Goal: Task Accomplishment & Management: Manage account settings

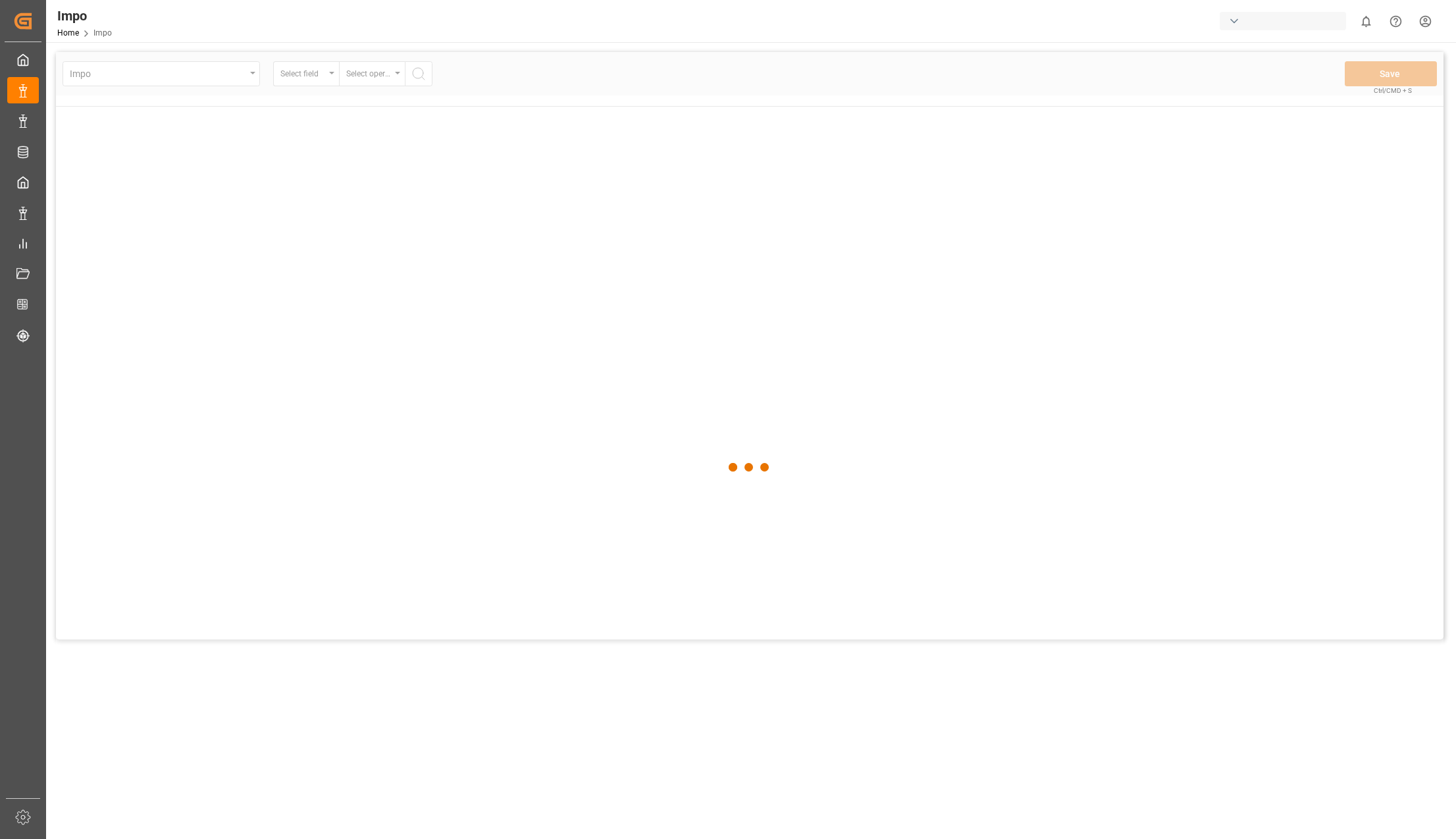
click at [451, 542] on div at bounding box center [749, 467] width 1387 height 831
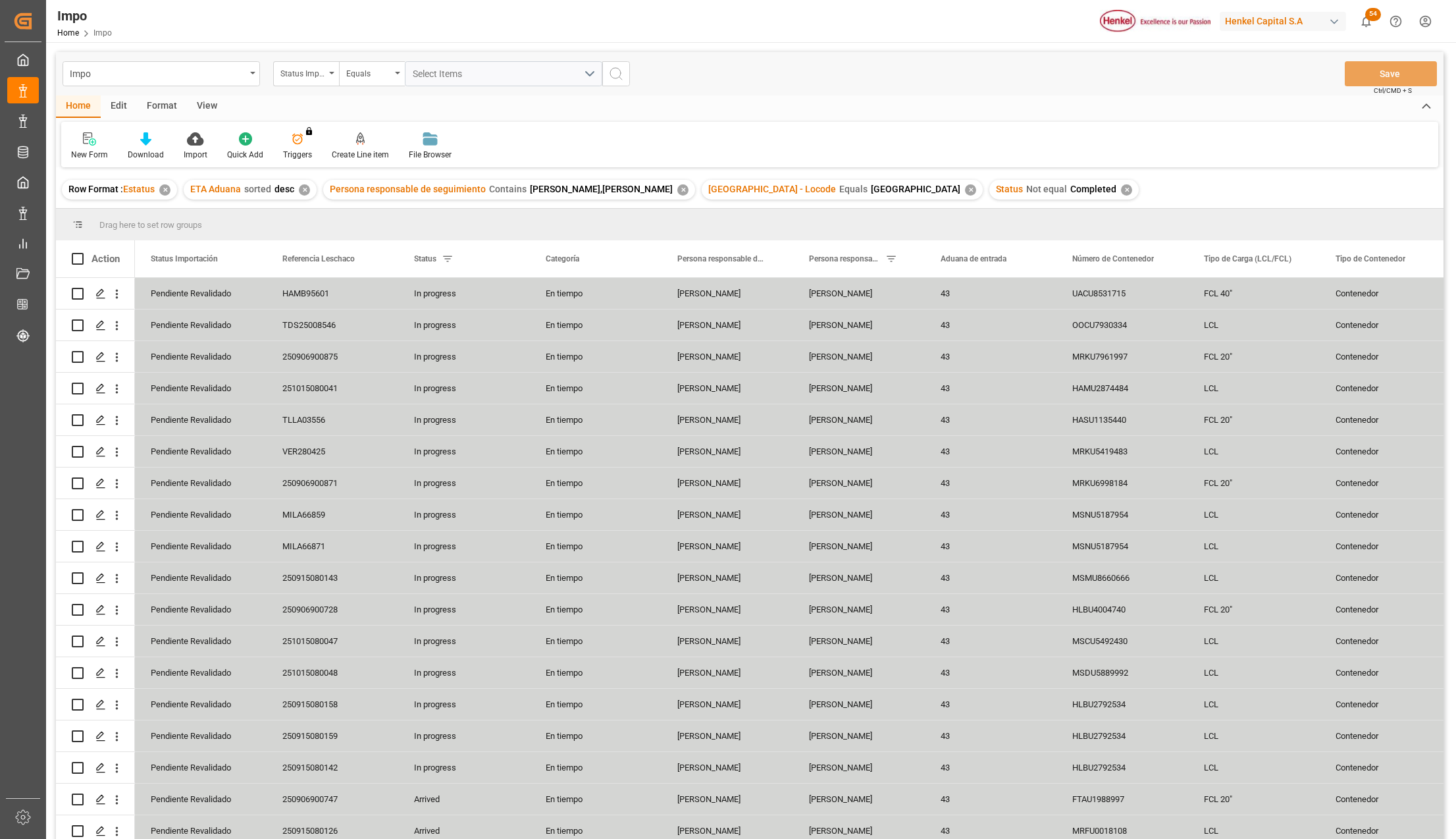
click at [212, 99] on div "View" at bounding box center [207, 106] width 40 height 22
click at [148, 144] on icon at bounding box center [149, 139] width 13 height 13
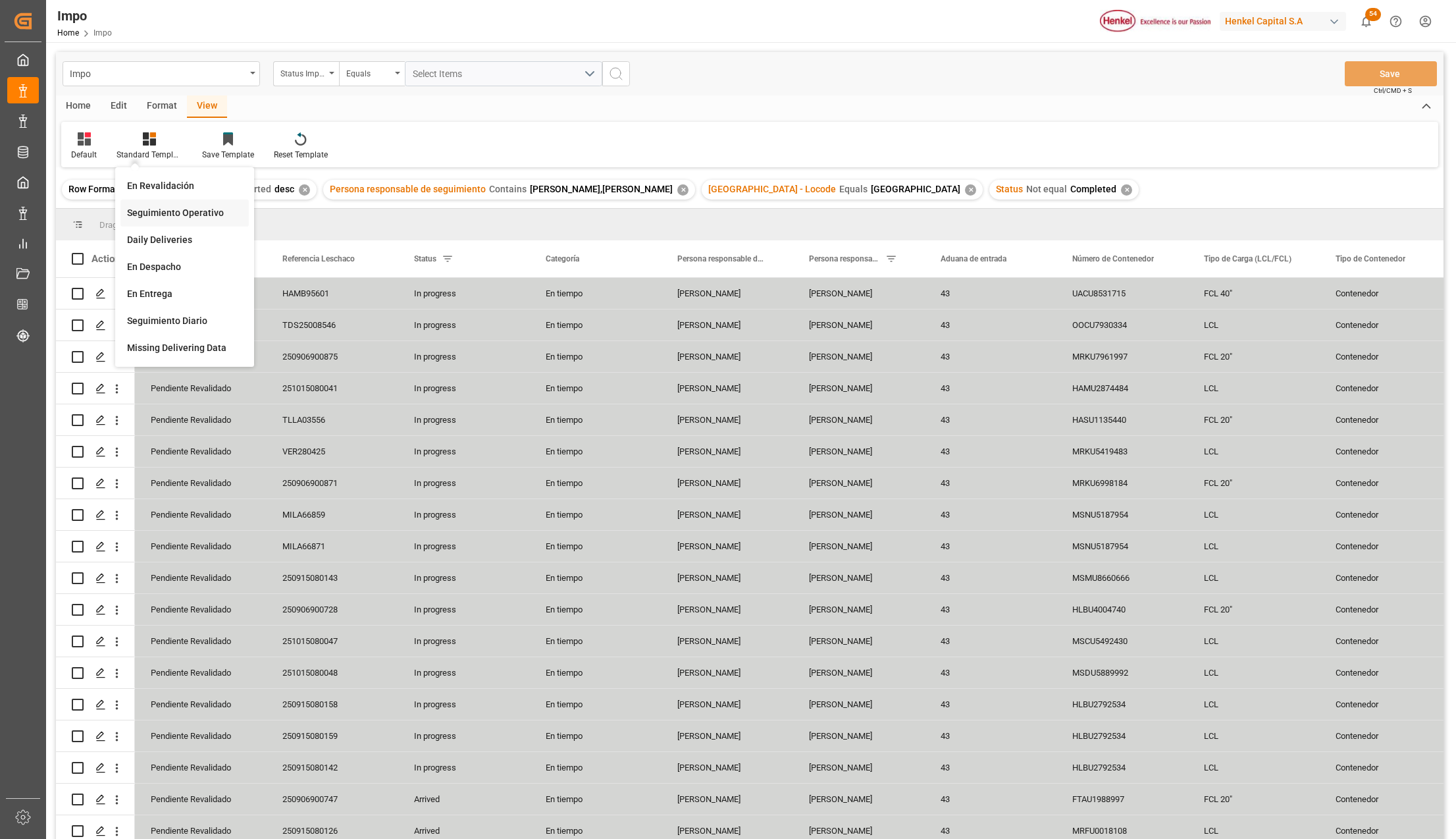
click at [153, 206] on div "Seguimiento Operativo" at bounding box center [184, 213] width 115 height 14
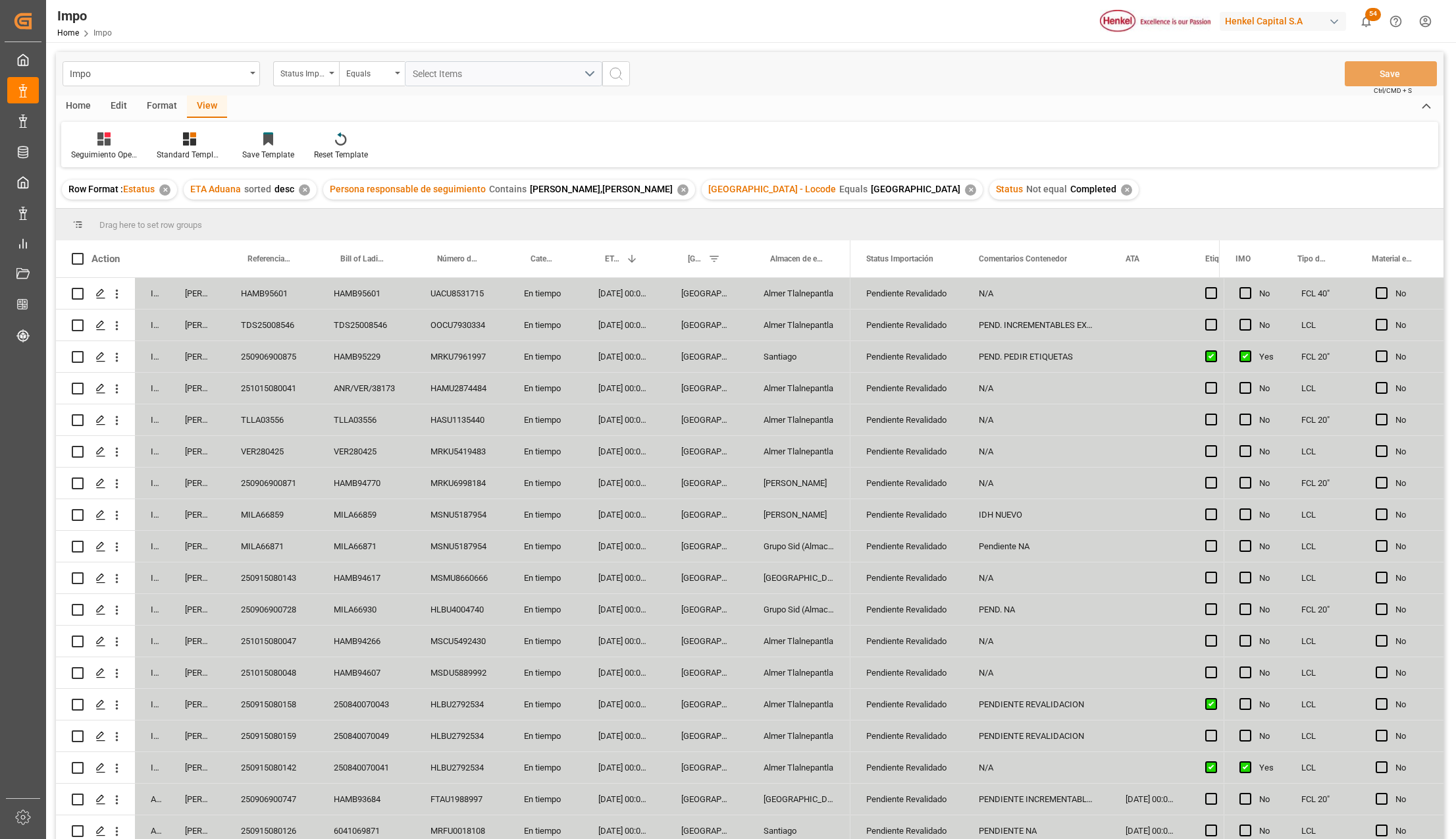
click at [277, 510] on div "MILA66859" at bounding box center [271, 514] width 92 height 31
click at [277, 510] on input "MILA66859" at bounding box center [271, 522] width 71 height 25
click at [270, 519] on input "MILA66859" at bounding box center [271, 522] width 71 height 25
paste input "251015080039"
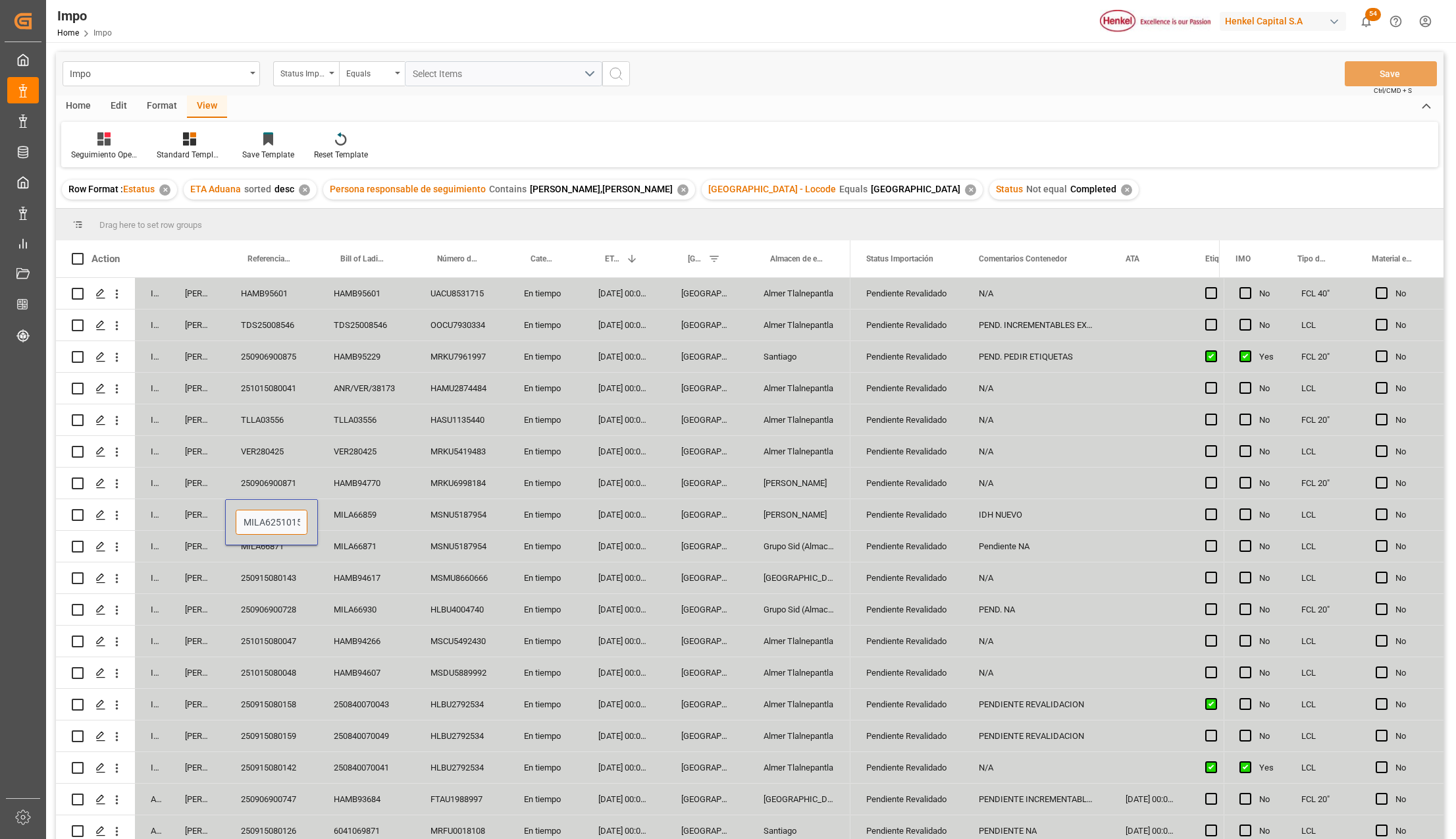
scroll to position [0, 35]
click at [270, 519] on input "MILA6251015080039 6859" at bounding box center [271, 522] width 71 height 25
paste input "Press SPACE to select this row."
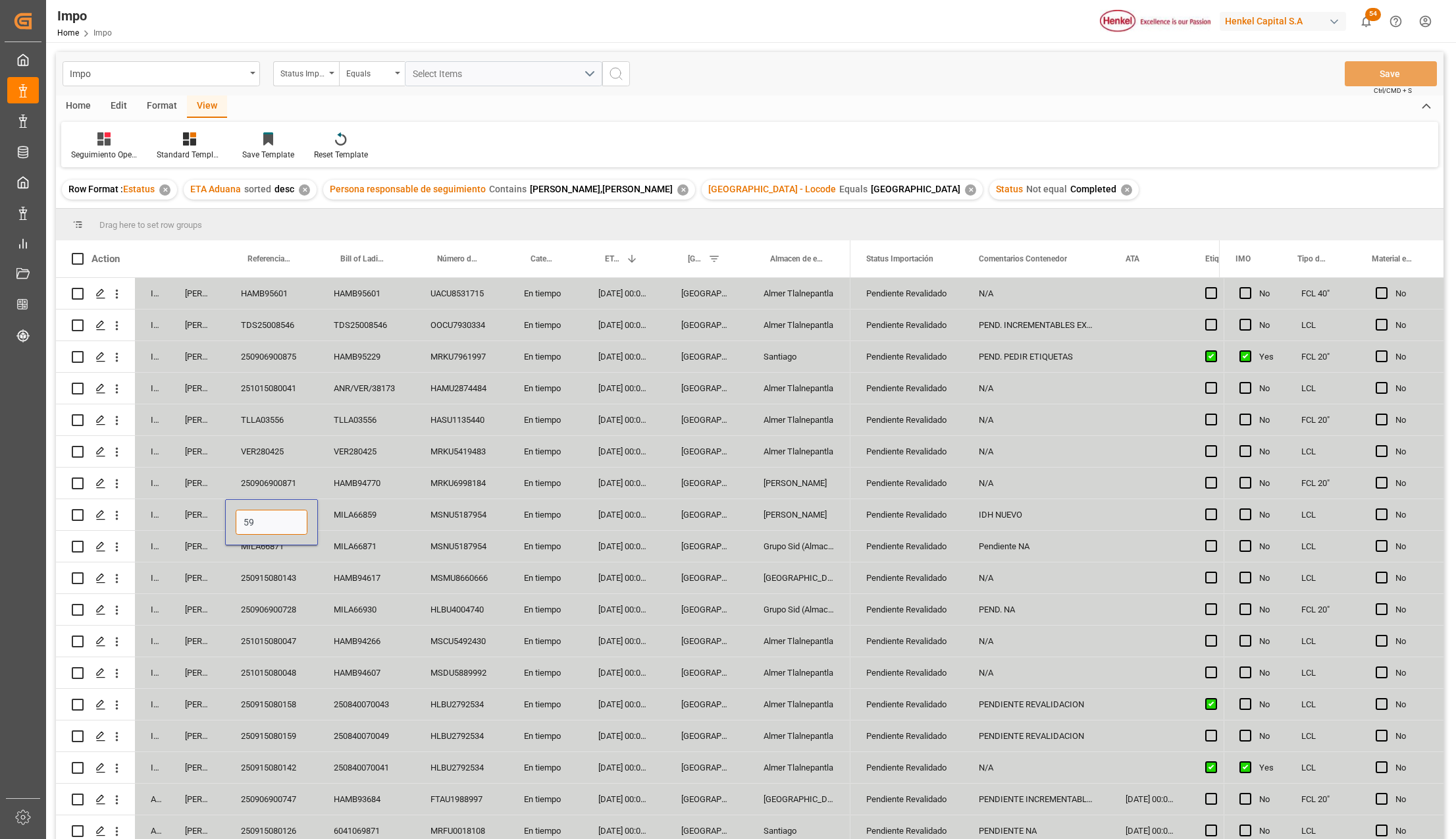
type input "9"
paste input "251015080039"
type input "2"
click at [275, 522] on input "Press SPACE to select this row." at bounding box center [271, 522] width 71 height 25
paste input "251015080039"
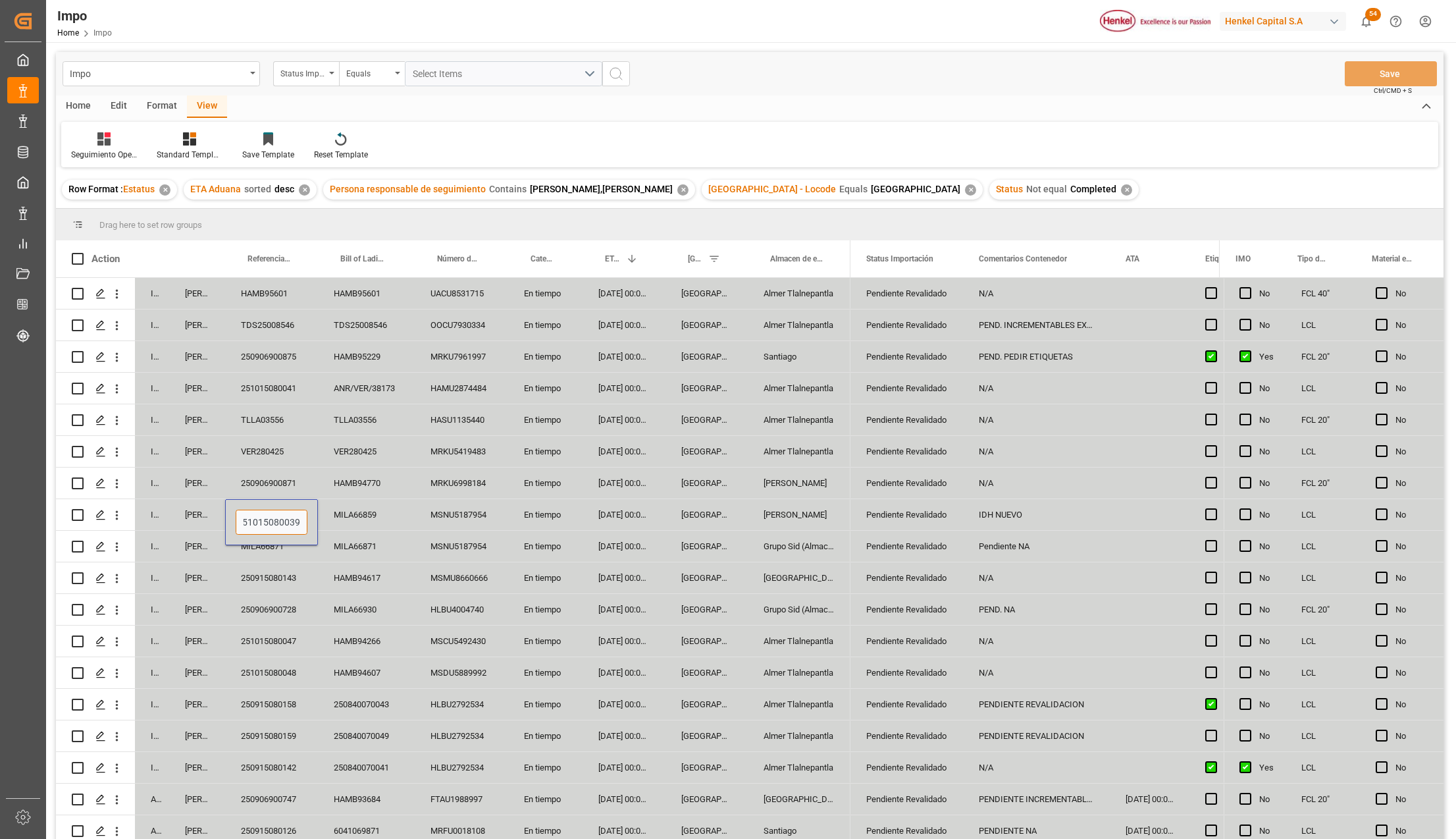
type input "251015080039"
click at [1367, 67] on button "Save" at bounding box center [1390, 73] width 92 height 25
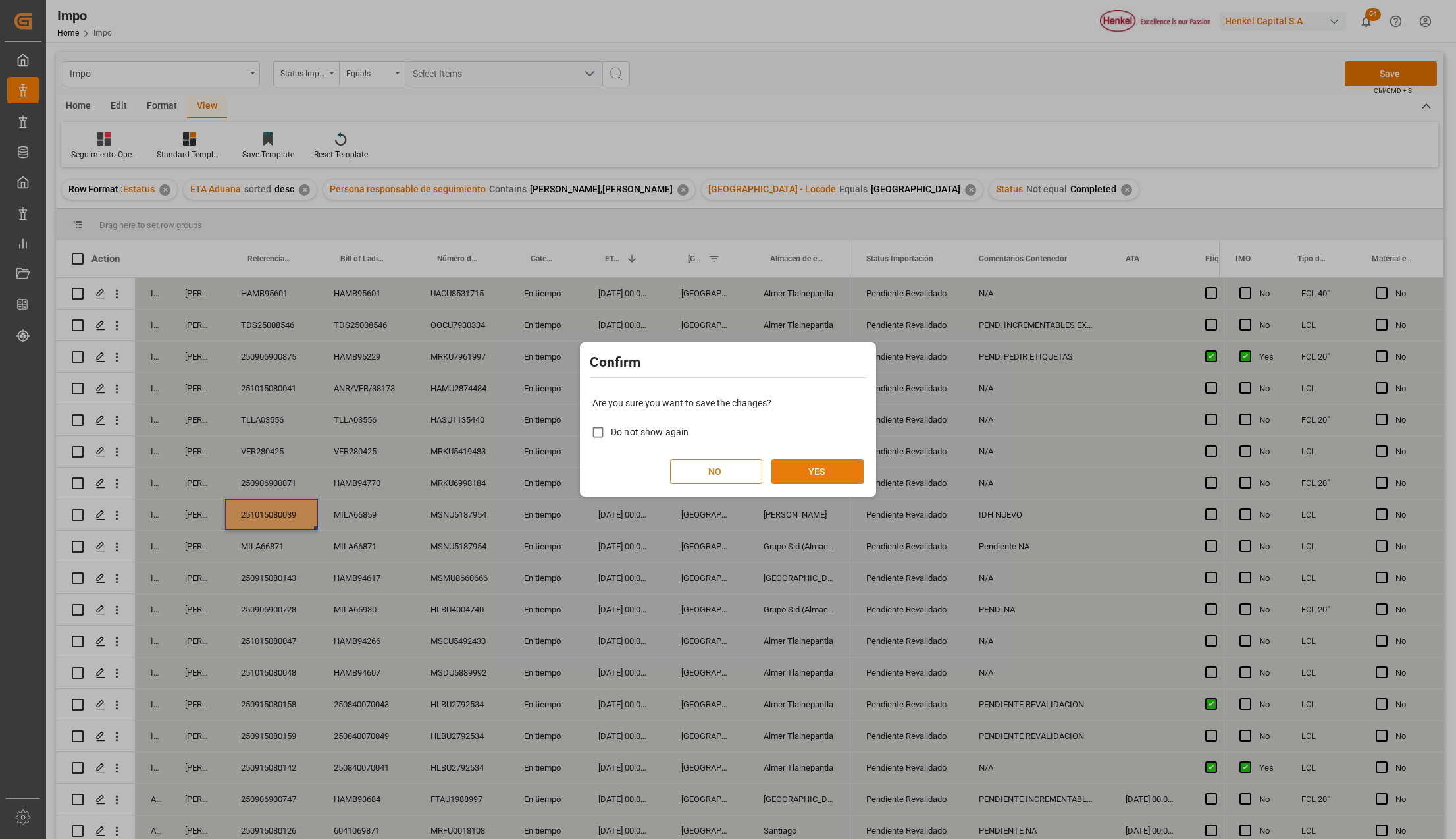
click at [801, 461] on button "YES" at bounding box center [817, 472] width 92 height 25
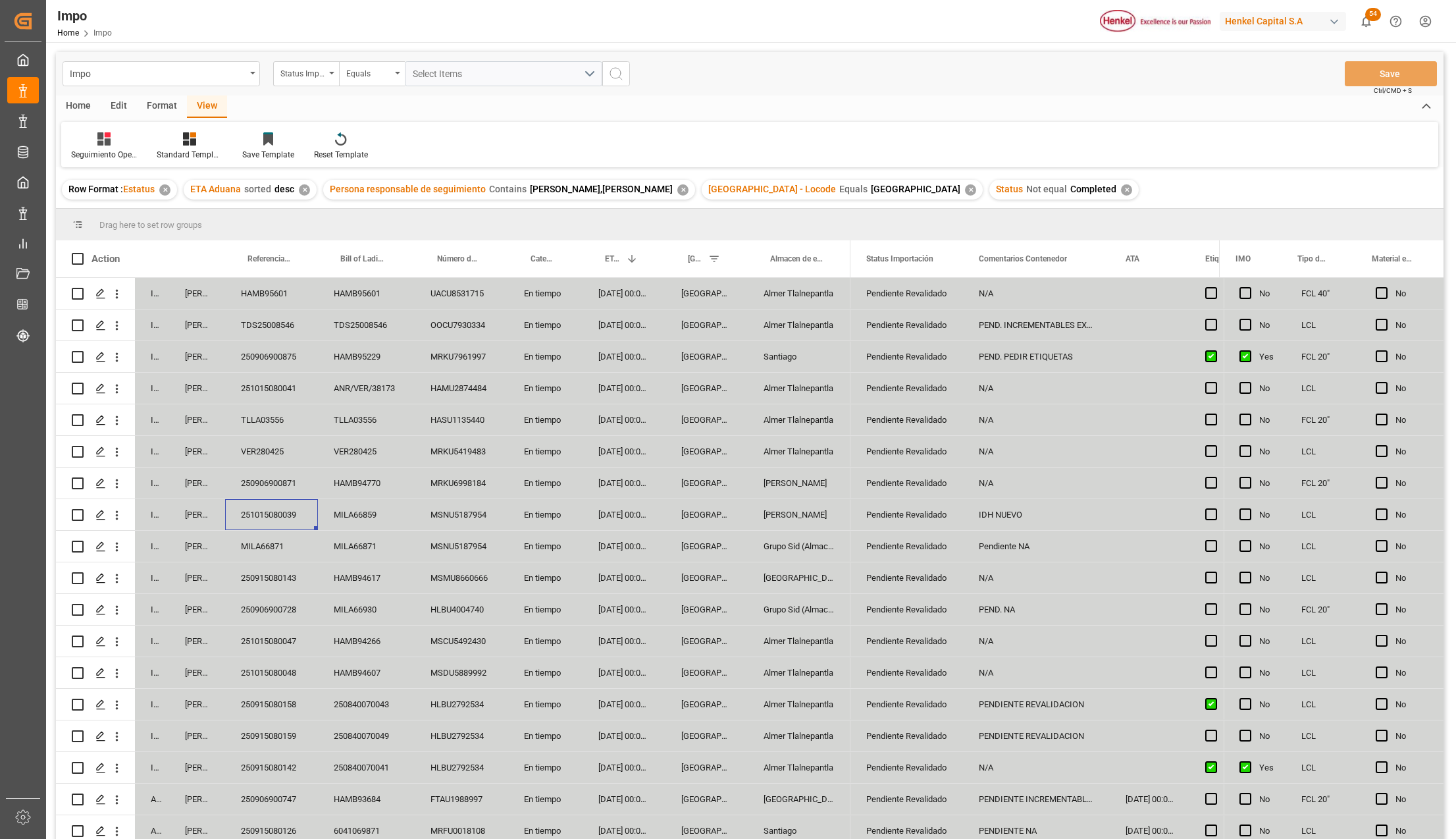
click at [293, 322] on div "TDS25008546" at bounding box center [271, 325] width 92 height 31
click at [293, 322] on input "TDS25008546" at bounding box center [271, 332] width 71 height 25
type input "251015080045"
click at [1411, 67] on button "Save" at bounding box center [1390, 73] width 92 height 25
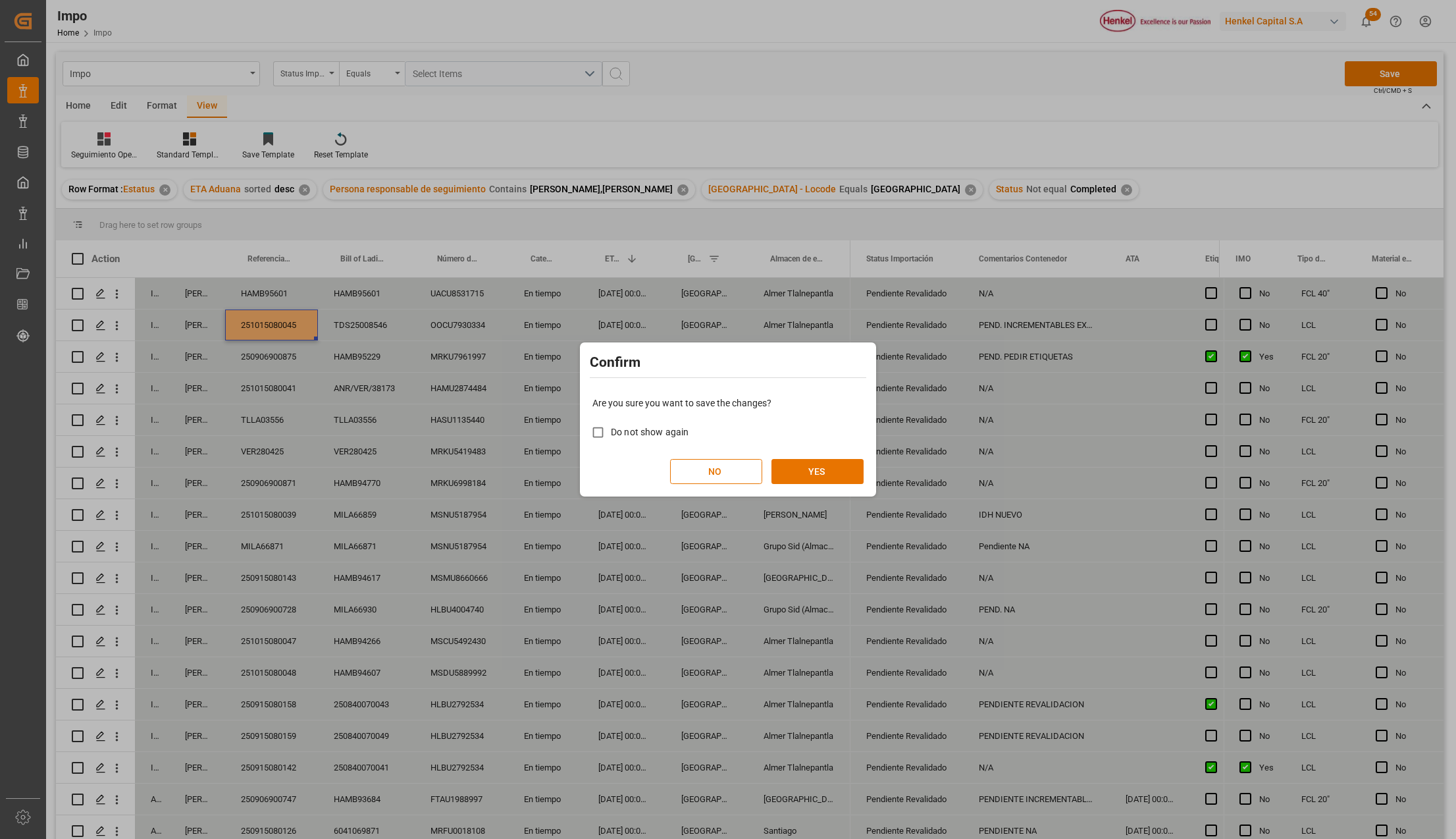
click at [788, 457] on div "Are you sure you want to save the changes? Do not show again NO YES" at bounding box center [728, 440] width 290 height 106
click at [788, 463] on button "YES" at bounding box center [817, 472] width 92 height 25
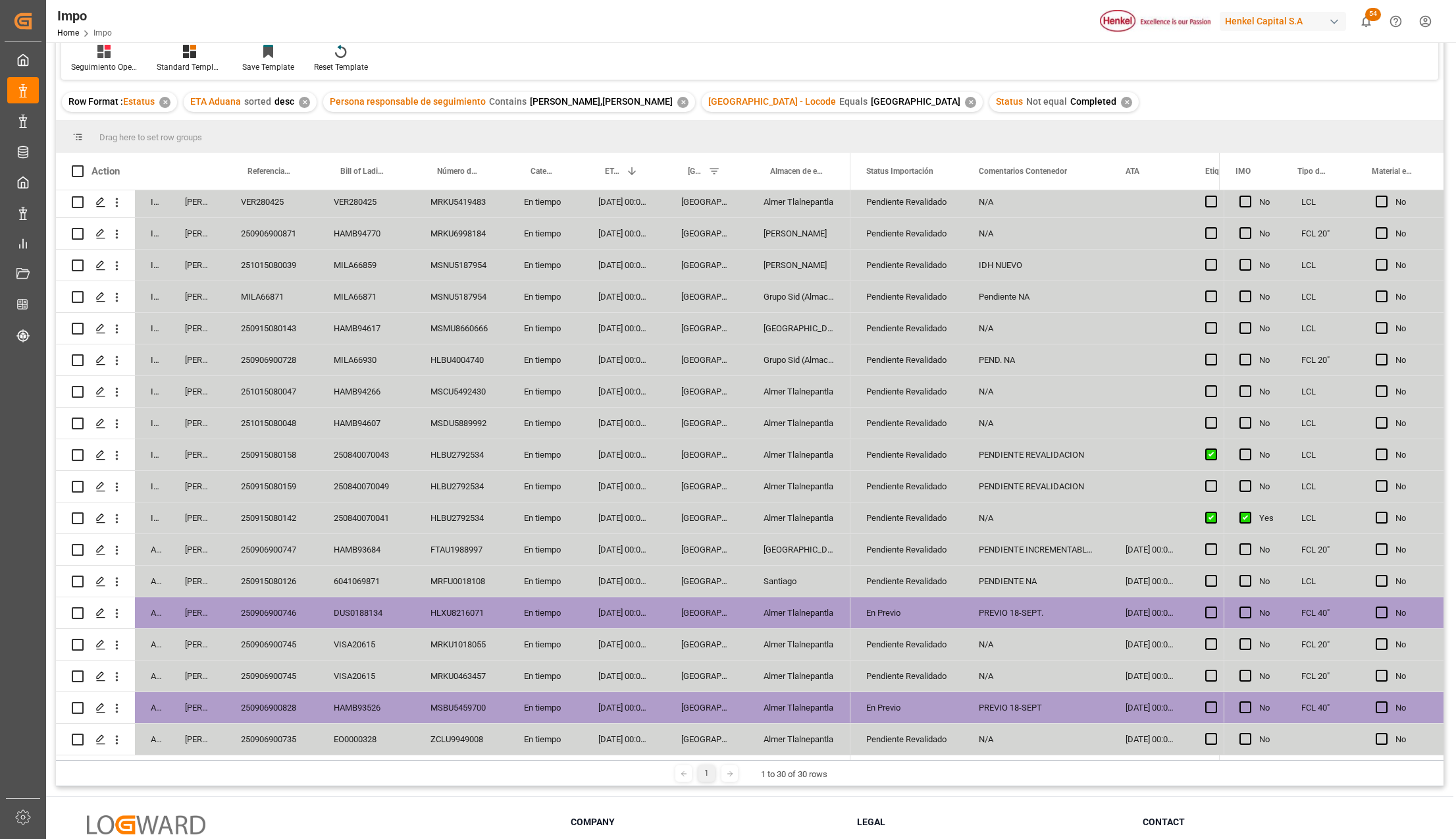
scroll to position [124, 0]
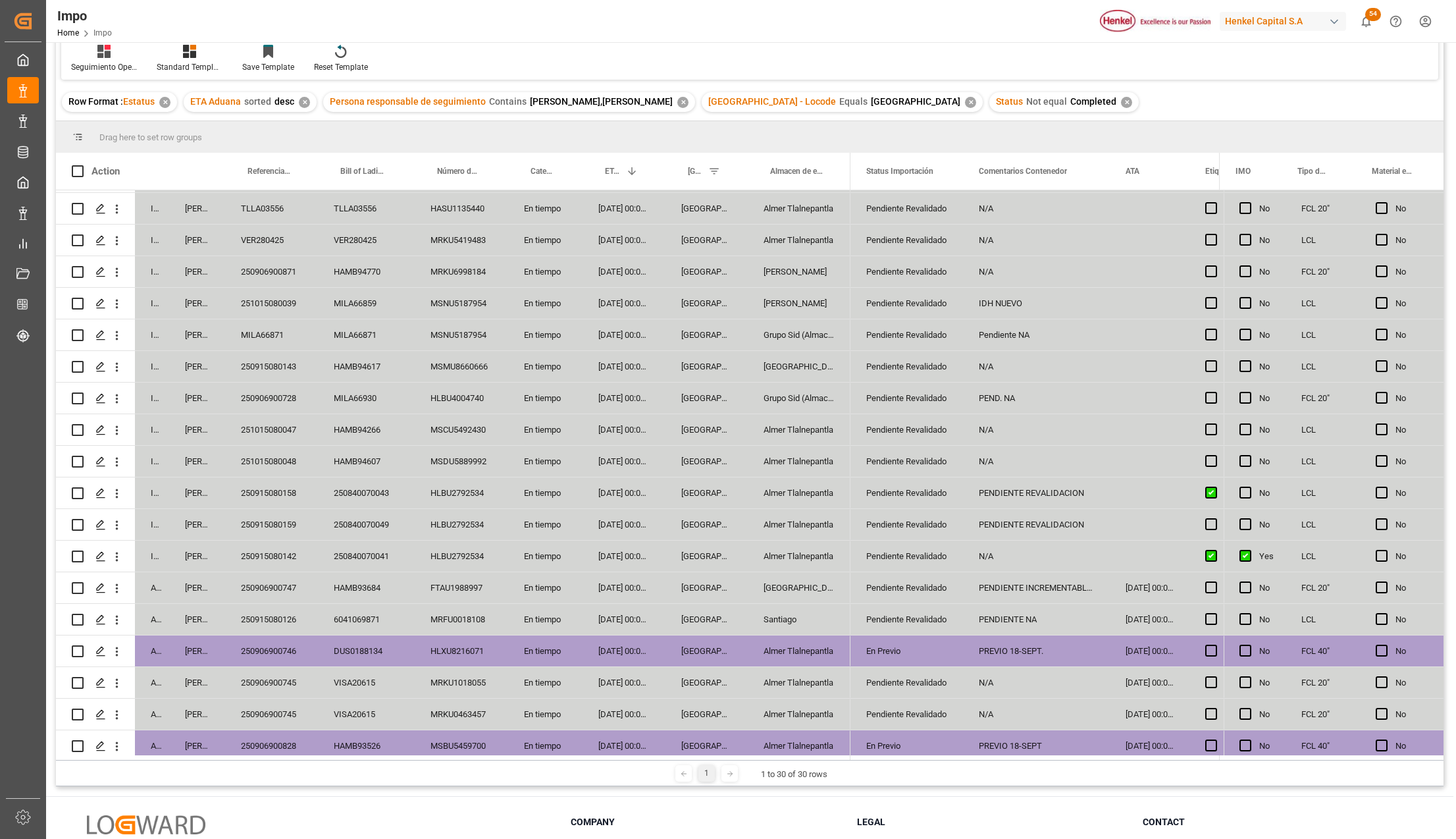
click at [1049, 482] on div "PENDIENTE REVALIDACION" at bounding box center [1036, 493] width 147 height 31
click at [469, 491] on div "HLBU2792534" at bounding box center [461, 493] width 93 height 31
click at [1141, 490] on div "Press SPACE to select this row." at bounding box center [1149, 493] width 80 height 31
click at [1154, 494] on div "Press SPACE to select this row." at bounding box center [1149, 493] width 80 height 31
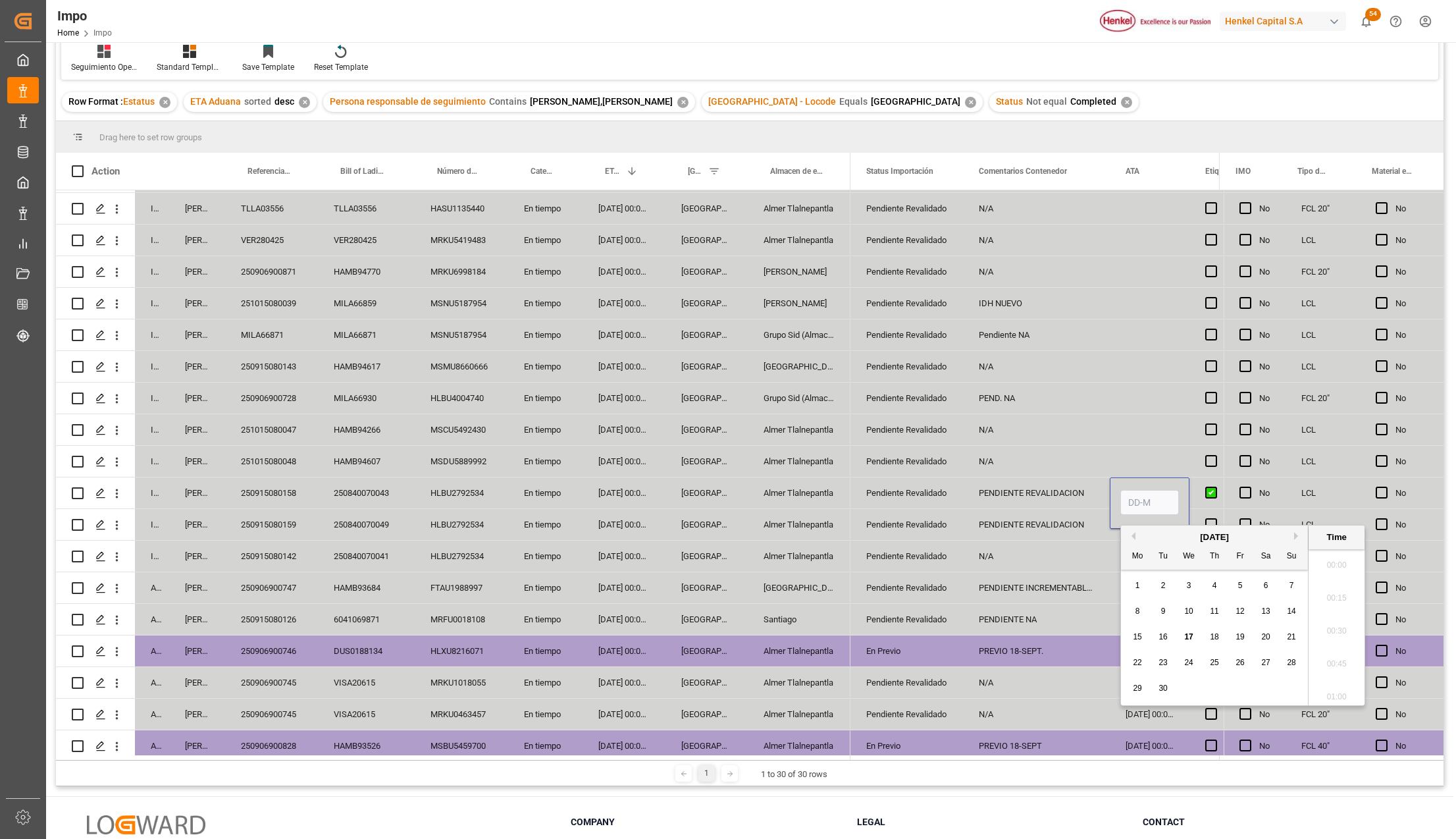
scroll to position [2704, 0]
click at [1138, 504] on input "Press SPACE to select this row." at bounding box center [1149, 502] width 58 height 25
type input "1"
type input "17-09-2025 00:00"
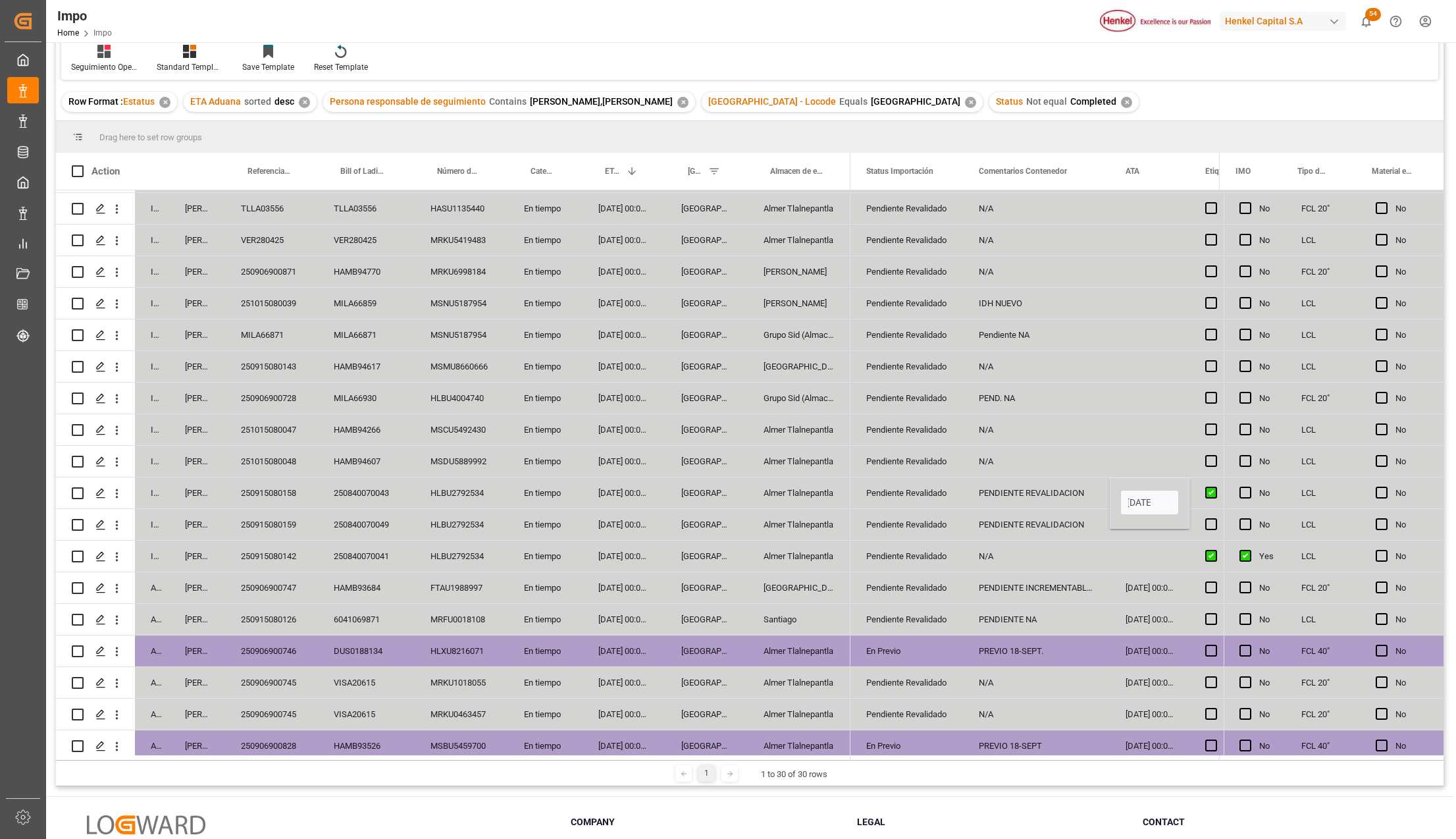
scroll to position [0, 0]
click at [1144, 542] on div "Press SPACE to select this row." at bounding box center [1149, 556] width 80 height 31
click at [1147, 496] on div "17-09-2025 00:00:00" at bounding box center [1149, 493] width 80 height 31
drag, startPoint x: 1141, startPoint y: 518, endPoint x: 1143, endPoint y: 544, distance: 26.1
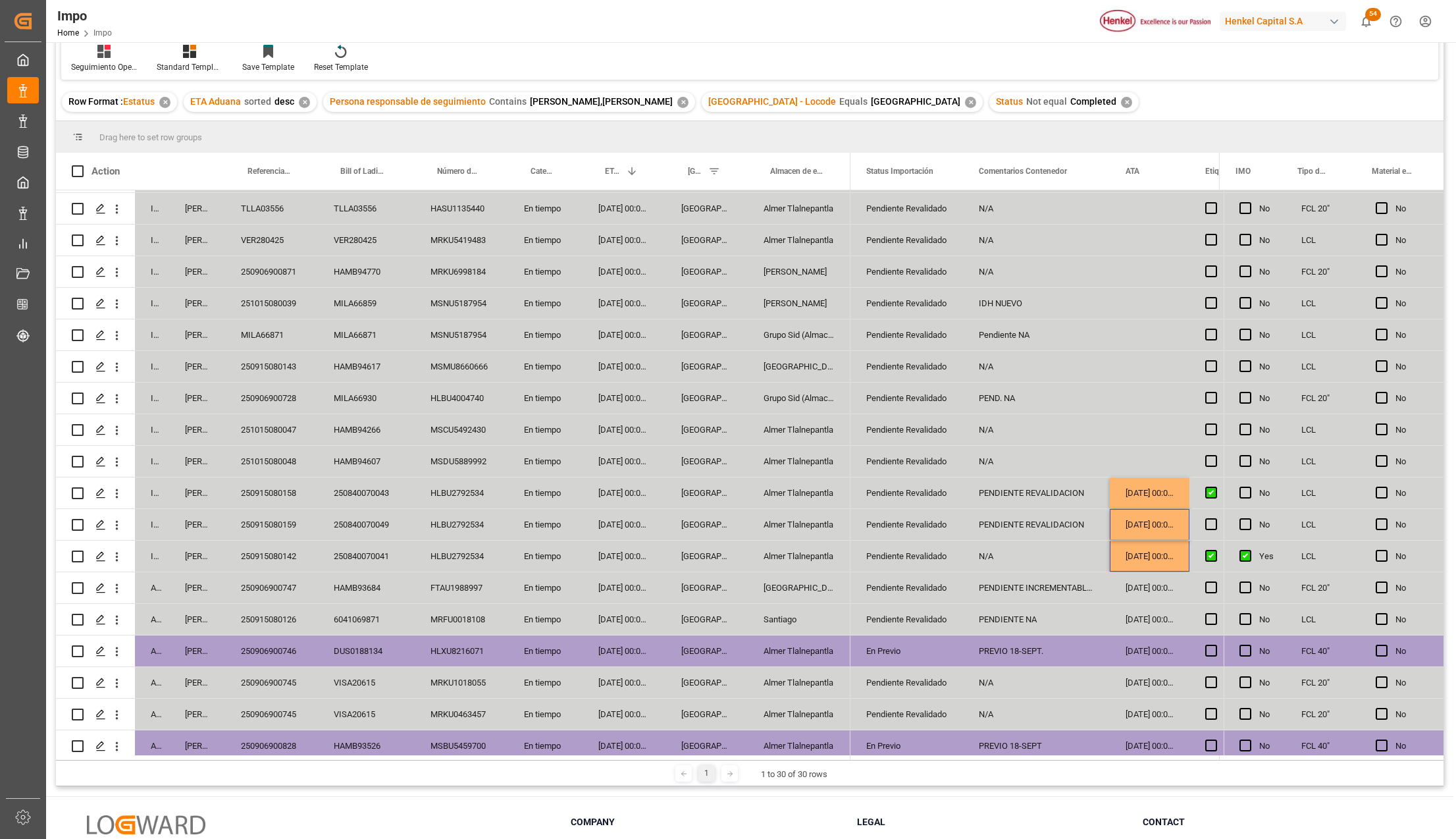
click at [1135, 559] on div "17-09-2025 00:00:00" at bounding box center [1149, 556] width 80 height 31
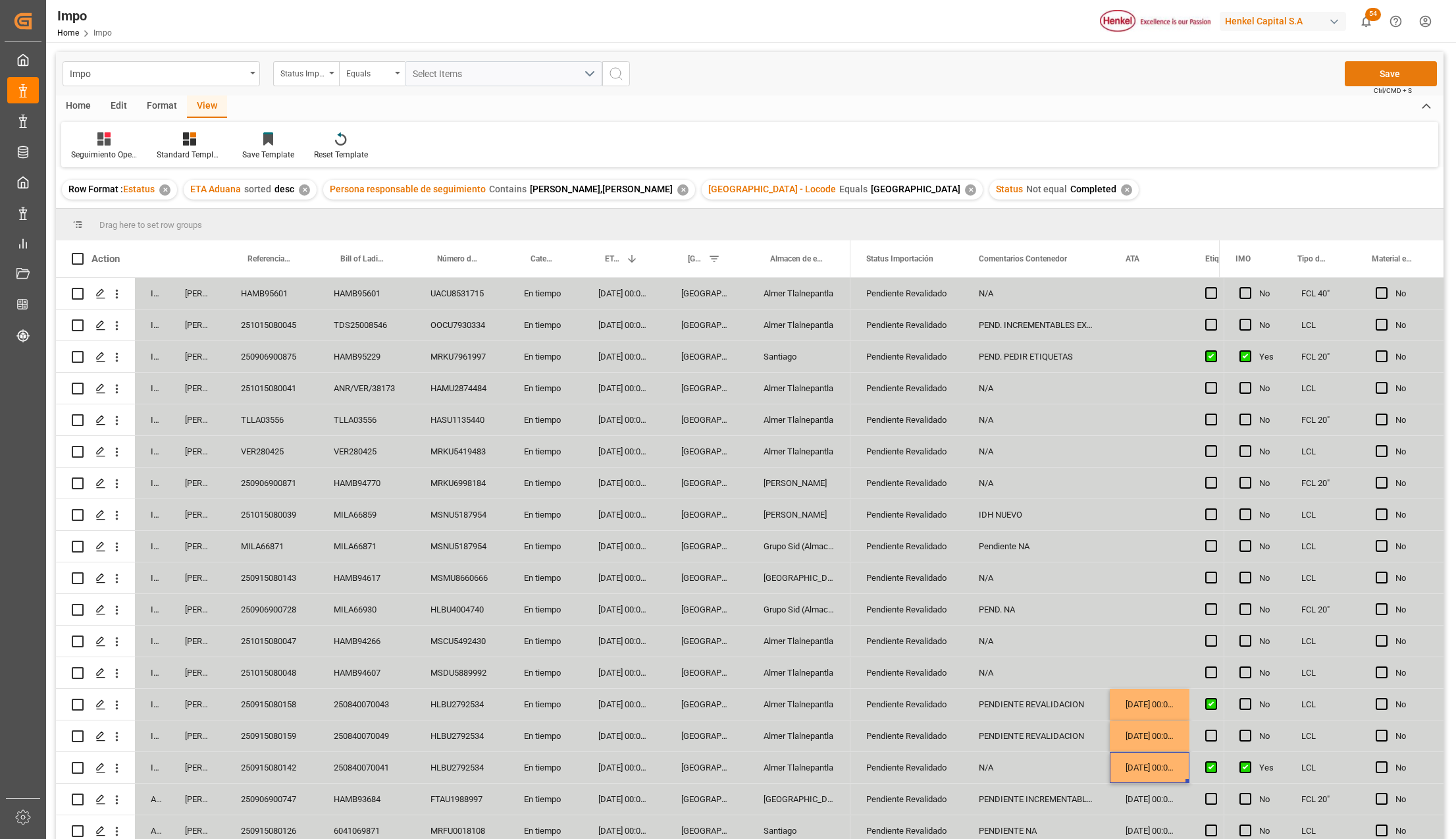
click at [1381, 79] on button "Save" at bounding box center [1390, 73] width 92 height 25
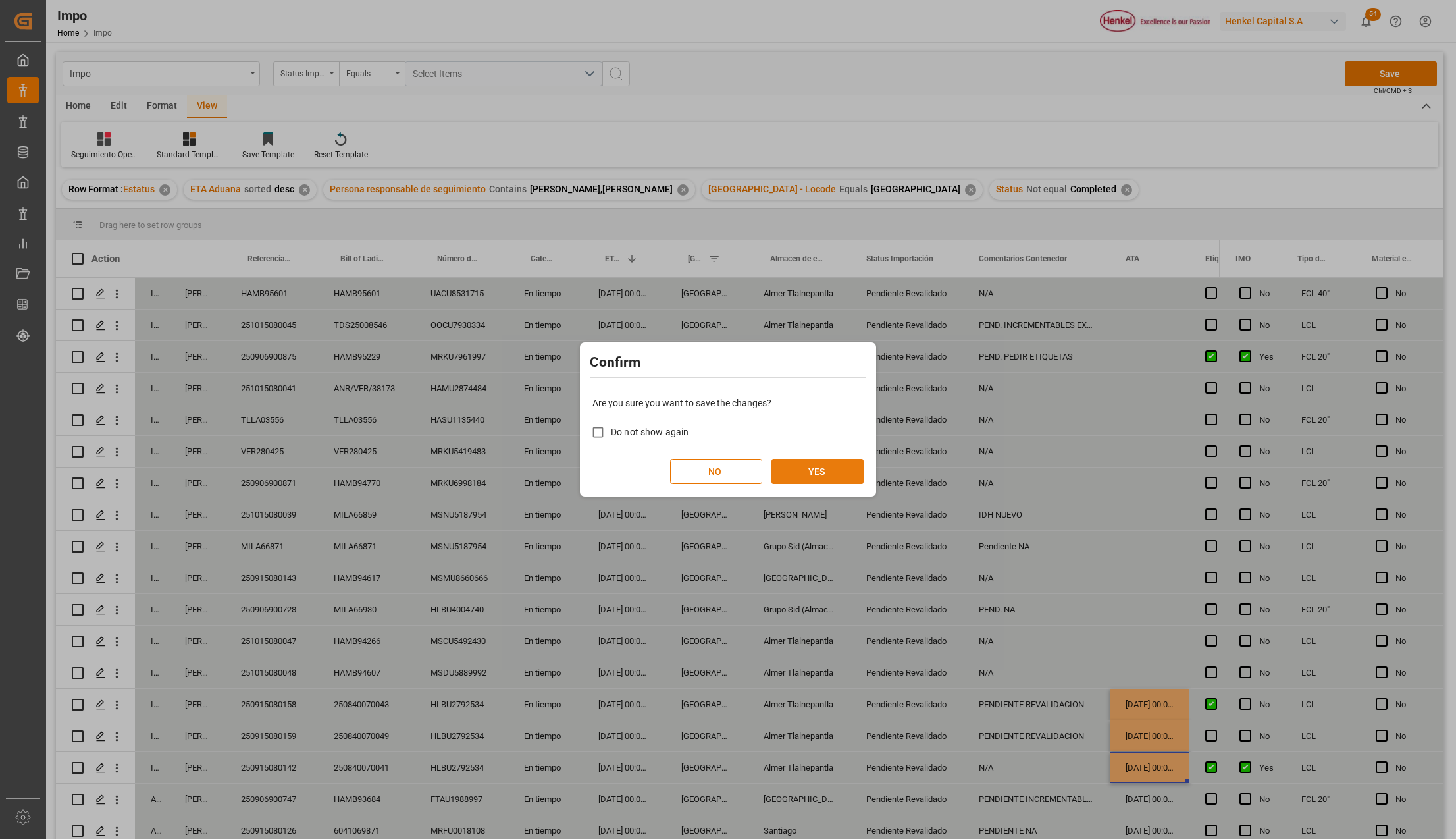
click at [845, 462] on button "YES" at bounding box center [817, 472] width 92 height 25
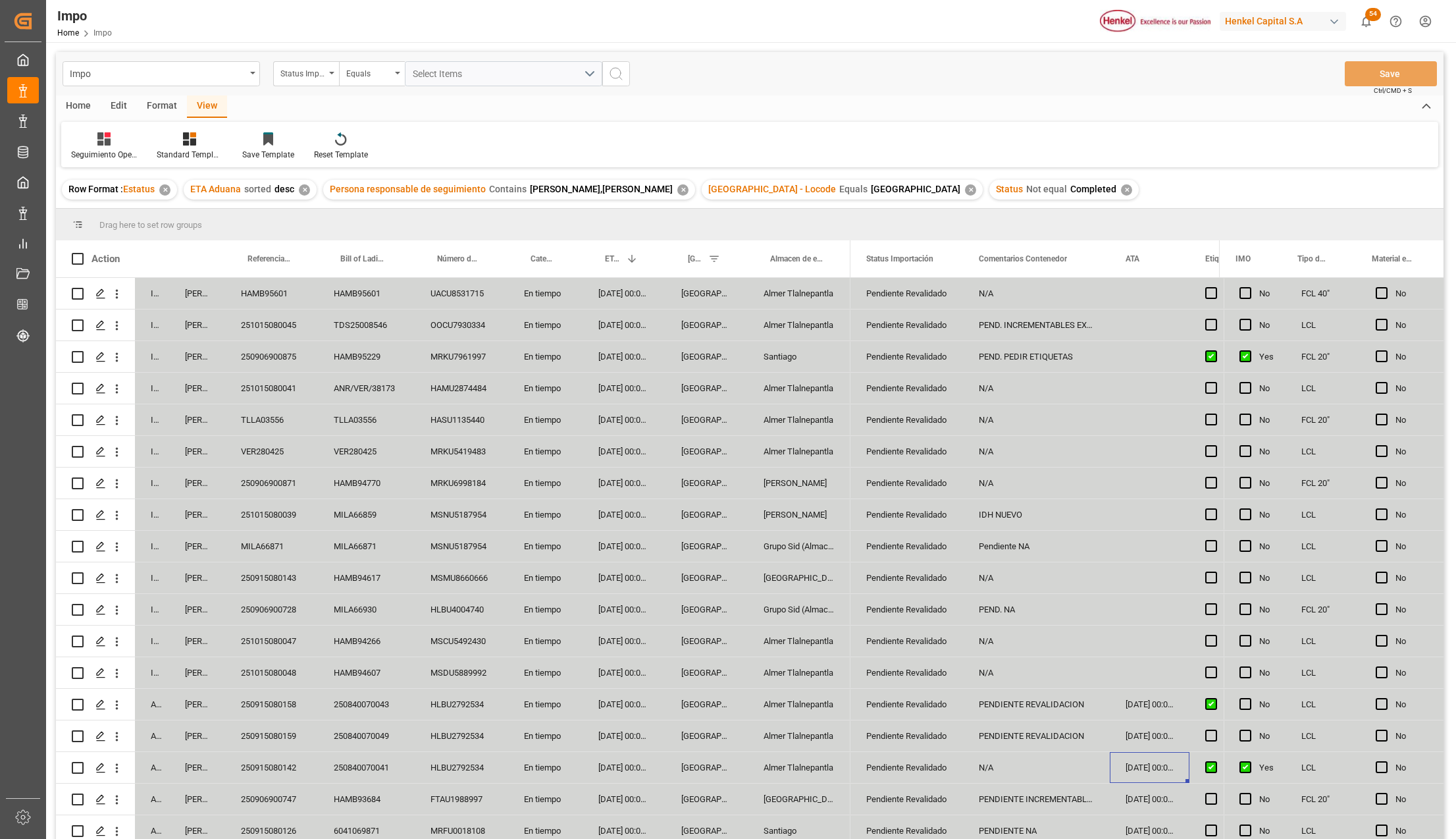
scroll to position [303, 0]
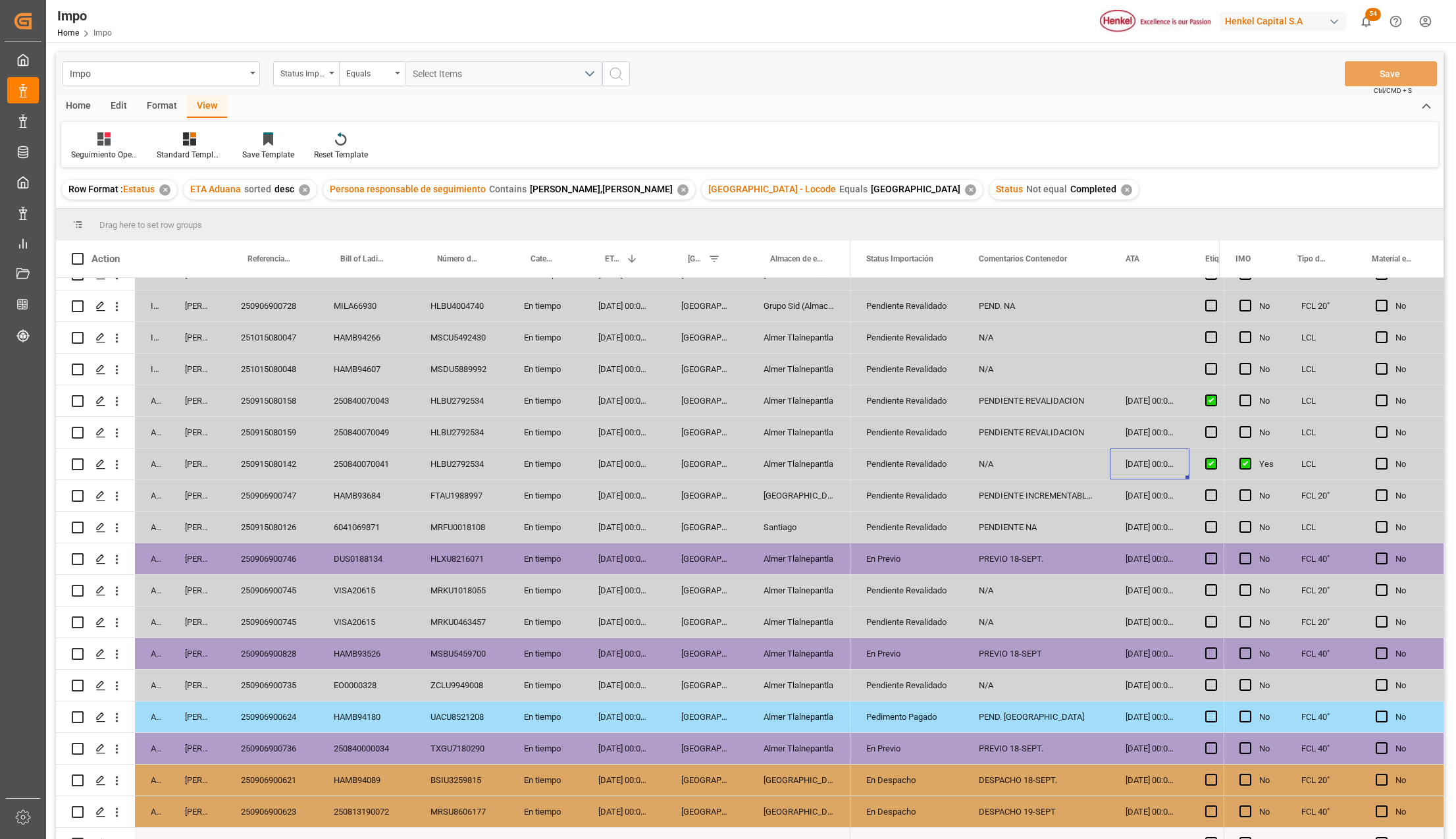
click at [1033, 552] on div "PREVIO 18-SEPT." at bounding box center [1036, 558] width 147 height 31
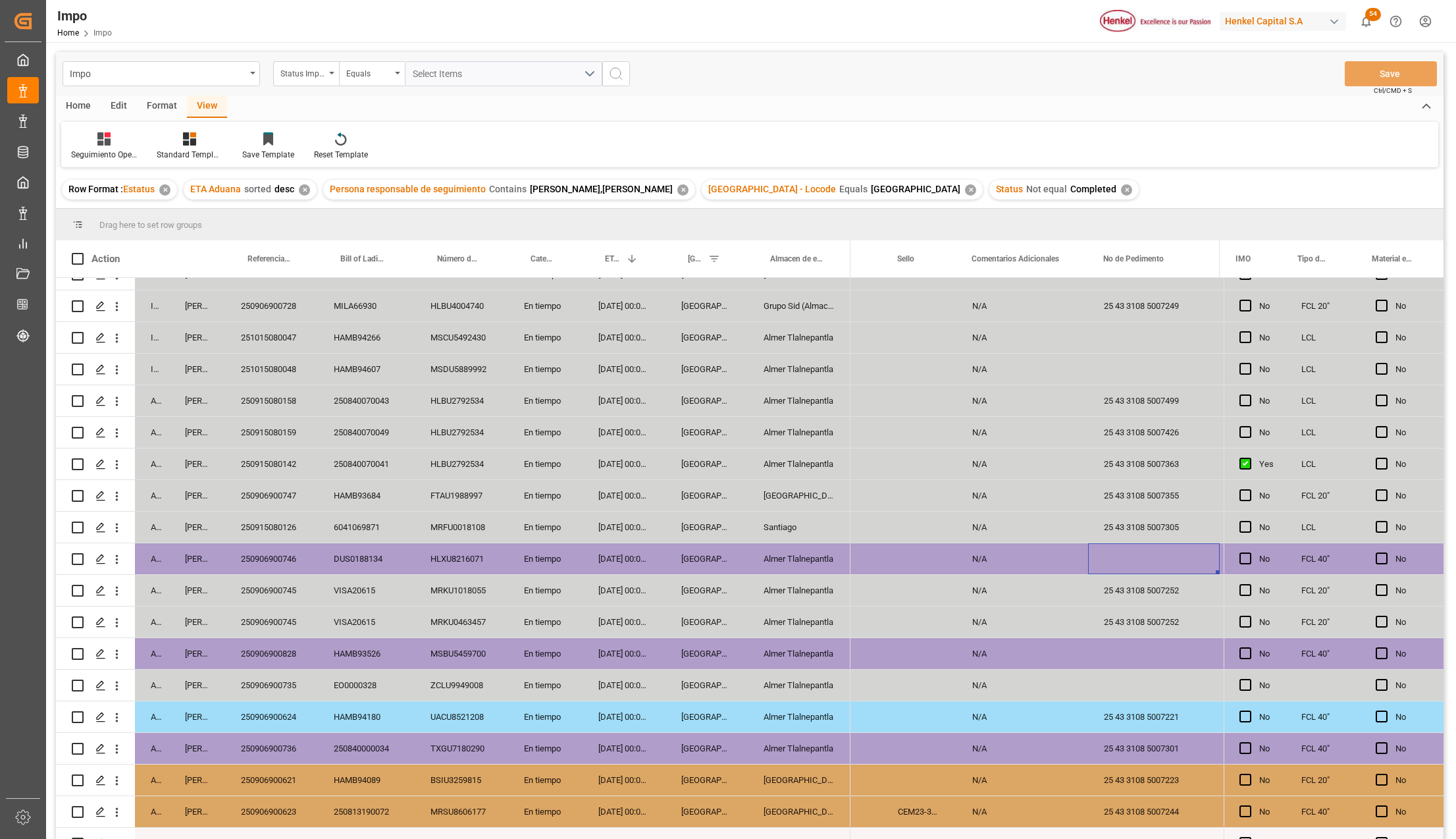
scroll to position [0, 3200]
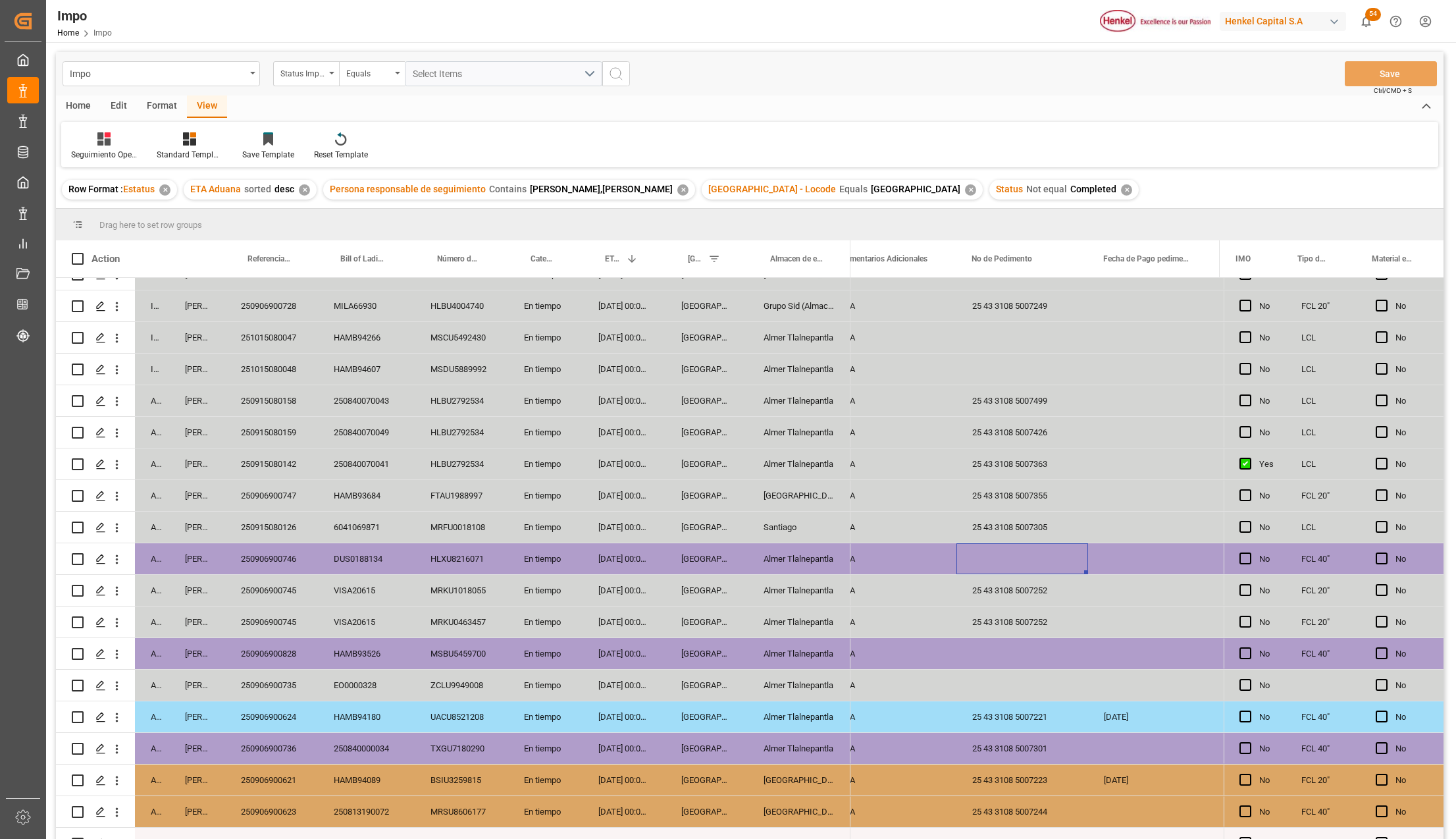
click at [1012, 553] on div "Press SPACE to select this row." at bounding box center [1022, 558] width 132 height 31
click at [1030, 567] on input "Press SPACE to select this row." at bounding box center [1022, 566] width 111 height 25
paste input "25 43 3108 5007245"
type input "25 43 3108 5007245"
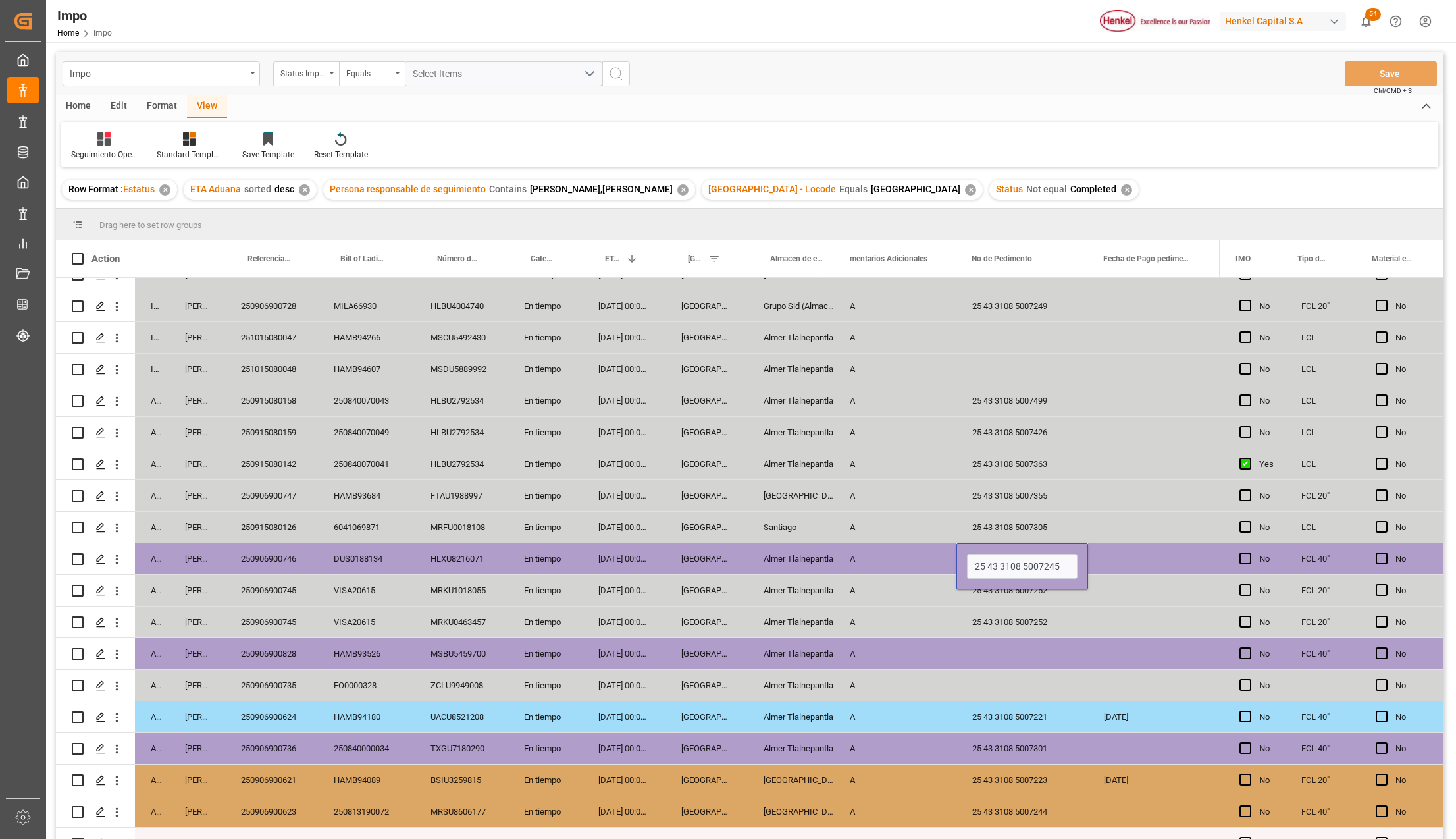
click at [1045, 645] on div "Press SPACE to select this row." at bounding box center [1022, 653] width 132 height 31
click at [1389, 70] on button "Save" at bounding box center [1390, 73] width 92 height 25
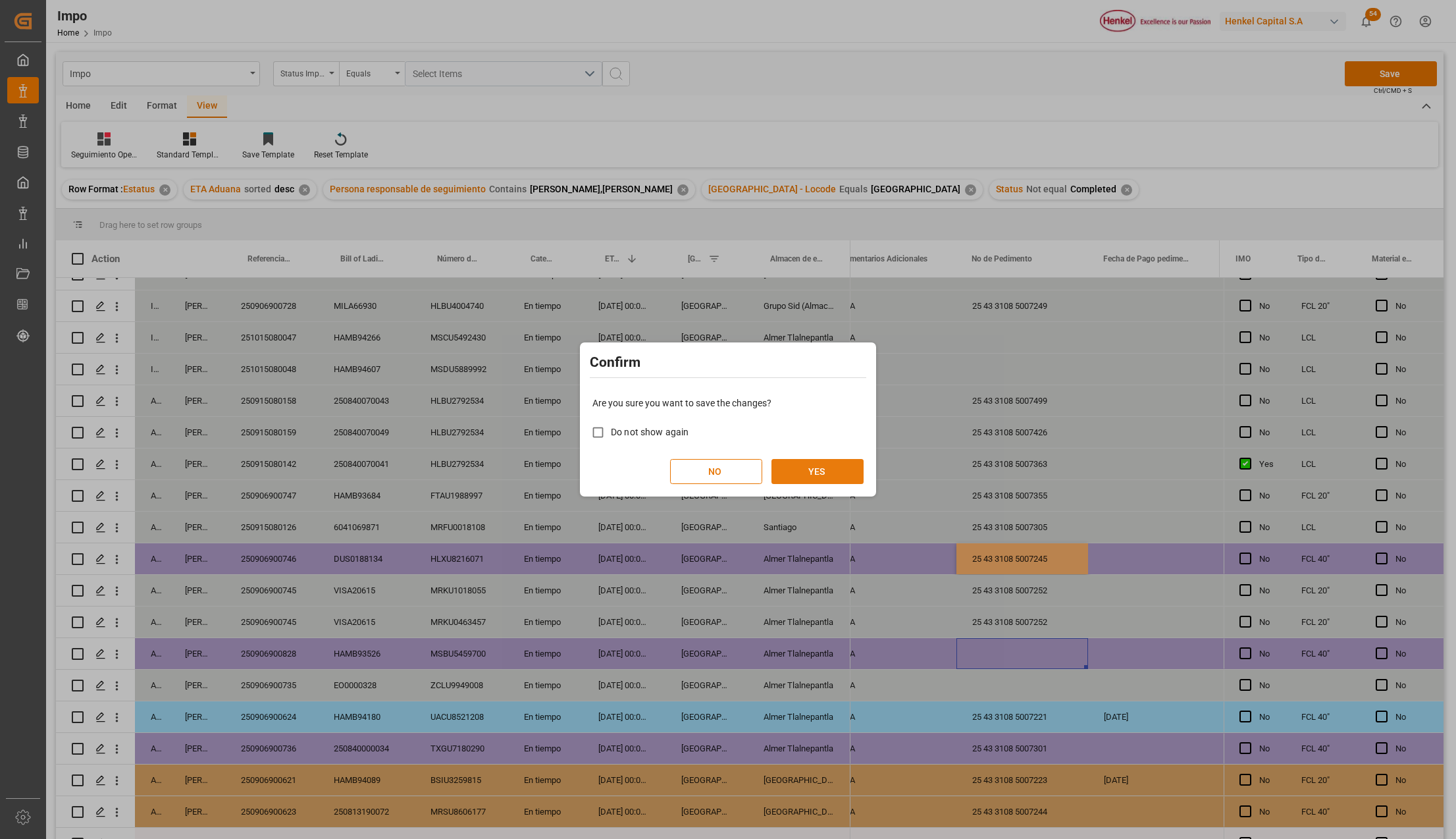
click at [819, 469] on button "YES" at bounding box center [817, 472] width 92 height 25
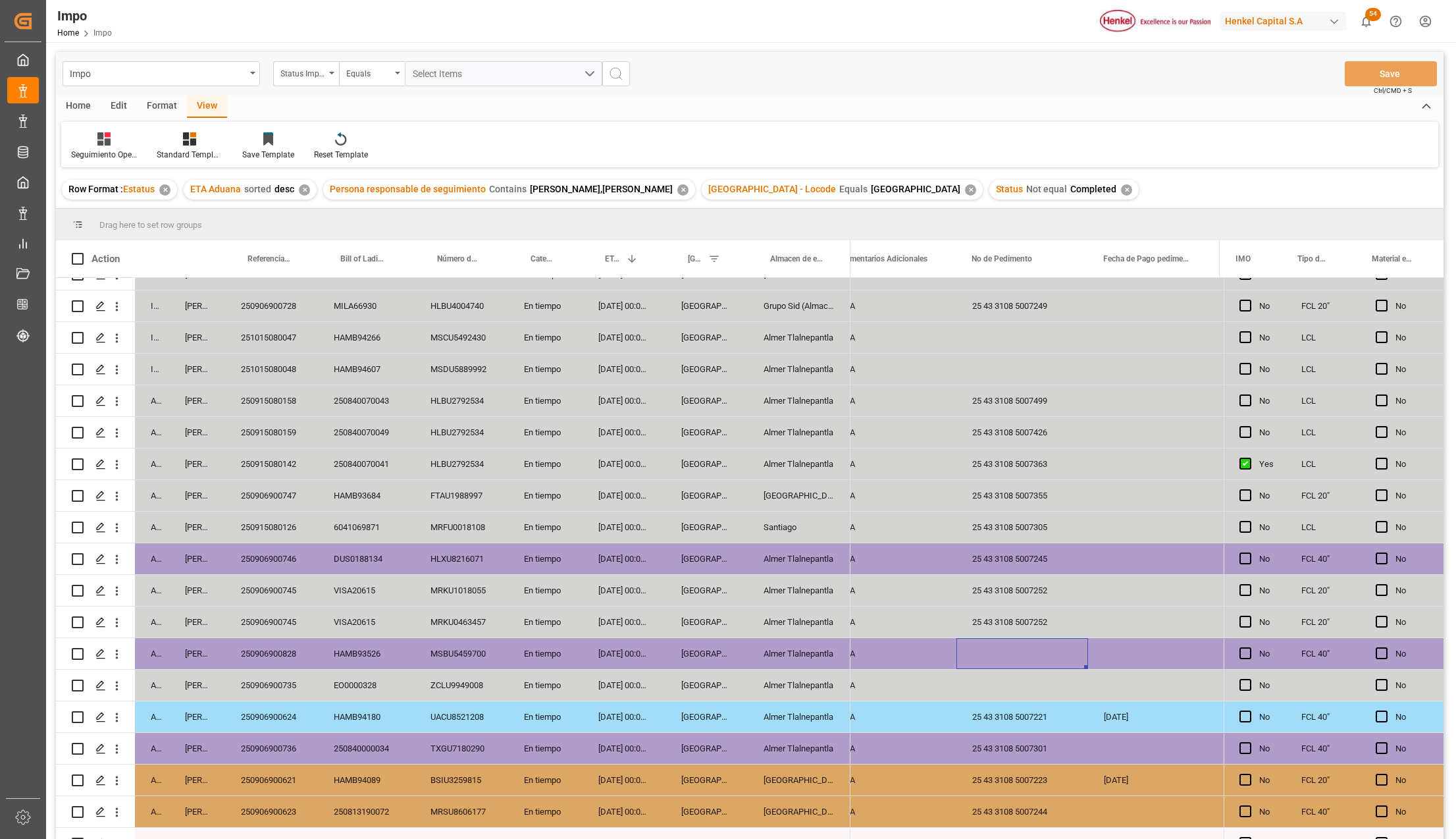
click at [777, 702] on div "Almer Tlalnepantla" at bounding box center [798, 717] width 103 height 31
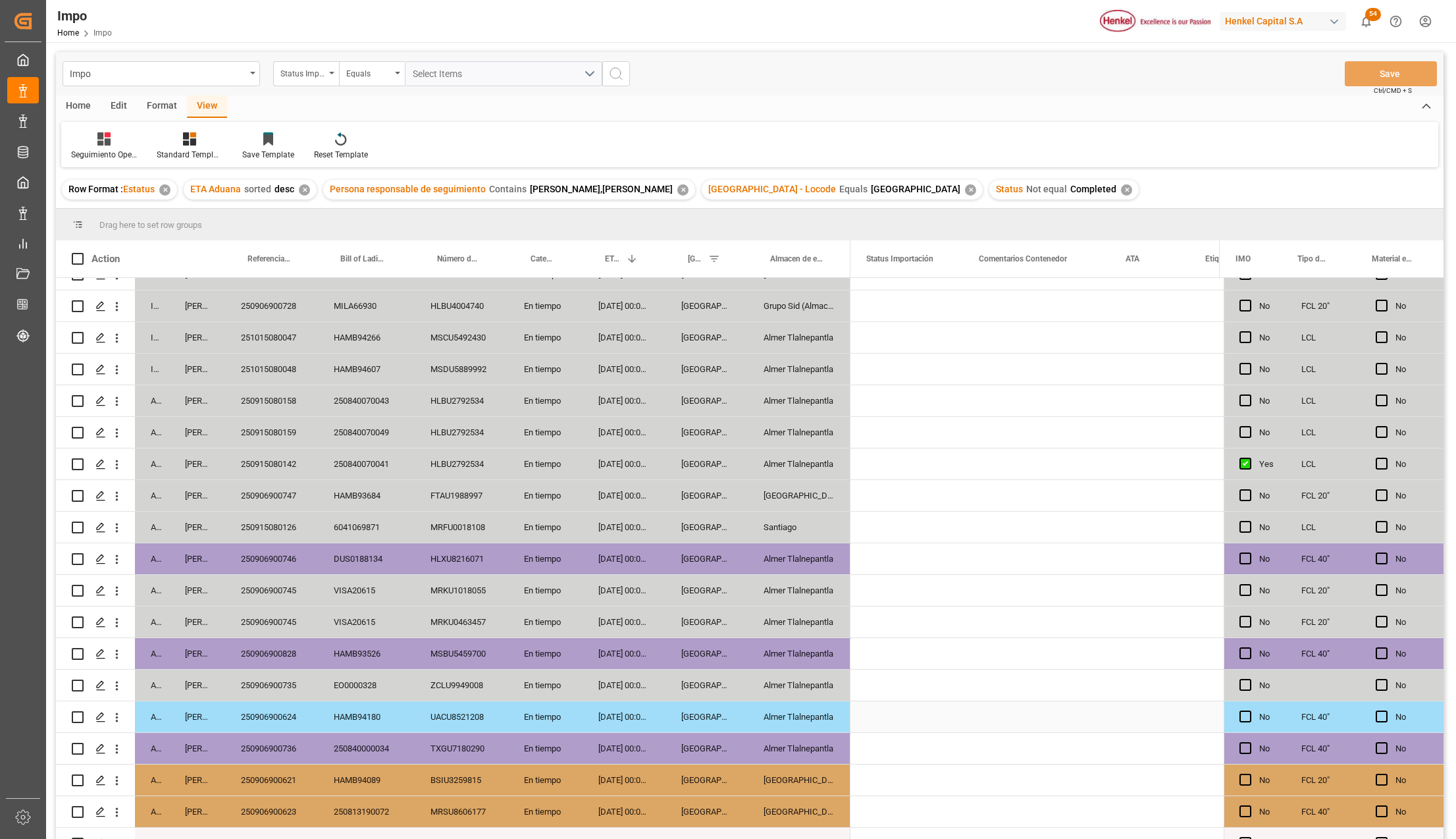
scroll to position [0, 0]
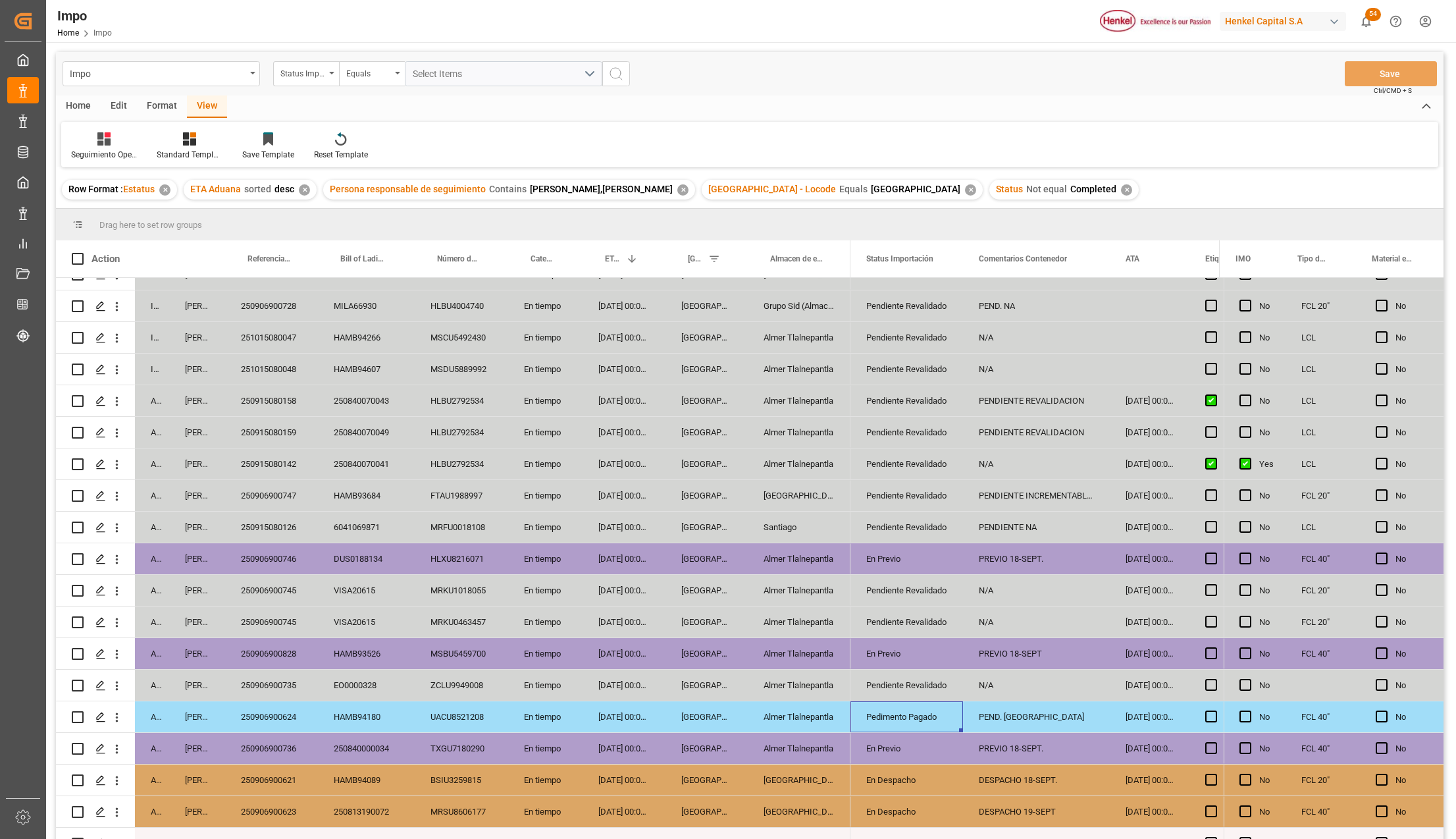
click at [932, 711] on div "Pedimento Pagado" at bounding box center [907, 717] width 81 height 31
click at [938, 725] on icon "open menu" at bounding box center [938, 725] width 16 height 16
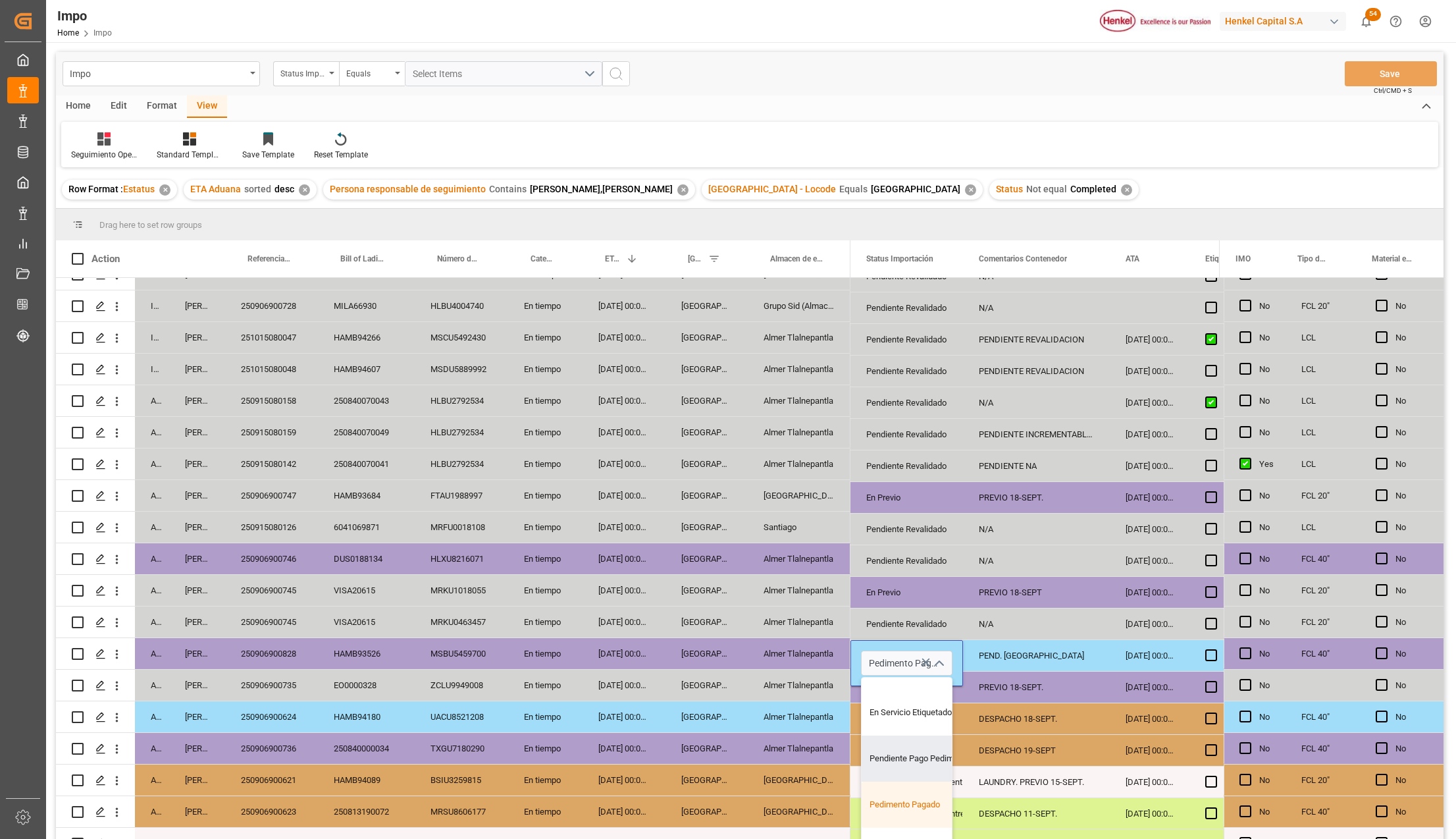
scroll to position [88, 0]
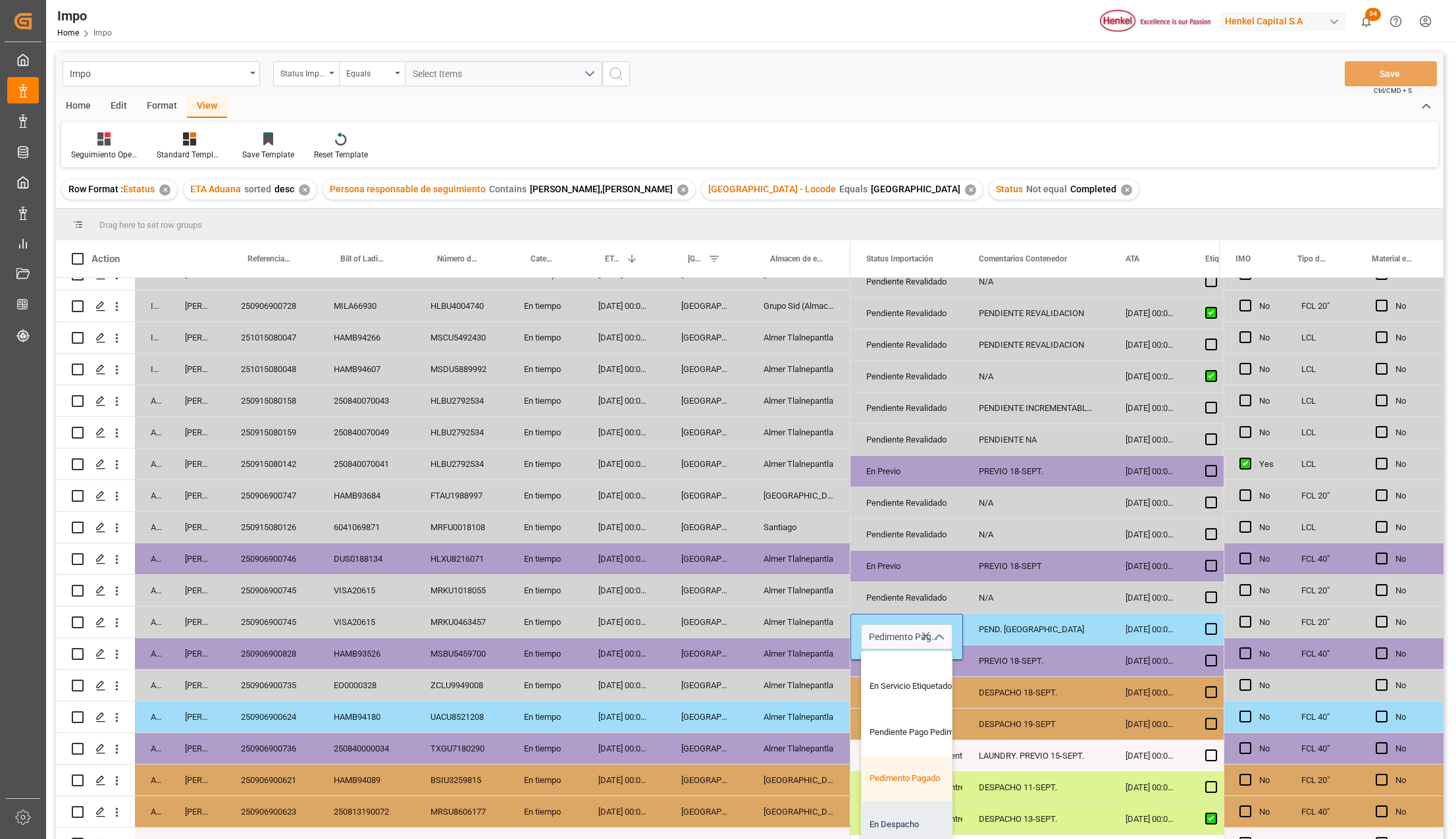
click at [911, 812] on div "En Despacho" at bounding box center [924, 825] width 124 height 46
type input "En Despacho"
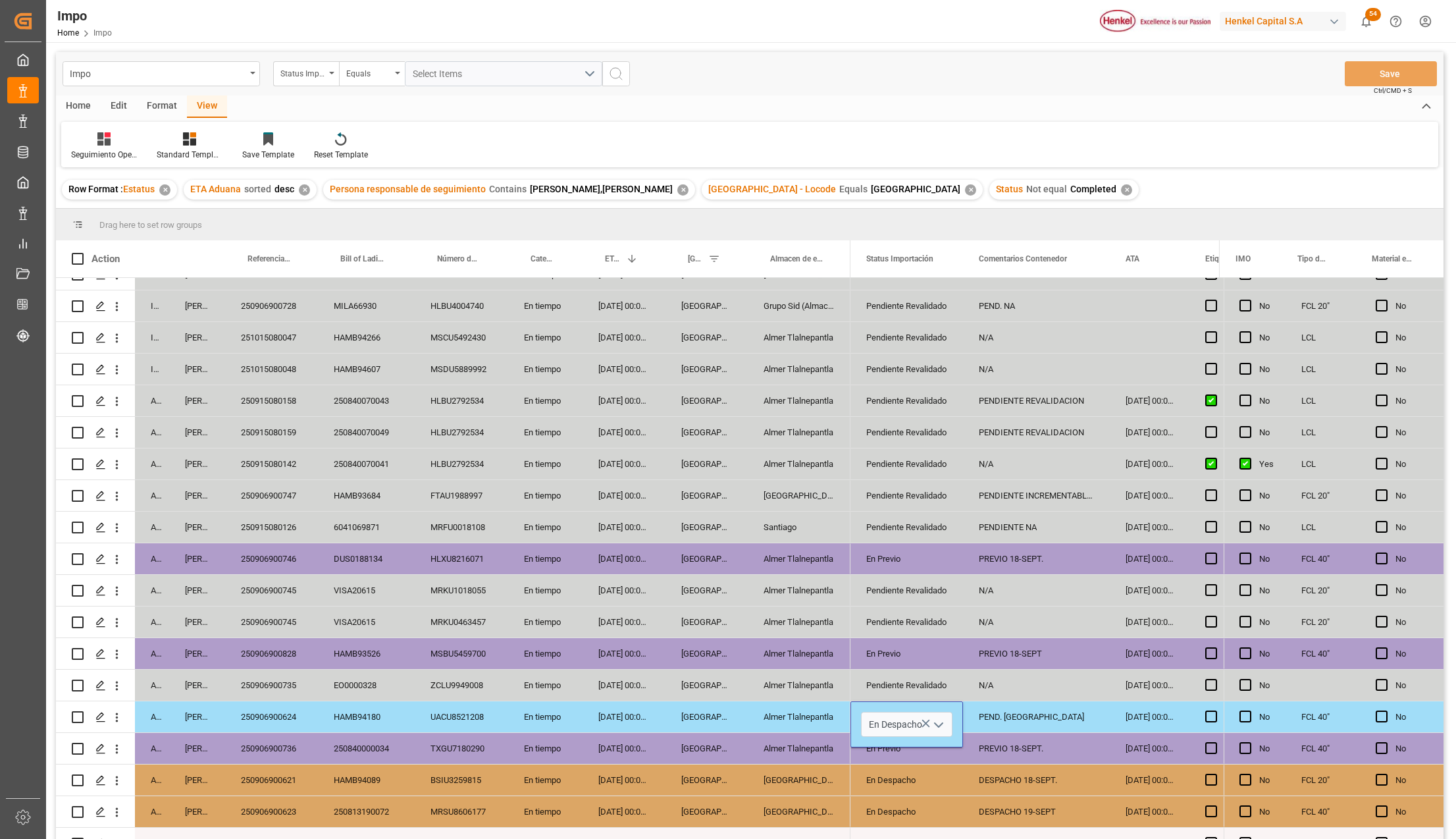
click at [975, 802] on div "DESPACHO 19-SEPT" at bounding box center [1036, 811] width 147 height 31
click at [1028, 711] on div "PEND. [GEOGRAPHIC_DATA]" at bounding box center [1036, 717] width 147 height 31
click at [1028, 720] on div "PEND. [GEOGRAPHIC_DATA]" at bounding box center [1036, 717] width 147 height 31
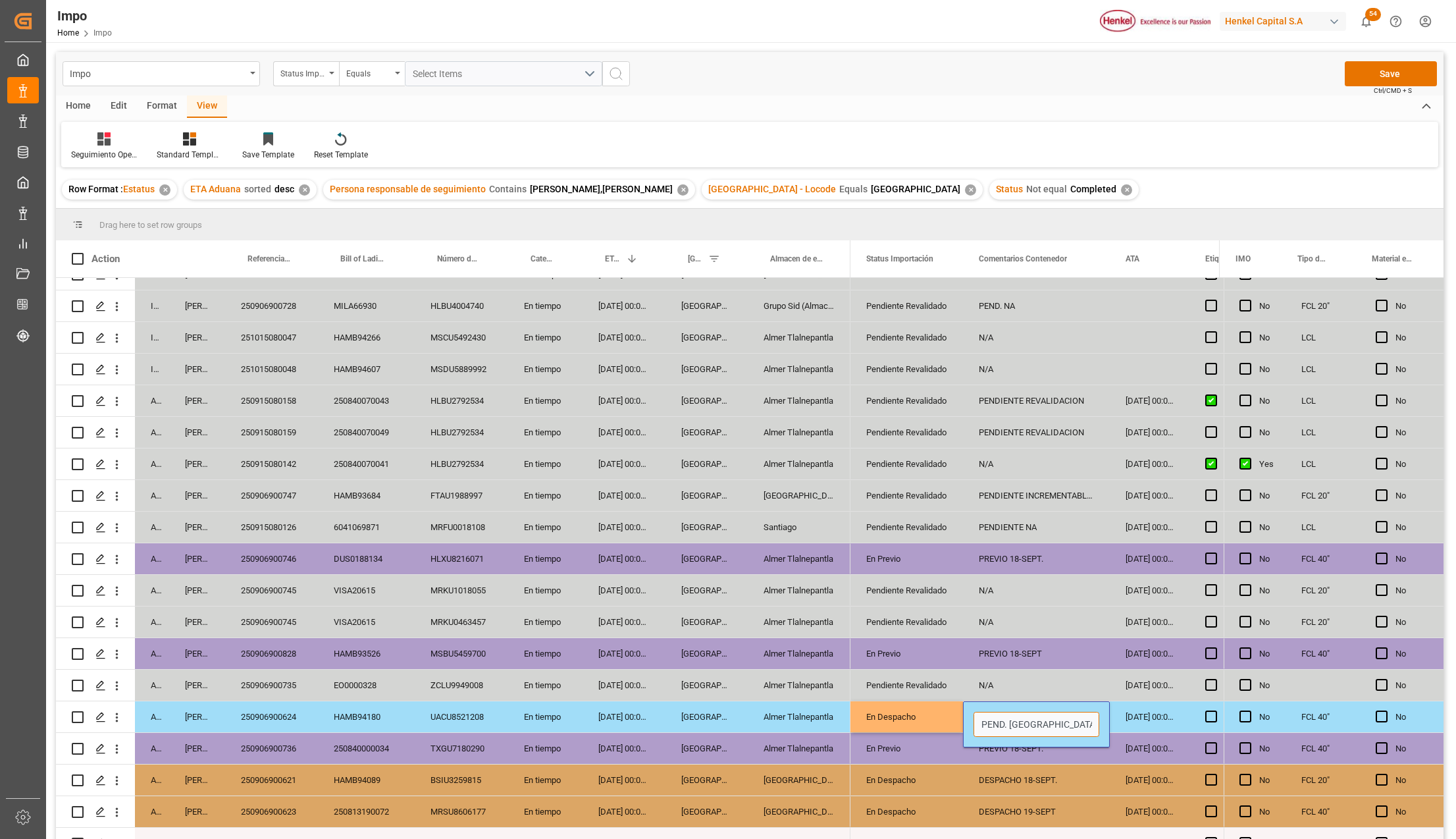
click at [1028, 720] on input "PEND. [GEOGRAPHIC_DATA]" at bounding box center [1036, 724] width 126 height 25
type input "DESPACHO 18-SEPT"
click at [1032, 717] on div "DESPACHO 18-SEPT" at bounding box center [1036, 717] width 147 height 31
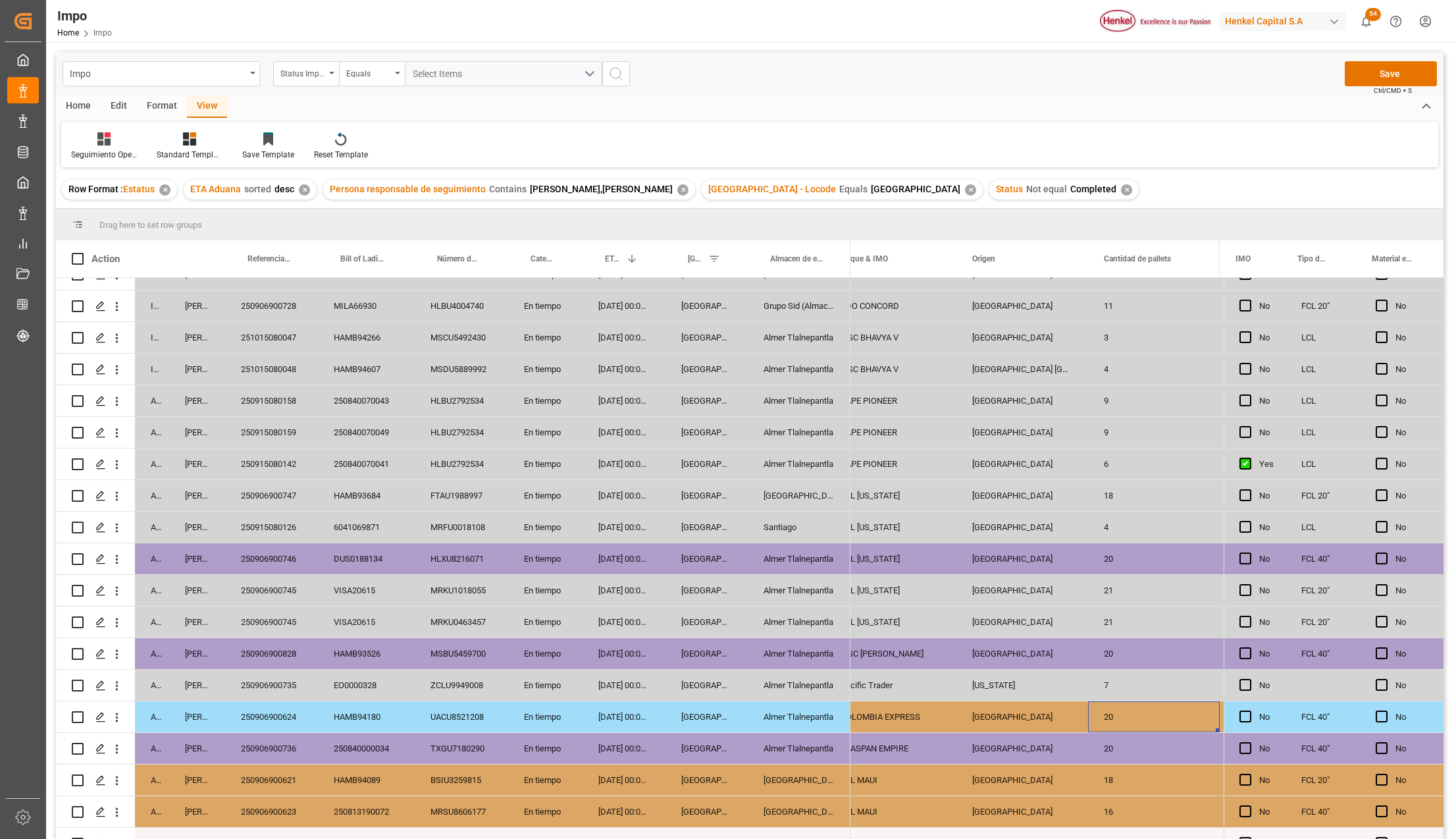
scroll to position [0, 1809]
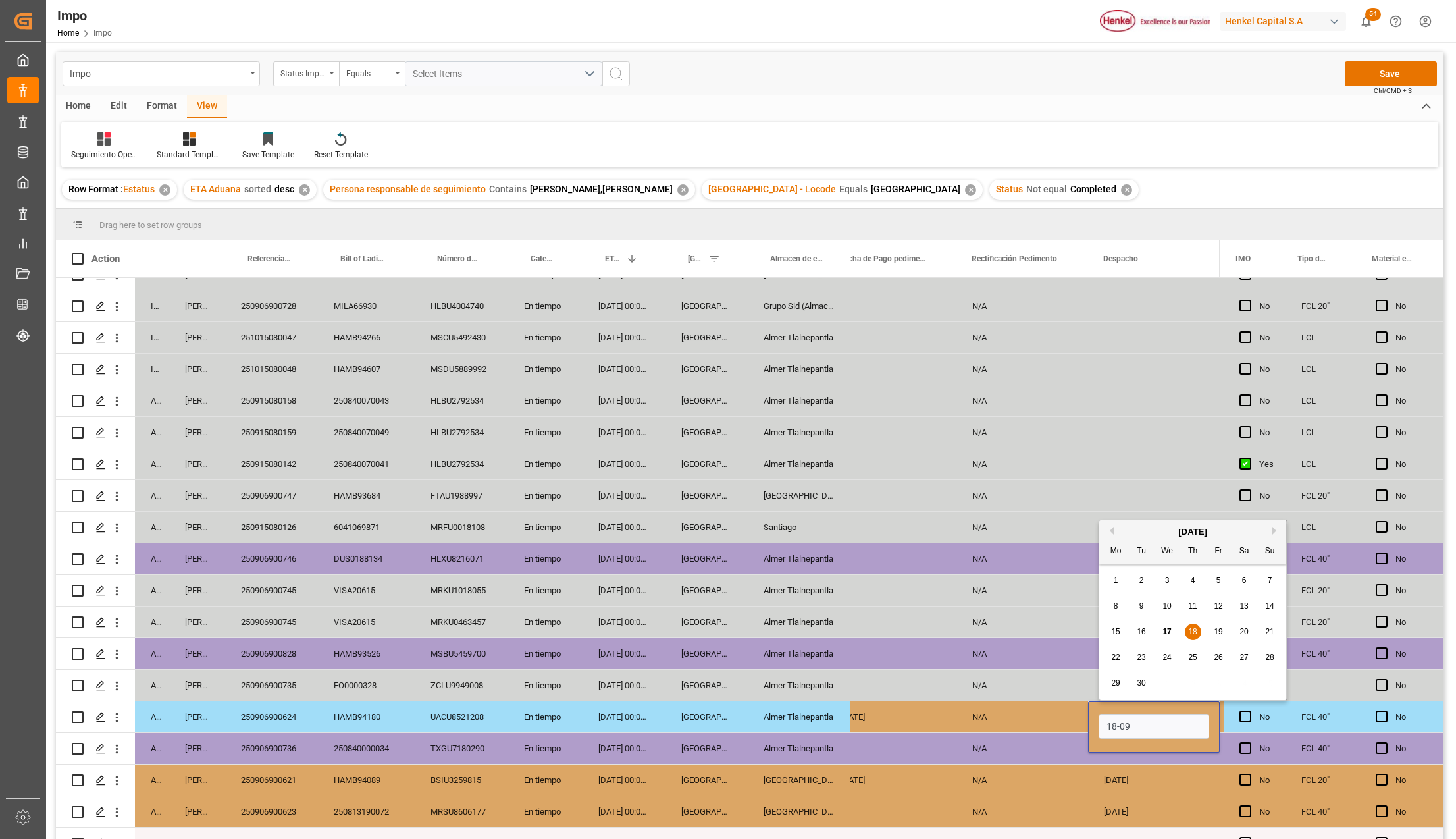
type input "[DATE]"
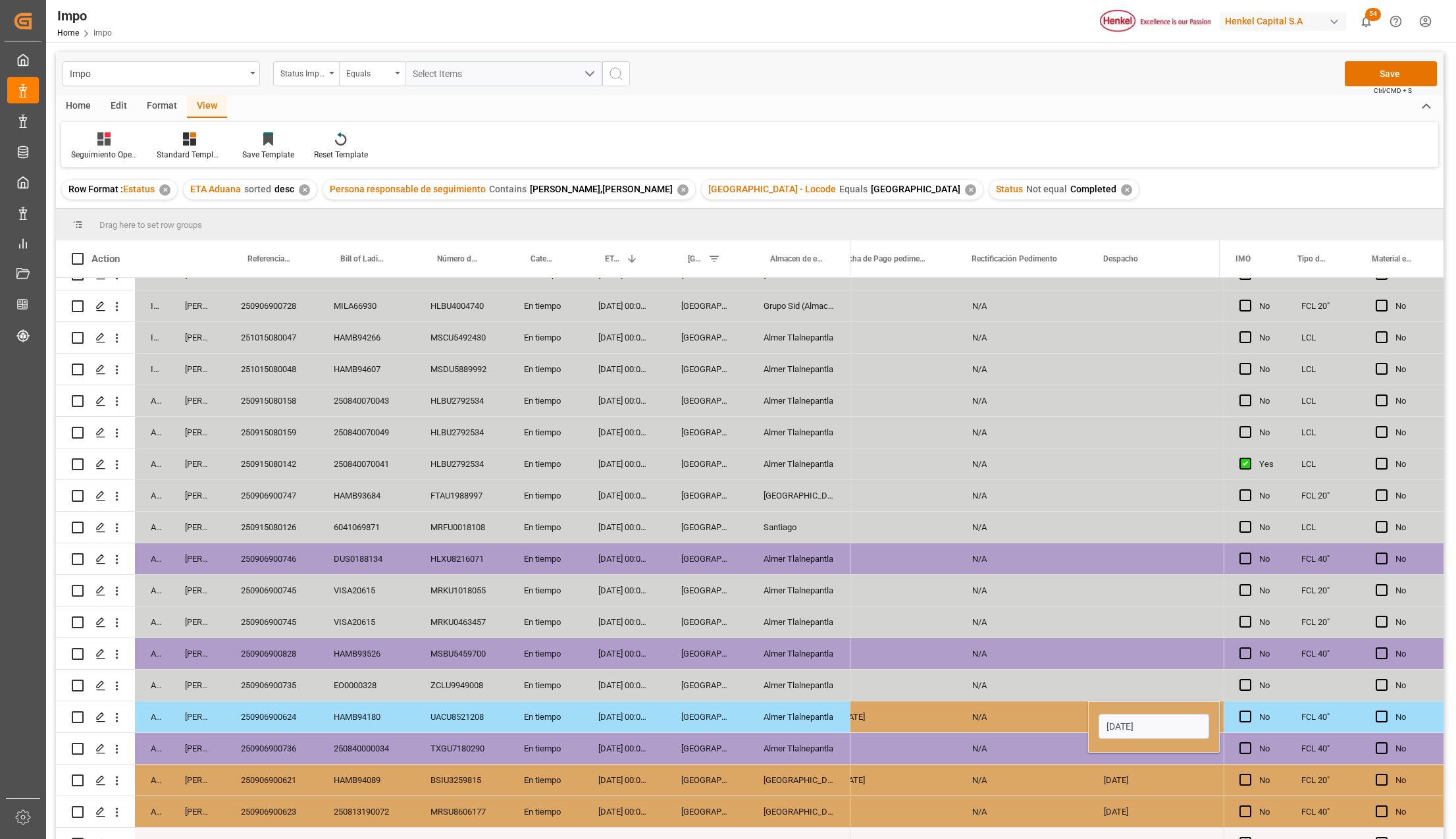
click at [1032, 717] on div "N/A" at bounding box center [1022, 717] width 132 height 31
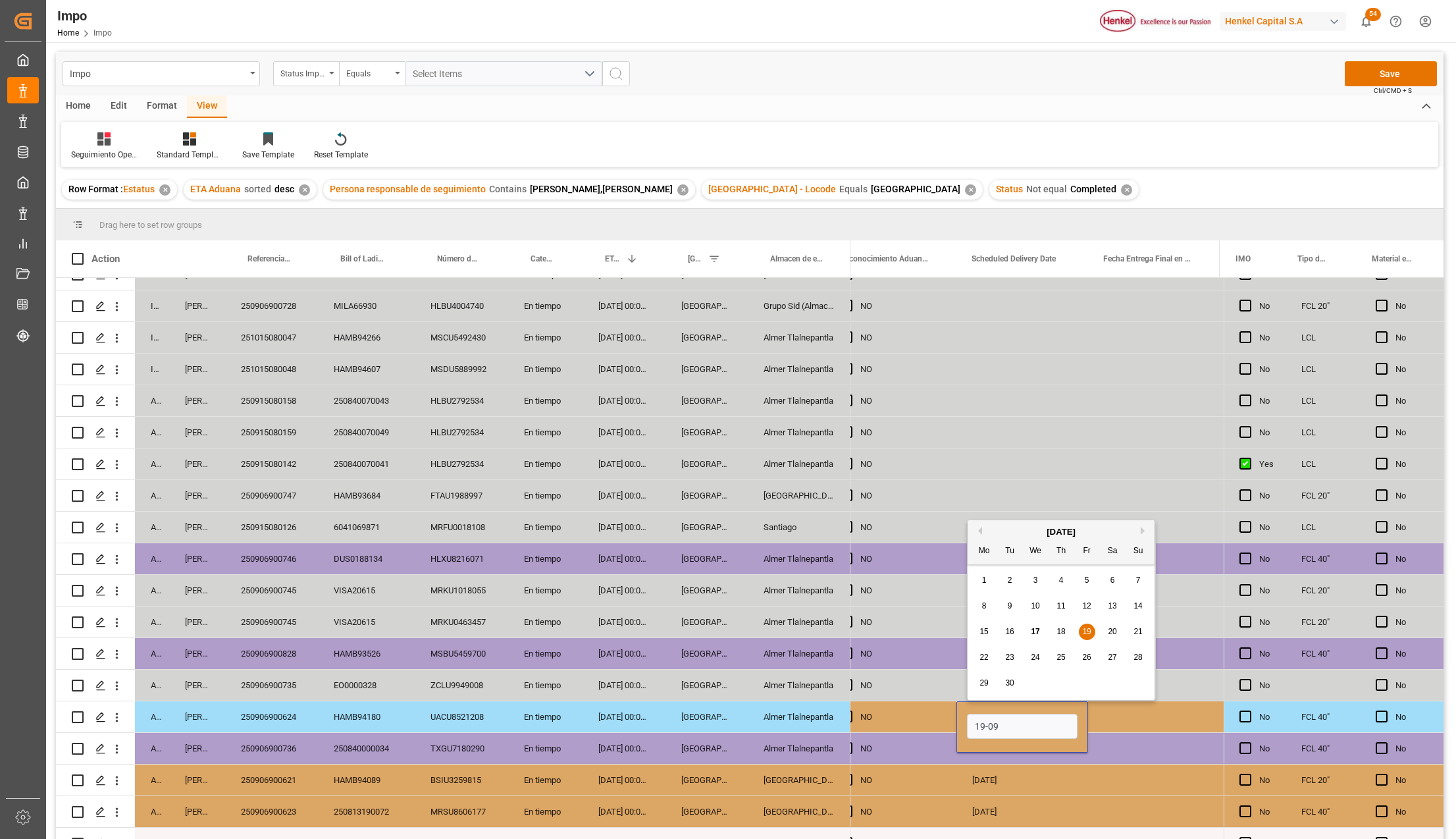
type input "19-09-2025"
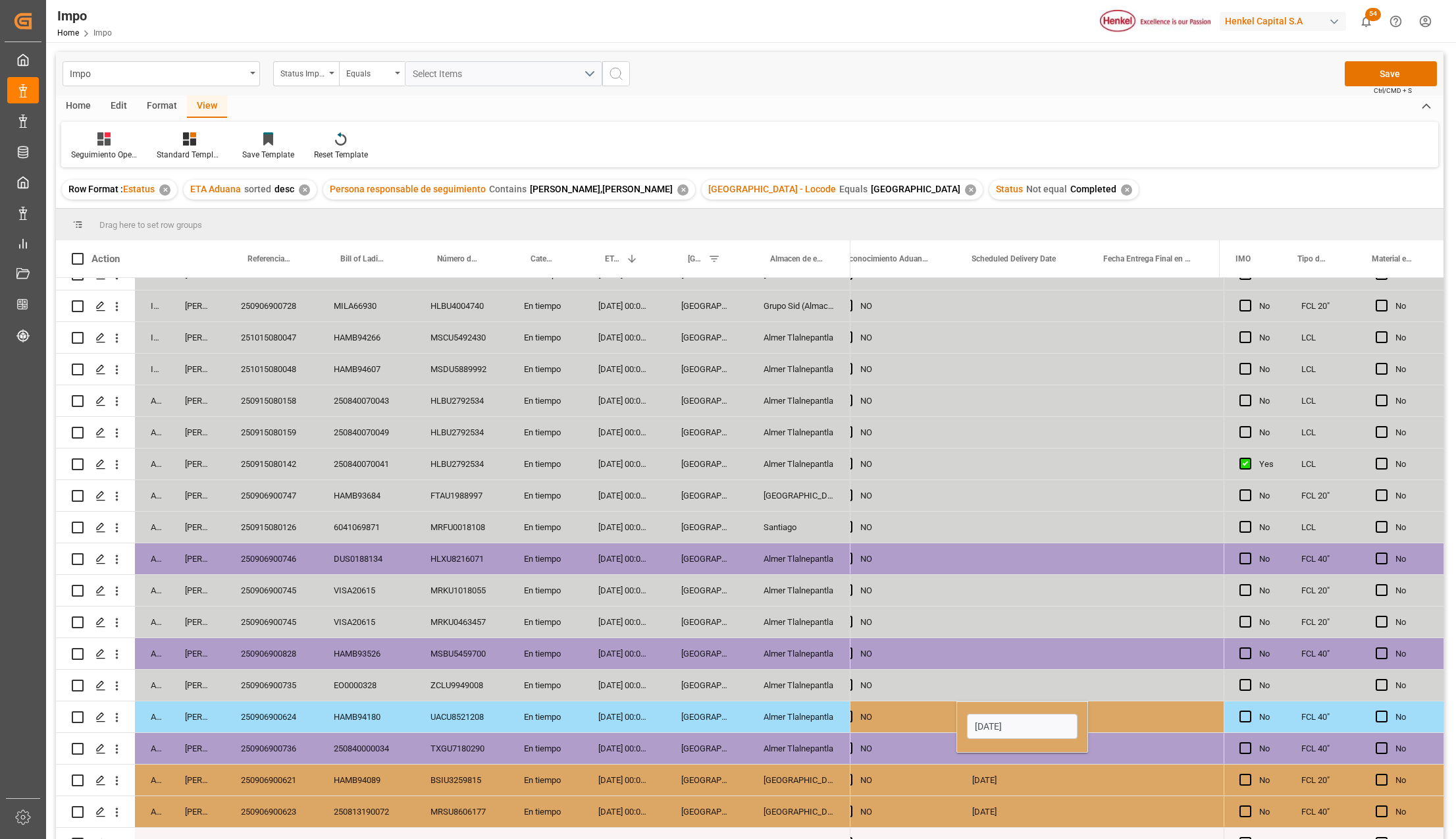
click at [1051, 791] on div "19-09-2025" at bounding box center [1022, 780] width 132 height 31
click at [1364, 77] on button "Save" at bounding box center [1390, 73] width 92 height 25
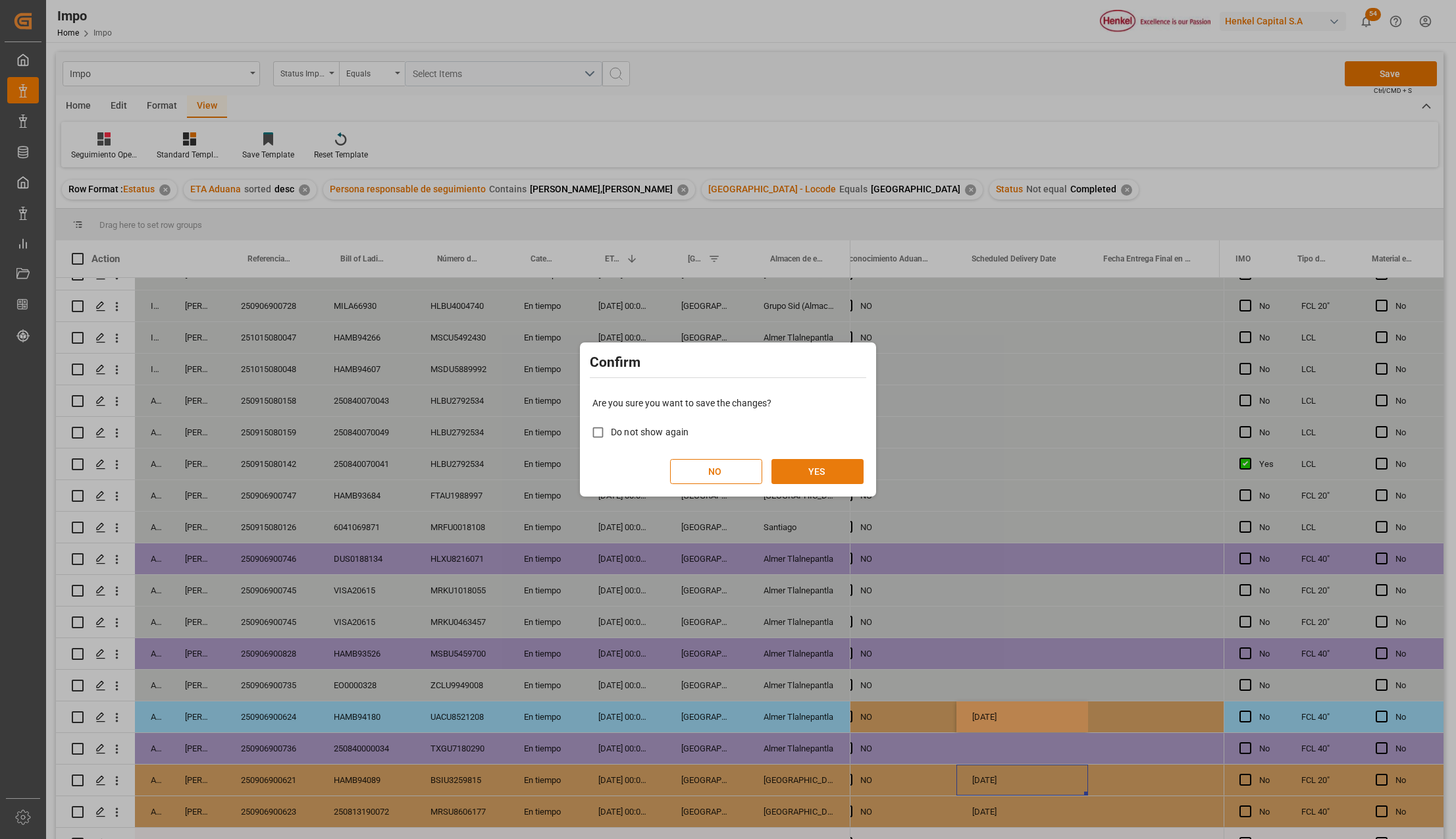
click at [832, 462] on button "YES" at bounding box center [817, 472] width 92 height 25
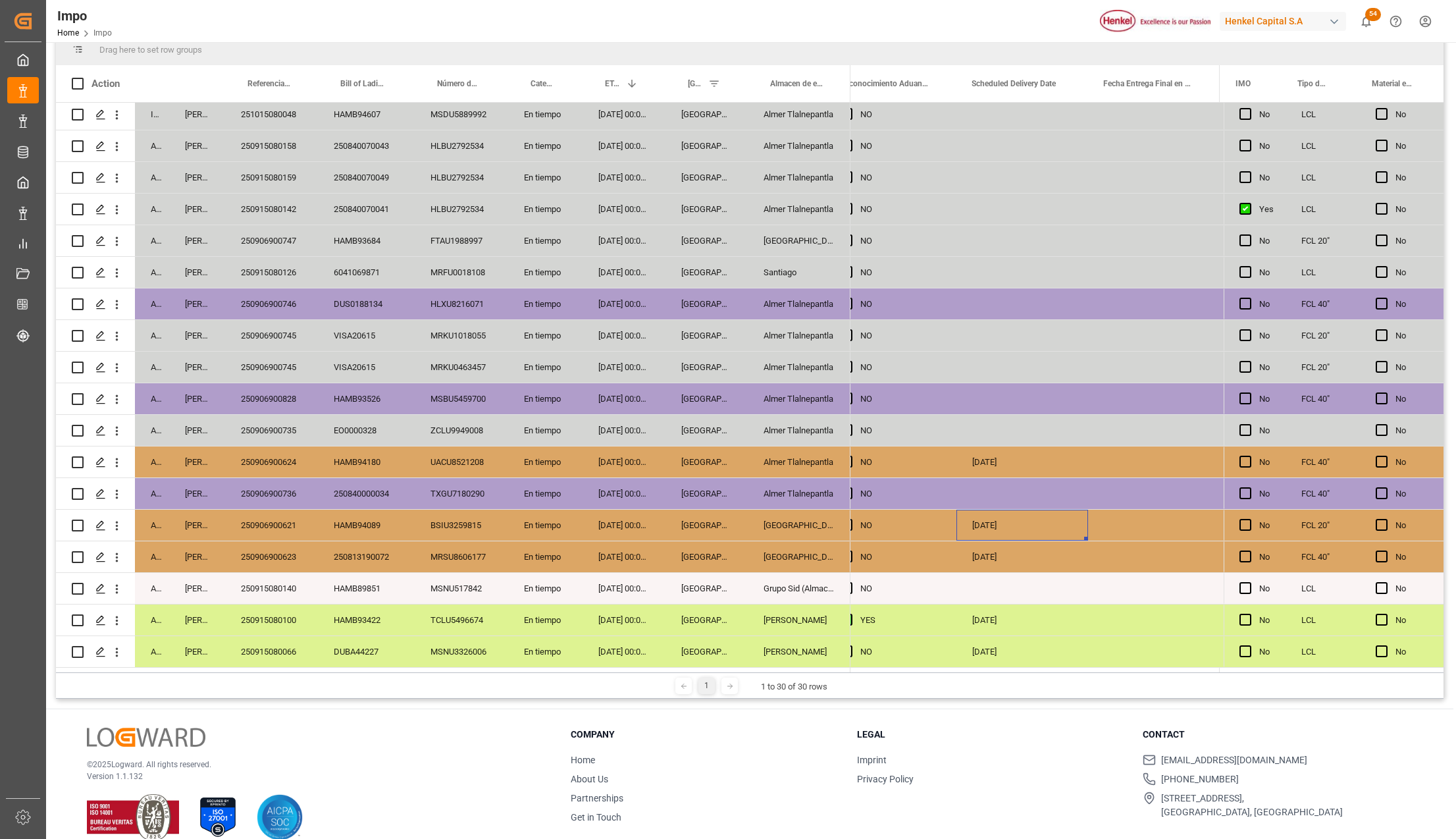
click at [998, 643] on div "19-09-2025" at bounding box center [1022, 651] width 132 height 31
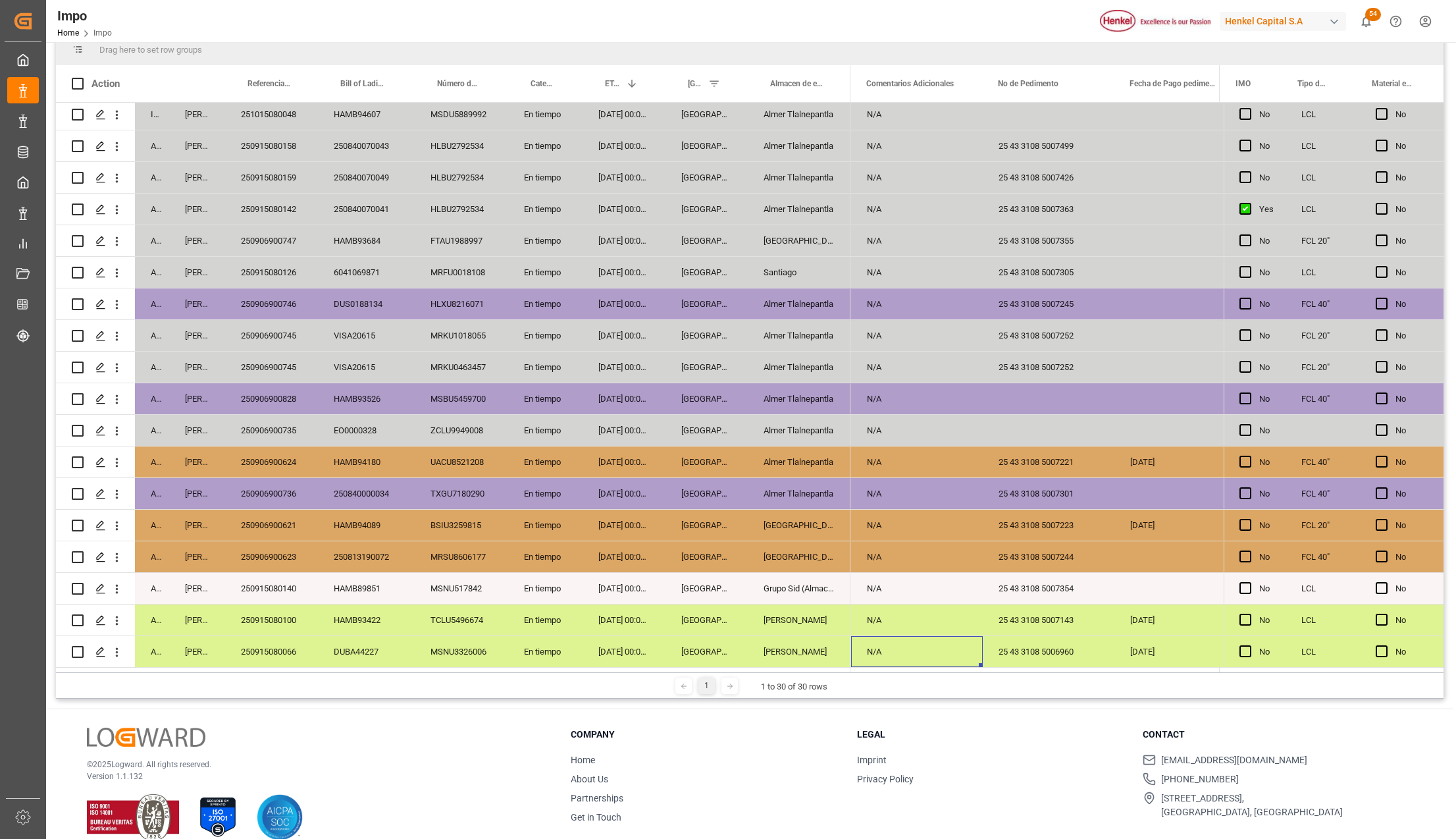
click at [263, 427] on div "250906900735" at bounding box center [271, 430] width 92 height 31
click at [280, 394] on div "250906900828" at bounding box center [271, 398] width 92 height 31
click at [1045, 387] on div "Press SPACE to select this row." at bounding box center [1049, 398] width 132 height 31
click at [1038, 394] on input "Press SPACE to select this row." at bounding box center [1048, 406] width 111 height 25
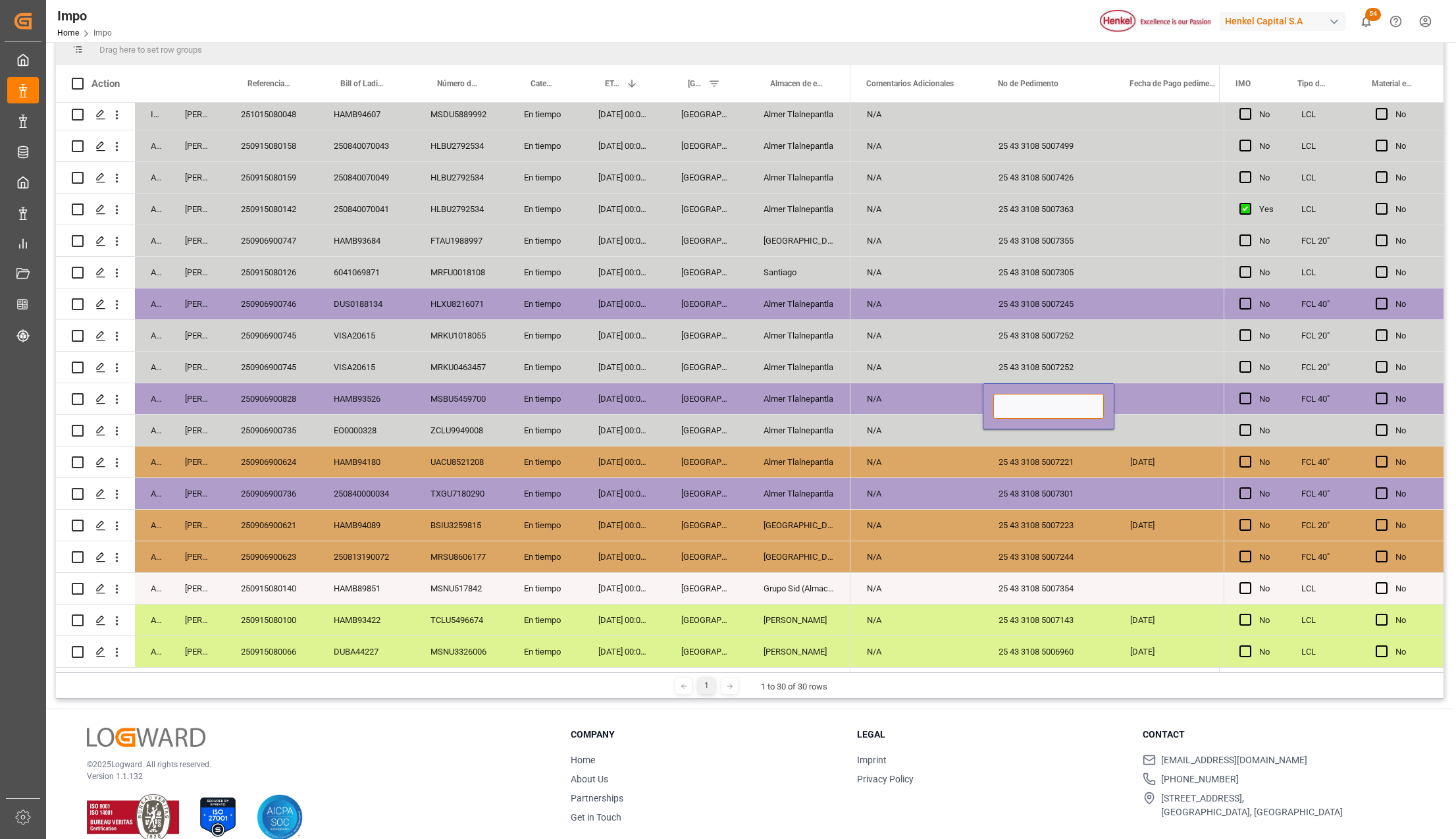
paste input "25 43 3108 5007417"
type input "25 43 3108 5007417"
click at [1107, 486] on div "25 43 3108 5007301" at bounding box center [1049, 493] width 132 height 31
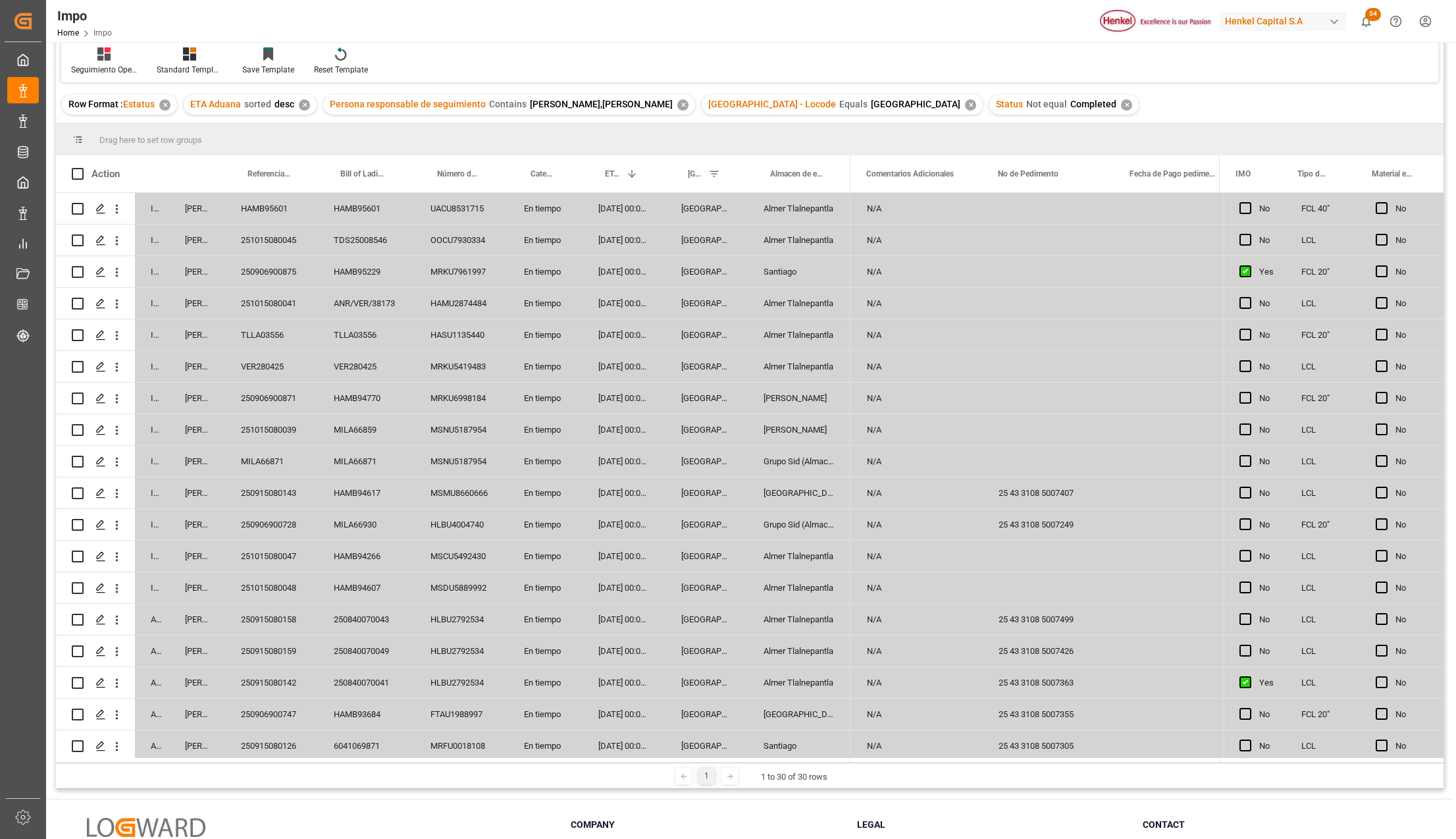
scroll to position [0, 0]
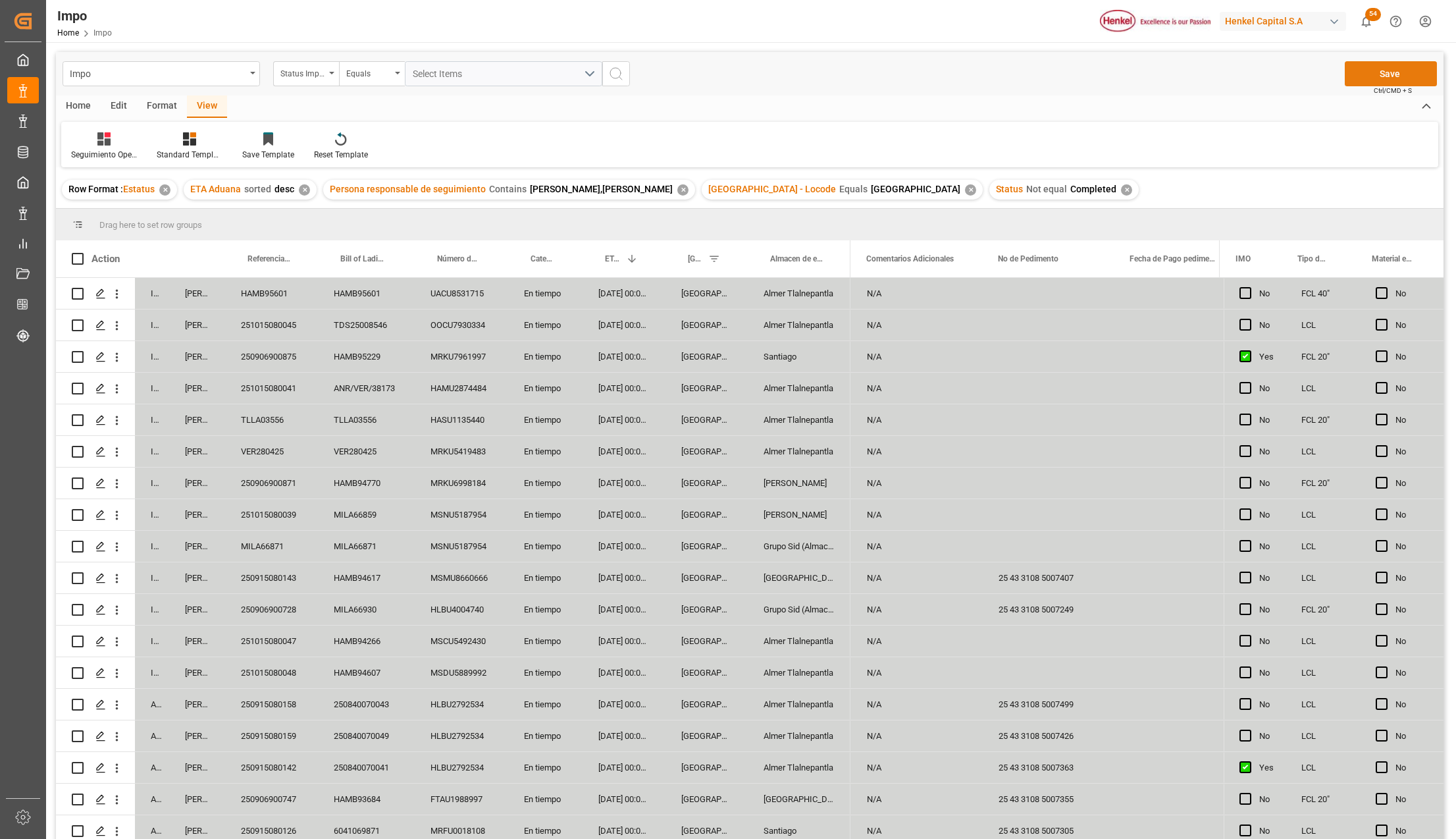
click at [1387, 79] on button "Save" at bounding box center [1390, 73] width 92 height 25
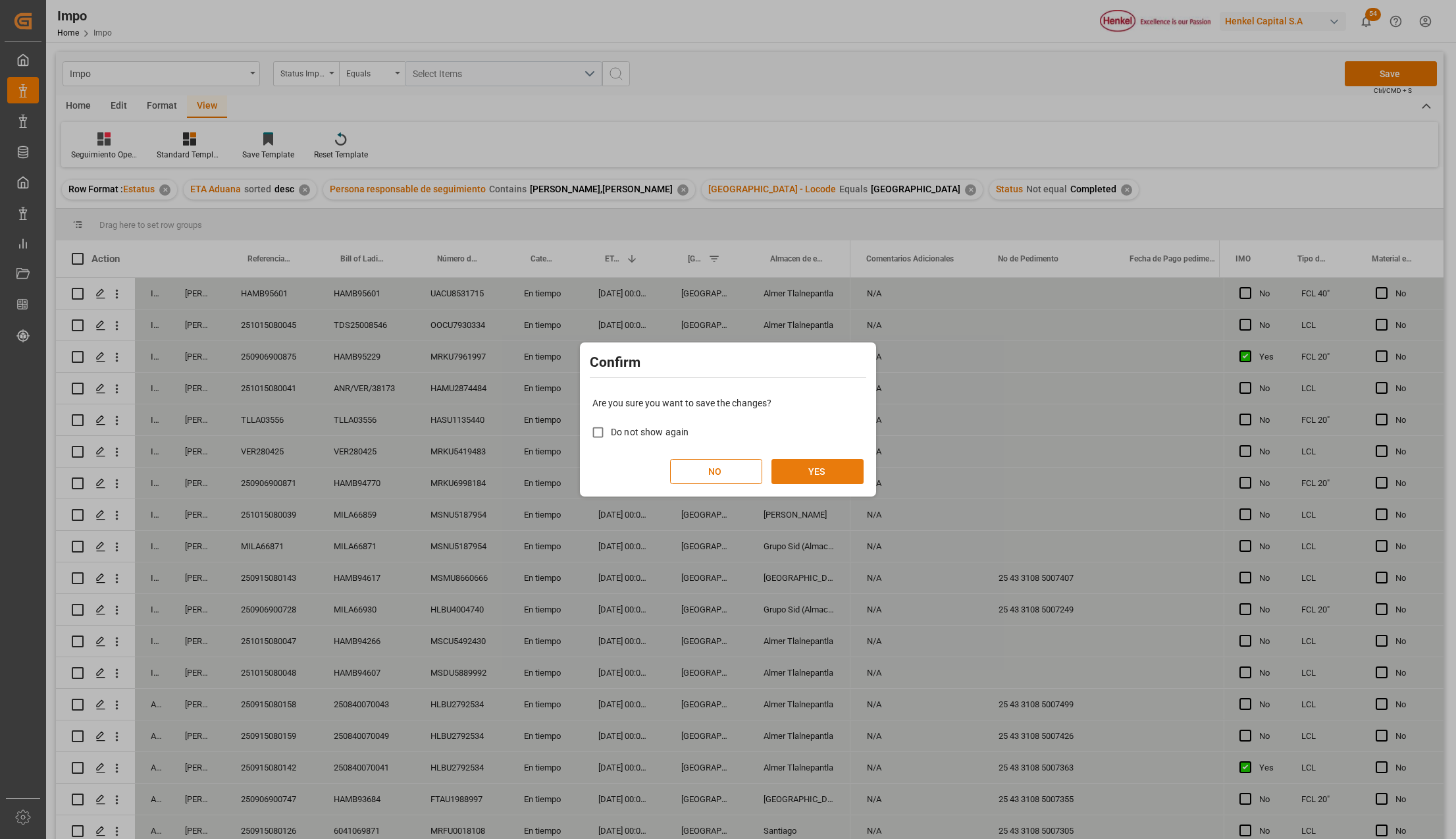
click at [790, 467] on button "YES" at bounding box center [817, 472] width 92 height 25
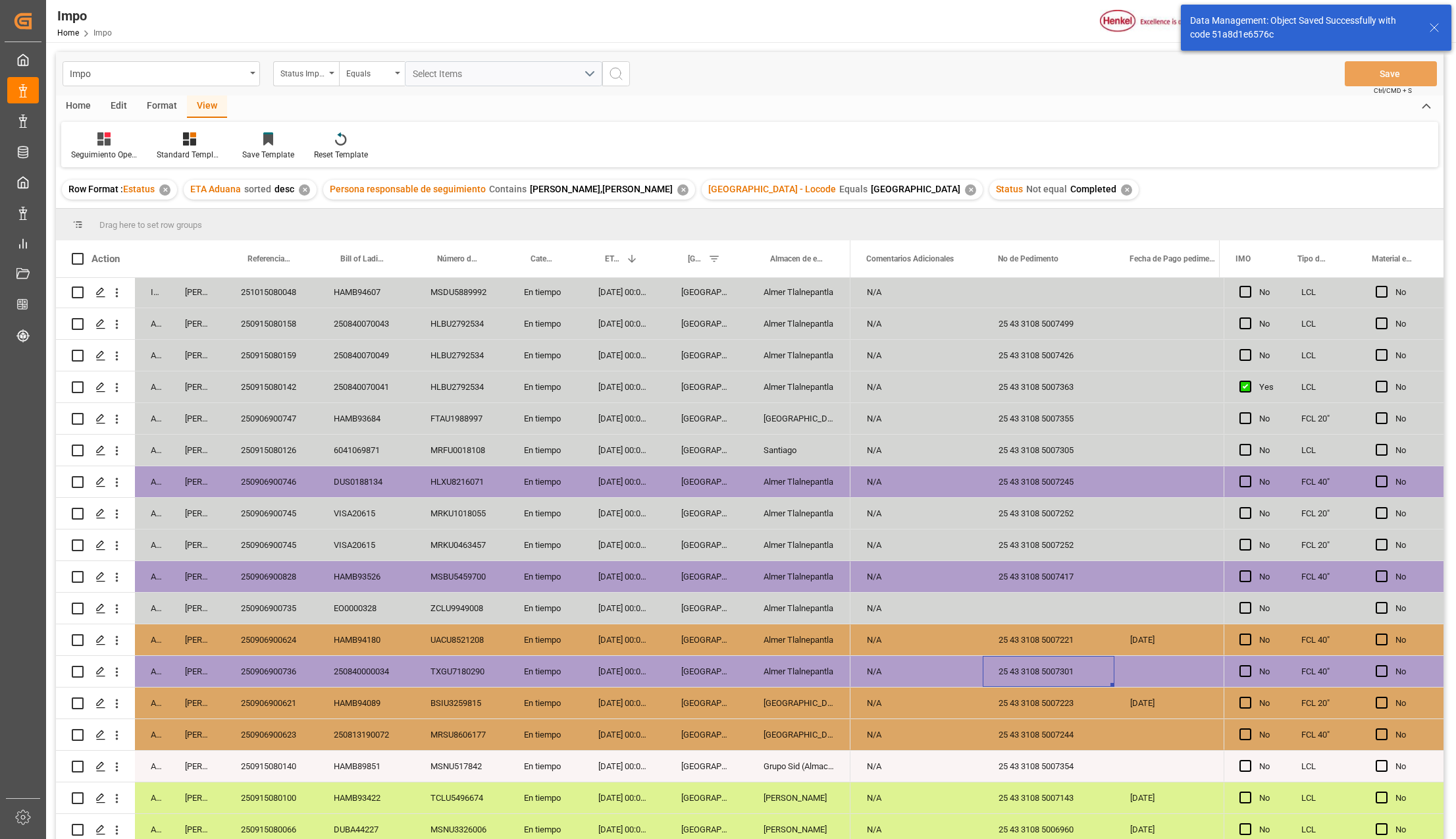
scroll to position [387, 0]
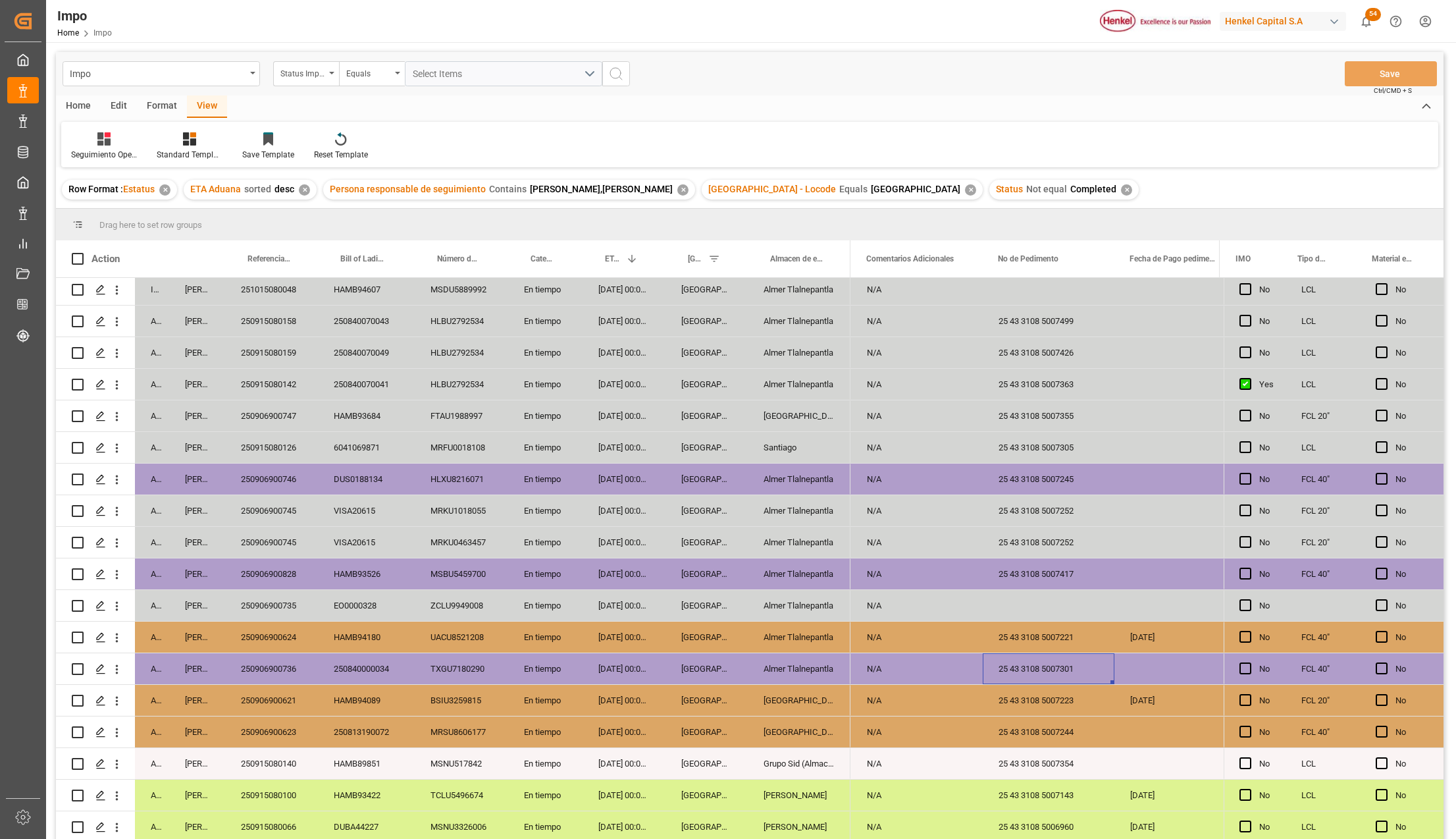
click at [269, 602] on div "250906900735" at bounding box center [271, 605] width 92 height 31
click at [1040, 590] on div "Press SPACE to select this row." at bounding box center [1049, 605] width 132 height 31
click at [1043, 606] on div "Press SPACE to select this row." at bounding box center [1049, 605] width 132 height 31
click at [1034, 615] on input "Press SPACE to select this row." at bounding box center [1048, 613] width 111 height 25
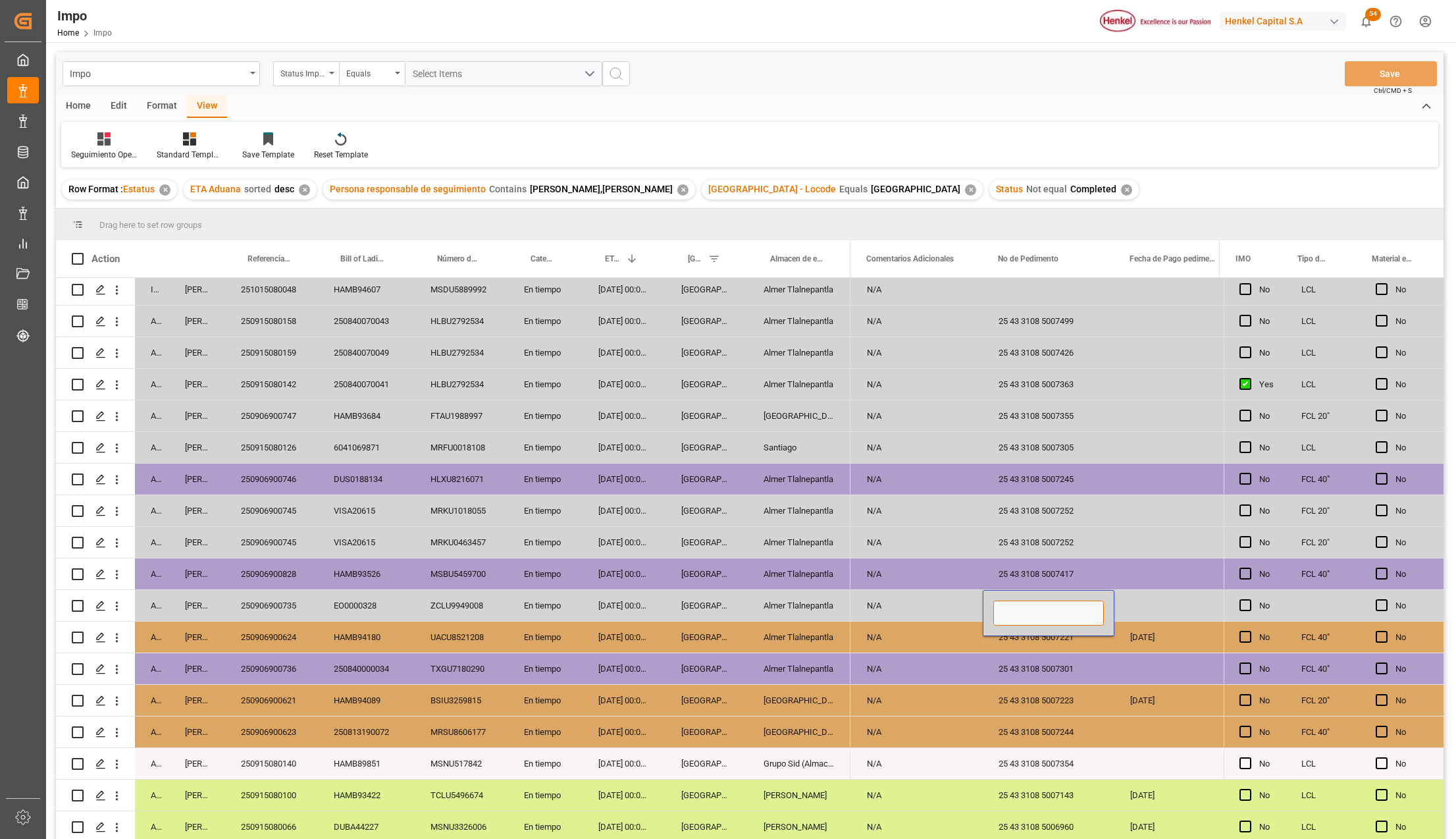
paste input "25 43 3108 5007298"
type input "25 43 3108 5007298"
click at [1047, 663] on div "25 43 3108 5007301" at bounding box center [1049, 668] width 132 height 31
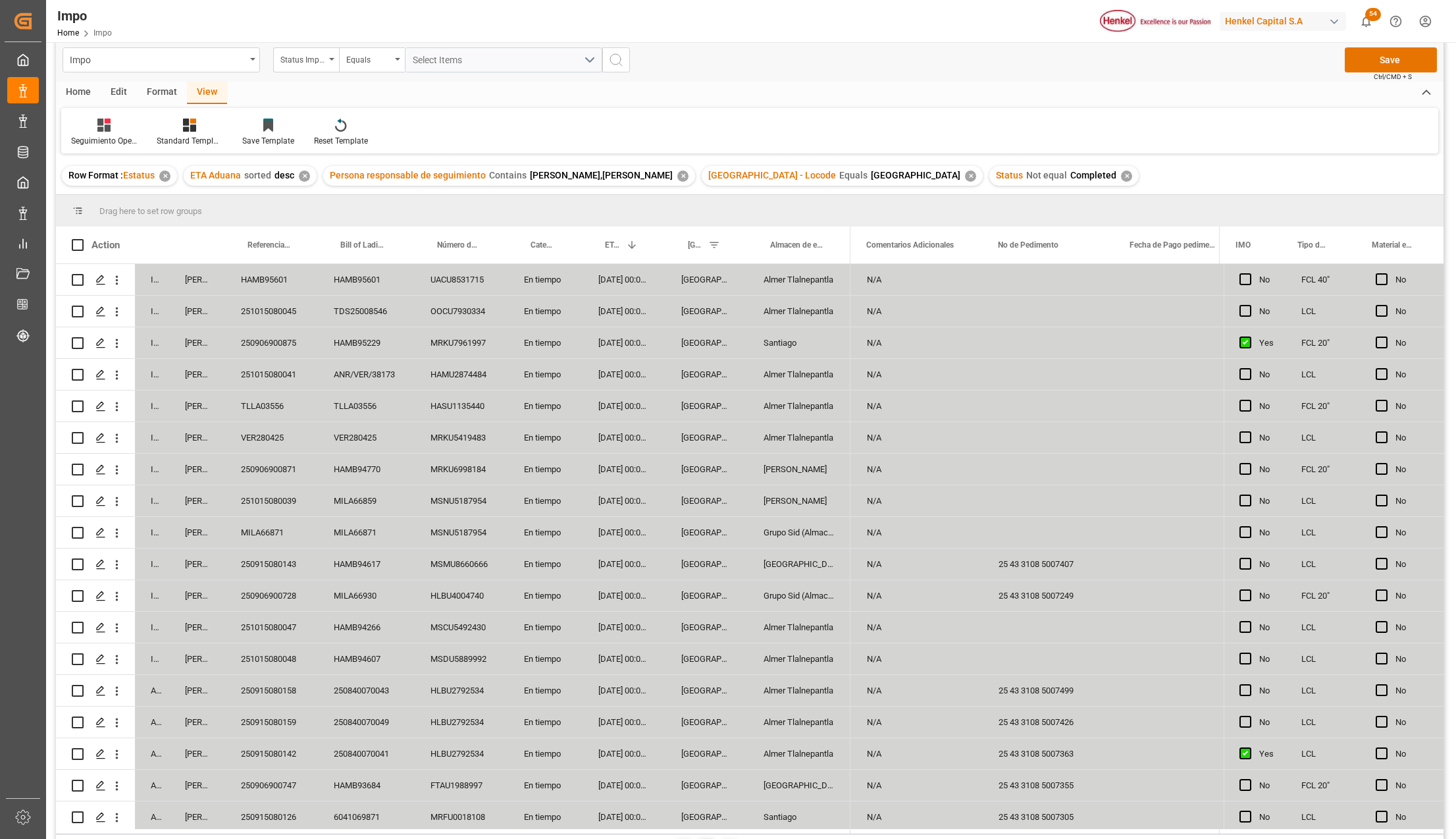
scroll to position [0, 0]
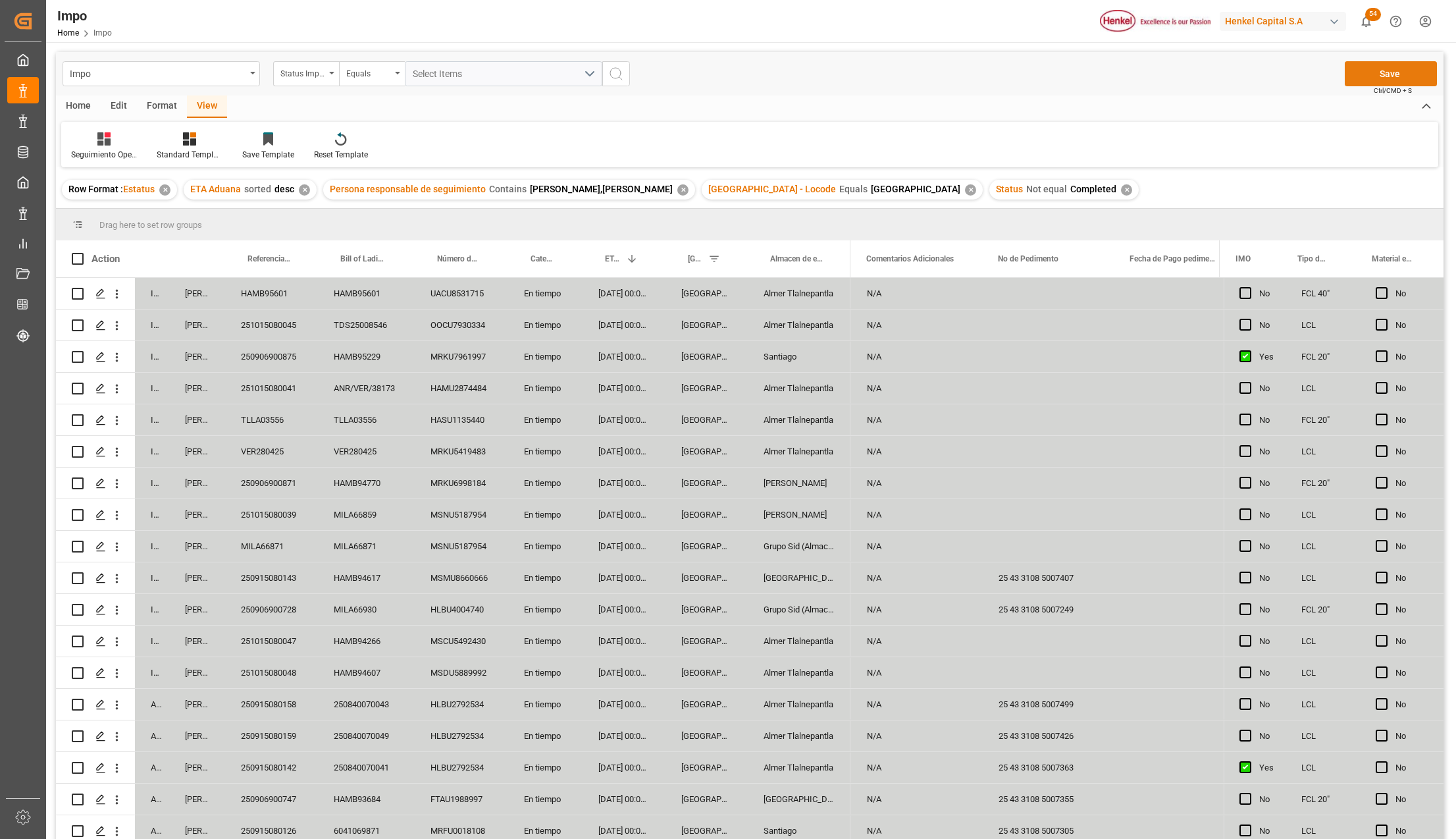
click at [1385, 61] on div "Save Ctrl/CMD + S" at bounding box center [1390, 73] width 92 height 25
click at [1376, 76] on button "Save" at bounding box center [1390, 73] width 92 height 25
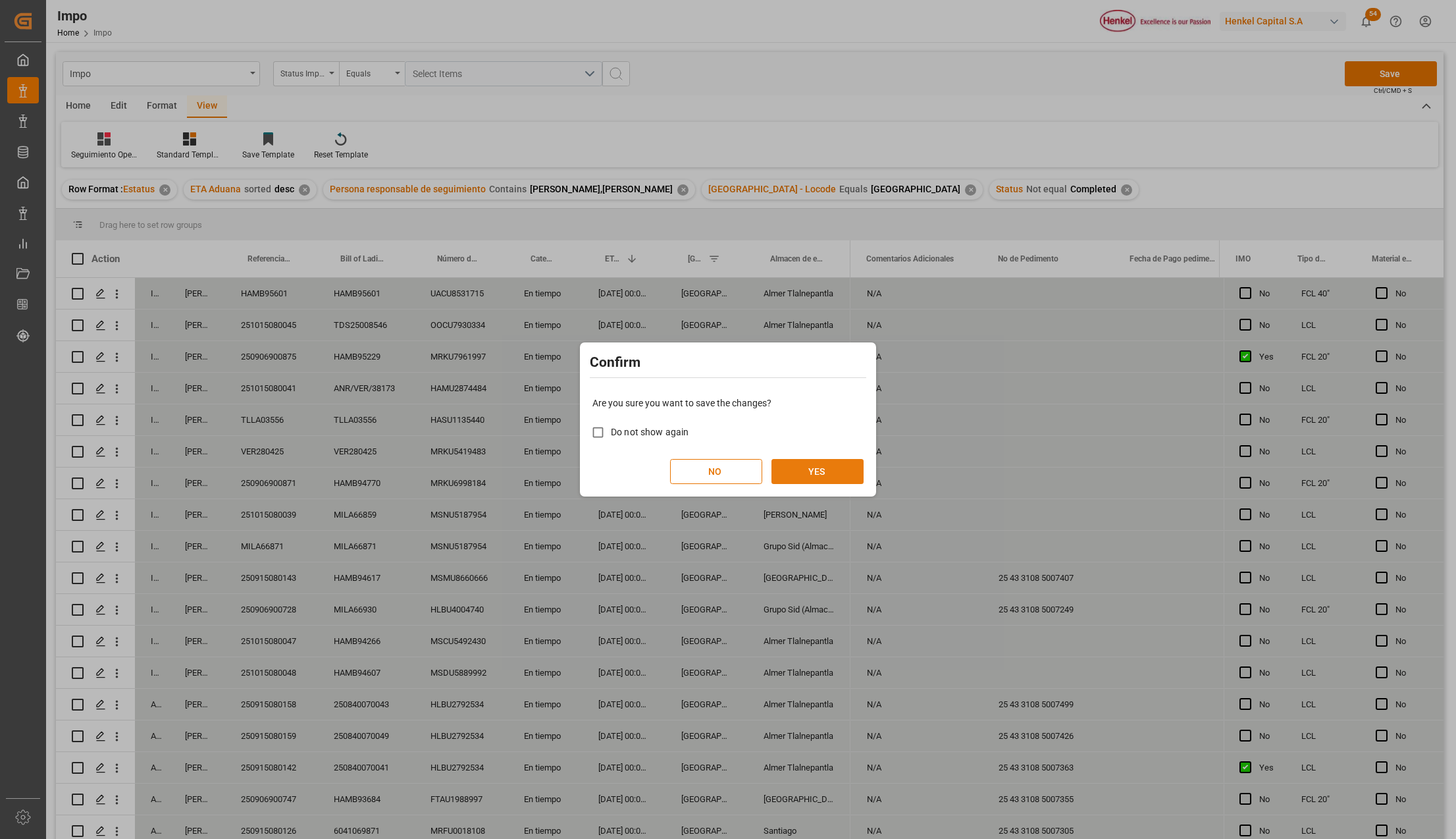
click at [801, 475] on button "YES" at bounding box center [817, 472] width 92 height 25
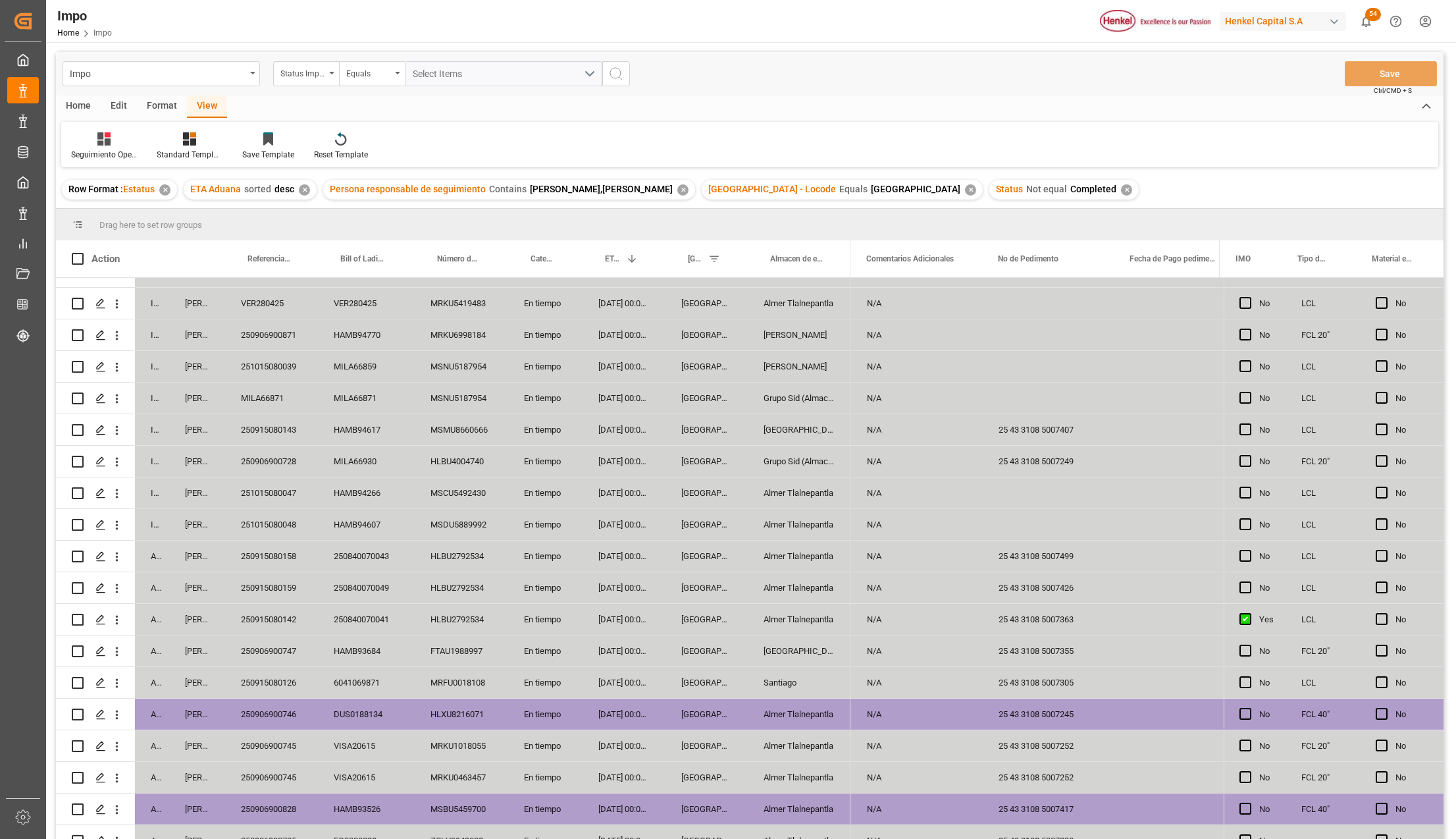
scroll to position [124, 0]
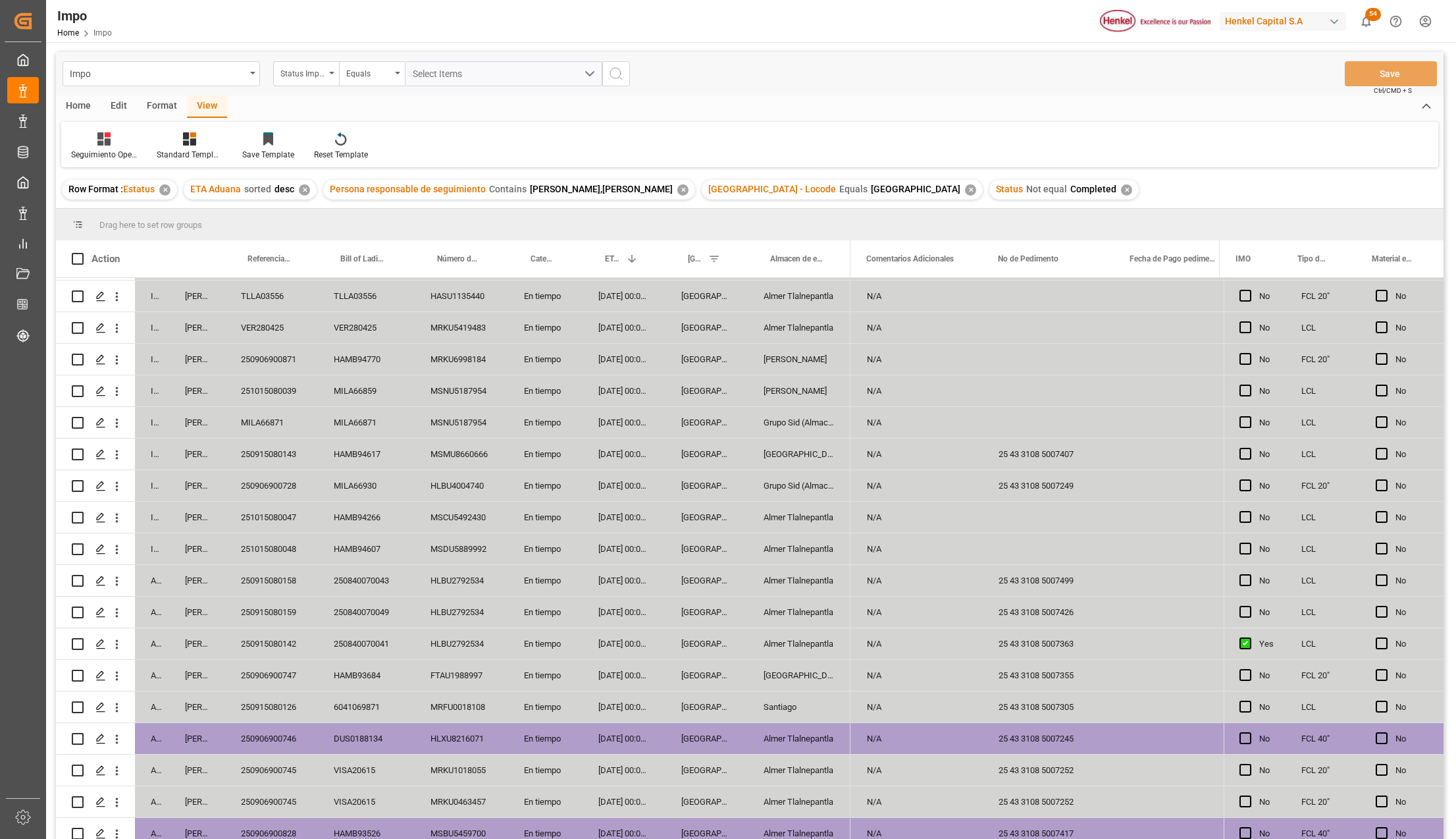
click at [280, 548] on div "251015080048" at bounding box center [271, 548] width 92 height 31
click at [292, 548] on div "251015080048" at bounding box center [271, 548] width 92 height 31
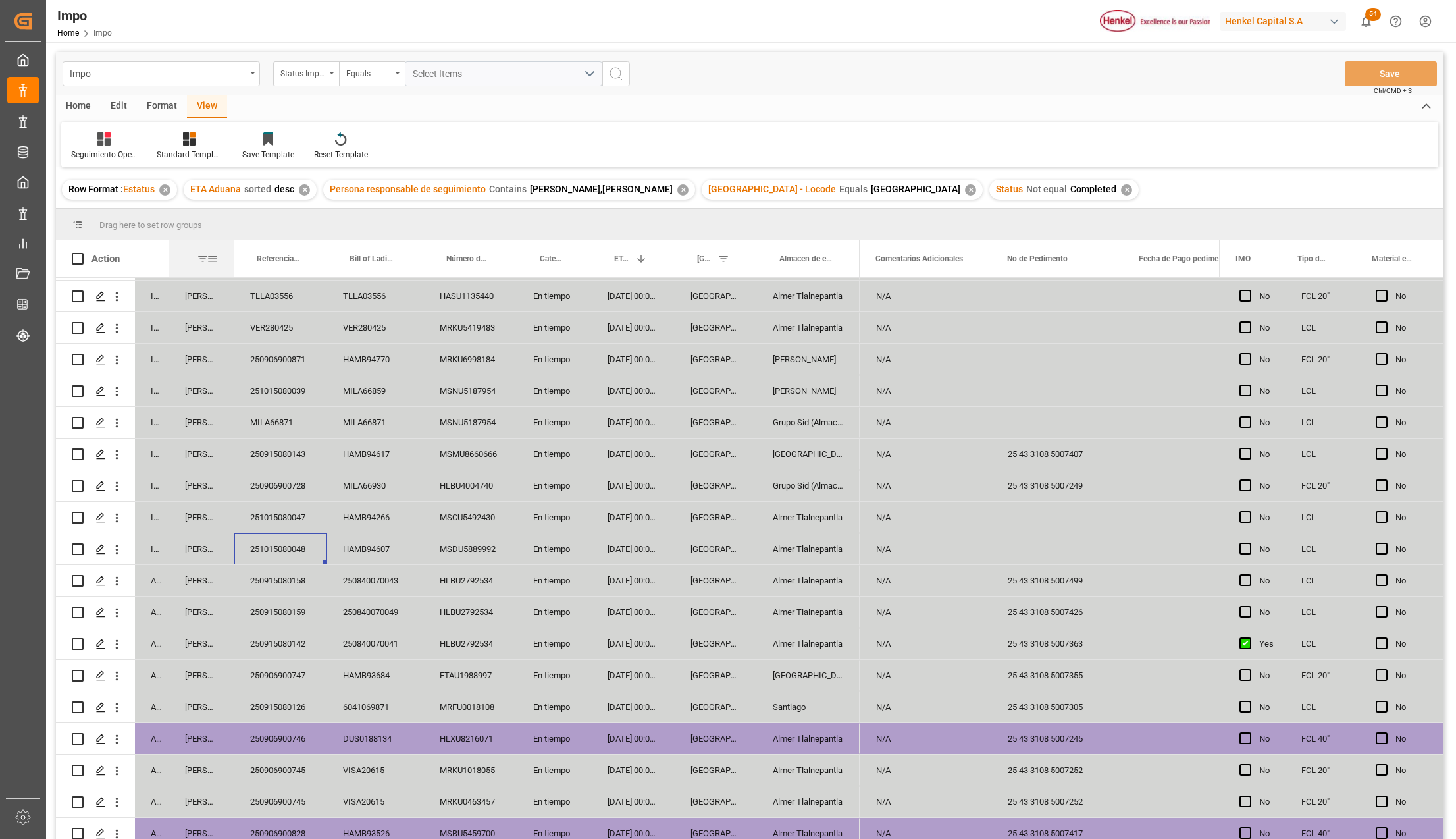
drag, startPoint x: 222, startPoint y: 243, endPoint x: 232, endPoint y: 243, distance: 10.0
click at [232, 243] on div at bounding box center [235, 259] width 5 height 37
click at [269, 511] on div "251015080047" at bounding box center [281, 516] width 92 height 31
click at [285, 485] on div "250906900728" at bounding box center [281, 485] width 92 height 31
click at [290, 455] on div "250915080143" at bounding box center [281, 454] width 92 height 31
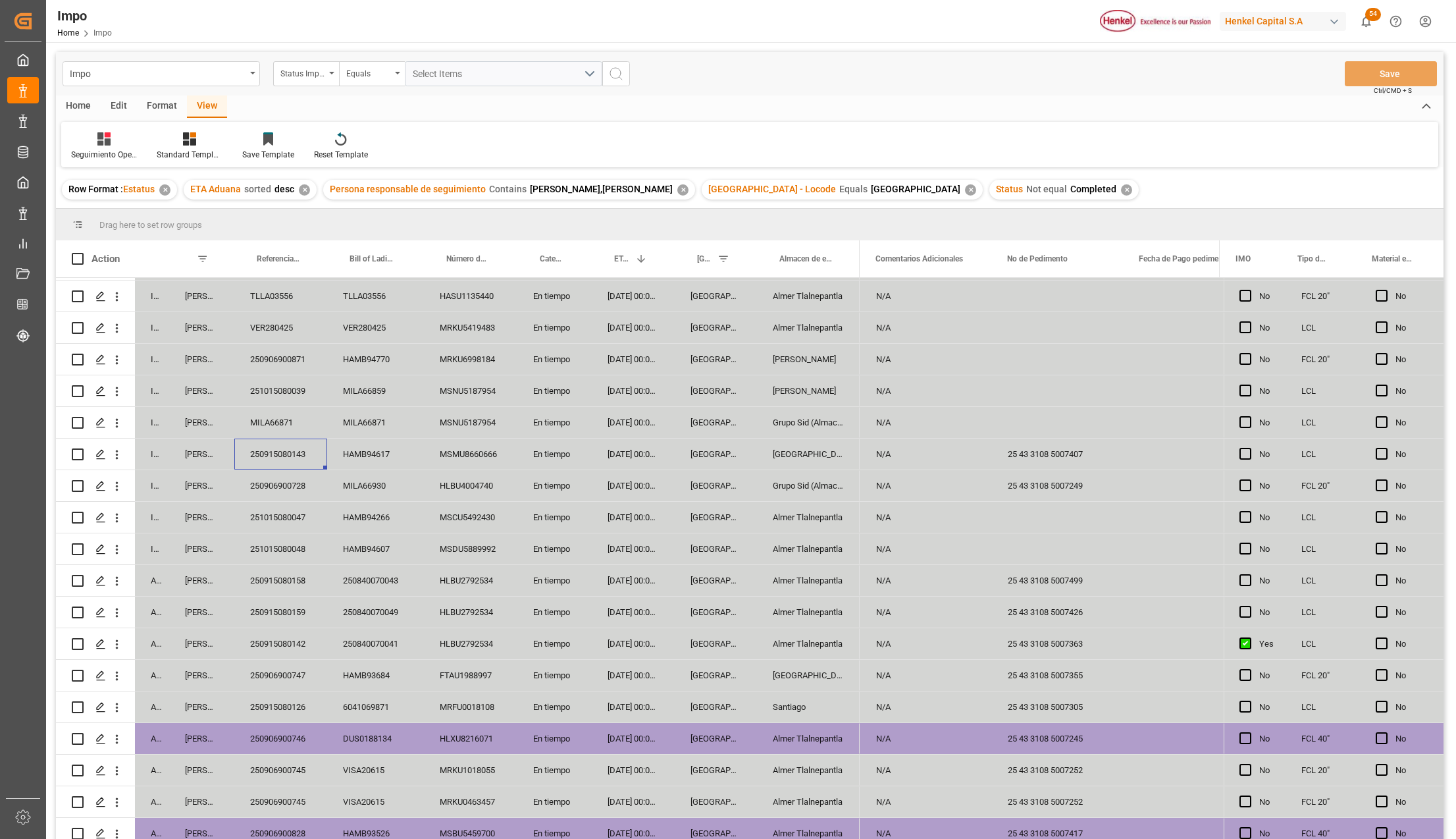
click at [283, 427] on div "MILA66871" at bounding box center [281, 422] width 92 height 31
click at [274, 388] on div "251015080039" at bounding box center [281, 391] width 92 height 31
click at [351, 395] on div "MILA66859" at bounding box center [375, 391] width 97 height 31
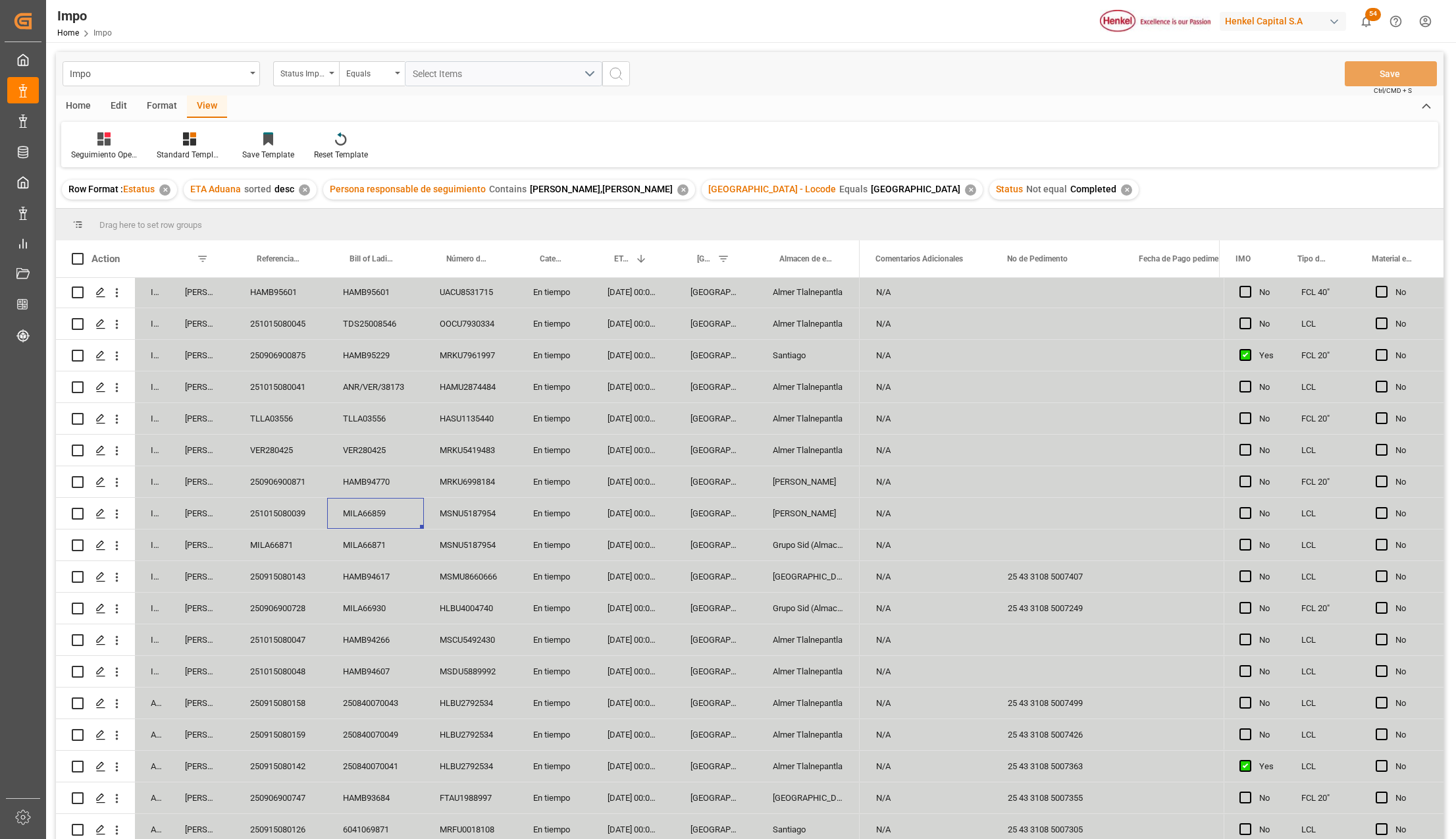
scroll to position [0, 0]
click at [382, 484] on div "HAMB94770" at bounding box center [375, 482] width 97 height 31
click at [294, 482] on div "250906900871" at bounding box center [281, 482] width 92 height 31
click at [356, 514] on div "MILA66859" at bounding box center [375, 514] width 97 height 31
click at [379, 512] on div "MILA66859" at bounding box center [375, 514] width 97 height 31
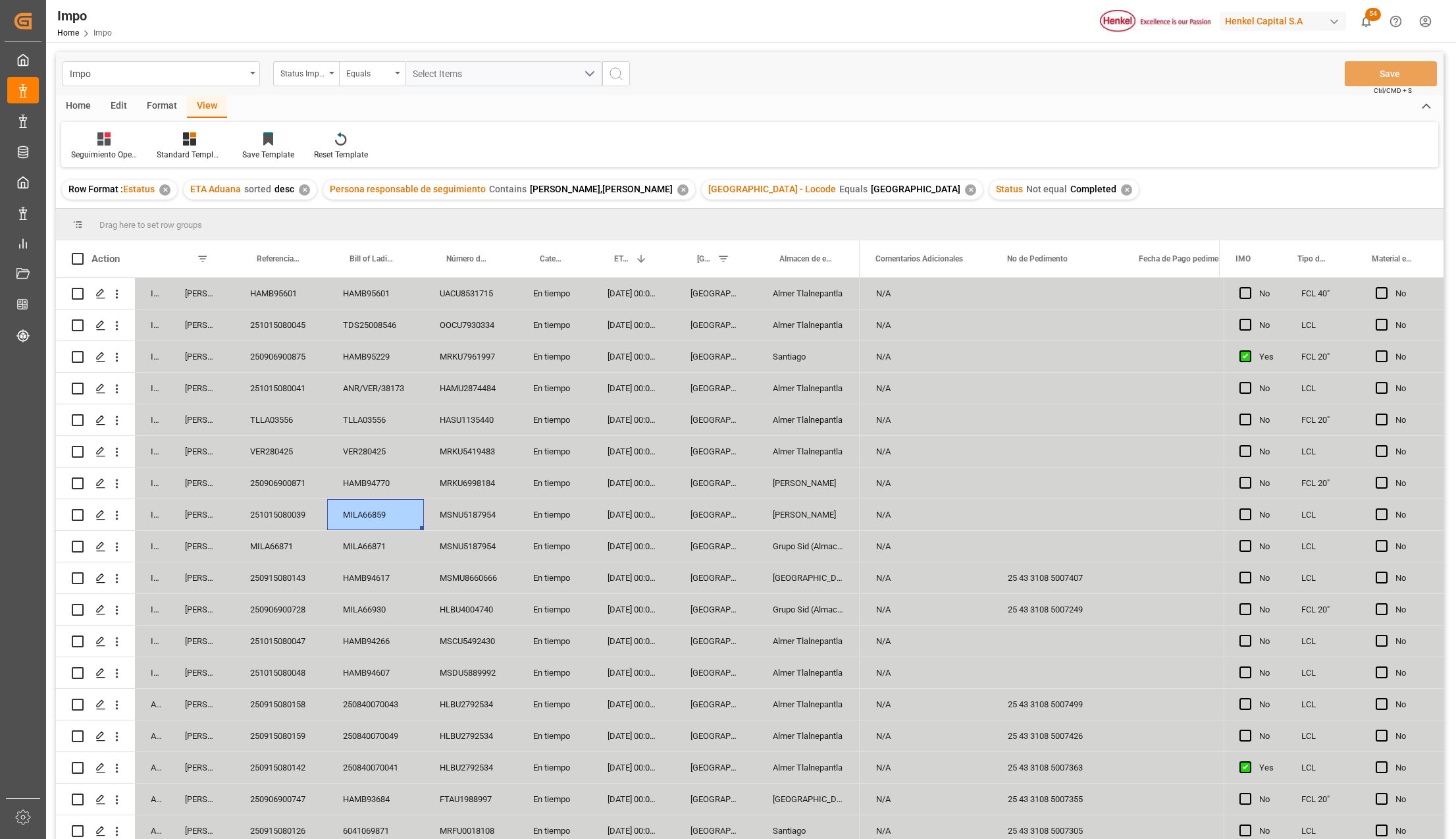
click at [267, 517] on div "251015080039" at bounding box center [281, 514] width 92 height 31
click at [417, 611] on div "MILA66930" at bounding box center [375, 609] width 97 height 31
click at [1378, 80] on button "Save" at bounding box center [1390, 73] width 92 height 25
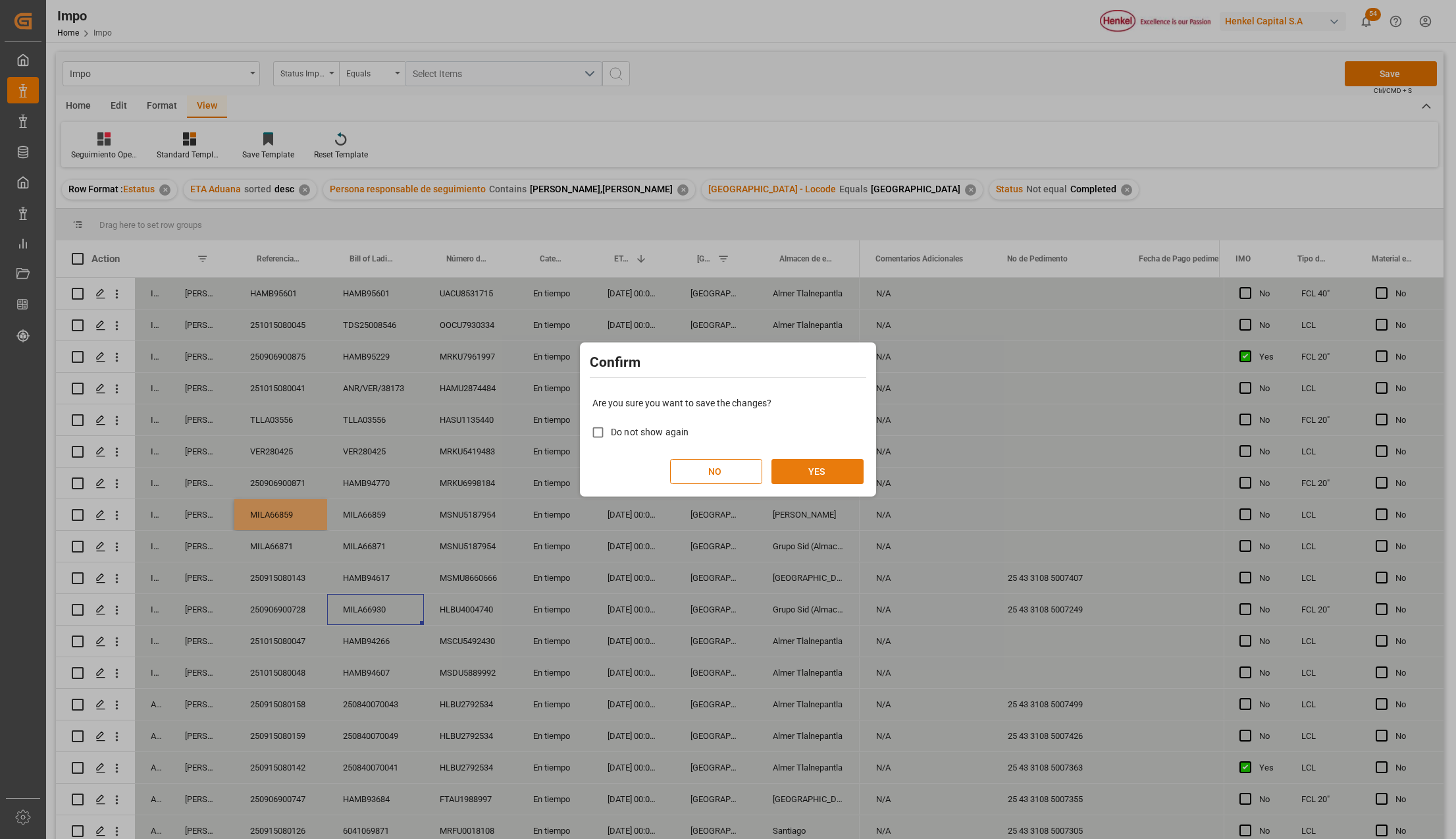
click at [845, 460] on button "YES" at bounding box center [817, 472] width 92 height 25
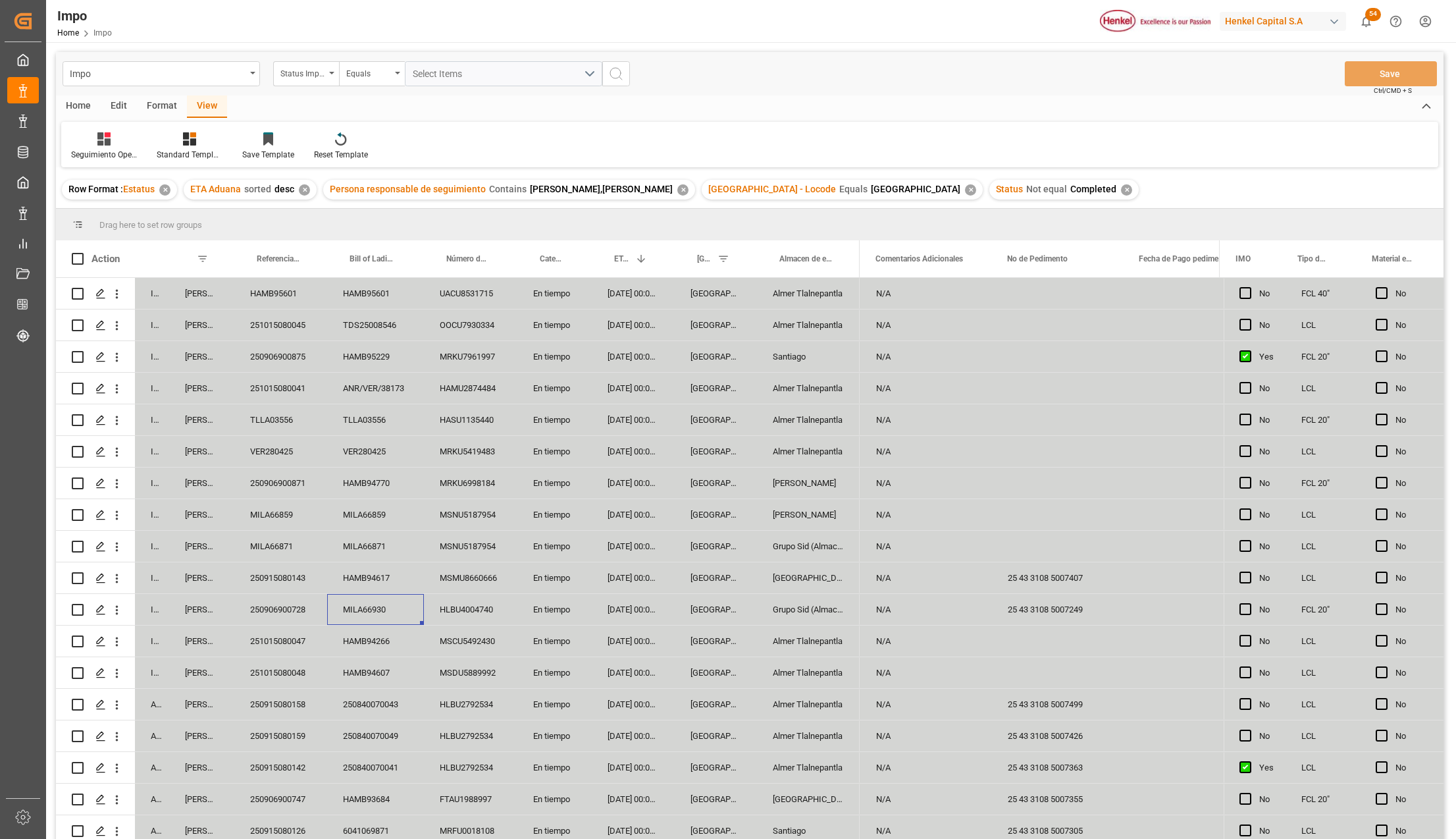
click at [275, 512] on div "MILA66859" at bounding box center [281, 514] width 92 height 31
click at [280, 478] on div "250906900871" at bounding box center [281, 482] width 92 height 31
click at [290, 455] on div "VER280425" at bounding box center [281, 451] width 92 height 31
click at [274, 342] on div "250906900875" at bounding box center [281, 356] width 92 height 31
click at [303, 328] on div "251015080045" at bounding box center [281, 325] width 92 height 31
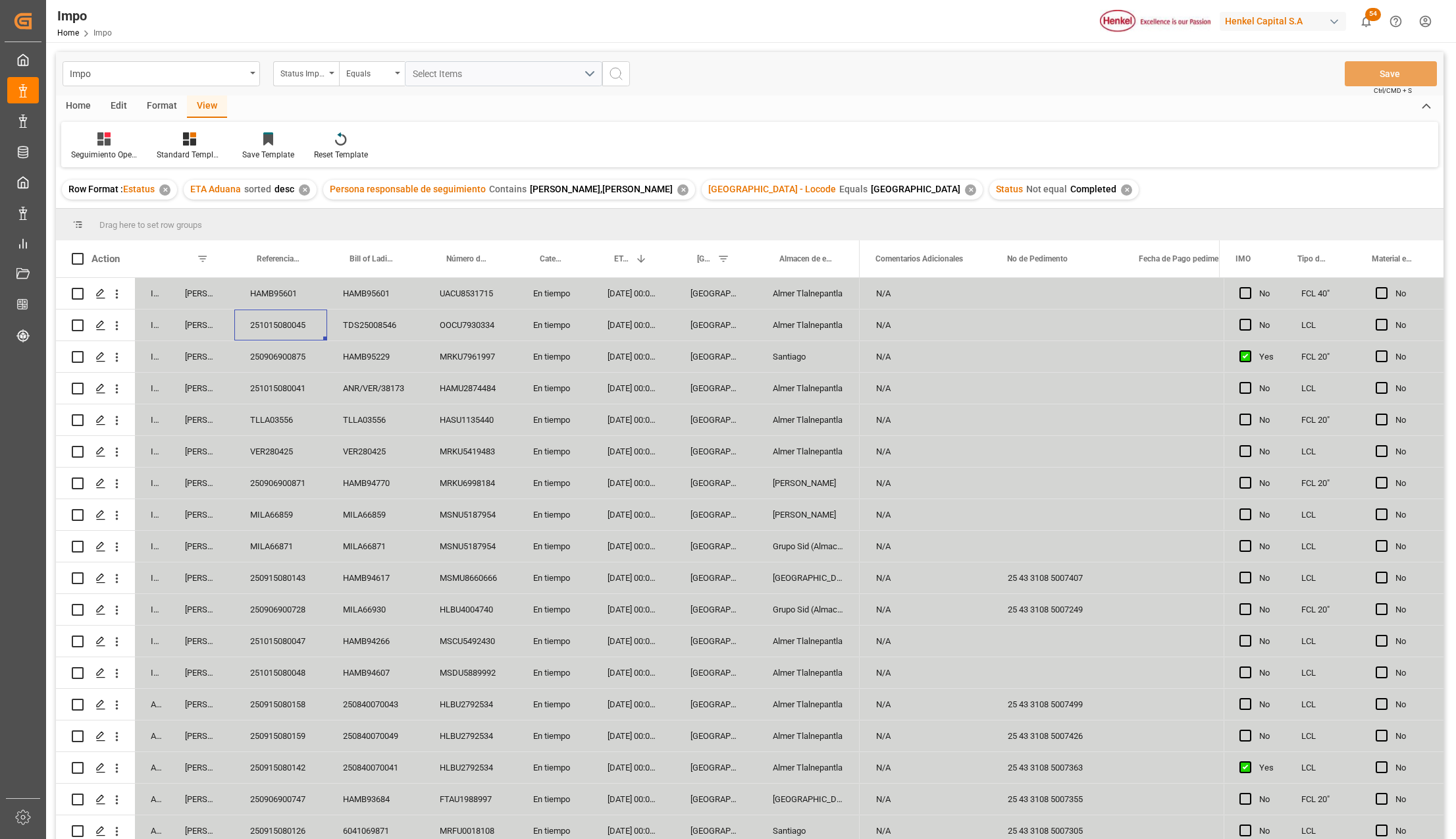
drag, startPoint x: 837, startPoint y: 324, endPoint x: 873, endPoint y: 329, distance: 36.3
click at [836, 324] on div "Almer Tlalnepantla" at bounding box center [808, 325] width 103 height 31
click at [874, 329] on div "N/A" at bounding box center [926, 325] width 132 height 31
click at [279, 297] on div "HAMB95601" at bounding box center [281, 293] width 92 height 31
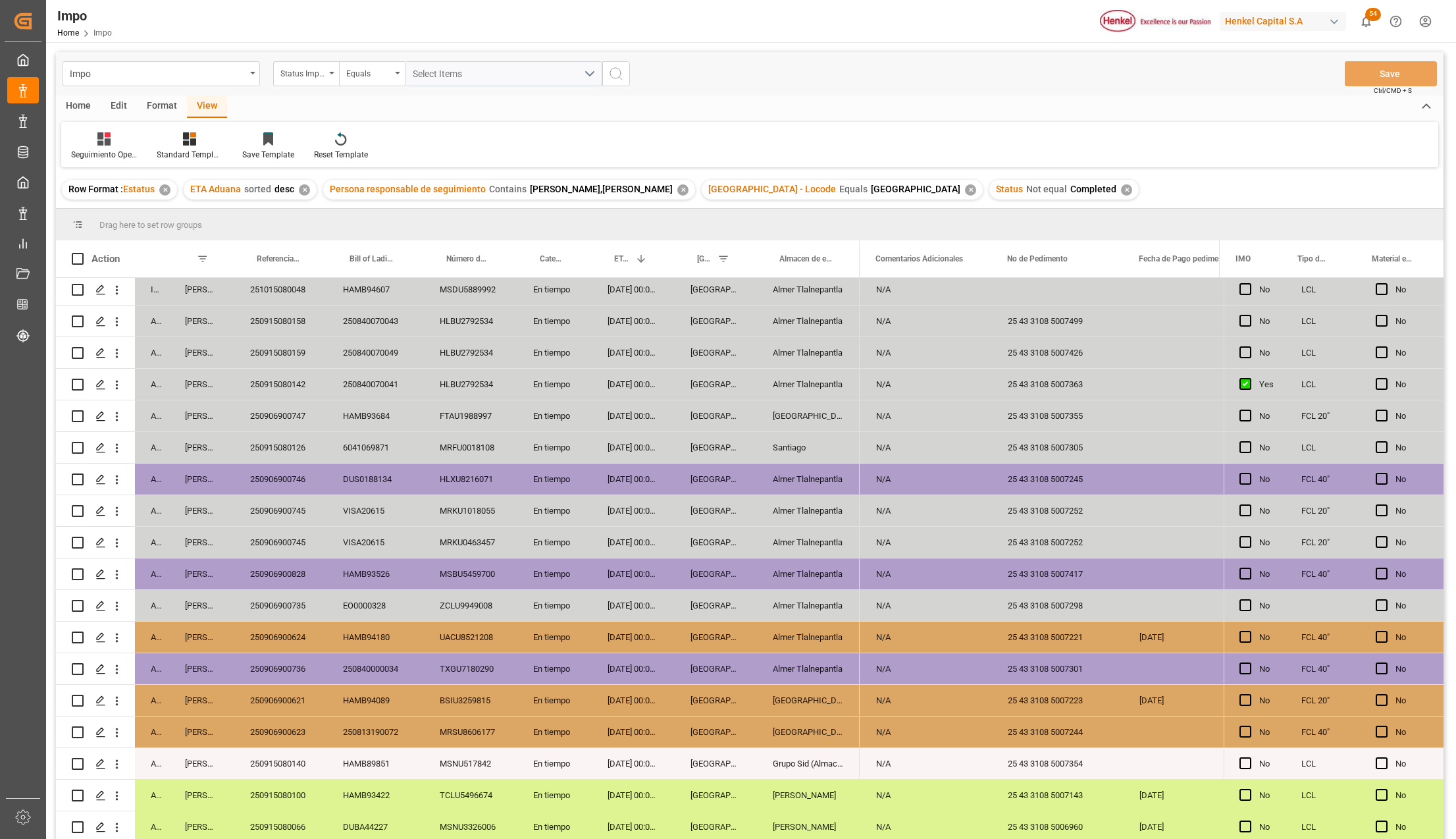
click at [793, 642] on div "Almer Tlalnepantla" at bounding box center [808, 637] width 103 height 31
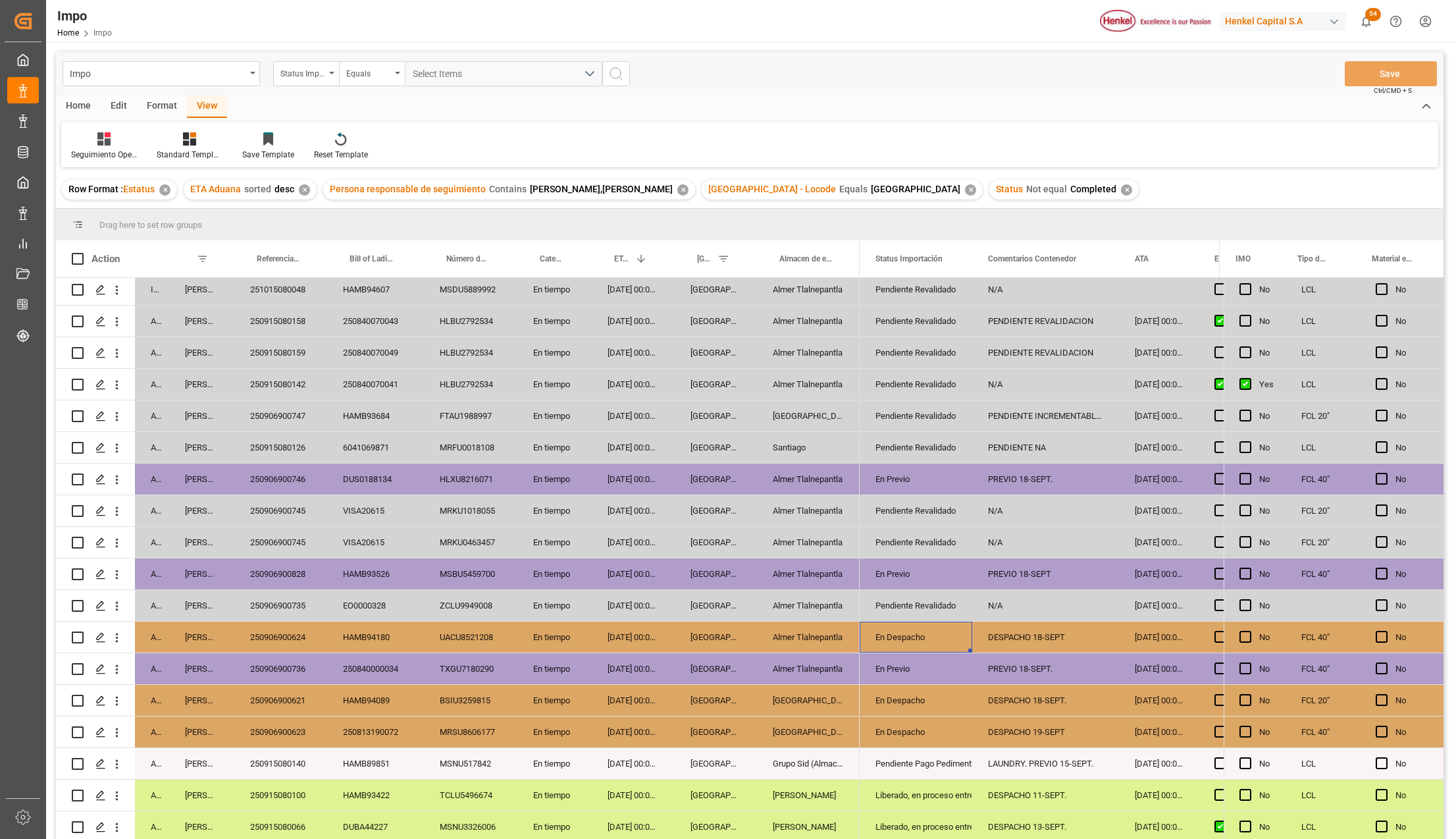
click at [934, 633] on div "En Despacho" at bounding box center [915, 638] width 81 height 31
click at [1033, 634] on div "DESPACHO 18-SEPT" at bounding box center [1045, 637] width 147 height 31
click at [1022, 664] on div "PREVIO 18-SEPT." at bounding box center [1045, 668] width 147 height 31
click at [928, 701] on div "En Despacho" at bounding box center [915, 700] width 81 height 31
click at [1006, 689] on div "DESPACHO 18-SEPT." at bounding box center [1045, 700] width 147 height 31
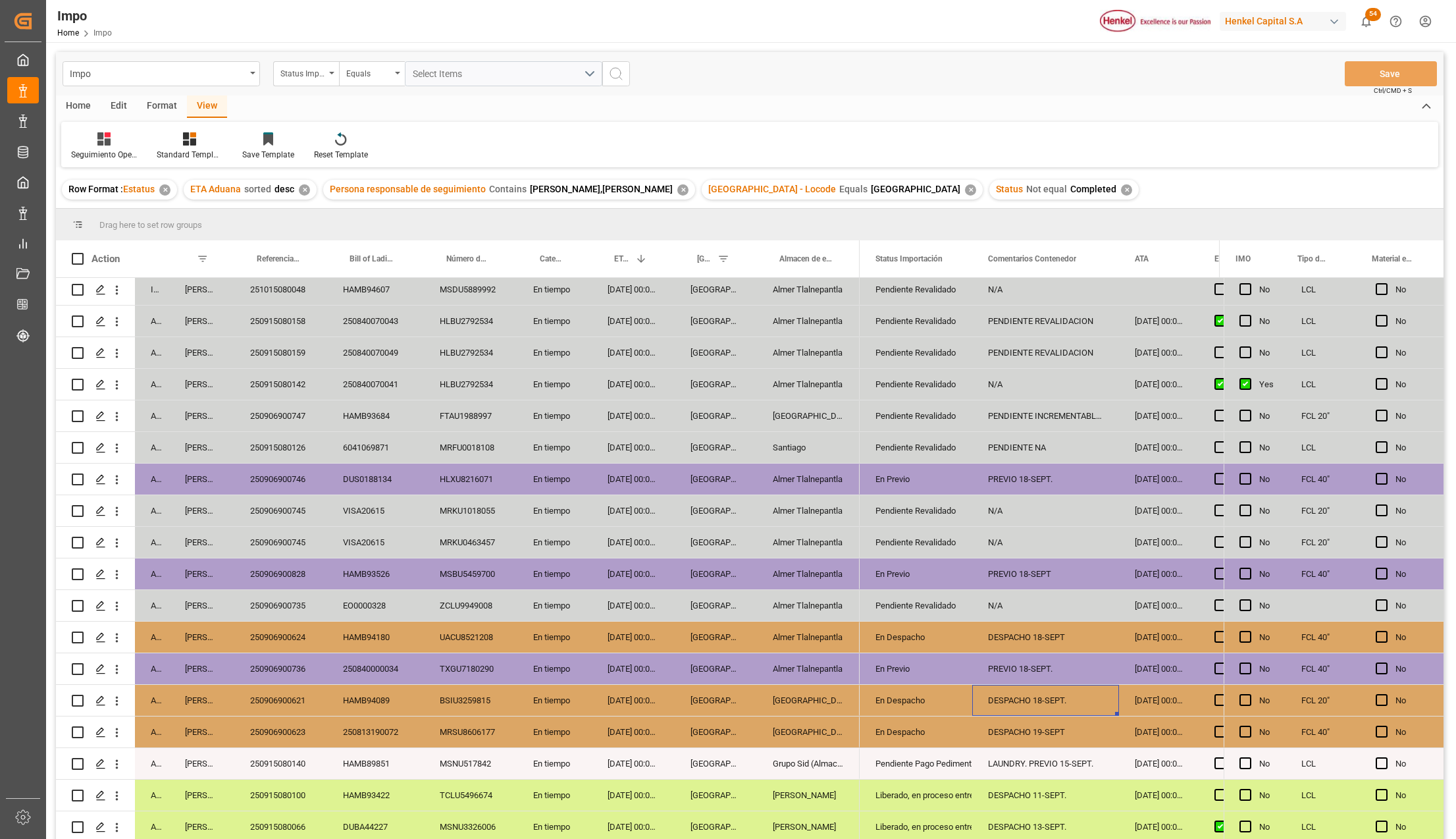
click at [1036, 572] on div "PREVIO 18-SEPT" at bounding box center [1045, 574] width 147 height 31
click at [277, 567] on div "250906900828" at bounding box center [281, 574] width 92 height 31
click at [1033, 477] on div "PREVIO 18-SEPT." at bounding box center [1045, 478] width 147 height 31
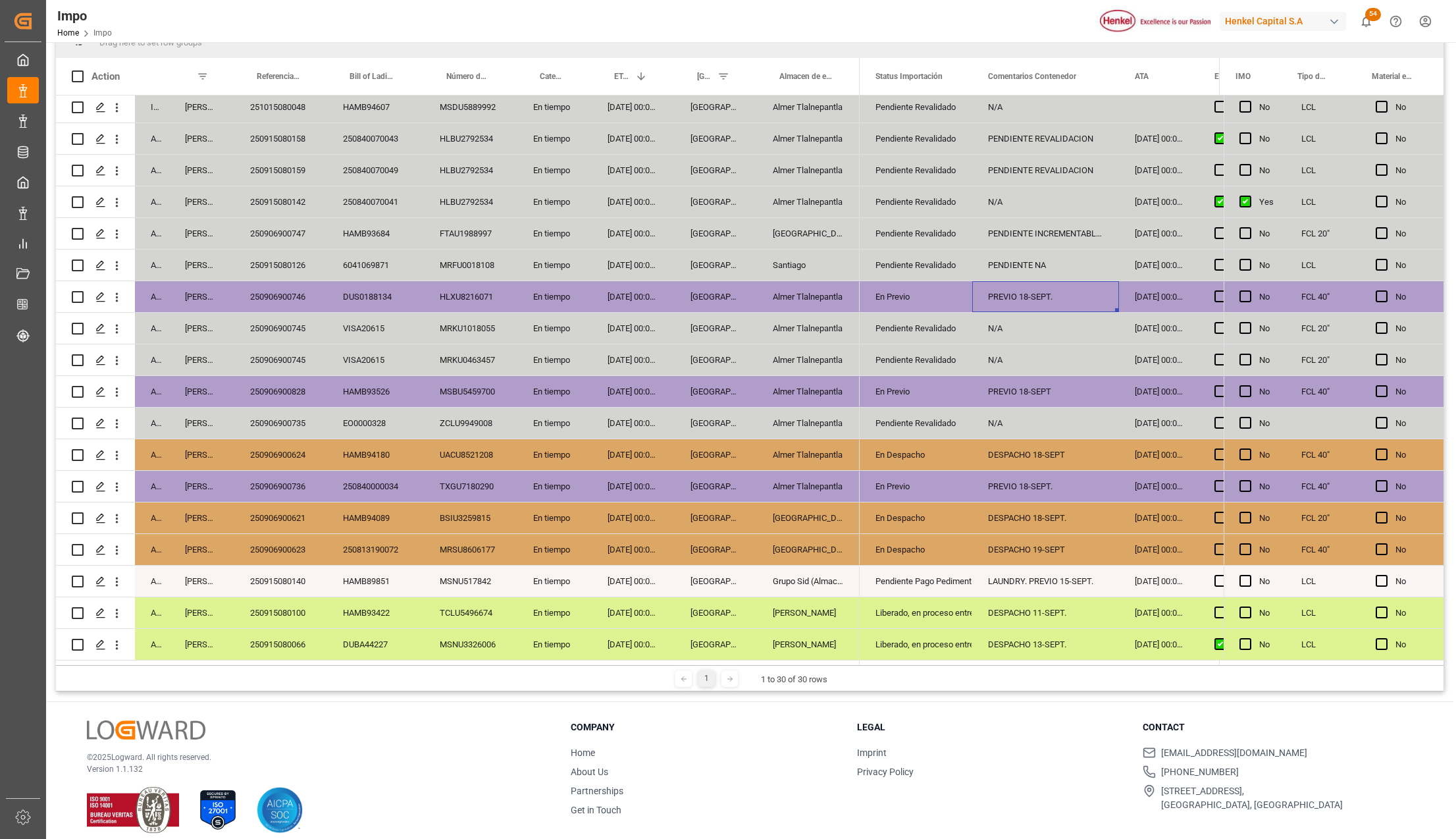
scroll to position [195, 0]
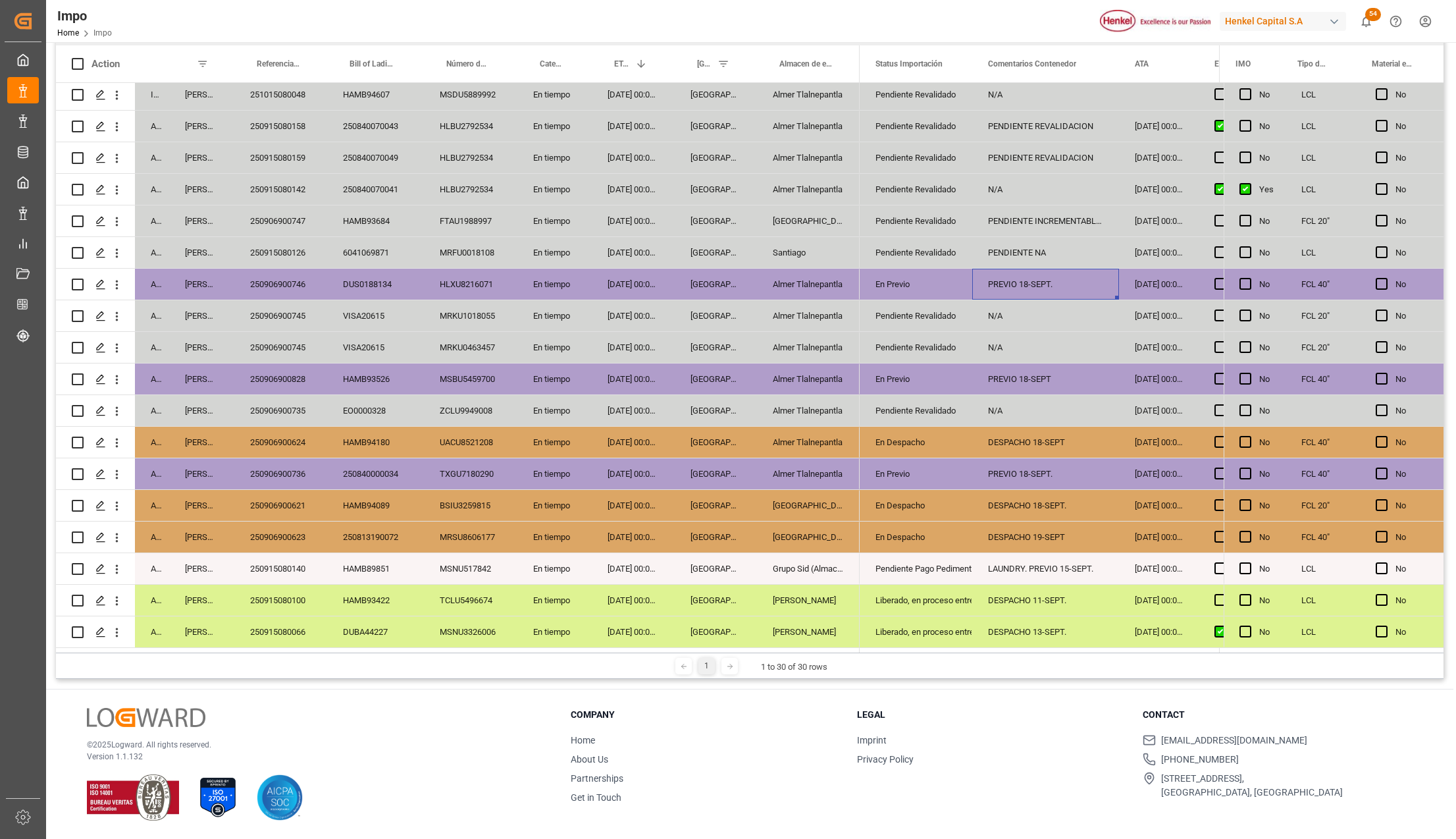
click at [367, 401] on div "EO0000328" at bounding box center [375, 410] width 97 height 31
click at [880, 574] on div "Pendiente Pago Pedimento" at bounding box center [915, 569] width 81 height 31
drag, startPoint x: 1055, startPoint y: 501, endPoint x: 1055, endPoint y: 528, distance: 27.0
click at [1021, 501] on div "DESPACHO 18-SEPT." at bounding box center [1045, 505] width 147 height 31
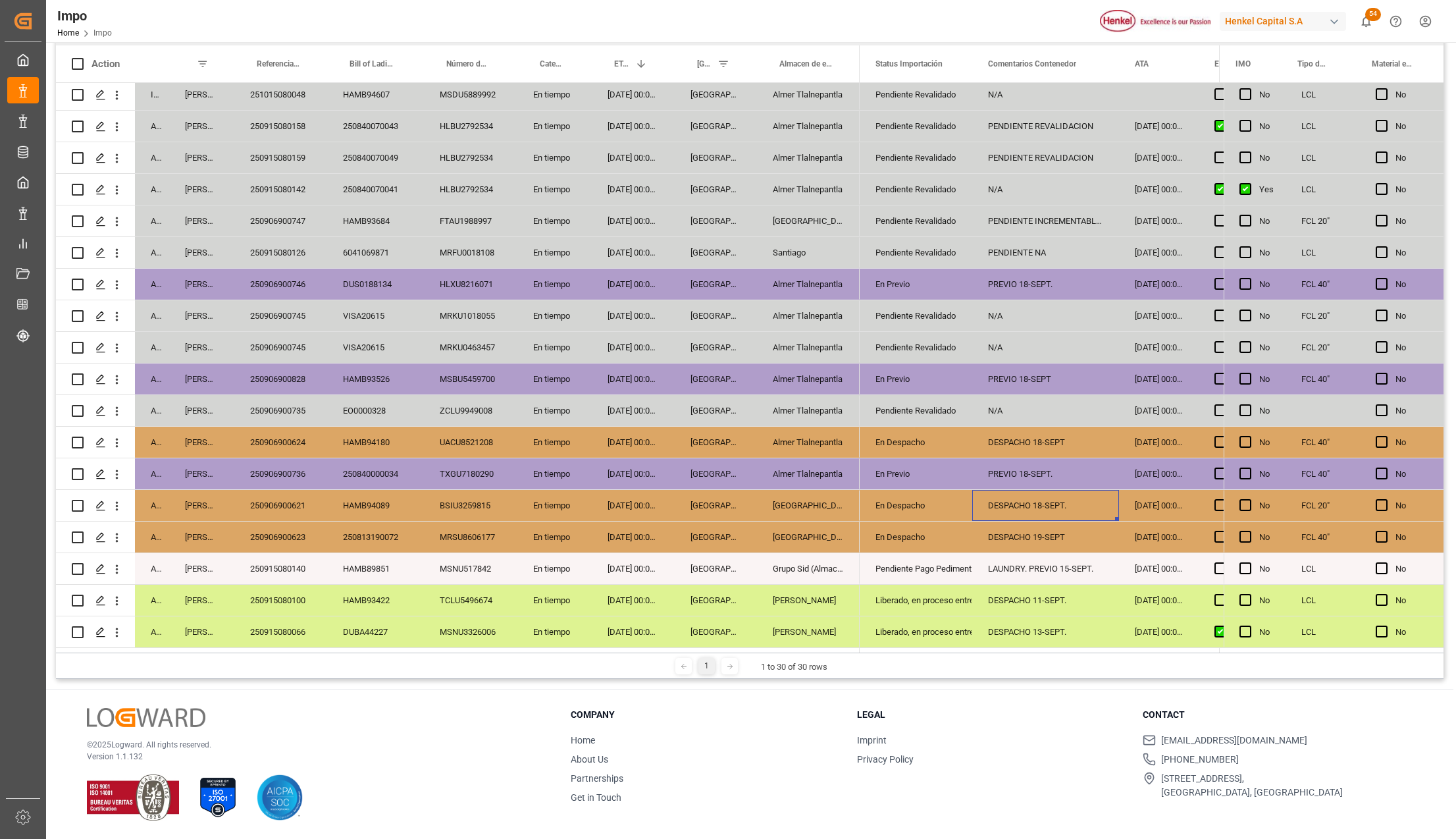
click at [935, 567] on div "Pendiente Pago Pedimento" at bounding box center [915, 569] width 81 height 31
click at [944, 570] on icon "open menu" at bounding box center [947, 576] width 16 height 16
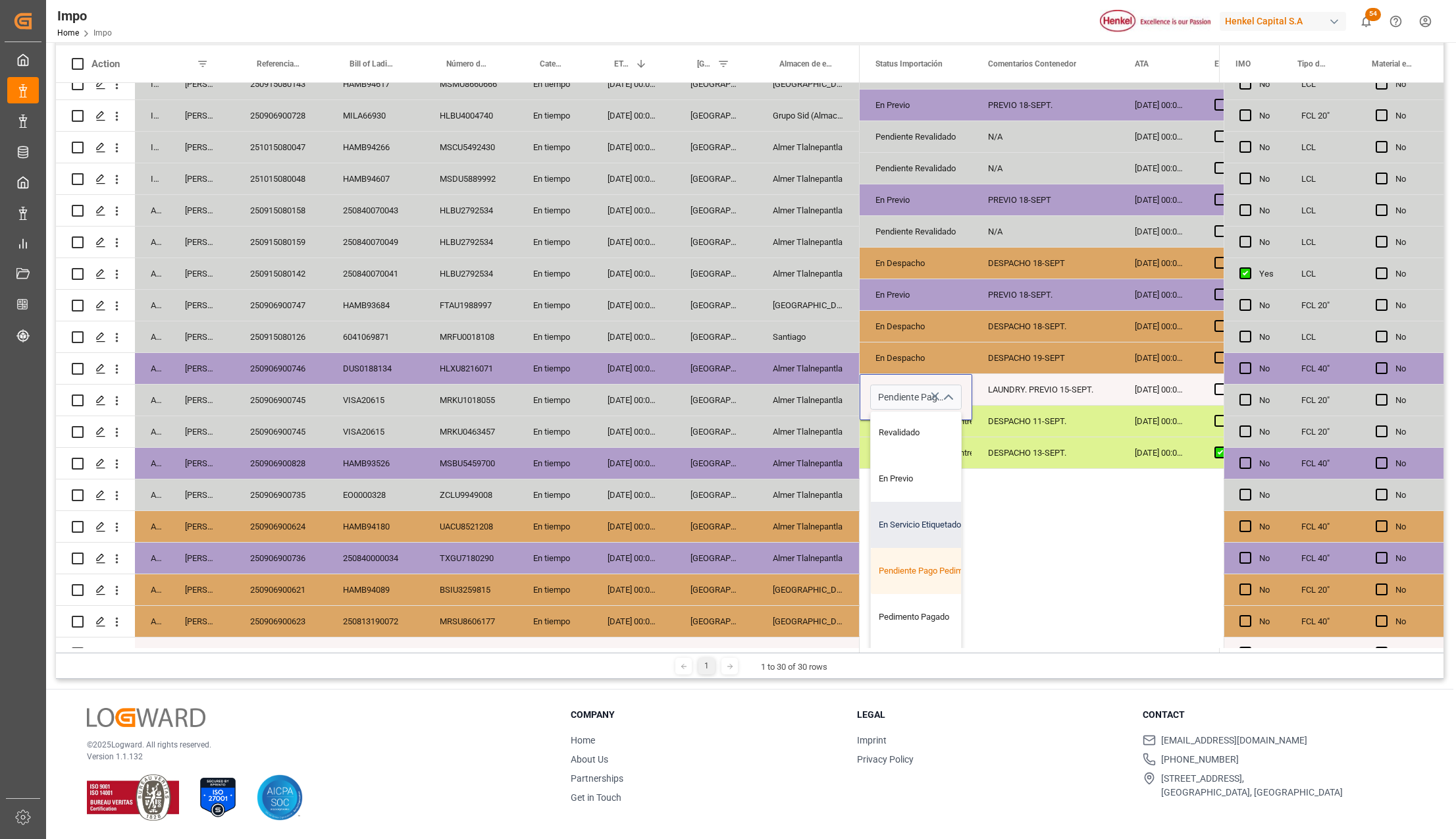
scroll to position [88, 0]
click at [930, 612] on div "En Despacho" at bounding box center [932, 624] width 124 height 46
type input "En Despacho"
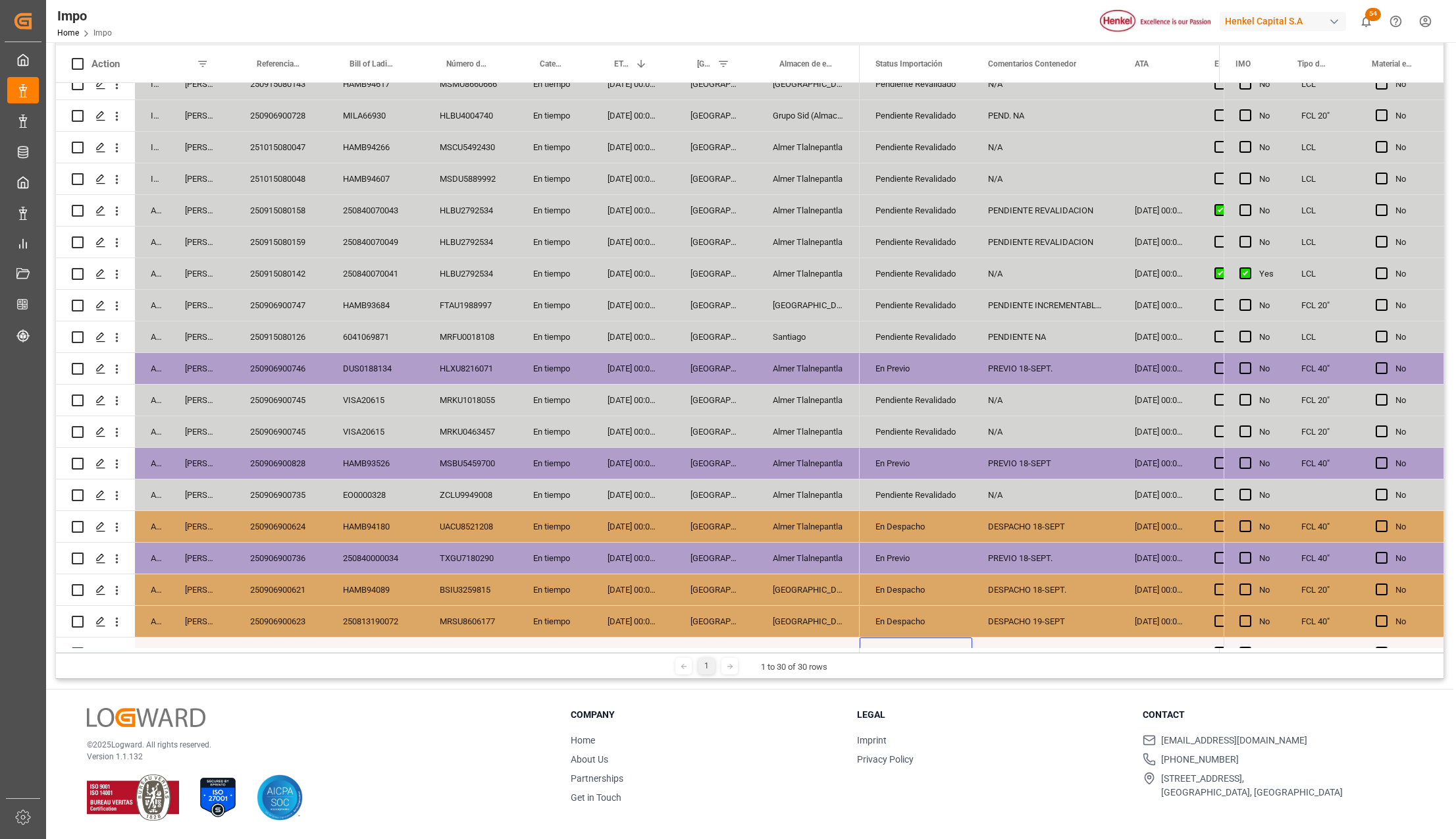
click at [1028, 606] on div "DESPACHO 19-SEPT" at bounding box center [1045, 621] width 147 height 31
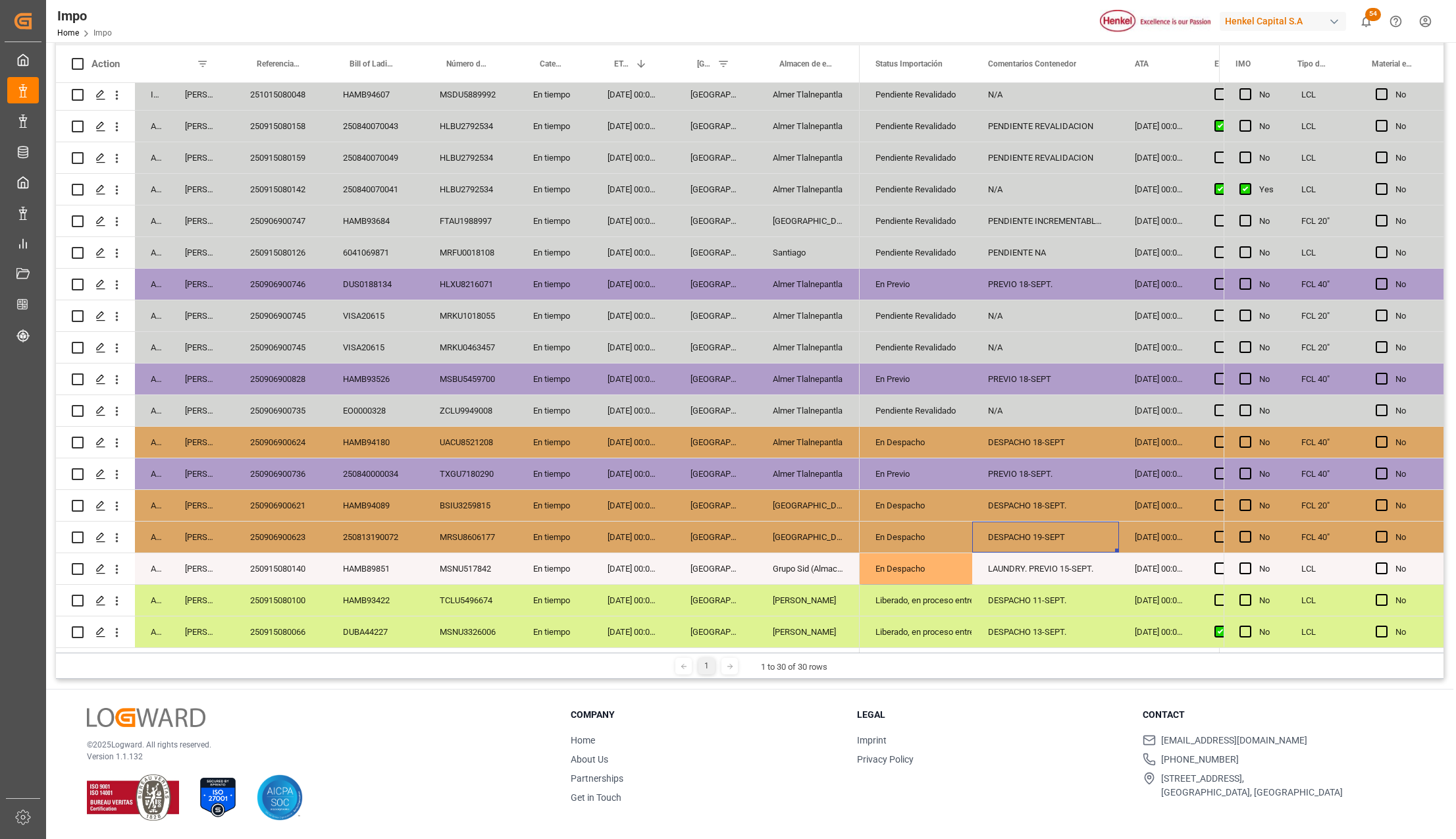
scroll to position [387, 0]
click at [911, 604] on div "Liberado, en proceso entrega" at bounding box center [915, 600] width 81 height 31
click at [1030, 565] on div "LAUNDRY. PREVIO 15-SEPT." at bounding box center [1045, 568] width 147 height 31
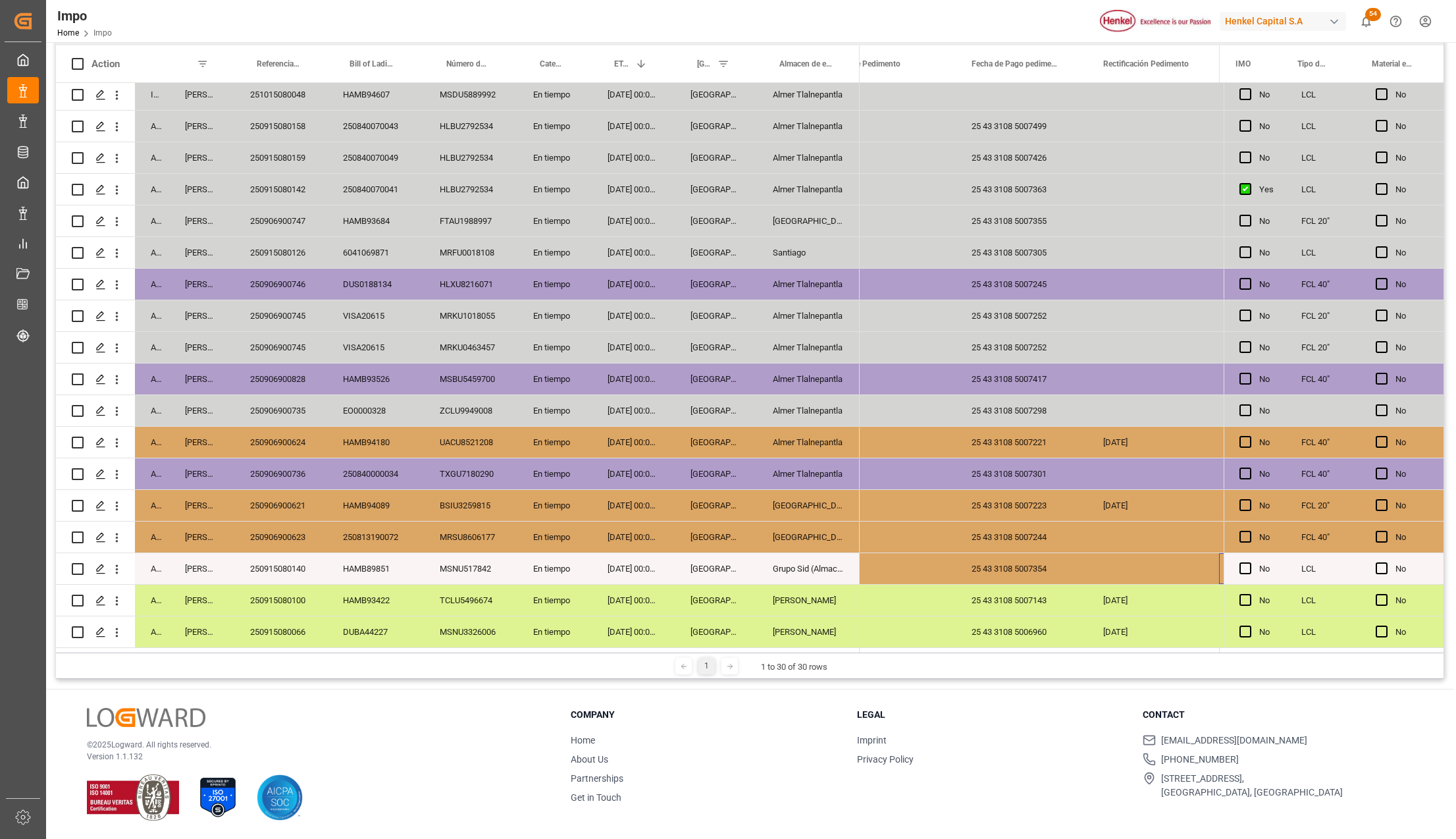
scroll to position [0, 3341]
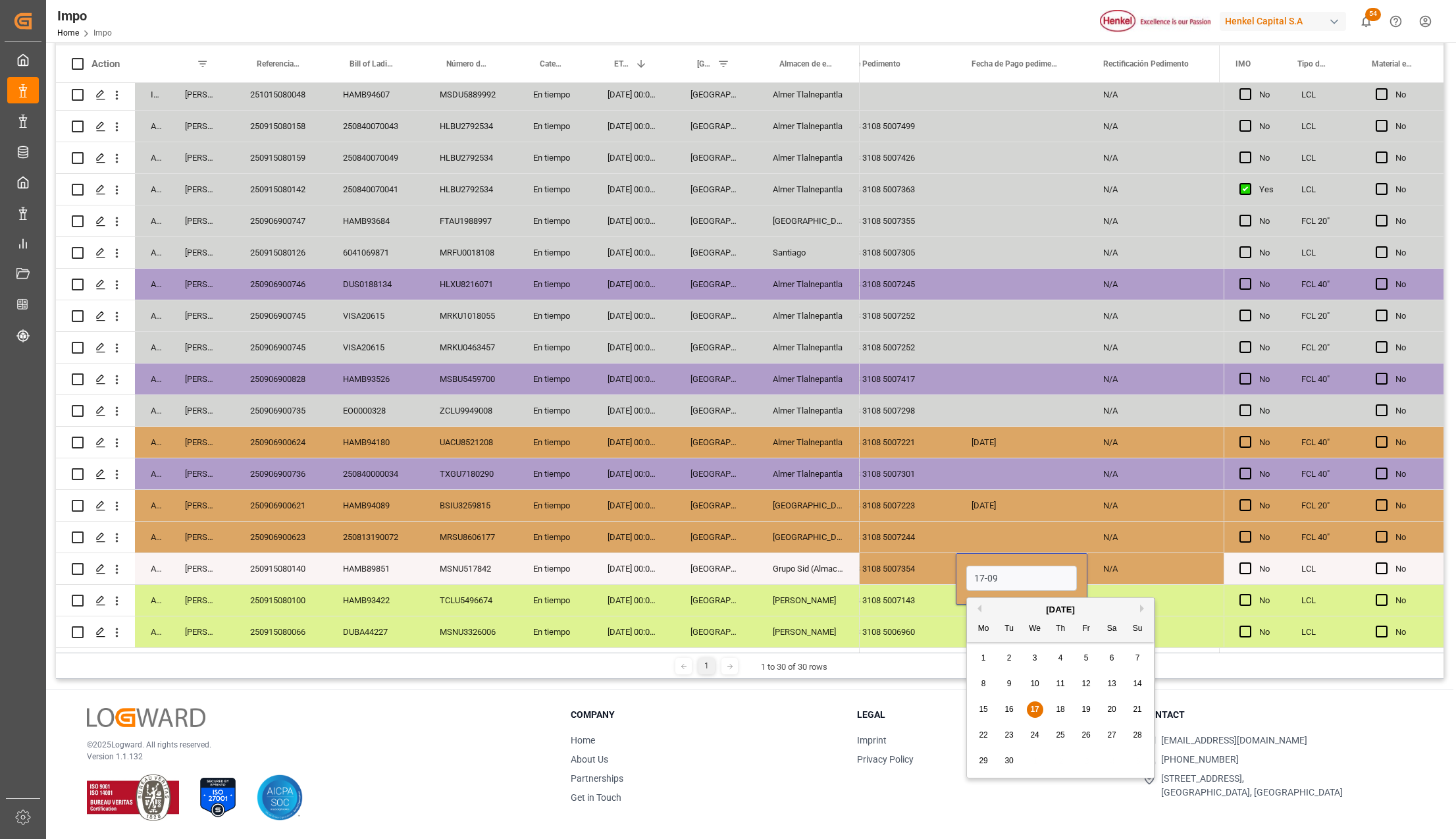
type input "[DATE]"
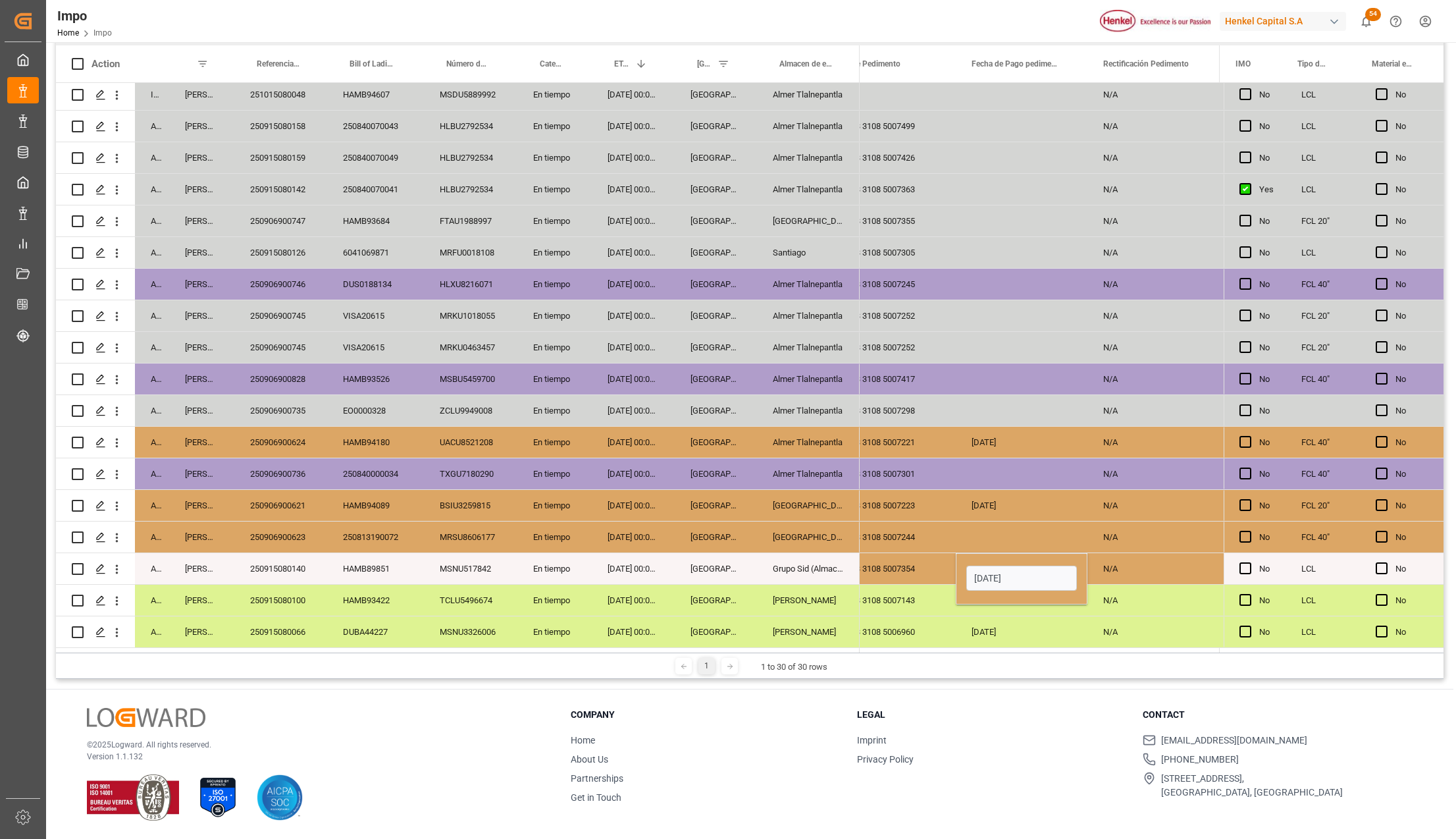
click at [1127, 601] on div "N/A" at bounding box center [1153, 599] width 132 height 31
click at [1133, 563] on div "N/A" at bounding box center [1153, 568] width 132 height 31
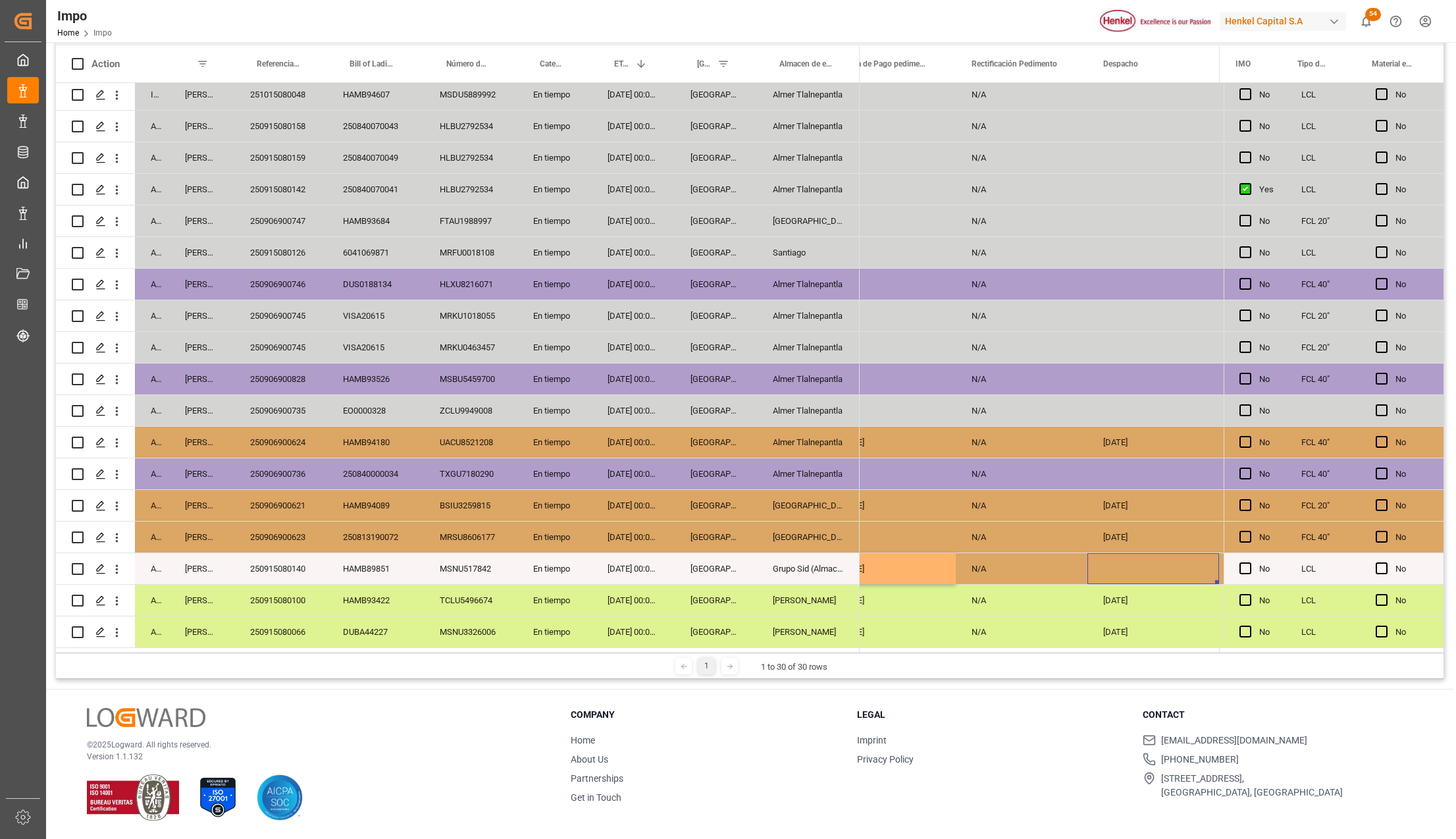
scroll to position [0, 3605]
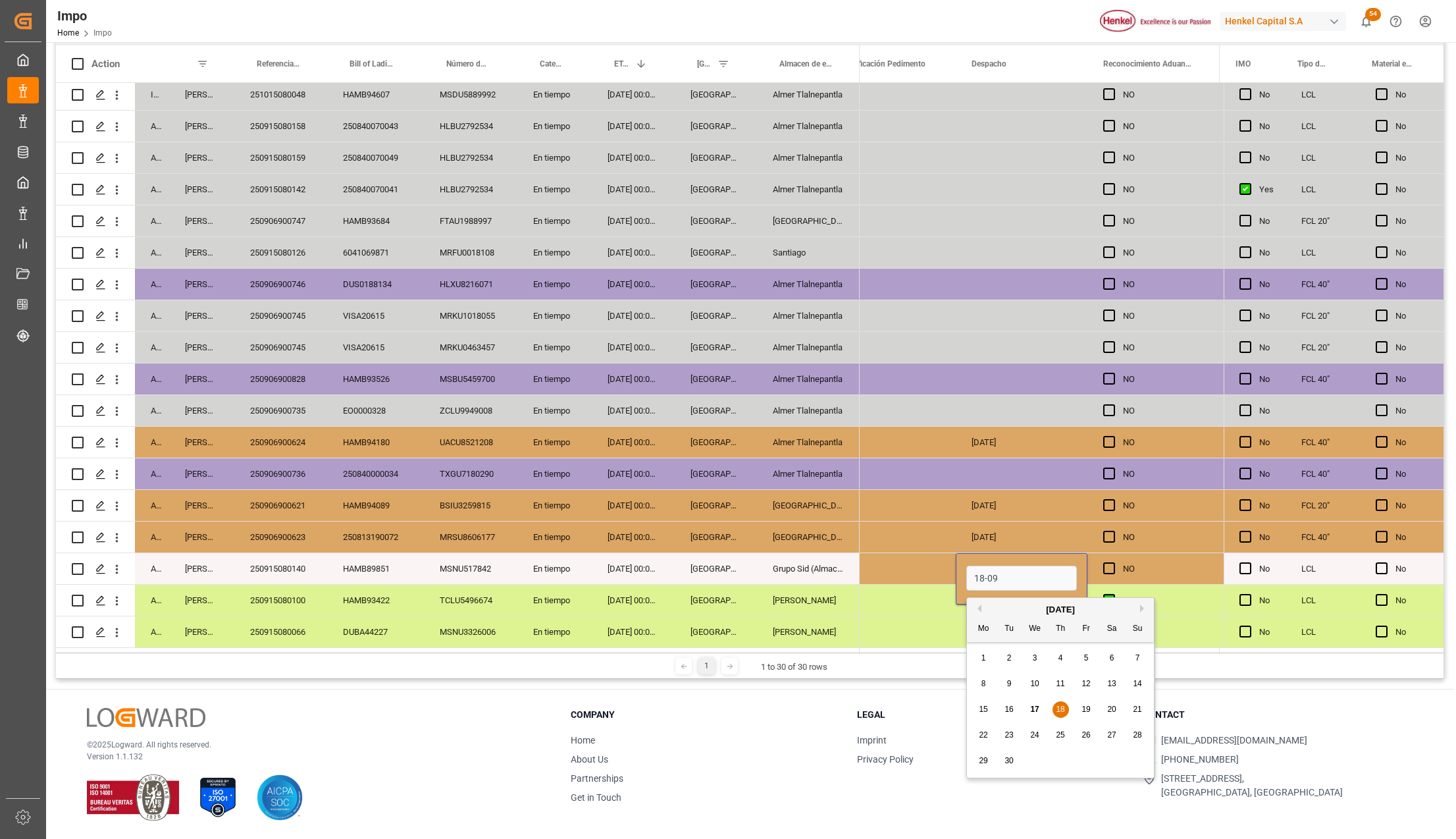
type input "[DATE]"
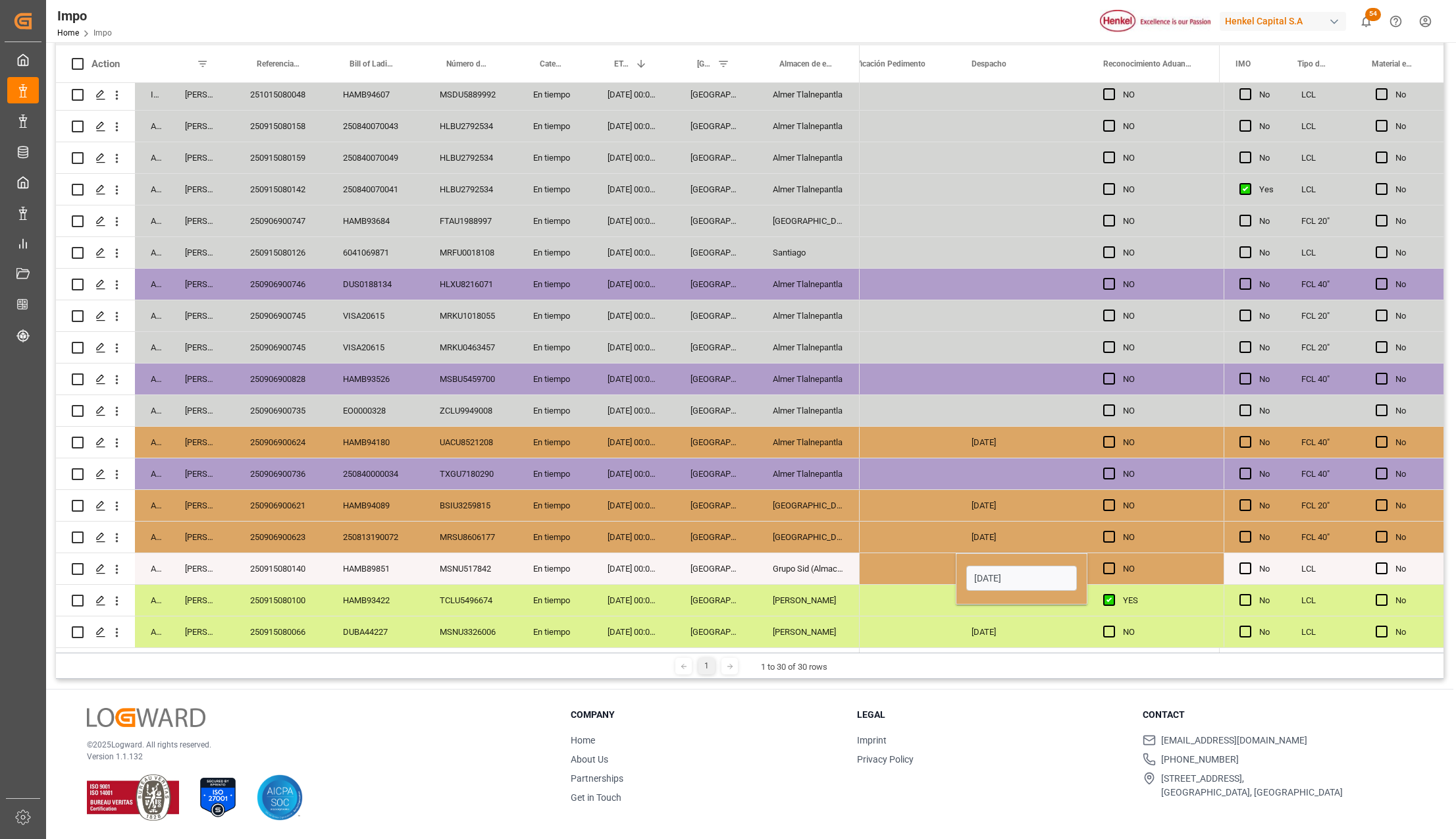
click at [1053, 610] on div "11-06-2024" at bounding box center [1021, 599] width 132 height 31
click at [1064, 575] on div "[DATE]" at bounding box center [1021, 568] width 132 height 31
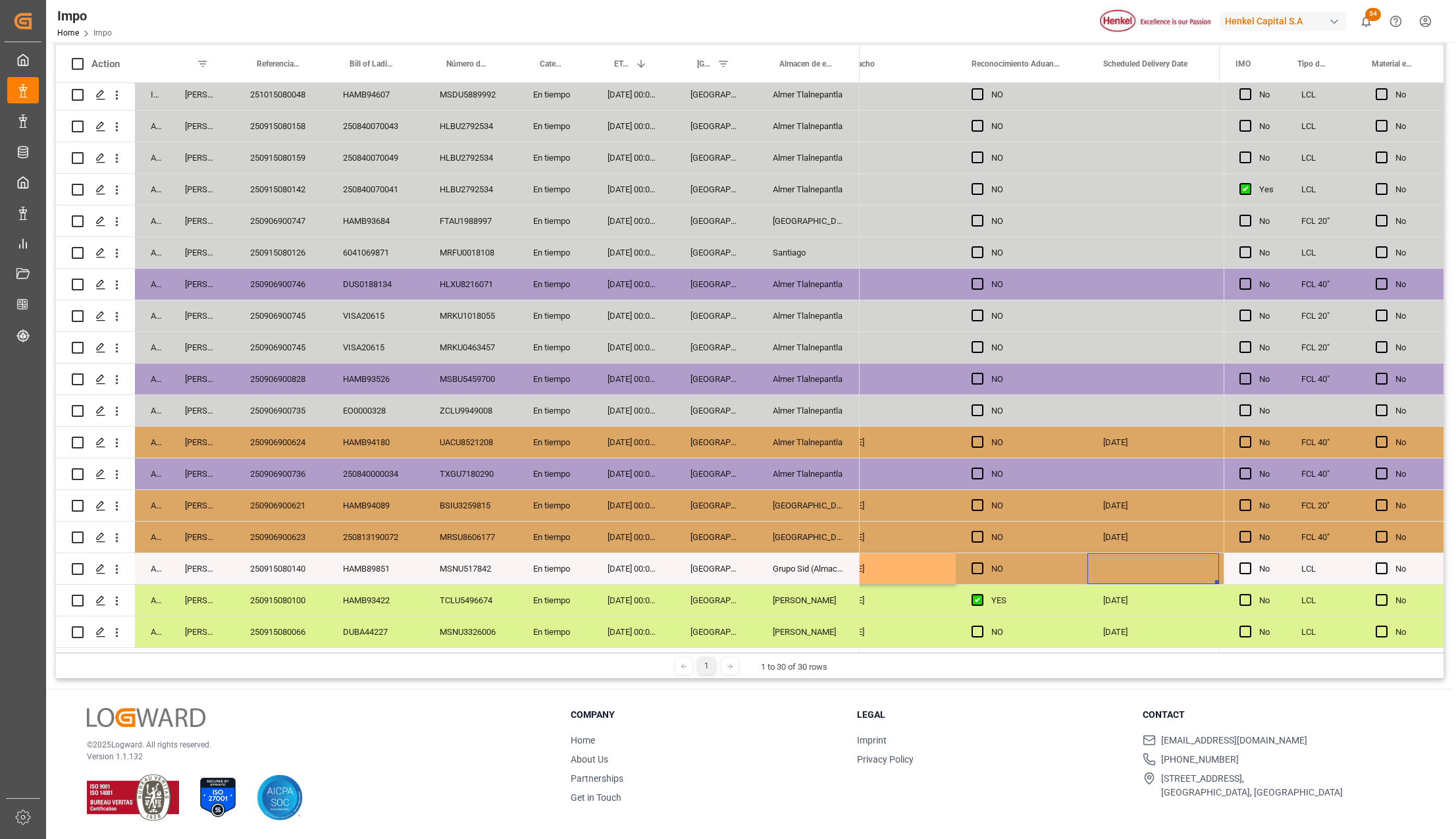
click at [1109, 567] on div "Press SPACE to select this row." at bounding box center [1153, 568] width 132 height 31
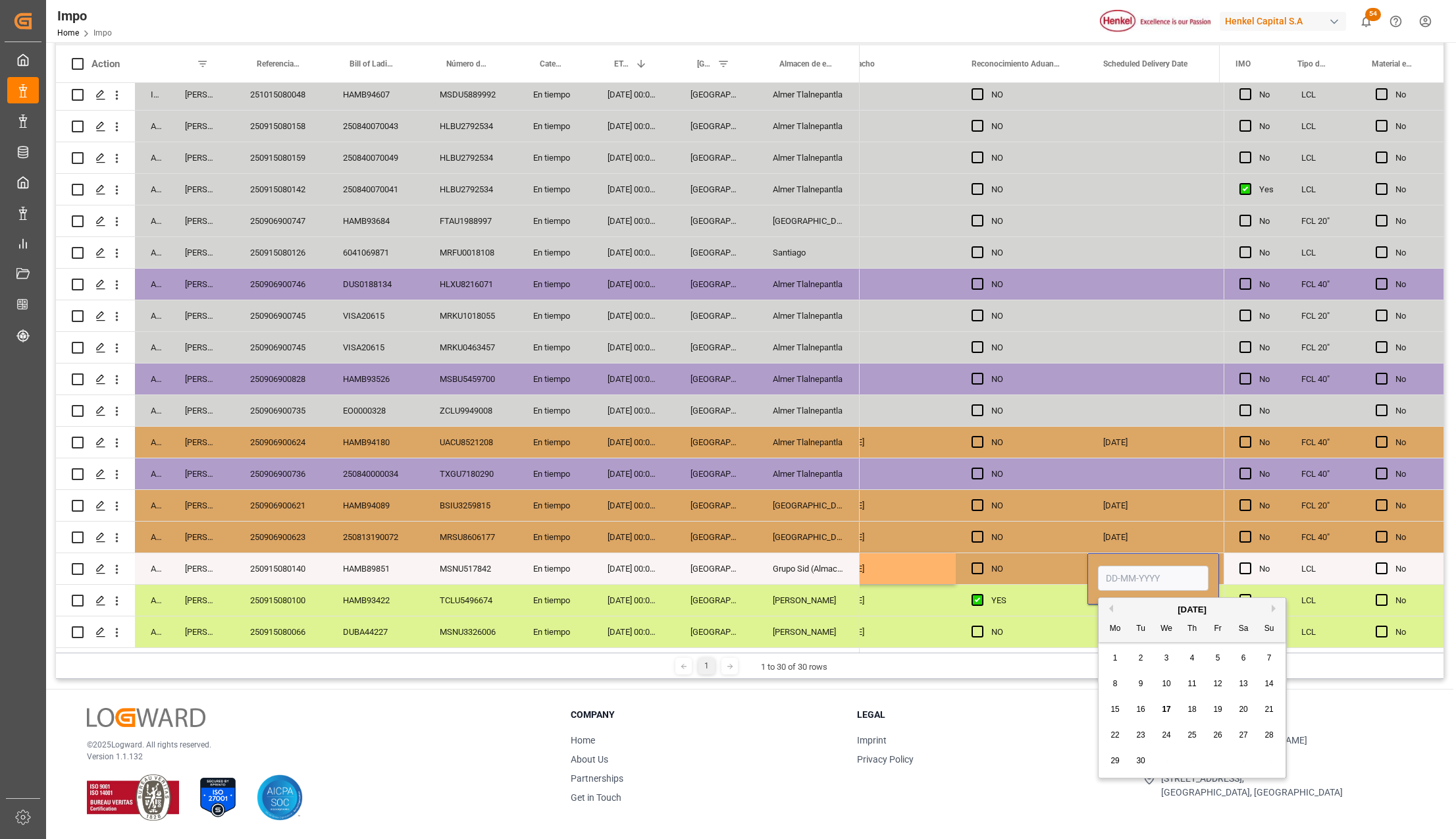
click at [1112, 570] on input "Press SPACE to select this row." at bounding box center [1153, 578] width 111 height 25
type input "19-09-2025"
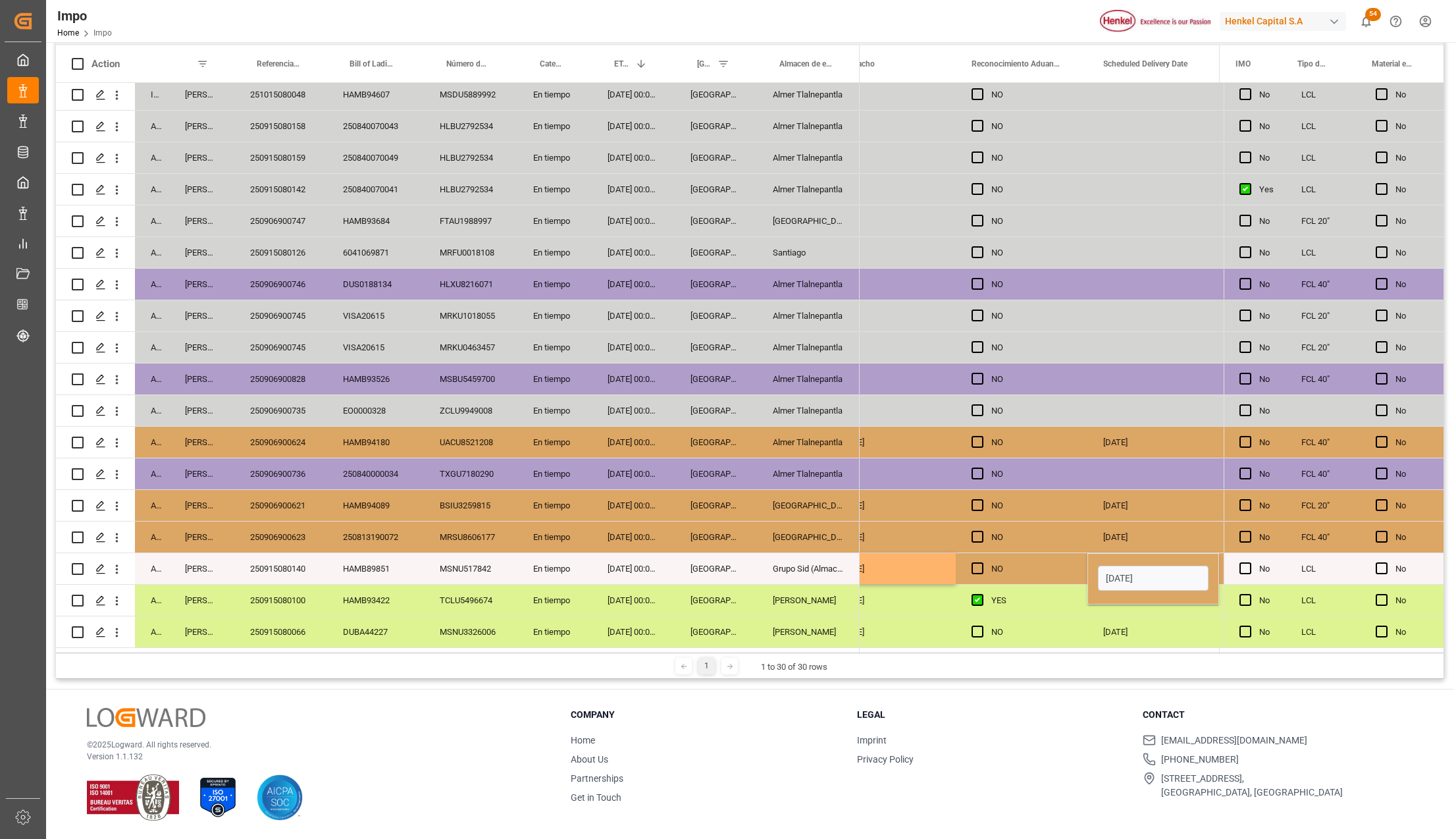
click at [1060, 563] on div "NO" at bounding box center [1031, 569] width 80 height 31
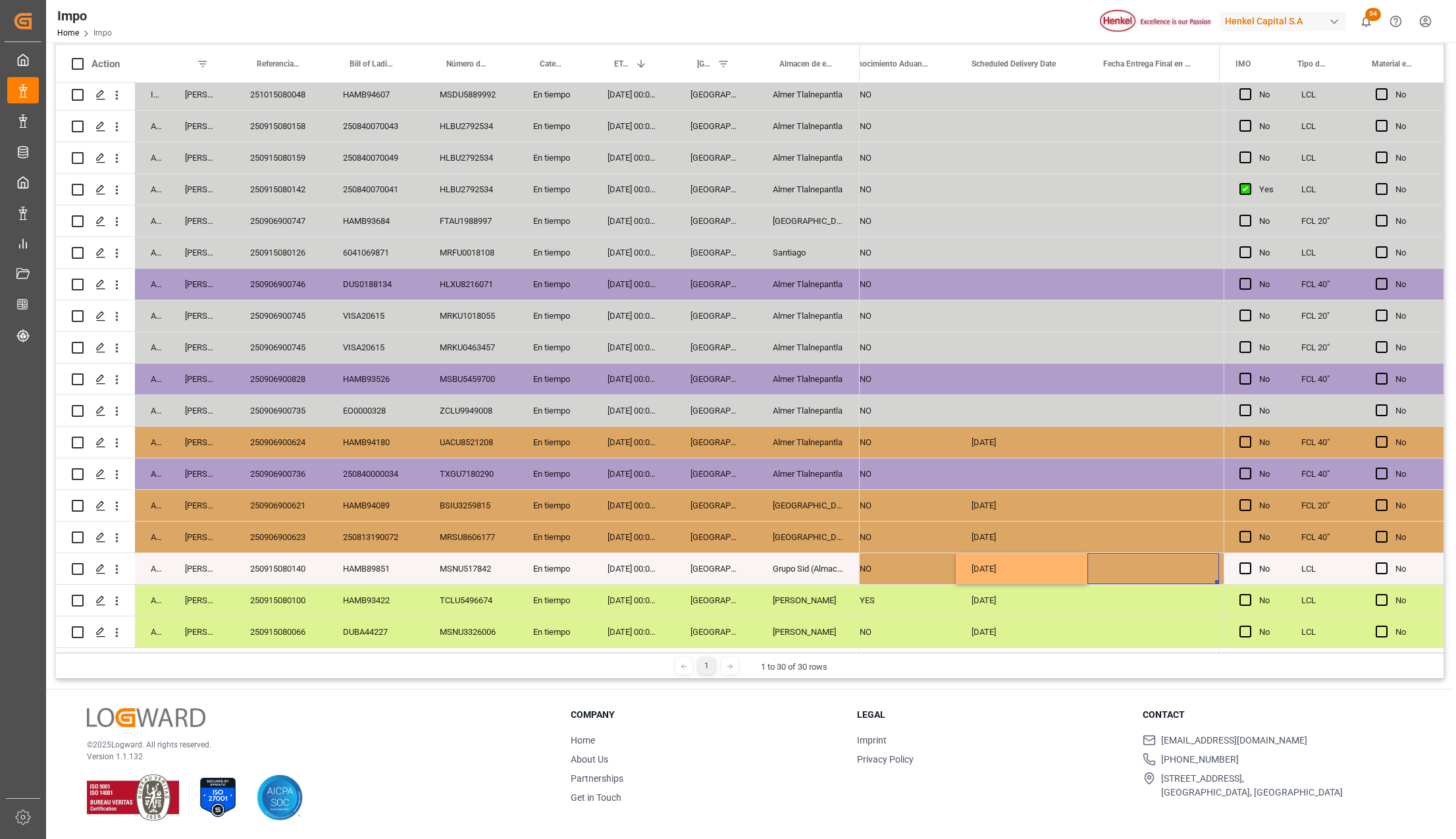
scroll to position [0, 3971]
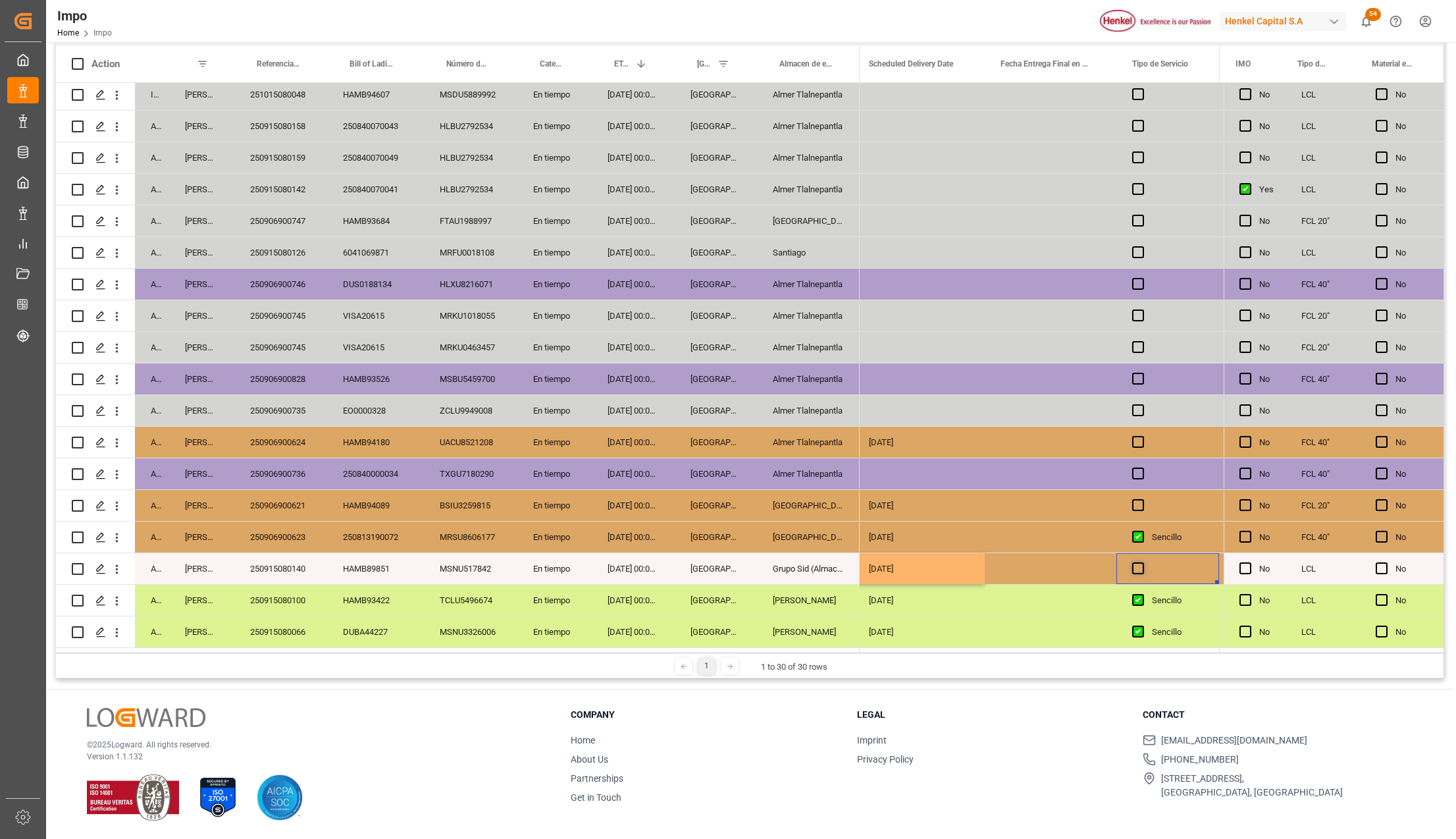
click at [1138, 562] on span "Press SPACE to select this row." at bounding box center [1138, 567] width 12 height 12
click at [1142, 562] on input "Press SPACE to select this row." at bounding box center [1142, 562] width 0 height 0
click at [1138, 565] on span "Press SPACE to select this row." at bounding box center [1138, 567] width 12 height 12
click at [1142, 562] on input "Press SPACE to select this row." at bounding box center [1142, 562] width 0 height 0
click at [1138, 565] on span "Press SPACE to select this row." at bounding box center [1138, 567] width 12 height 12
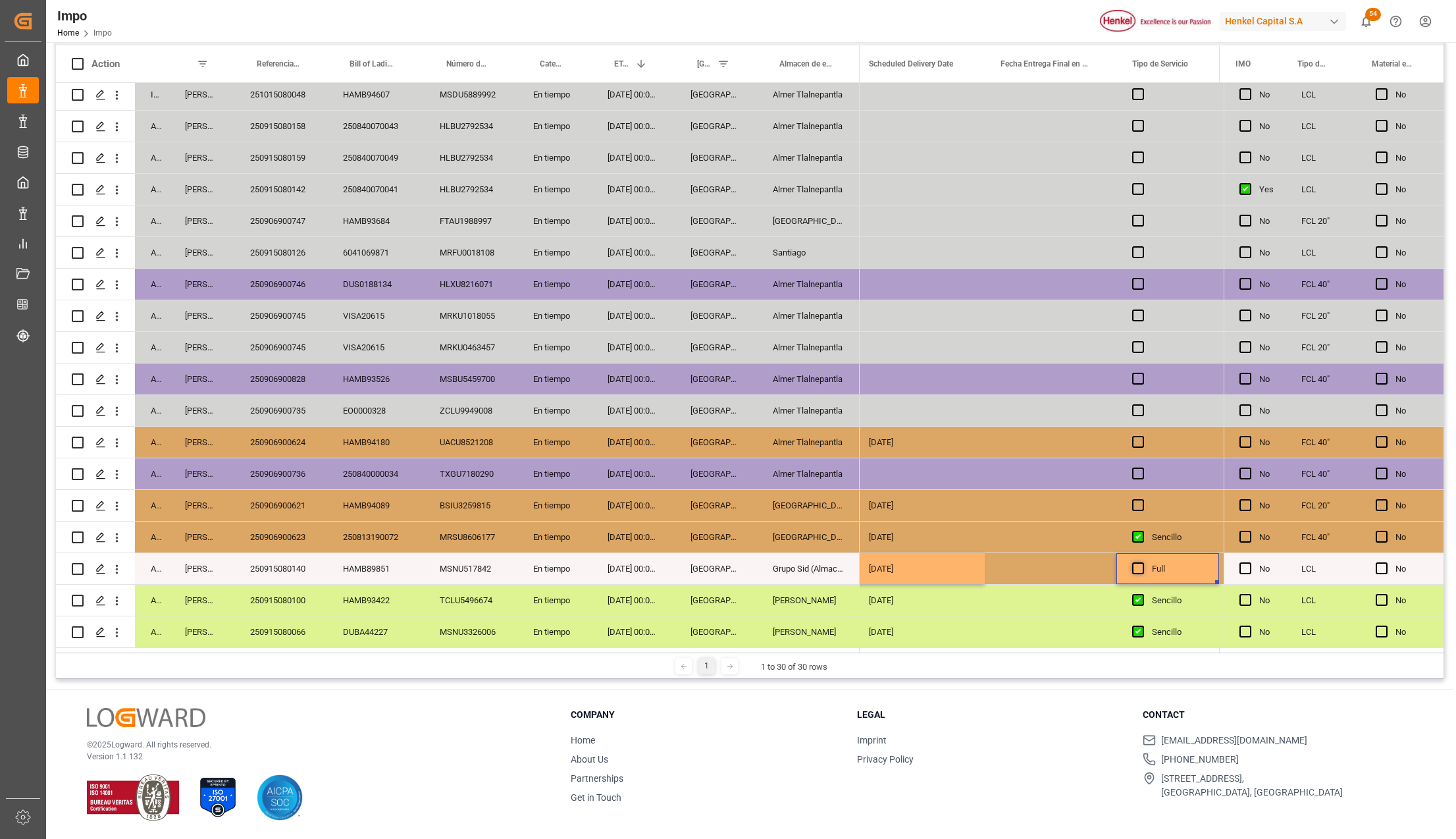
click at [1142, 562] on input "Press SPACE to select this row." at bounding box center [1142, 562] width 0 height 0
click at [1037, 608] on div "Press SPACE to select this row." at bounding box center [1051, 599] width 132 height 31
click at [1087, 572] on div "Press SPACE to select this row." at bounding box center [1051, 568] width 132 height 31
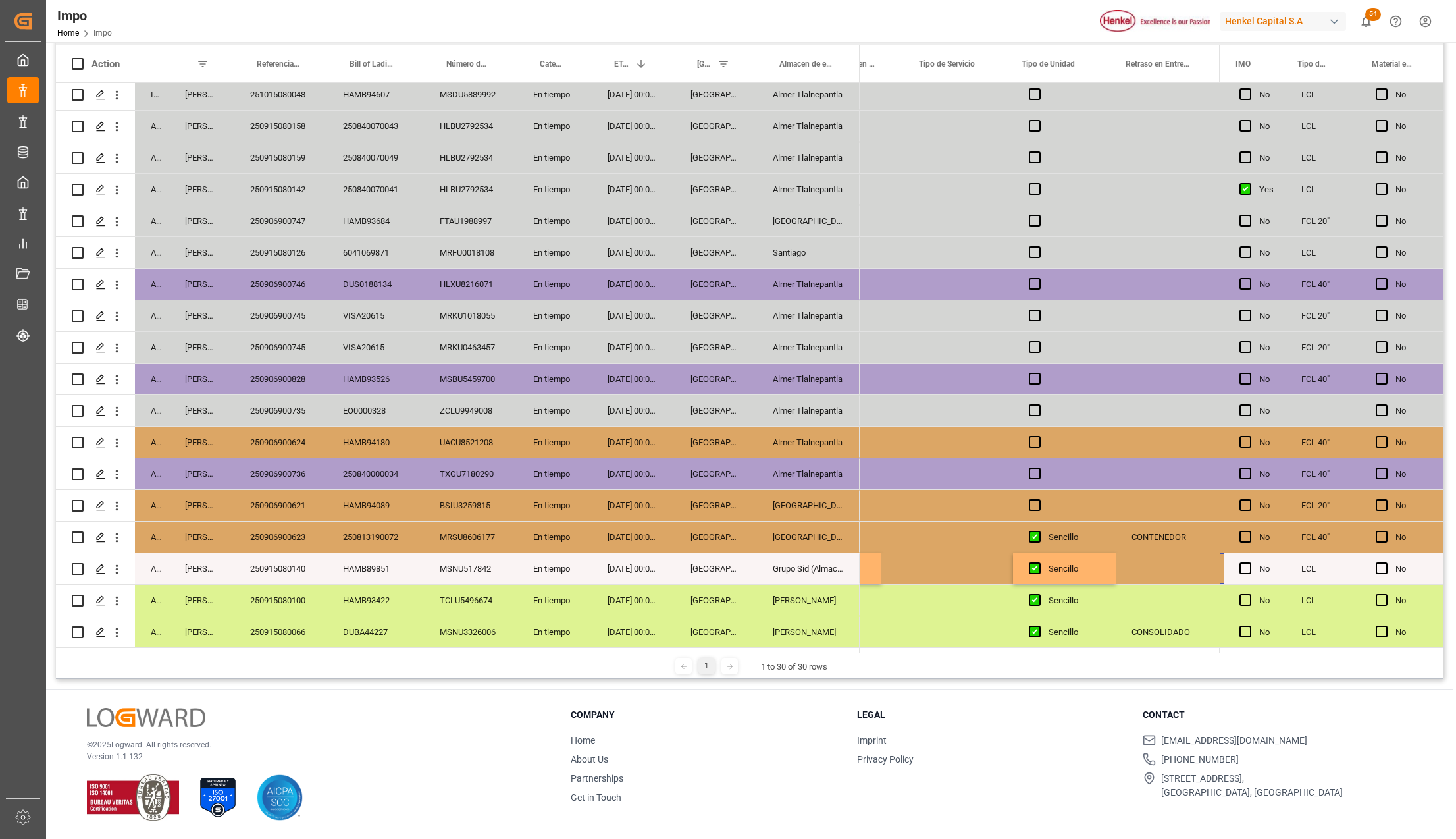
scroll to position [0, 4184]
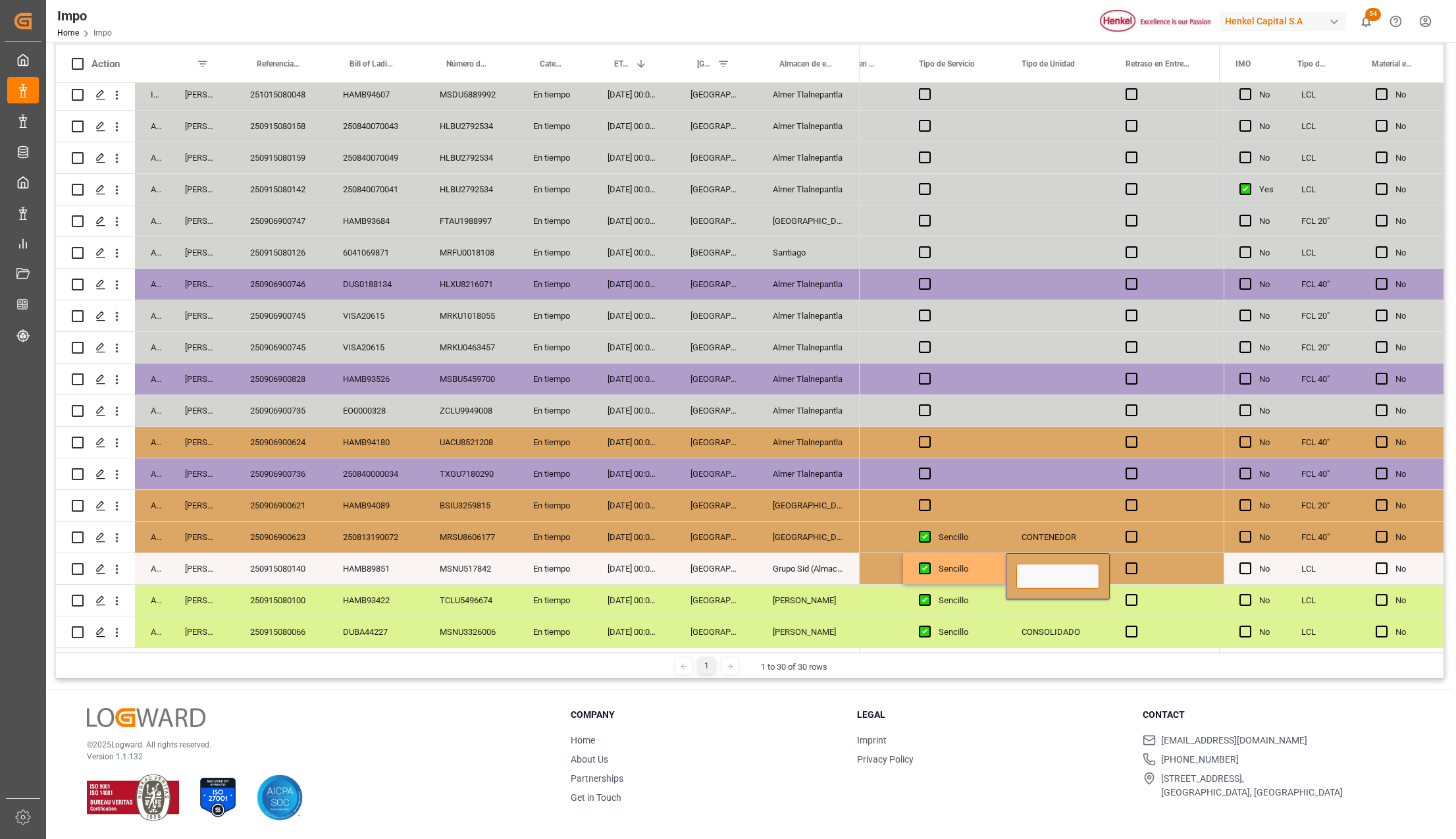
click at [1083, 572] on input "Press SPACE to select this row." at bounding box center [1057, 576] width 83 height 25
type input "UNIDAD DIRECTA 3.5"
click at [948, 567] on div "Sencillo" at bounding box center [964, 569] width 51 height 31
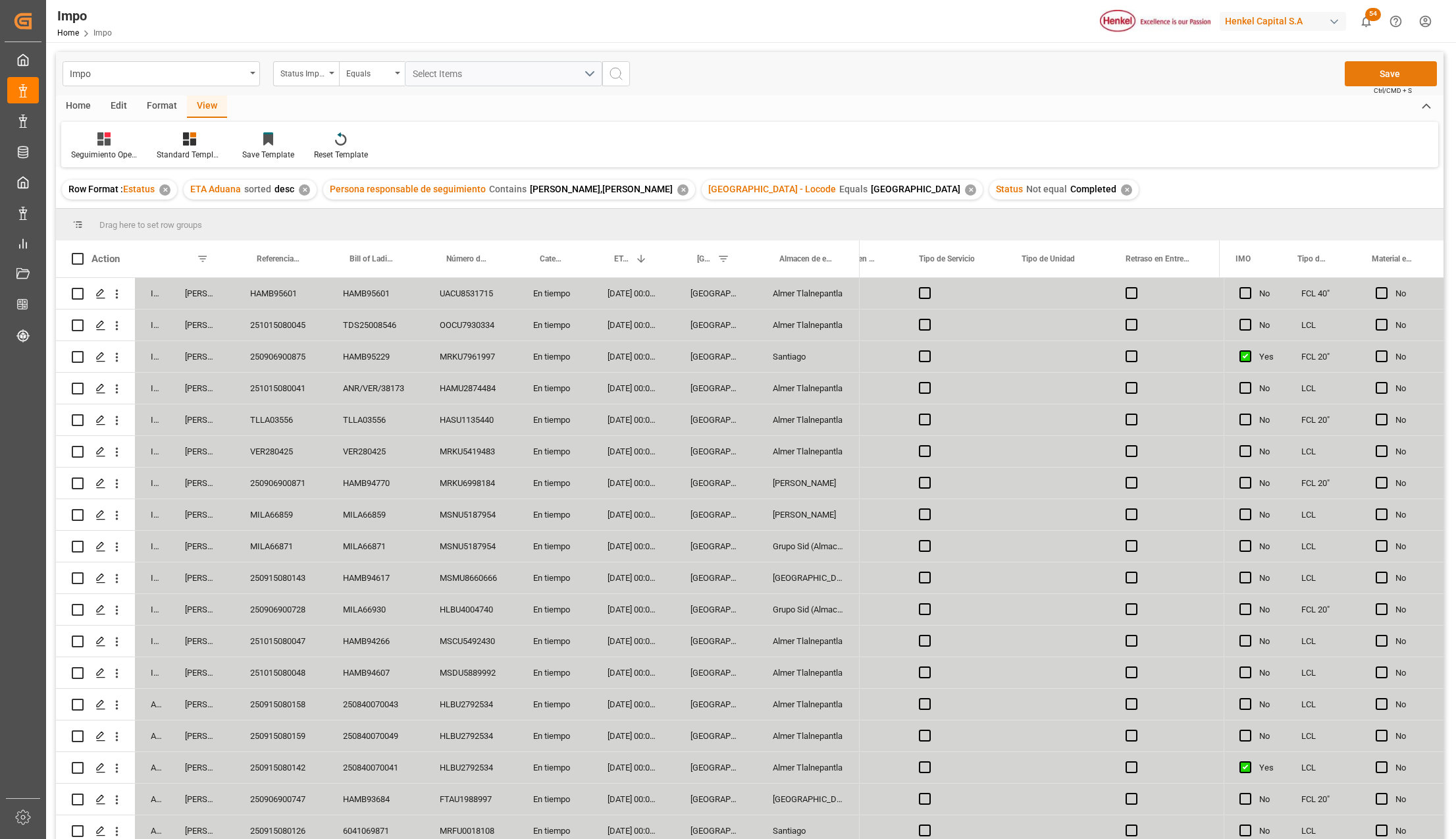
click at [1388, 69] on button "Save" at bounding box center [1390, 73] width 92 height 25
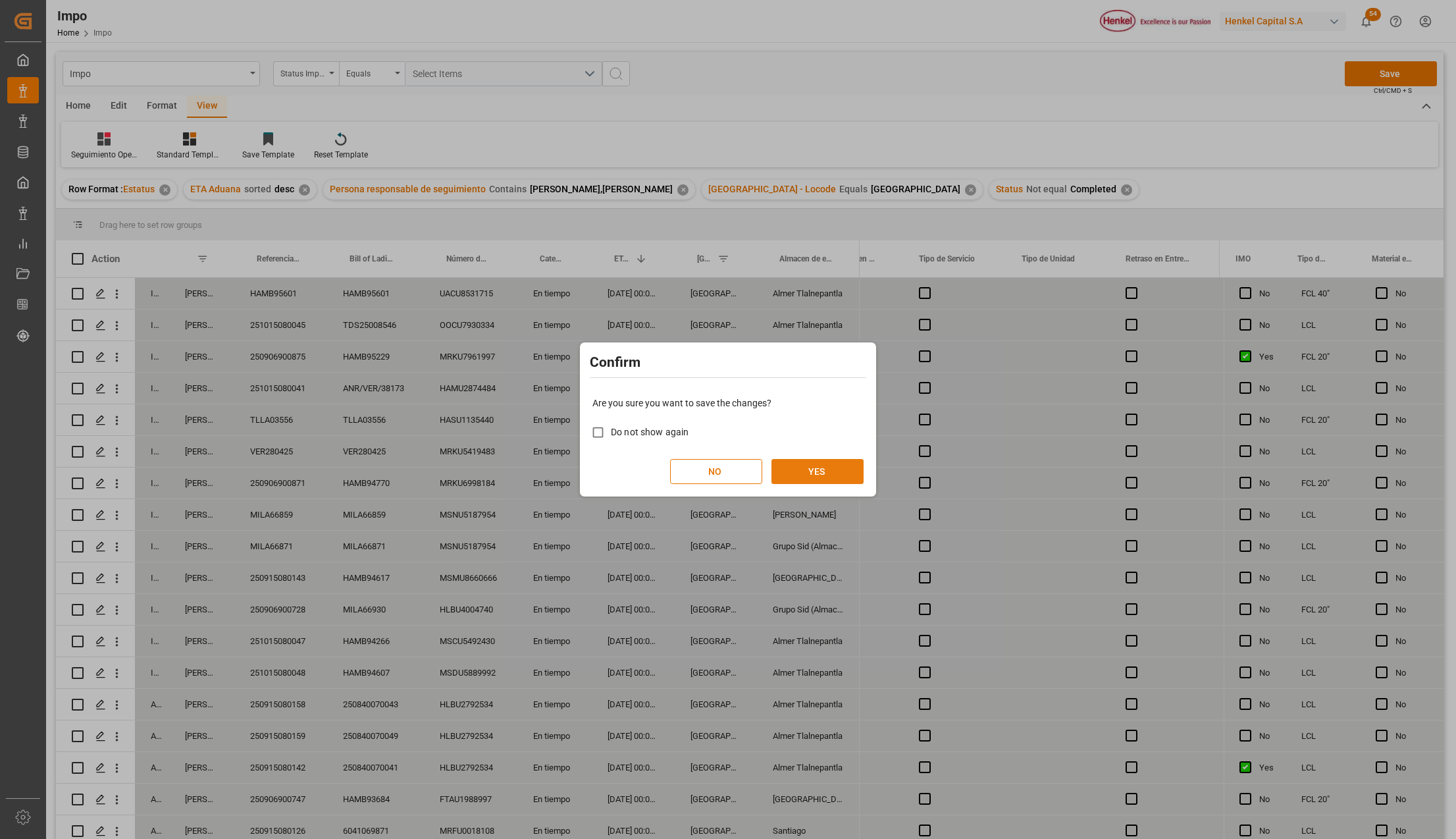
click at [825, 461] on button "YES" at bounding box center [817, 472] width 92 height 25
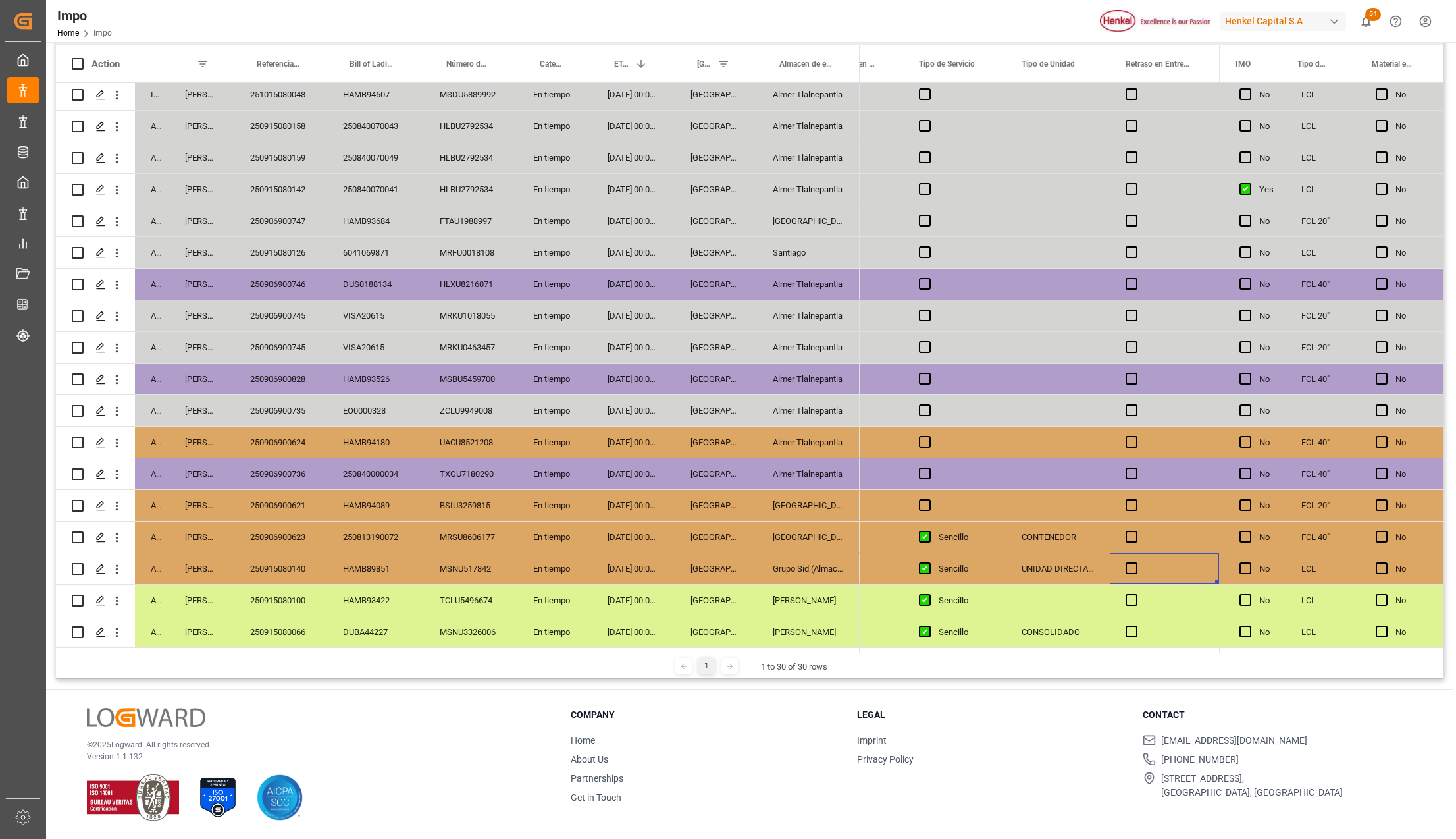
click at [738, 580] on div "Arrived Karla Chavez 250915080140 HAMB89851 MSNU517842 En tiempo 08-09-2025 00:…" at bounding box center [458, 569] width 804 height 31
click at [588, 395] on div "En tiempo" at bounding box center [554, 410] width 74 height 31
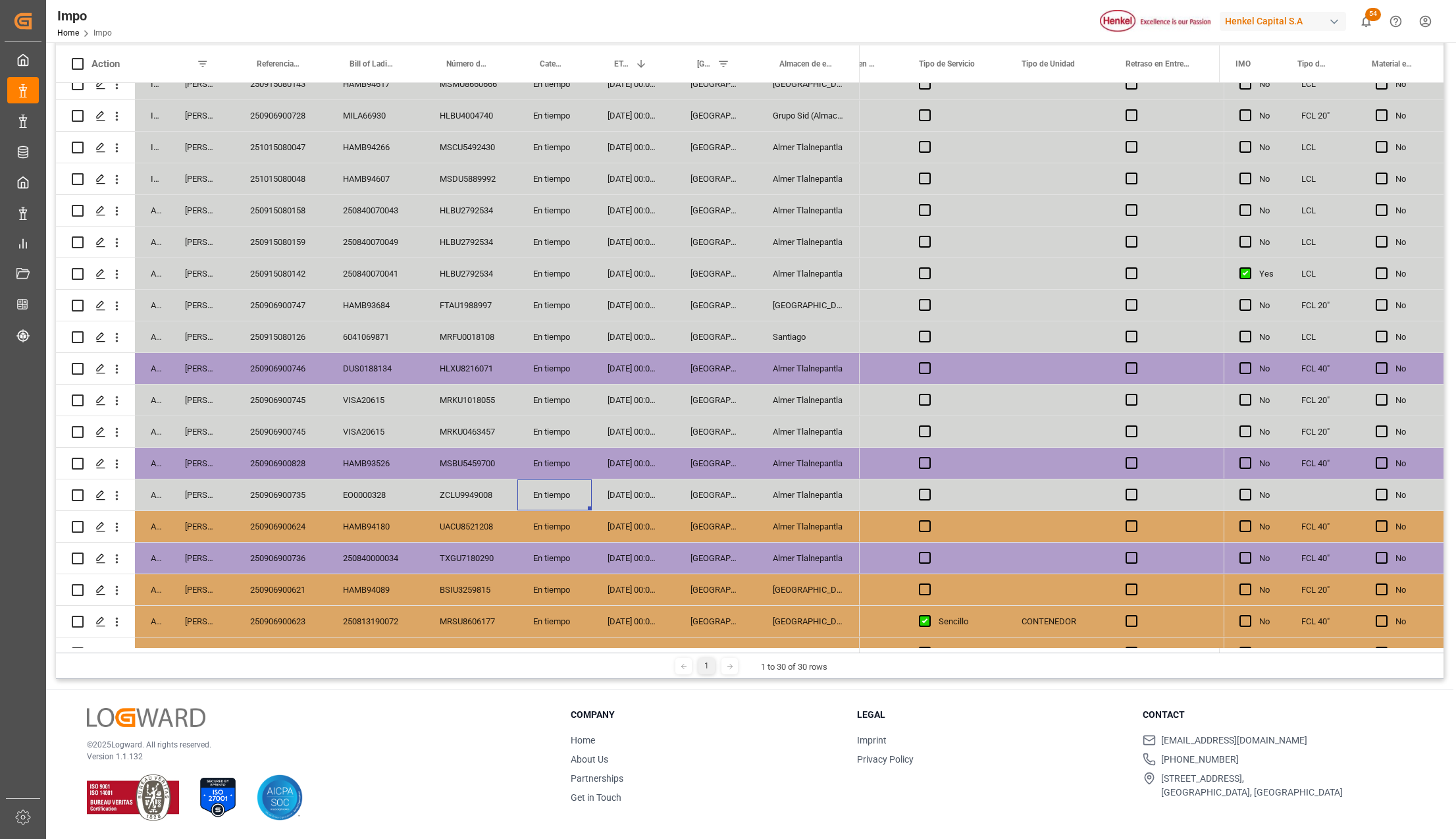
scroll to position [387, 0]
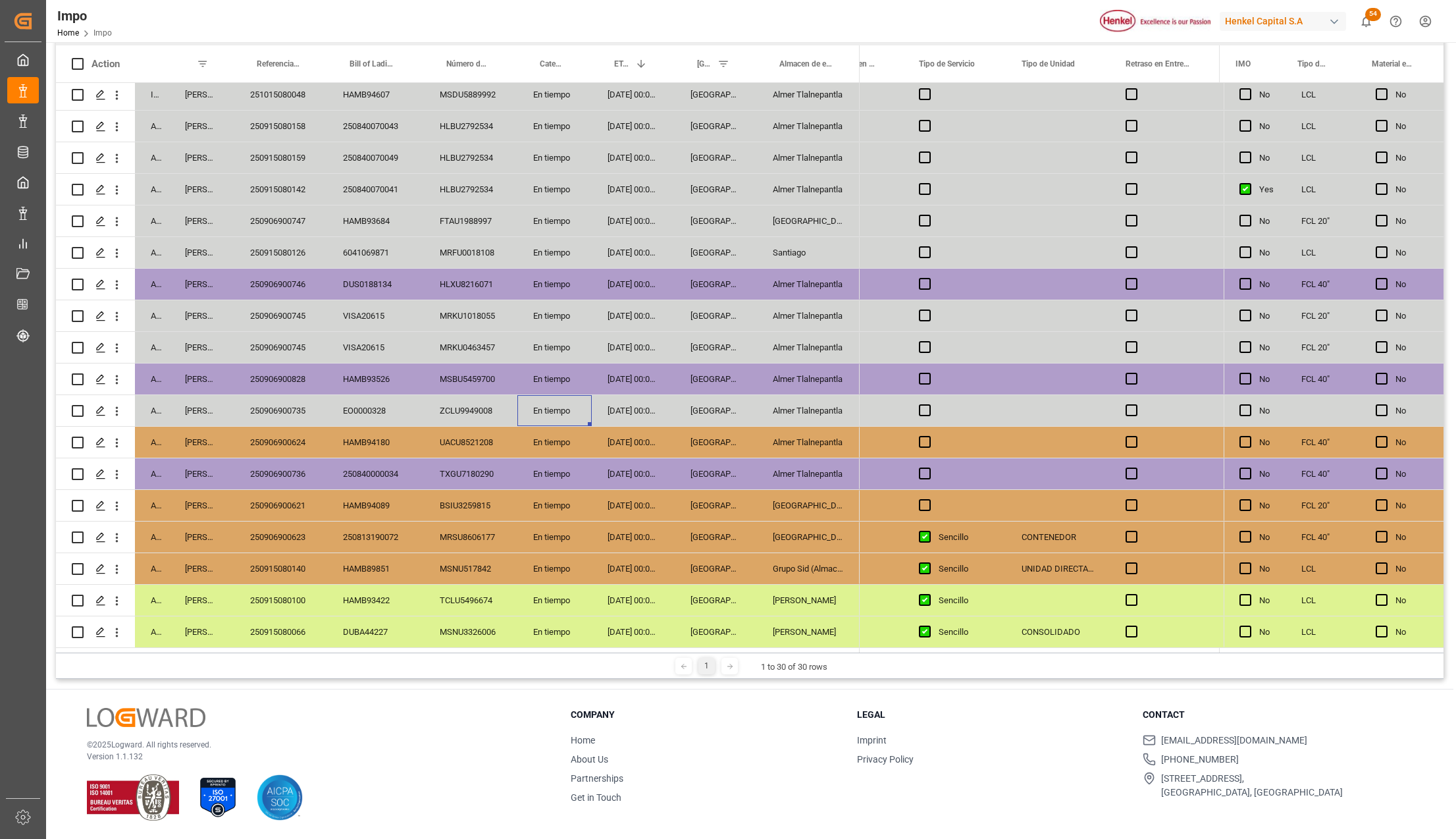
click at [1028, 570] on div "UNIDAD DIRECTA 3.5" at bounding box center [1057, 568] width 104 height 31
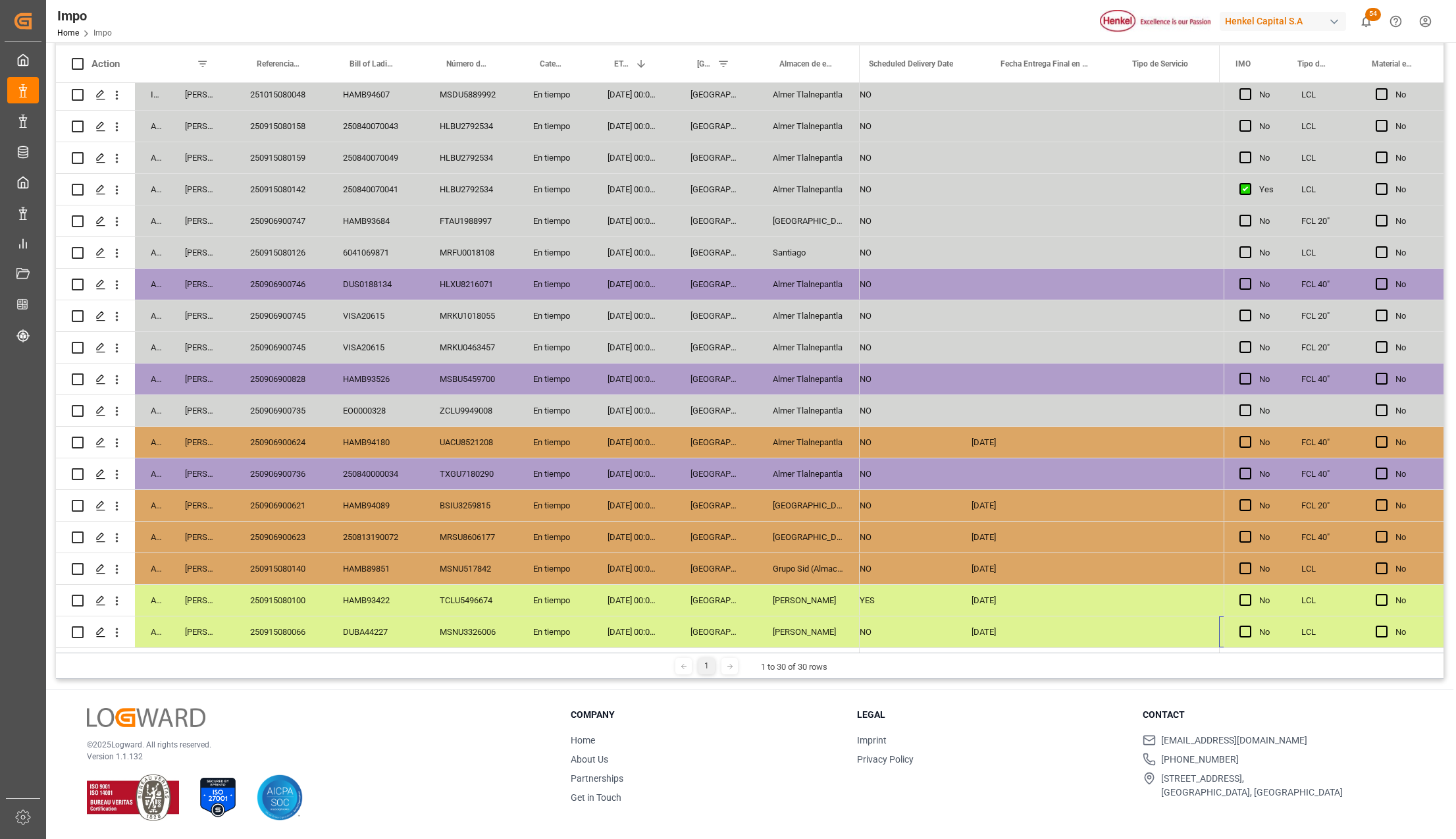
scroll to position [0, 3971]
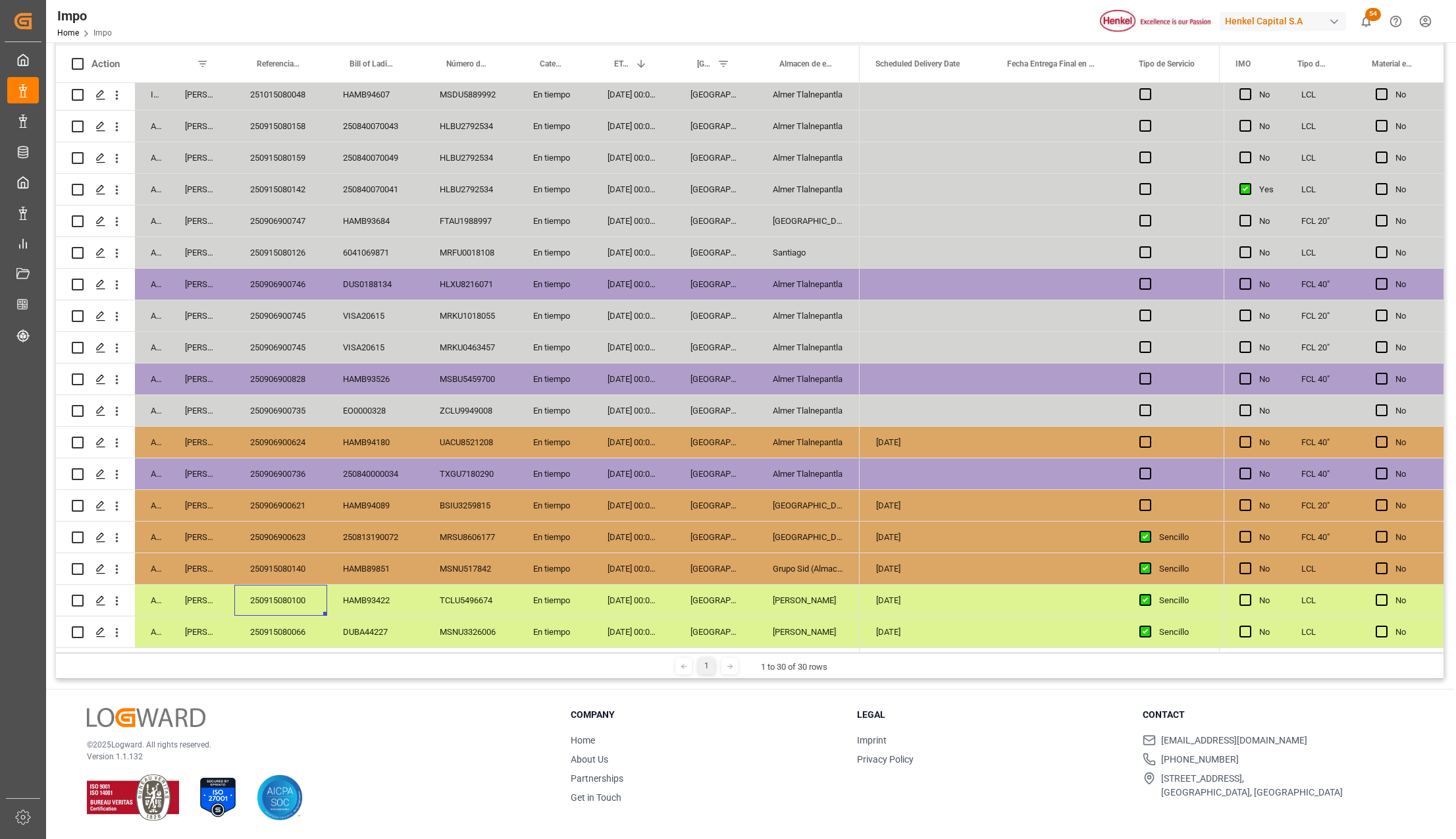
click at [283, 591] on div "250915080100" at bounding box center [281, 599] width 92 height 31
click at [270, 562] on div "250915080140" at bounding box center [281, 568] width 92 height 31
click at [293, 599] on div "250915080100" at bounding box center [281, 599] width 92 height 31
click at [760, 532] on div "Salamanca" at bounding box center [808, 536] width 103 height 31
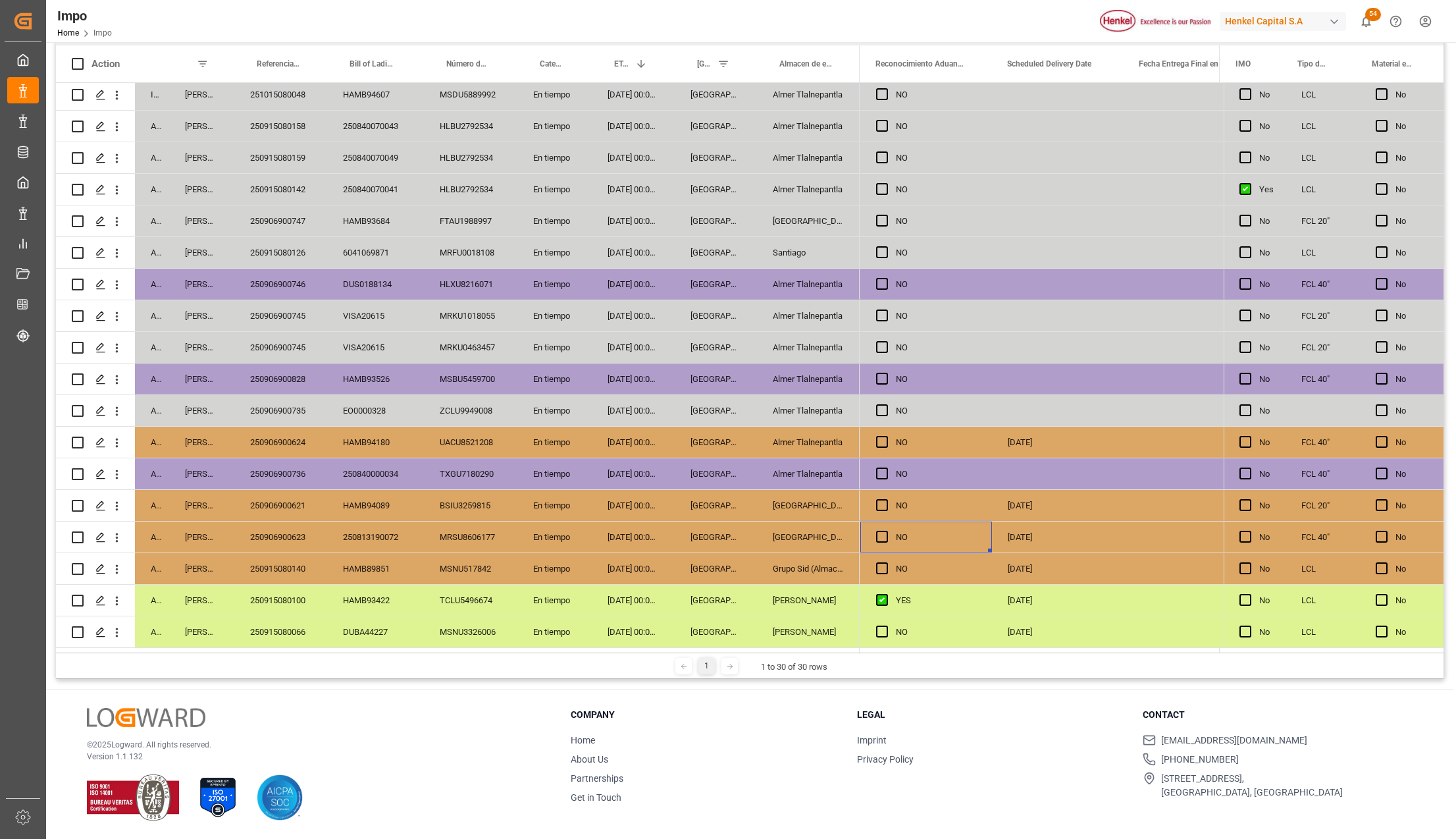
click at [1045, 536] on div "[DATE]" at bounding box center [1057, 536] width 132 height 31
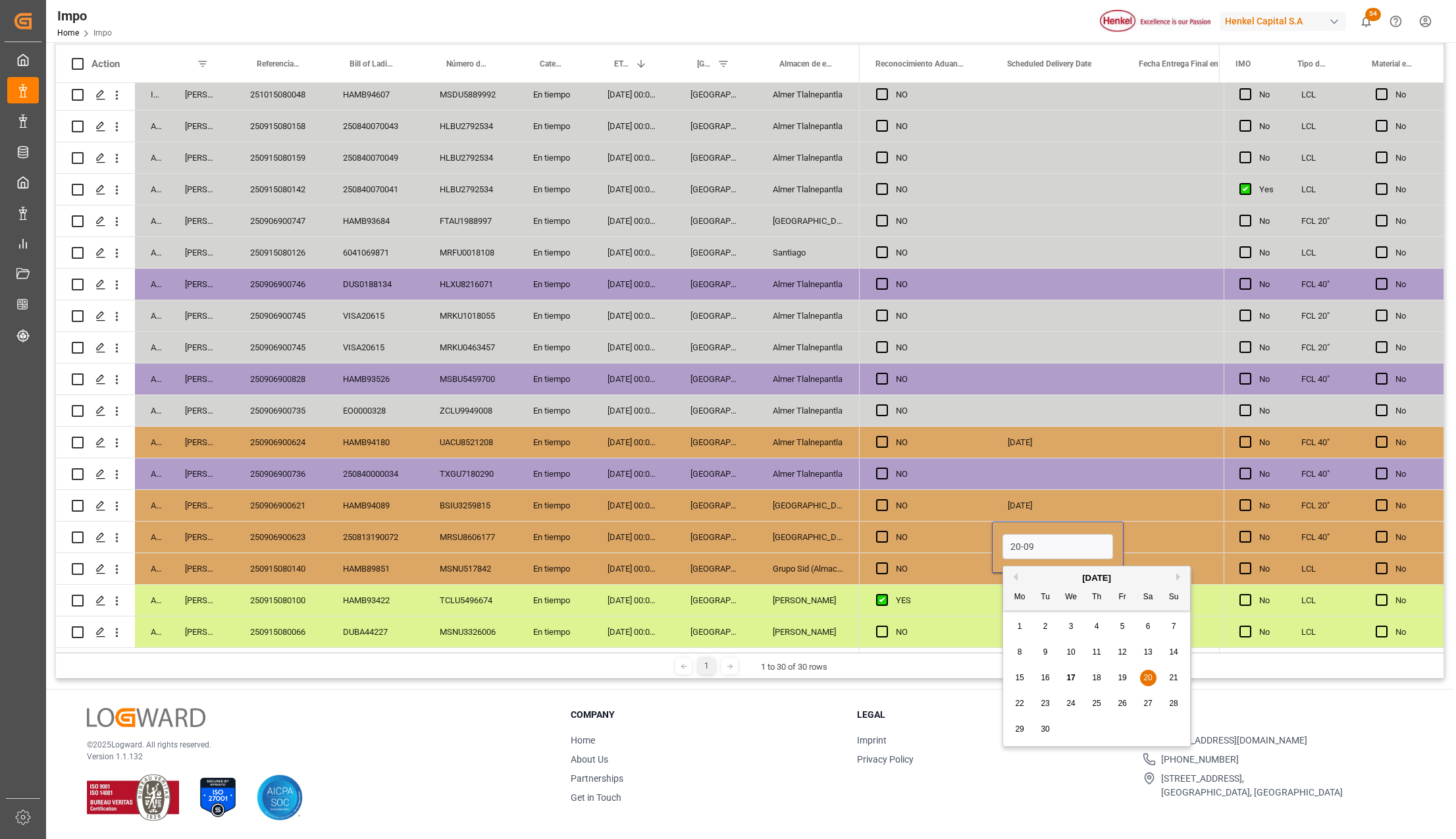
type input "20-09-2025"
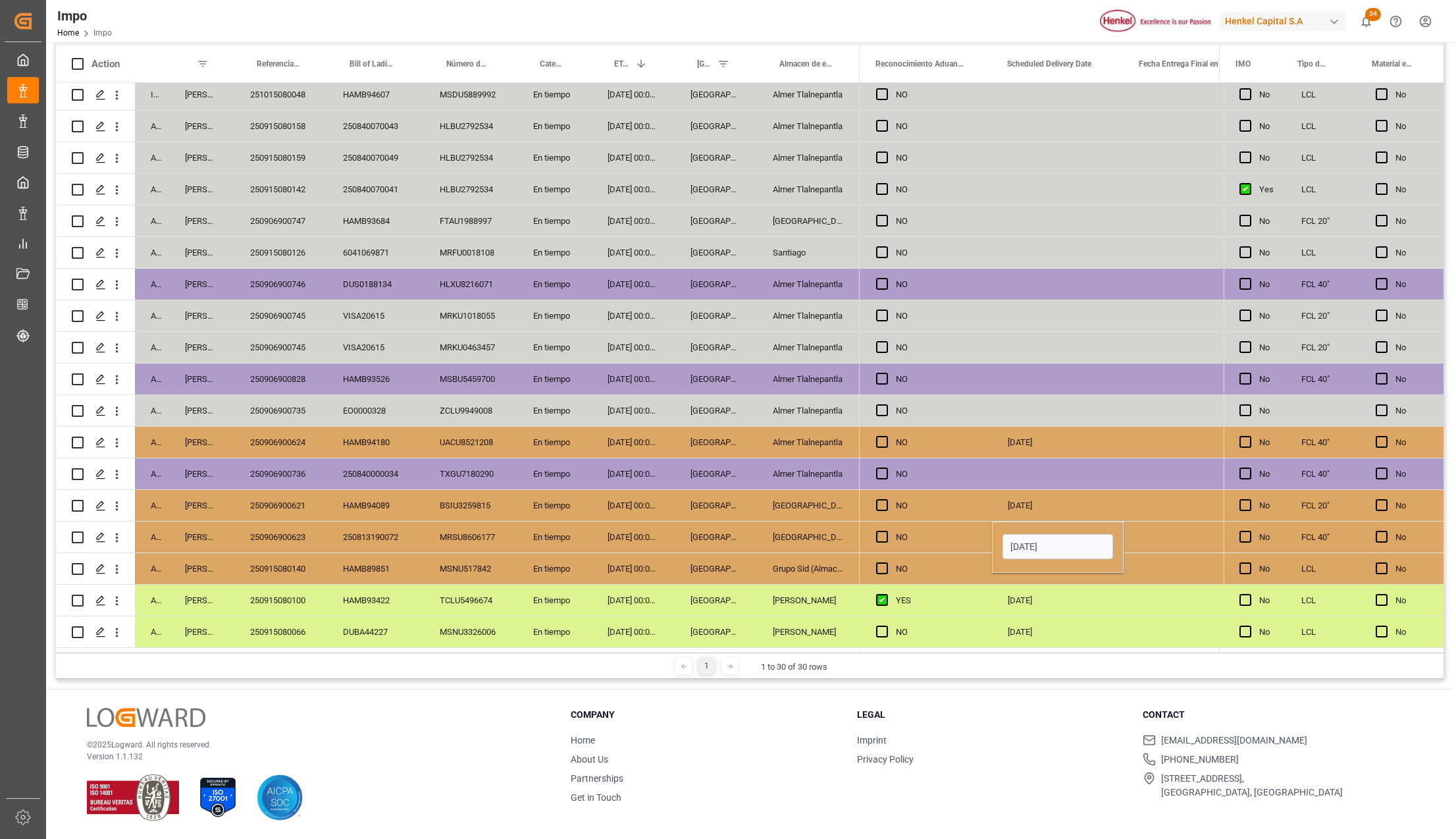
click at [1077, 585] on div "19-09-2025" at bounding box center [1057, 599] width 132 height 31
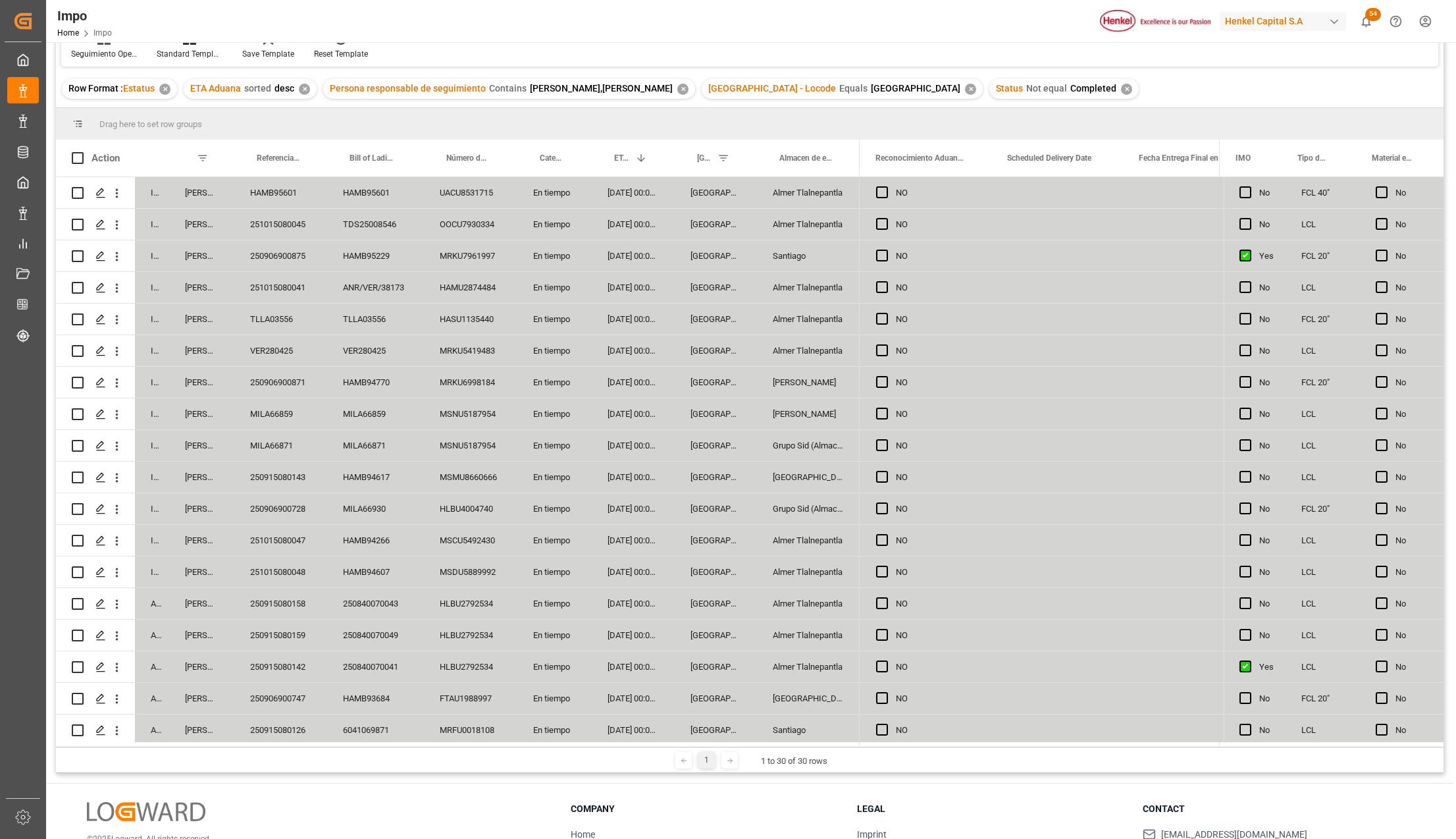
scroll to position [0, 0]
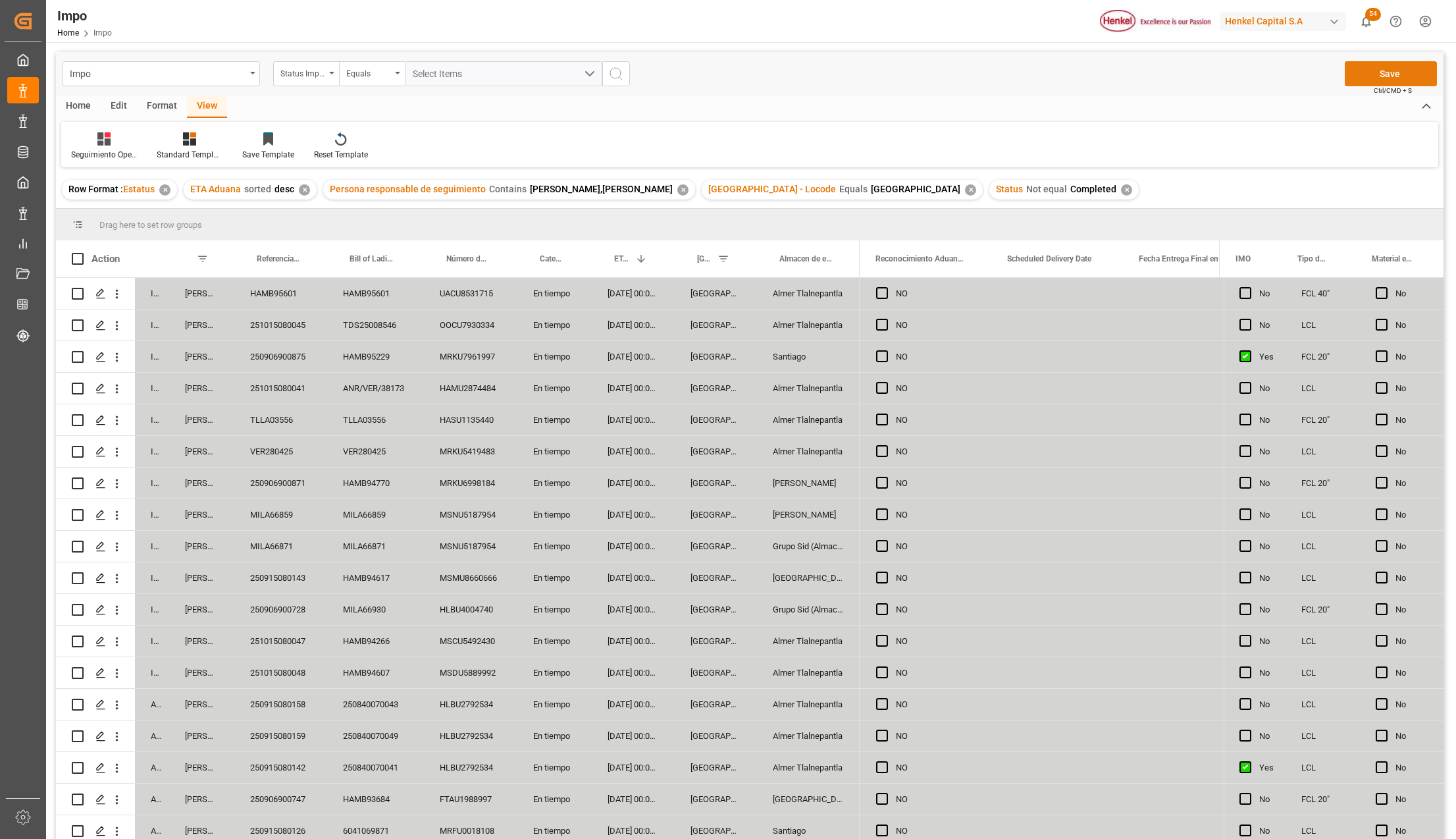
click at [1385, 67] on button "Save" at bounding box center [1390, 73] width 92 height 25
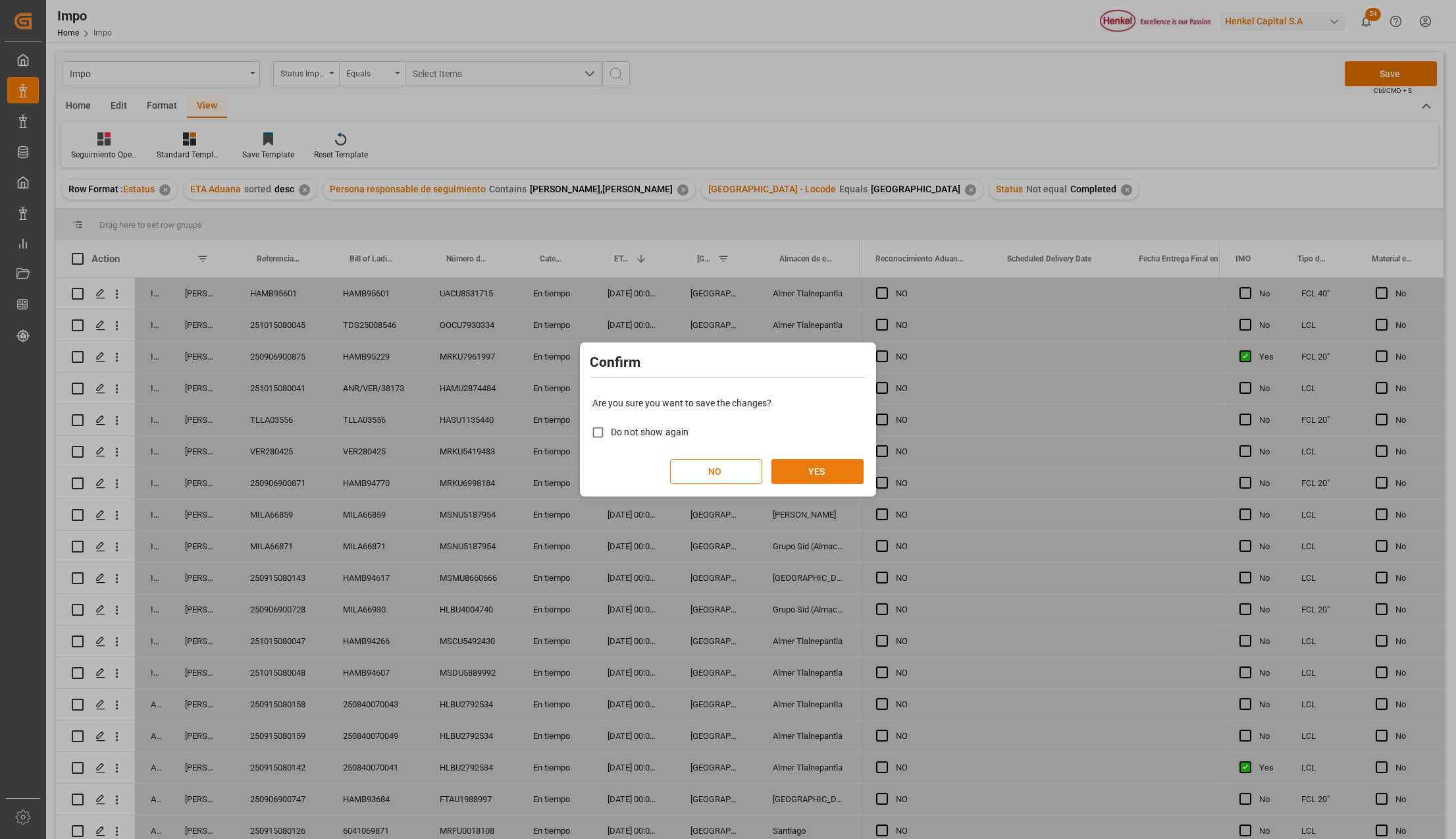
click at [830, 474] on button "YES" at bounding box center [817, 472] width 92 height 25
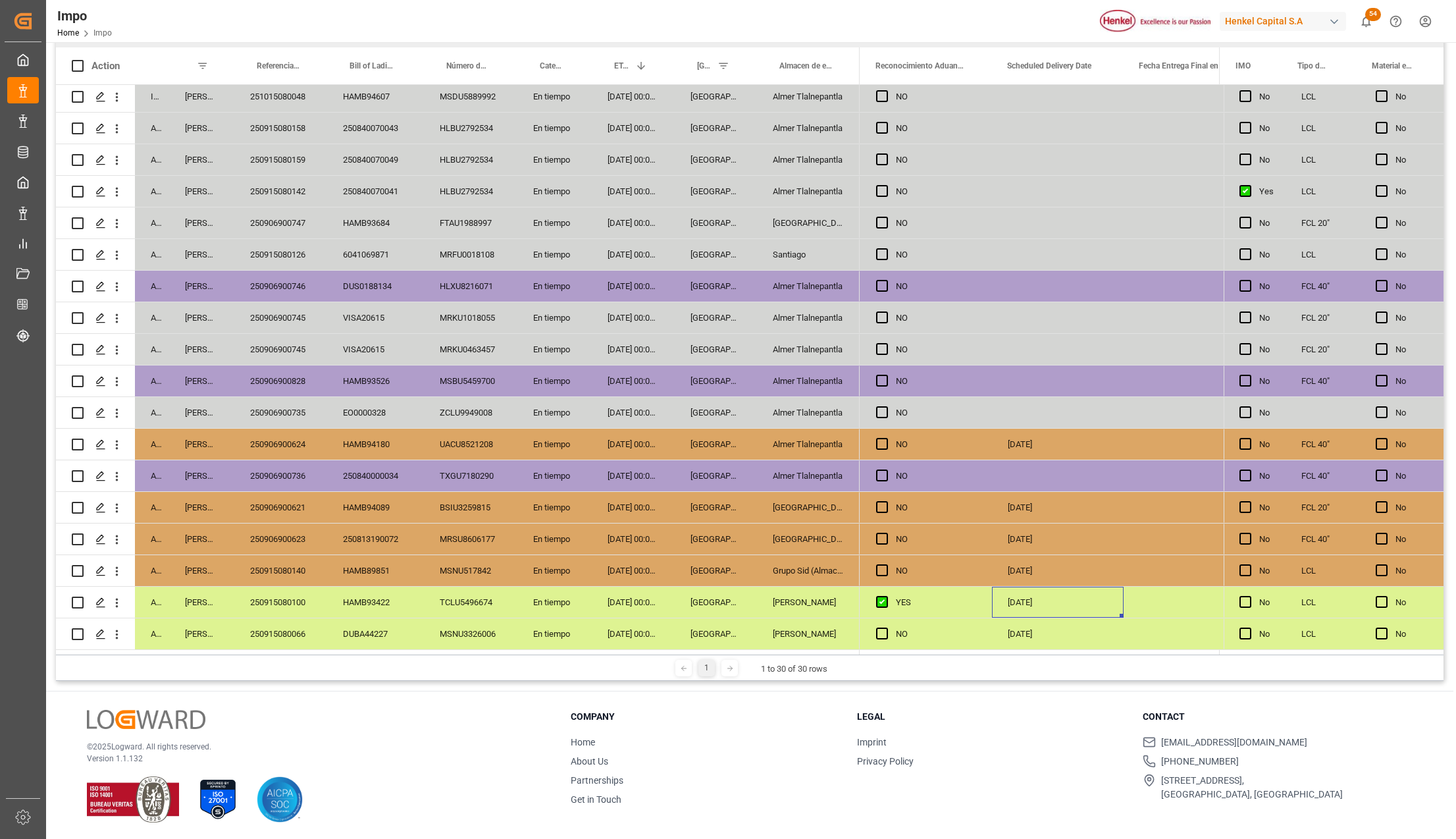
scroll to position [195, 0]
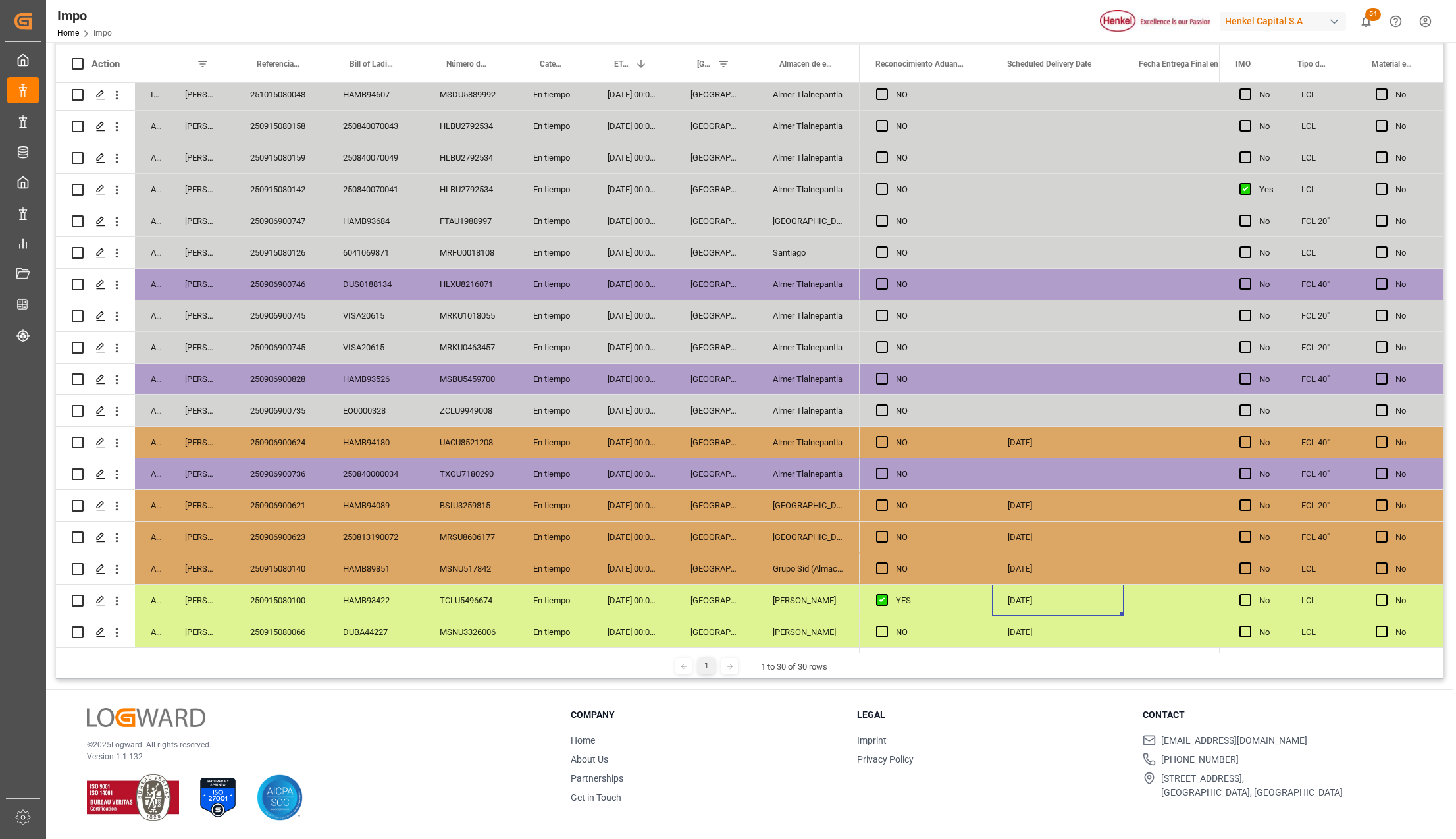
click at [743, 504] on div "Veracruz" at bounding box center [715, 505] width 82 height 31
click at [1030, 433] on div "19-09-2025" at bounding box center [1057, 442] width 132 height 31
click at [1022, 490] on div "19-09-2025" at bounding box center [1057, 505] width 132 height 31
click at [1043, 531] on div "20-09-2025" at bounding box center [1057, 536] width 132 height 31
click at [1043, 559] on div "19-09-2025" at bounding box center [1057, 568] width 132 height 31
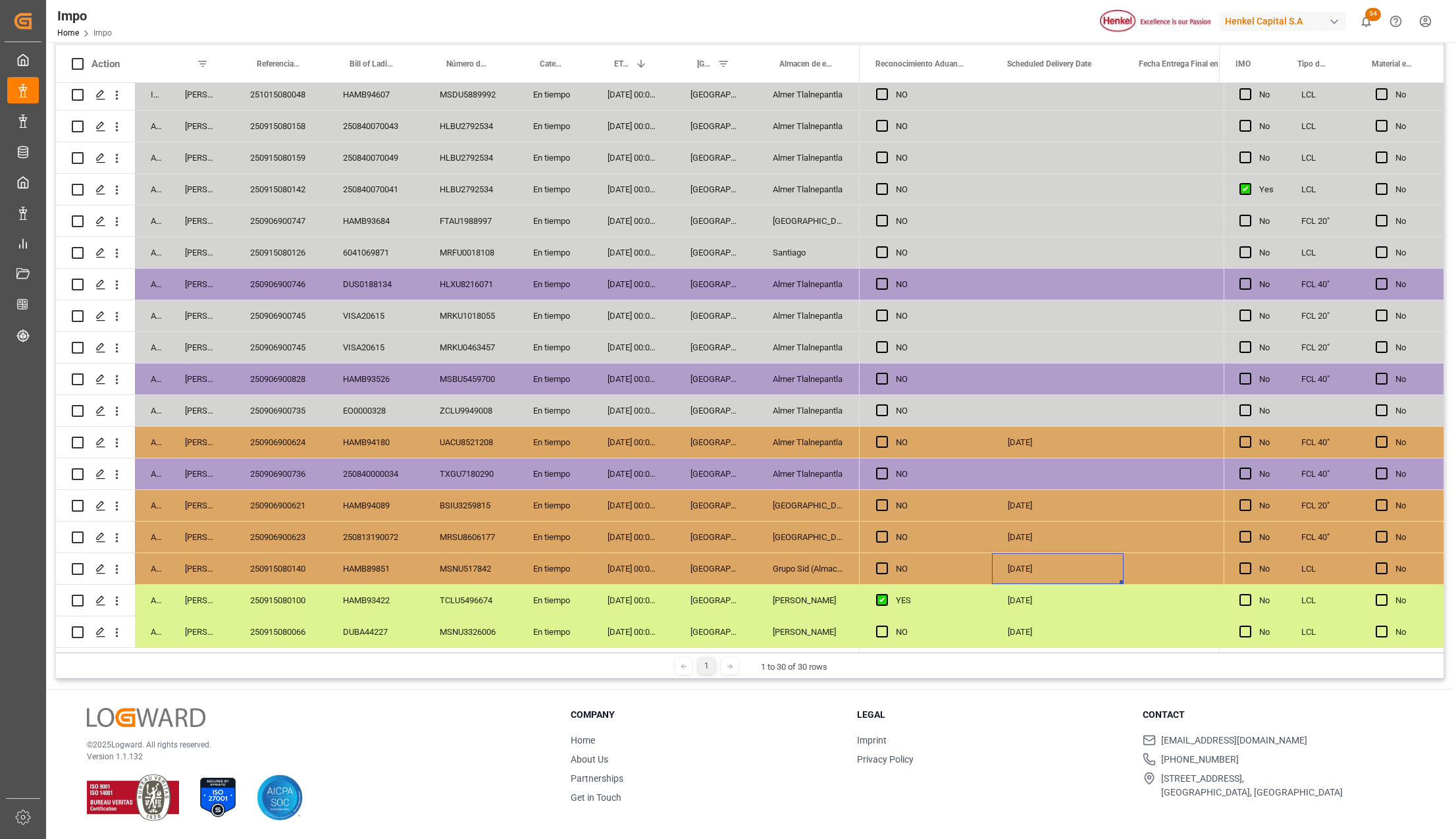
click at [816, 548] on div "Salamanca" at bounding box center [808, 536] width 103 height 31
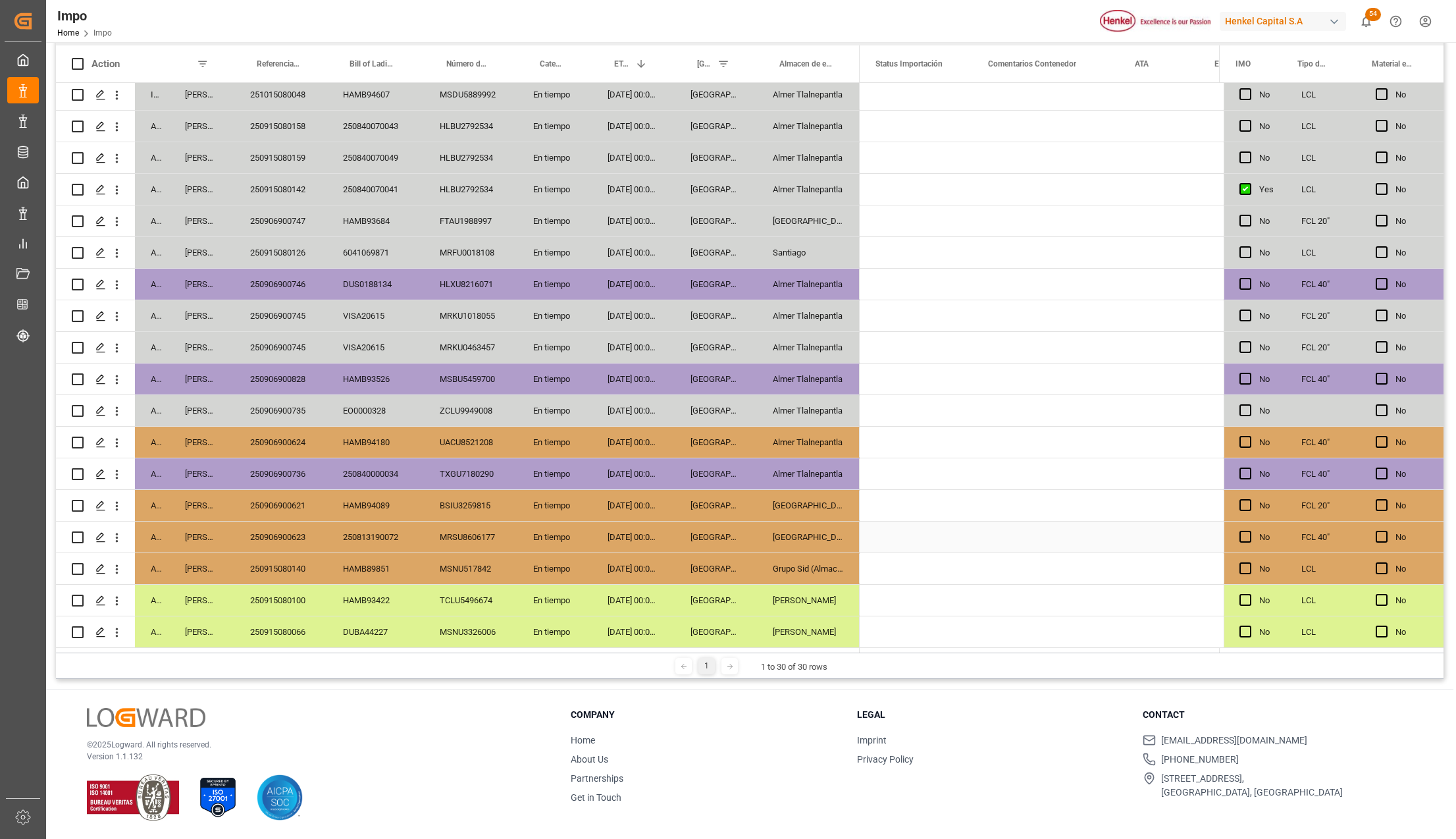
scroll to position [0, 0]
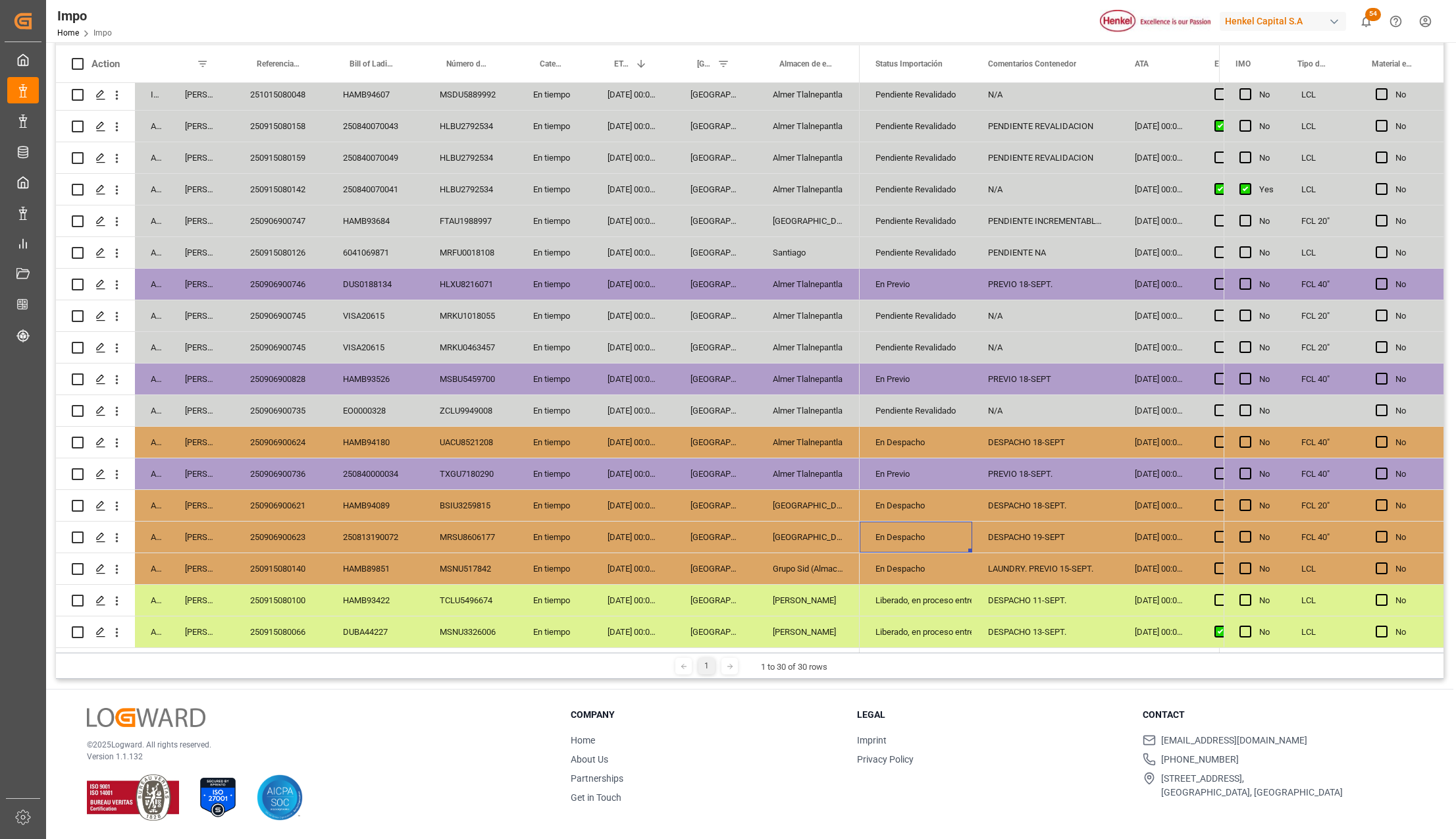
click at [996, 501] on div "DESPACHO 18-SEPT." at bounding box center [1045, 505] width 147 height 31
click at [293, 506] on div "250906900621" at bounding box center [281, 505] width 92 height 31
click at [1011, 494] on div "DESPACHO 18-SEPT." at bounding box center [1045, 505] width 147 height 31
click at [1010, 438] on div "DESPACHO 18-SEPT" at bounding box center [1045, 442] width 147 height 31
click at [804, 435] on div "Almer Tlalnepantla" at bounding box center [808, 442] width 103 height 31
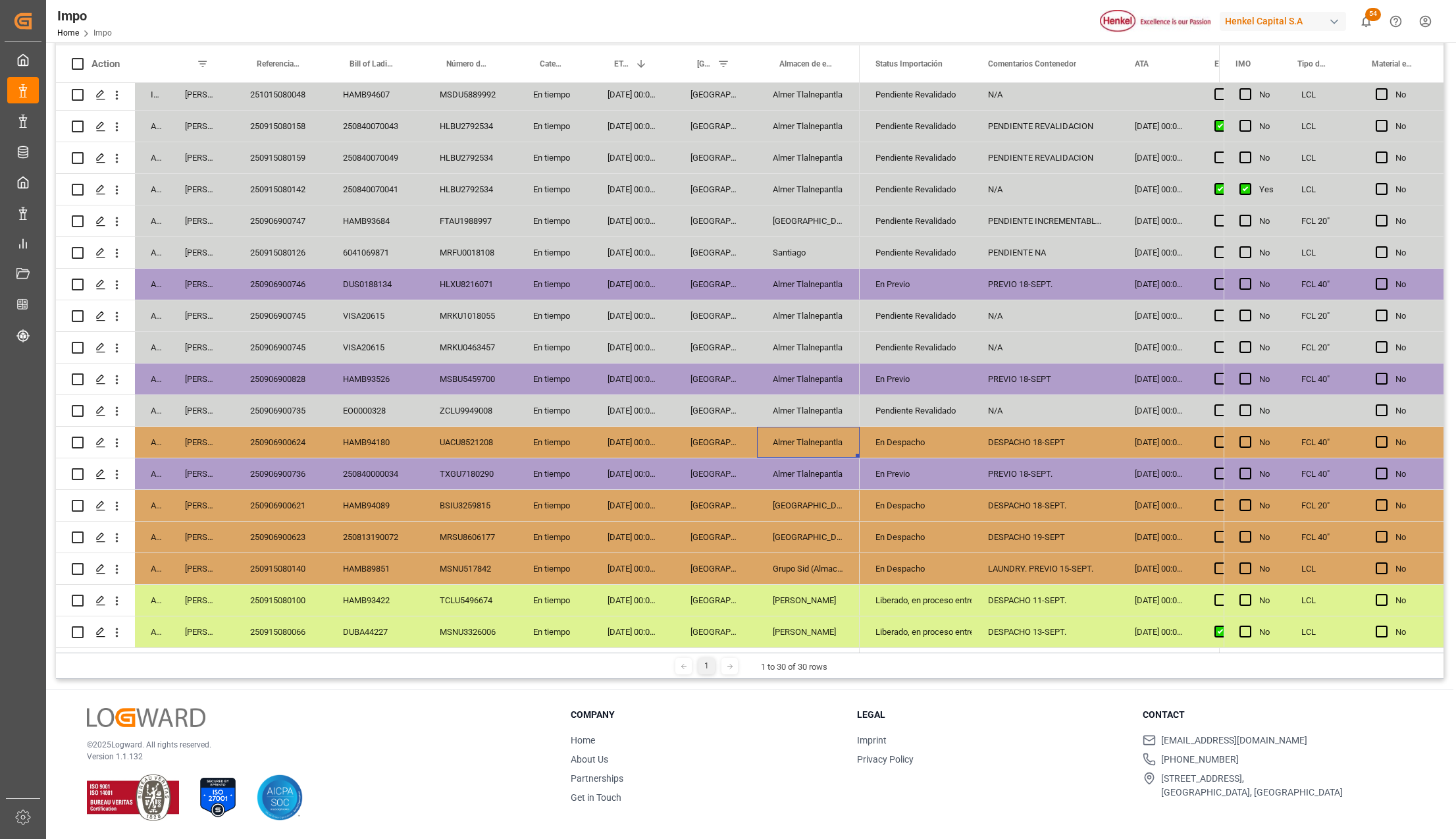
click at [1004, 490] on div "DESPACHO 18-SEPT." at bounding box center [1045, 505] width 147 height 31
click at [791, 493] on div "Salamanca" at bounding box center [808, 505] width 103 height 31
click at [301, 499] on div "250906900621" at bounding box center [281, 505] width 92 height 31
click at [1017, 498] on div "DESPACHO 18-SEPT." at bounding box center [1045, 505] width 147 height 31
click at [1043, 439] on div "DESPACHO 18-SEPT" at bounding box center [1045, 442] width 147 height 31
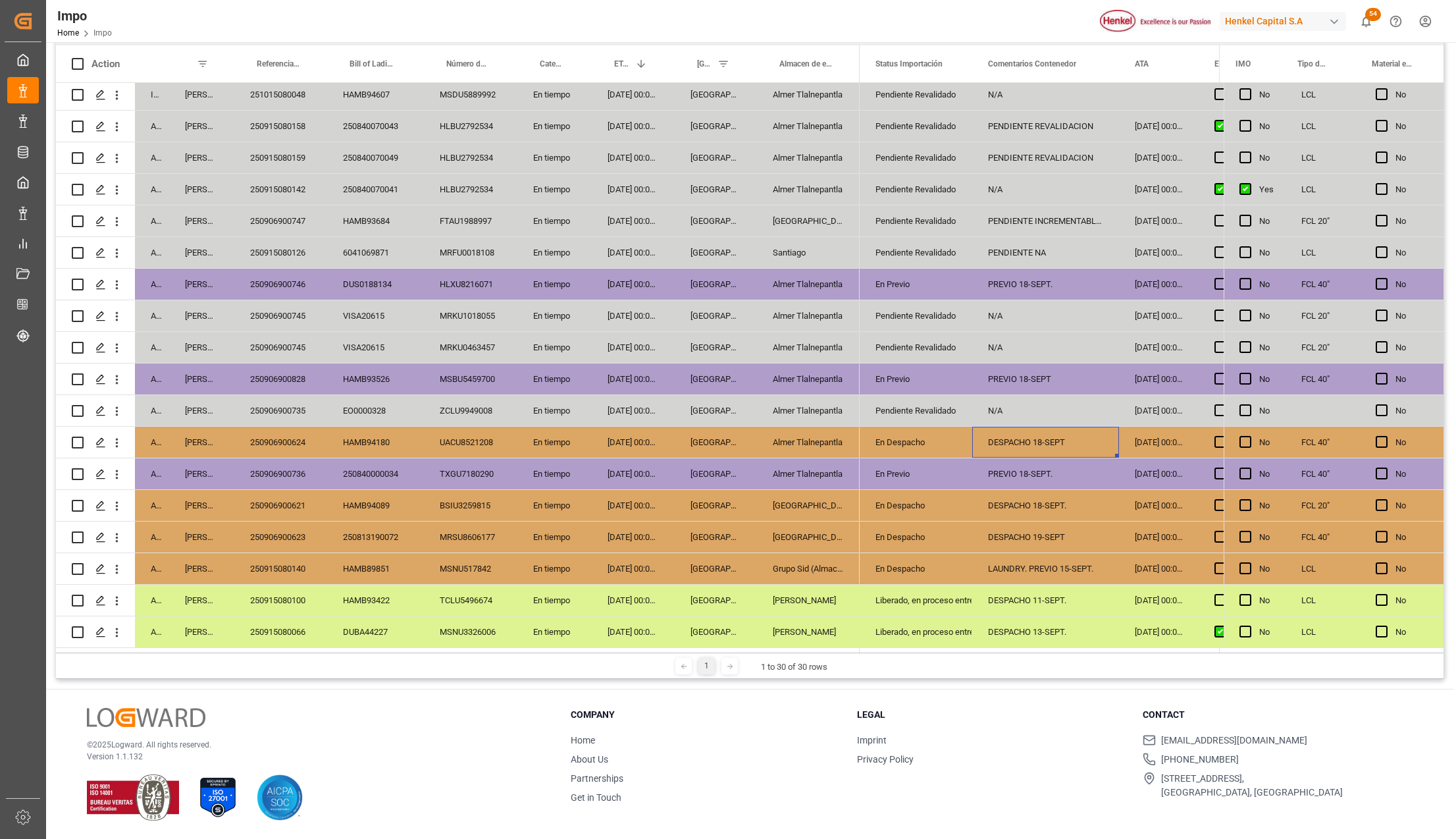
click at [1043, 467] on div "PREVIO 18-SEPT." at bounding box center [1045, 474] width 147 height 31
click at [1038, 501] on div "DESPACHO 18-SEPT." at bounding box center [1045, 505] width 147 height 31
click at [1052, 532] on div "DESPACHO 19-SEPT" at bounding box center [1045, 536] width 147 height 31
click at [301, 527] on div "250906900623" at bounding box center [281, 536] width 92 height 31
click at [1077, 598] on div "DESPACHO 11-SEPT." at bounding box center [1045, 599] width 147 height 31
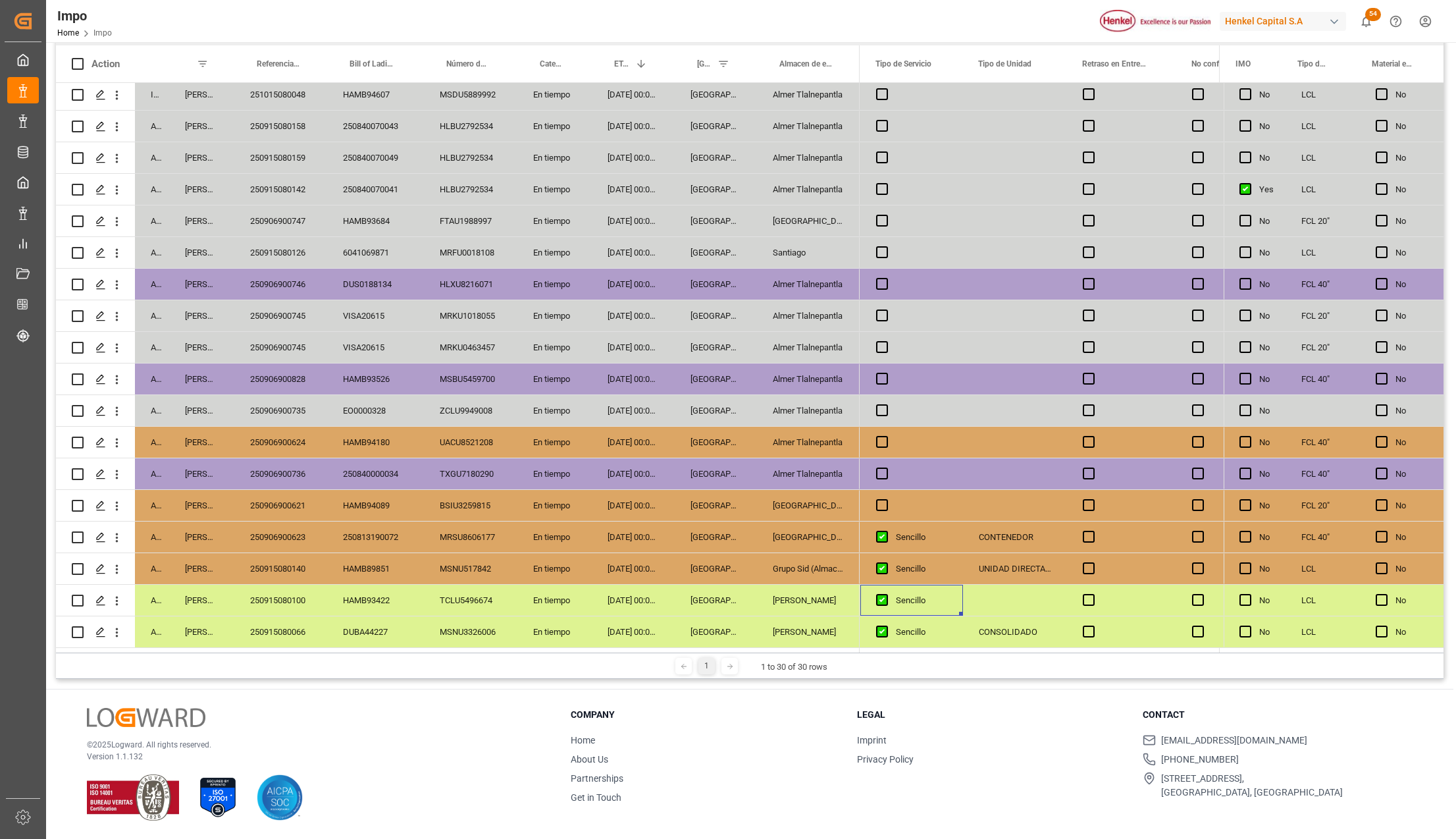
scroll to position [0, 4095]
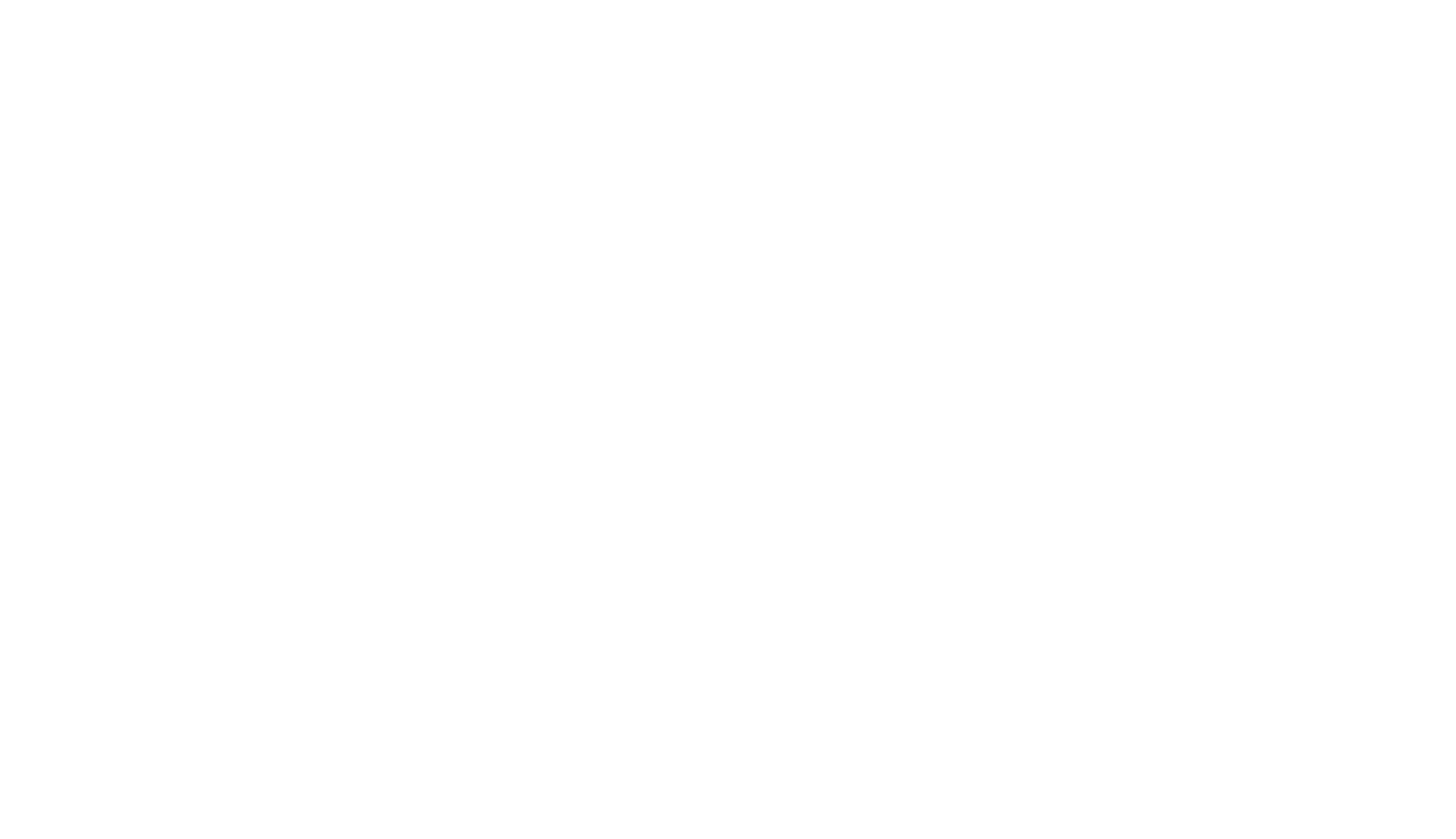
type input "Hapag Lloyd"
type input "Hapag [PERSON_NAME] Aktiengesellschaft"
type input "0"
type input "2"
type input "3"
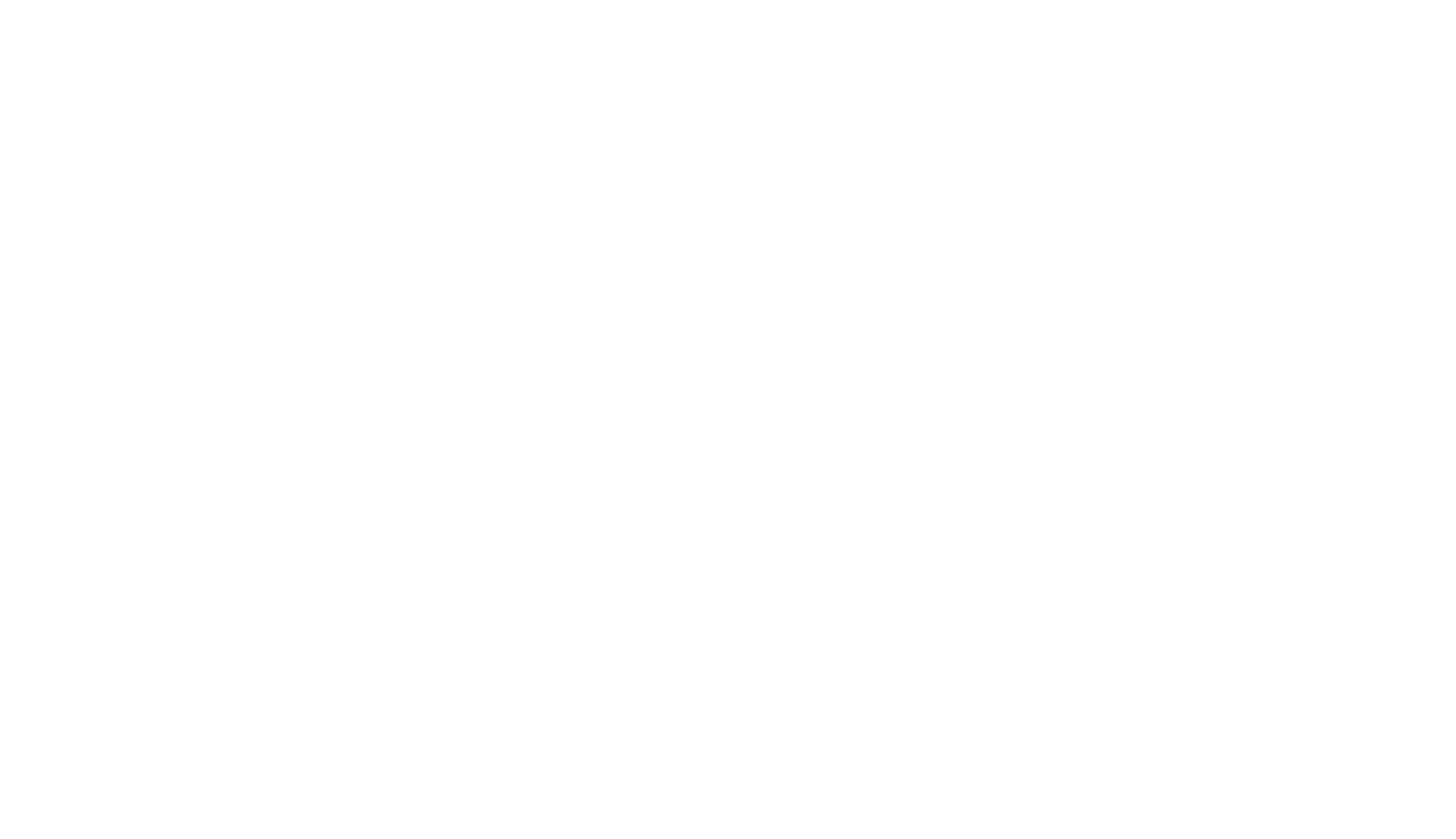
type input "3"
type input "04-08-2025"
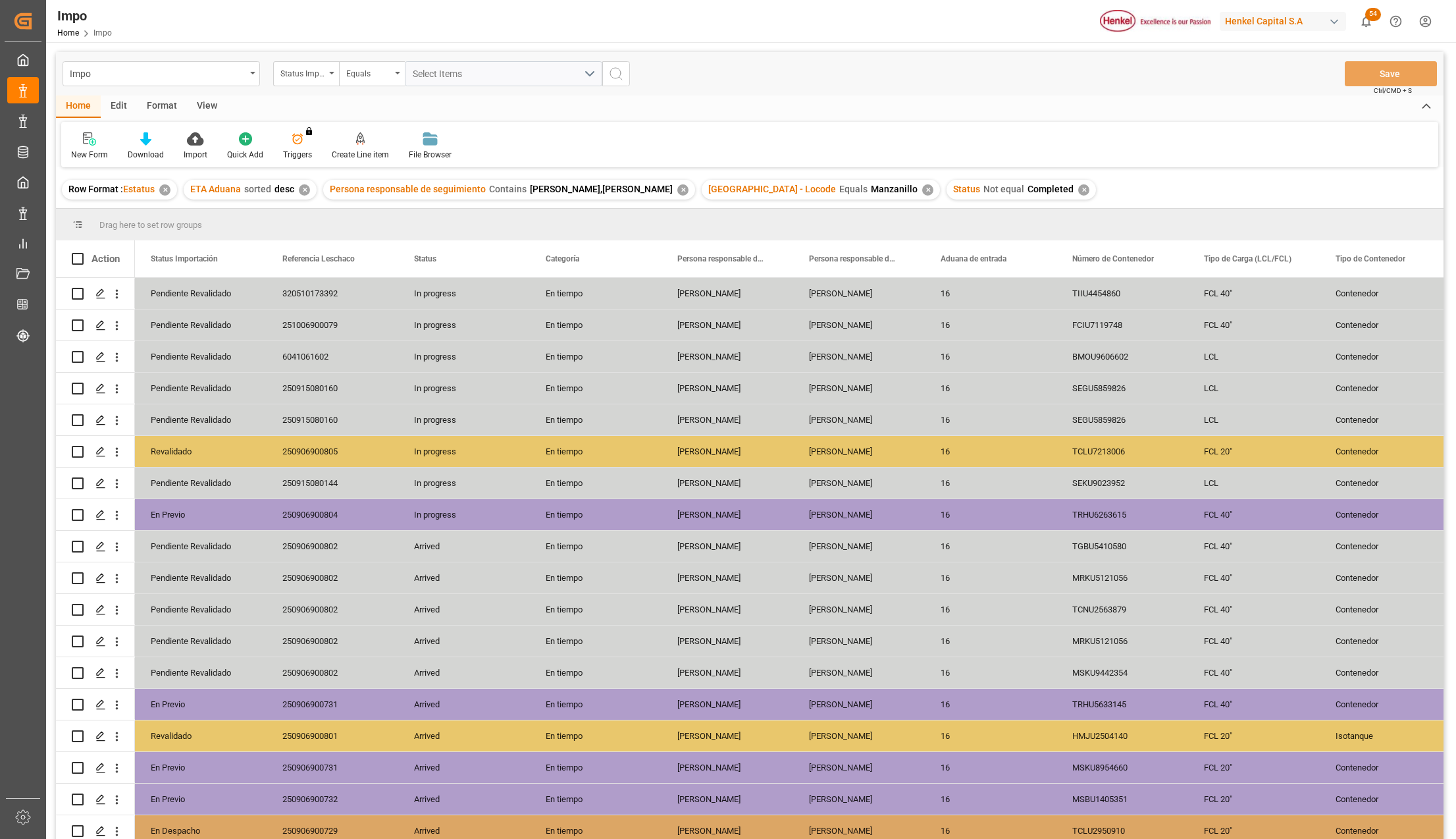
click at [158, 103] on div "Format" at bounding box center [162, 106] width 50 height 22
click at [198, 100] on div "View" at bounding box center [207, 106] width 40 height 22
click at [146, 139] on icon at bounding box center [149, 139] width 13 height 13
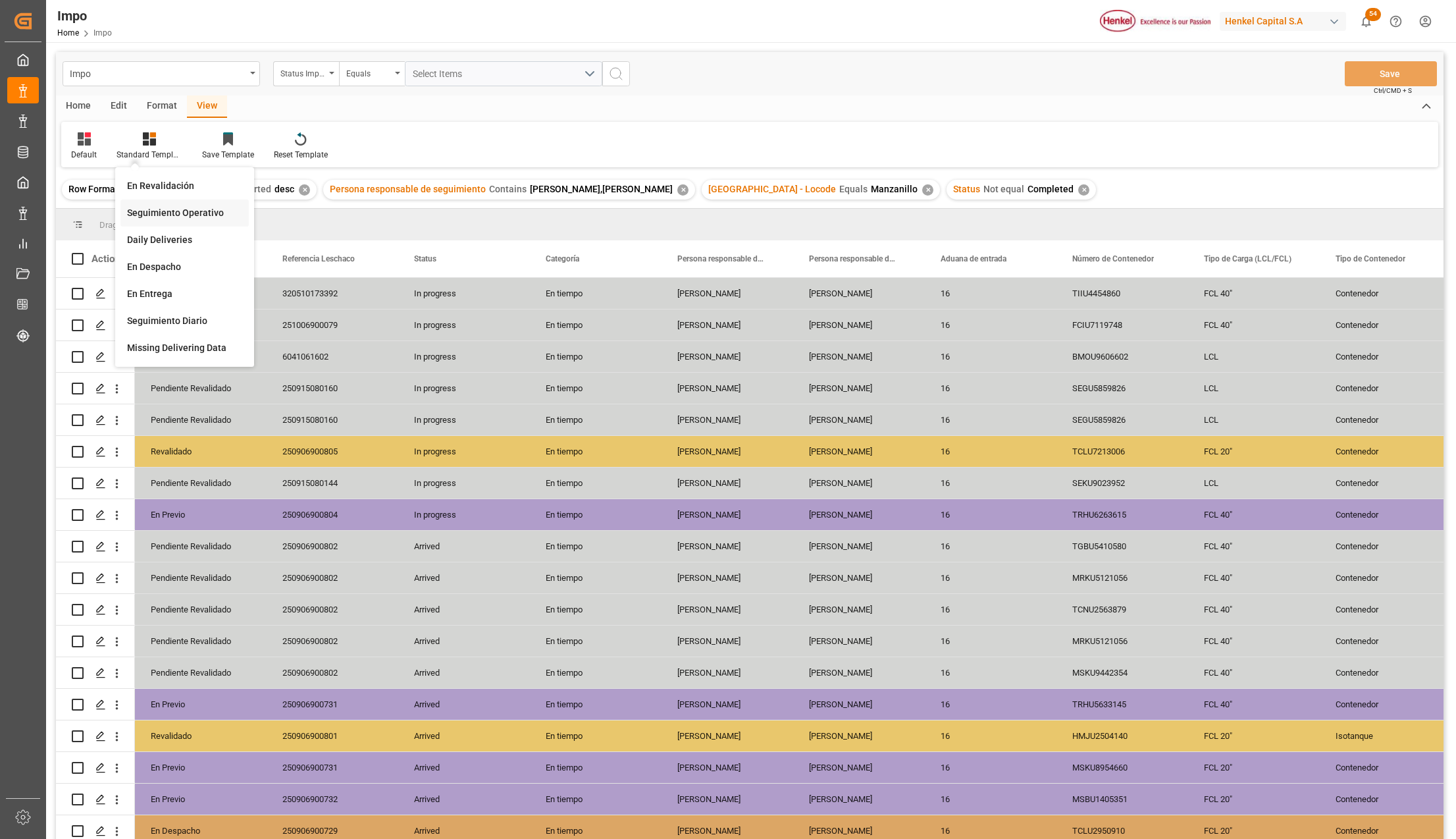
click at [151, 214] on div "Seguimiento Operativo" at bounding box center [184, 213] width 115 height 14
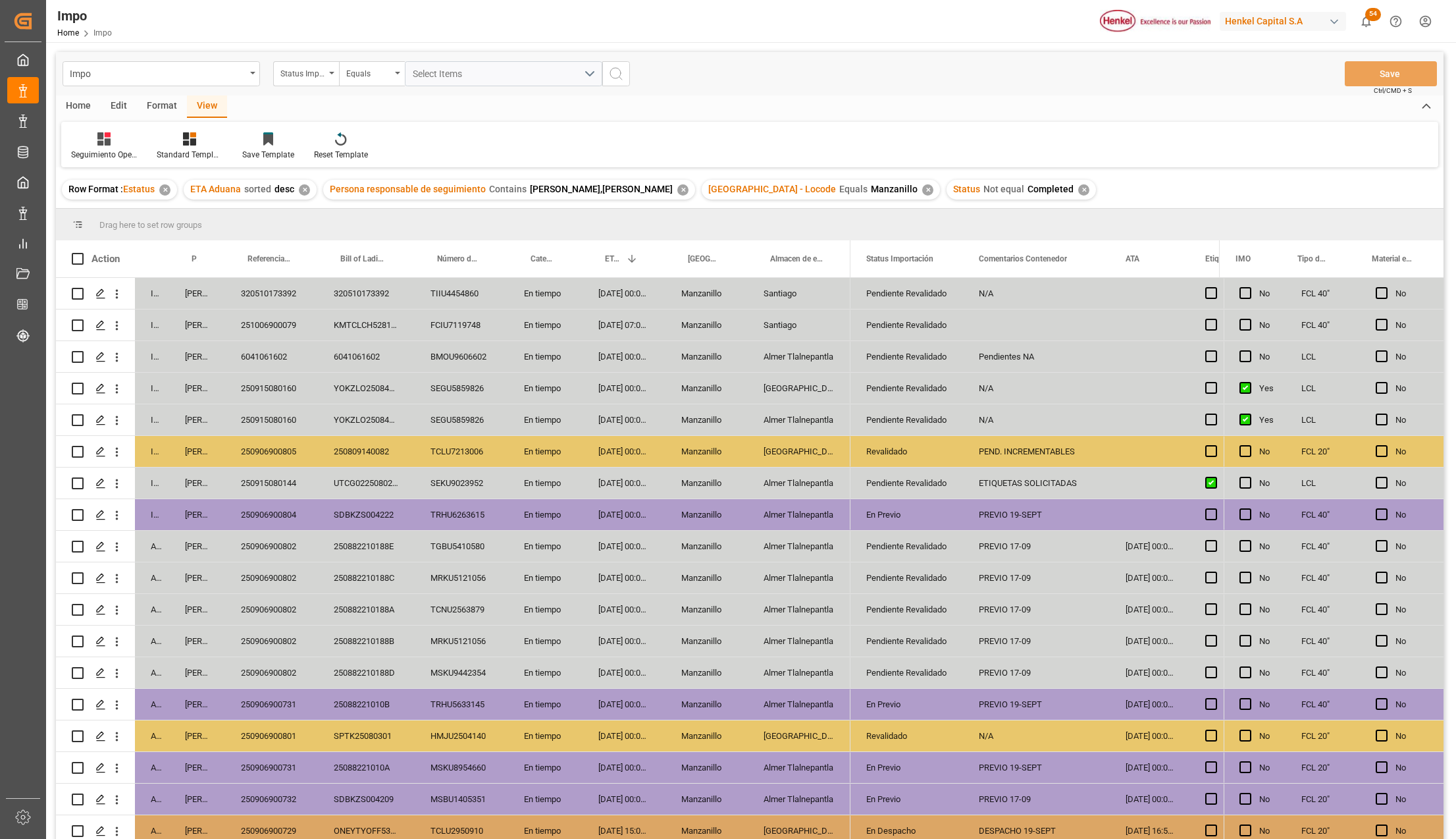
click at [883, 545] on div "Pendiente Revalidado" at bounding box center [907, 546] width 81 height 31
click at [941, 557] on icon "open menu" at bounding box center [938, 554] width 16 height 16
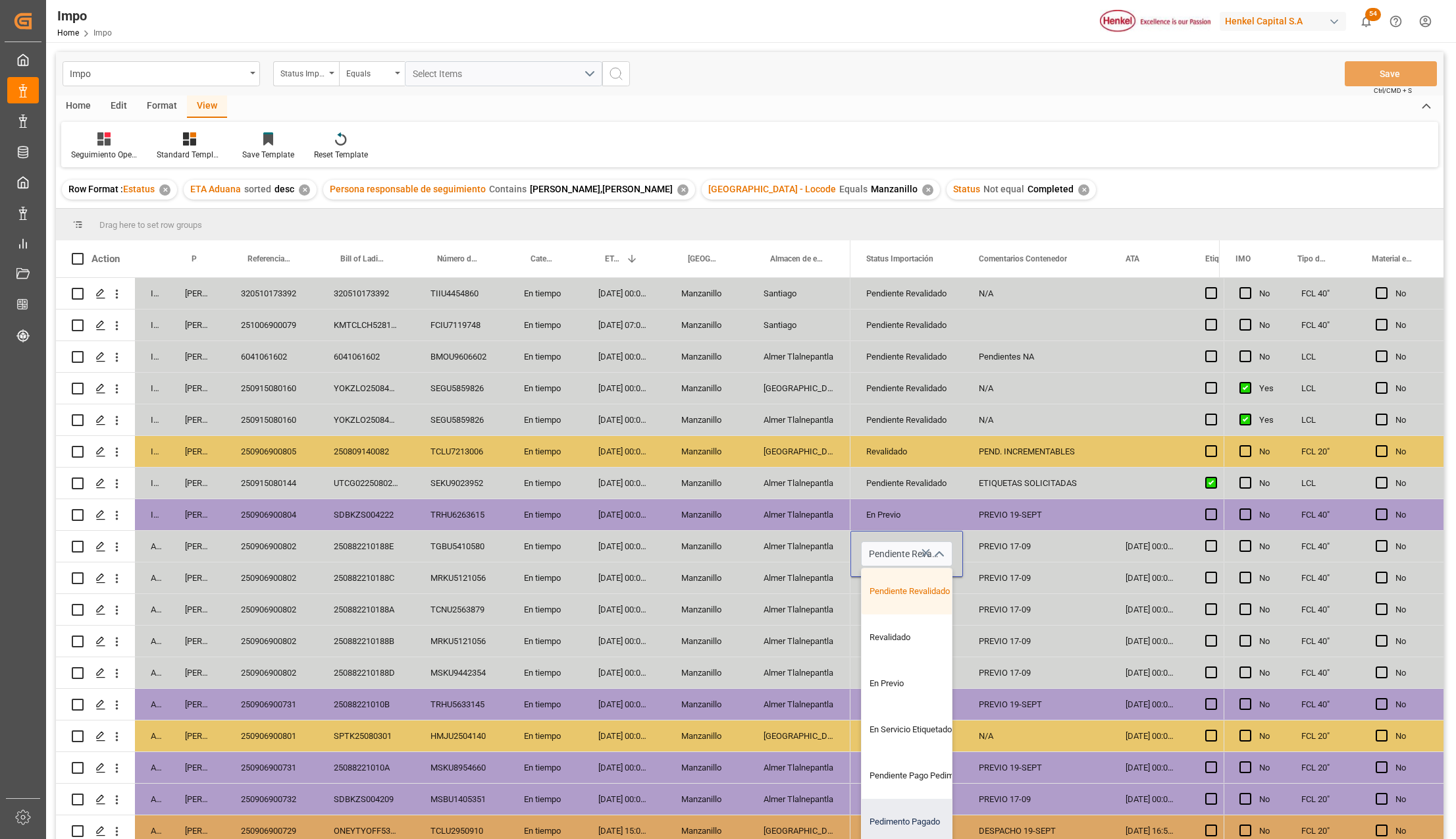
scroll to position [88, 0]
click at [909, 741] on div "Pedimento Pagado" at bounding box center [924, 734] width 124 height 46
type input "Pedimento Pagado"
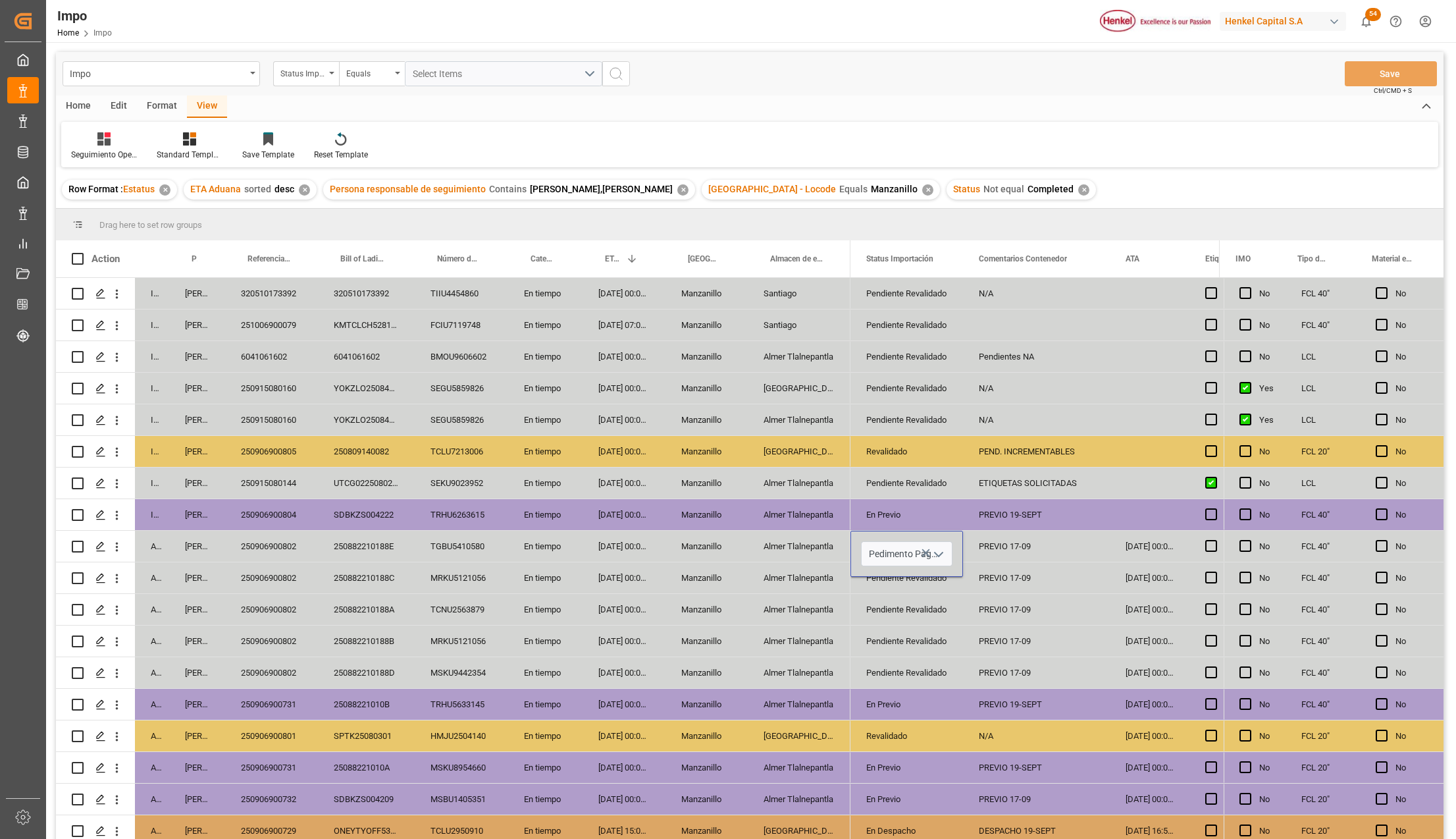
click at [896, 748] on div "Revalidado" at bounding box center [907, 736] width 81 height 31
click at [919, 544] on div "Pedimento Pagado" at bounding box center [907, 546] width 81 height 31
drag, startPoint x: 912, startPoint y: 570, endPoint x: 904, endPoint y: 662, distance: 92.3
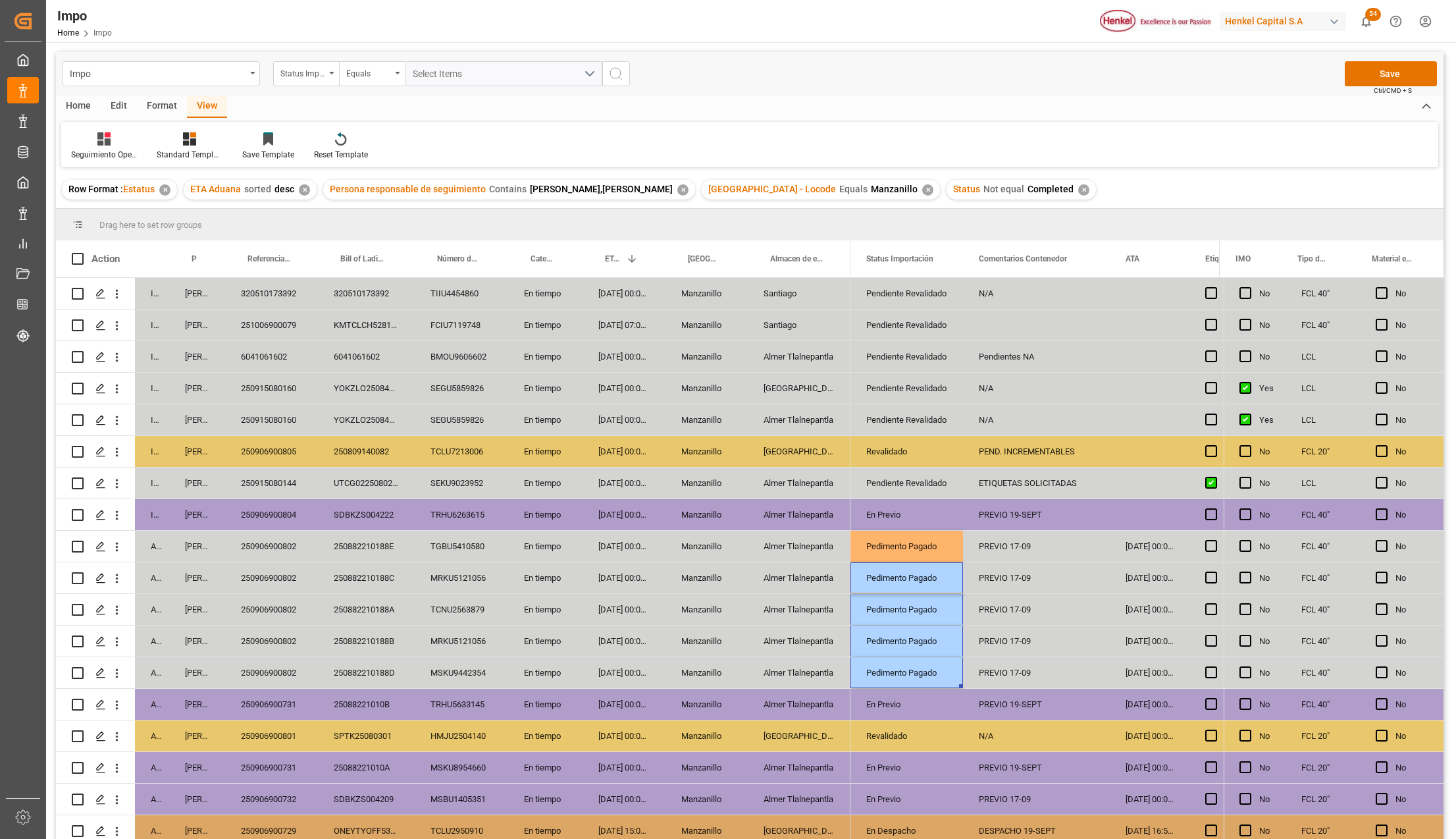
click at [1019, 540] on div "PREVIO 17-09" at bounding box center [1036, 546] width 147 height 31
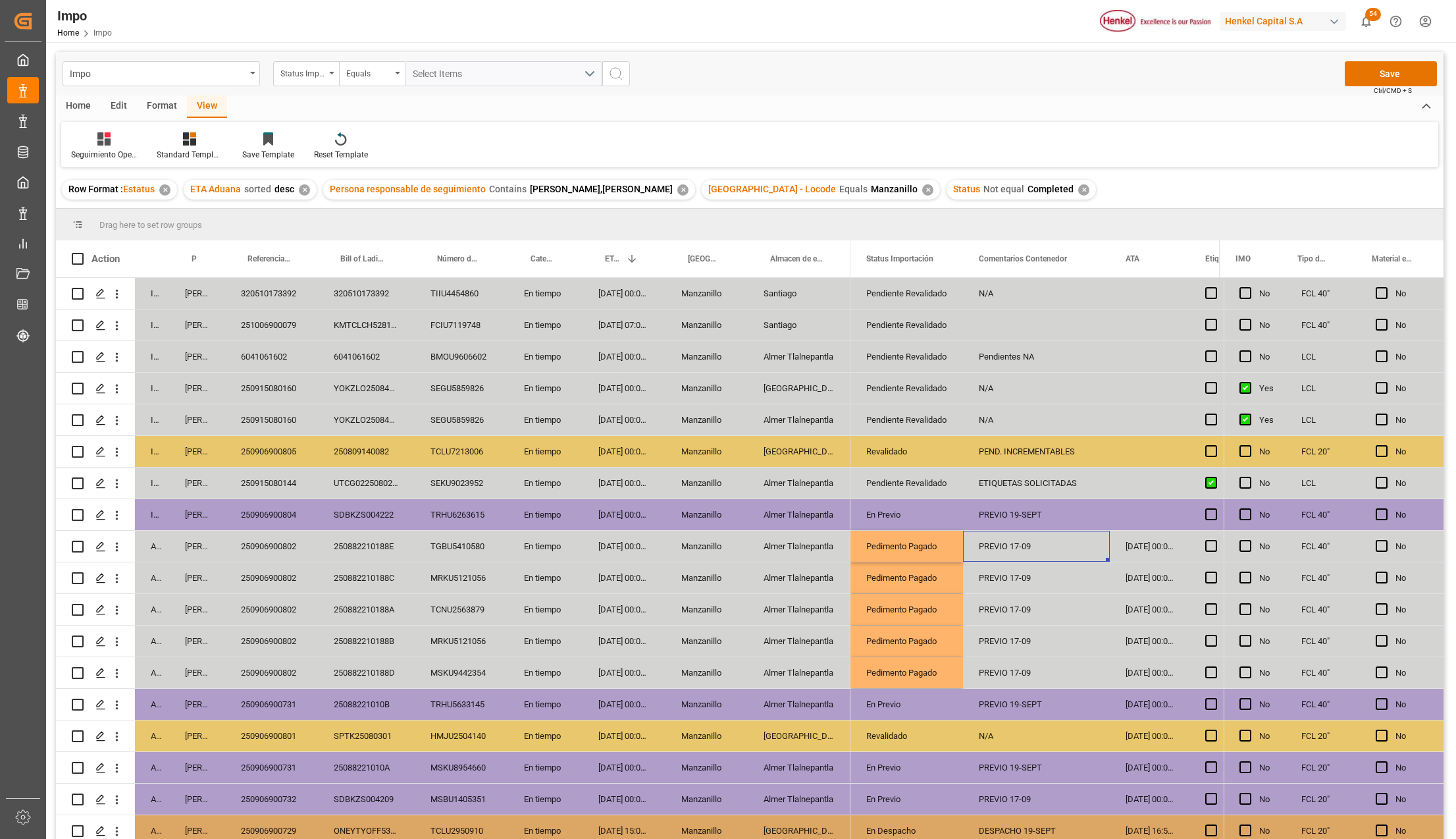
click at [1019, 540] on div "PREVIO 17-09" at bounding box center [1036, 546] width 147 height 31
click at [1019, 540] on div "PREVIO 17-09" at bounding box center [1036, 554] width 147 height 46
click at [1017, 554] on input "PREVIO 17-09" at bounding box center [1036, 554] width 126 height 25
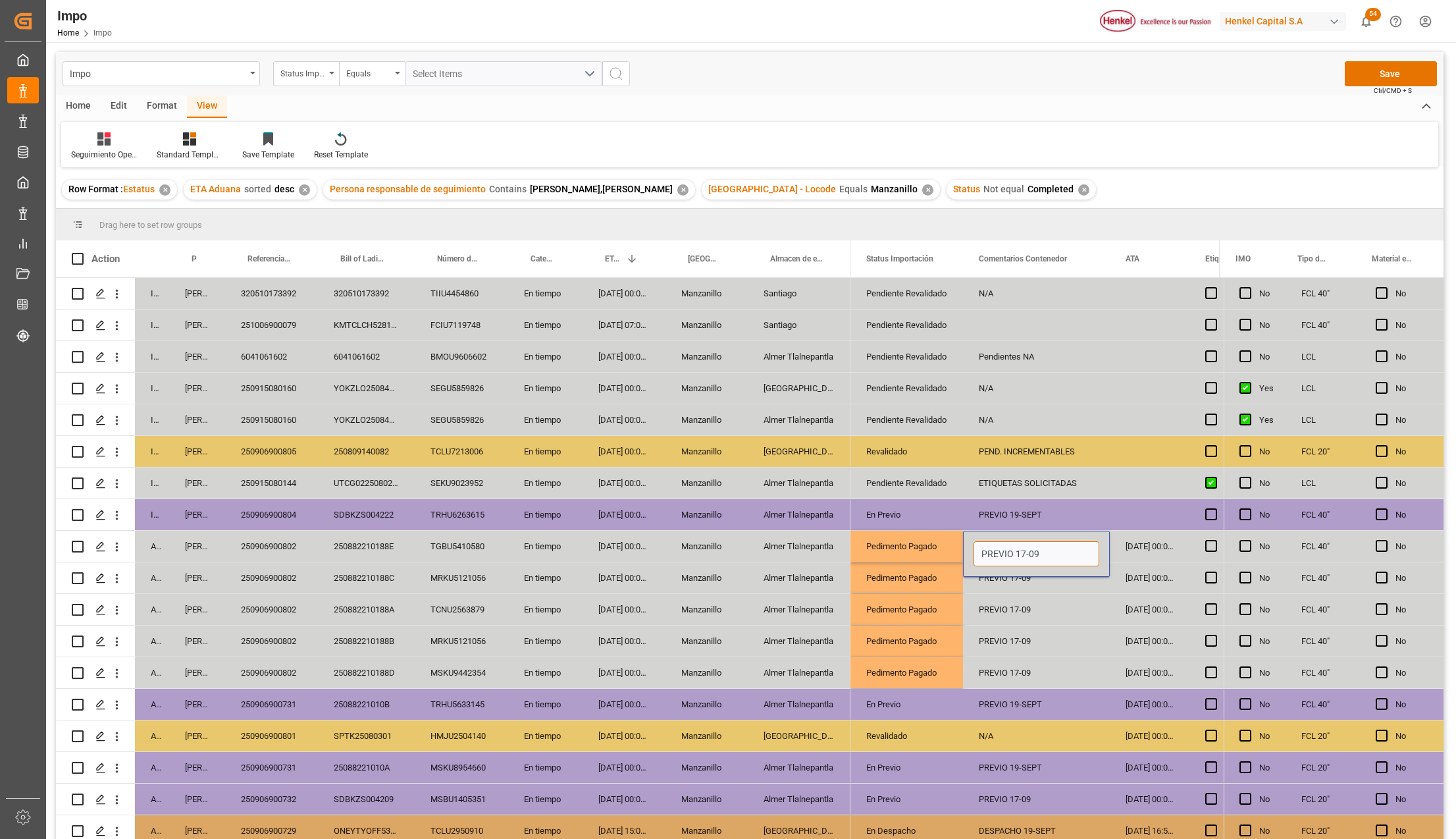
click at [1017, 554] on input "PREVIO 17-09" at bounding box center [1036, 554] width 126 height 25
type input "PEND. [GEOGRAPHIC_DATA]"
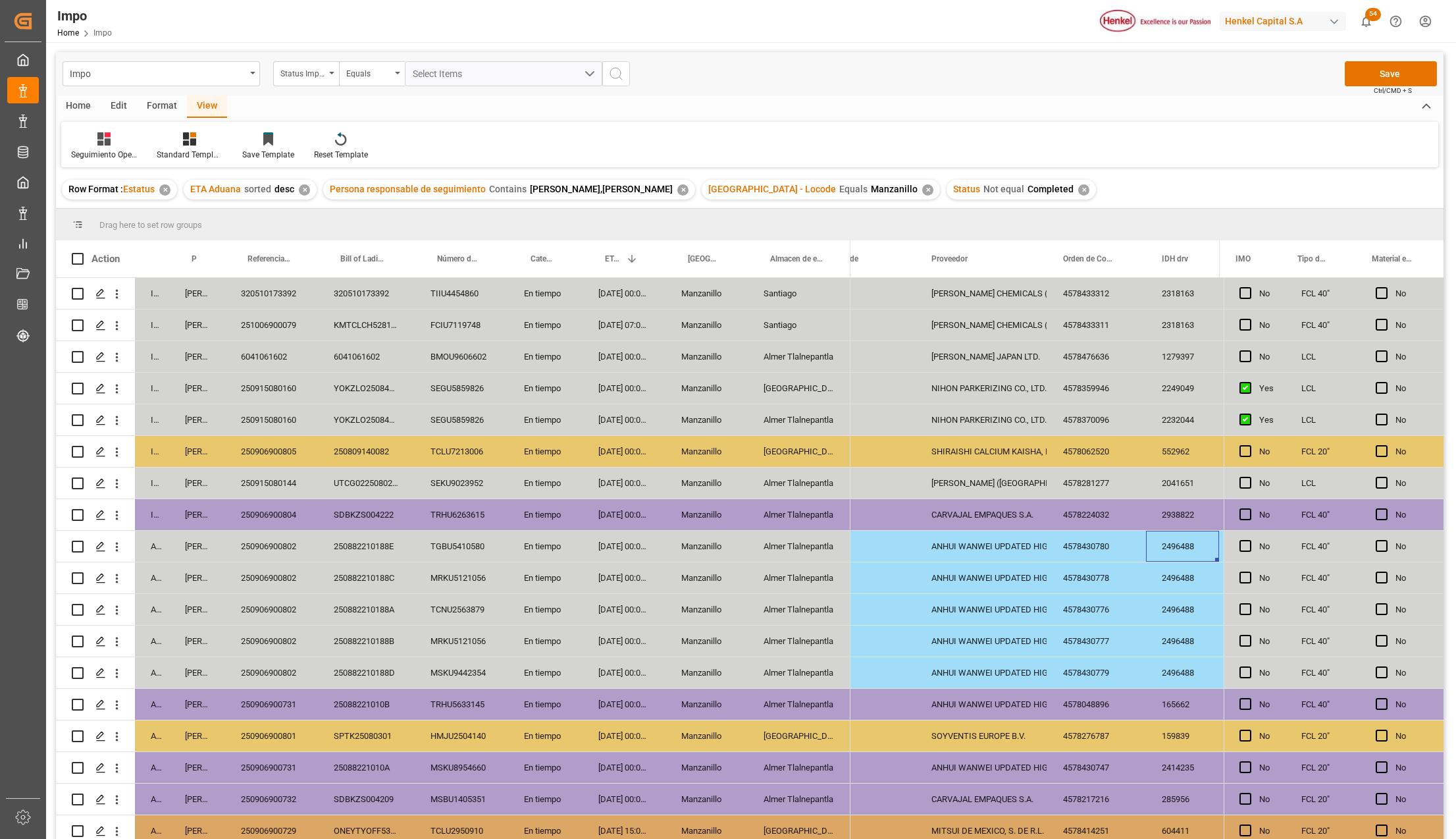
scroll to position [0, 0]
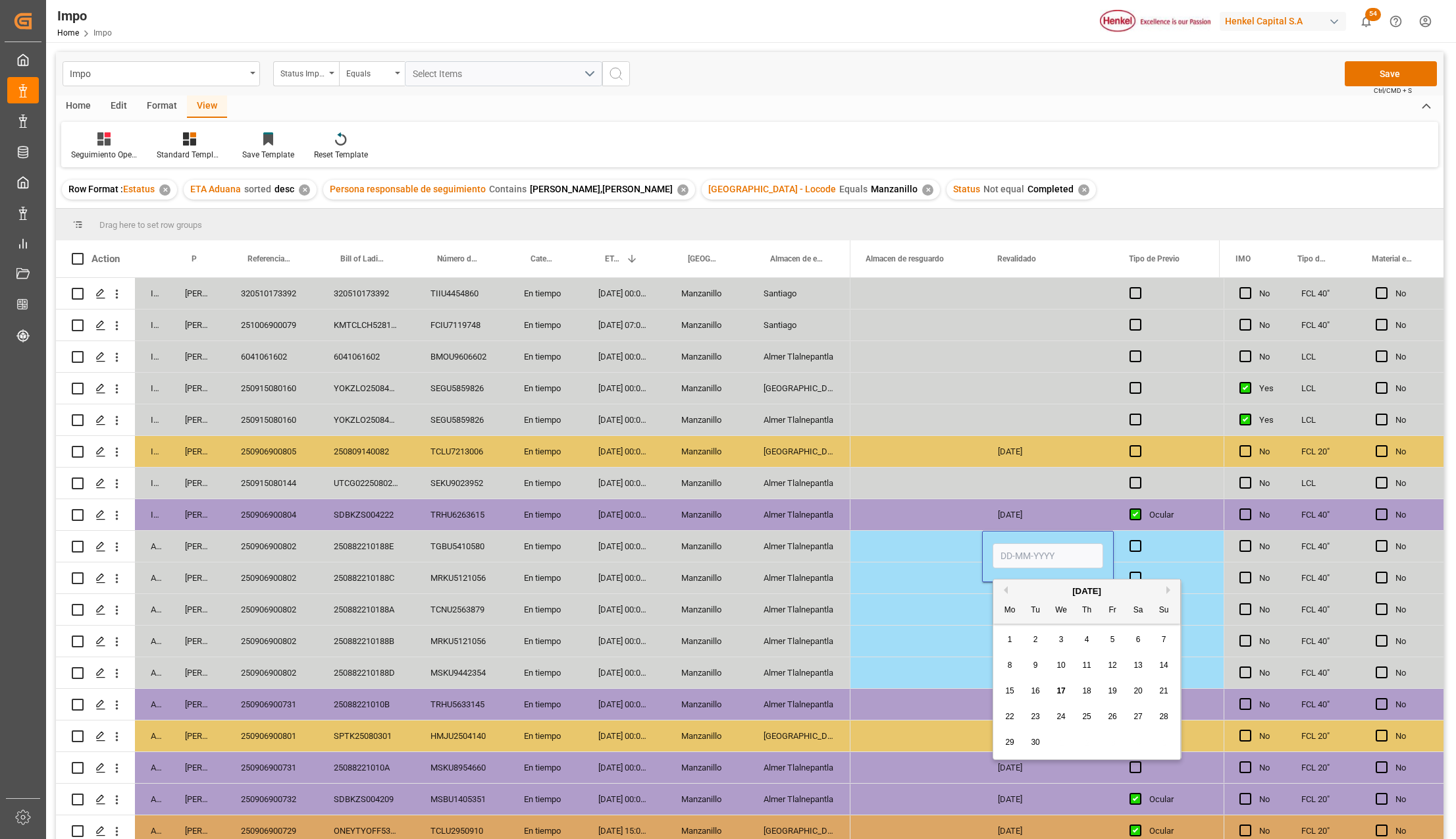
click at [1033, 557] on input "Press SPACE to select this row." at bounding box center [1047, 555] width 111 height 25
type input "[DATE]"
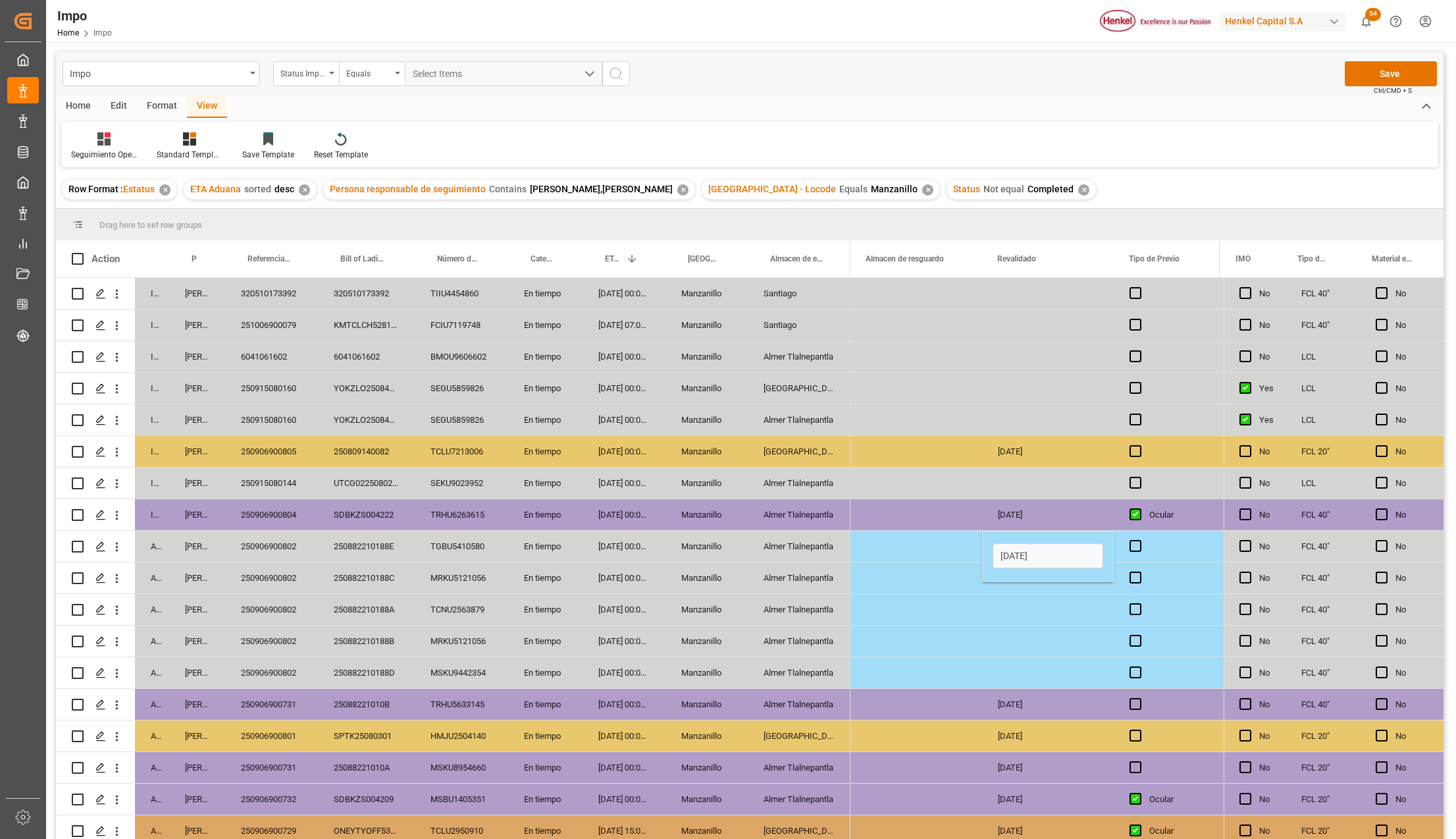
click at [1033, 614] on div "Press SPACE to select this row." at bounding box center [1048, 609] width 132 height 31
click at [1021, 543] on div "[DATE]" at bounding box center [1048, 546] width 132 height 31
drag, startPoint x: 1007, startPoint y: 580, endPoint x: 1007, endPoint y: 665, distance: 85.0
click at [1007, 665] on div "Contenedor Contenedor Contenedor Contenedor Contenedor 17-09-2025 Contenedor Co…" at bounding box center [727, 641] width 4901 height 727
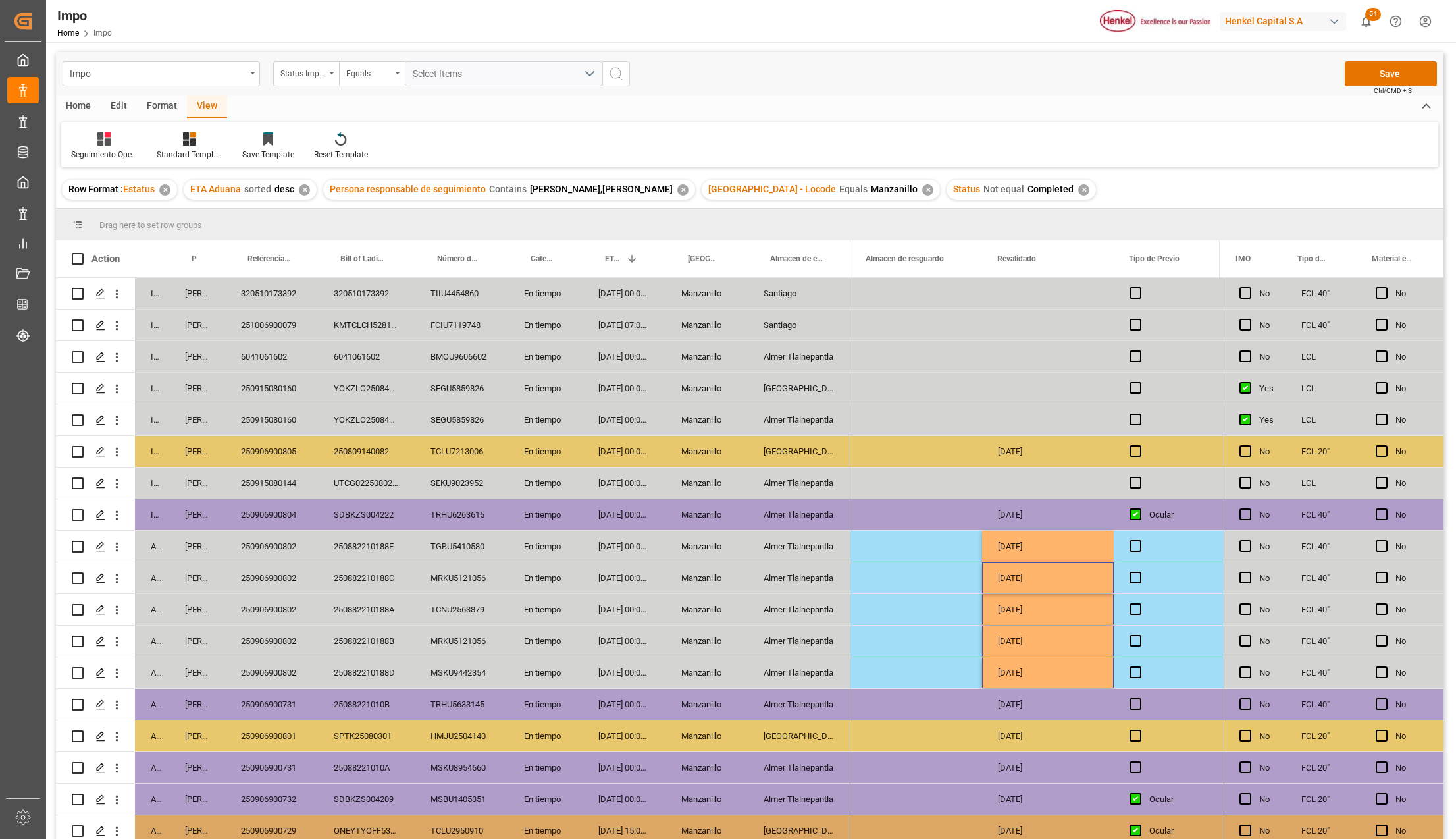
click at [1146, 523] on div "Press SPACE to select this row." at bounding box center [1139, 515] width 20 height 31
drag, startPoint x: 1144, startPoint y: 548, endPoint x: 1146, endPoint y: 664, distance: 116.0
click at [1146, 664] on div "Contenedor Contenedor Contenedor Contenedor Contenedor 17-09-2025 Contenedor Co…" at bounding box center [727, 641] width 4901 height 727
click at [1146, 621] on div "Press SPACE to select this row." at bounding box center [1139, 610] width 20 height 31
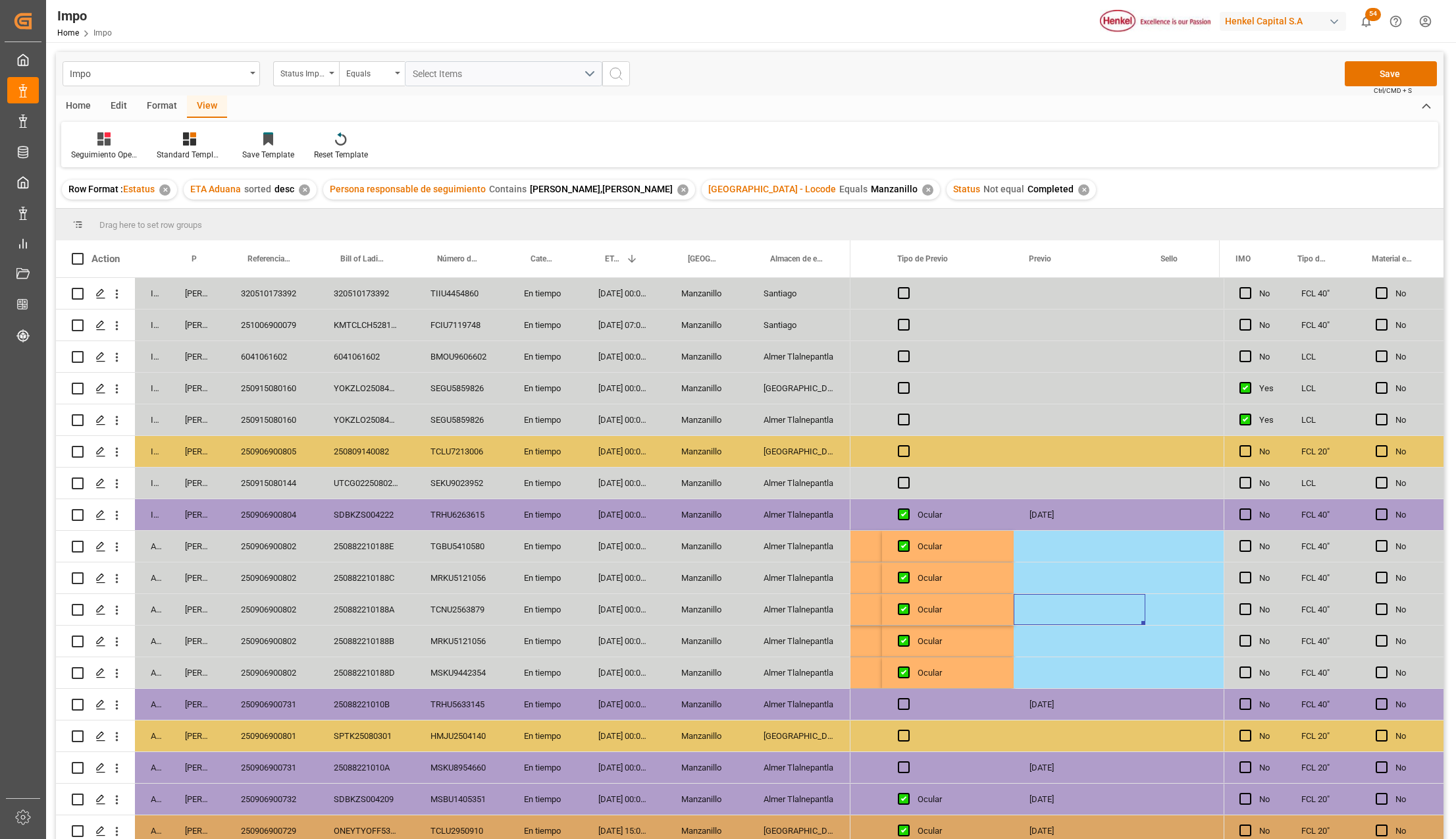
click at [1070, 543] on div "Press SPACE to select this row." at bounding box center [1079, 546] width 132 height 31
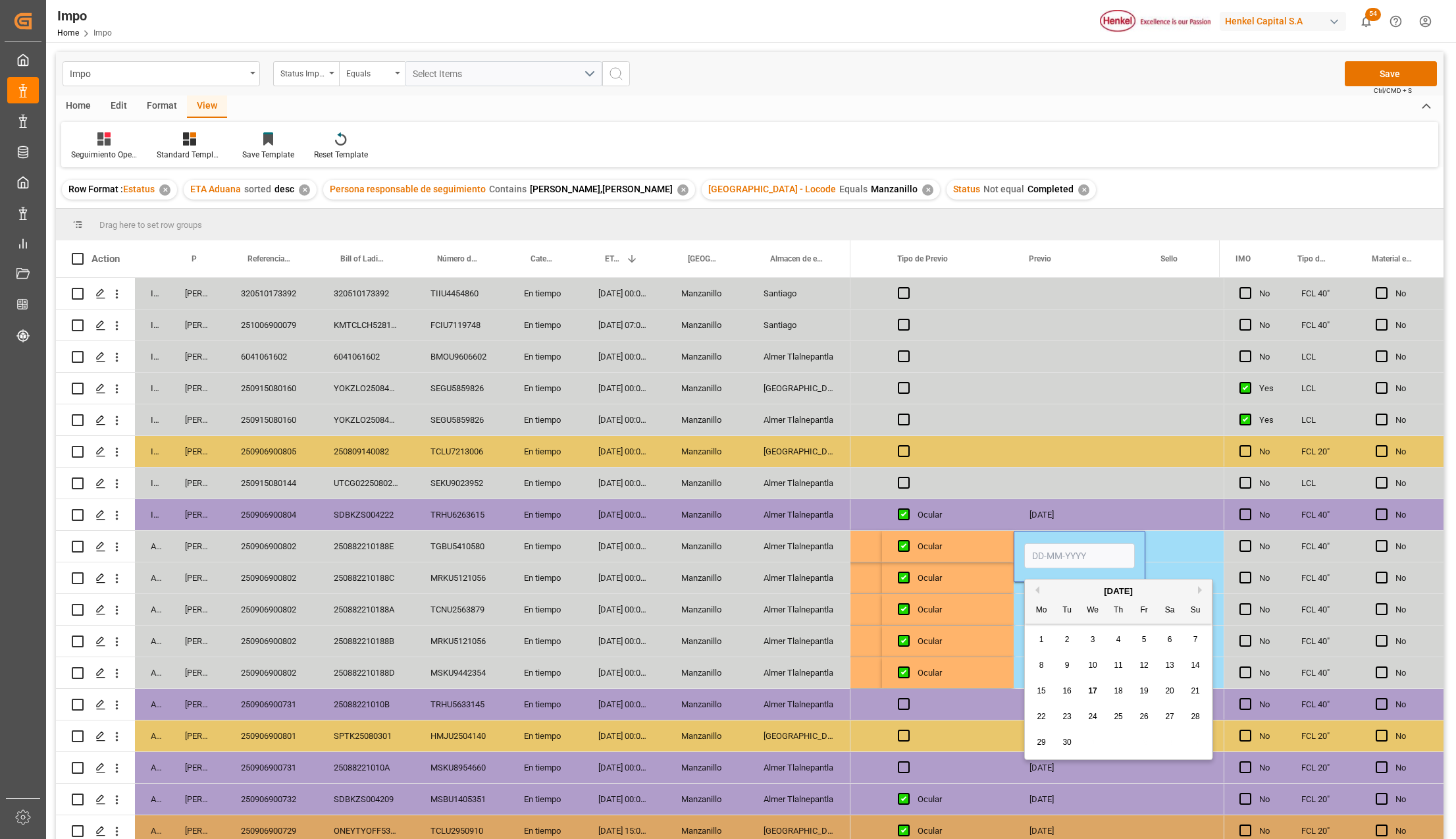
click at [1056, 550] on input "Press SPACE to select this row." at bounding box center [1079, 555] width 111 height 25
click at [1072, 555] on input "[DATE]" at bounding box center [1079, 555] width 111 height 25
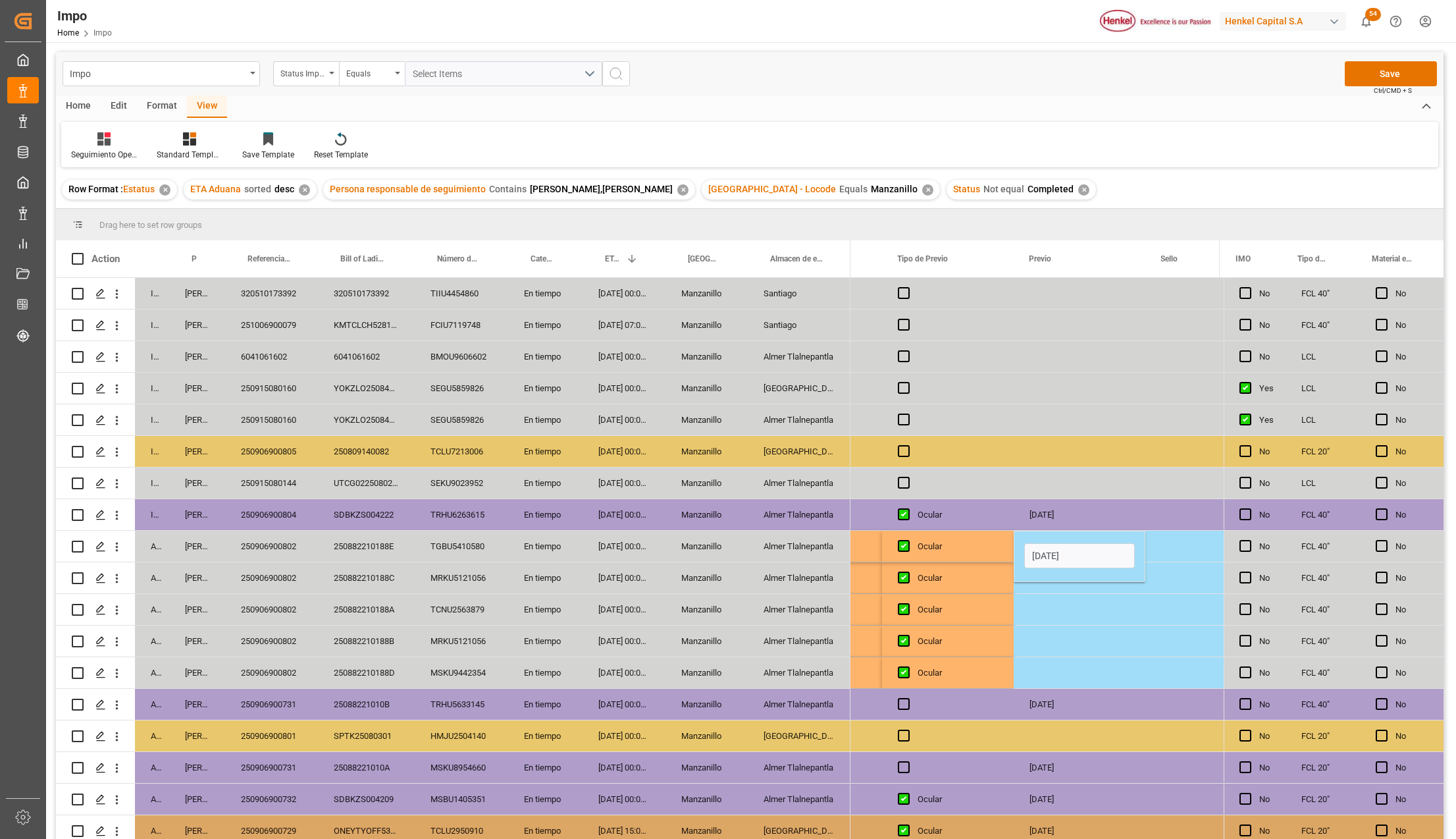
click at [1072, 555] on input "[DATE]" at bounding box center [1079, 555] width 111 height 25
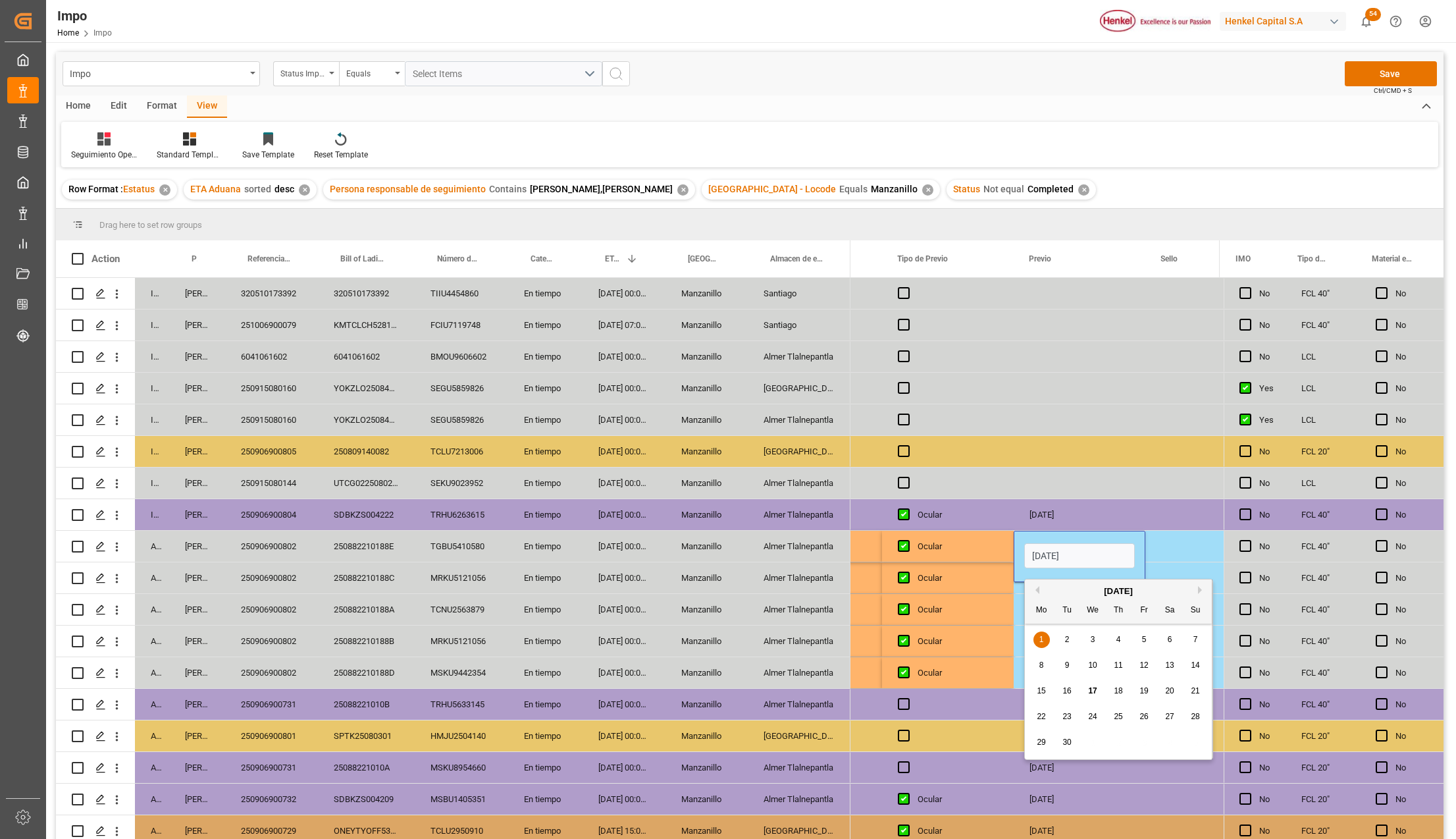
click at [1072, 555] on input "[DATE]" at bounding box center [1079, 555] width 111 height 25
type input "[DATE]"
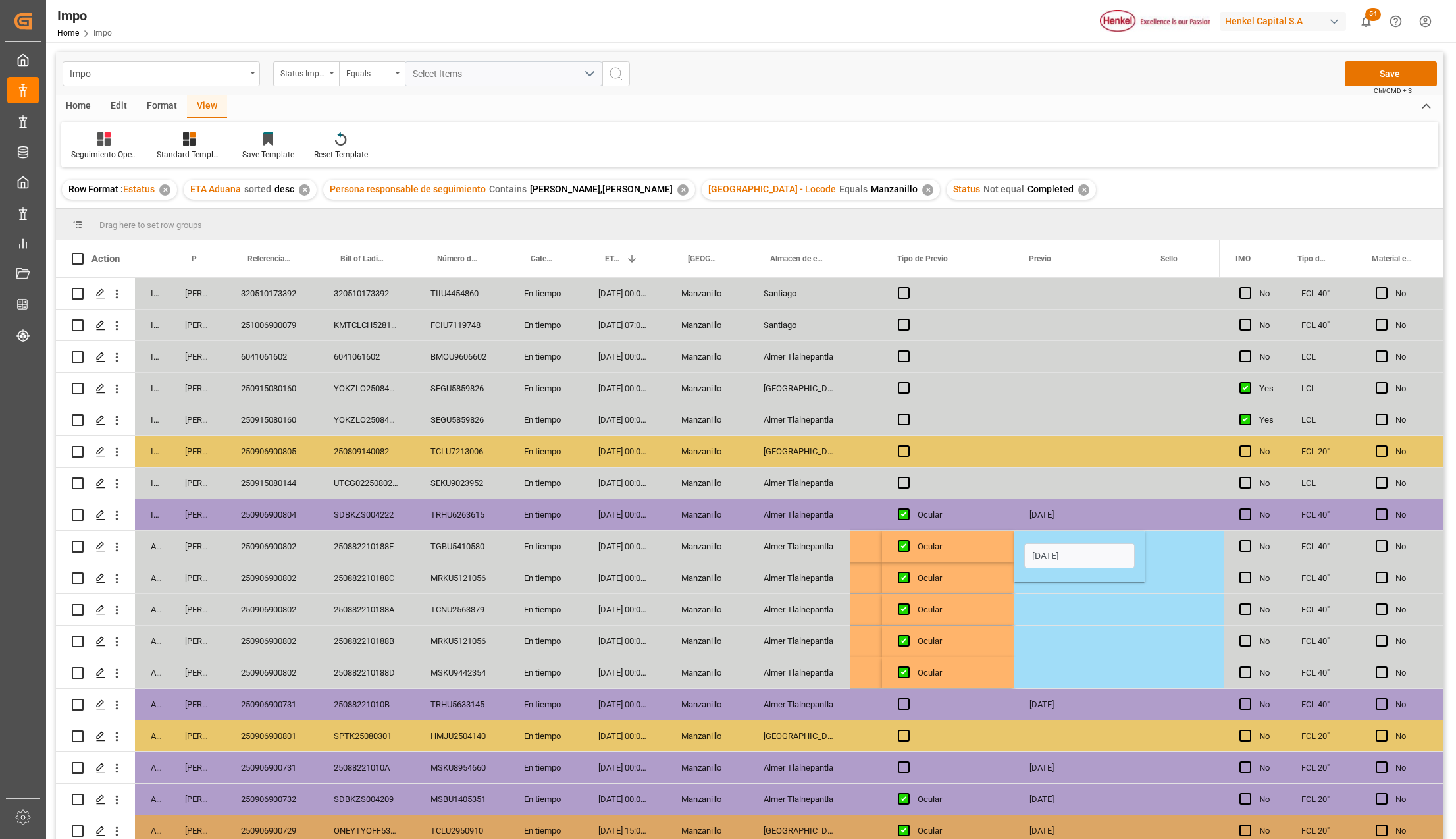
click at [1091, 628] on div "Press SPACE to select this row." at bounding box center [1079, 640] width 132 height 31
click at [1066, 544] on div "[DATE]" at bounding box center [1079, 546] width 132 height 31
drag, startPoint x: 1053, startPoint y: 573, endPoint x: 1054, endPoint y: 672, distance: 99.0
click at [1054, 672] on div "N/A N/A N/A N/A N/A 17-09-2025 N/A N/A 12-09-2025 Ocular 19-09-2025 N/A 15-09-2…" at bounding box center [496, 641] width 4901 height 727
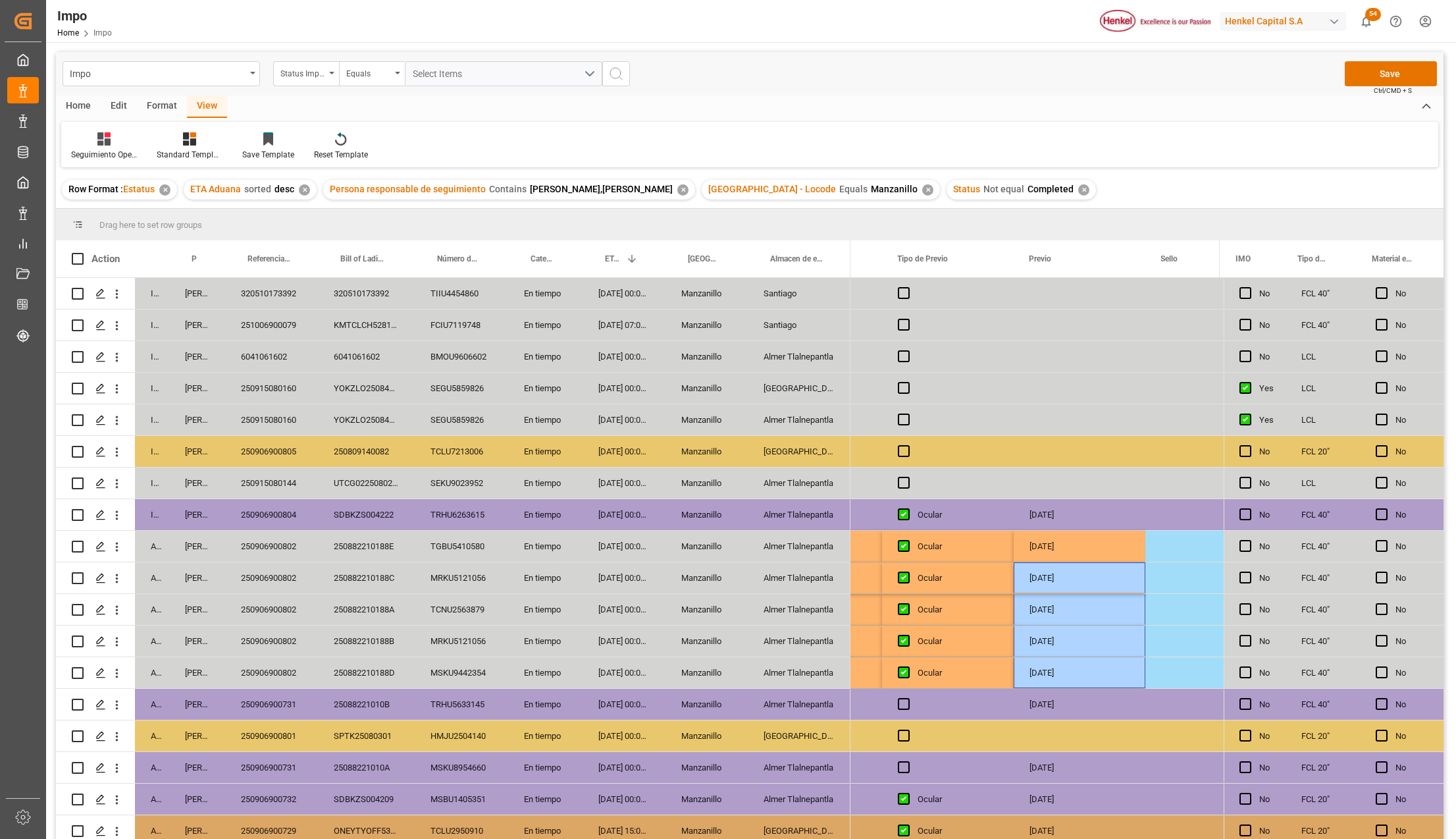
click at [1059, 548] on div "[DATE]" at bounding box center [1079, 546] width 132 height 31
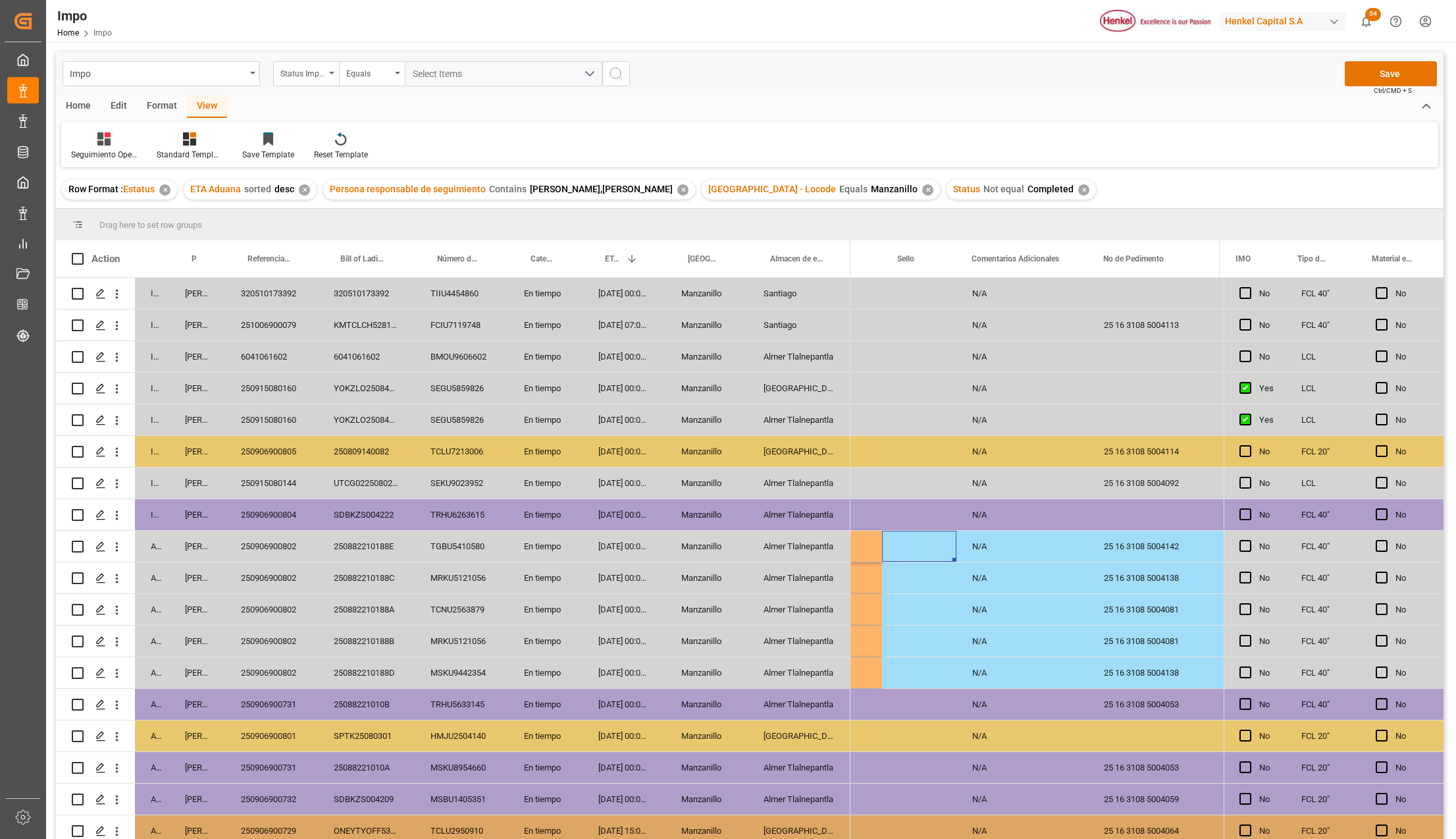
click at [1149, 549] on div "25 16 3108 5004142" at bounding box center [1154, 546] width 132 height 31
click at [916, 548] on div "Press SPACE to select this row." at bounding box center [919, 546] width 74 height 31
click at [911, 550] on input "Press SPACE to select this row." at bounding box center [919, 554] width 53 height 25
paste input "CEM23-3548318"
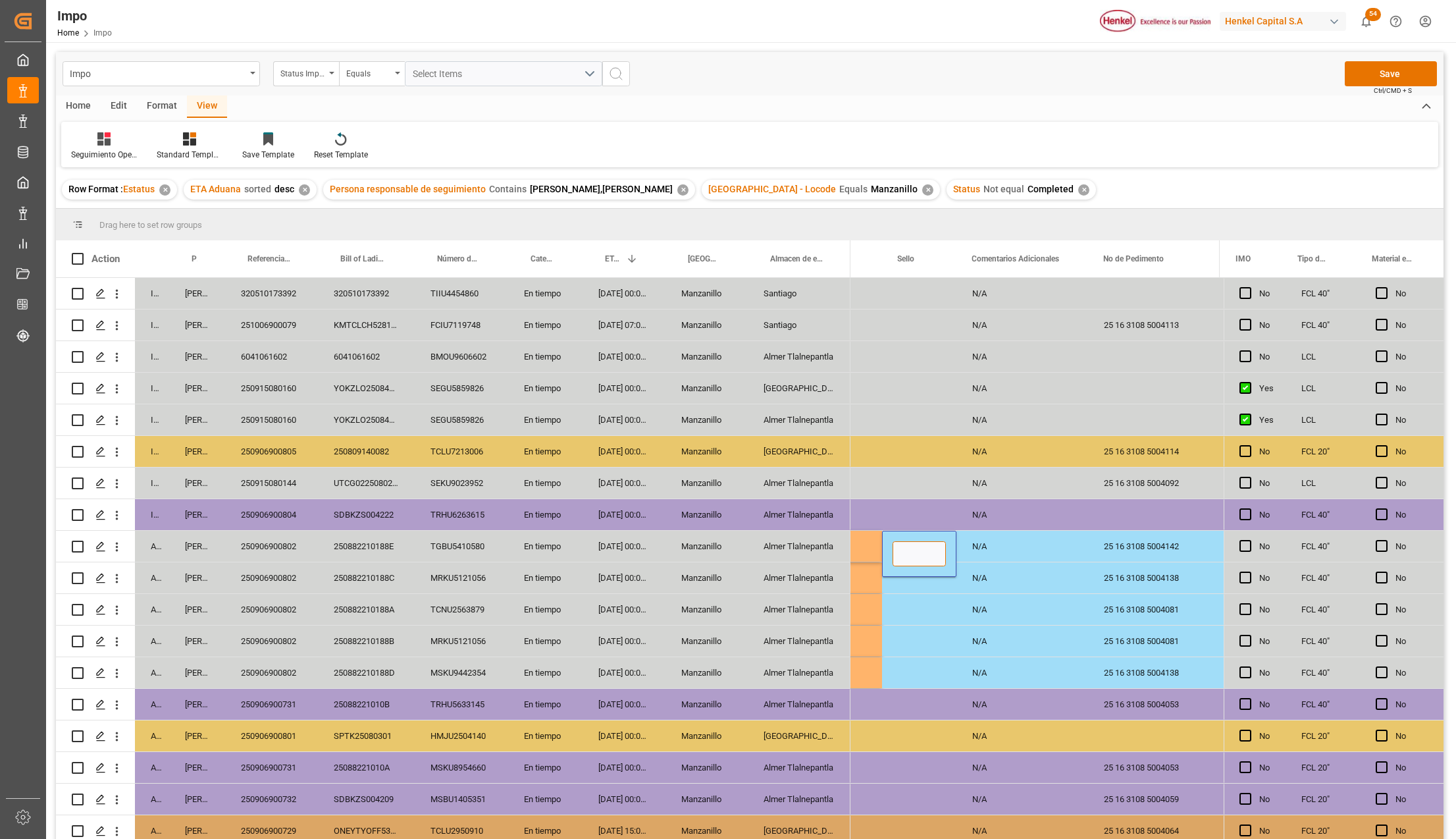
type input "CEM23-3548318"
click at [934, 606] on div "Press SPACE to select this row." at bounding box center [919, 609] width 74 height 31
click at [958, 246] on div at bounding box center [961, 259] width 5 height 37
click at [925, 538] on div "CEM23-3548318" at bounding box center [921, 546] width 80 height 31
click at [924, 578] on div "Press SPACE to select this row." at bounding box center [921, 577] width 80 height 31
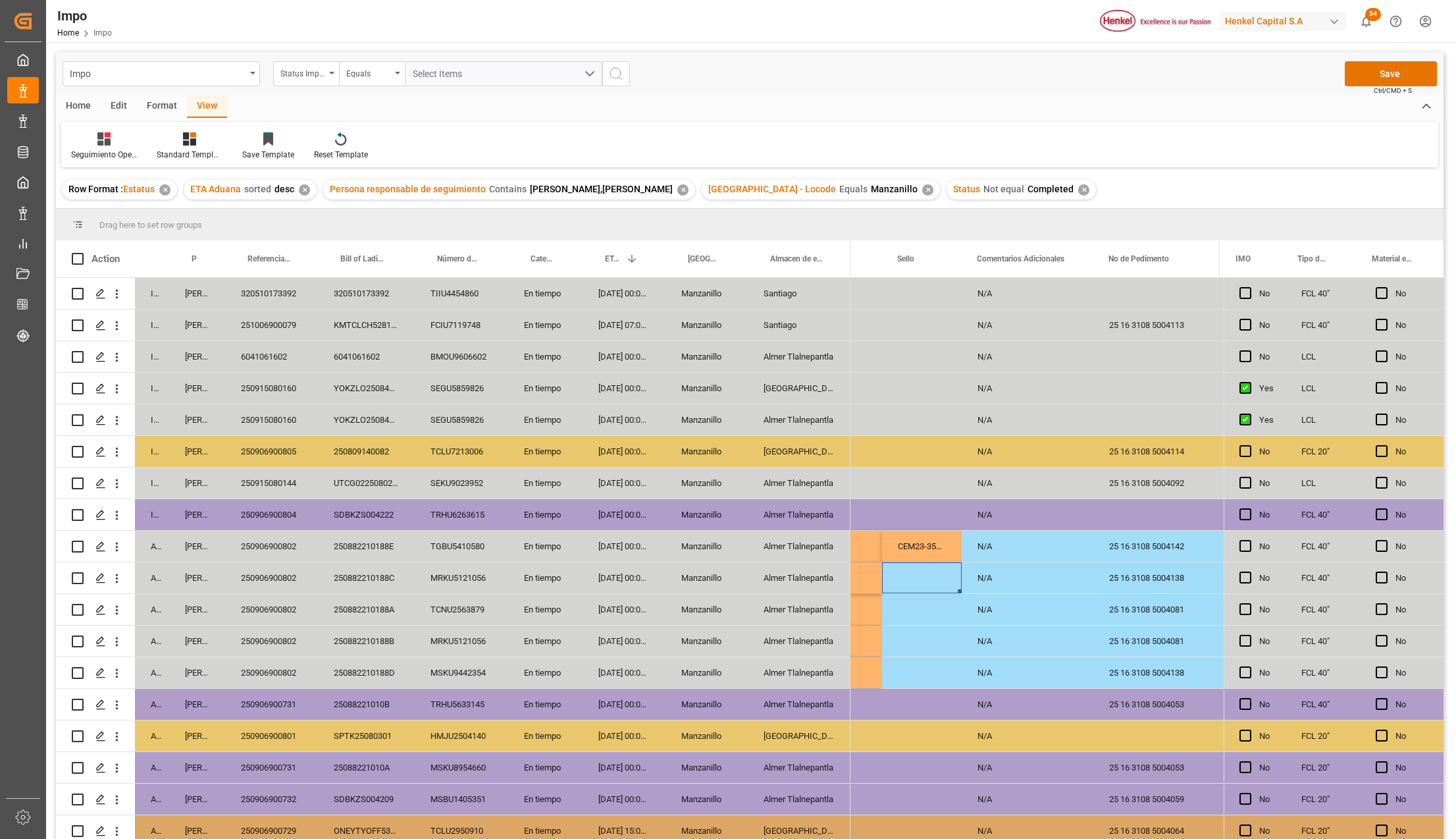
click at [924, 578] on div "Press SPACE to select this row." at bounding box center [921, 577] width 80 height 31
click at [917, 585] on input "Press SPACE to select this row." at bounding box center [921, 585] width 58 height 25
paste input "CEM23-3548212"
type input "CEM23-3548212"
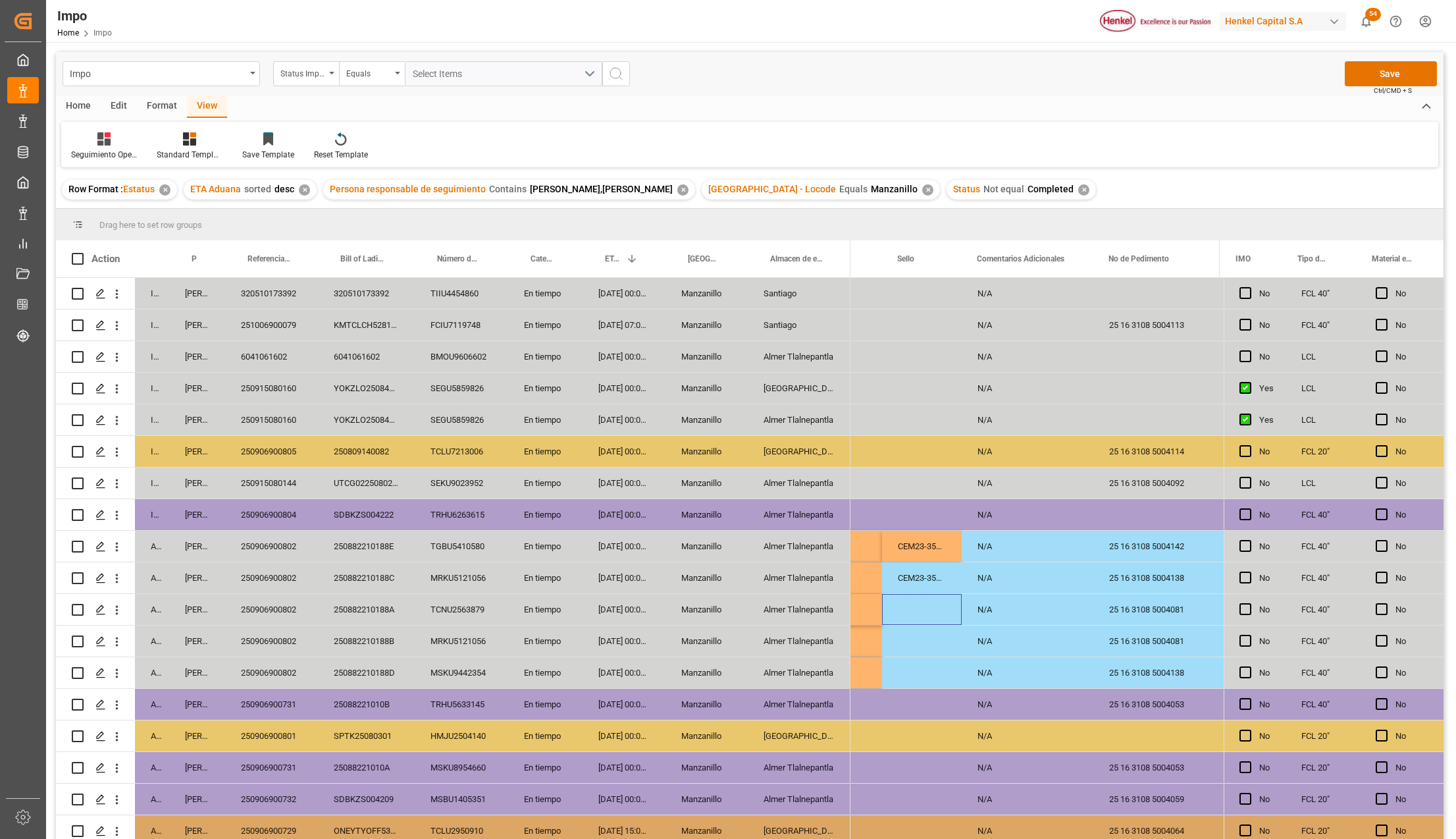
click at [932, 621] on div "Press SPACE to select this row." at bounding box center [921, 609] width 80 height 31
click at [919, 578] on div "CEM23-3548212" at bounding box center [921, 577] width 80 height 31
click at [911, 664] on div "Press SPACE to select this row." at bounding box center [921, 672] width 80 height 31
click at [924, 609] on div "Press SPACE to select this row." at bounding box center [921, 609] width 80 height 31
click at [914, 614] on div "Press SPACE to select this row." at bounding box center [921, 609] width 80 height 31
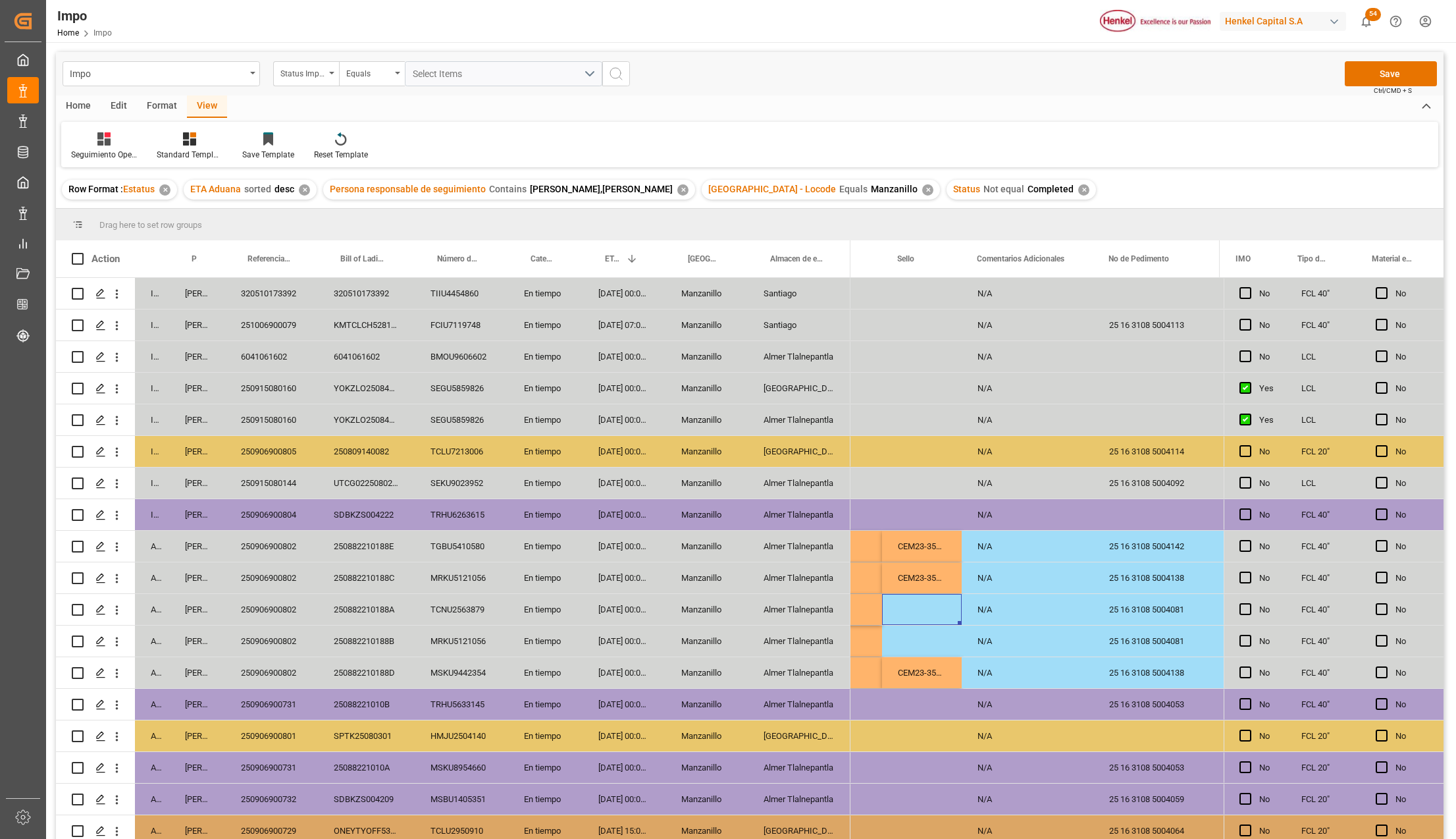
click at [914, 614] on div "Press SPACE to select this row." at bounding box center [921, 609] width 80 height 31
click at [913, 614] on input "Press SPACE to select this row." at bounding box center [921, 616] width 58 height 25
paste input "CEM23-3548211"
type input "CEM23-3548211"
click at [920, 644] on div "Press SPACE to select this row." at bounding box center [921, 640] width 80 height 31
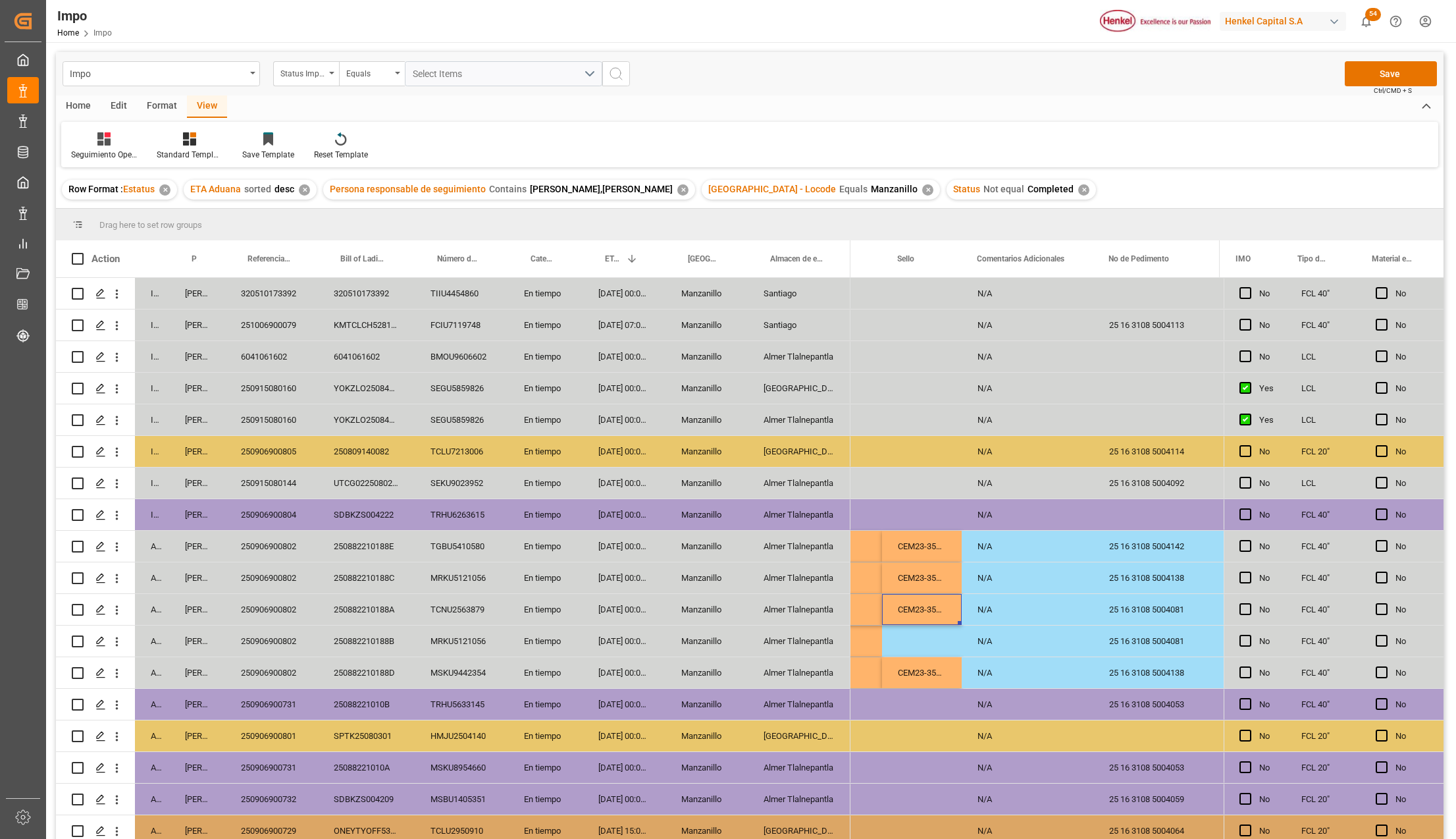
click at [917, 612] on div "CEM23-3548211" at bounding box center [921, 609] width 80 height 31
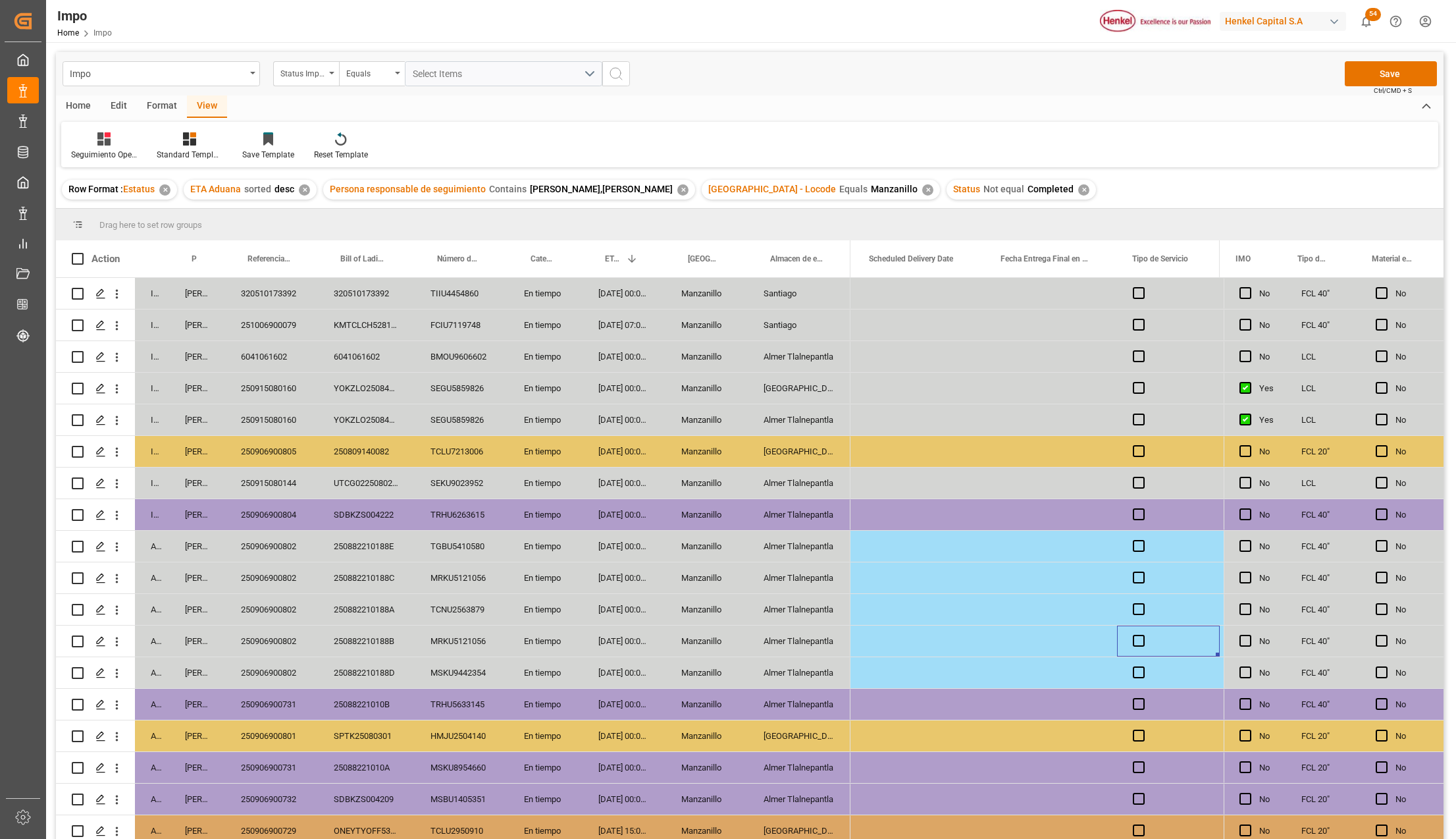
scroll to position [0, 4071]
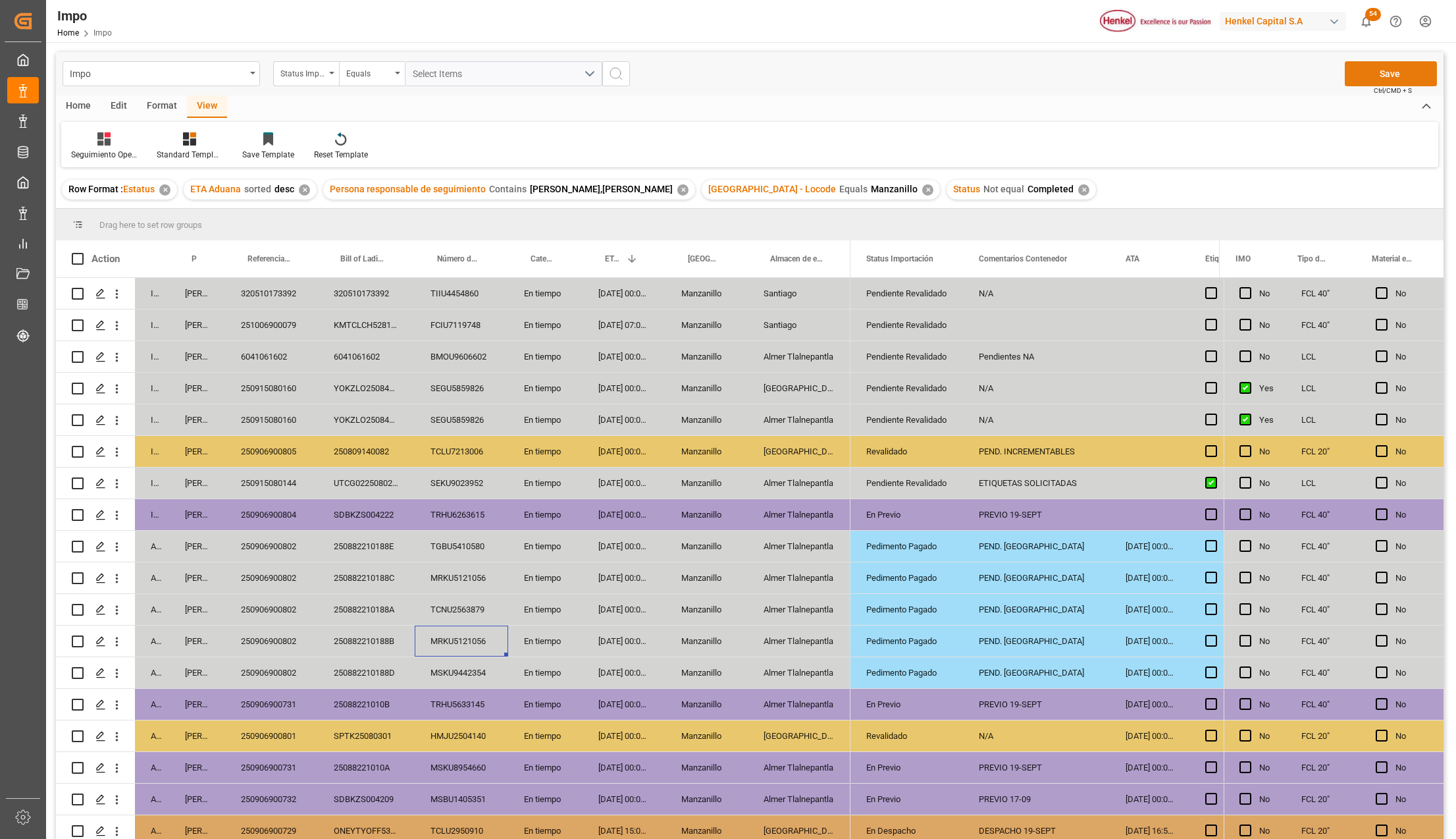
click at [1406, 69] on button "Save" at bounding box center [1390, 73] width 92 height 25
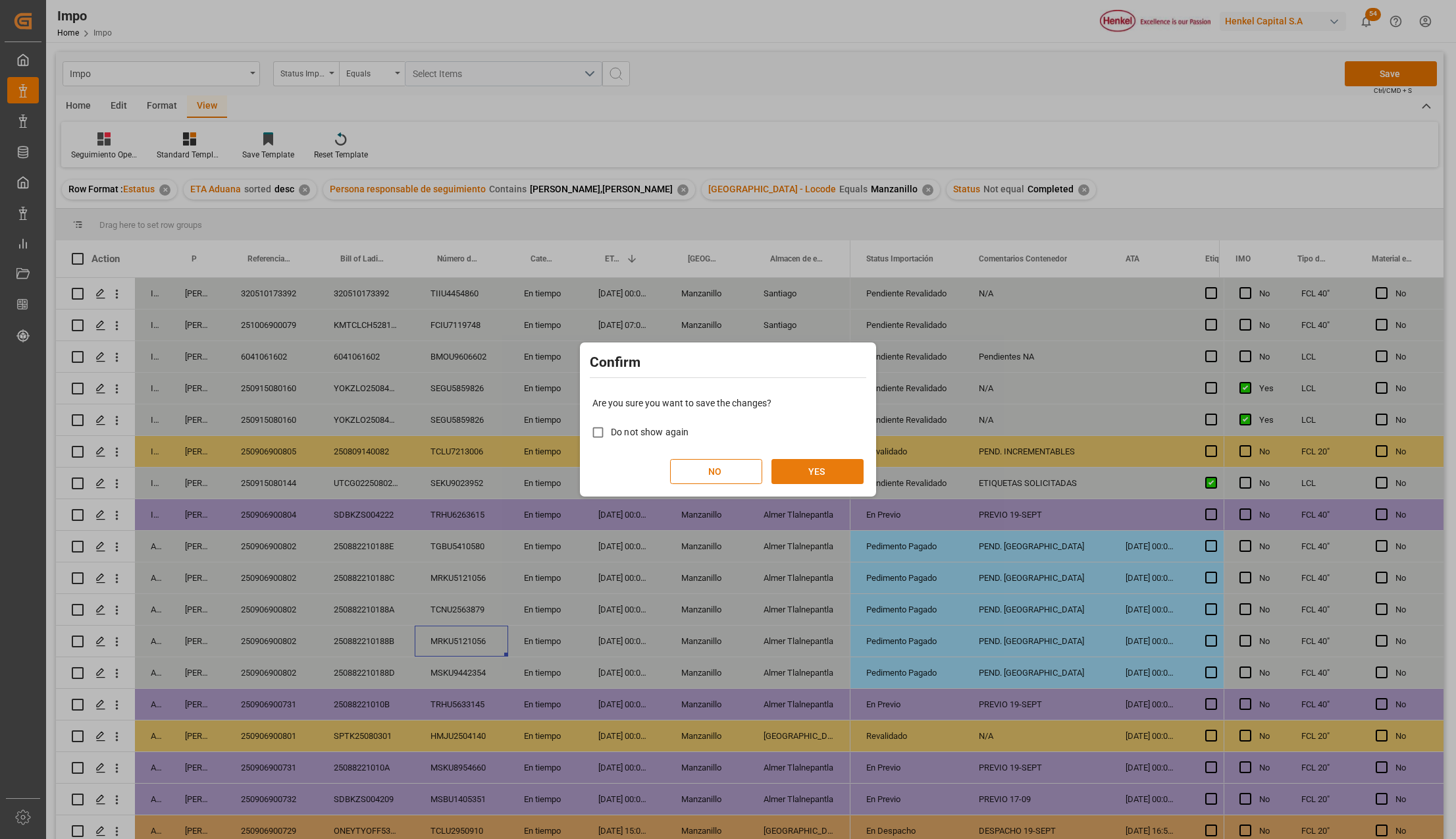
click at [824, 465] on button "YES" at bounding box center [817, 472] width 92 height 25
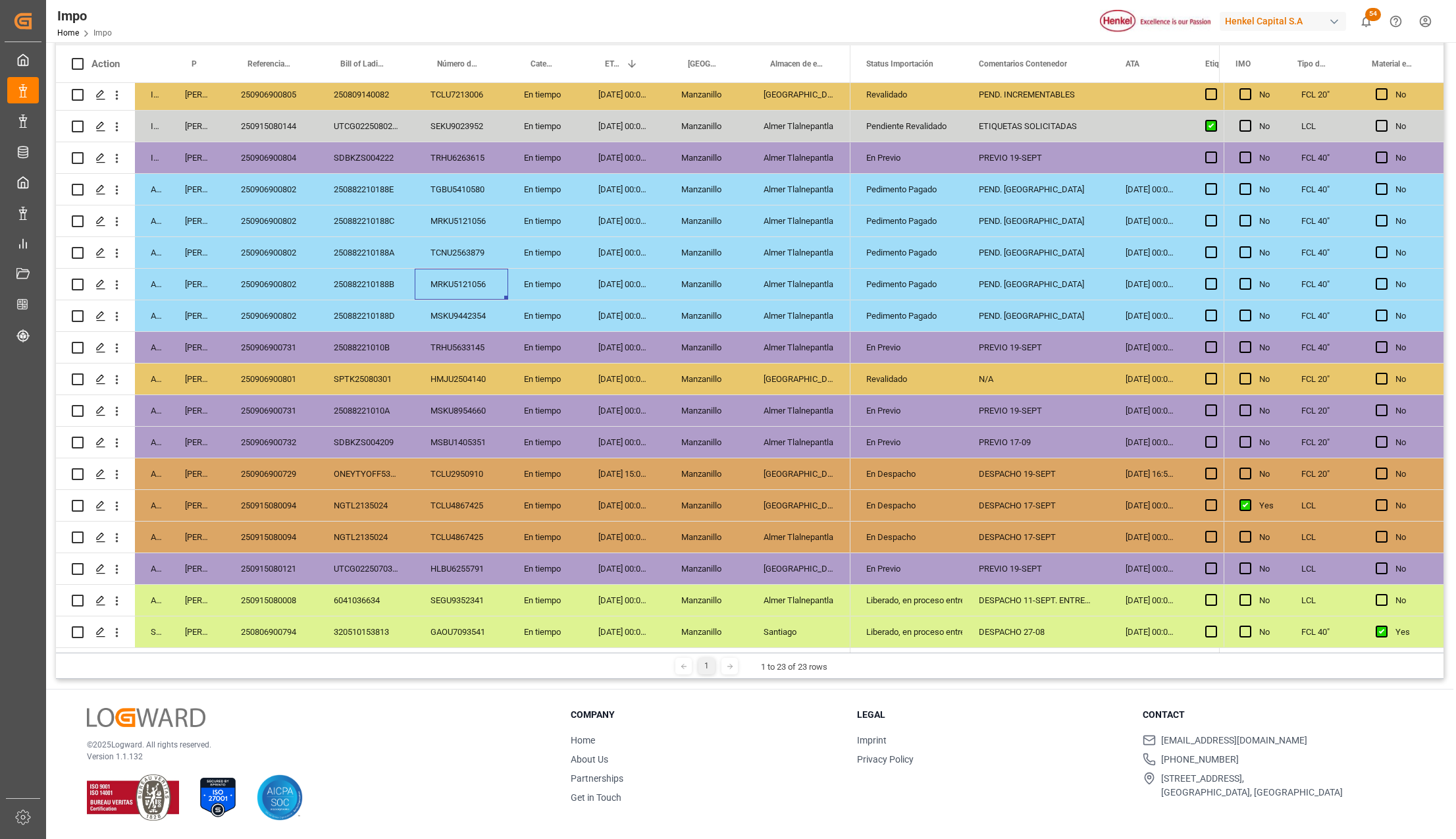
click at [916, 503] on div "En Despacho" at bounding box center [907, 506] width 81 height 31
click at [885, 591] on div "Liberado, en proceso entrega" at bounding box center [907, 600] width 81 height 31
drag, startPoint x: 889, startPoint y: 501, endPoint x: 888, endPoint y: 524, distance: 23.0
click at [1006, 498] on div "DESPACHO 17-SEPT" at bounding box center [1036, 505] width 147 height 31
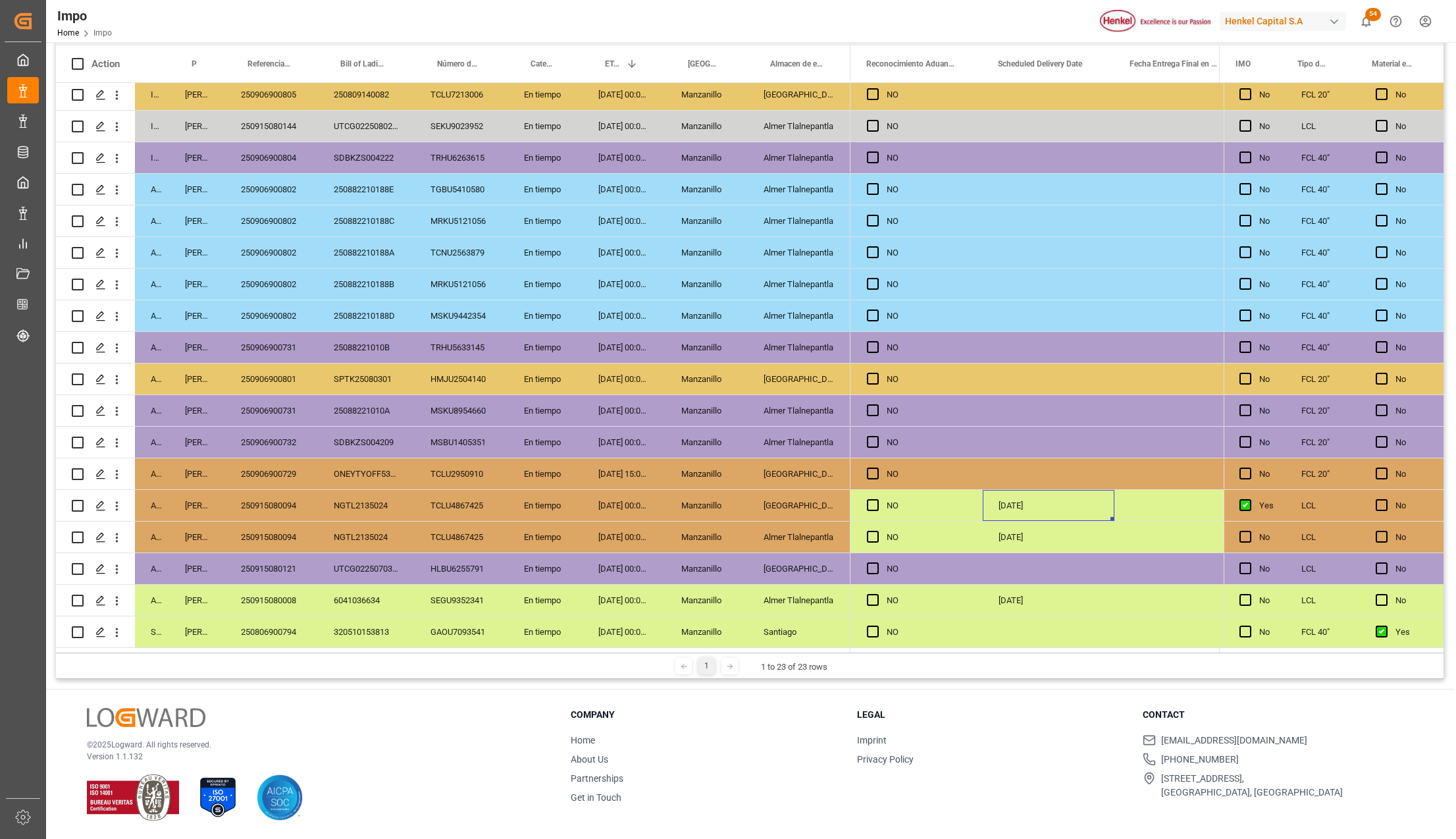
click at [1006, 498] on div "[DATE]" at bounding box center [1049, 505] width 132 height 31
click at [1019, 527] on div "22-09-2025" at bounding box center [1049, 536] width 132 height 31
click at [1013, 503] on div "[DATE]" at bounding box center [1049, 505] width 132 height 31
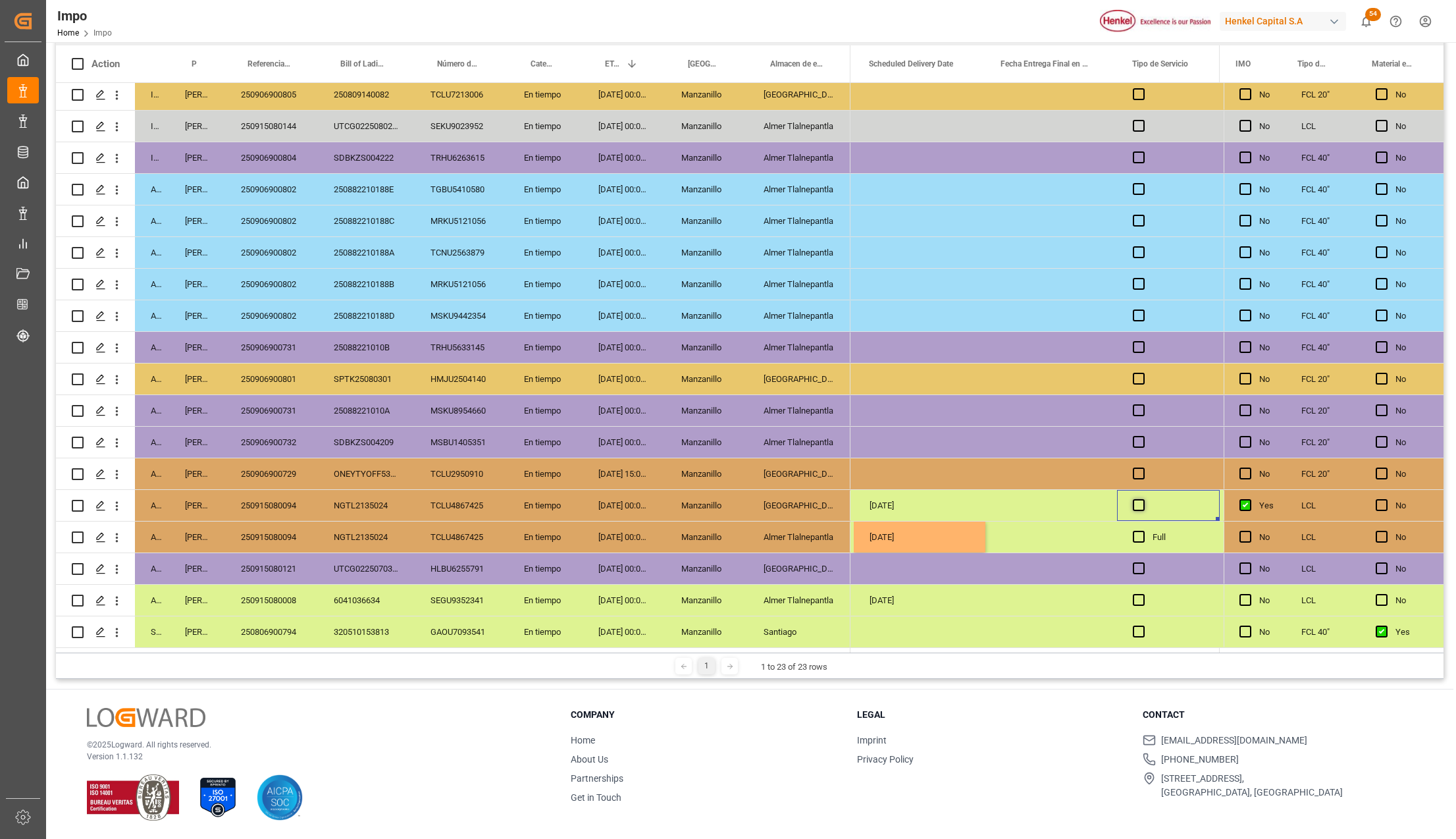
click at [1143, 499] on span "Press SPACE to select this row." at bounding box center [1138, 505] width 12 height 12
click at [1142, 499] on input "Press SPACE to select this row." at bounding box center [1142, 499] width 0 height 0
drag, startPoint x: 1149, startPoint y: 529, endPoint x: 1141, endPoint y: 529, distance: 8.0
click at [1146, 529] on div "Press SPACE to select this row." at bounding box center [1142, 537] width 20 height 31
click at [1141, 531] on span "Press SPACE to select this row." at bounding box center [1138, 536] width 12 height 12
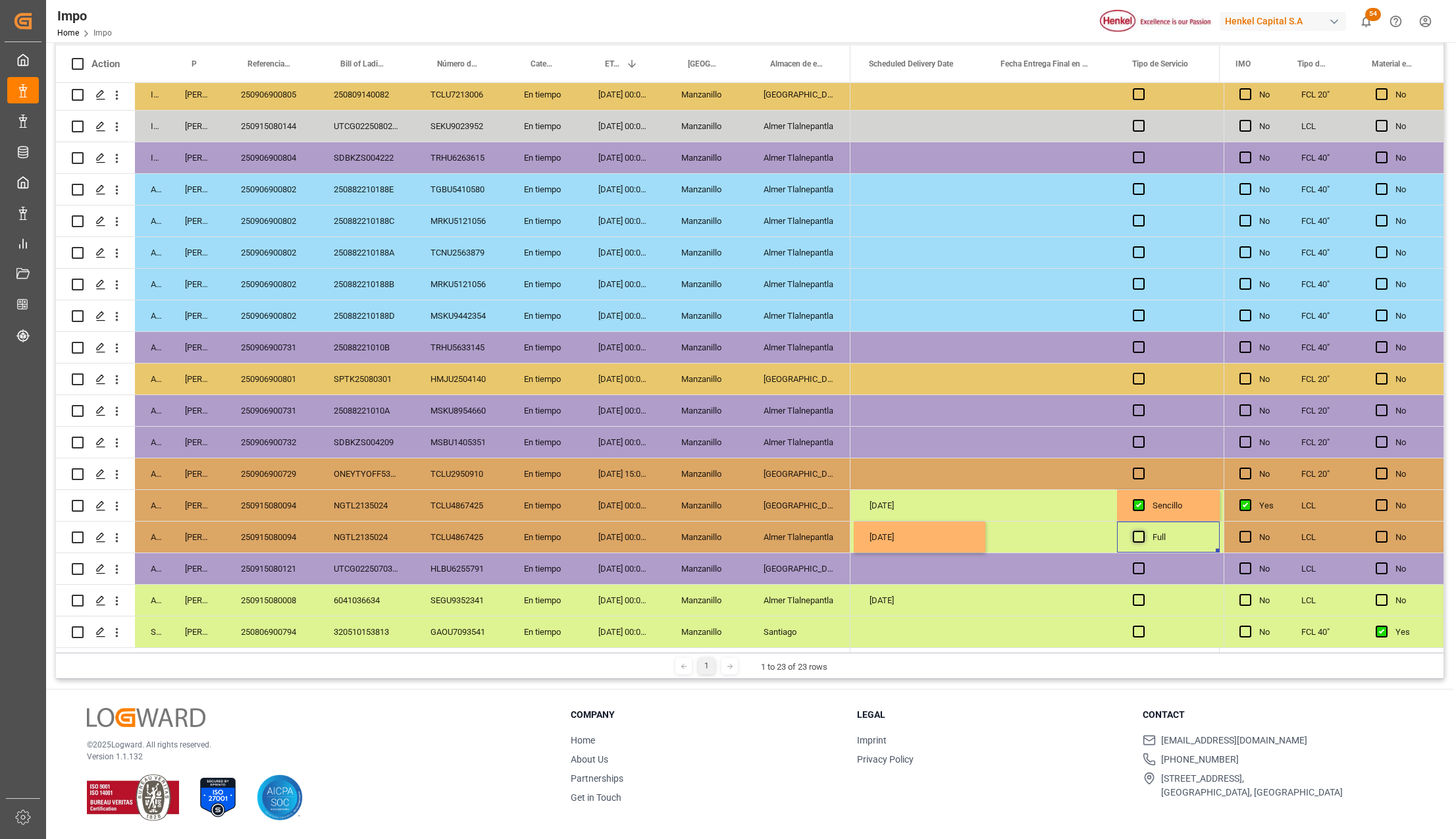
click at [1142, 531] on input "Press SPACE to select this row." at bounding box center [1142, 531] width 0 height 0
click at [1155, 506] on div "Sencillo" at bounding box center [1178, 506] width 51 height 31
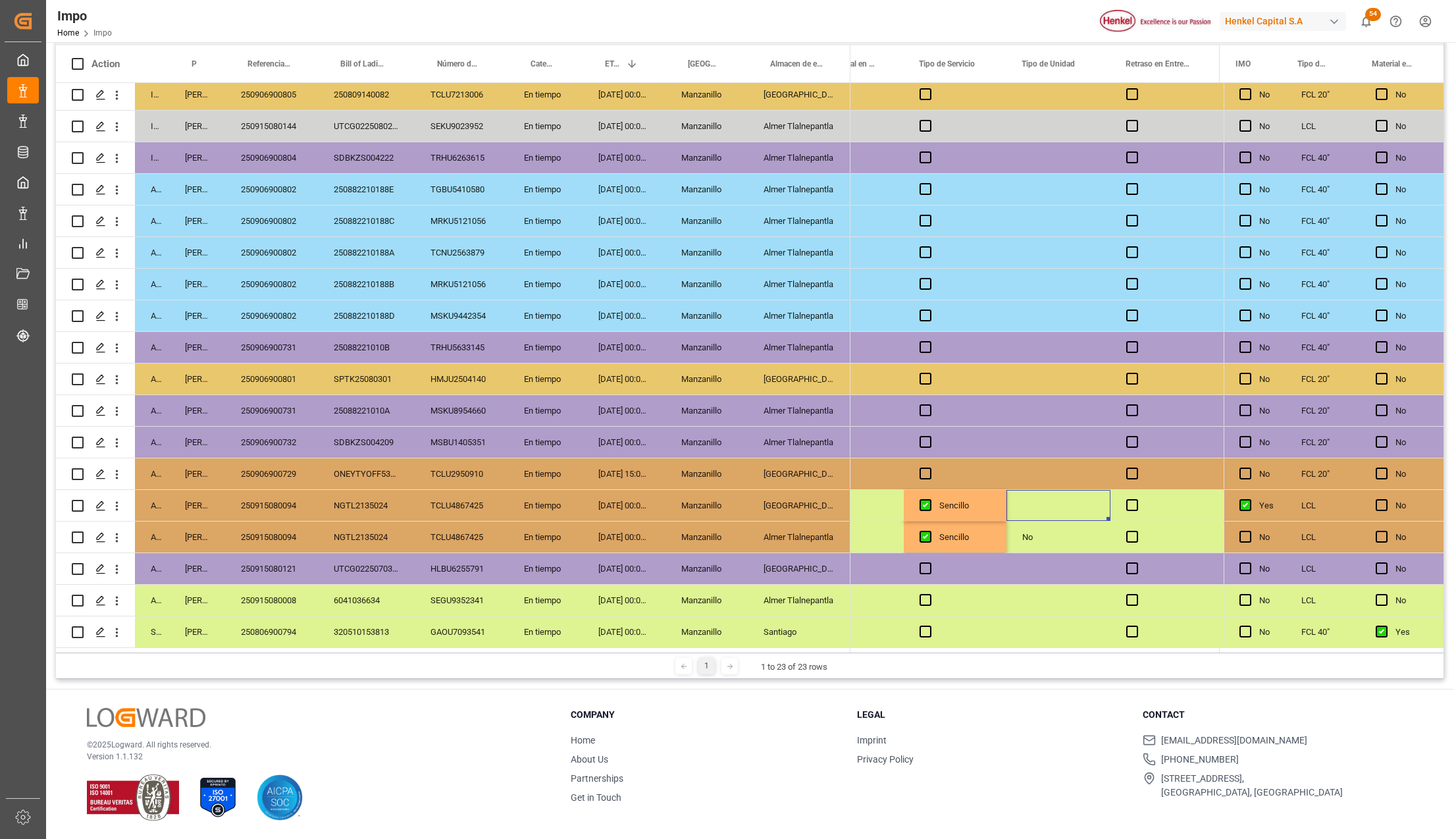
click at [1072, 504] on div "Press SPACE to select this row." at bounding box center [1058, 505] width 104 height 31
click at [1051, 517] on input "Press SPACE to select this row." at bounding box center [1058, 513] width 83 height 25
type input "DIRECTA"
click at [1065, 501] on div "DIRECTA" at bounding box center [1058, 505] width 104 height 31
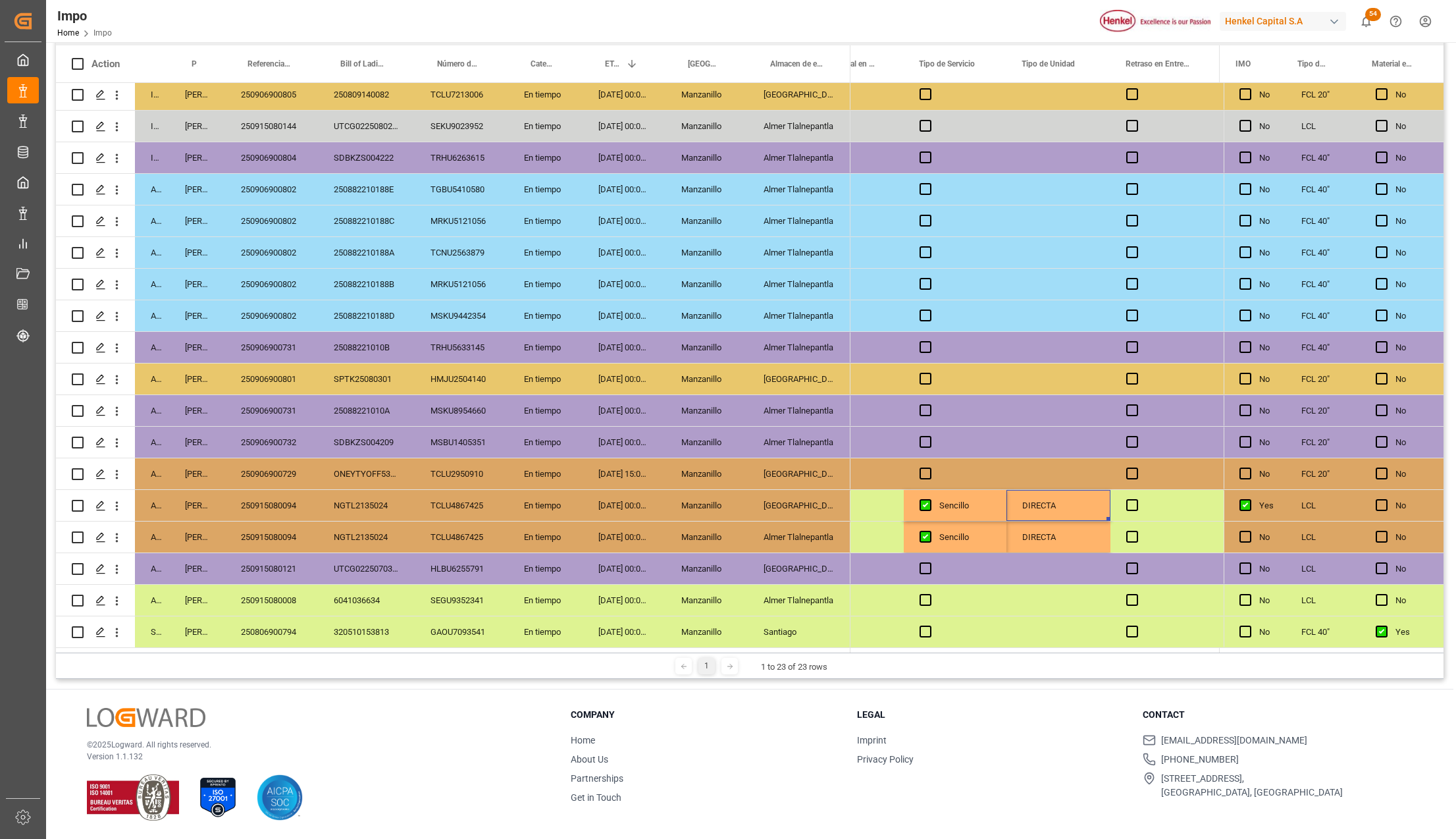
click at [1065, 501] on div "DIRECTA" at bounding box center [1058, 505] width 104 height 31
click at [1062, 508] on input "DIRECTA" at bounding box center [1058, 513] width 83 height 25
type input "DIRECTA CON REPARTO"
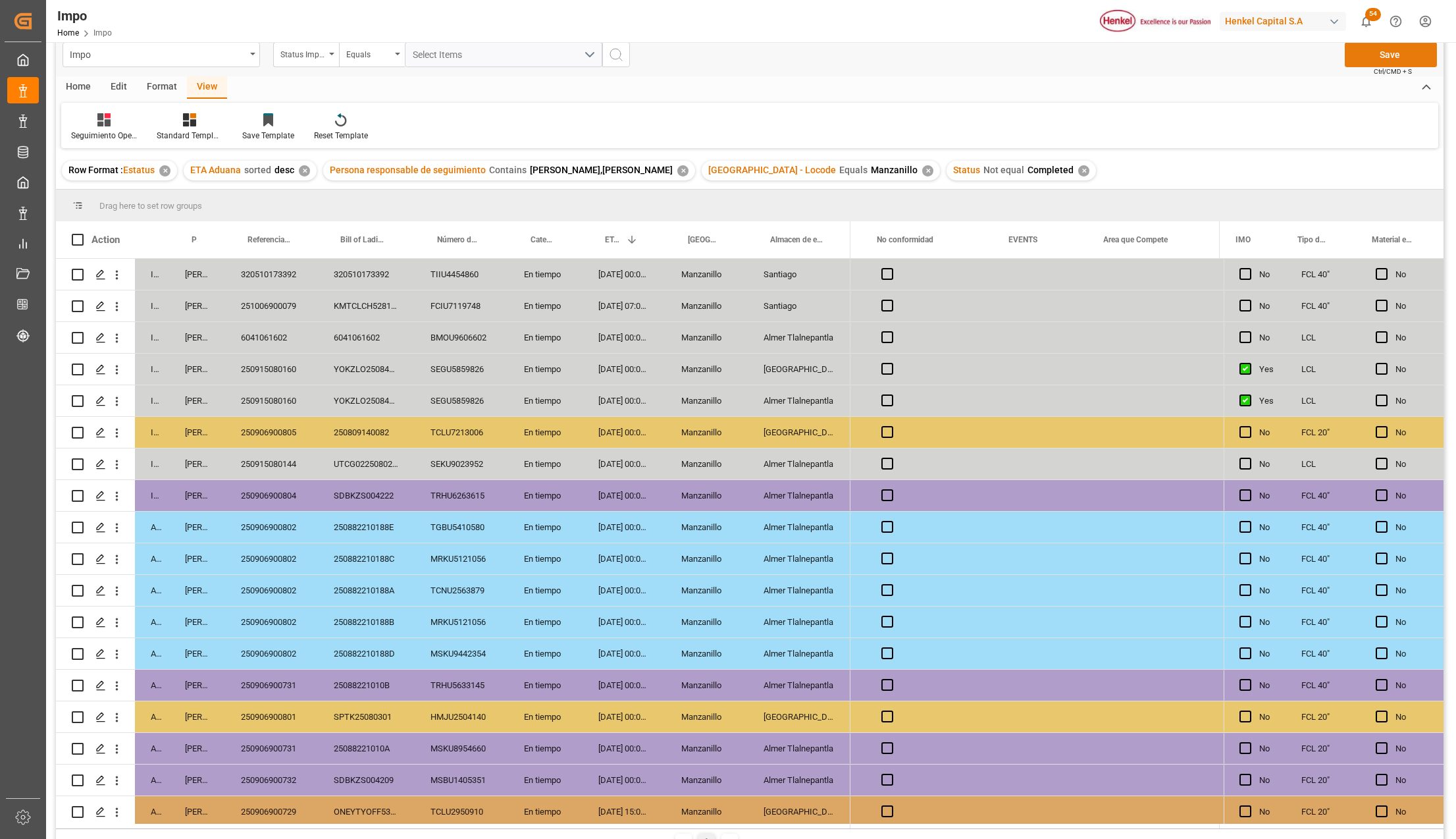
click at [1369, 59] on button "Save" at bounding box center [1390, 54] width 92 height 25
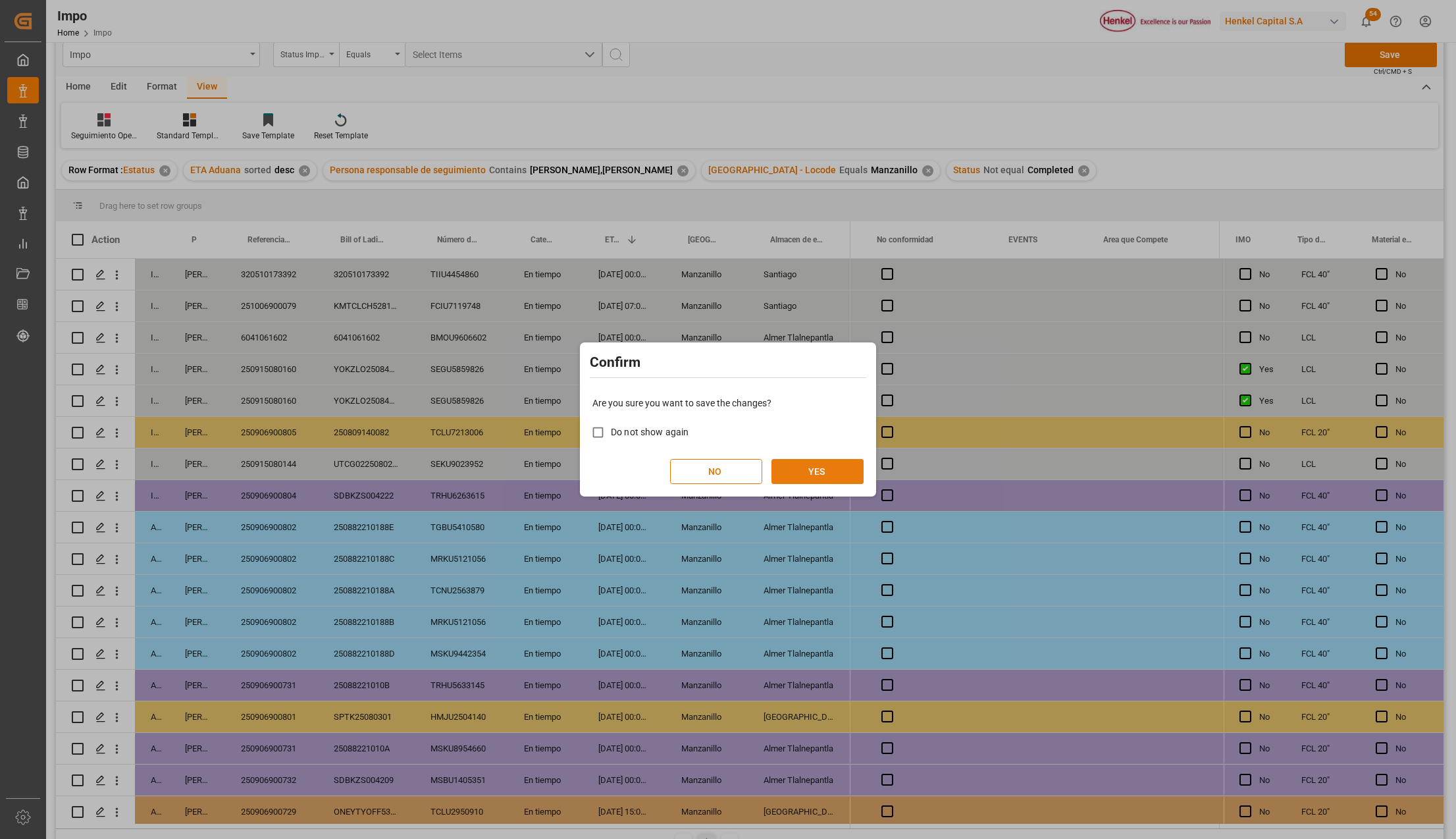
click at [830, 473] on button "YES" at bounding box center [817, 472] width 92 height 25
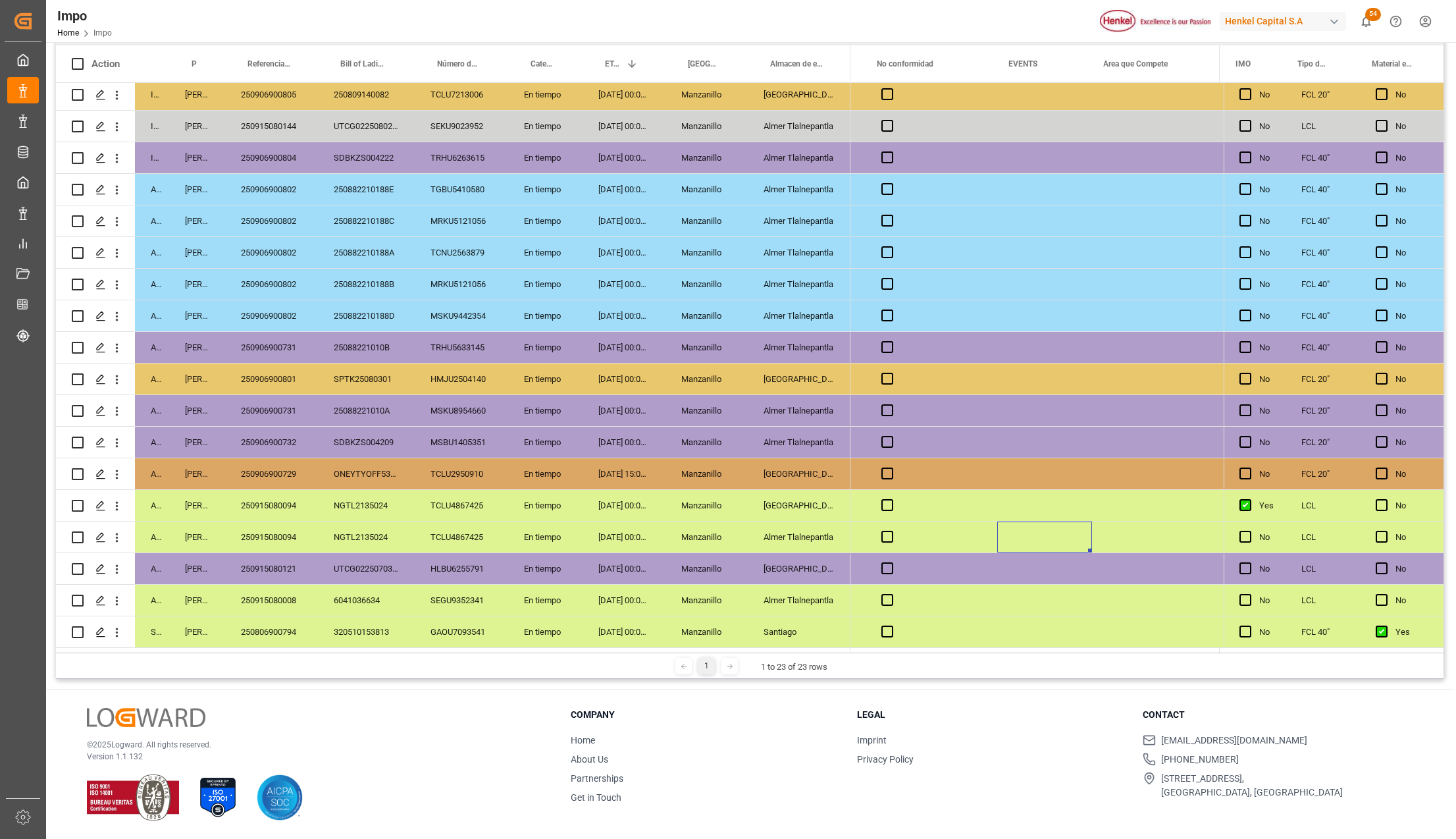
click at [495, 395] on div "MSKU8954660" at bounding box center [461, 410] width 93 height 31
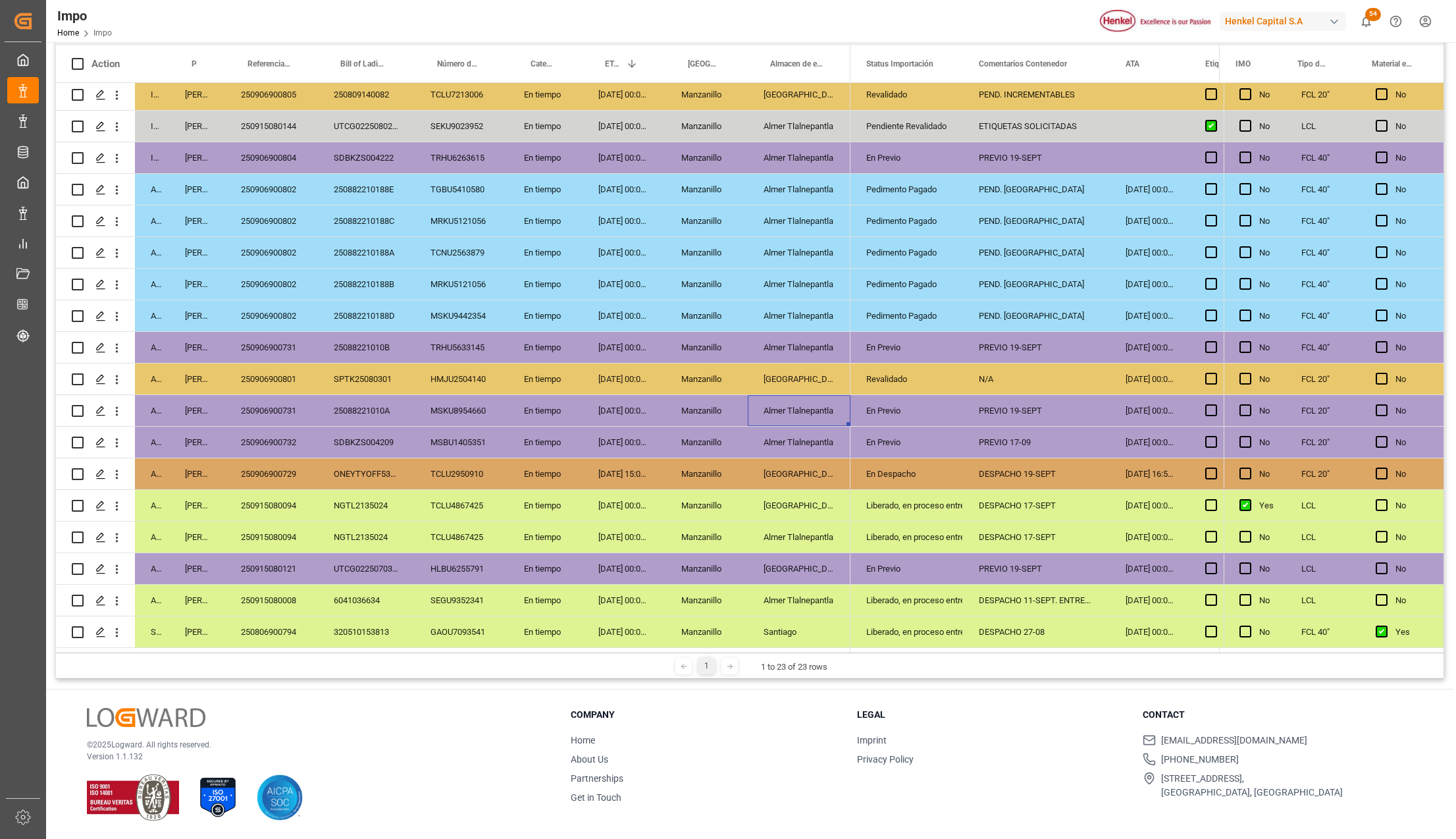
drag, startPoint x: 819, startPoint y: 406, endPoint x: 826, endPoint y: 422, distance: 17.5
click at [826, 422] on div "Almer Tlalnepantla" at bounding box center [798, 410] width 103 height 31
click at [990, 411] on div "PREVIO 19-SEPT" at bounding box center [1036, 410] width 147 height 31
click at [998, 435] on div "PREVIO 17-09" at bounding box center [1036, 442] width 147 height 31
click at [1021, 474] on div "DESPACHO 19-SEPT" at bounding box center [1036, 474] width 147 height 31
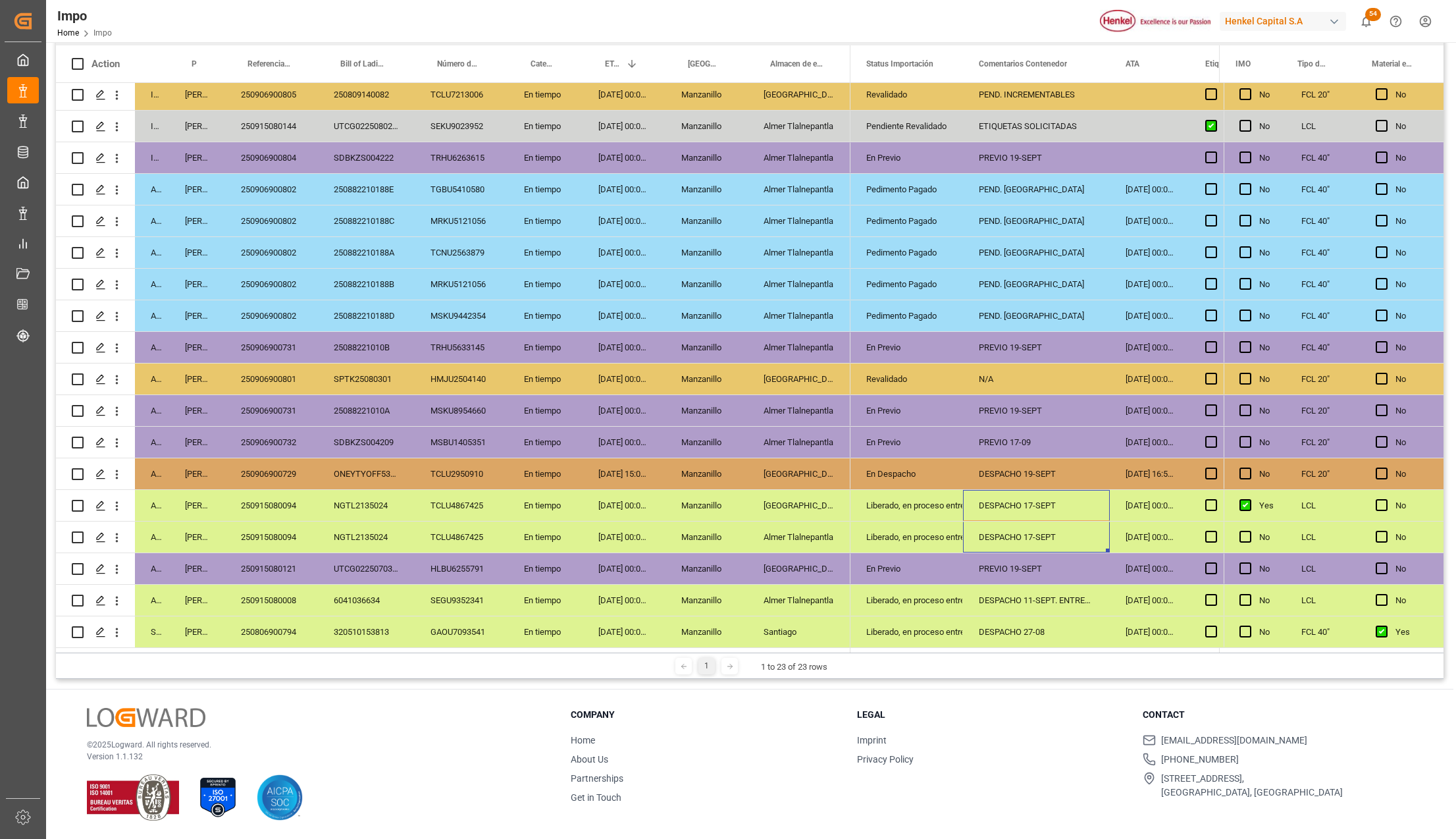
drag, startPoint x: 1009, startPoint y: 494, endPoint x: 1009, endPoint y: 519, distance: 25.0
click at [1019, 567] on div "PREVIO 19-SEPT" at bounding box center [1036, 568] width 147 height 31
click at [116, 184] on icon "open menu" at bounding box center [117, 190] width 14 height 14
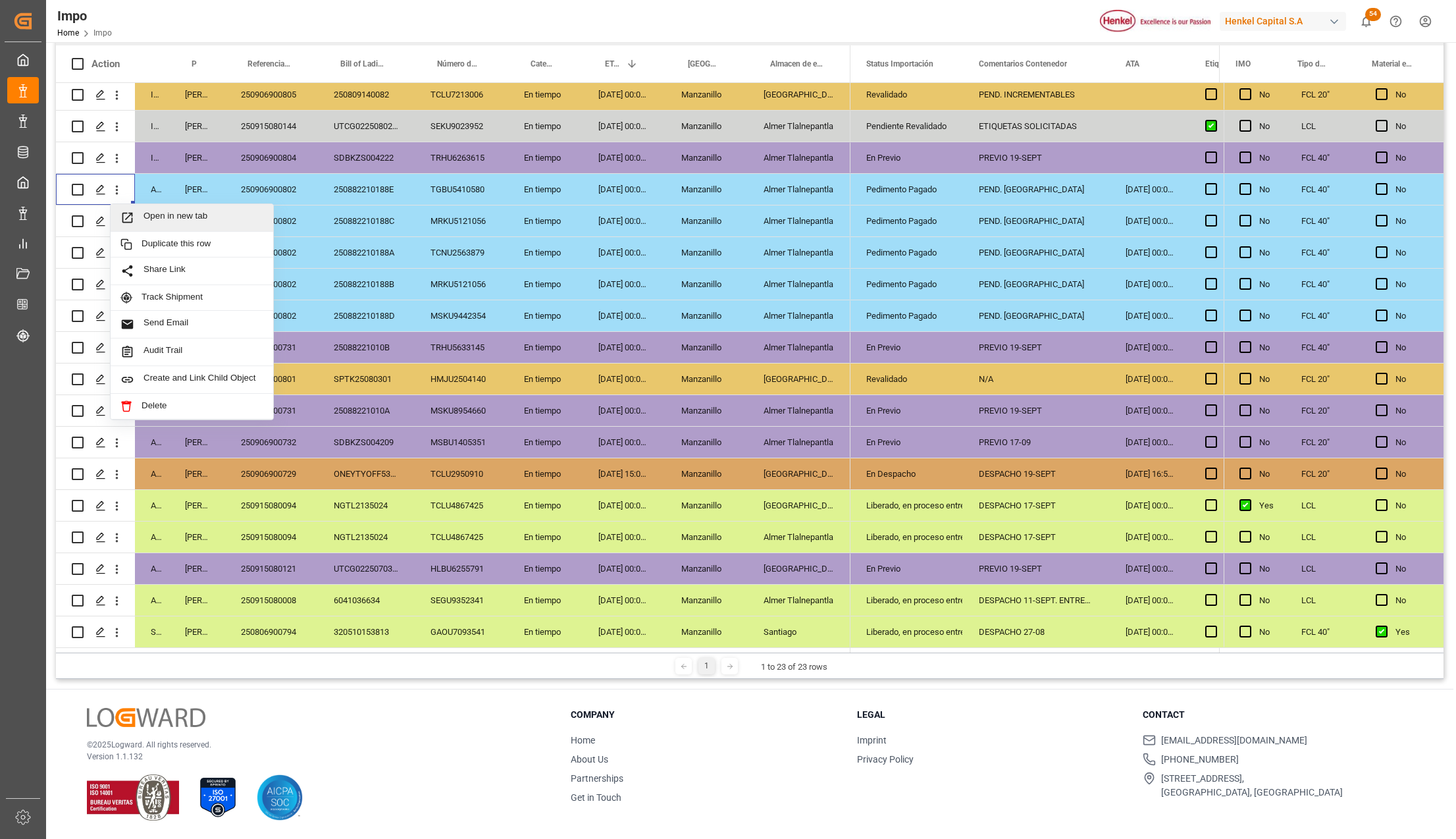
click at [148, 211] on span "Open in new tab" at bounding box center [203, 218] width 120 height 14
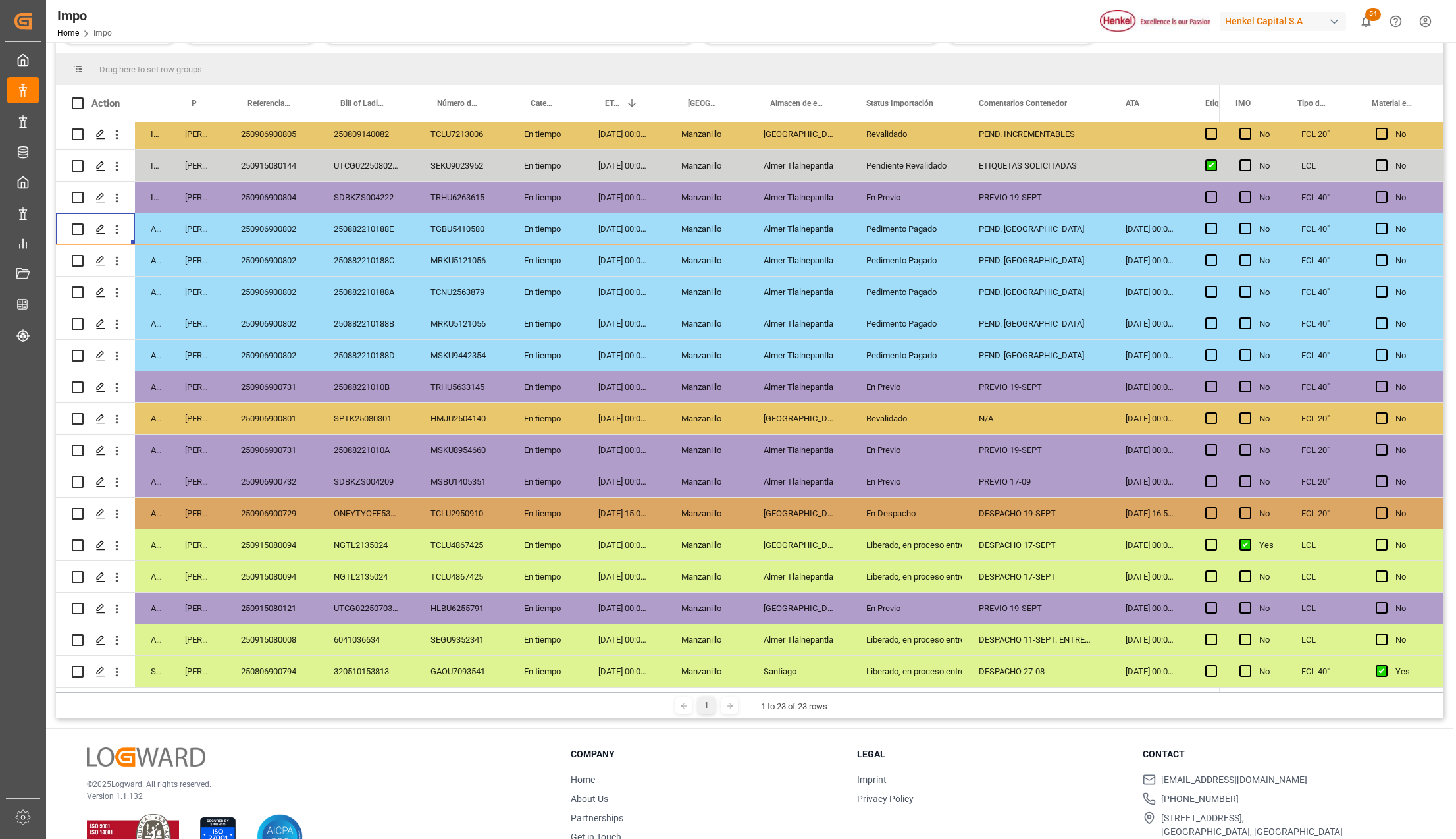
scroll to position [235, 0]
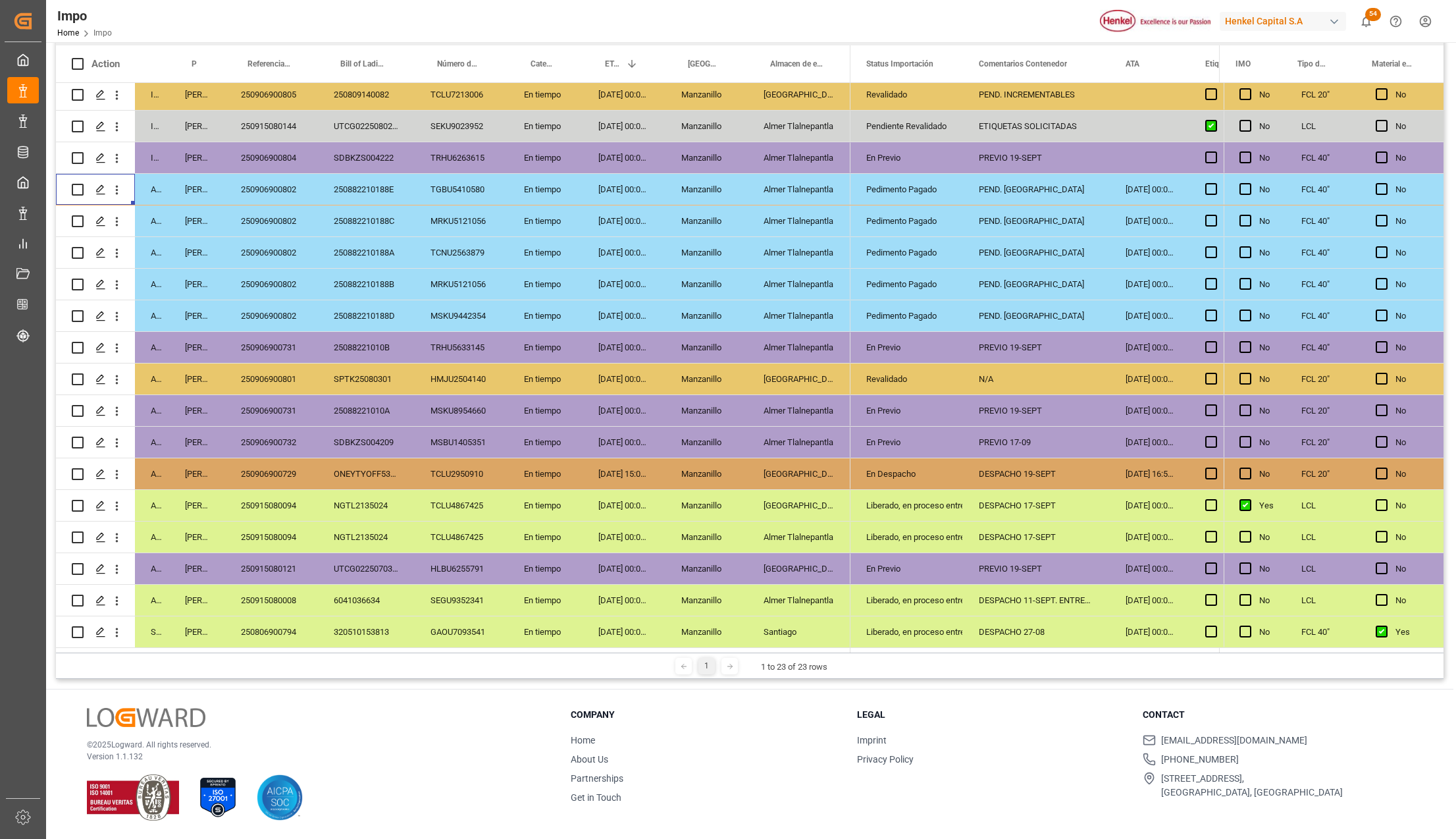
click at [287, 223] on div "250906900802" at bounding box center [271, 220] width 92 height 31
click at [118, 220] on icon "open menu" at bounding box center [117, 221] width 14 height 14
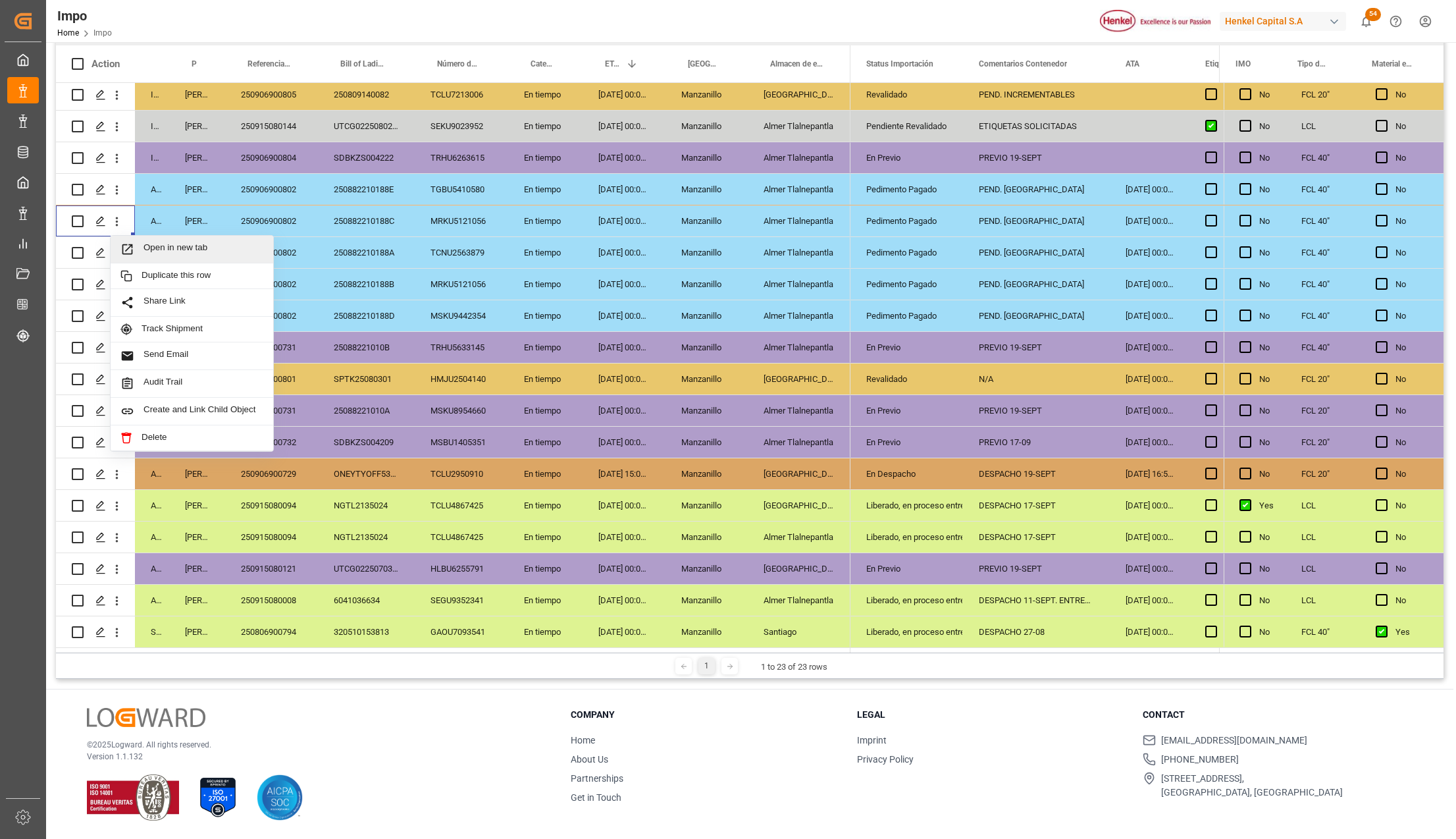
click at [137, 251] on span "Press SPACE to select this row." at bounding box center [132, 249] width 23 height 14
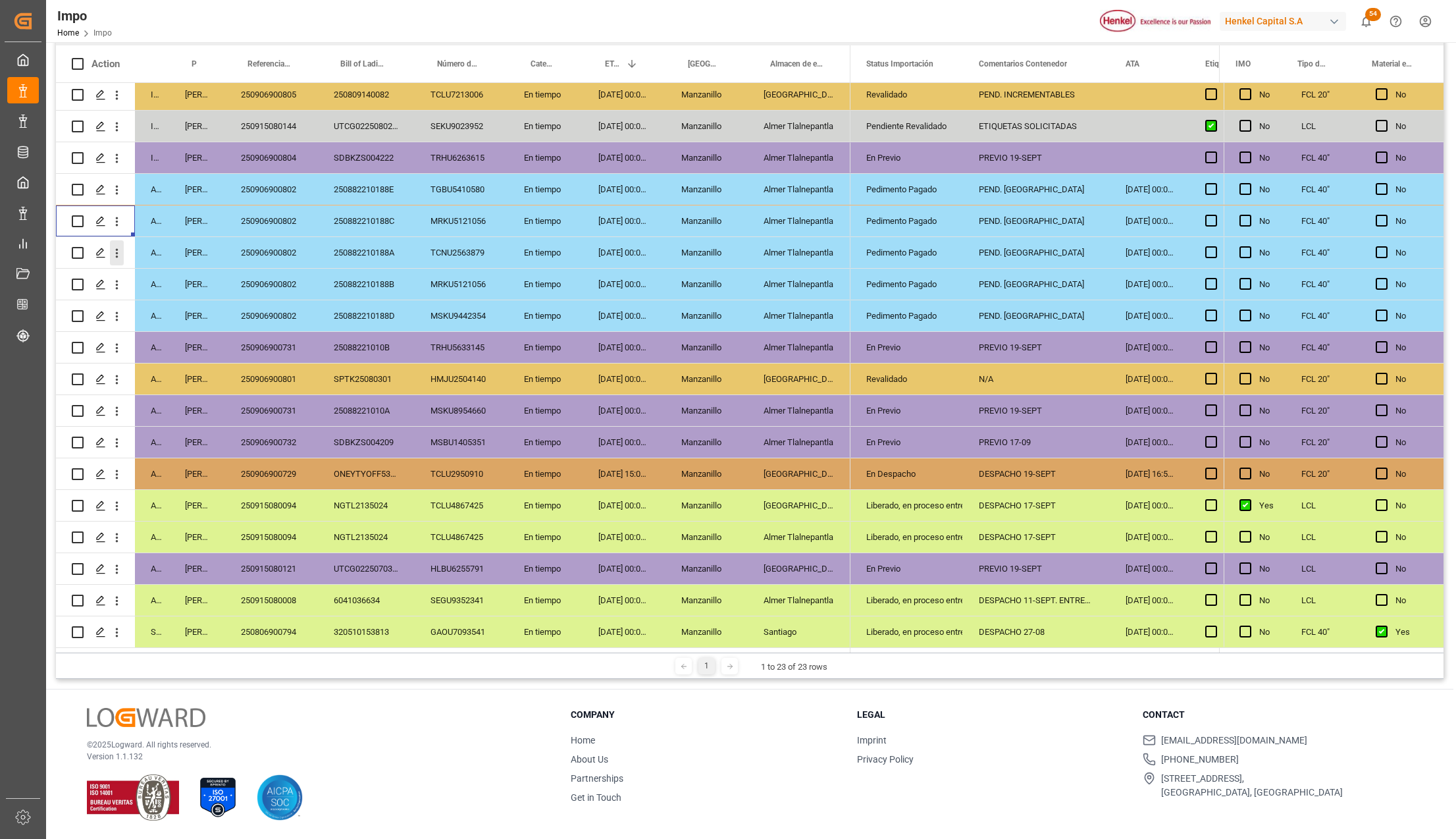
click at [116, 246] on icon "open menu" at bounding box center [117, 253] width 14 height 14
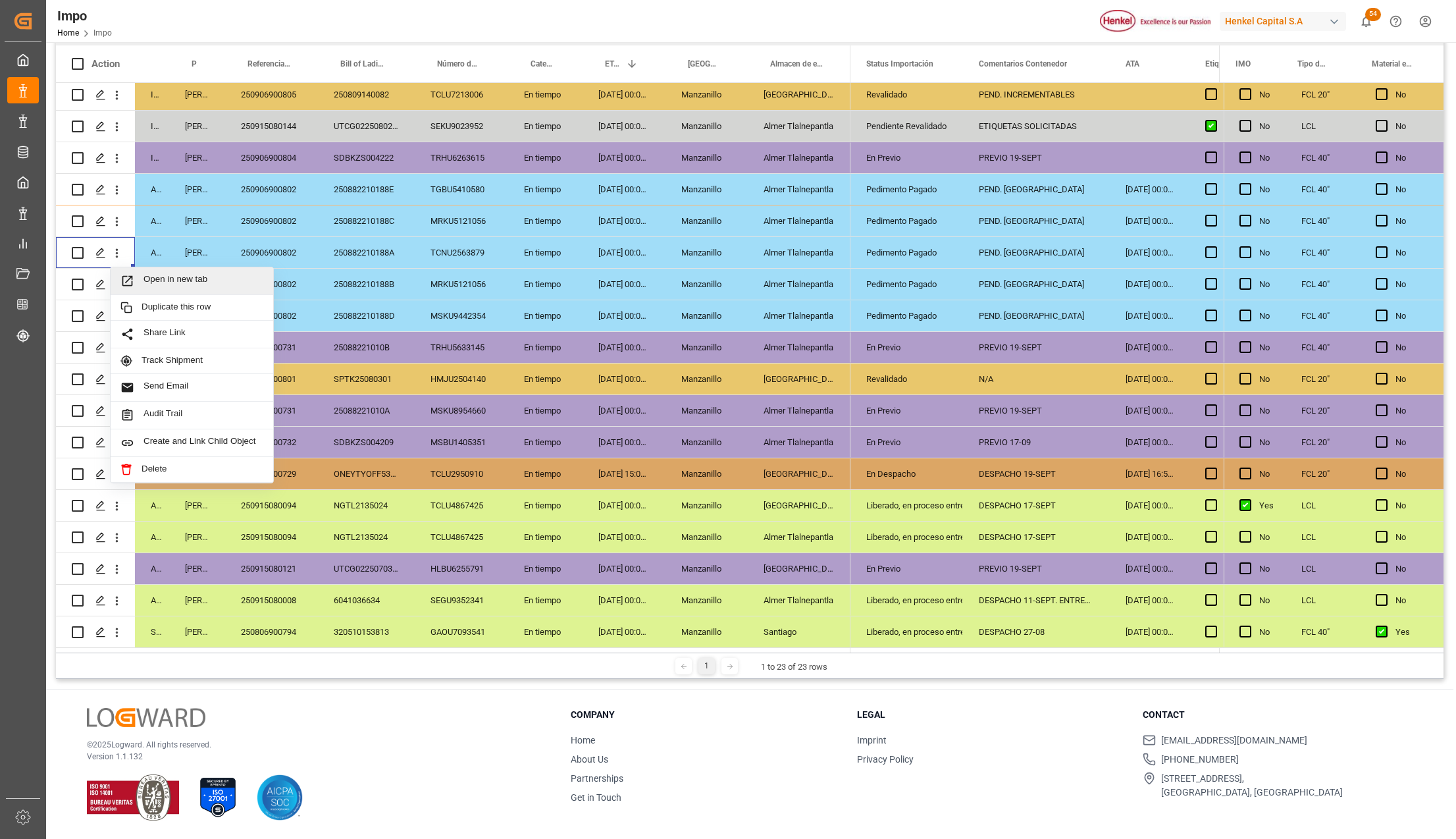
click at [133, 280] on icon "Press SPACE to select this row." at bounding box center [127, 280] width 10 height 10
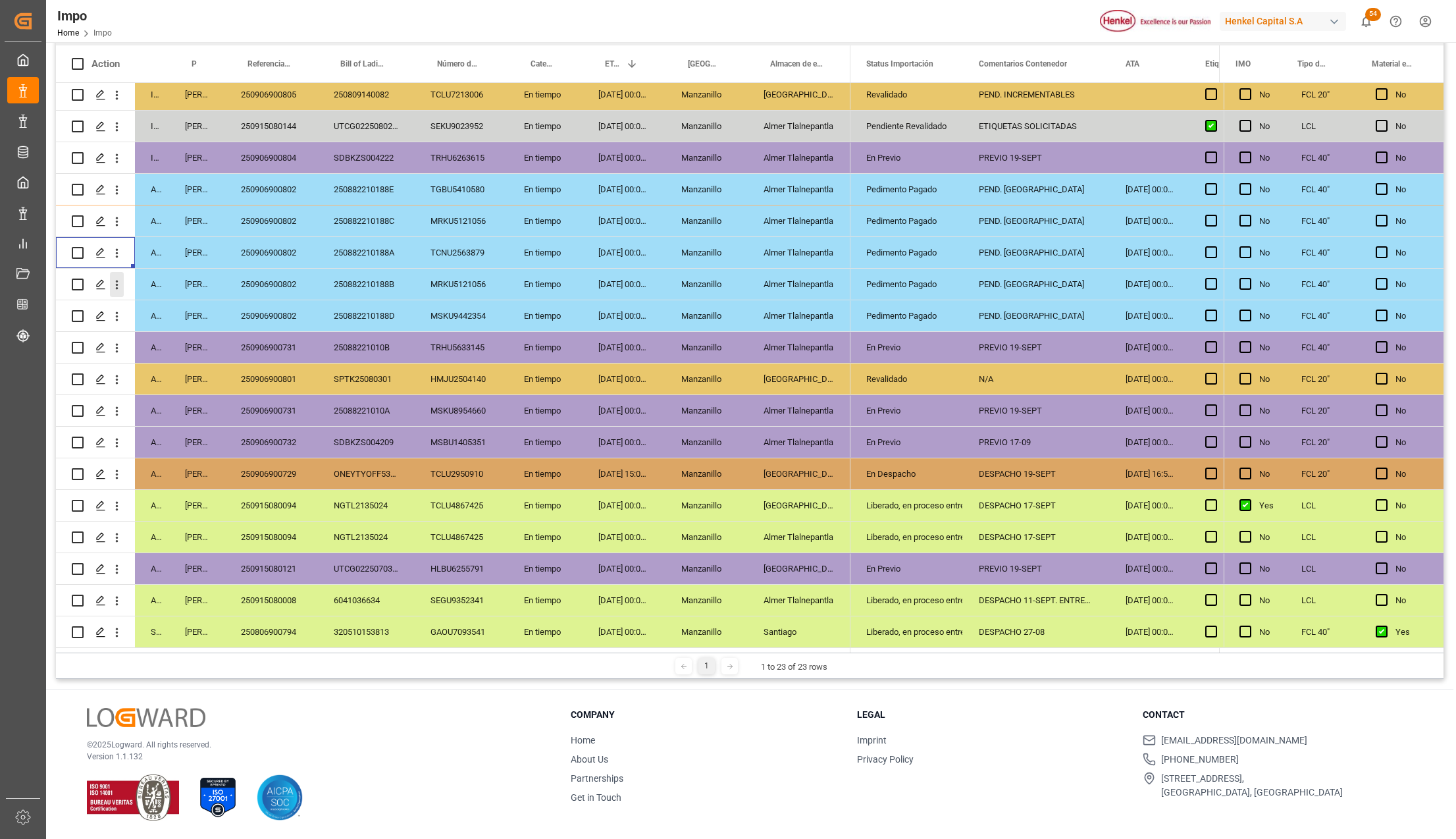
click at [114, 286] on icon "open menu" at bounding box center [117, 284] width 14 height 14
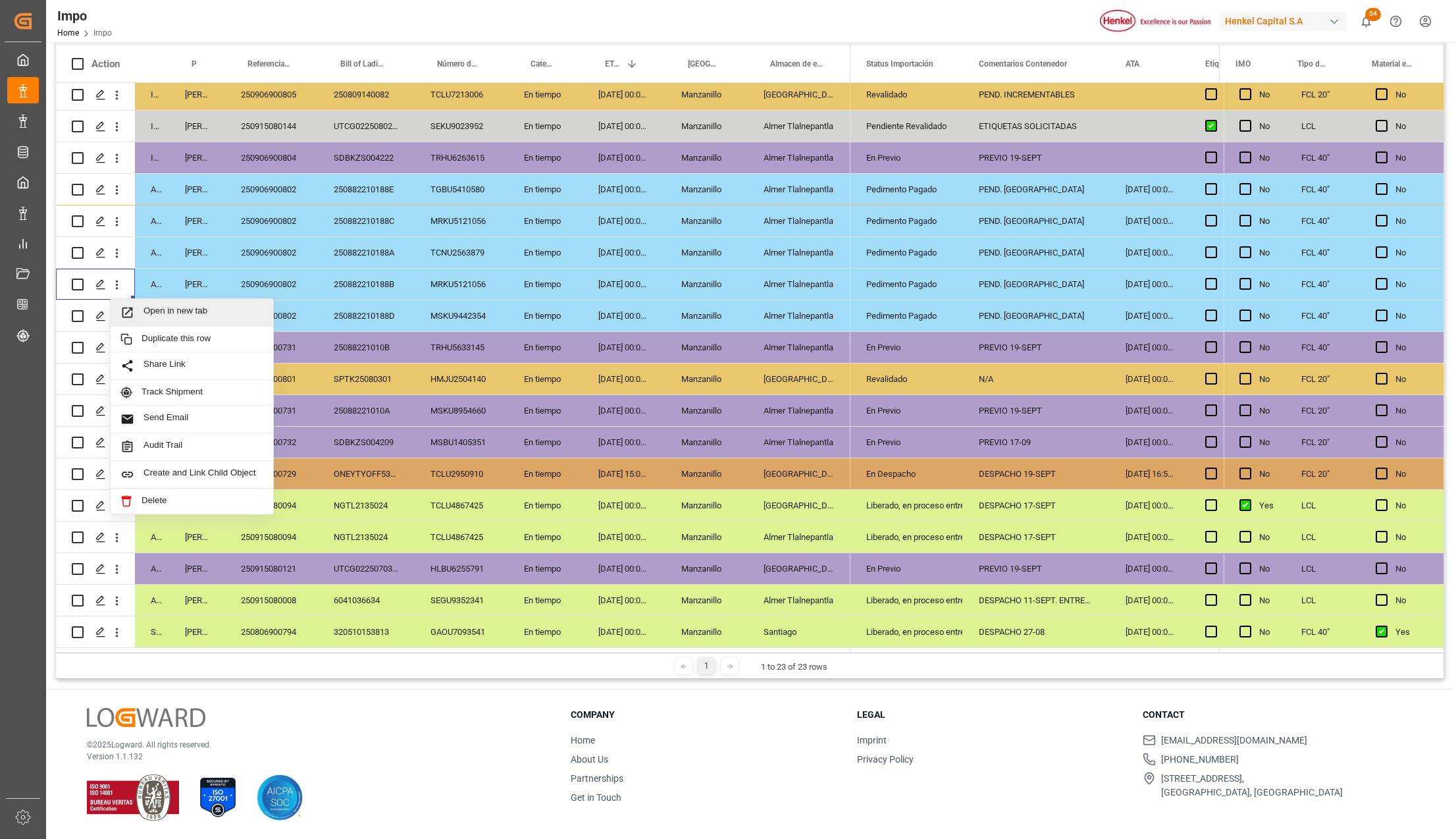
click at [135, 299] on div "Open in new tab" at bounding box center [192, 312] width 163 height 28
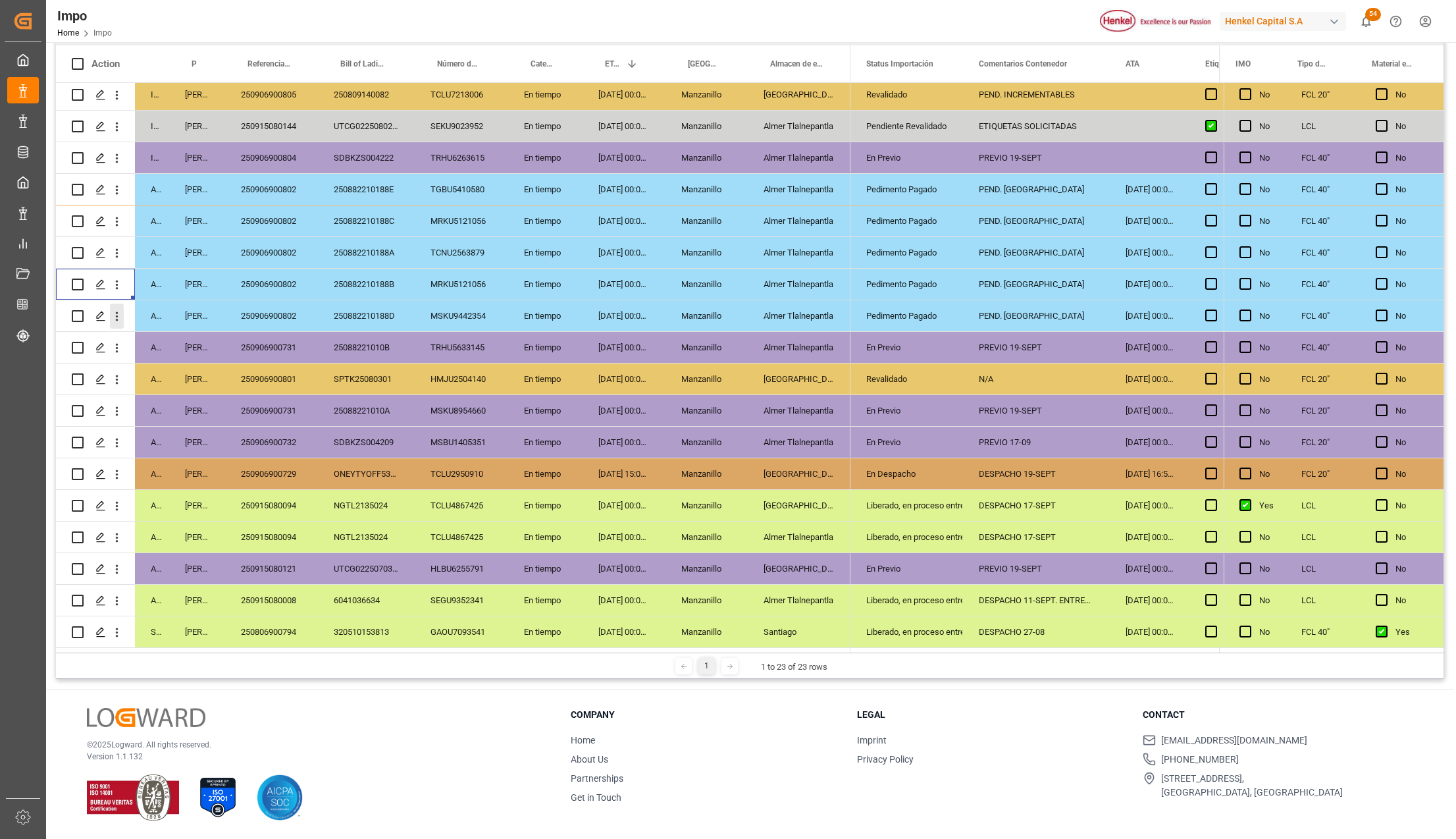
click at [116, 312] on icon "open menu" at bounding box center [117, 317] width 3 height 10
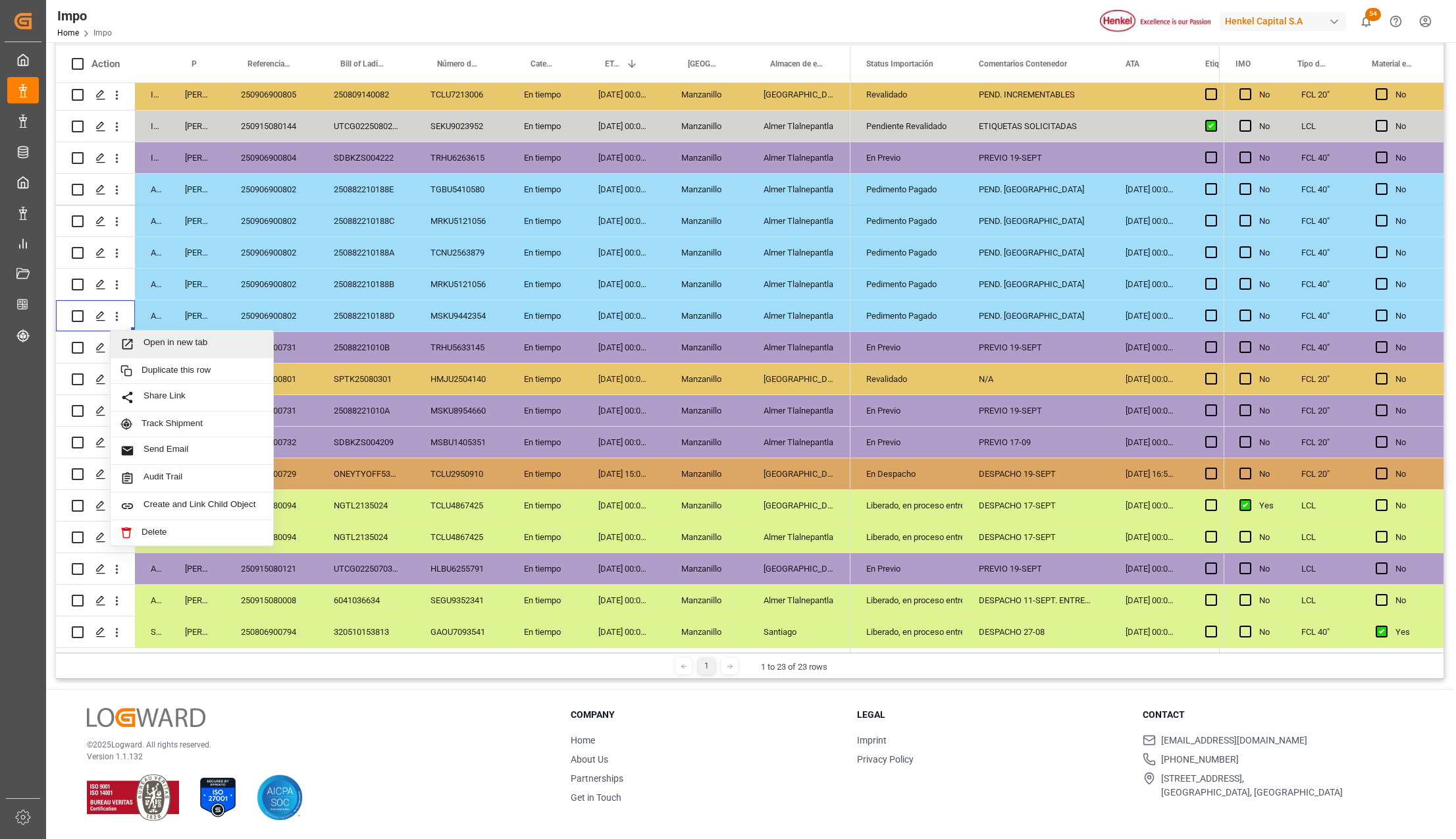
click at [137, 338] on span "Press SPACE to select this row." at bounding box center [132, 344] width 23 height 14
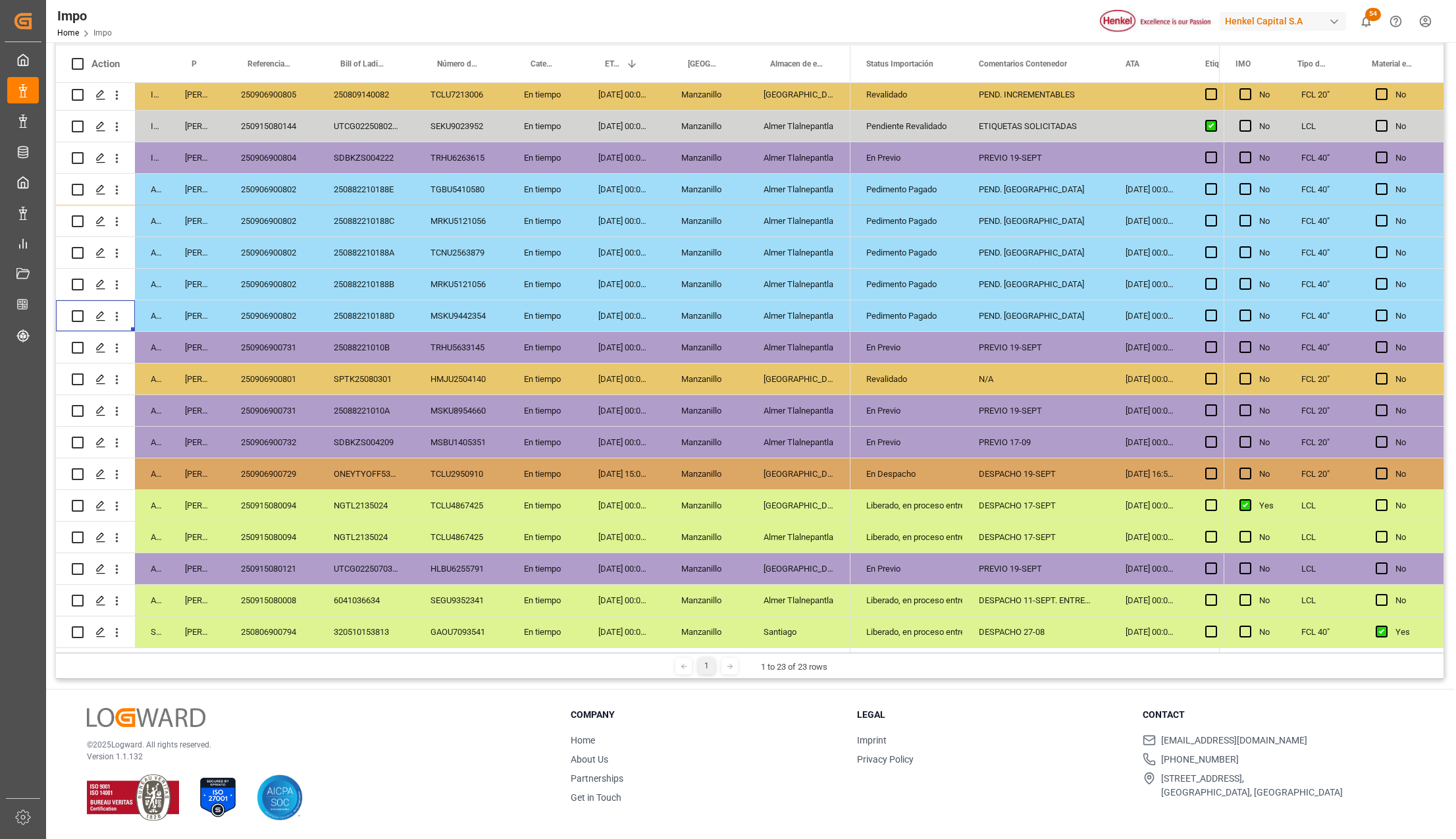
click at [889, 182] on div "Pedimento Pagado" at bounding box center [907, 189] width 81 height 31
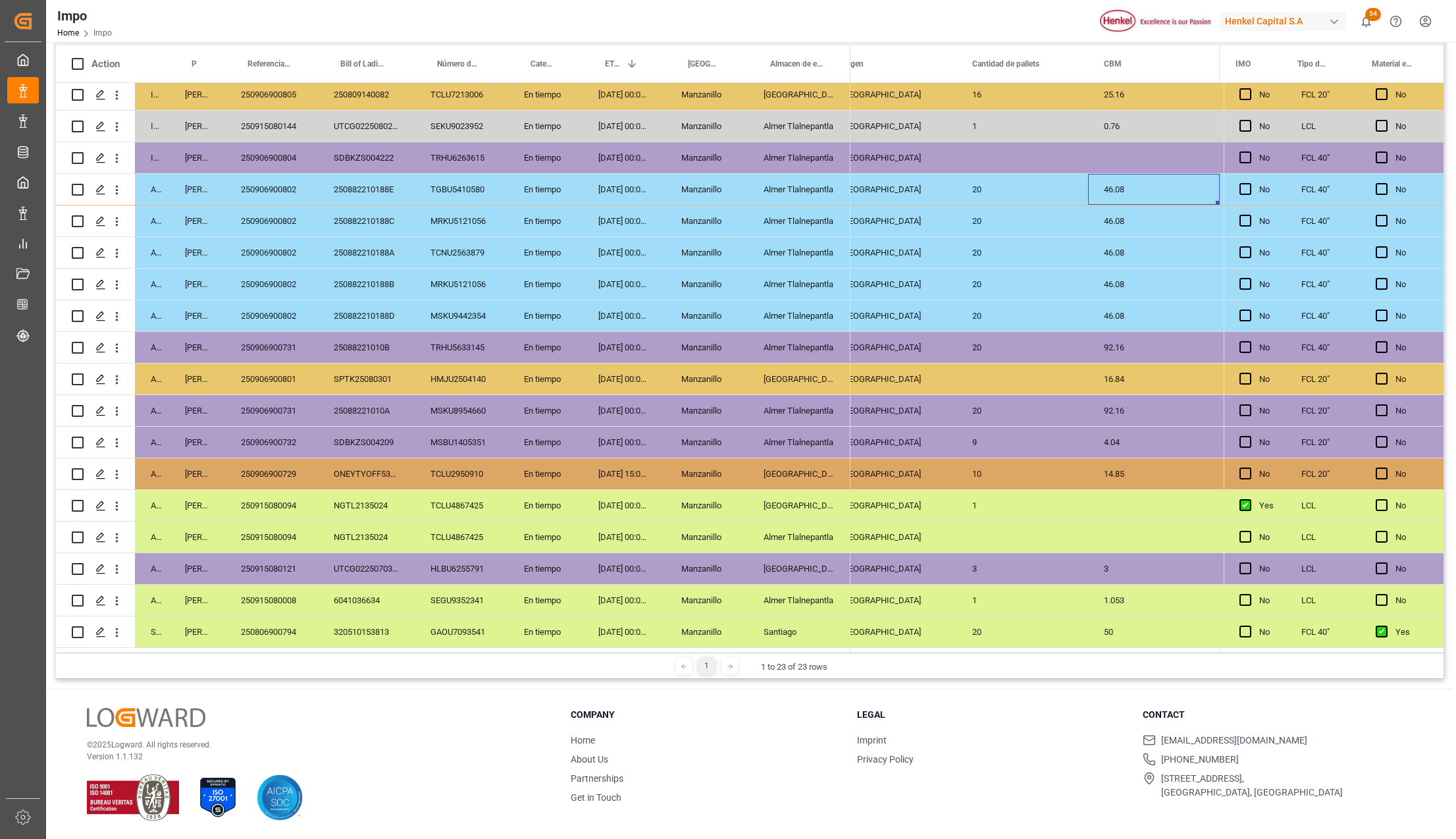
scroll to position [0, 1809]
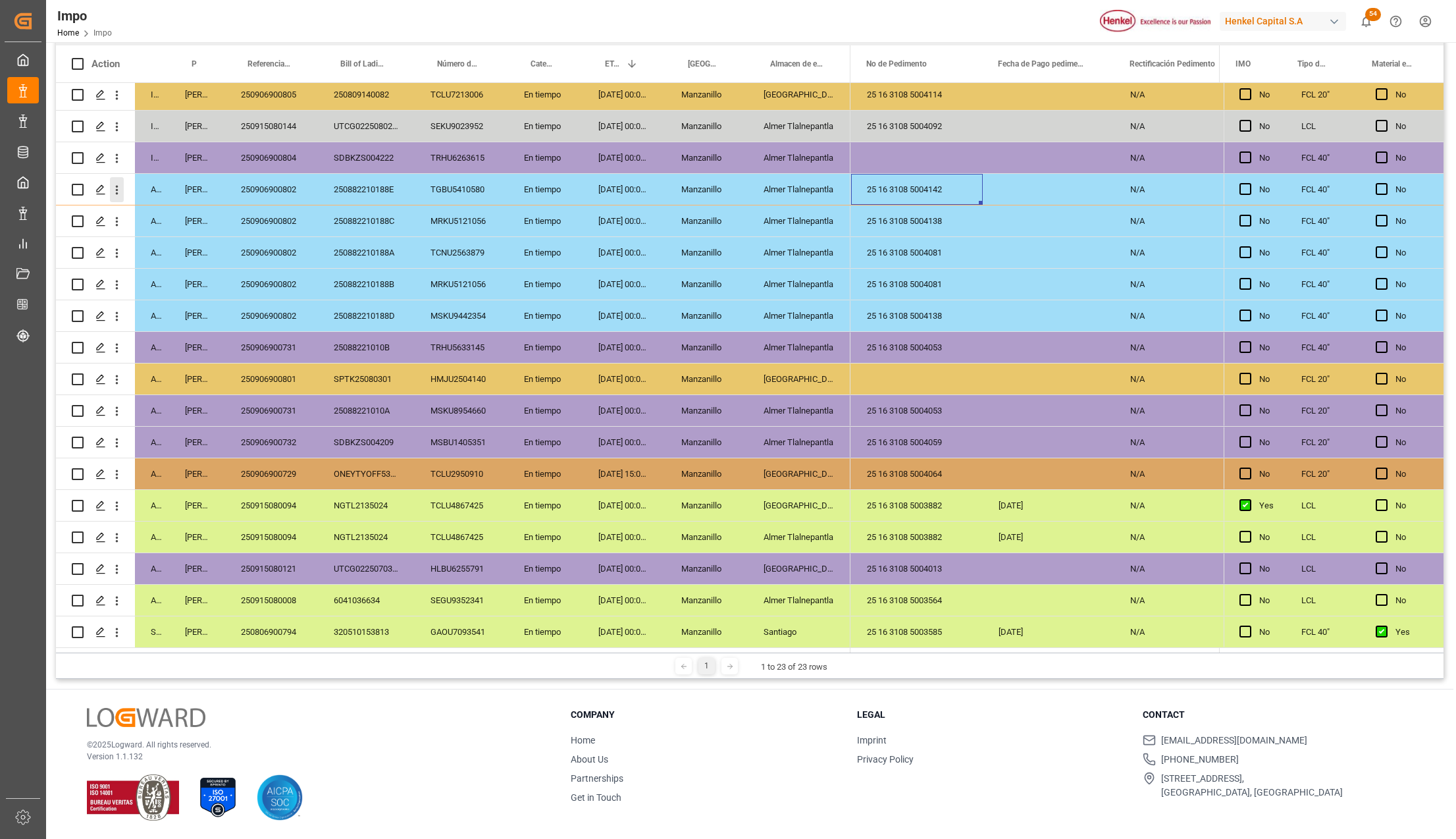
click at [114, 184] on icon "open menu" at bounding box center [117, 190] width 14 height 14
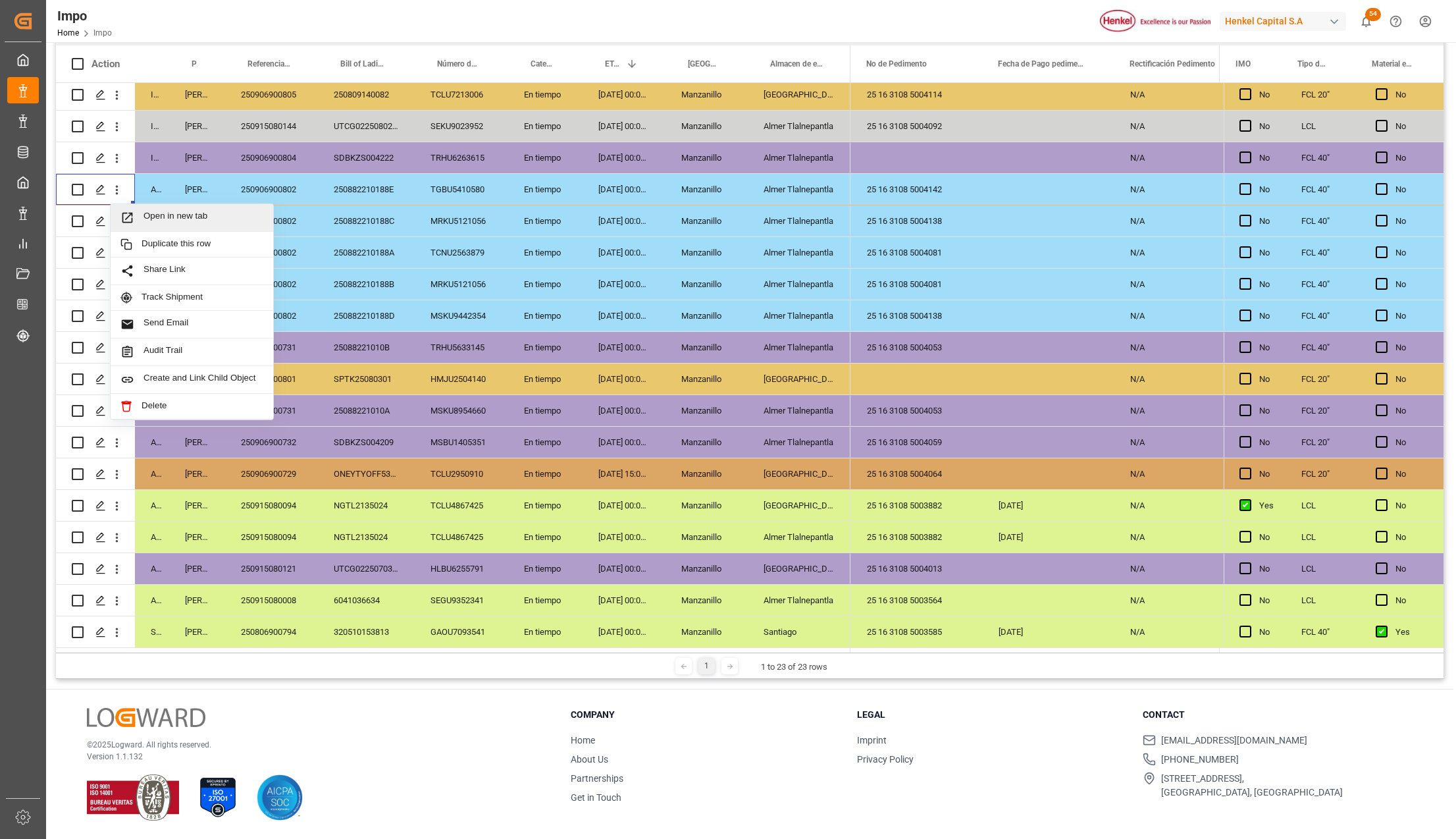
click at [132, 213] on icon "Press SPACE to select this row." at bounding box center [127, 218] width 10 height 10
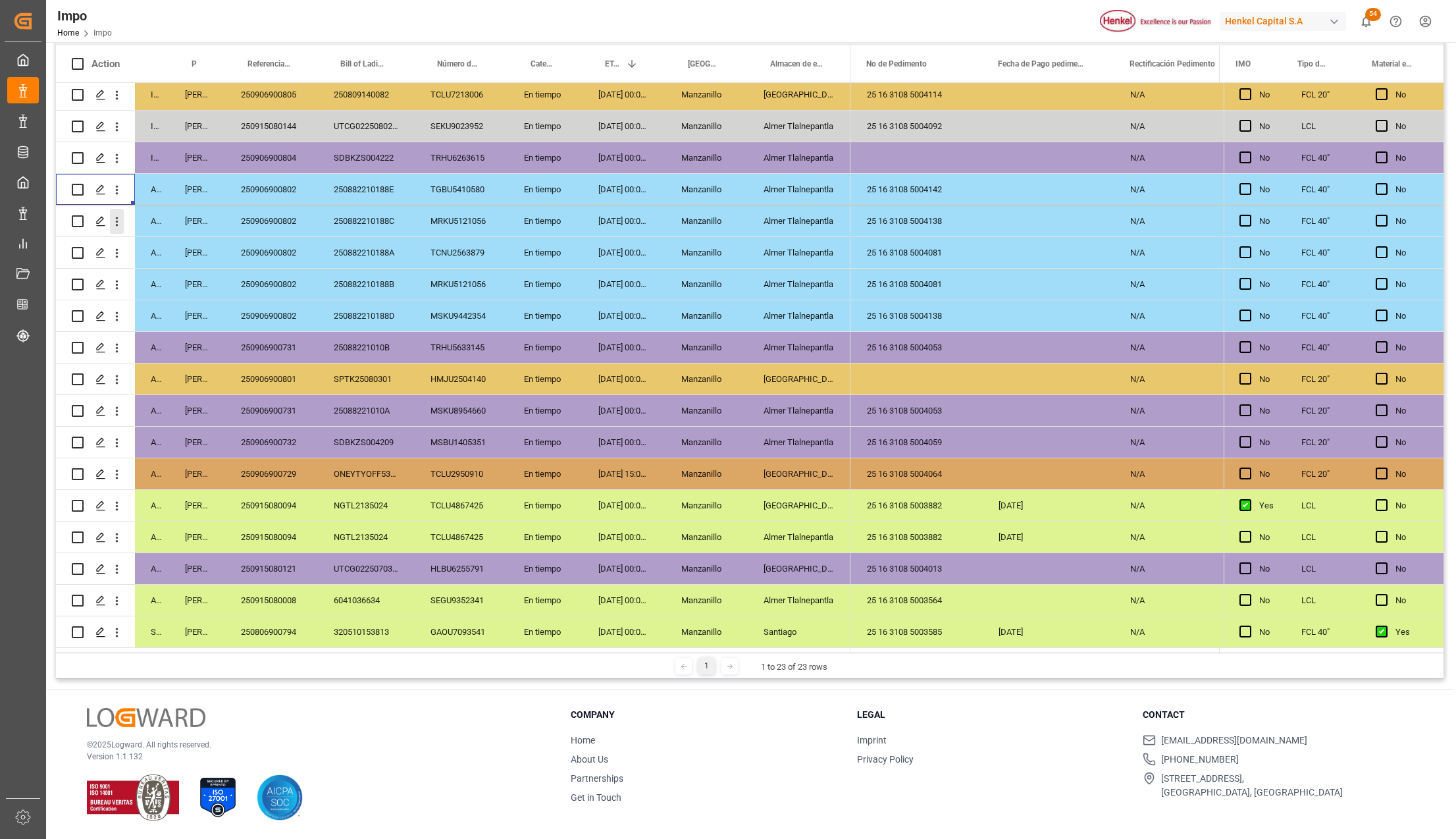
click at [114, 214] on icon "open menu" at bounding box center [117, 221] width 14 height 14
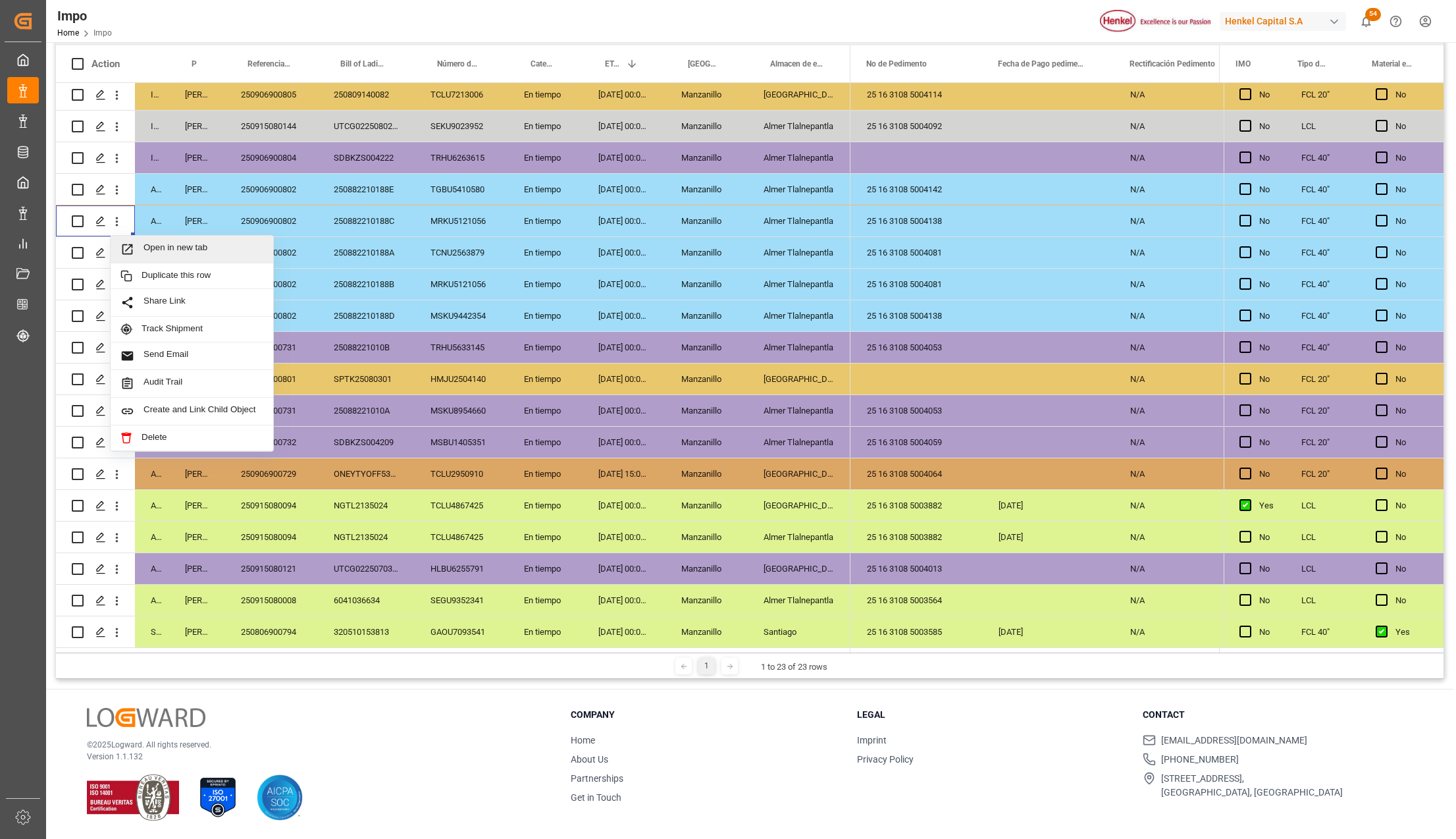
click at [131, 242] on icon "Press SPACE to select this row." at bounding box center [127, 249] width 14 height 14
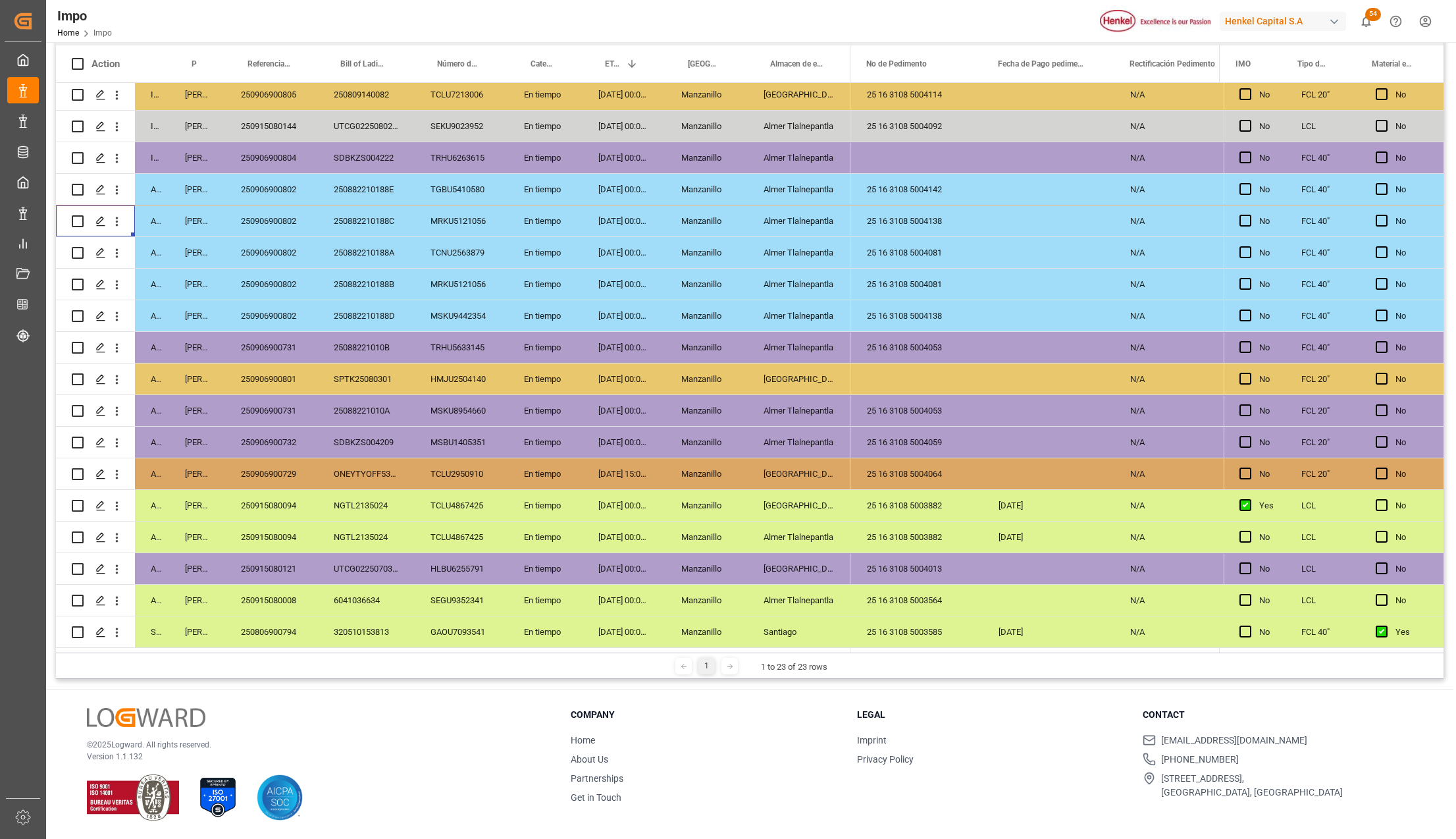
scroll to position [195, 0]
click at [276, 216] on div "250906900802" at bounding box center [271, 220] width 92 height 31
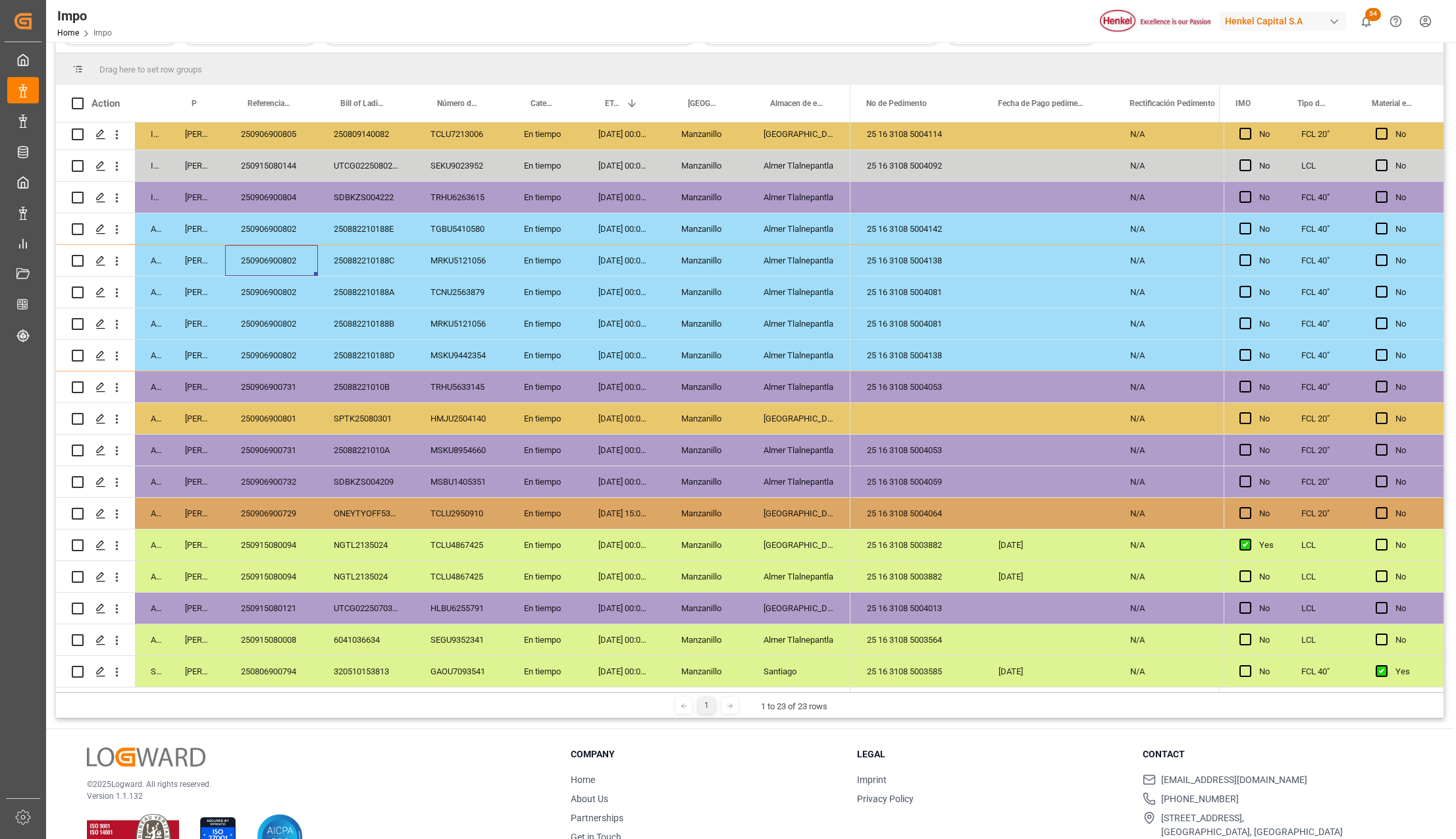
scroll to position [235, 0]
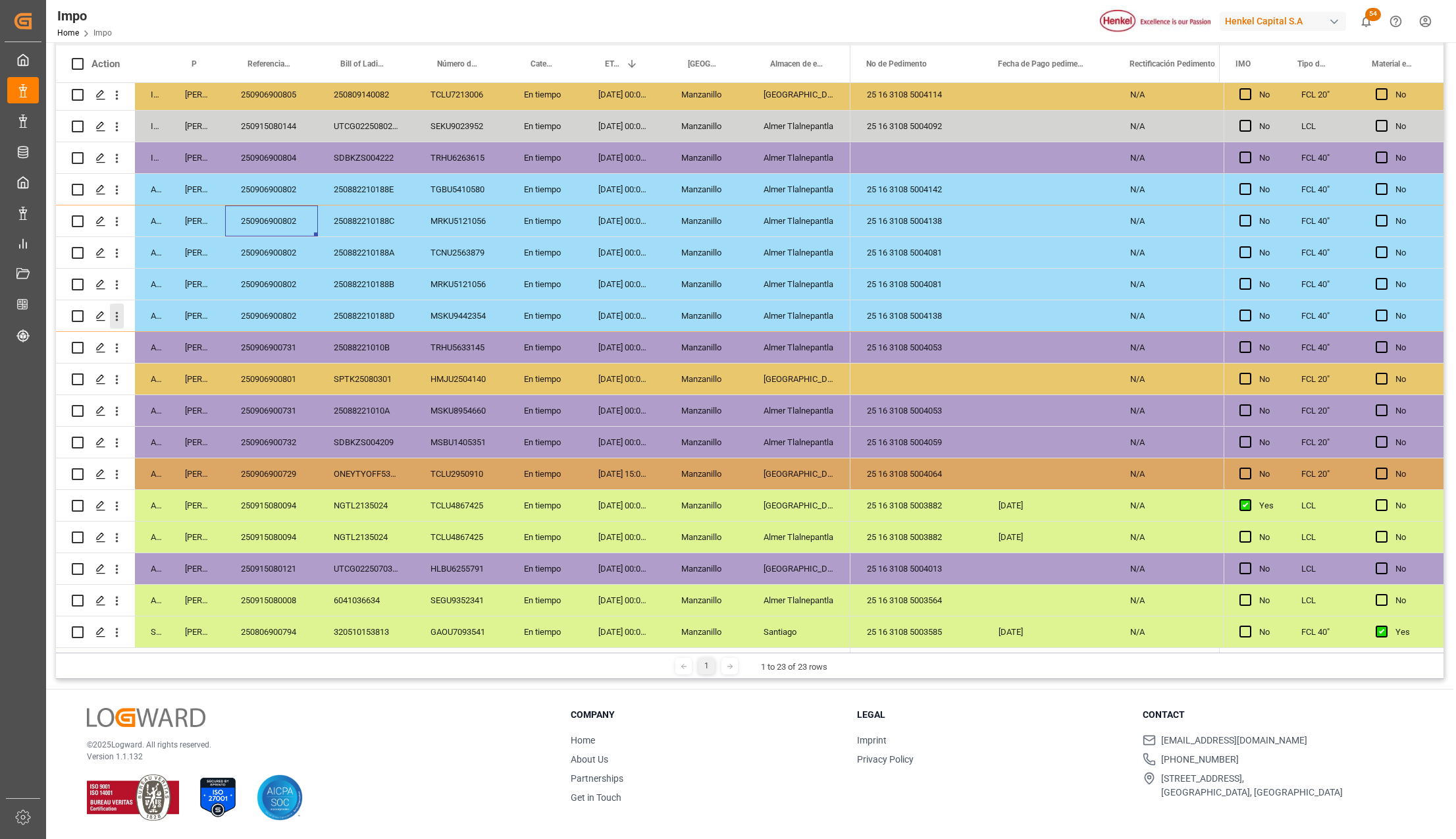
click at [114, 310] on icon "open menu" at bounding box center [117, 316] width 14 height 14
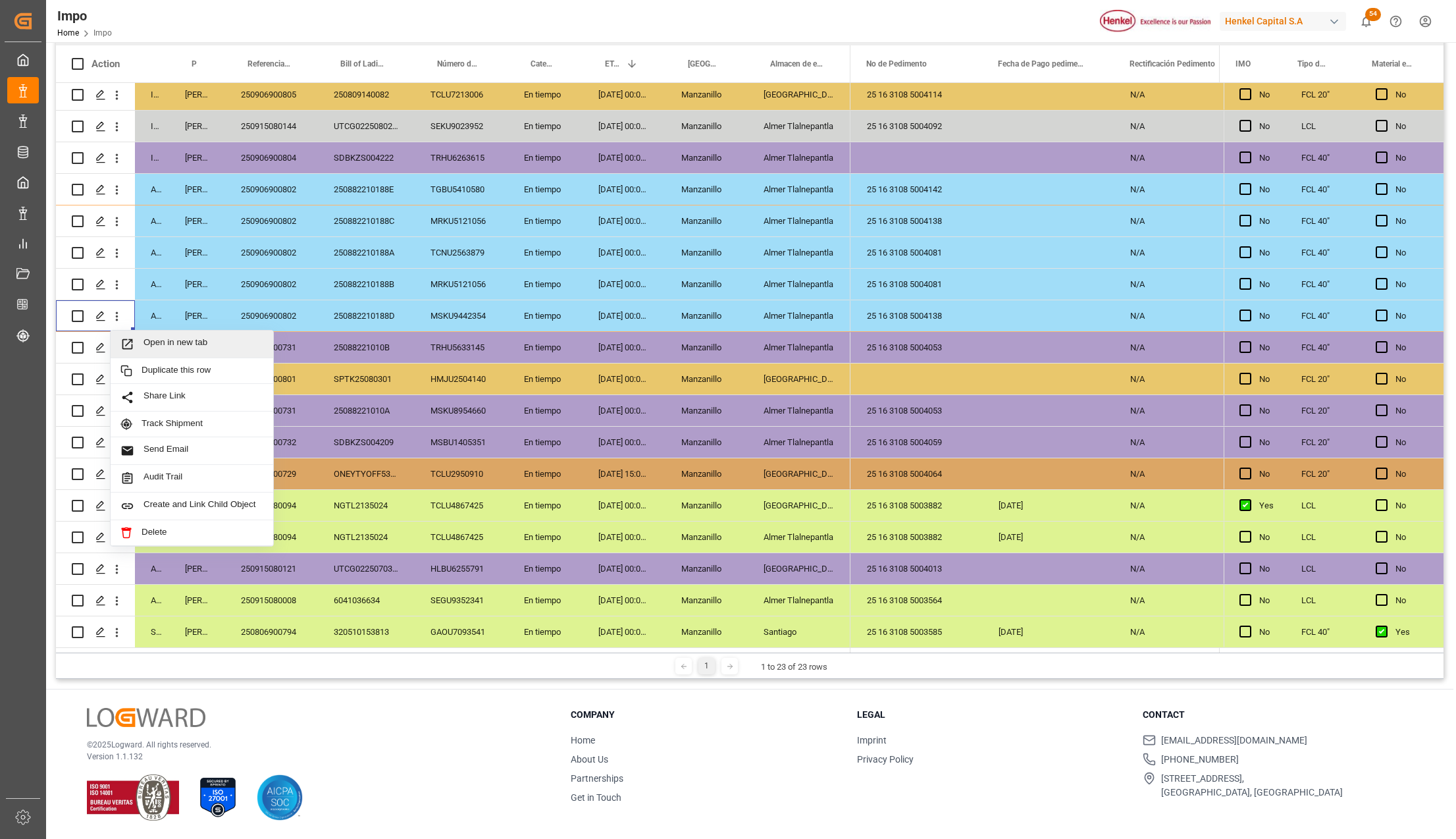
click at [133, 331] on div "Open in new tab" at bounding box center [192, 344] width 163 height 28
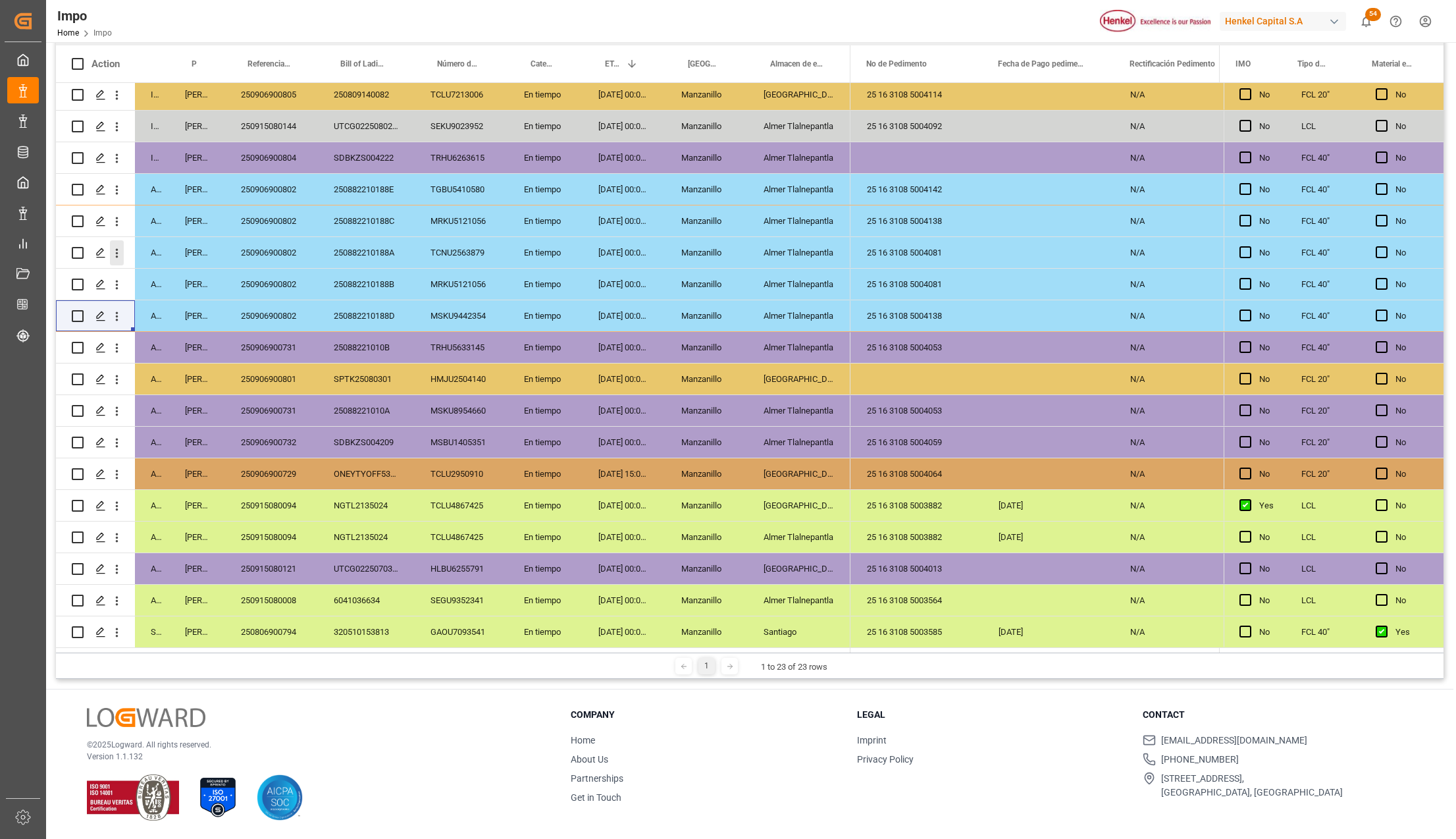
drag, startPoint x: 117, startPoint y: 249, endPoint x: 133, endPoint y: 276, distance: 31.4
click at [117, 249] on icon "open menu" at bounding box center [117, 254] width 3 height 10
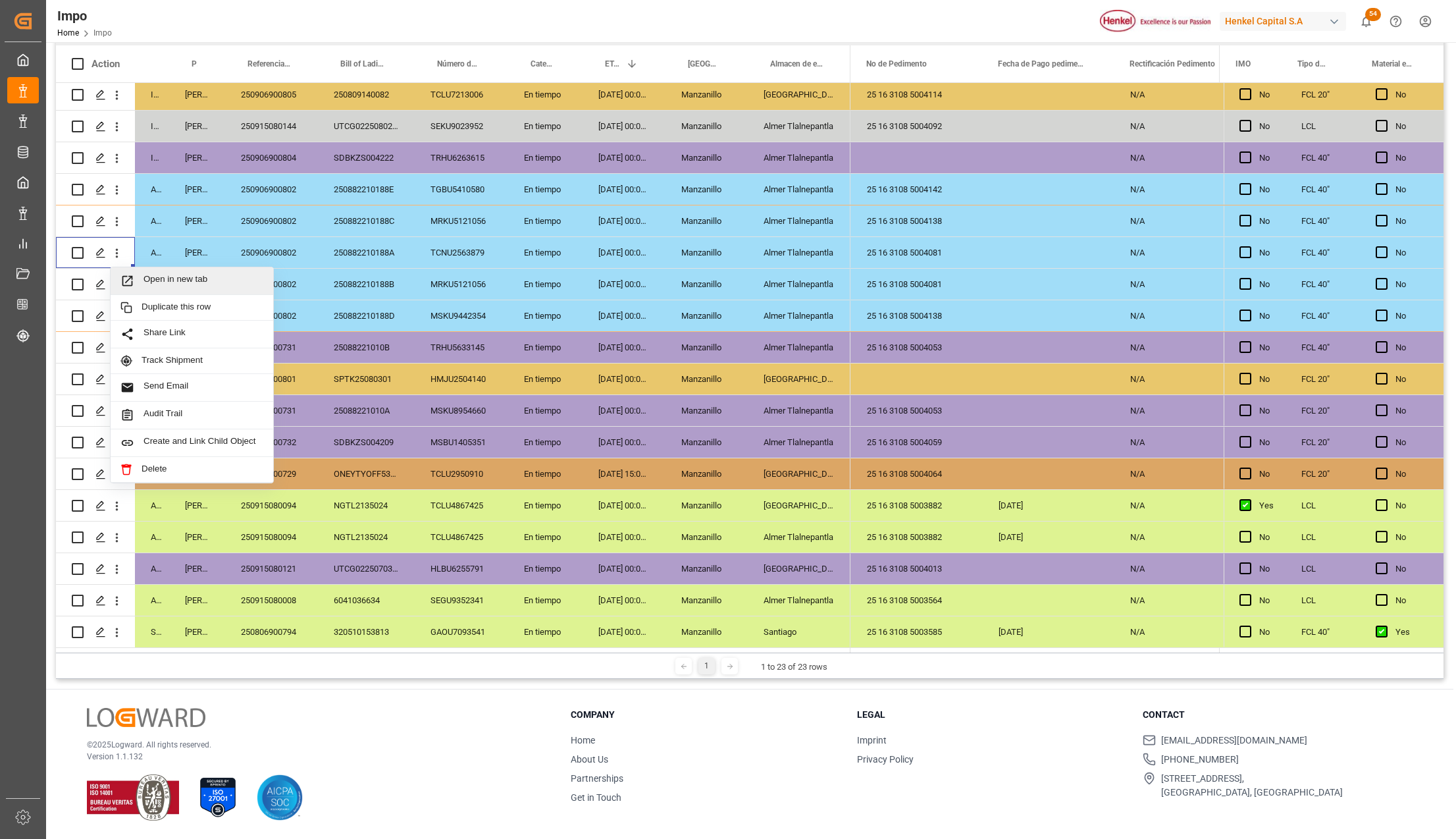
click at [133, 276] on icon "Press SPACE to select this row." at bounding box center [127, 281] width 14 height 14
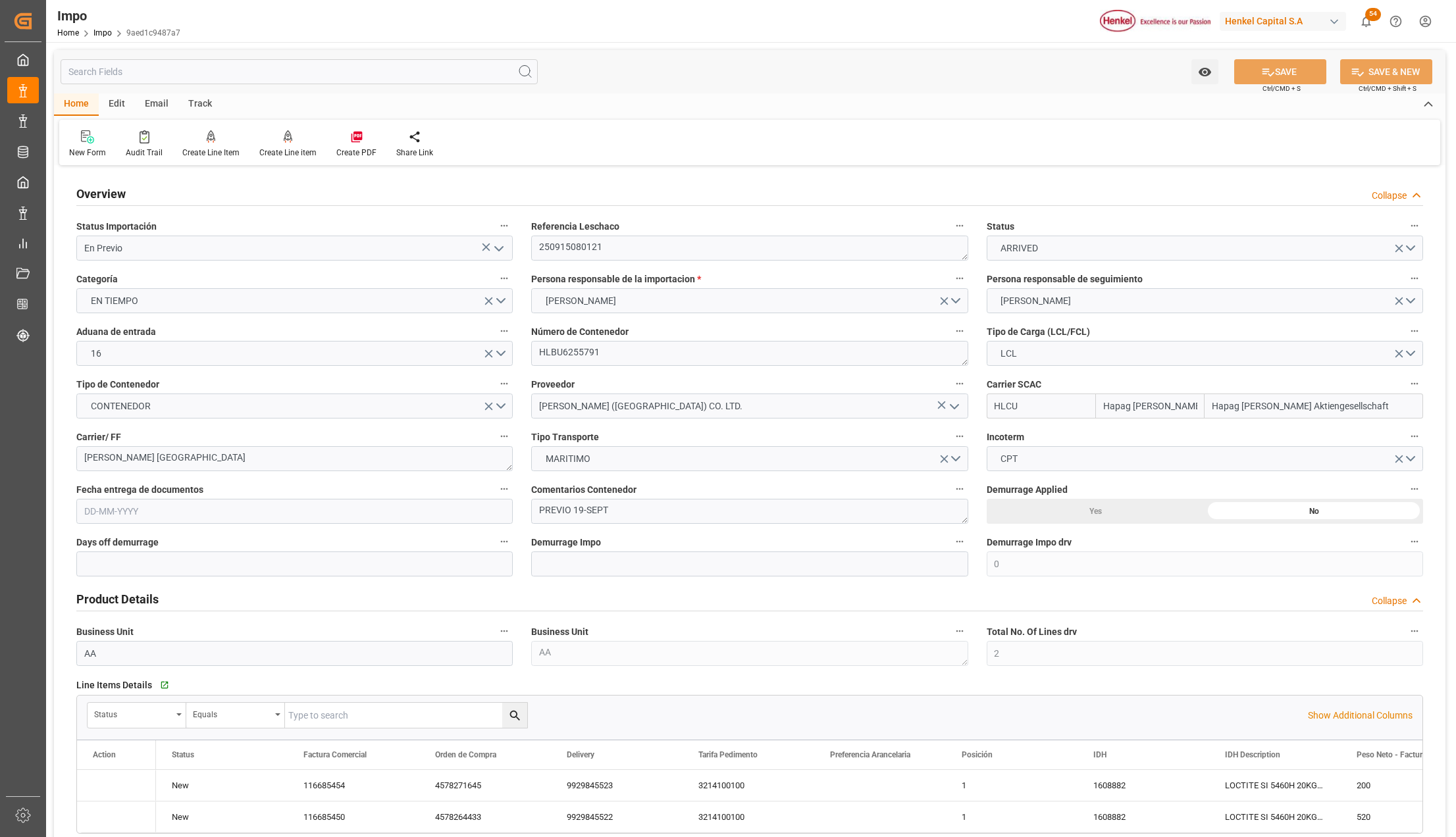
type input "Hapag Lloyd"
type input "Hapag Lloyd Aktiengesellschaft"
type input "0"
type input "2"
type input "3"
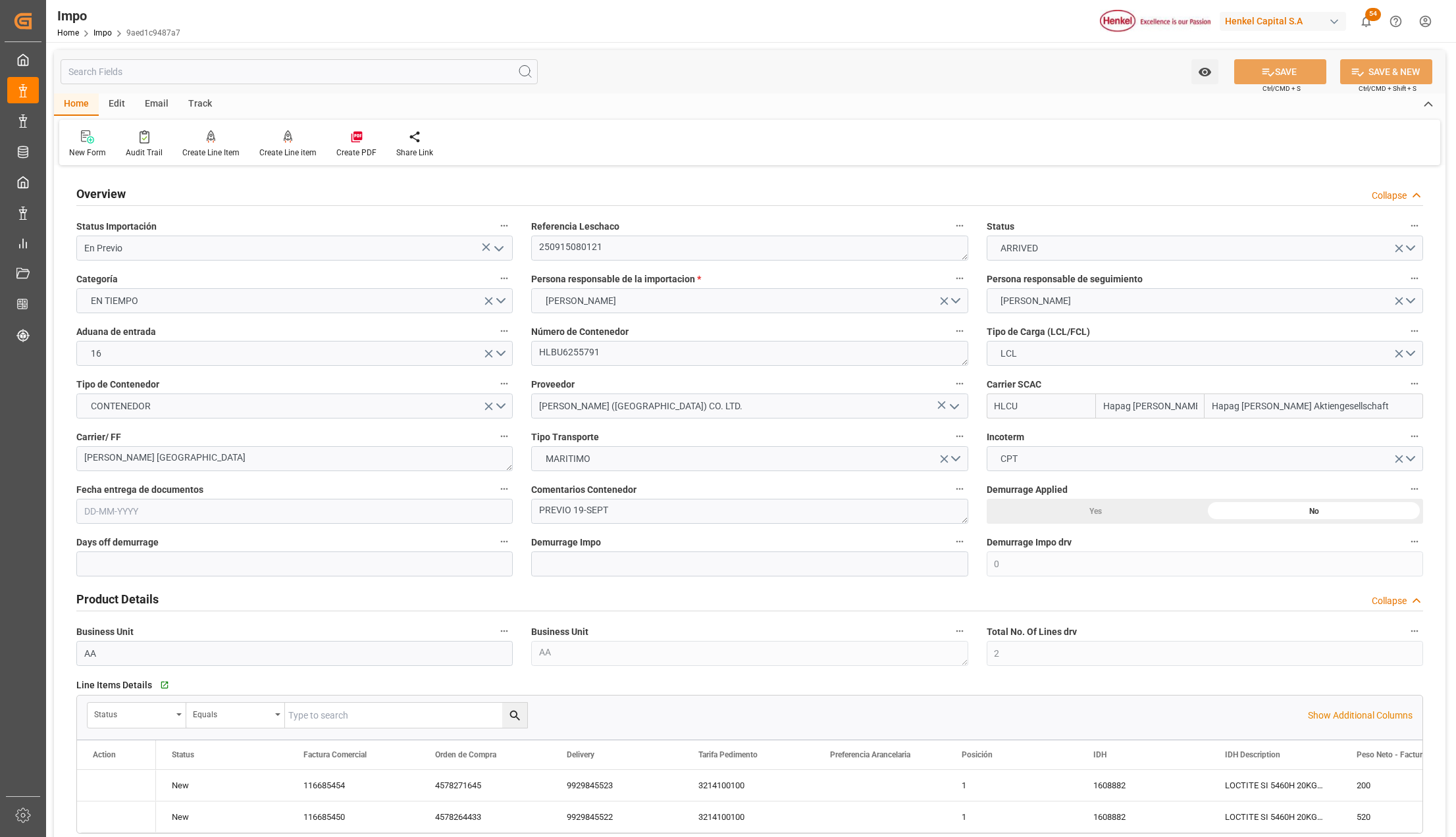
type input "3"
type input "04-08-2025"
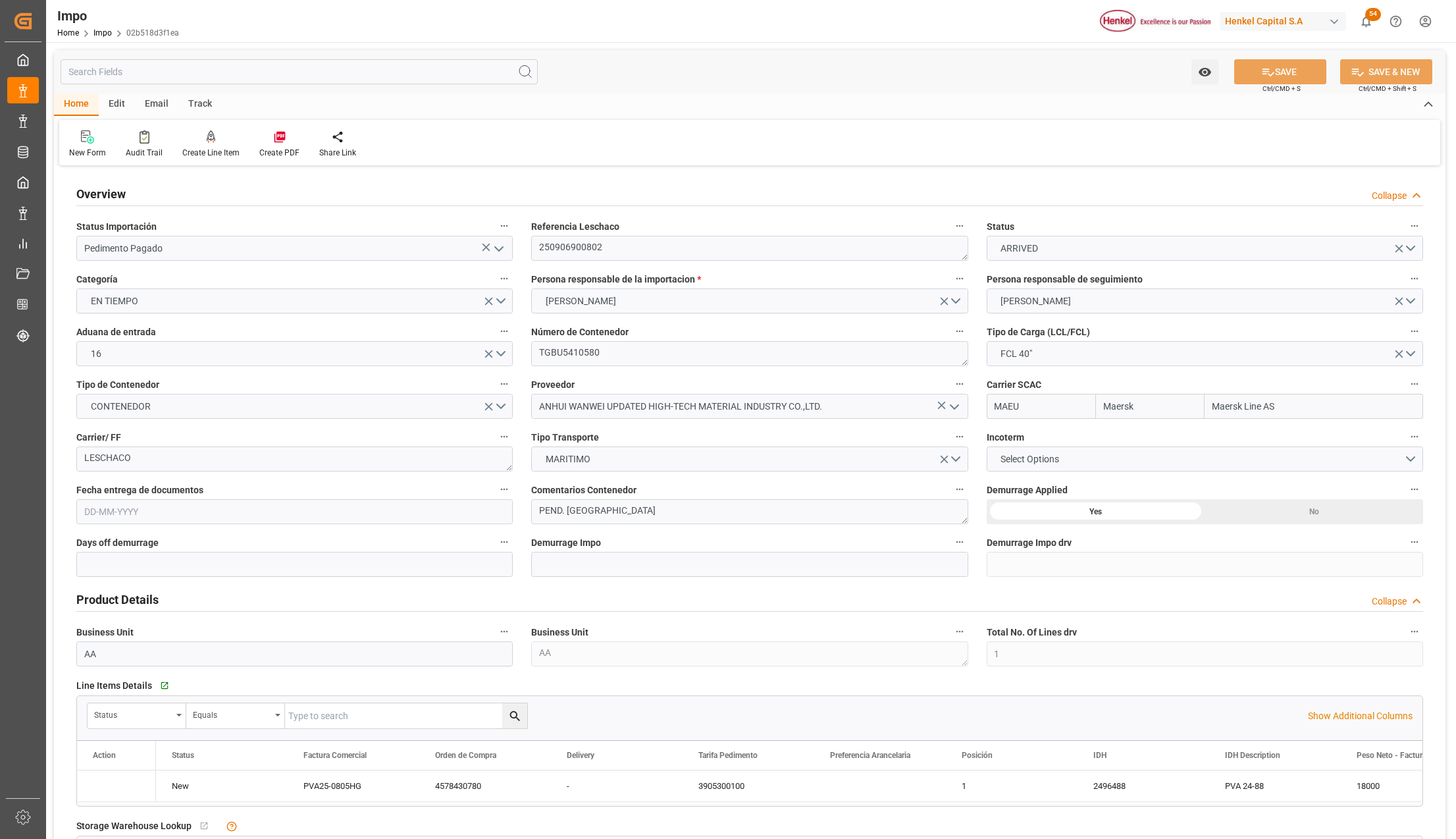
type input "Maersk"
type input "Maersk Line AS"
type input "1"
type input "46.08"
type input "20"
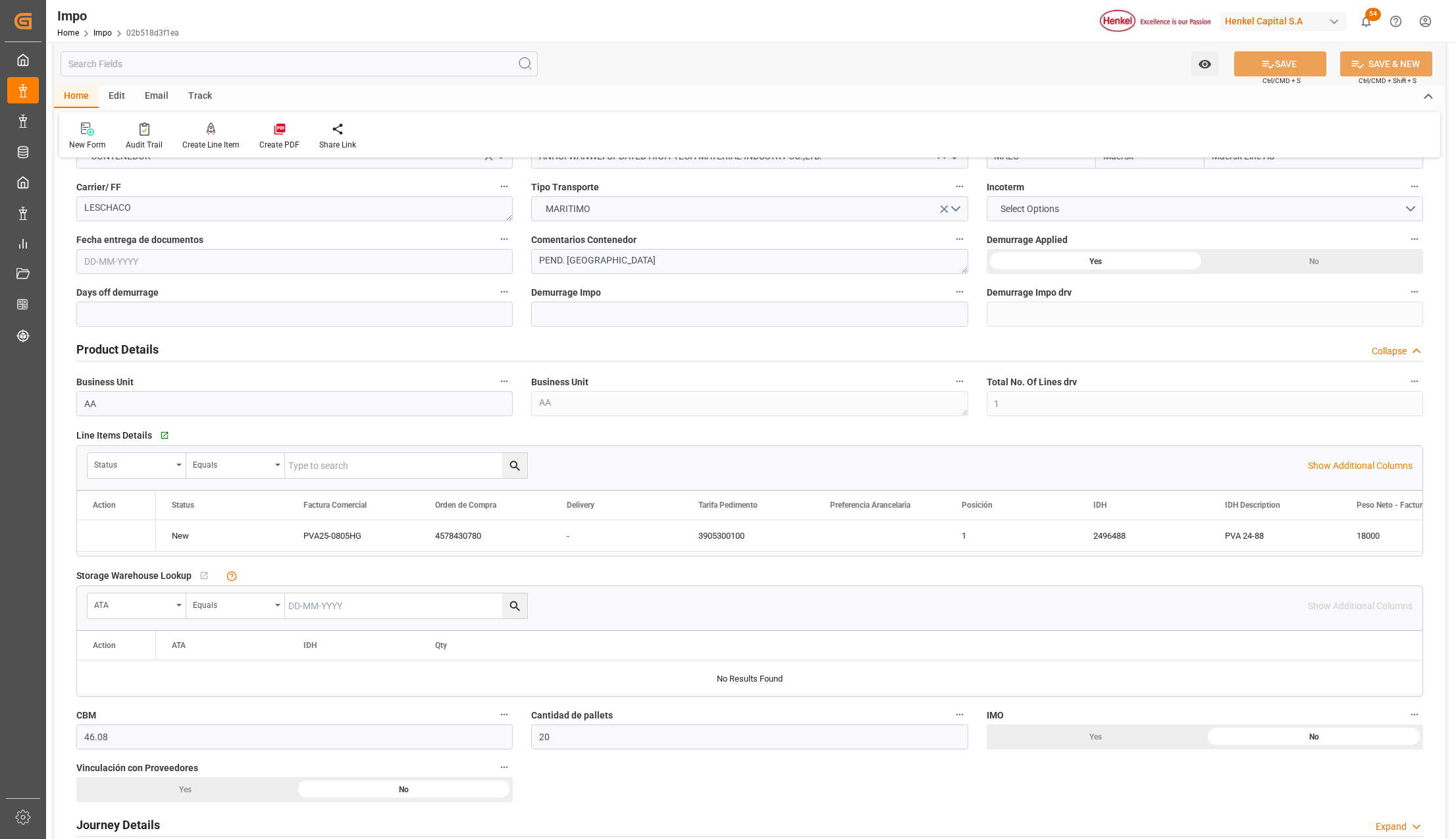
type input "[DATE]"
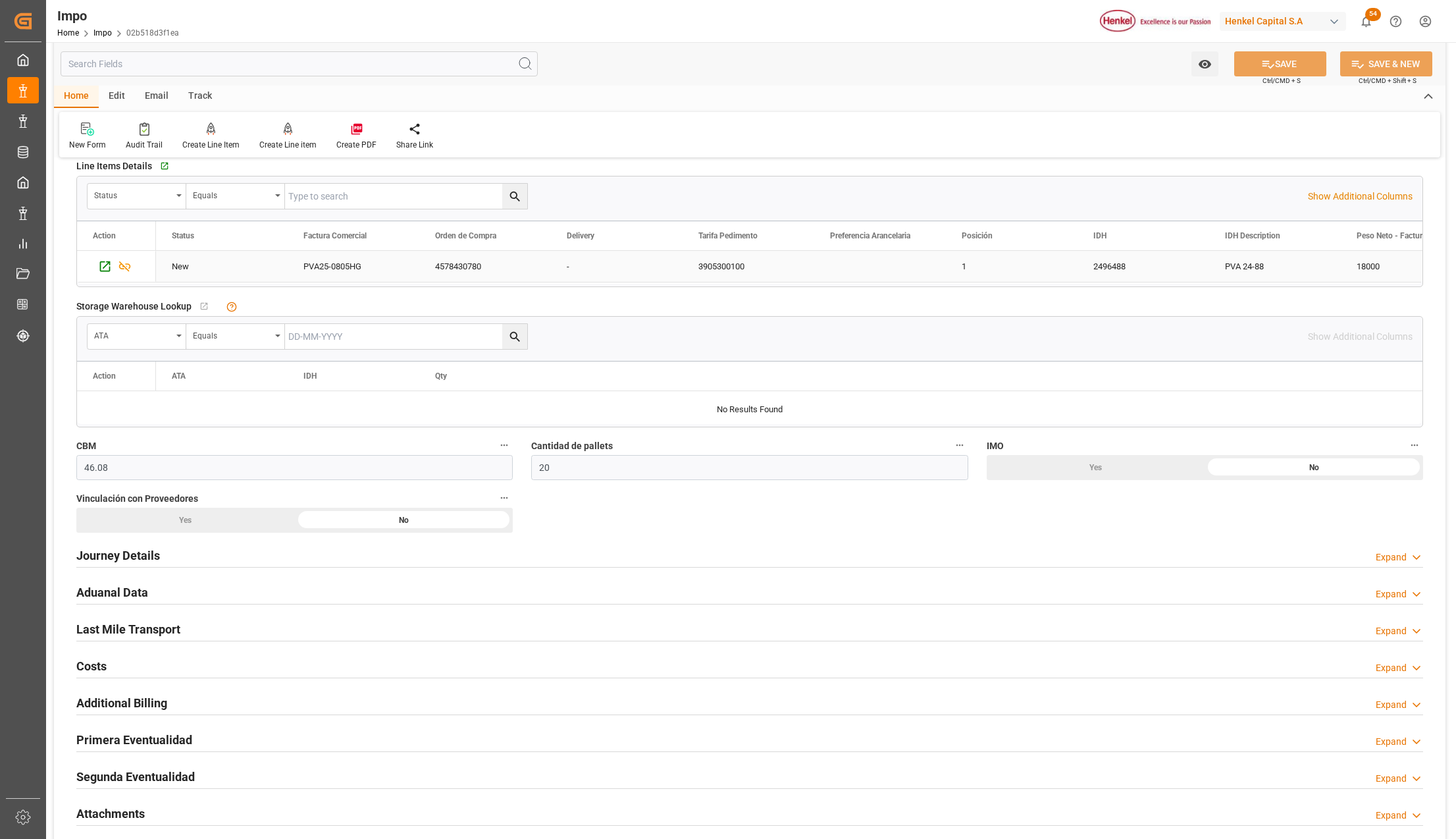
scroll to position [614, 0]
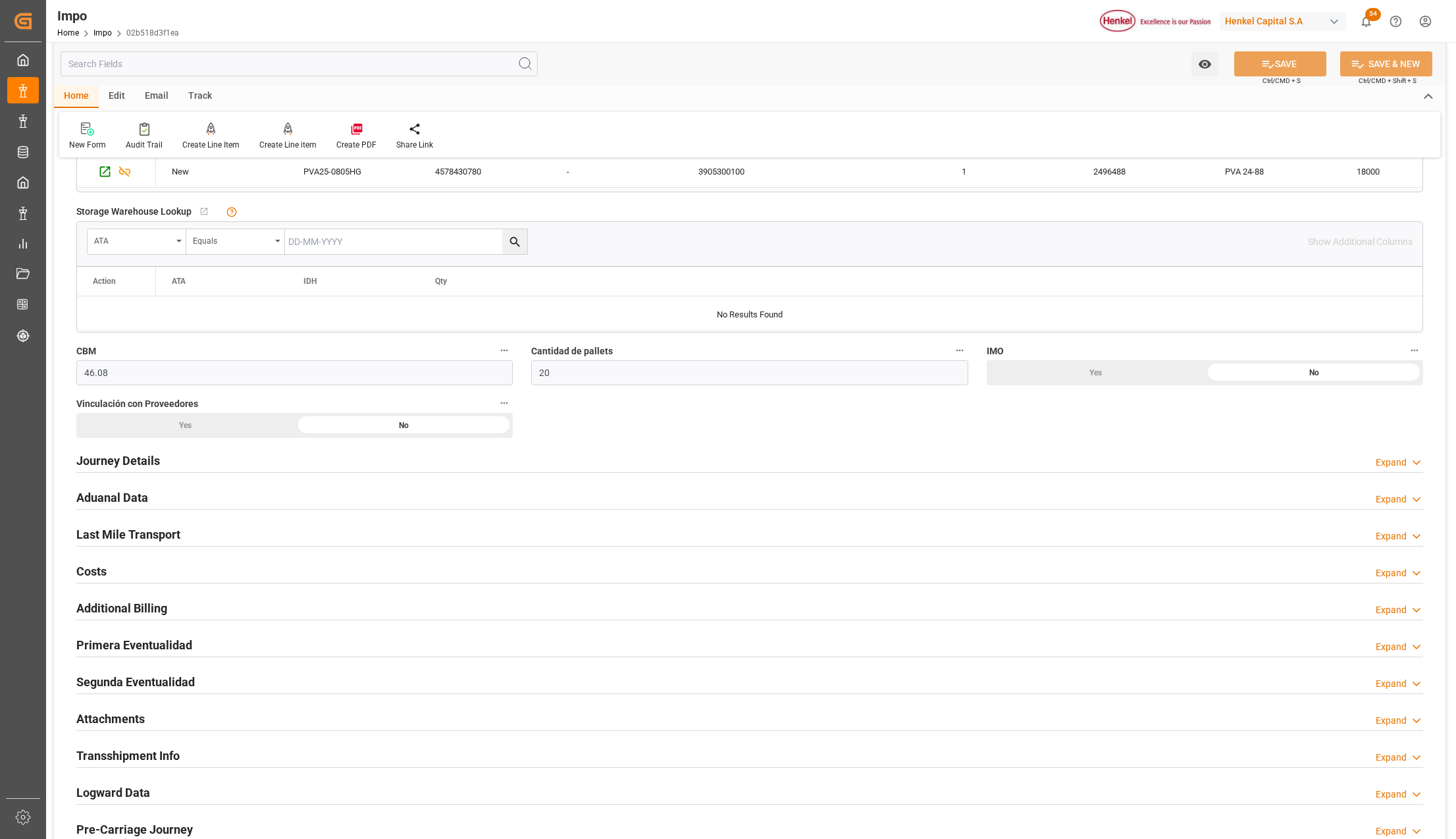
drag, startPoint x: 91, startPoint y: 645, endPoint x: 203, endPoint y: 663, distance: 113.4
click at [91, 645] on h2 "Primera Eventualidad" at bounding box center [134, 645] width 116 height 18
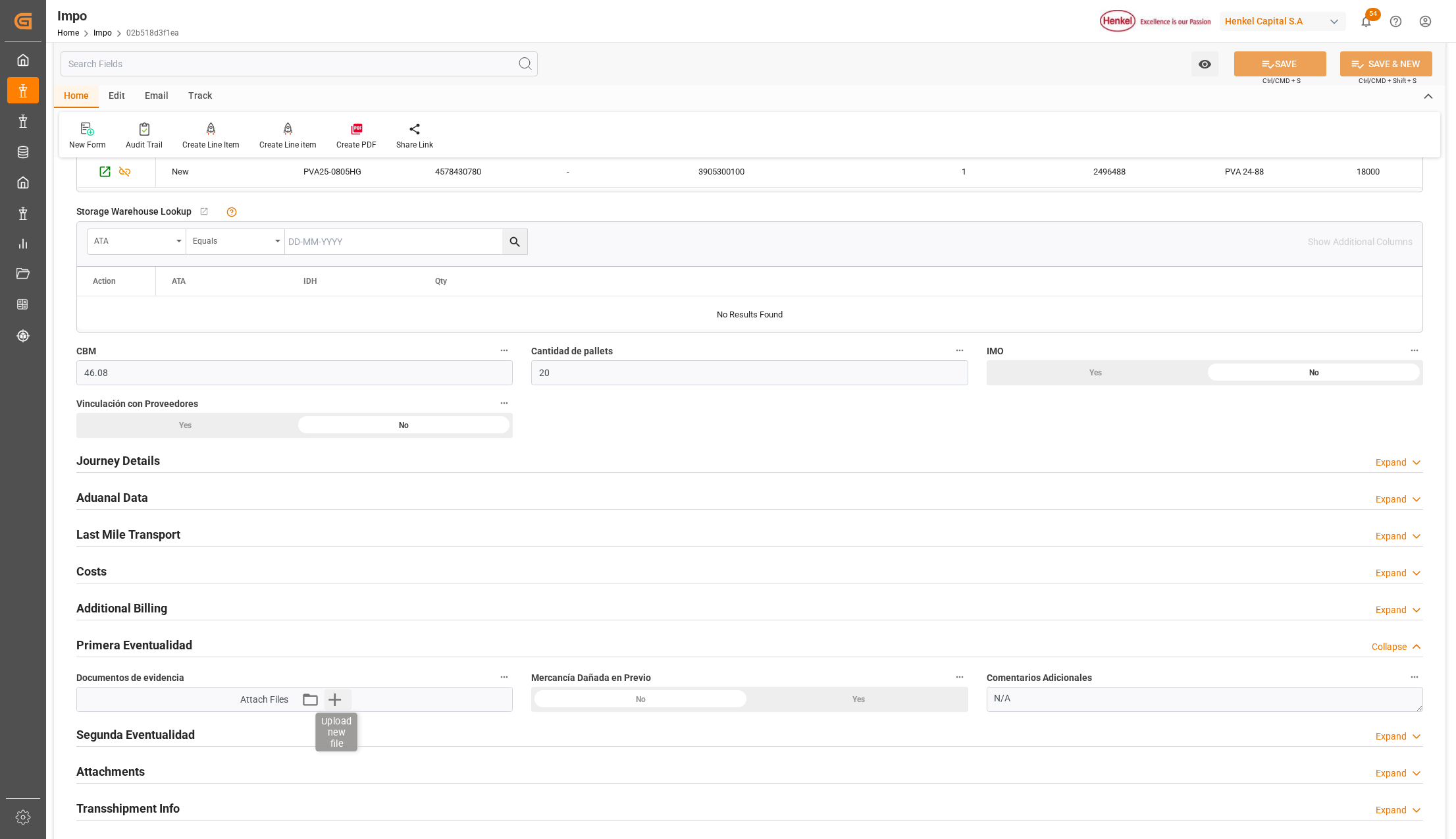
click at [342, 706] on icon "button" at bounding box center [334, 699] width 21 height 21
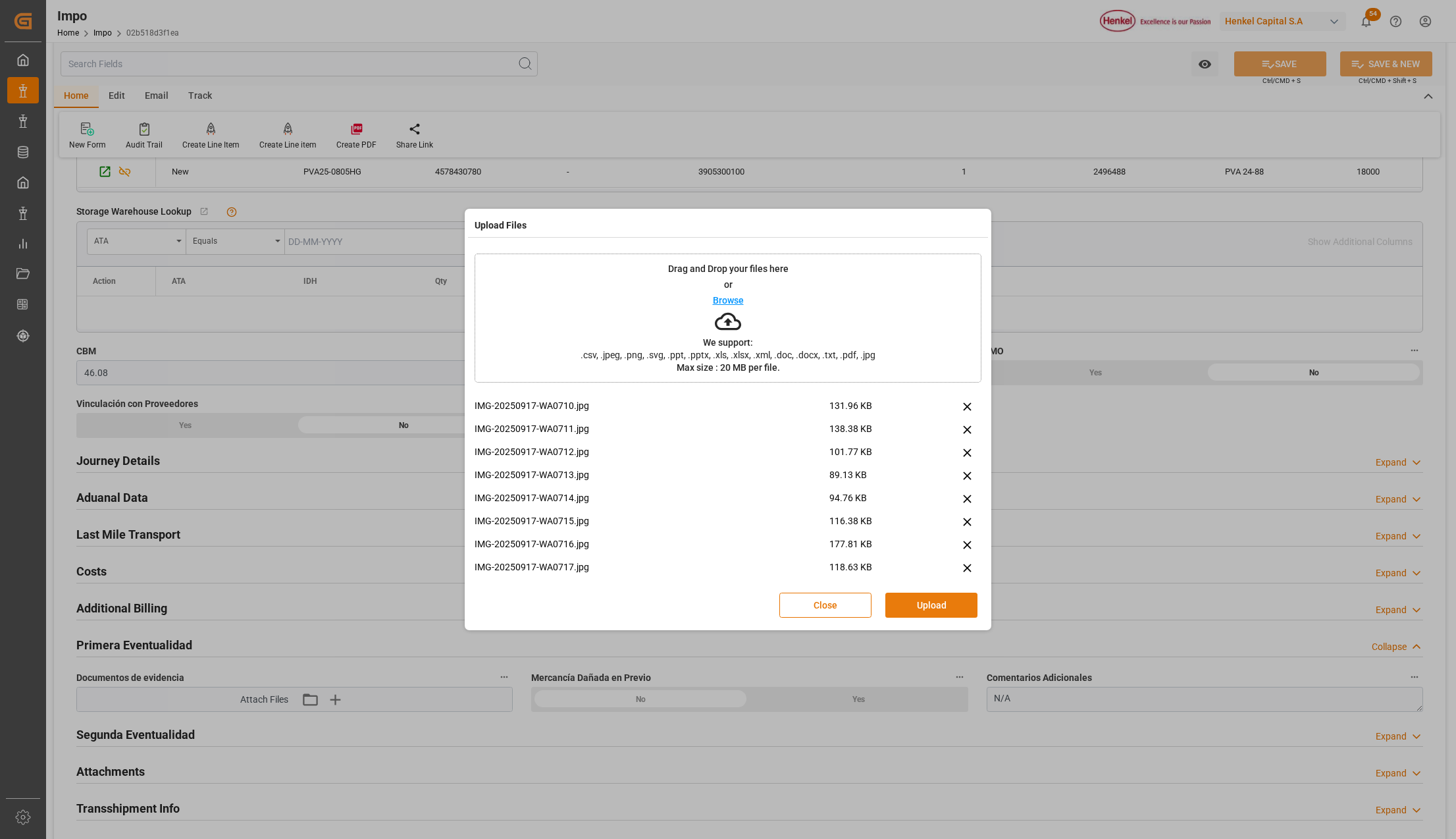
click at [938, 607] on button "Upload" at bounding box center [931, 605] width 92 height 25
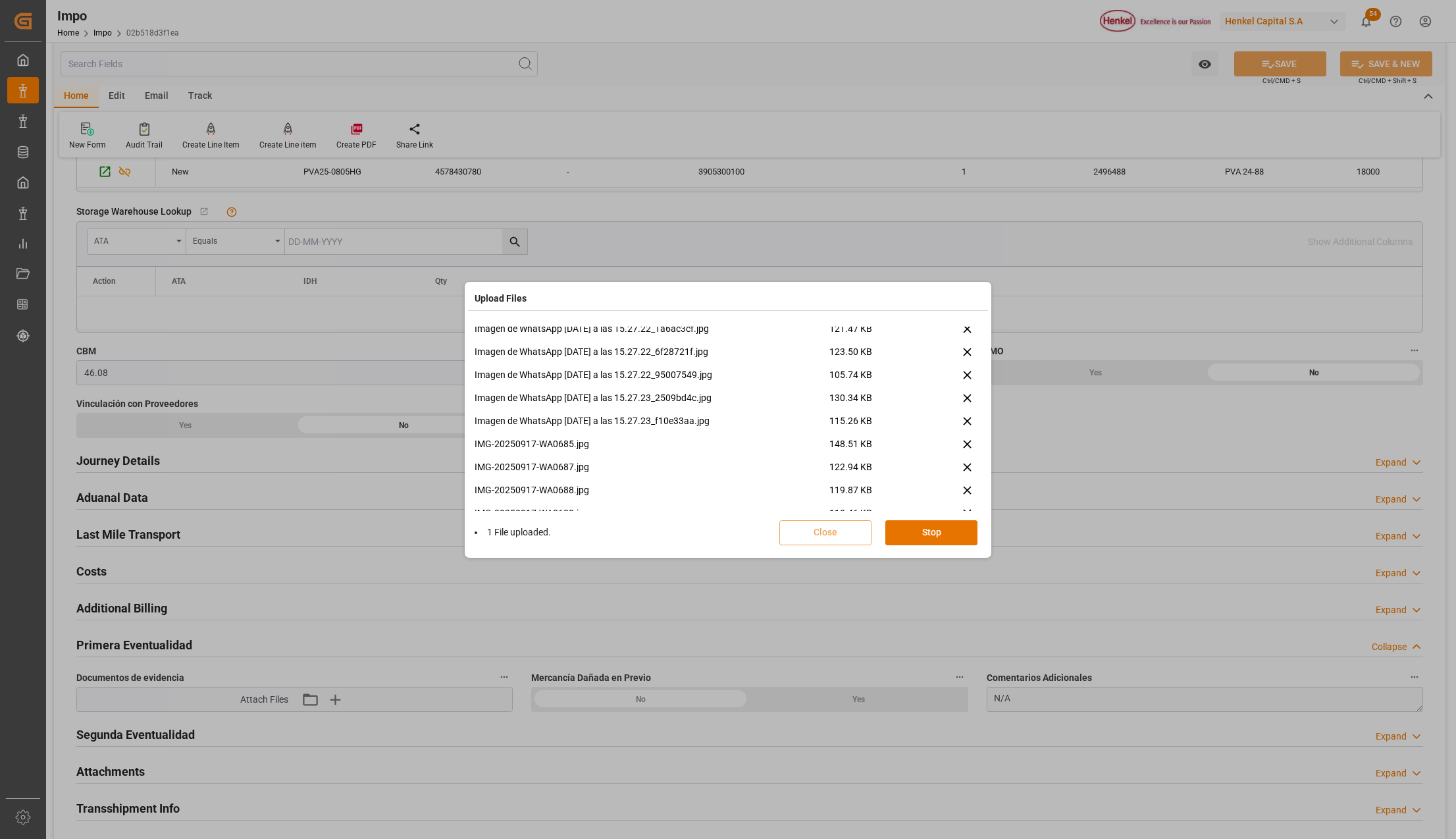
scroll to position [1346, 0]
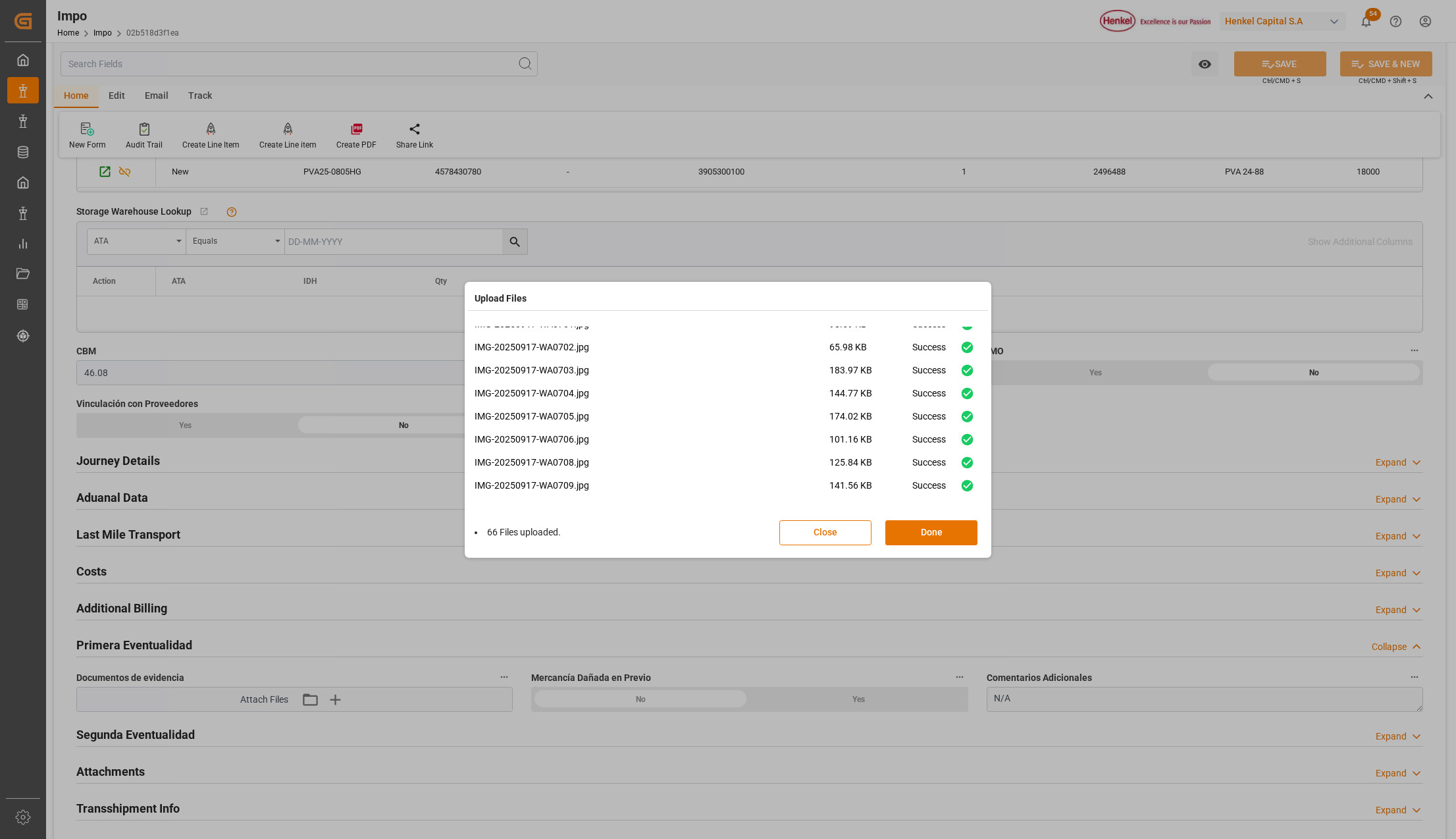
click at [935, 531] on button "Done" at bounding box center [931, 533] width 92 height 25
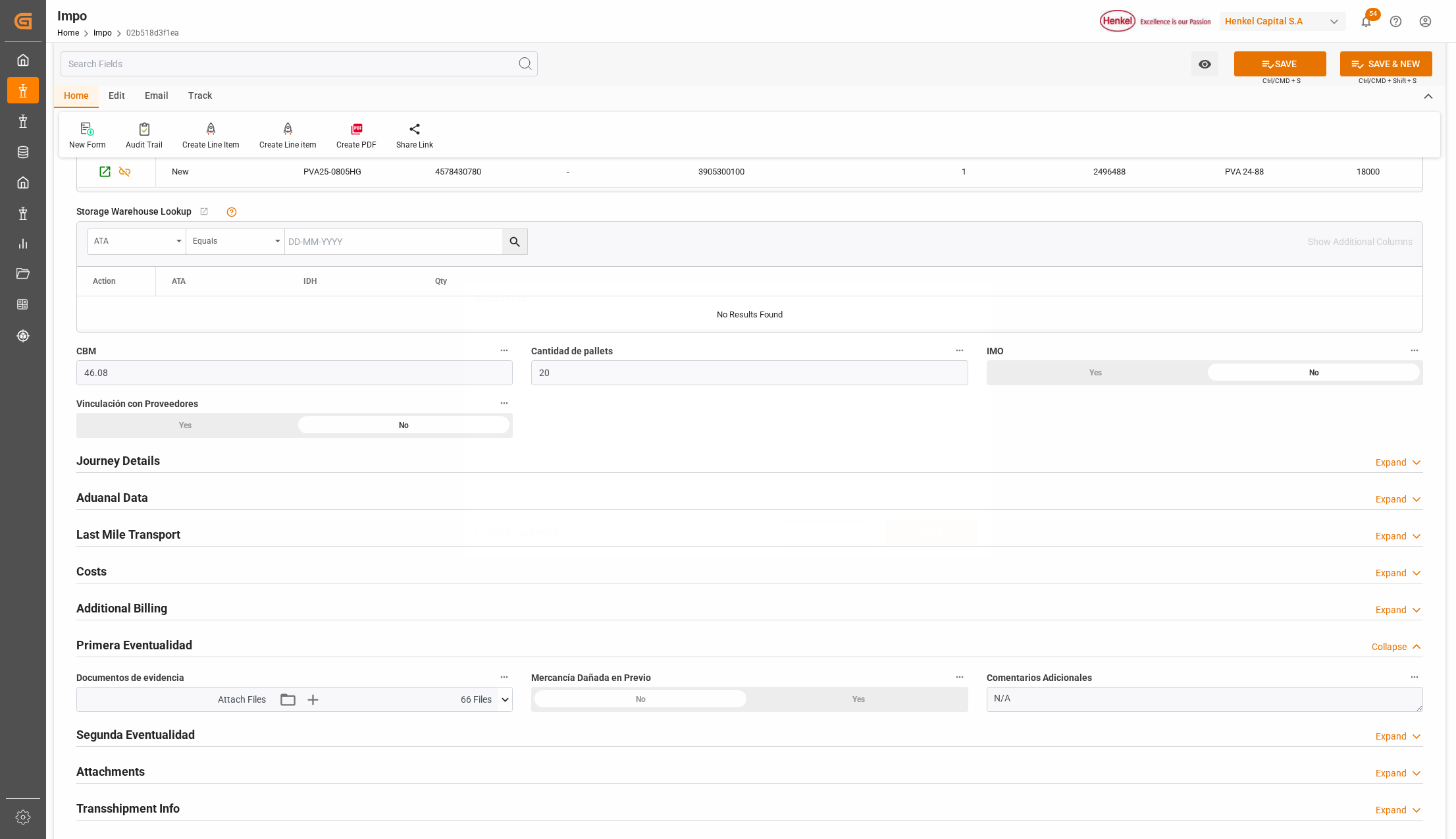
scroll to position [0, 0]
click at [1277, 61] on button "SAVE" at bounding box center [1280, 63] width 92 height 25
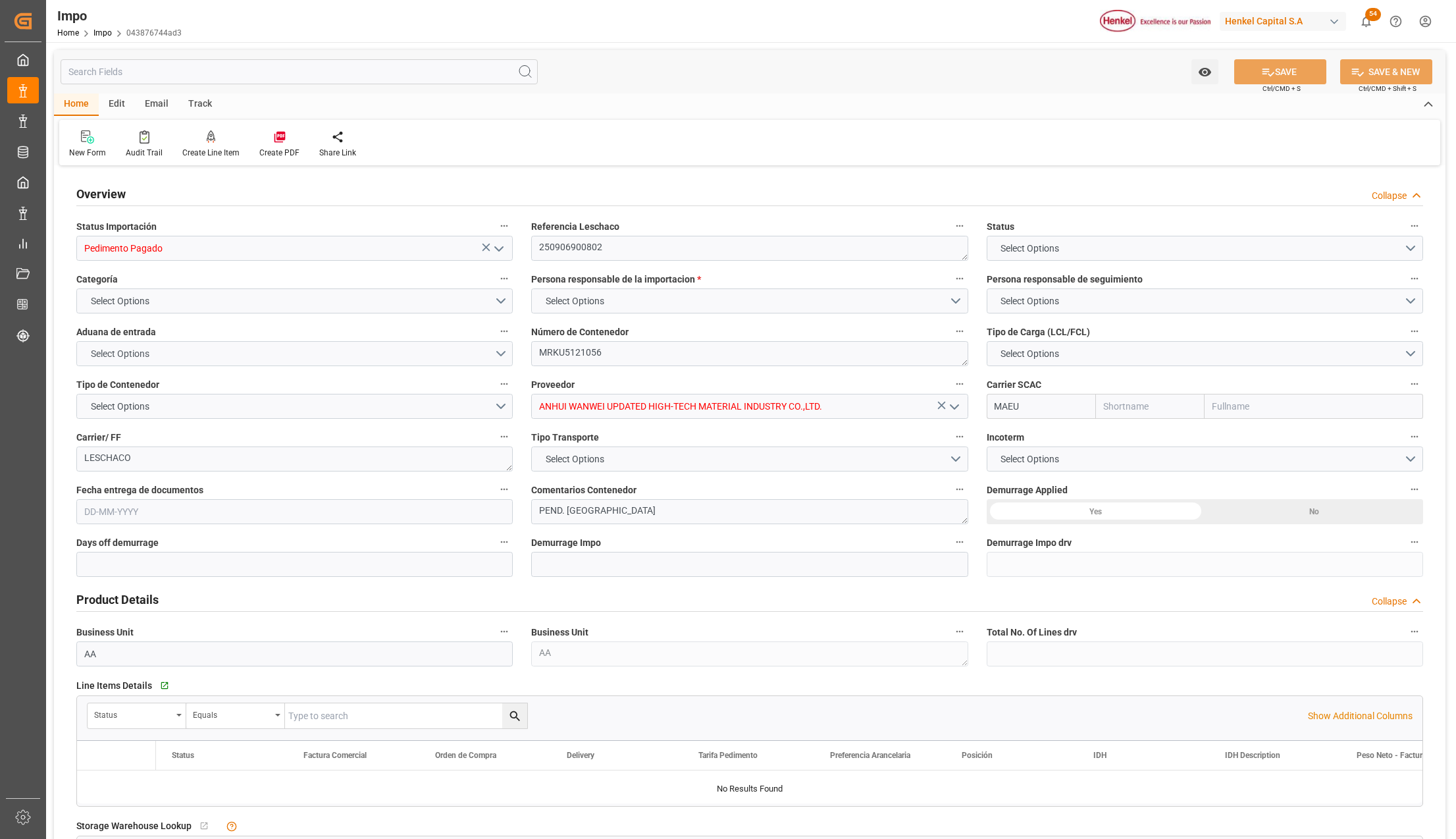
type input "Maersk"
type input "Maersk Line AS"
type input "1"
type input "46.08"
type input "20"
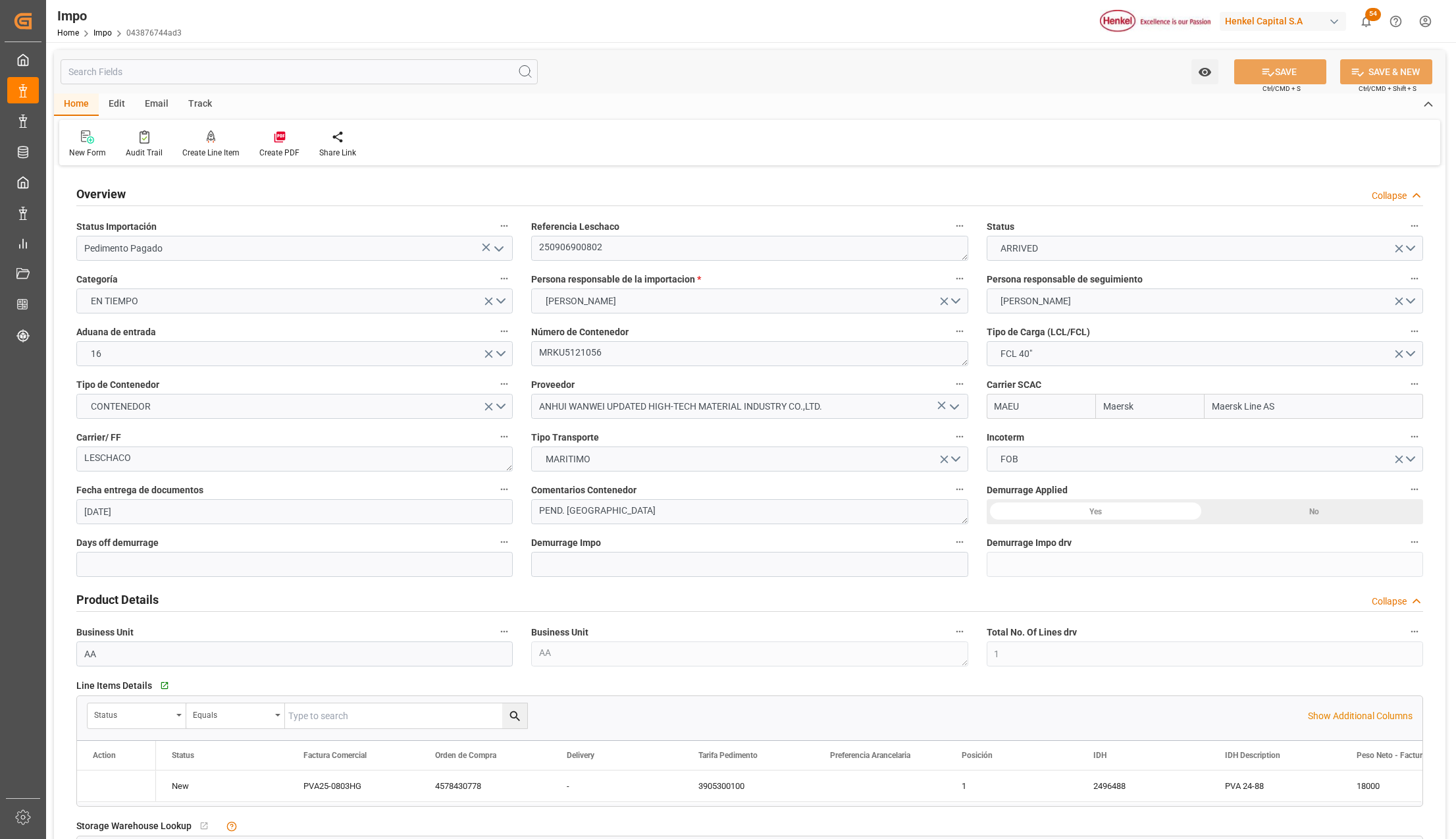
type input "[DATE]"
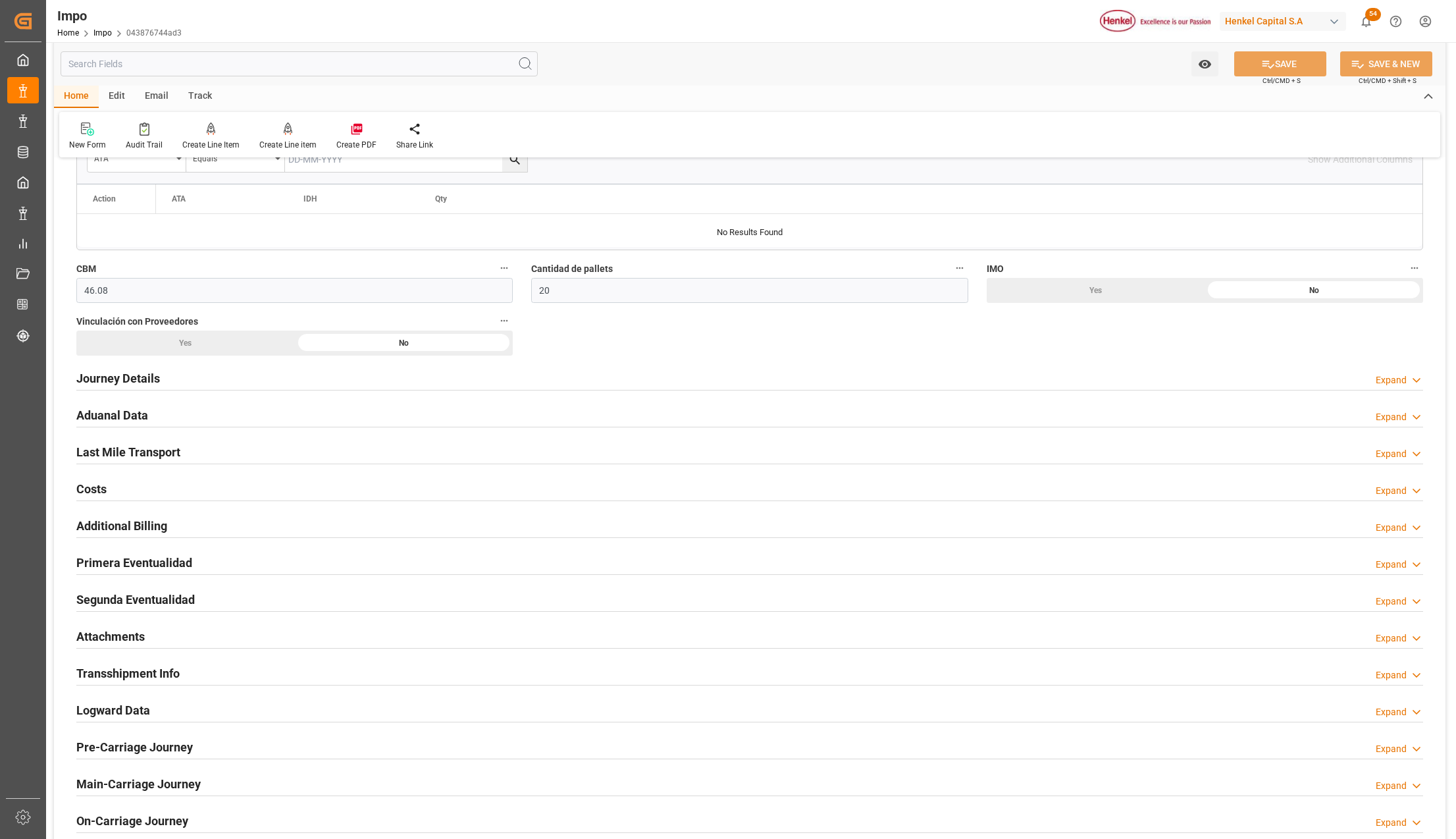
scroll to position [790, 0]
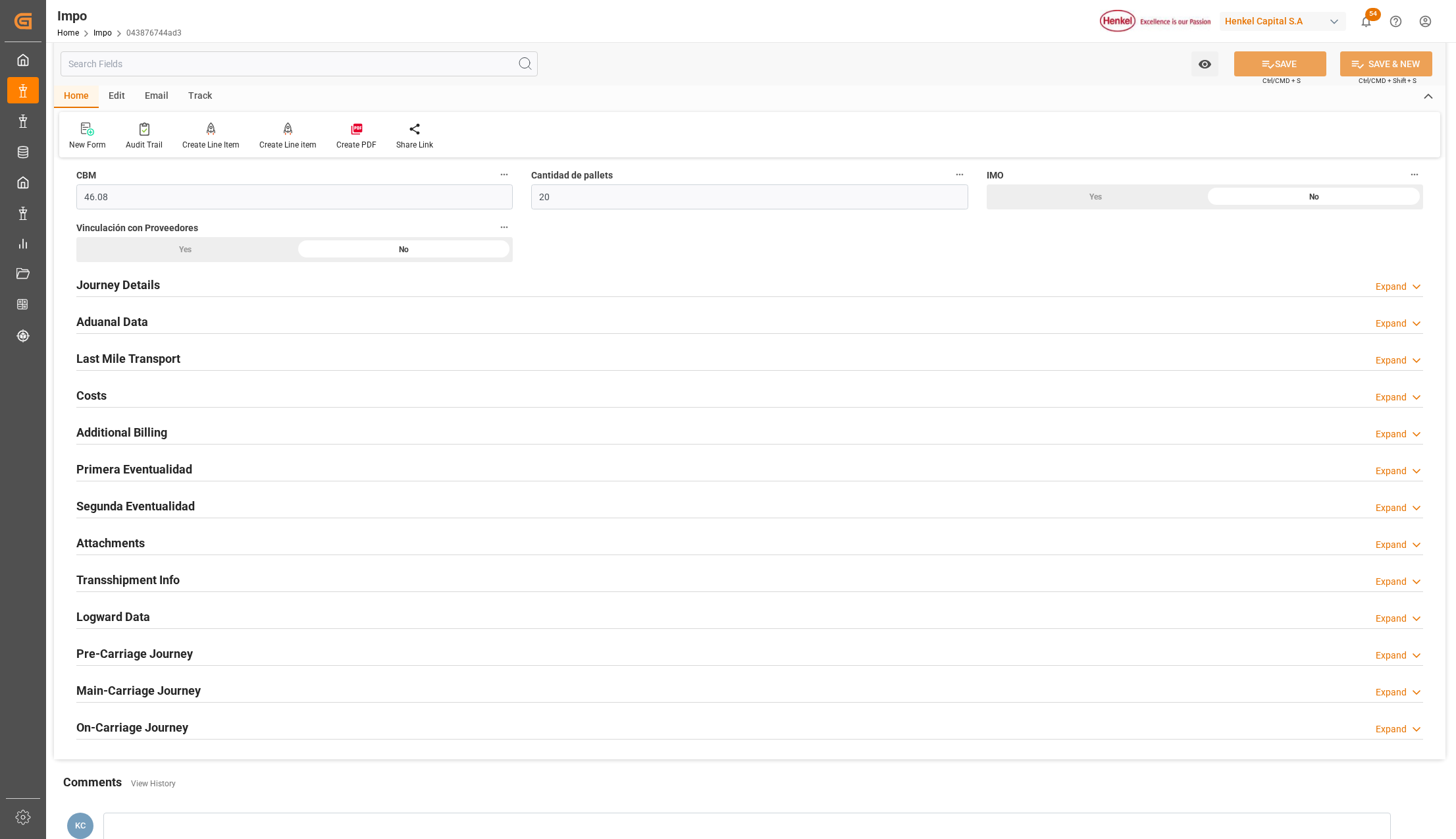
click at [111, 470] on h2 "Primera Eventualidad" at bounding box center [134, 469] width 116 height 18
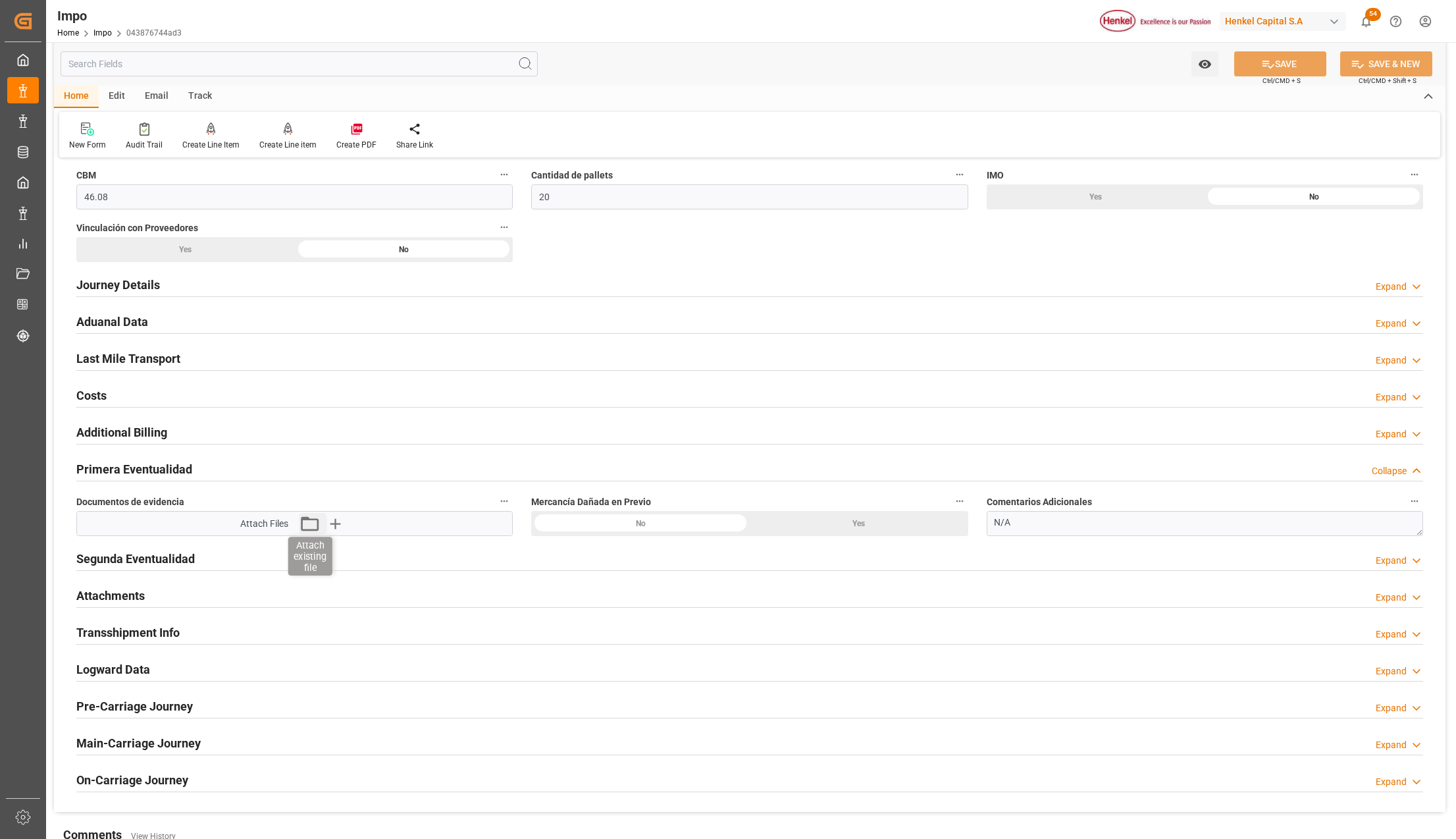
click at [314, 528] on icon "button" at bounding box center [309, 523] width 21 height 21
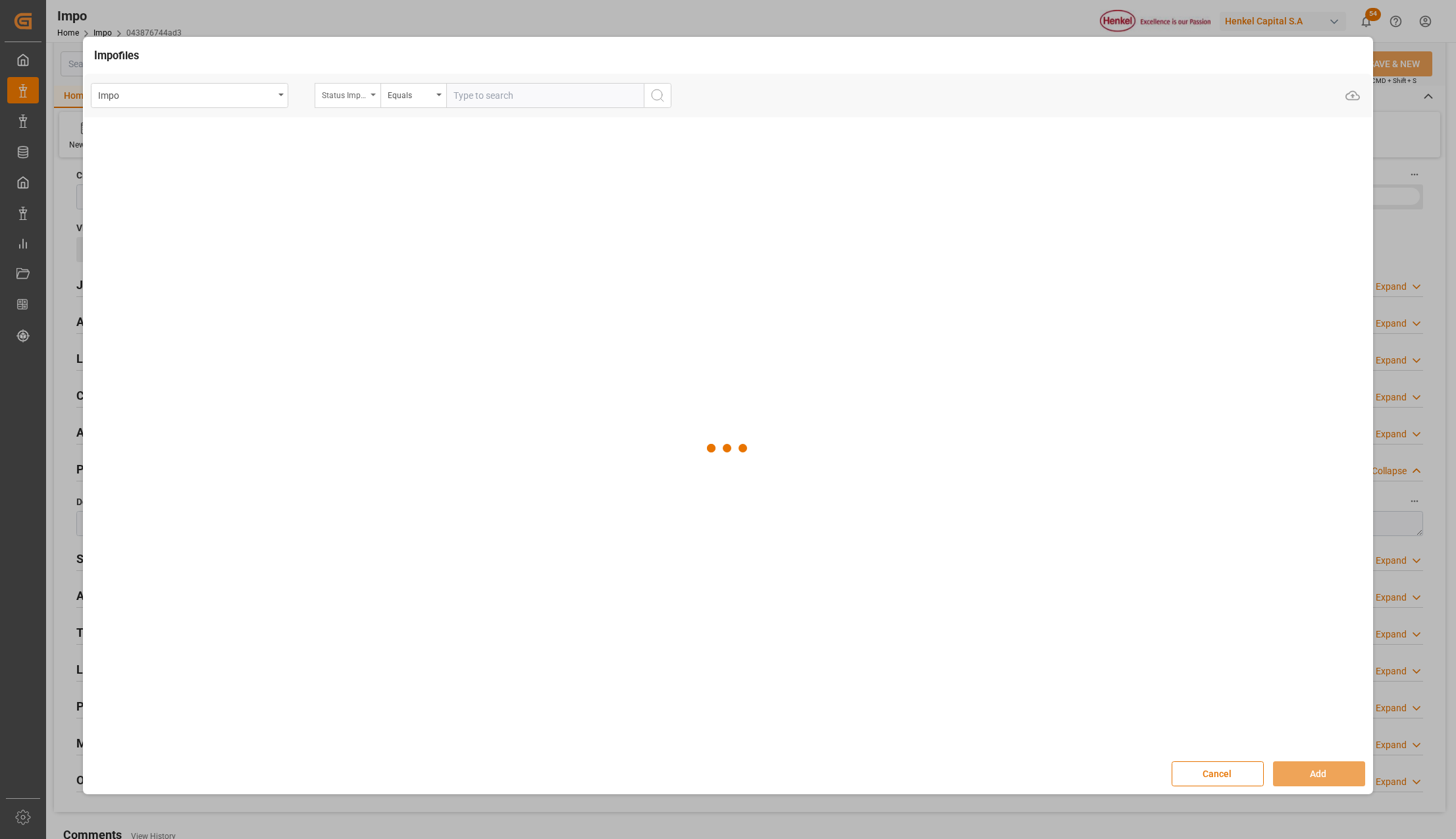
click at [367, 97] on div "Status Importación" at bounding box center [348, 95] width 66 height 25
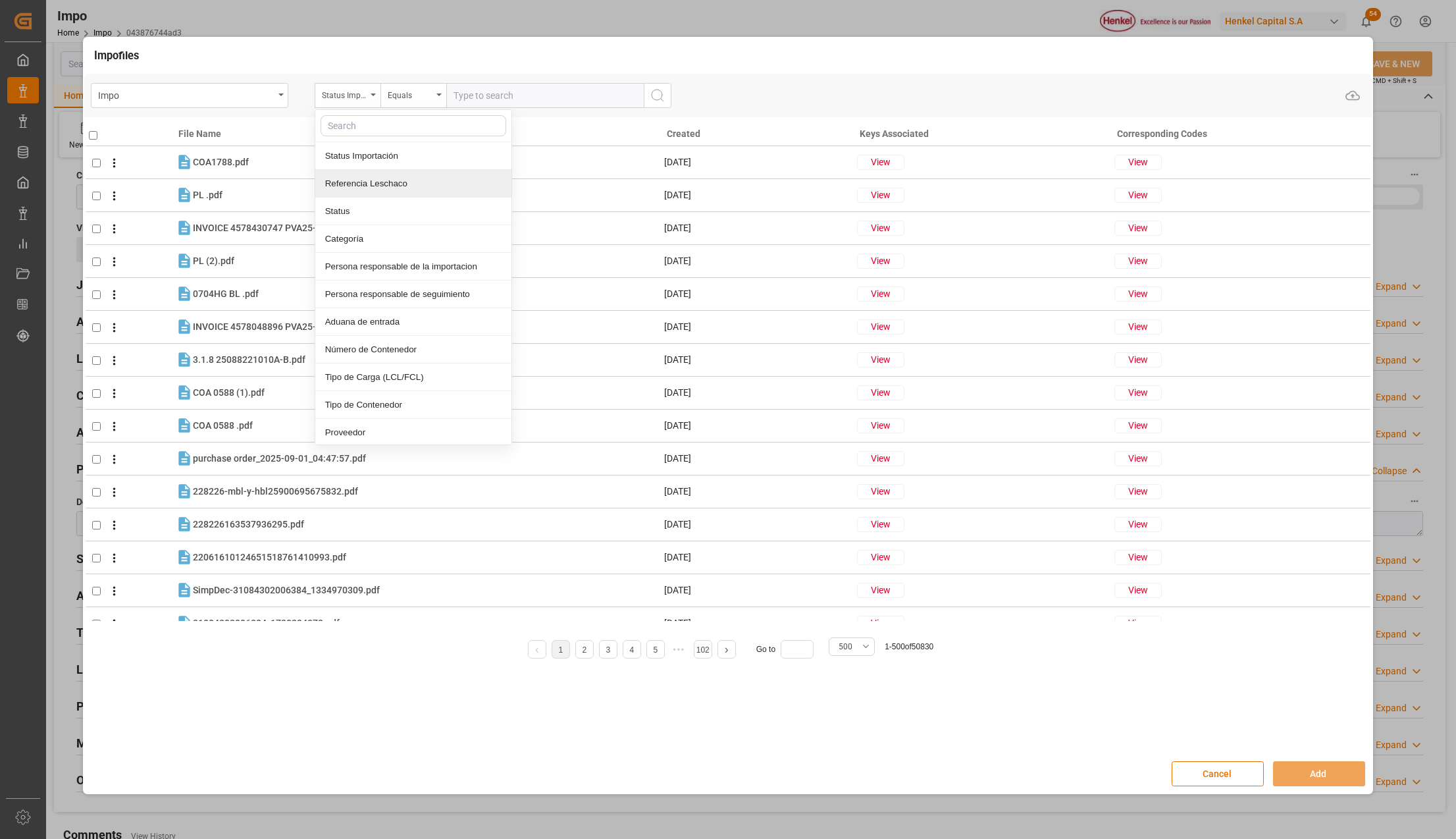
click at [364, 178] on div "Referencia Leschaco" at bounding box center [413, 184] width 196 height 28
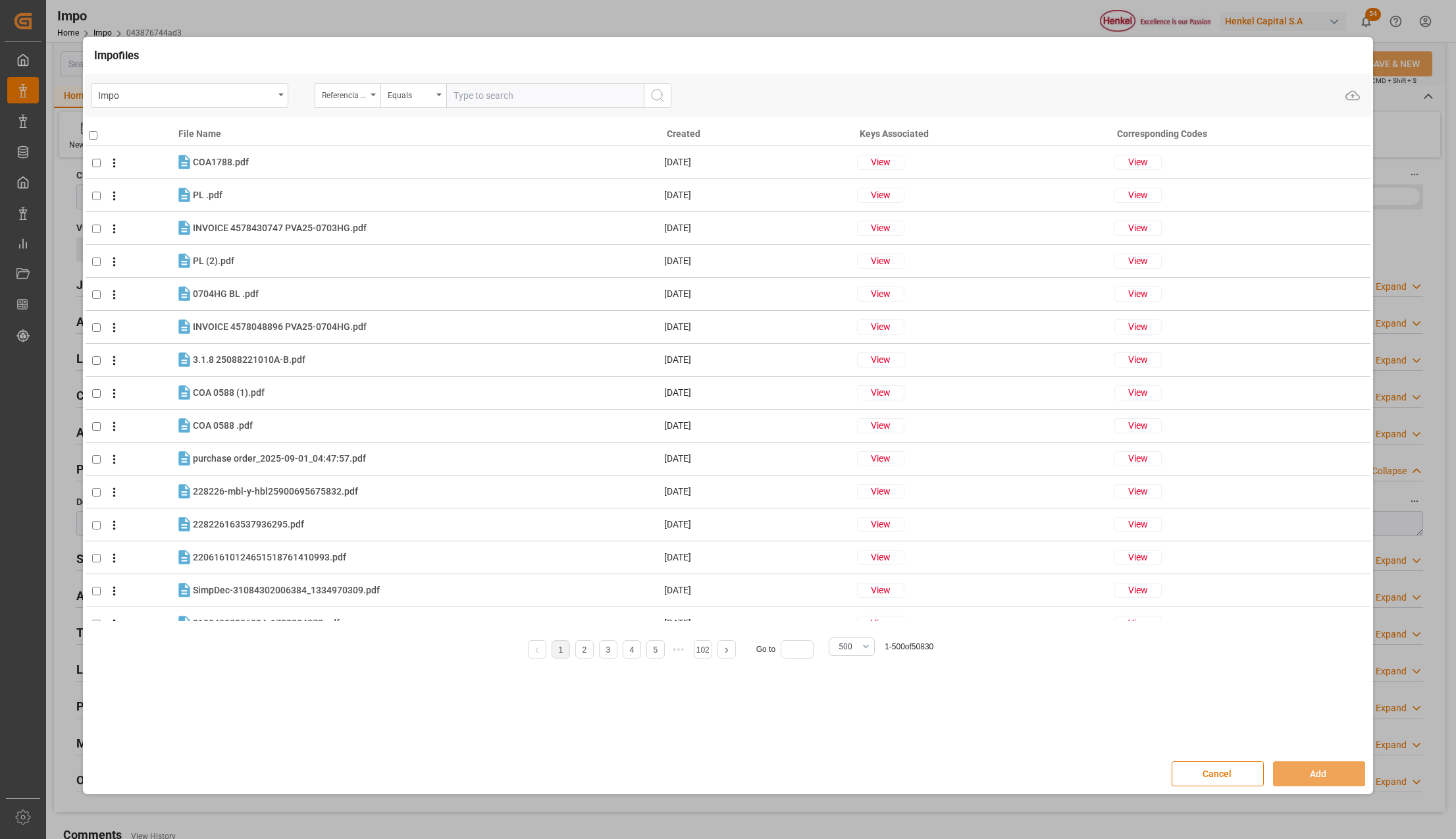
click at [462, 91] on input "text" at bounding box center [545, 95] width 197 height 25
paste input "250906900802"
type input "250906900802"
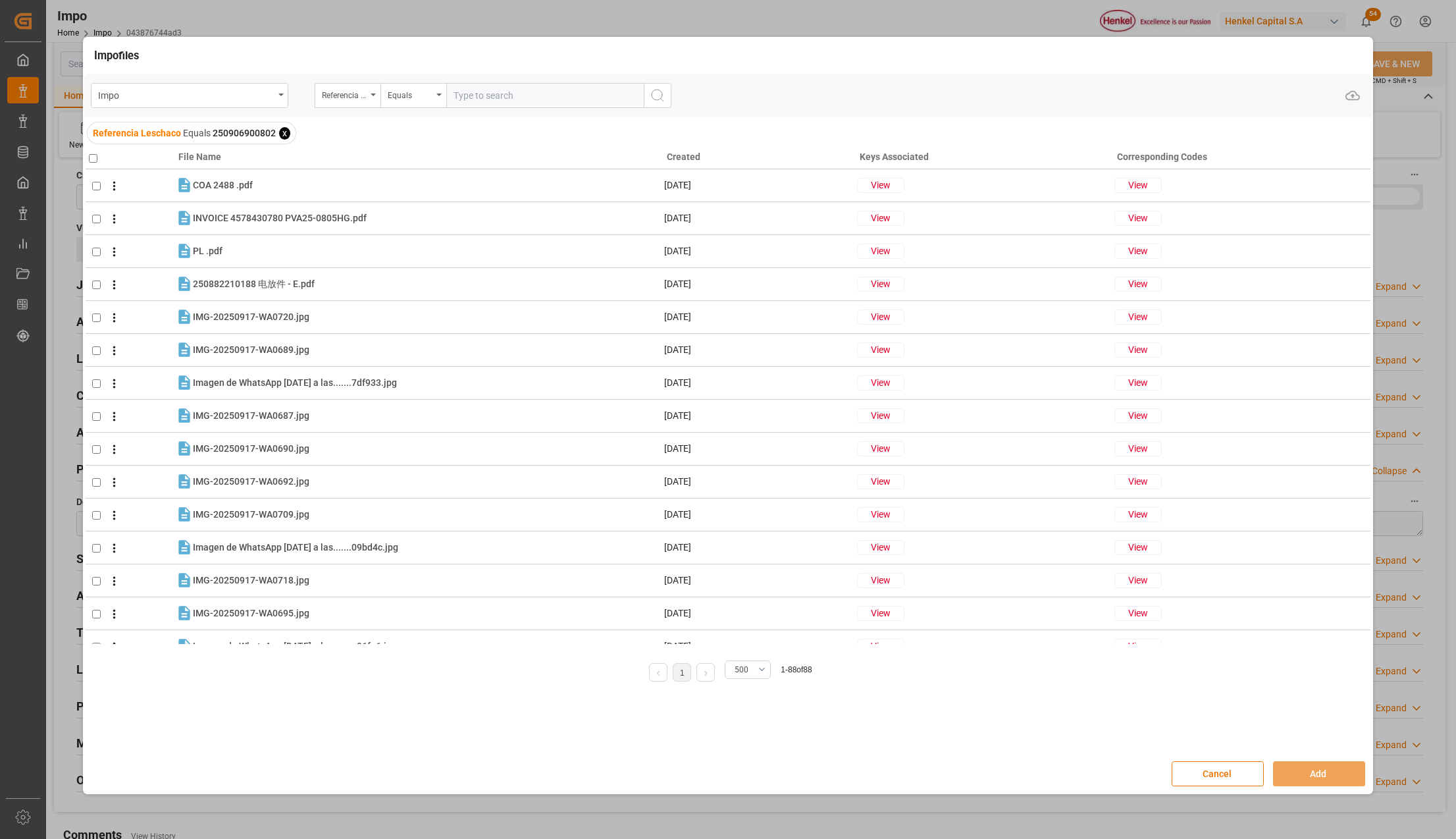
click at [95, 155] on input "checkbox" at bounding box center [93, 158] width 9 height 9
checkbox input "true"
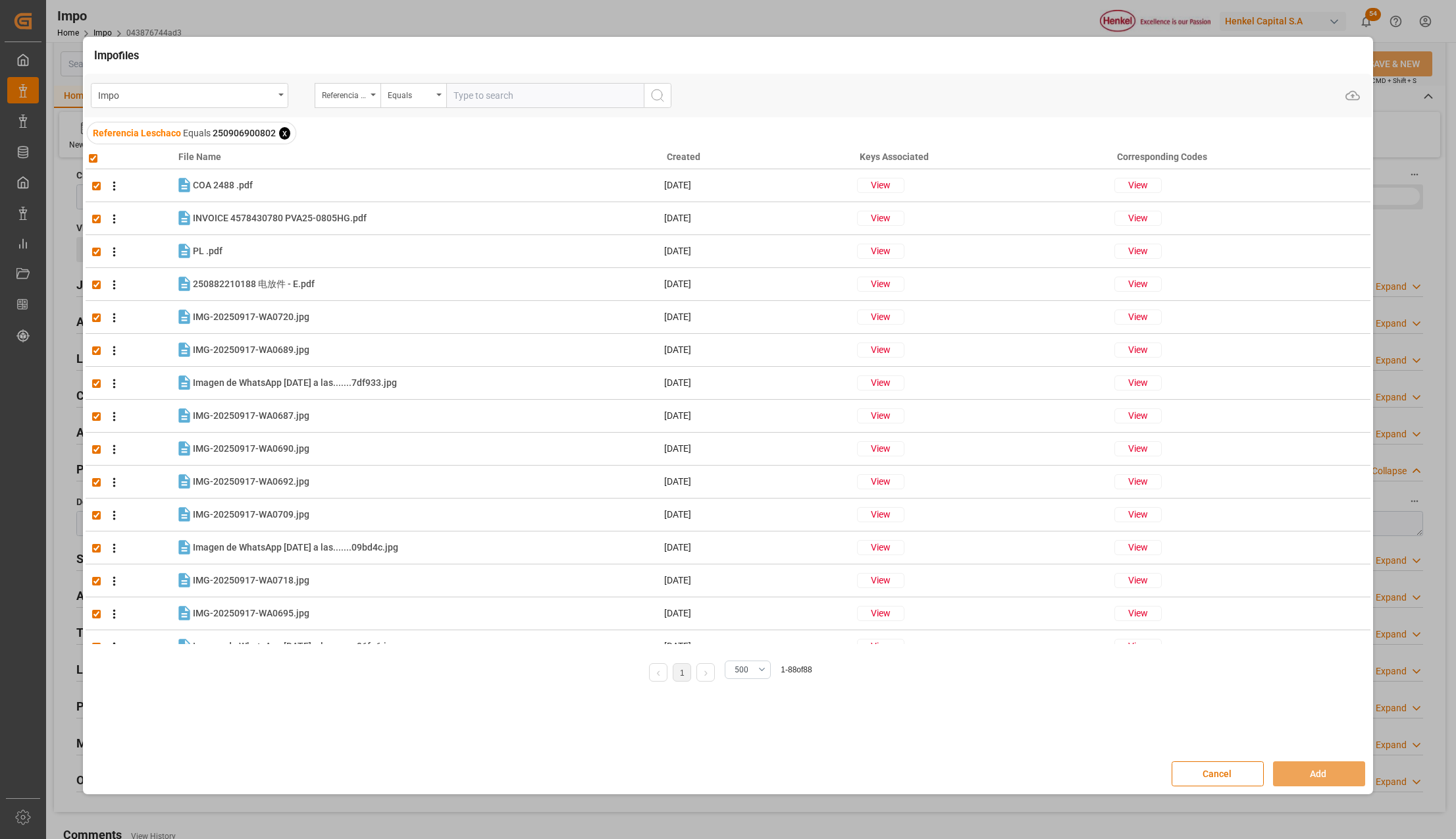
checkbox input "true"
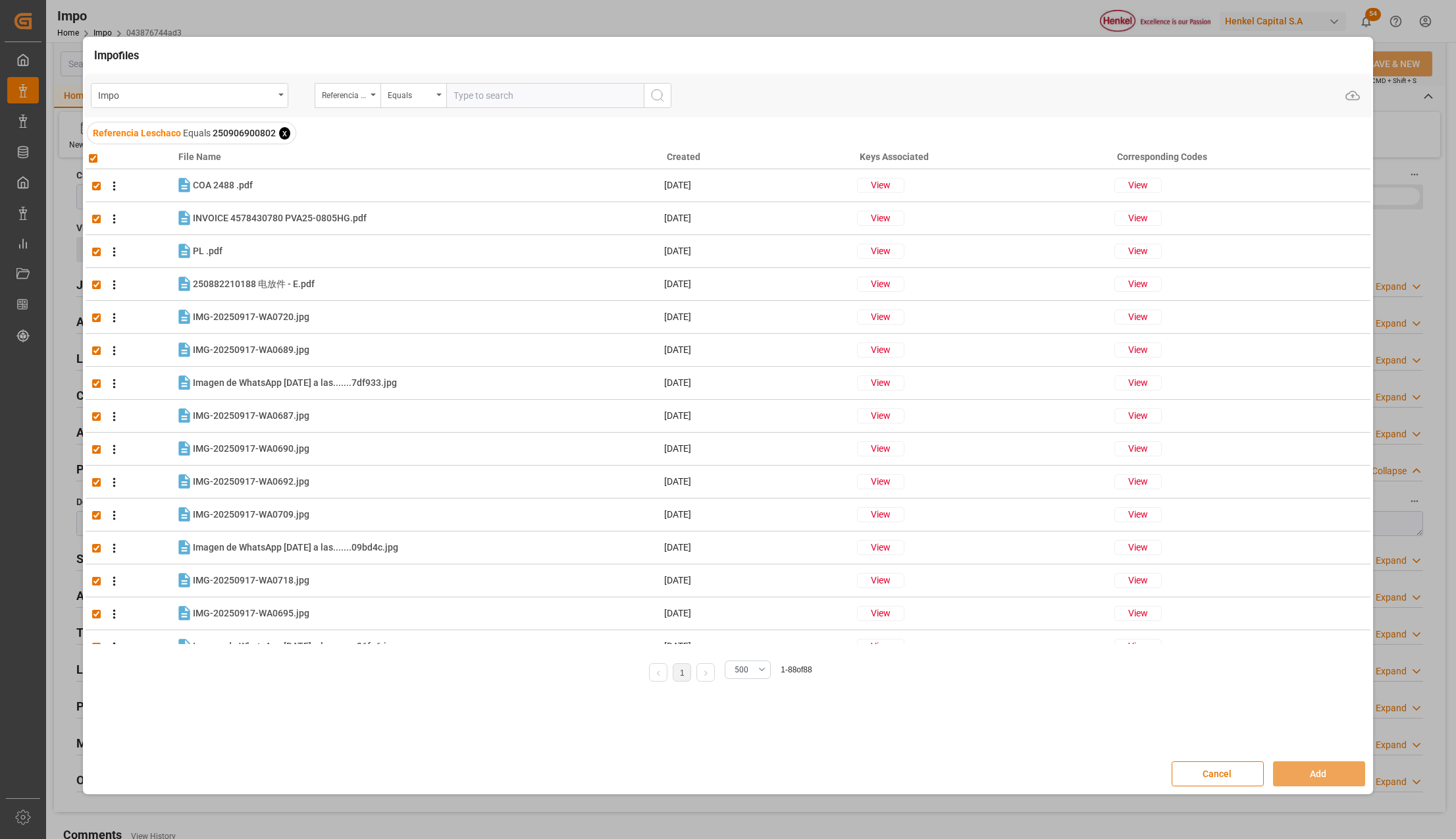
checkbox input "true"
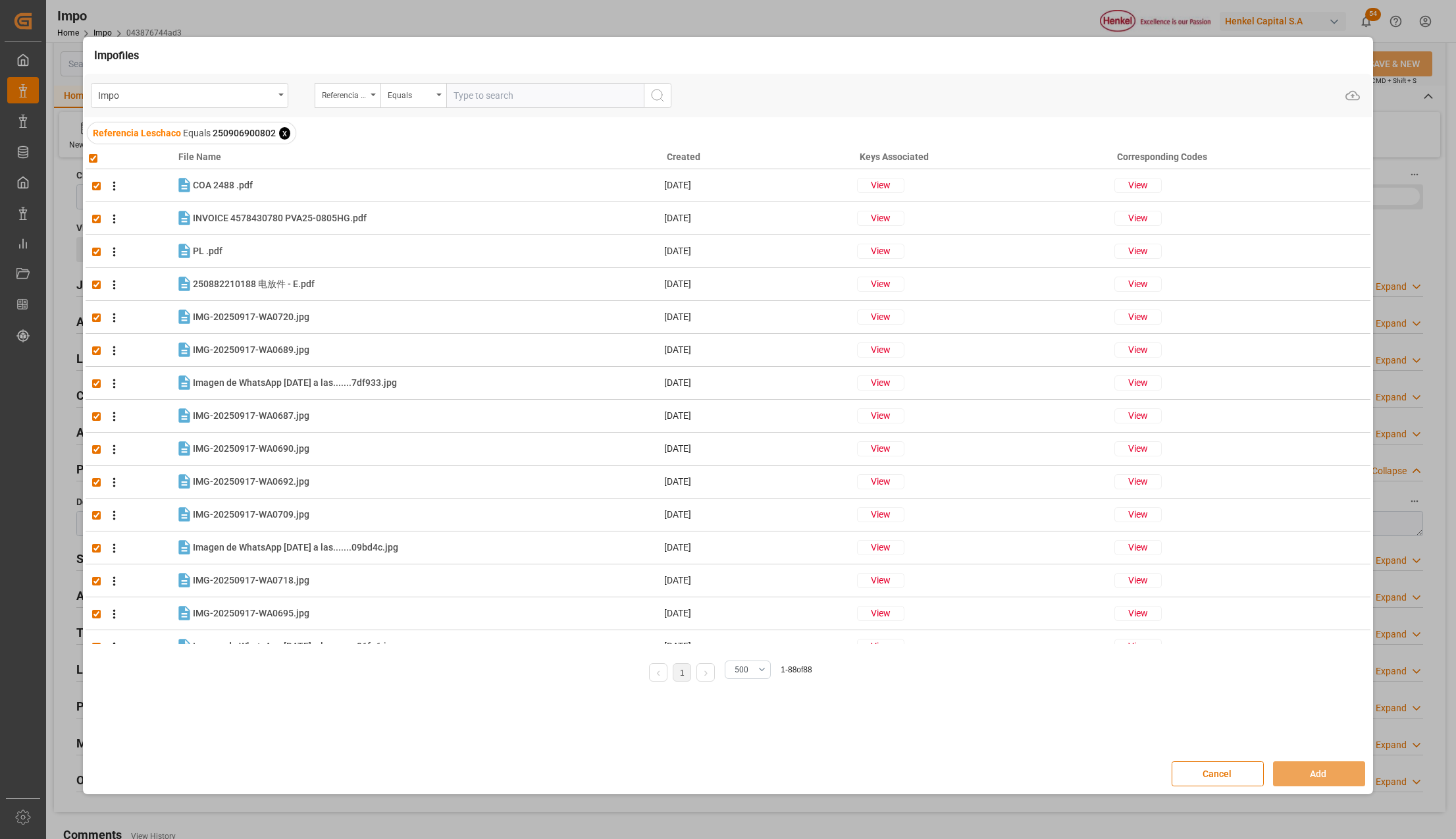
checkbox input "true"
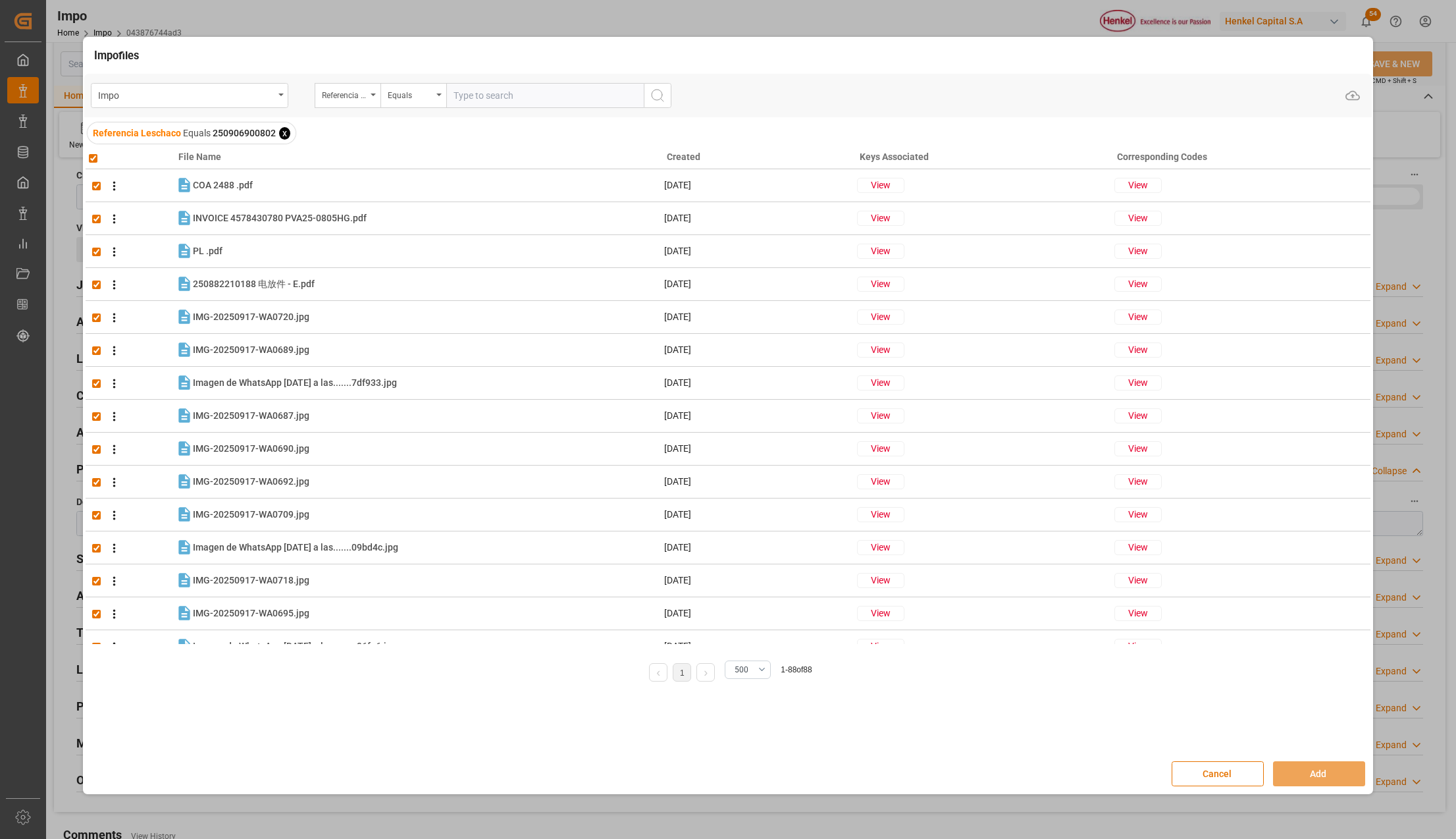
checkbox input "true"
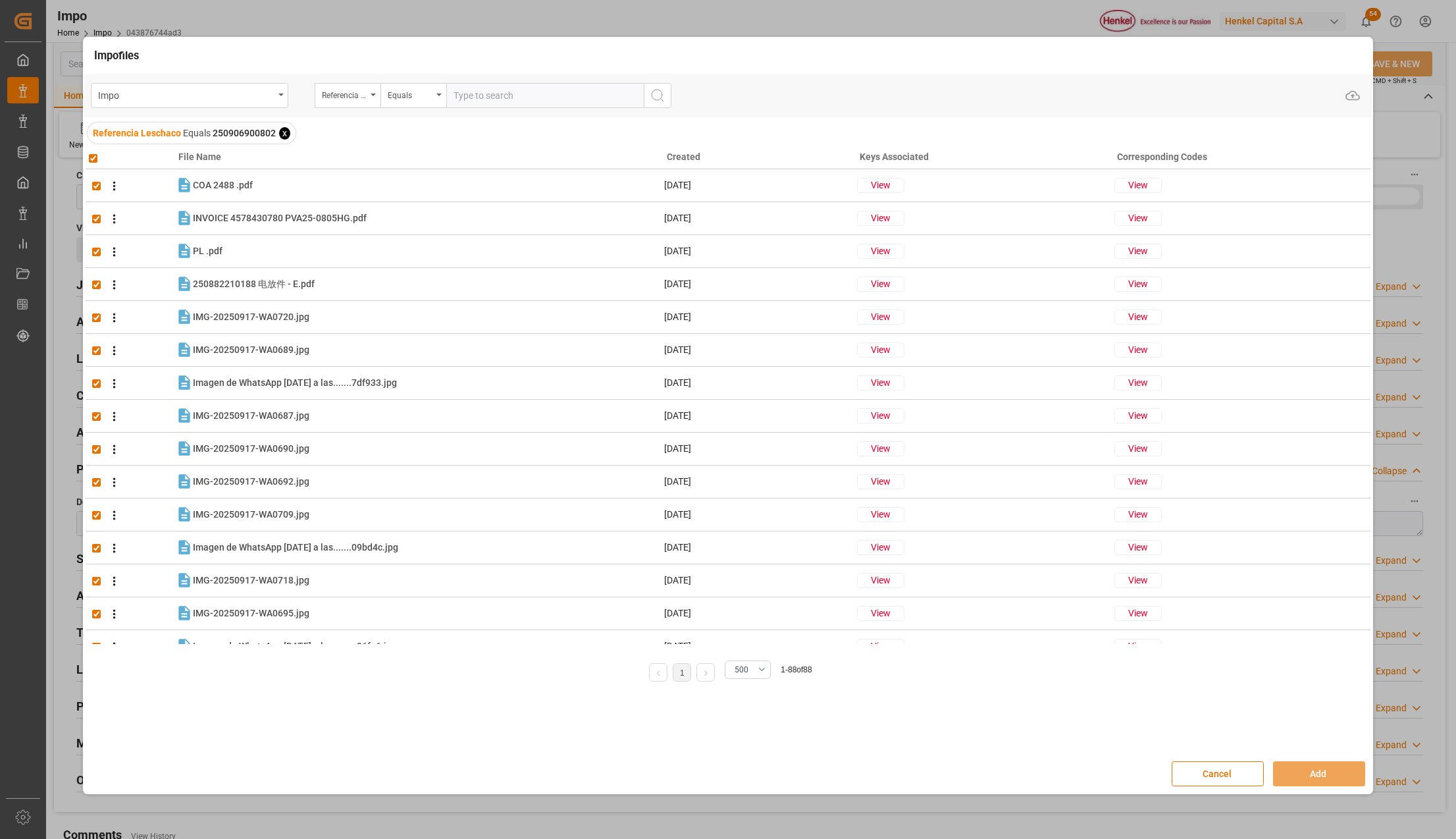
checkbox input "true"
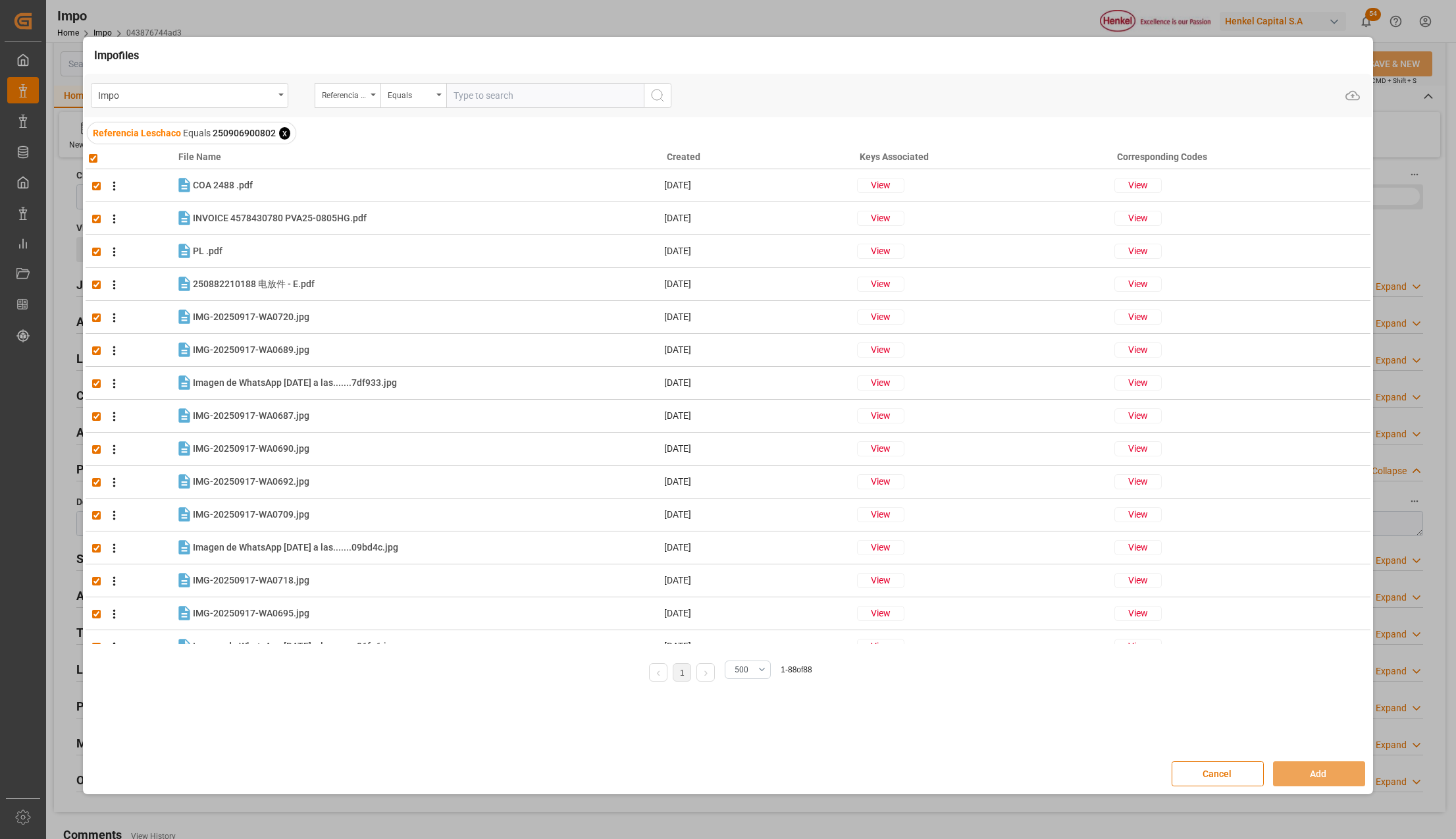
checkbox input "true"
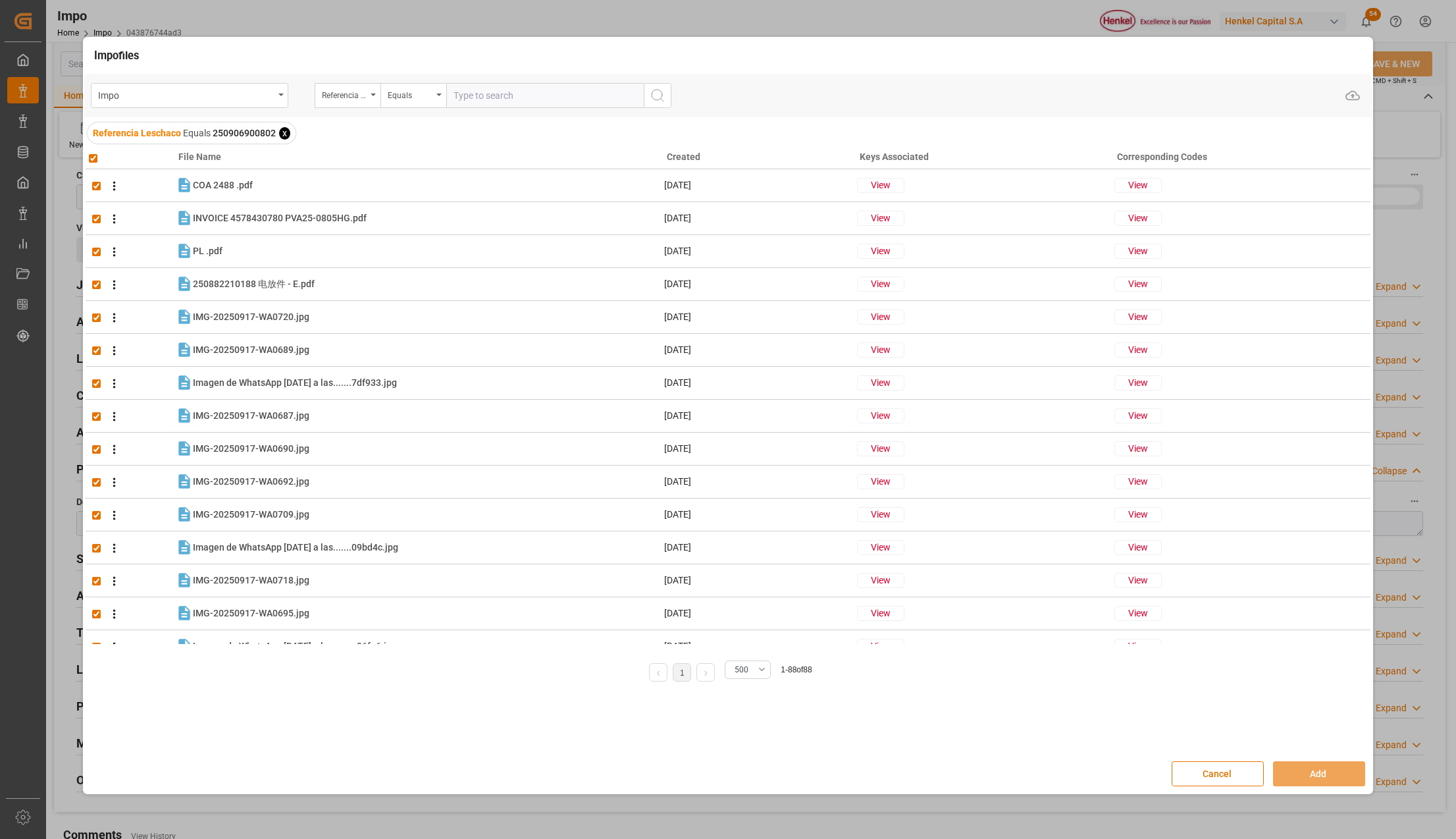
checkbox input "true"
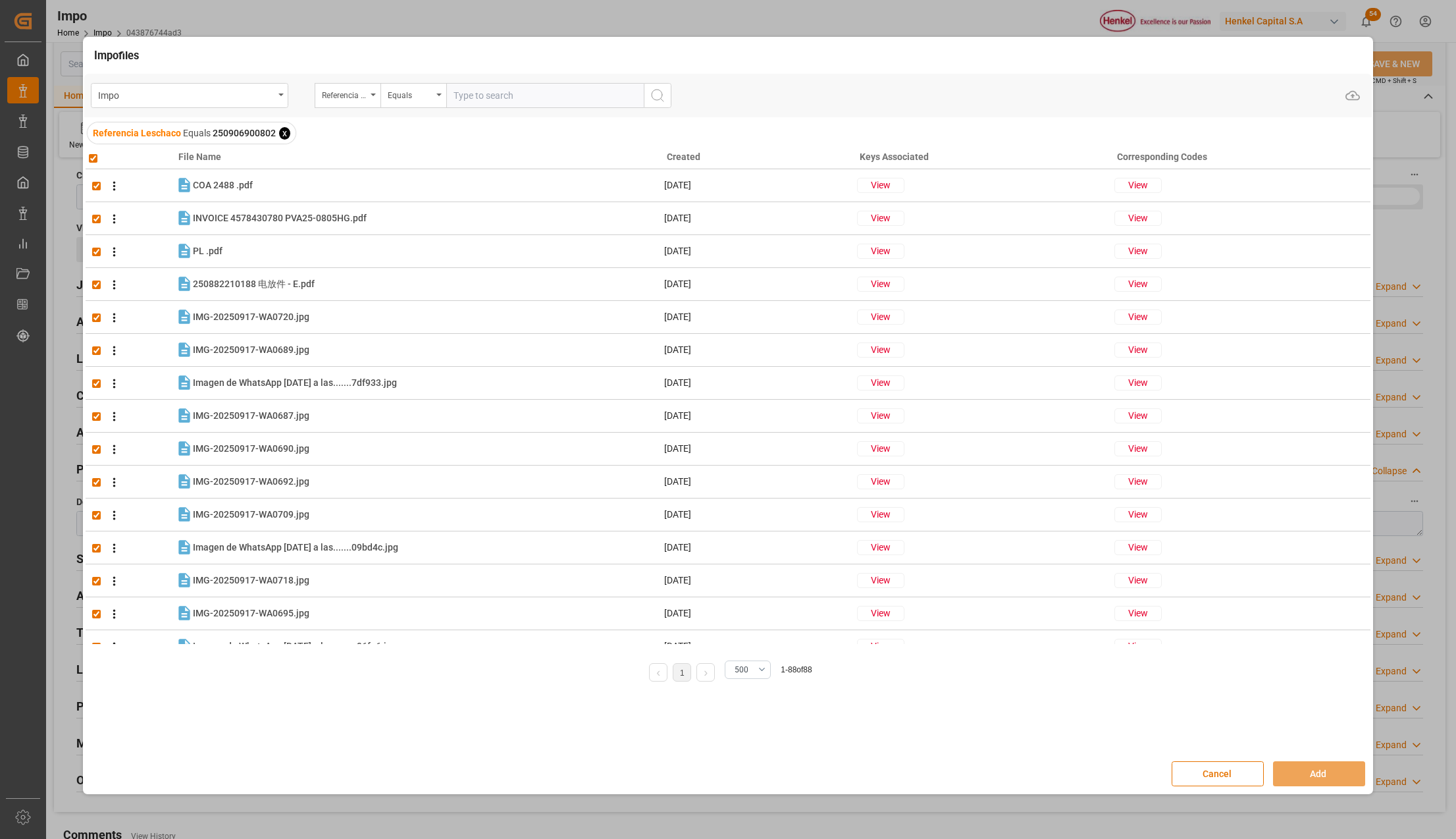
checkbox input "true"
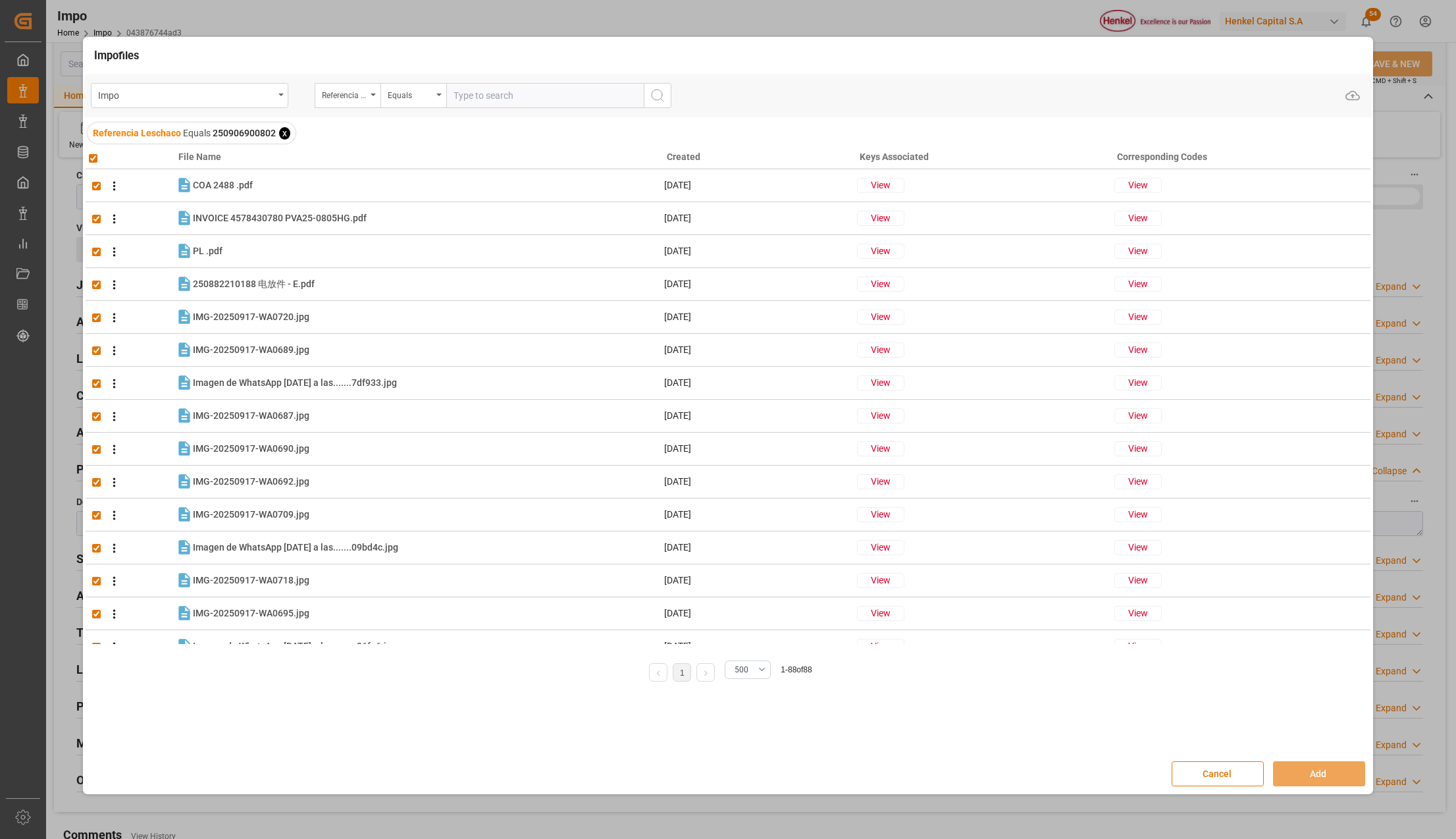
checkbox input "true"
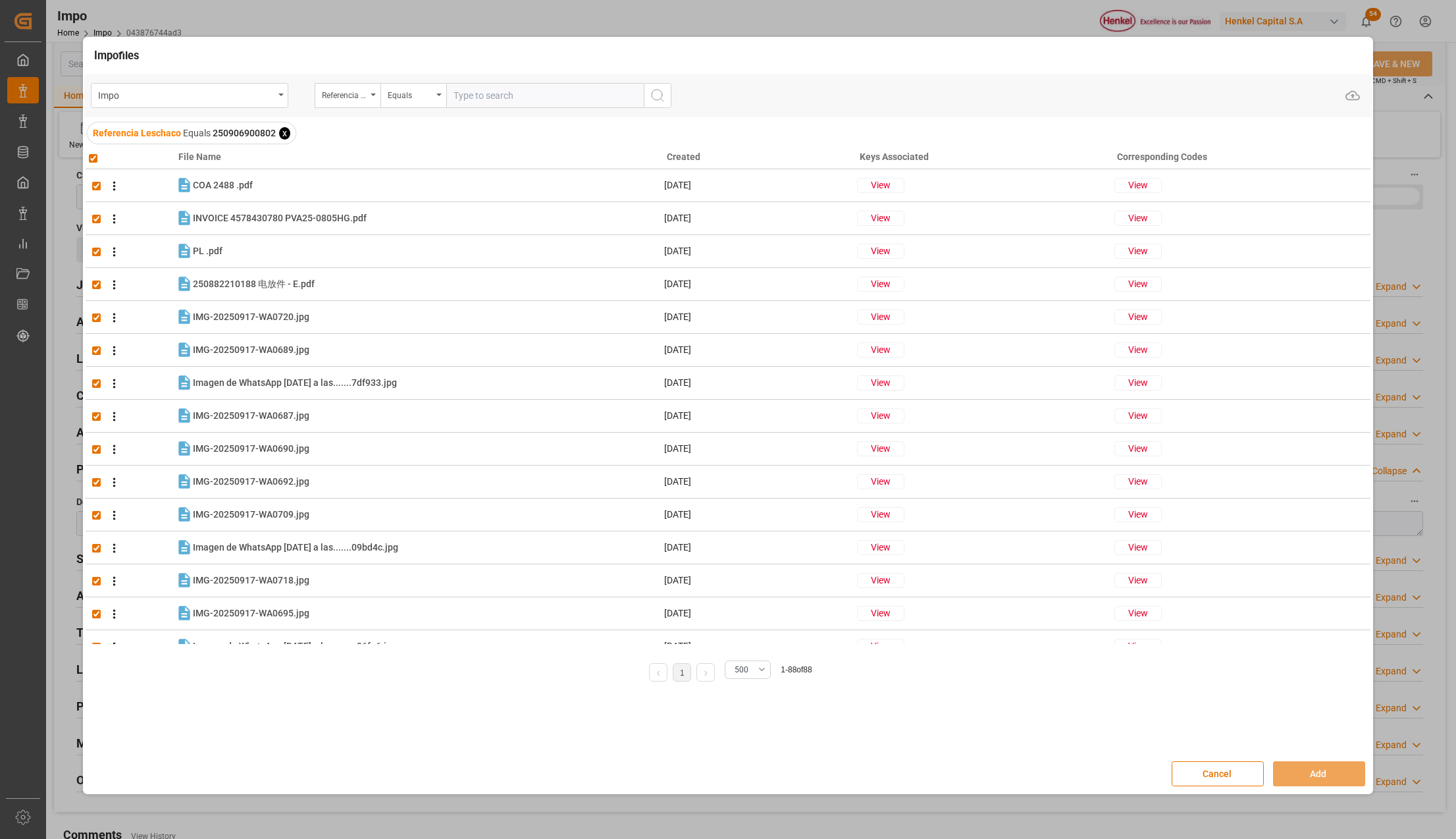
checkbox input "true"
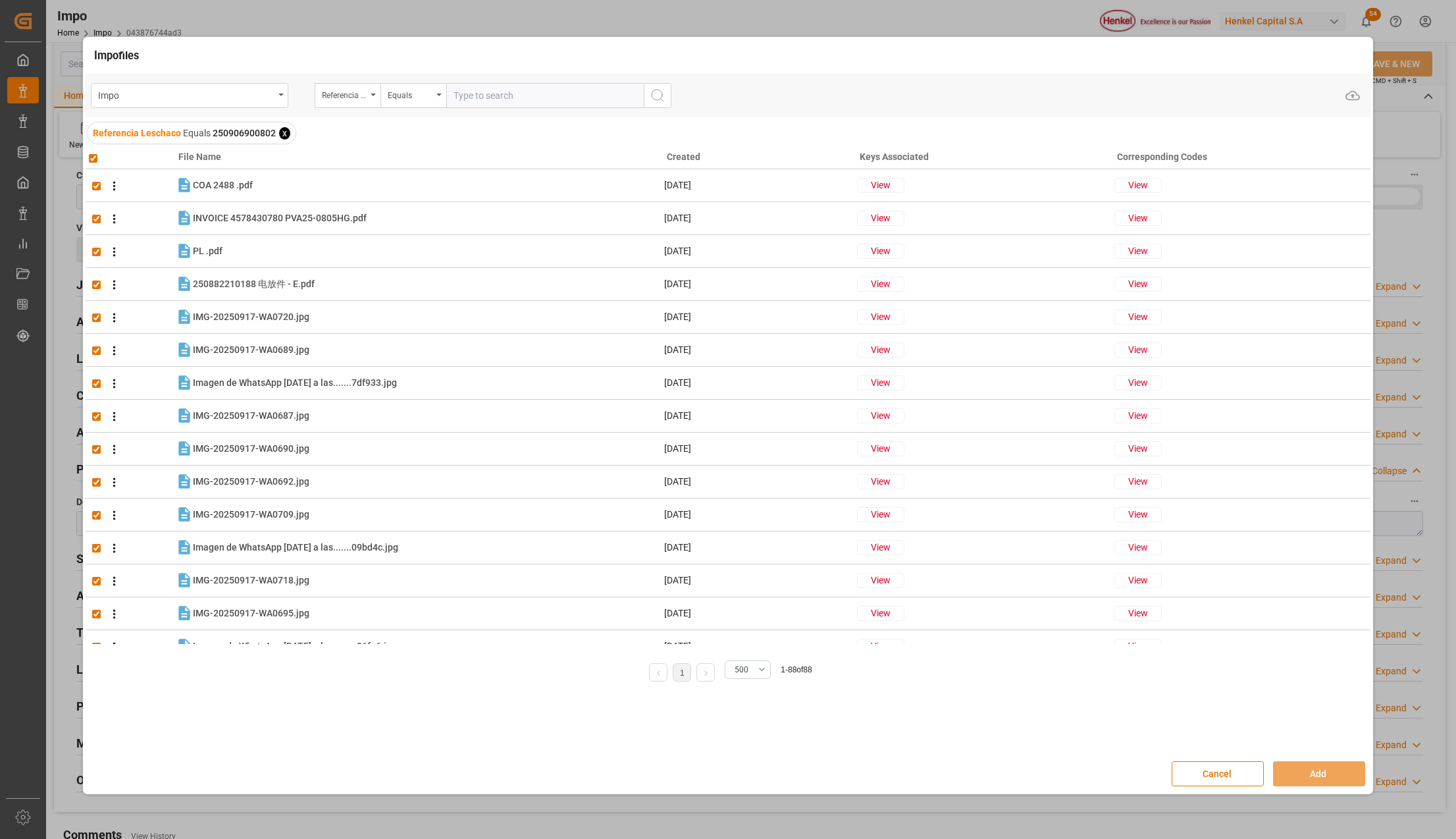
checkbox input "true"
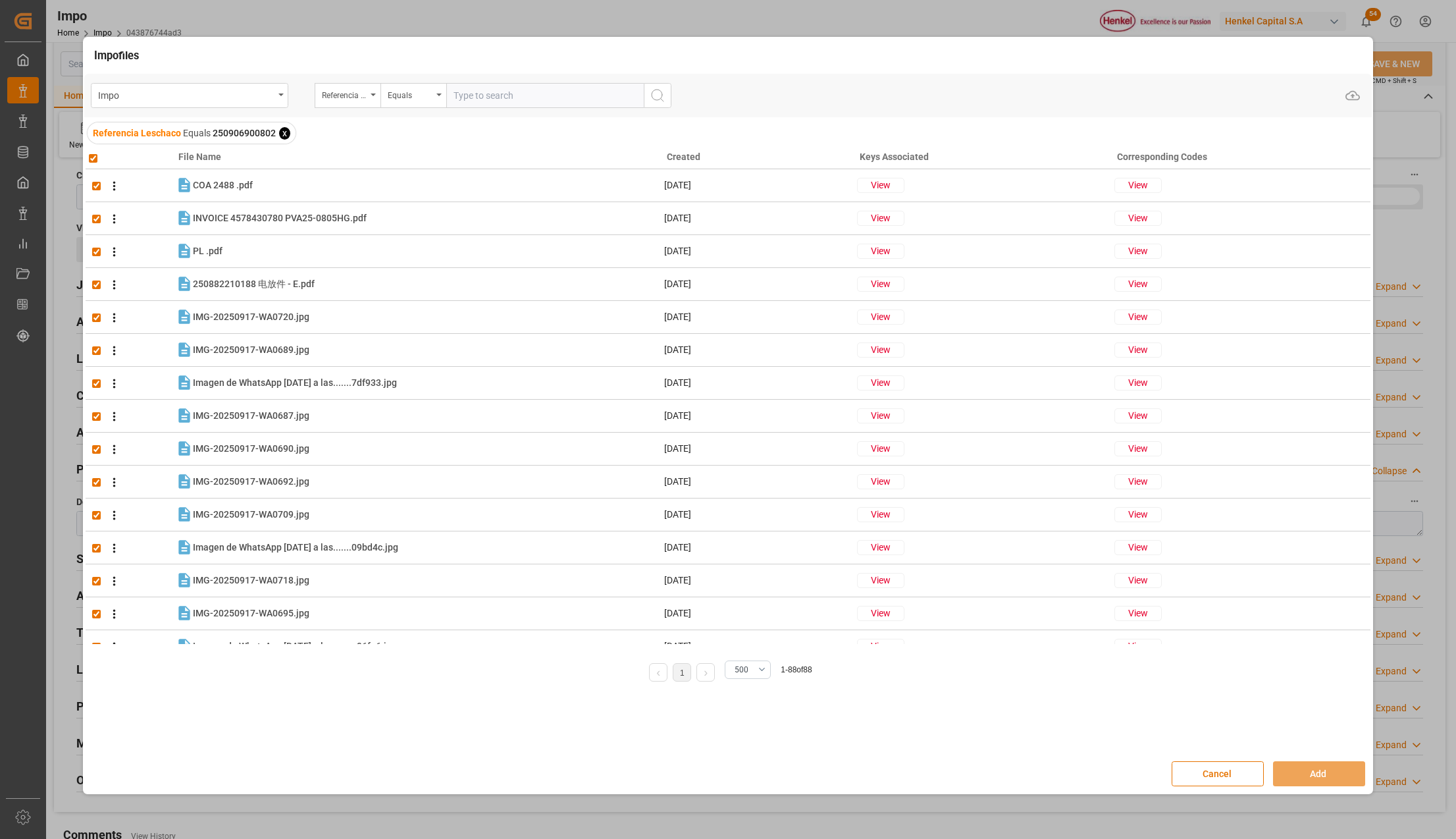
checkbox input "true"
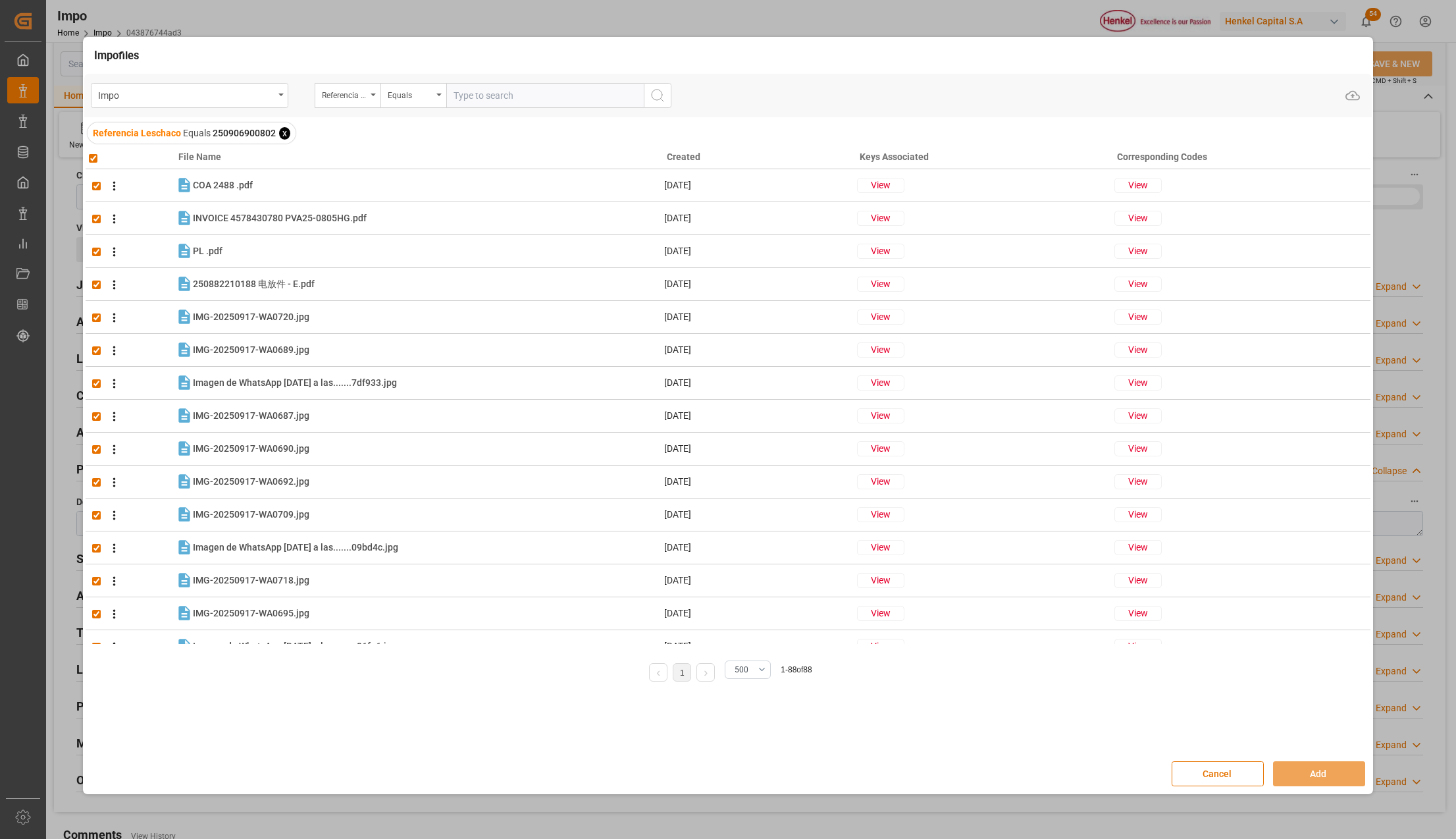
checkbox input "true"
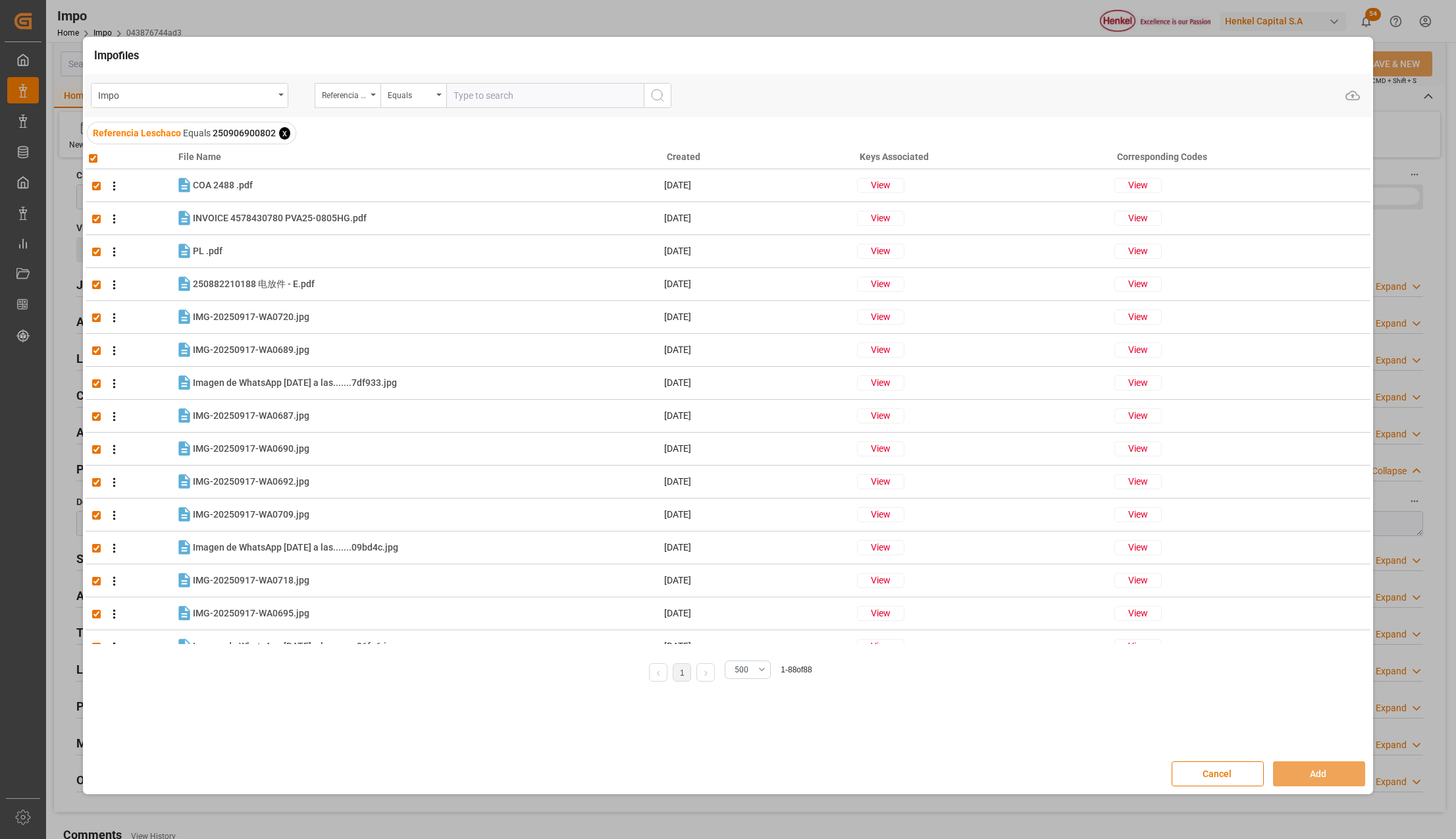
checkbox input "true"
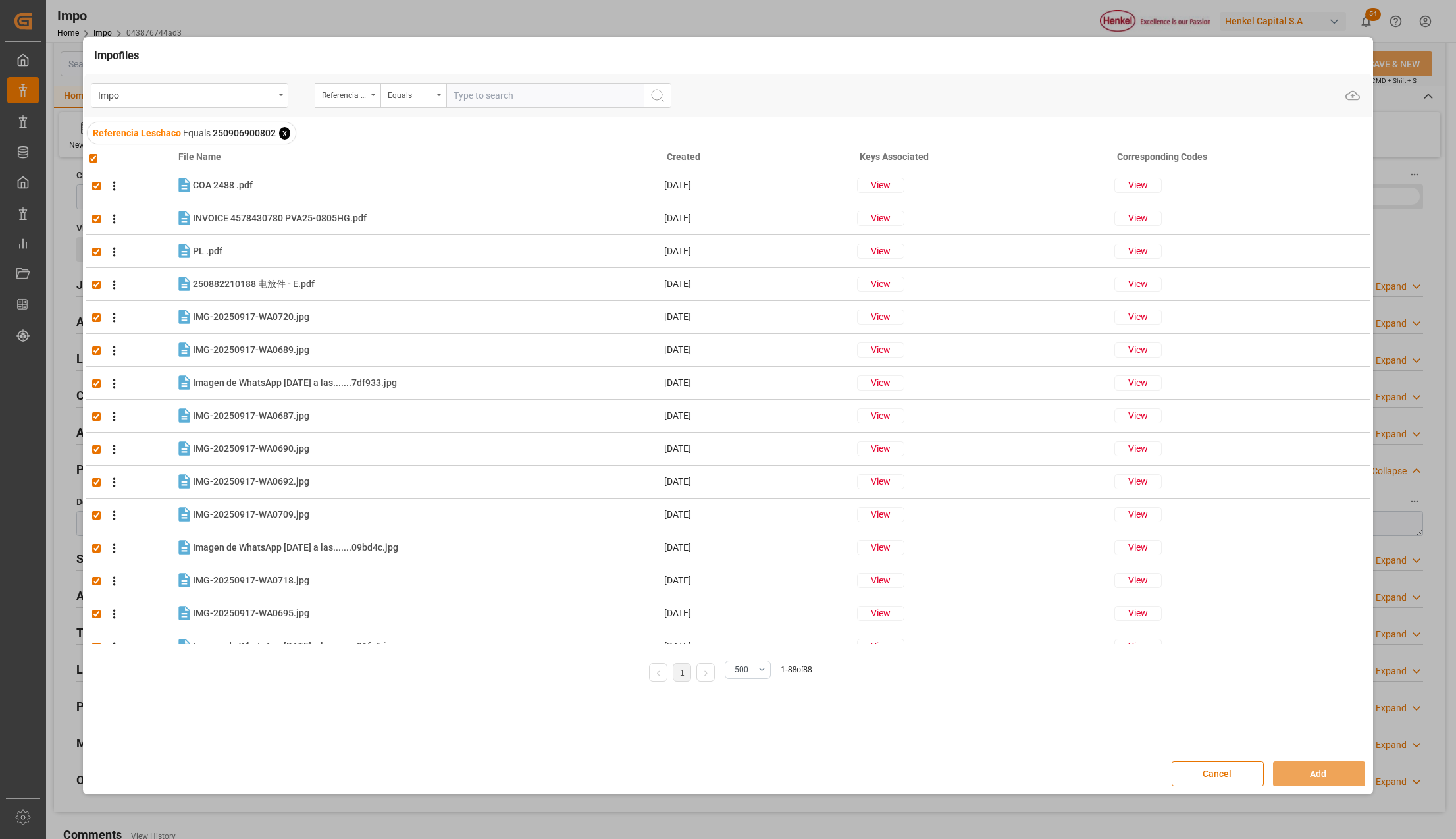
checkbox input "true"
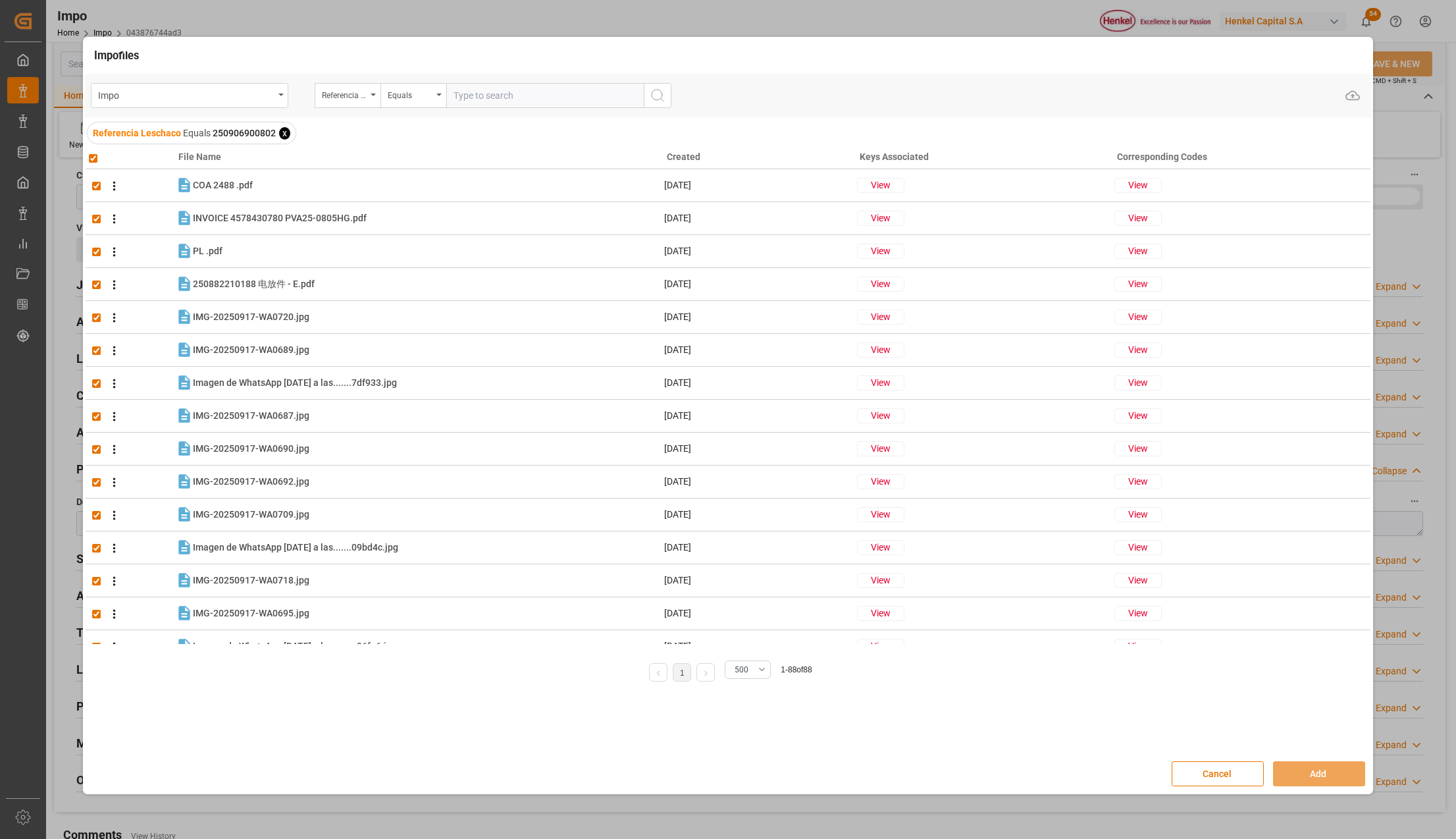
checkbox input "true"
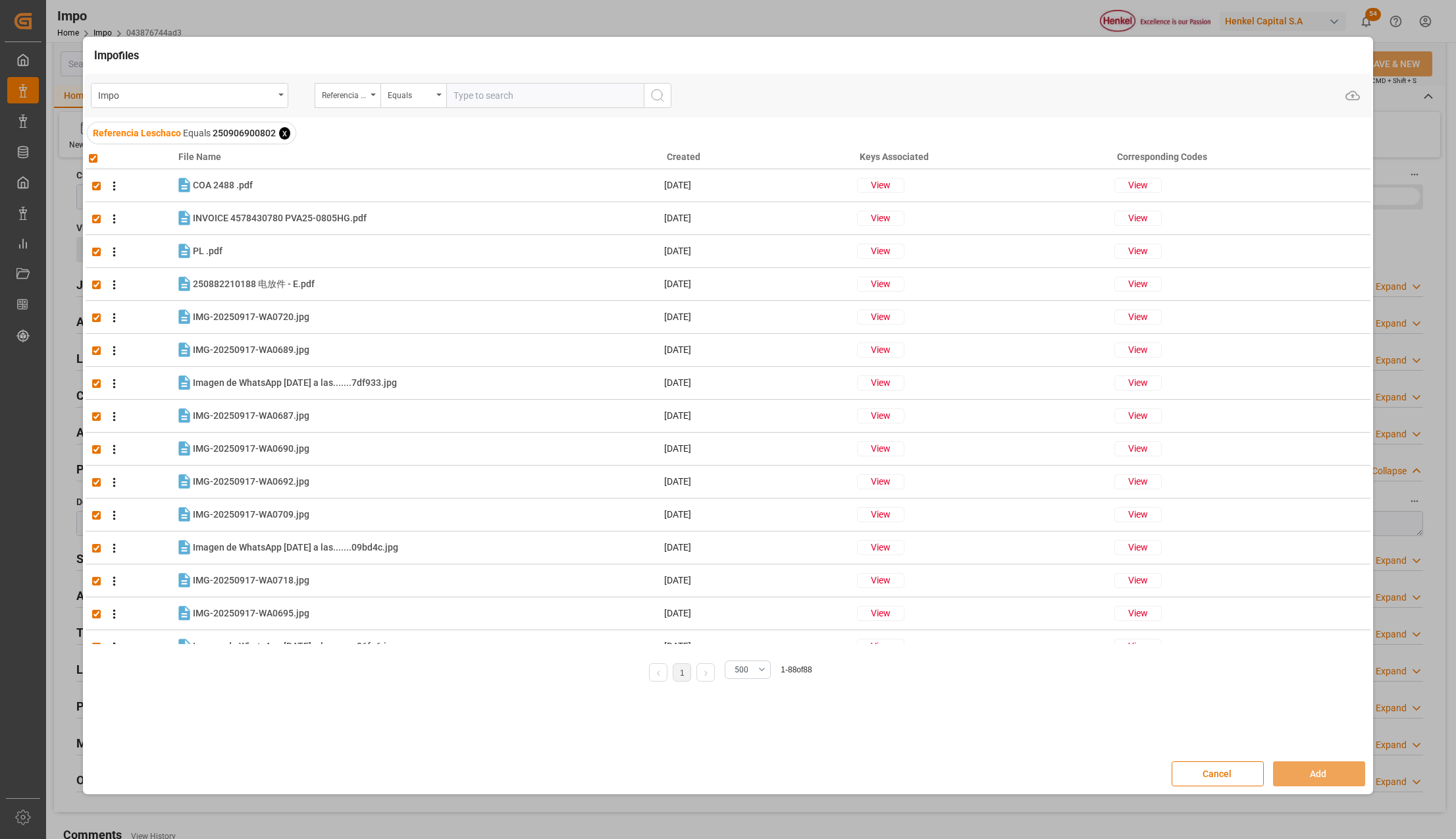
checkbox input "true"
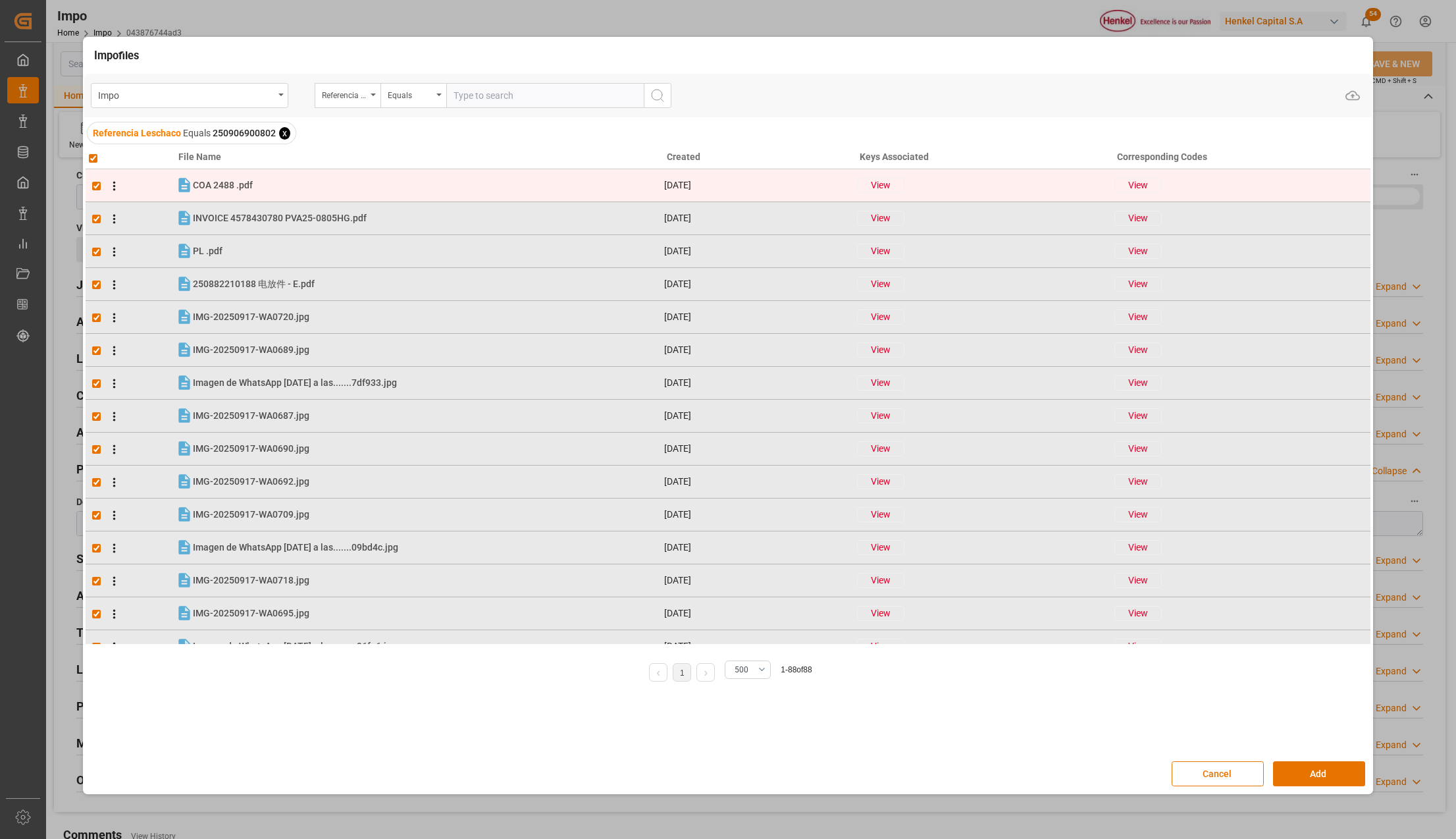
click at [97, 182] on input "checkbox" at bounding box center [96, 186] width 9 height 9
checkbox input "false"
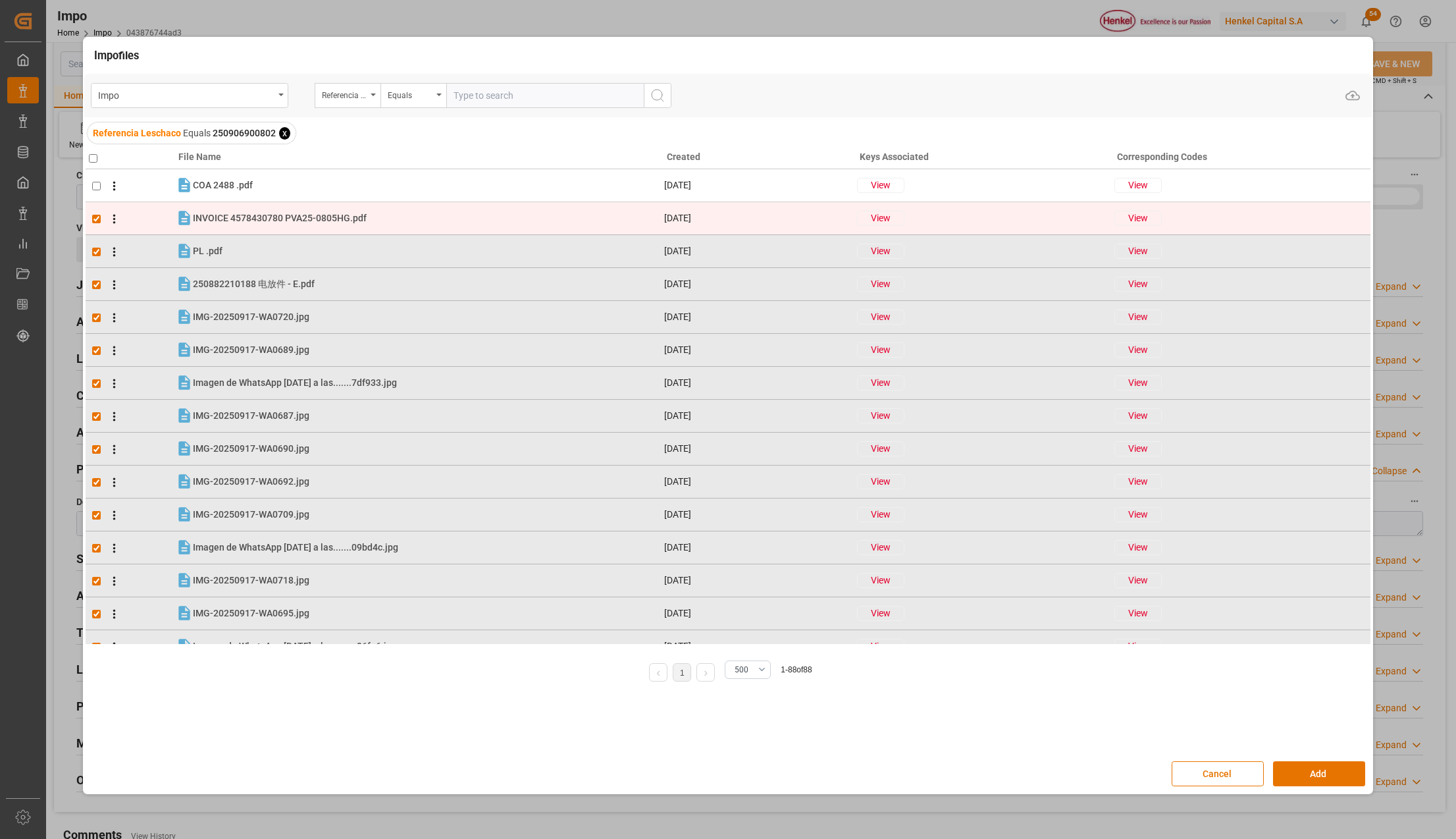
click at [96, 214] on td at bounding box center [131, 218] width 90 height 33
checkbox input "false"
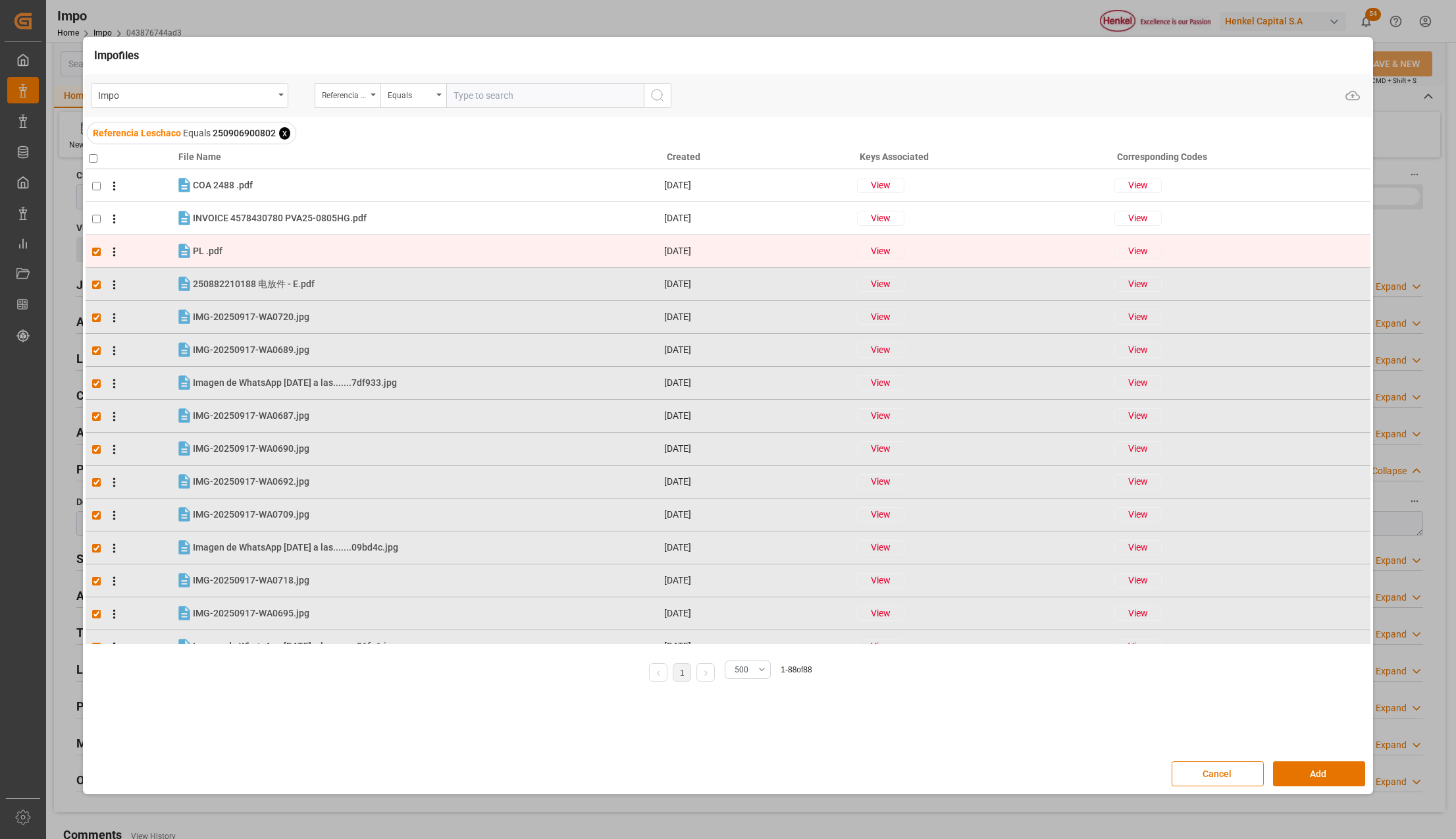
click at [96, 248] on input "checkbox" at bounding box center [96, 252] width 9 height 9
checkbox input "false"
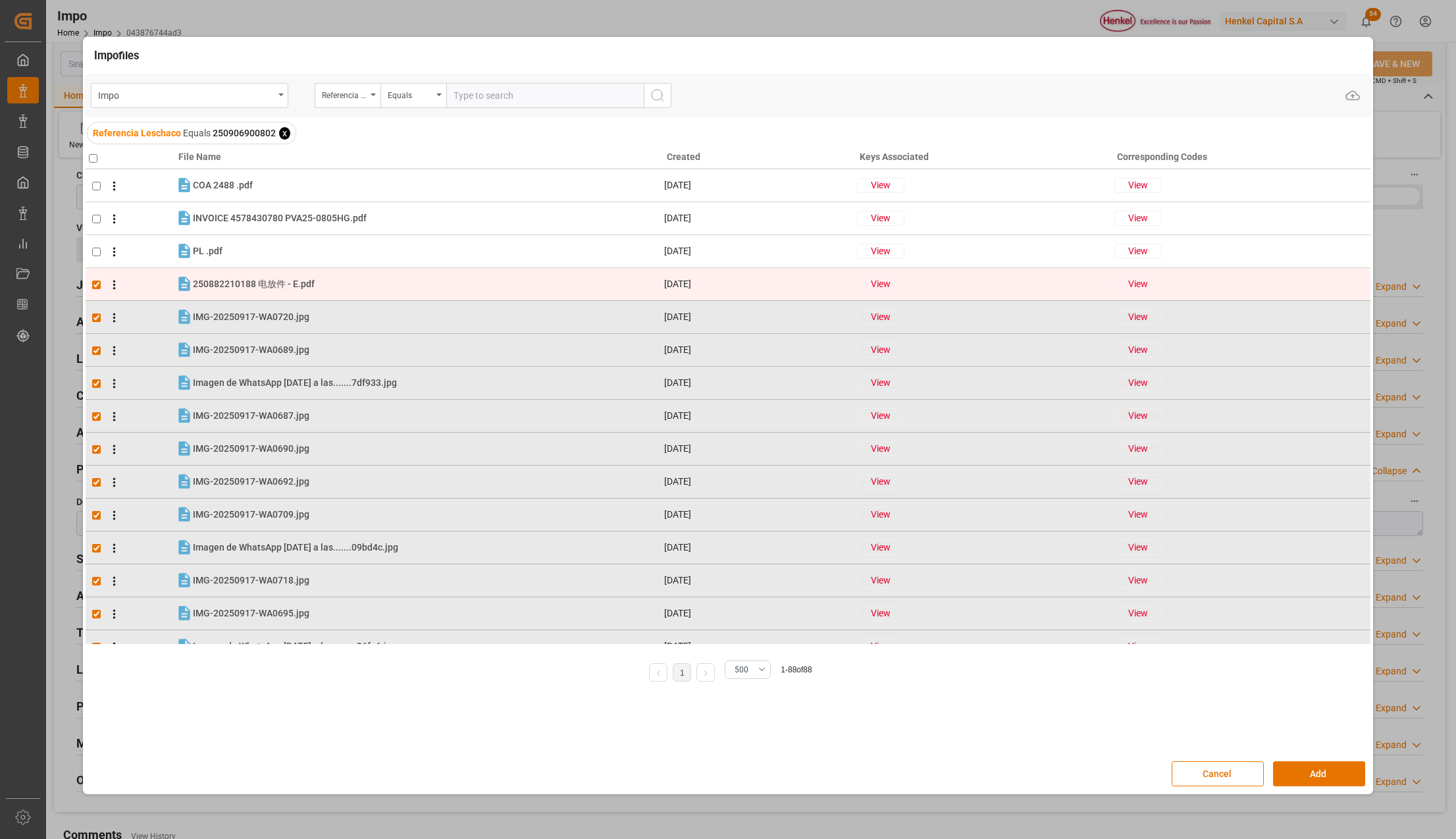
click at [95, 284] on input "checkbox" at bounding box center [96, 284] width 9 height 9
checkbox input "false"
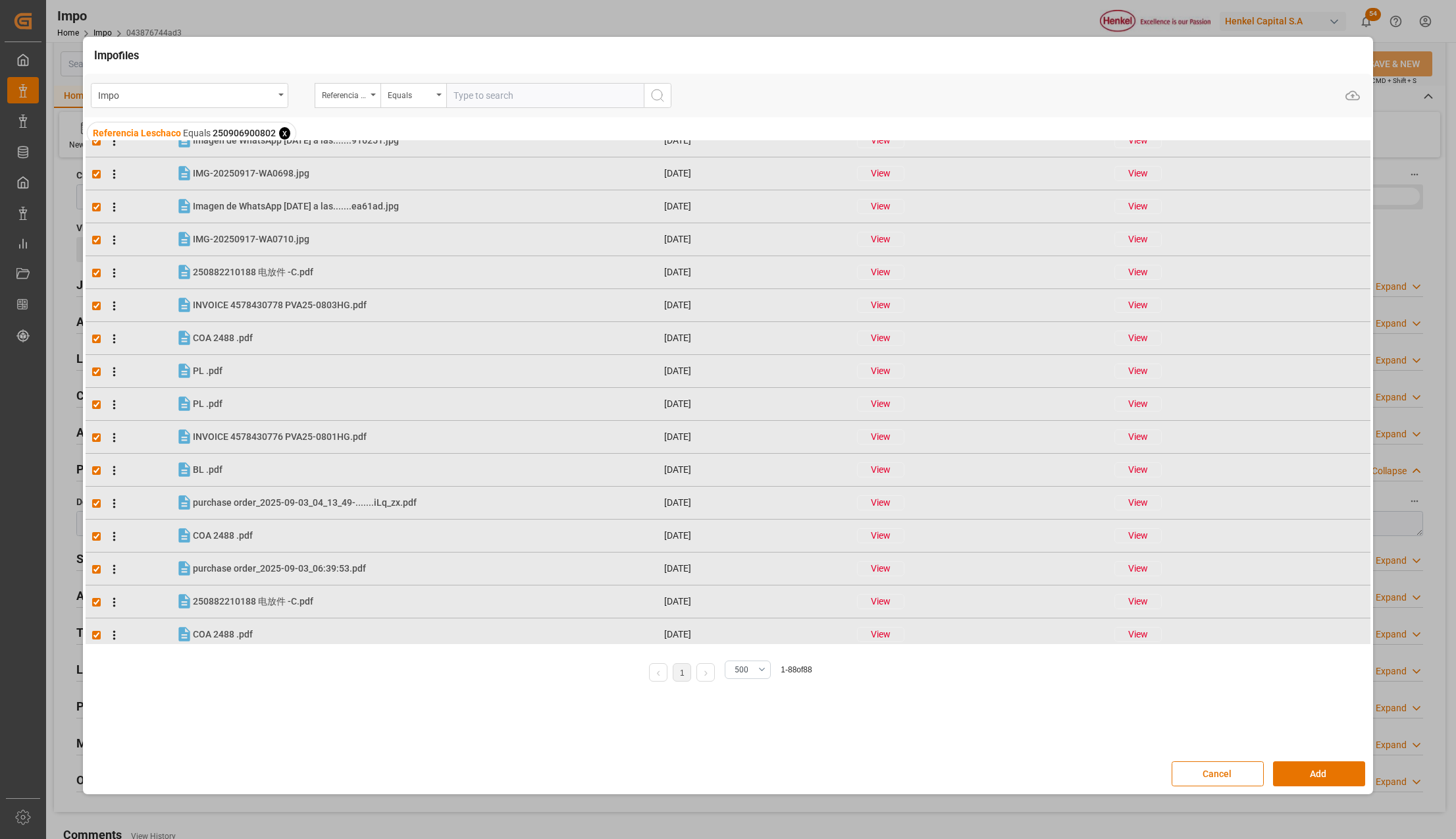
scroll to position [2264, 0]
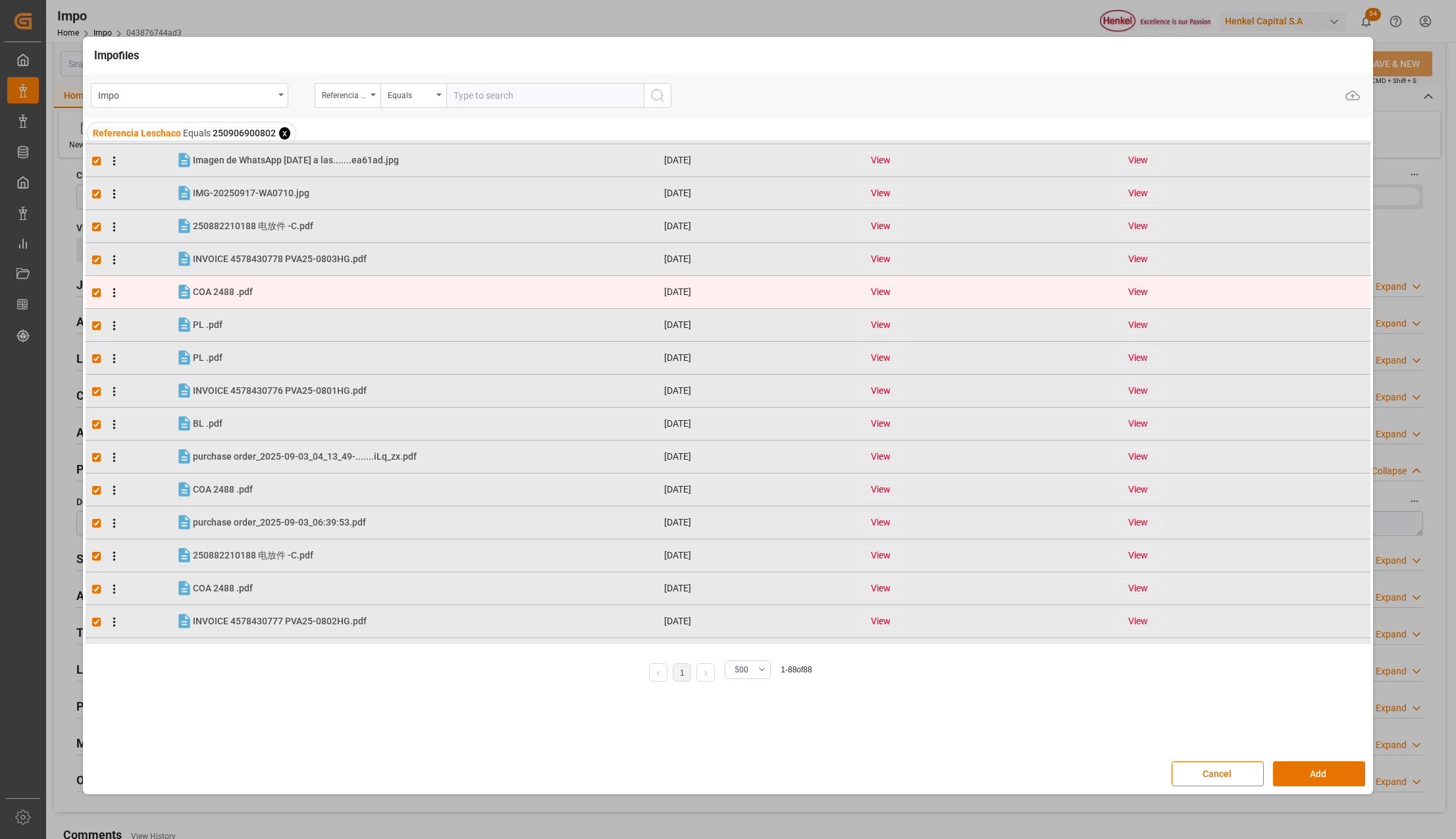
click at [92, 290] on input "checkbox" at bounding box center [96, 293] width 9 height 9
checkbox input "false"
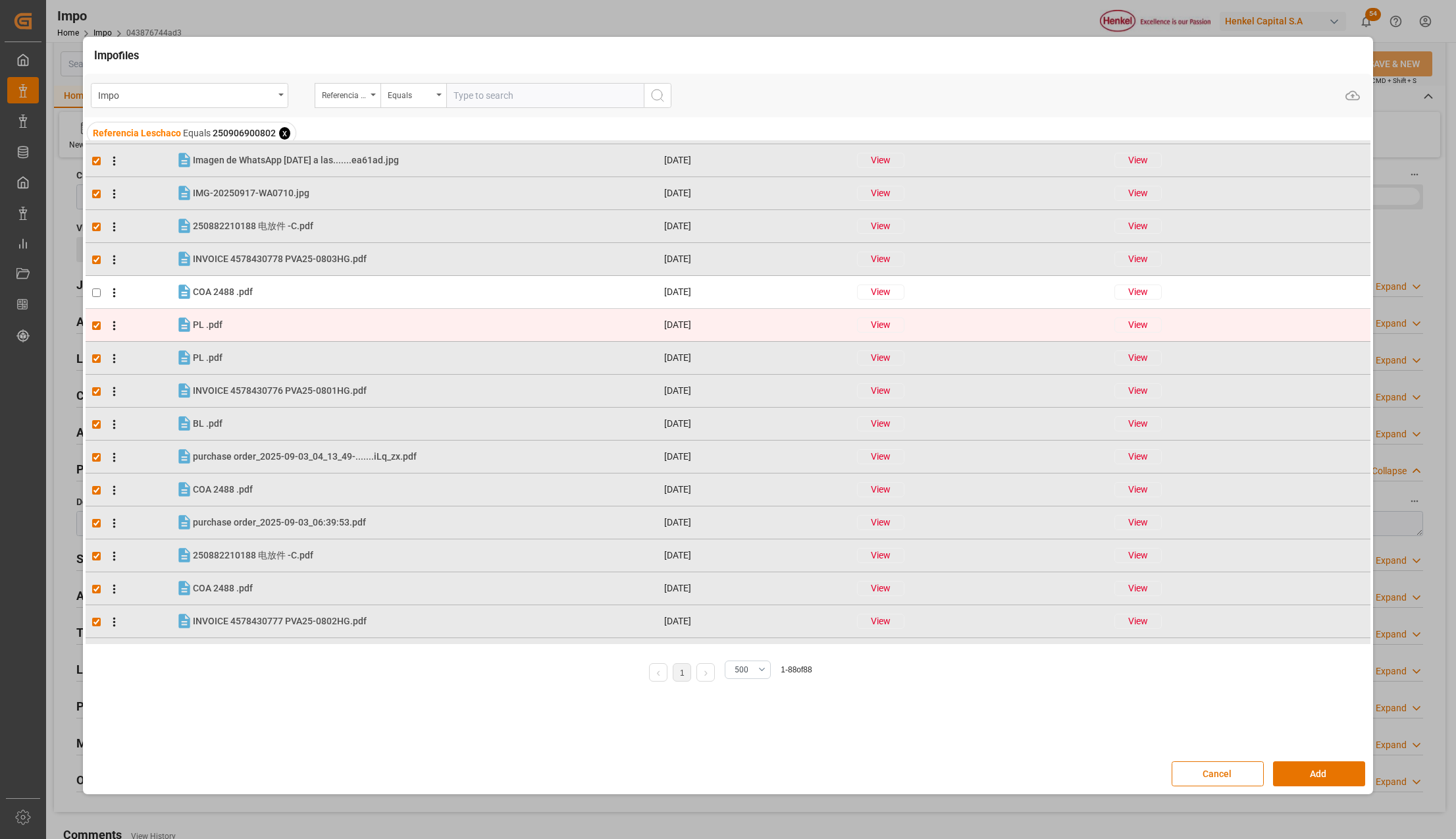
click at [92, 325] on input "checkbox" at bounding box center [96, 325] width 9 height 9
checkbox input "false"
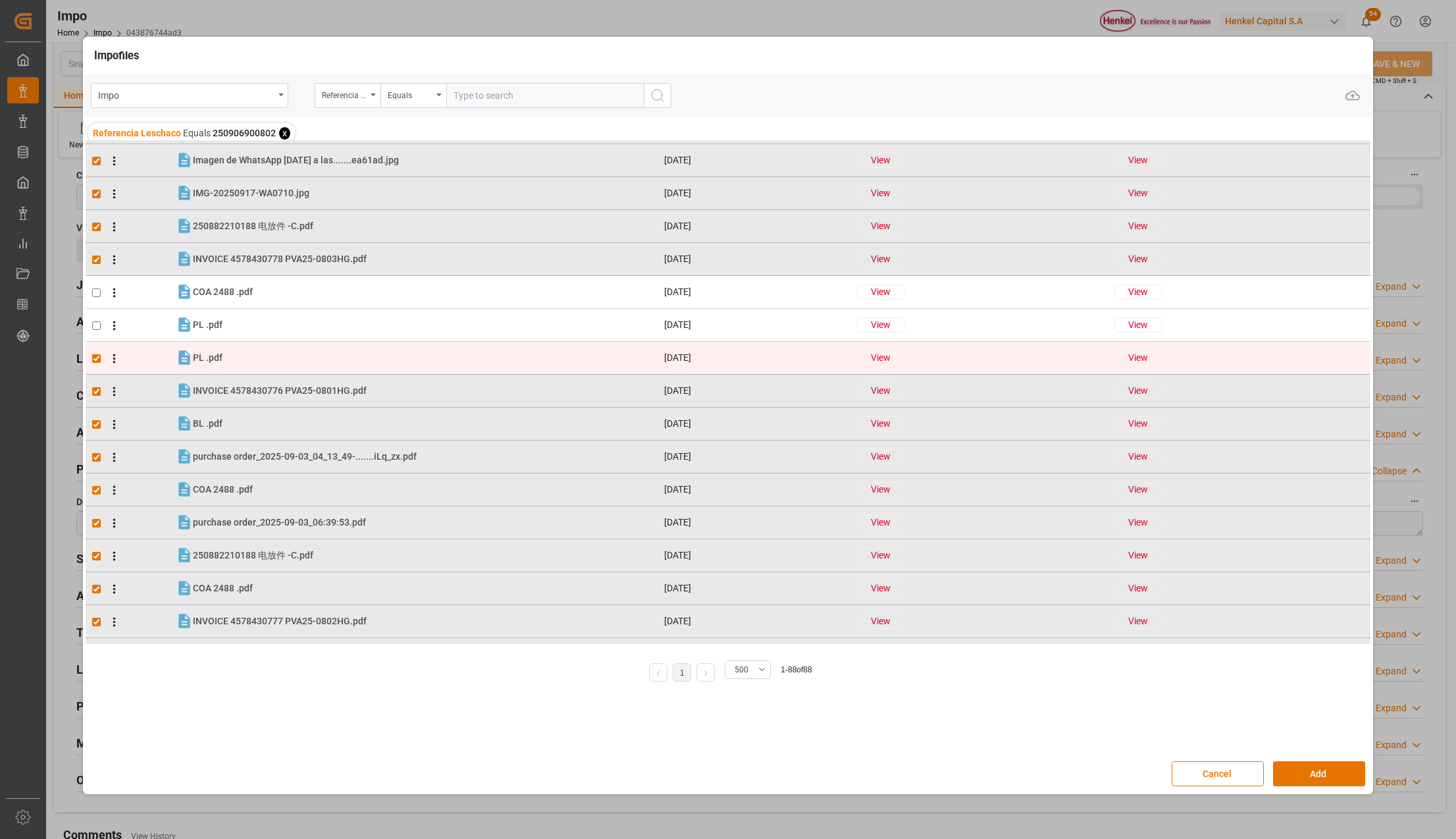
click at [92, 356] on input "checkbox" at bounding box center [96, 359] width 9 height 9
checkbox input "false"
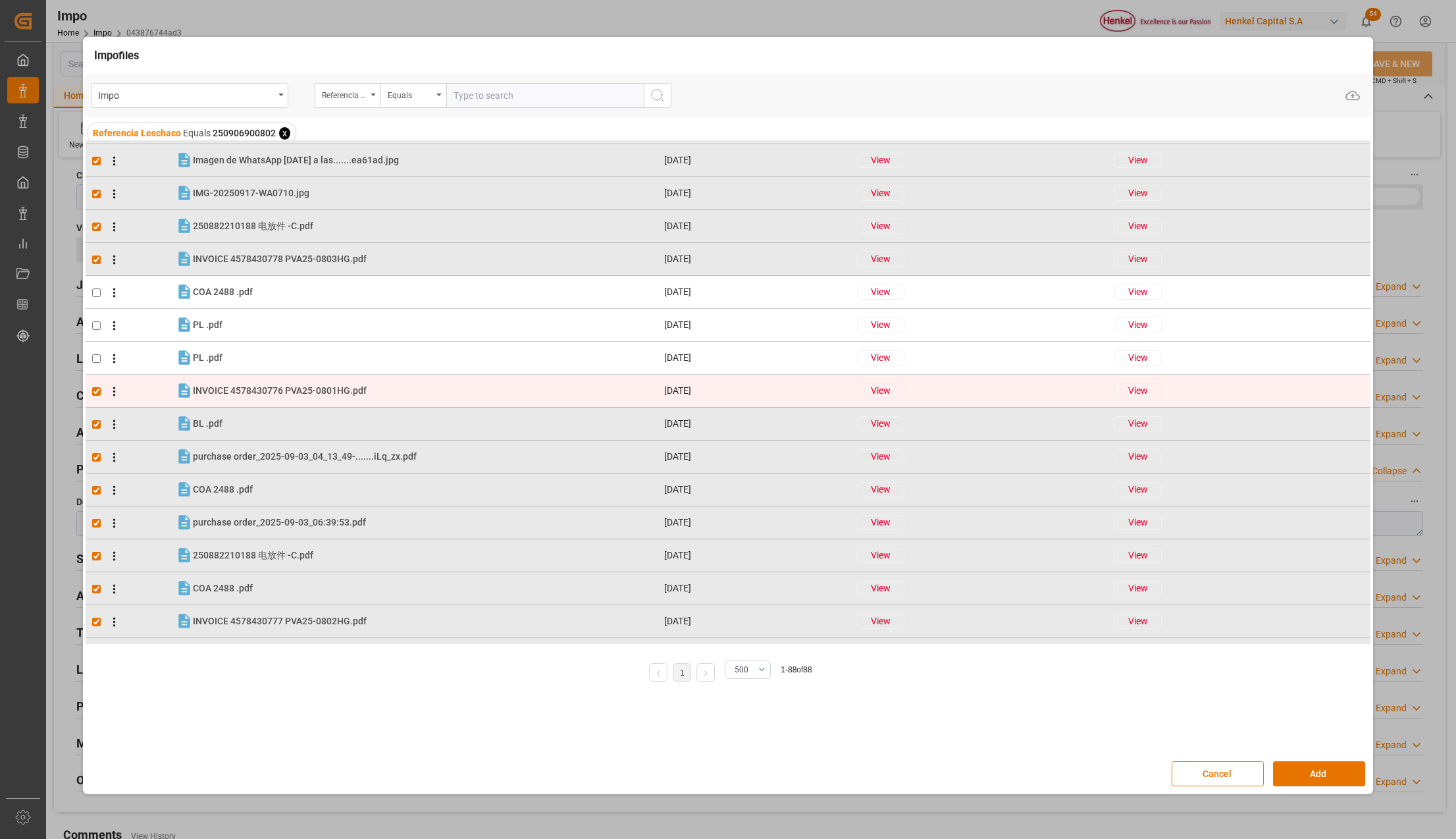
click at [97, 391] on input "checkbox" at bounding box center [96, 391] width 9 height 9
checkbox input "false"
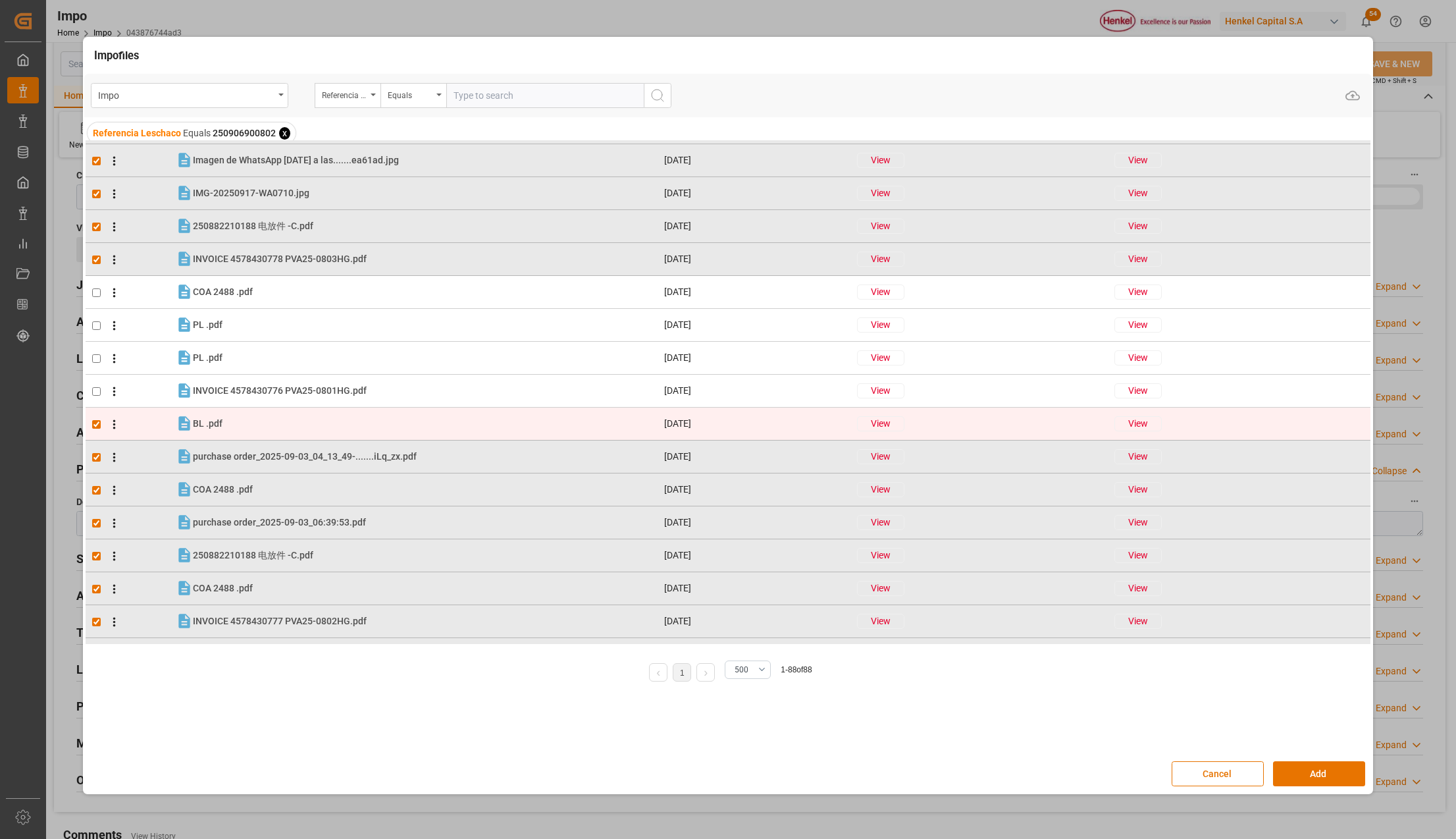
click at [95, 425] on input "checkbox" at bounding box center [96, 424] width 9 height 9
checkbox input "false"
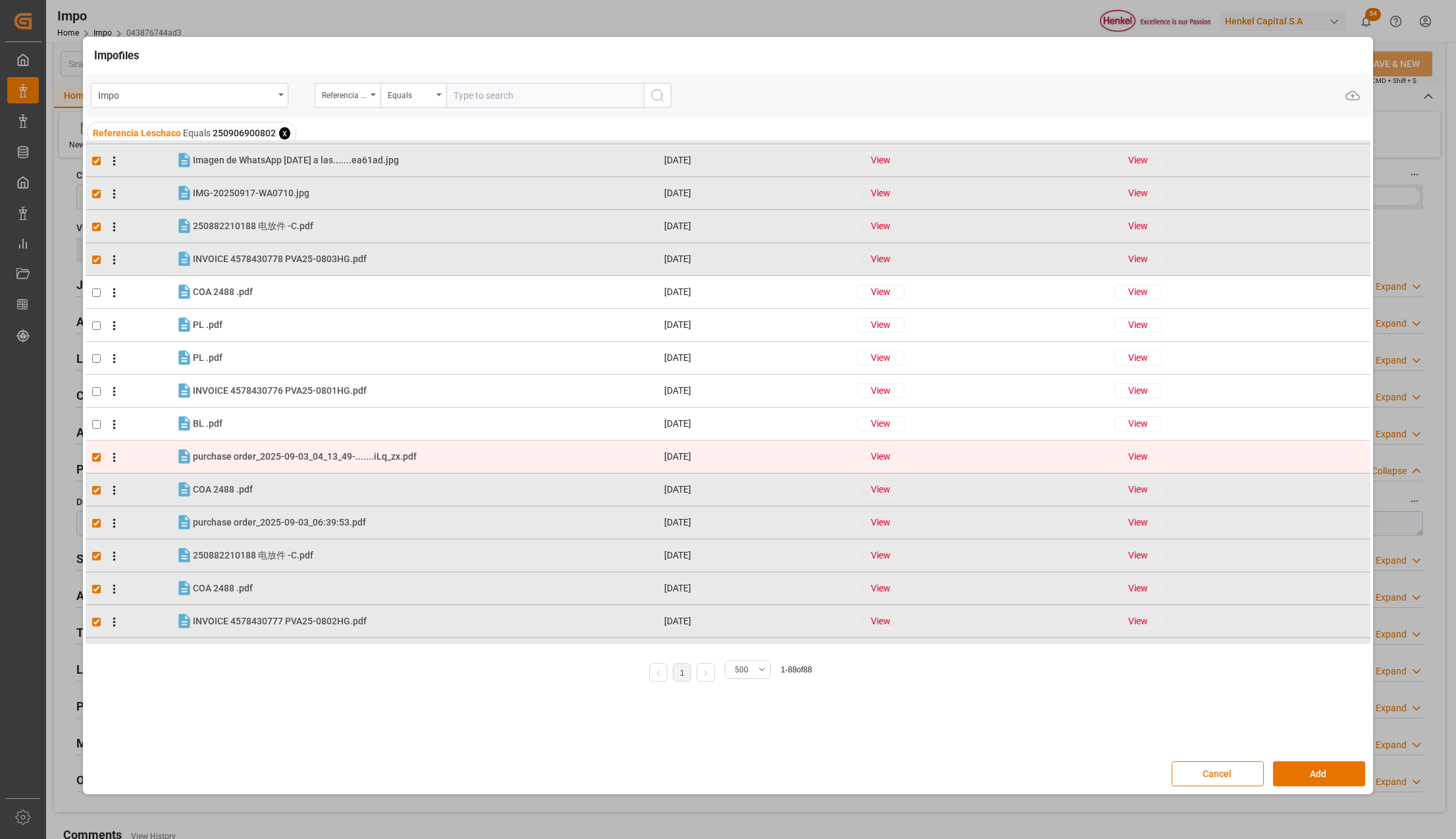
click at [95, 456] on input "checkbox" at bounding box center [96, 457] width 9 height 9
checkbox input "false"
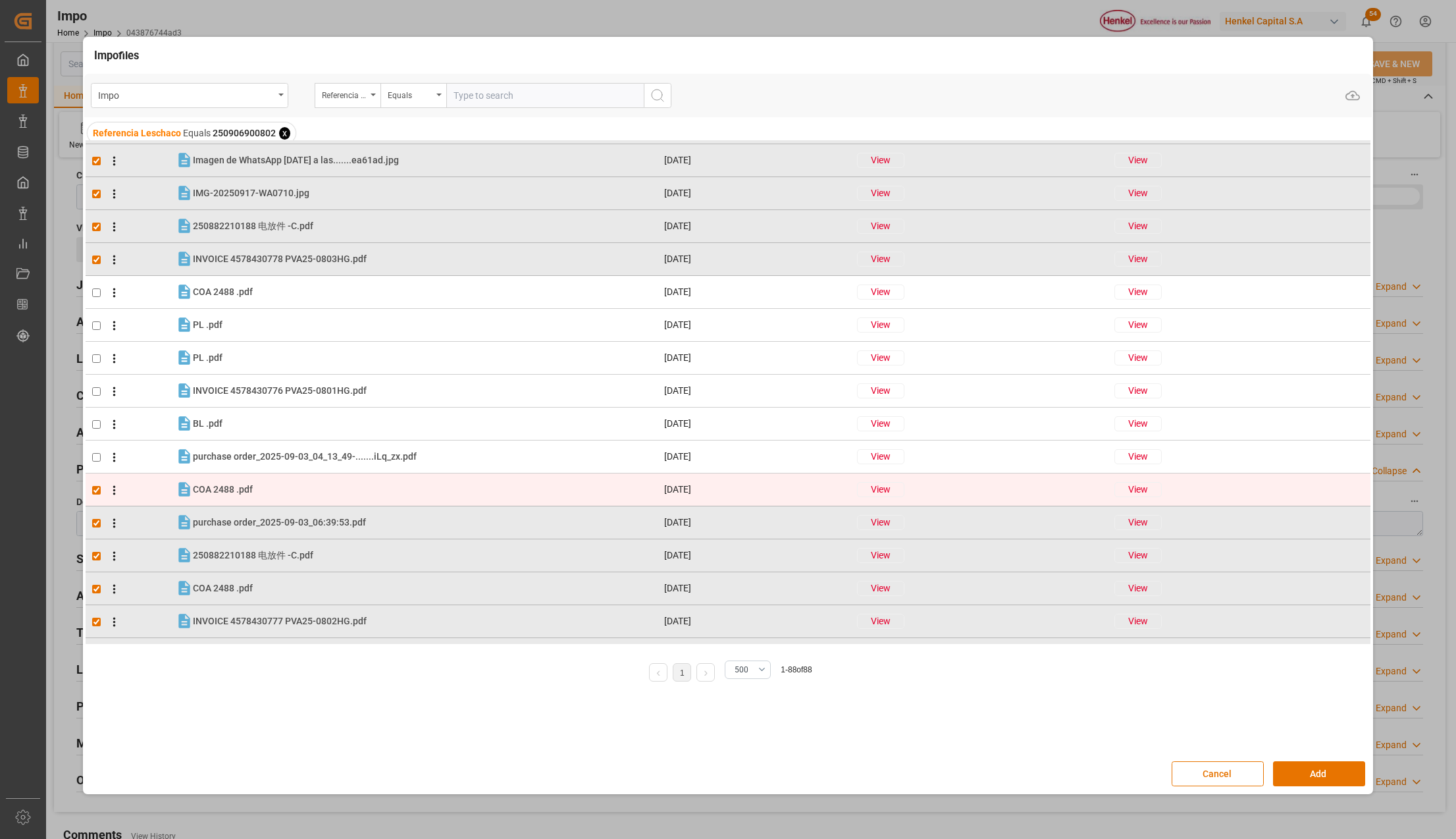
click at [95, 488] on input "checkbox" at bounding box center [96, 490] width 9 height 9
checkbox input "false"
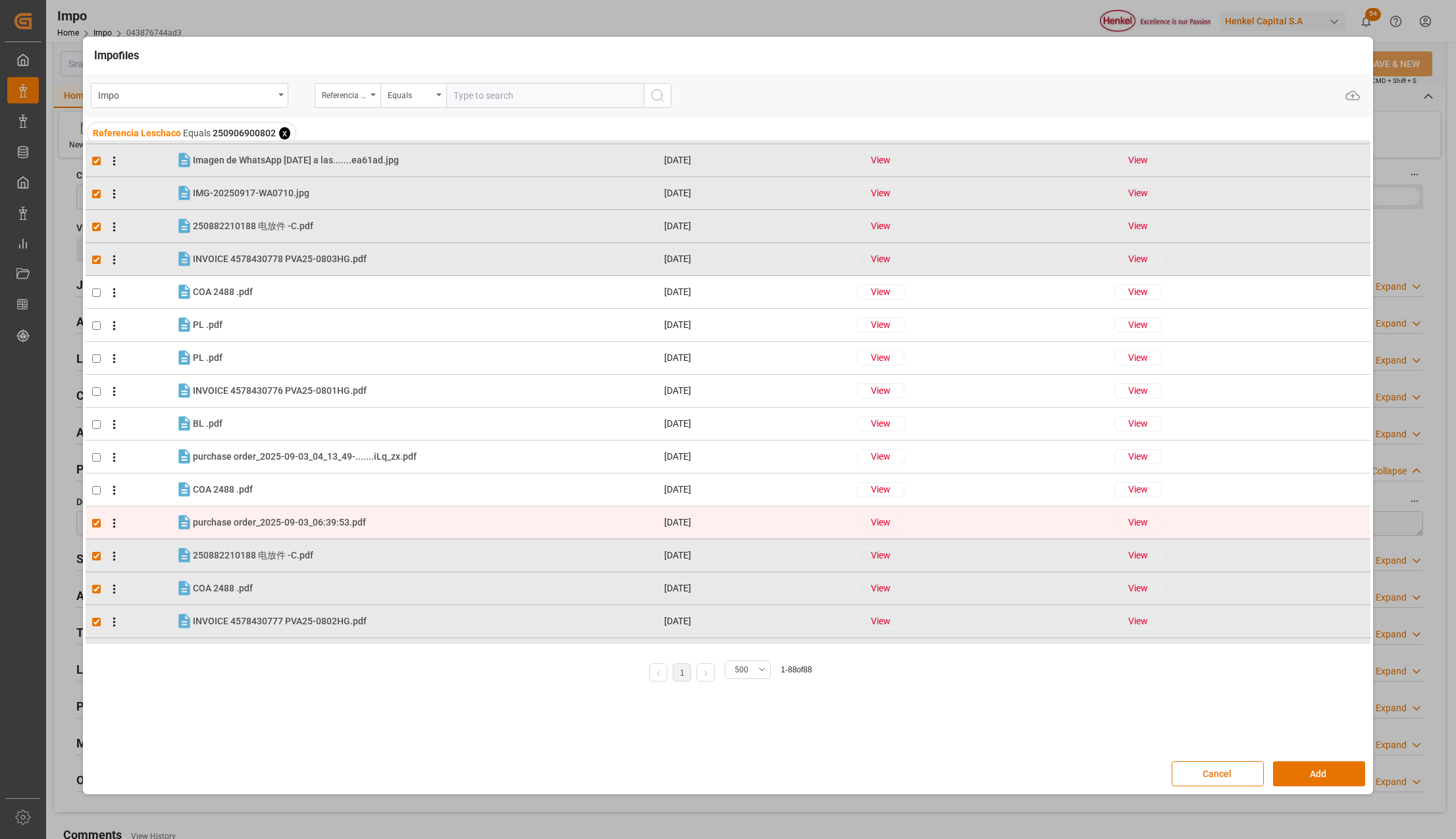
click at [96, 521] on input "checkbox" at bounding box center [96, 523] width 9 height 9
checkbox input "false"
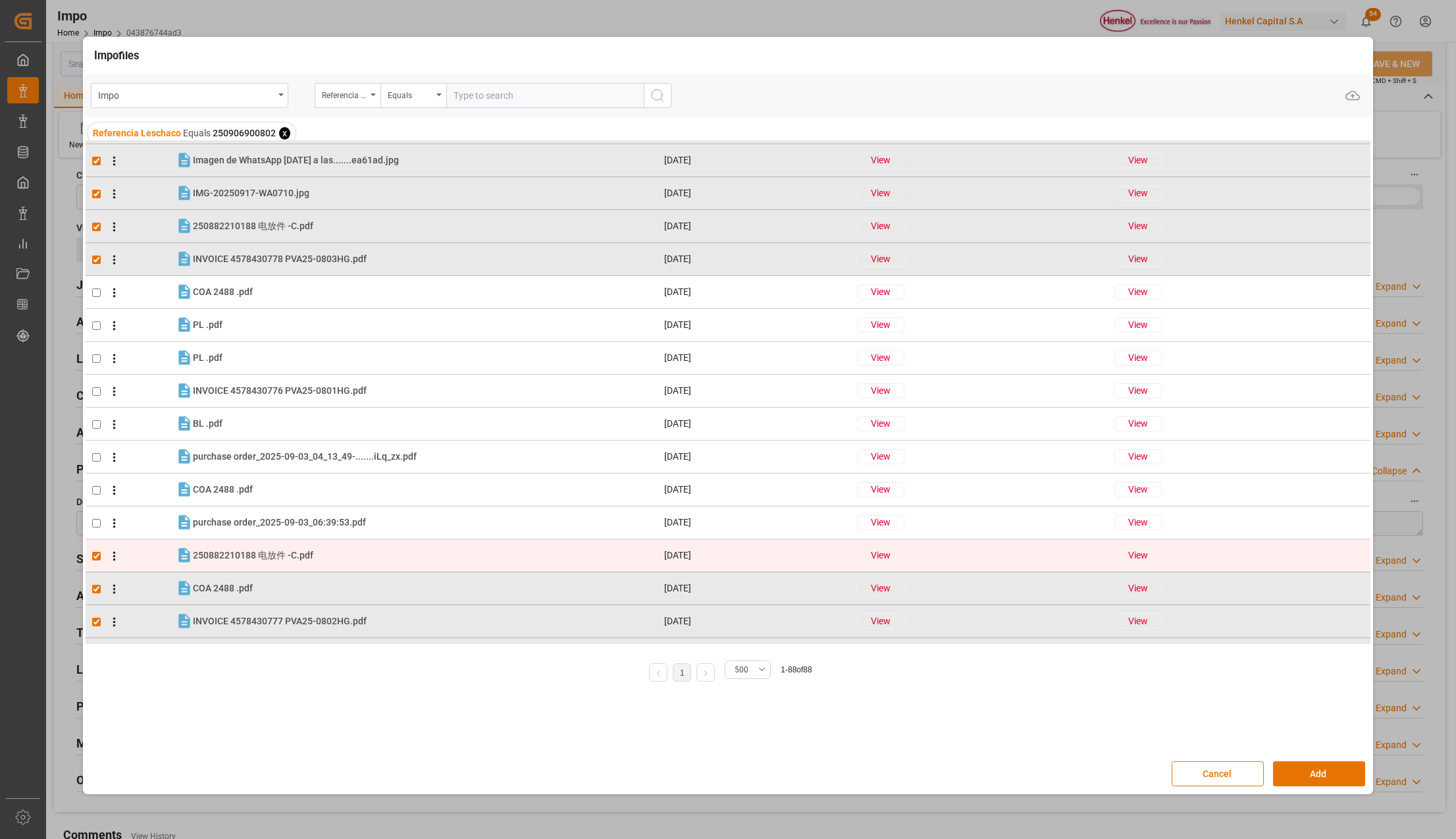
click at [97, 554] on input "checkbox" at bounding box center [96, 556] width 9 height 9
checkbox input "false"
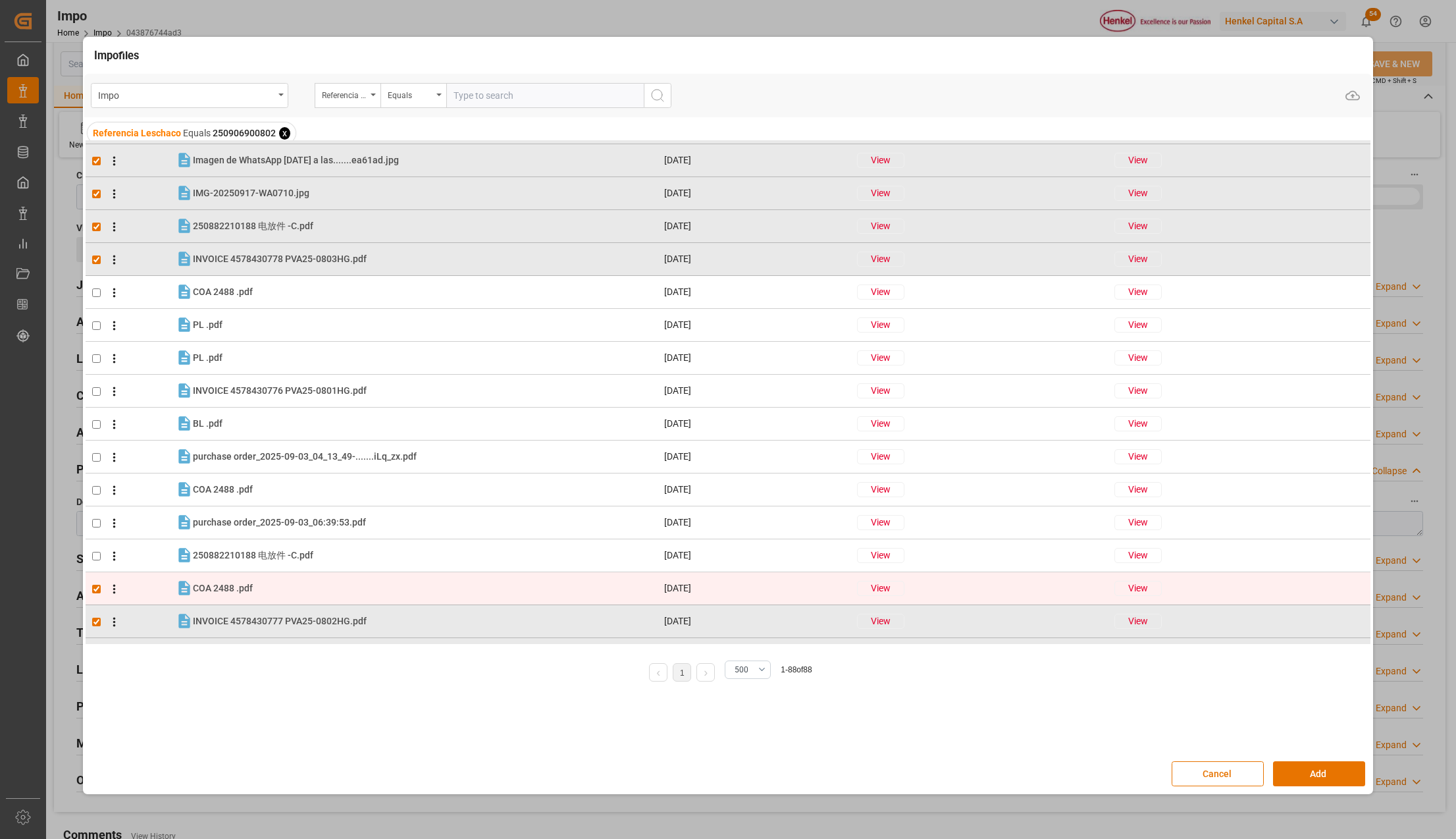
click at [98, 588] on input "checkbox" at bounding box center [96, 589] width 9 height 9
checkbox input "false"
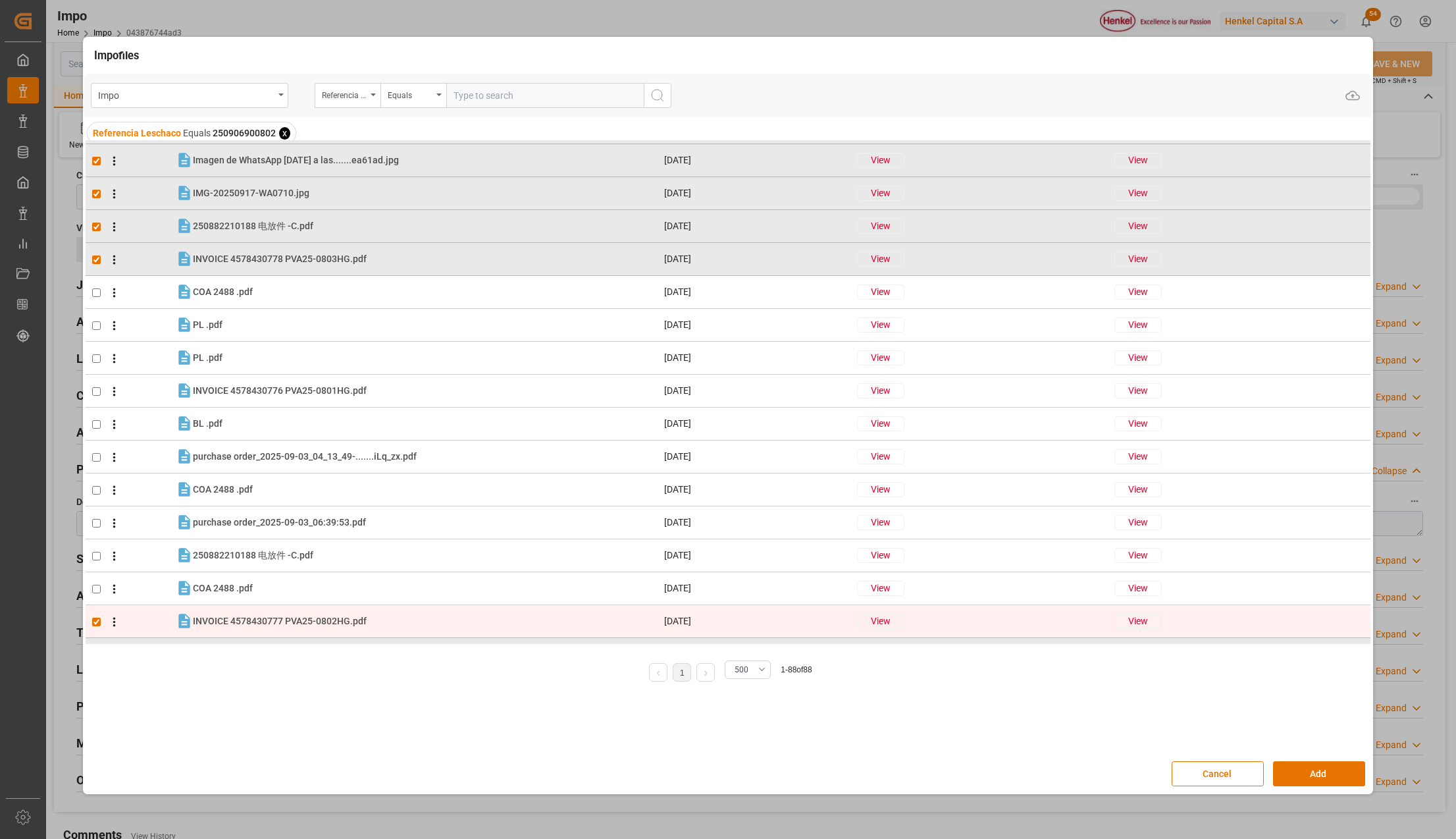
click at [95, 623] on input "checkbox" at bounding box center [96, 622] width 9 height 9
checkbox input "false"
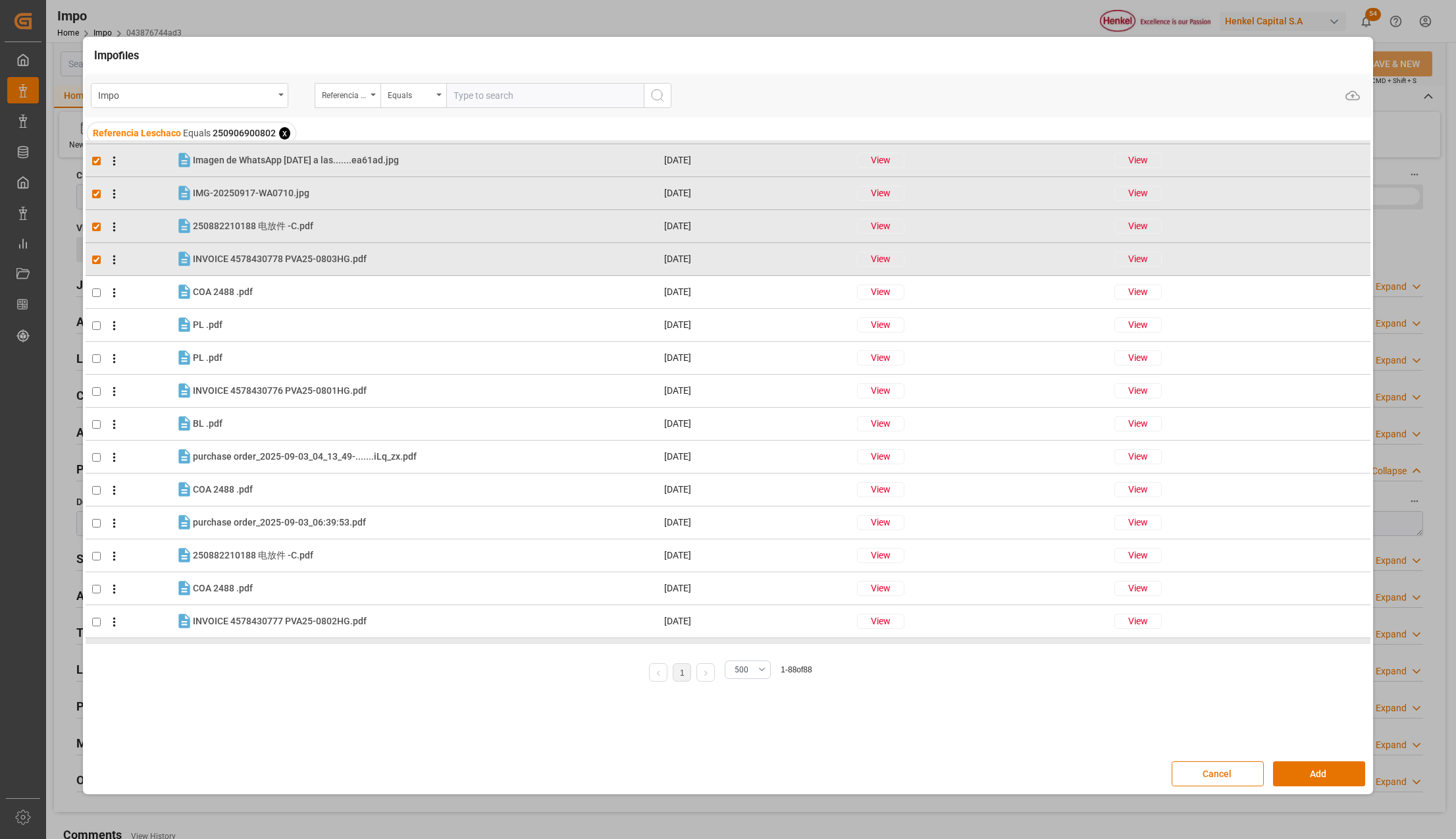
scroll to position [2422, 0]
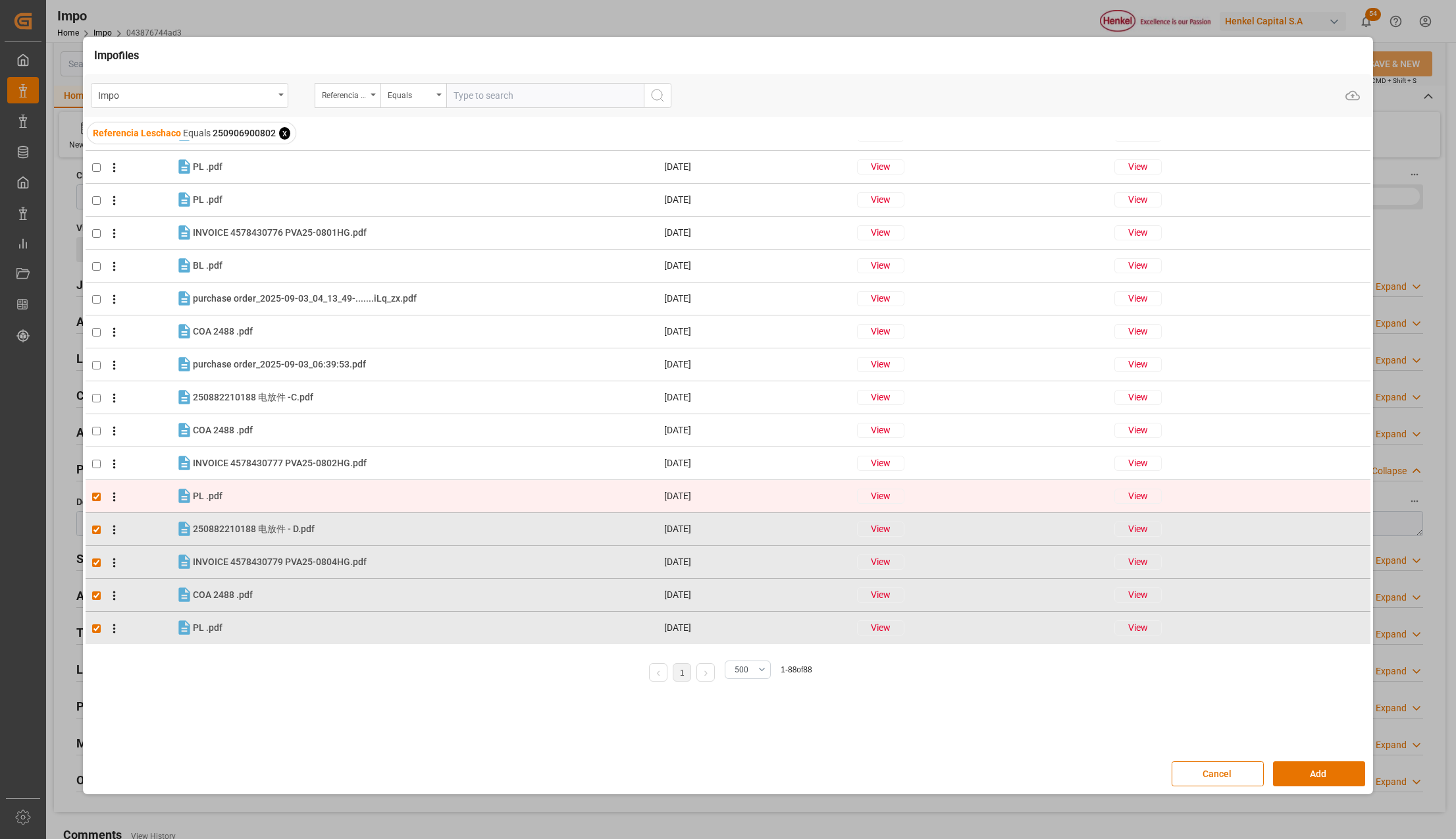
click at [97, 495] on input "checkbox" at bounding box center [96, 497] width 9 height 9
checkbox input "false"
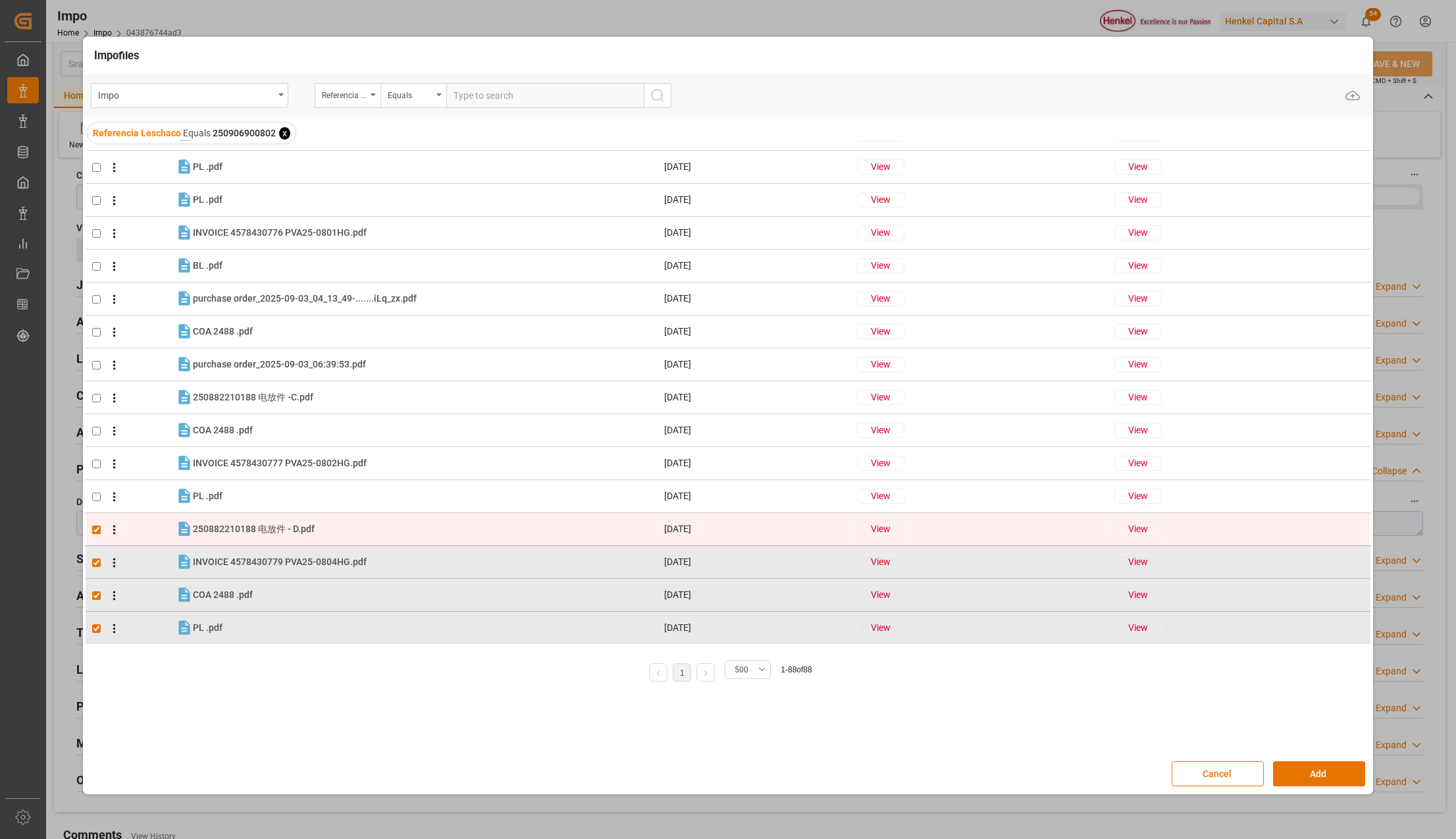
click at [97, 523] on td at bounding box center [131, 529] width 90 height 33
checkbox input "false"
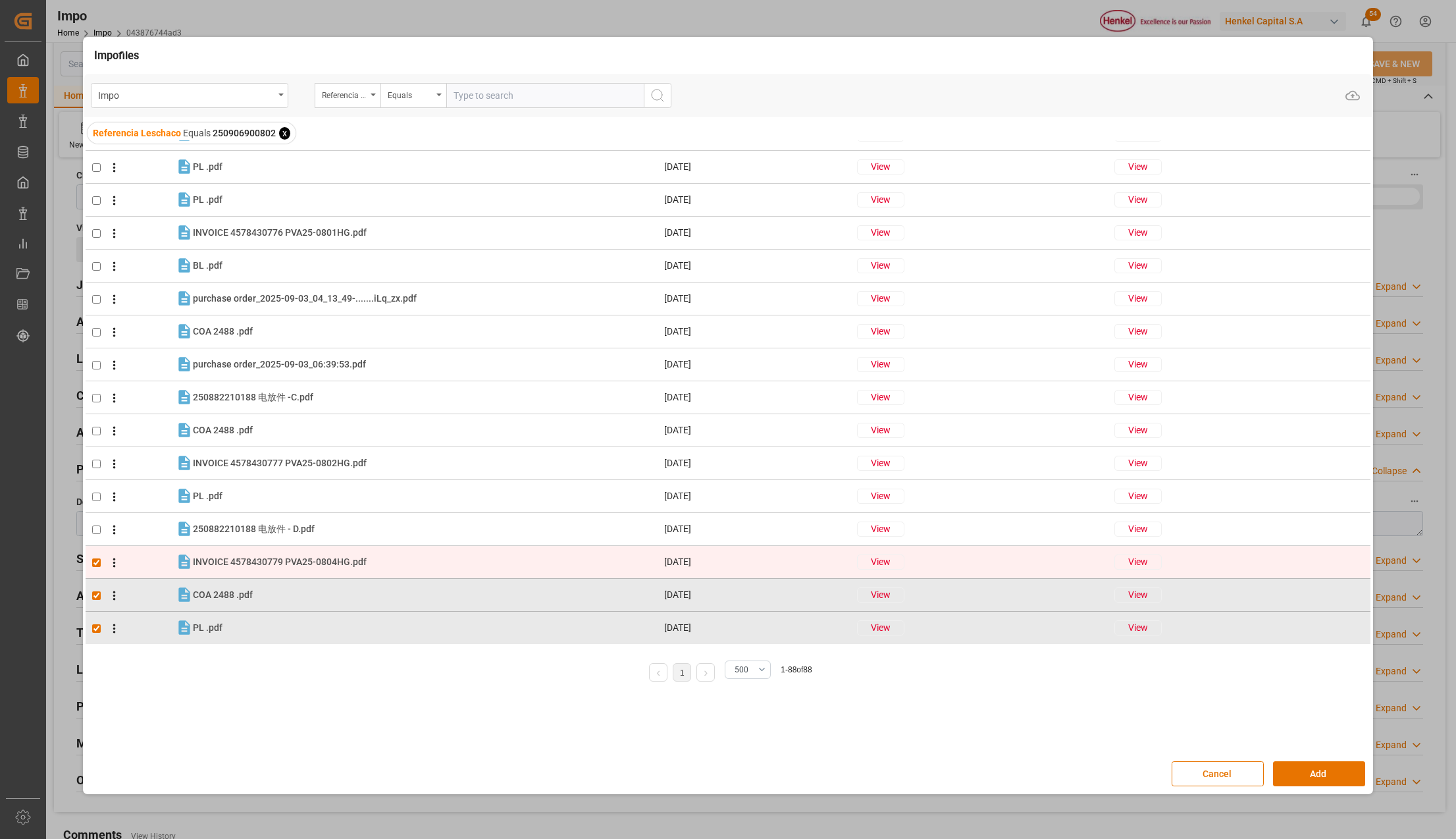
click at [92, 569] on td at bounding box center [131, 562] width 90 height 33
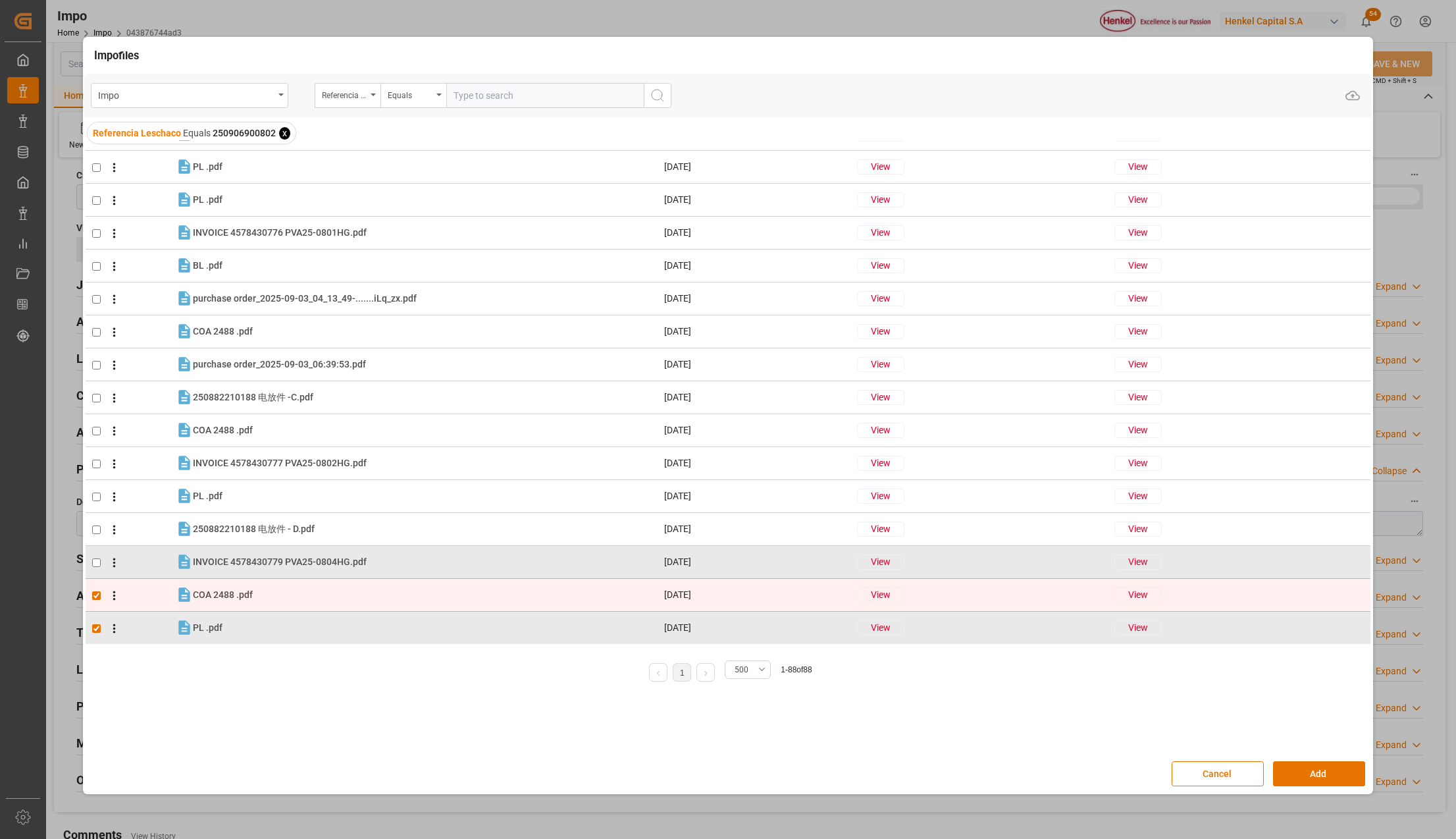
checkbox input "false"
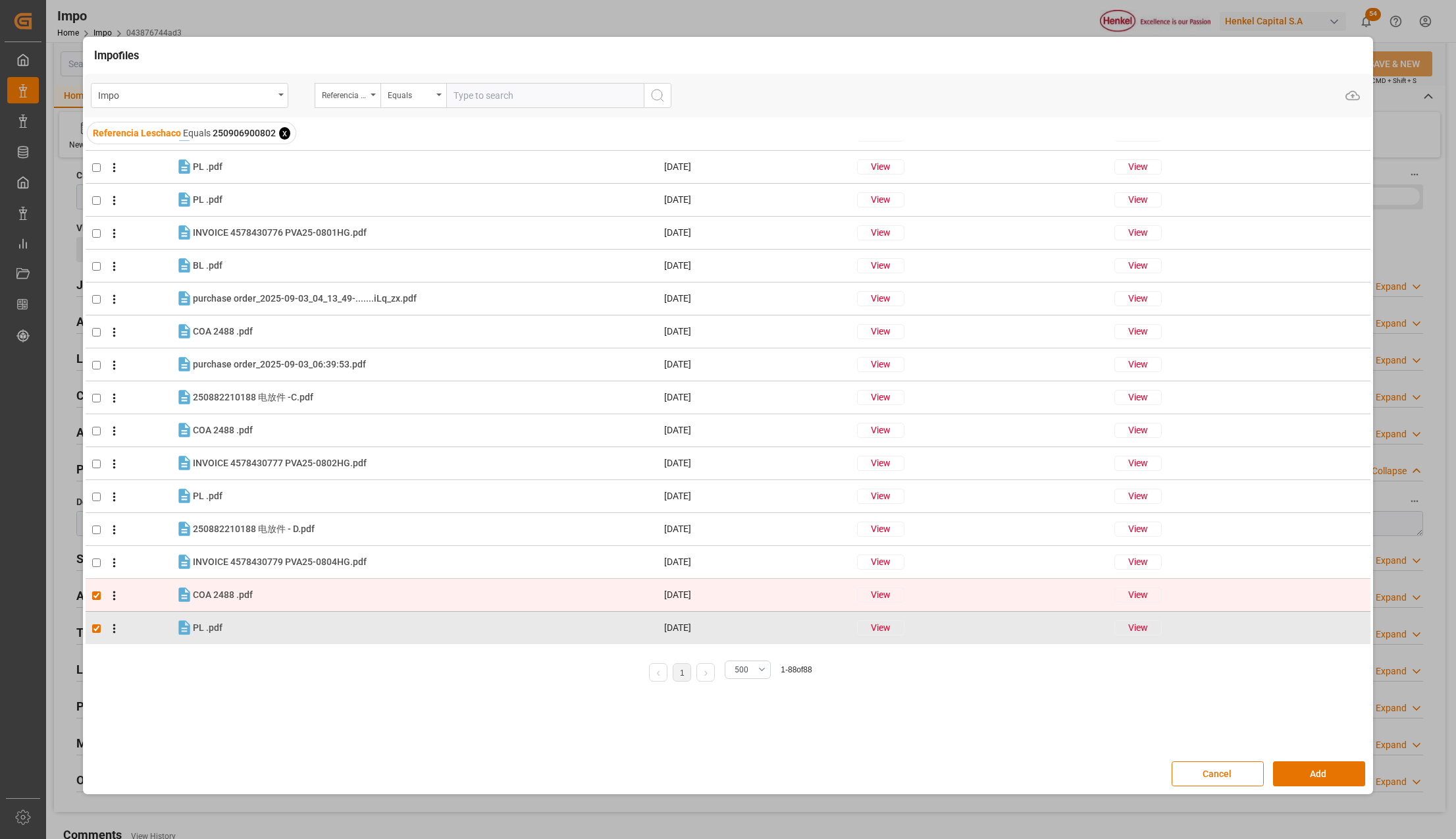
click at [95, 594] on input "checkbox" at bounding box center [96, 595] width 9 height 9
checkbox input "false"
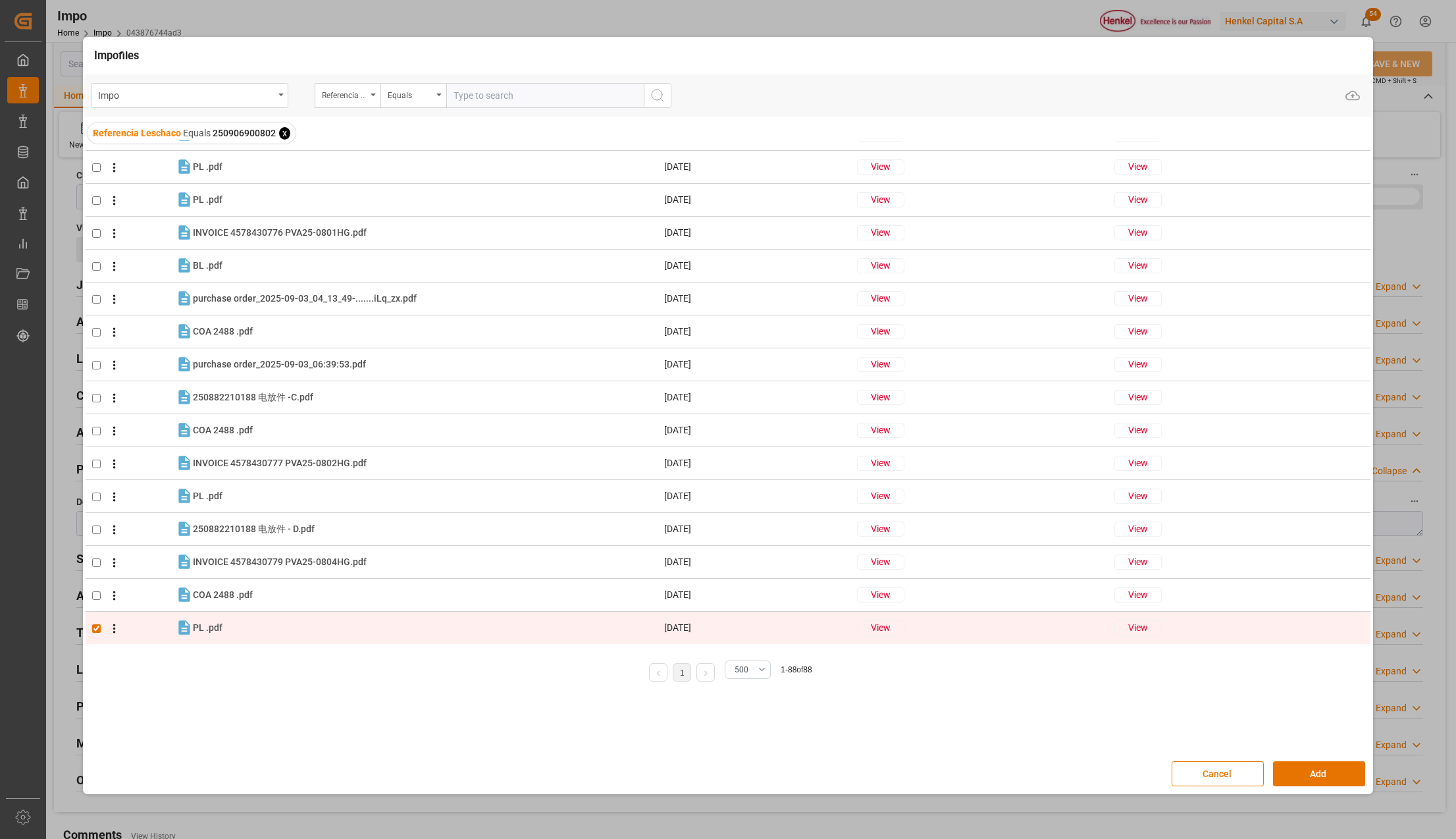
click at [97, 625] on input "checkbox" at bounding box center [96, 628] width 9 height 9
checkbox input "false"
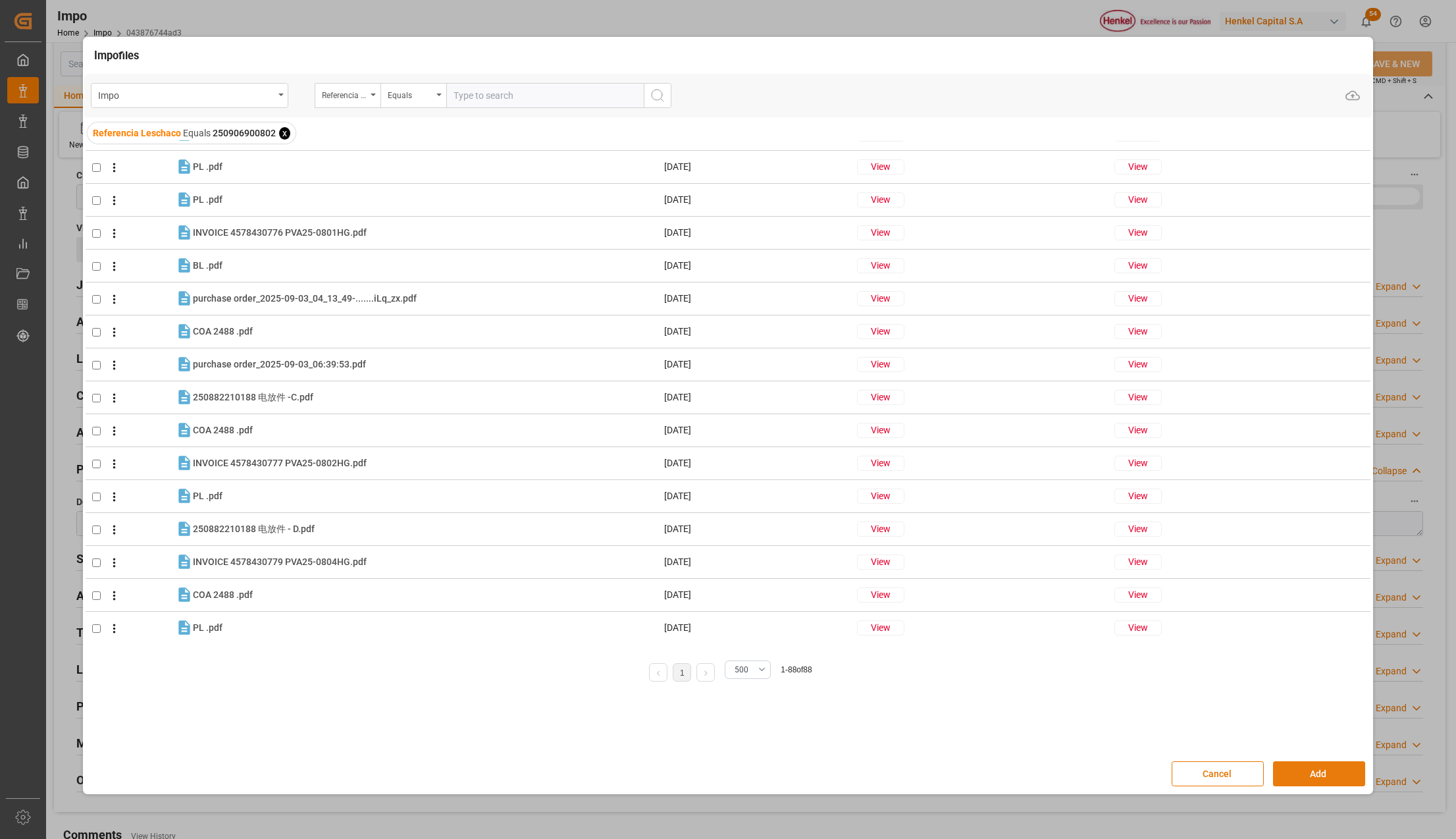
click at [1325, 770] on button "Add" at bounding box center [1319, 774] width 92 height 25
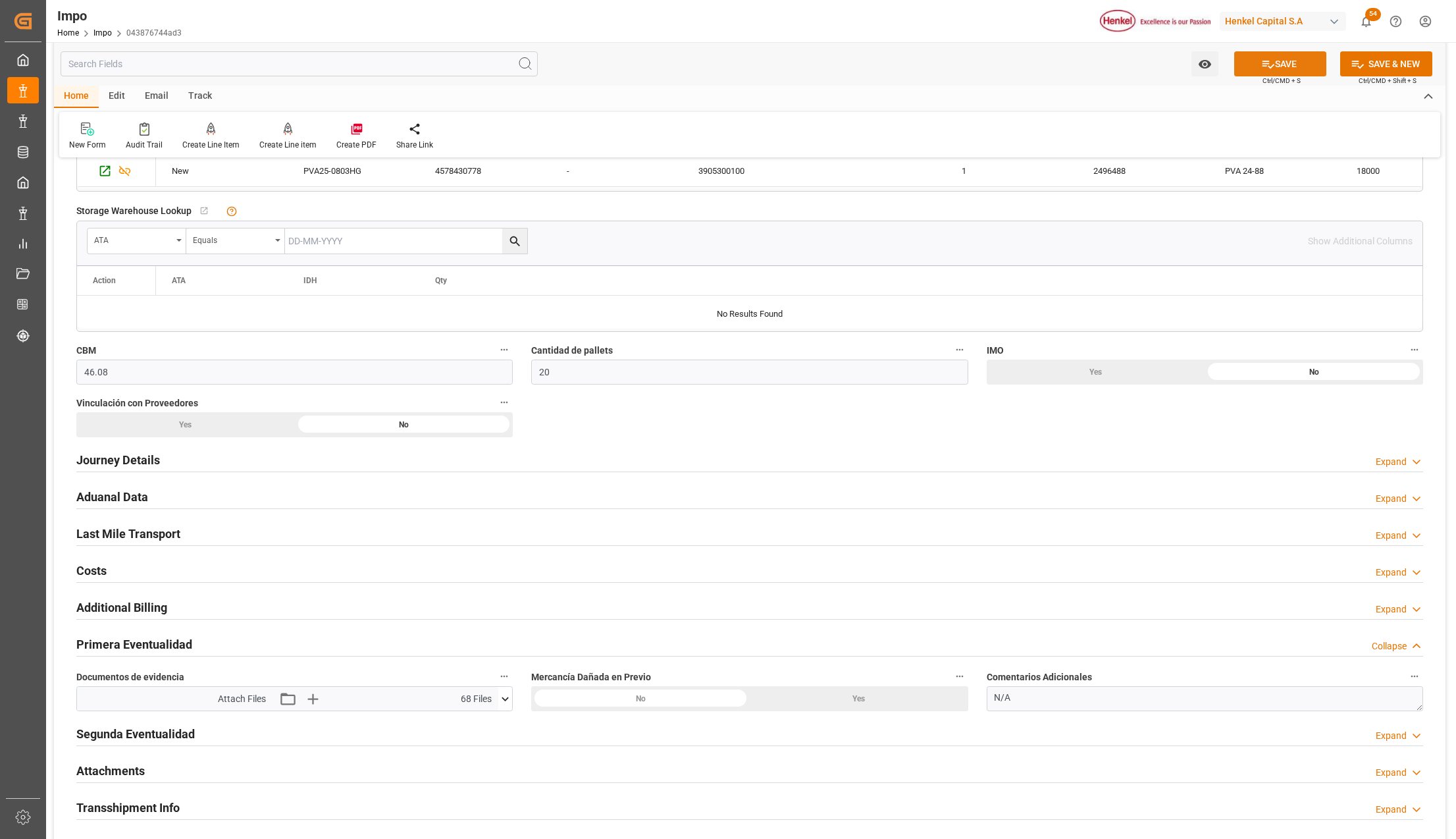
scroll to position [614, 0]
click at [1276, 69] on button "SAVE" at bounding box center [1280, 63] width 92 height 25
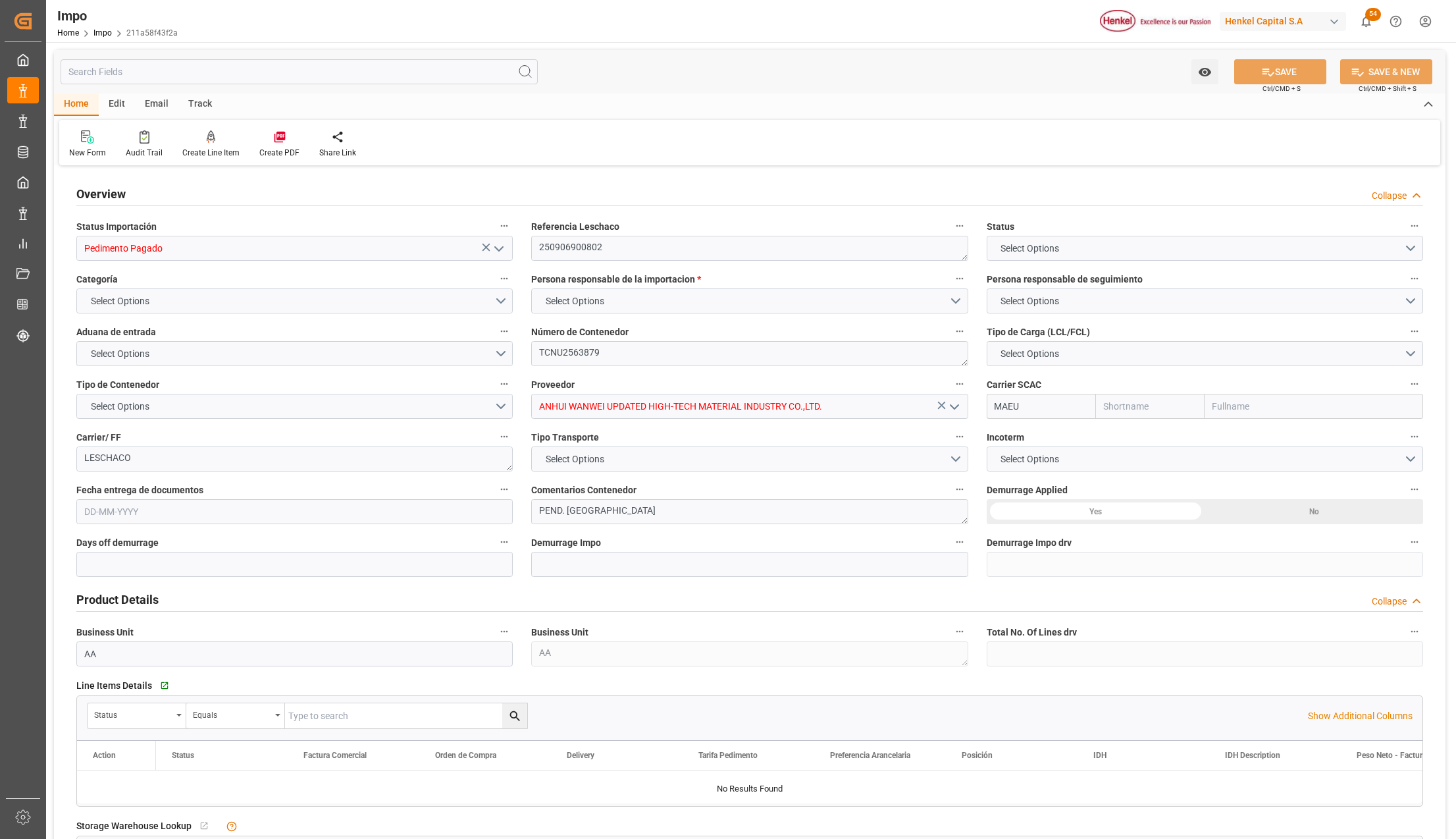
type input "Maersk"
type input "Maersk Line AS"
type input "21"
type input "-18"
type input "1"
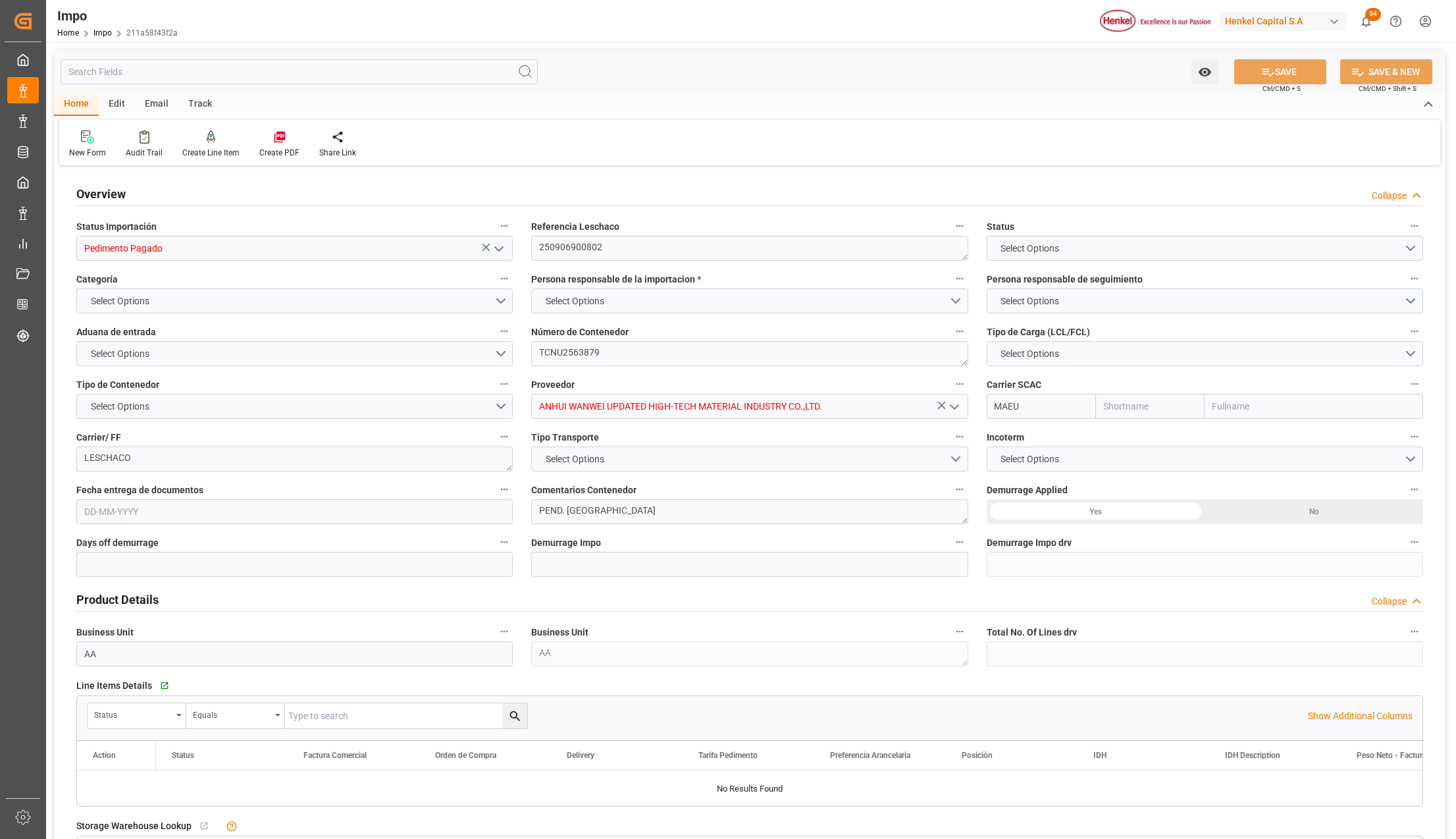
type input "46.08"
type input "20"
type input "[DATE]"
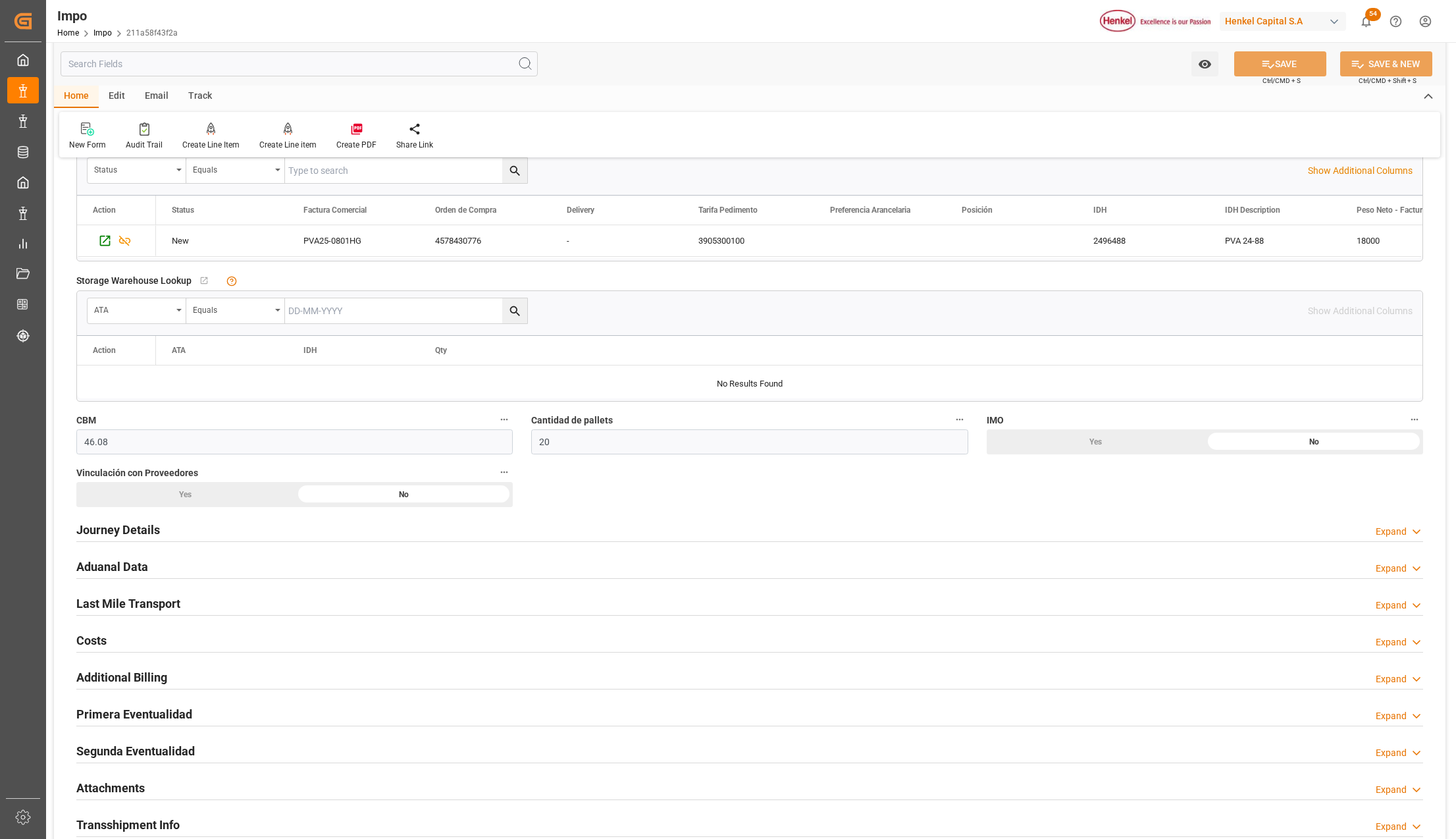
scroll to position [614, 0]
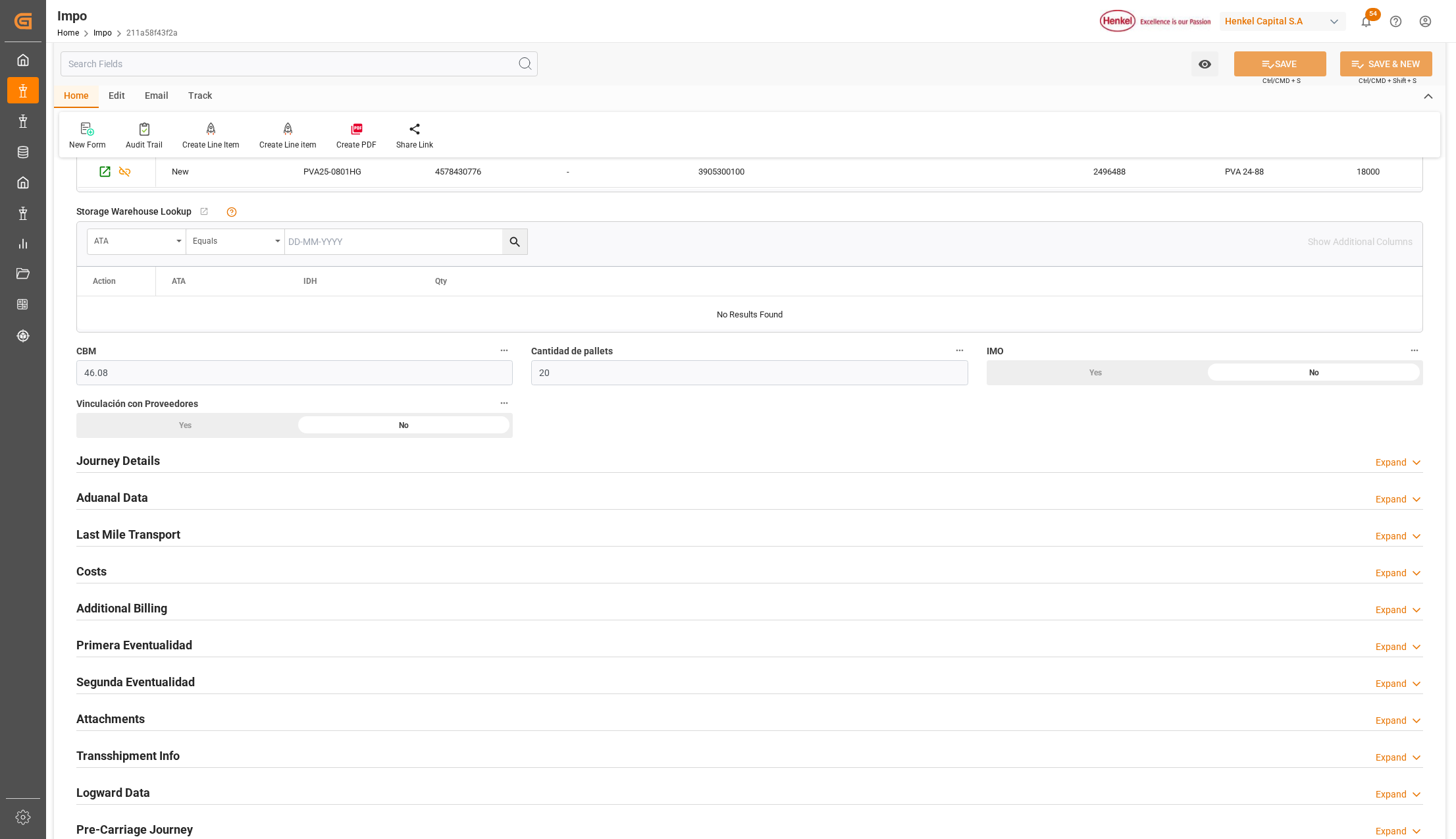
click at [116, 651] on h2 "Primera Eventualidad" at bounding box center [134, 645] width 116 height 18
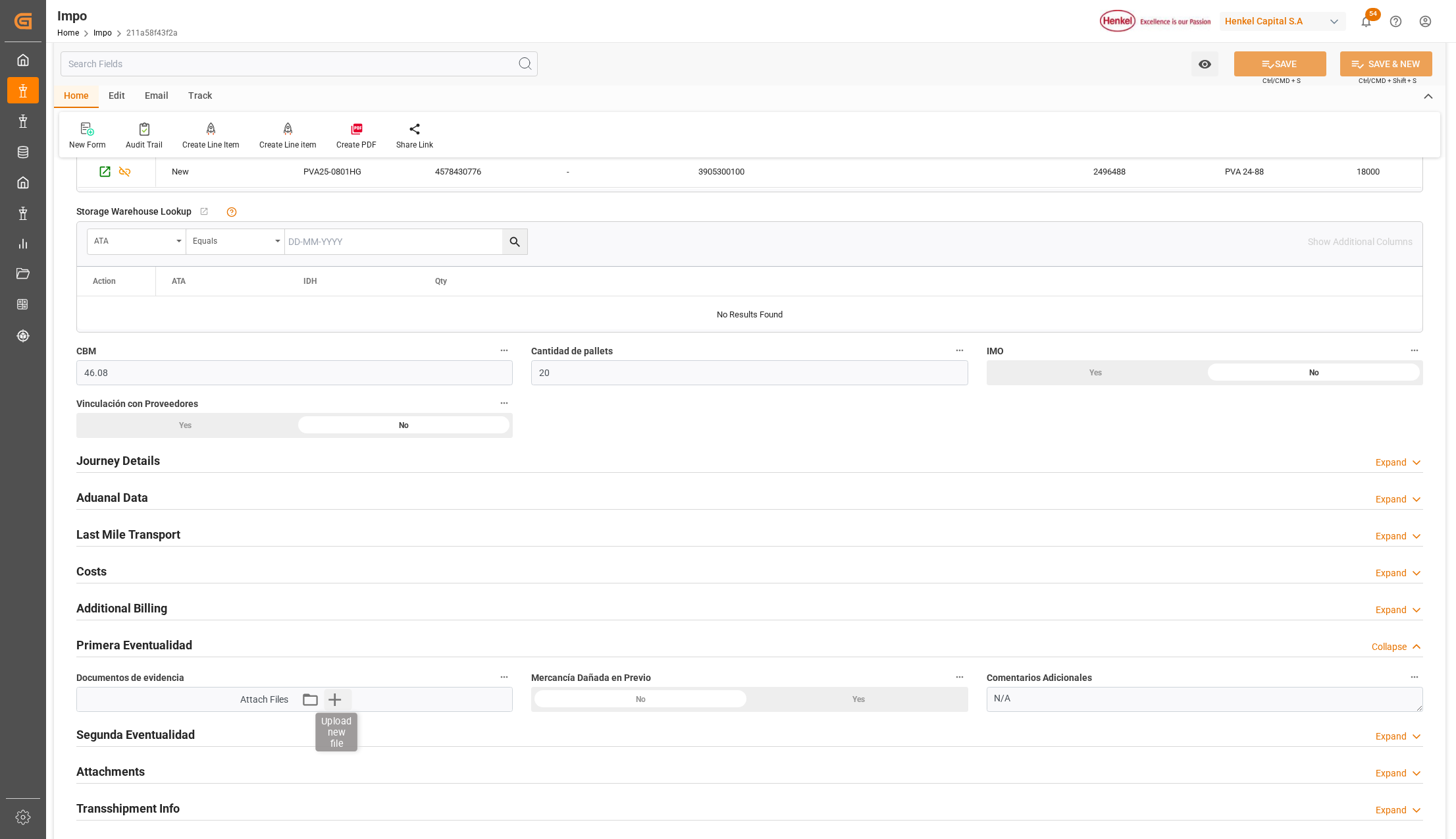
click at [336, 702] on icon "button" at bounding box center [335, 700] width 12 height 12
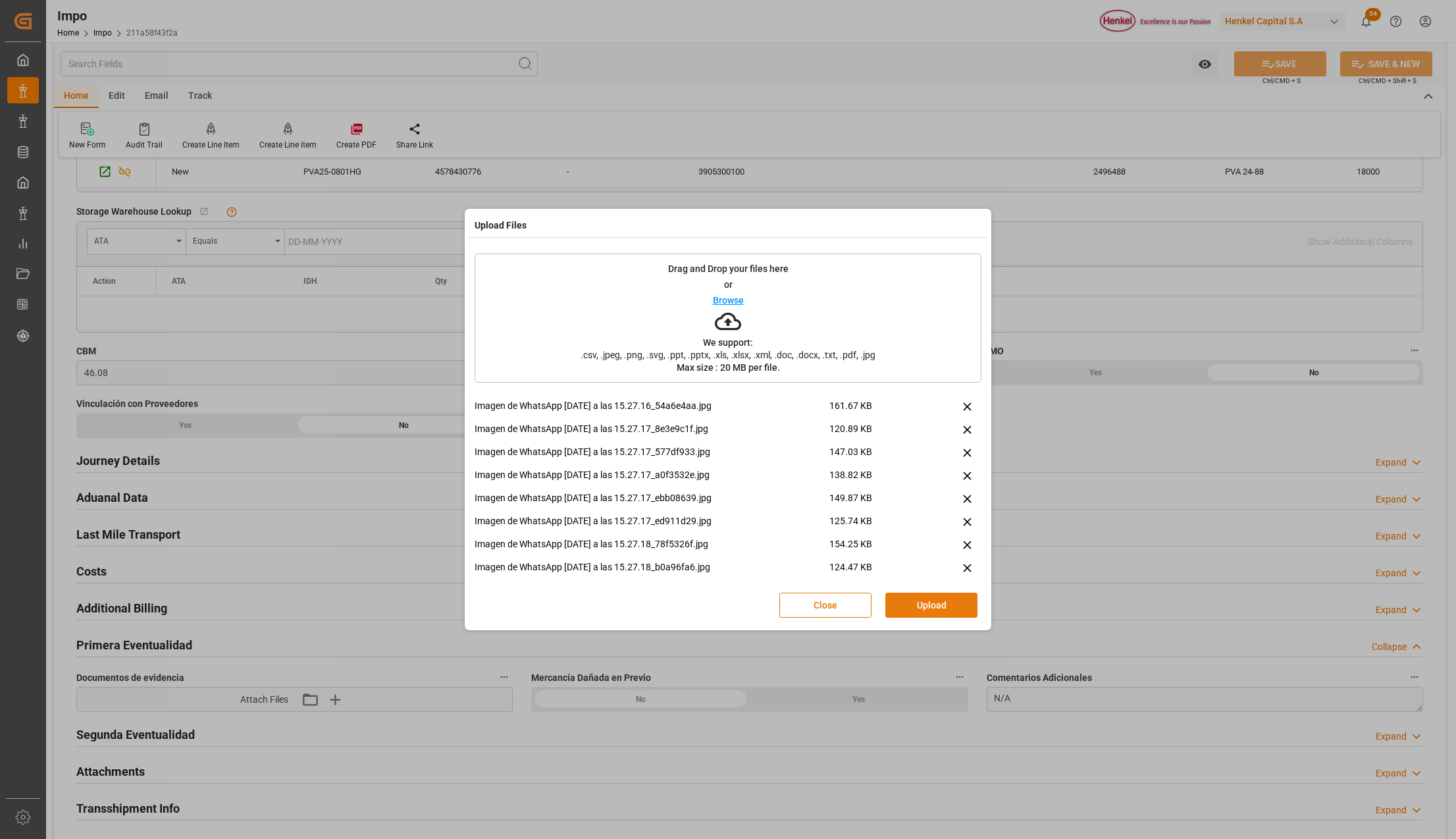
click at [930, 598] on button "Upload" at bounding box center [931, 605] width 92 height 25
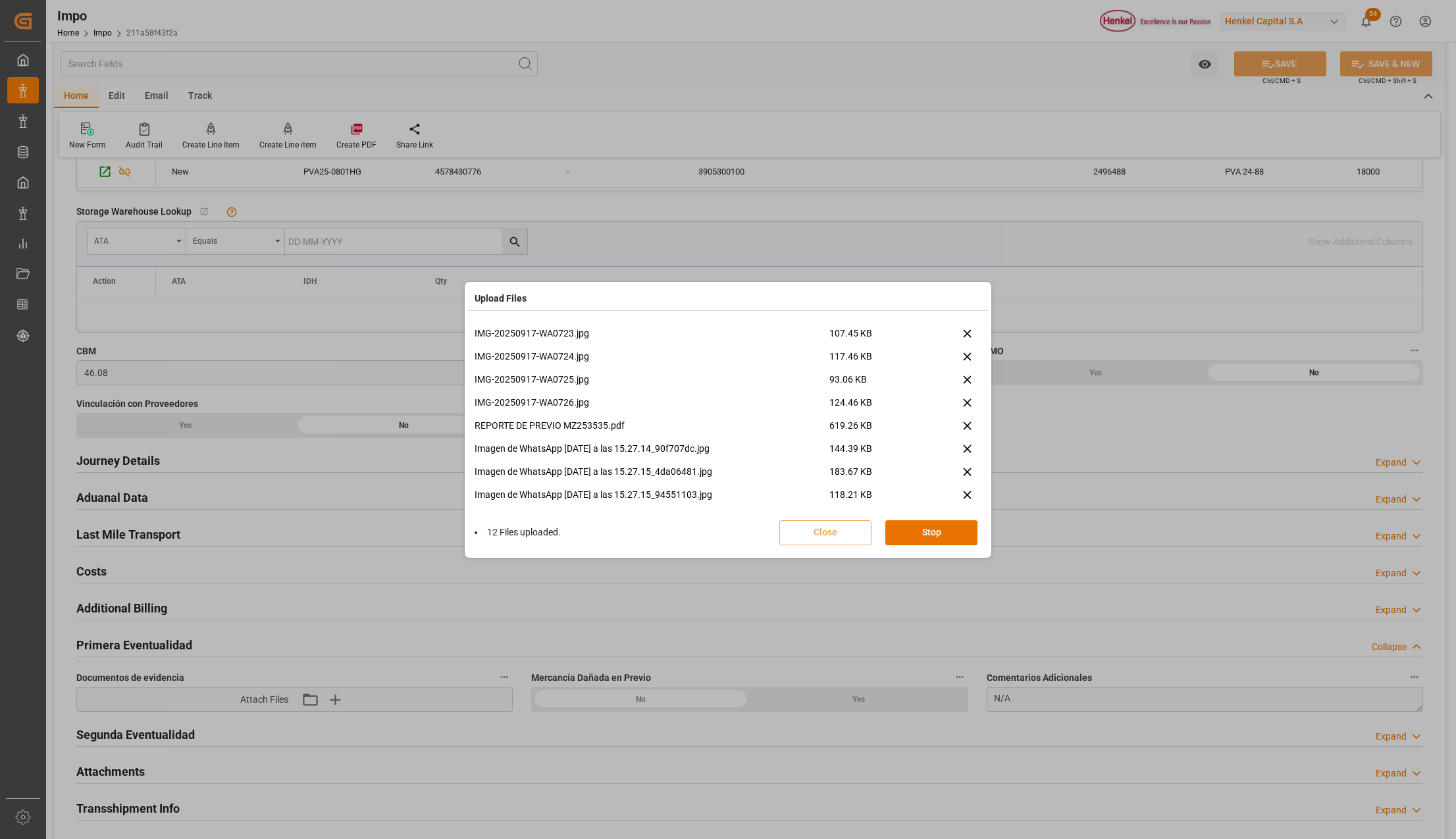
scroll to position [1346, 0]
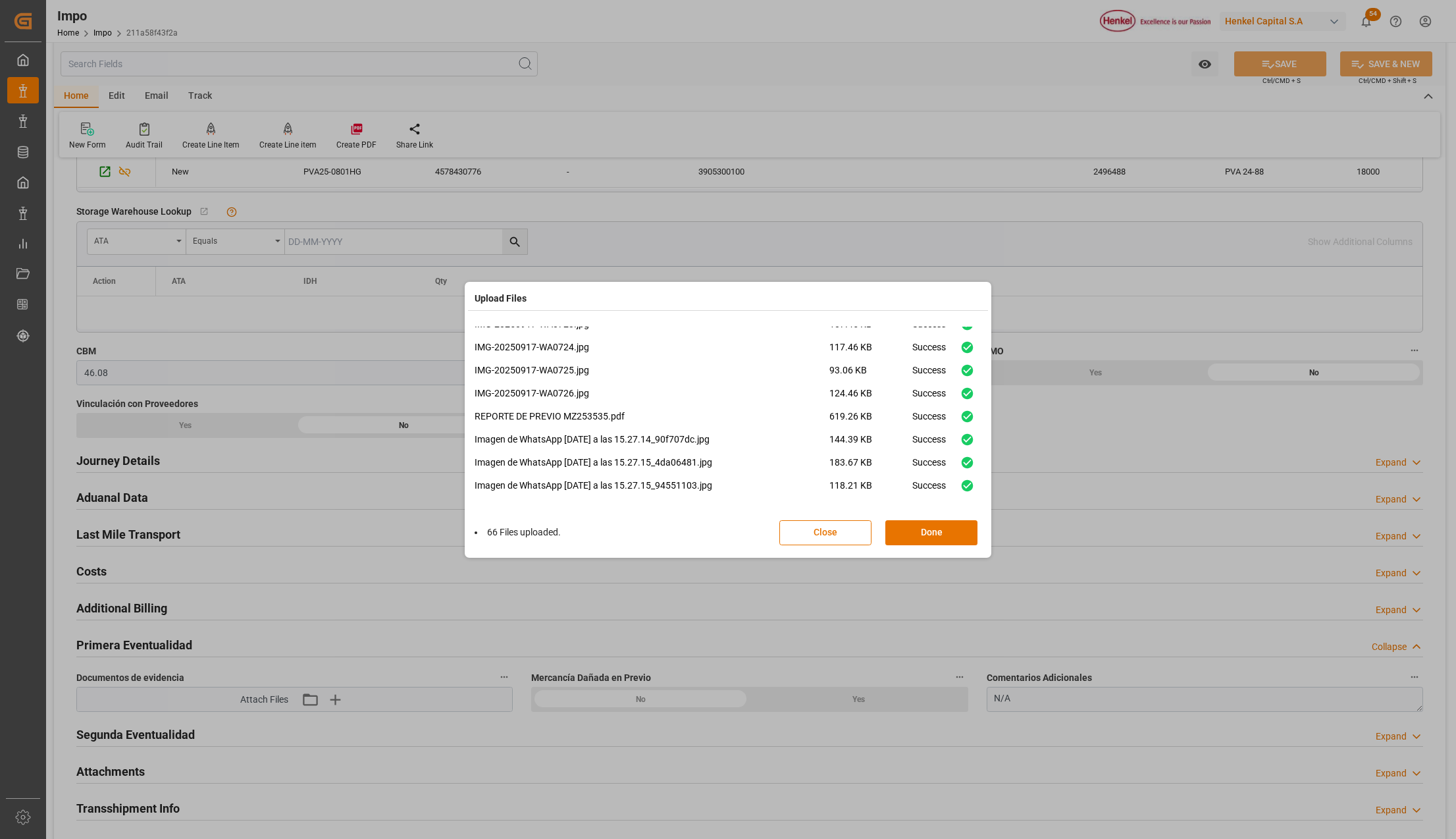
click at [930, 542] on button "Done" at bounding box center [931, 533] width 92 height 25
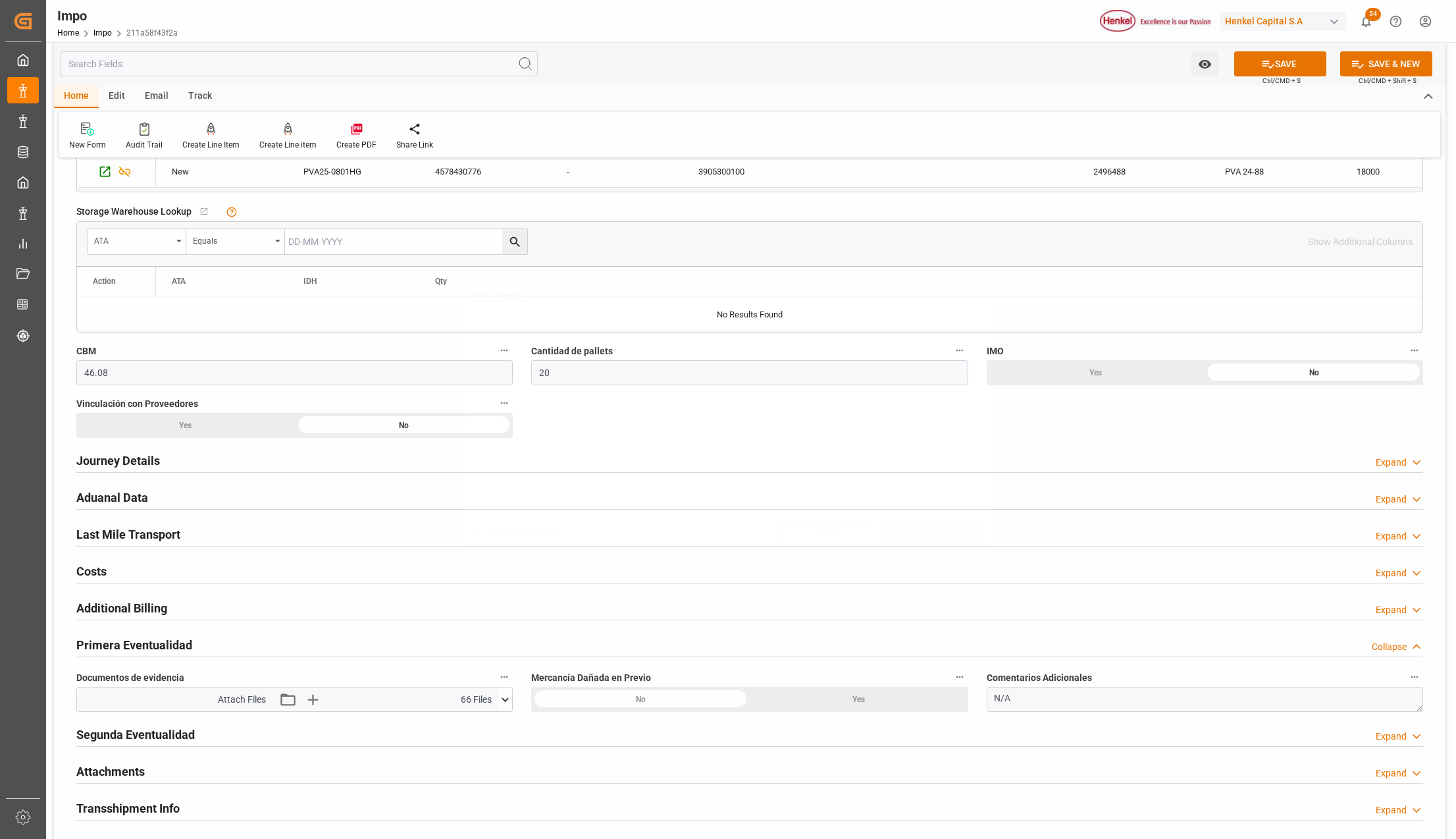
scroll to position [0, 0]
click at [1288, 59] on button "SAVE" at bounding box center [1280, 63] width 92 height 25
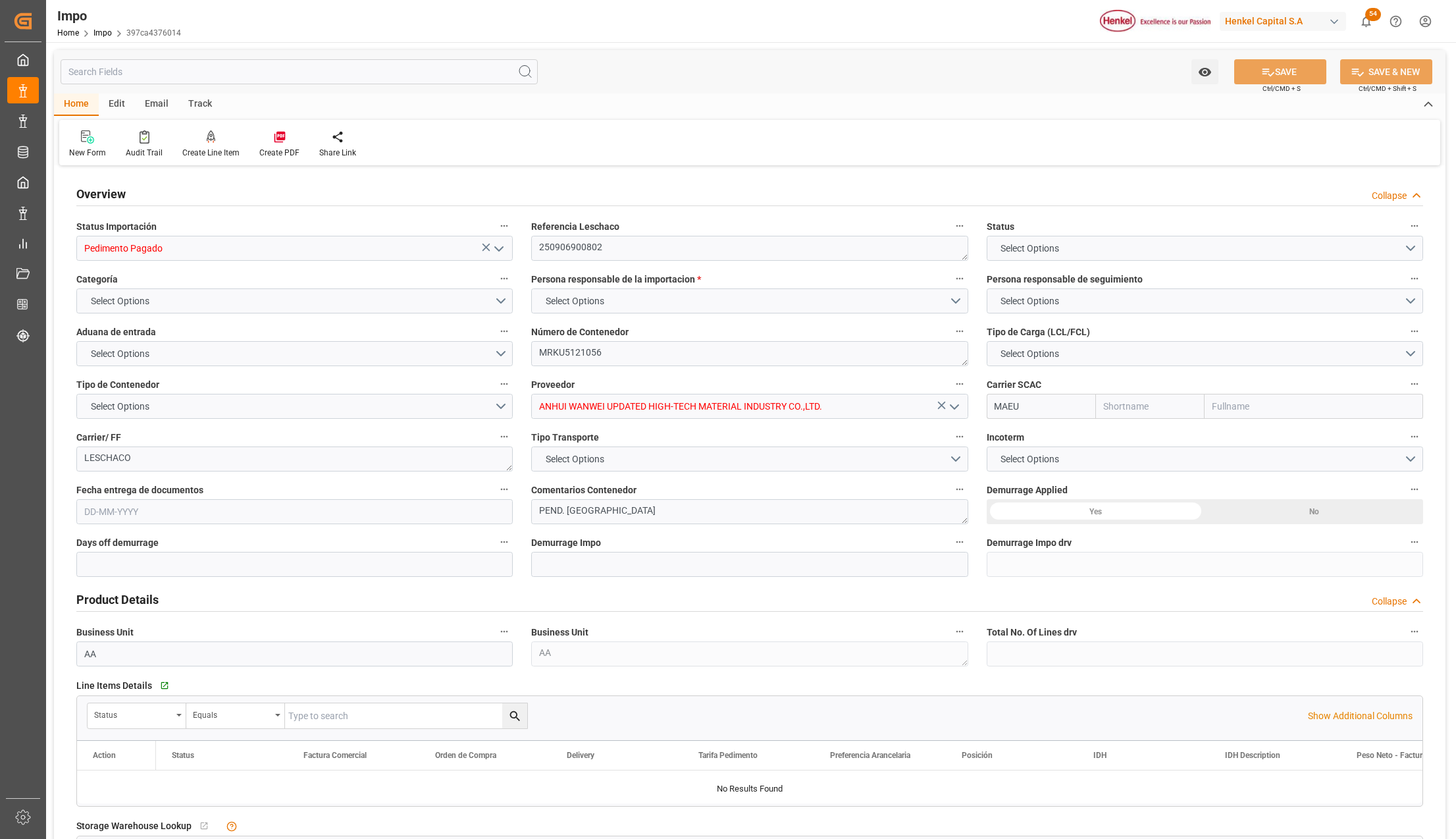
type input "Maersk"
type input "Maersk Line AS"
type input "1"
type input "46.08"
type input "20"
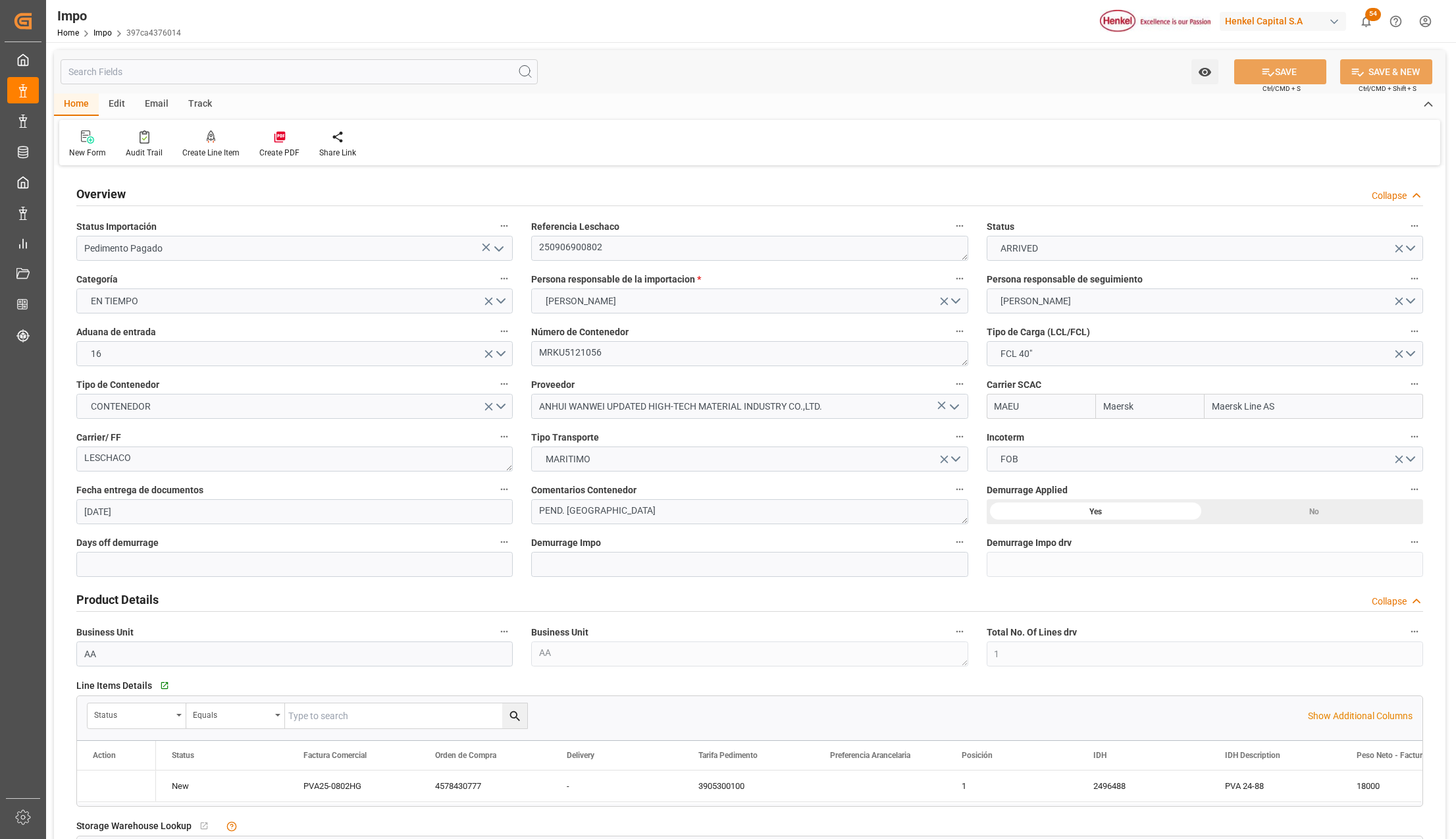
type input "[DATE]"
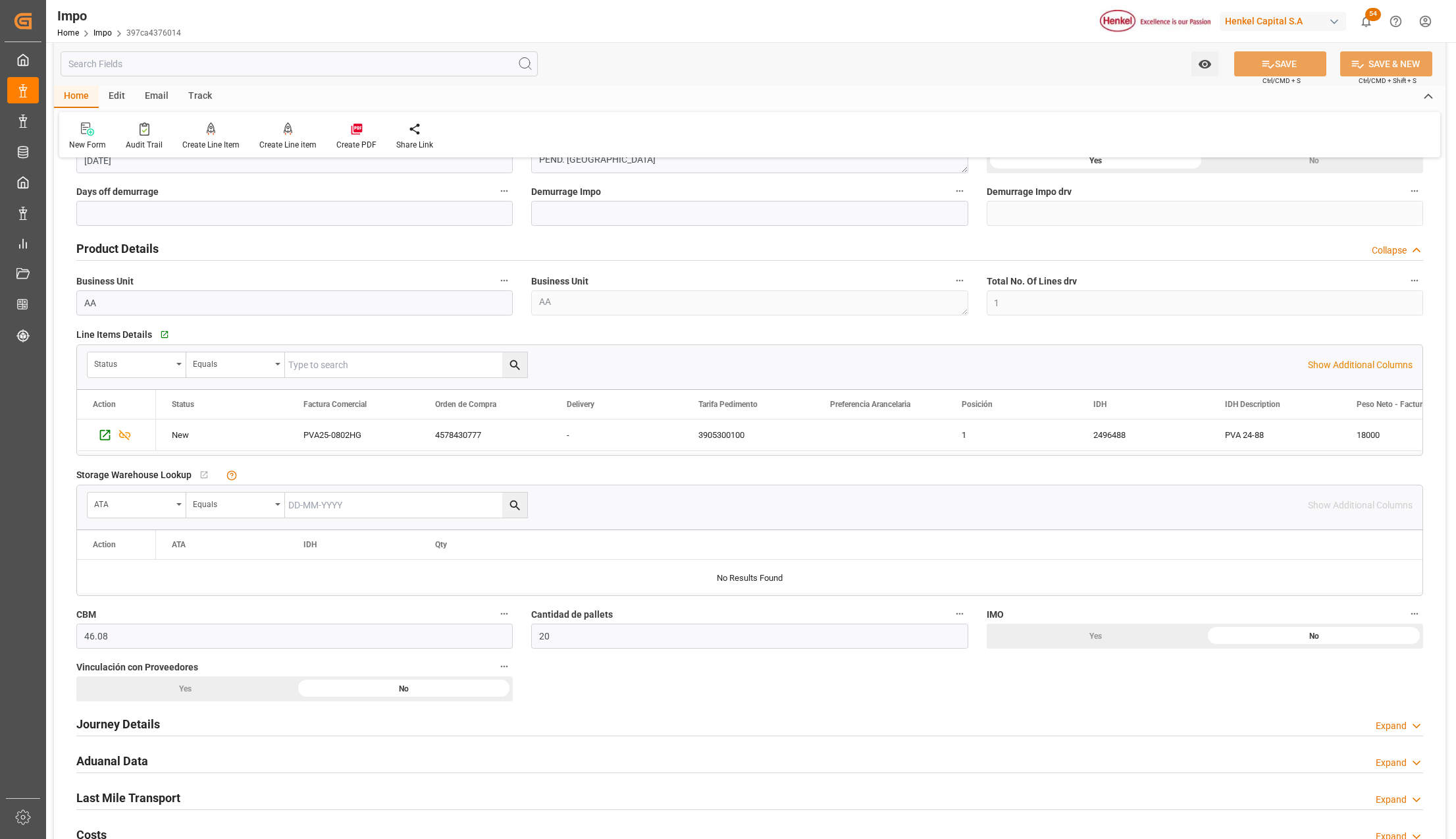
scroll to position [614, 0]
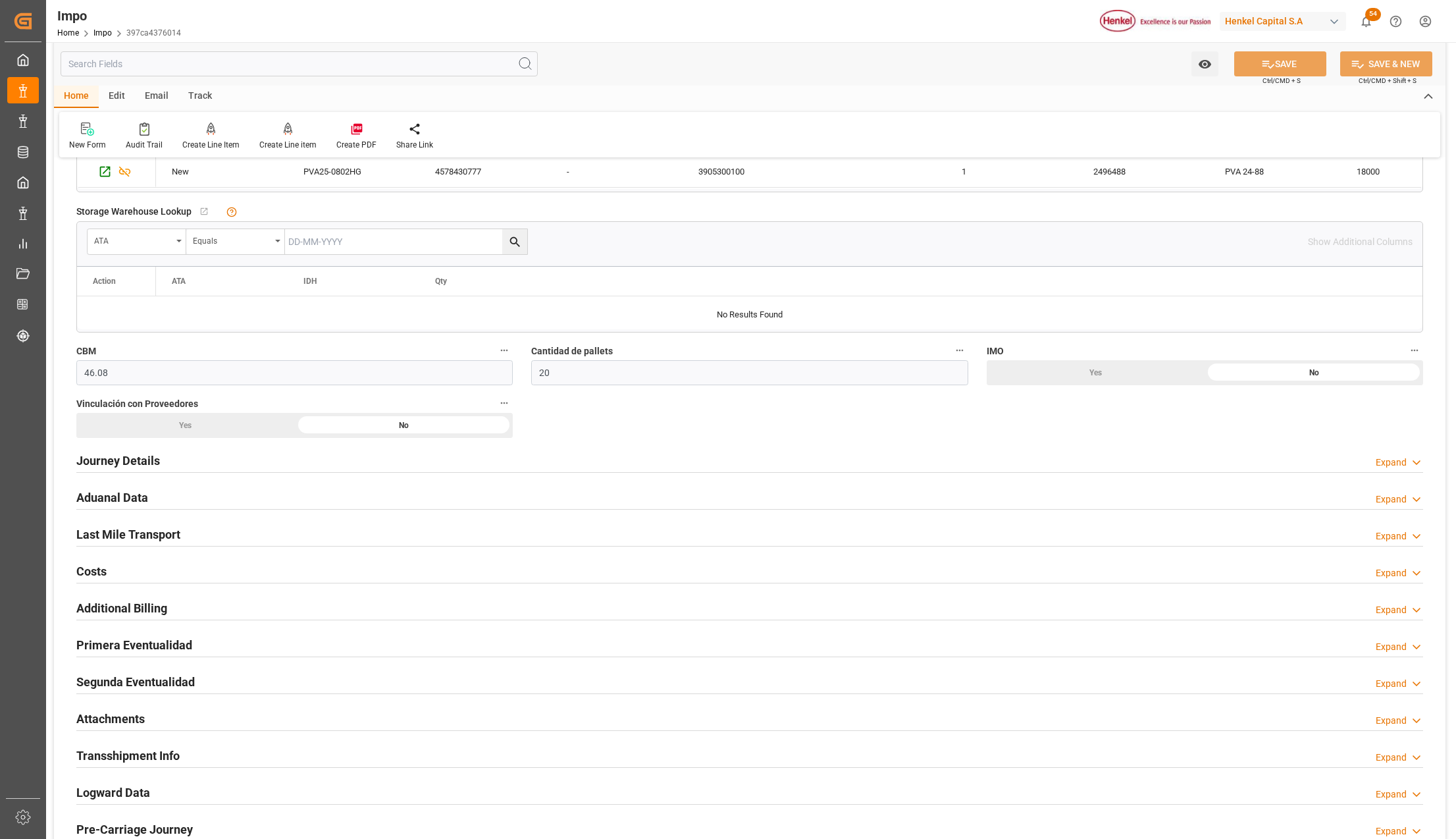
click at [116, 644] on h2 "Primera Eventualidad" at bounding box center [134, 645] width 116 height 18
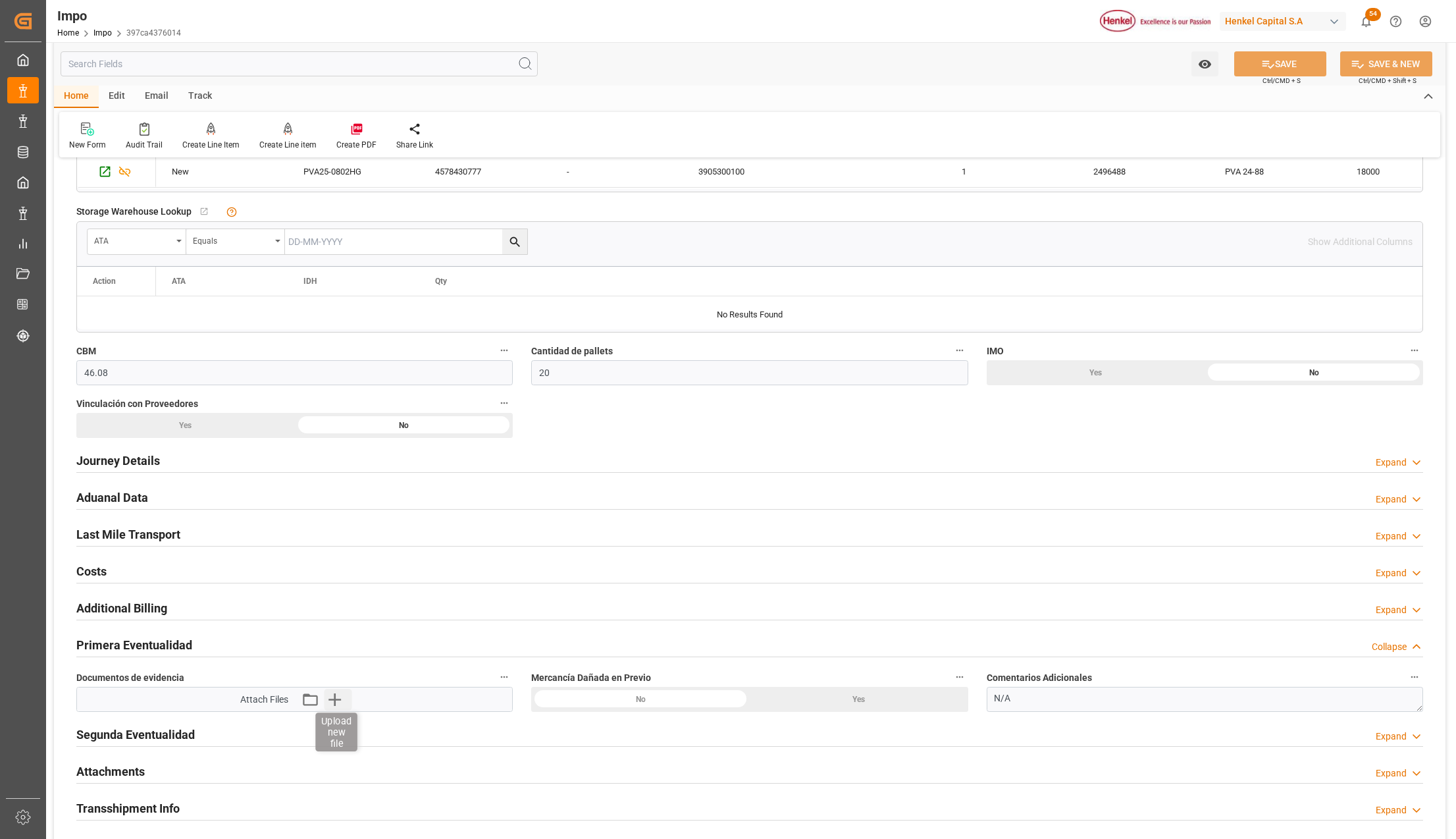
click at [338, 697] on icon "button" at bounding box center [334, 699] width 21 height 21
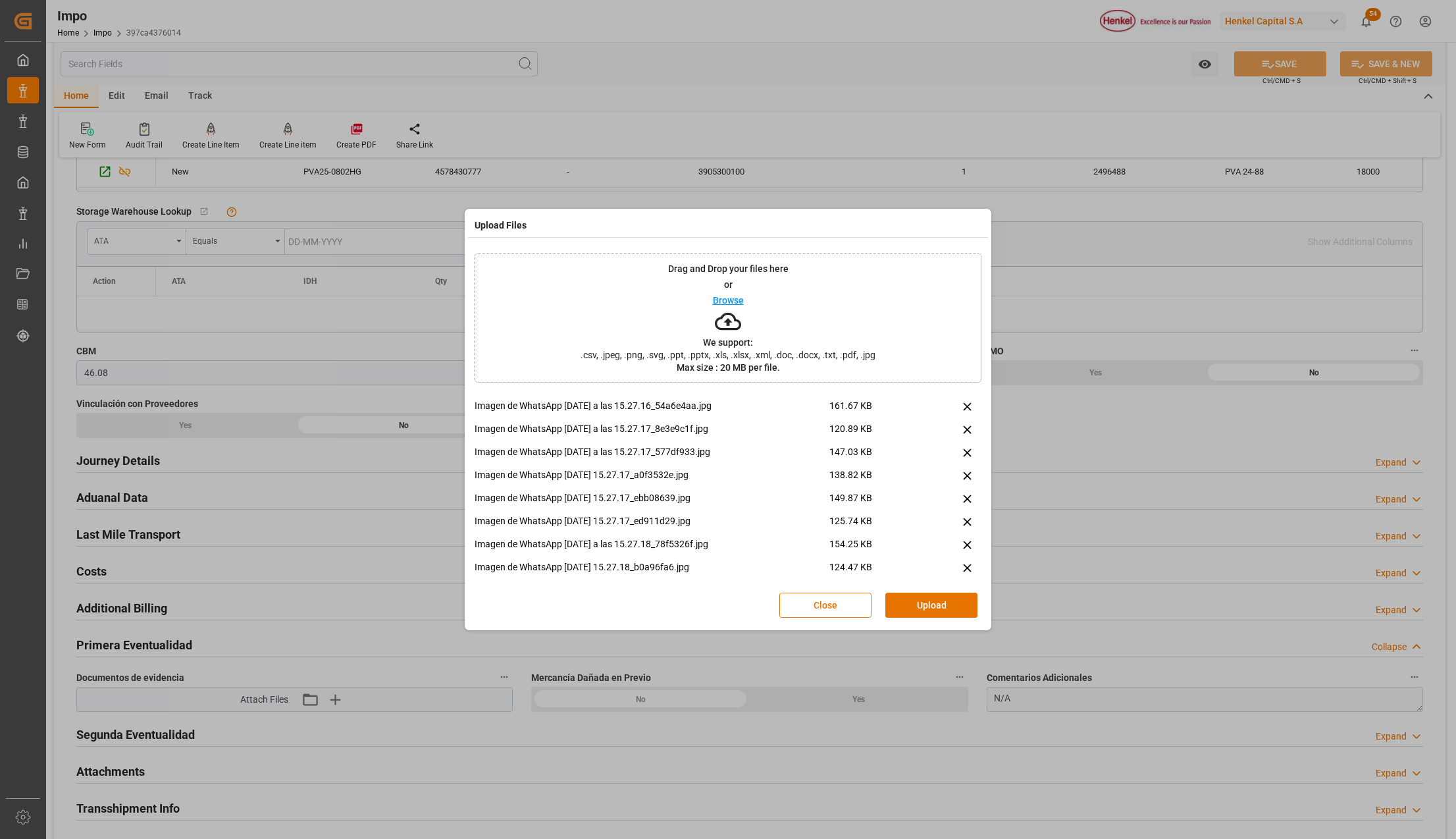
click at [930, 608] on button "Upload" at bounding box center [931, 605] width 92 height 25
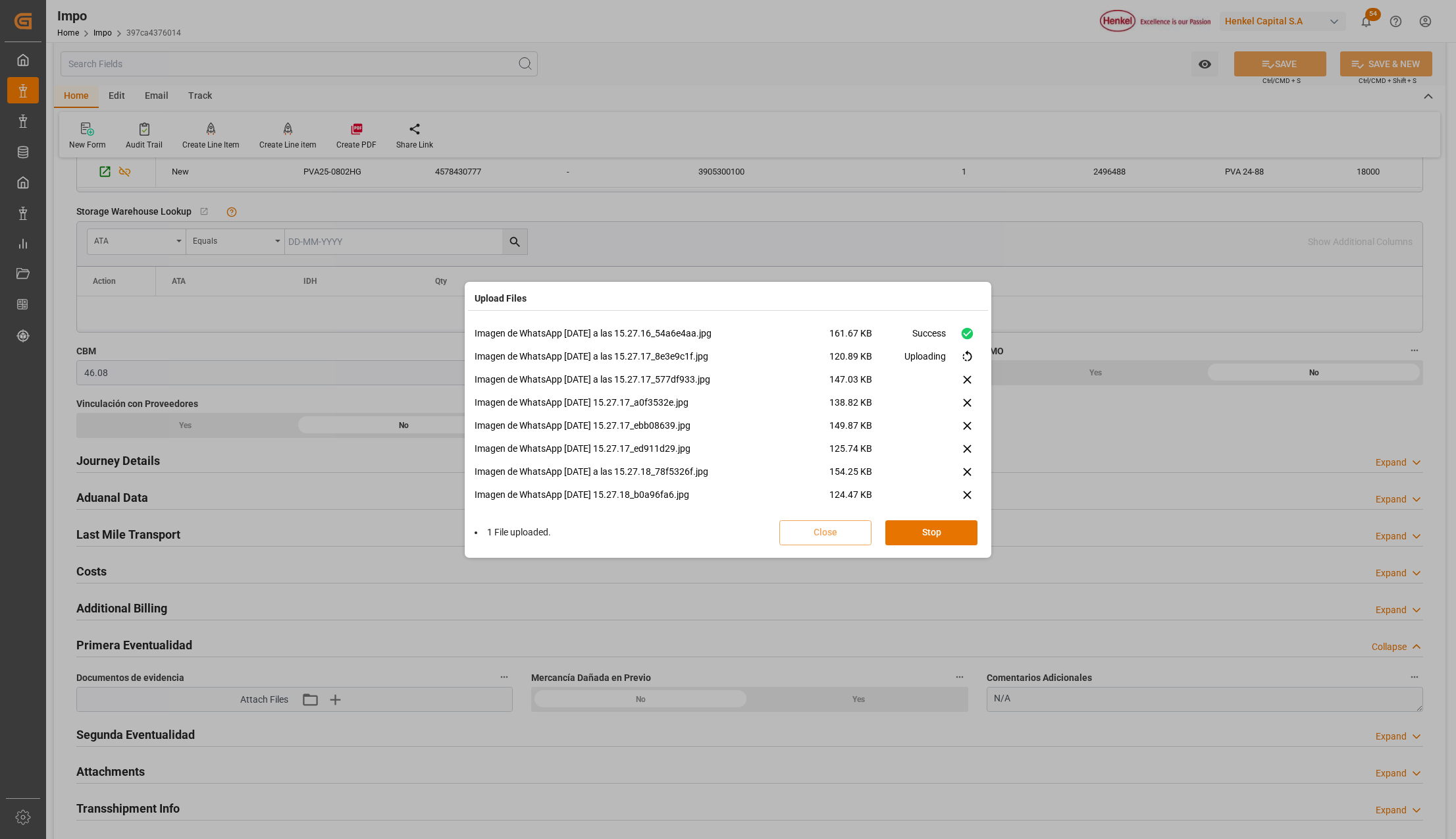
drag, startPoint x: 975, startPoint y: 333, endPoint x: 990, endPoint y: 427, distance: 95.2
click at [980, 457] on div "Imagen de WhatsApp 2025-09-17 a las 15.27.16_54a6e4aa.jpg 161.67 KB Success Ima…" at bounding box center [728, 418] width 507 height 184
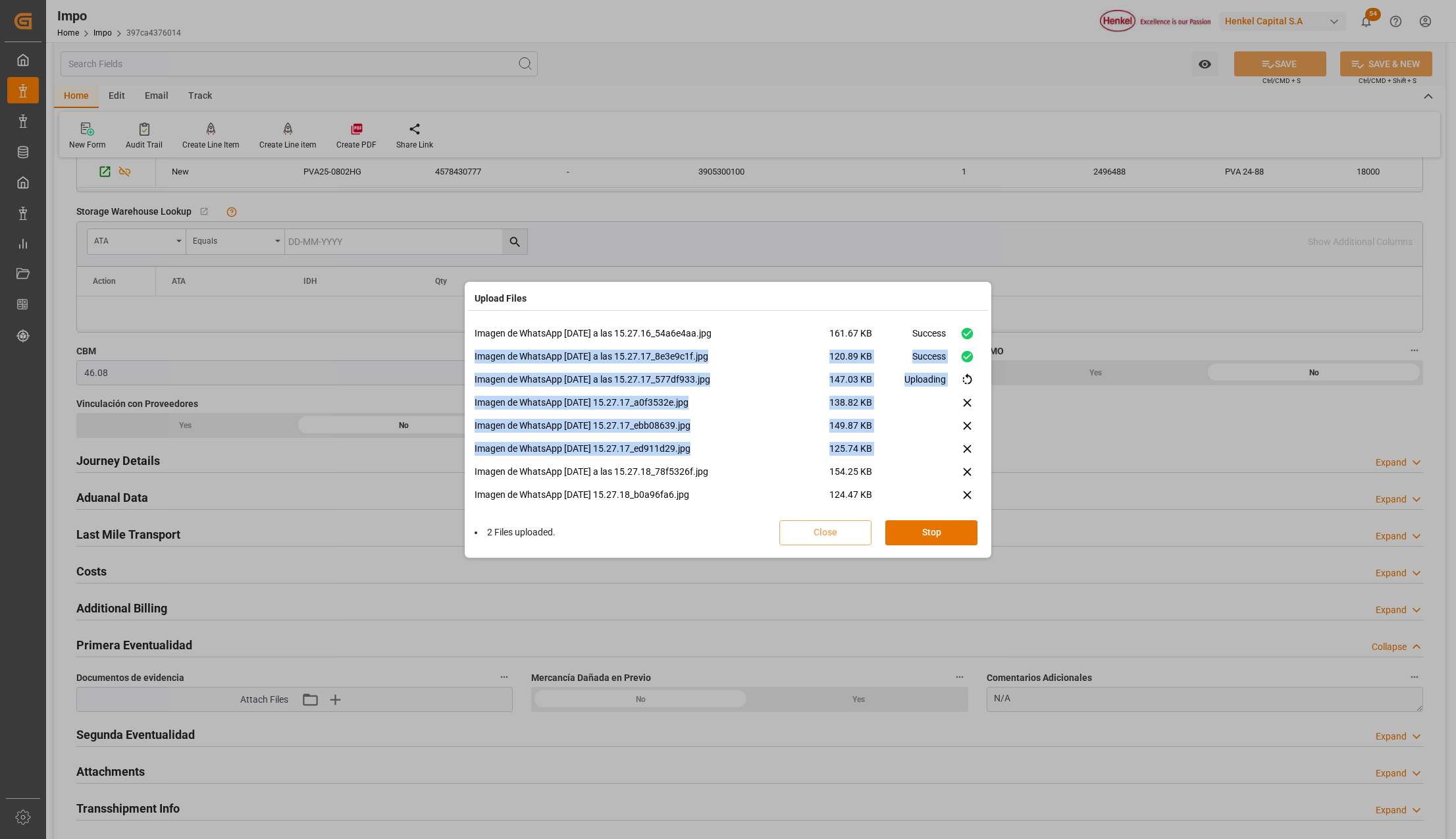
drag, startPoint x: 982, startPoint y: 336, endPoint x: 978, endPoint y: 457, distance: 121.1
click at [978, 457] on div "Imagen de WhatsApp 2025-09-17 a las 15.27.16_54a6e4aa.jpg 161.67 KB Success Ima…" at bounding box center [728, 437] width 520 height 235
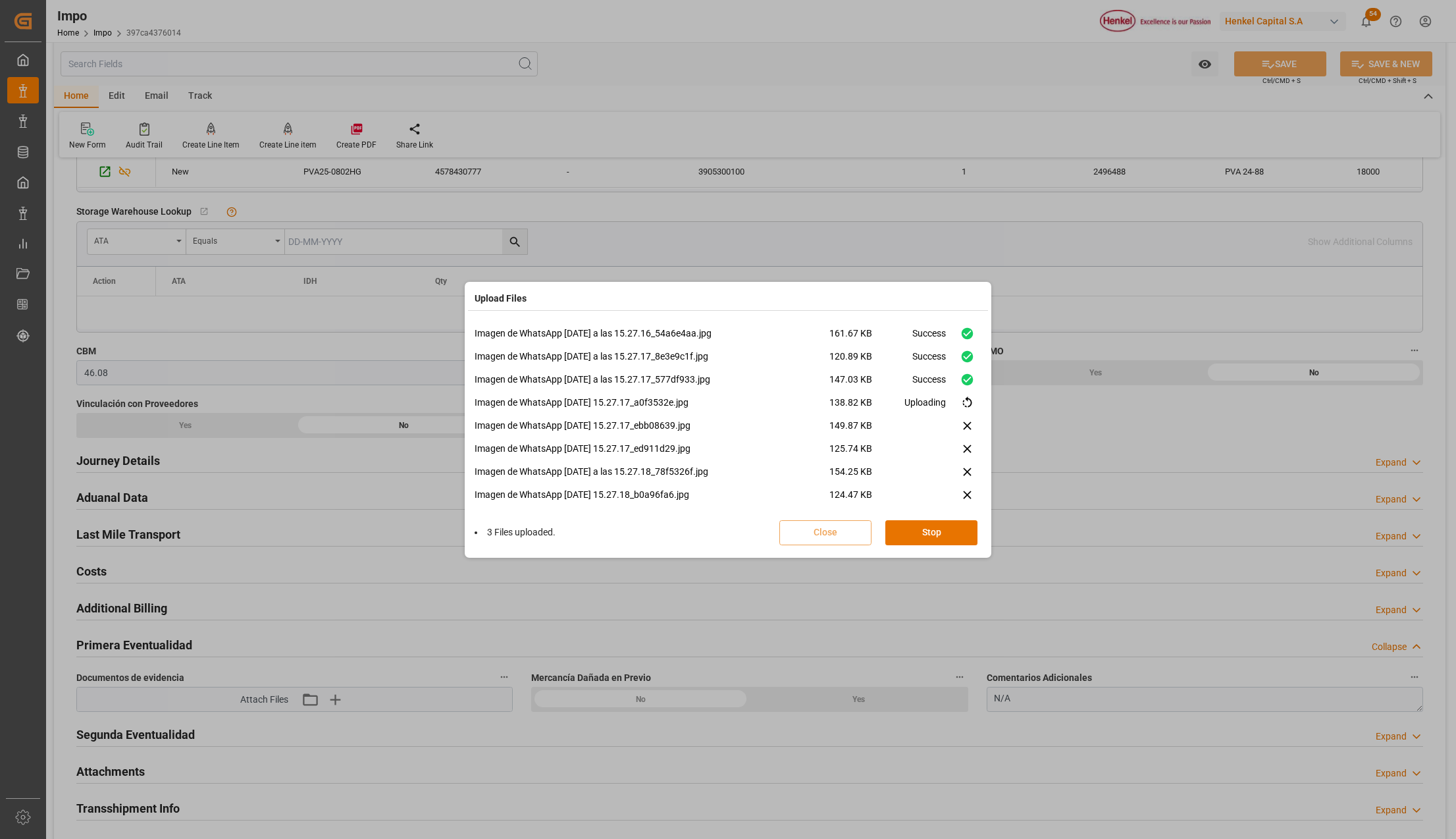
drag, startPoint x: 978, startPoint y: 457, endPoint x: 982, endPoint y: 338, distance: 119.1
click at [982, 338] on div "Imagen de WhatsApp 2025-09-17 a las 15.27.16_54a6e4aa.jpg 161.67 KB Success Ima…" at bounding box center [728, 437] width 520 height 235
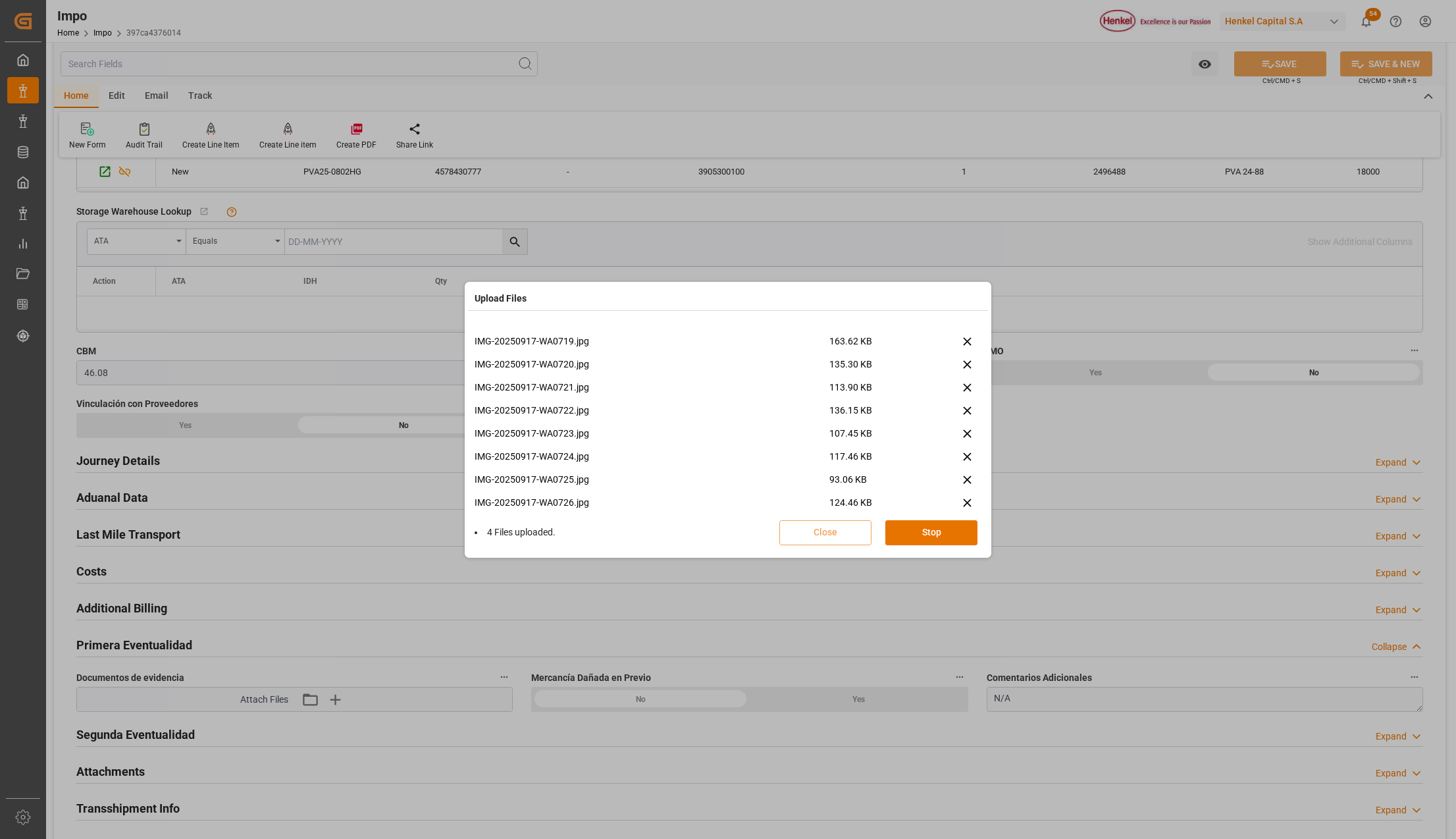
scroll to position [1346, 0]
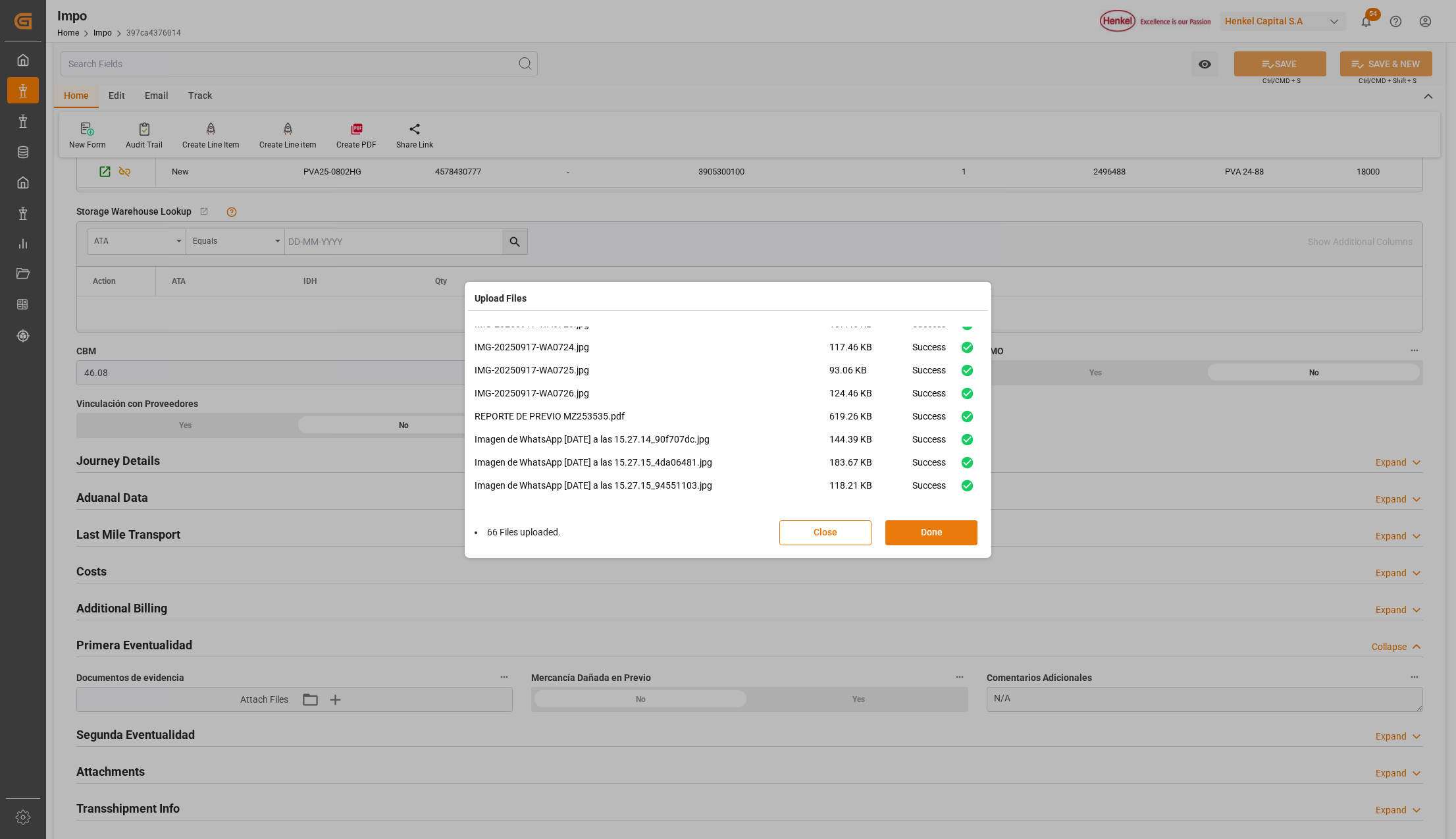
click at [949, 524] on button "Done" at bounding box center [931, 533] width 92 height 25
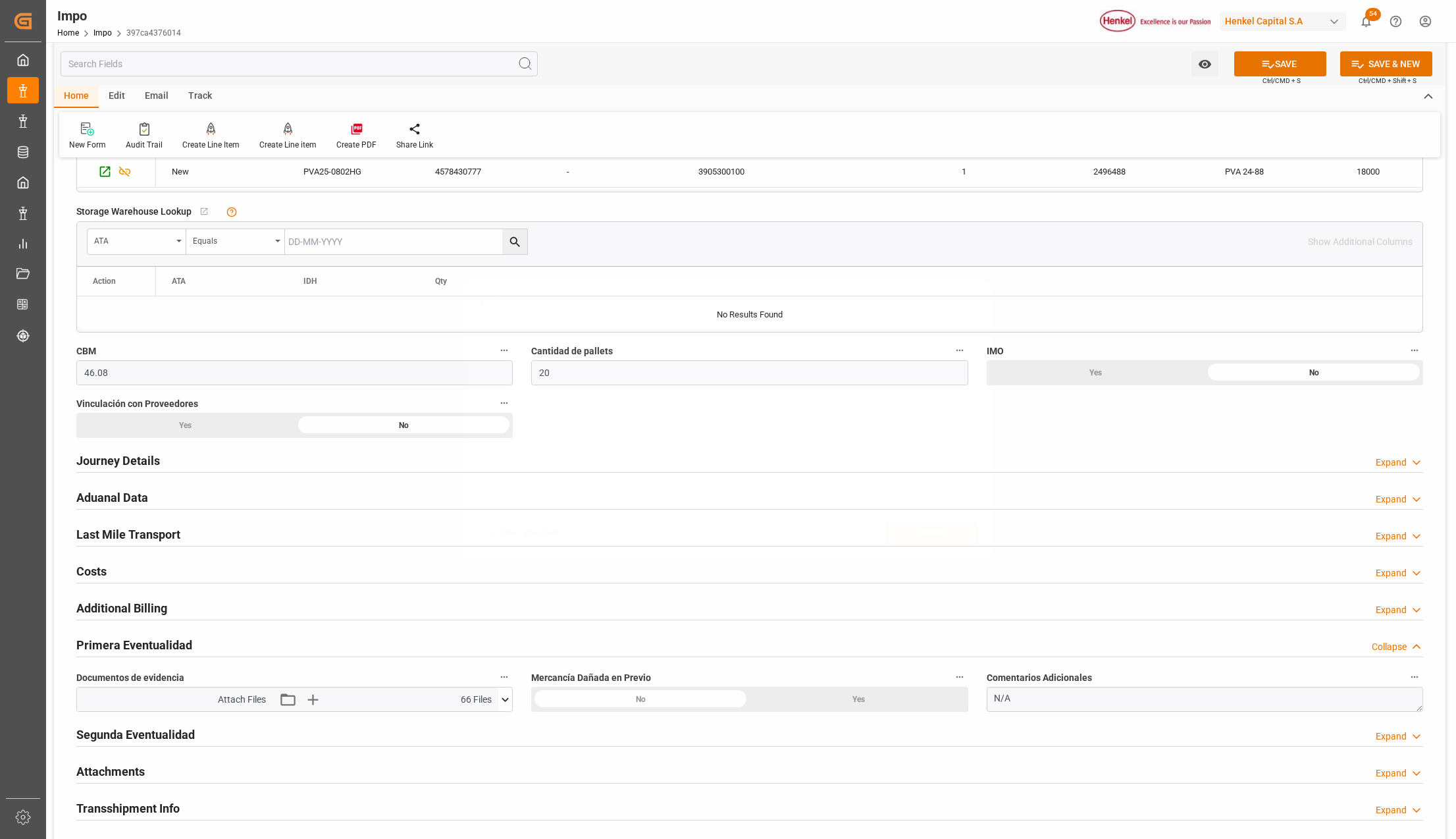
scroll to position [0, 0]
click at [1281, 66] on button "SAVE" at bounding box center [1280, 63] width 92 height 25
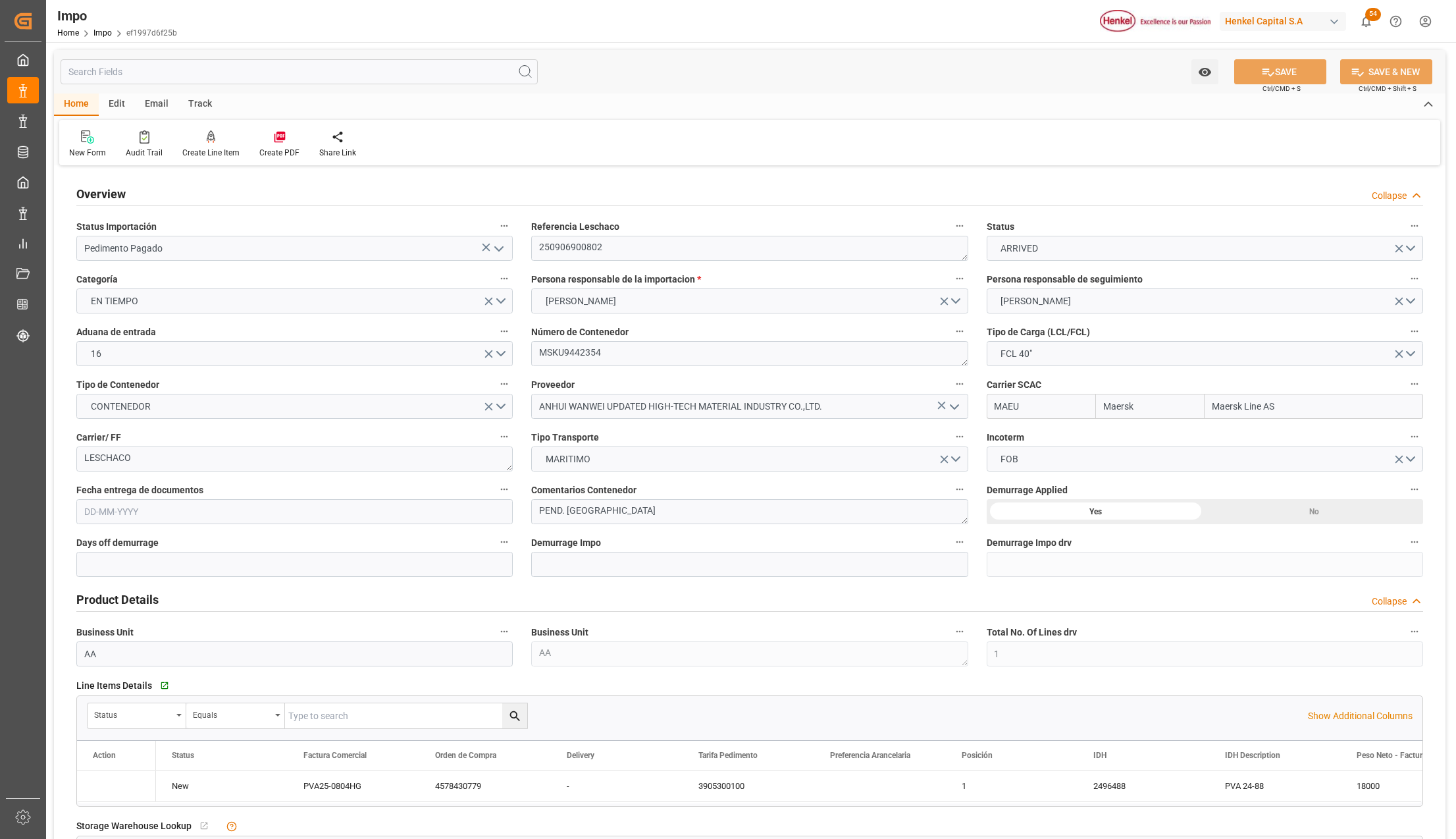
type input "Maersk"
type input "Maersk Line AS"
type input "1"
type input "46.08"
type input "20"
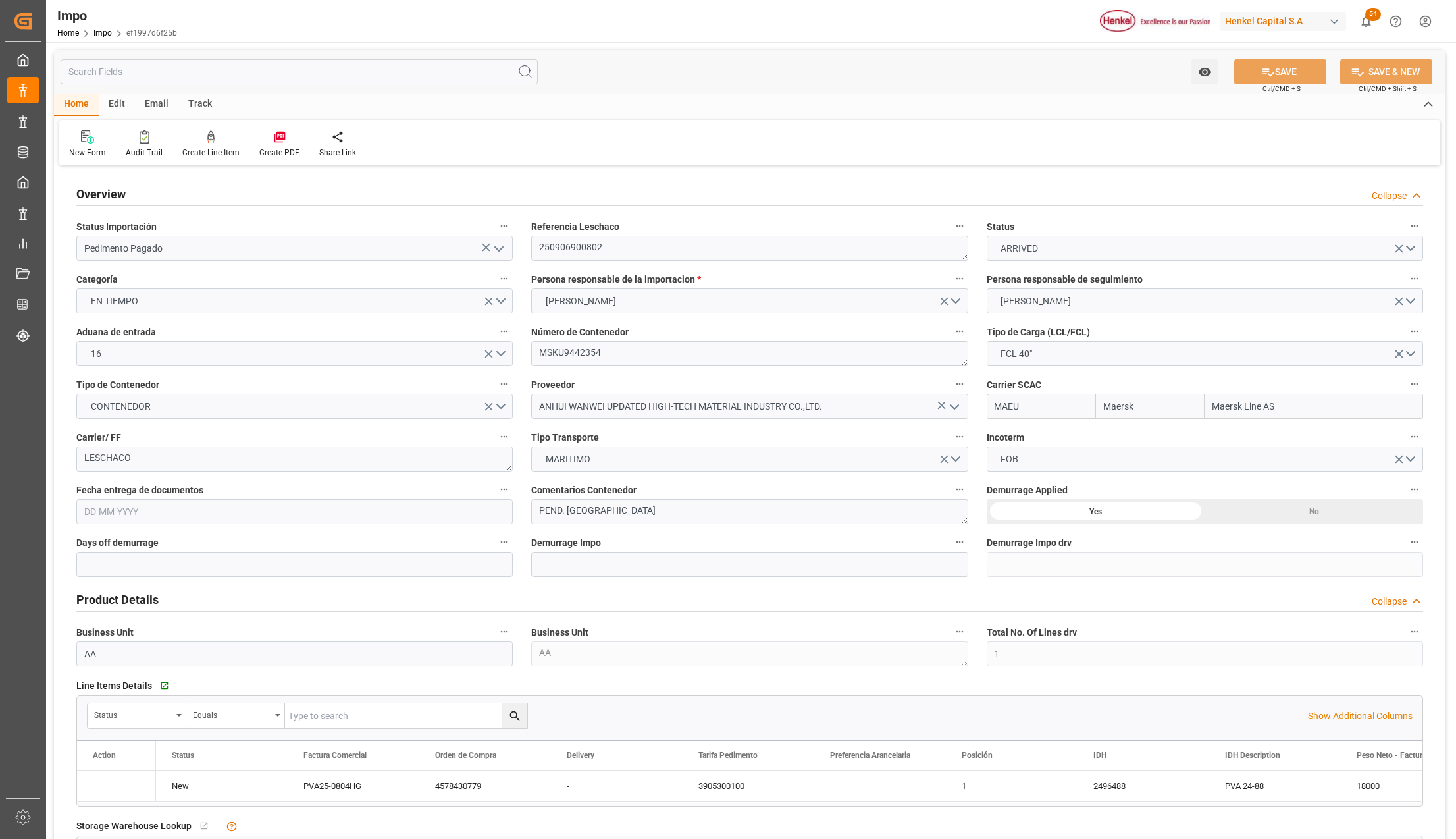
type input "[DATE]"
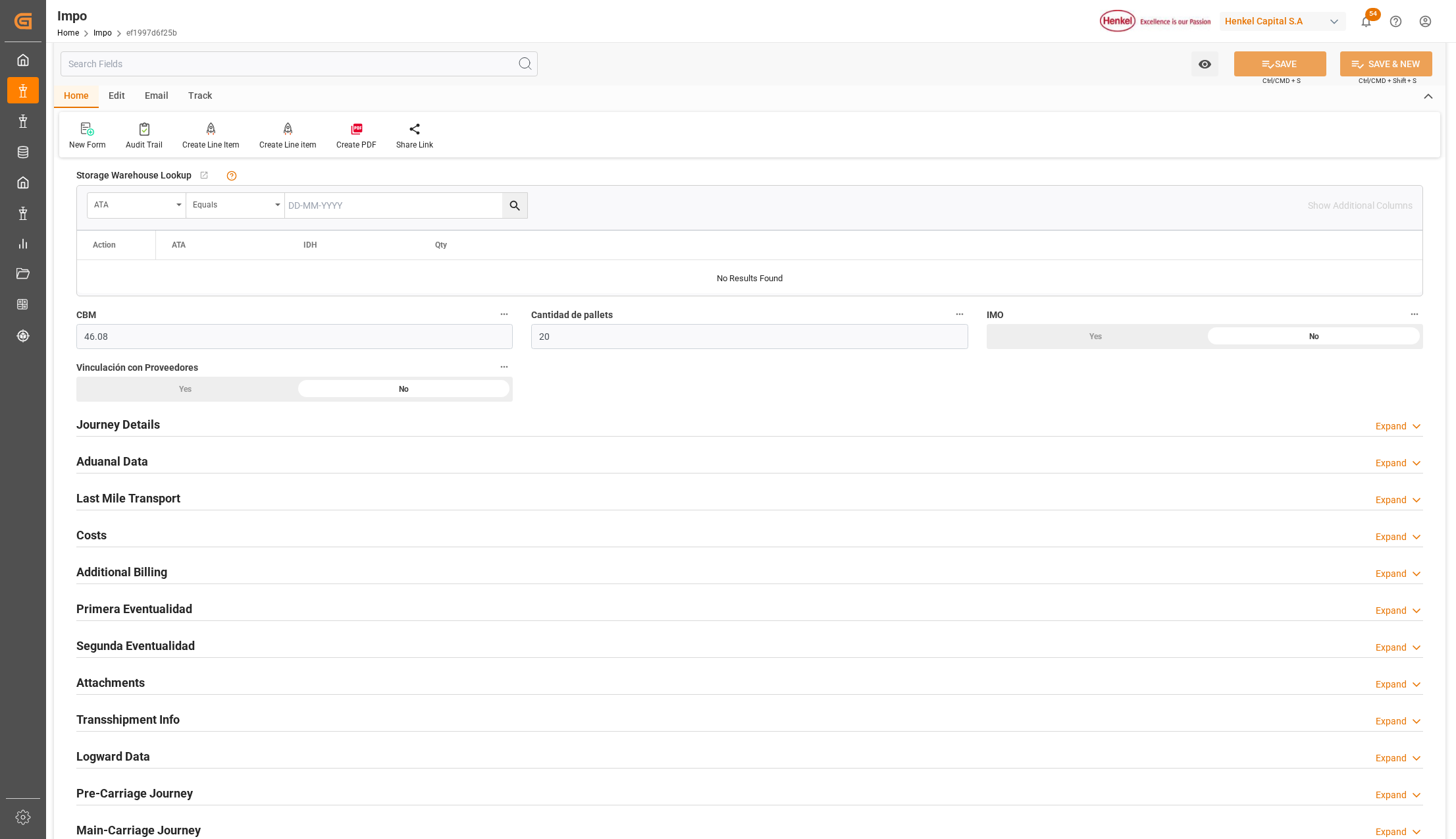
scroll to position [702, 0]
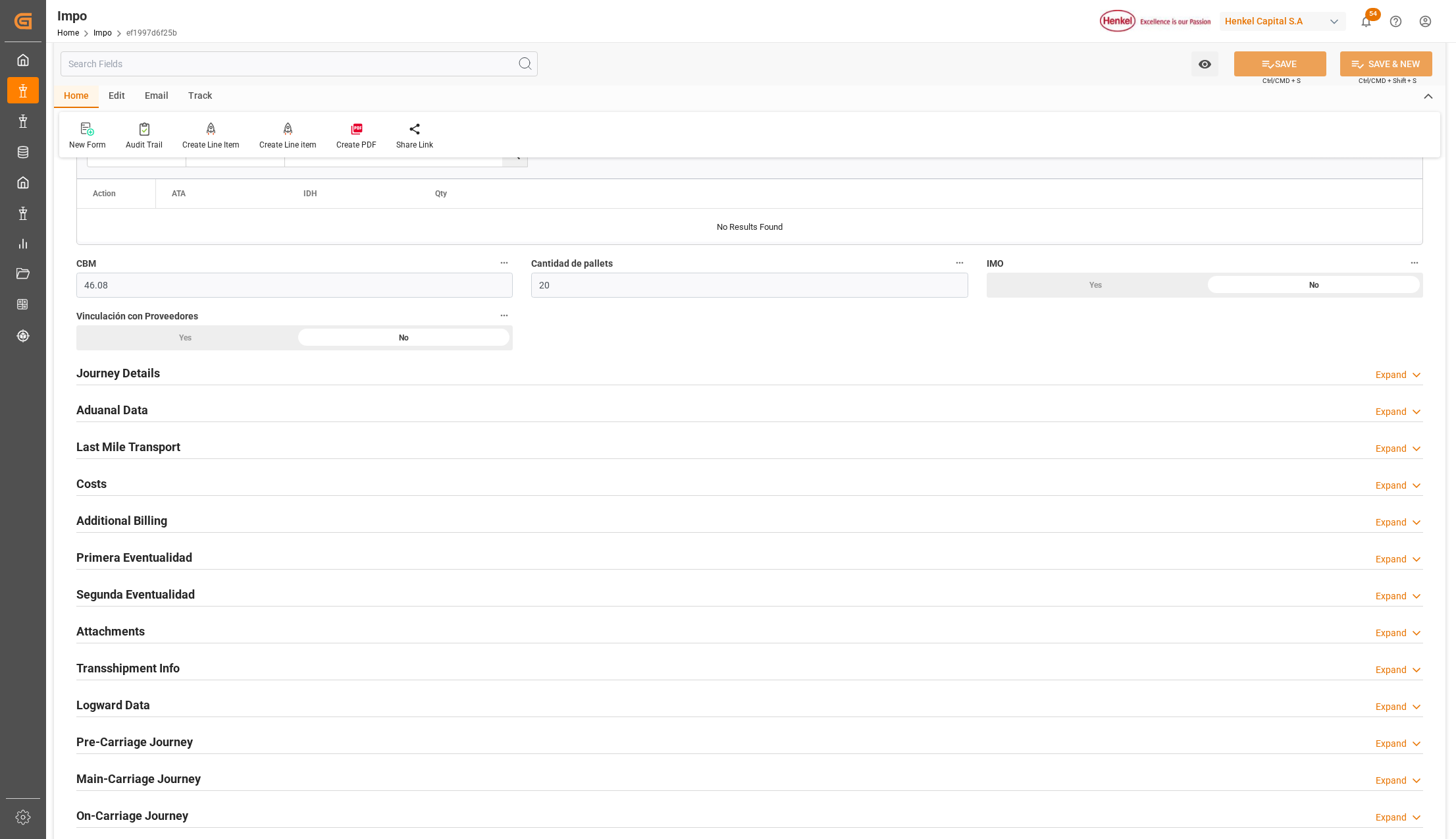
click at [164, 560] on h2 "Primera Eventualidad" at bounding box center [134, 557] width 116 height 18
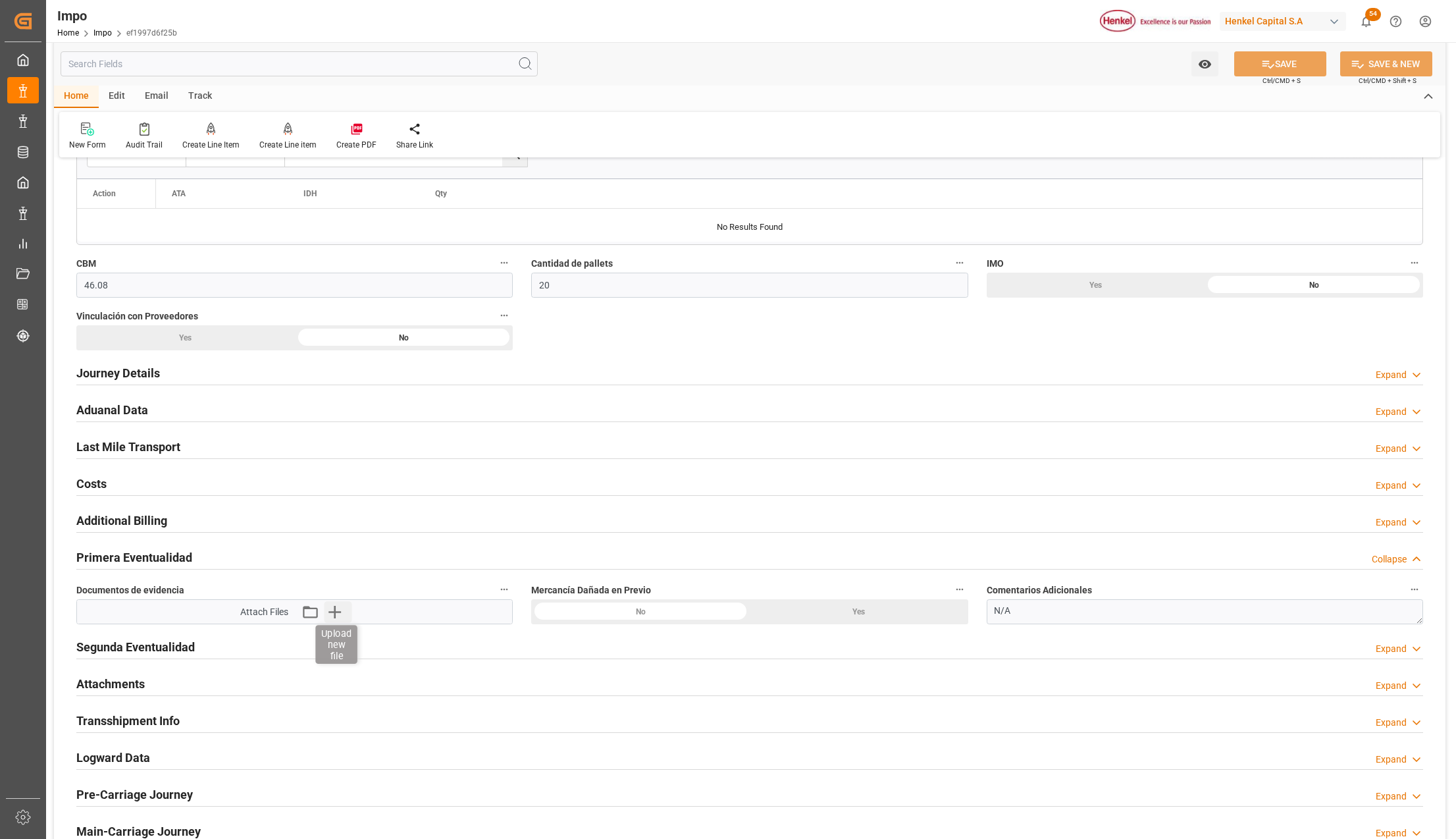
click at [335, 617] on icon "button" at bounding box center [335, 612] width 12 height 12
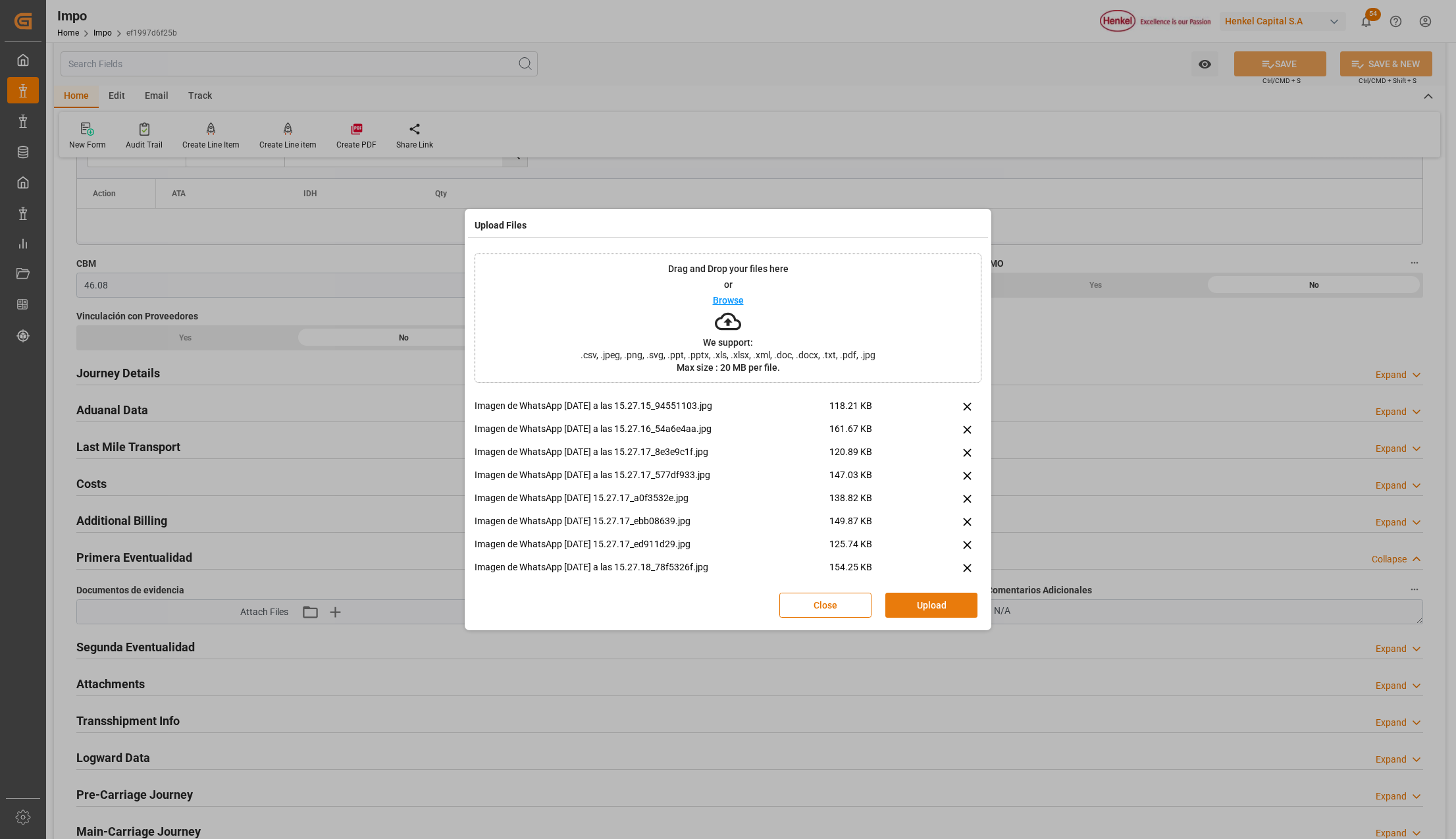
click at [919, 601] on button "Upload" at bounding box center [931, 605] width 92 height 25
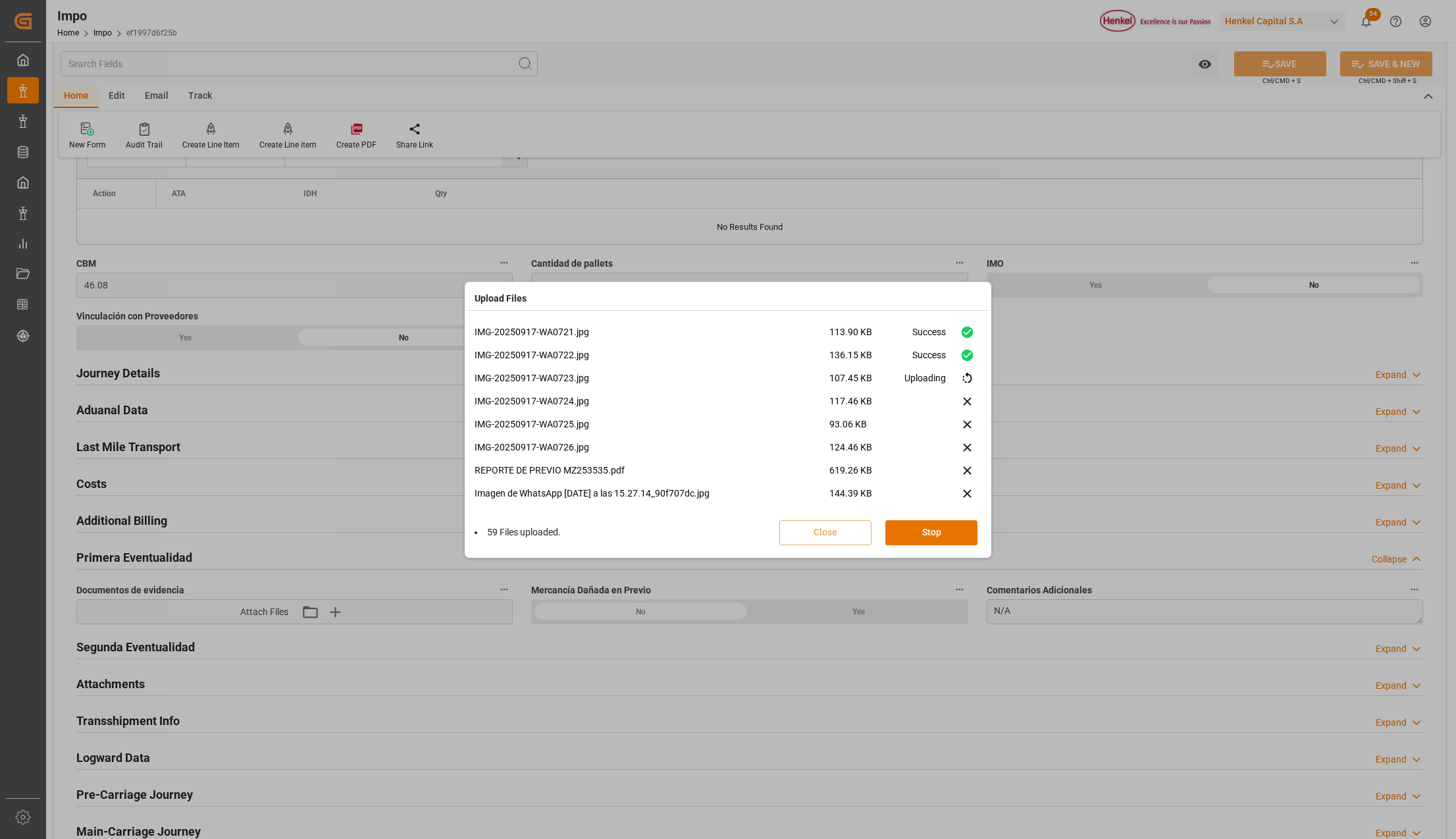
scroll to position [1346, 0]
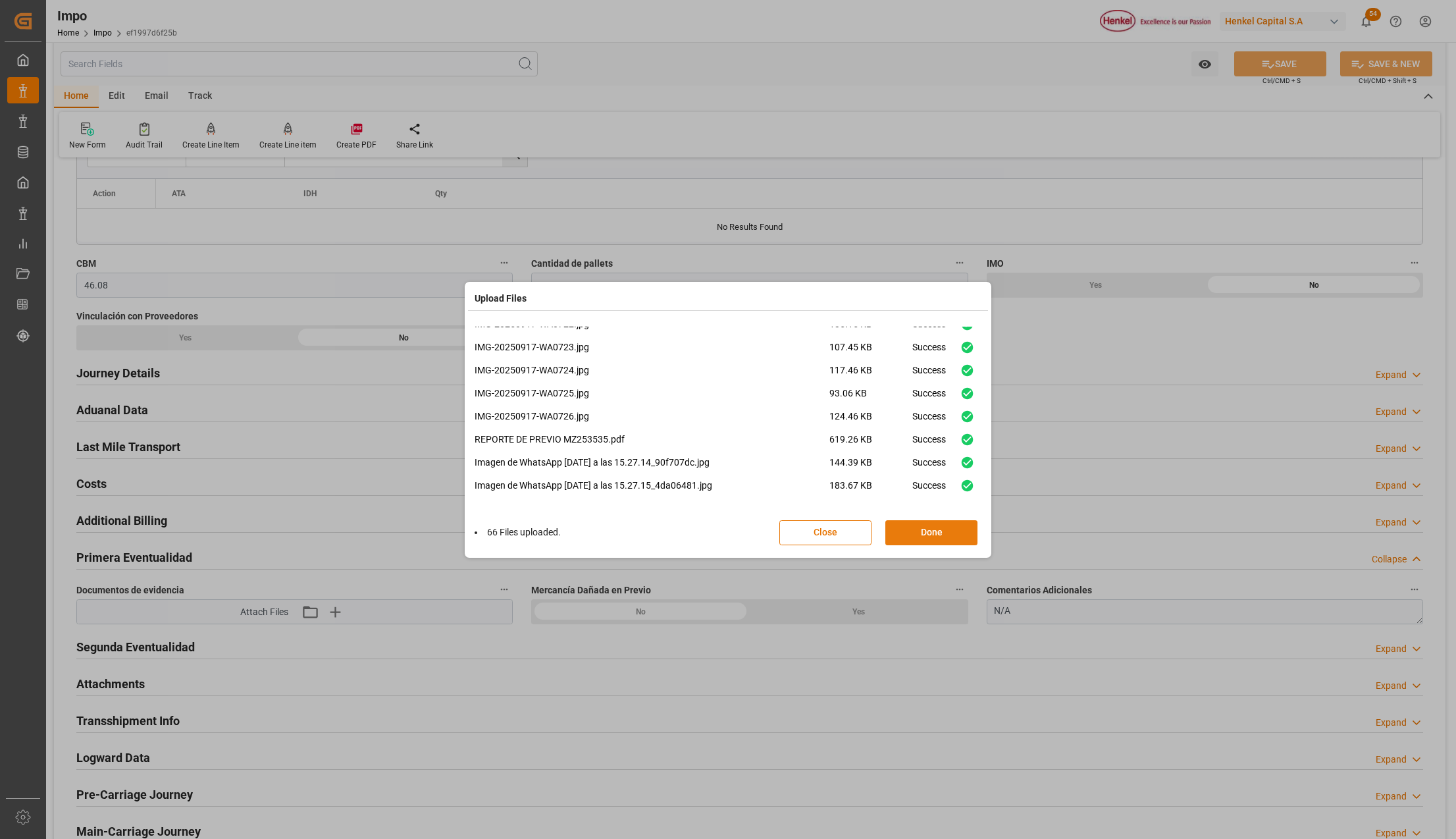
click at [947, 536] on button "Done" at bounding box center [931, 533] width 92 height 25
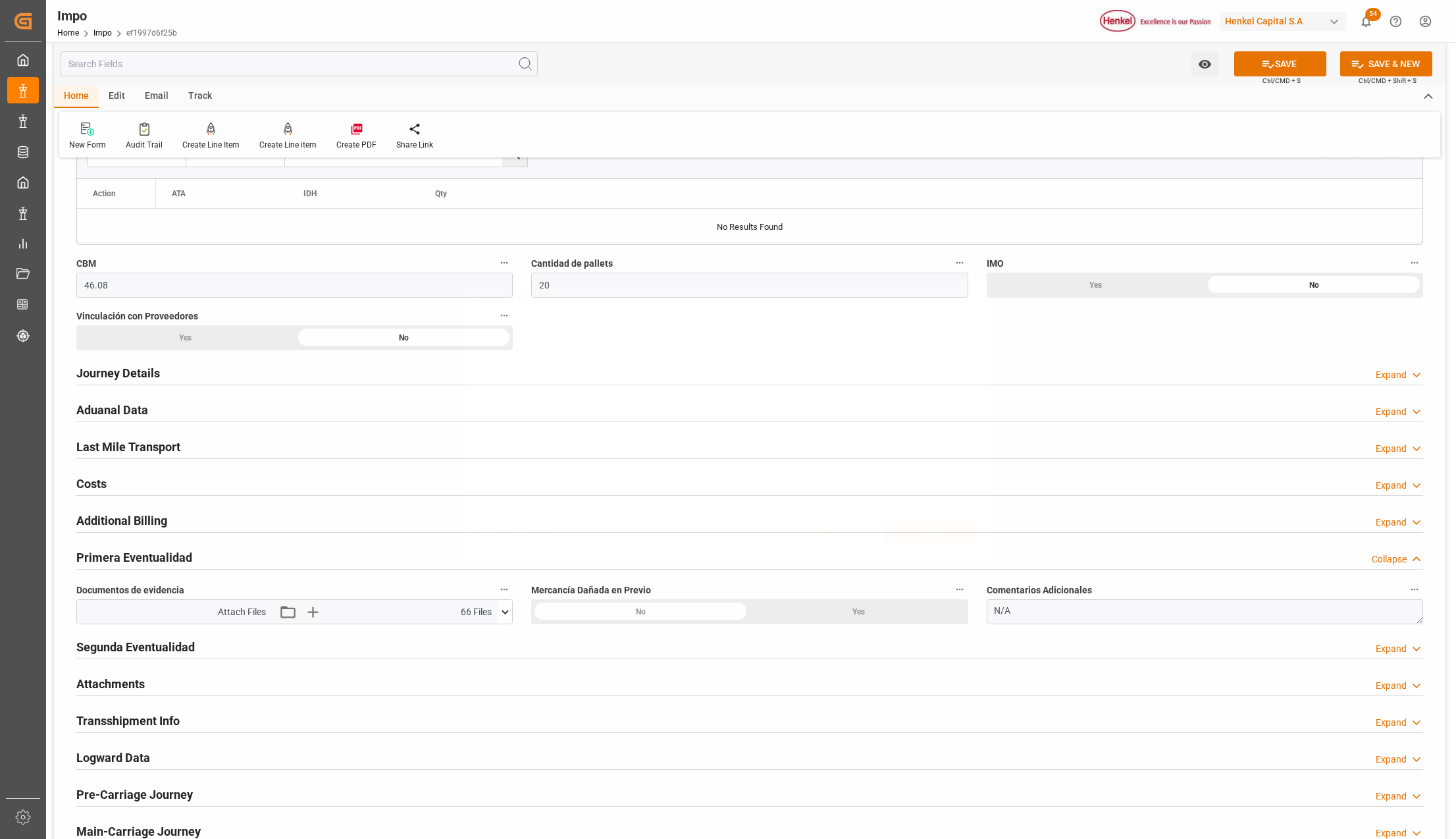
scroll to position [0, 0]
click at [1304, 64] on button "SAVE" at bounding box center [1280, 63] width 92 height 25
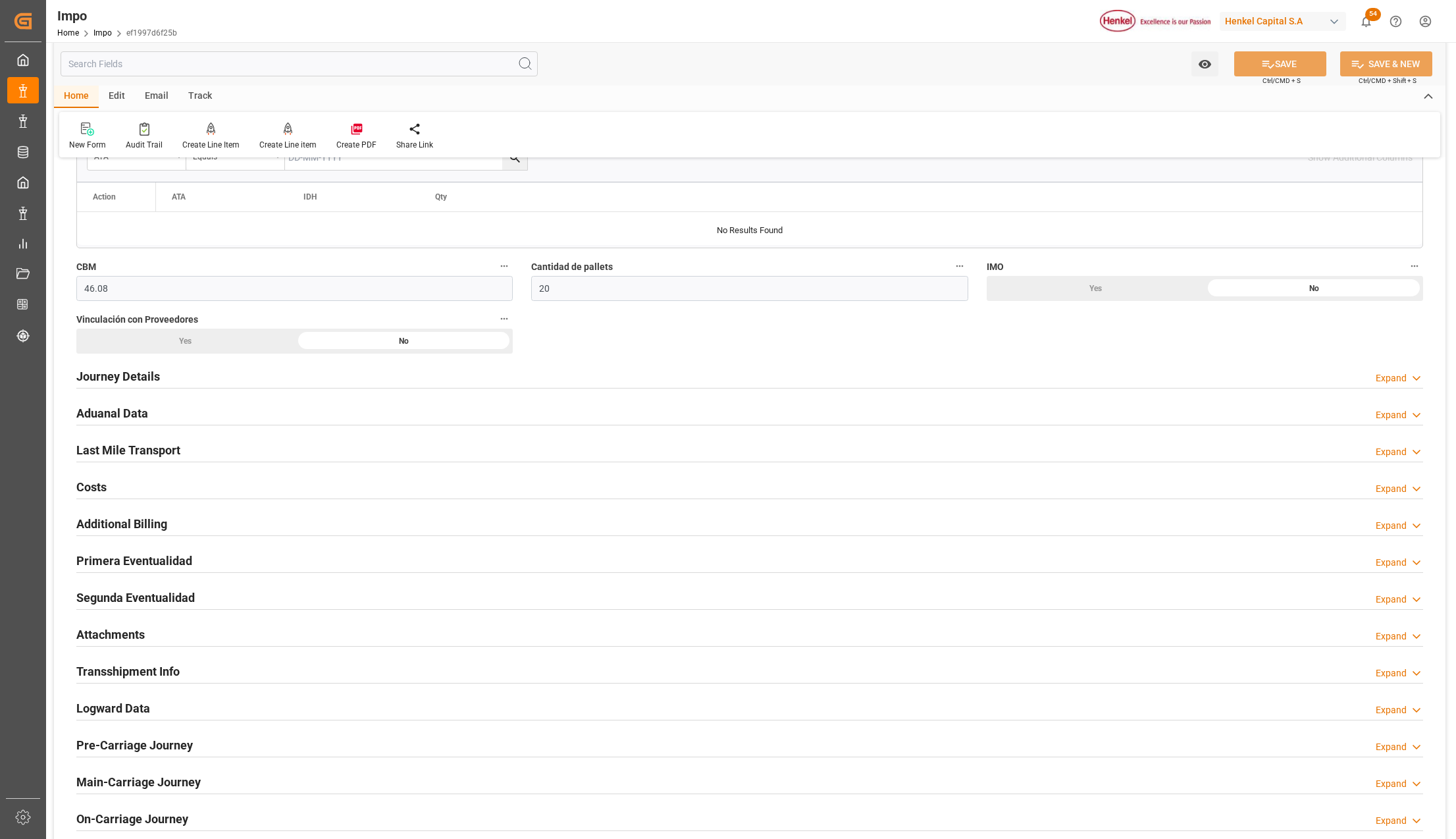
scroll to position [702, 0]
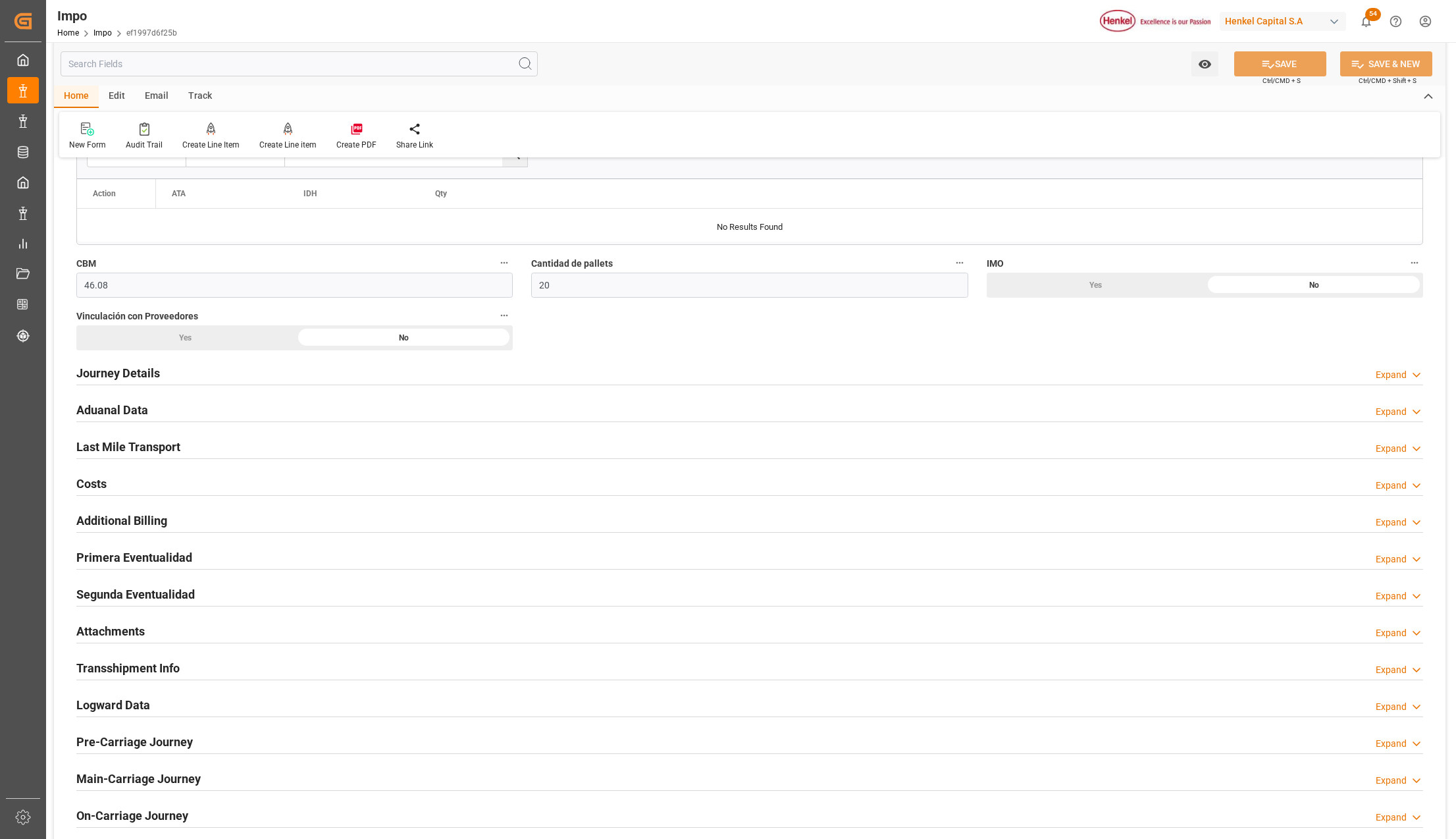
click at [116, 632] on h2 "Attachments" at bounding box center [110, 631] width 69 height 18
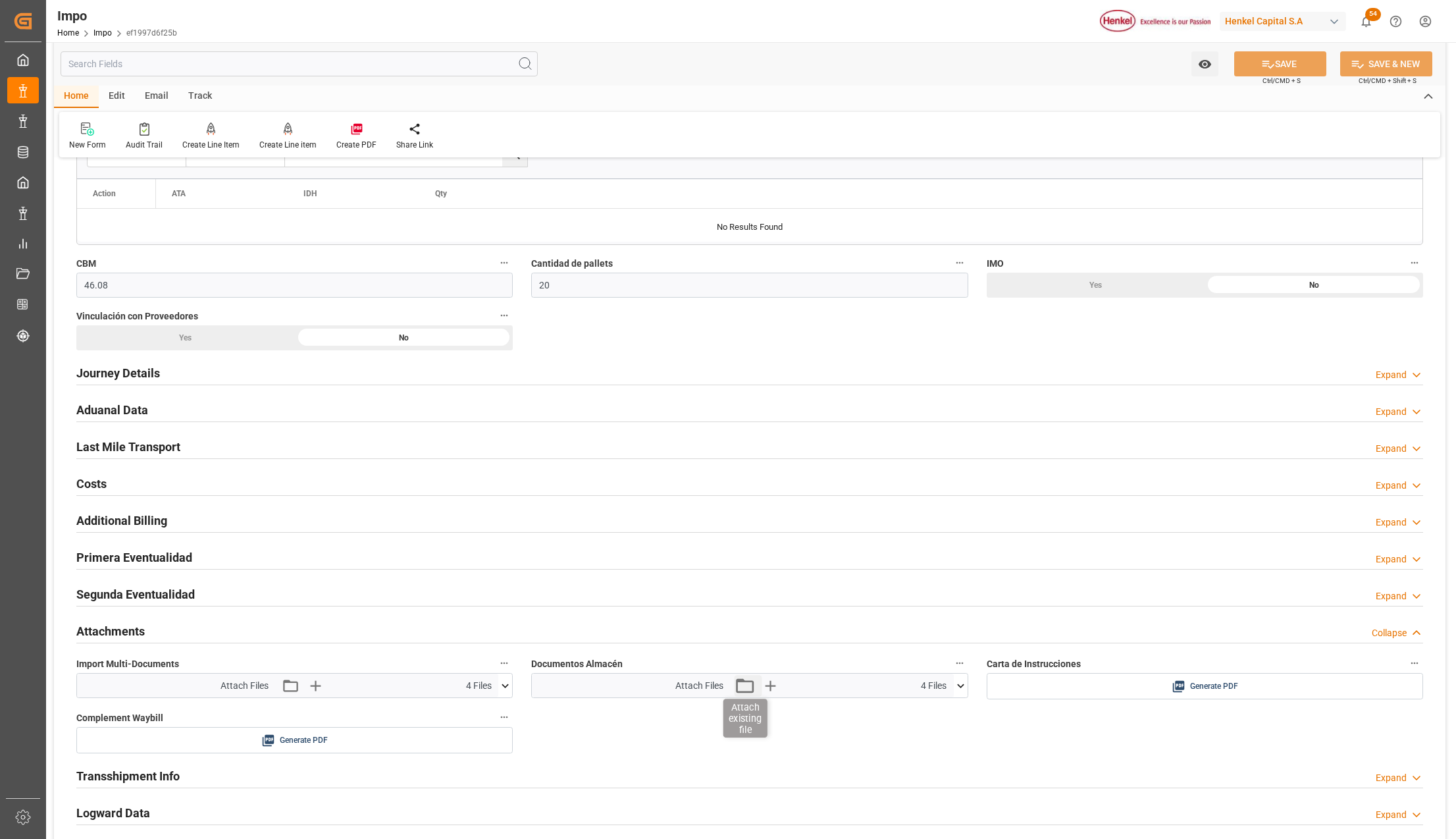
click at [748, 691] on icon "button" at bounding box center [744, 685] width 21 height 21
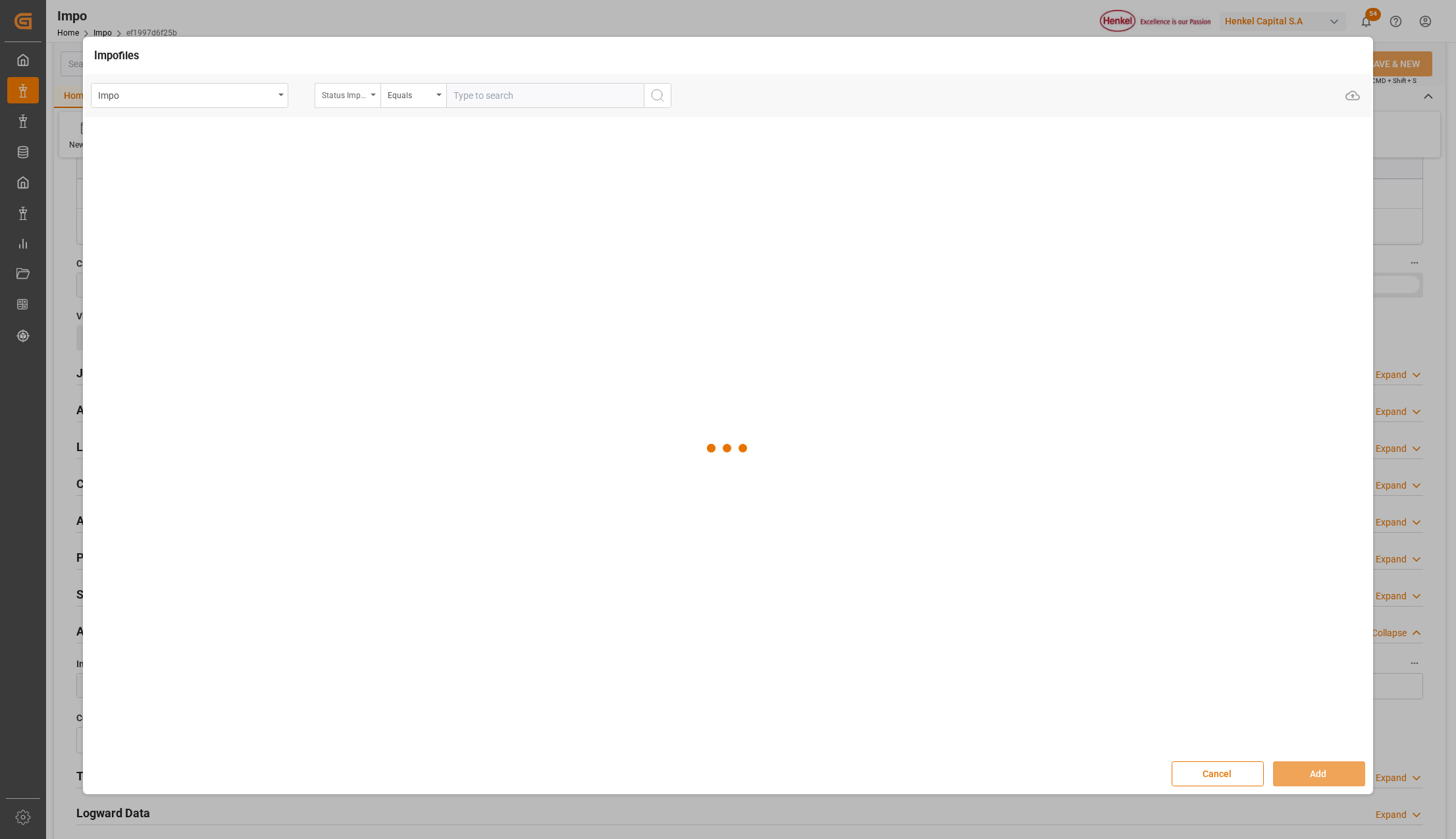
click at [369, 95] on div "Status Importación" at bounding box center [348, 95] width 66 height 25
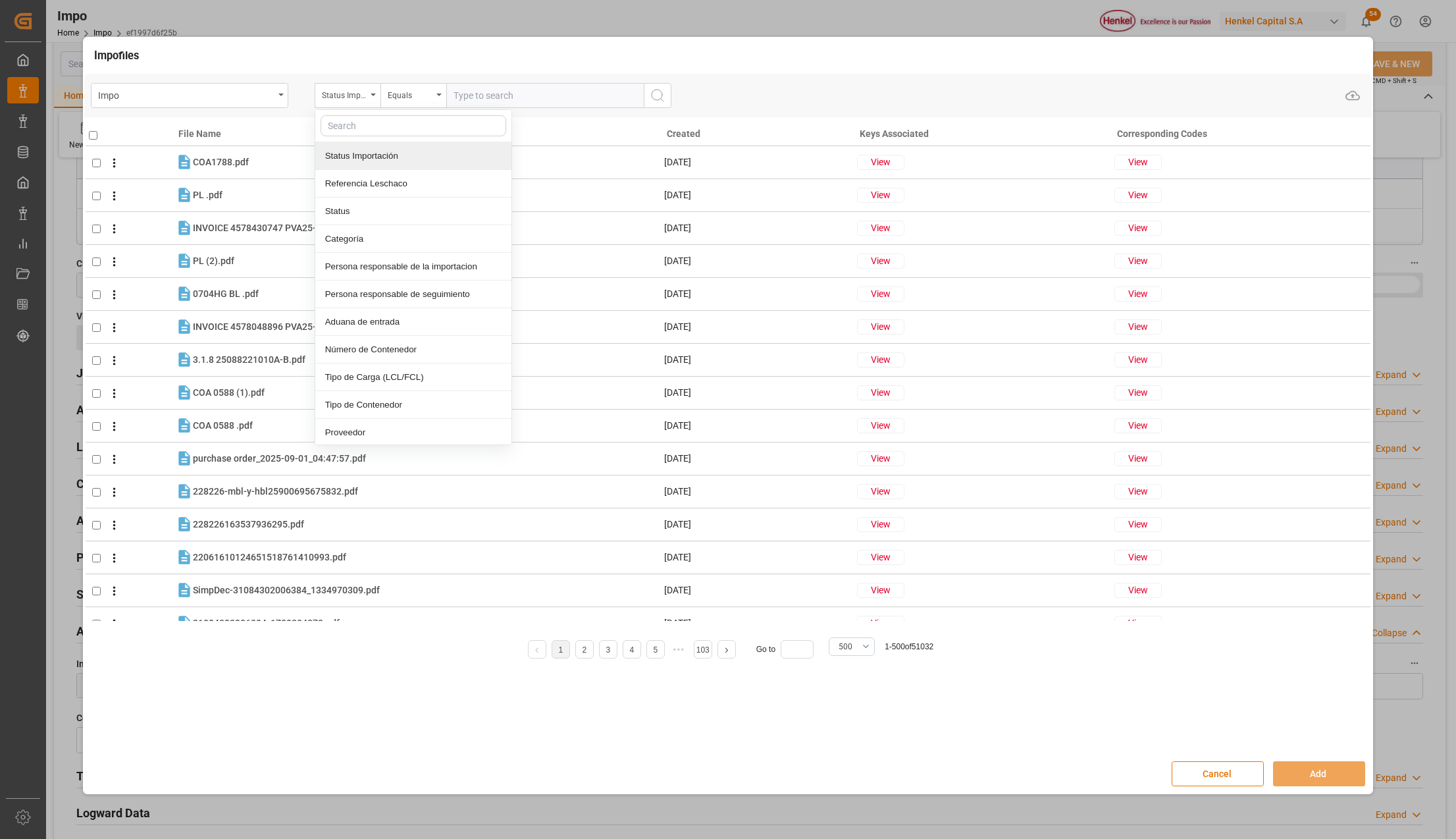
click at [409, 167] on div "Status Importación" at bounding box center [413, 156] width 196 height 28
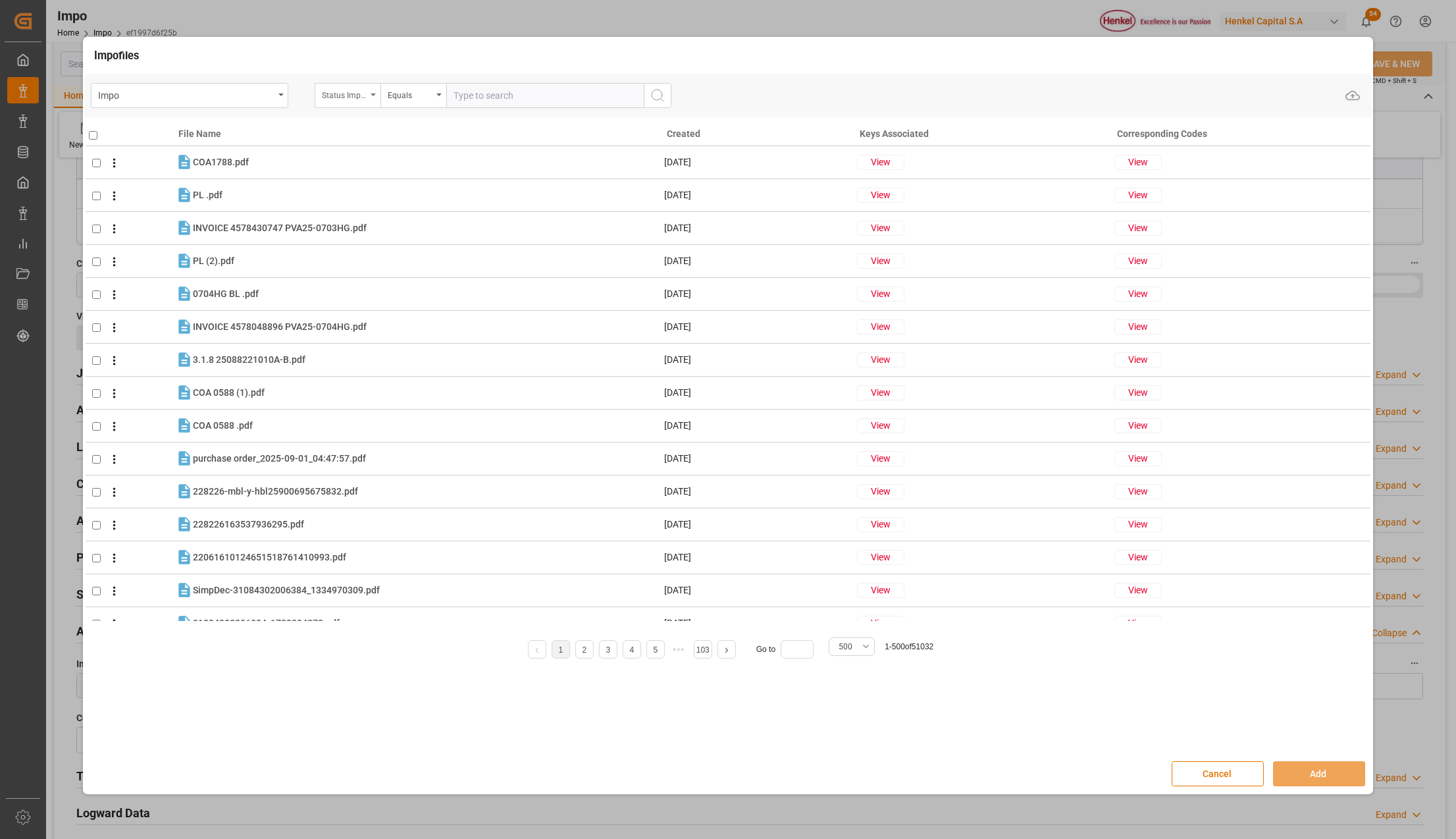
click at [365, 91] on div "Status Importación" at bounding box center [344, 94] width 45 height 15
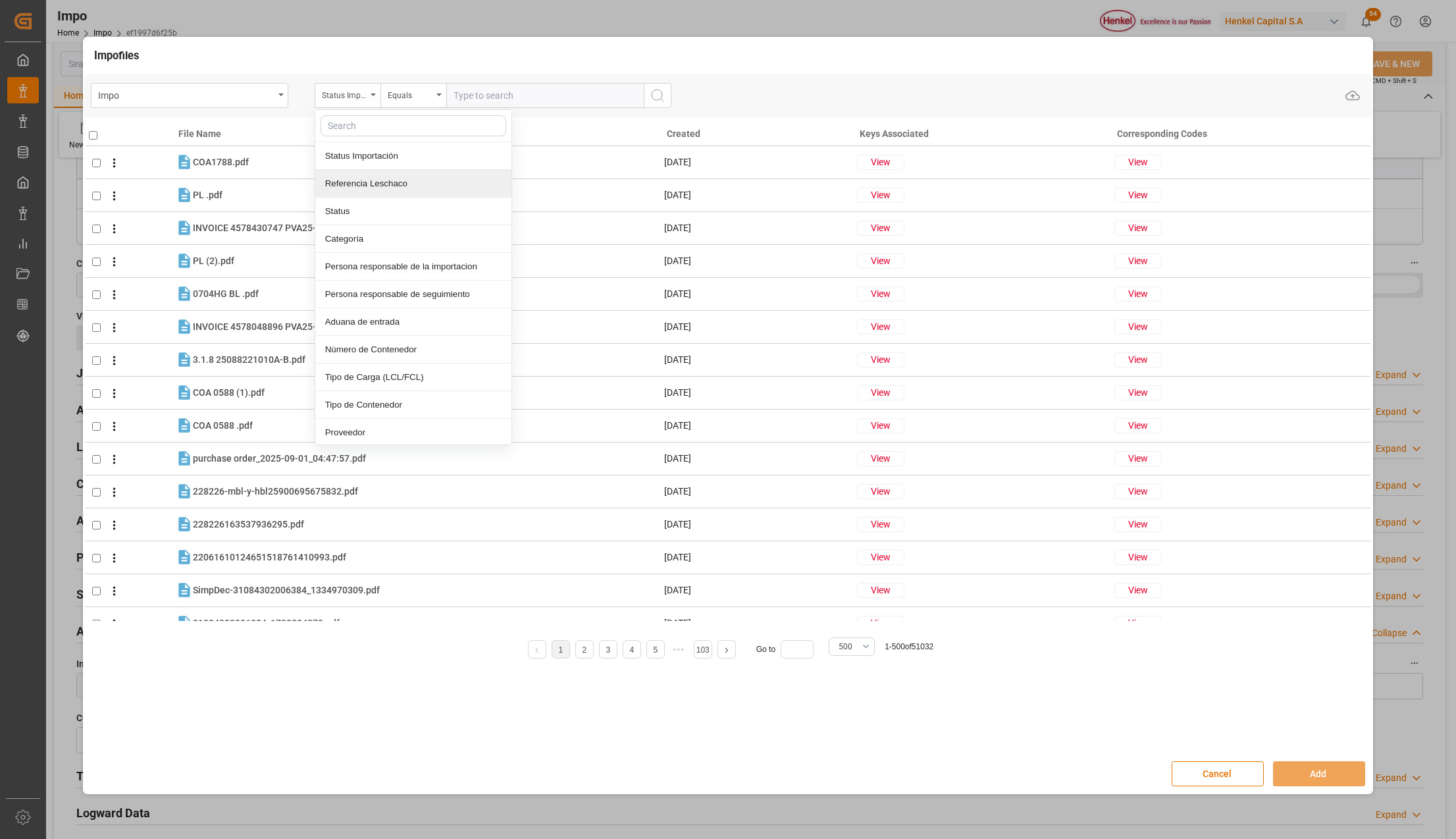
click at [356, 182] on div "Referencia Leschaco" at bounding box center [413, 184] width 196 height 28
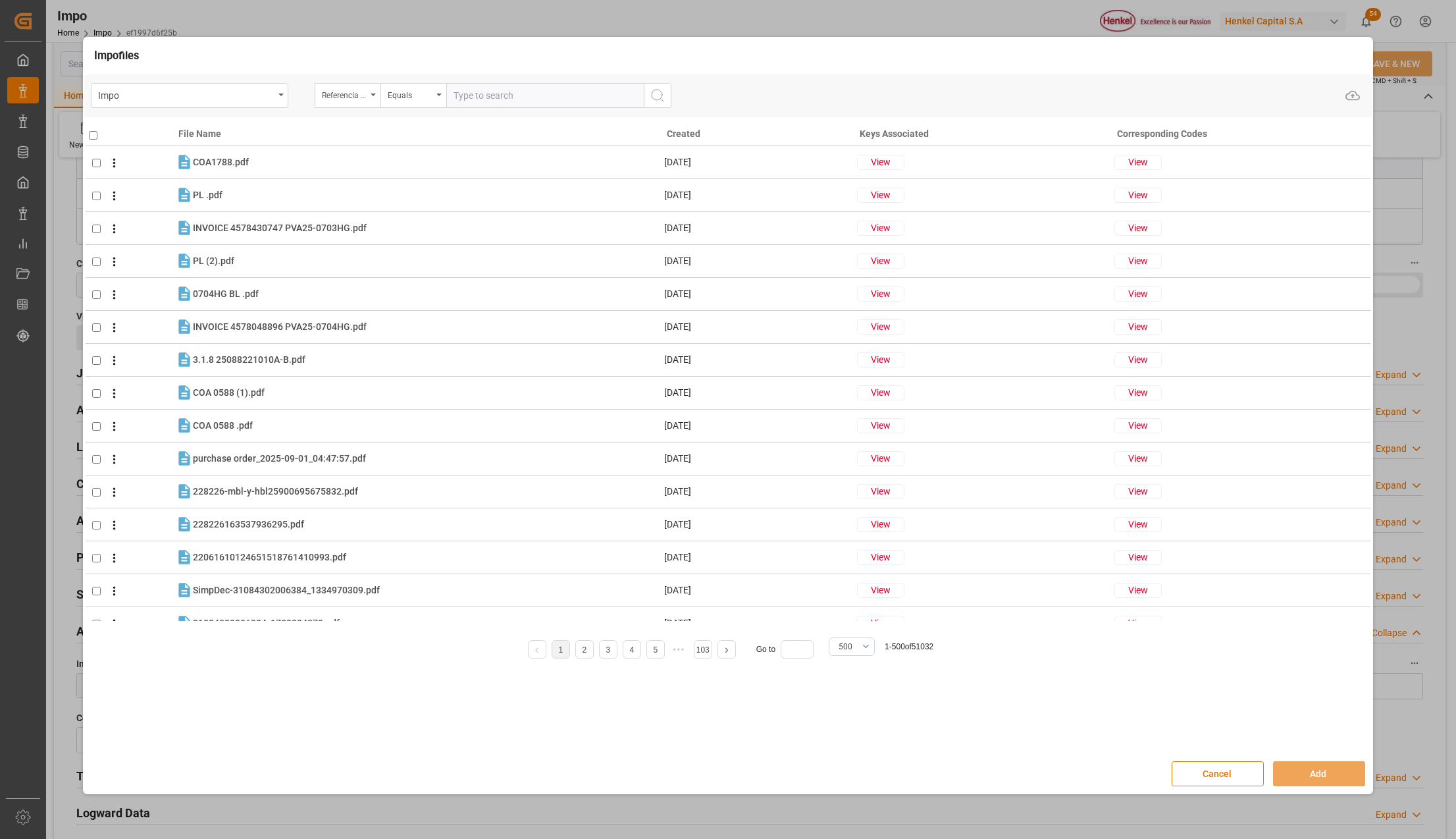
click at [467, 95] on input "text" at bounding box center [545, 95] width 197 height 25
paste input "250906900802"
type input "250906900802"
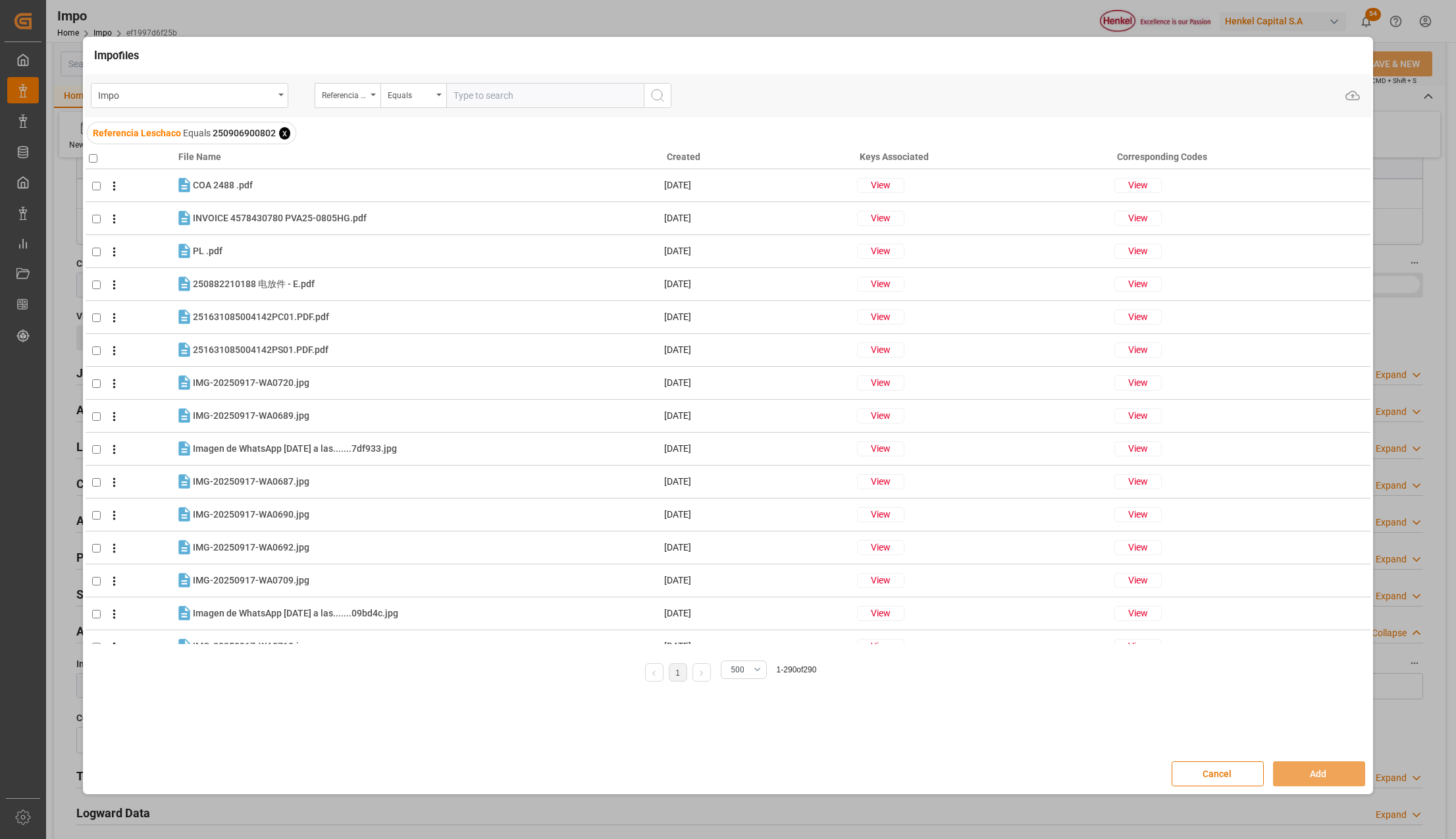
click at [255, 154] on h4 "File Name" at bounding box center [420, 157] width 485 height 14
click at [711, 159] on h4 "Created" at bounding box center [761, 157] width 190 height 14
click at [684, 159] on h4 "Created" at bounding box center [761, 157] width 190 height 14
click at [684, 159] on h4 "Created" at bounding box center [761, 157] width 190 height 14
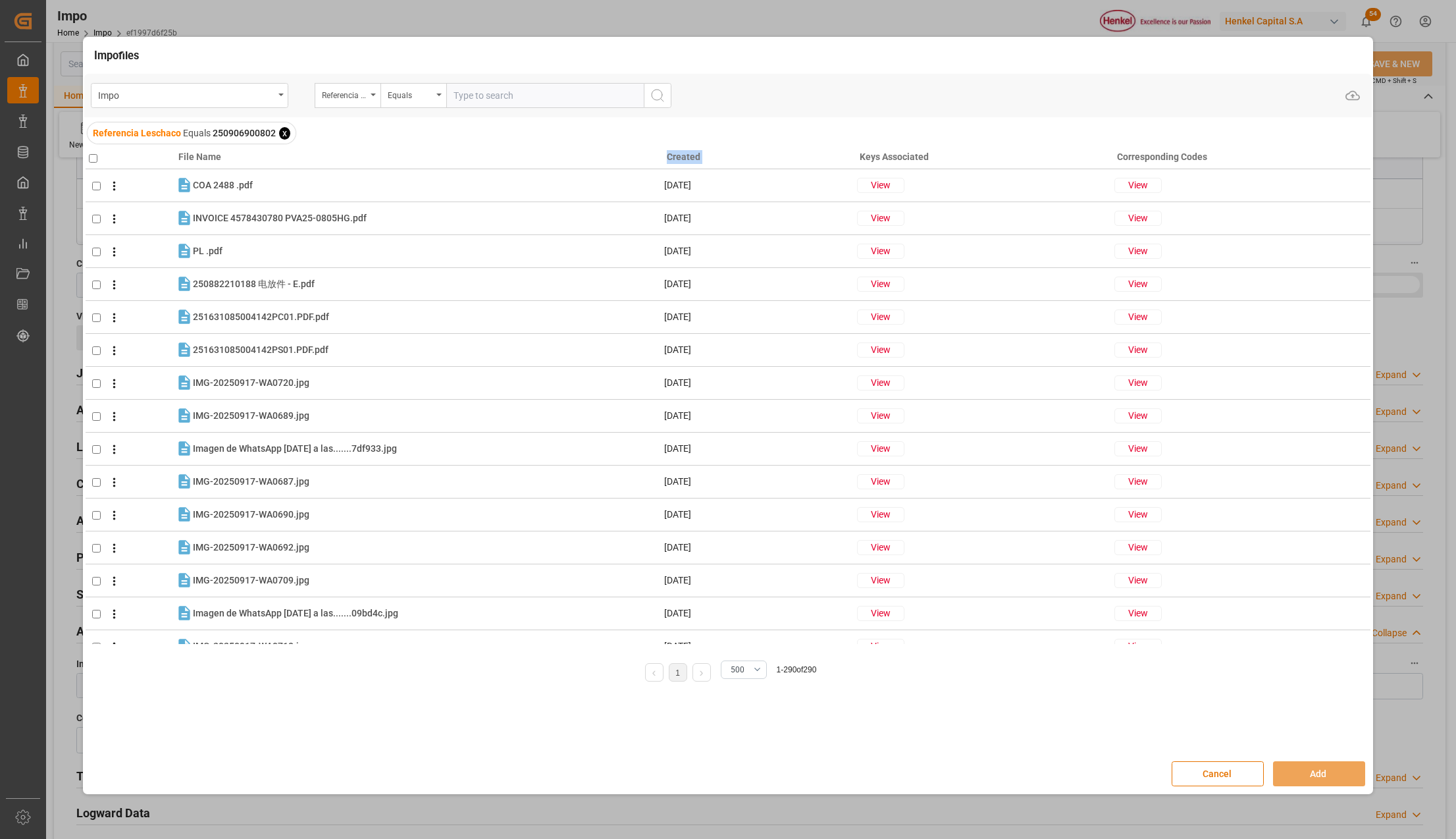
click at [688, 161] on h4 "Created" at bounding box center [761, 157] width 190 height 14
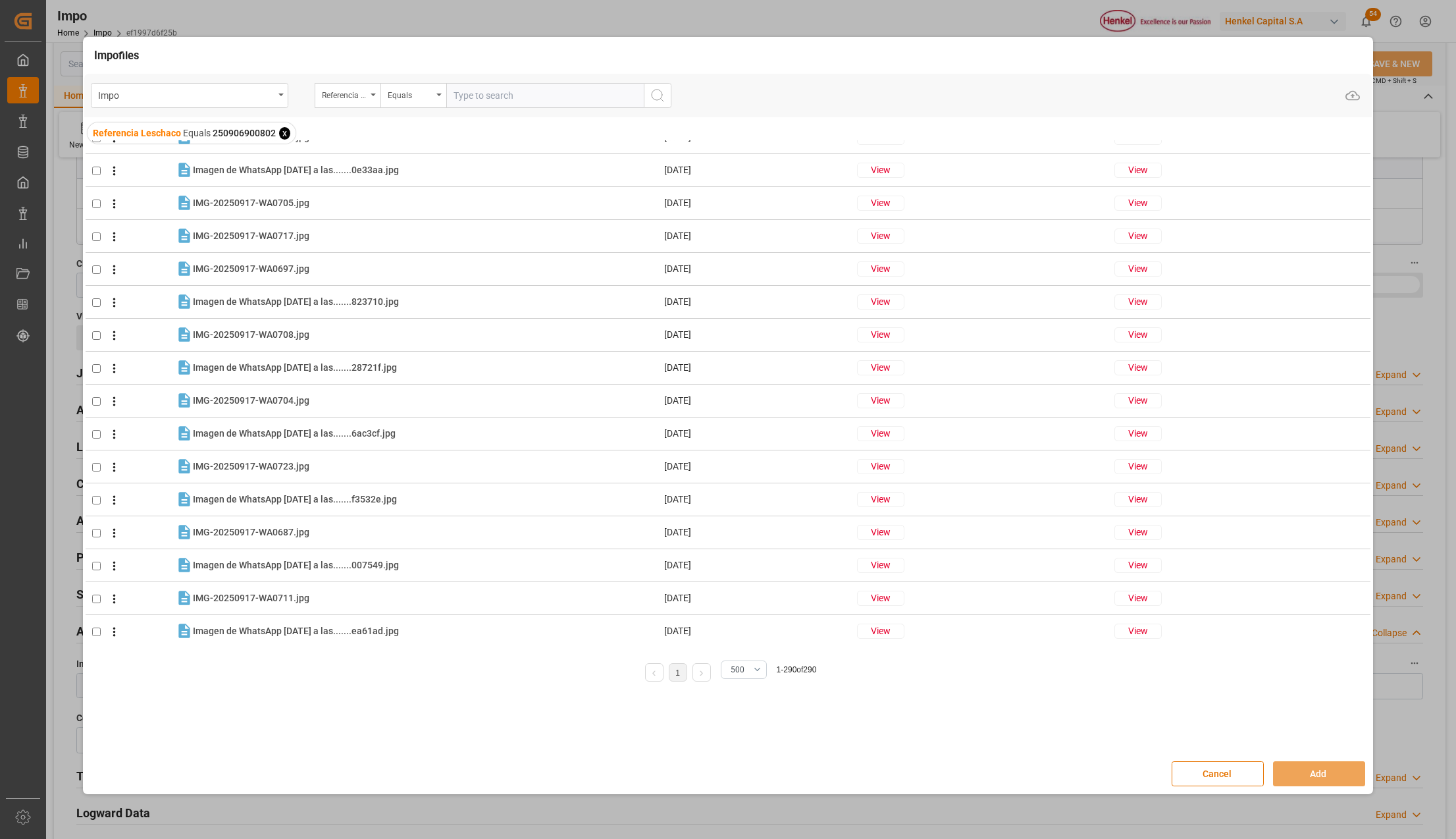
scroll to position [9073, 0]
click at [1233, 765] on button "Cancel" at bounding box center [1217, 774] width 92 height 25
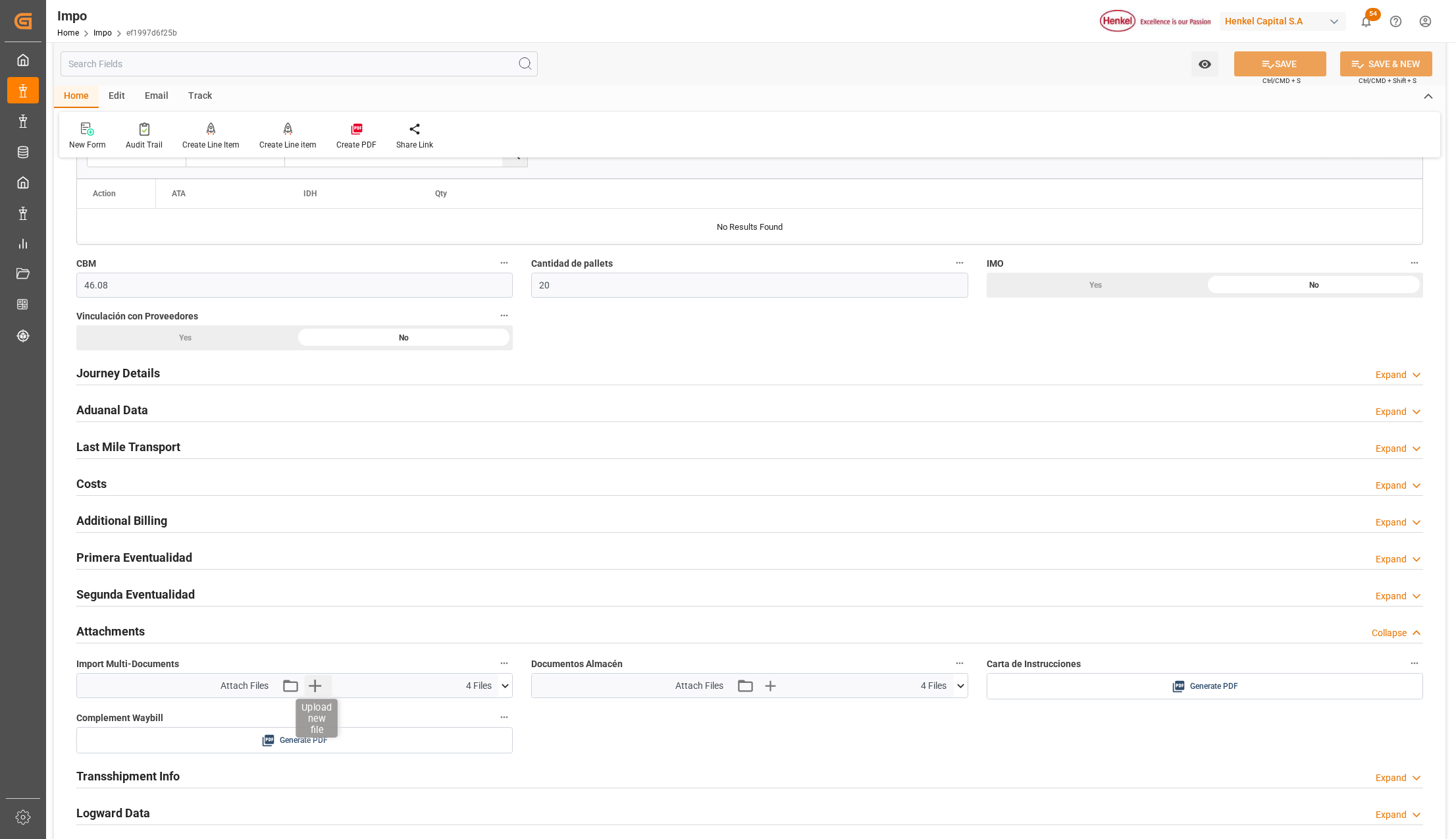
click at [314, 688] on icon "button" at bounding box center [314, 685] width 21 height 21
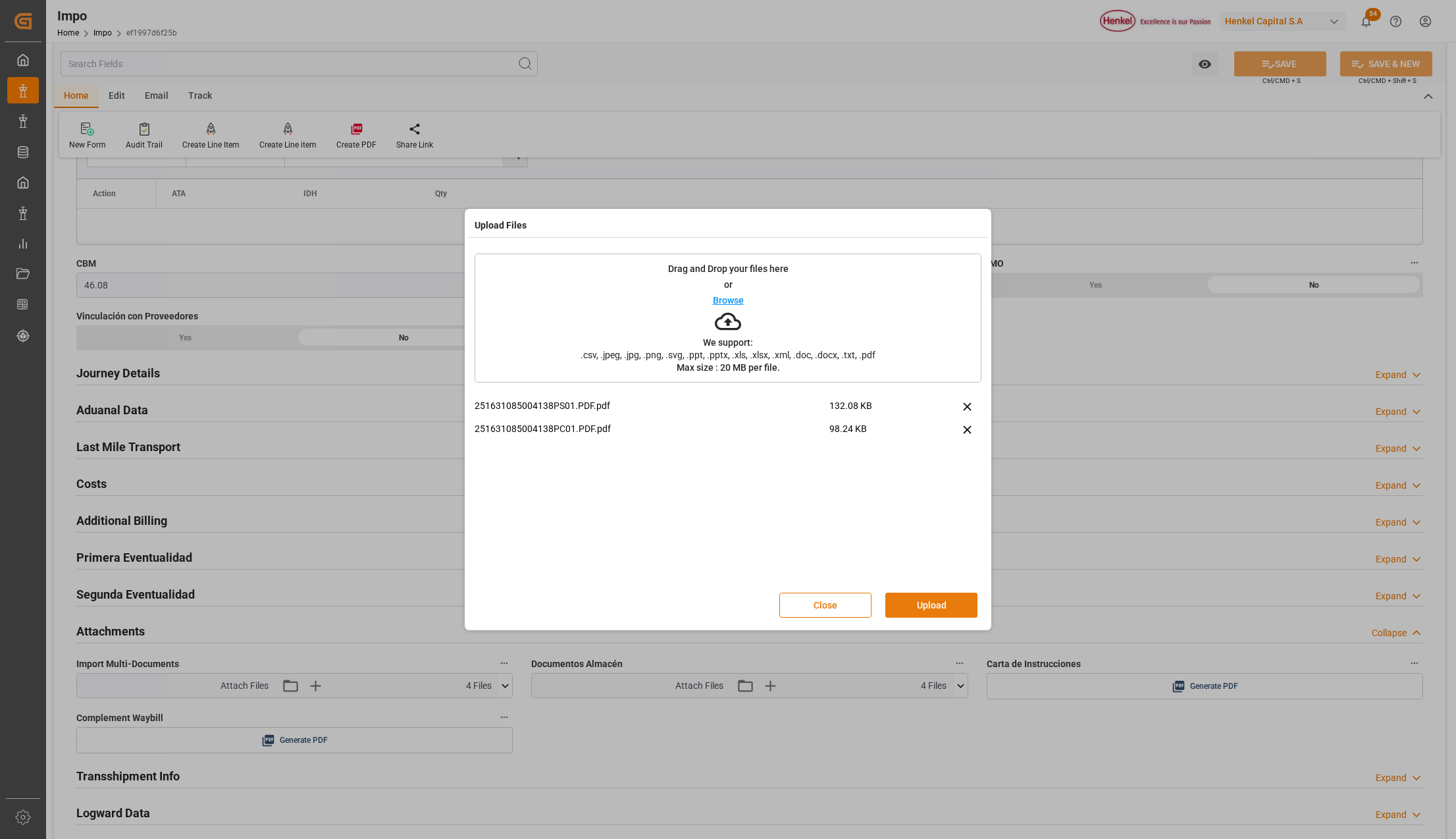
click at [972, 606] on button "Upload" at bounding box center [931, 605] width 92 height 25
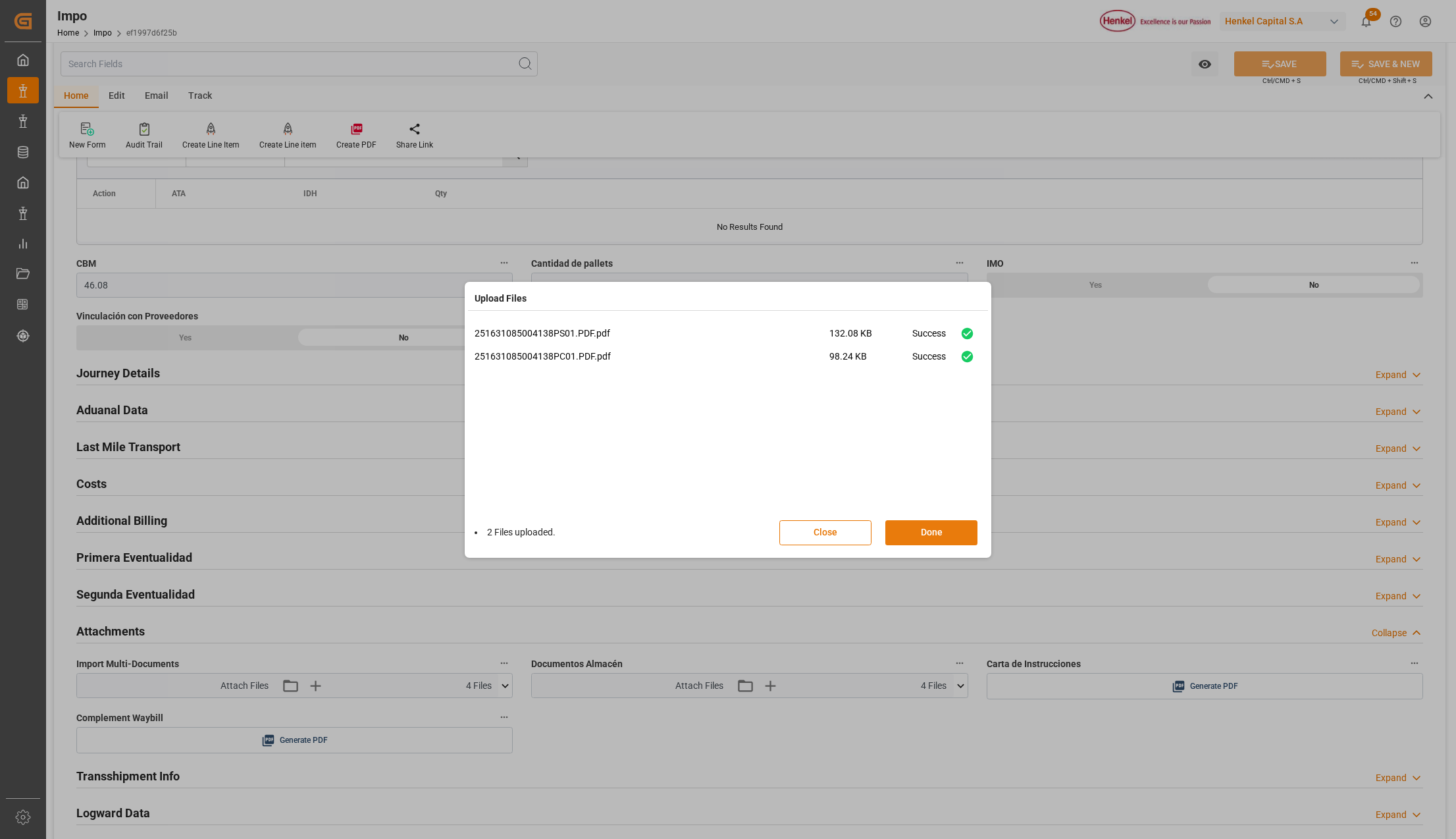
click at [921, 525] on button "Done" at bounding box center [931, 533] width 92 height 25
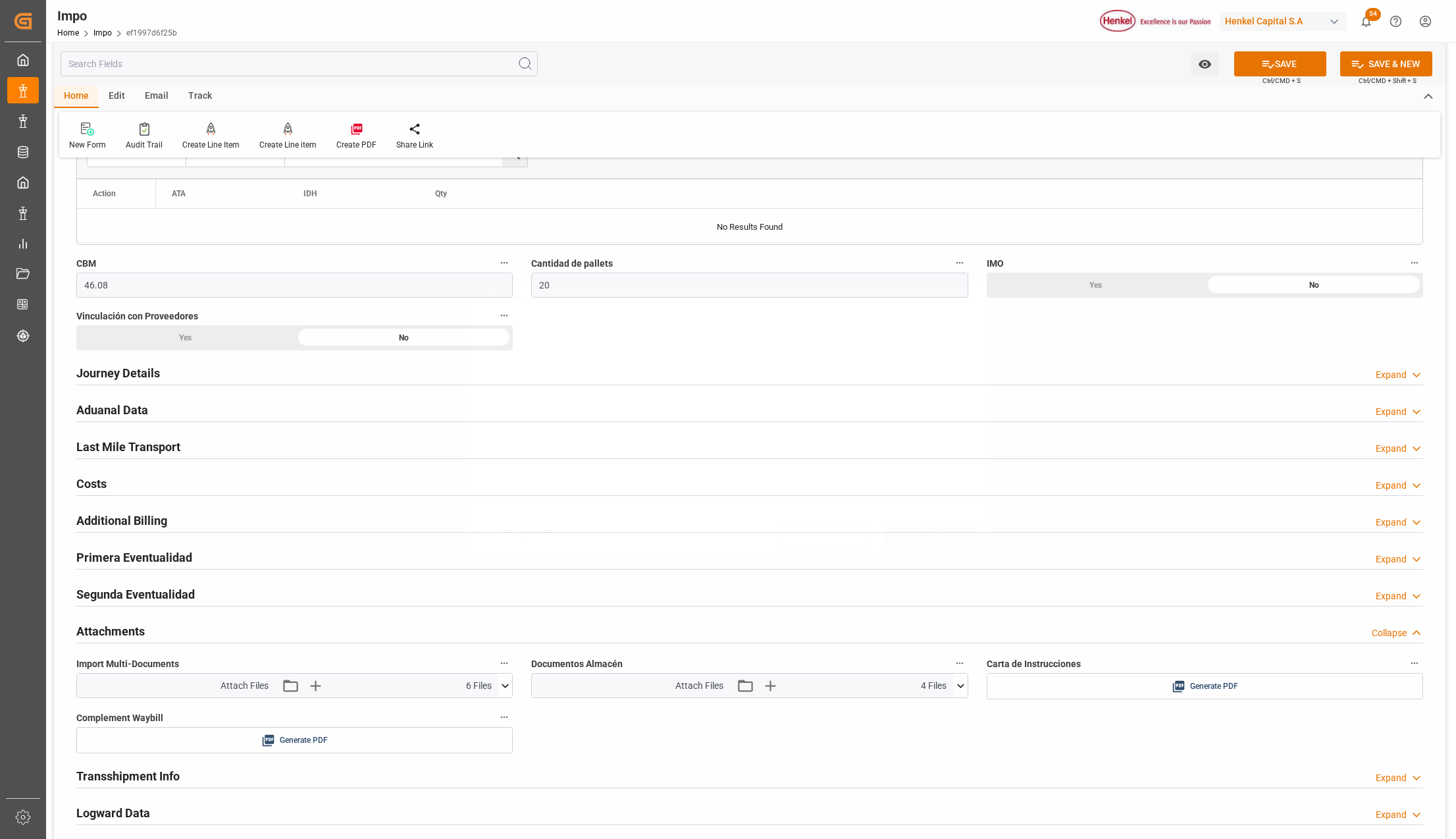
click at [1282, 61] on div "Upload Files 2 Files uploaded. Close Done" at bounding box center [728, 419] width 1456 height 839
click at [103, 407] on h2 "Aduanal Data" at bounding box center [112, 410] width 71 height 18
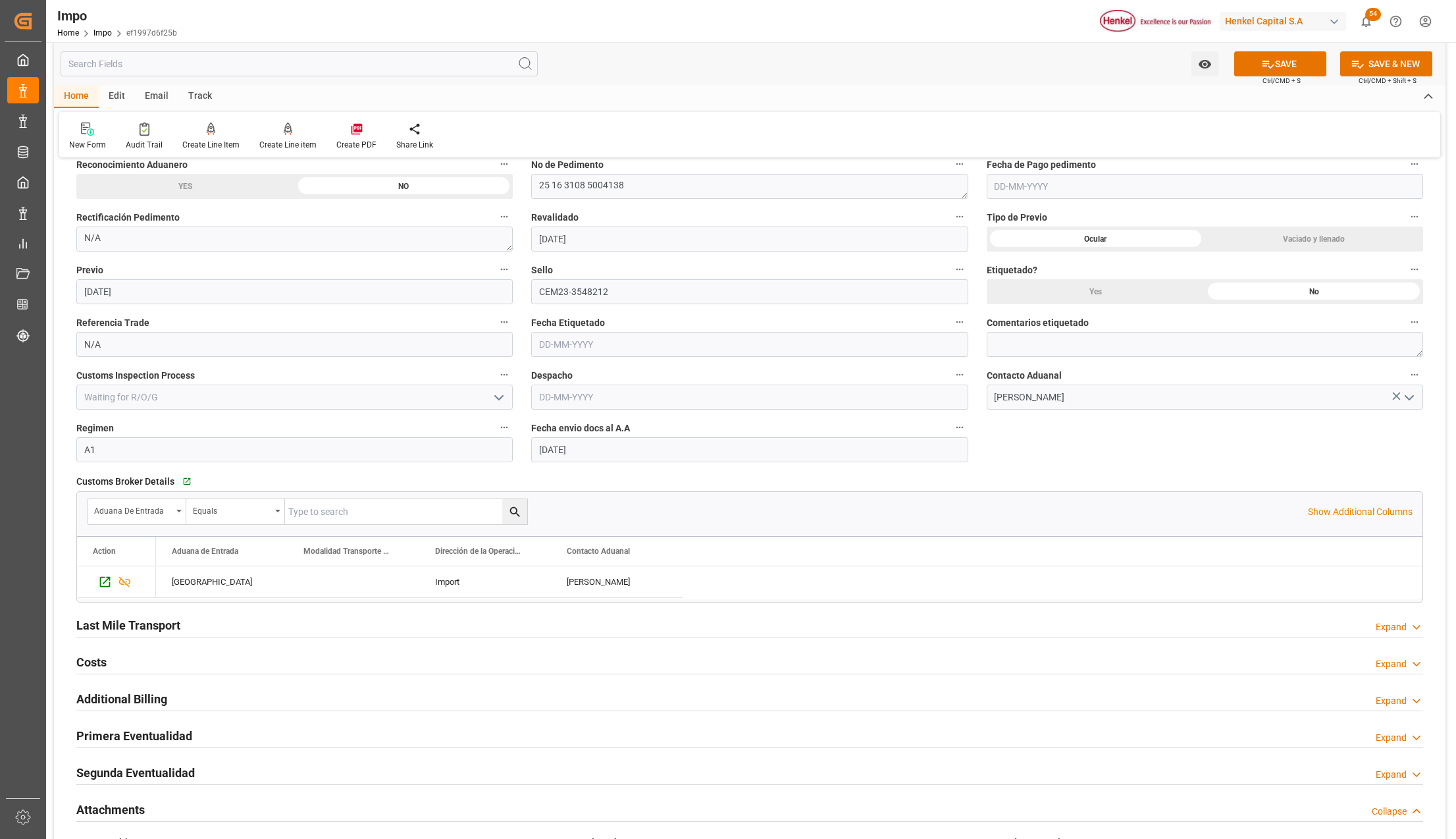
scroll to position [1053, 0]
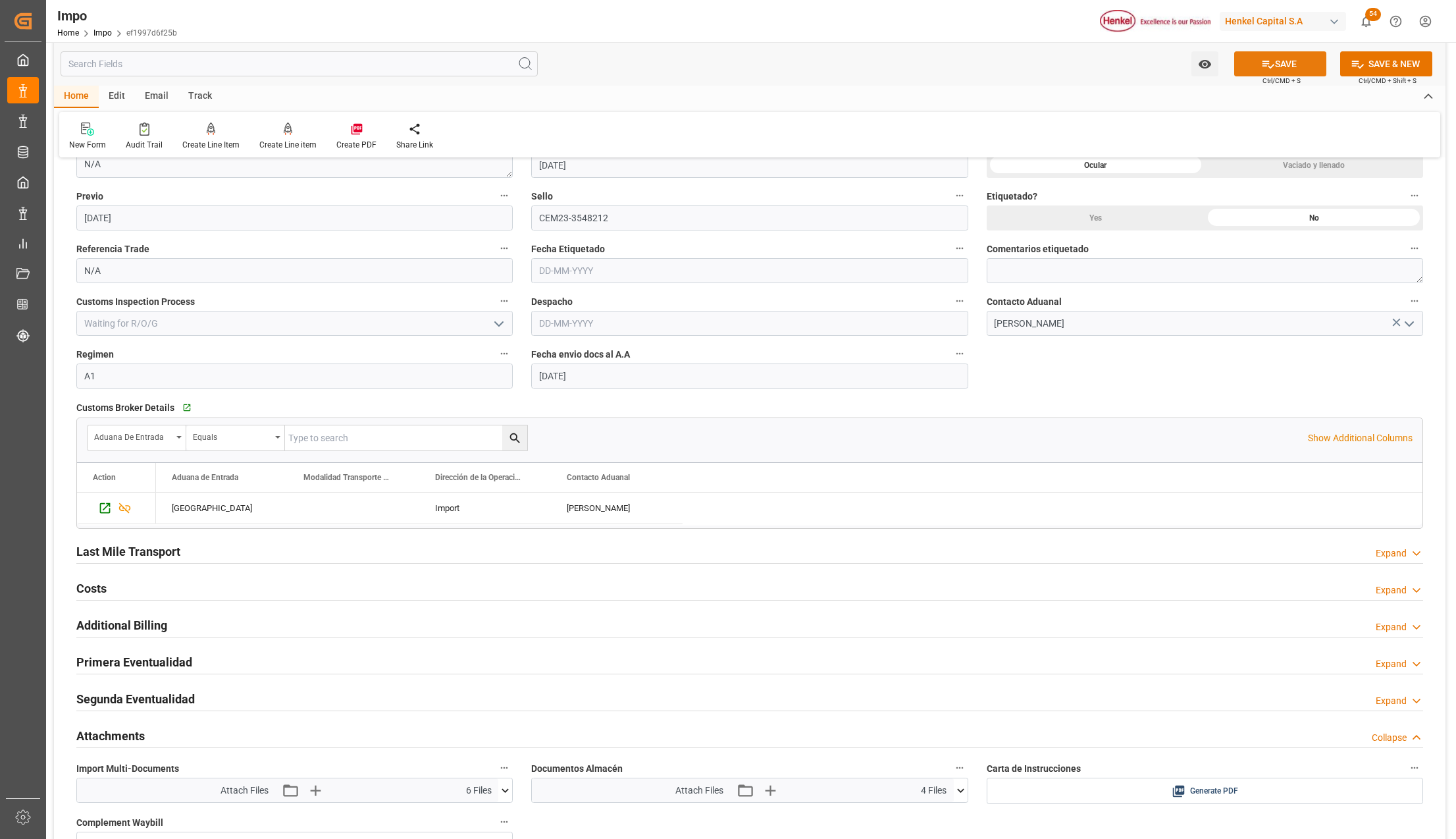
click at [1306, 56] on button "SAVE" at bounding box center [1280, 63] width 92 height 25
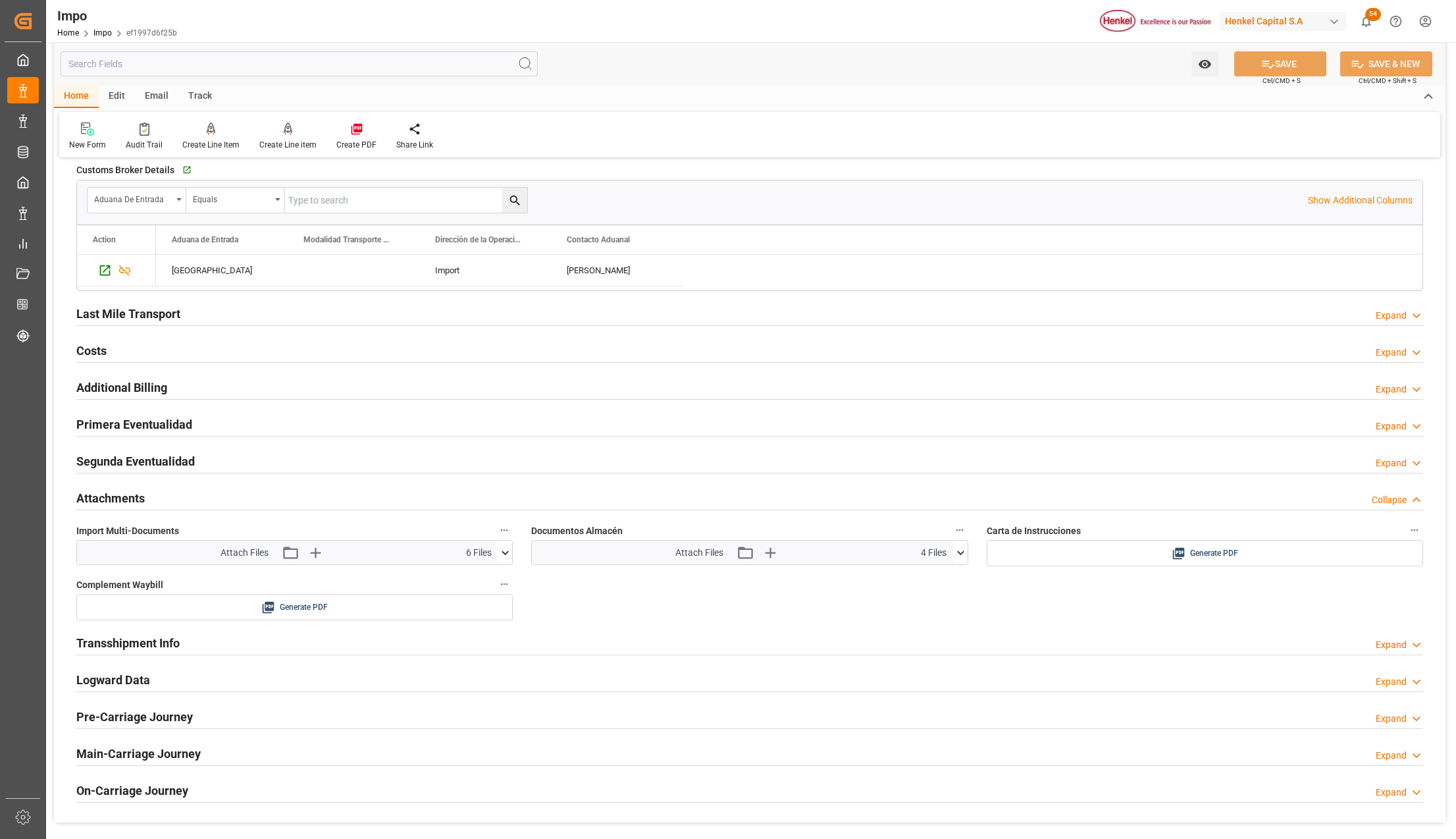
scroll to position [1317, 0]
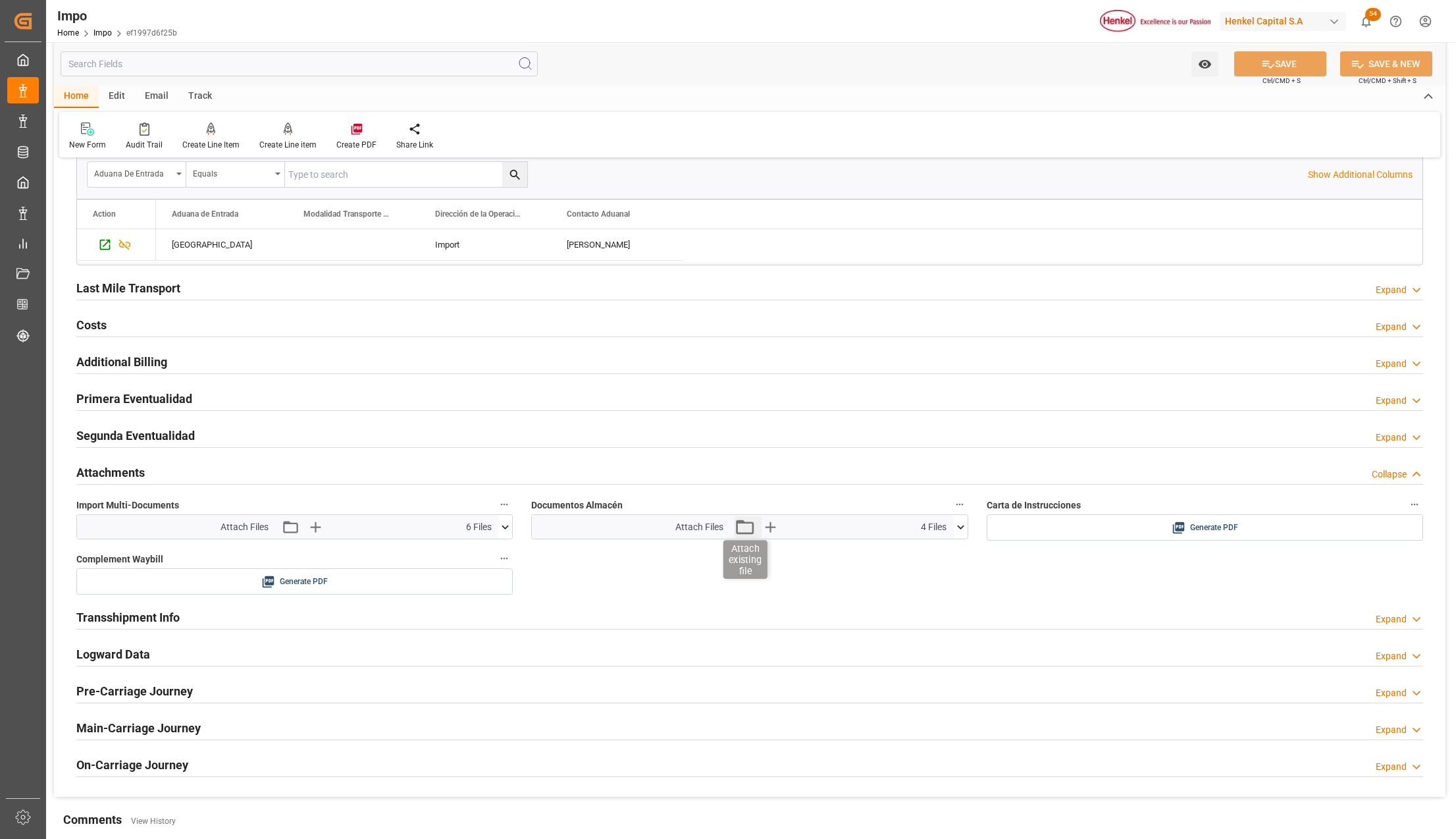
click at [743, 536] on icon "button" at bounding box center [744, 527] width 21 height 21
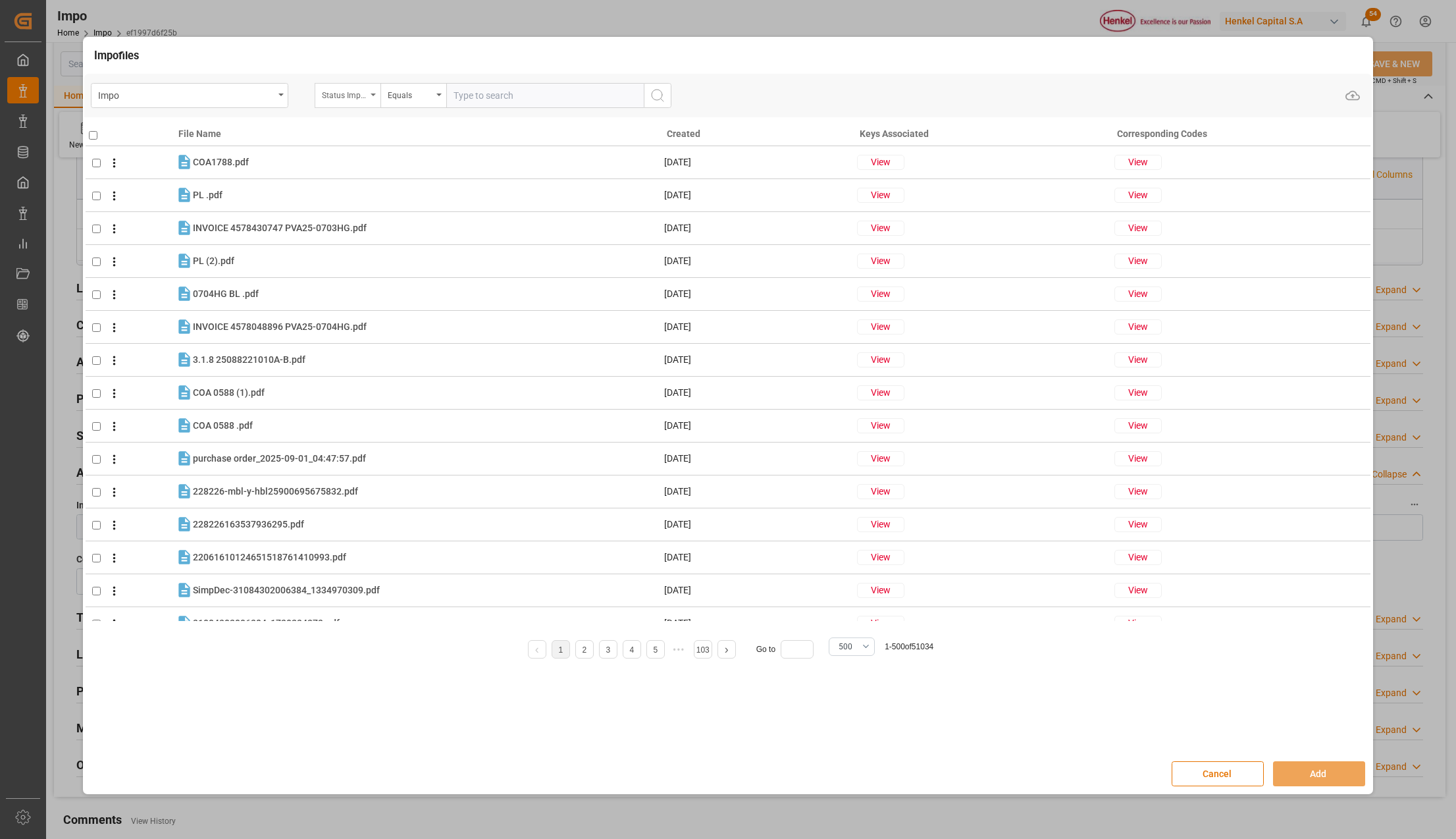
click at [374, 93] on icon "open menu" at bounding box center [373, 95] width 5 height 3
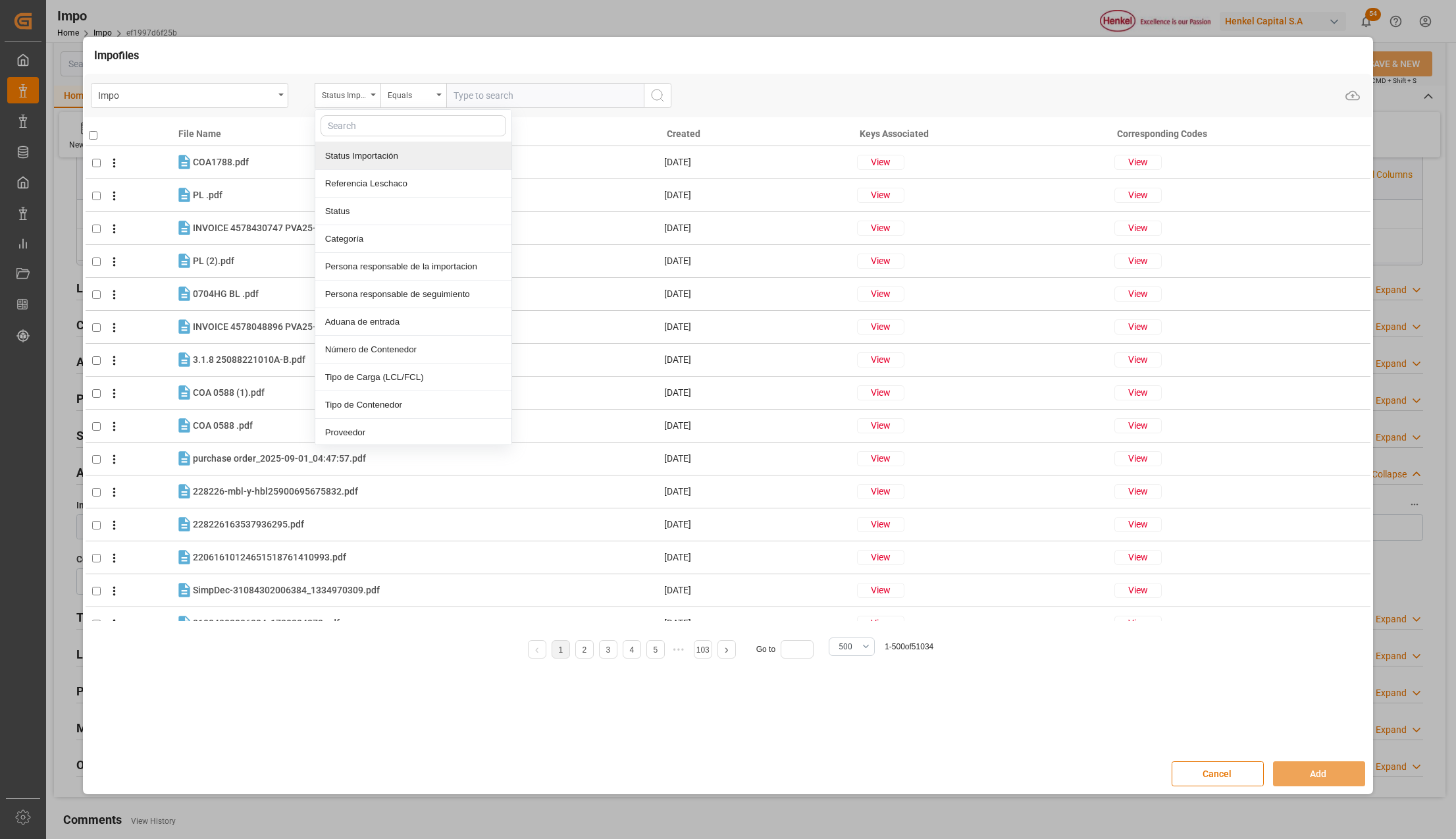
click at [375, 180] on div "Referencia Leschaco" at bounding box center [413, 184] width 196 height 28
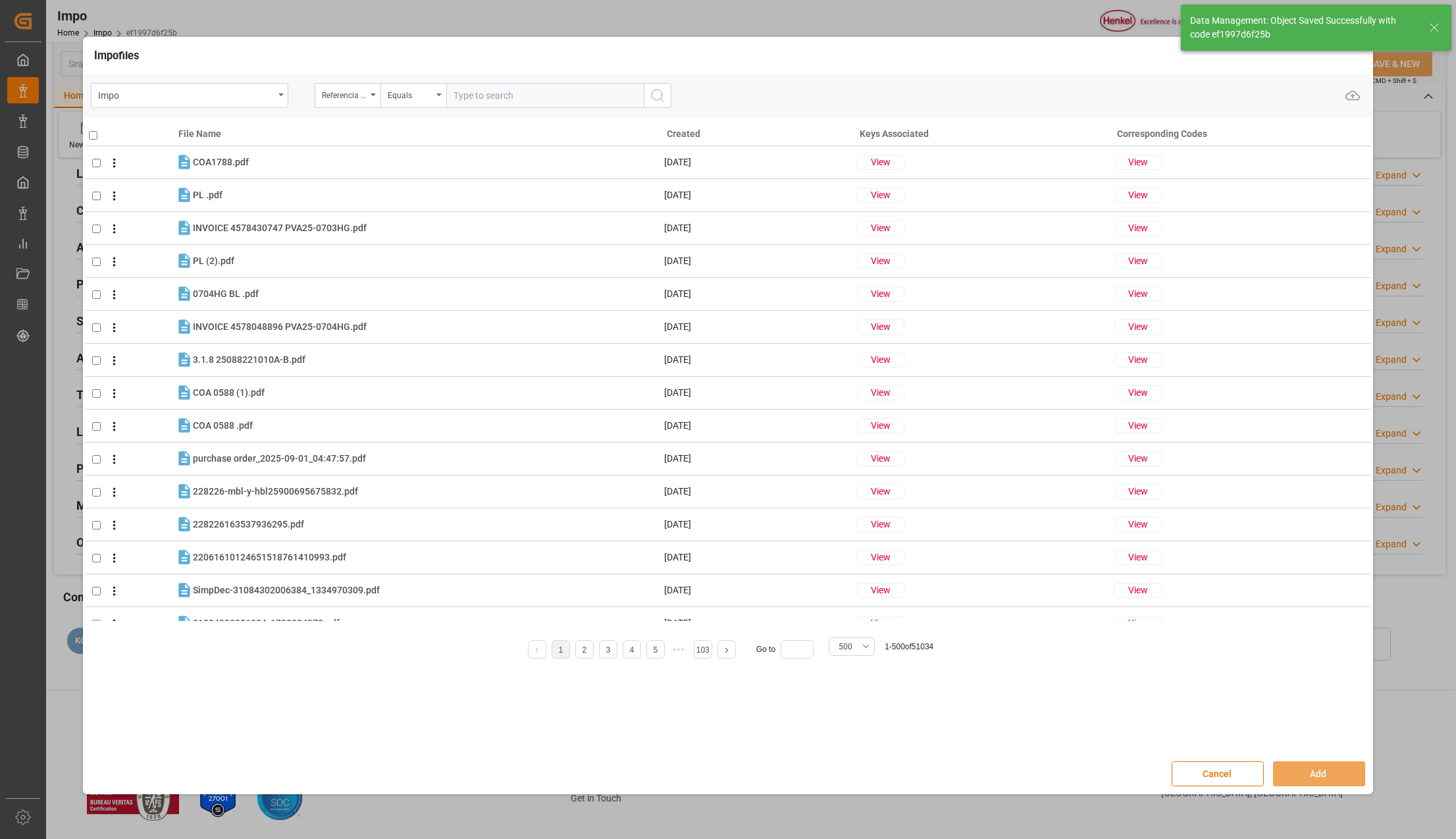
scroll to position [859, 0]
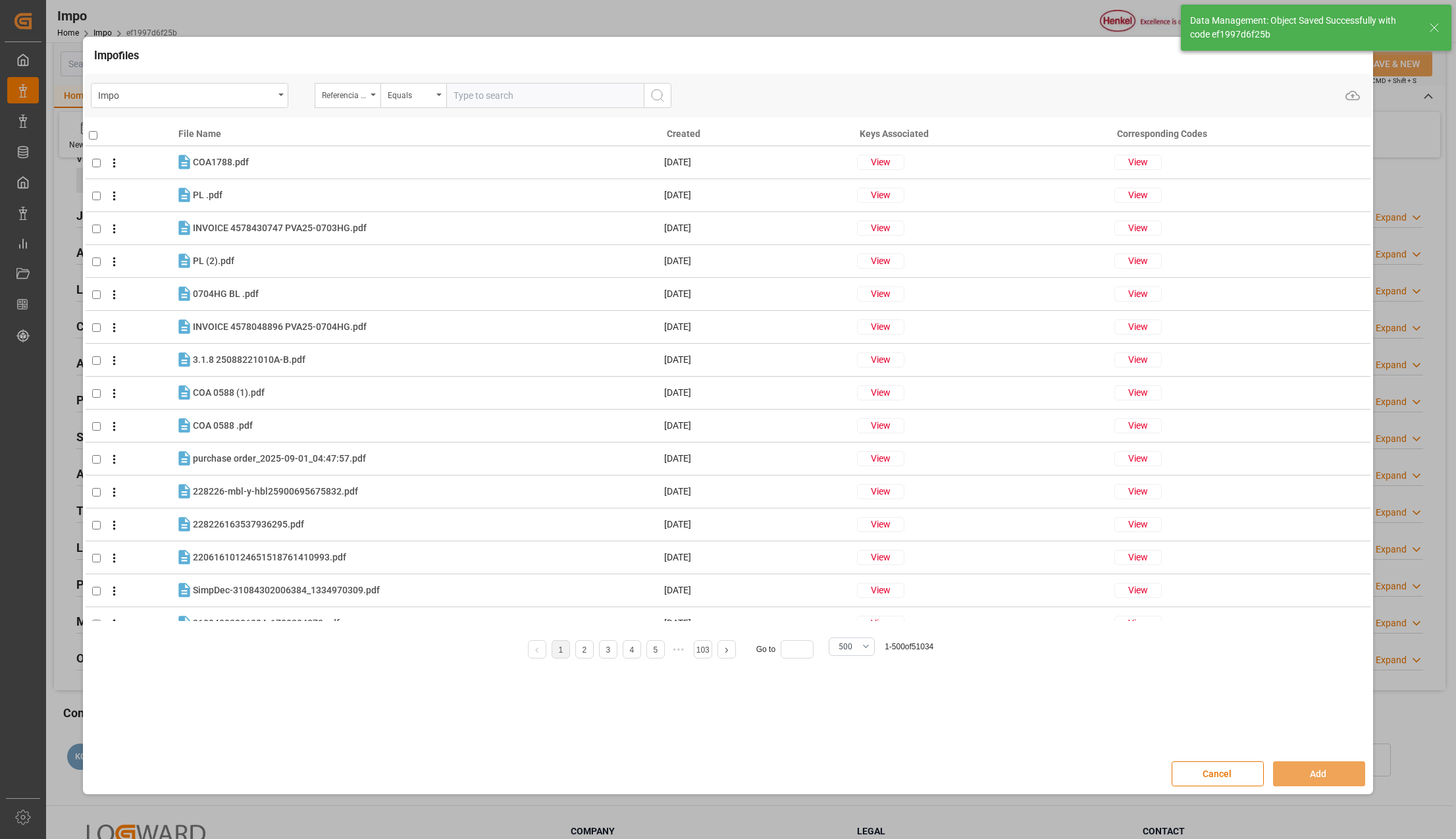
click at [484, 97] on input "text" at bounding box center [545, 95] width 197 height 25
paste input "250906900802"
type input "250906900802"
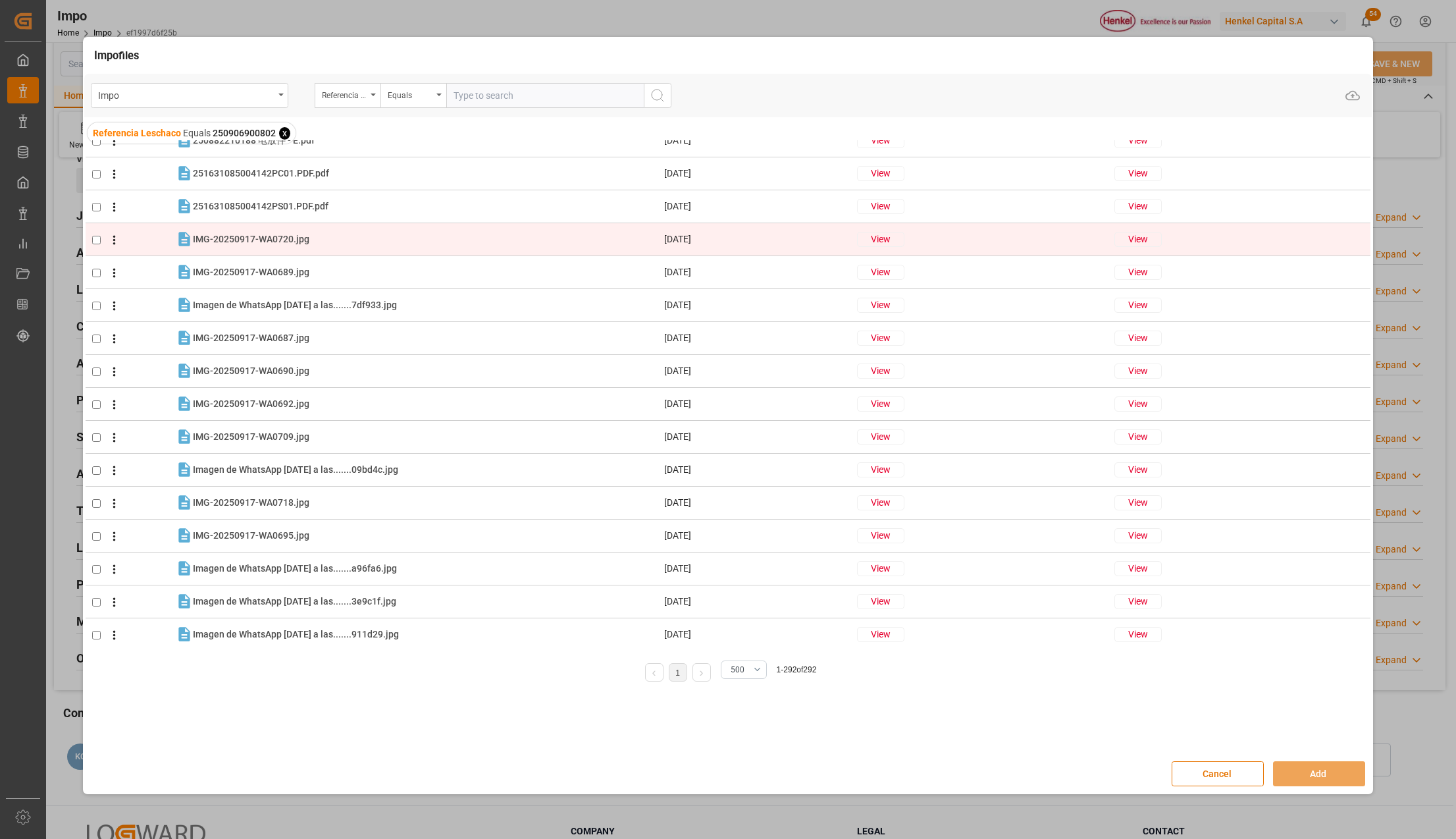
scroll to position [175, 0]
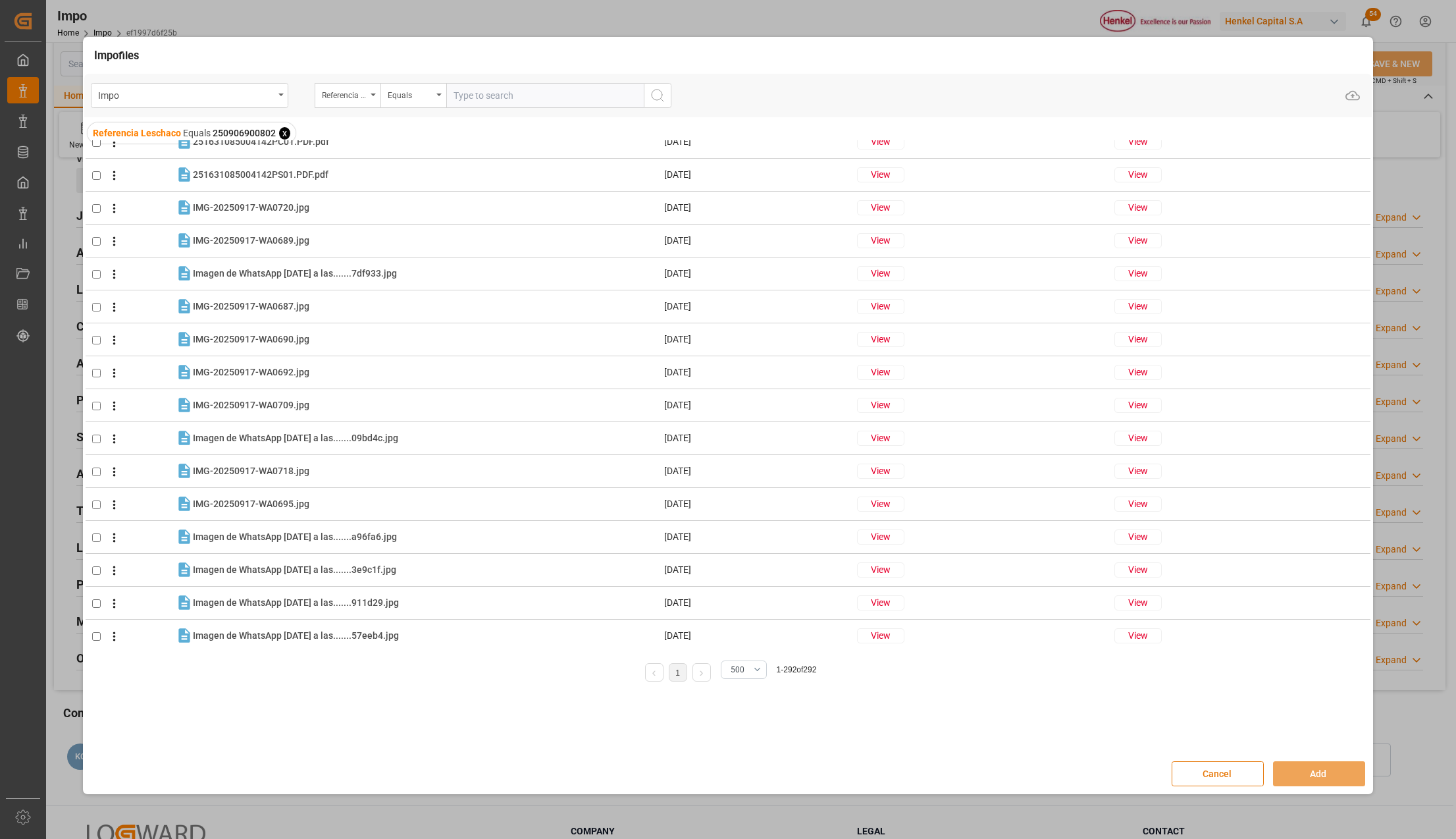
click at [1195, 772] on button "Cancel" at bounding box center [1217, 774] width 92 height 25
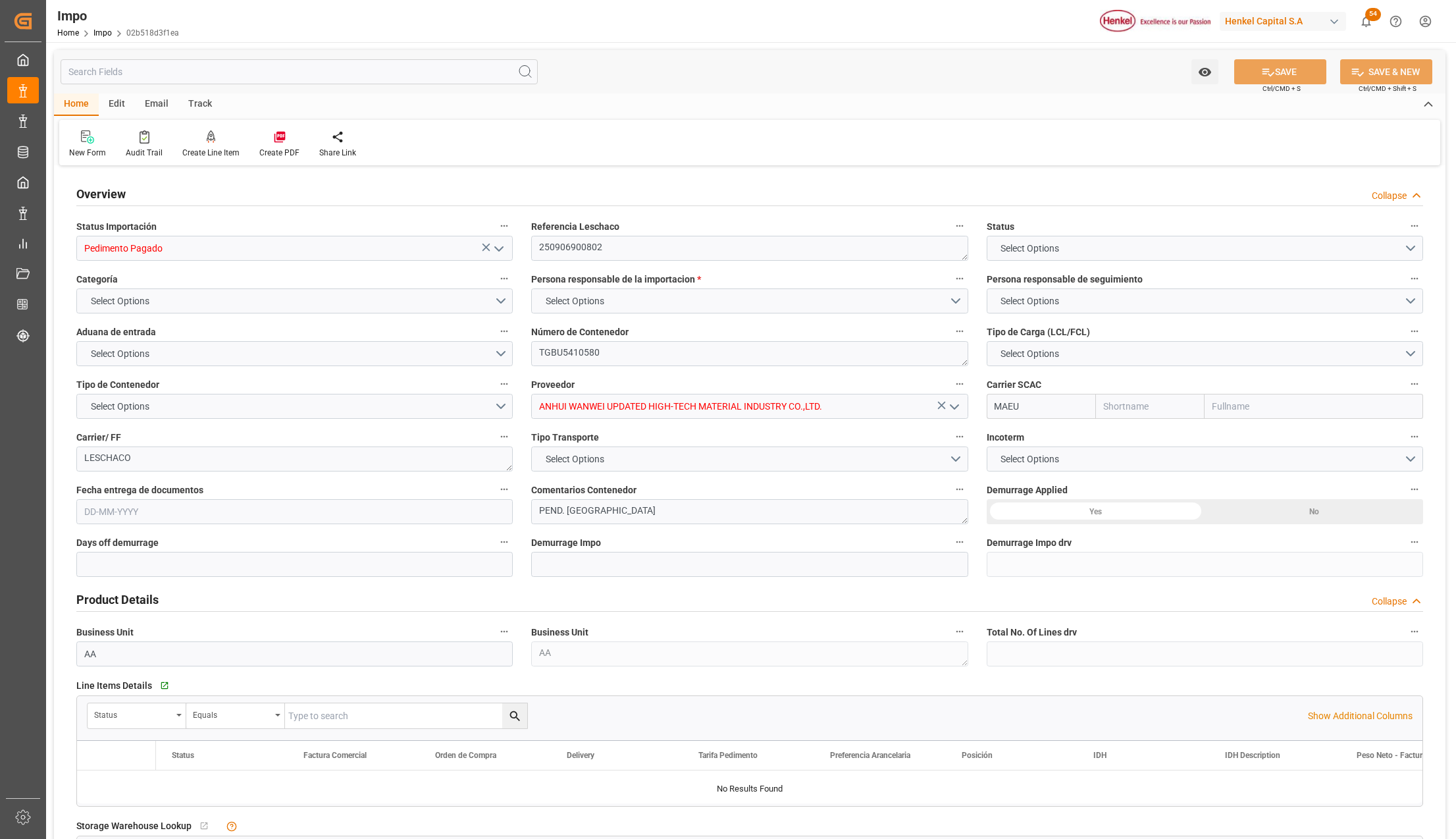
type input "Pedimento Pagado"
type textarea "250906900802"
type textarea "TGBU5410580"
type input "ANHUI WANWEI UPDATED HIGH-TECH MATERIAL INDUSTRY CO.,LTD."
type input "MAEU"
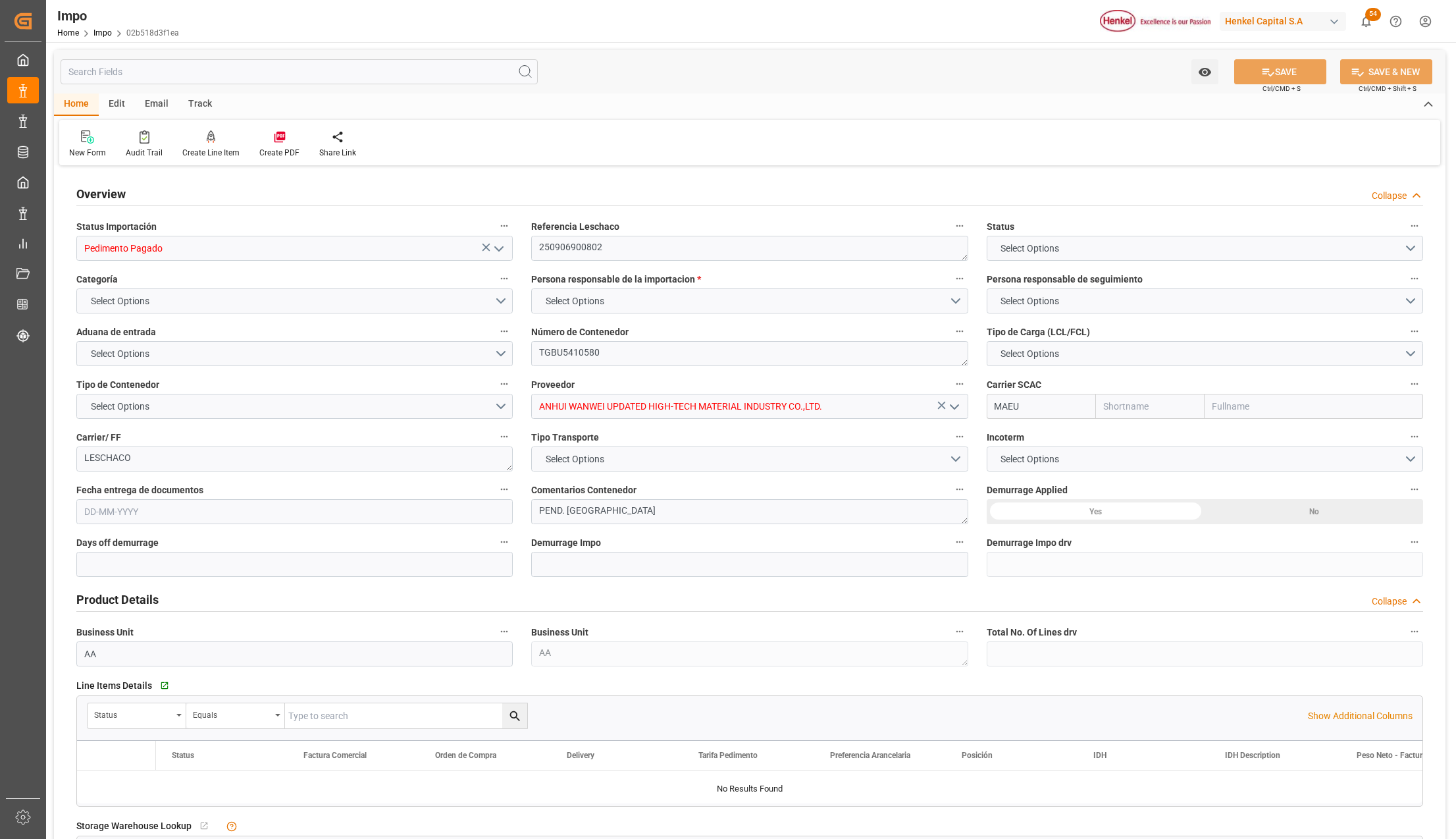
type textarea "LESCHACO"
type textarea "PEND. [GEOGRAPHIC_DATA]"
type input "AA"
type textarea "AA"
type input "Maersk"
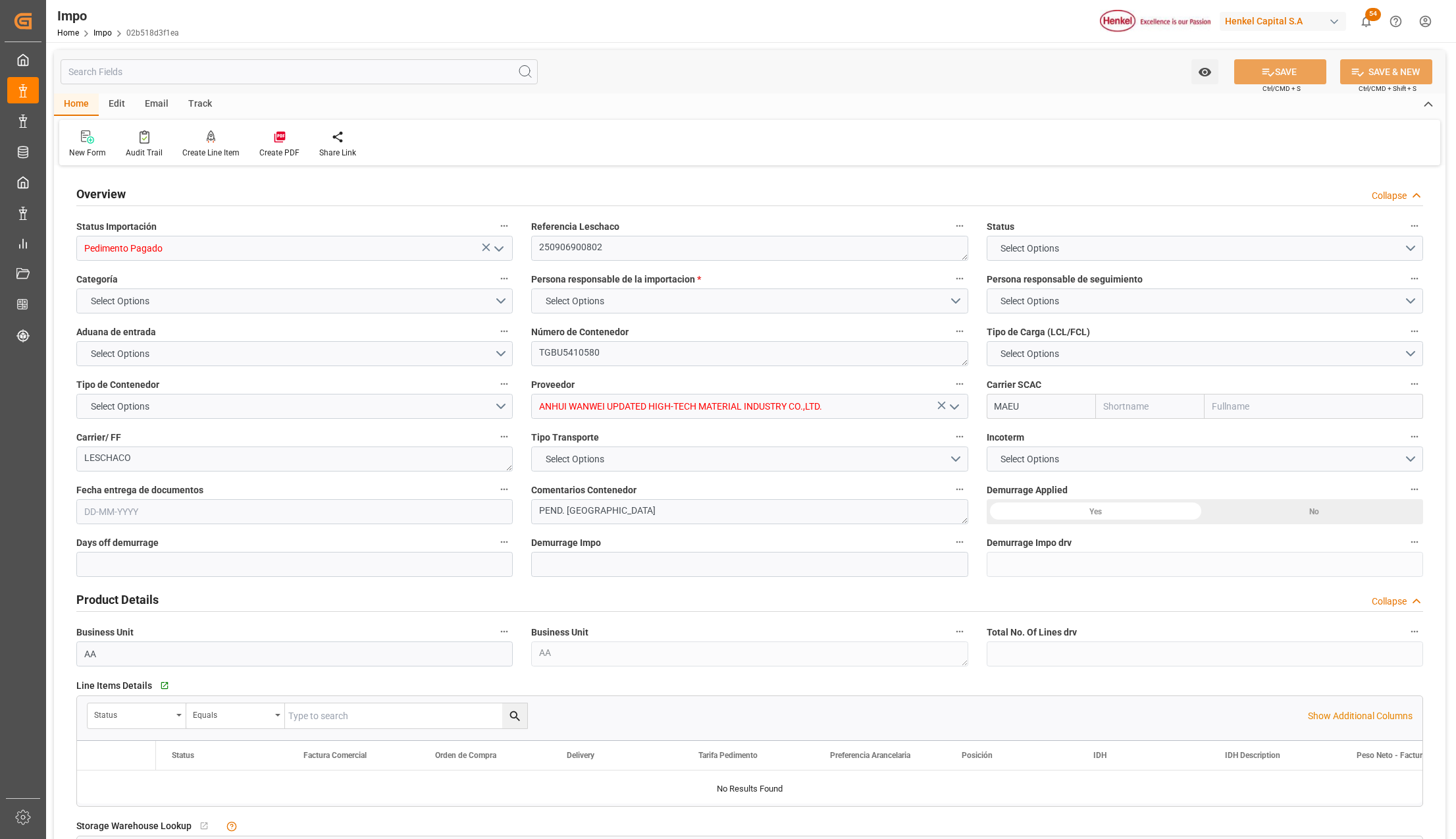
type input "Maersk Line AS"
type input "1"
type input "46.08"
type input "20"
type input "[DATE]"
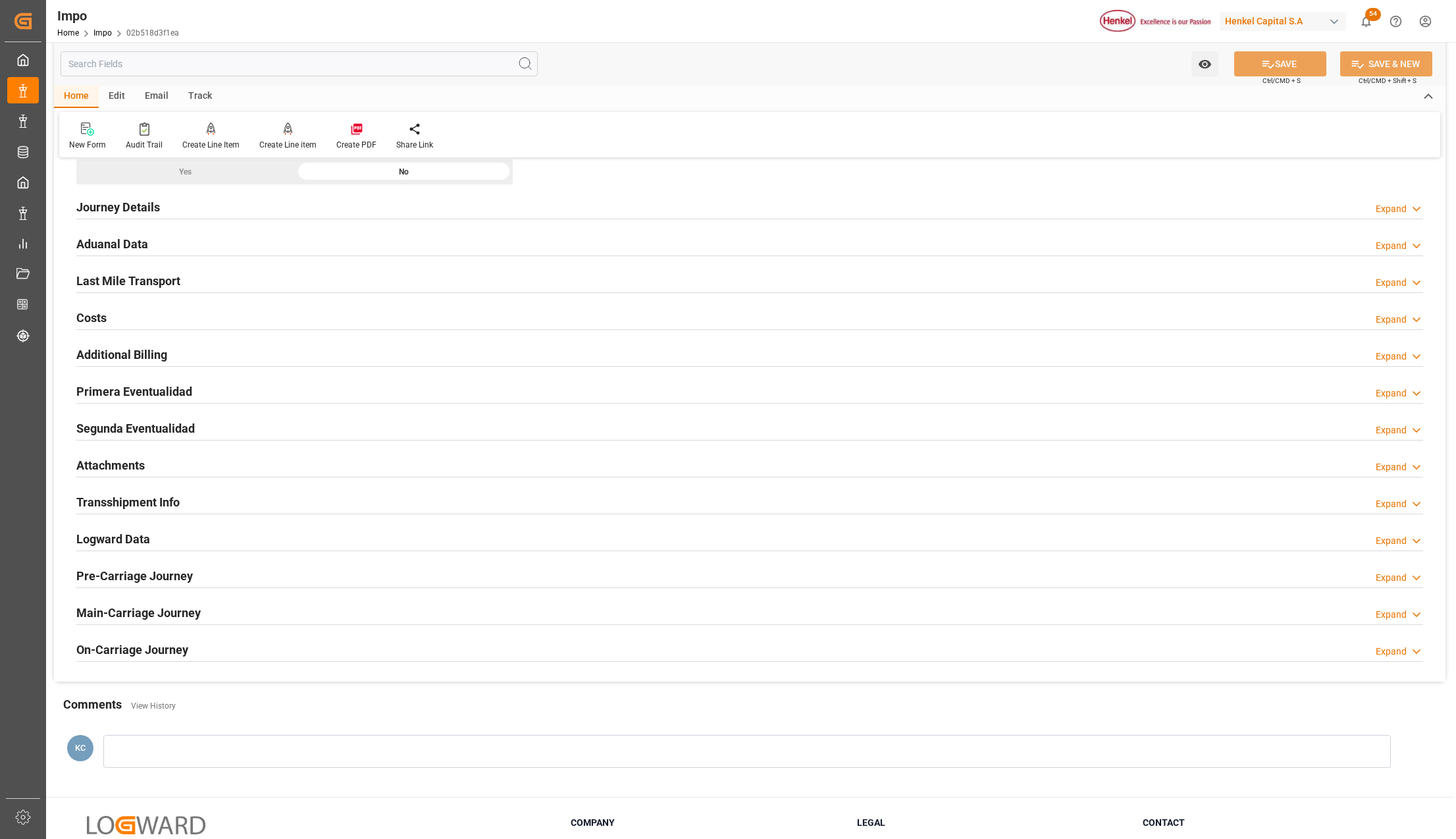
scroll to position [878, 0]
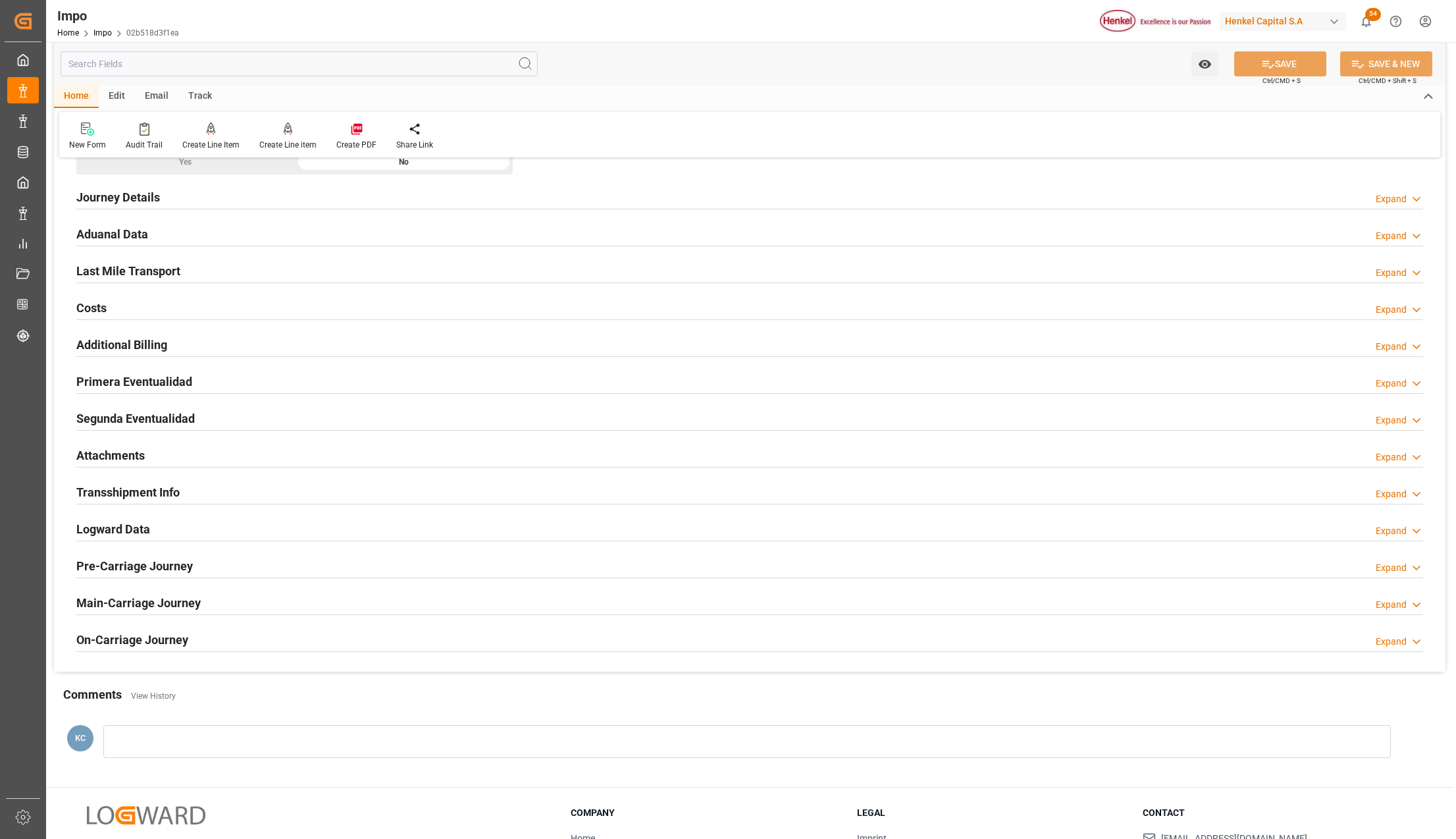
drag, startPoint x: 109, startPoint y: 460, endPoint x: 292, endPoint y: 514, distance: 190.8
click at [109, 460] on h2 "Attachments" at bounding box center [110, 455] width 69 height 18
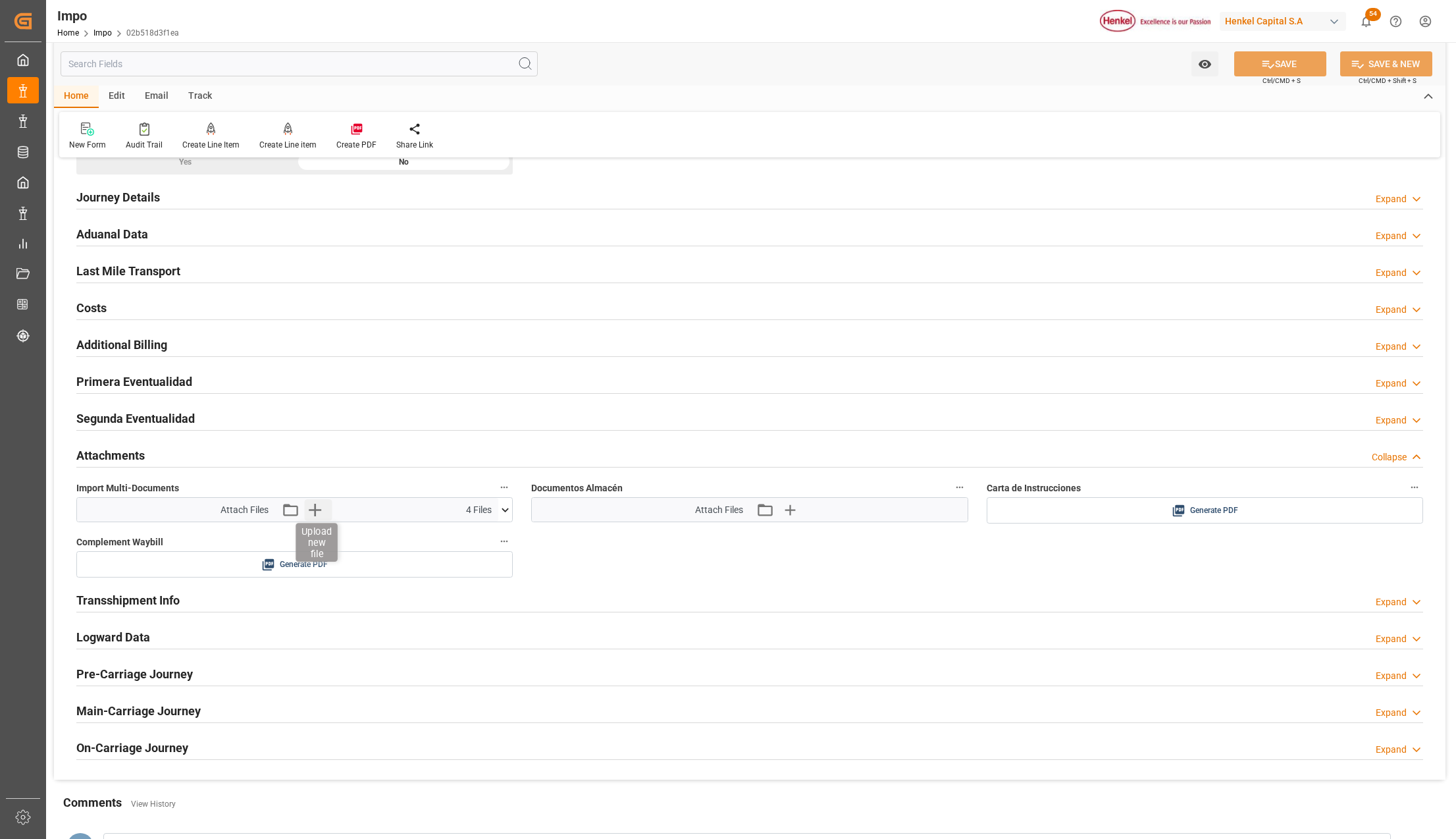
click at [314, 512] on icon "button" at bounding box center [315, 510] width 12 height 12
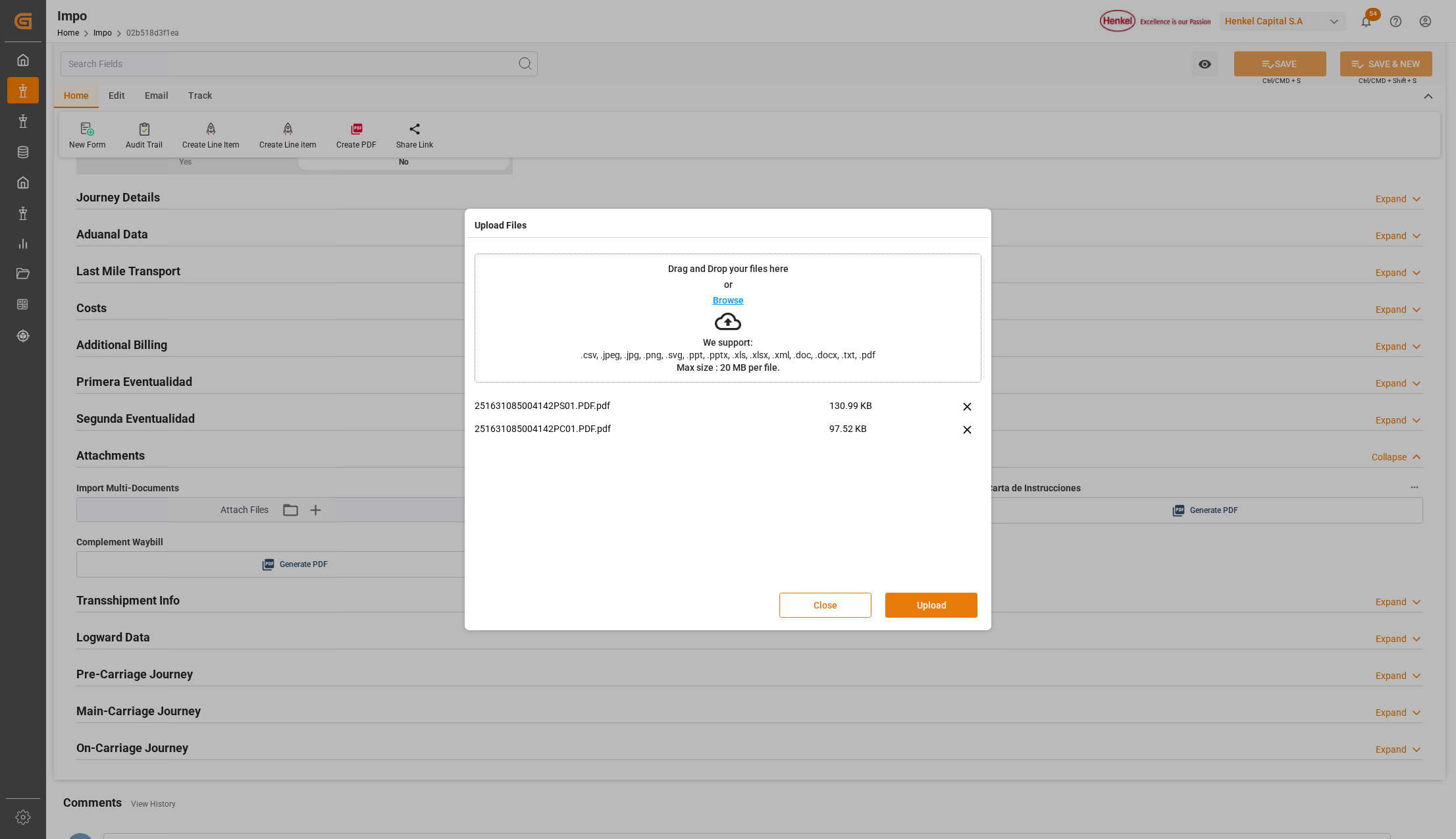
click at [924, 607] on button "Upload" at bounding box center [931, 605] width 92 height 25
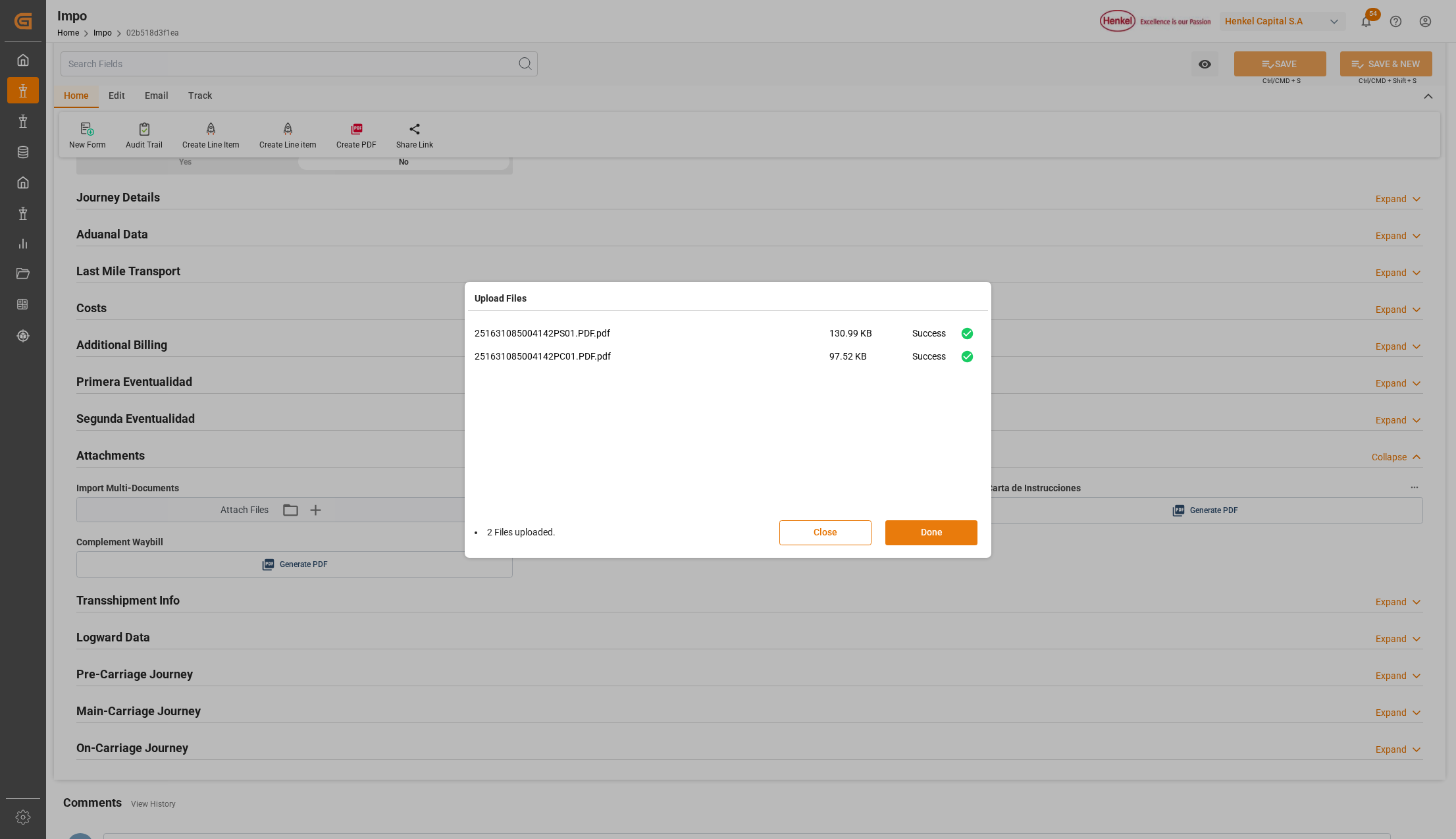
click at [951, 529] on button "Done" at bounding box center [931, 533] width 92 height 25
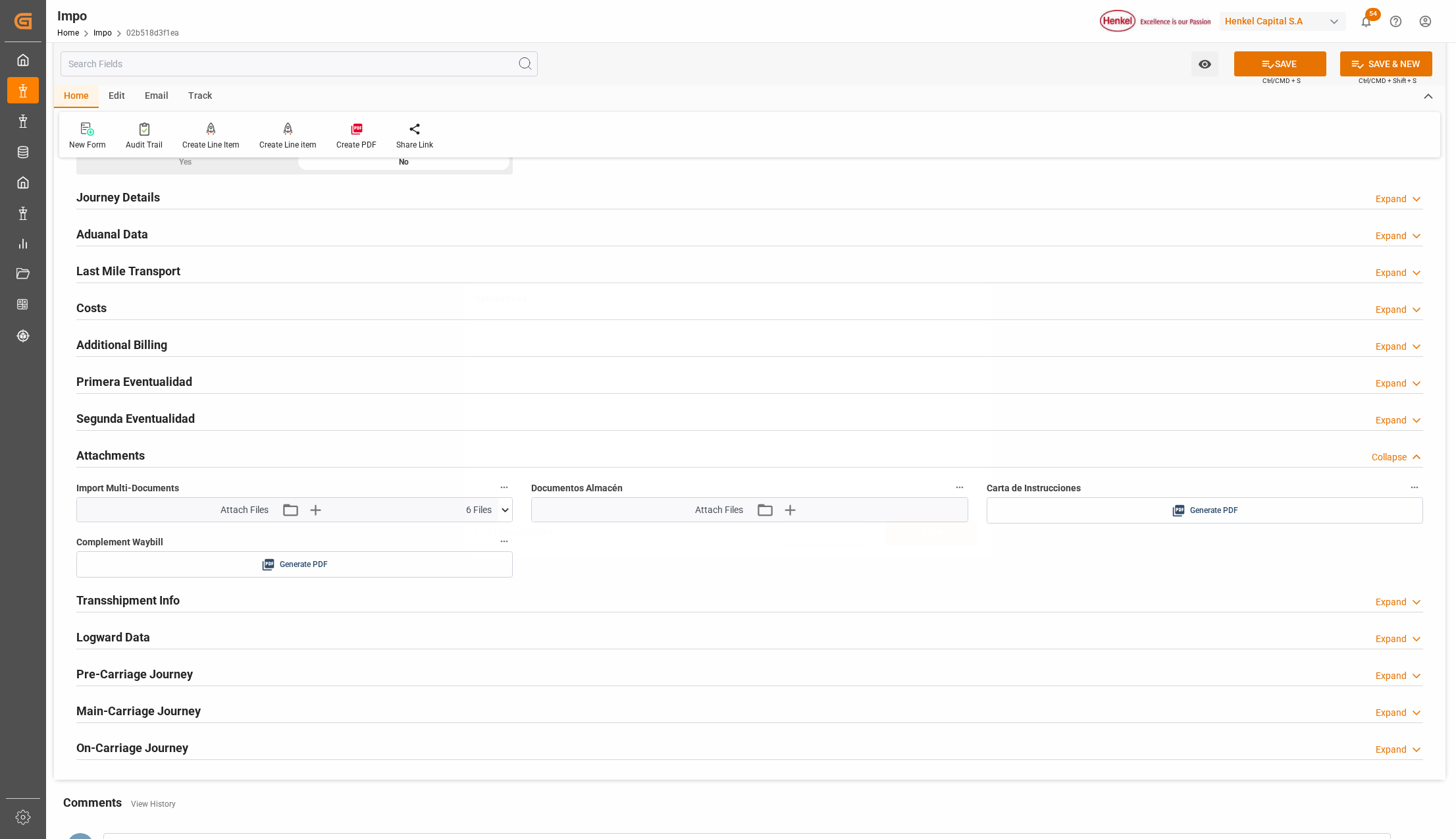
click at [1285, 67] on button "SAVE" at bounding box center [1280, 63] width 92 height 25
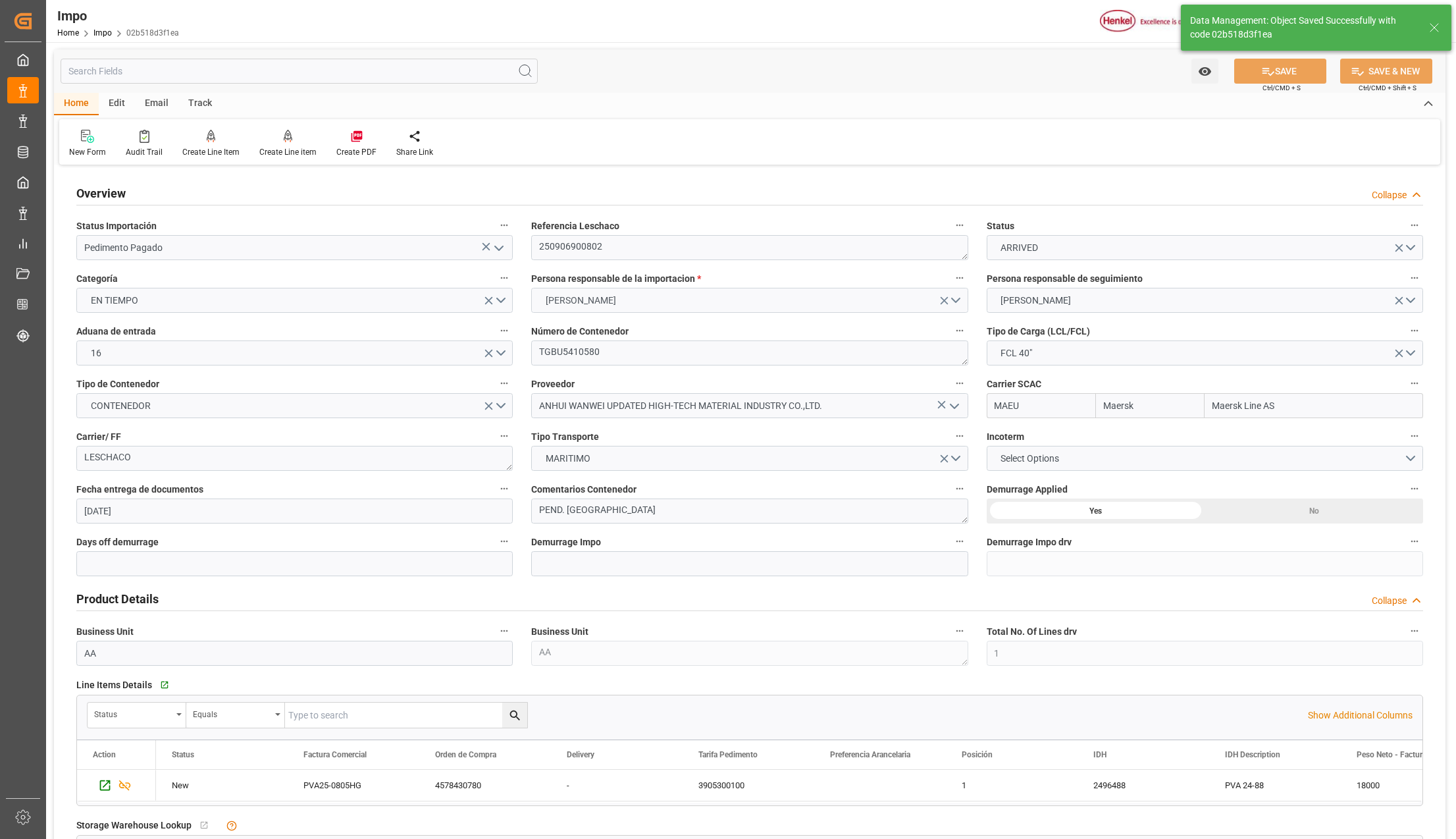
scroll to position [0, 0]
click at [567, 250] on textarea "250906900802" at bounding box center [749, 248] width 437 height 25
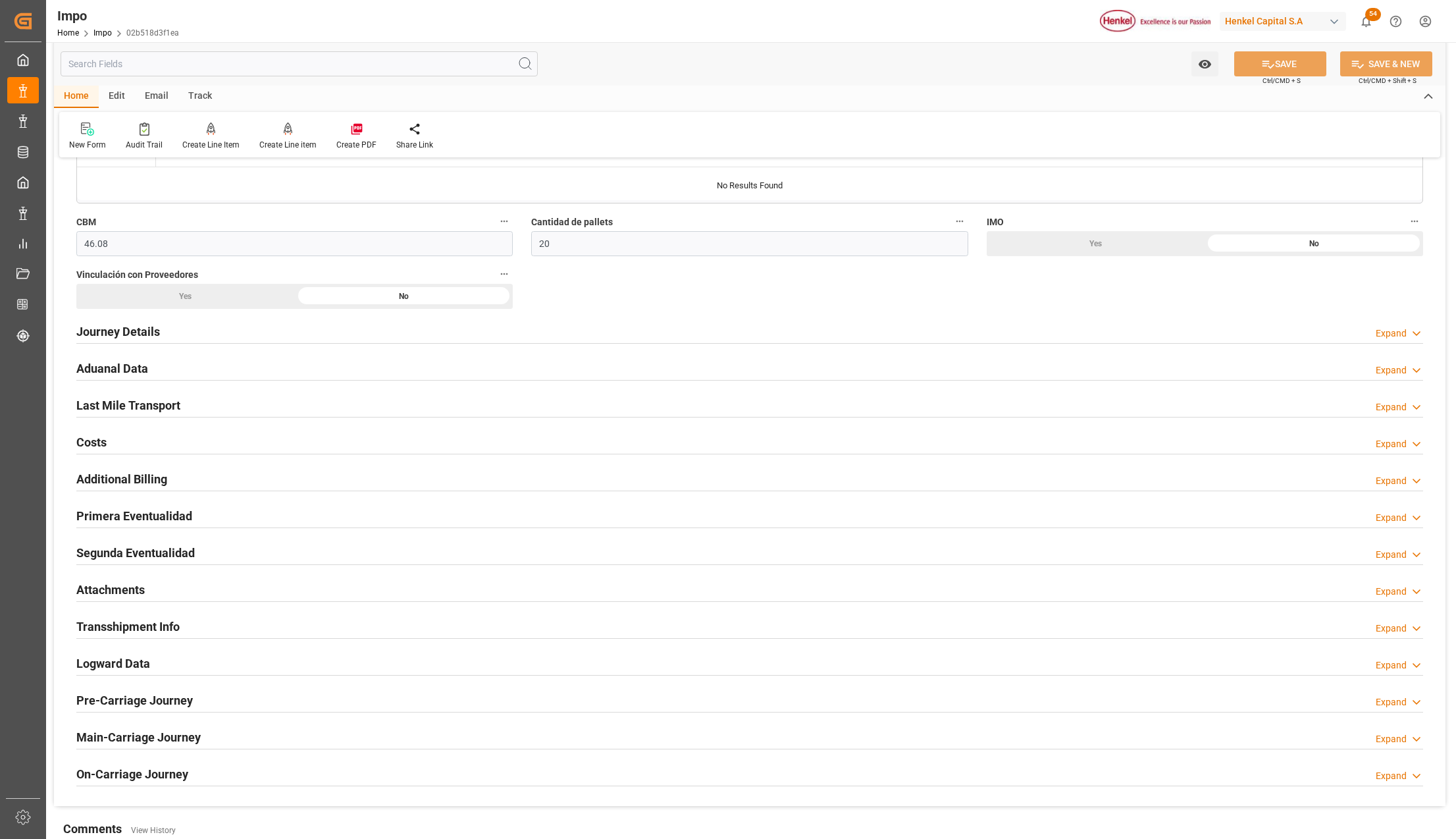
scroll to position [790, 0]
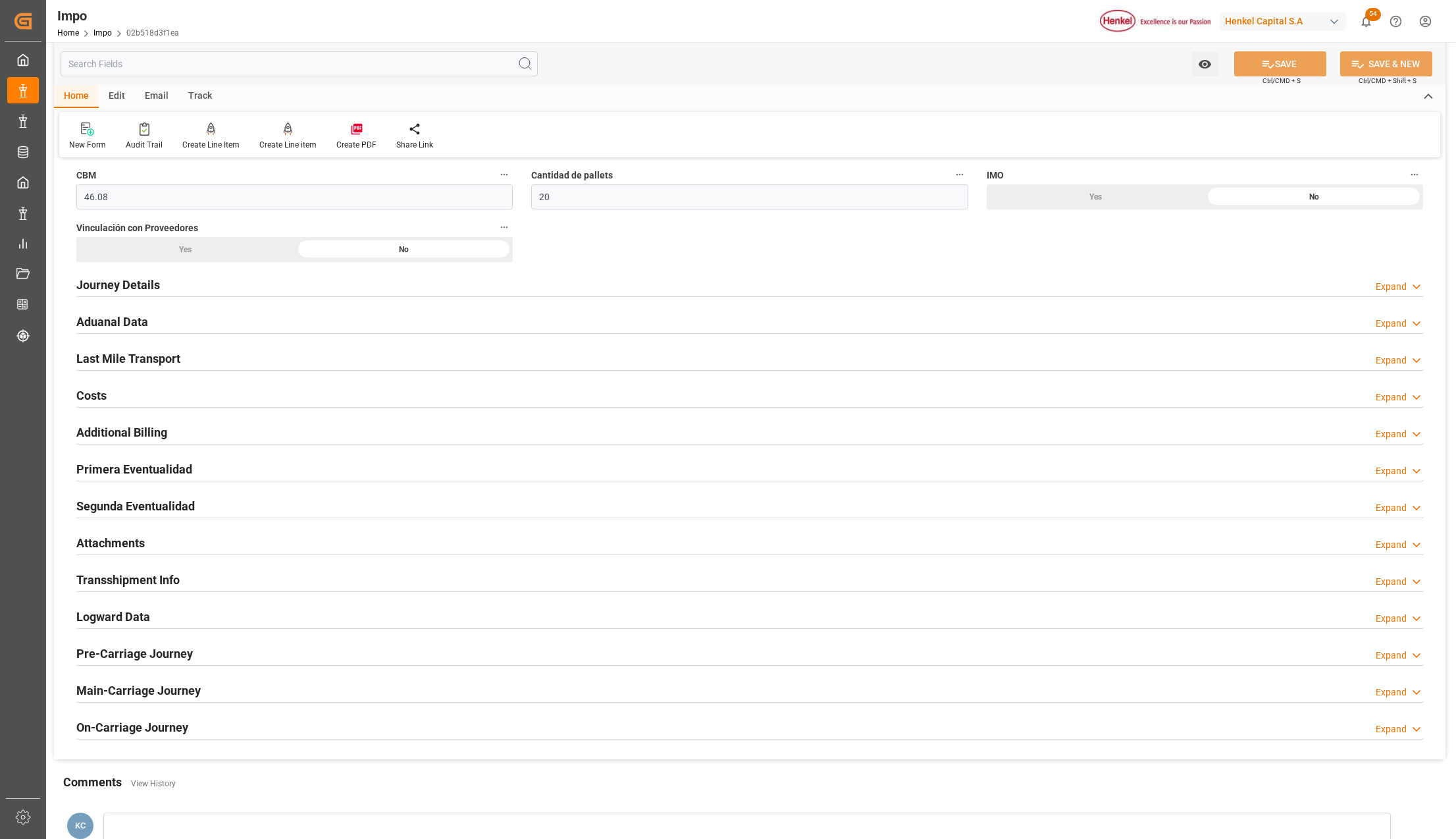
click at [88, 541] on h2 "Attachments" at bounding box center [110, 543] width 69 height 18
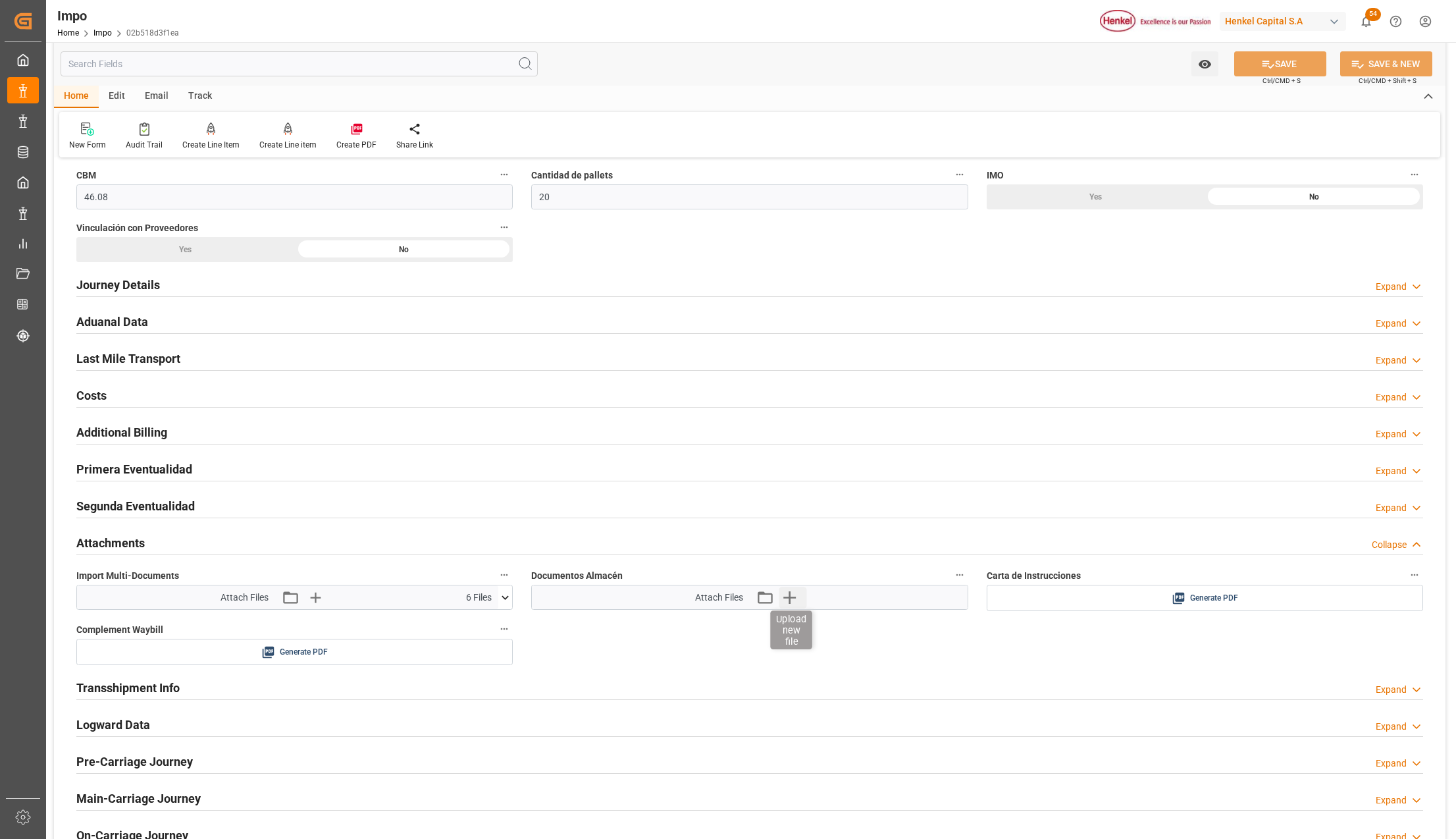
click at [793, 602] on icon "button" at bounding box center [790, 597] width 12 height 12
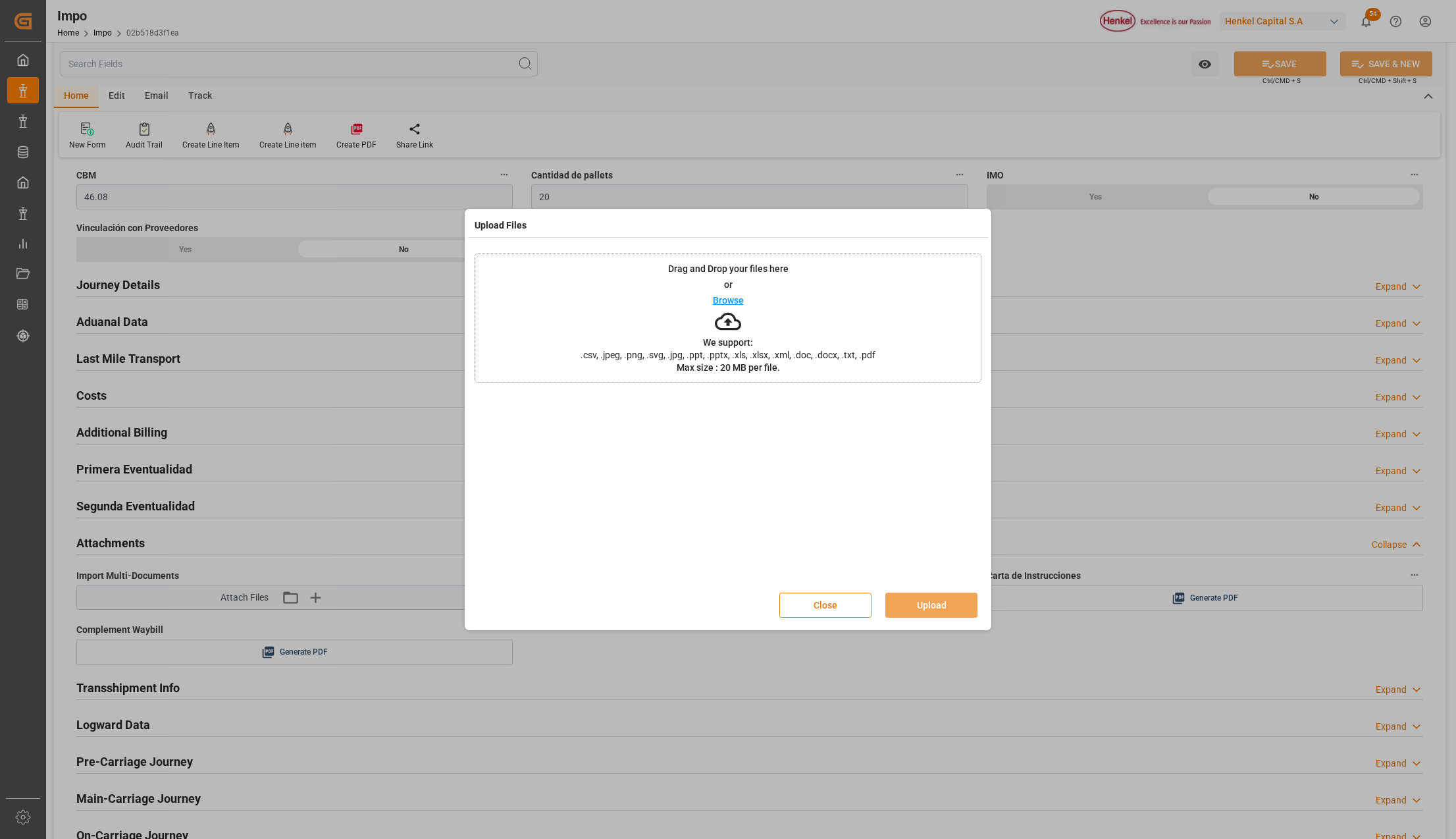
click at [830, 602] on button "Close" at bounding box center [825, 605] width 92 height 25
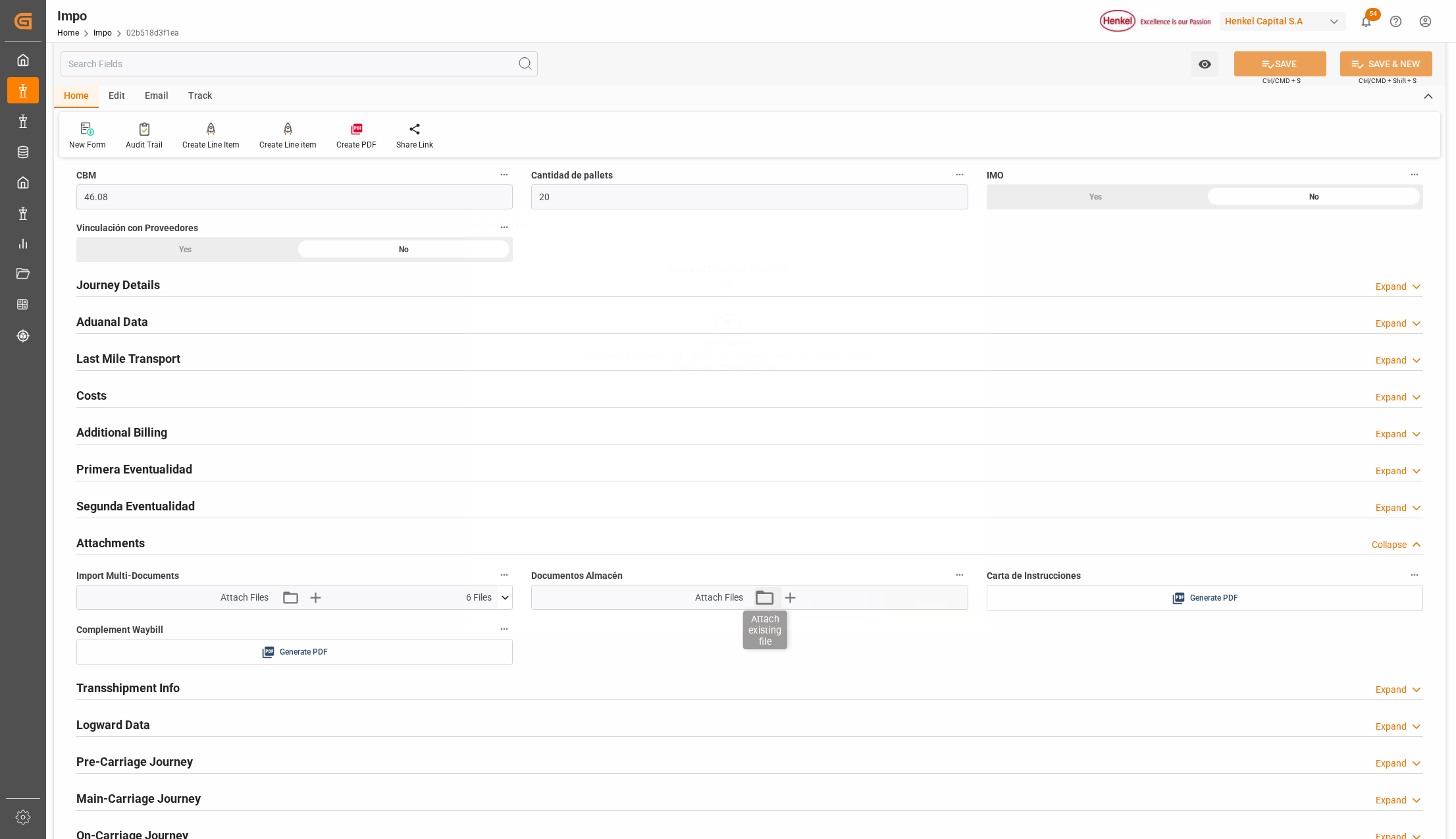
click at [764, 598] on icon "button" at bounding box center [764, 597] width 18 height 14
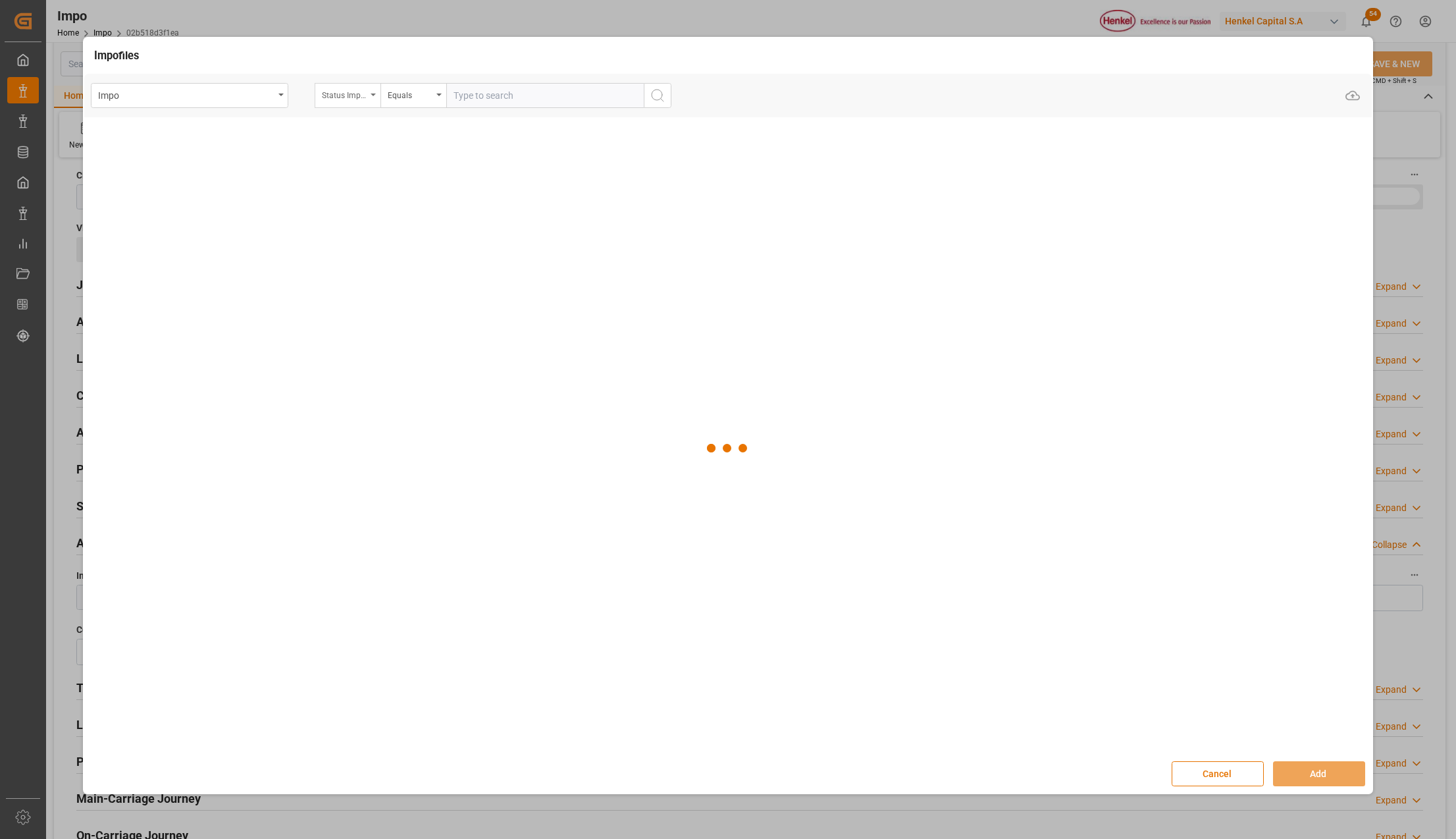
click at [371, 96] on div "Status Importación" at bounding box center [348, 95] width 66 height 25
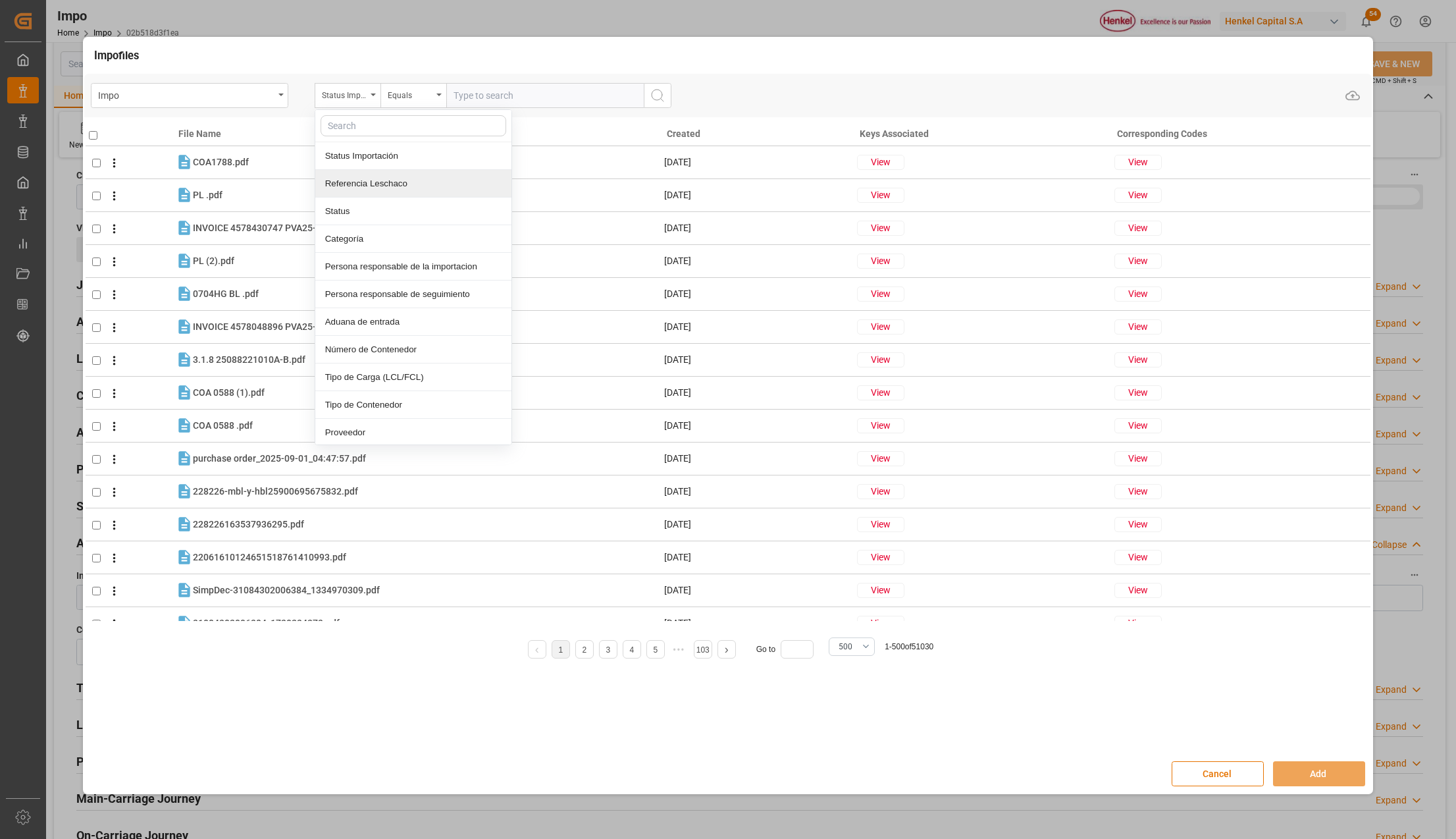
click at [390, 186] on div "Referencia Leschaco" at bounding box center [413, 184] width 196 height 28
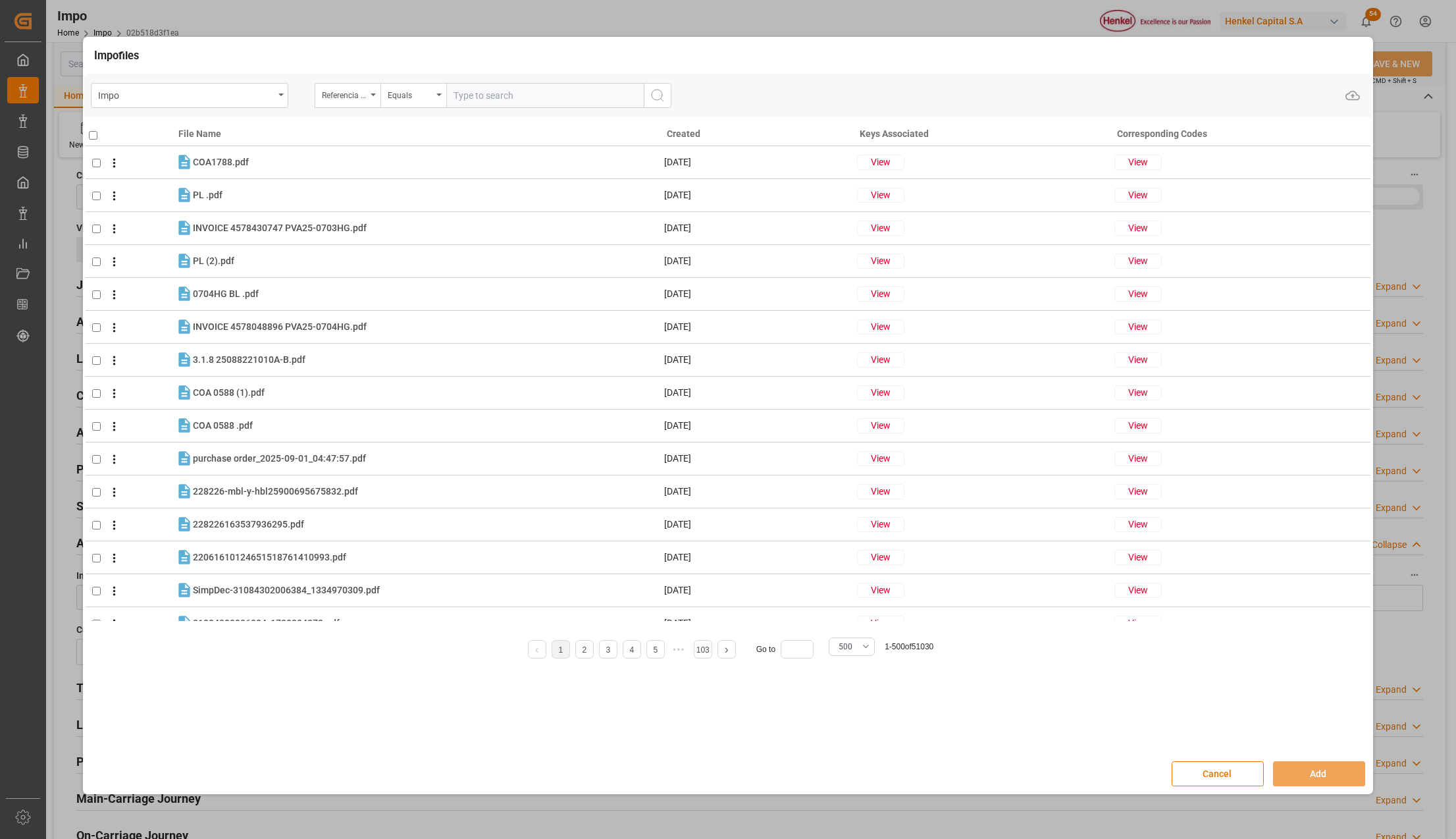
click at [485, 105] on input "text" at bounding box center [545, 95] width 197 height 25
paste input "250906900802"
type input "250906900802"
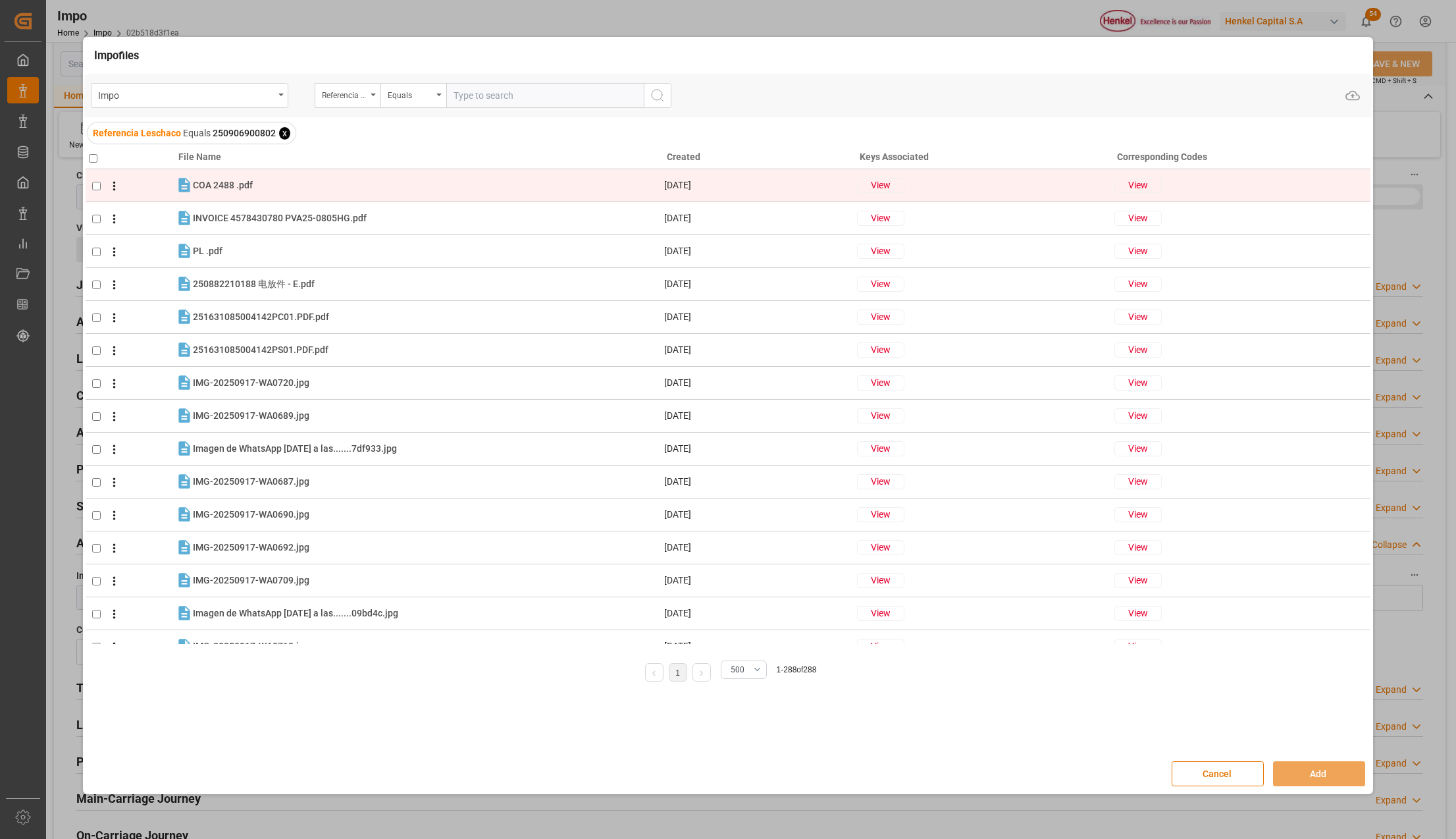
click at [90, 183] on td at bounding box center [131, 186] width 90 height 33
checkbox input "true"
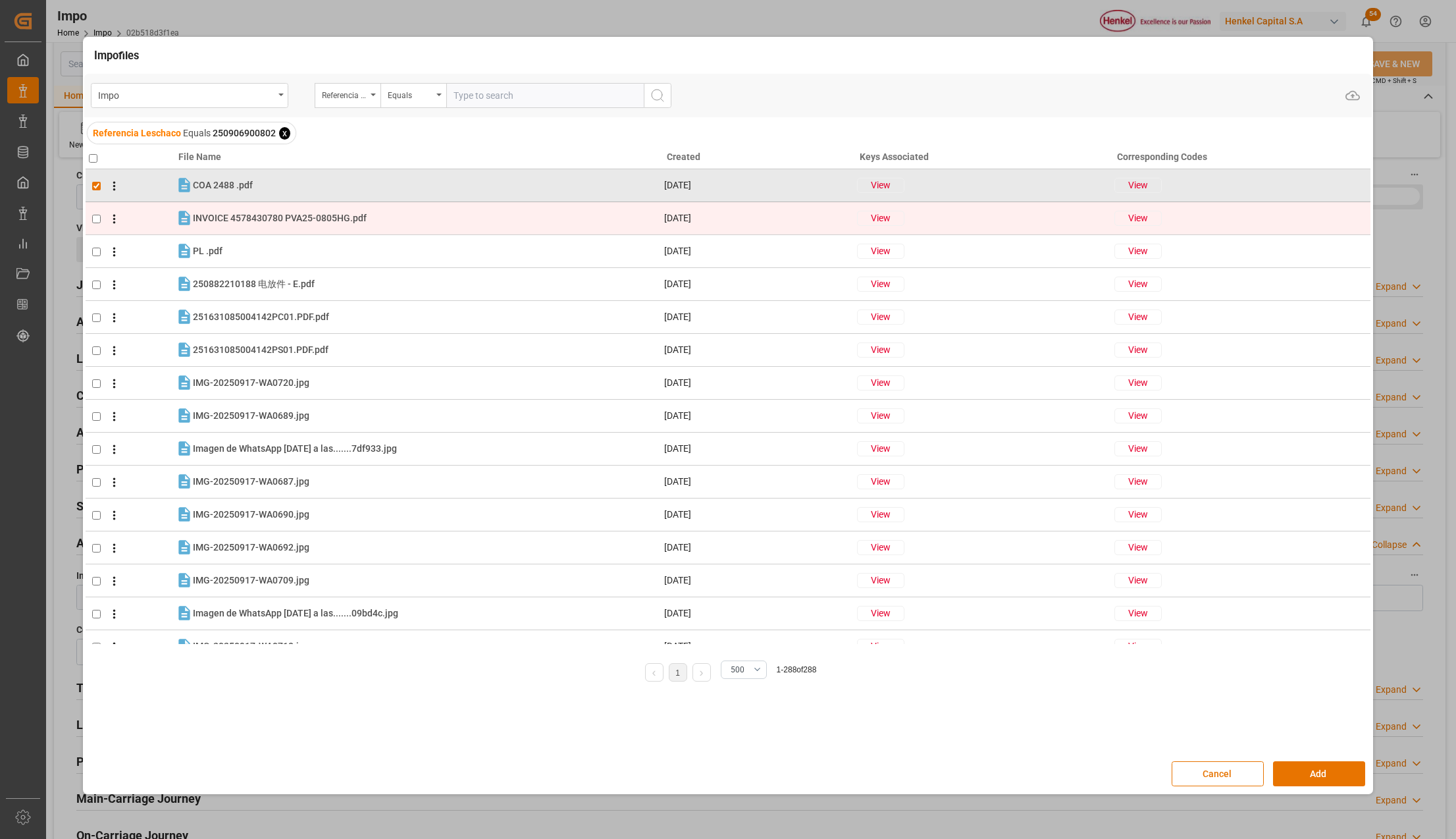
click at [101, 214] on span at bounding box center [111, 218] width 20 height 16
checkbox input "true"
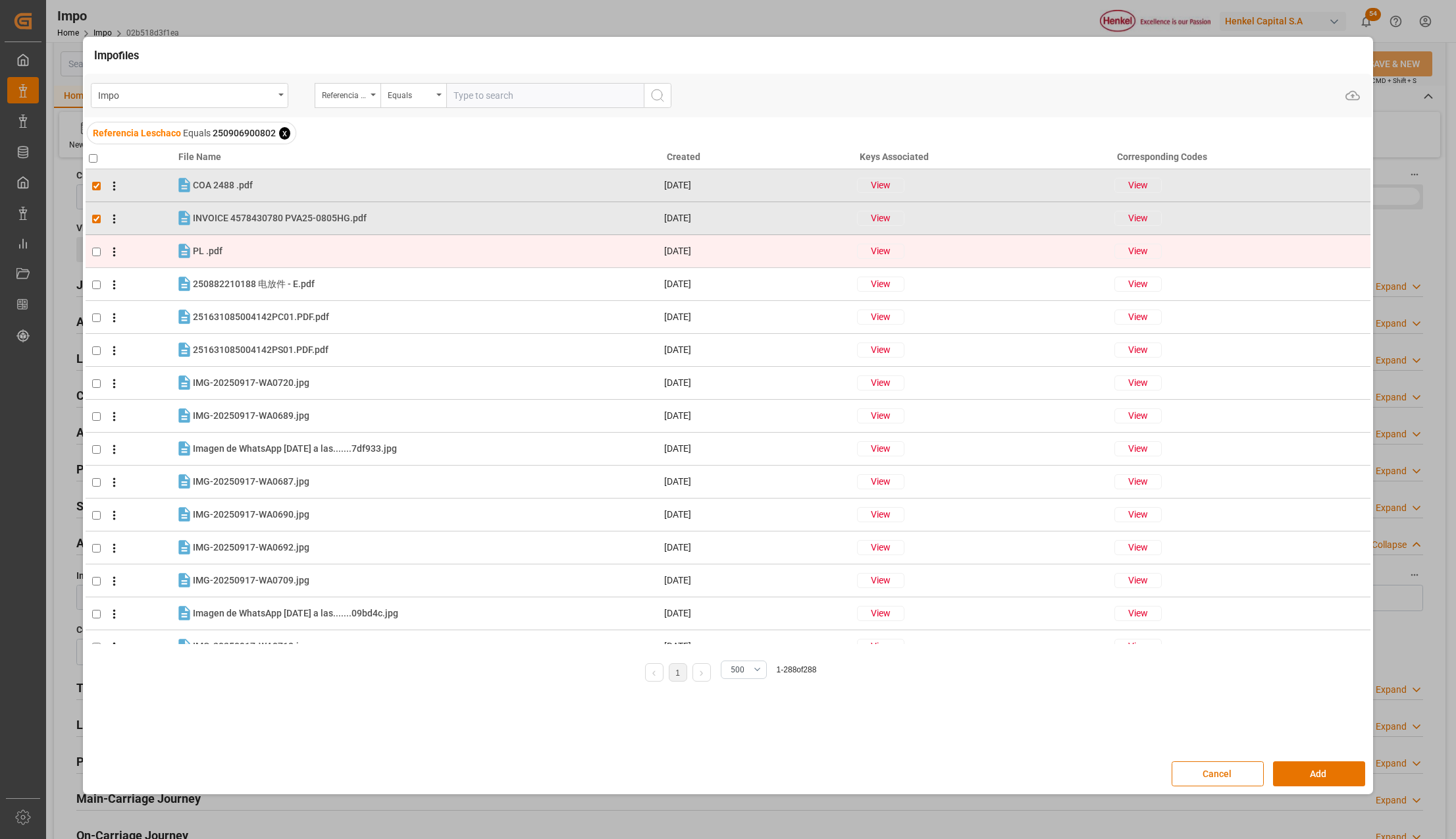
click at [99, 254] on input "checkbox" at bounding box center [96, 252] width 9 height 9
checkbox input "true"
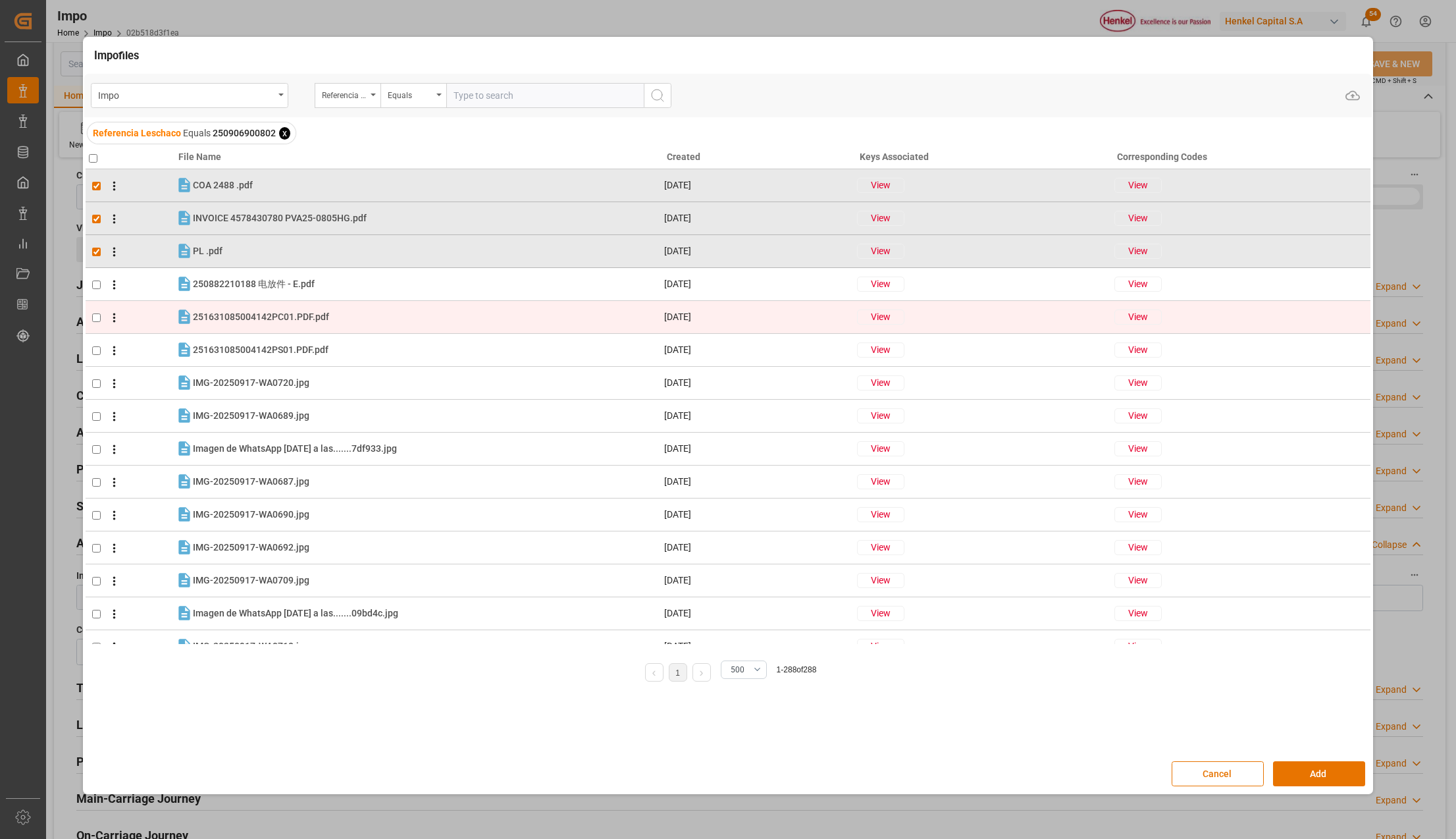
click at [93, 320] on input "checkbox" at bounding box center [96, 318] width 9 height 9
checkbox input "true"
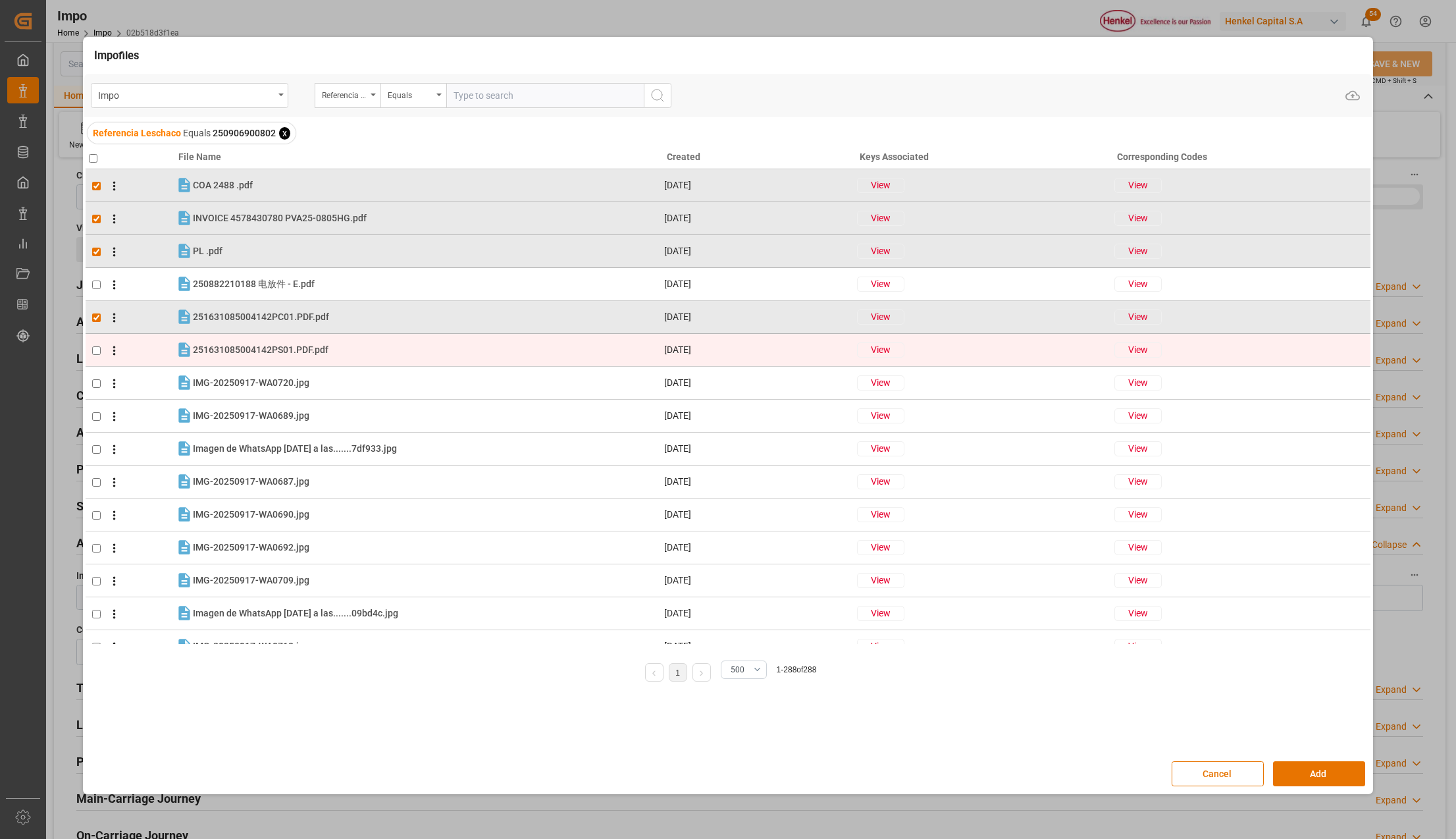
click at [92, 349] on input "checkbox" at bounding box center [96, 350] width 9 height 9
checkbox input "true"
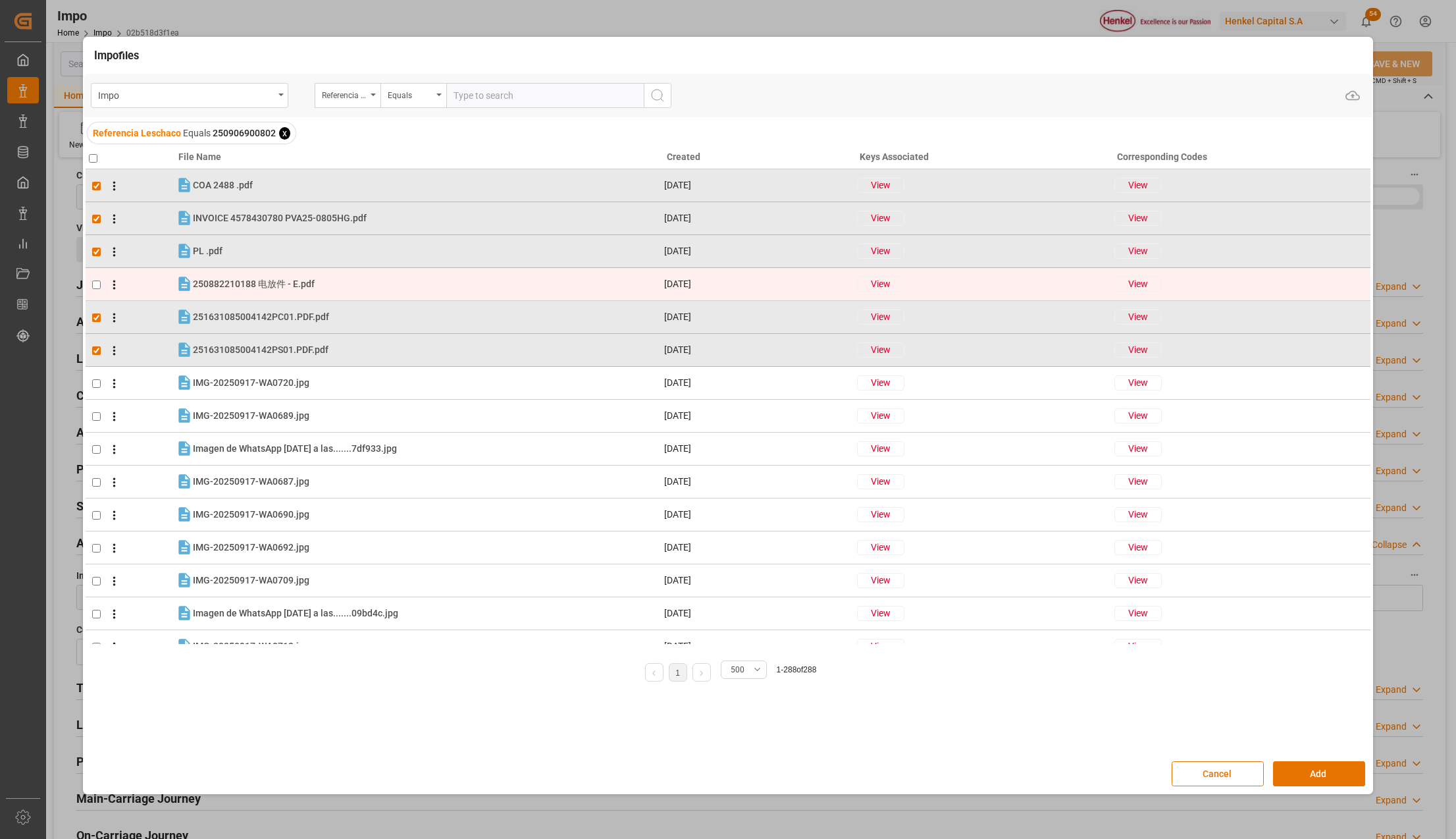
click at [95, 282] on input "checkbox" at bounding box center [96, 284] width 9 height 9
checkbox input "true"
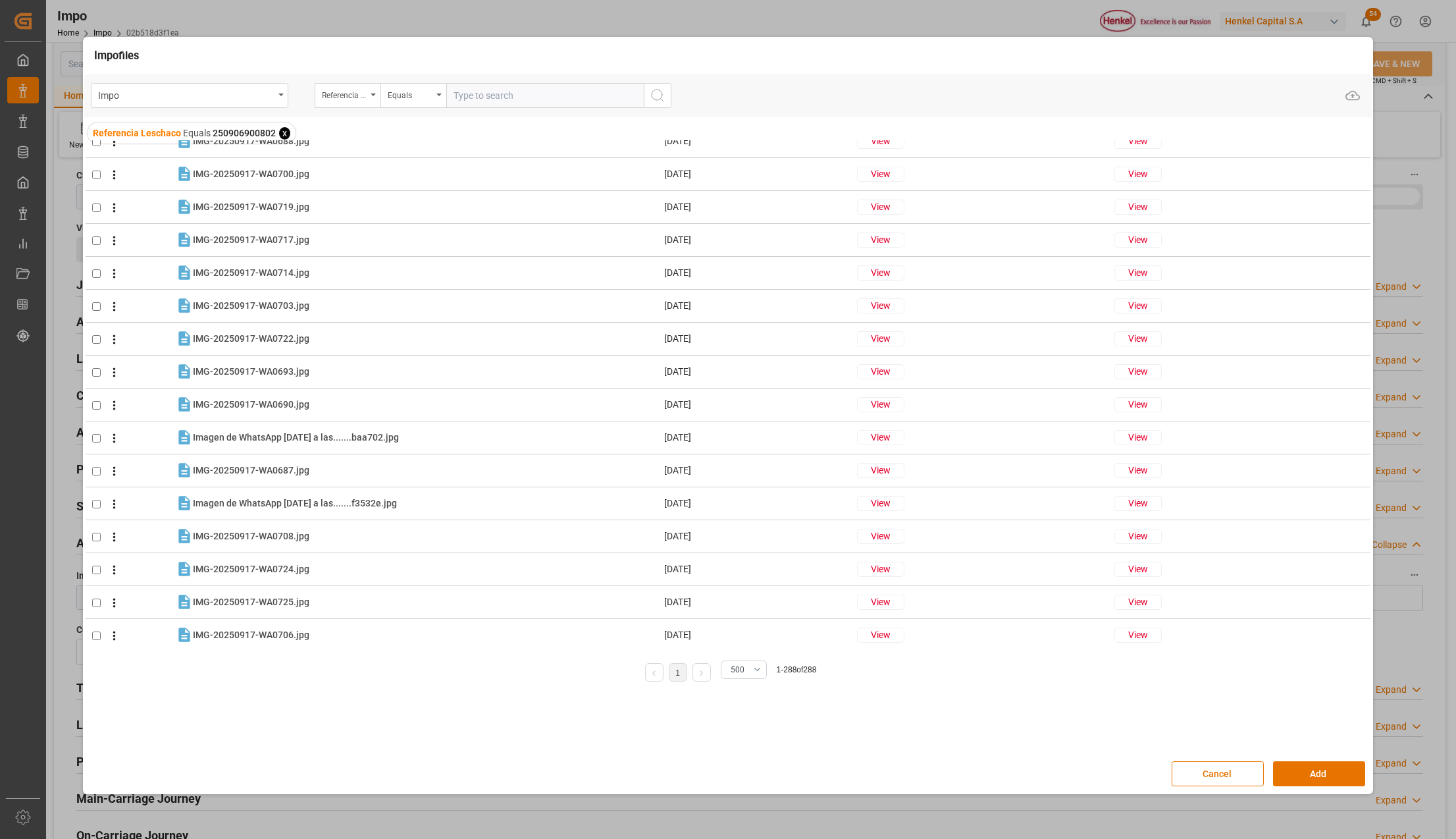
scroll to position [3248, 0]
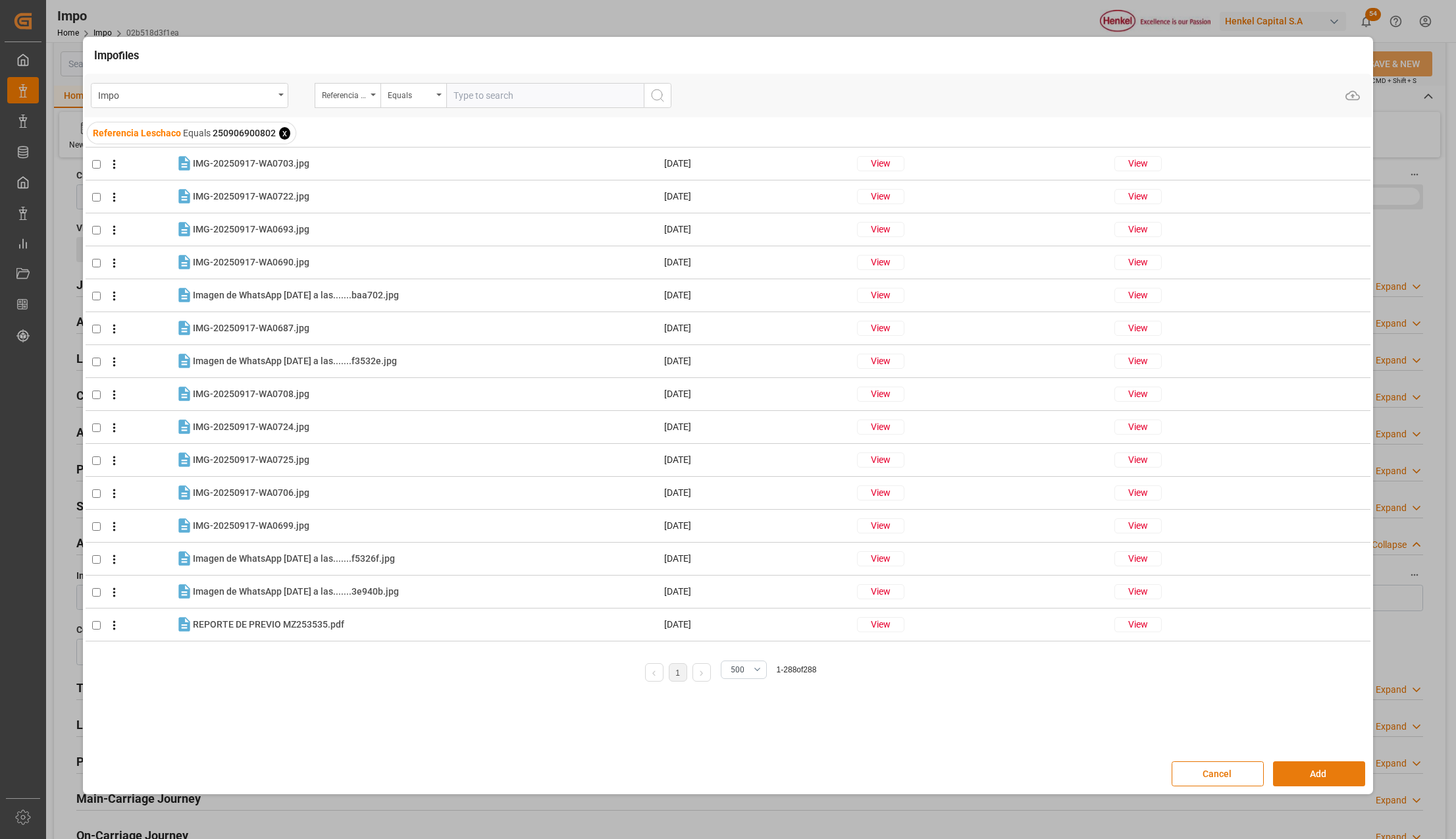
click at [1330, 766] on button "Add" at bounding box center [1319, 774] width 92 height 25
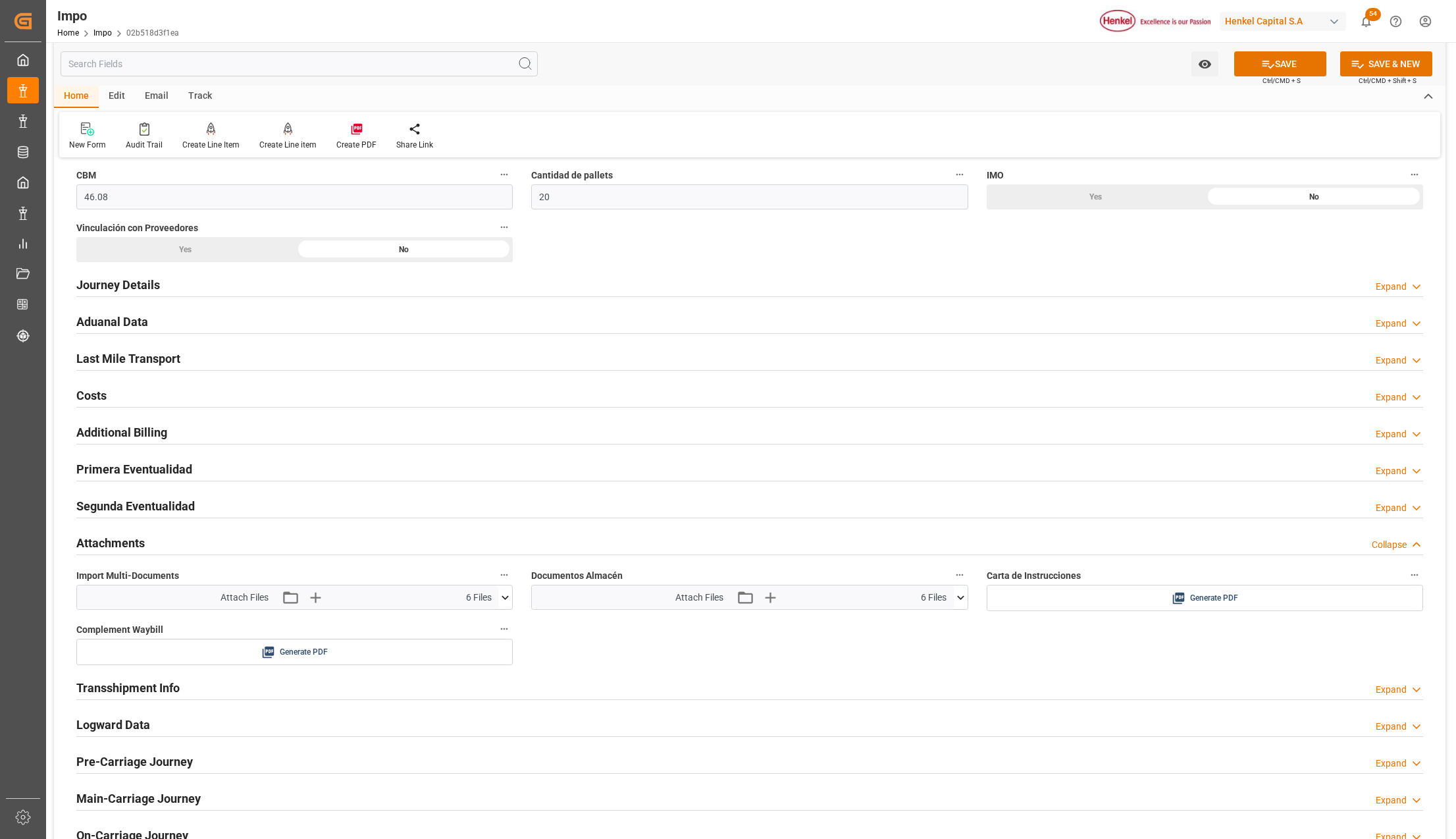
click at [960, 599] on icon at bounding box center [960, 597] width 14 height 14
click at [1173, 644] on div "Overview Collapse Status Importación Pedimento Pagado Referencia Leschaco 25090…" at bounding box center [749, 122] width 1391 height 1488
click at [1319, 59] on button "SAVE" at bounding box center [1280, 63] width 92 height 25
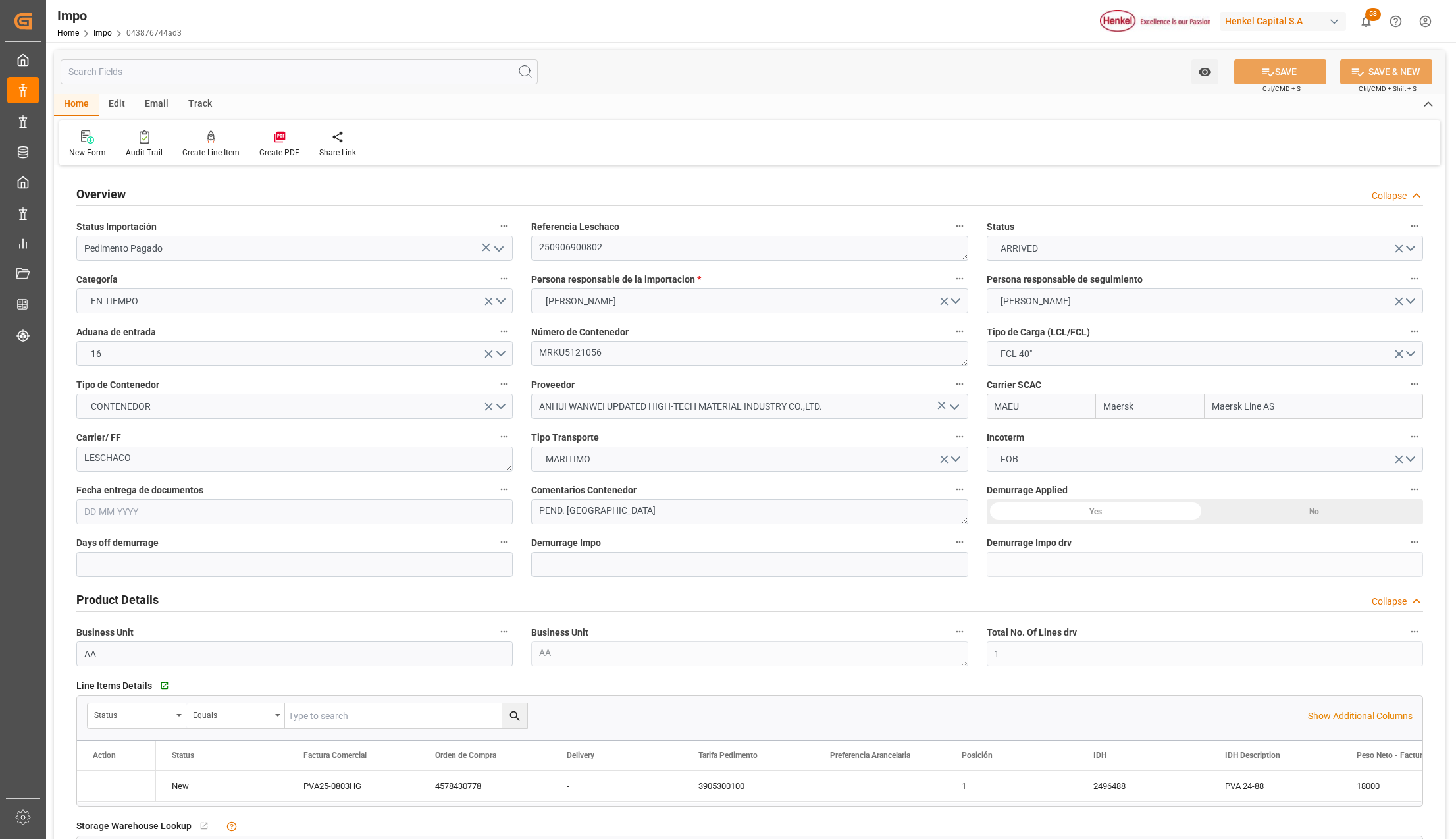
type input "Maersk"
type input "Maersk Line AS"
type input "1"
type input "46.08"
type input "20"
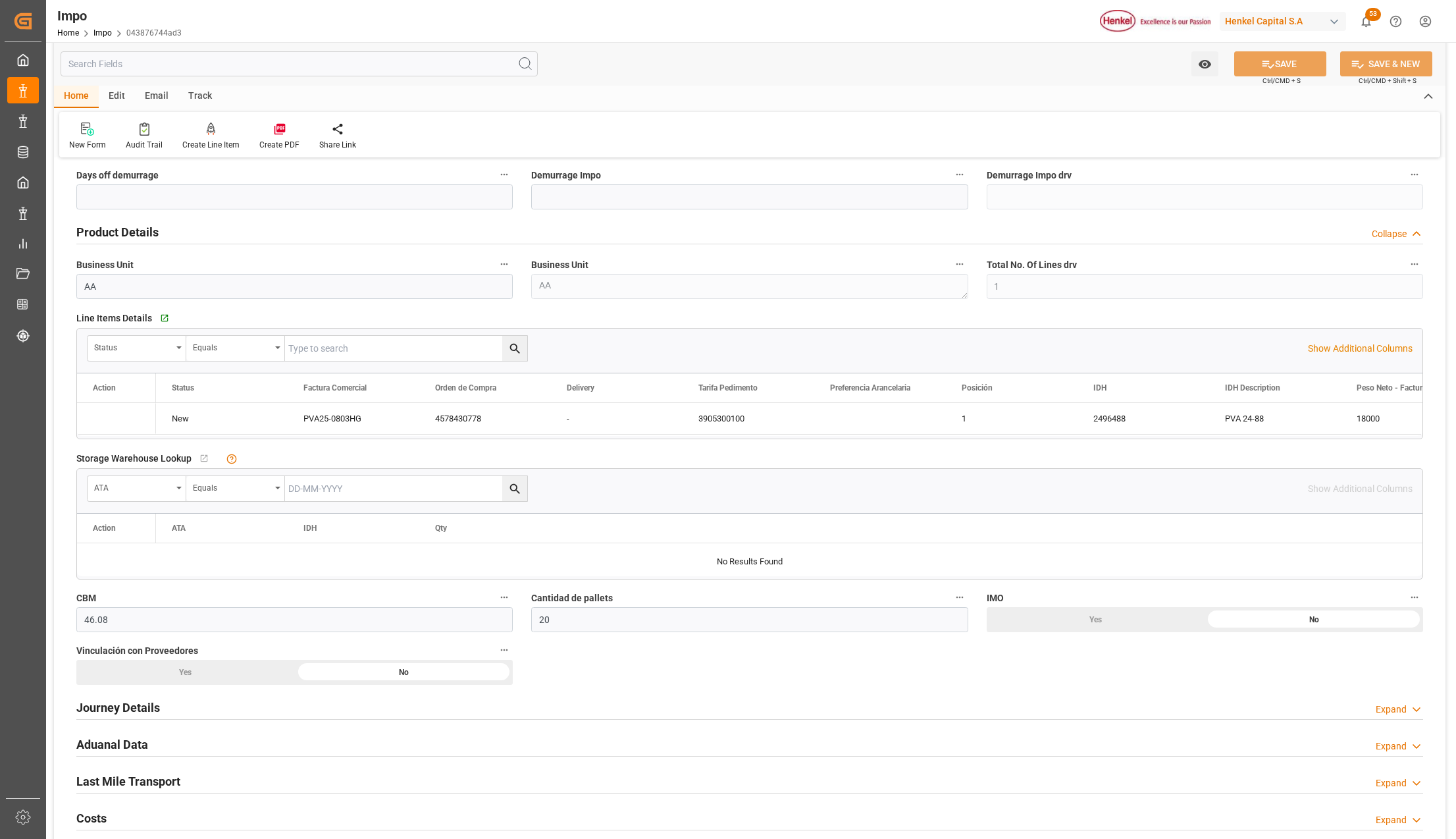
type input "[DATE]"
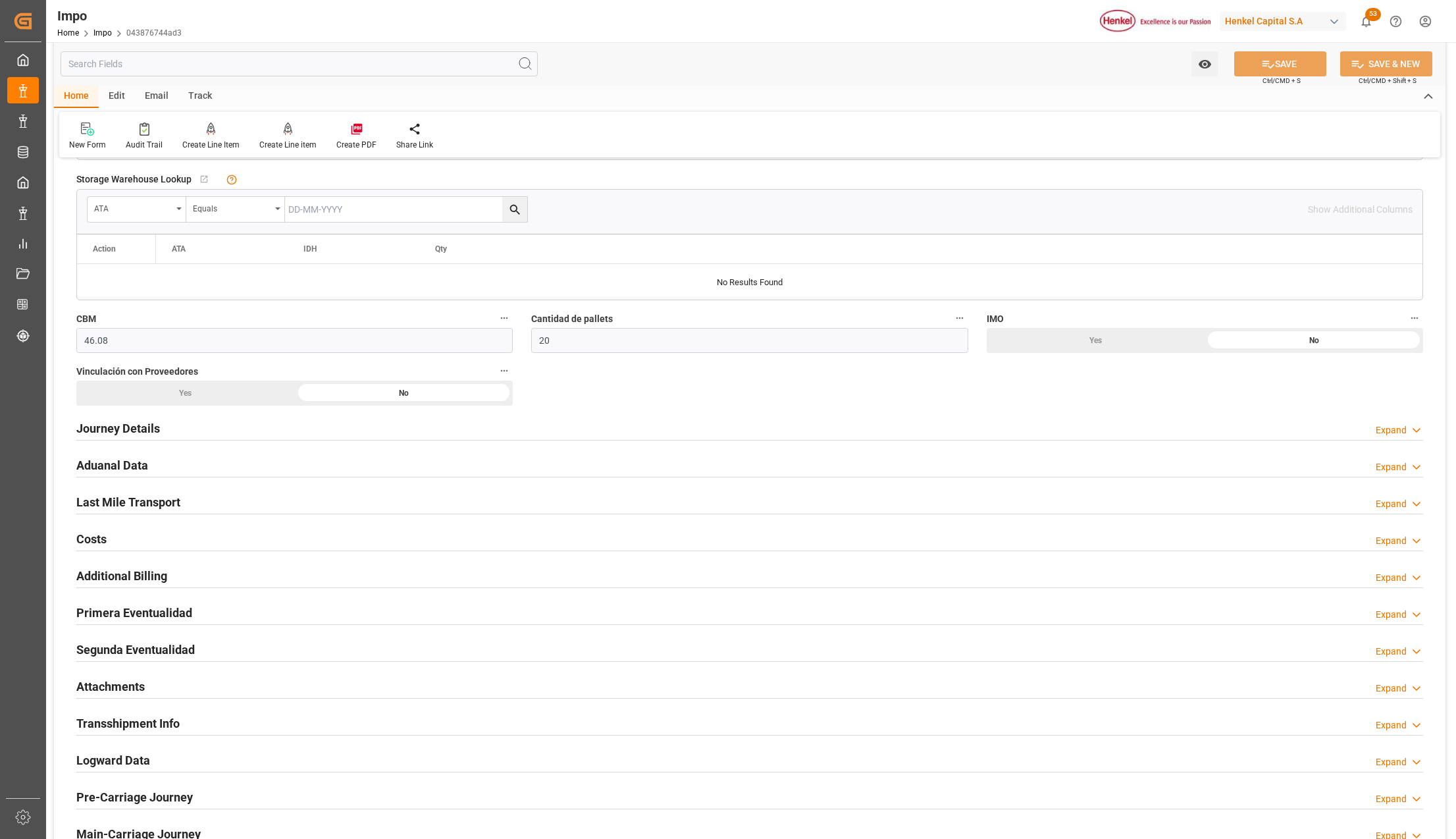
scroll to position [790, 0]
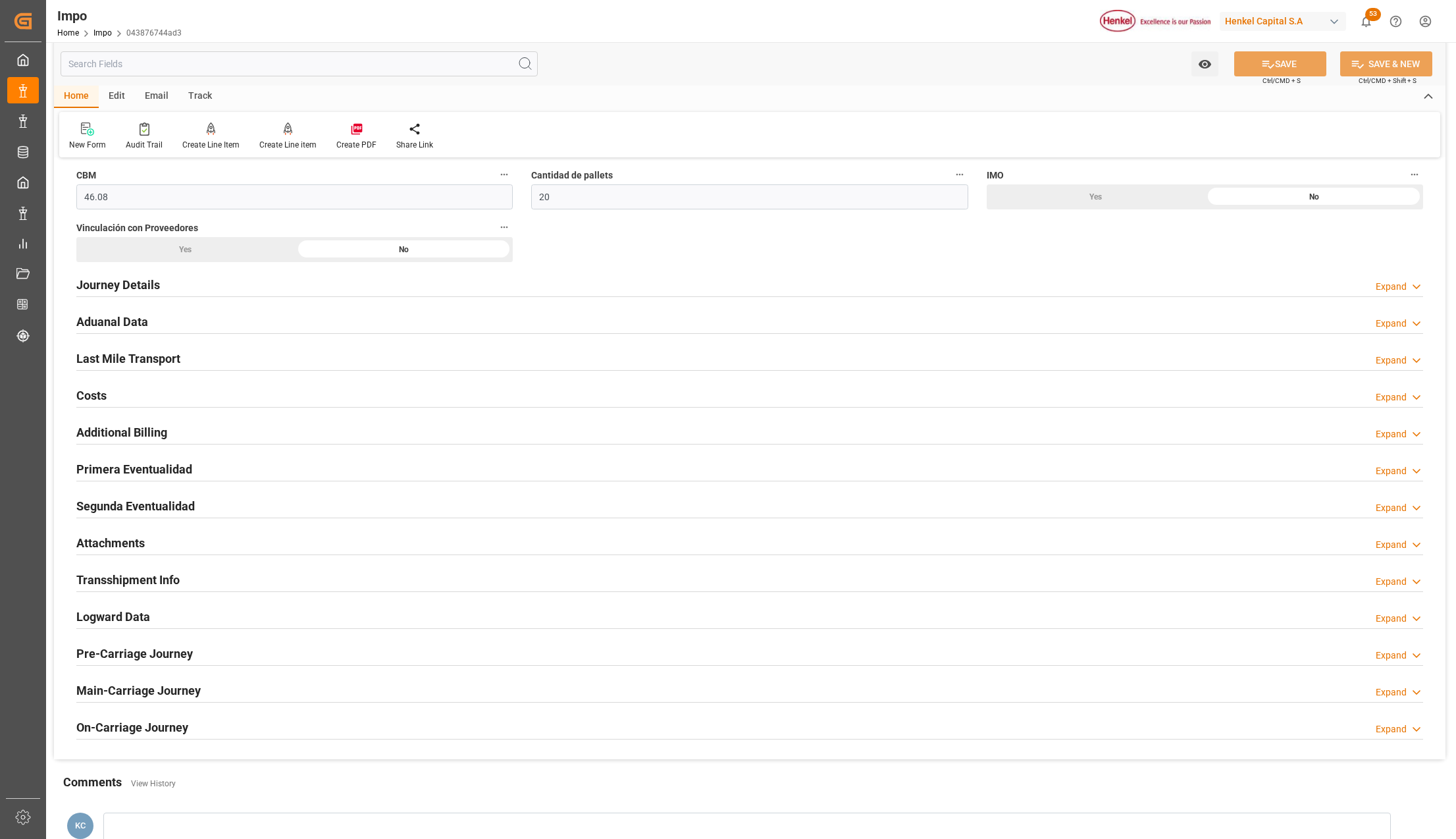
click at [114, 543] on h2 "Attachments" at bounding box center [110, 543] width 69 height 18
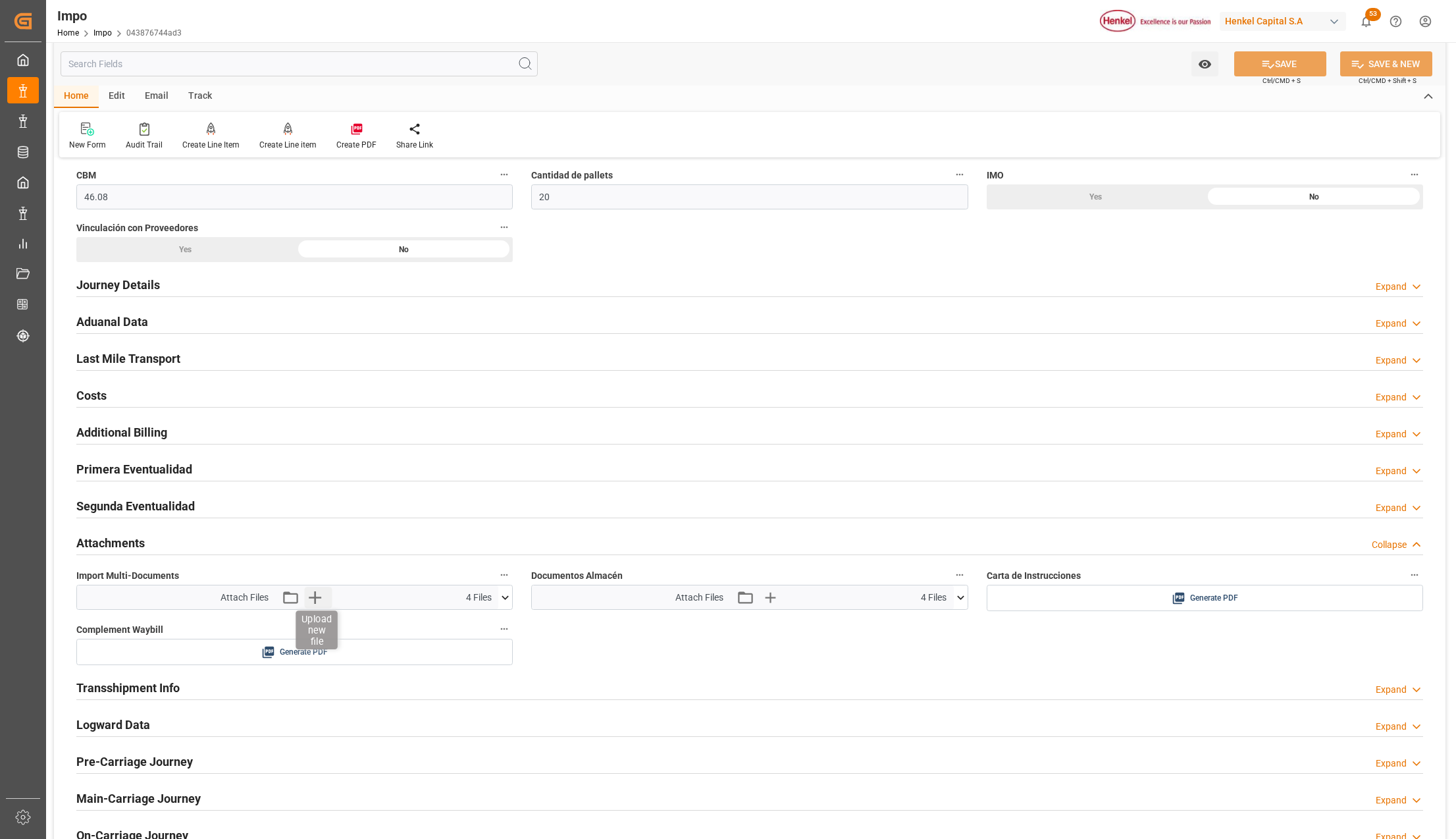
click at [314, 602] on icon "button" at bounding box center [315, 597] width 12 height 12
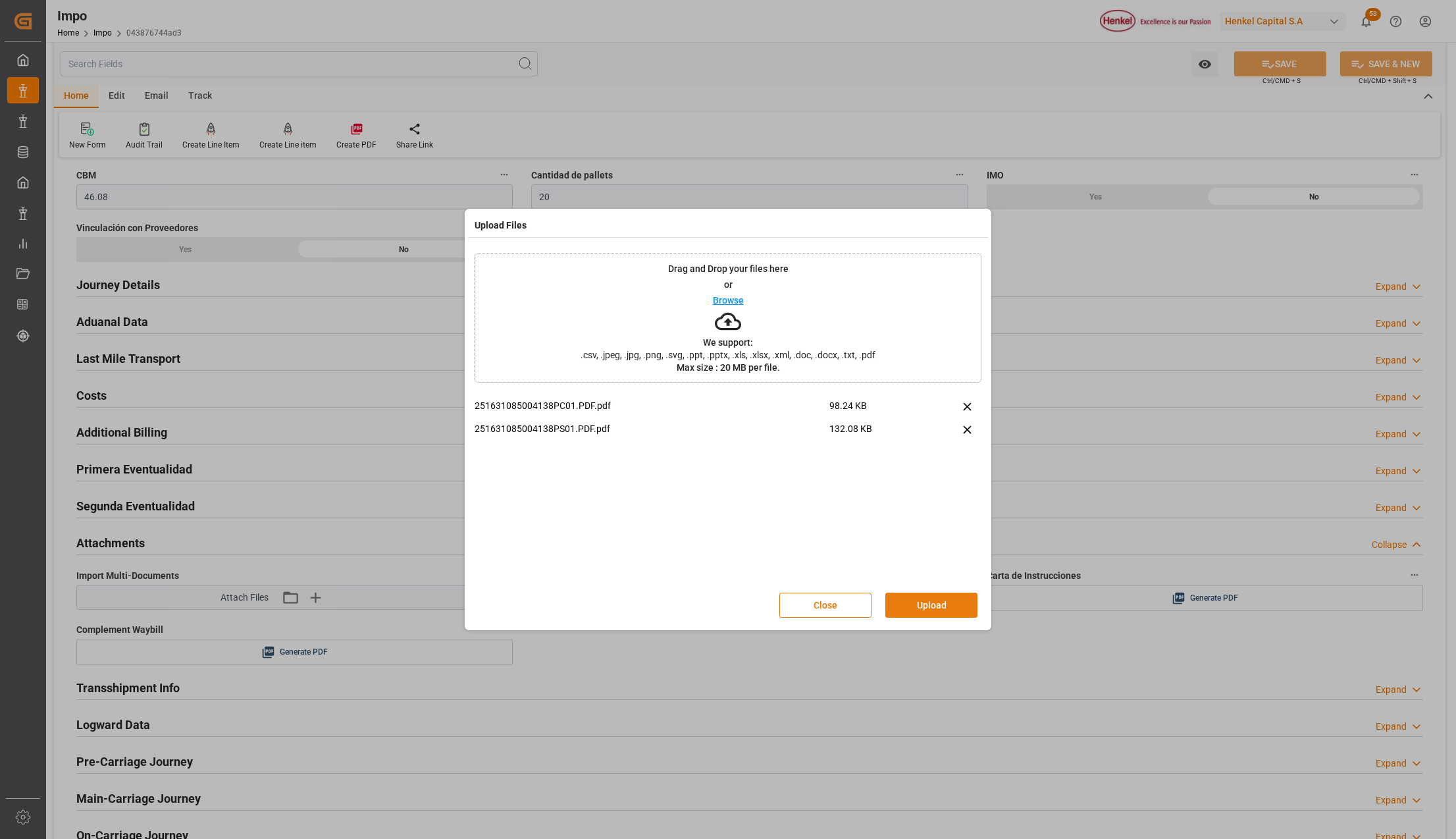
click at [933, 603] on button "Upload" at bounding box center [931, 605] width 92 height 25
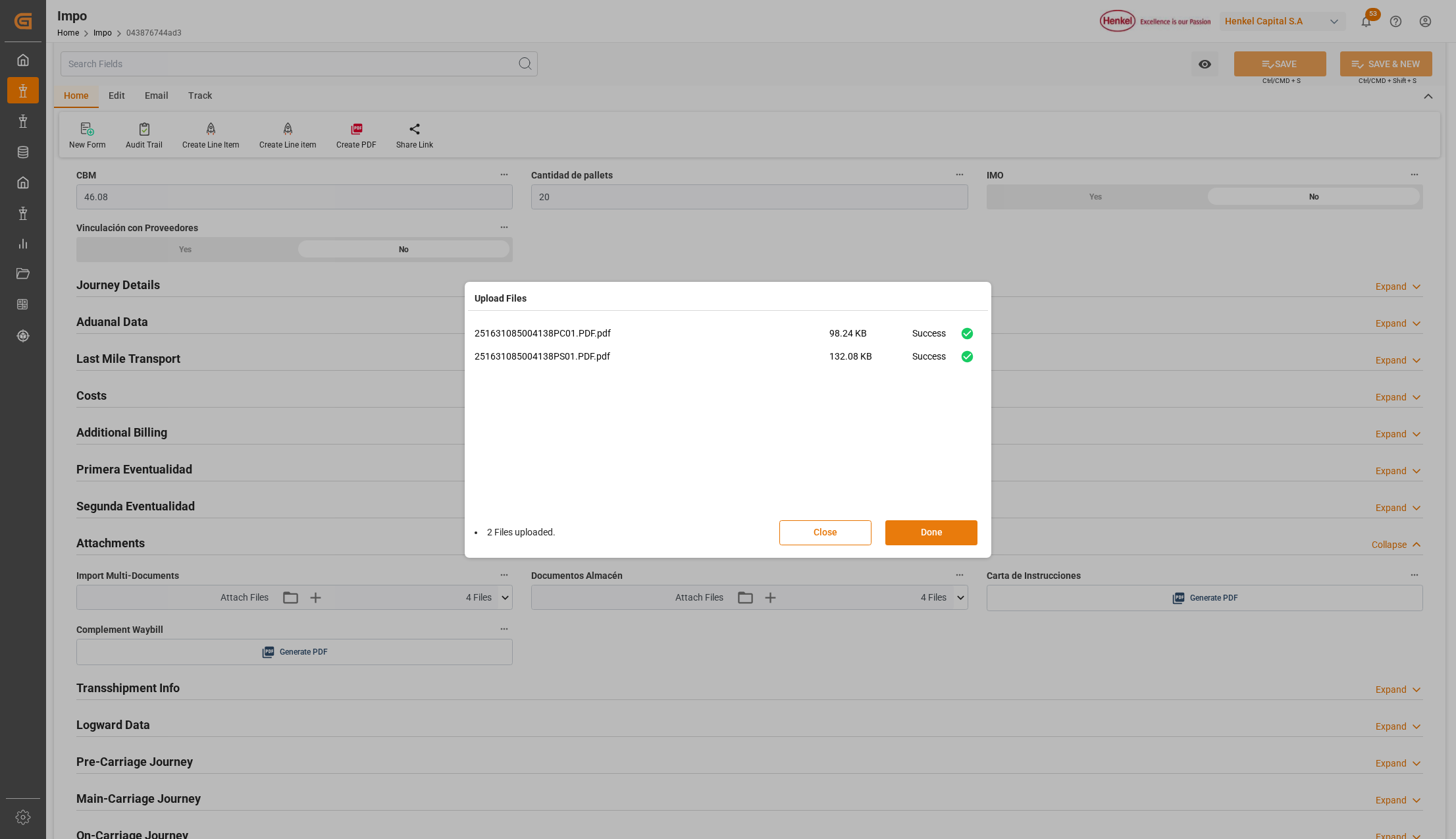
click at [935, 536] on button "Done" at bounding box center [931, 533] width 92 height 25
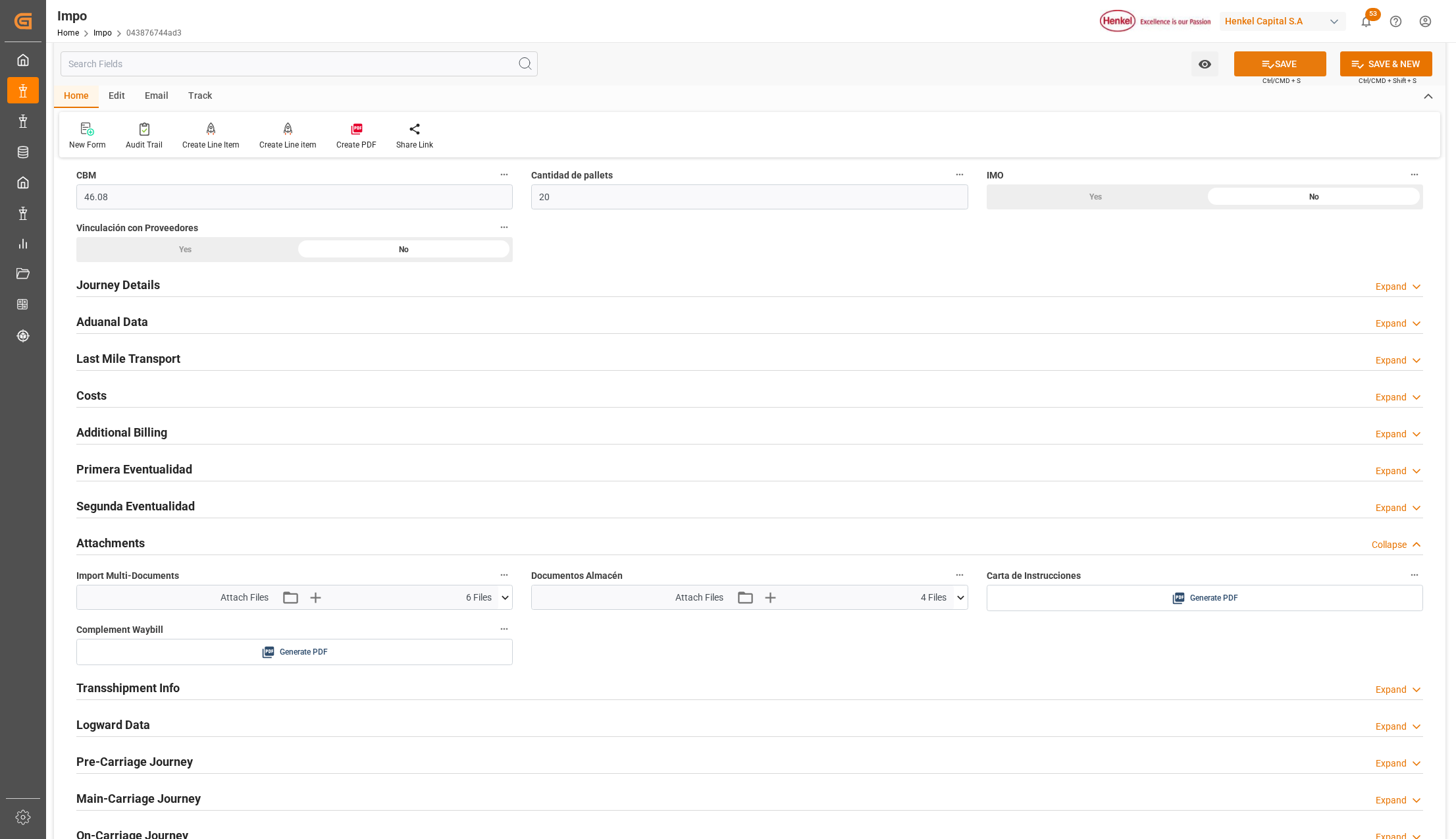
click at [1265, 65] on icon at bounding box center [1268, 64] width 14 height 14
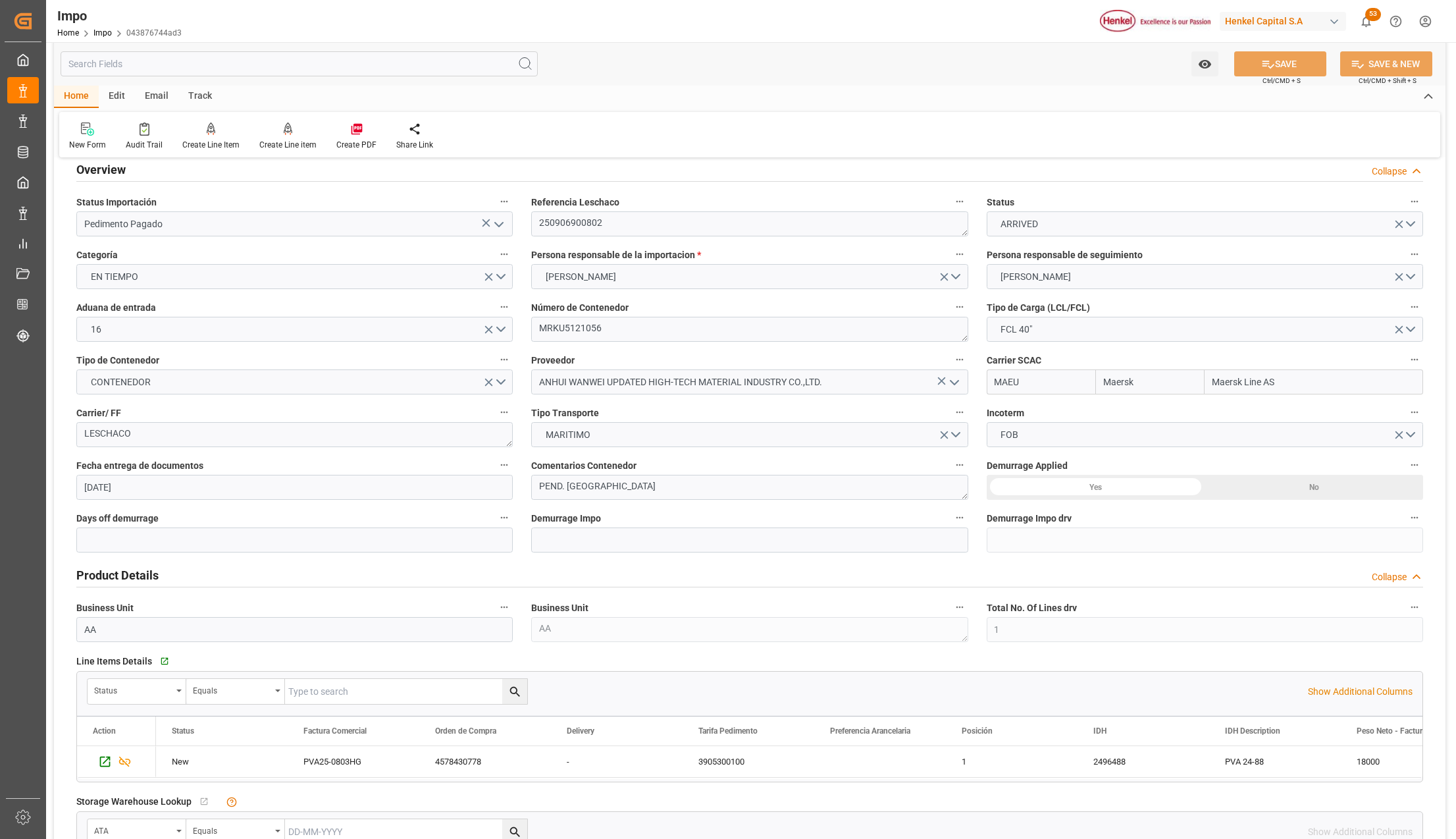
scroll to position [0, 0]
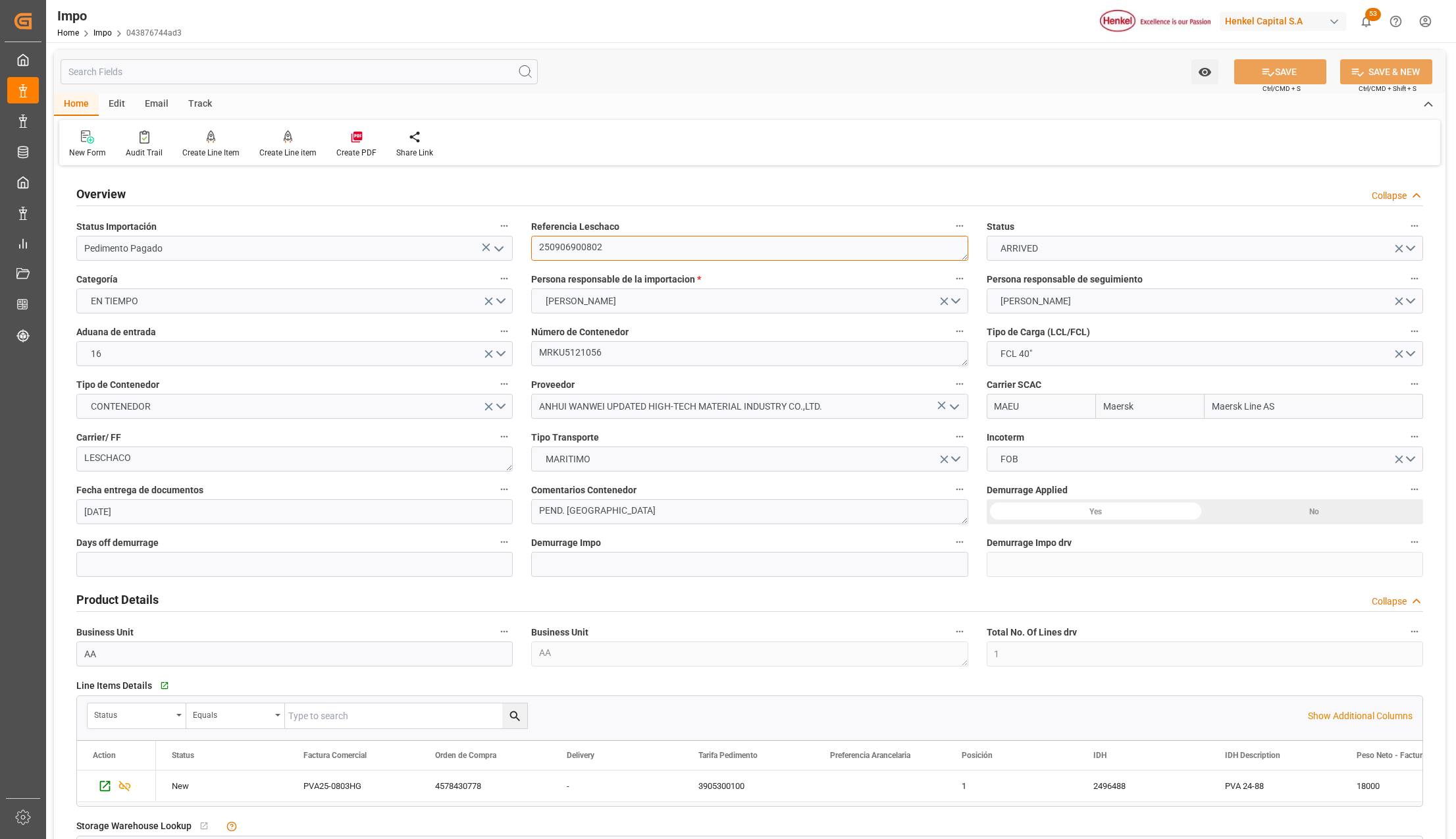
click at [577, 248] on textarea "250906900802" at bounding box center [749, 248] width 437 height 25
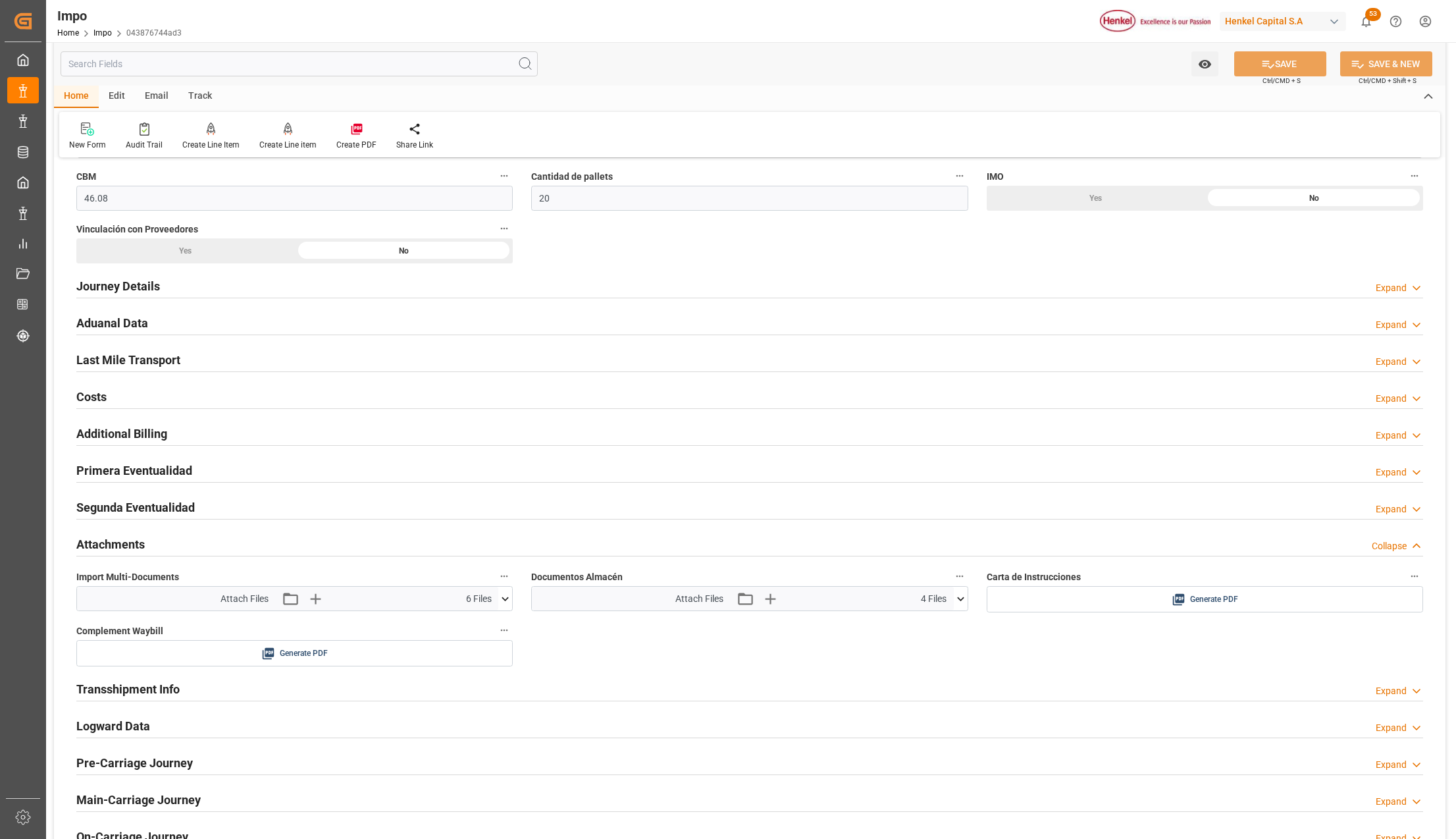
scroll to position [790, 0]
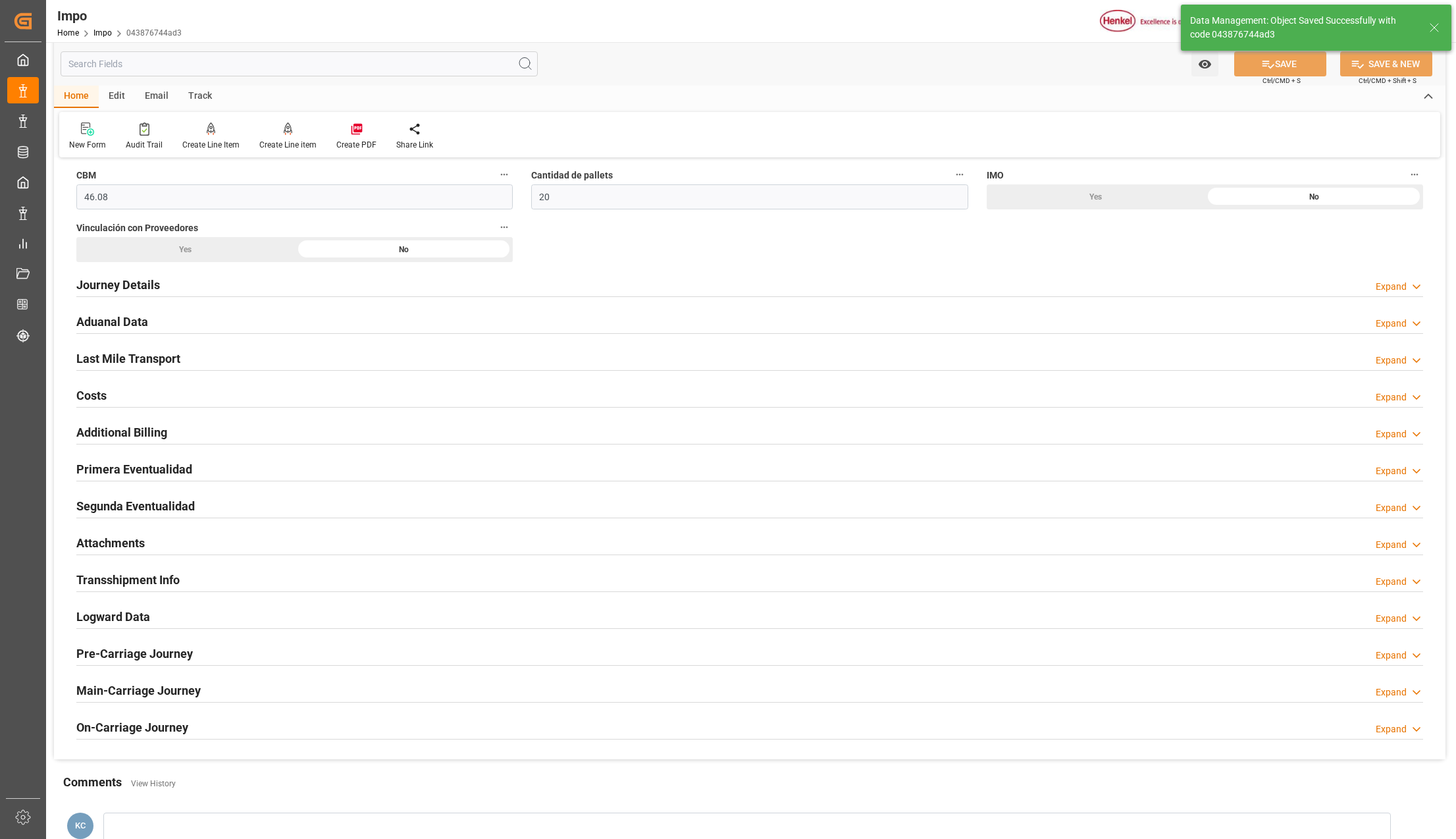
click at [112, 540] on h2 "Attachments" at bounding box center [110, 543] width 69 height 18
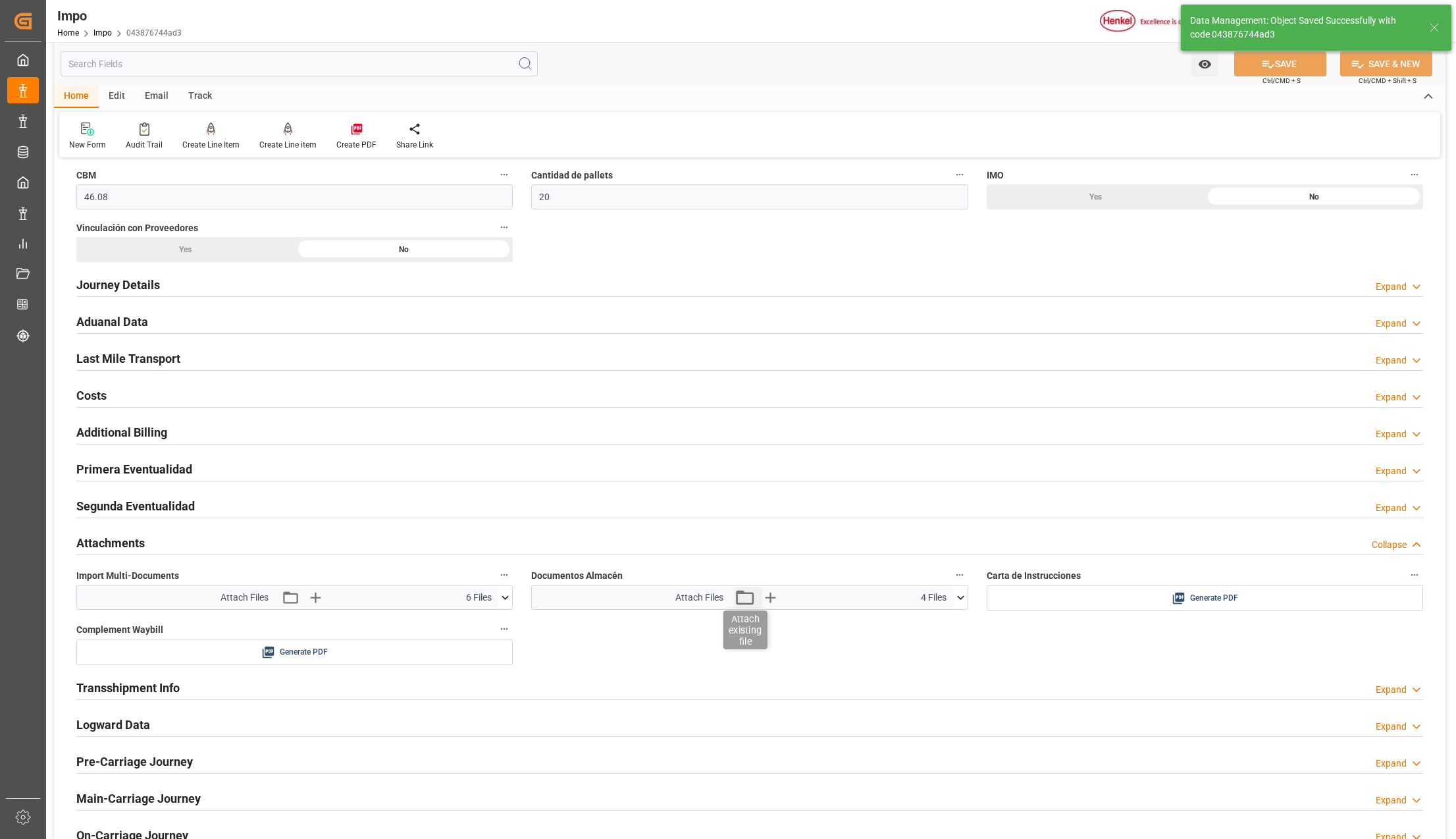
click at [740, 602] on icon "button" at bounding box center [744, 597] width 21 height 21
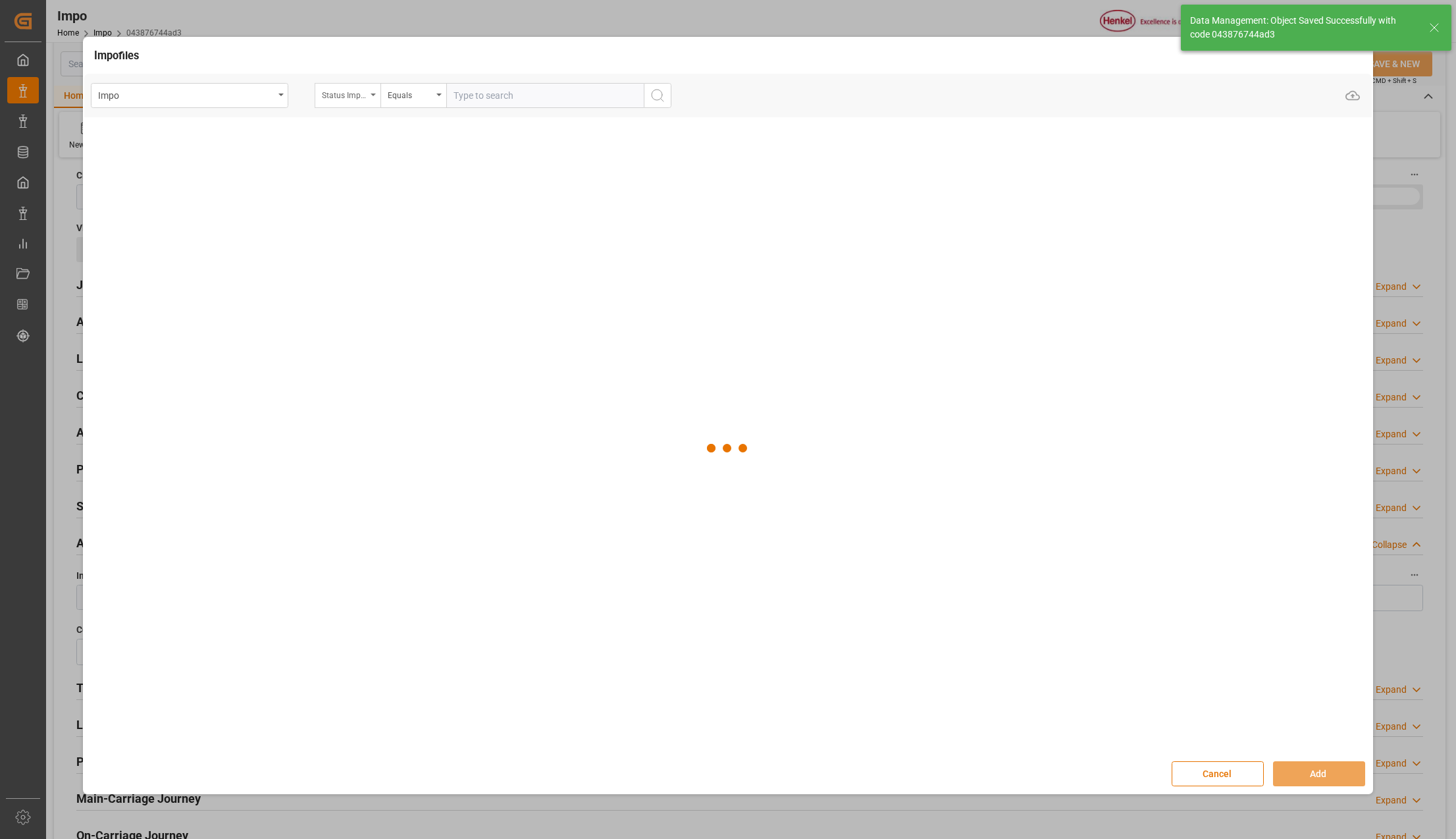
click at [374, 87] on div "Status Importación" at bounding box center [348, 95] width 66 height 25
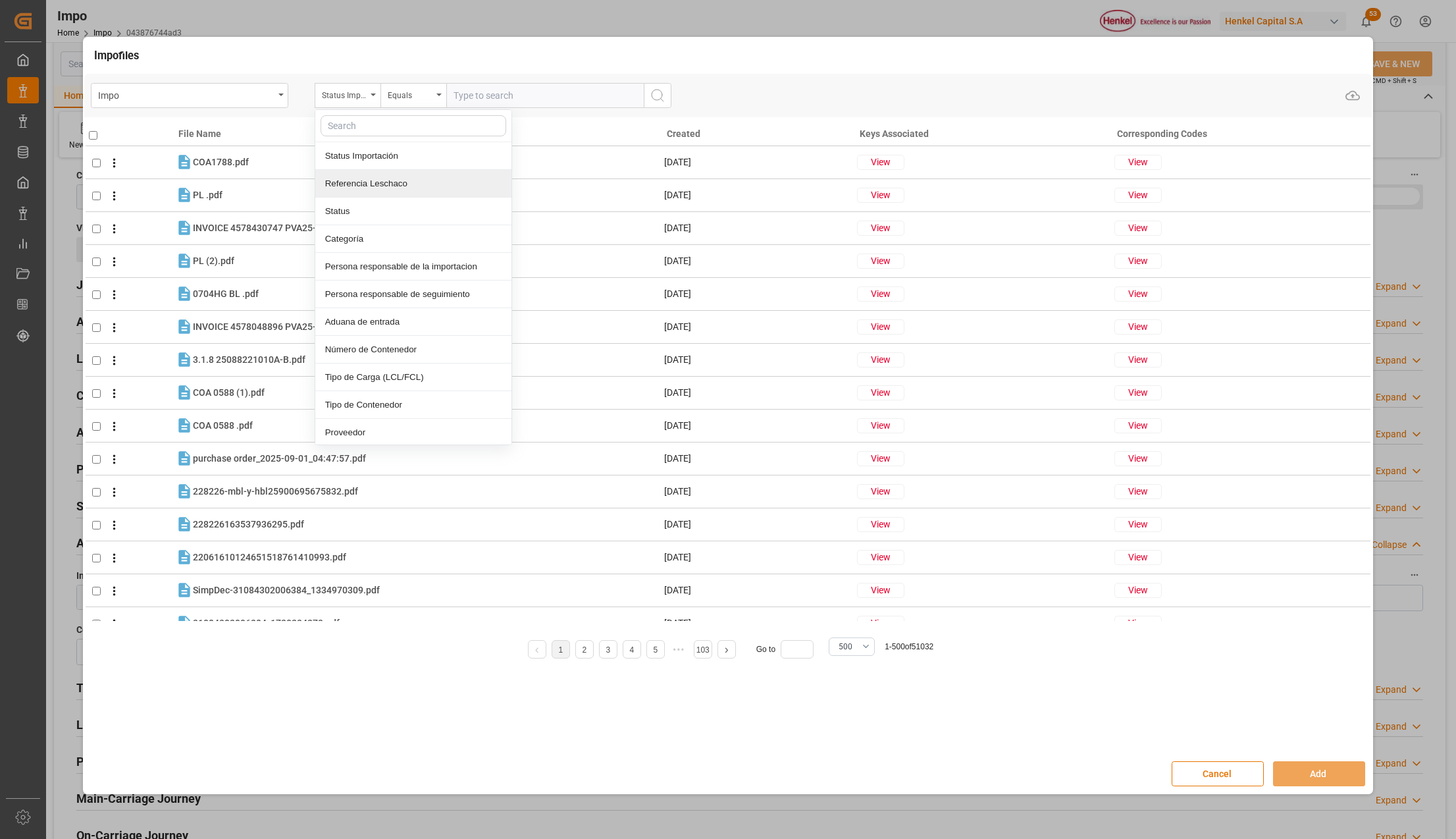
click at [375, 193] on div "Referencia Leschaco" at bounding box center [413, 184] width 196 height 28
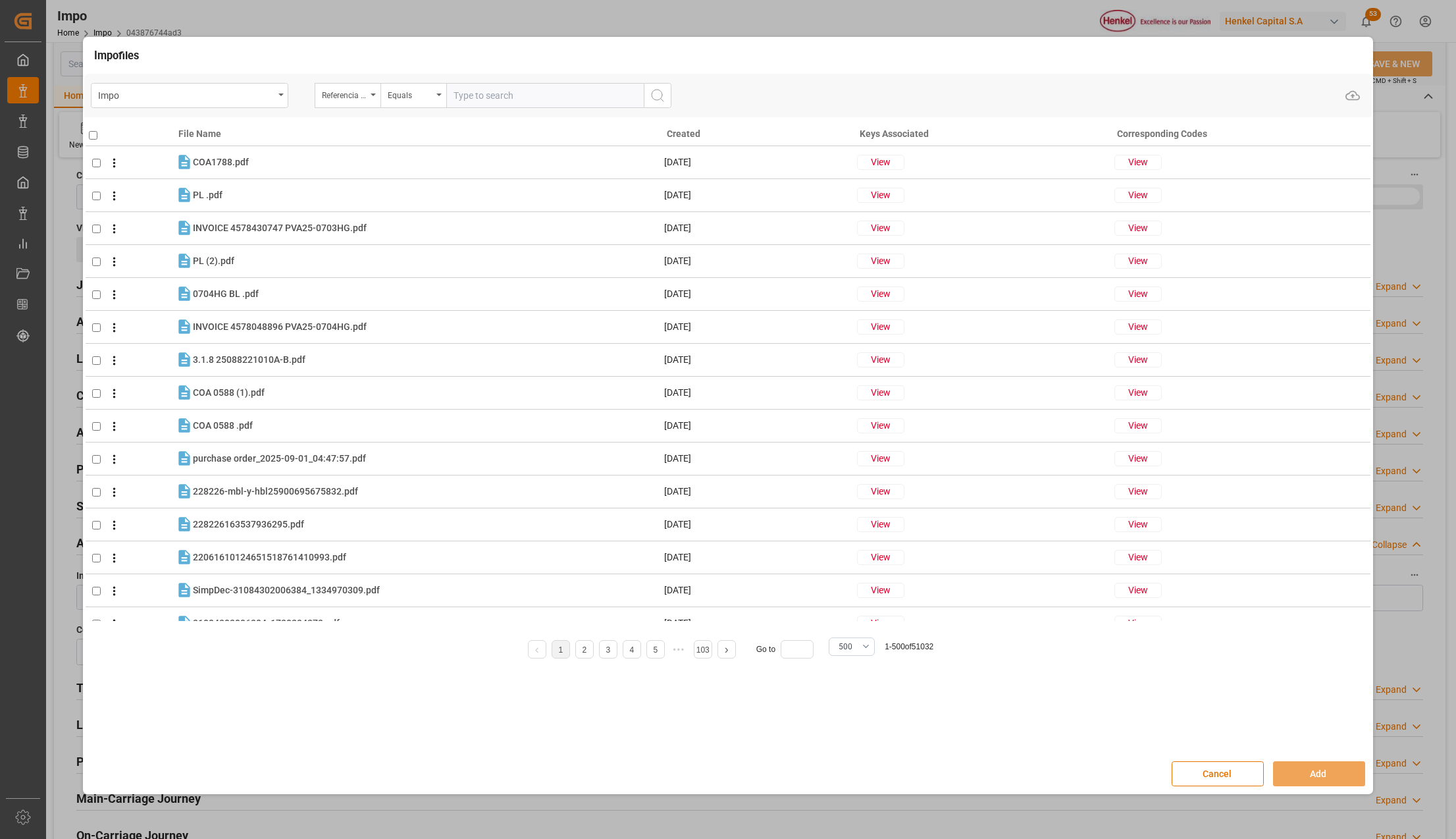
click at [499, 92] on input "text" at bounding box center [545, 95] width 197 height 25
paste input "250906900802"
type input "250906900802"
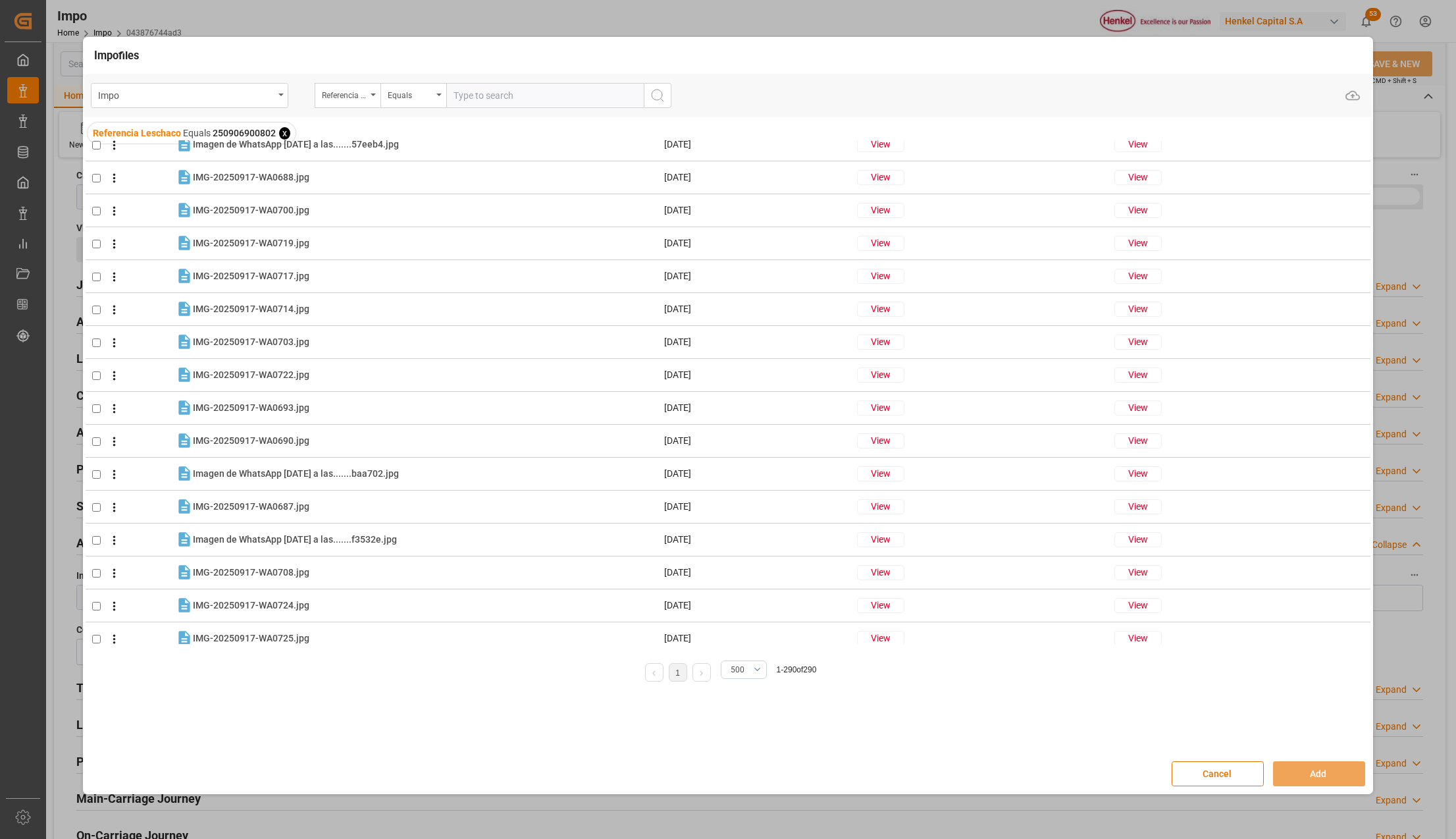
scroll to position [0, 0]
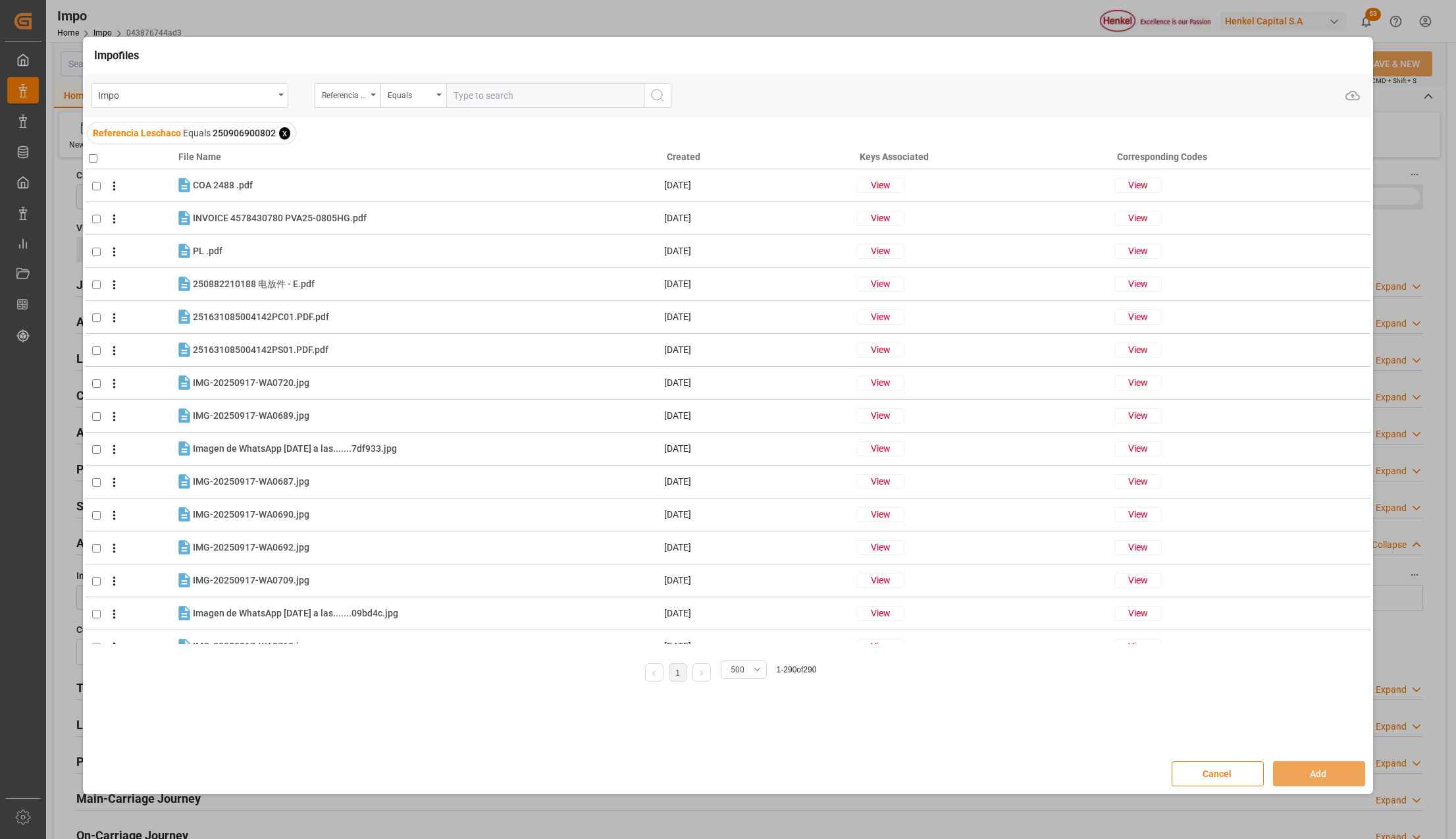
click at [1249, 773] on button "Cancel" at bounding box center [1217, 774] width 92 height 25
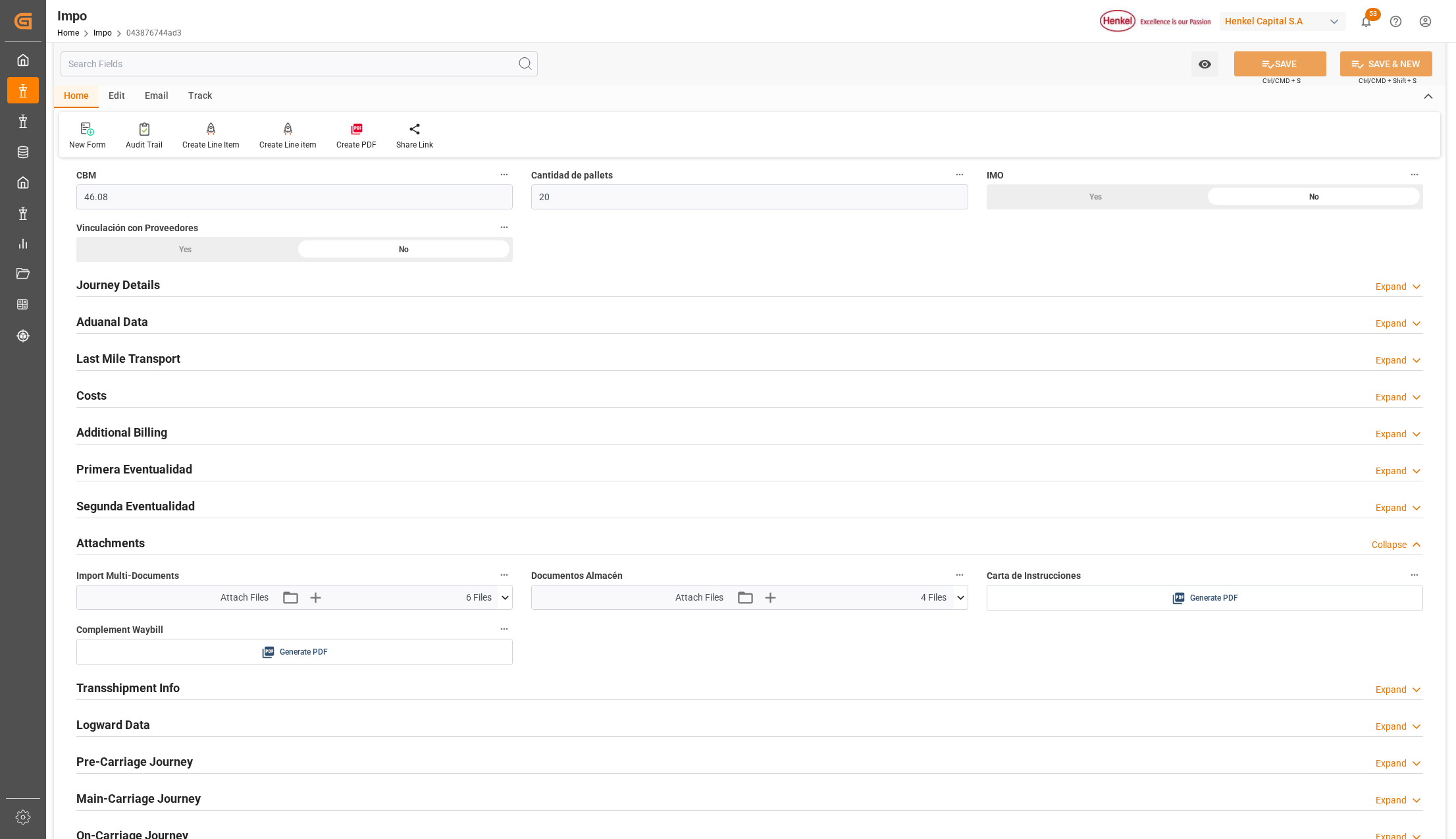
click at [506, 604] on icon at bounding box center [505, 597] width 14 height 14
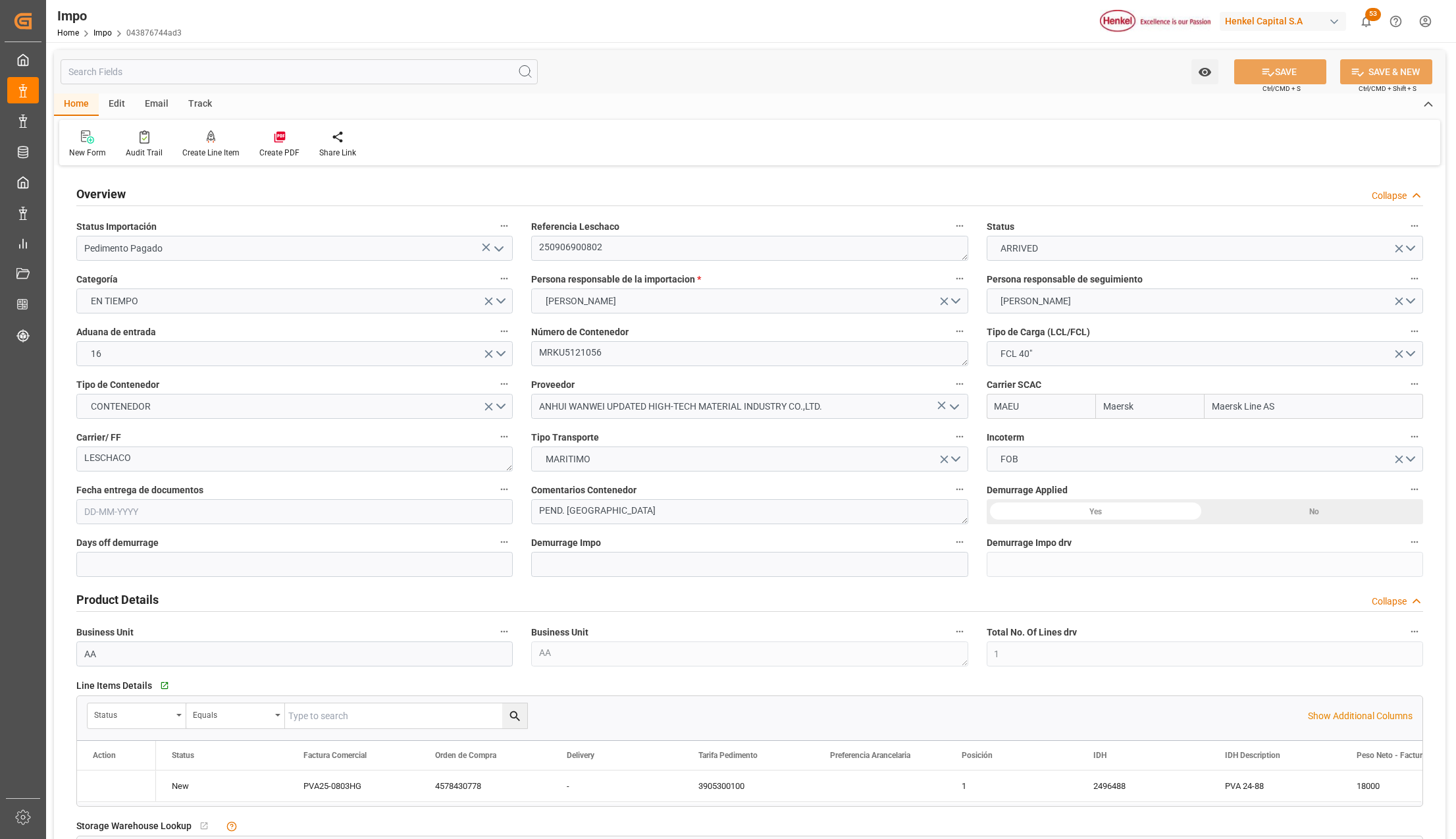
type input "Maersk"
type input "Maersk Line AS"
type input "1"
type input "46.08"
type input "20"
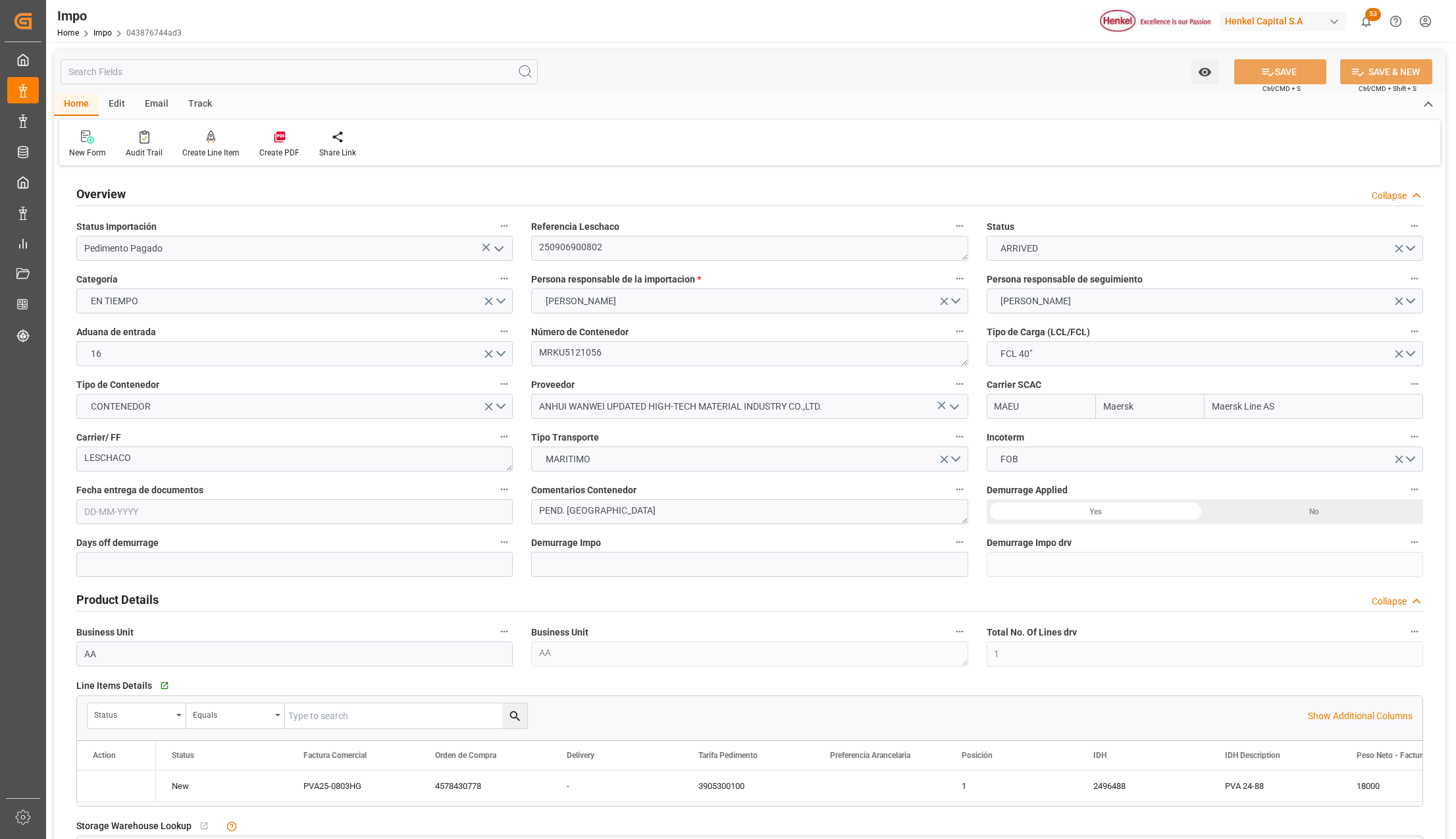
type input "[DATE]"
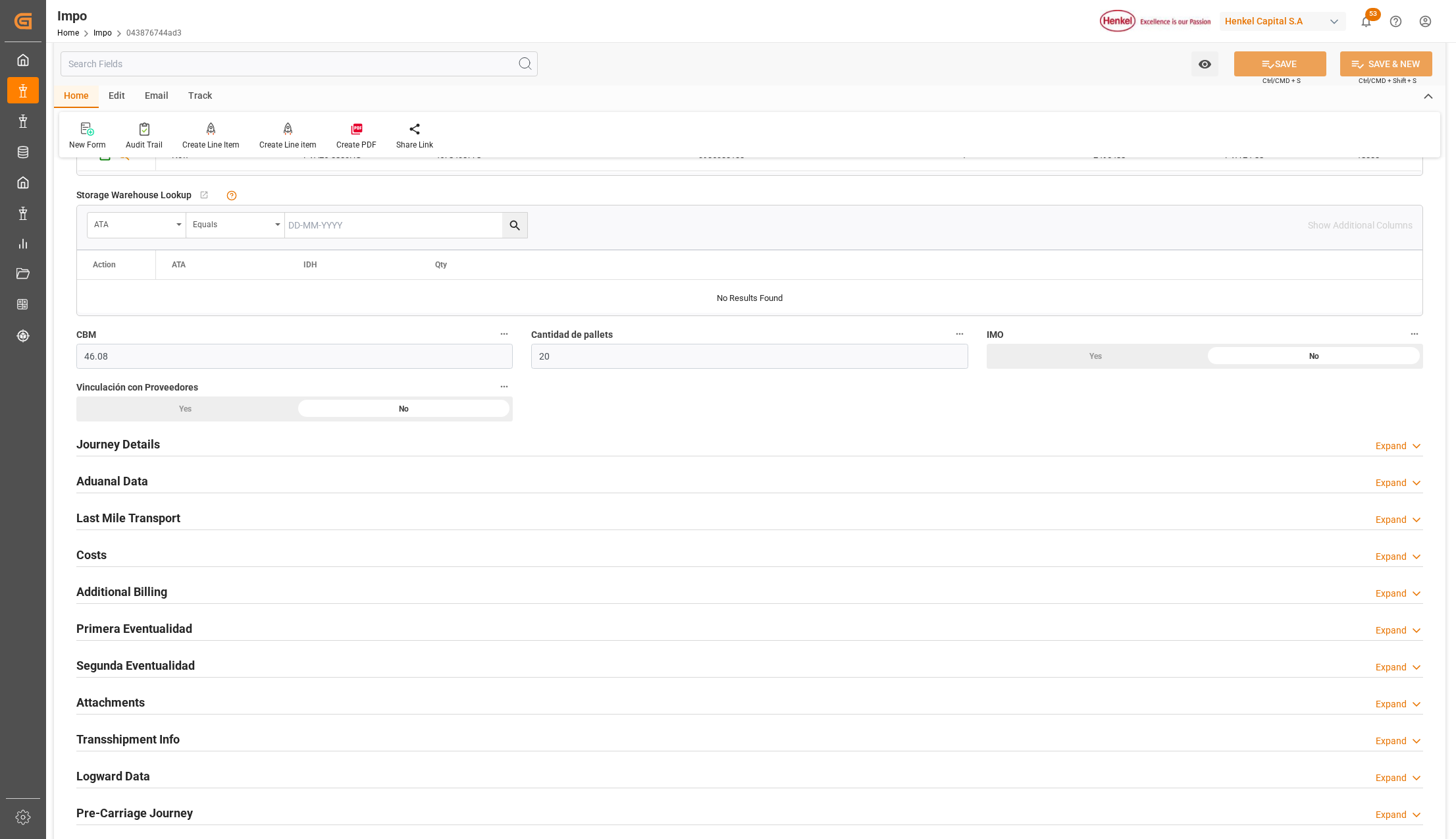
scroll to position [966, 0]
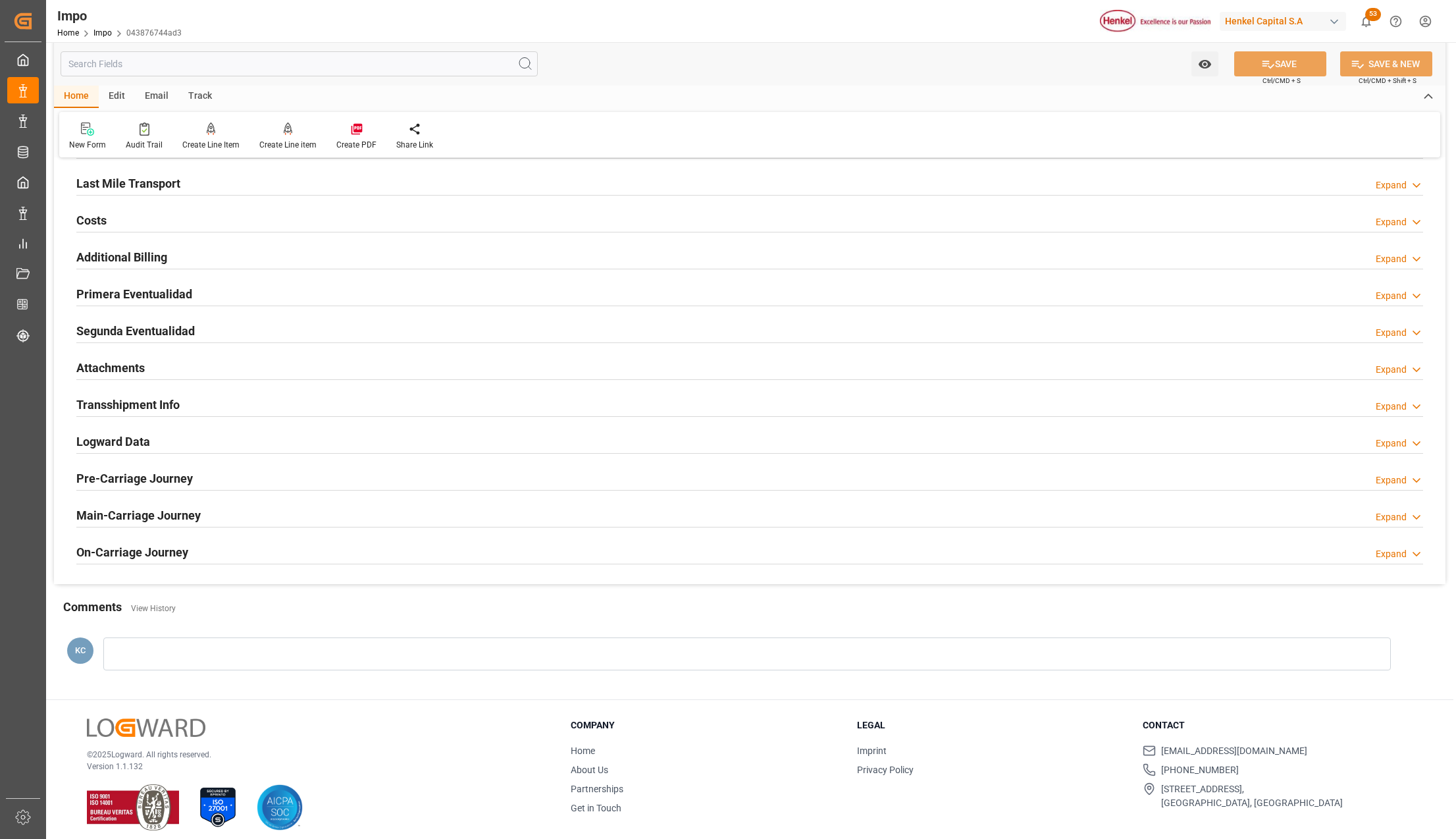
drag, startPoint x: 96, startPoint y: 373, endPoint x: 552, endPoint y: 442, distance: 461.2
click at [96, 373] on h2 "Attachments" at bounding box center [110, 367] width 69 height 18
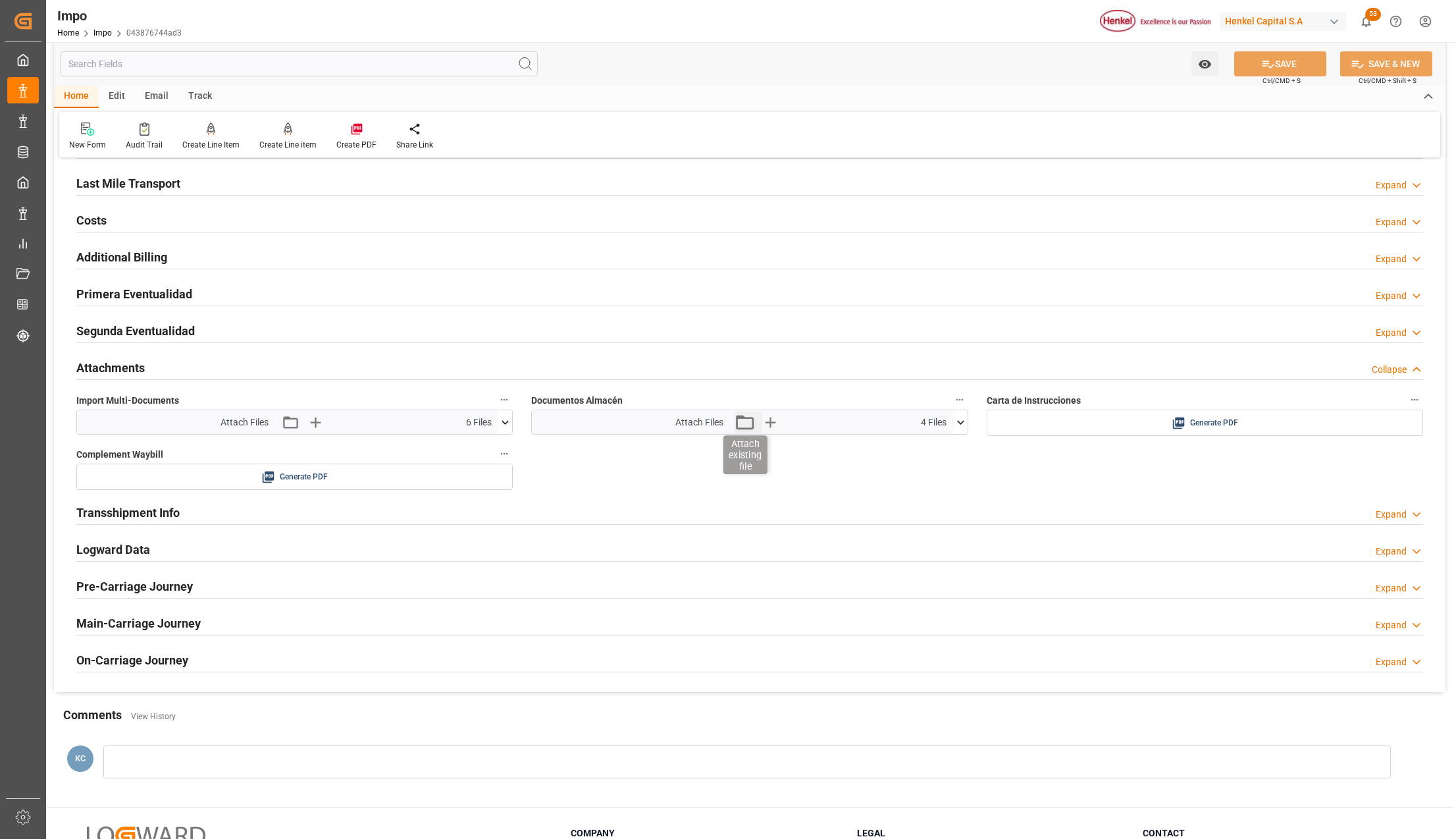
click at [745, 425] on icon "button" at bounding box center [744, 422] width 21 height 21
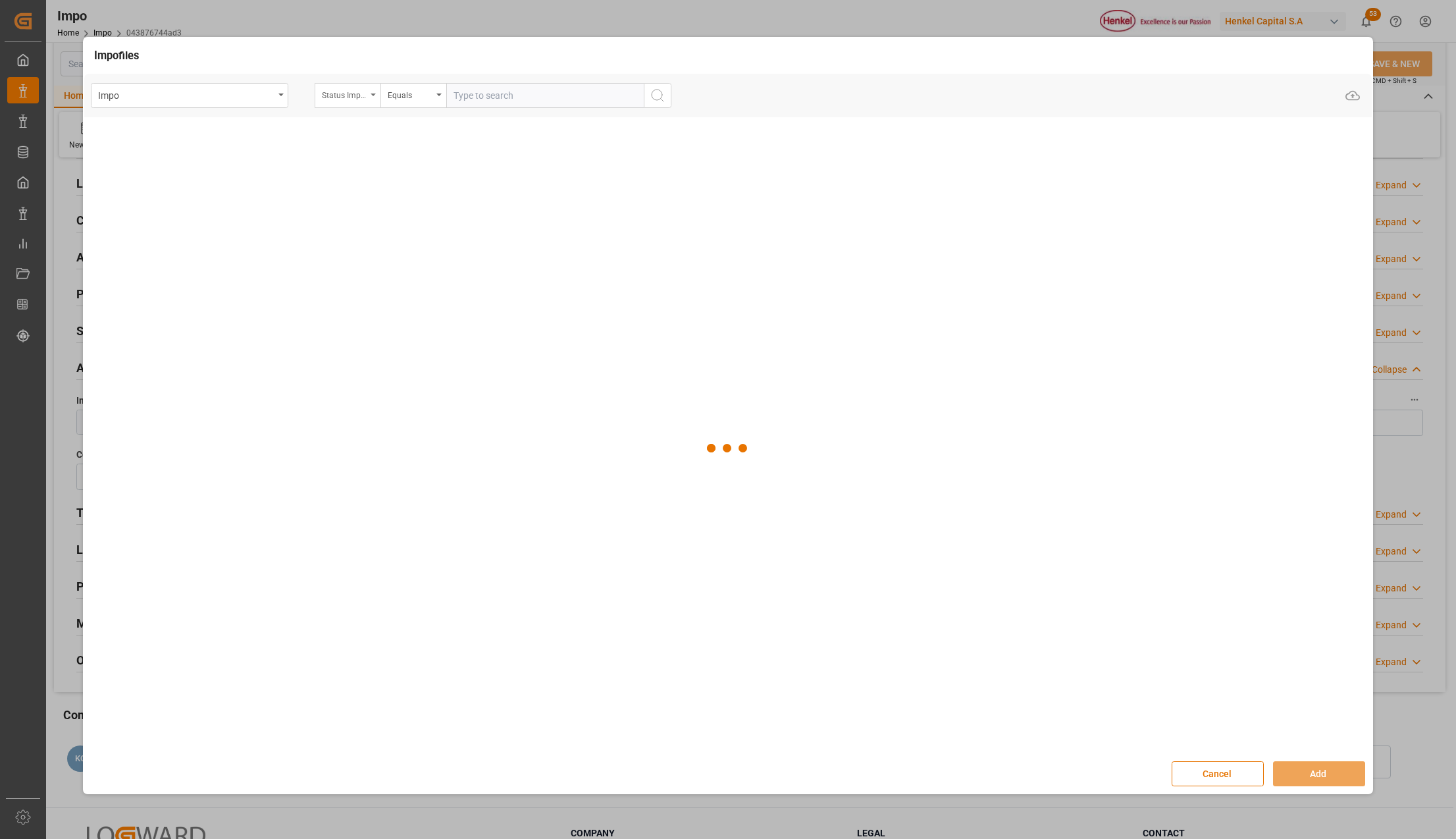
click at [374, 93] on icon "open menu" at bounding box center [373, 95] width 5 height 3
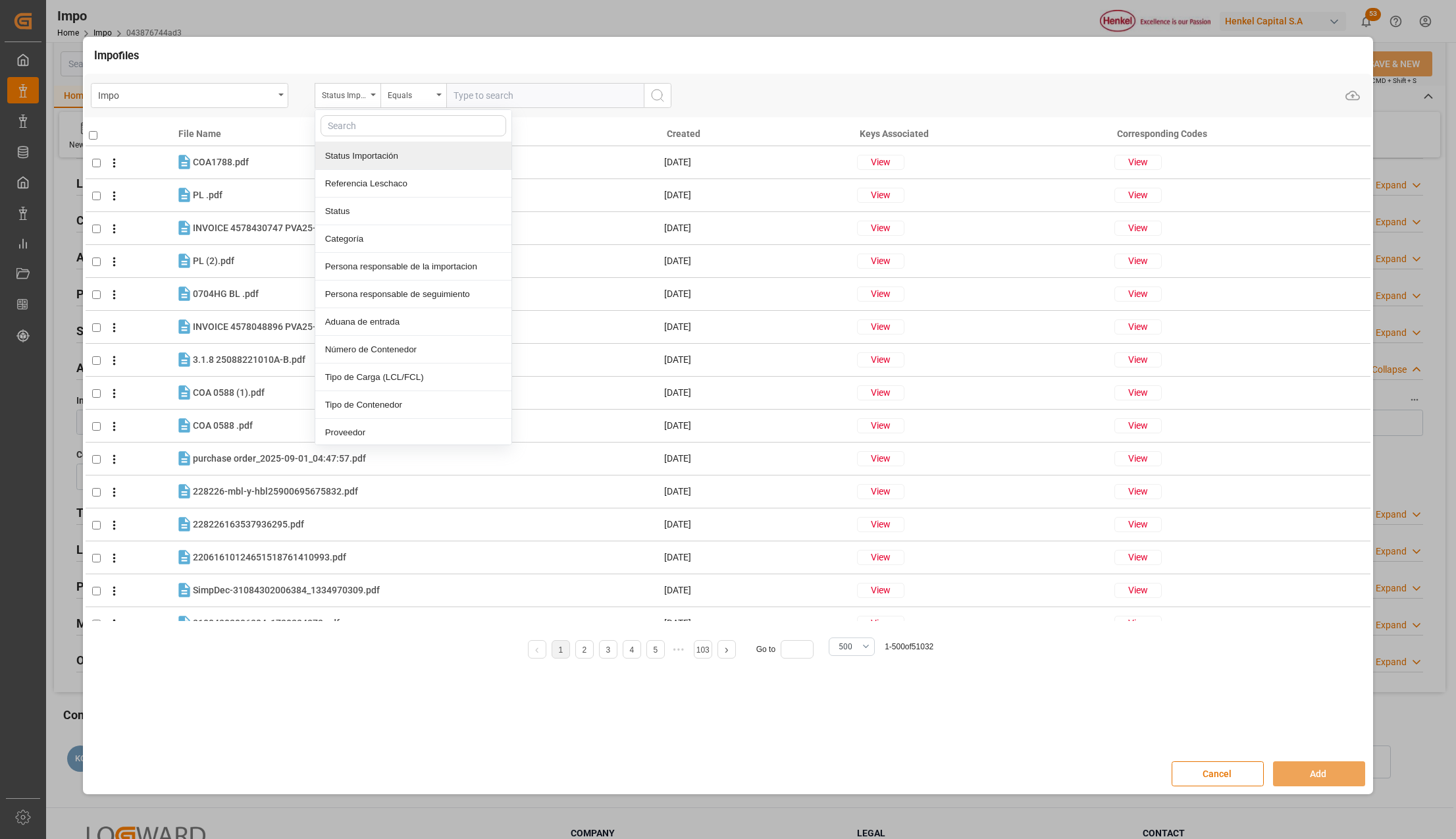
click at [372, 128] on input "text" at bounding box center [413, 125] width 186 height 21
type input "f"
click at [372, 128] on input "Name" at bounding box center [413, 125] width 186 height 21
type input "N"
type input "F"
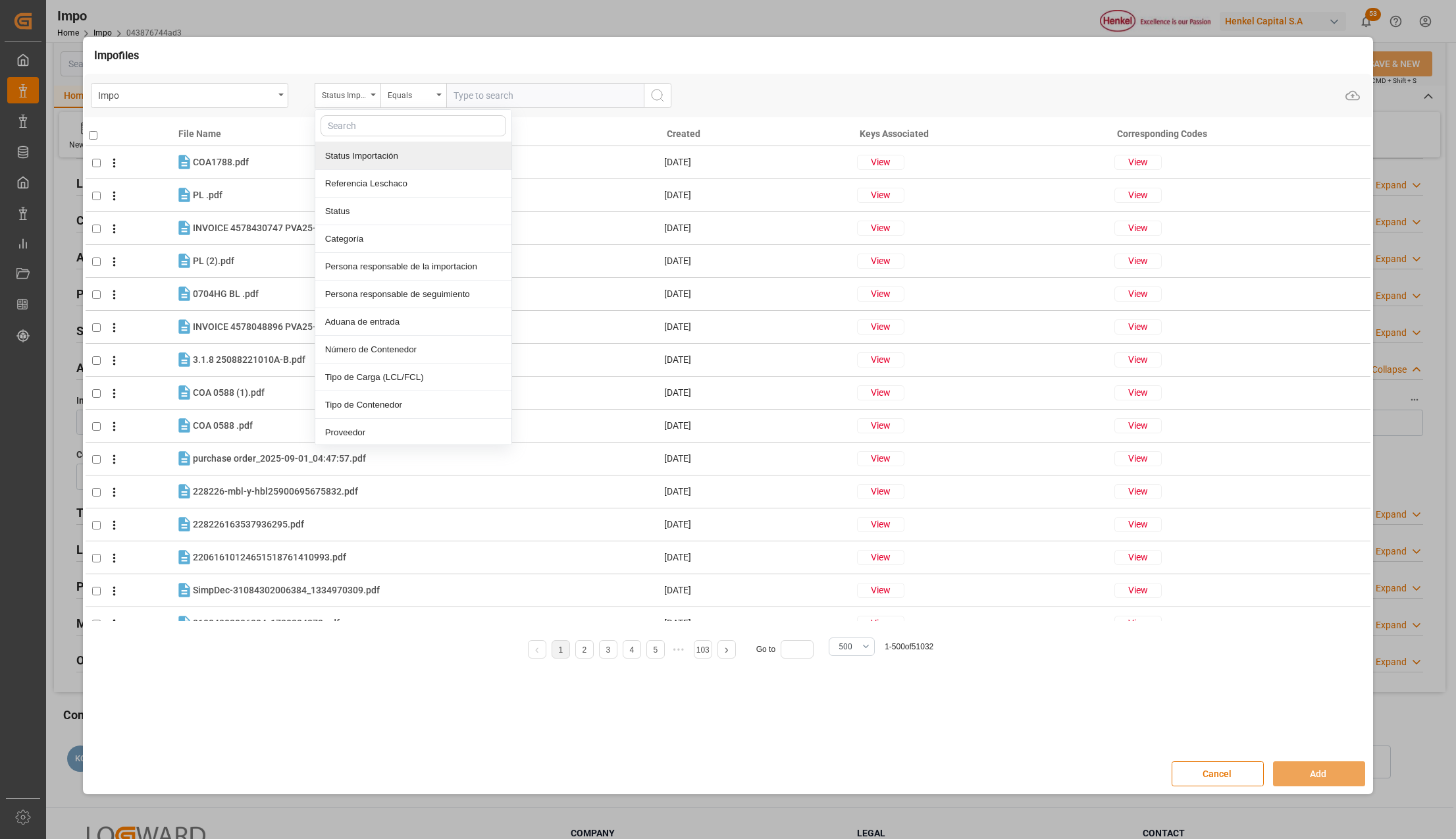
click at [475, 92] on input "text" at bounding box center [545, 95] width 197 height 25
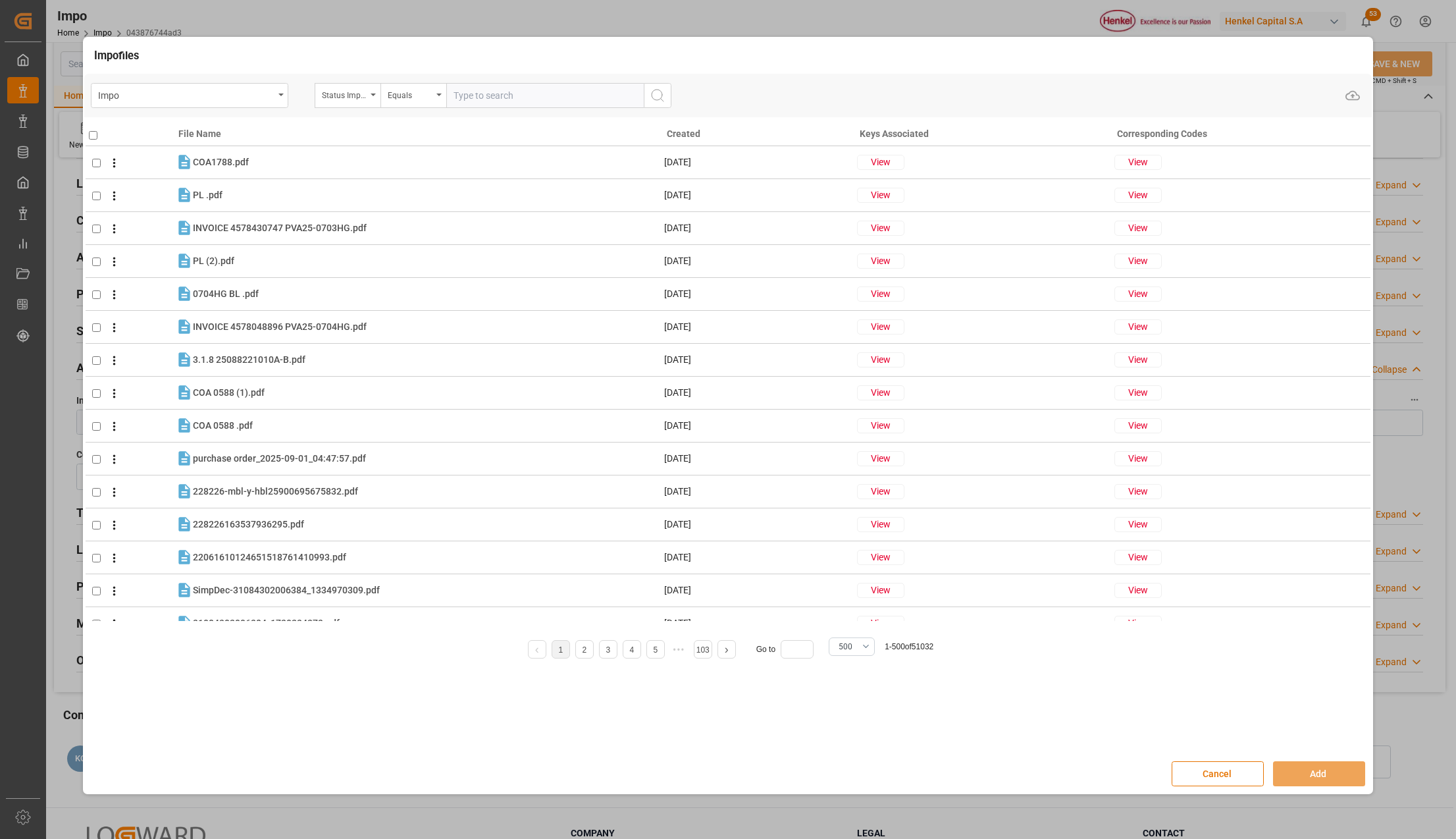
paste input "251631085004138"
type input "251631085004138"
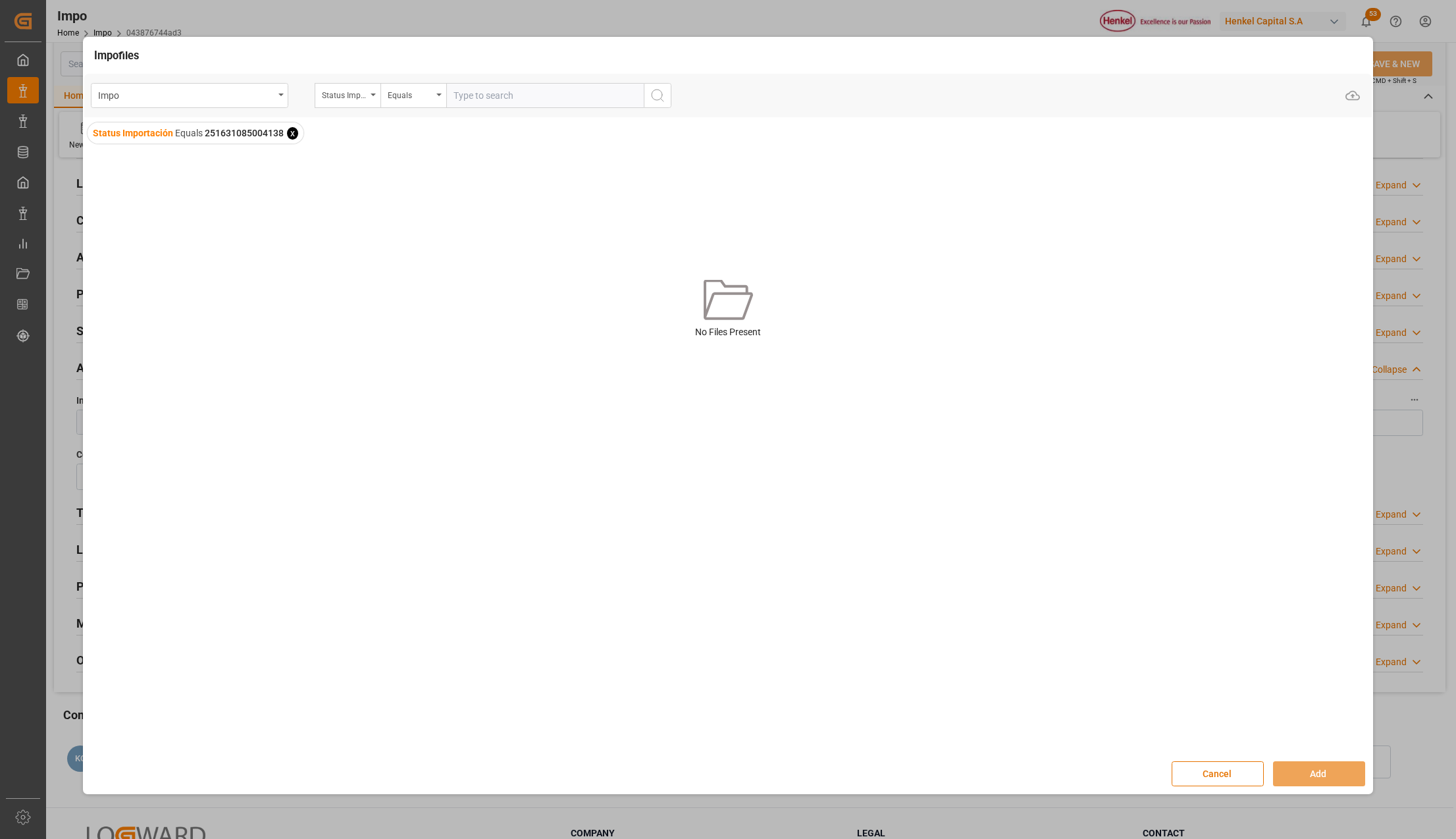
click at [294, 133] on span "x" at bounding box center [292, 133] width 11 height 12
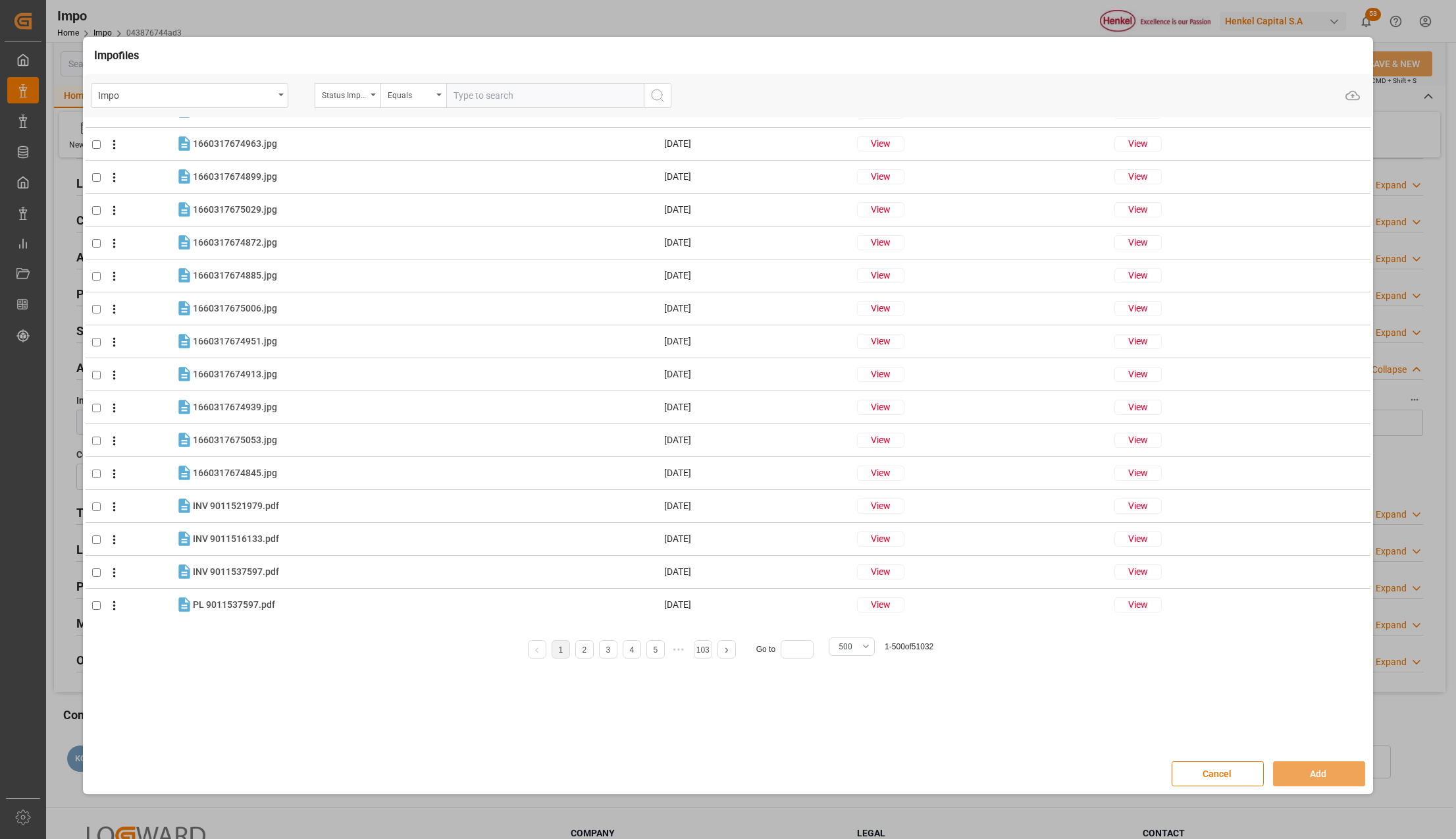
scroll to position [614, 0]
click at [372, 91] on div "Status Importación" at bounding box center [348, 95] width 66 height 25
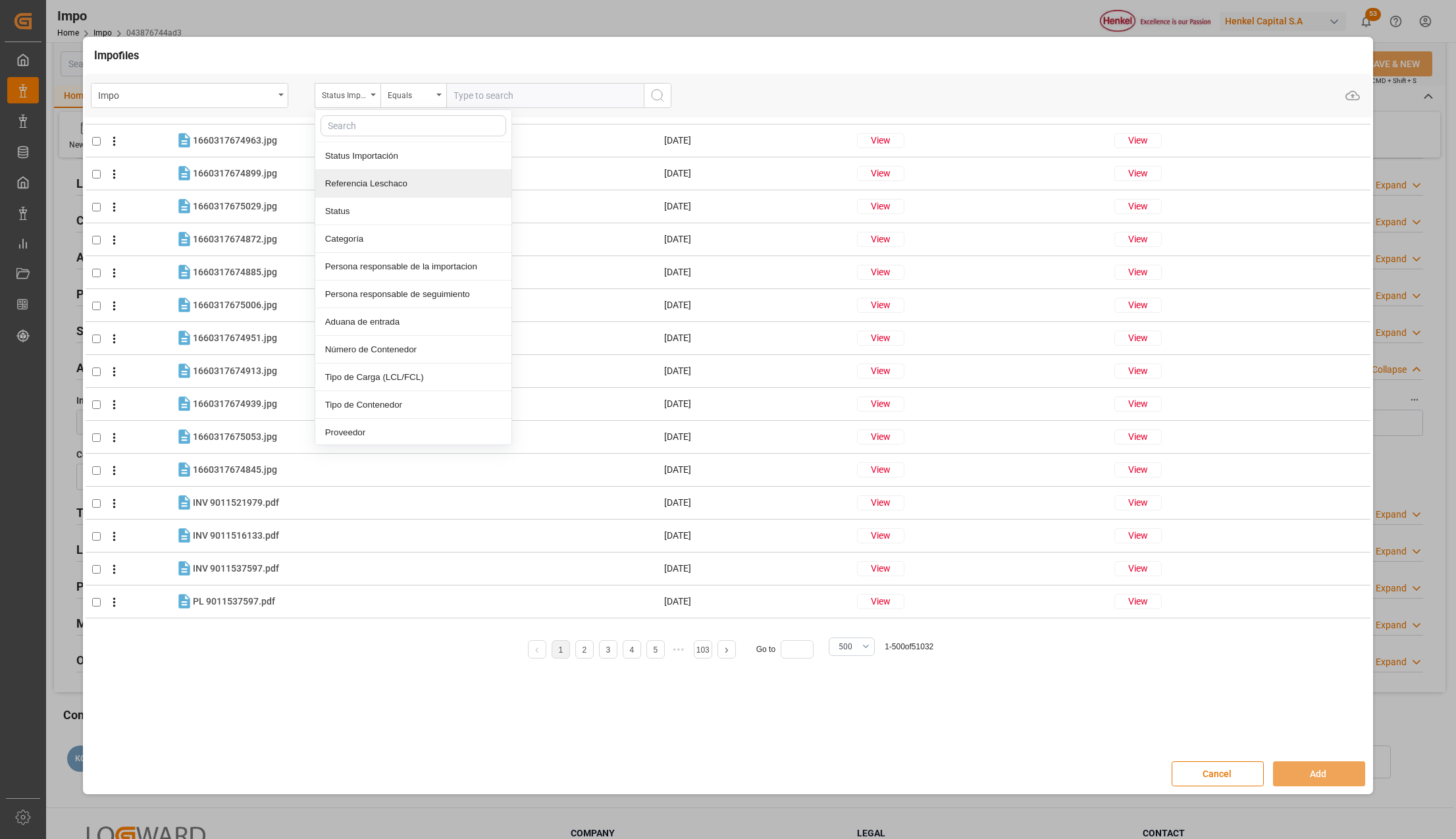
click at [367, 174] on div "Referencia Leschaco" at bounding box center [413, 184] width 196 height 28
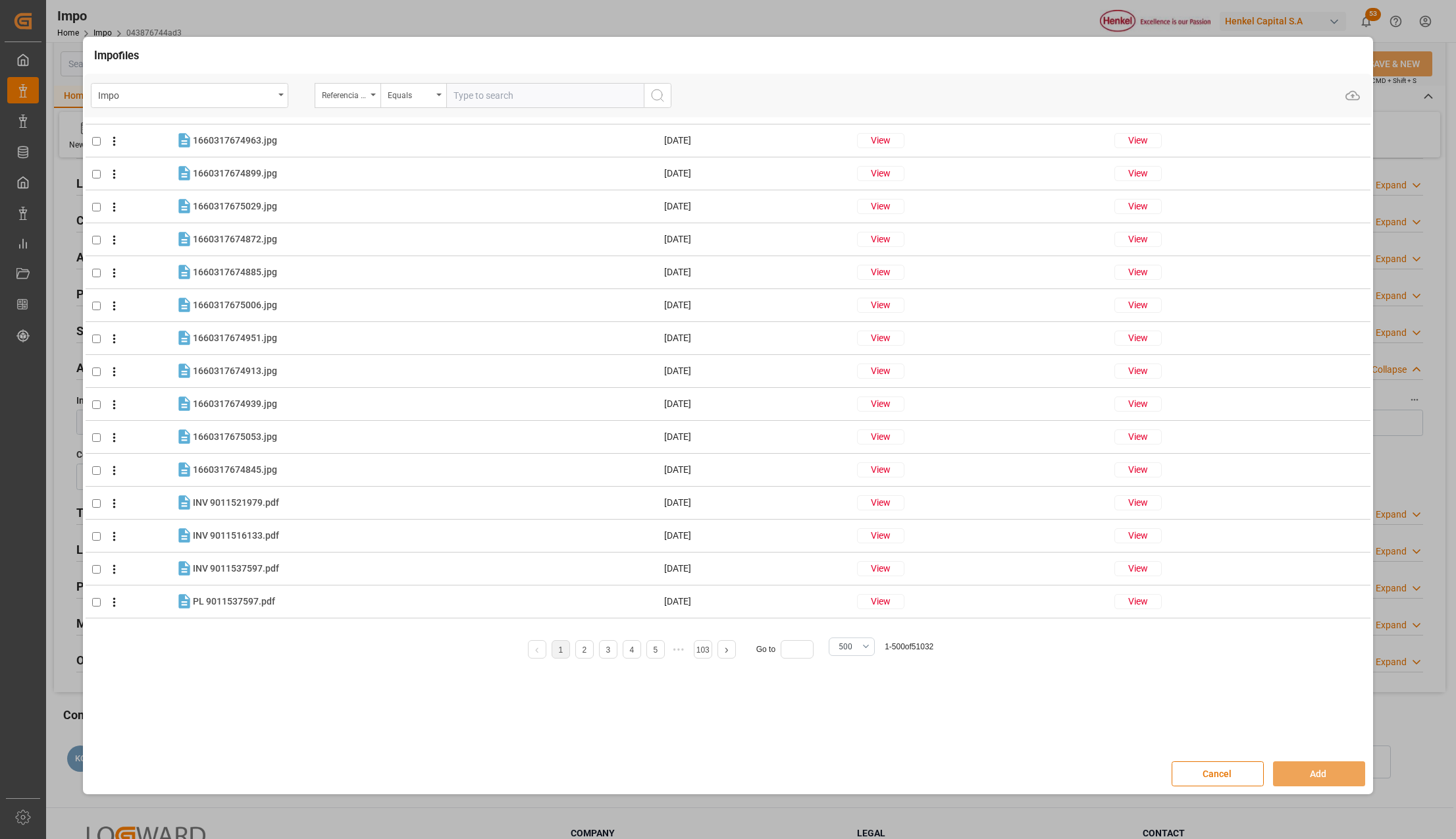
click at [451, 95] on input "text" at bounding box center [545, 95] width 197 height 25
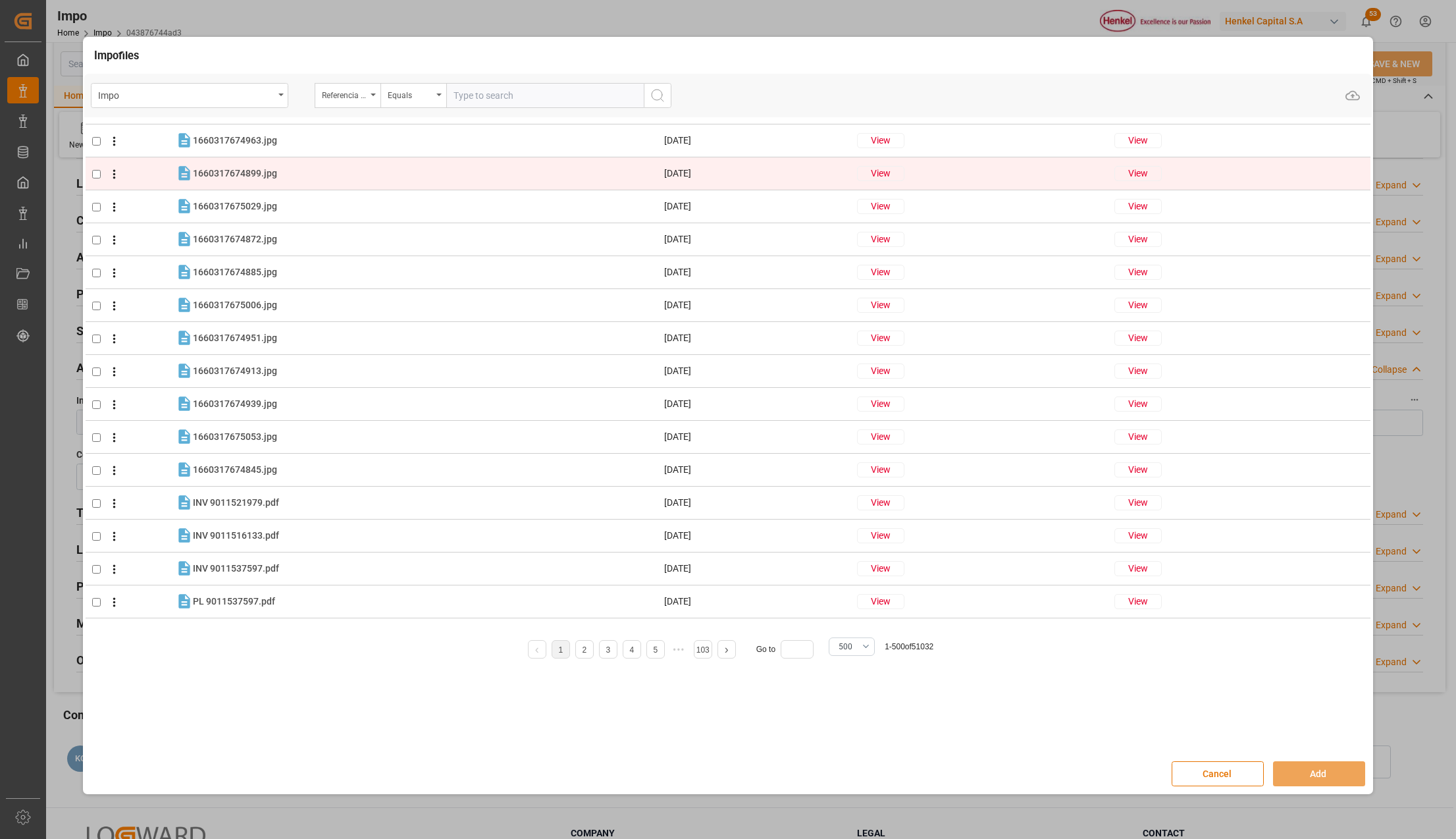
paste input "251631085004138"
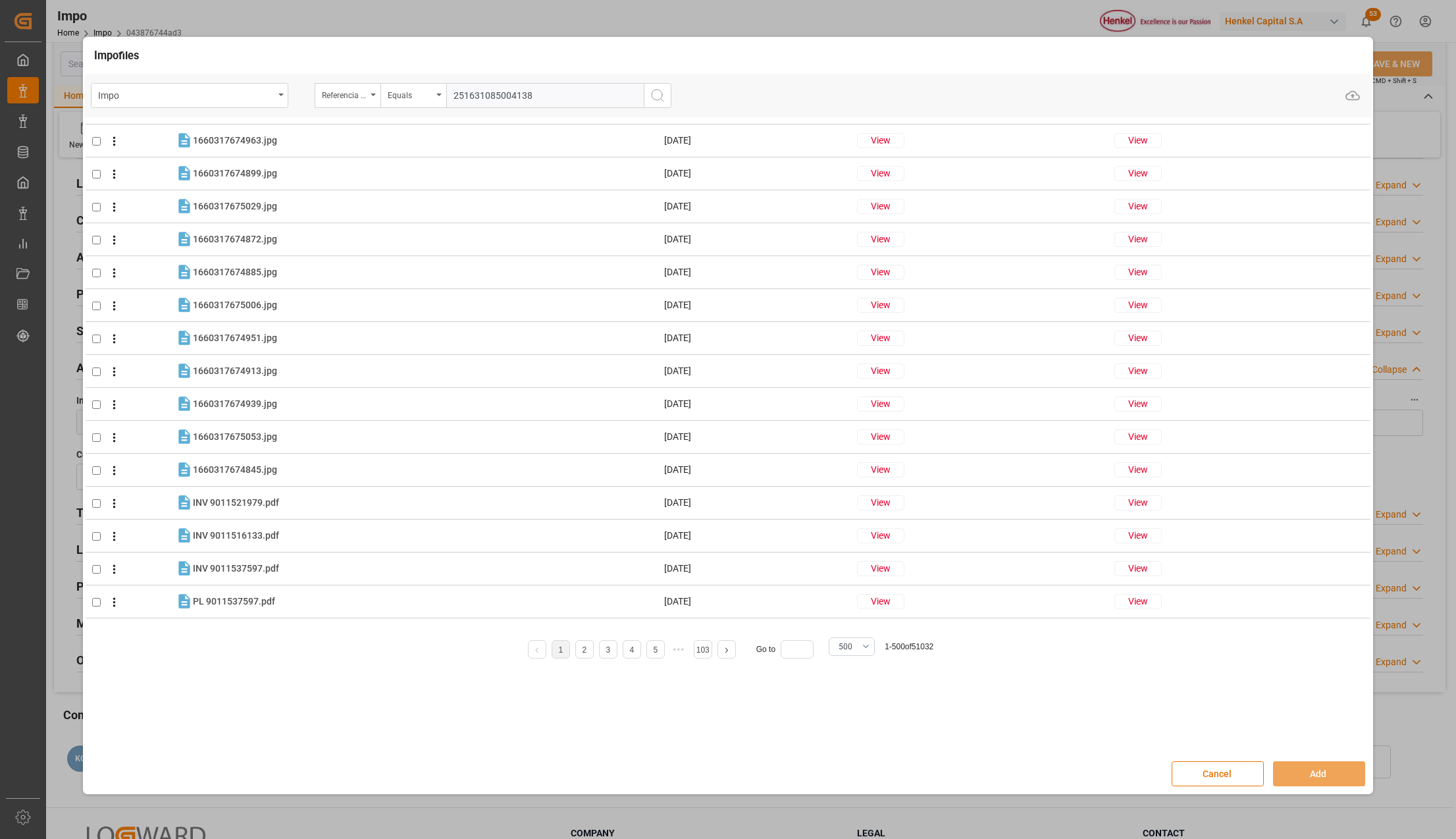
type input "251631085004138"
click at [1203, 796] on div "Impo files Impo Referencia Leschaco Equals 251631085004138 Upload File Name Cre…" at bounding box center [728, 419] width 1456 height 839
click at [1208, 776] on button "Cancel" at bounding box center [1217, 774] width 92 height 25
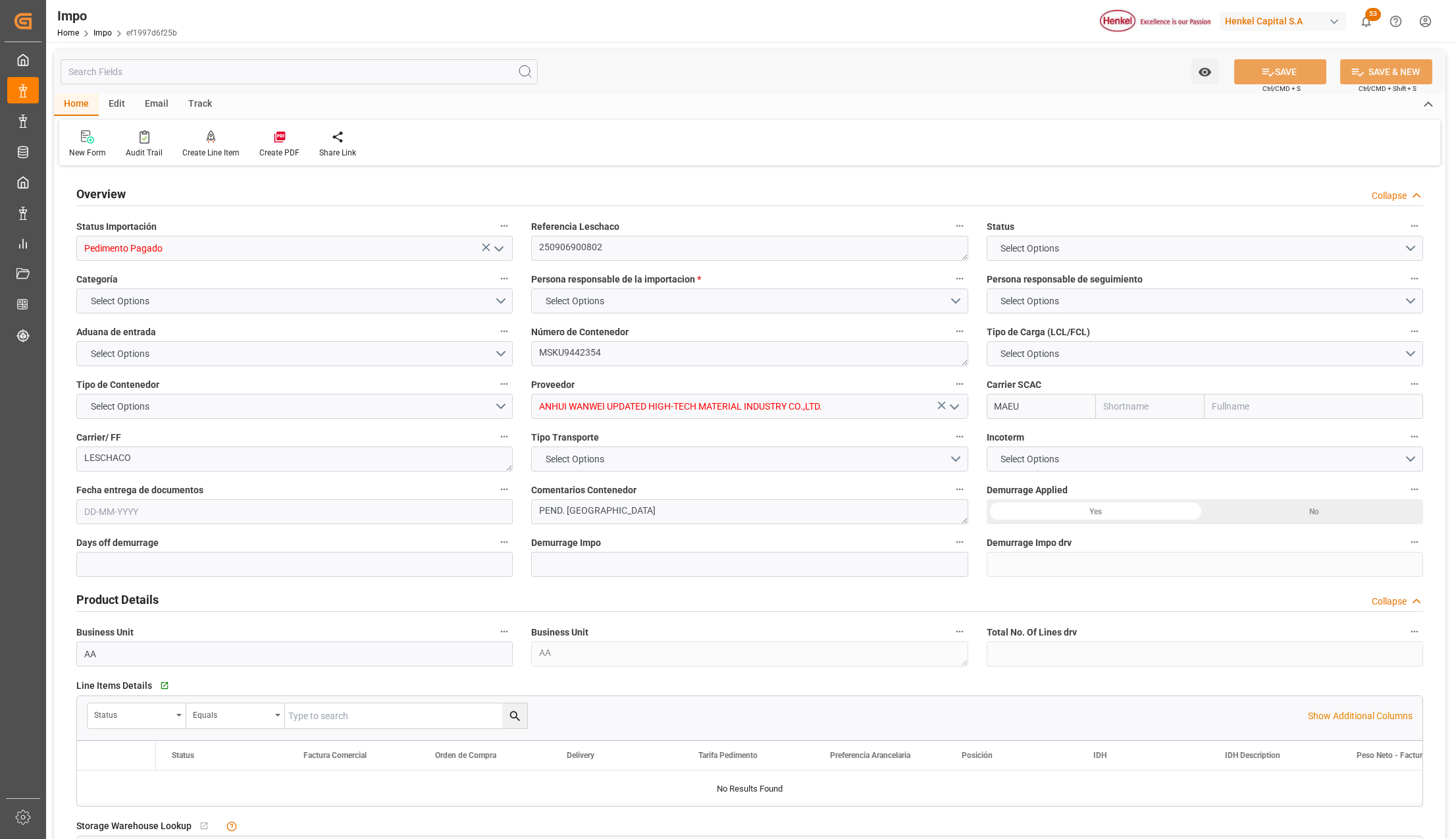
type input "Maersk"
type input "Maersk Line AS"
type input "1"
type input "46.08"
type input "20"
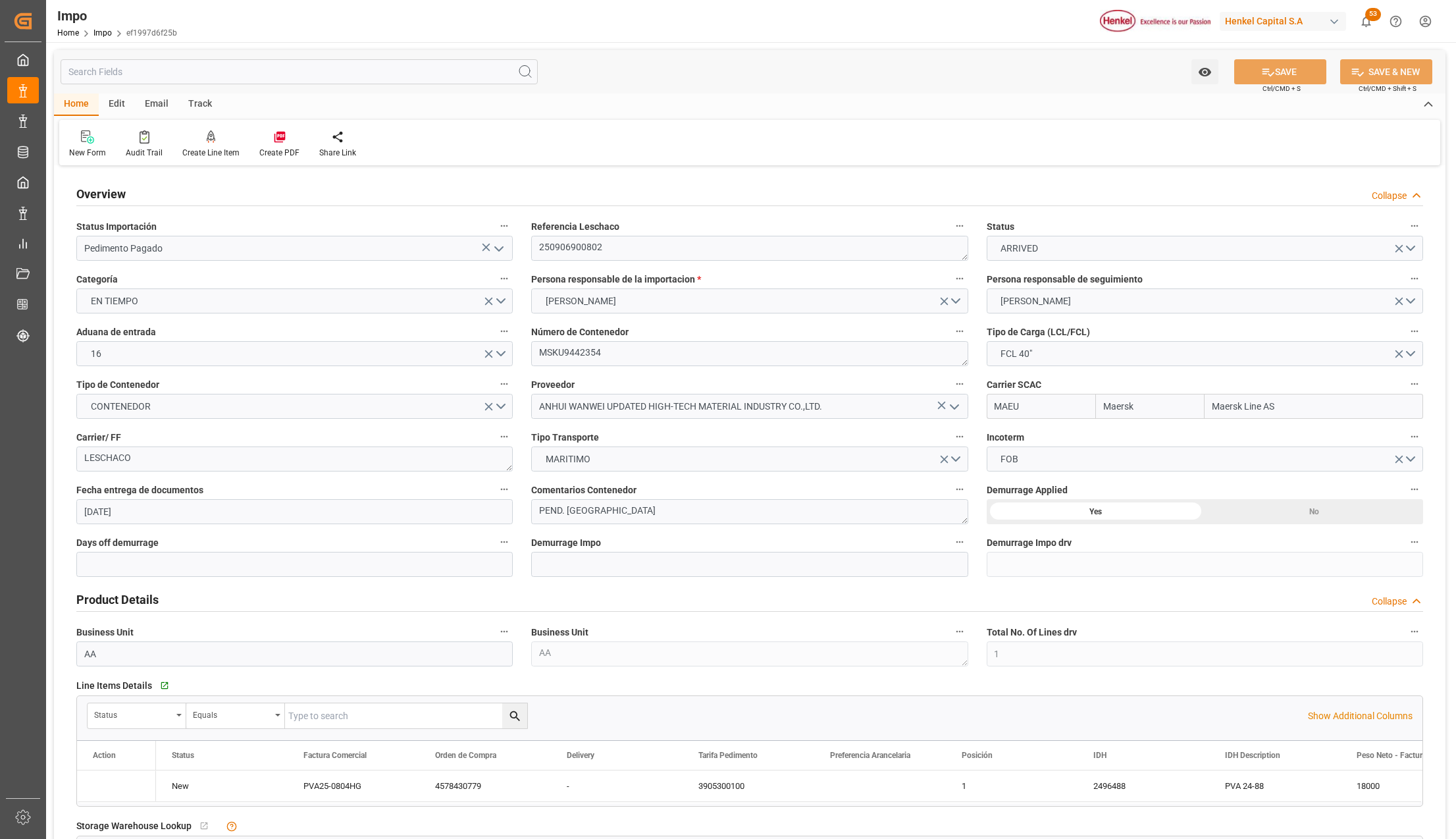
type input "[DATE]"
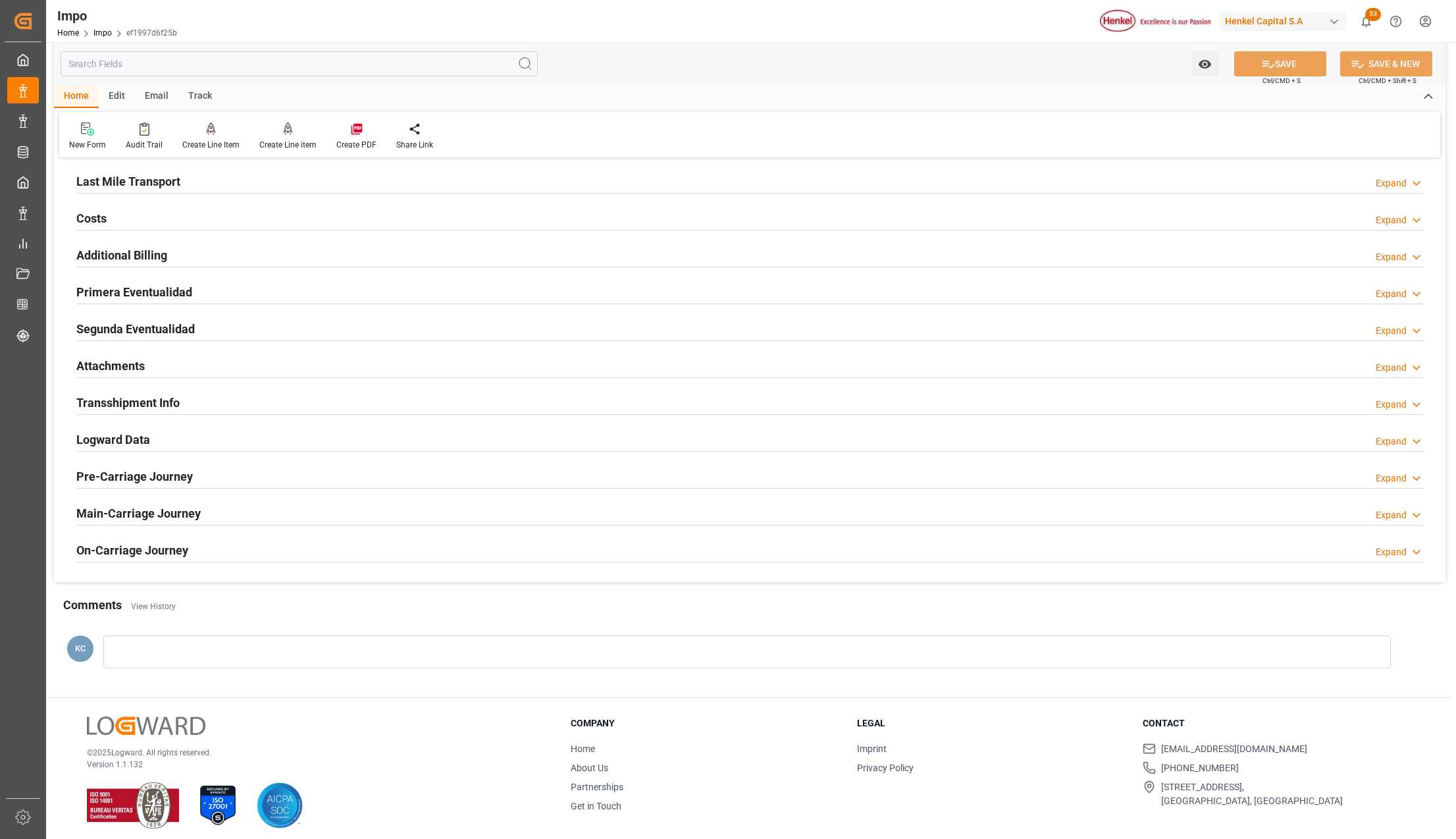
scroll to position [980, 0]
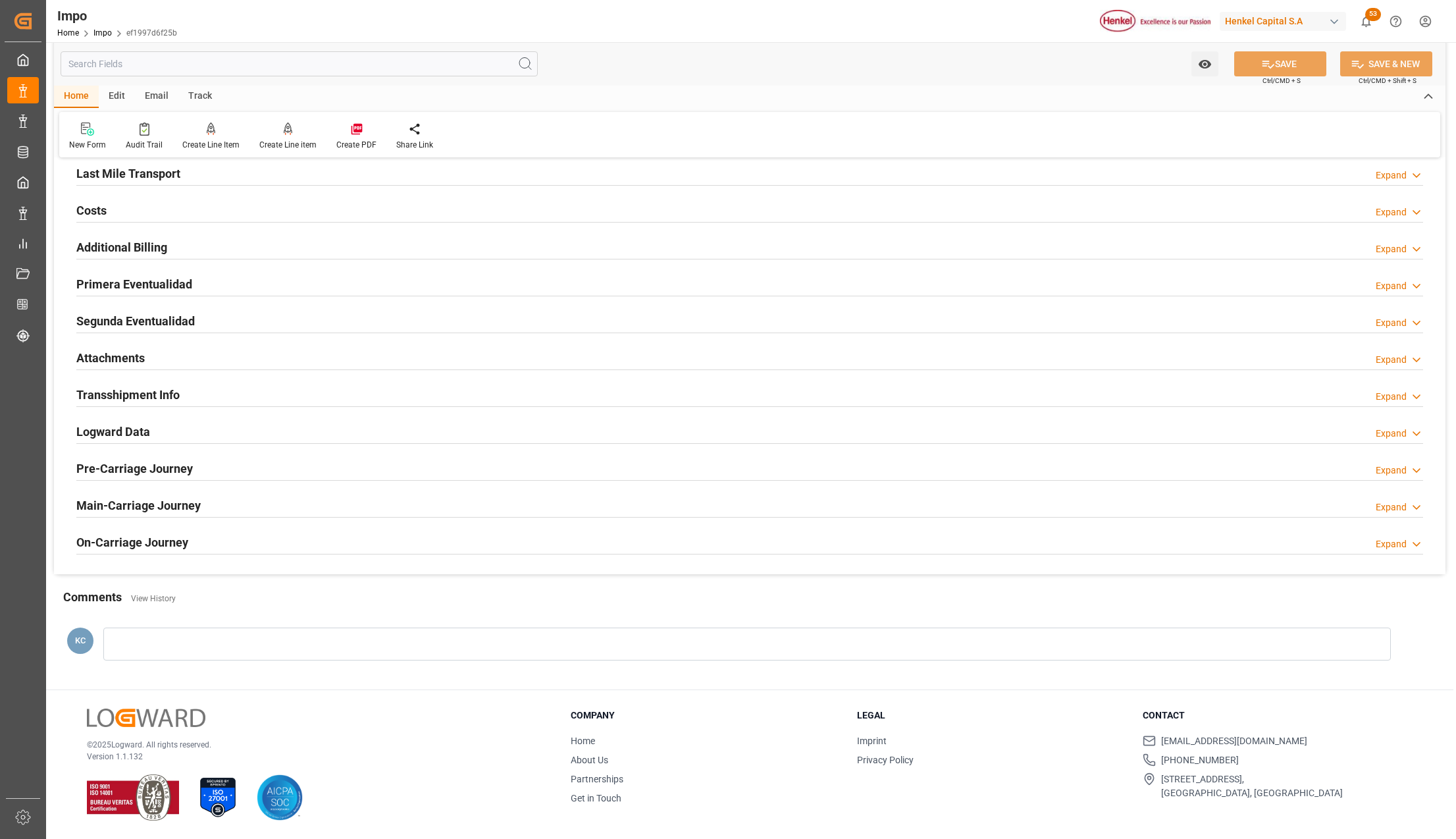
click at [112, 352] on h2 "Attachments" at bounding box center [110, 358] width 69 height 18
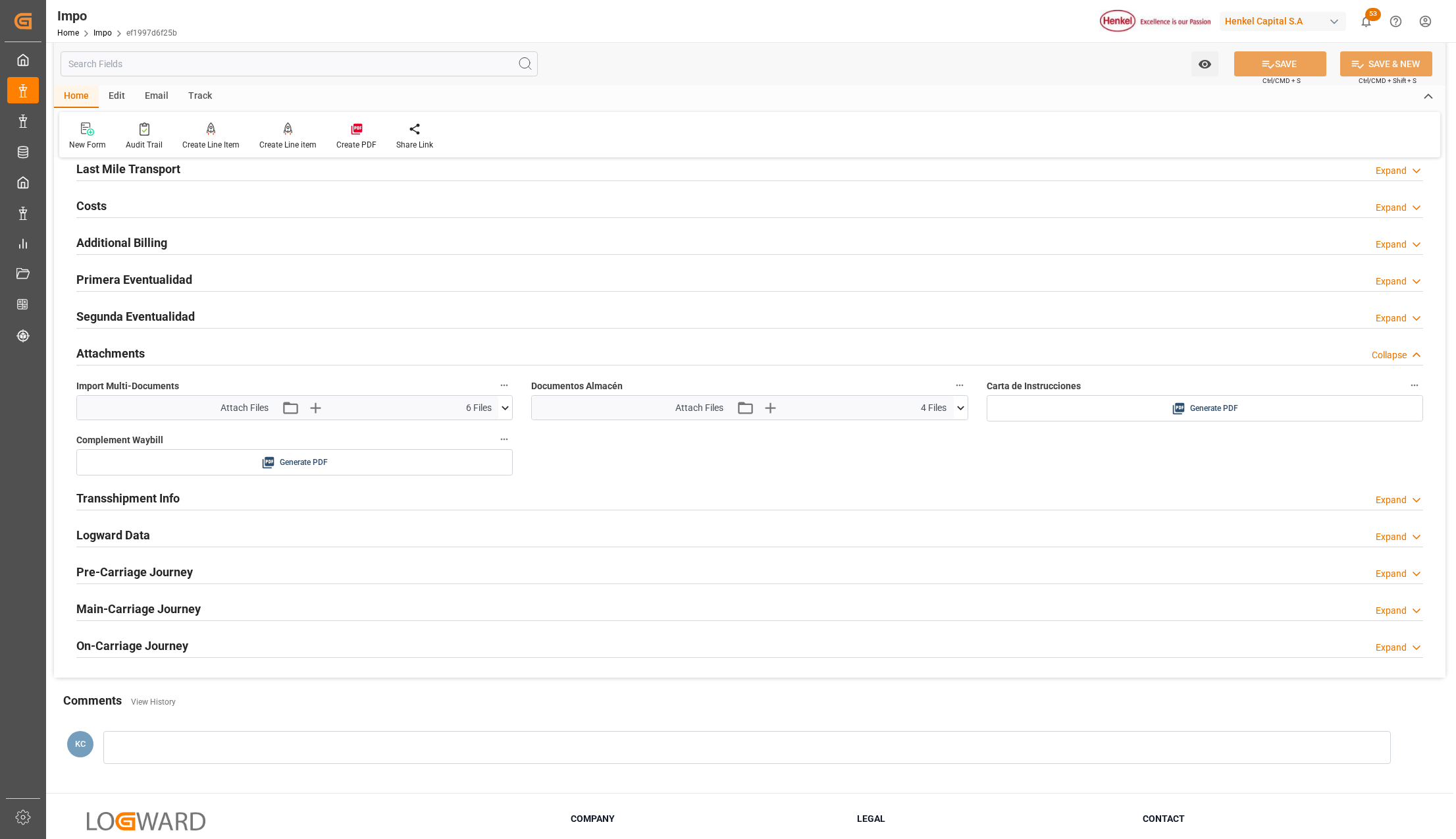
click at [505, 415] on icon at bounding box center [505, 408] width 14 height 14
click at [748, 407] on icon "button" at bounding box center [745, 407] width 18 height 14
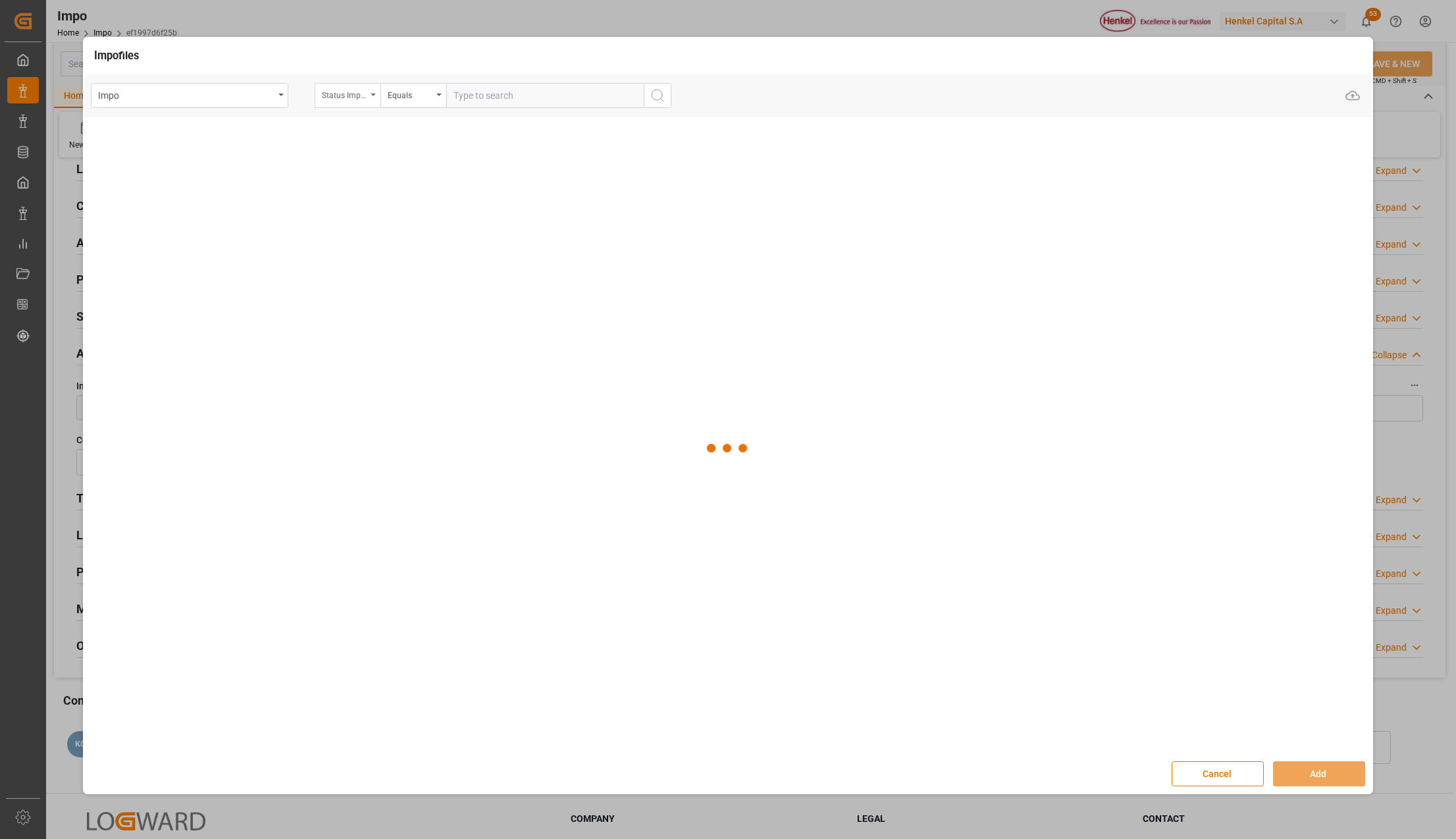
click at [372, 85] on div "Status Importación" at bounding box center [348, 95] width 66 height 25
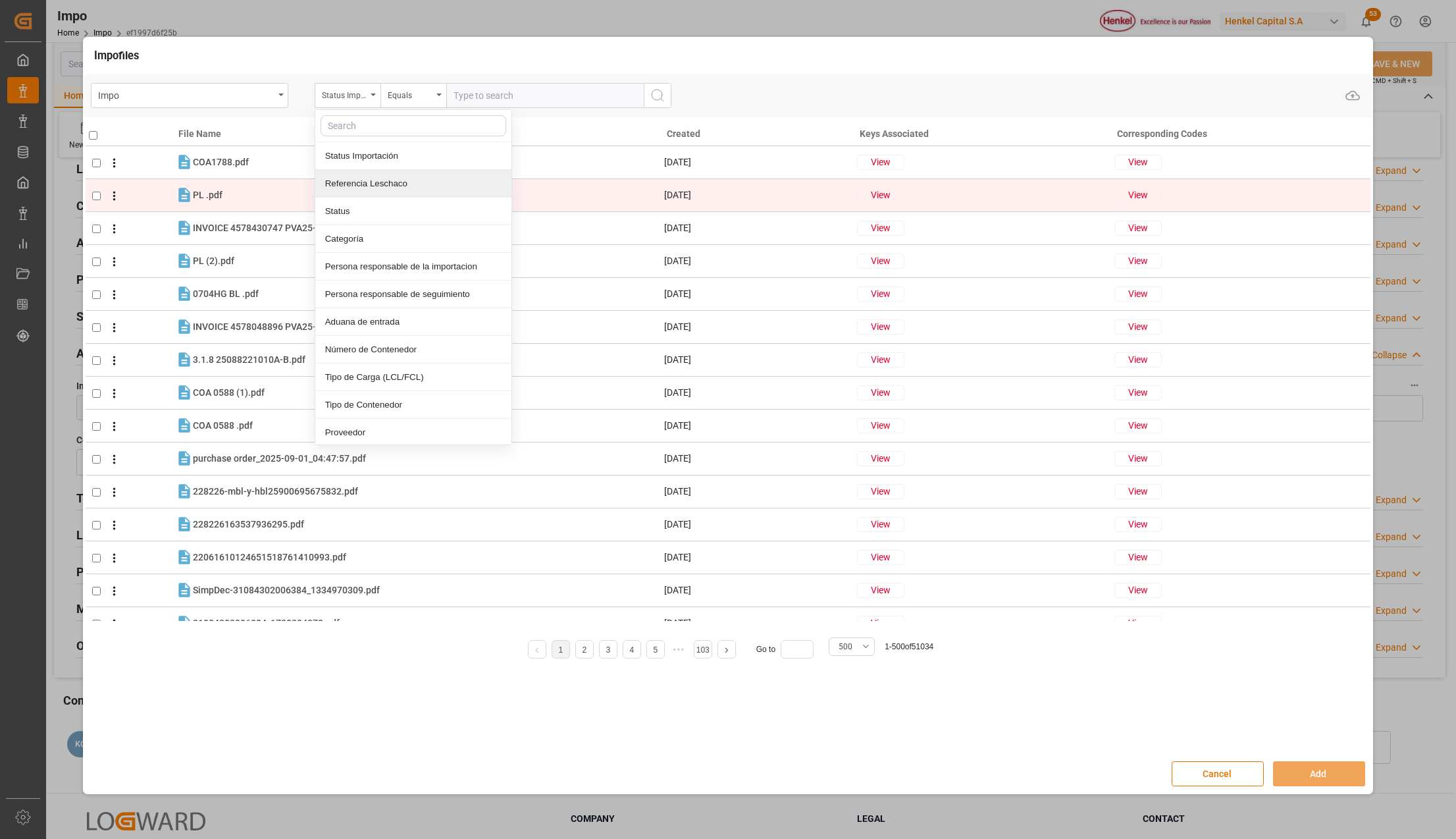
click at [351, 187] on div "Referencia Leschaco" at bounding box center [413, 184] width 196 height 28
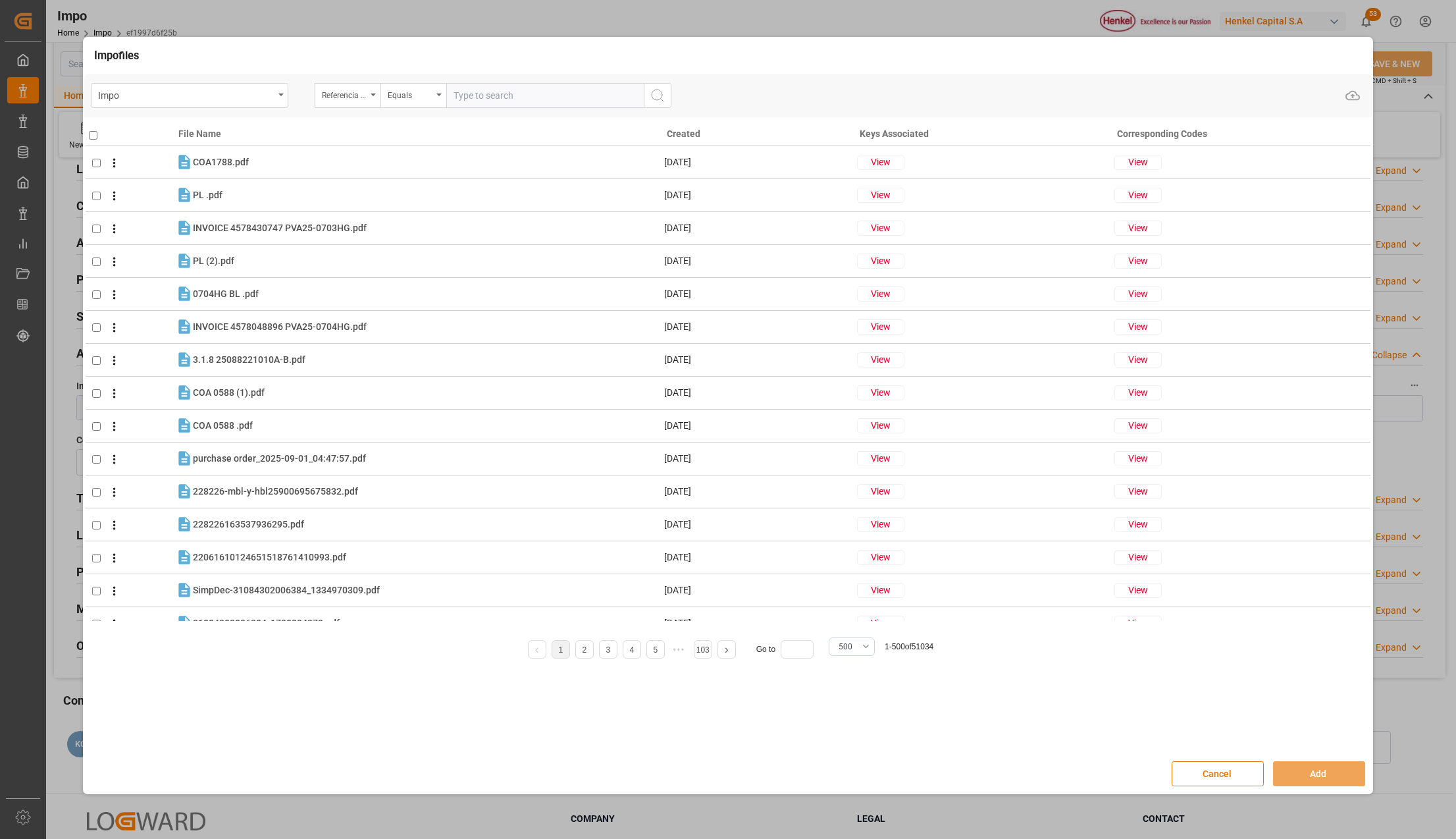
click at [482, 92] on input "text" at bounding box center [545, 95] width 197 height 25
paste input "250906900802"
type input "250906900802"
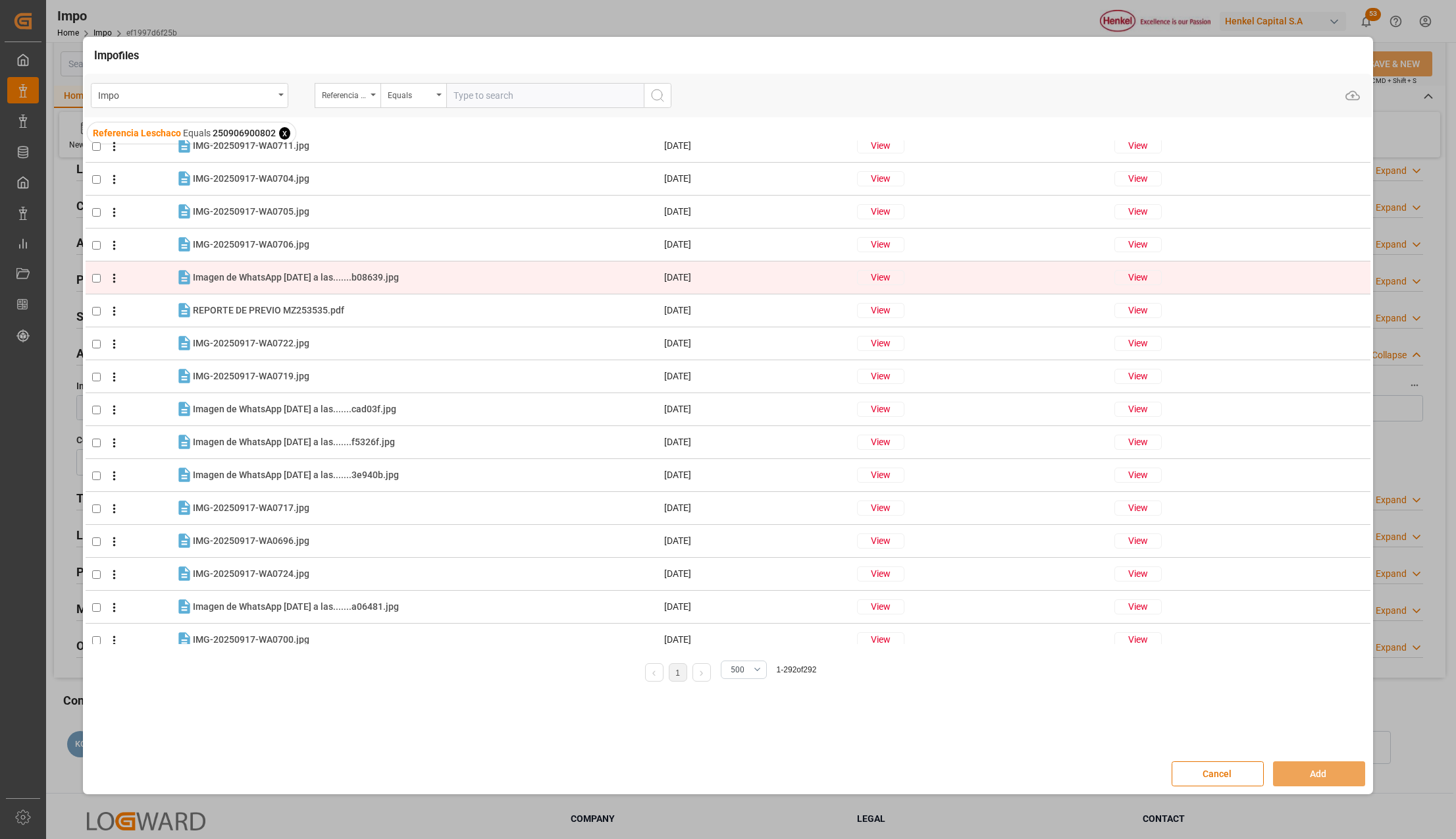
scroll to position [1404, 0]
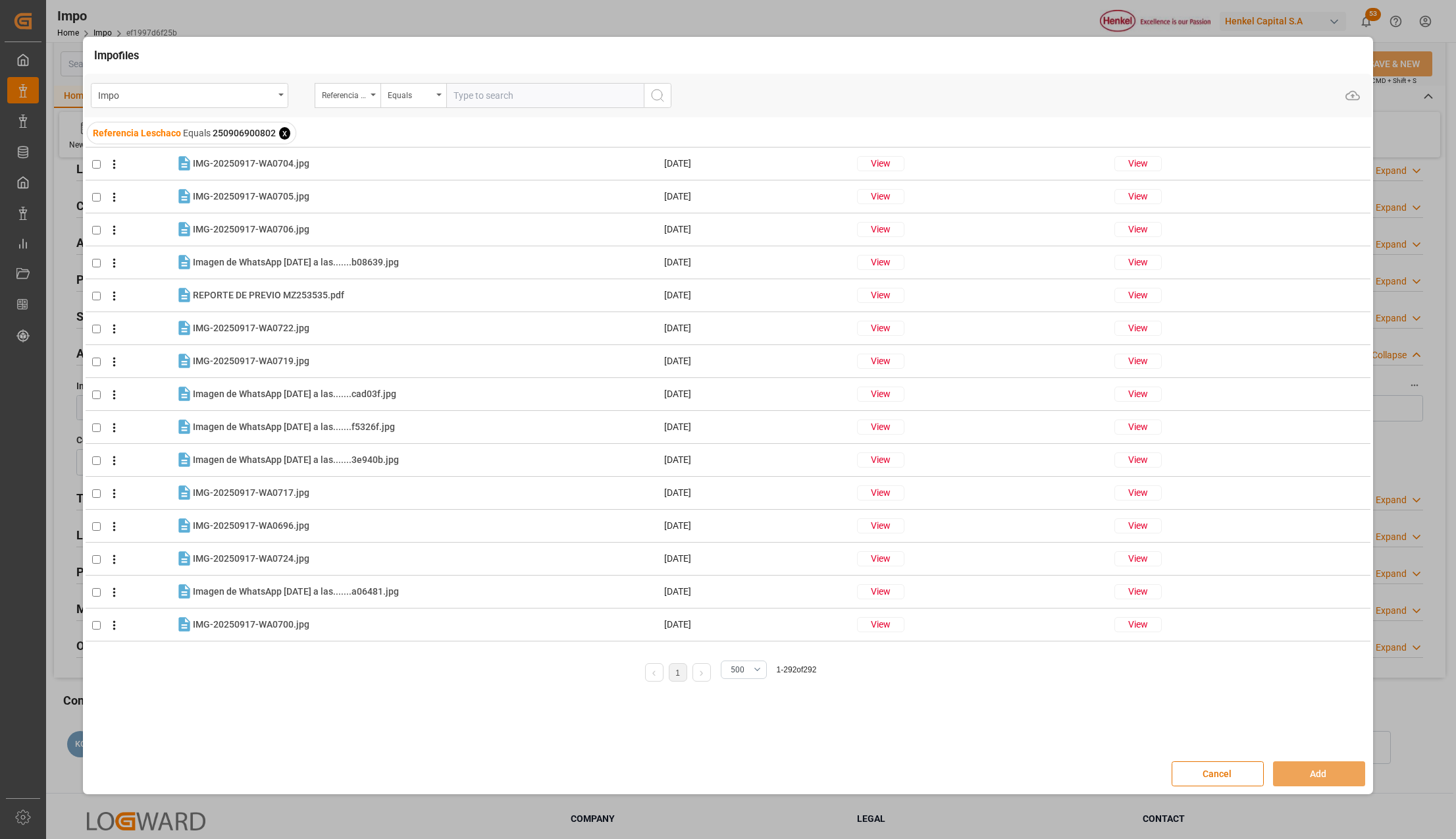
click at [695, 135] on div "Referencia Leschaco Equals 250906900802 x" at bounding box center [728, 133] width 1288 height 14
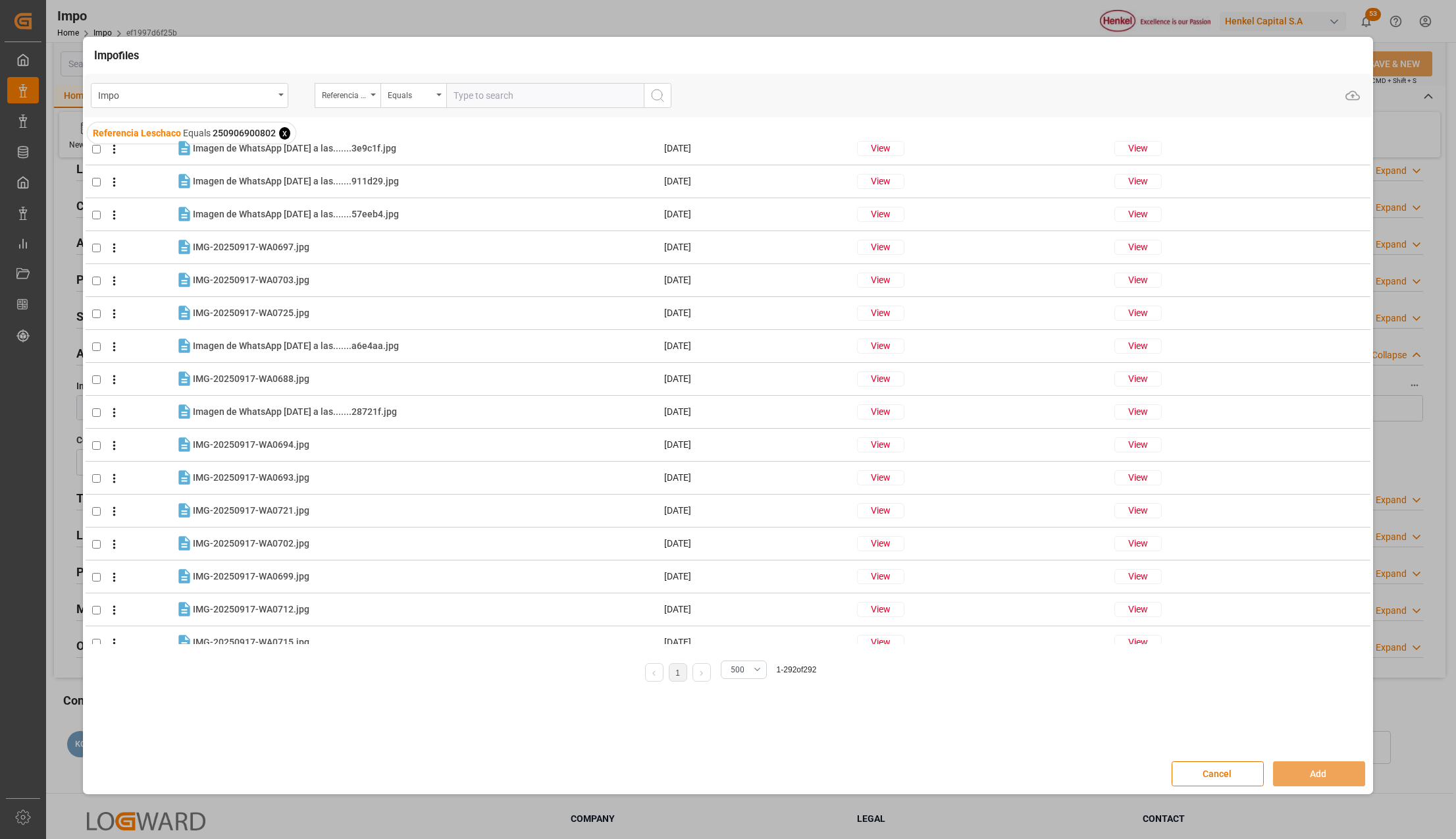
scroll to position [527, 0]
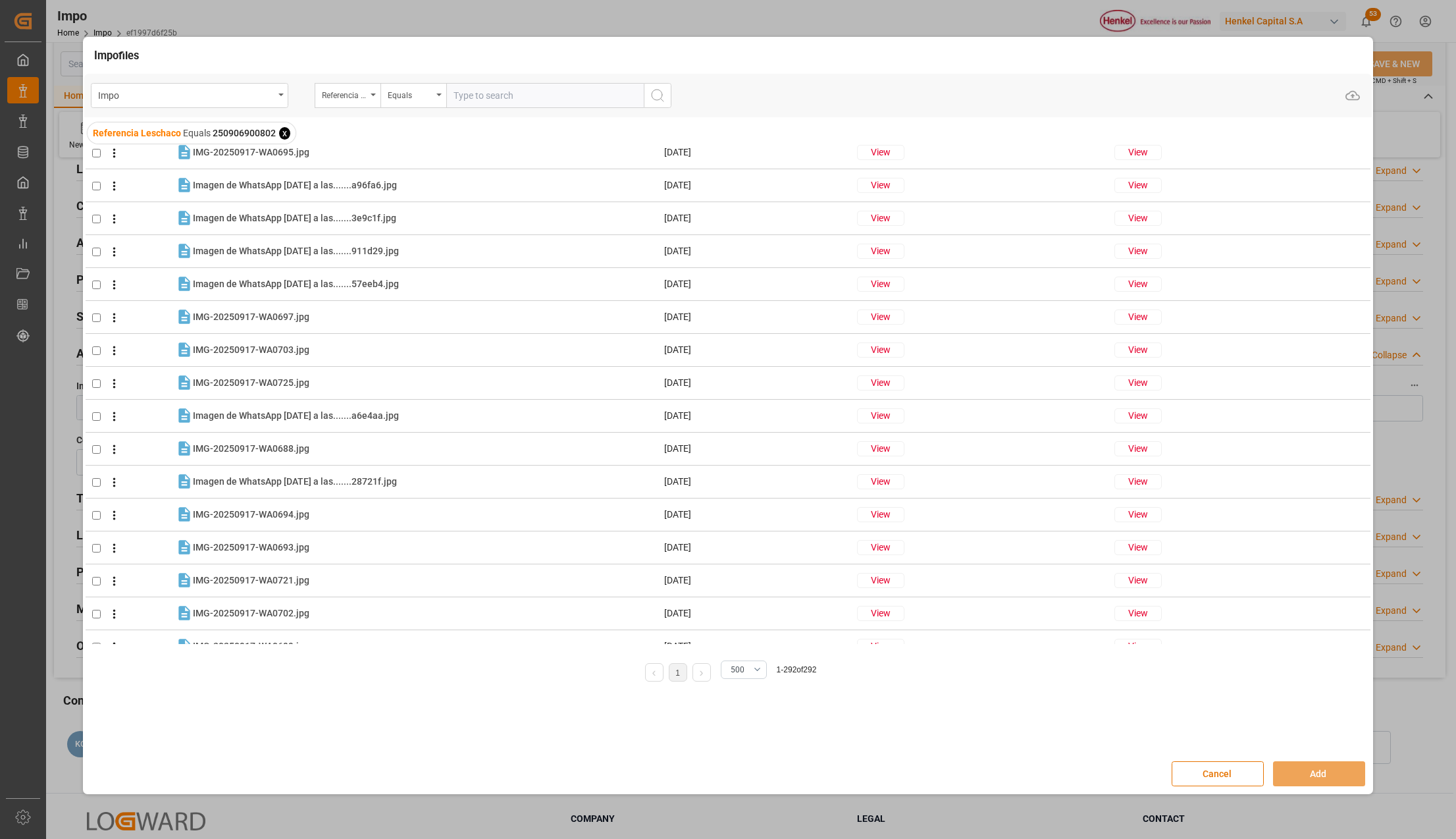
click at [1372, 255] on div "File Name Created Keys Associated Corresponding Codes COA 2488 .pdf COA 2488 .p…" at bounding box center [728, 442] width 1288 height 604
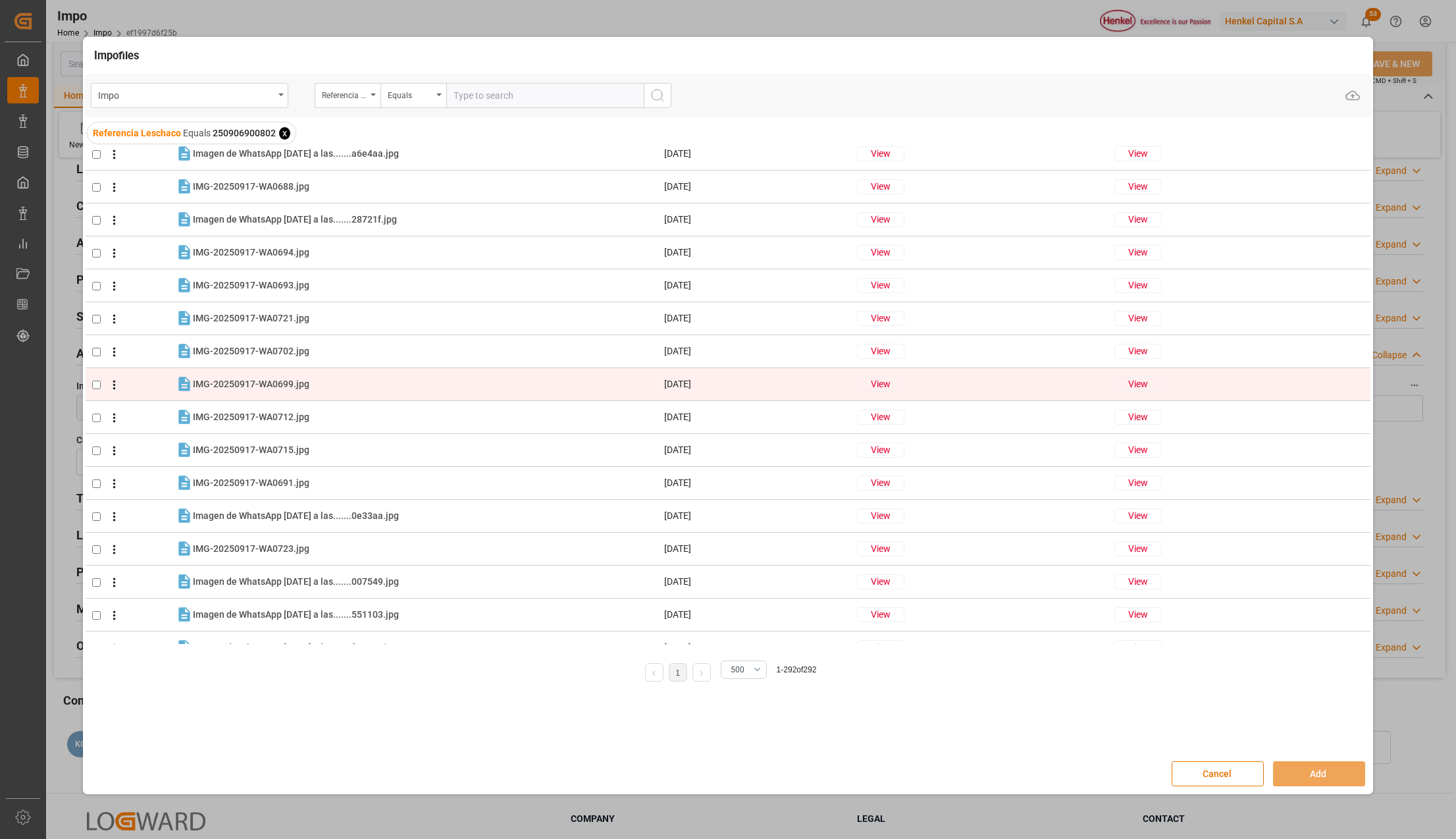
click at [1351, 385] on div "View" at bounding box center [1242, 384] width 256 height 15
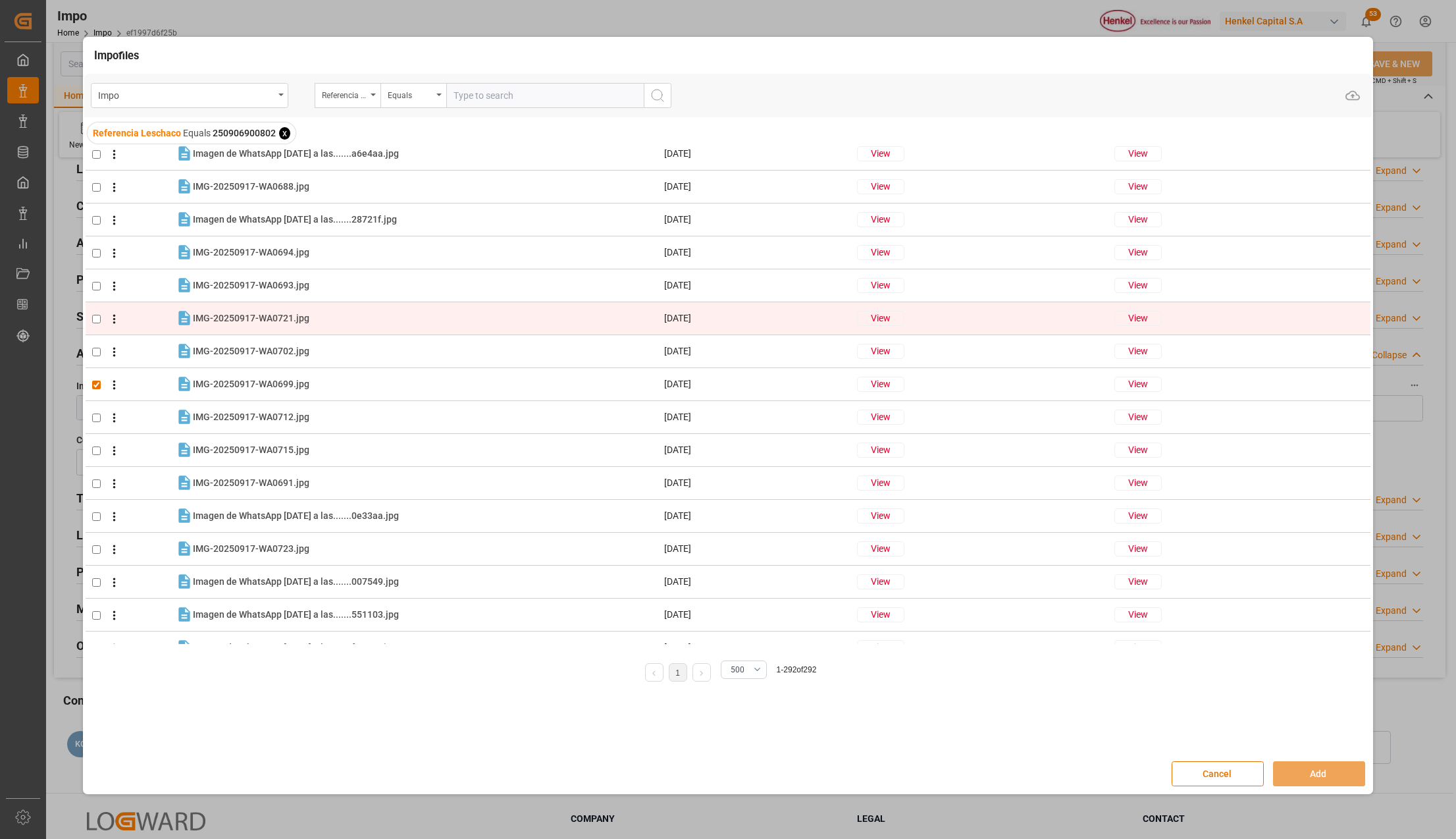
checkbox input "true"
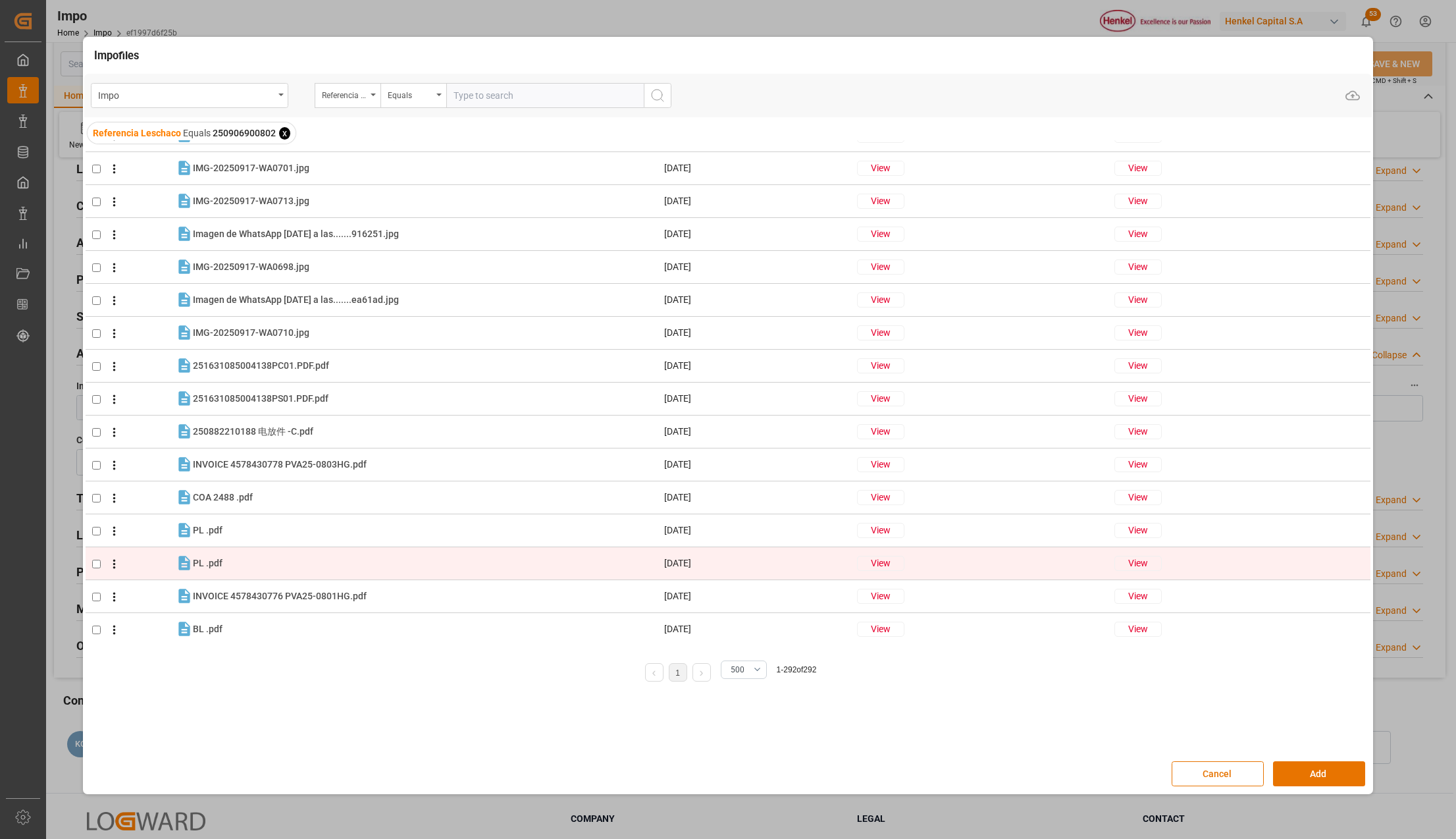
scroll to position [2169, 0]
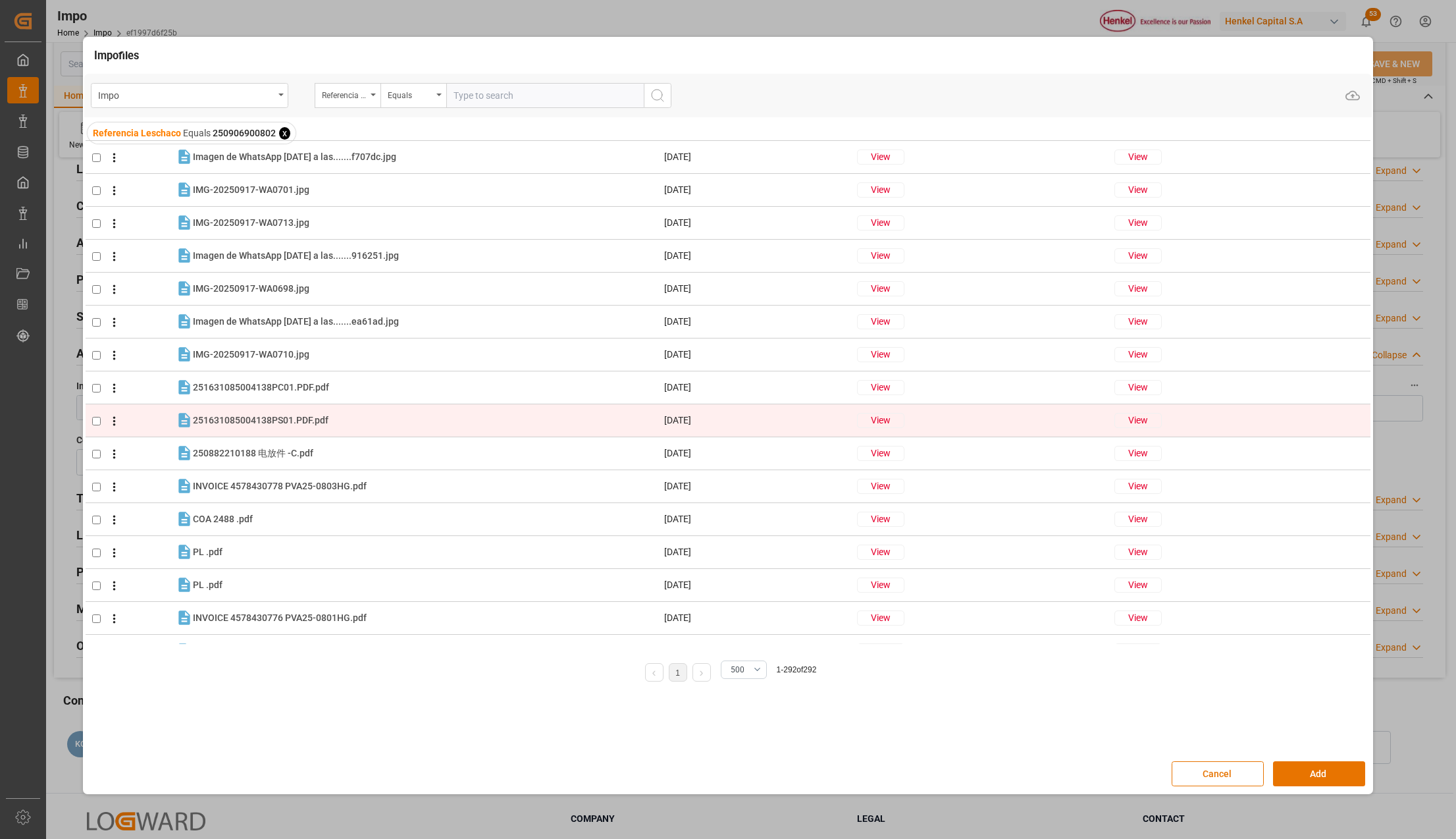
click at [95, 419] on input "checkbox" at bounding box center [96, 421] width 9 height 9
checkbox input "true"
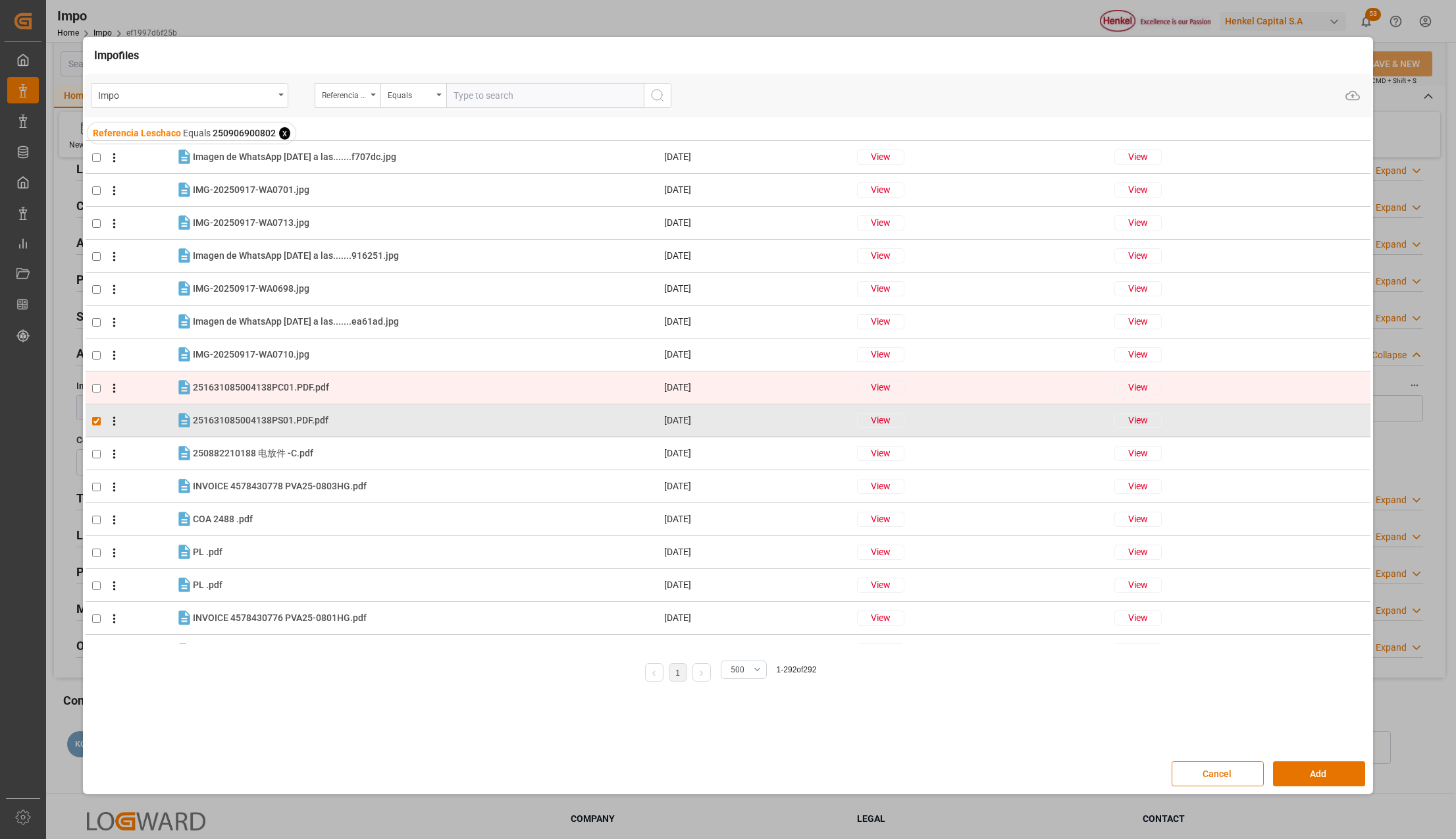
click at [97, 388] on input "checkbox" at bounding box center [96, 388] width 9 height 9
checkbox input "true"
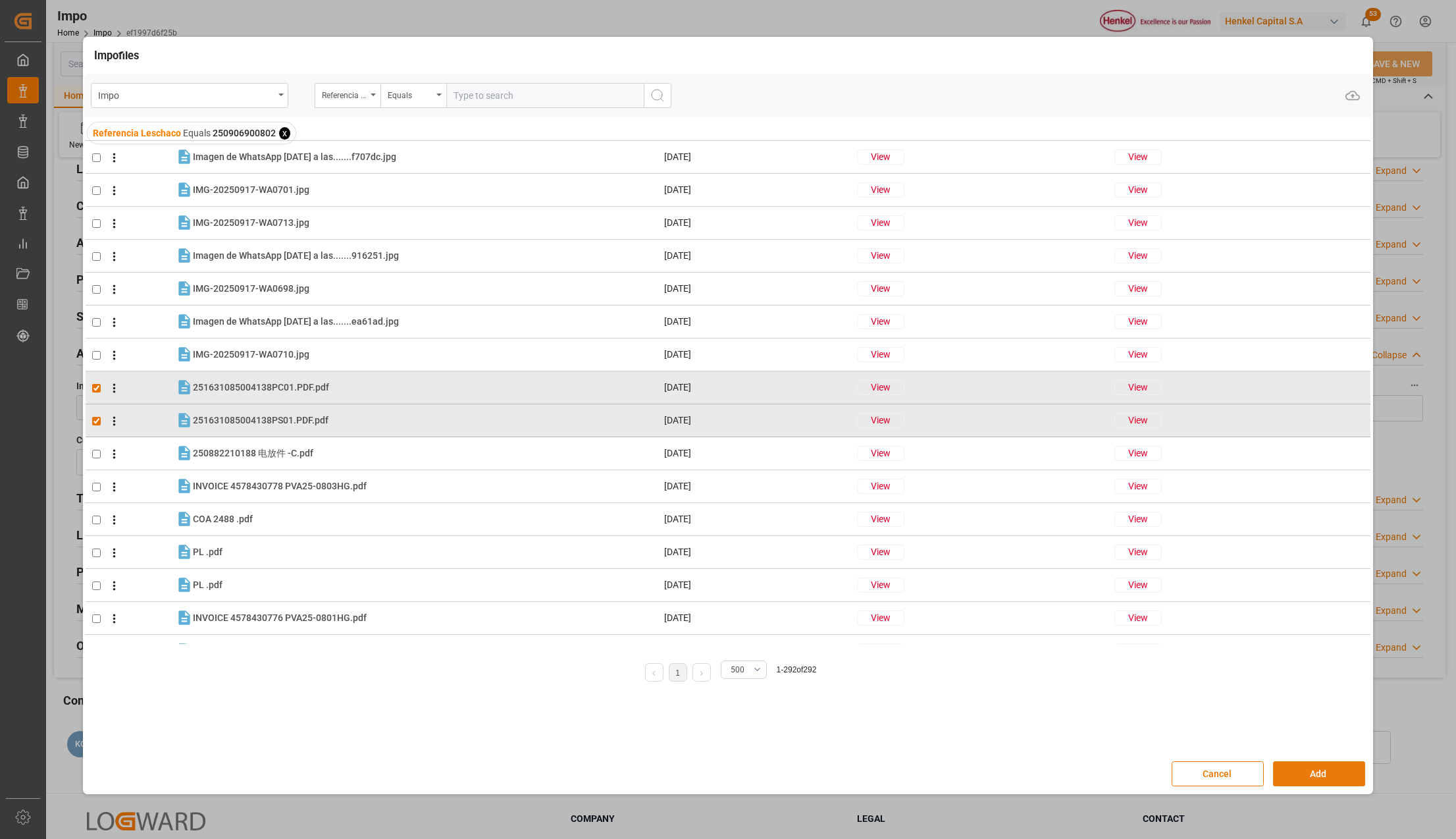
click at [1312, 772] on button "Add" at bounding box center [1319, 774] width 92 height 25
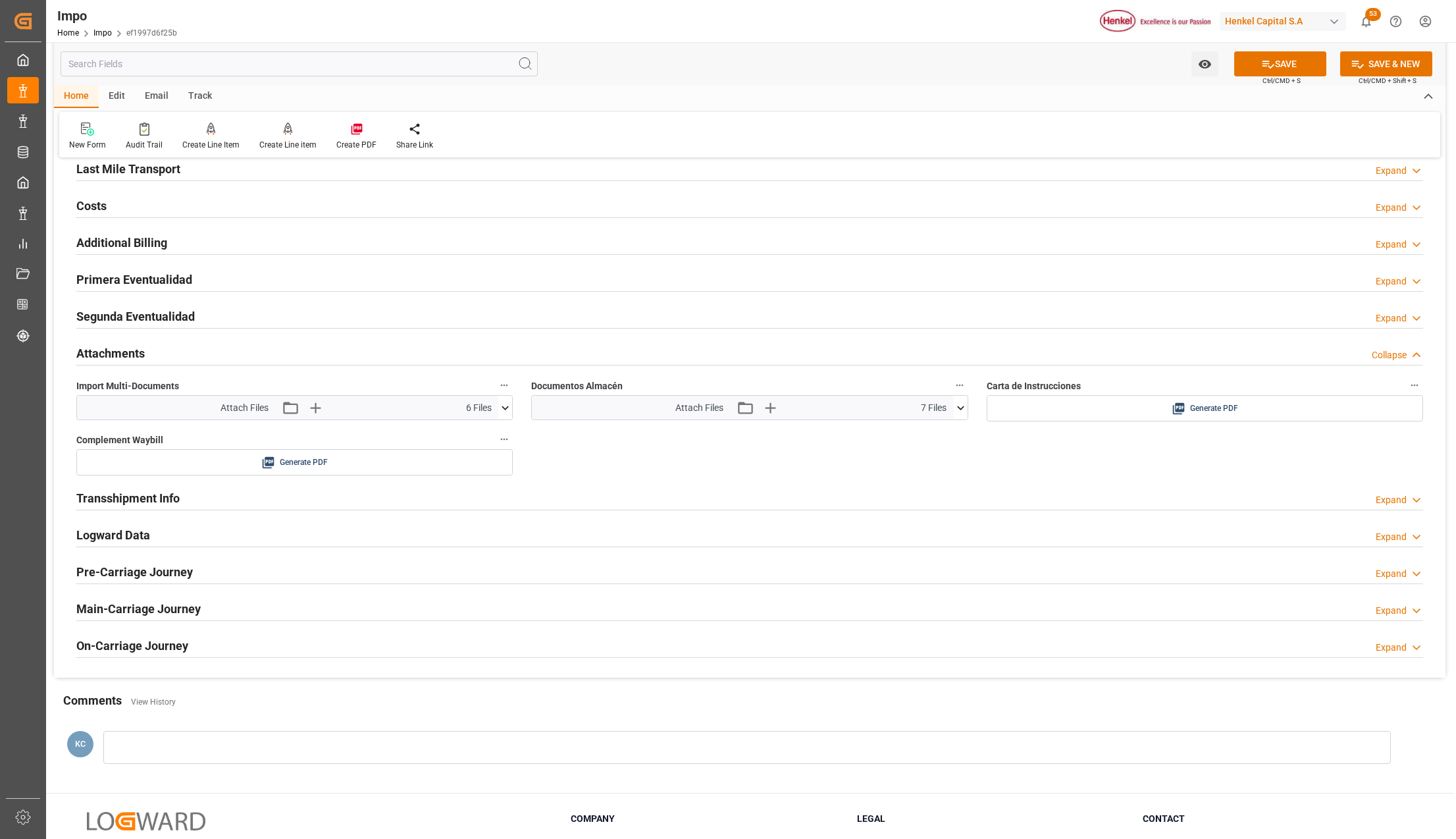
click at [1276, 61] on button "SAVE" at bounding box center [1280, 63] width 92 height 25
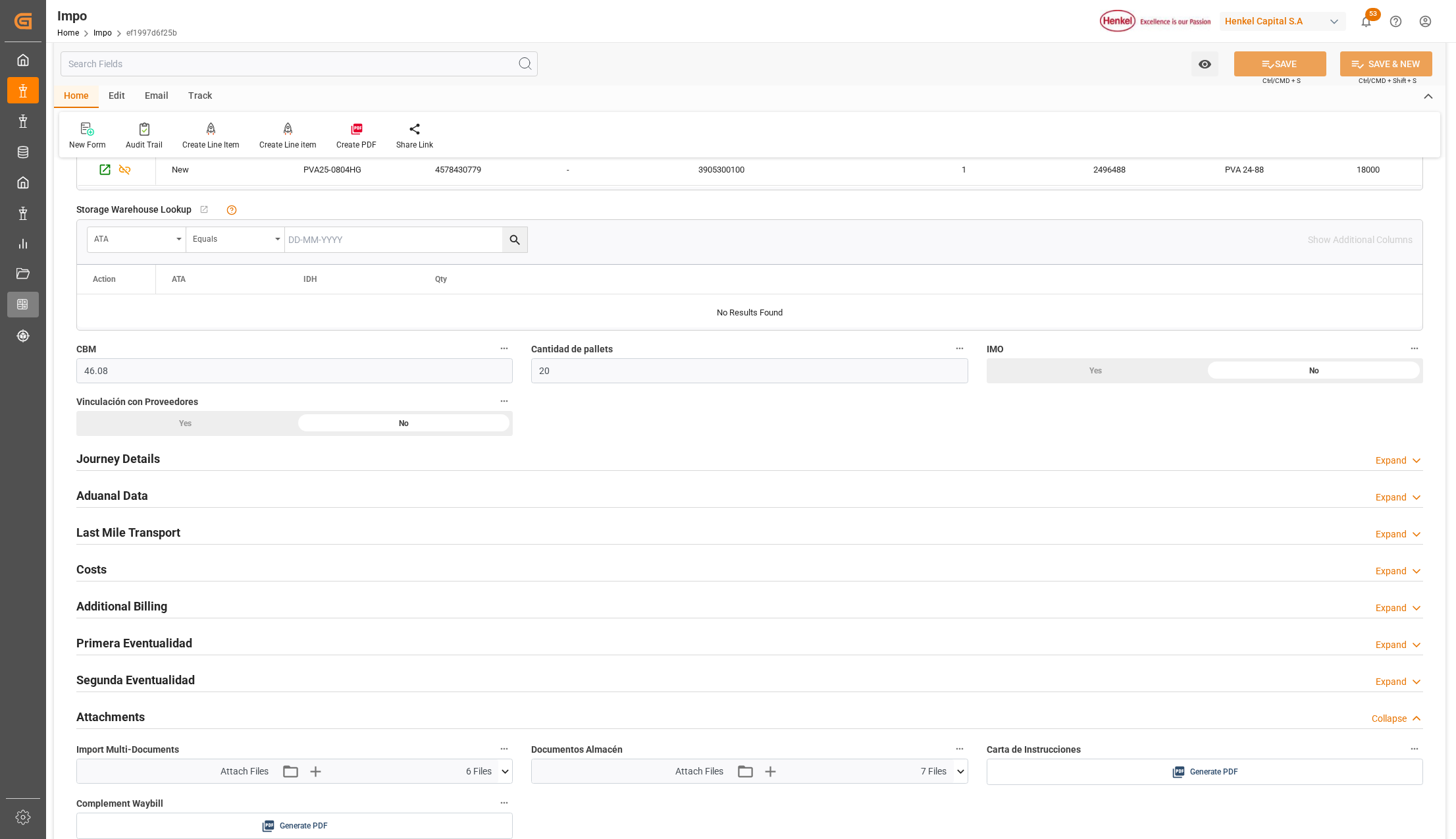
scroll to position [365, 0]
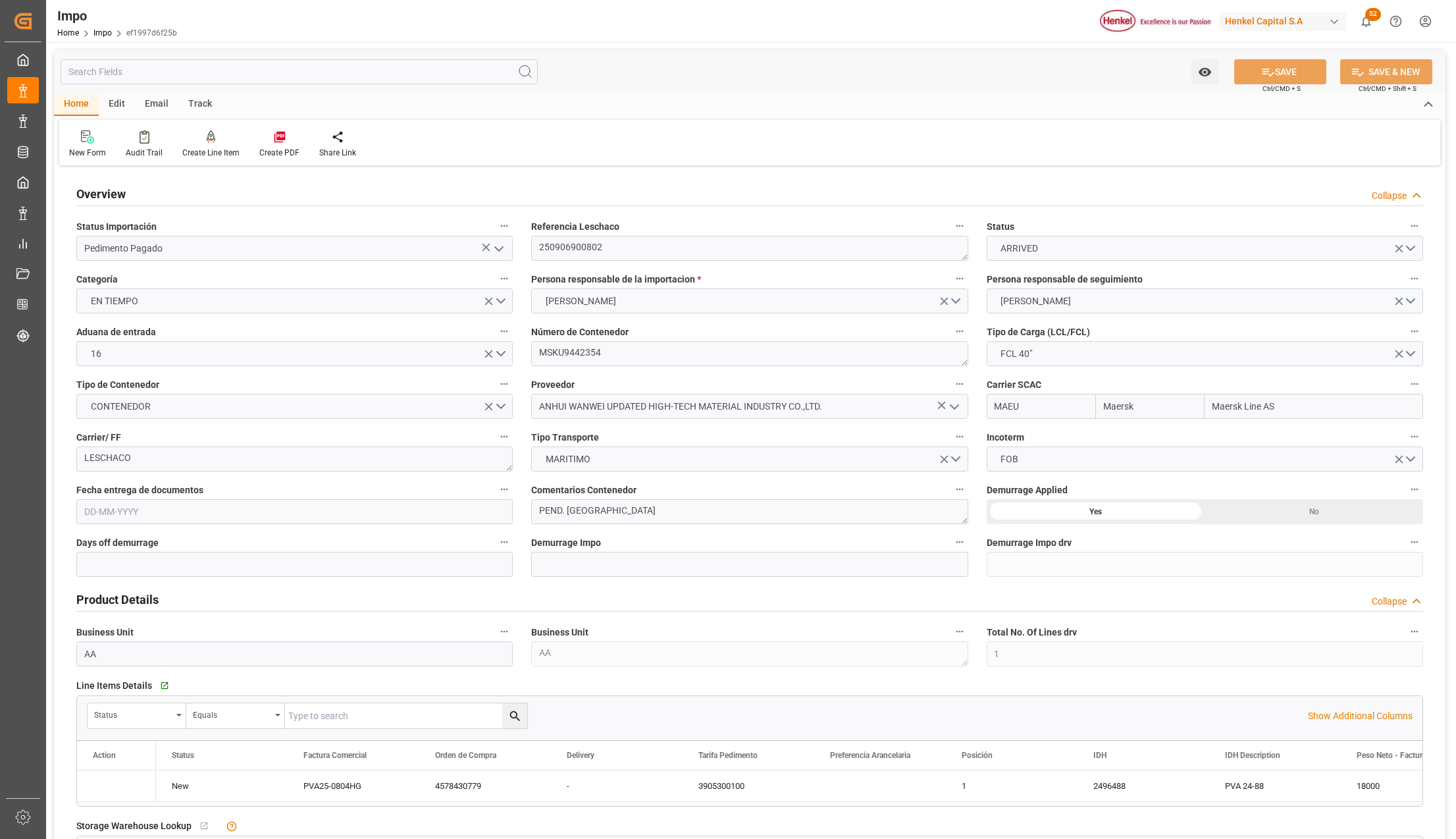
type input "Maersk"
type input "Maersk Line AS"
type input "1"
type input "46.08"
type input "20"
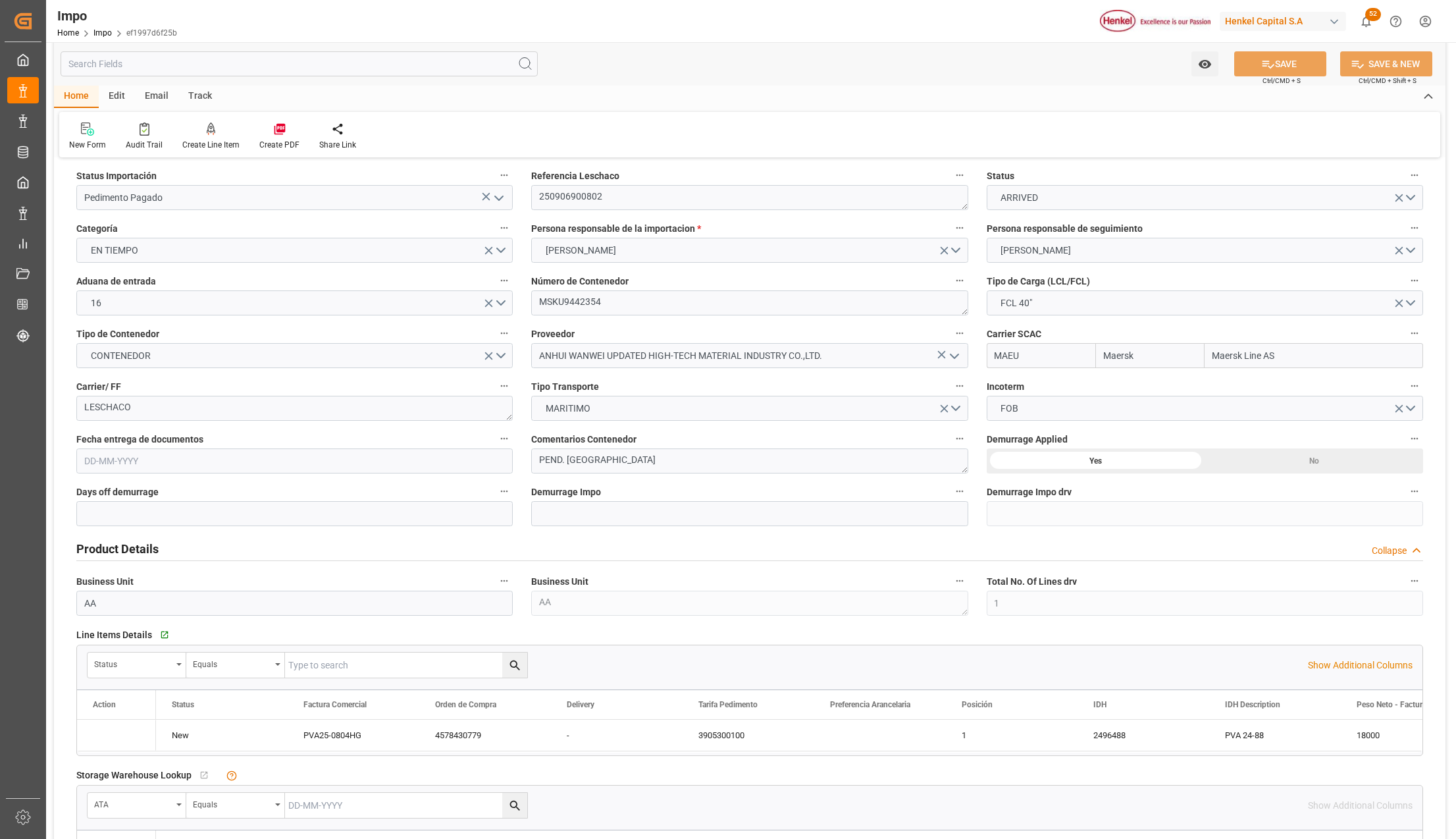
type input "[DATE]"
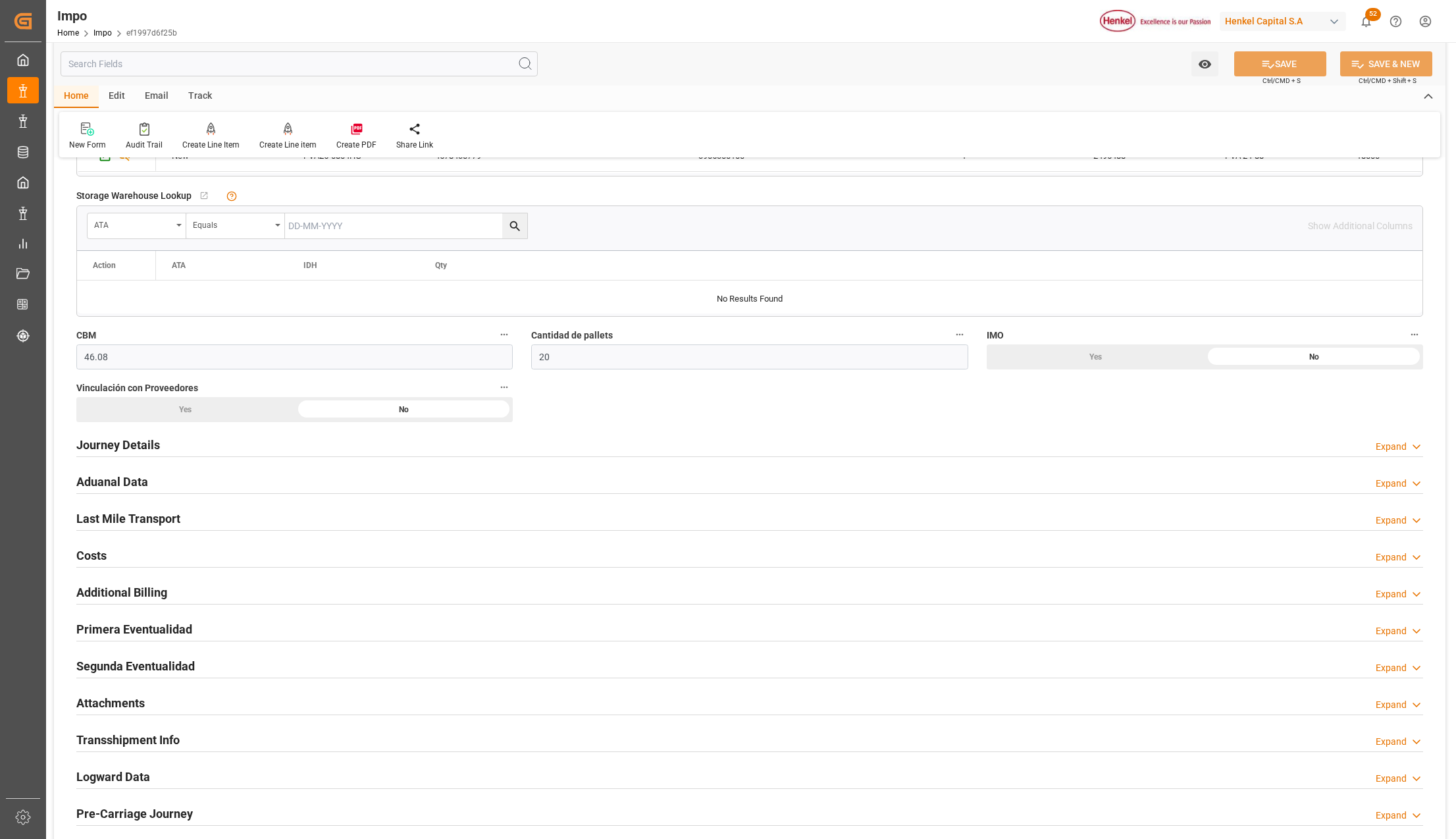
scroll to position [702, 0]
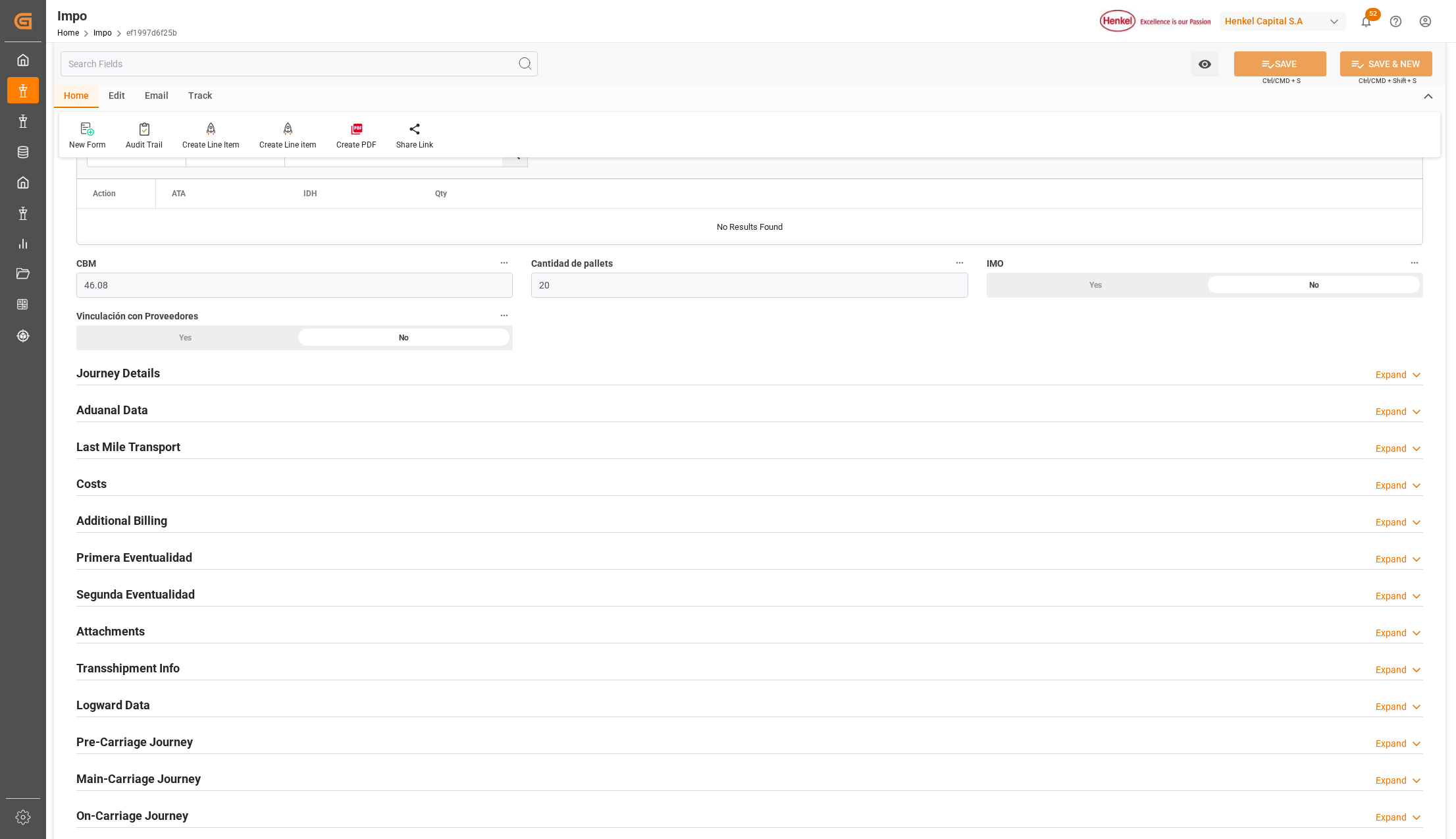
click at [99, 627] on h2 "Attachments" at bounding box center [110, 631] width 69 height 18
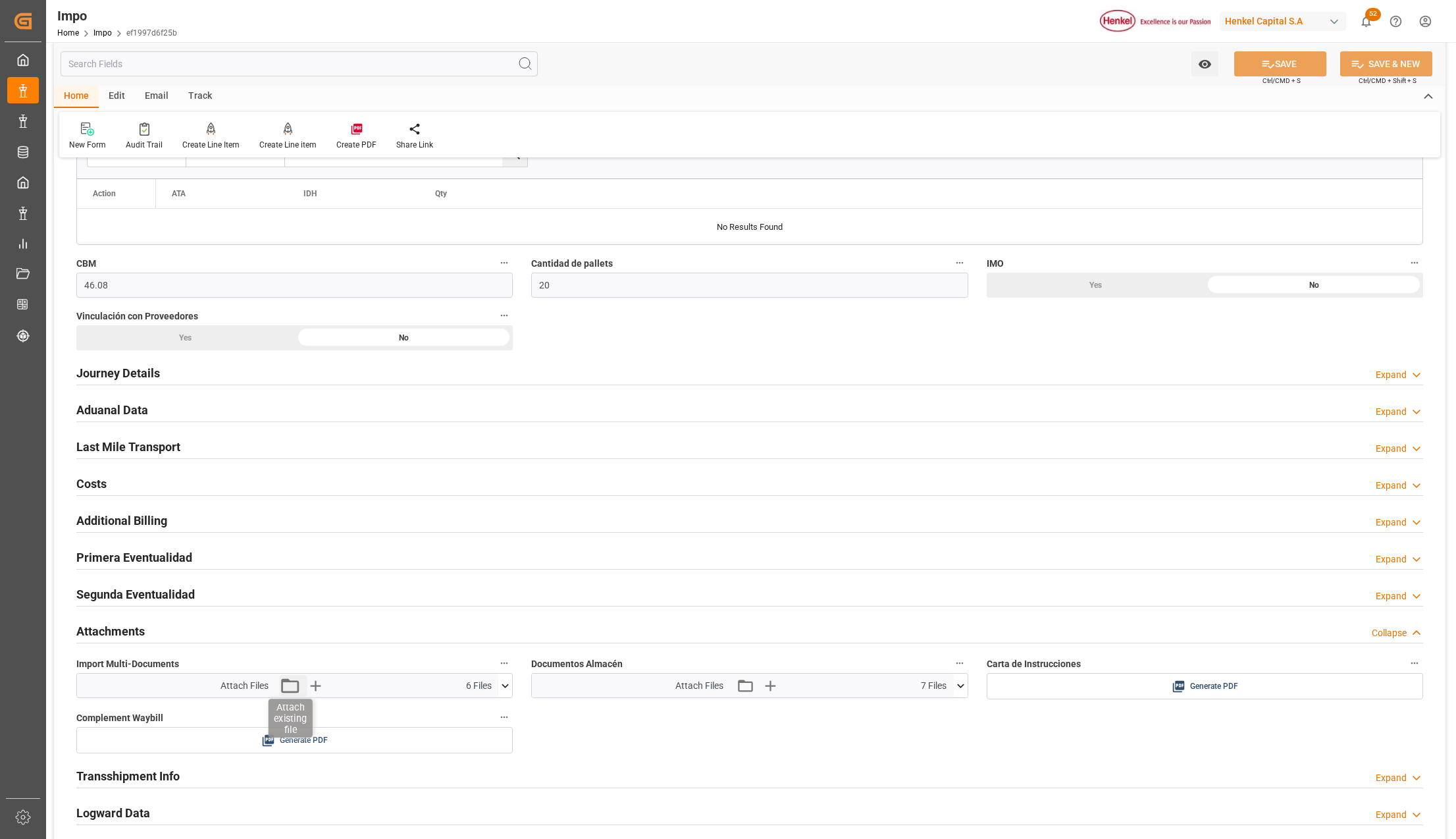
click at [290, 690] on icon "button" at bounding box center [289, 685] width 21 height 21
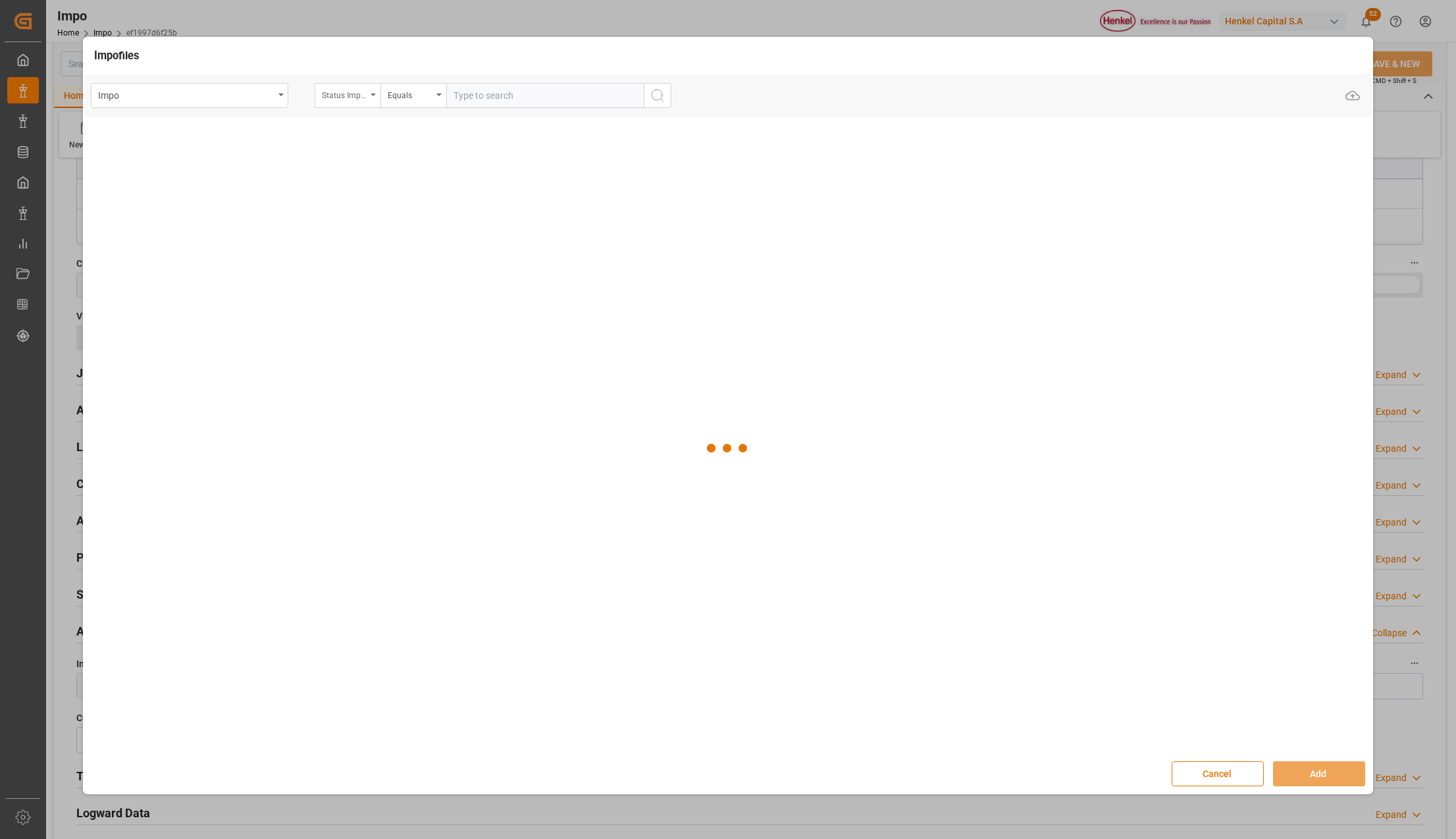
click at [367, 95] on div "Status Importación" at bounding box center [348, 95] width 66 height 25
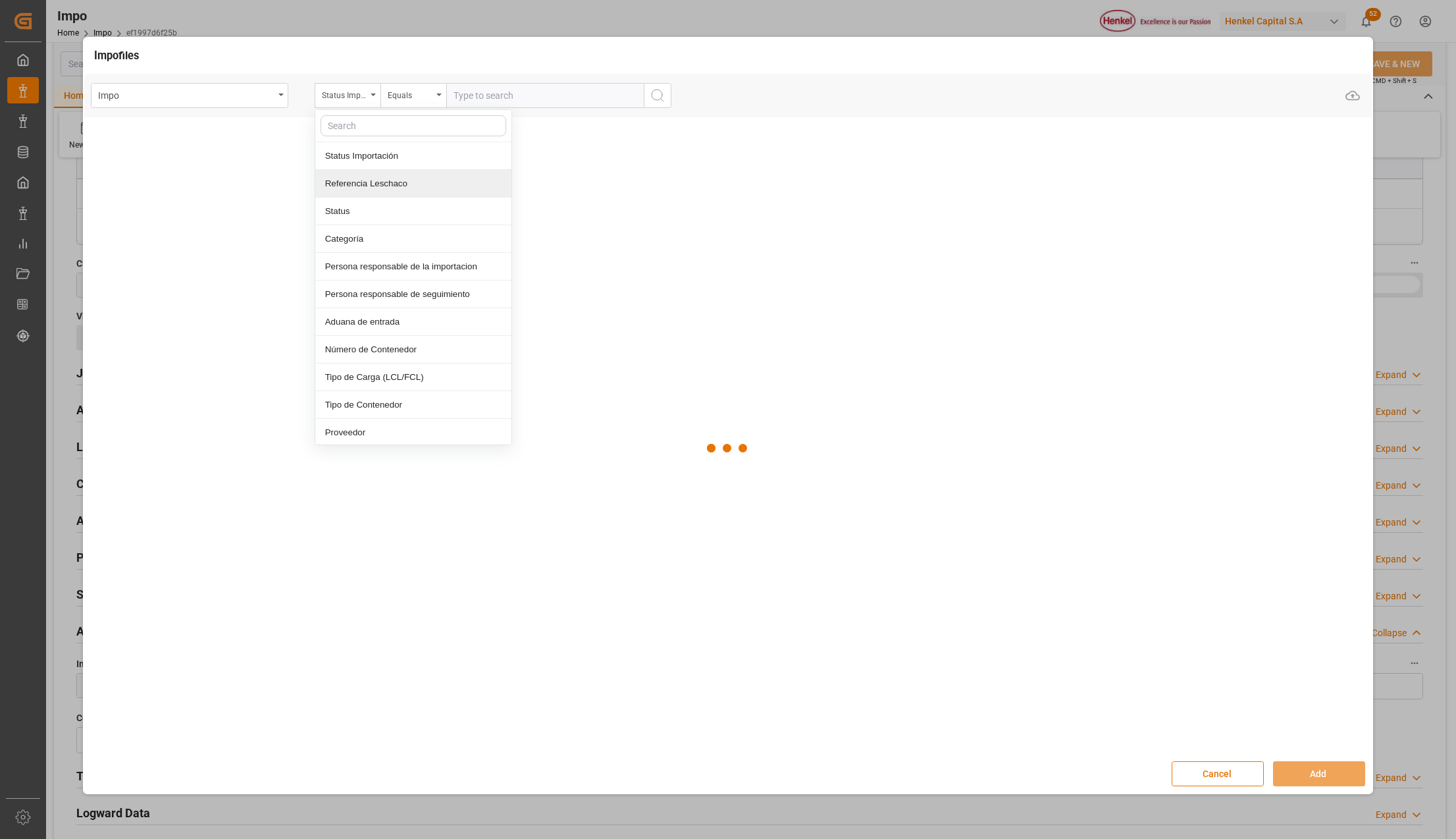
click at [356, 182] on div "Referencia Leschaco" at bounding box center [413, 184] width 196 height 28
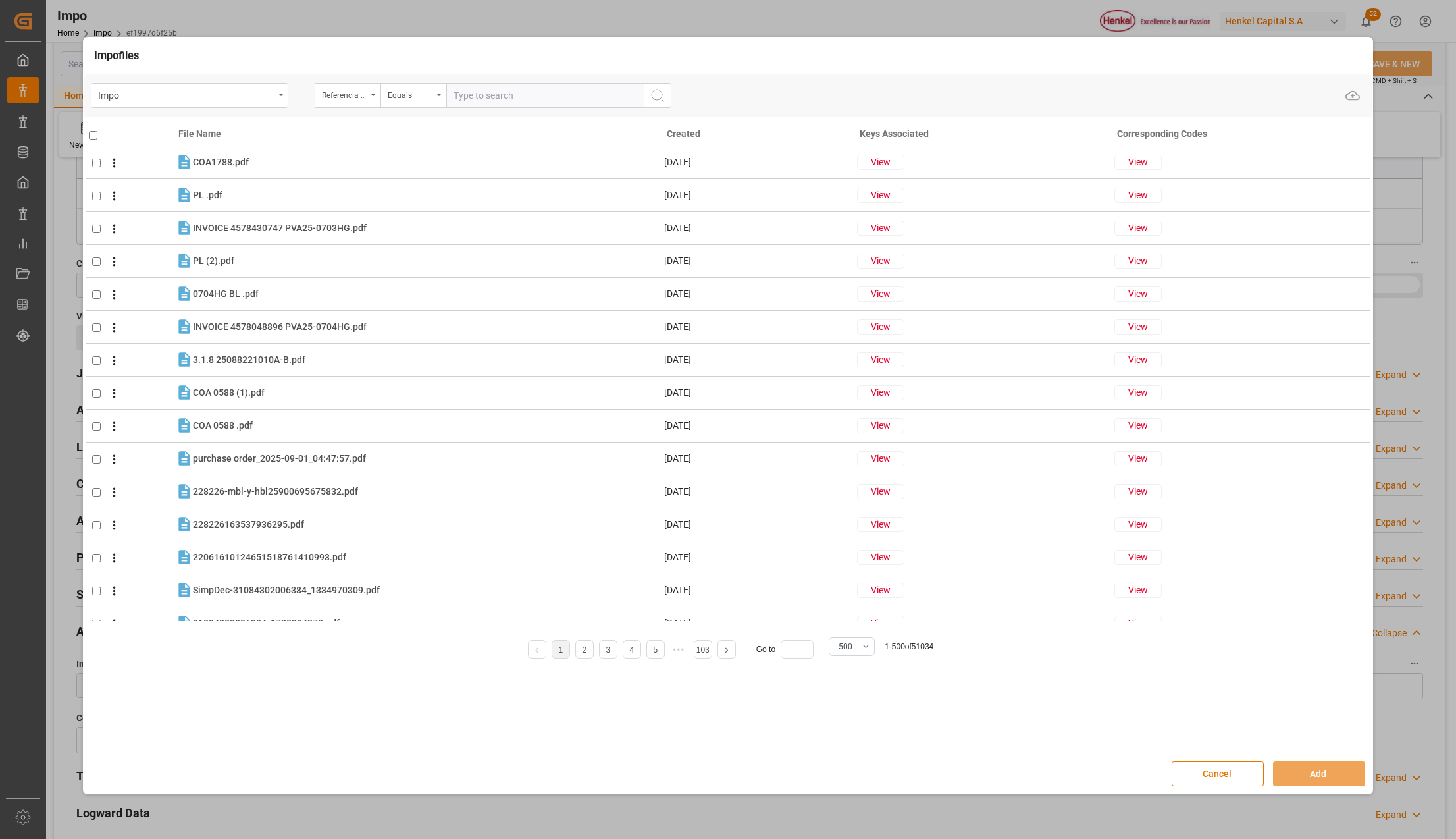
click at [459, 99] on input "text" at bounding box center [545, 95] width 197 height 25
paste input "250906900802"
type input "250906900802"
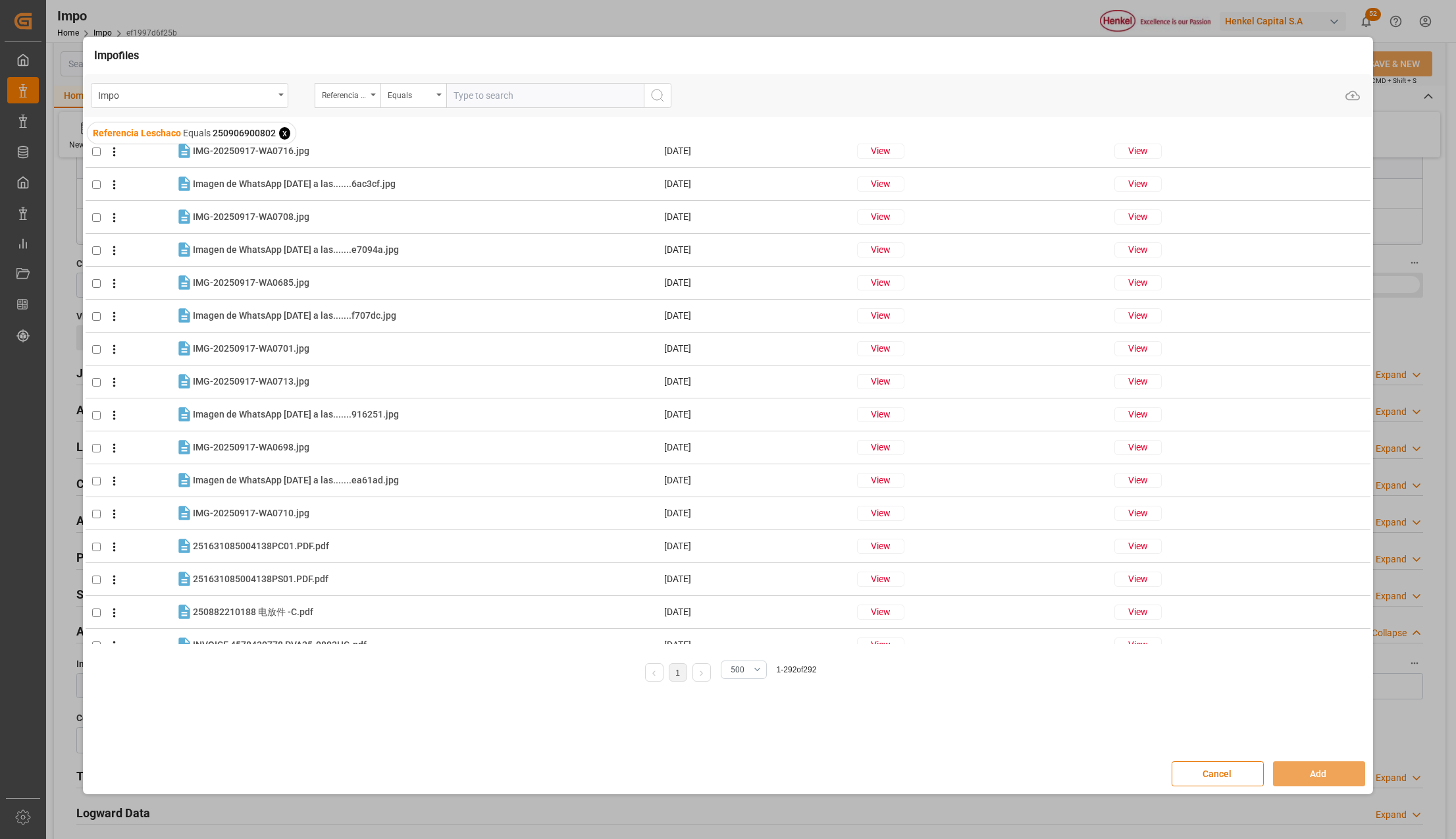
scroll to position [2107, 0]
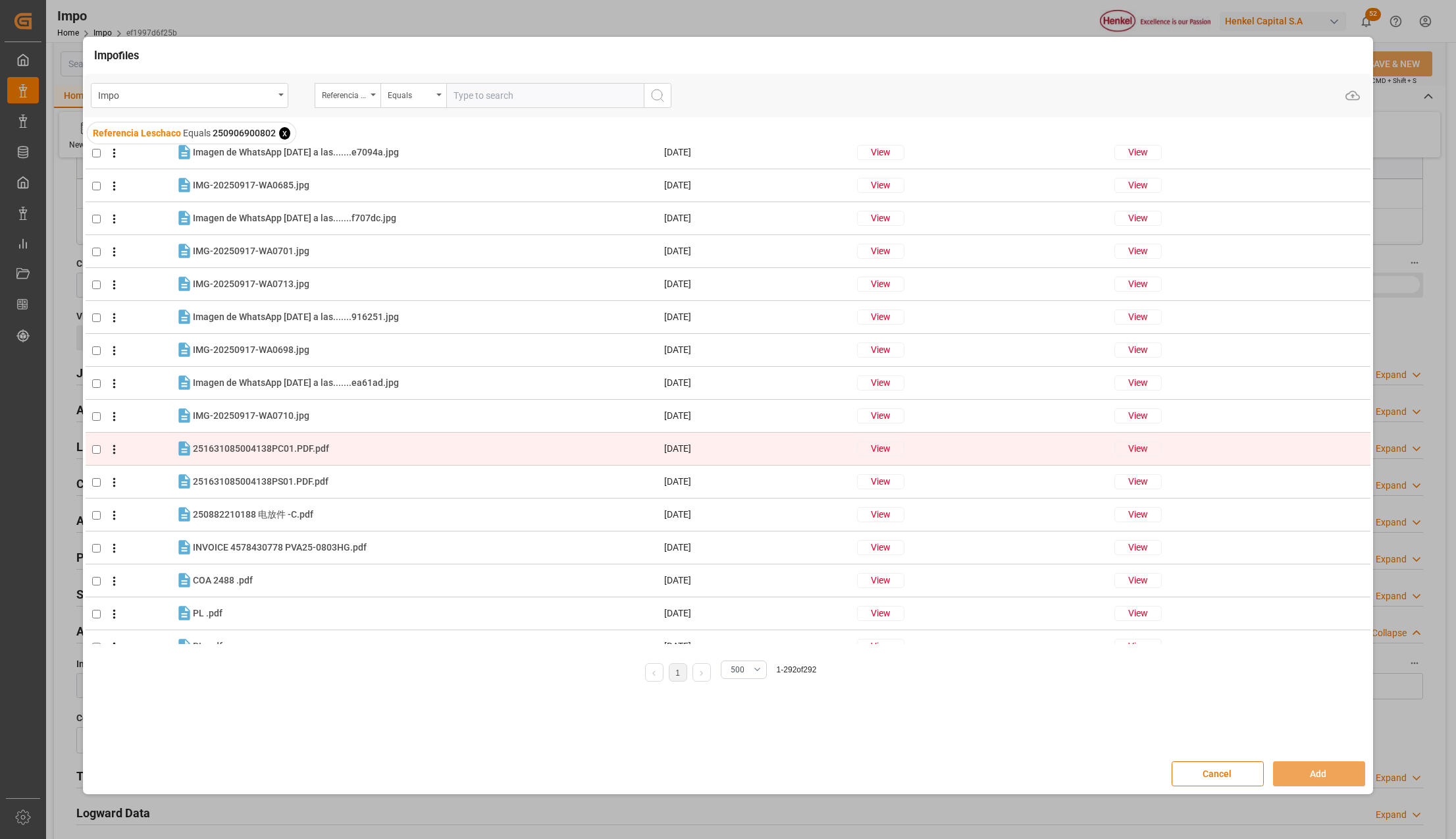
click at [90, 448] on td at bounding box center [131, 449] width 90 height 33
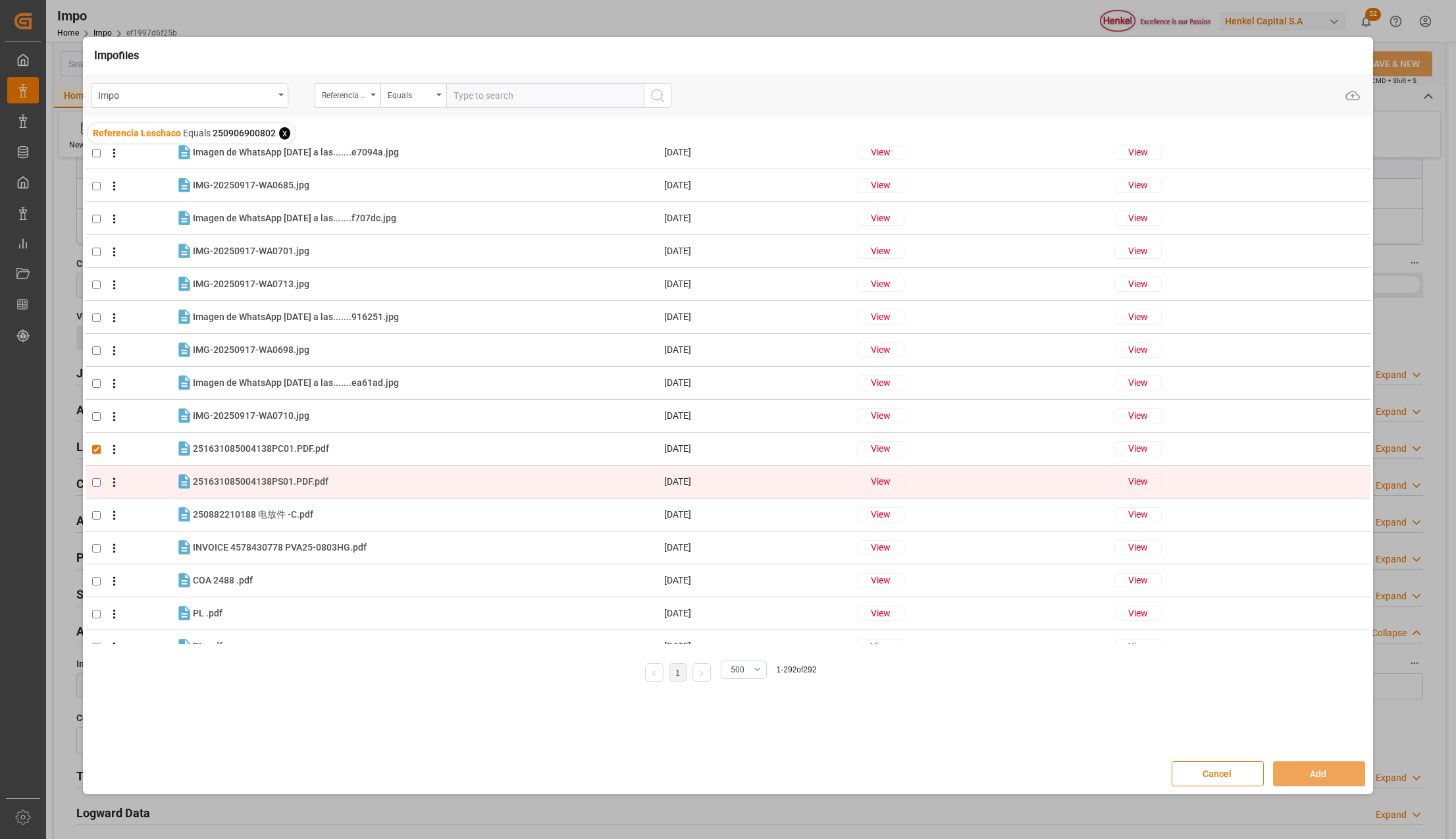
checkbox input "true"
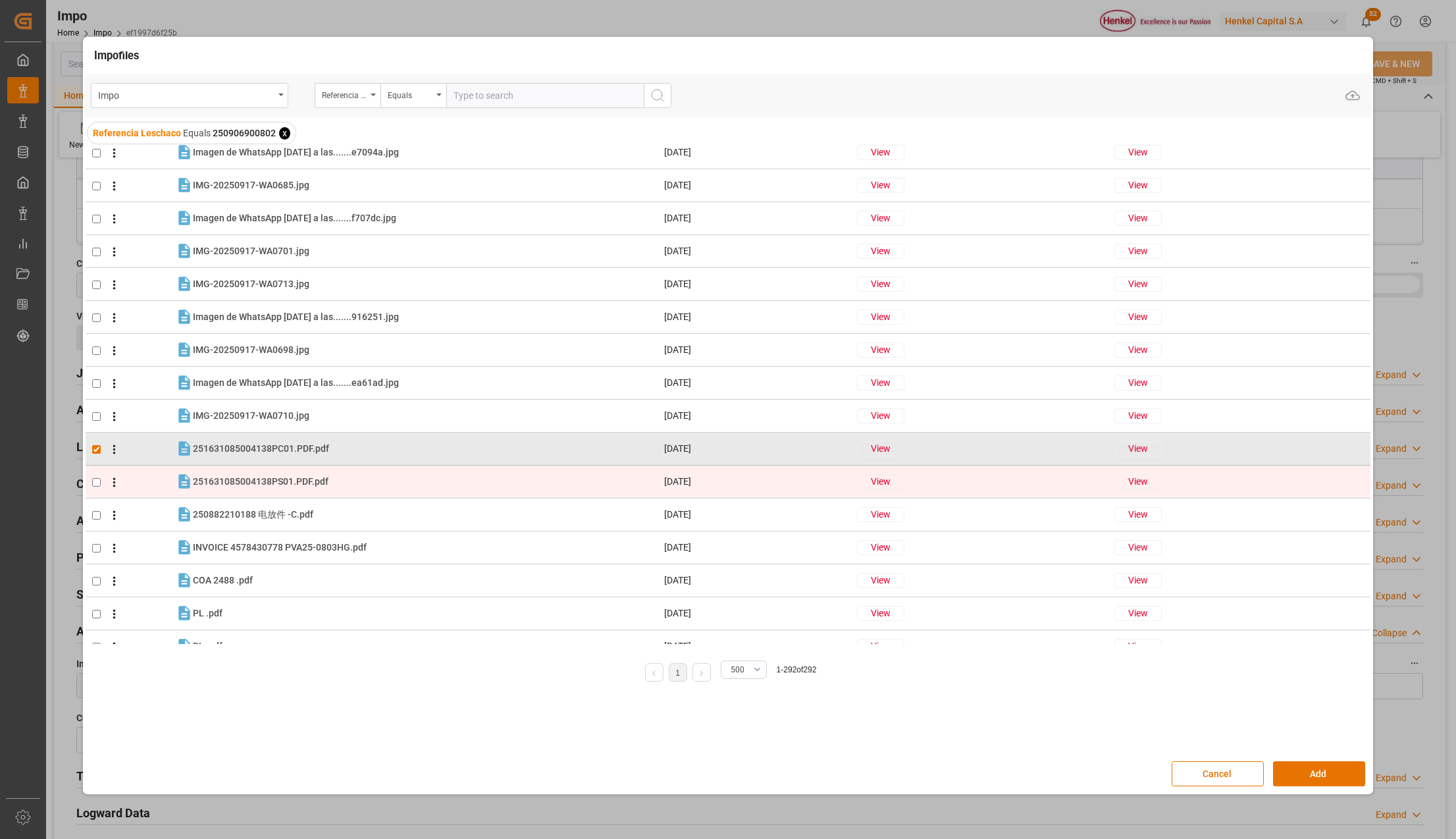
click at [96, 483] on input "checkbox" at bounding box center [96, 482] width 9 height 9
checkbox input "true"
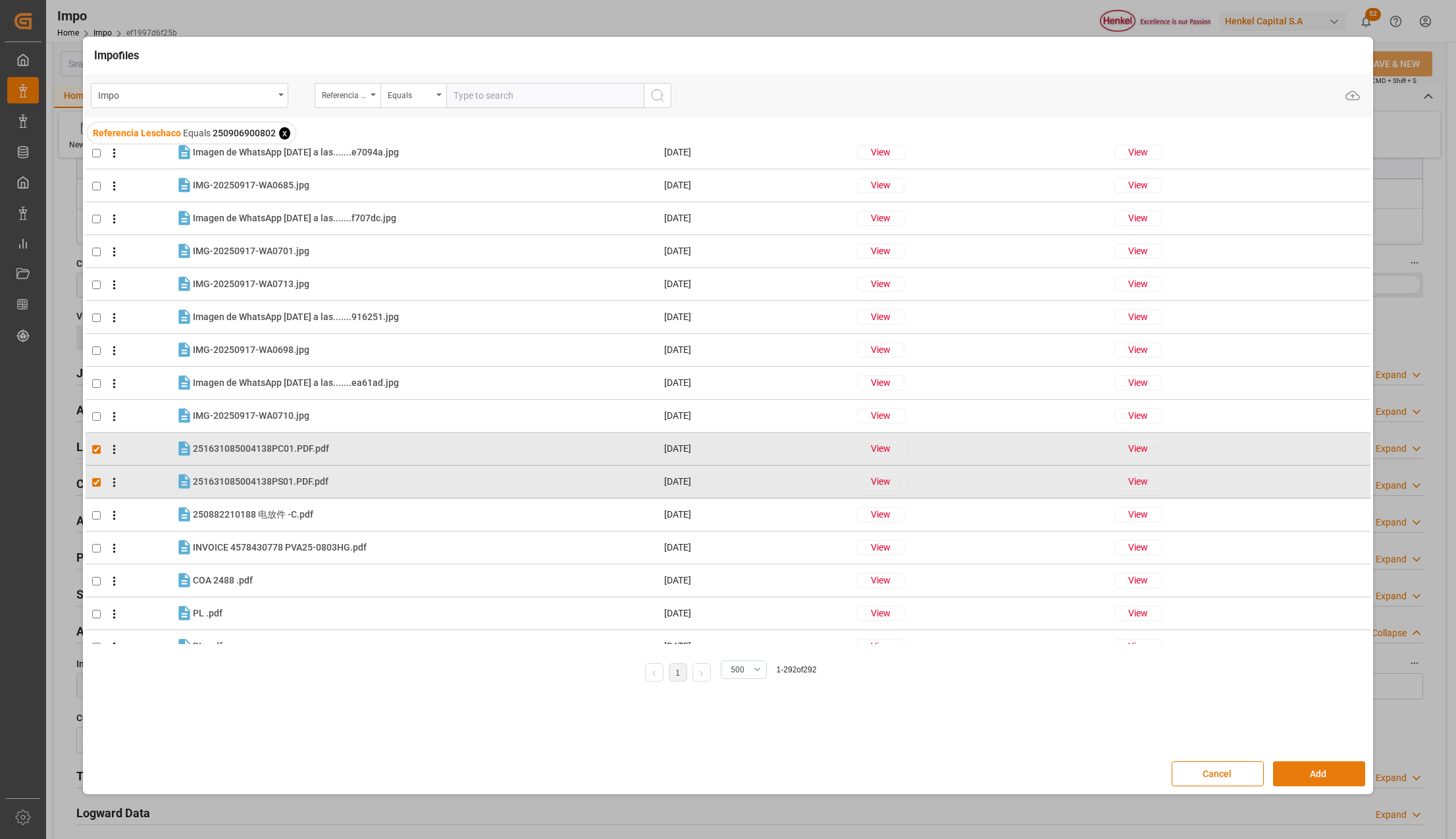
click at [1286, 770] on button "Add" at bounding box center [1319, 774] width 92 height 25
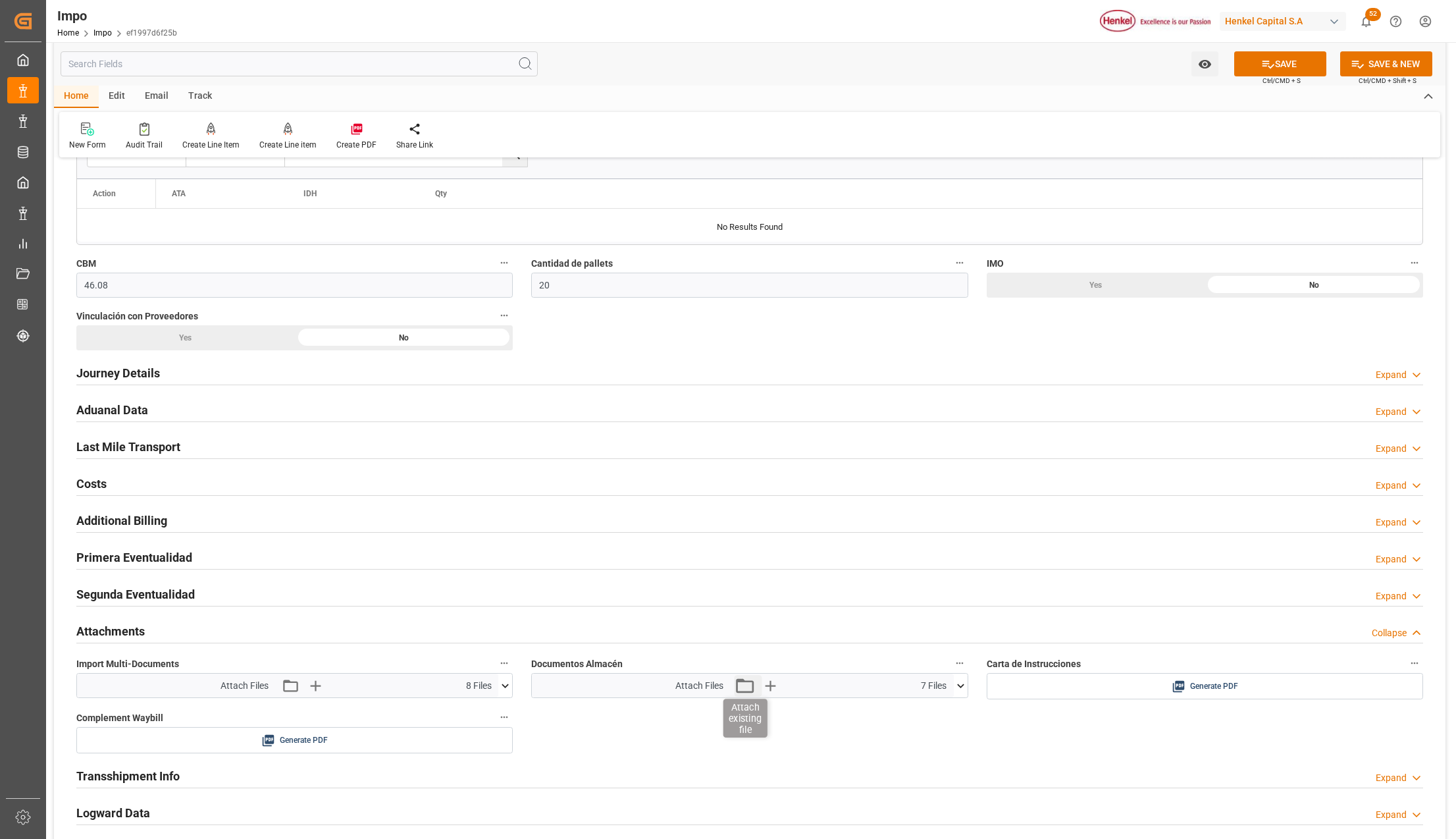
click at [748, 685] on icon "button" at bounding box center [745, 685] width 18 height 14
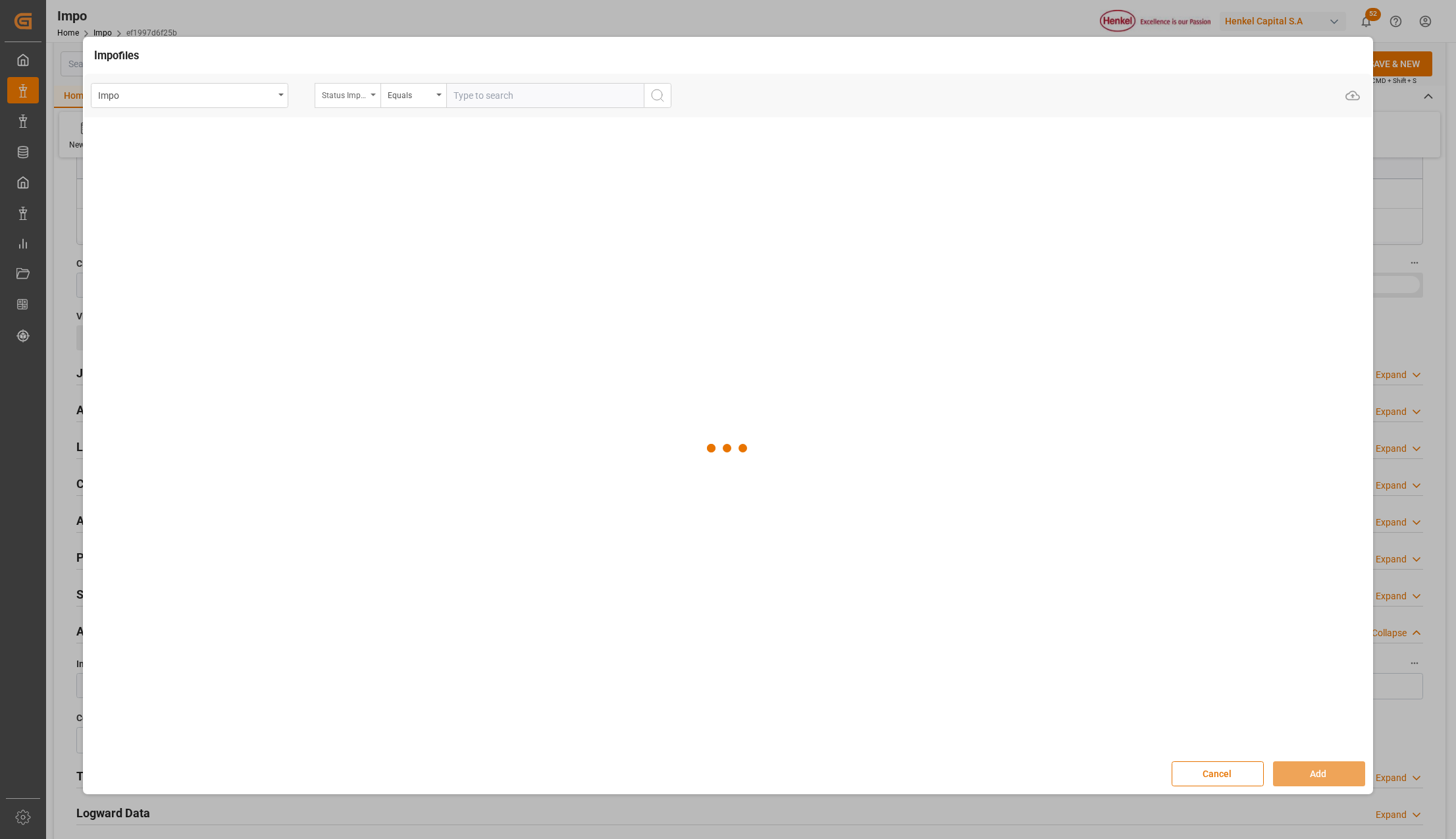
click at [374, 91] on div "Status Importación" at bounding box center [348, 95] width 66 height 25
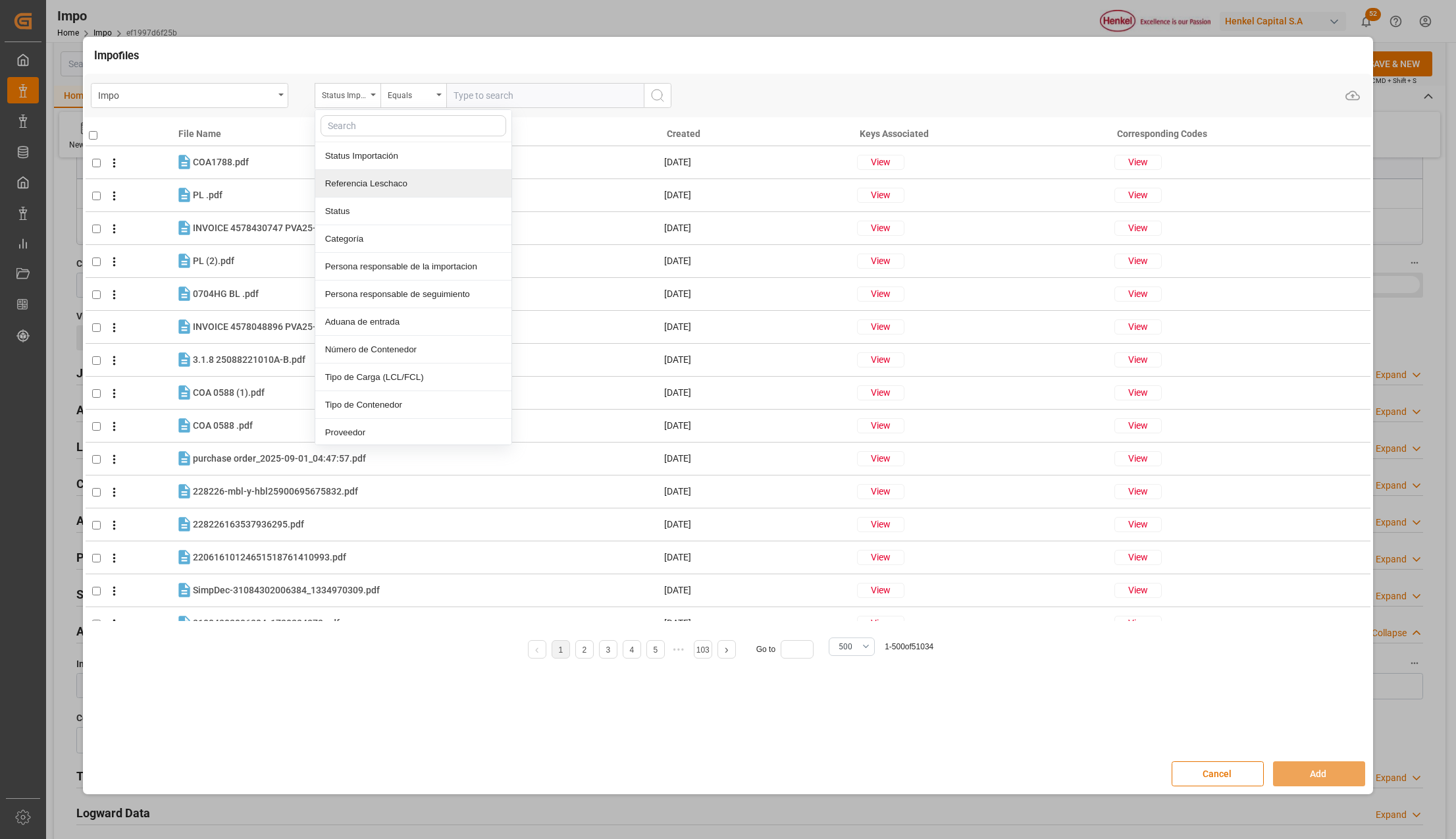
click at [365, 182] on div "Referencia Leschaco" at bounding box center [413, 184] width 196 height 28
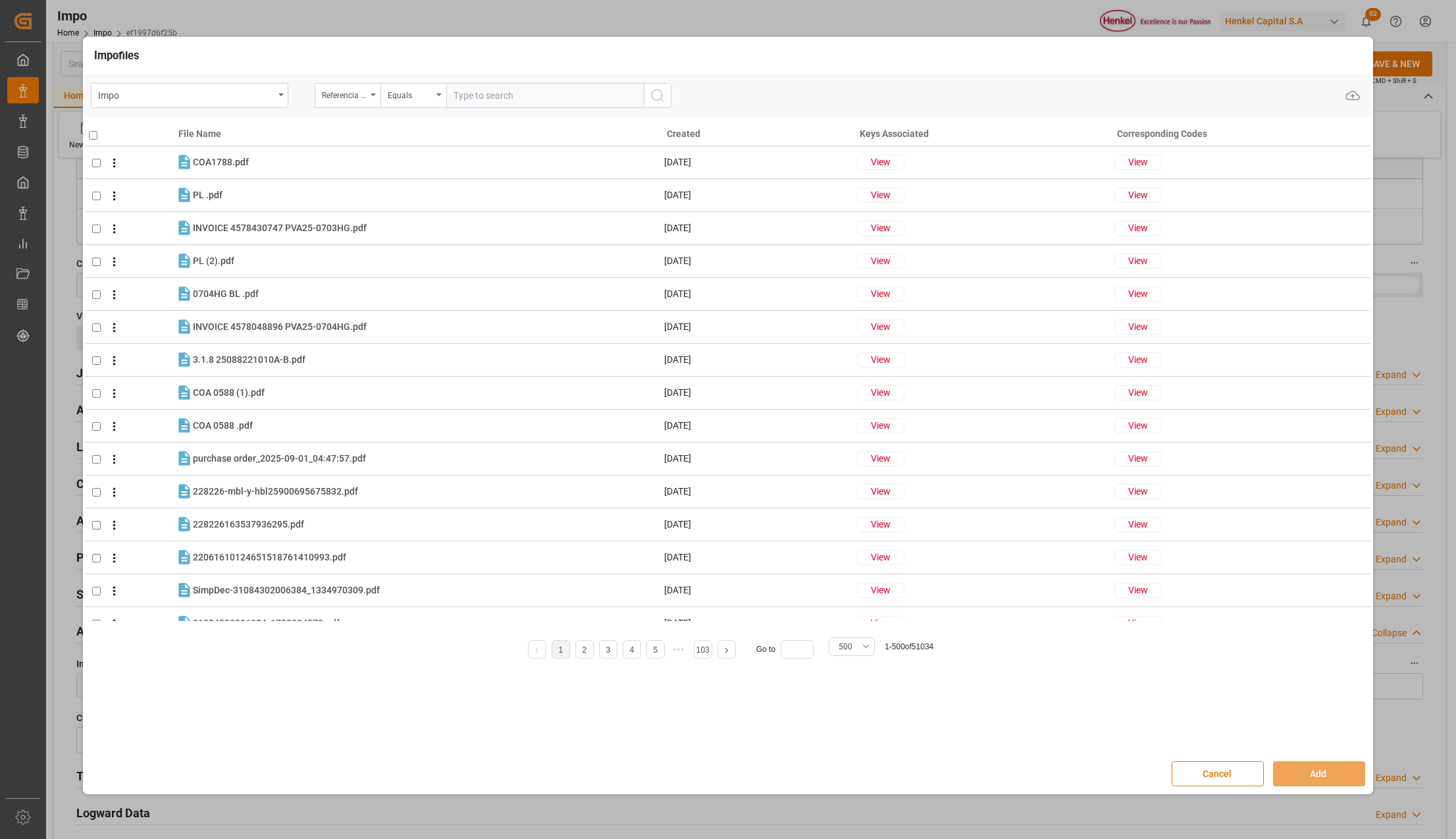
click at [466, 97] on input "text" at bounding box center [545, 95] width 197 height 25
paste input "250906900802"
type input "250906900802"
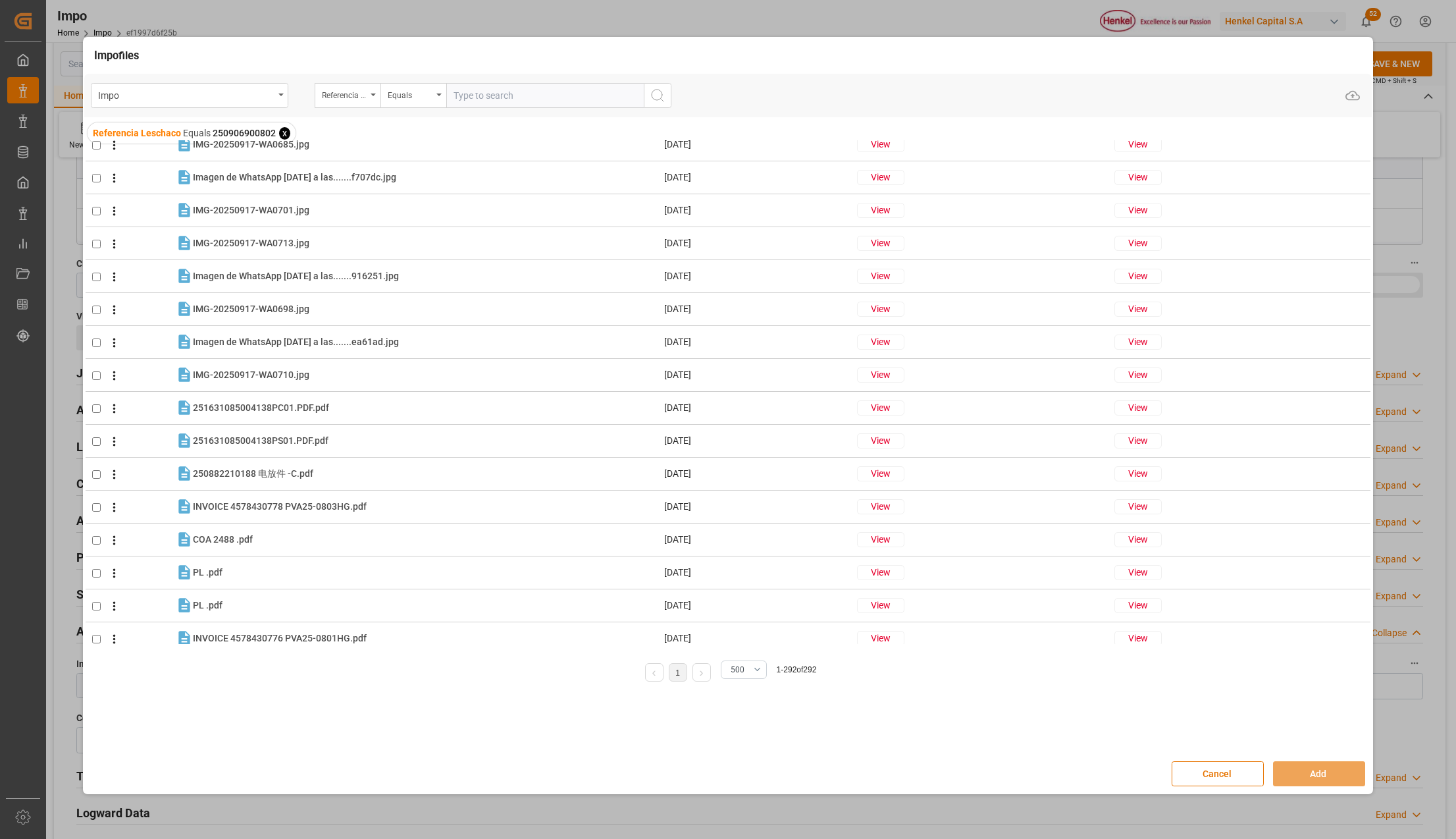
scroll to position [2195, 0]
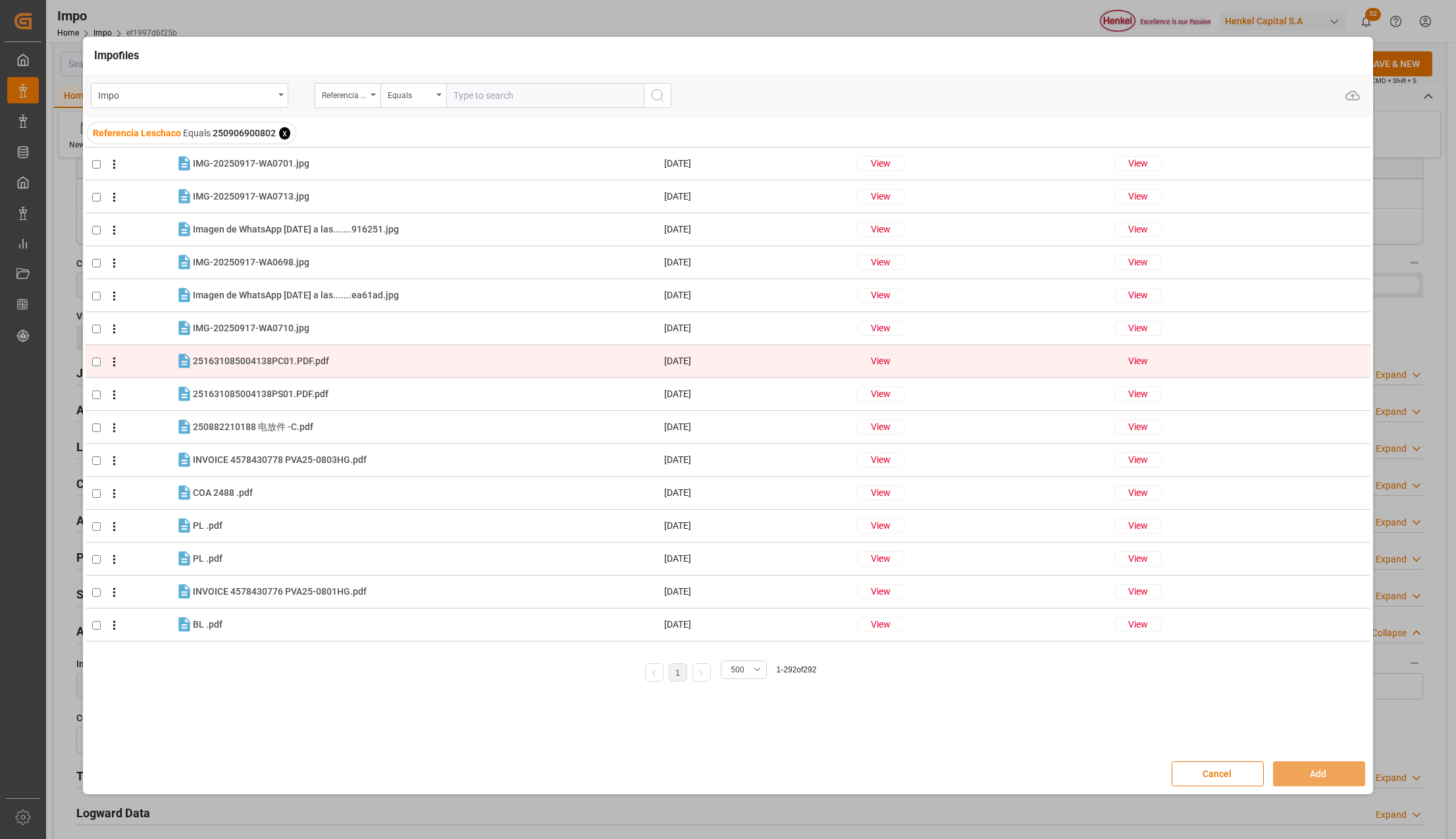
click at [98, 362] on input "checkbox" at bounding box center [96, 362] width 9 height 9
checkbox input "true"
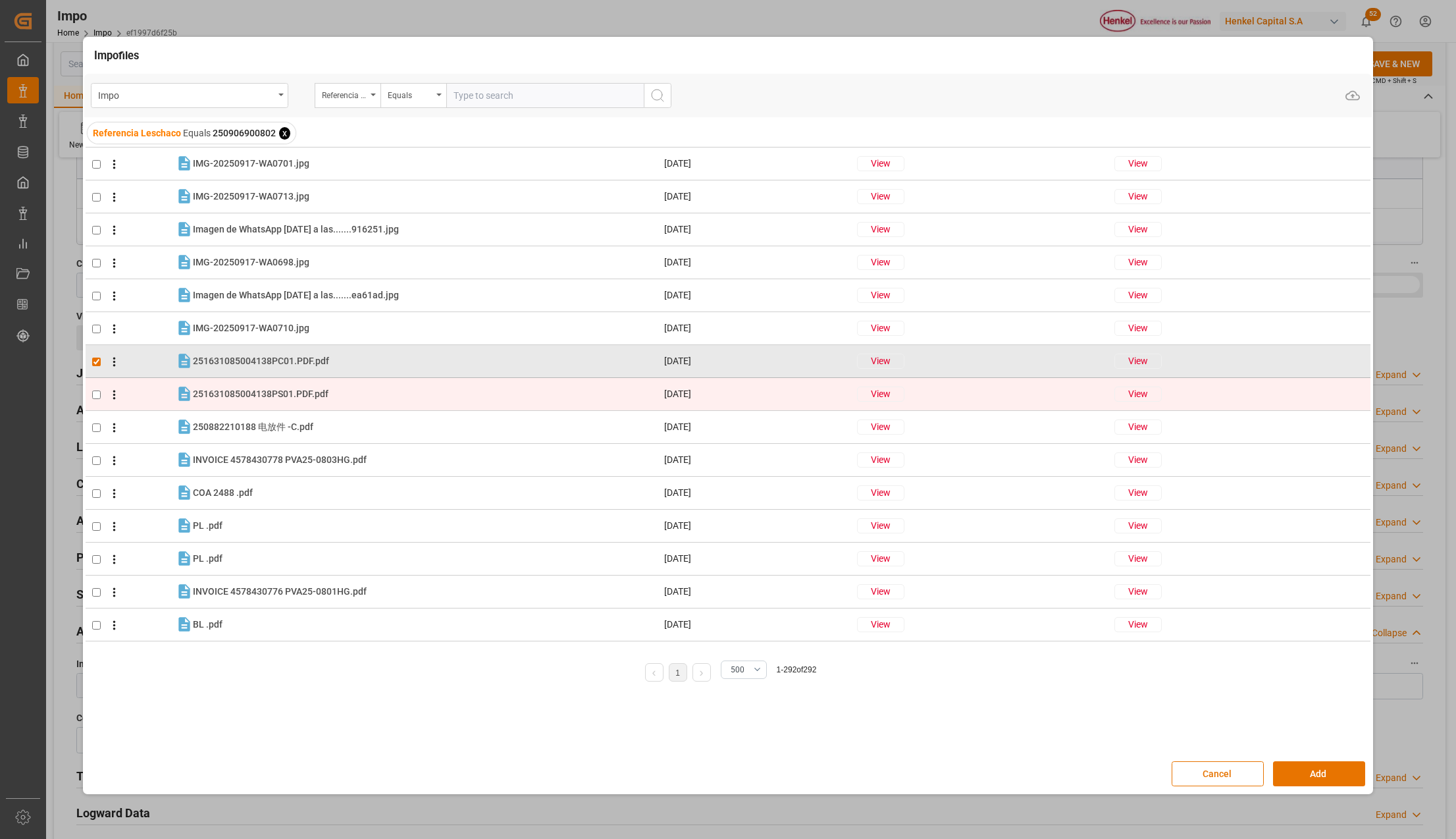
click at [95, 395] on input "checkbox" at bounding box center [96, 395] width 9 height 9
checkbox input "true"
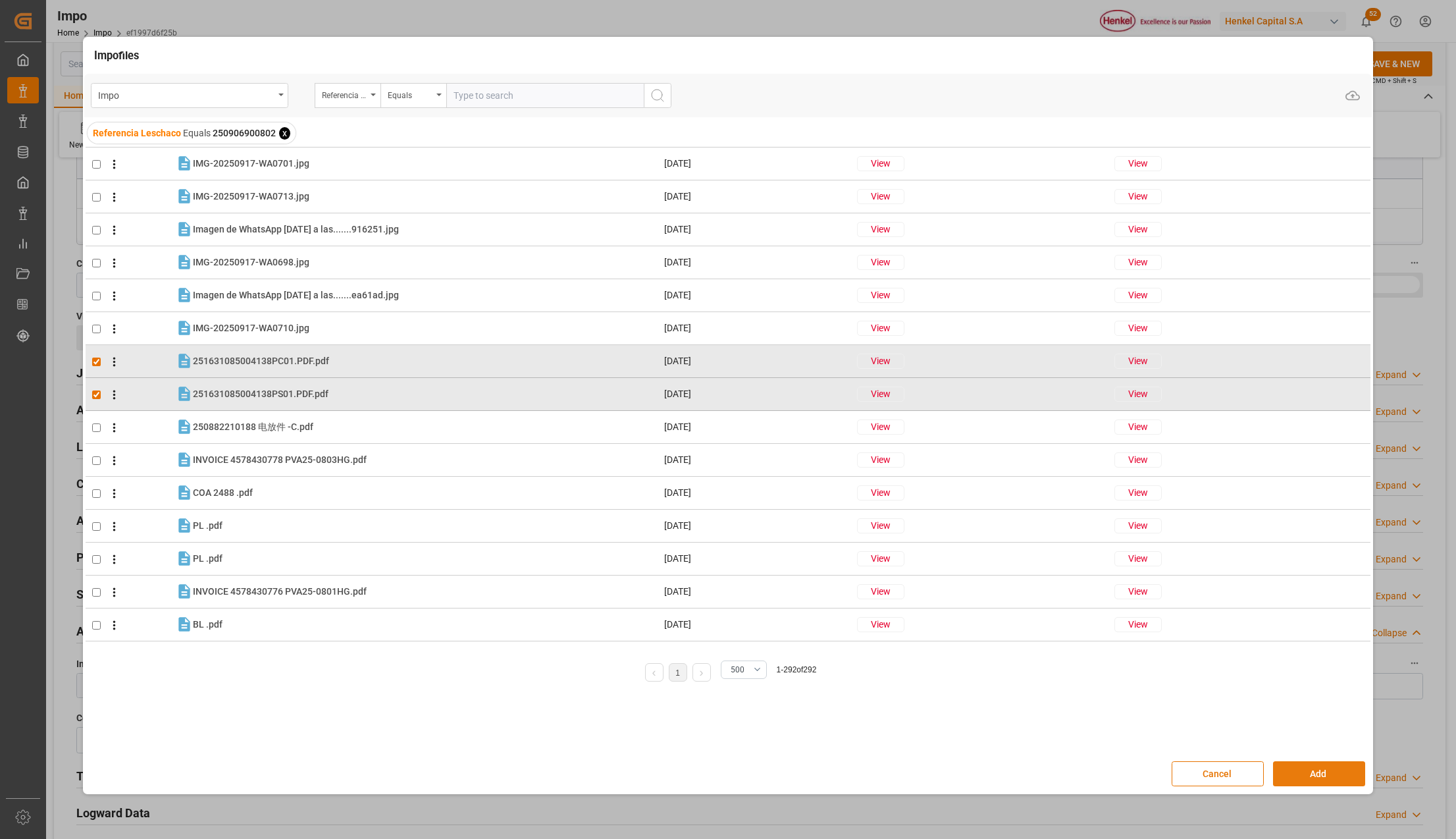
click at [1298, 769] on button "Add" at bounding box center [1319, 774] width 92 height 25
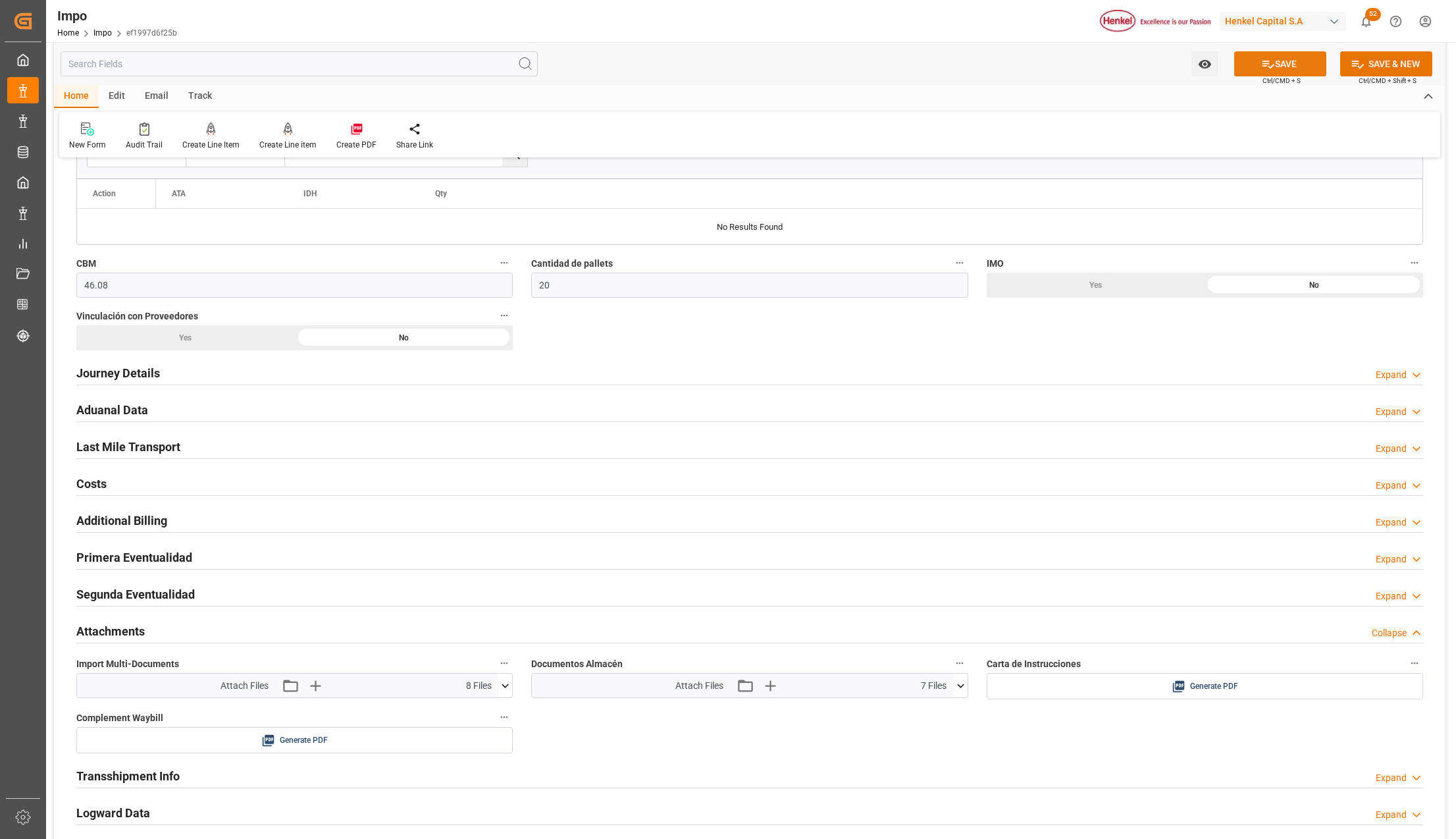
click at [1285, 64] on button "SAVE" at bounding box center [1280, 63] width 92 height 25
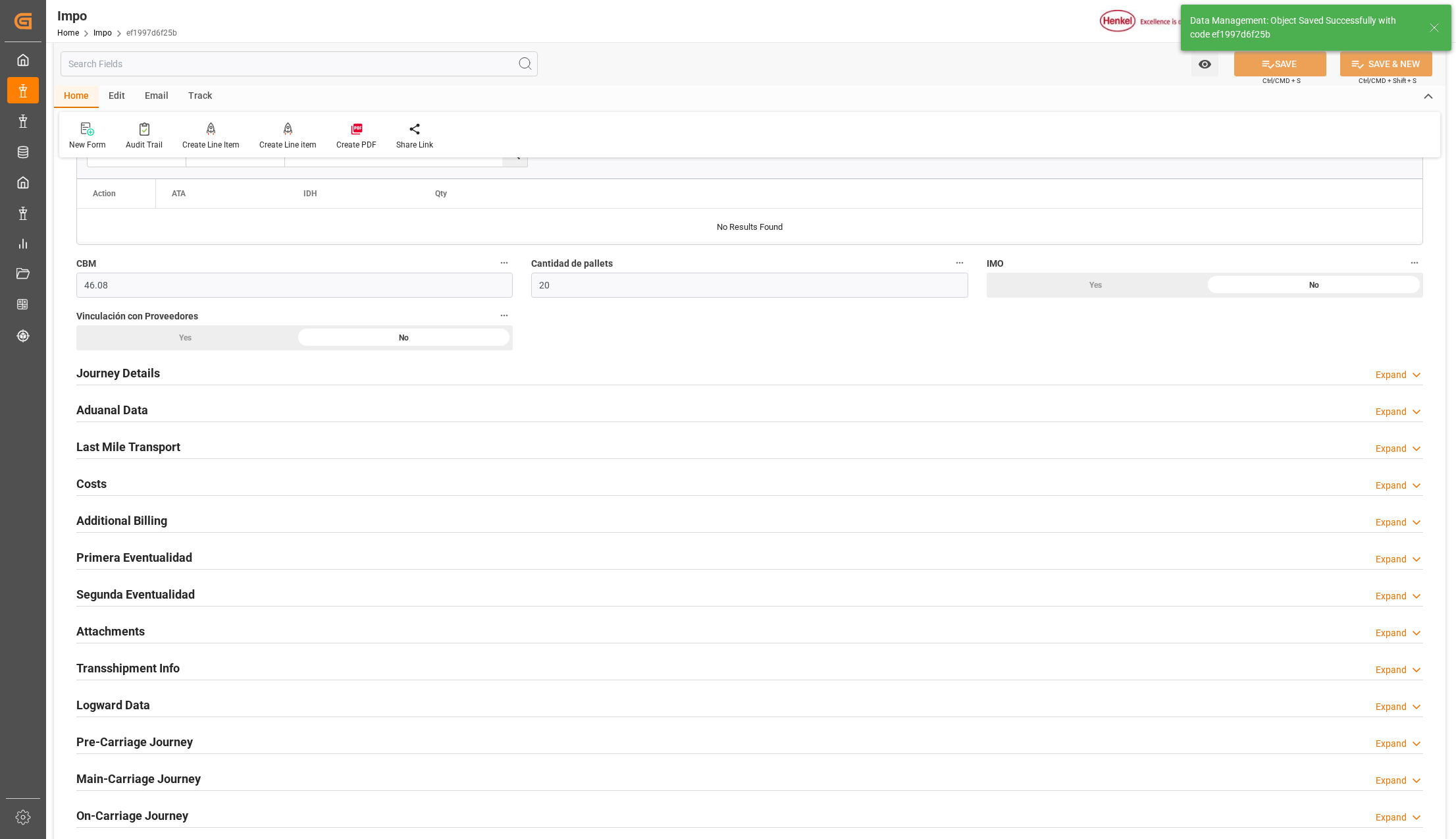
scroll to position [614, 0]
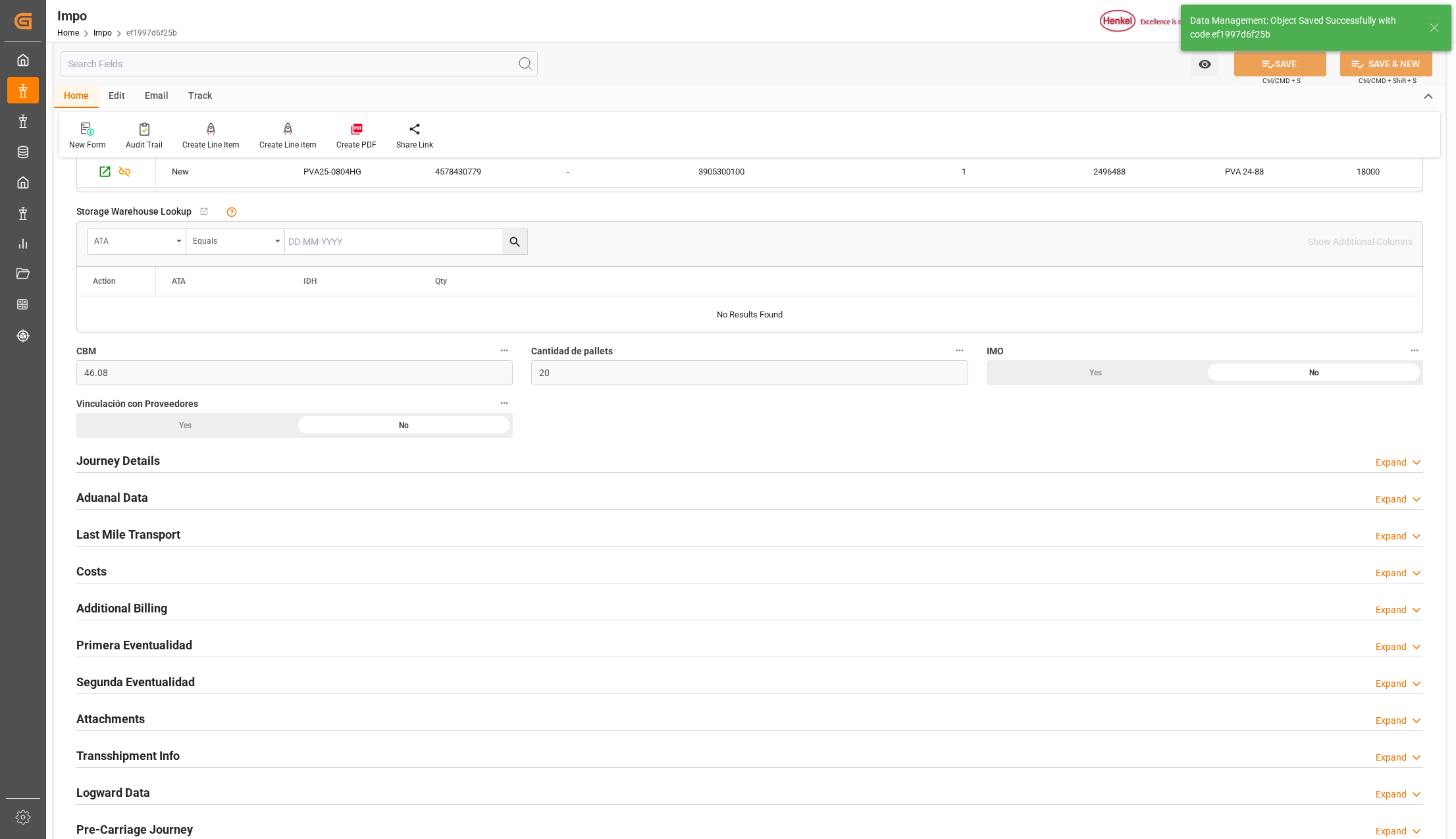
click at [121, 711] on div "Attachments" at bounding box center [110, 717] width 69 height 25
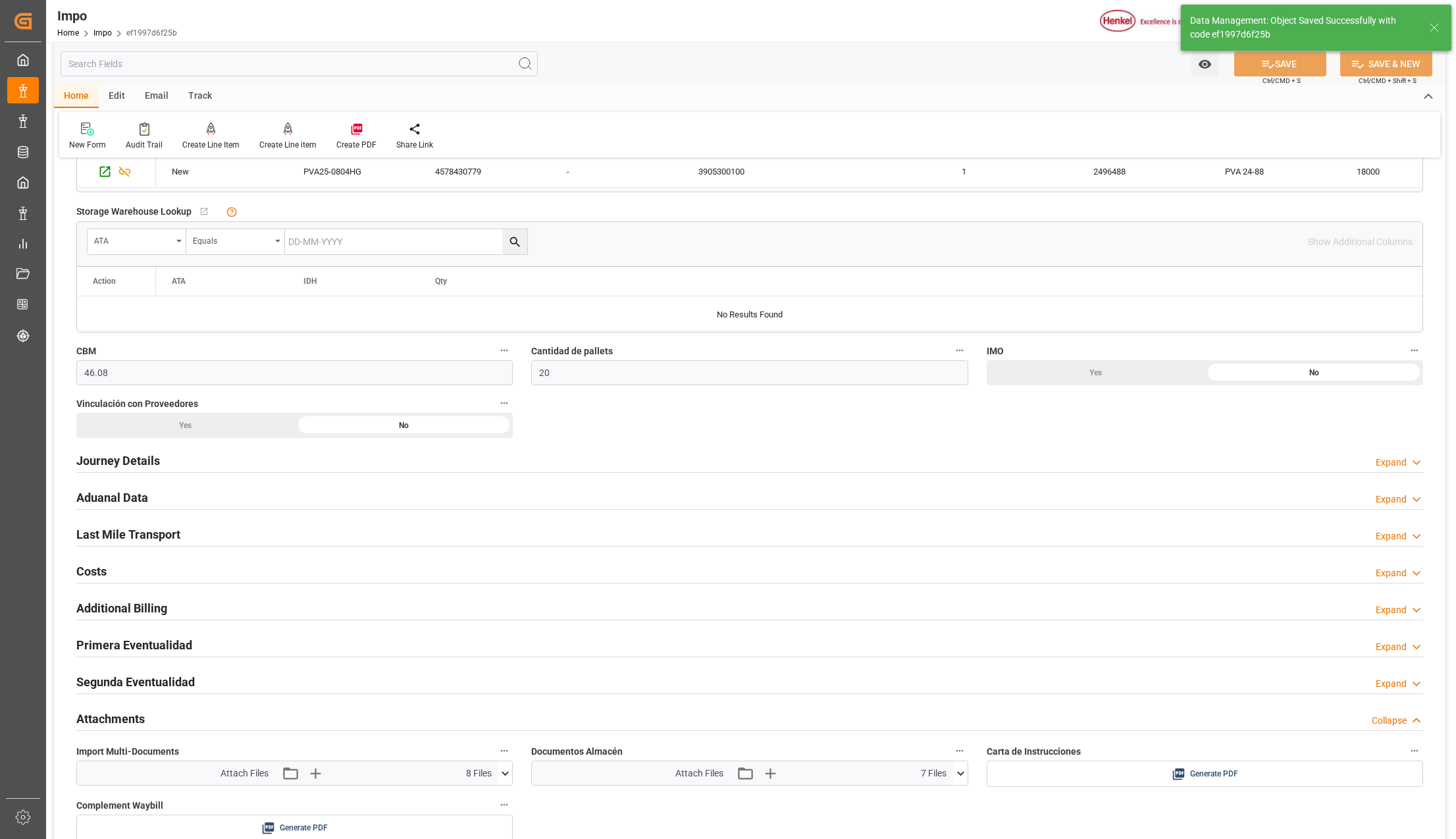
click at [501, 780] on icon at bounding box center [505, 773] width 14 height 14
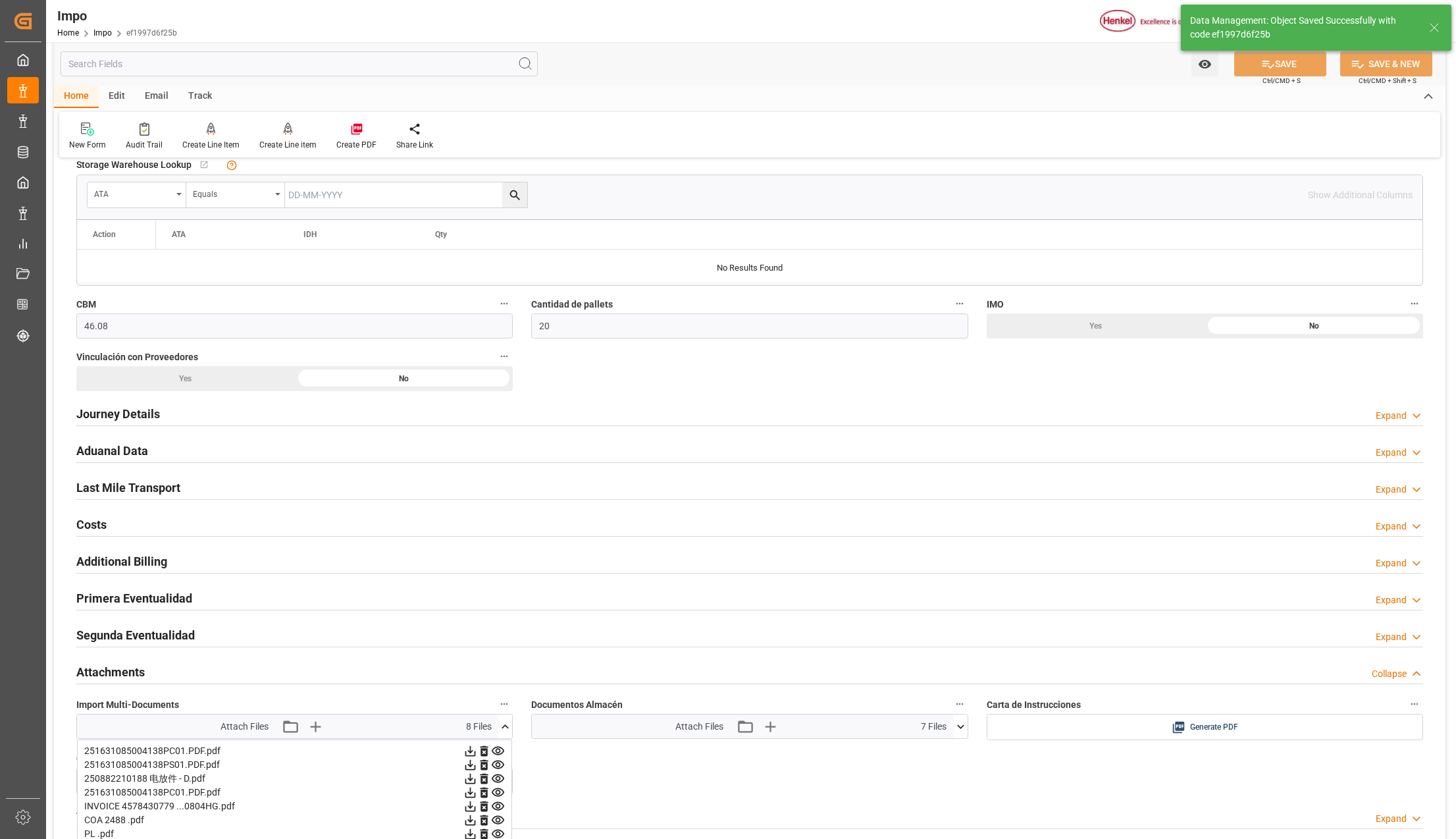
scroll to position [702, 0]
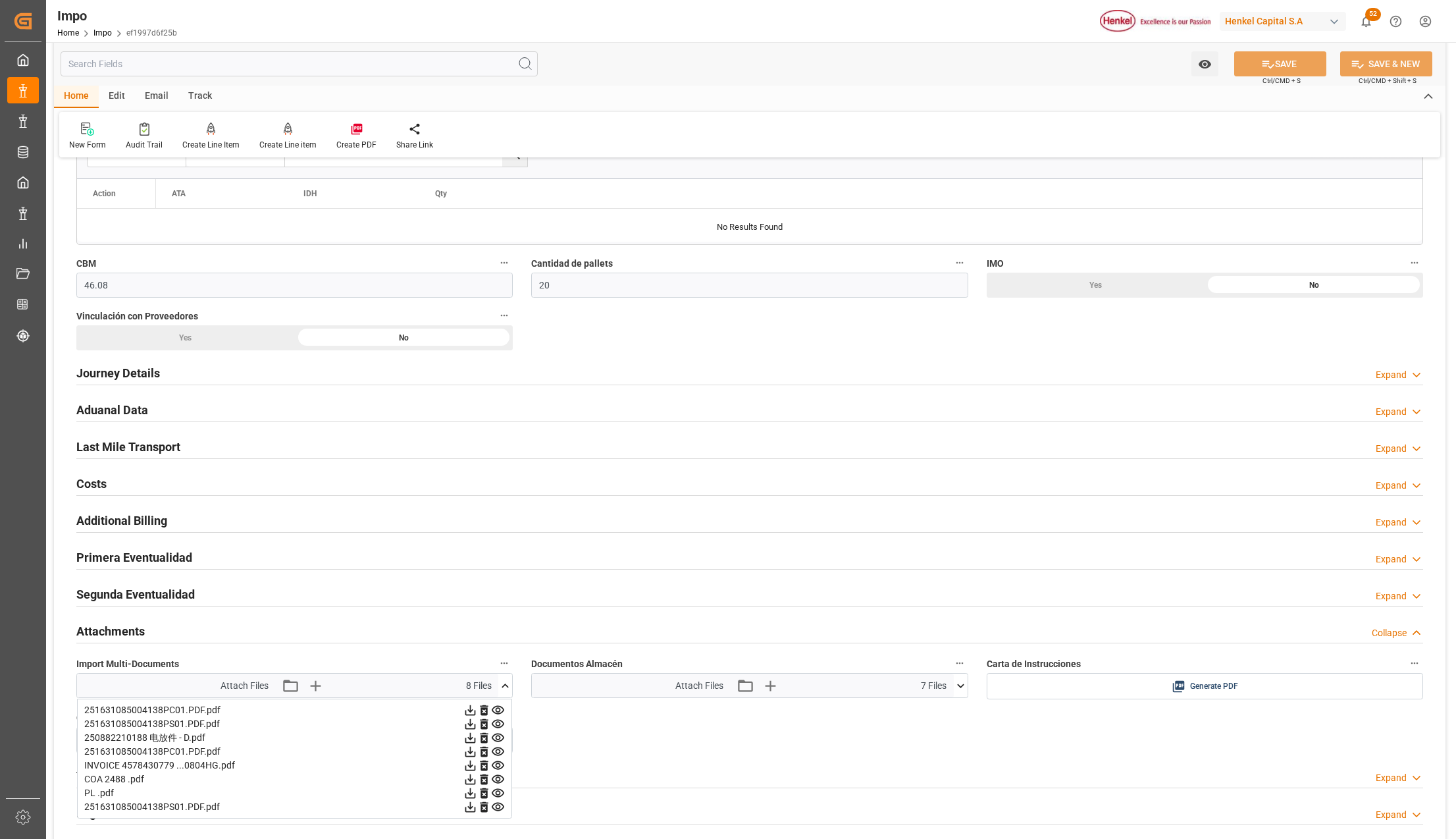
click at [965, 697] on button at bounding box center [960, 685] width 14 height 24
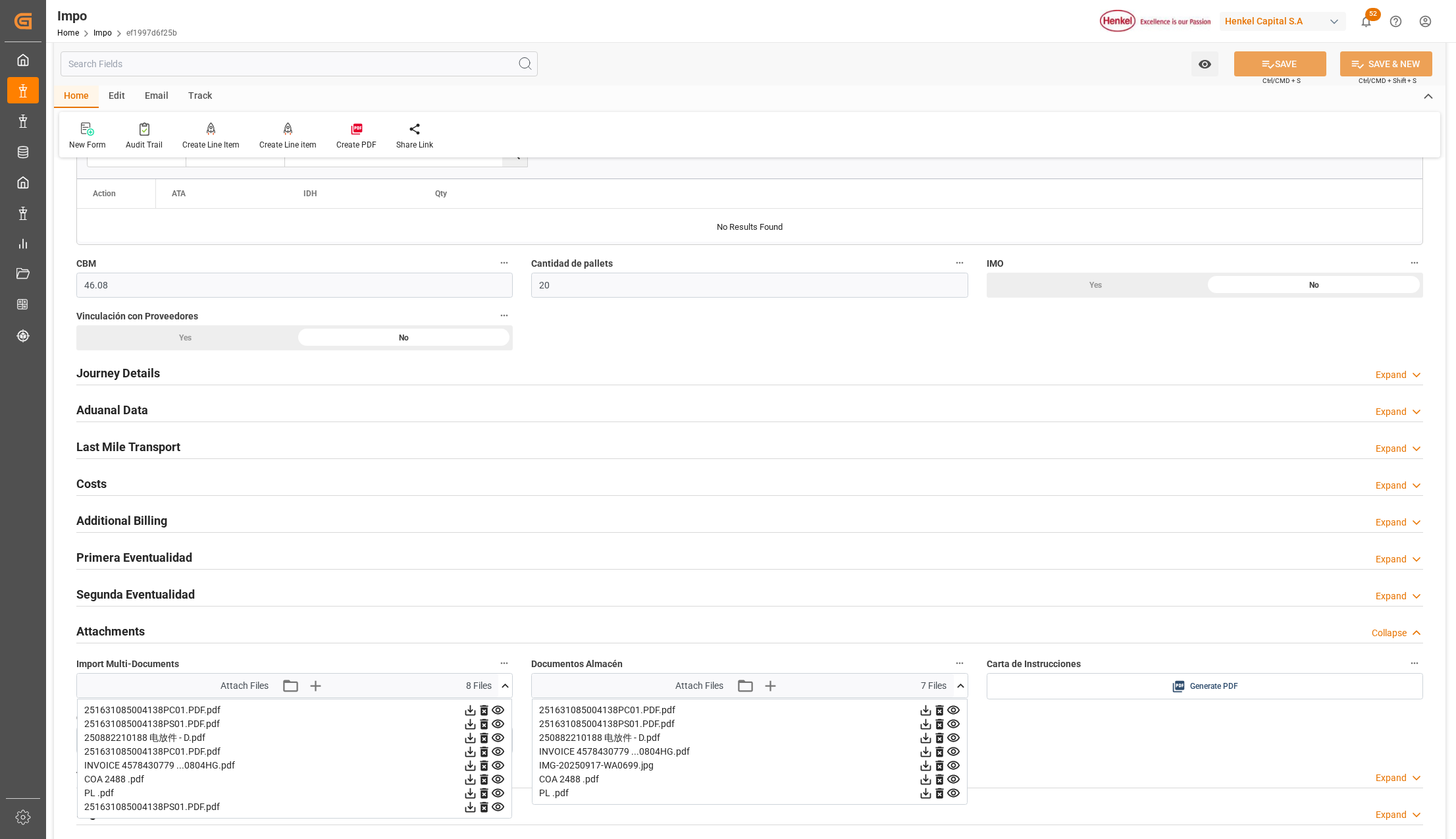
click at [1058, 751] on div "Overview Collapse Status Importación Pedimento Pagado Referencia Leschaco 25090…" at bounding box center [749, 211] width 1391 height 1488
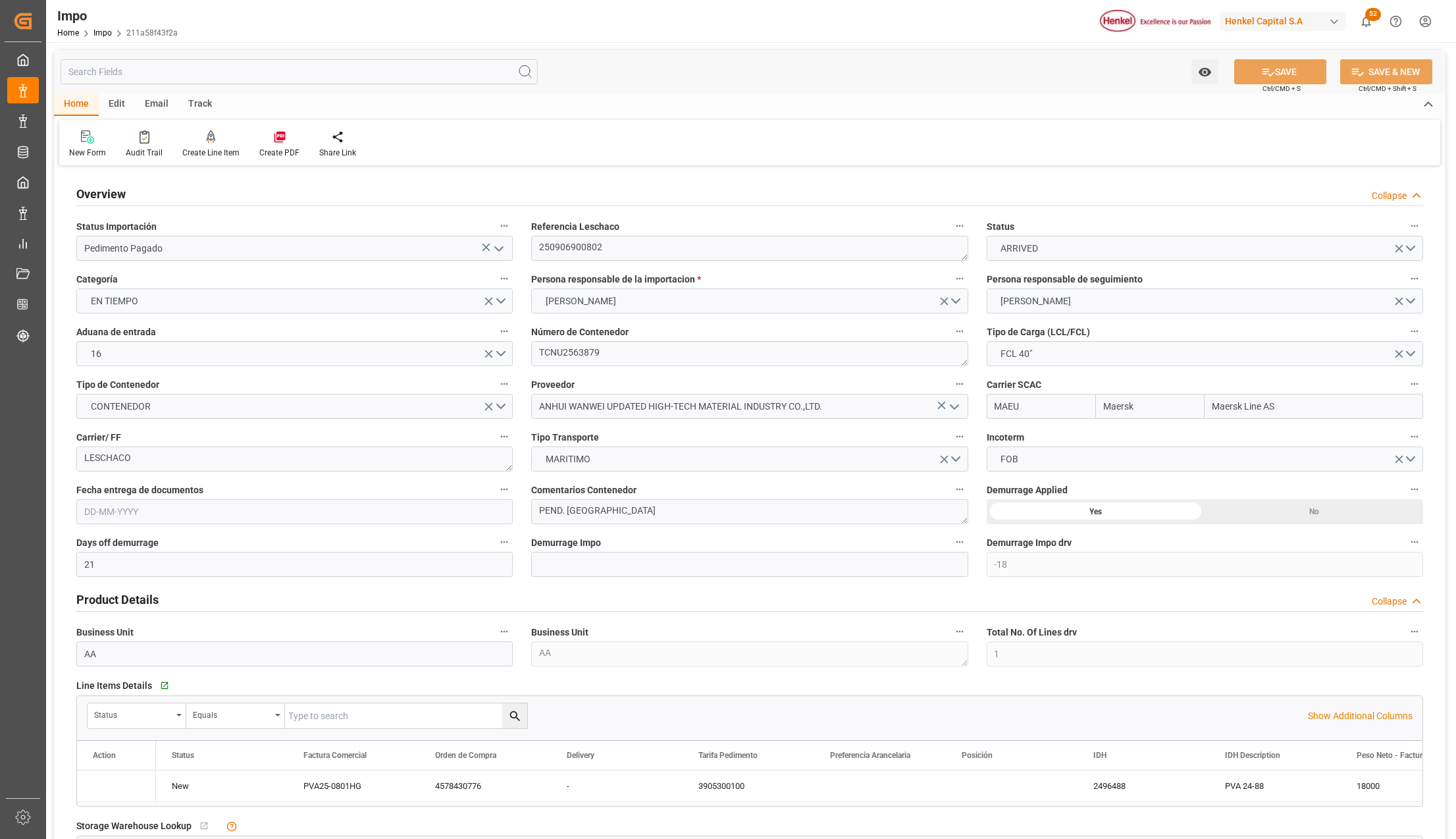
type input "Maersk"
type input "Maersk Line AS"
type input "21"
type input "-18"
type input "1"
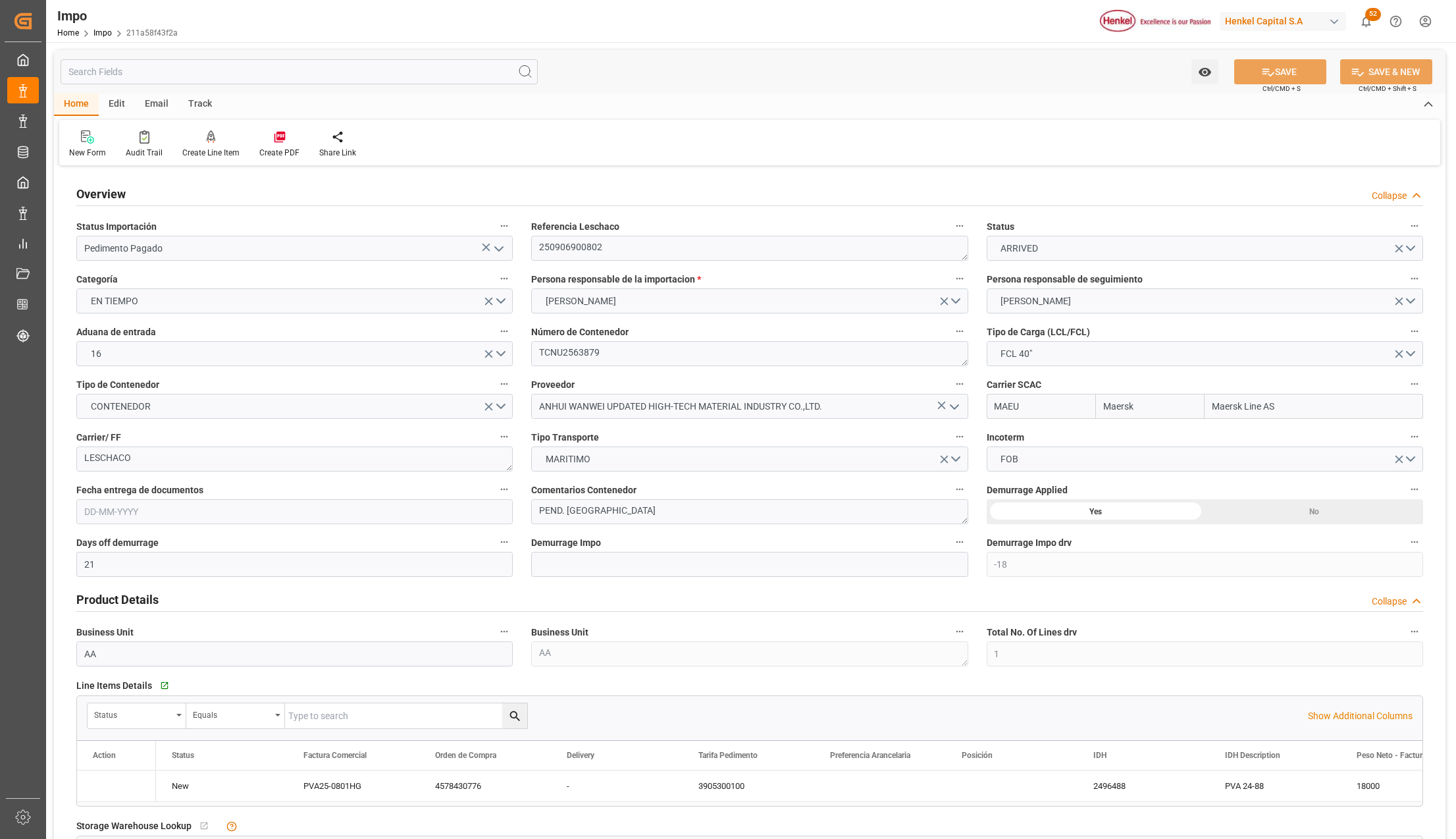
type input "46.08"
type input "20"
type input "[DATE]"
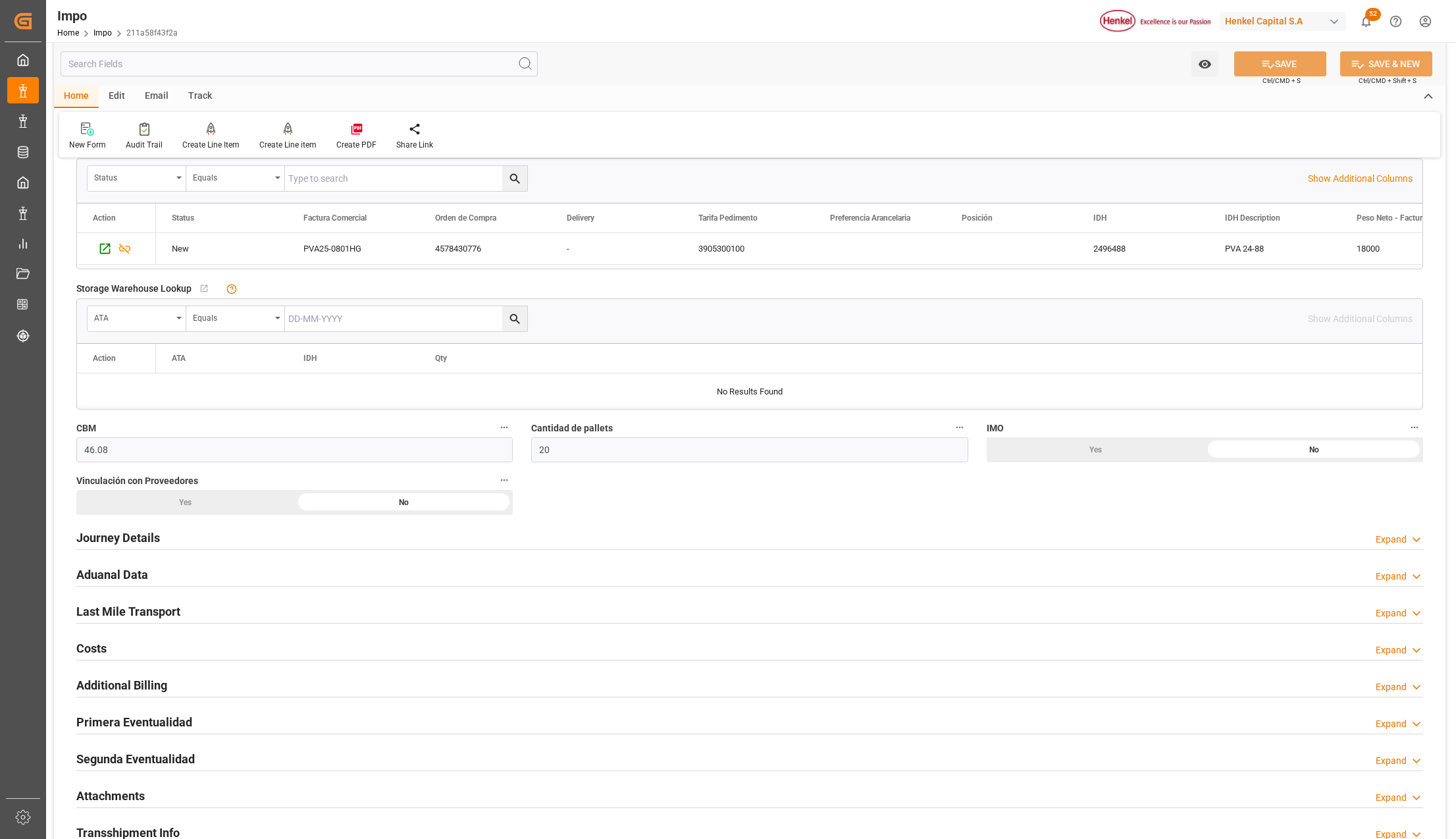
scroll to position [702, 0]
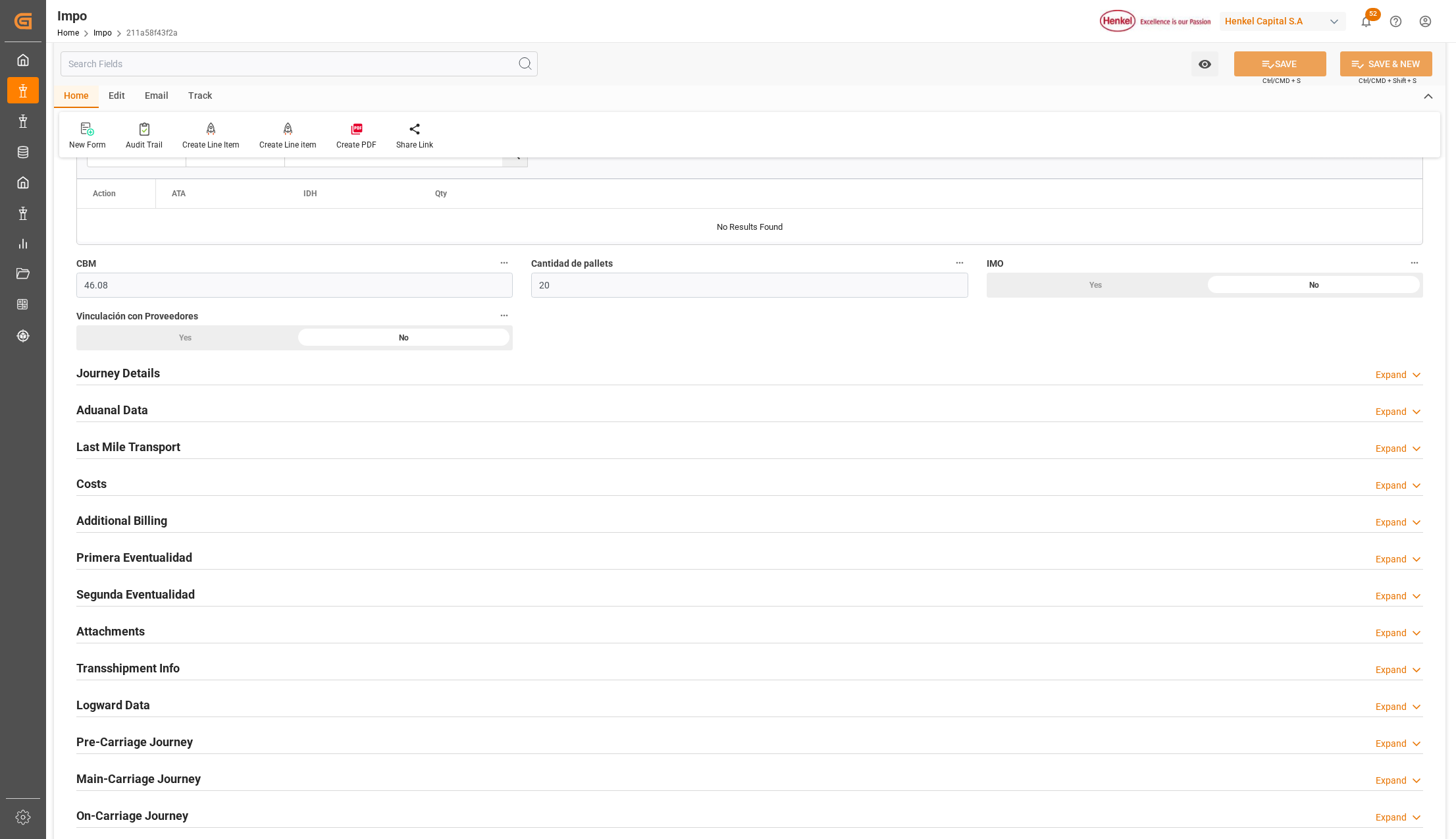
drag, startPoint x: 116, startPoint y: 638, endPoint x: 237, endPoint y: 657, distance: 122.5
click at [116, 638] on h2 "Attachments" at bounding box center [110, 631] width 69 height 18
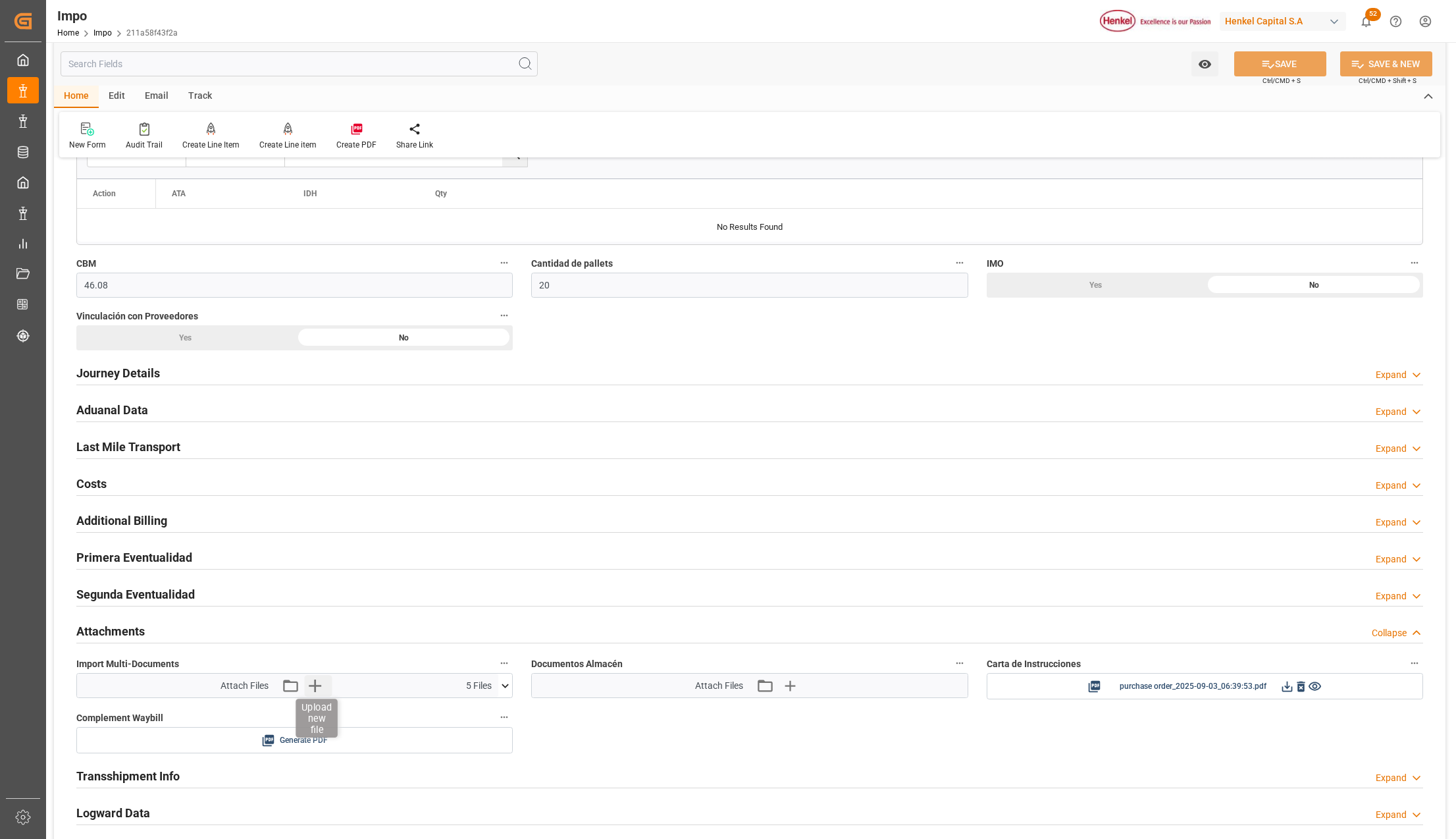
click at [319, 685] on icon "button" at bounding box center [314, 685] width 21 height 21
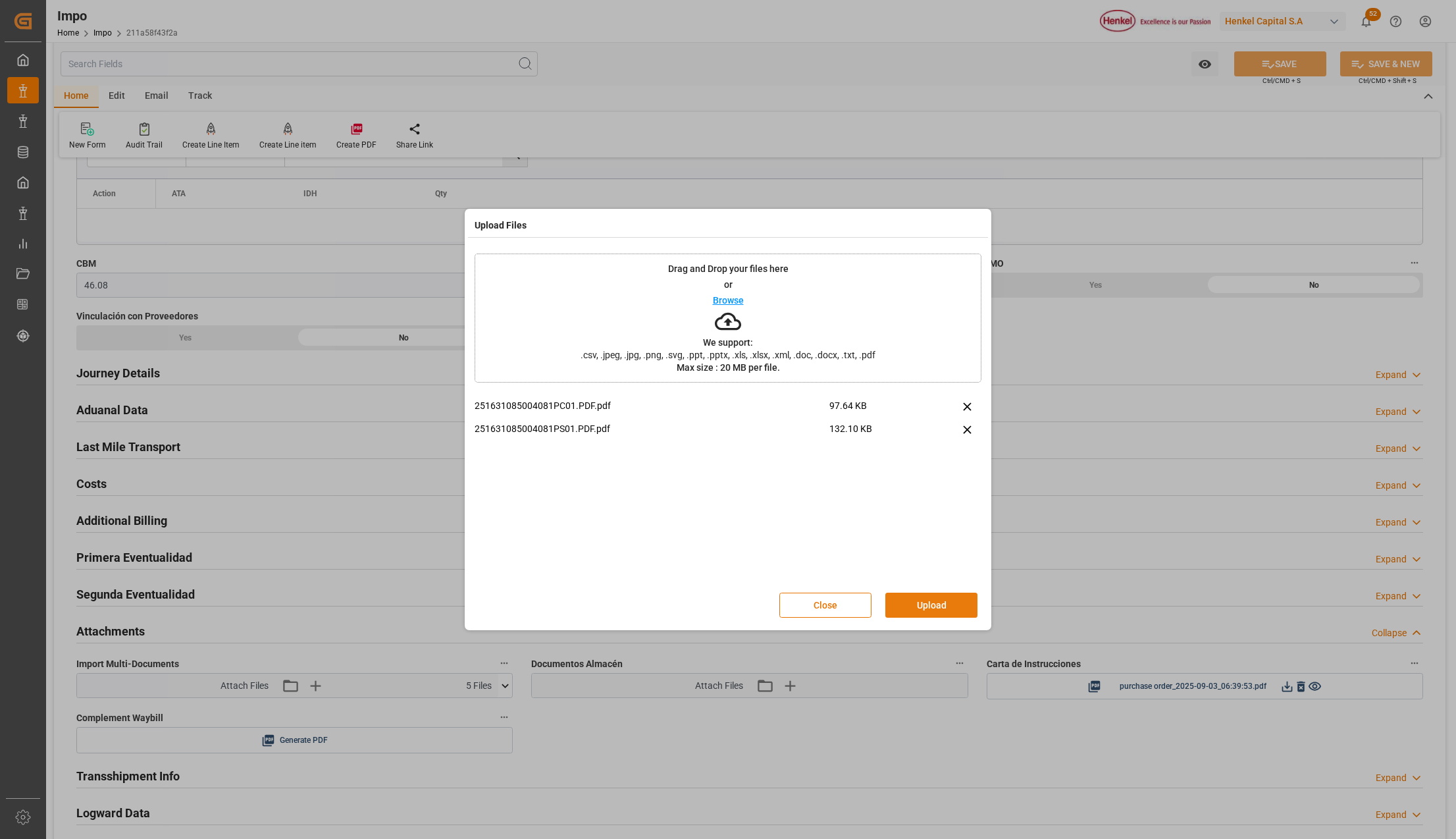
click at [900, 603] on button "Upload" at bounding box center [931, 605] width 92 height 25
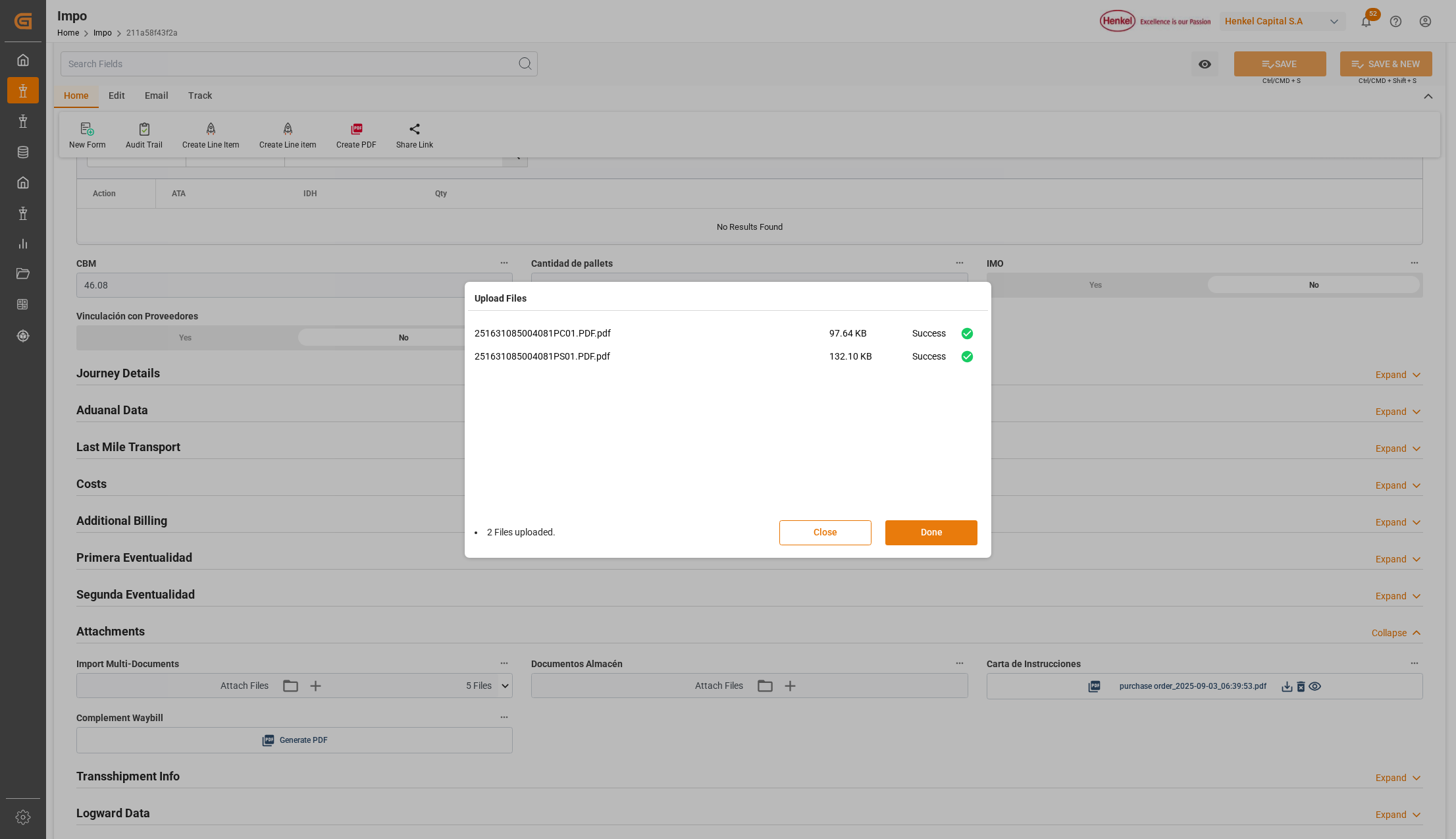
click at [971, 527] on button "Done" at bounding box center [931, 533] width 92 height 25
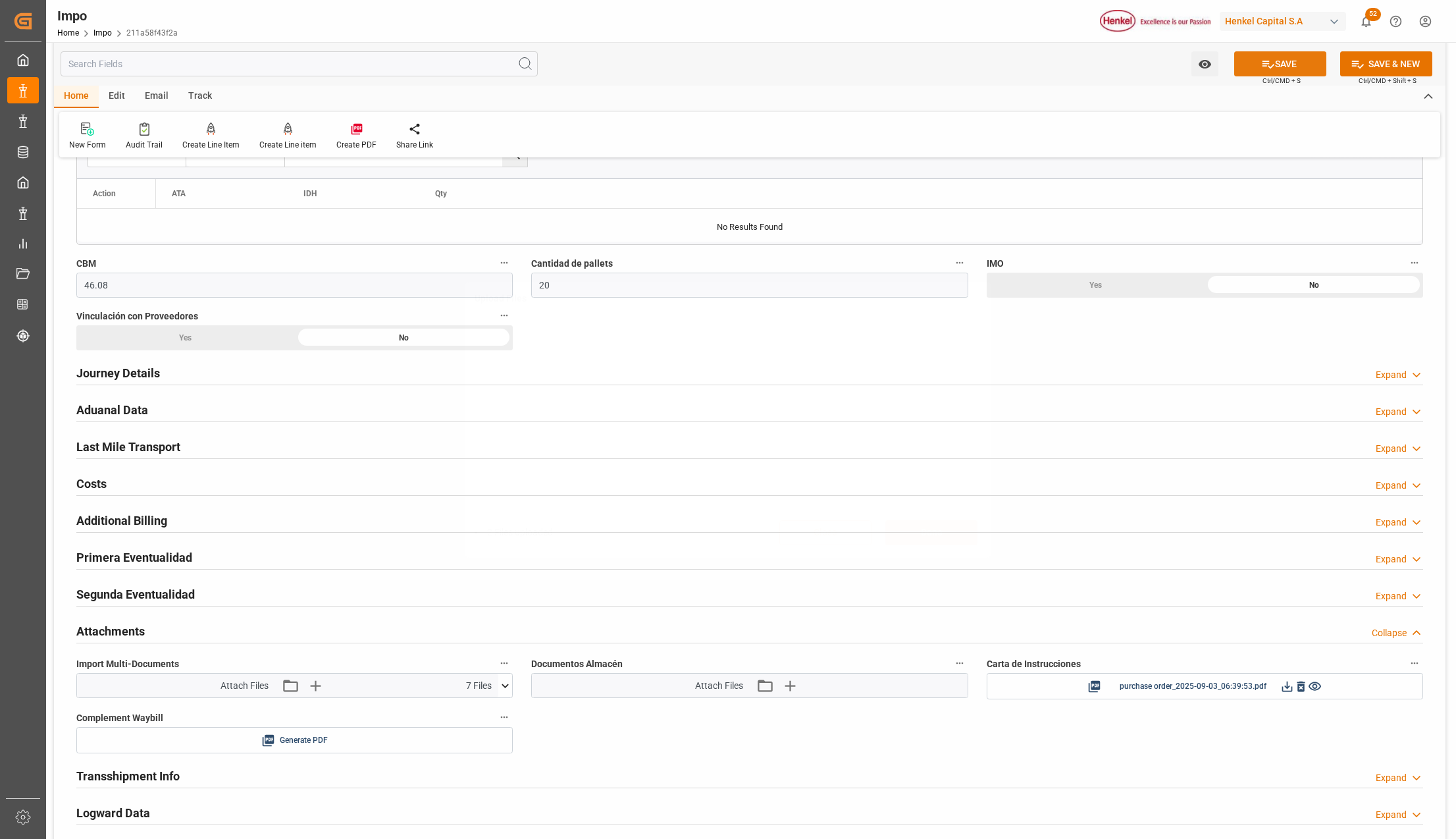
click at [1255, 69] on button "SAVE" at bounding box center [1280, 63] width 92 height 25
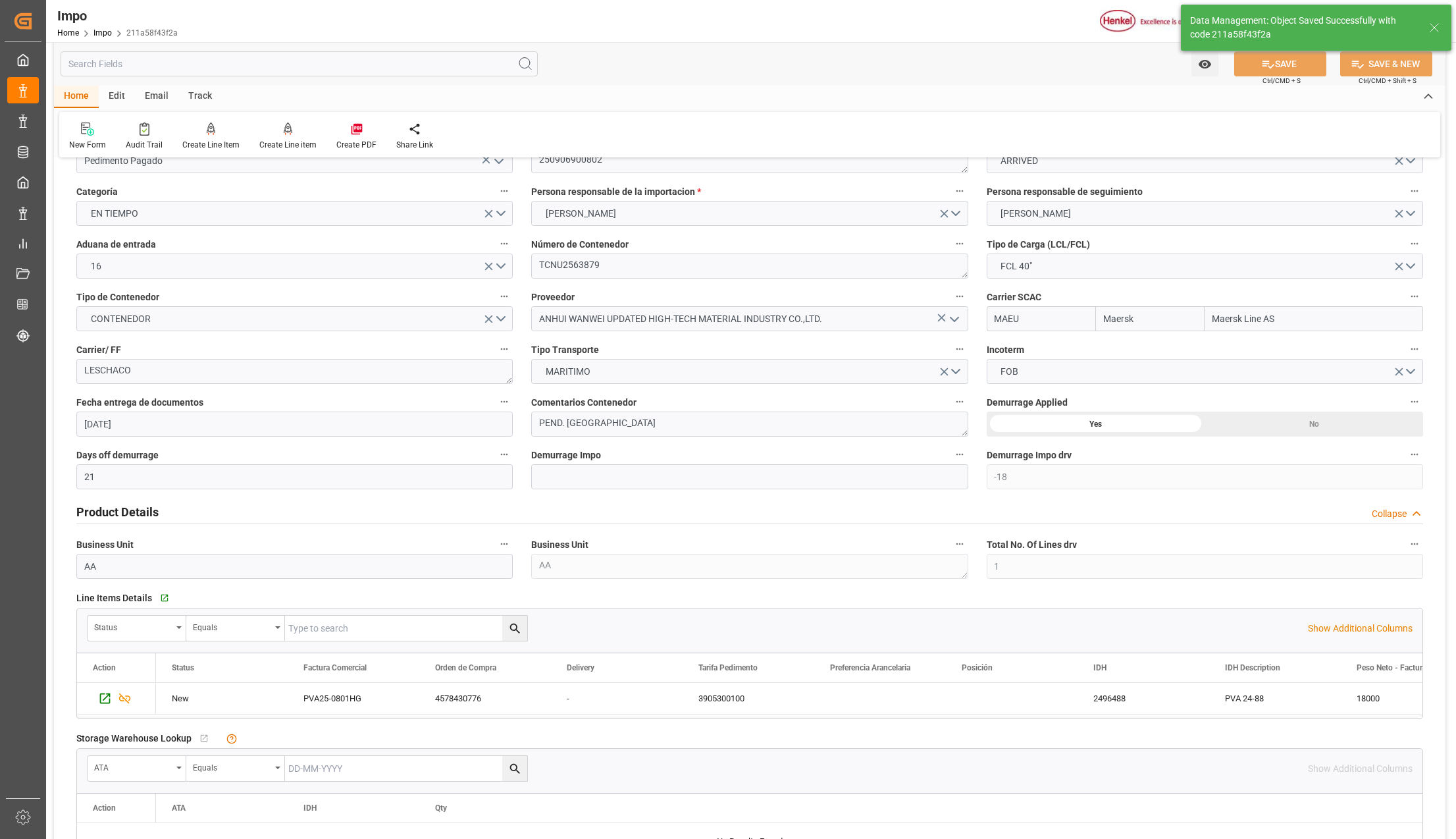
scroll to position [0, 0]
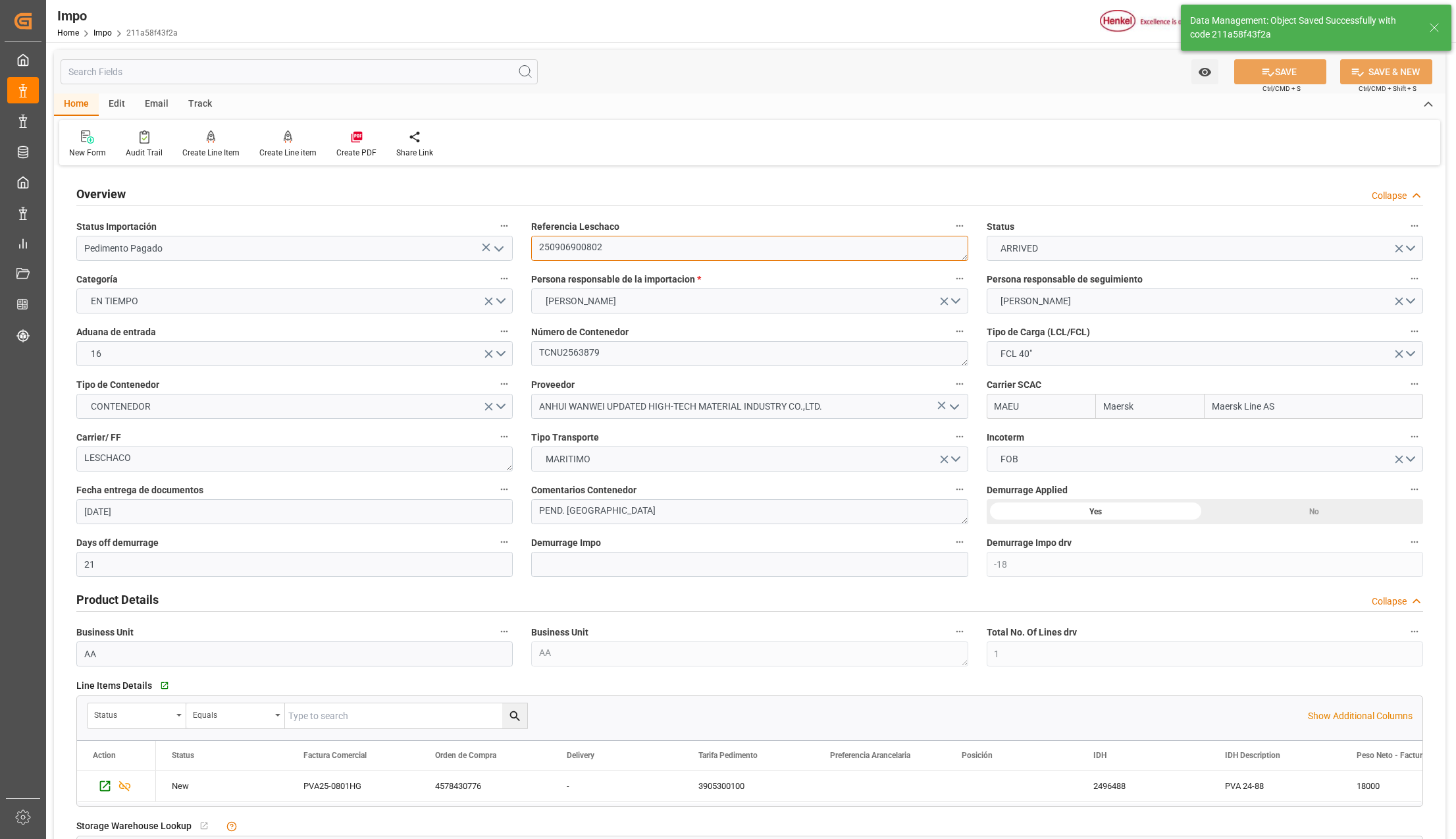
click at [559, 243] on textarea "250906900802" at bounding box center [749, 248] width 437 height 25
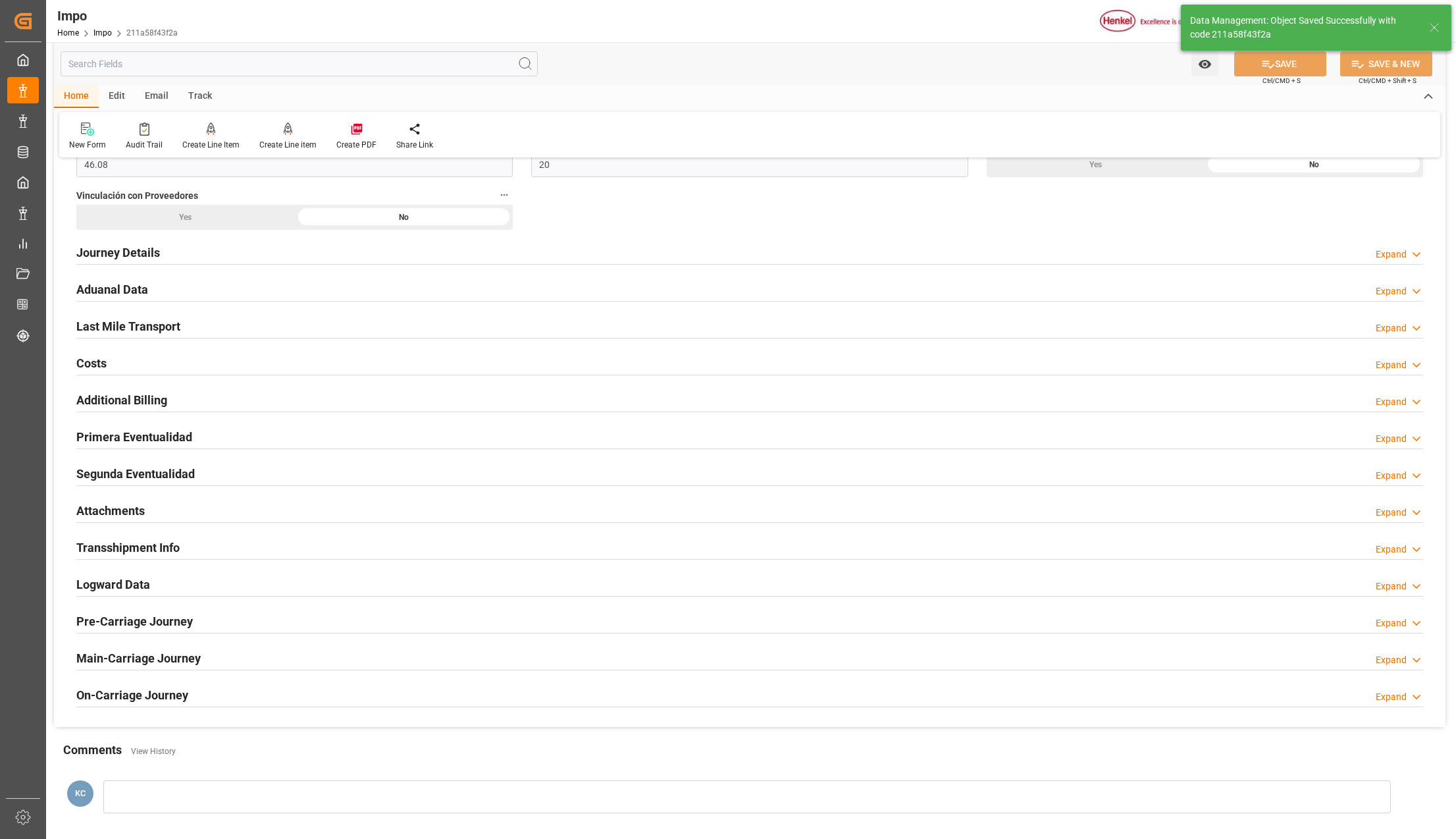
scroll to position [878, 0]
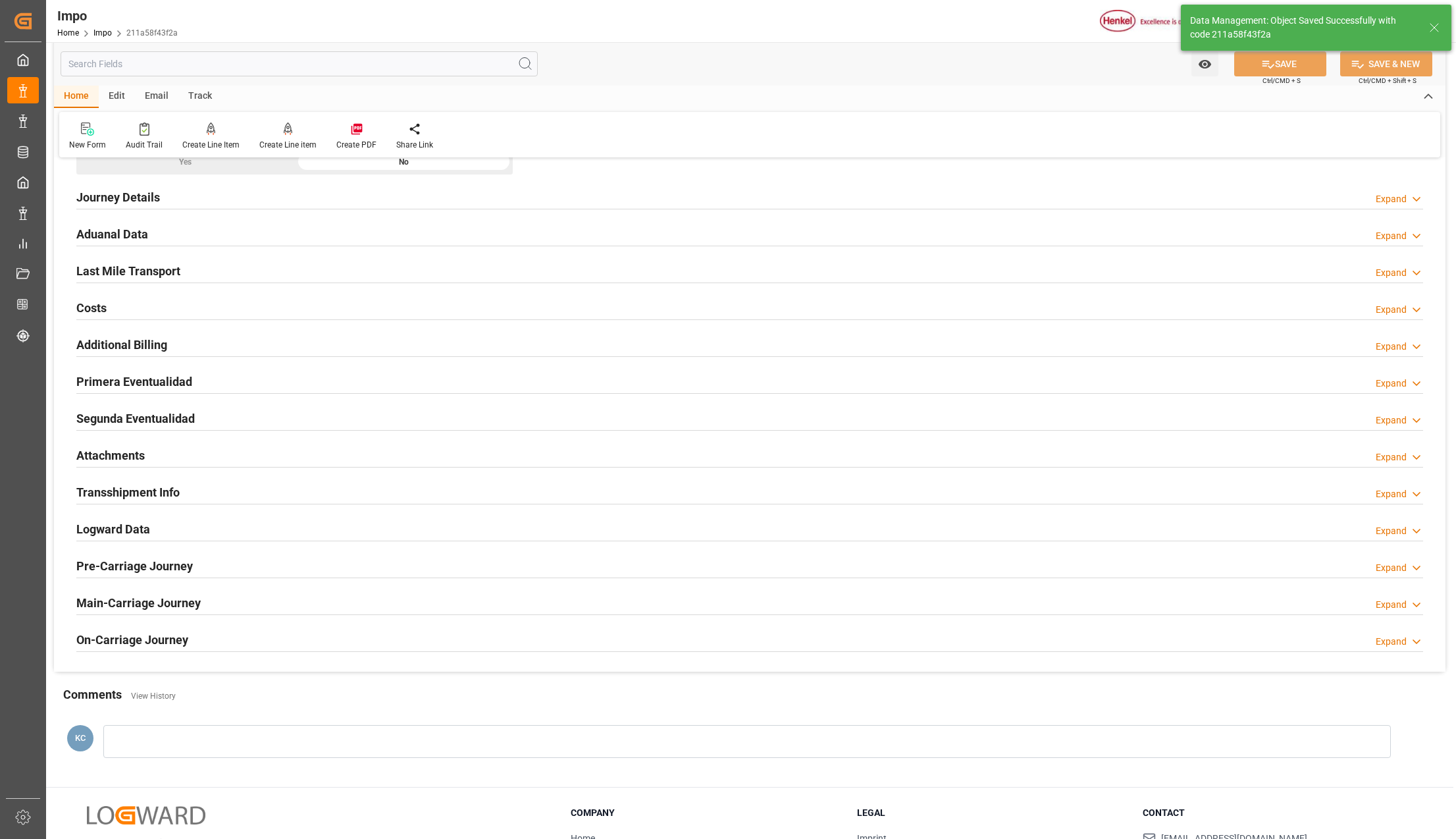
click at [174, 457] on div "Attachments Expand" at bounding box center [749, 454] width 1347 height 25
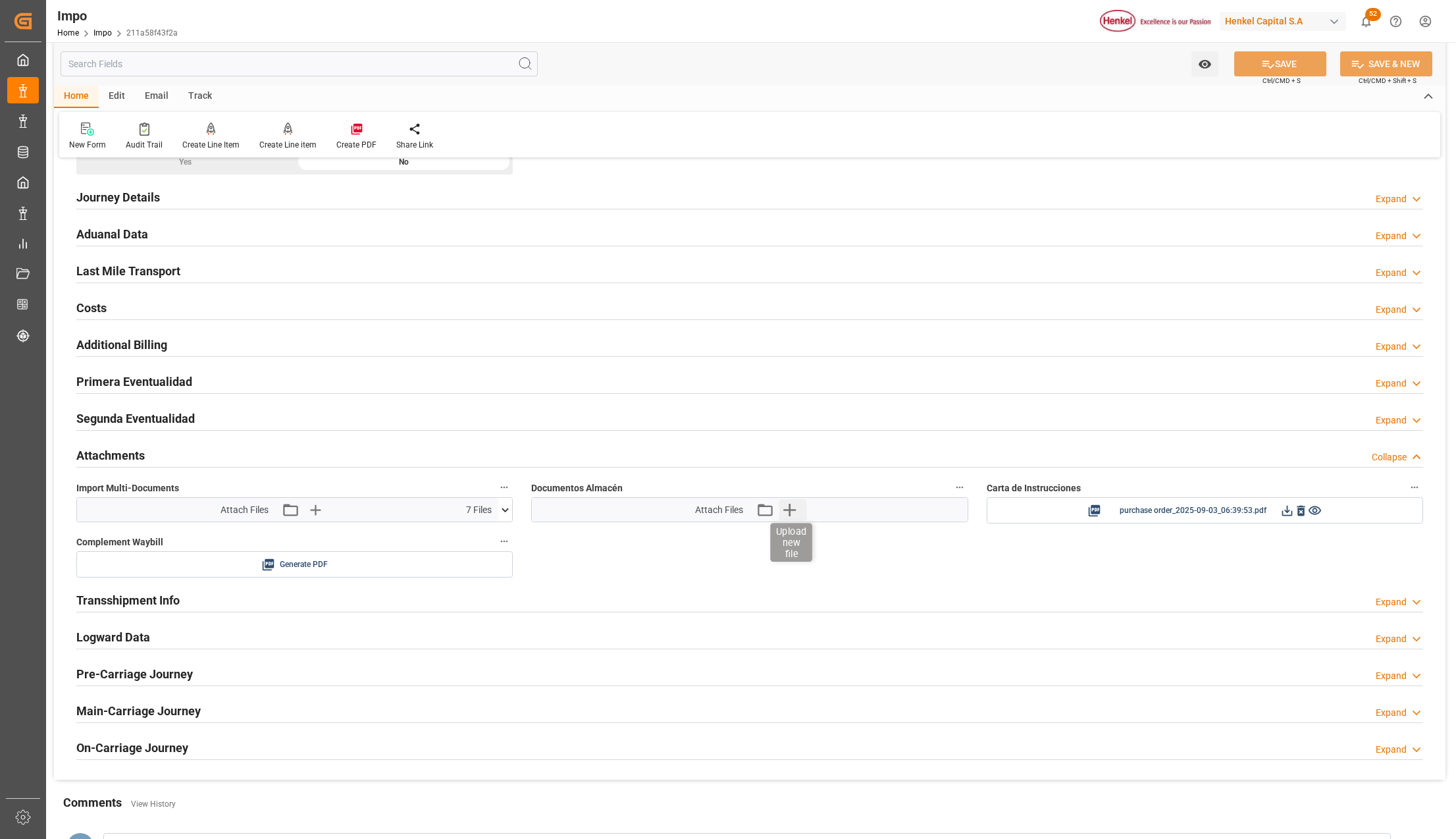
click at [787, 514] on icon "button" at bounding box center [790, 510] width 12 height 12
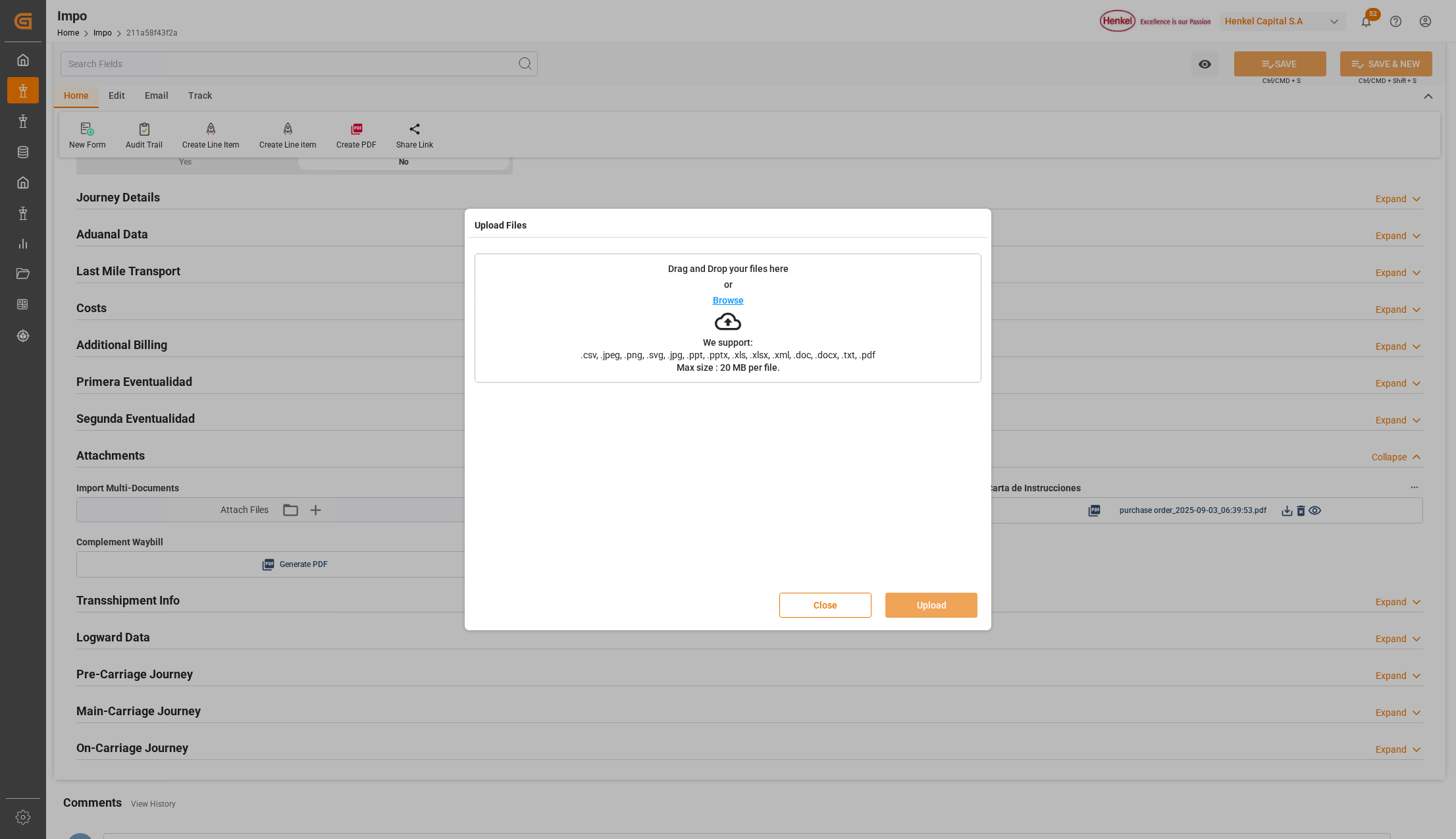
click at [839, 591] on div "Close Upload" at bounding box center [728, 605] width 507 height 44
click at [841, 604] on button "Close" at bounding box center [825, 605] width 92 height 25
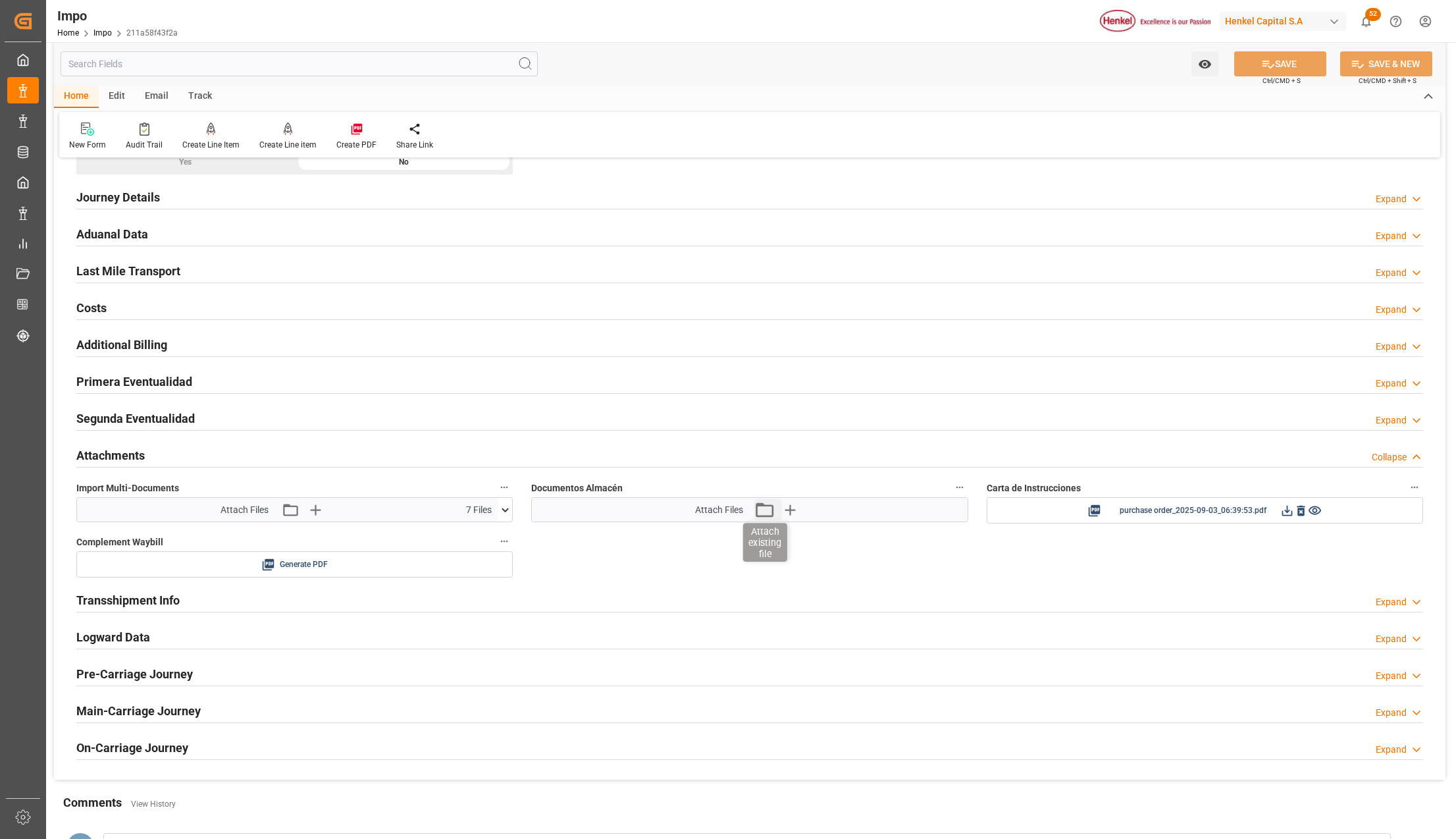
click at [766, 519] on icon "button" at bounding box center [764, 510] width 21 height 21
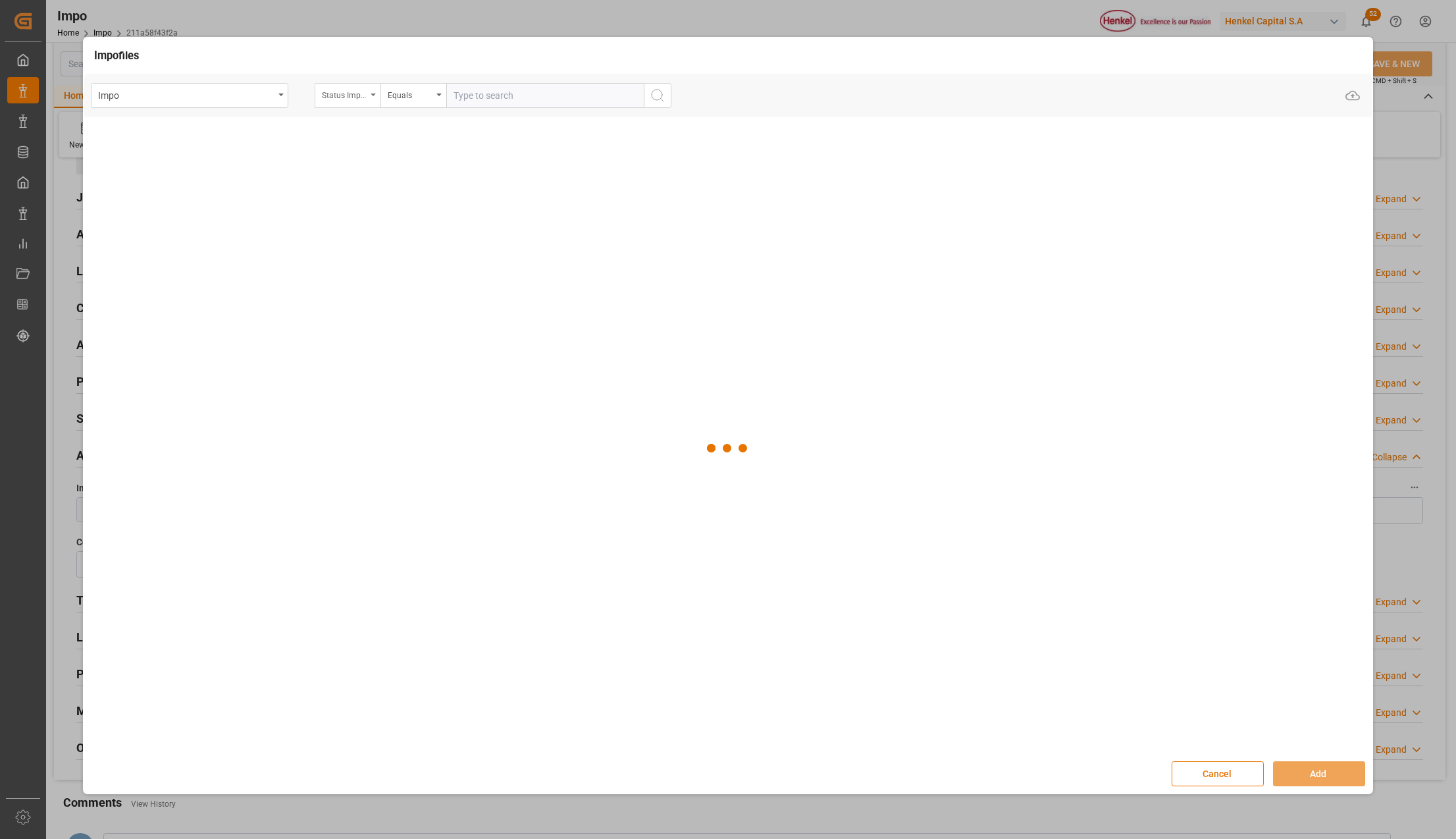
click at [373, 98] on div "Status Importación" at bounding box center [348, 95] width 66 height 25
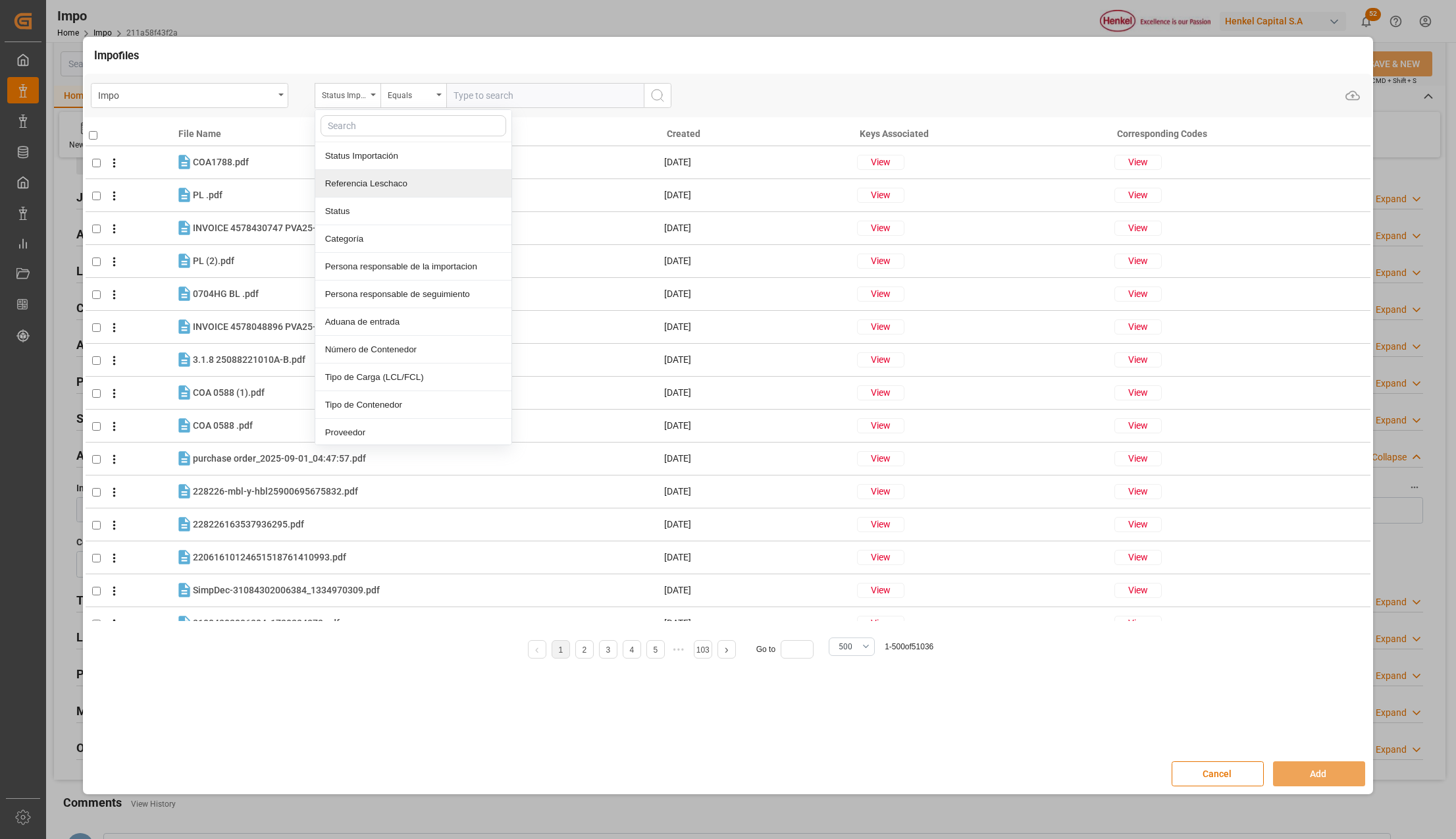
click at [372, 180] on div "Referencia Leschaco" at bounding box center [413, 184] width 196 height 28
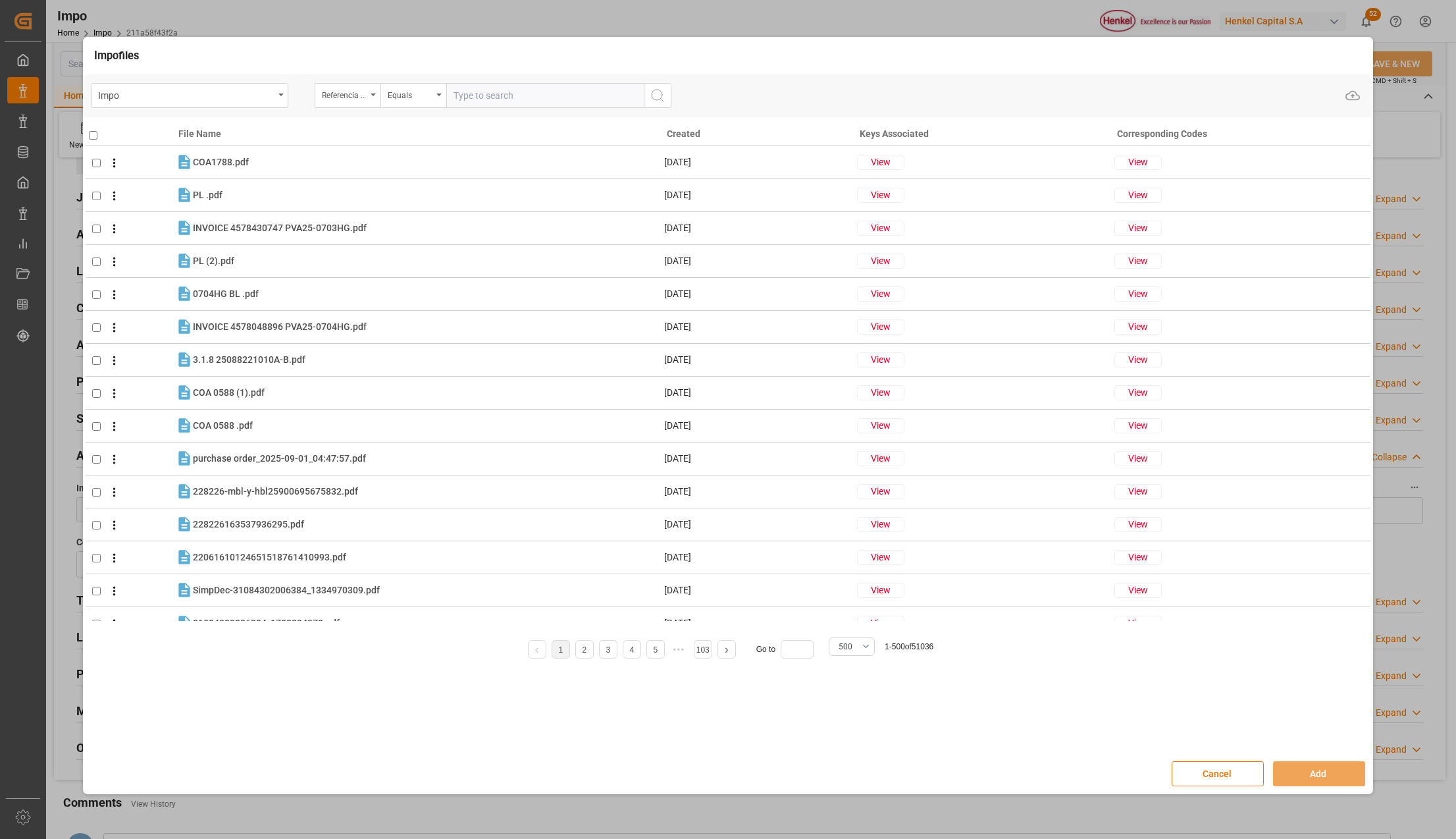
click at [474, 95] on input "text" at bounding box center [545, 95] width 197 height 25
paste input "250906900802"
type input "250906900802"
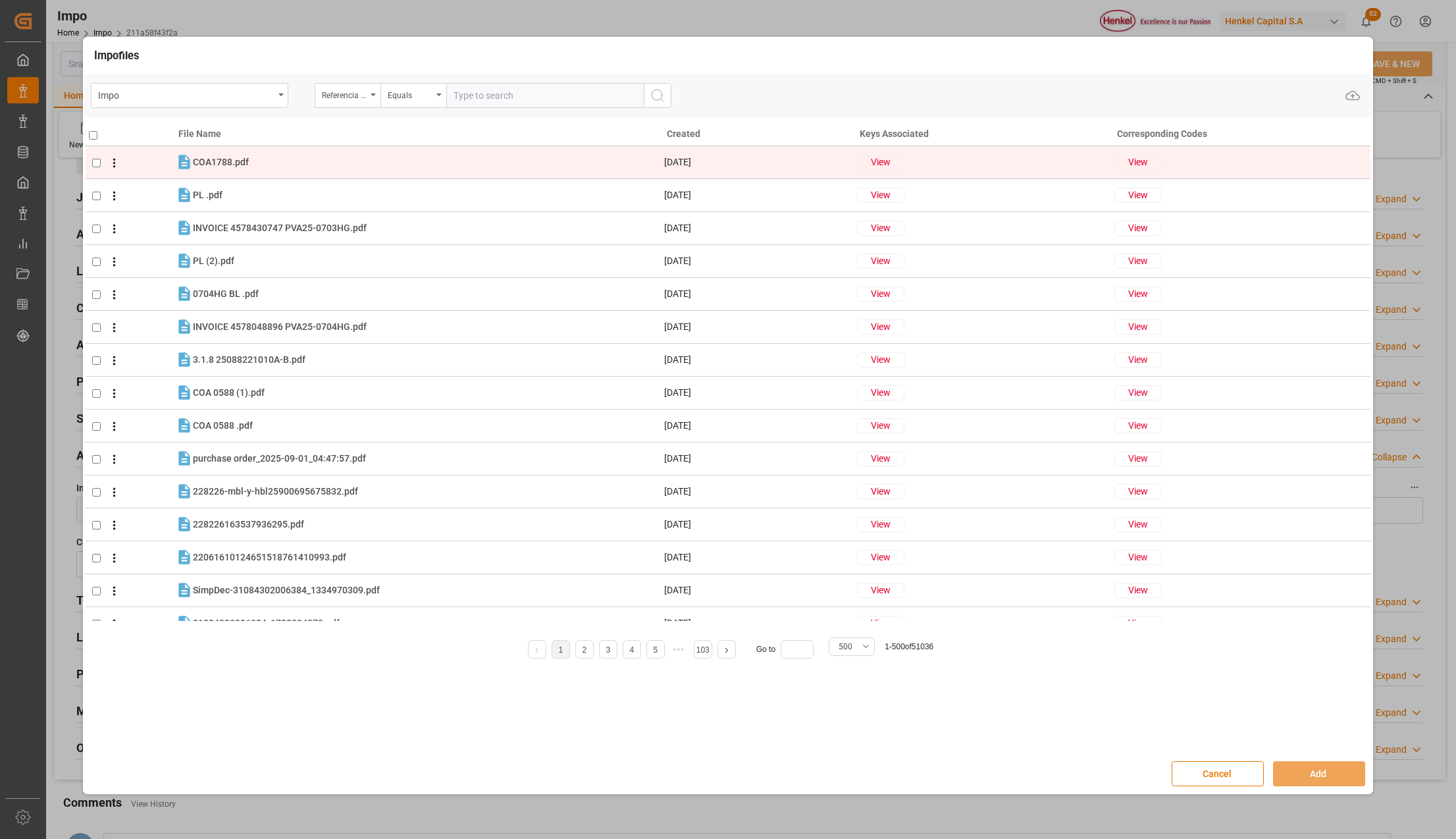
type input "+"
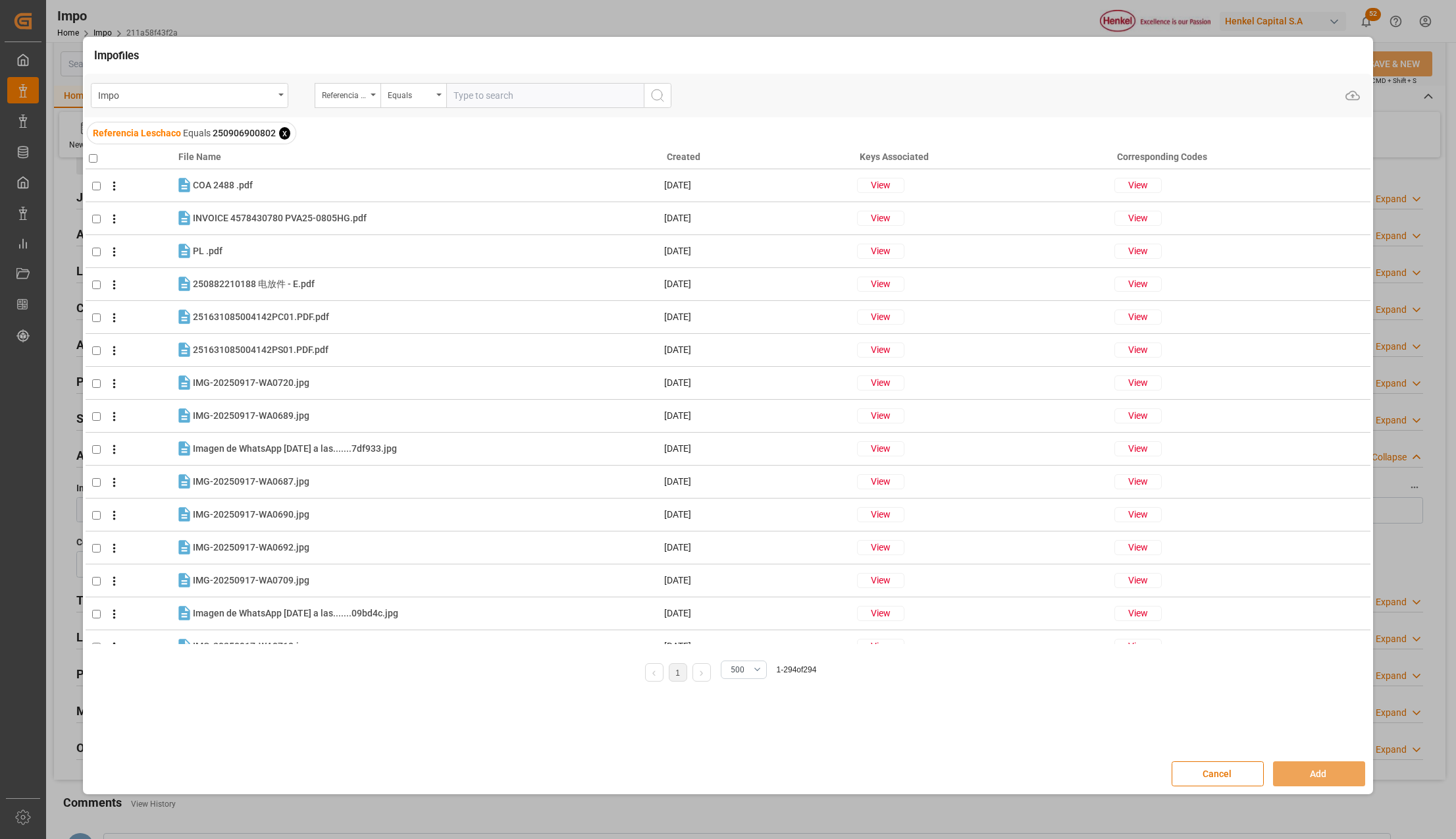
paste input "250906900802"
type input "250906900802"
click at [279, 132] on span "x" at bounding box center [284, 133] width 11 height 12
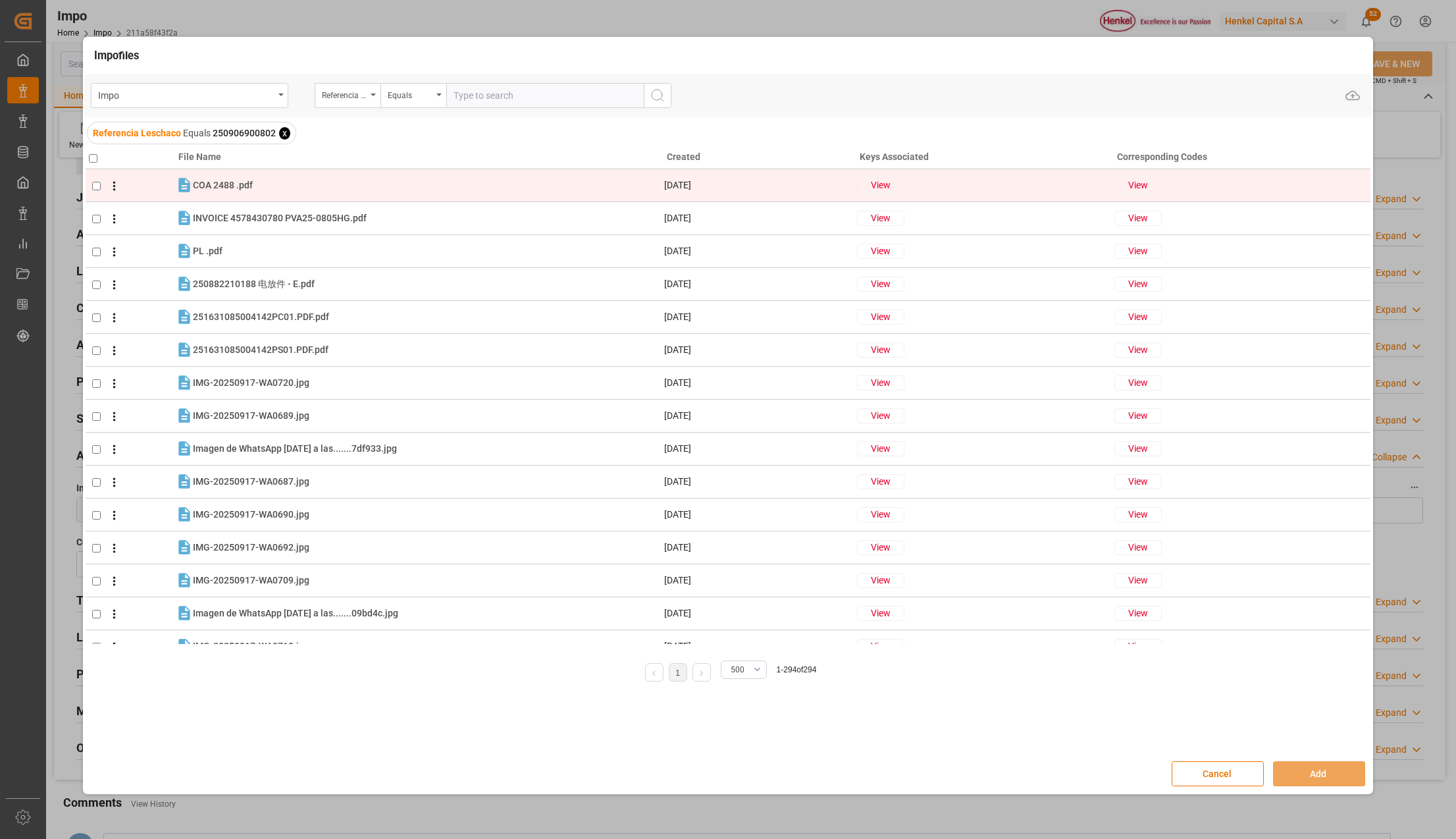
click at [95, 186] on input "checkbox" at bounding box center [96, 186] width 9 height 9
checkbox input "true"
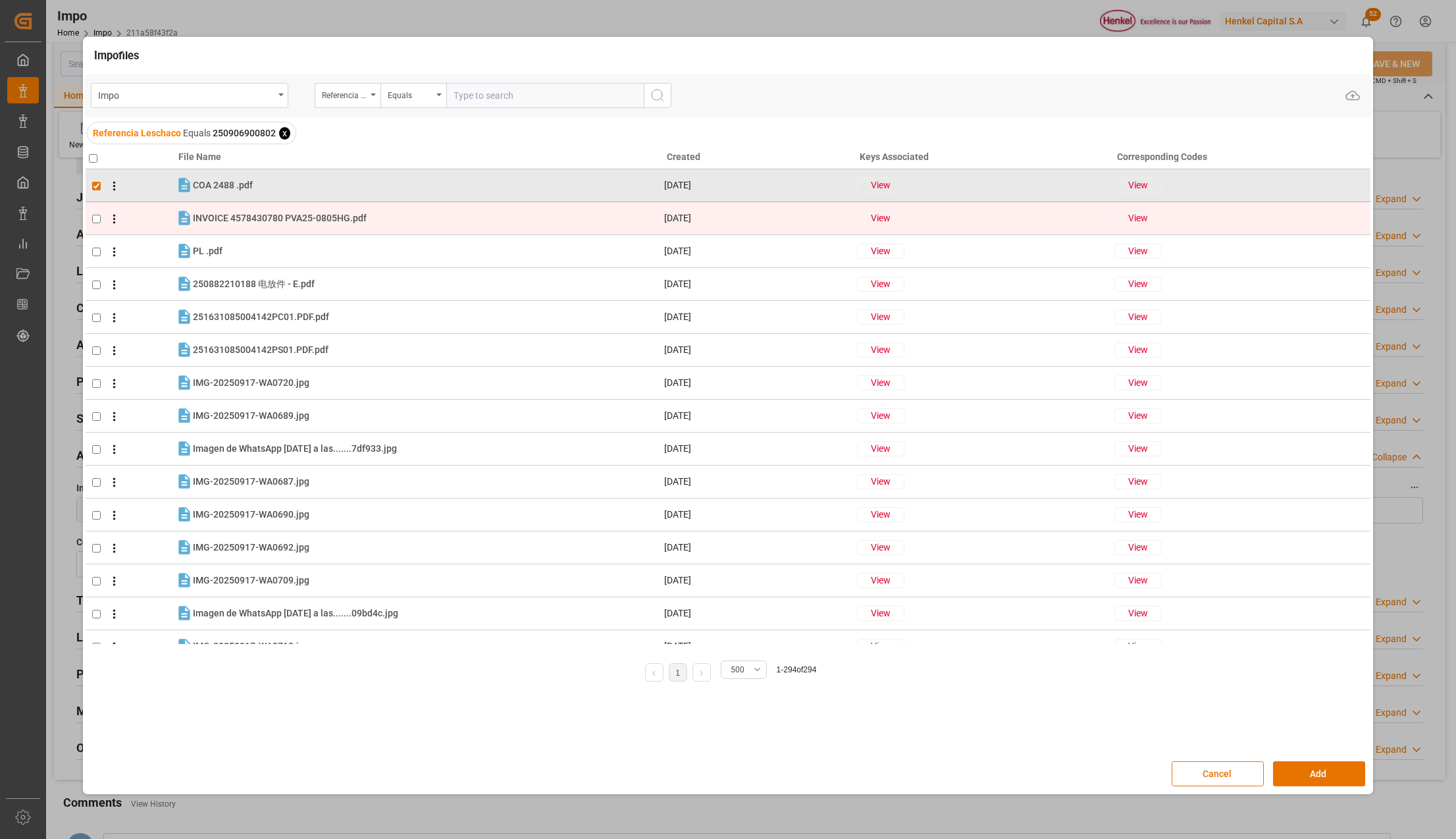
click at [92, 218] on input "checkbox" at bounding box center [96, 218] width 9 height 9
checkbox input "true"
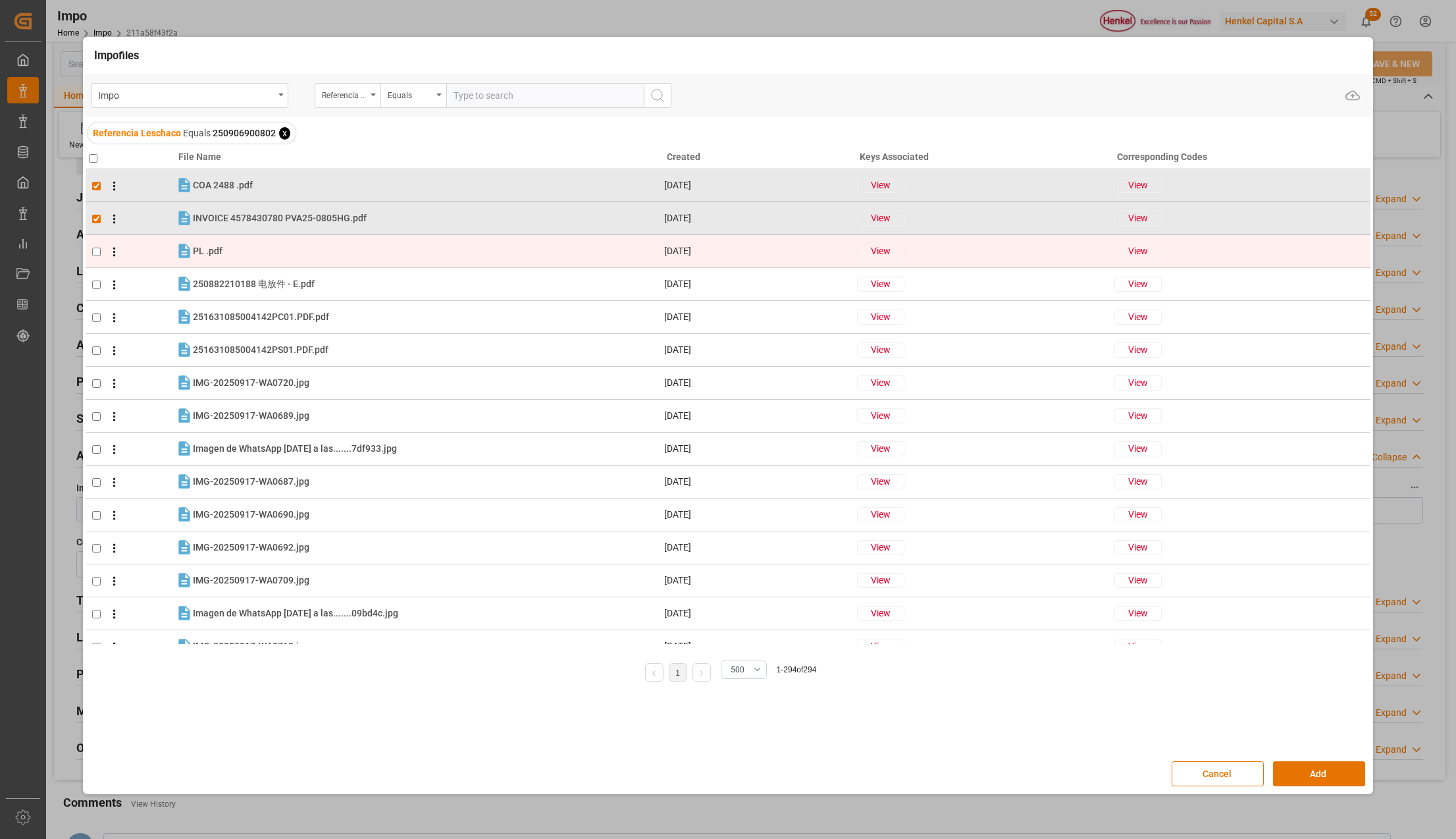
click at [93, 251] on input "checkbox" at bounding box center [96, 252] width 9 height 9
checkbox input "true"
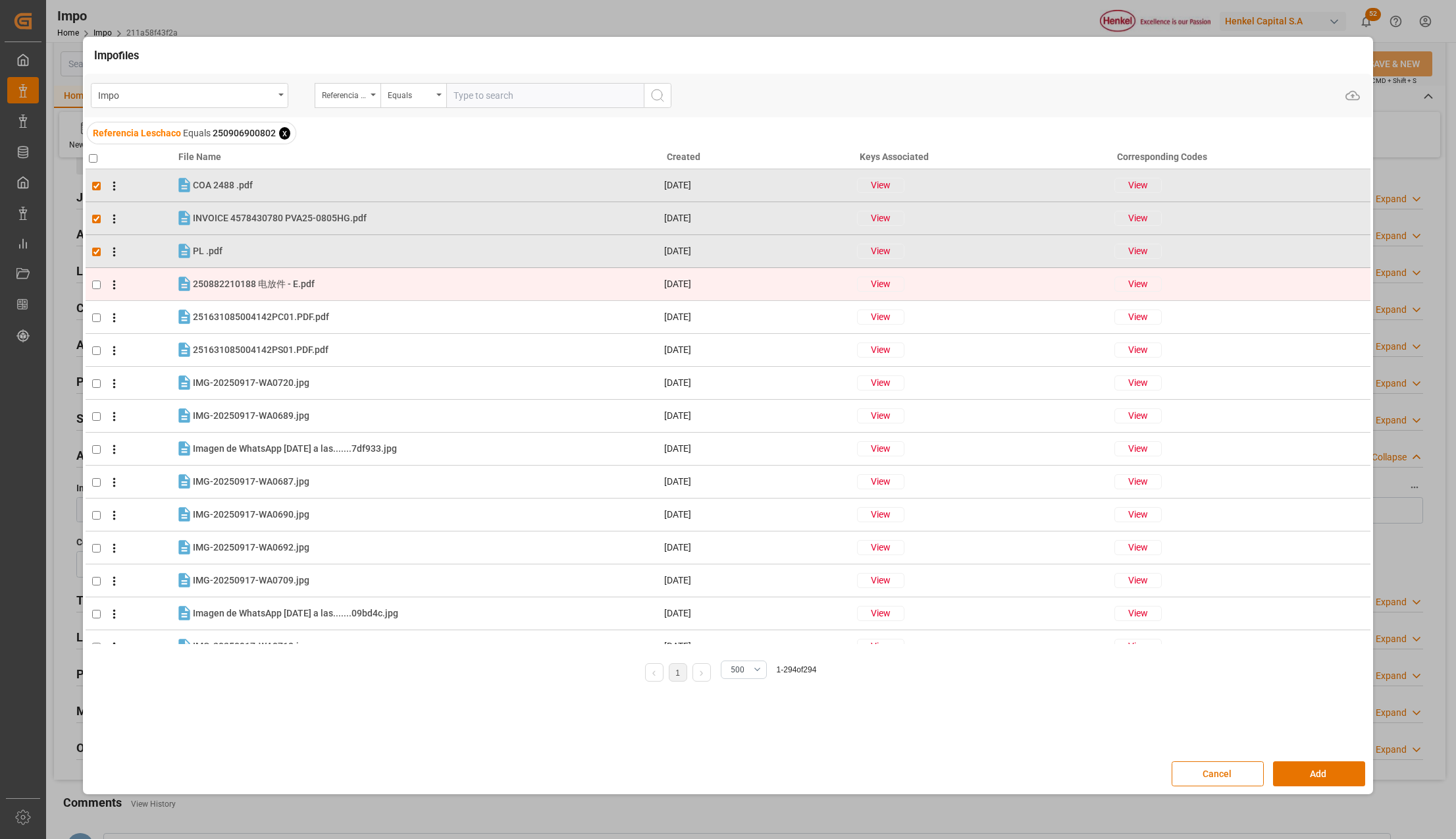
click at [96, 282] on input "checkbox" at bounding box center [96, 284] width 9 height 9
checkbox input "true"
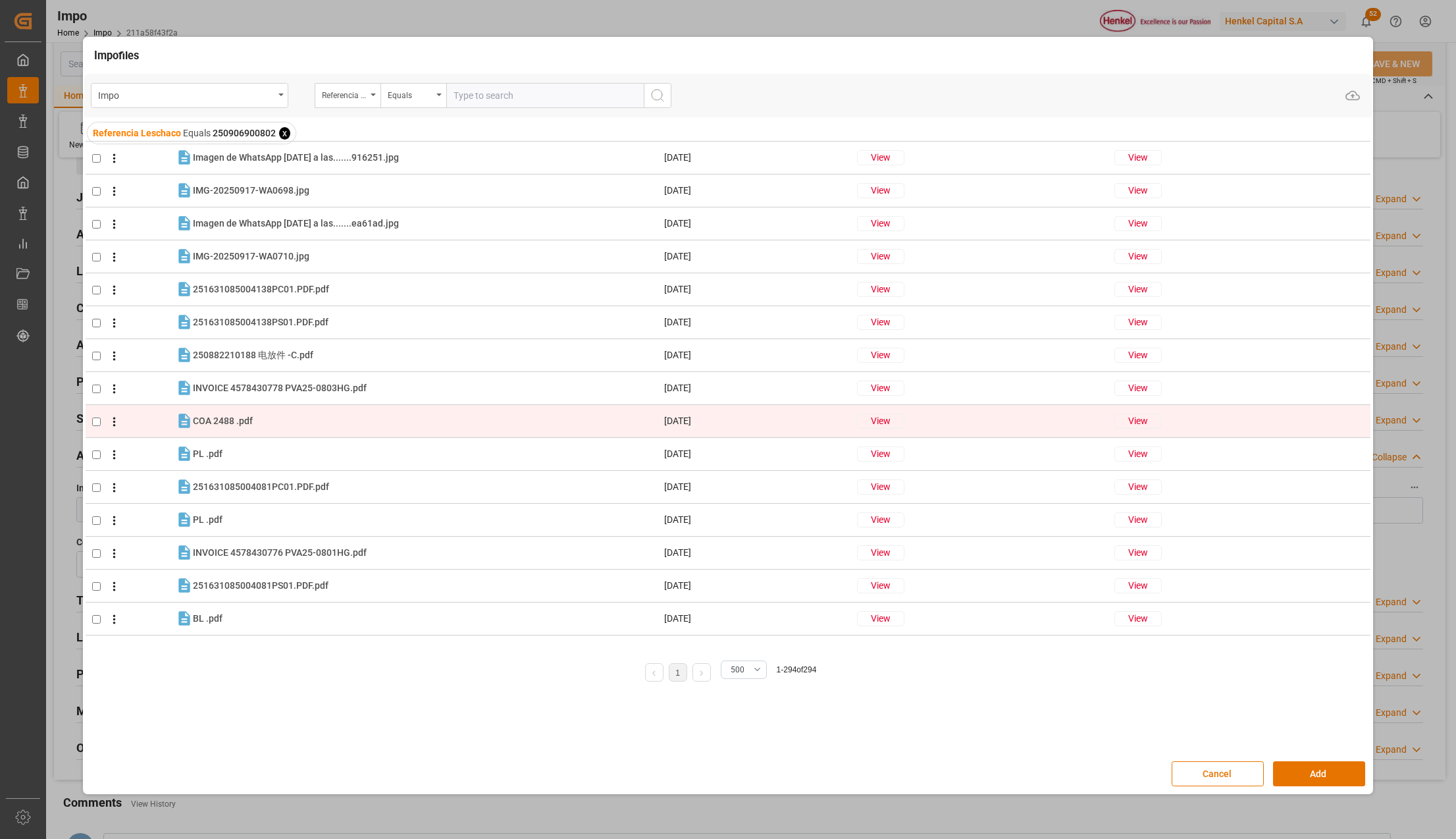
scroll to position [2282, 0]
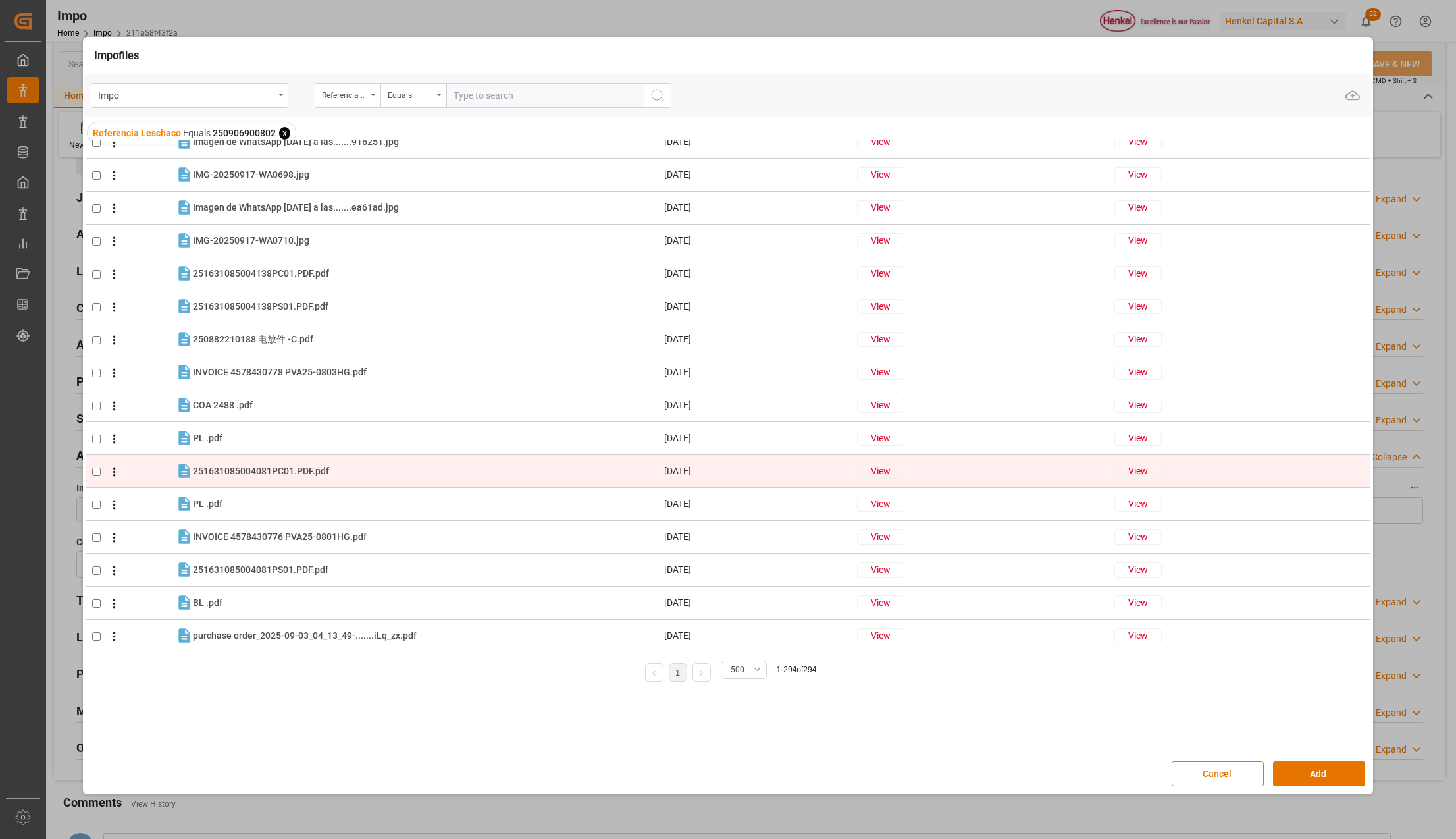
click at [92, 470] on input "checkbox" at bounding box center [96, 472] width 9 height 9
checkbox input "true"
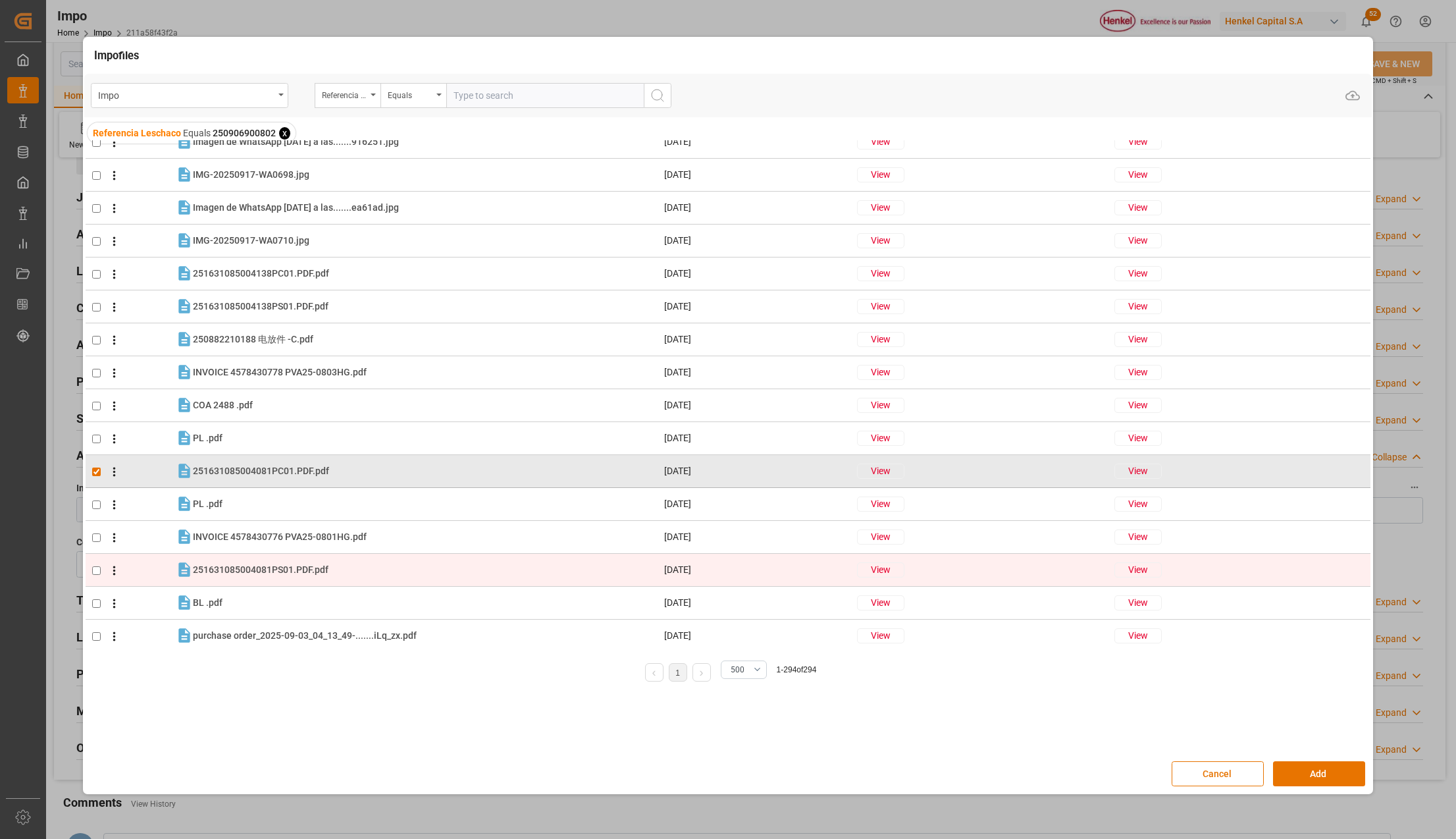
click at [95, 567] on input "checkbox" at bounding box center [96, 570] width 9 height 9
checkbox input "true"
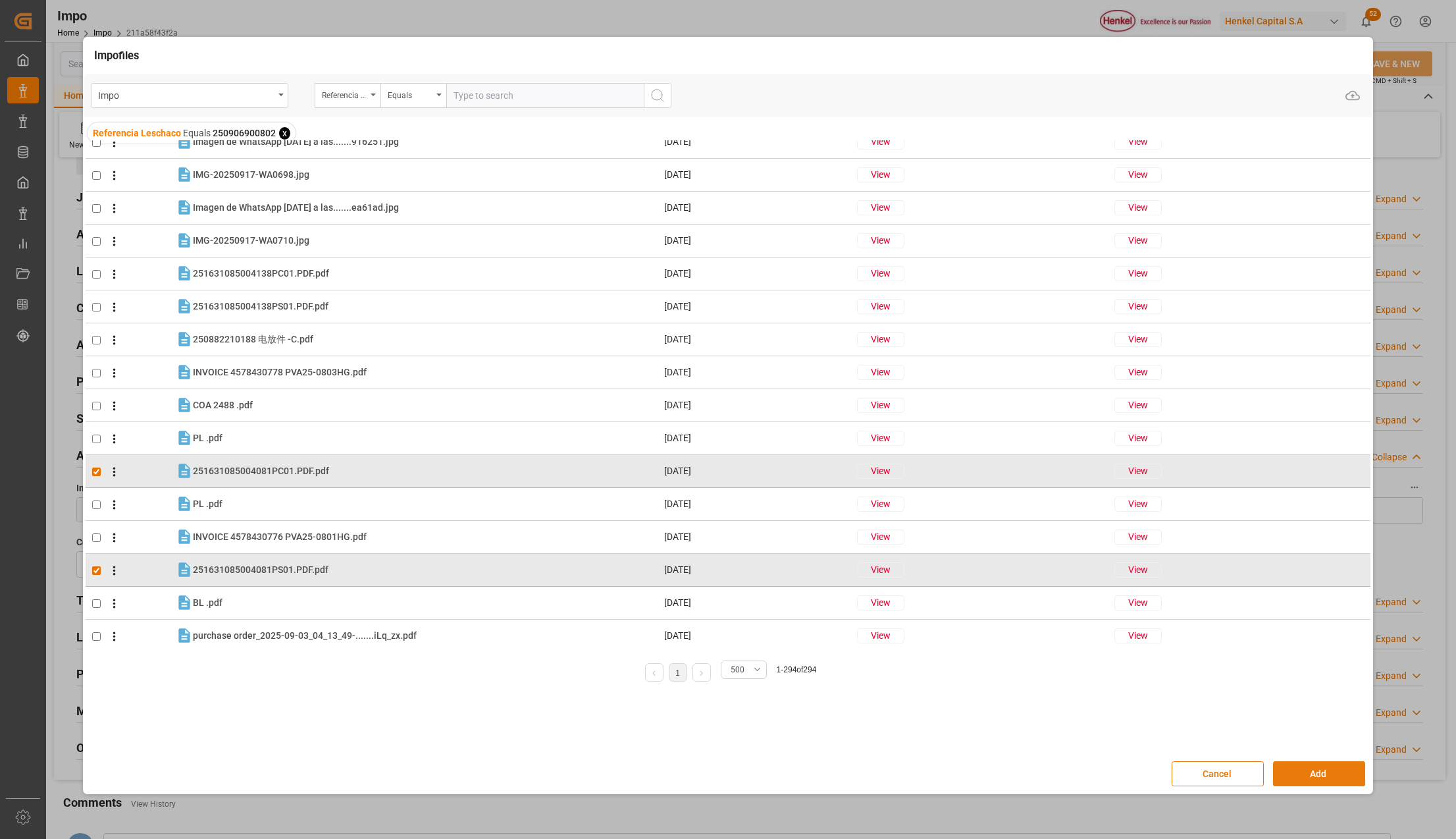
click at [1298, 766] on button "Add" at bounding box center [1319, 774] width 92 height 25
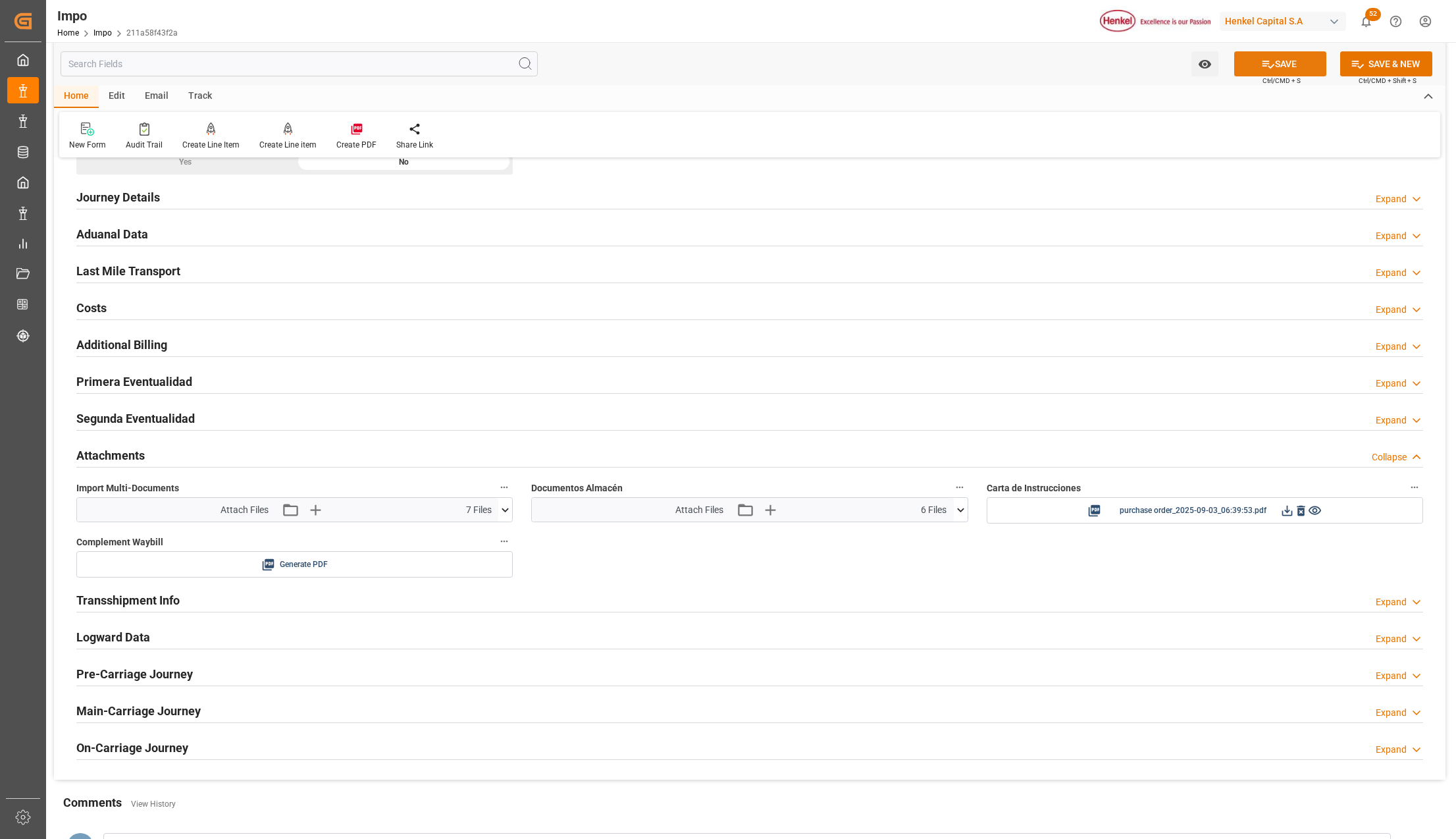
click at [1273, 53] on button "SAVE" at bounding box center [1280, 63] width 92 height 25
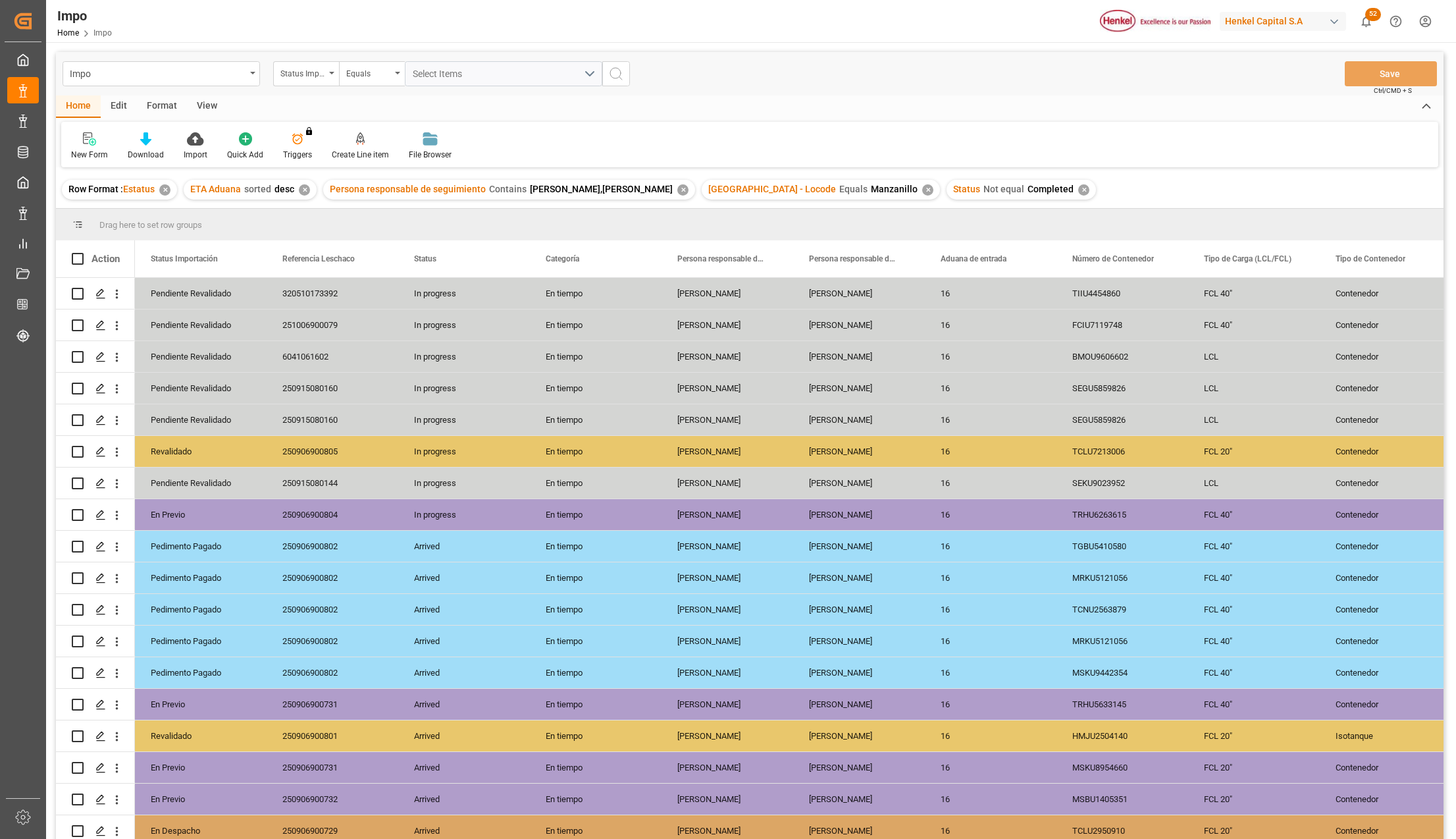
click at [667, 477] on div "[PERSON_NAME]" at bounding box center [728, 482] width 132 height 31
click at [208, 106] on div "View" at bounding box center [207, 106] width 40 height 22
click at [156, 145] on div at bounding box center [149, 139] width 66 height 14
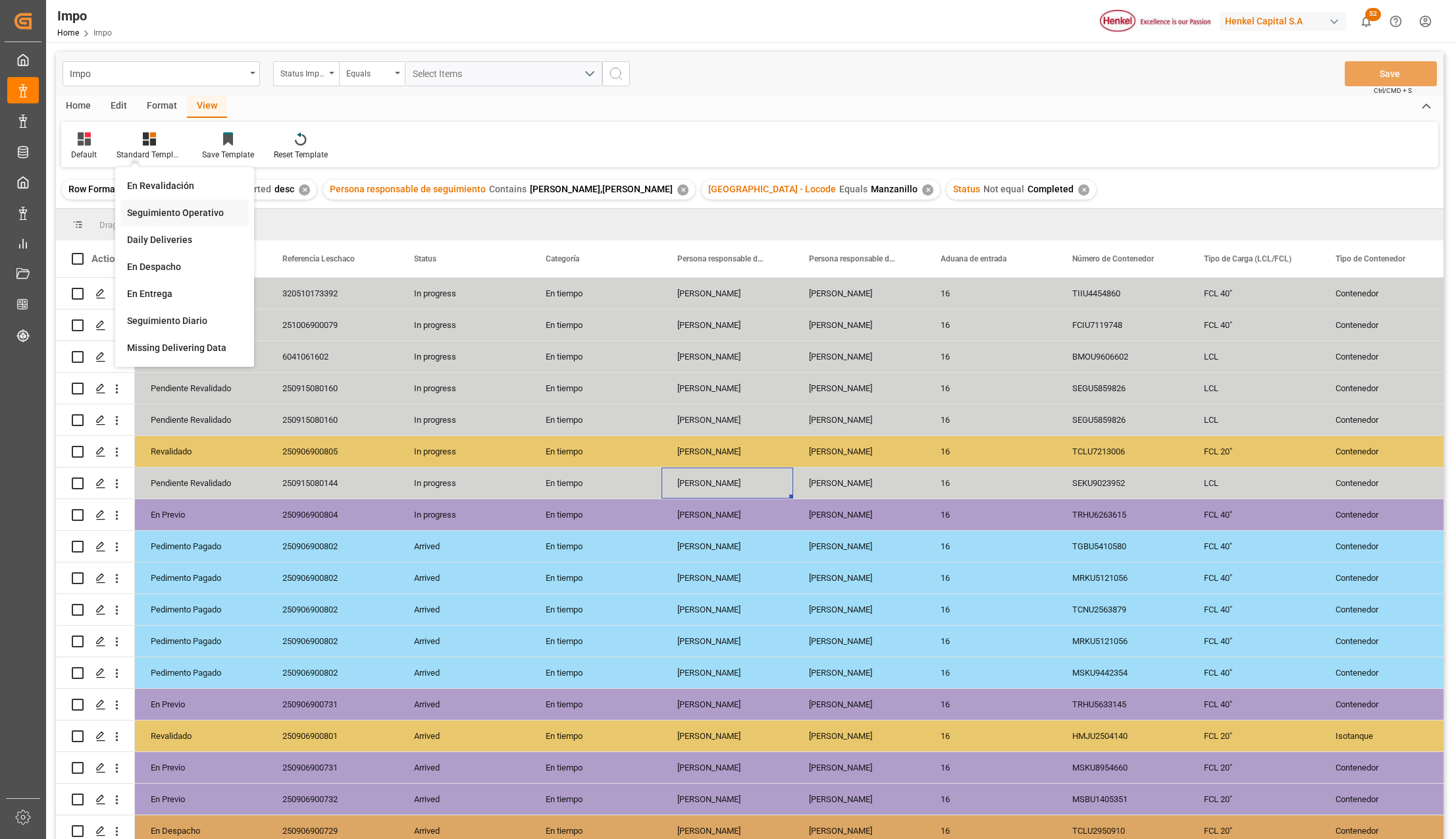
click at [155, 214] on div "Seguimiento Operativo" at bounding box center [184, 213] width 115 height 14
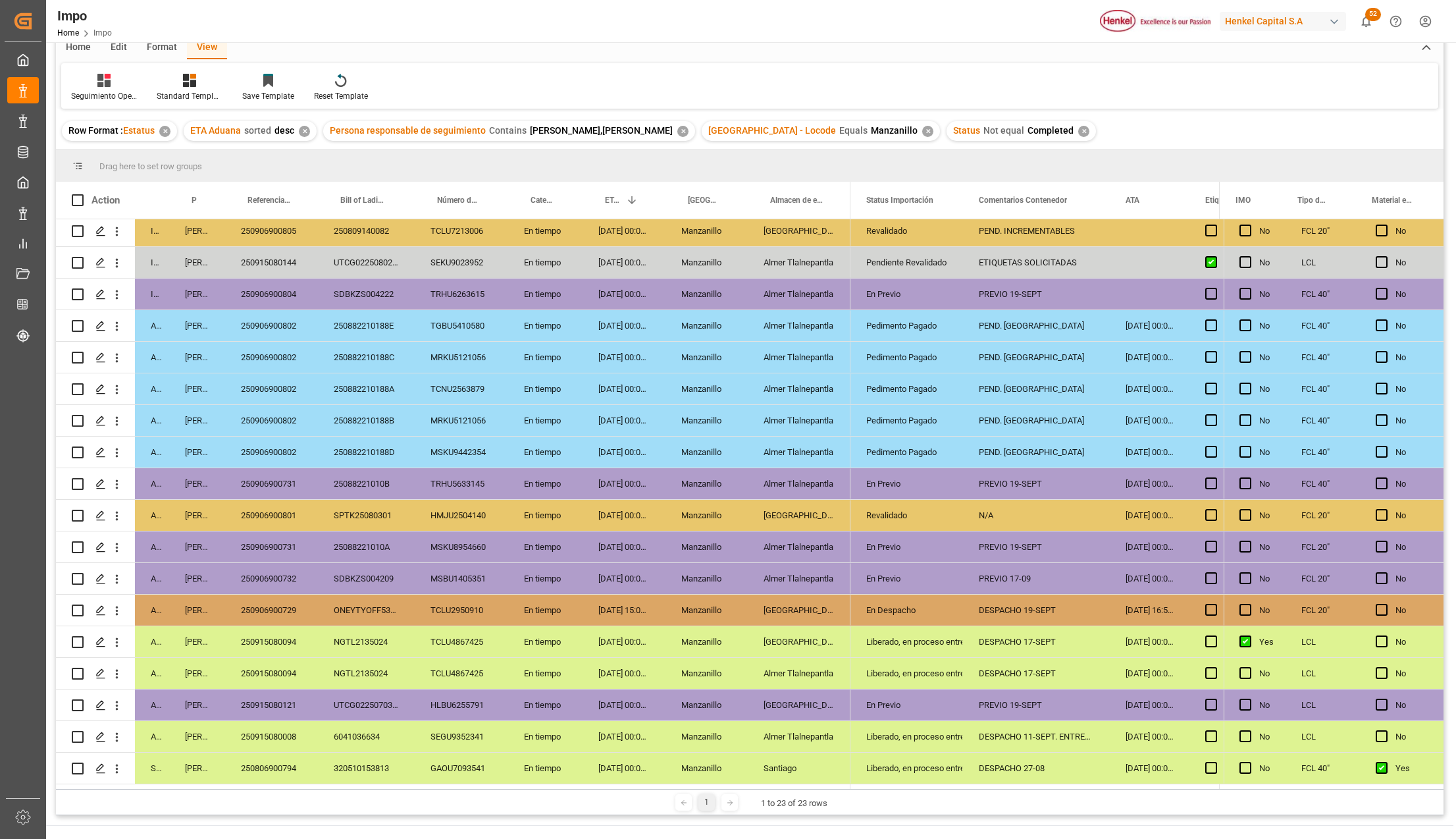
scroll to position [88, 0]
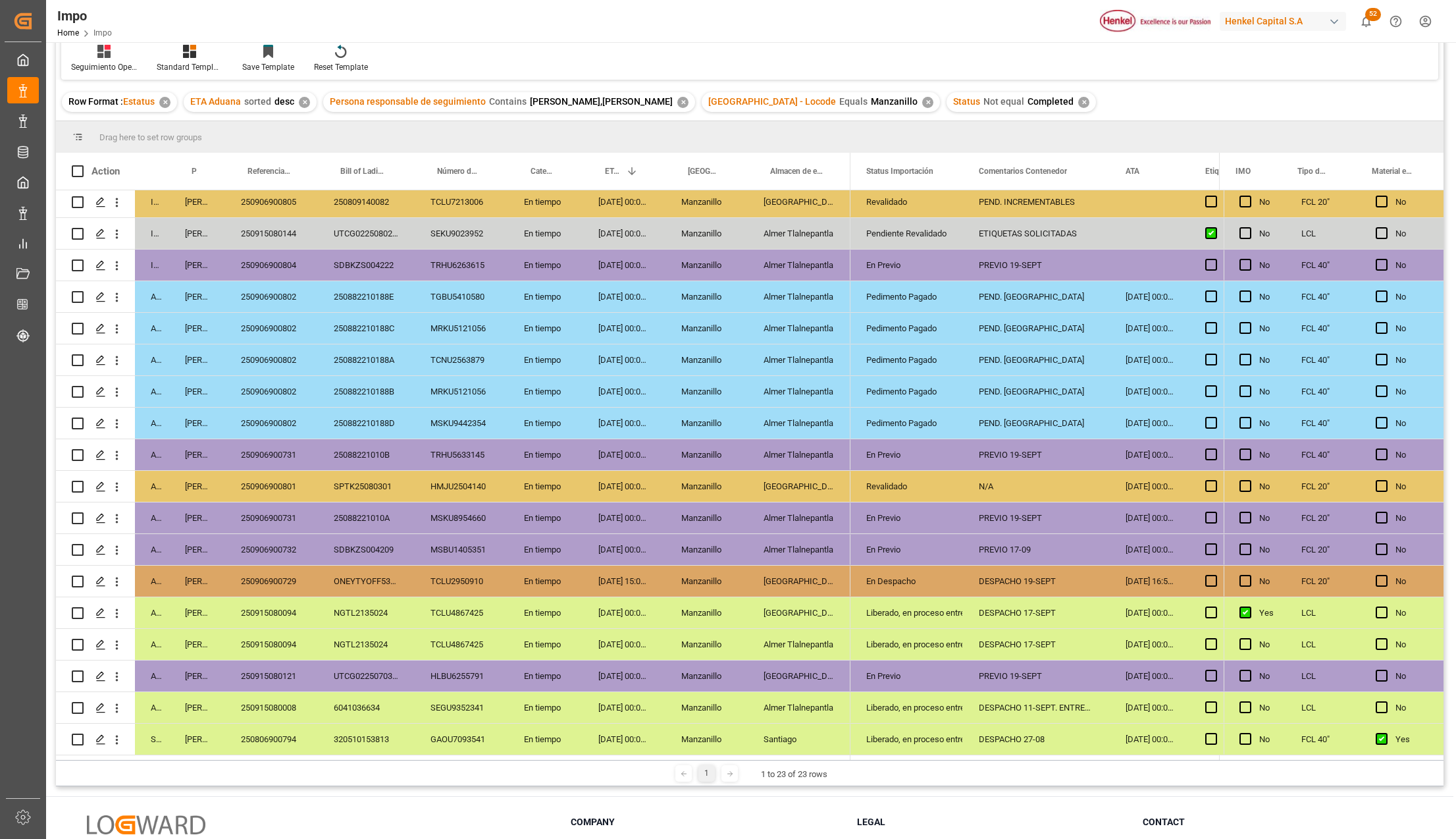
click at [1009, 548] on div "PREVIO 17-09" at bounding box center [1036, 549] width 147 height 31
click at [284, 542] on div "250906900732" at bounding box center [271, 549] width 92 height 31
click at [994, 549] on div "PREVIO 17-09" at bounding box center [1036, 549] width 147 height 31
click at [994, 549] on input "PREVIO 17-09" at bounding box center [1036, 557] width 126 height 25
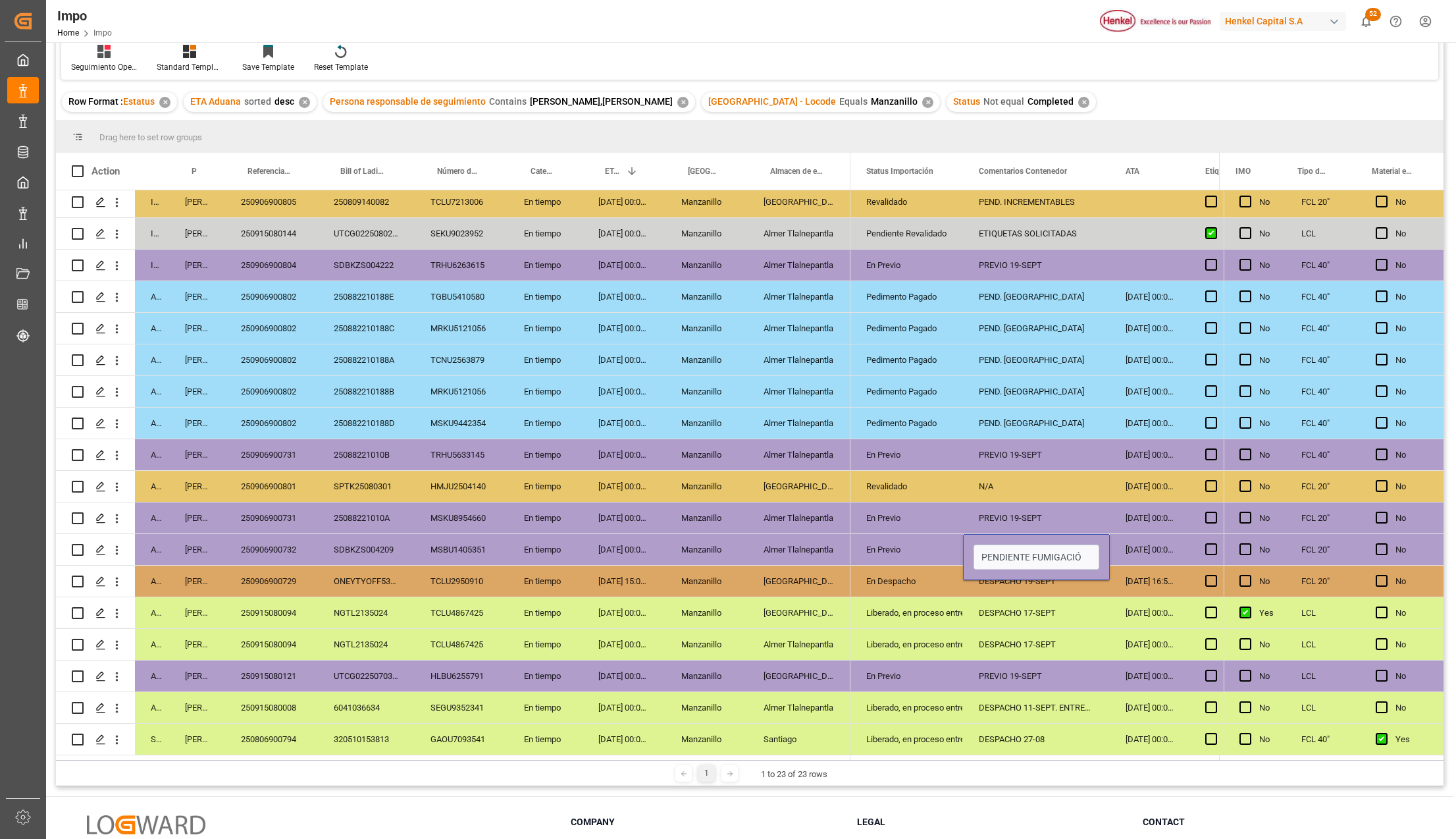
type input "PENDIENTE FUMIGACIÓN"
click at [909, 540] on div "En Previo" at bounding box center [907, 550] width 81 height 31
click at [1108, 661] on div "PREVIO 19-SEPT" at bounding box center [1036, 676] width 147 height 31
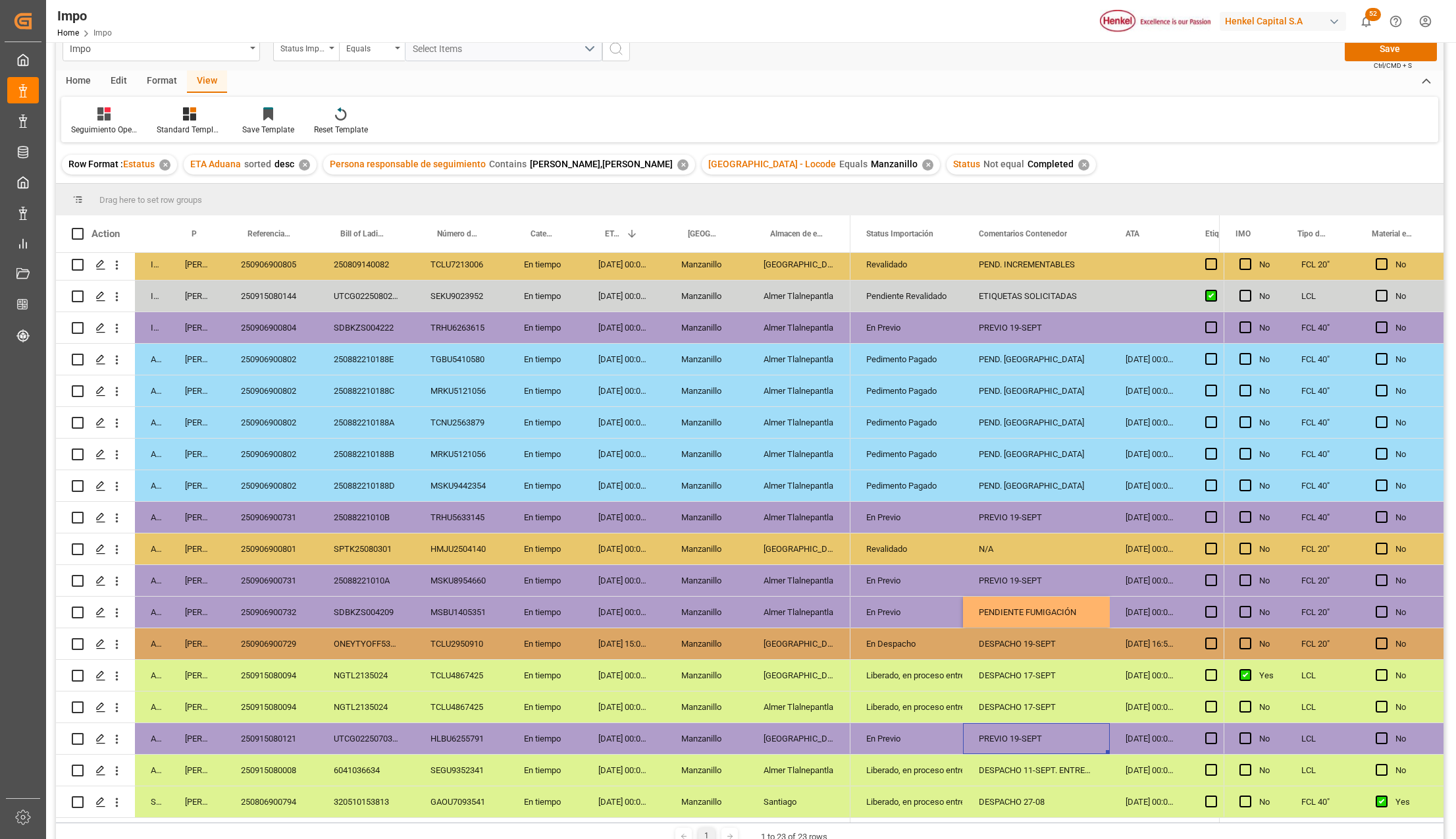
scroll to position [0, 0]
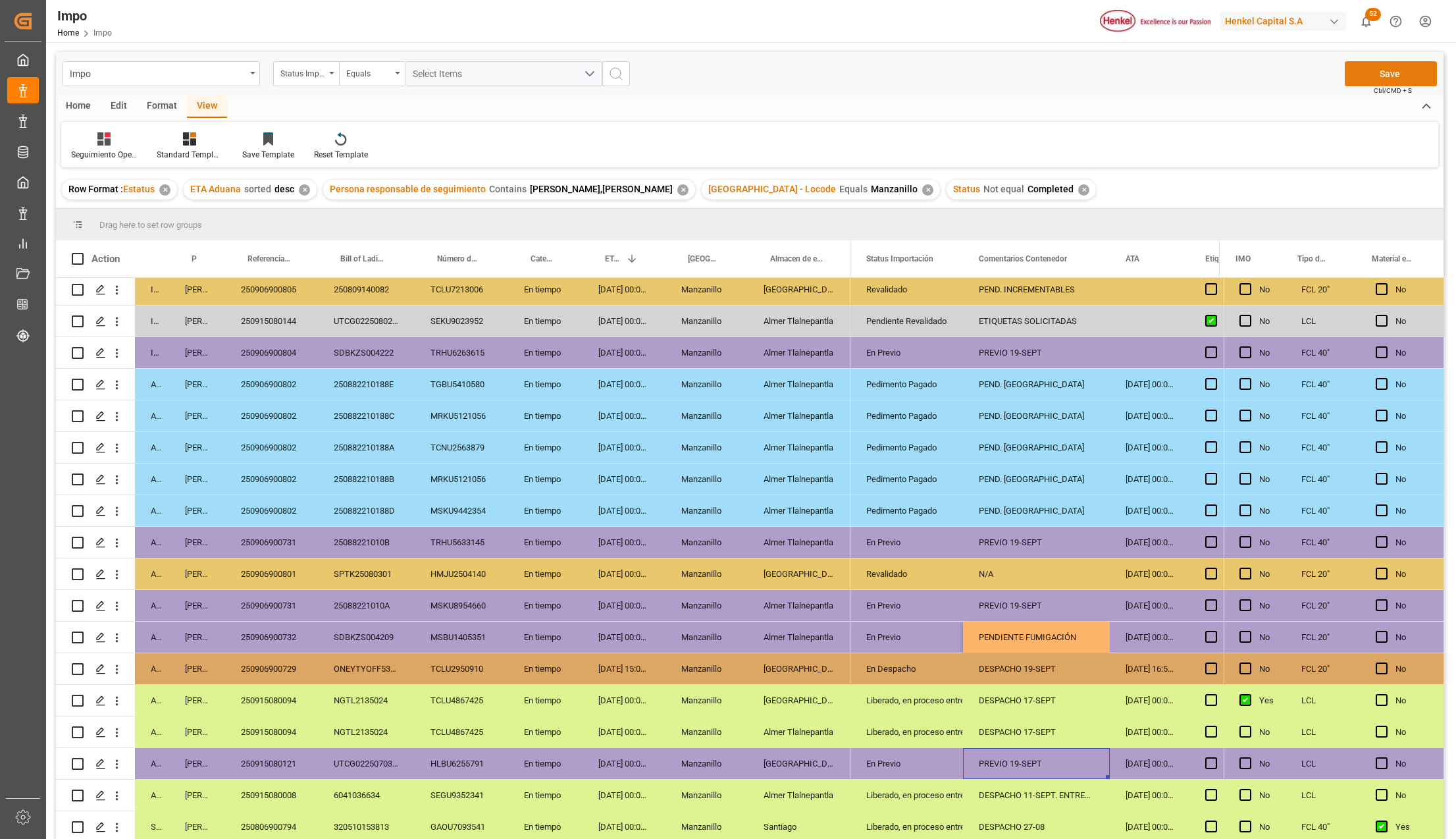
click at [1397, 76] on button "Save" at bounding box center [1390, 73] width 92 height 25
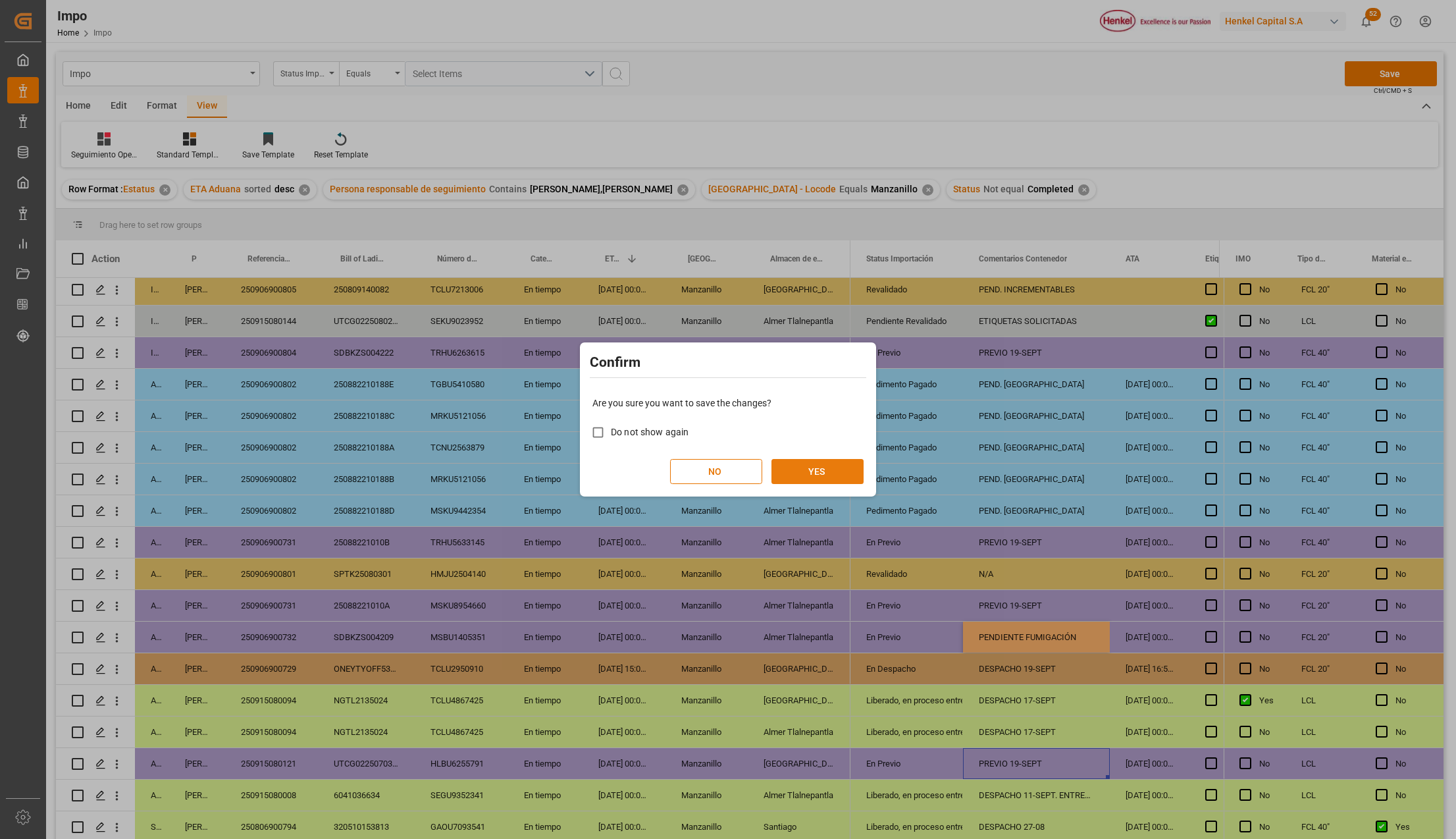
click at [844, 464] on button "YES" at bounding box center [817, 472] width 92 height 25
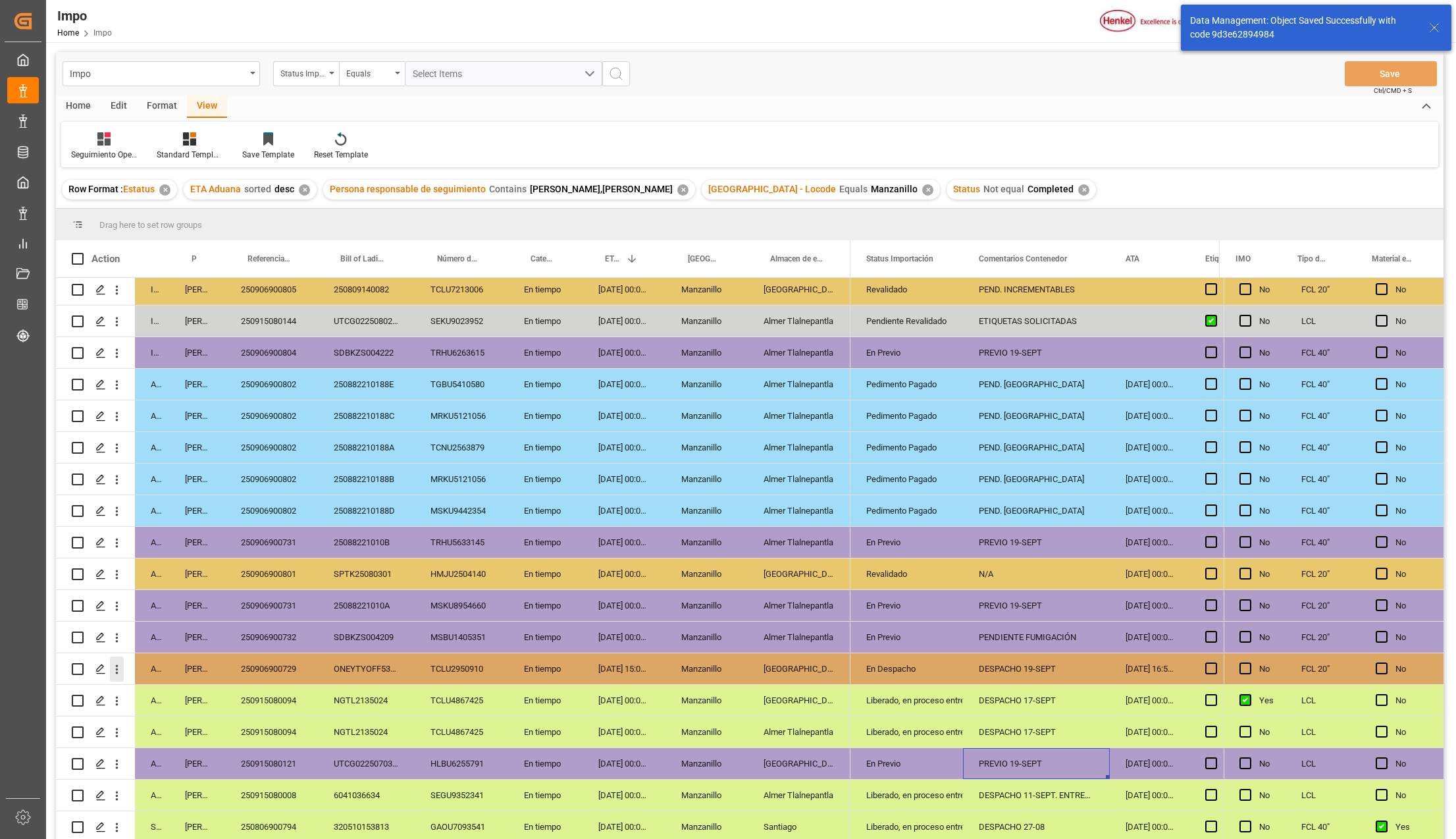
click at [122, 670] on icon "open menu" at bounding box center [117, 670] width 14 height 14
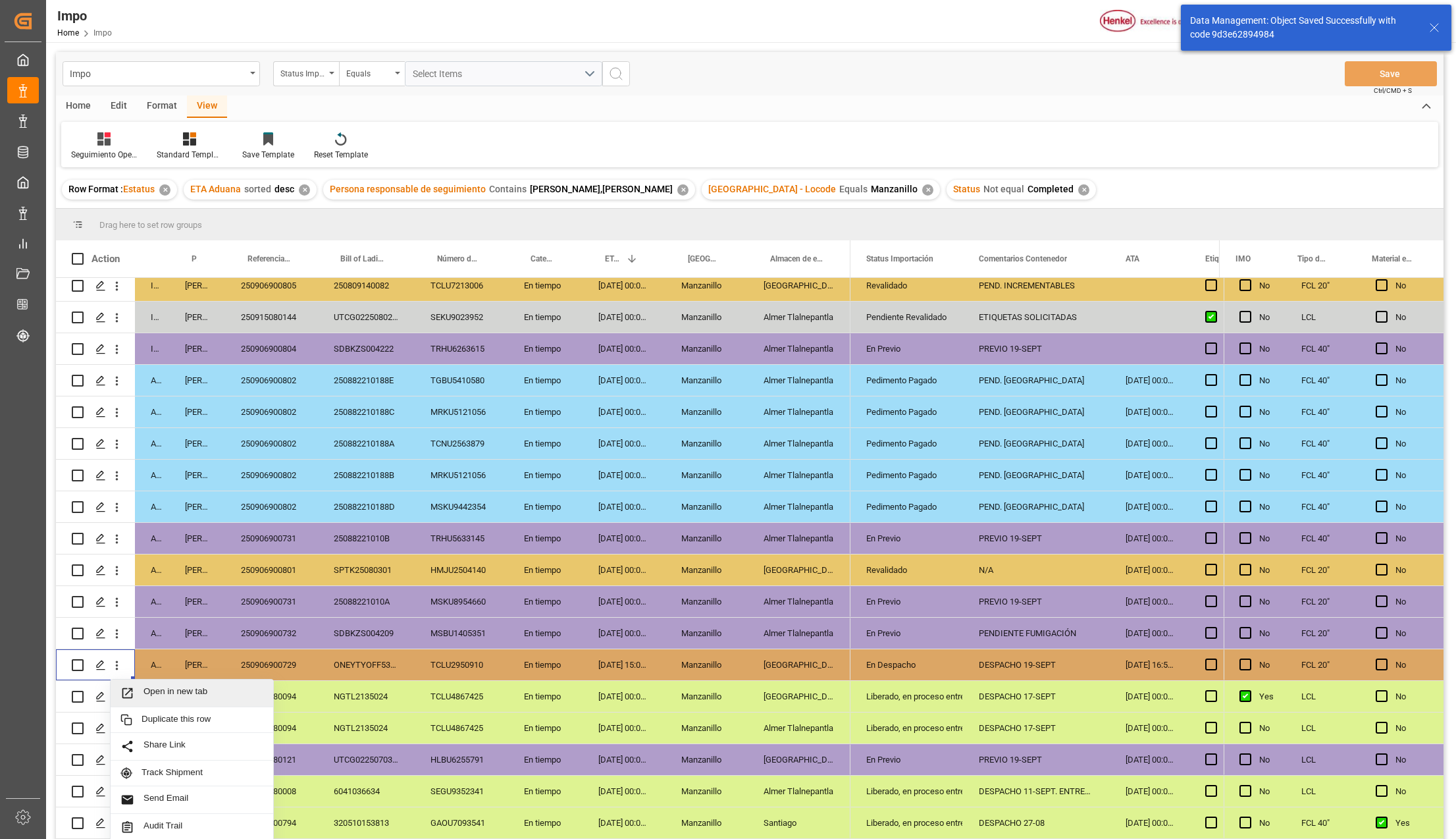
click at [130, 689] on icon "Press SPACE to select this row." at bounding box center [127, 693] width 10 height 10
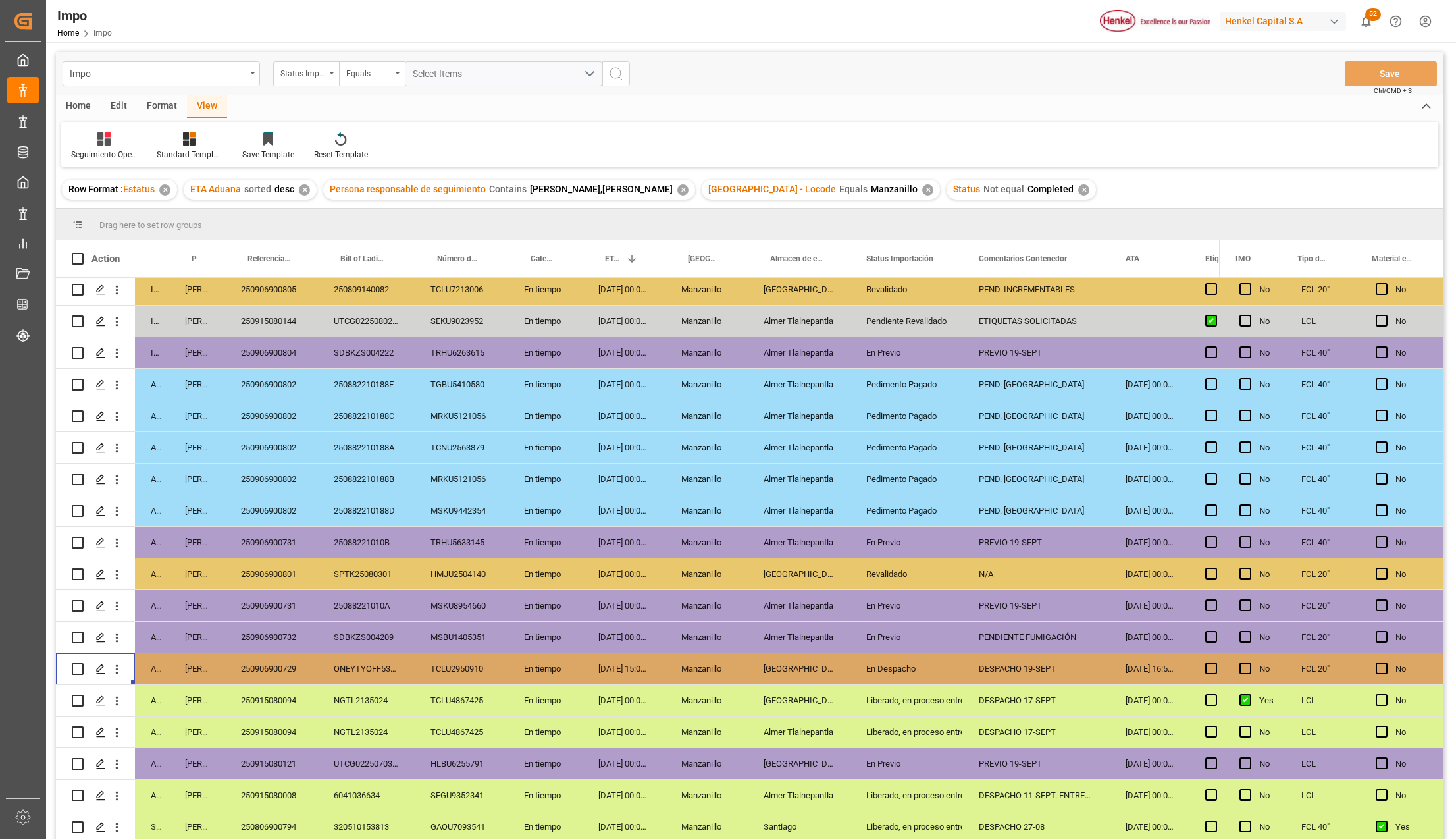
click at [283, 628] on div "250906900732" at bounding box center [271, 637] width 92 height 31
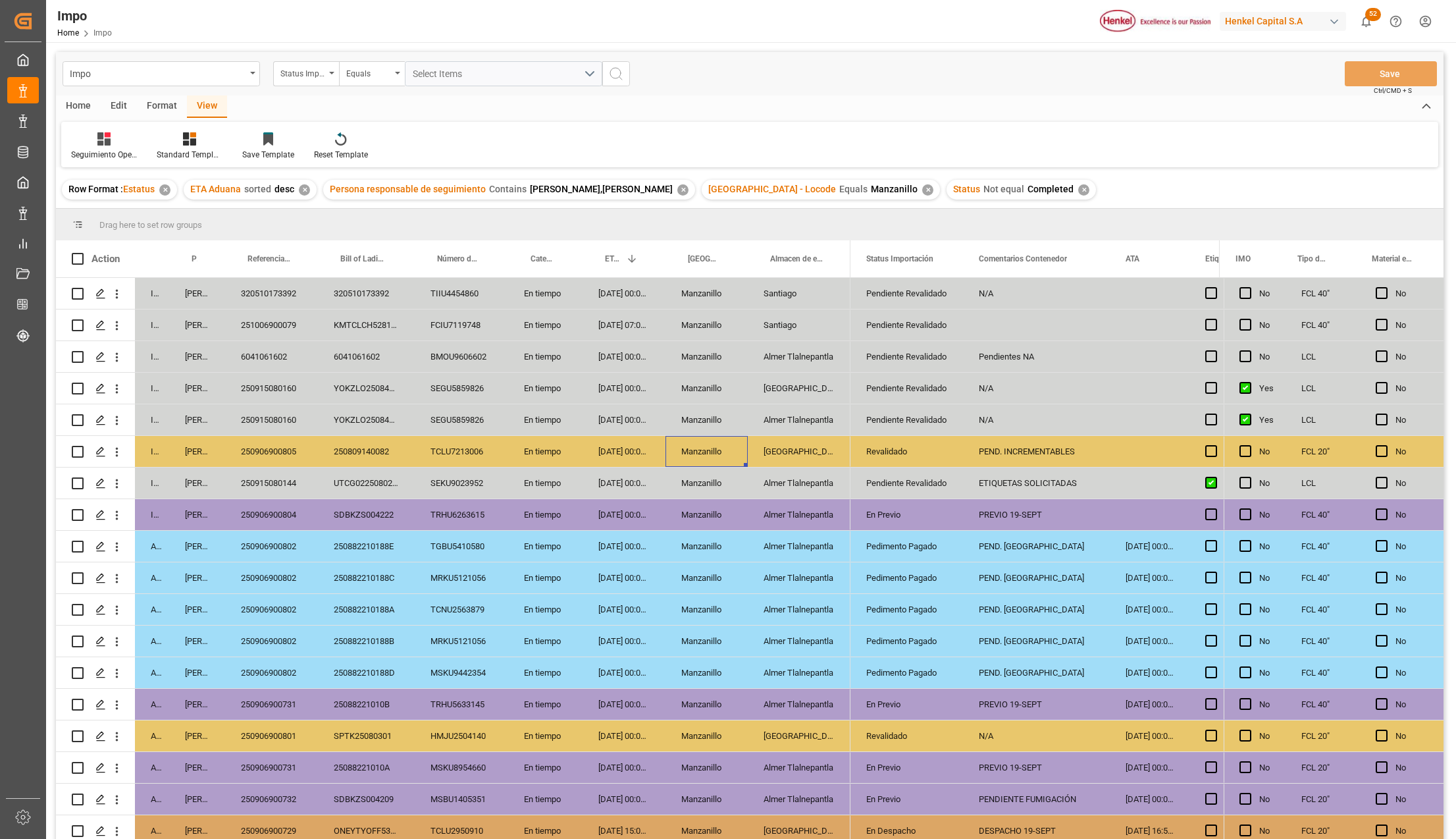
click at [741, 438] on div "Manzanillo" at bounding box center [706, 451] width 82 height 31
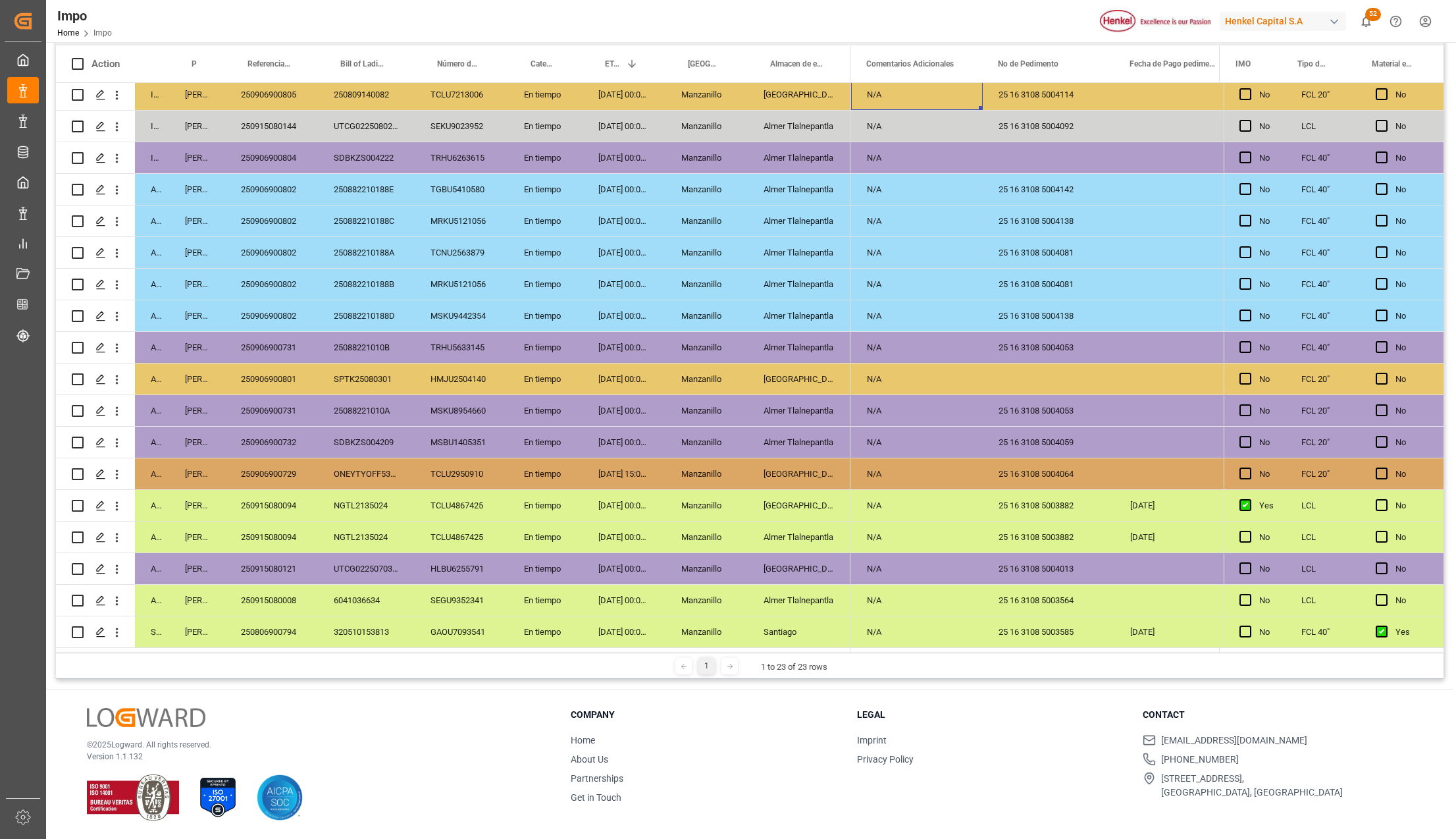
click at [254, 364] on div "250906900801" at bounding box center [271, 378] width 92 height 31
click at [1033, 369] on div "Press SPACE to select this row." at bounding box center [1049, 378] width 132 height 31
click at [1034, 379] on input "Press SPACE to select this row." at bounding box center [1048, 386] width 111 height 25
paste input "25 16 3108 5004115"
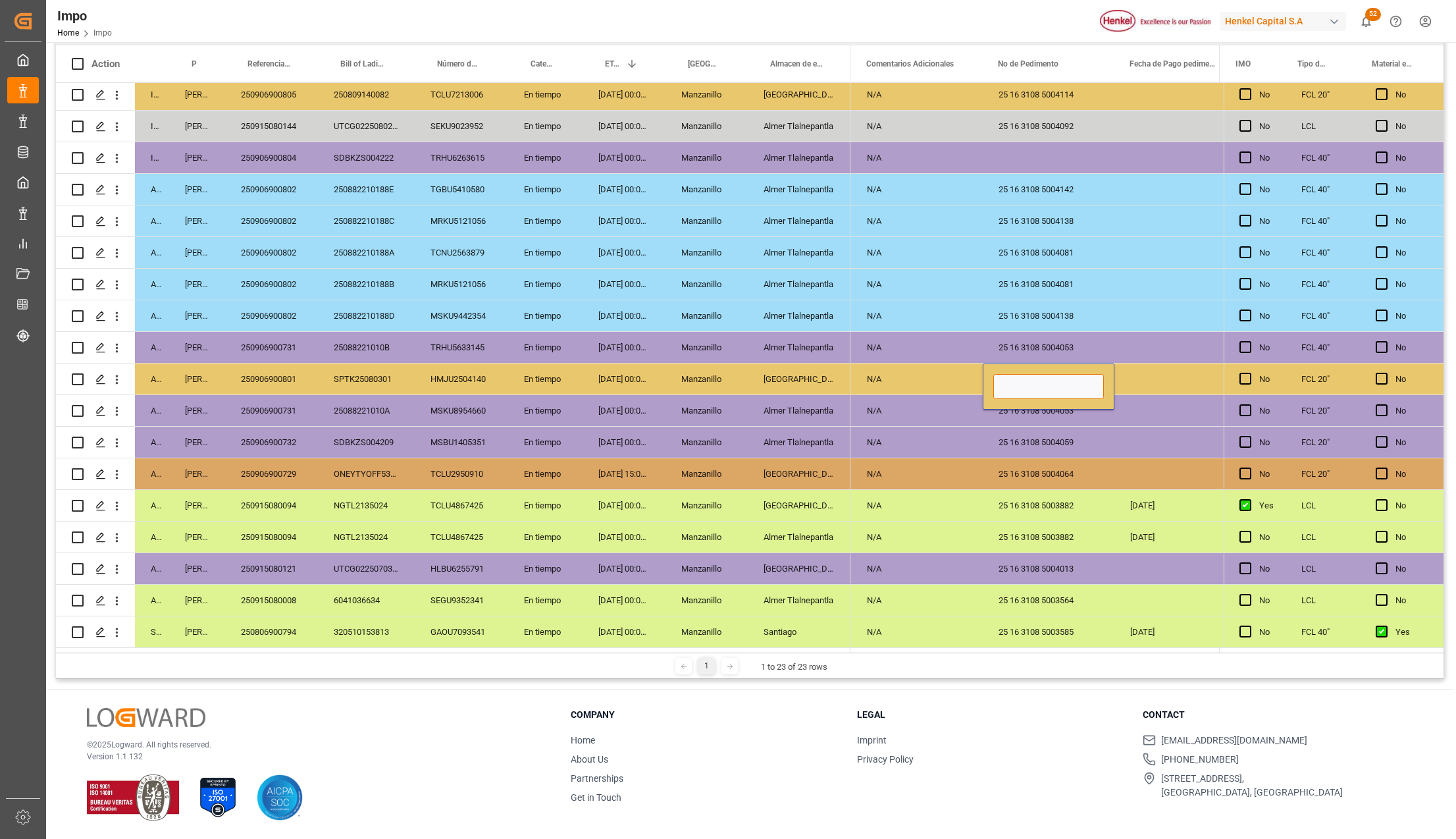
type input "25 16 3108 5004115"
click at [1046, 459] on div "25 16 3108 5004064" at bounding box center [1049, 474] width 132 height 31
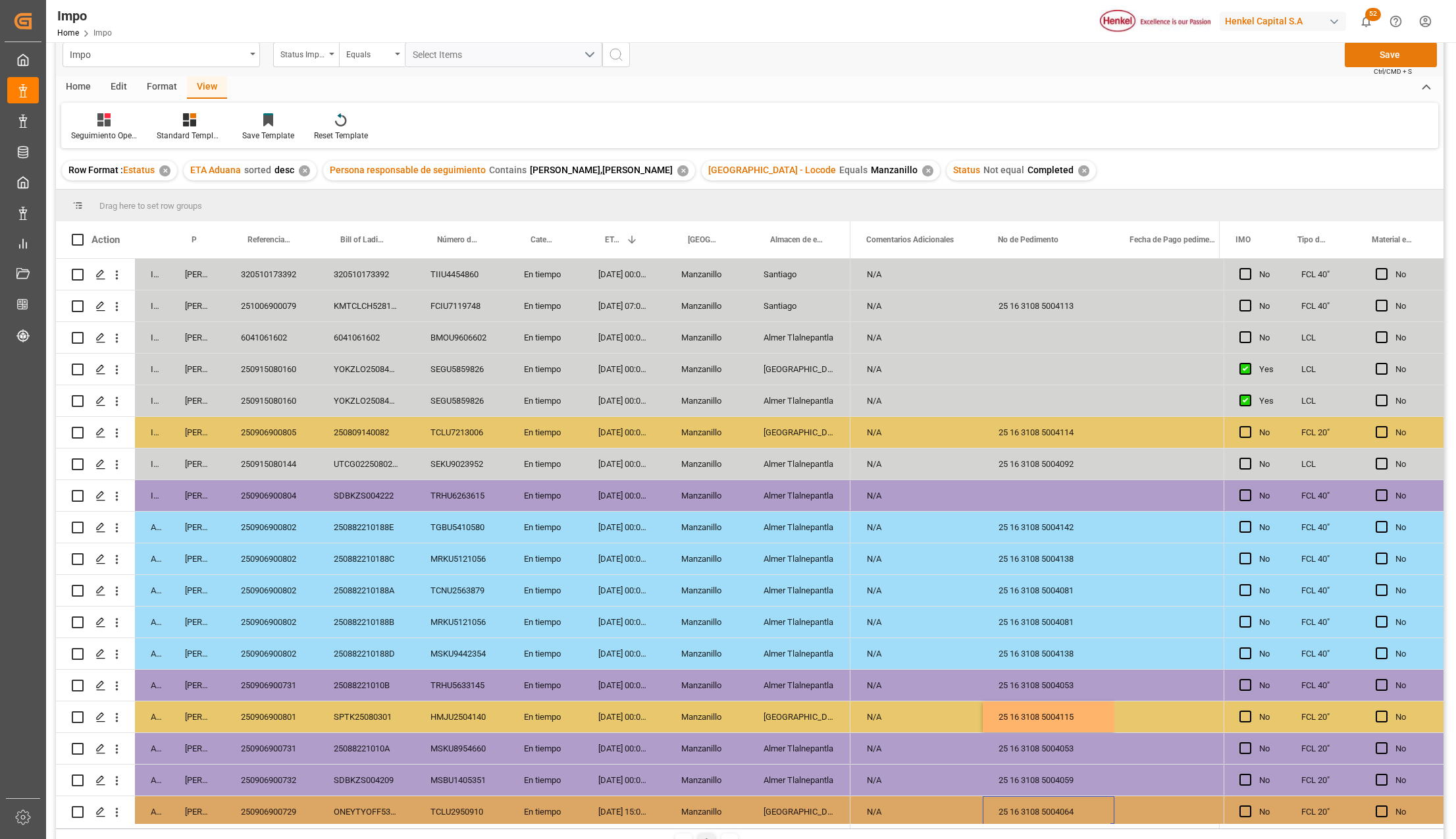
click at [1381, 59] on button "Save" at bounding box center [1390, 54] width 92 height 25
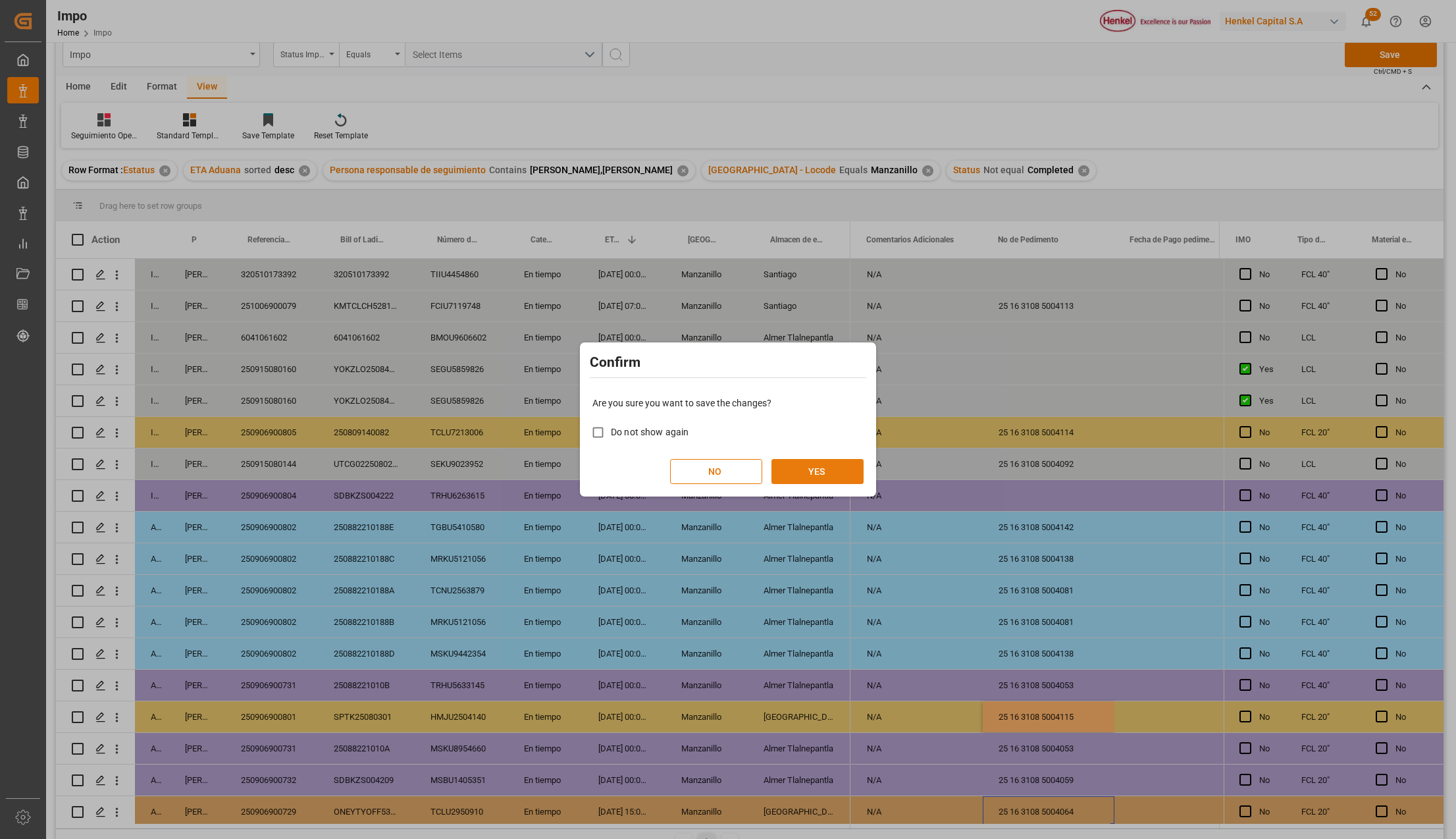
click at [815, 472] on button "YES" at bounding box center [817, 472] width 92 height 25
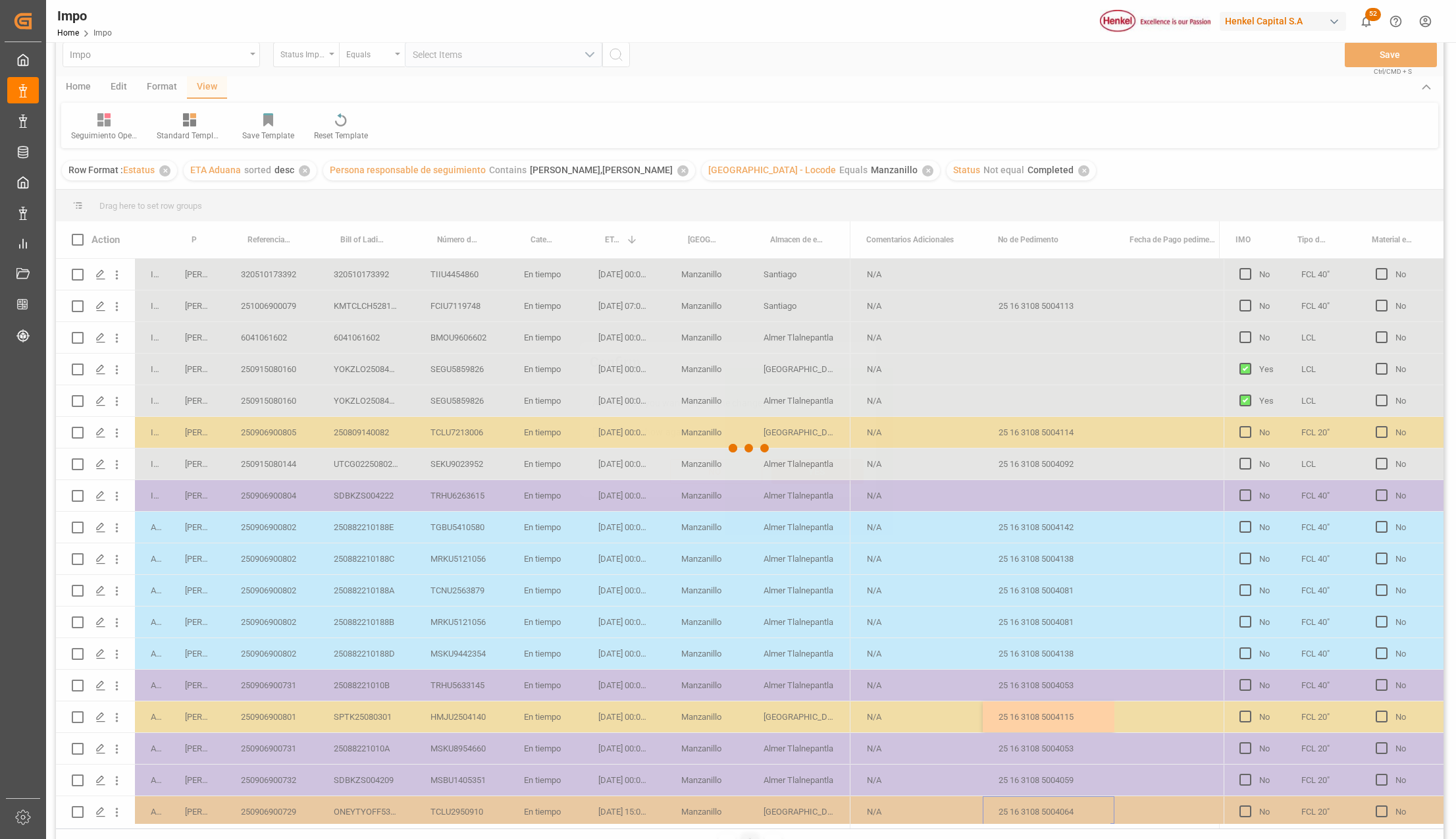
click at [365, 723] on div at bounding box center [749, 448] width 1387 height 831
click at [480, 749] on div at bounding box center [749, 448] width 1387 height 831
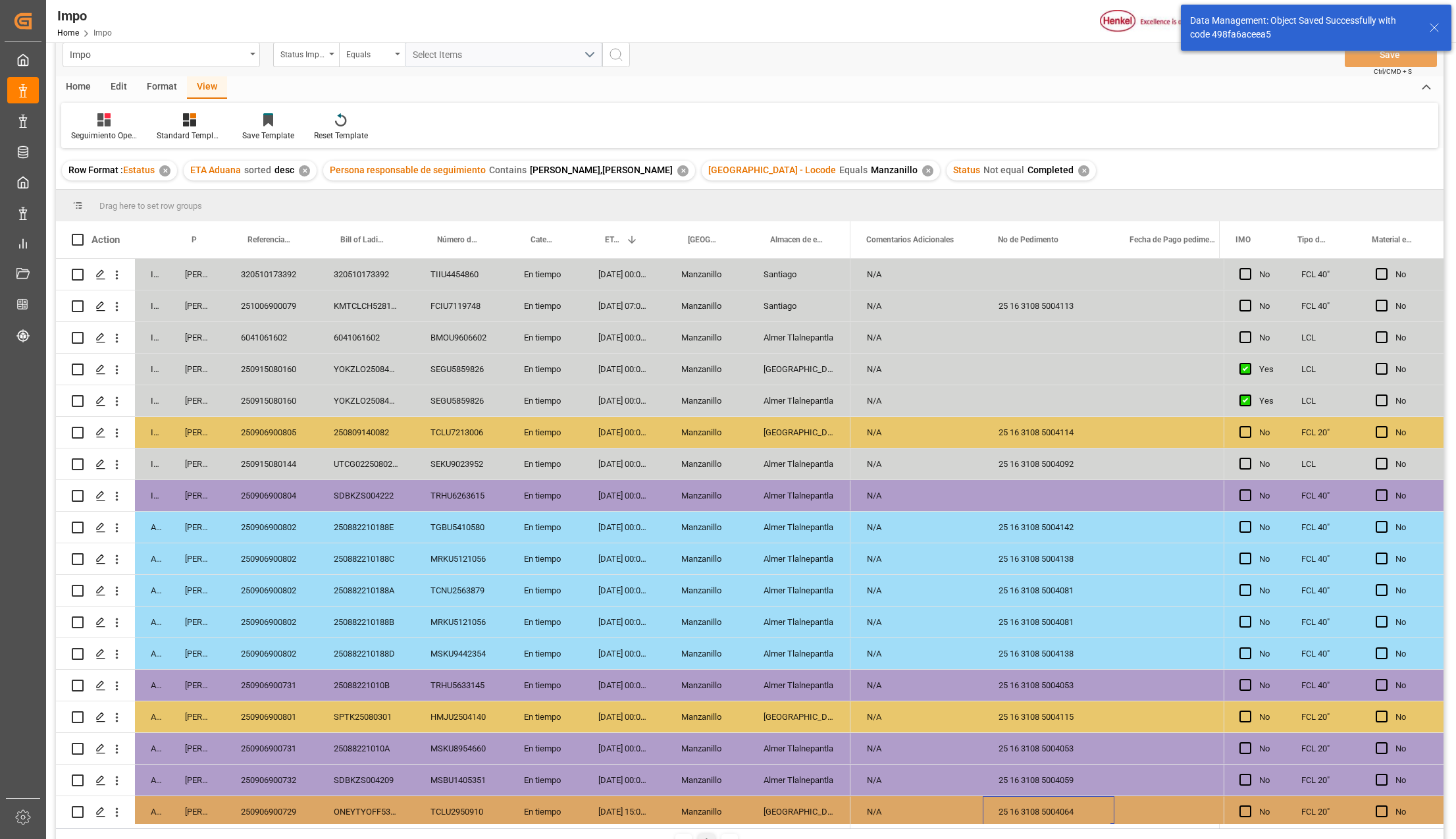
drag, startPoint x: 552, startPoint y: 572, endPoint x: 524, endPoint y: 628, distance: 62.6
click at [552, 572] on div "En tiempo" at bounding box center [545, 558] width 74 height 31
click at [439, 704] on div "HMJU2504140" at bounding box center [461, 717] width 93 height 31
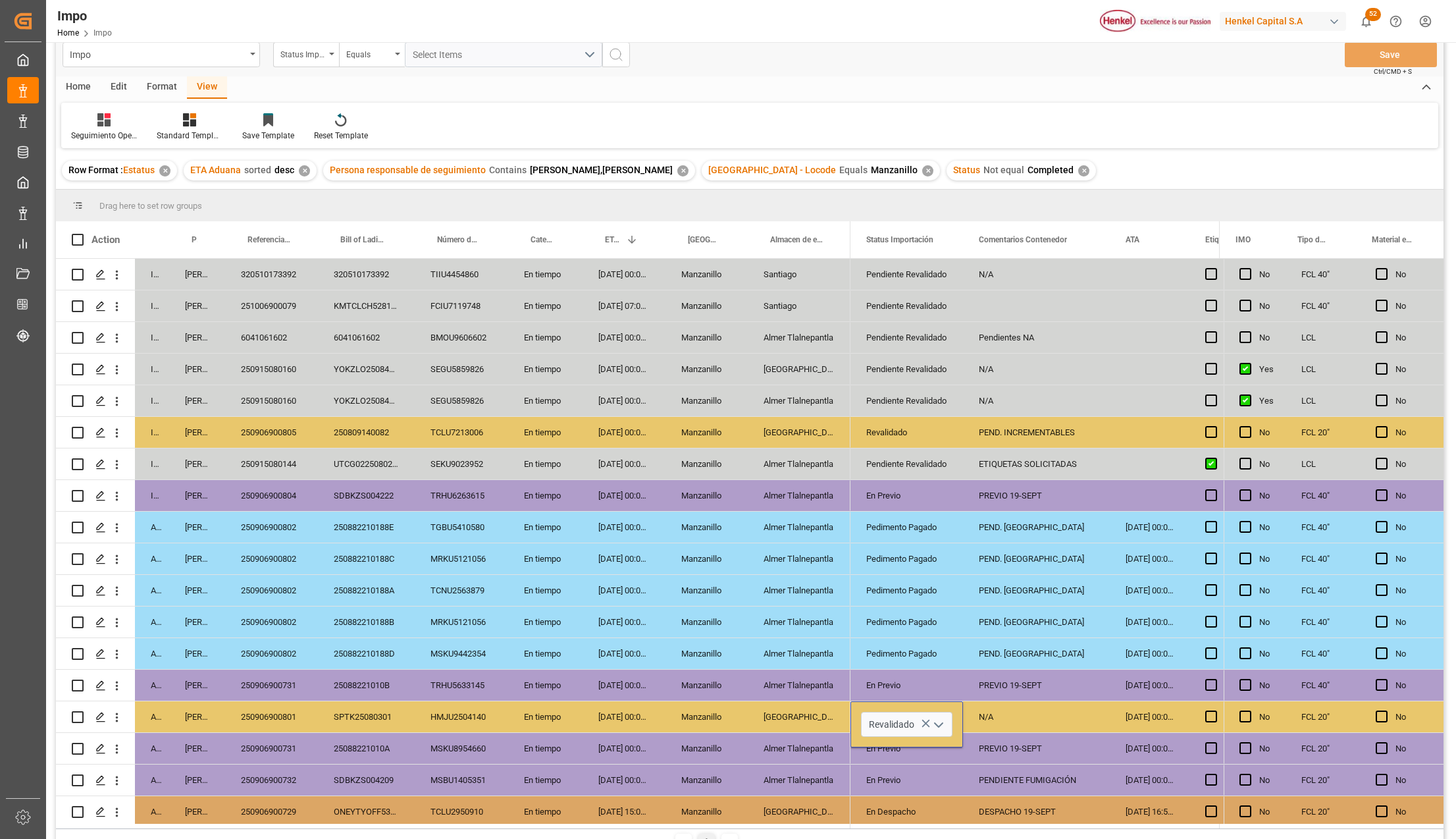
click at [935, 723] on polyline "open menu" at bounding box center [938, 725] width 8 height 4
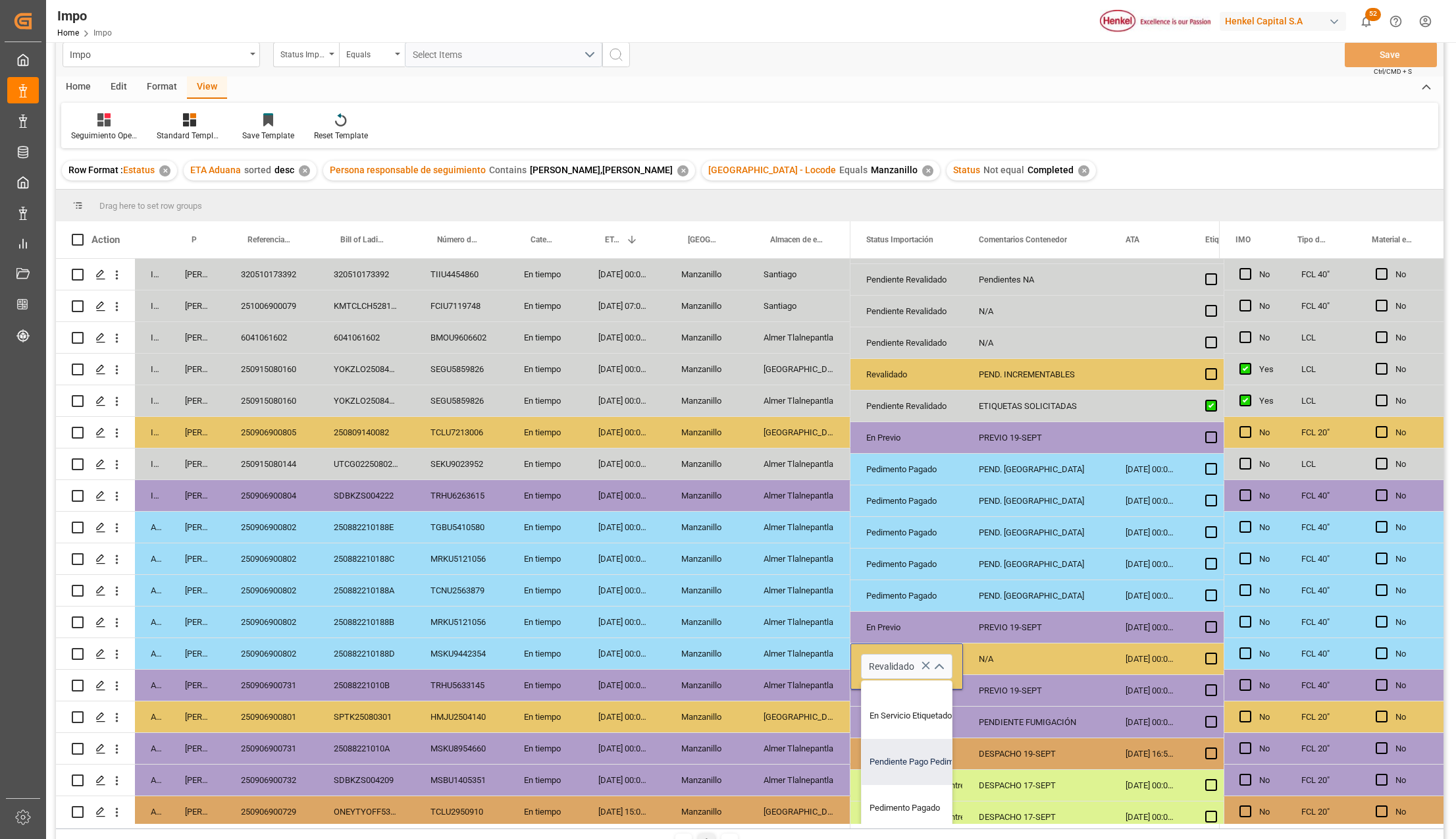
scroll to position [88, 0]
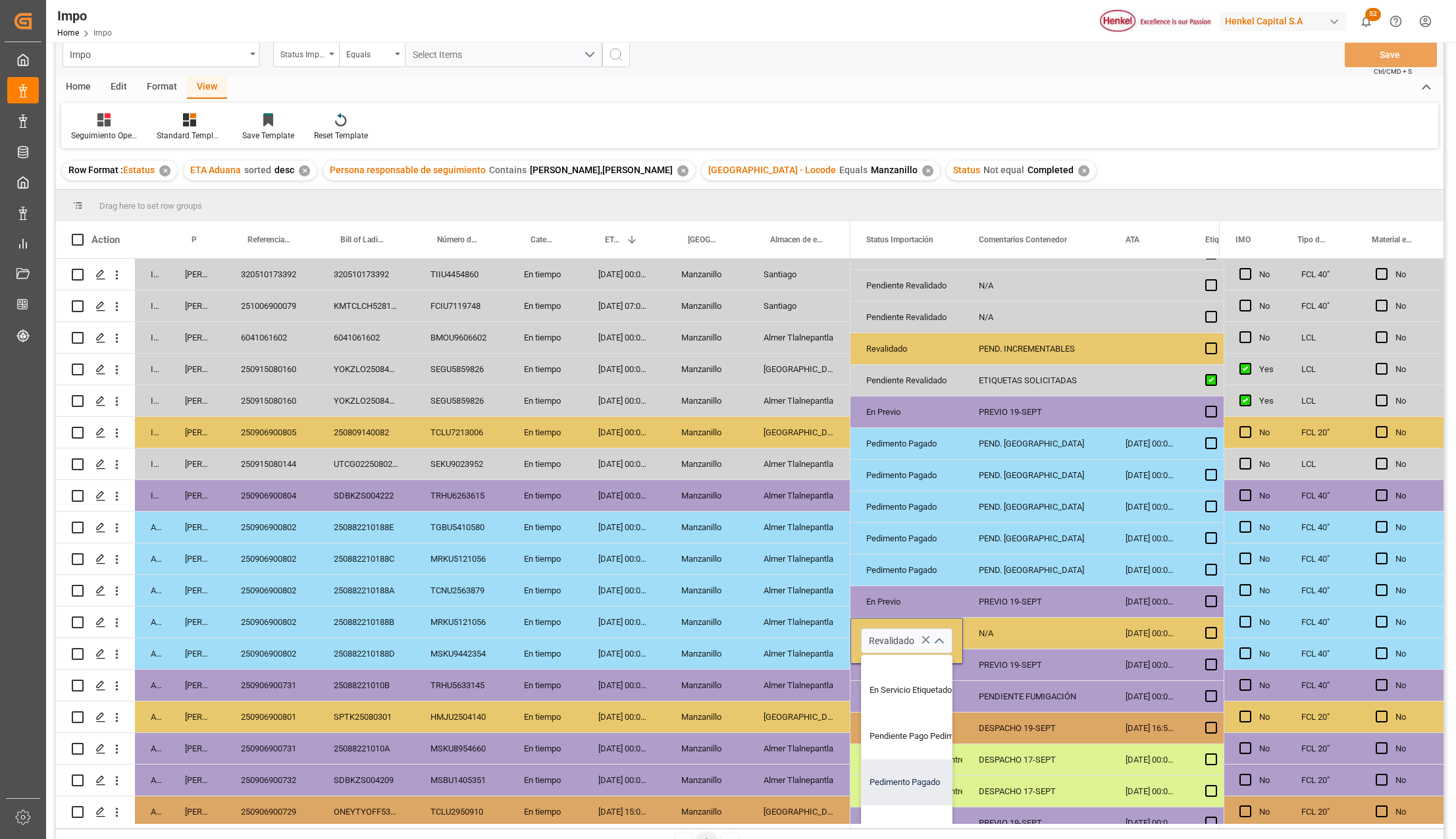
click at [909, 773] on div "Pedimento Pagado" at bounding box center [924, 783] width 124 height 46
type input "Pedimento Pagado"
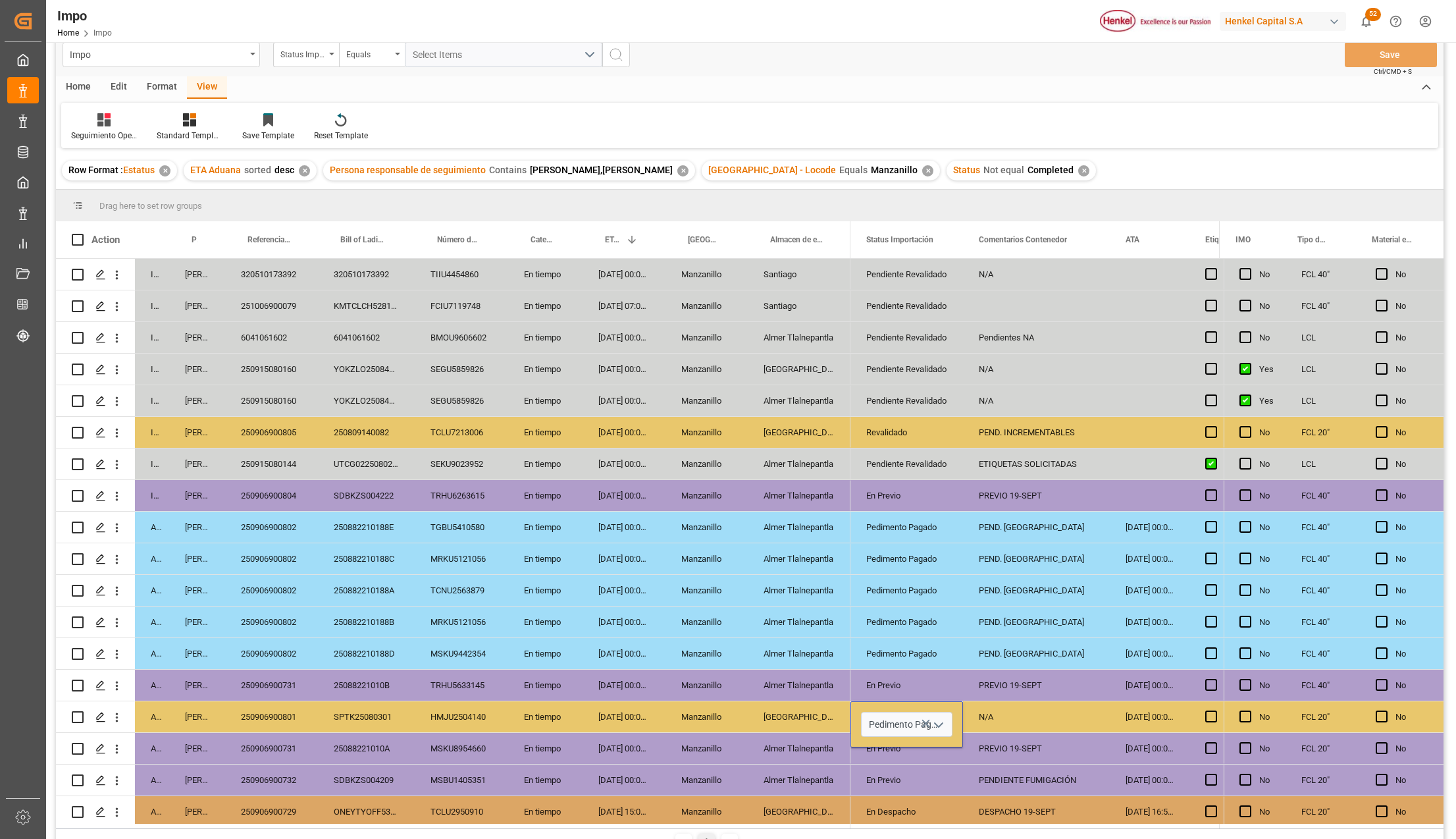
scroll to position [0, 0]
click at [975, 770] on div "PENDIENTE FUMIGACIÓN" at bounding box center [1036, 780] width 147 height 31
click at [1012, 719] on div "N/A" at bounding box center [1036, 717] width 147 height 31
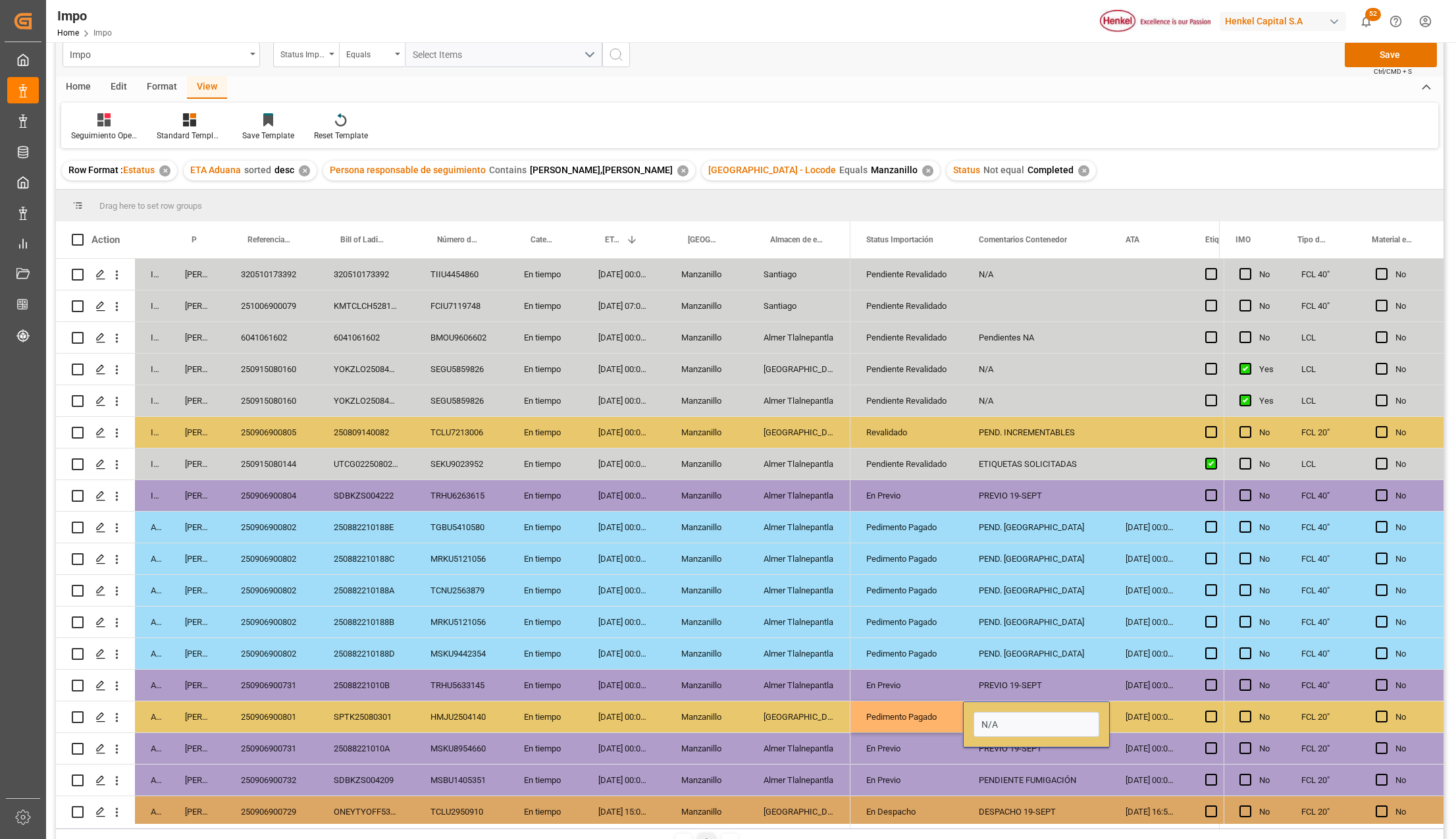
click at [1012, 719] on input "N/A" at bounding box center [1036, 724] width 126 height 25
click at [1010, 730] on input "N/A" at bounding box center [1036, 724] width 126 height 25
type input "N"
type input "PEND. [GEOGRAPHIC_DATA]"
click at [1406, 59] on button "Save" at bounding box center [1390, 54] width 92 height 25
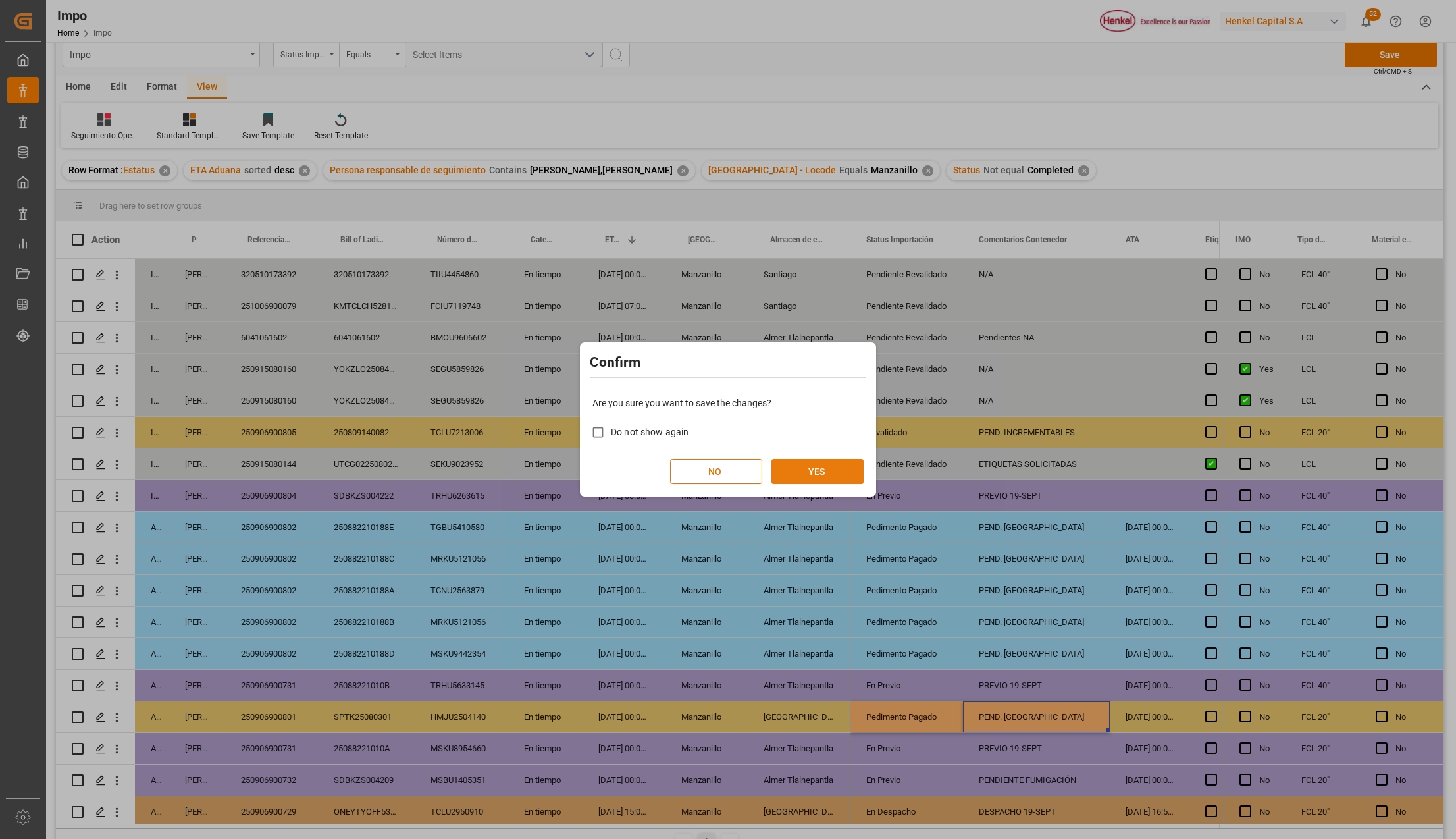
click at [835, 466] on button "YES" at bounding box center [817, 472] width 92 height 25
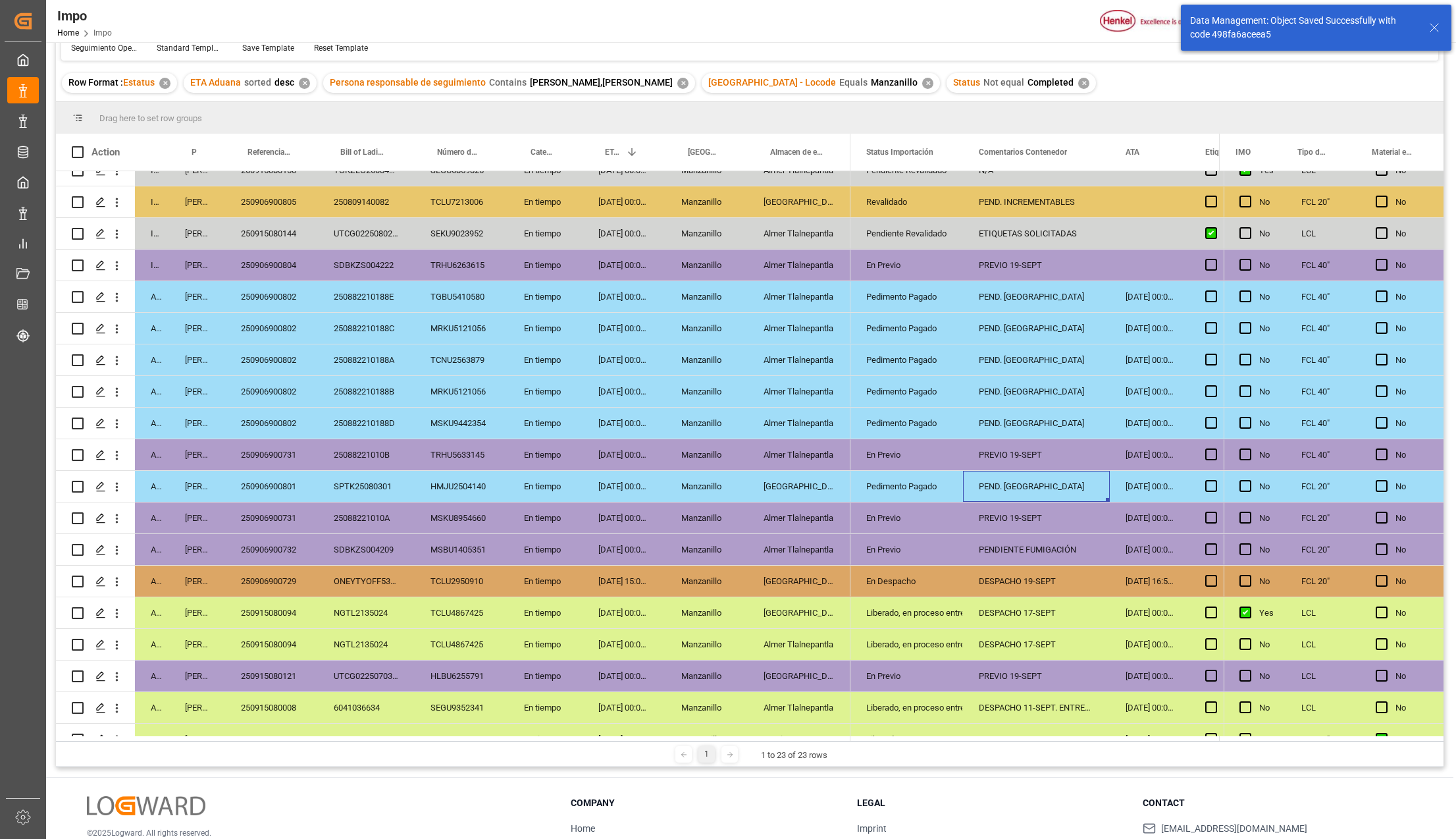
scroll to position [166, 0]
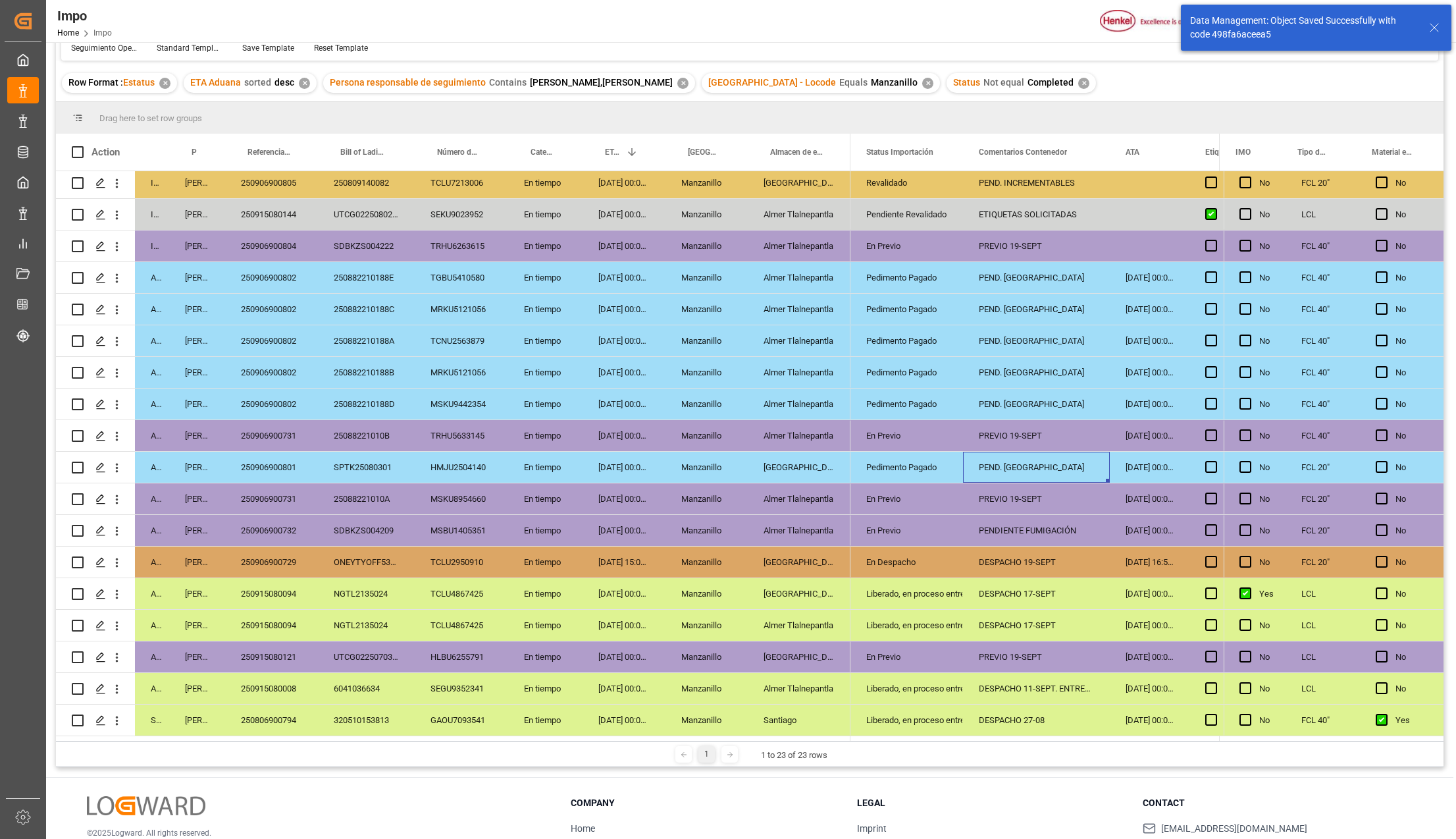
click at [1002, 578] on div "DESPACHO 17-SEPT" at bounding box center [1036, 593] width 147 height 31
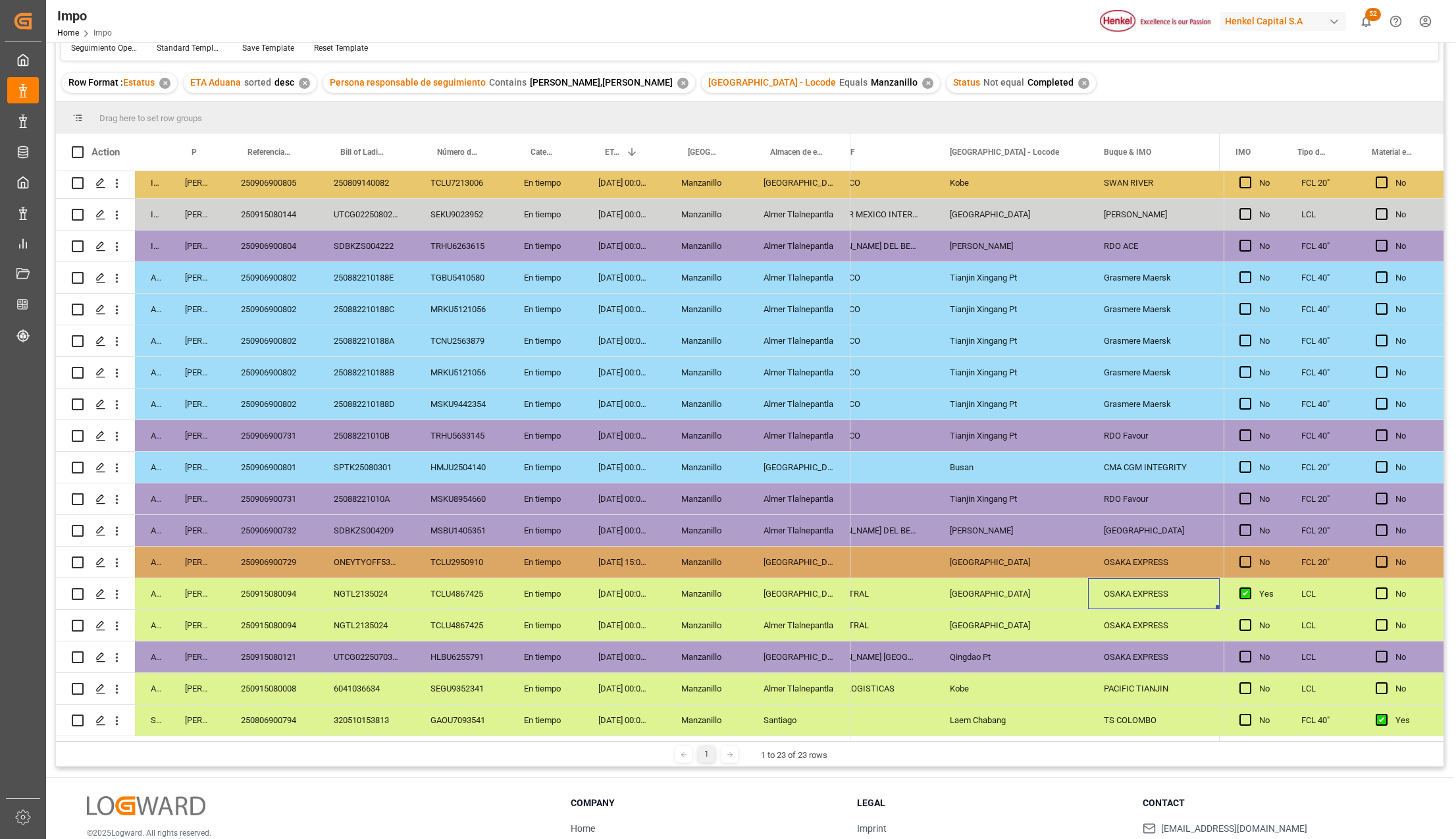
scroll to position [0, 1546]
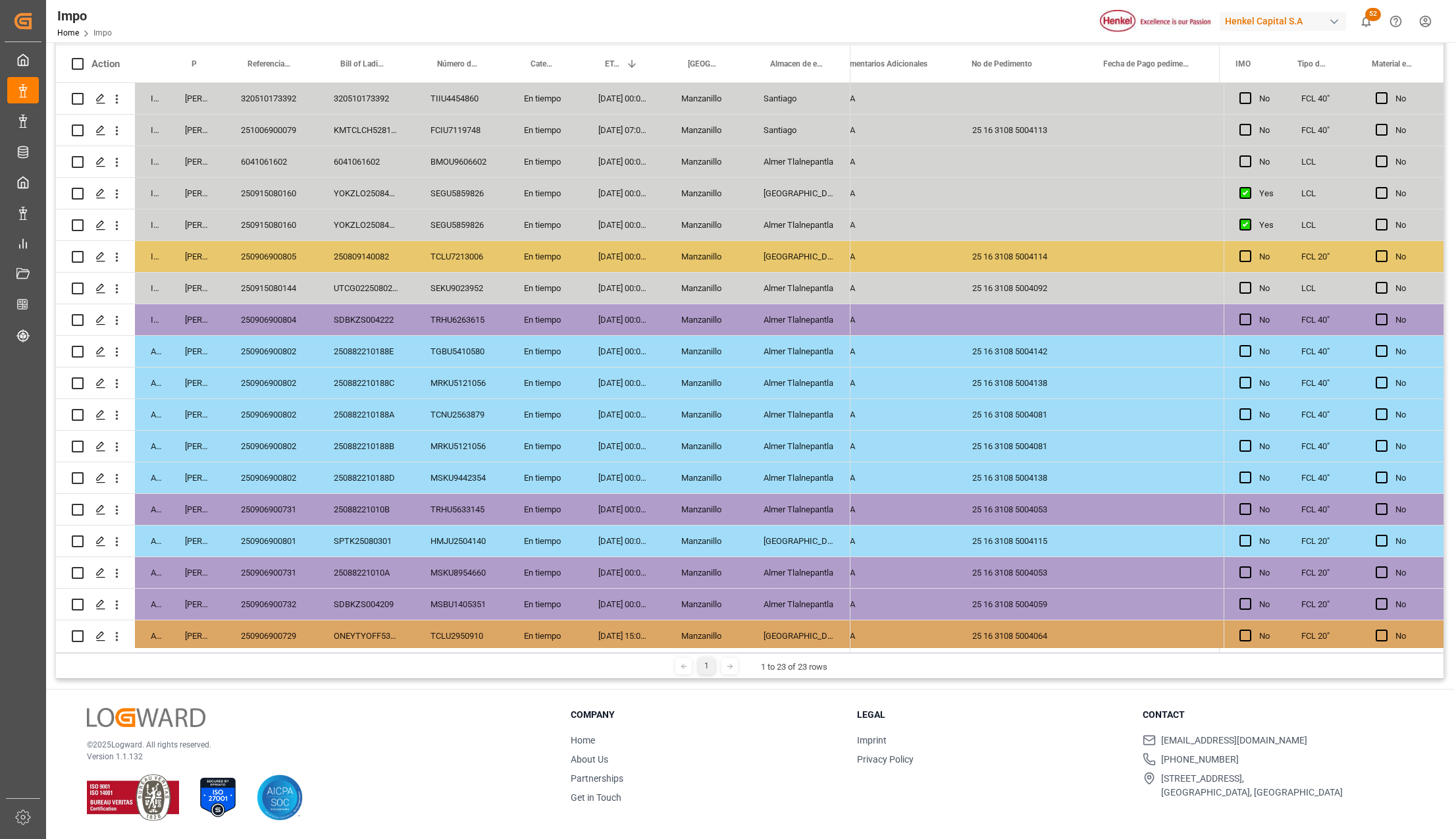
click at [270, 321] on div "250906900804" at bounding box center [271, 319] width 92 height 31
click at [1019, 317] on div "Press SPACE to select this row." at bounding box center [1022, 319] width 132 height 31
click at [1006, 325] on input "Press SPACE to select this row." at bounding box center [1022, 327] width 111 height 25
paste input "25 16 3108 5004109"
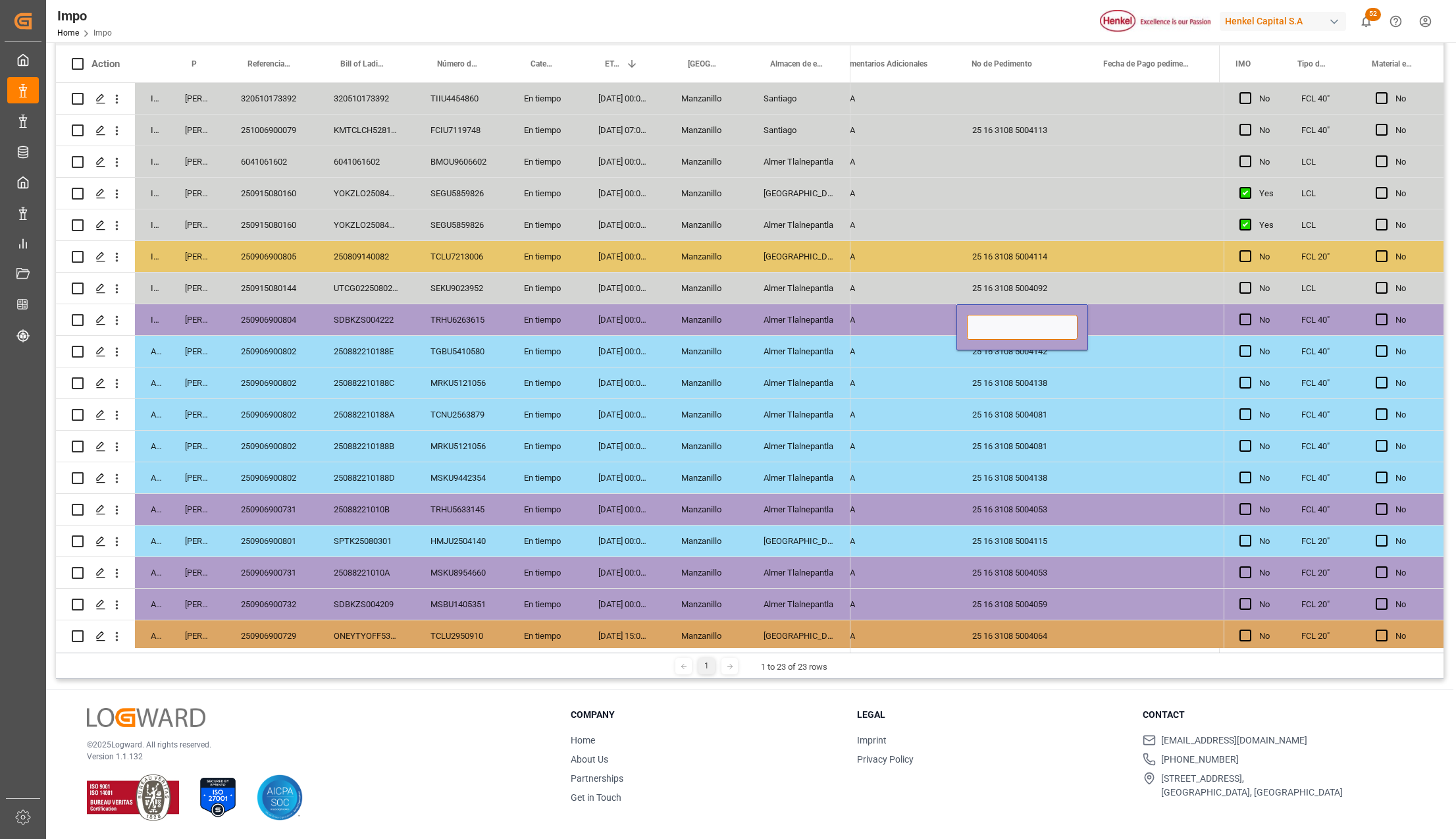
type input "25 16 3108 5004109"
click at [1037, 428] on div "25 16 3108 5004081" at bounding box center [1022, 414] width 132 height 31
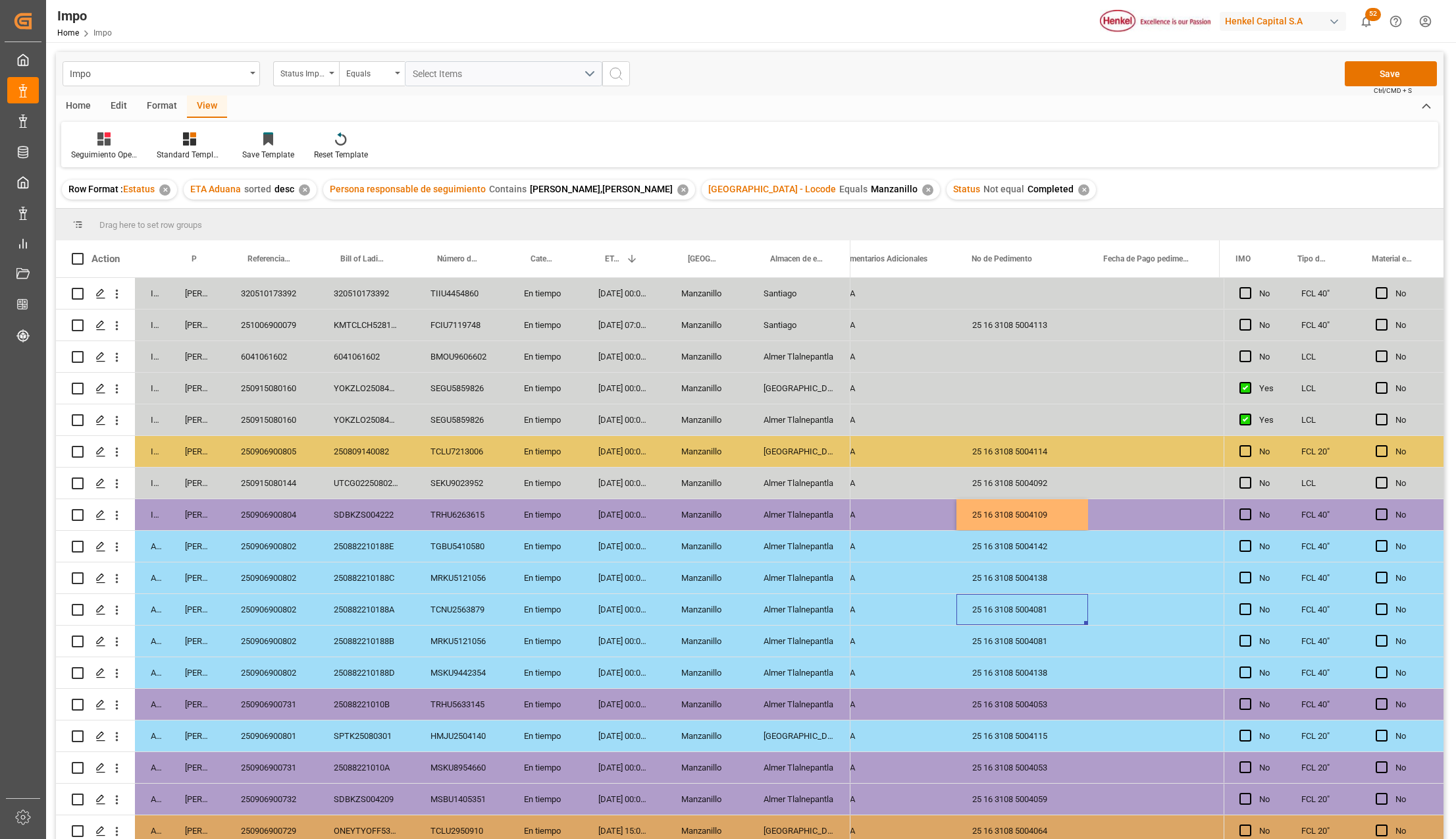
click at [1022, 420] on div "Press SPACE to select this row." at bounding box center [1022, 419] width 132 height 31
click at [260, 416] on div "250915080160" at bounding box center [271, 419] width 92 height 31
click at [269, 361] on div "6041061602" at bounding box center [271, 356] width 92 height 31
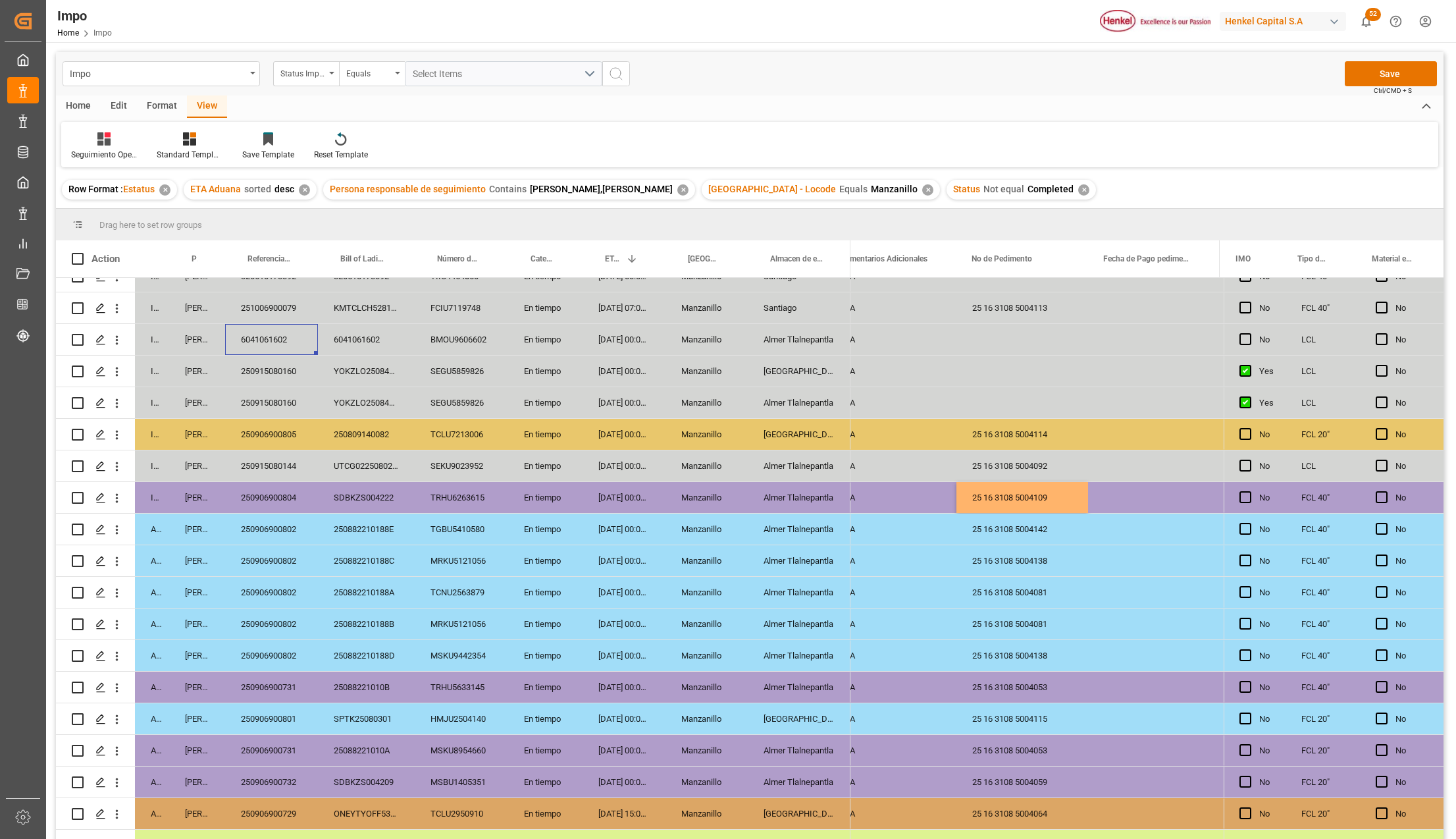
scroll to position [0, 0]
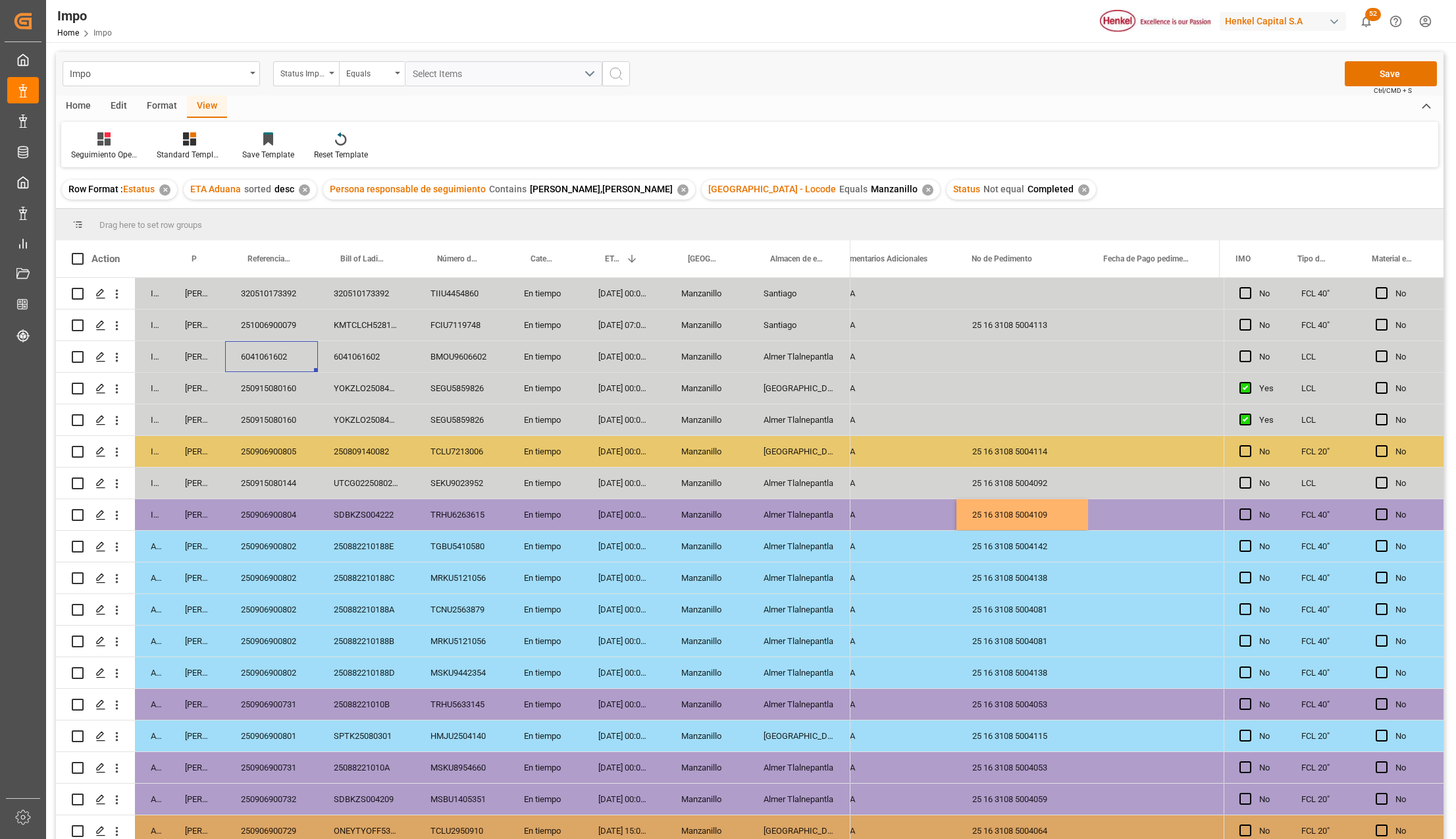
click at [295, 319] on div "251006900079" at bounding box center [271, 325] width 92 height 31
click at [288, 290] on div "320510173392" at bounding box center [271, 293] width 92 height 31
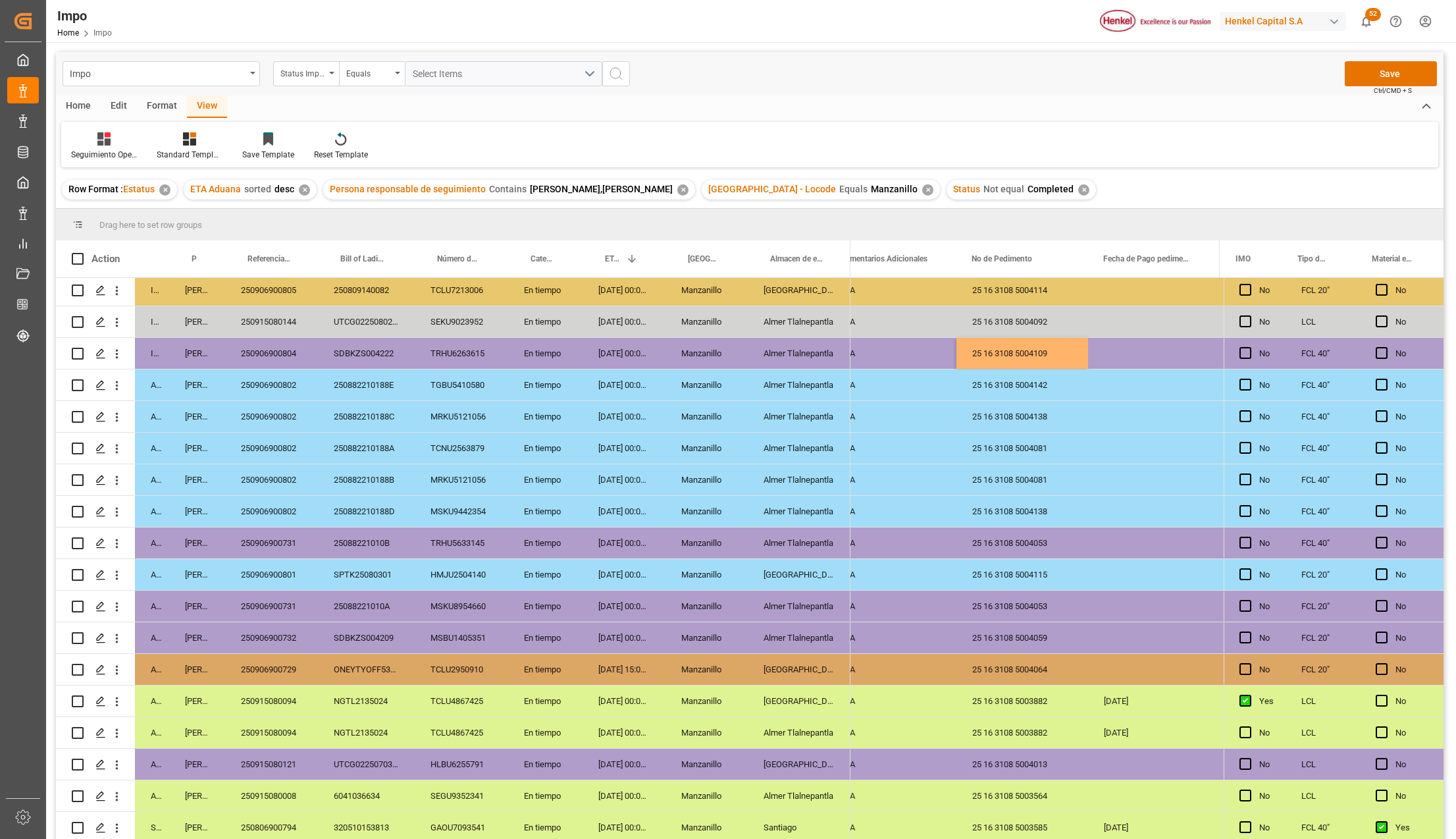
scroll to position [166, 0]
click at [601, 606] on div "[DATE] 00:00:00" at bounding box center [624, 605] width 83 height 31
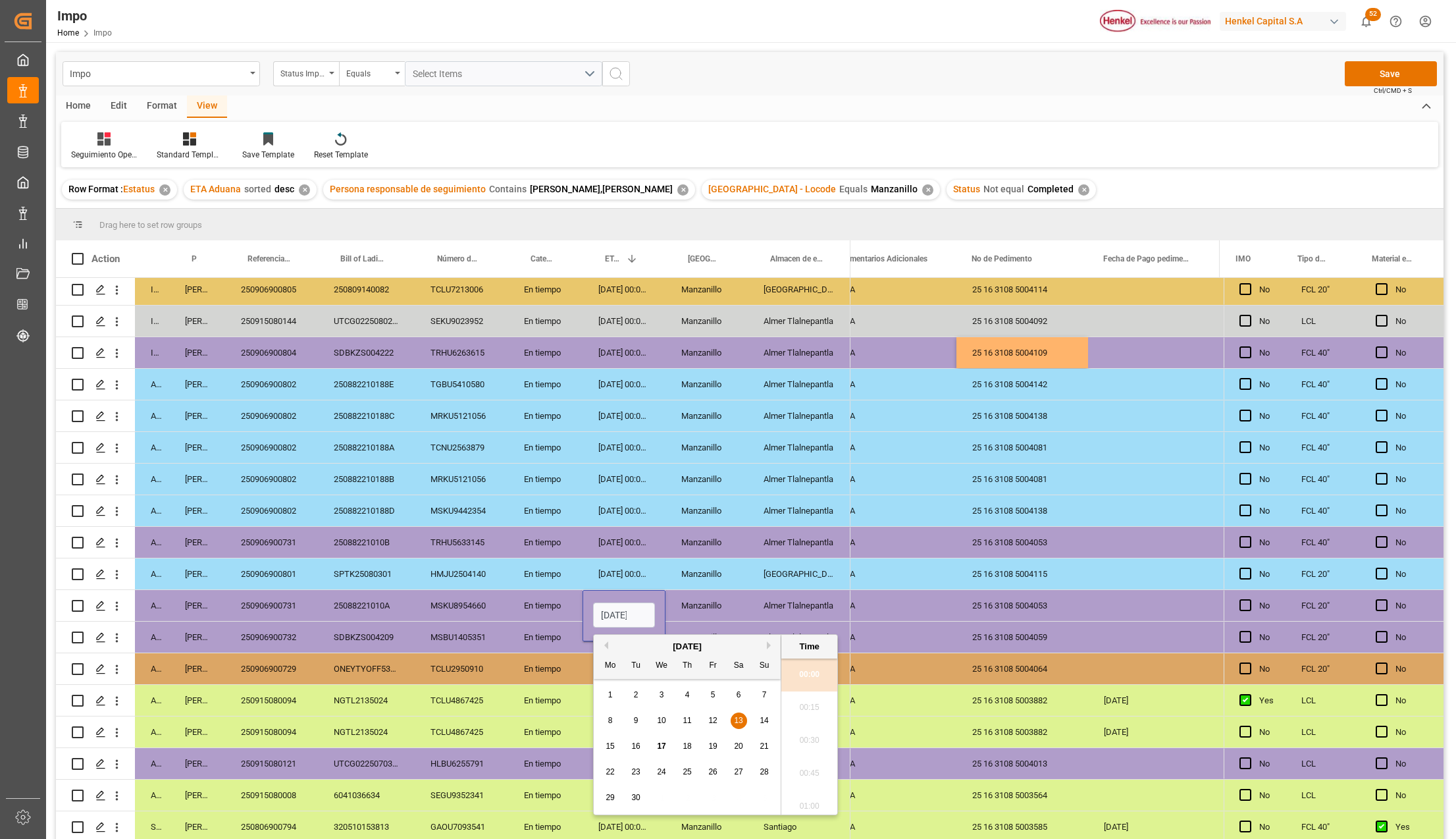
scroll to position [2737, 0]
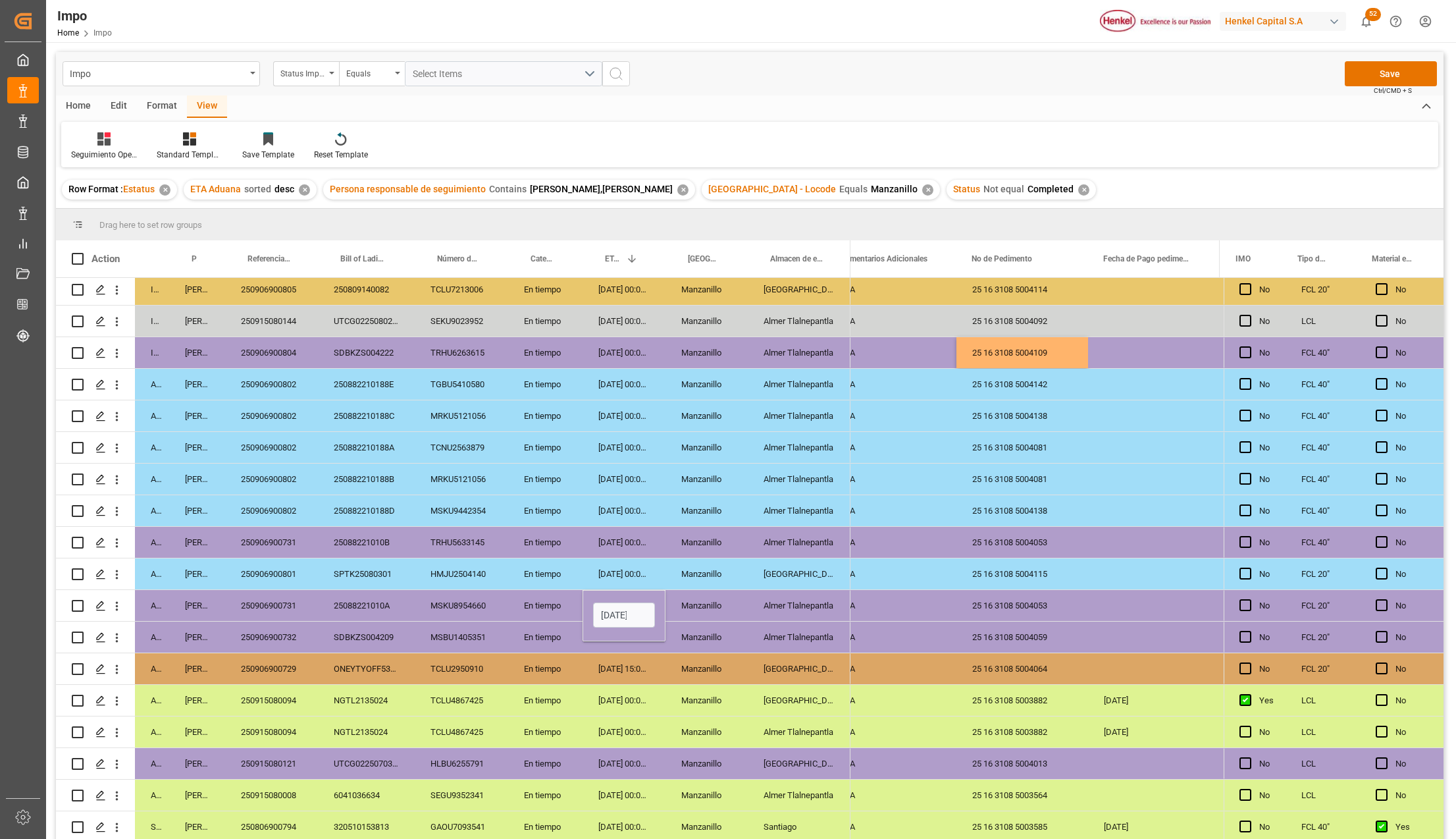
click at [698, 569] on div "Manzanillo" at bounding box center [706, 574] width 82 height 31
click at [182, 559] on div "[PERSON_NAME]" at bounding box center [197, 574] width 56 height 31
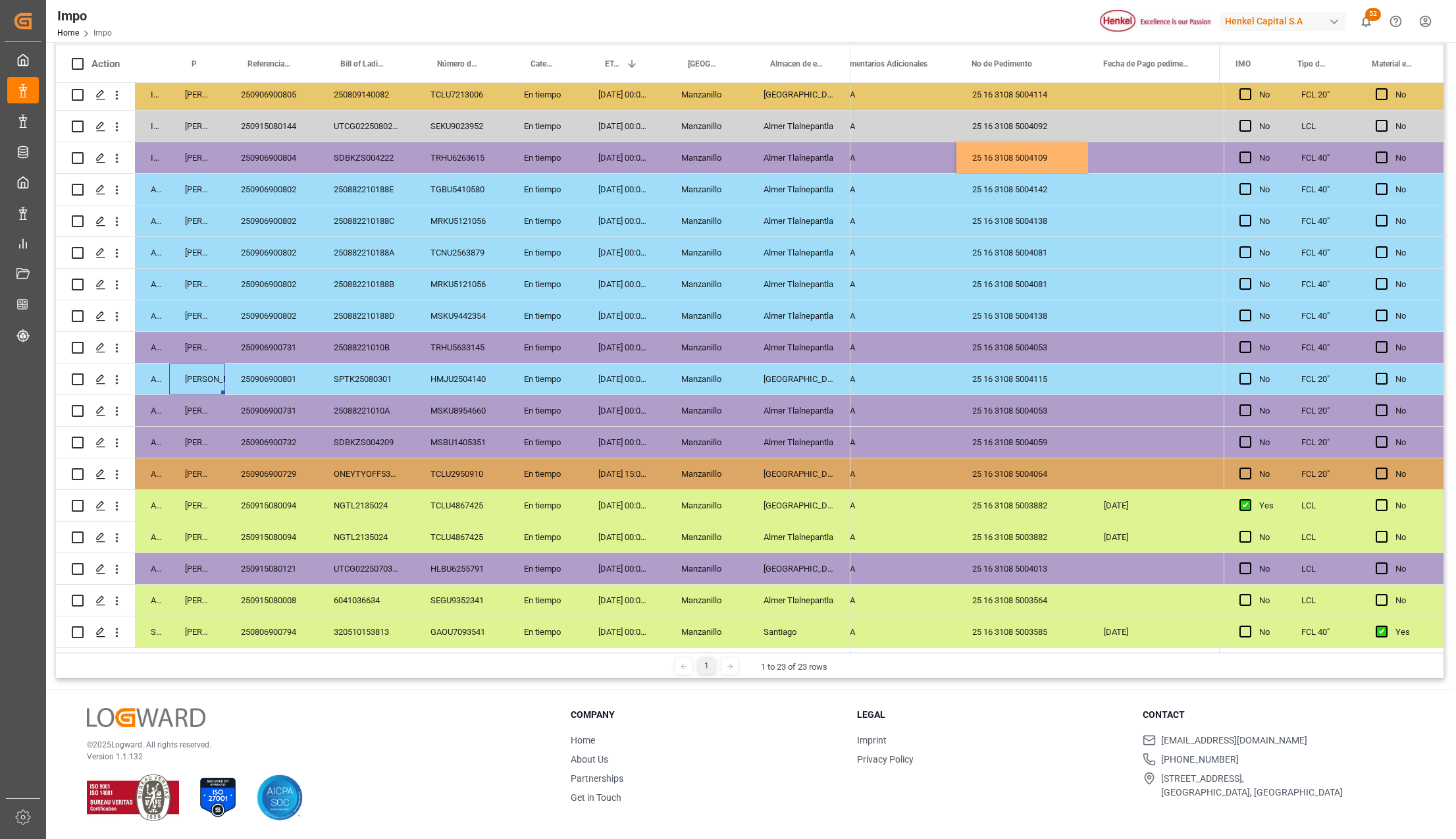
click at [717, 529] on div "Manzanillo" at bounding box center [706, 536] width 82 height 31
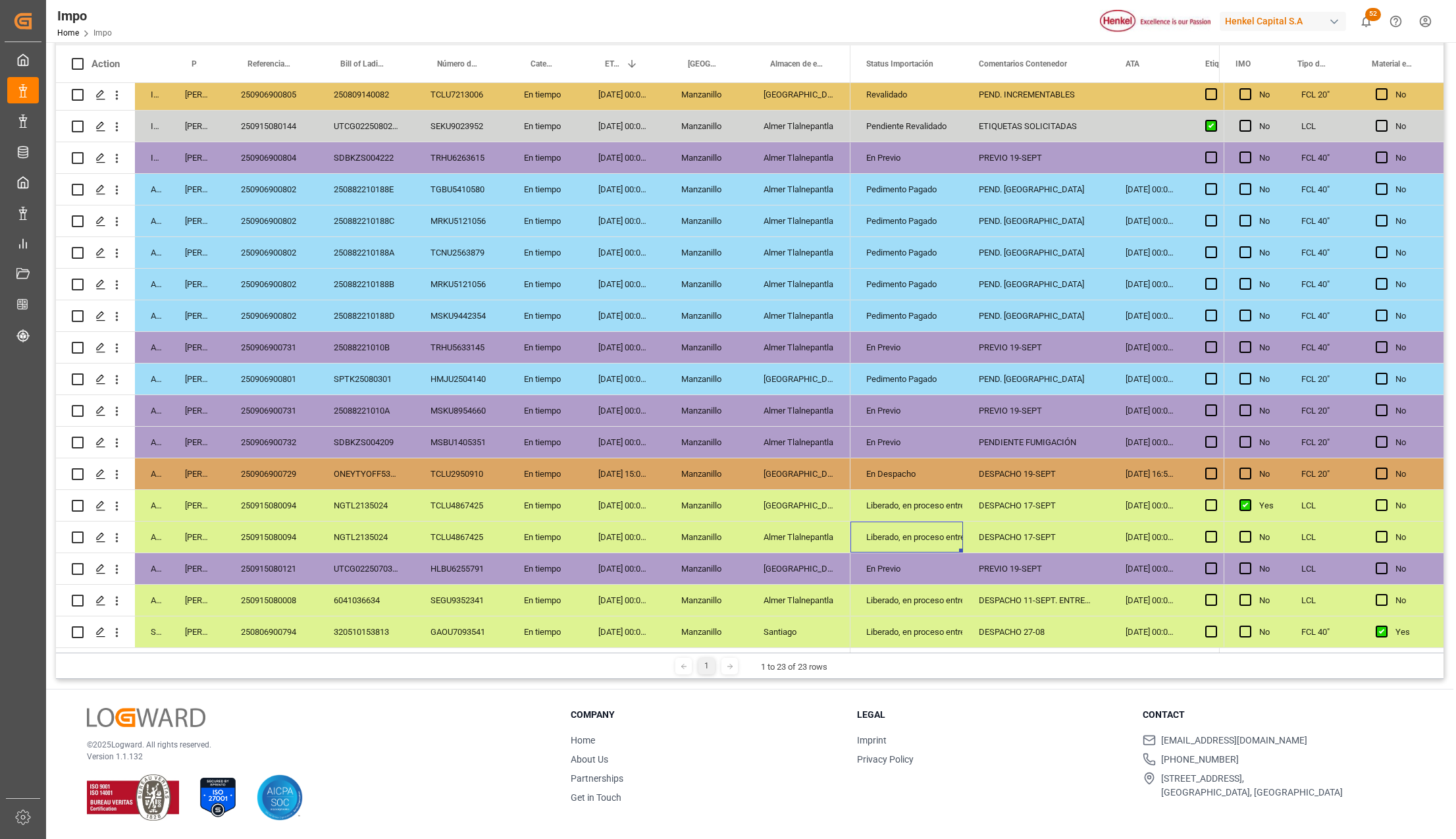
scroll to position [0, 0]
click at [1040, 504] on div "DESPACHO 17-SEPT" at bounding box center [1036, 505] width 147 height 31
click at [1028, 522] on div "DESPACHO 17-SEPT" at bounding box center [1036, 536] width 147 height 31
click at [1040, 563] on div "PREVIO 19-SEPT" at bounding box center [1036, 568] width 147 height 31
click at [1040, 596] on div "DESPACHO 11-SEPT. ENTREGA 18-SEPT" at bounding box center [1036, 599] width 147 height 31
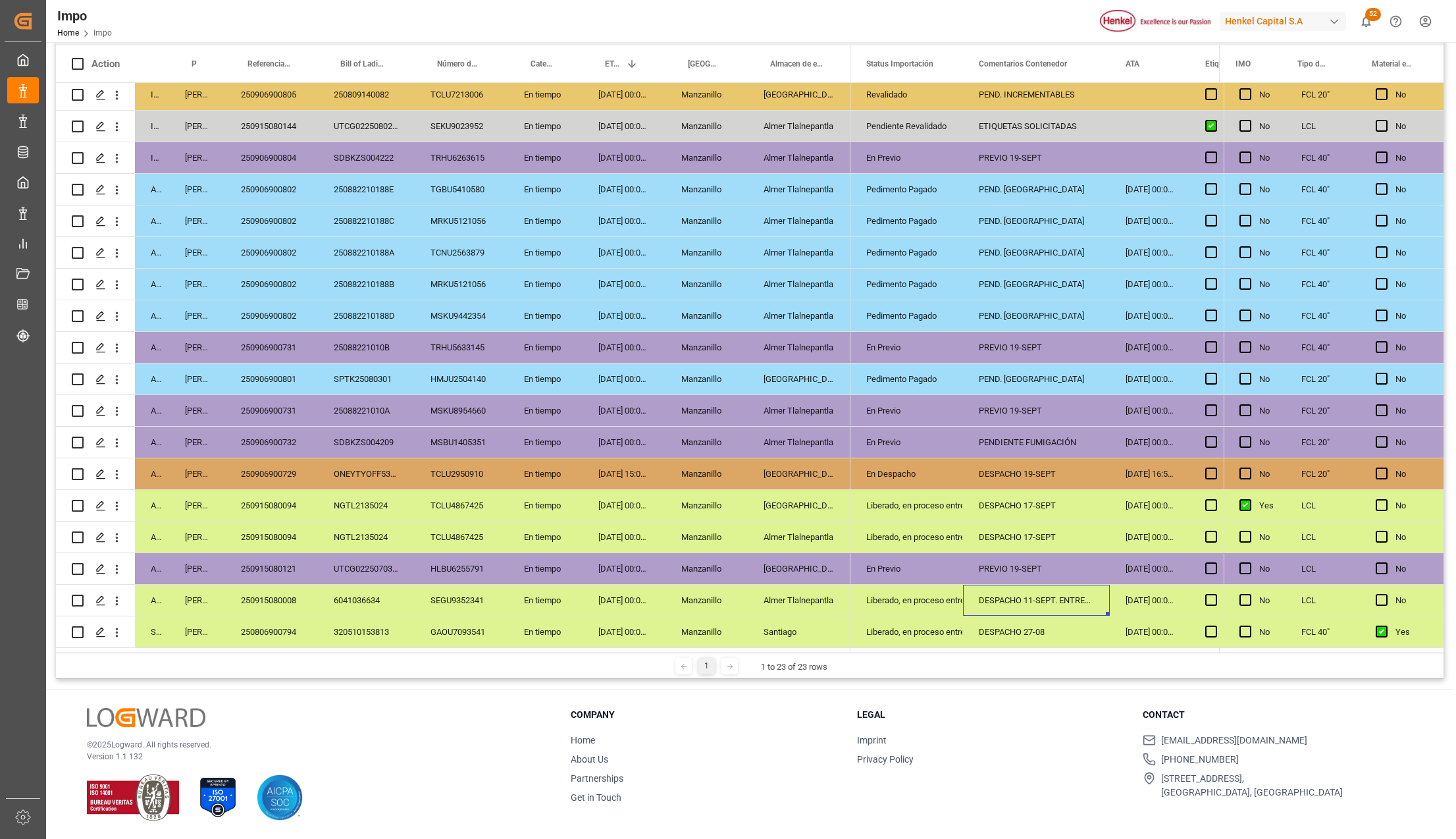
click at [1047, 631] on div "DESPACHO 27-08" at bounding box center [1036, 631] width 147 height 31
click at [1051, 598] on div "DESPACHO 11-SEPT. ENTREGA 18-SEPT" at bounding box center [1036, 599] width 147 height 31
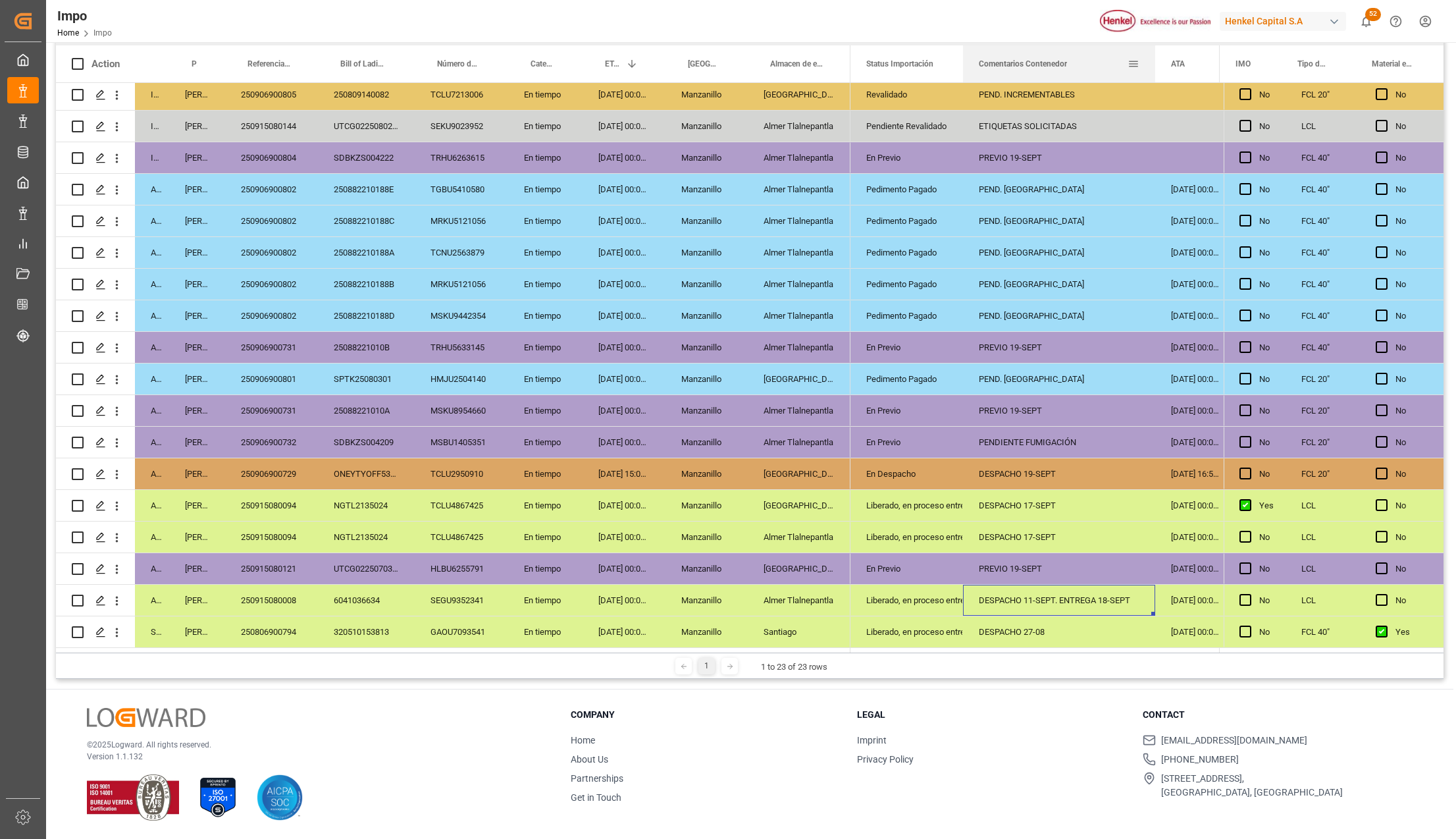
drag, startPoint x: 1108, startPoint y: 49, endPoint x: 1154, endPoint y: 56, distance: 46.5
click at [1154, 56] on div at bounding box center [1155, 64] width 5 height 37
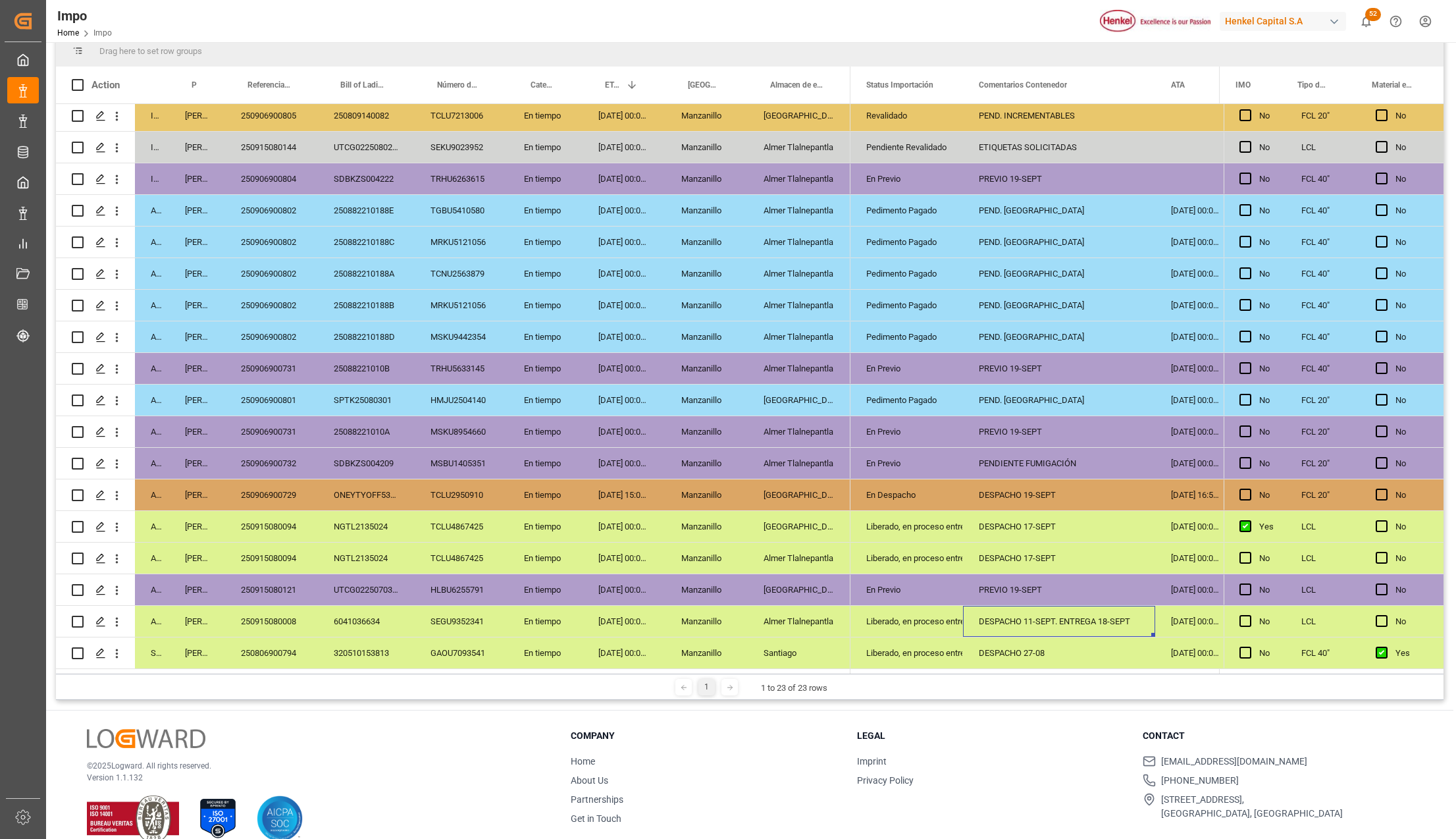
scroll to position [195, 0]
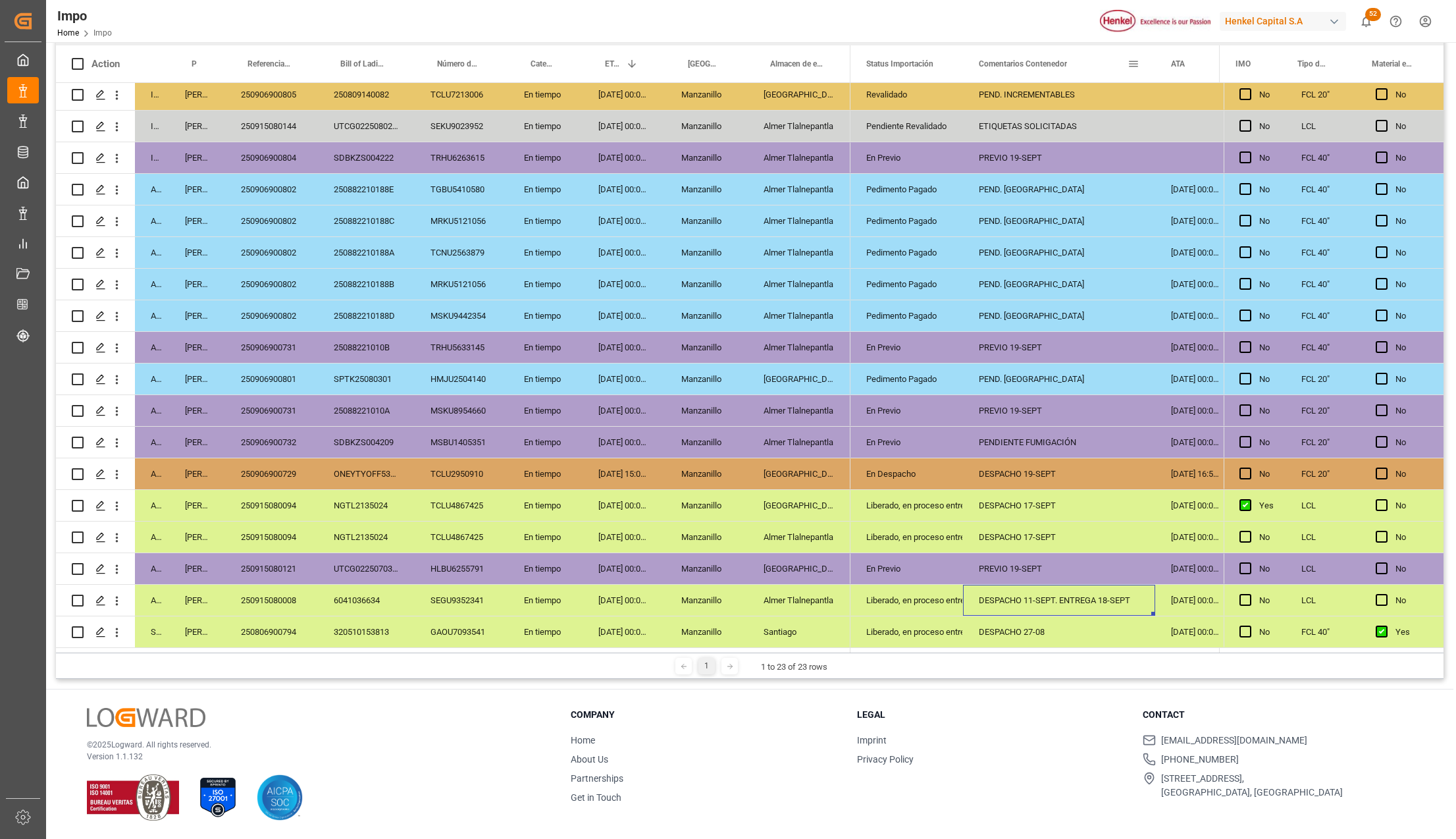
click at [994, 482] on div "DESPACHO 19-SEPT" at bounding box center [1059, 474] width 192 height 31
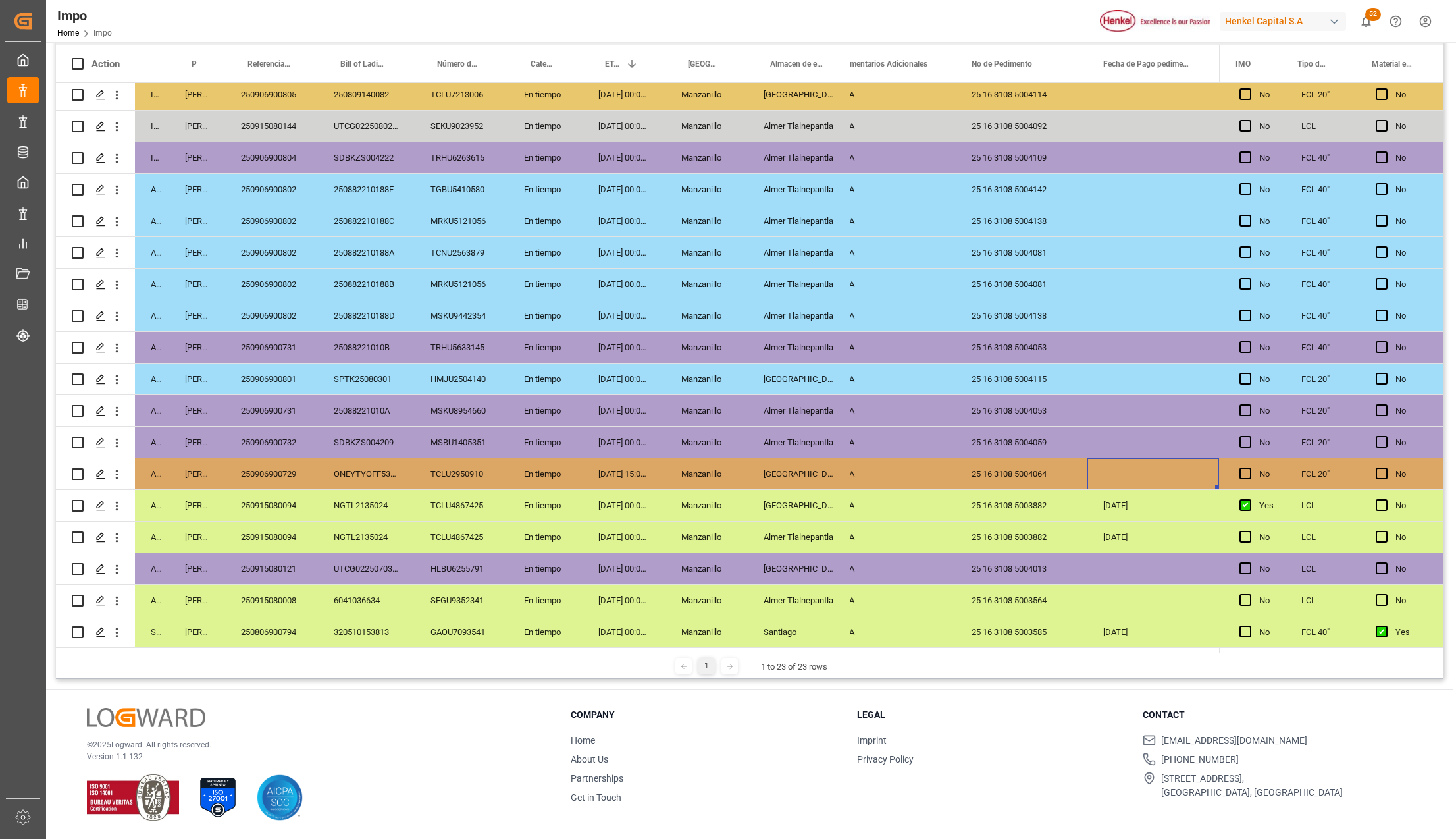
scroll to position [0, 3378]
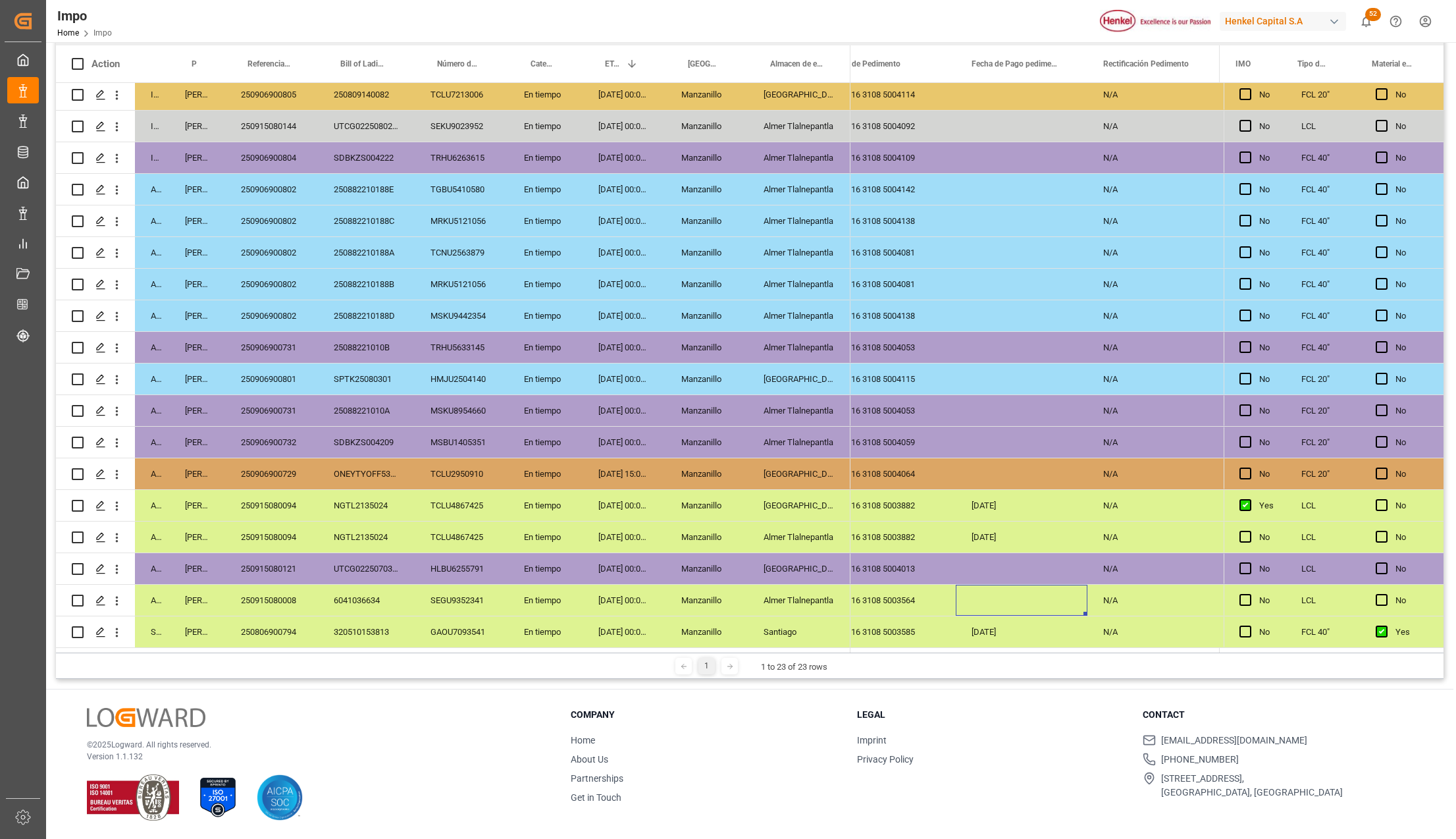
click at [260, 593] on div "250915080008" at bounding box center [271, 599] width 92 height 31
click at [998, 599] on div "Press SPACE to select this row." at bounding box center [1021, 599] width 132 height 31
click at [998, 604] on input "Press SPACE to select this row." at bounding box center [1021, 610] width 111 height 25
type input "08-09-2025"
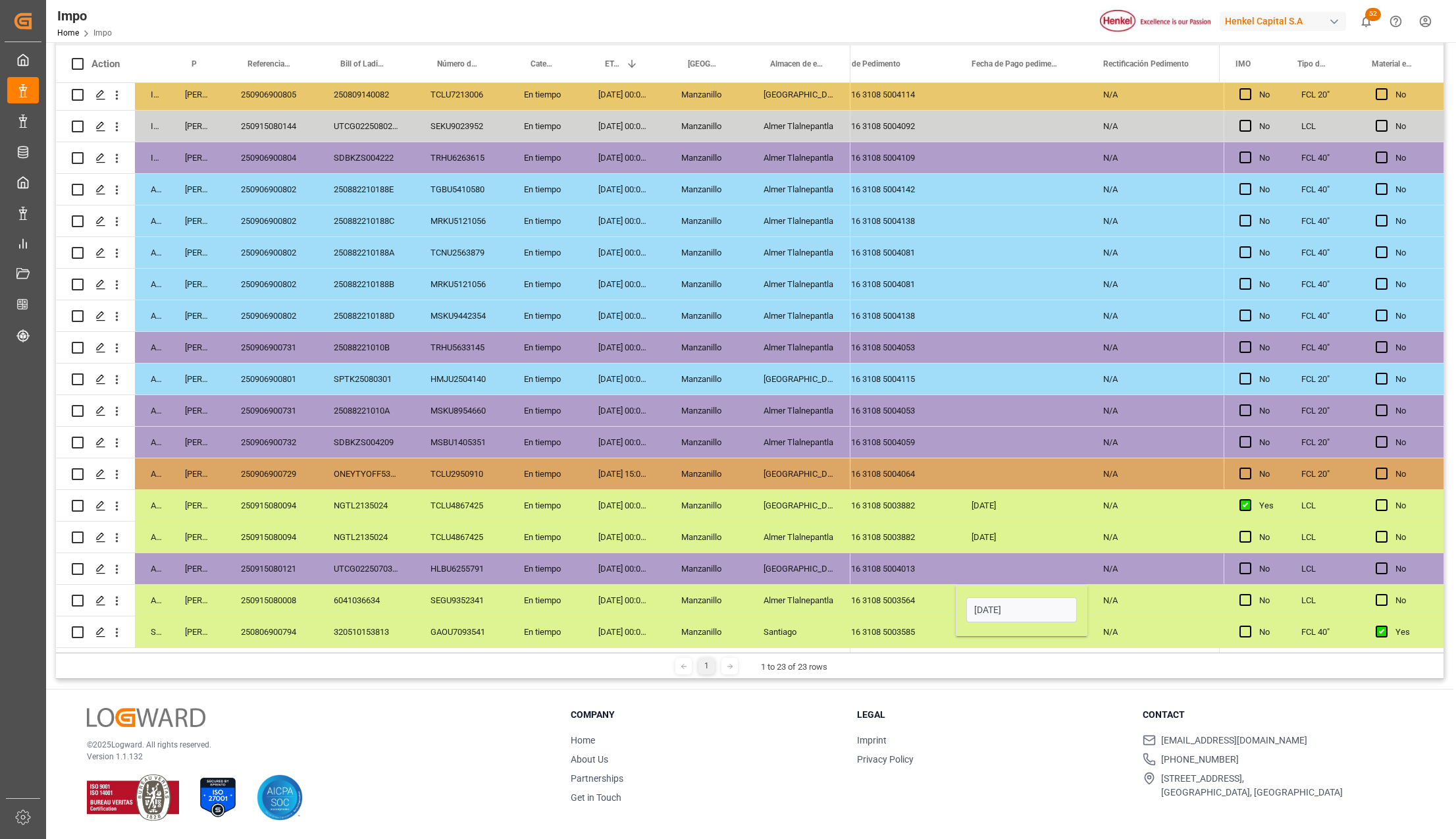
click at [934, 624] on div "25 16 3108 5003585" at bounding box center [890, 631] width 132 height 31
click at [501, 475] on div "TCLU2950910" at bounding box center [461, 474] width 93 height 31
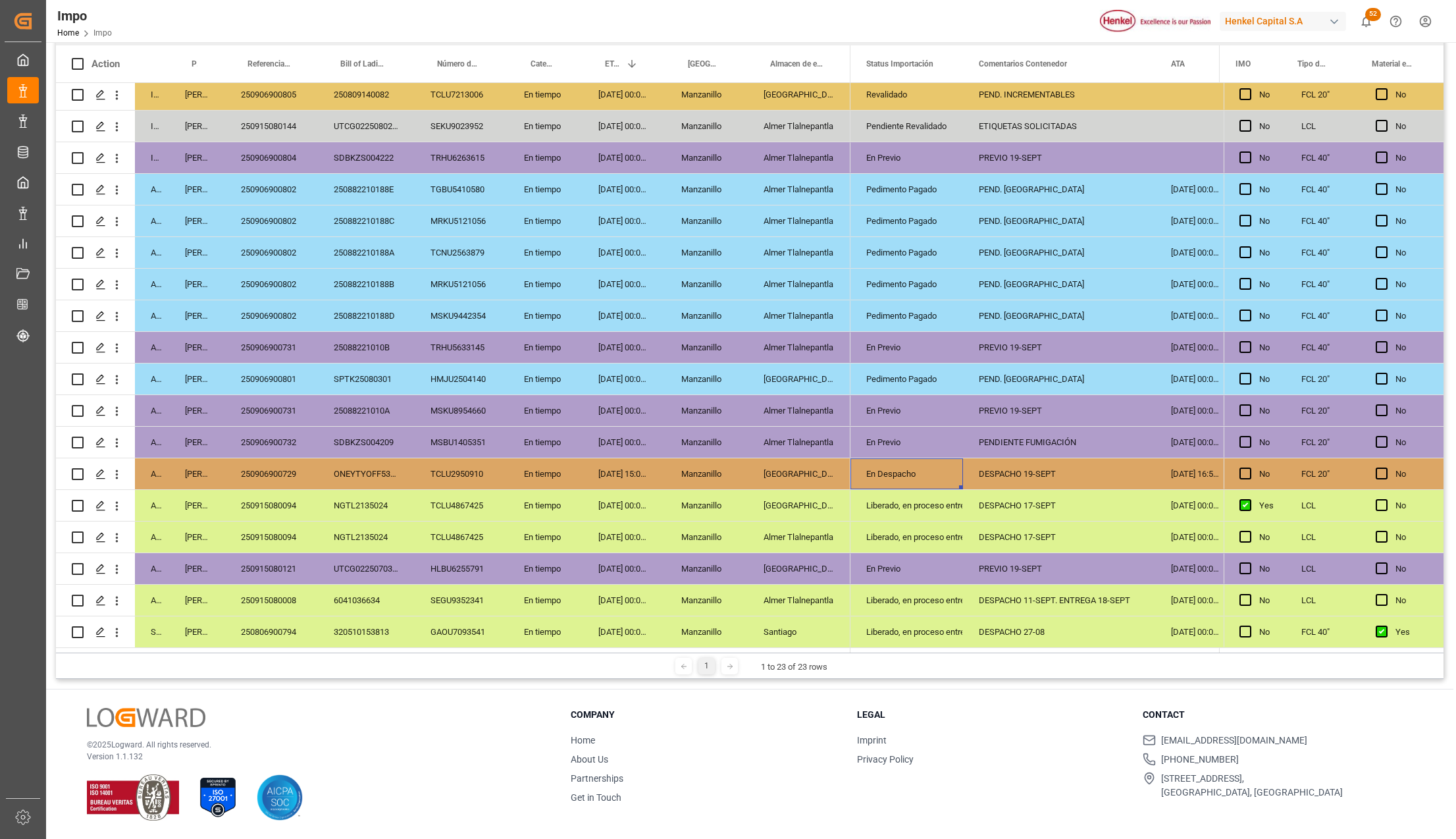
click at [297, 465] on div "250906900729" at bounding box center [271, 474] width 92 height 31
click at [1112, 470] on div "DESPACHO 19-SEPT" at bounding box center [1059, 474] width 192 height 31
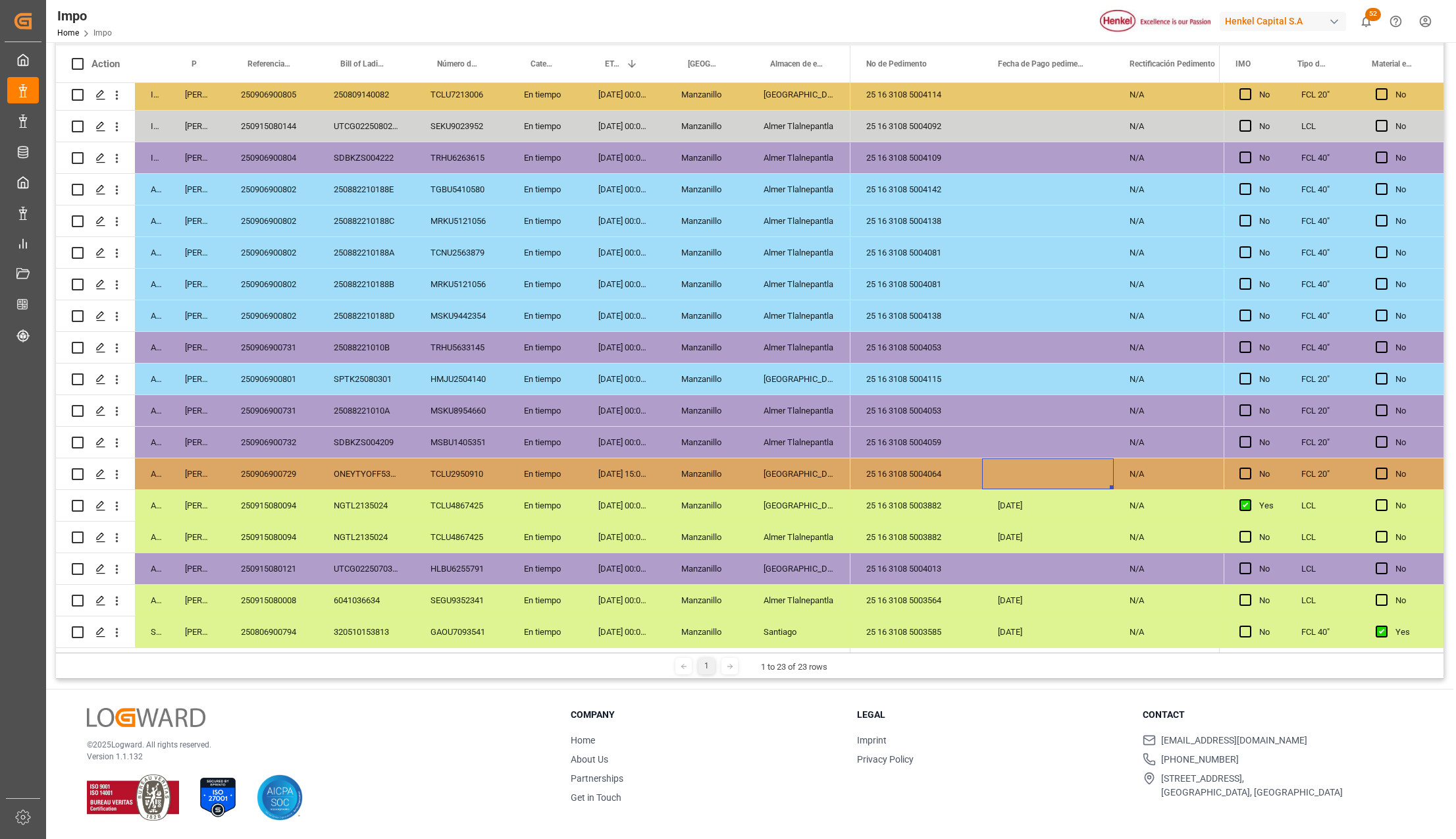
click at [1081, 467] on div "Press SPACE to select this row." at bounding box center [1048, 474] width 132 height 31
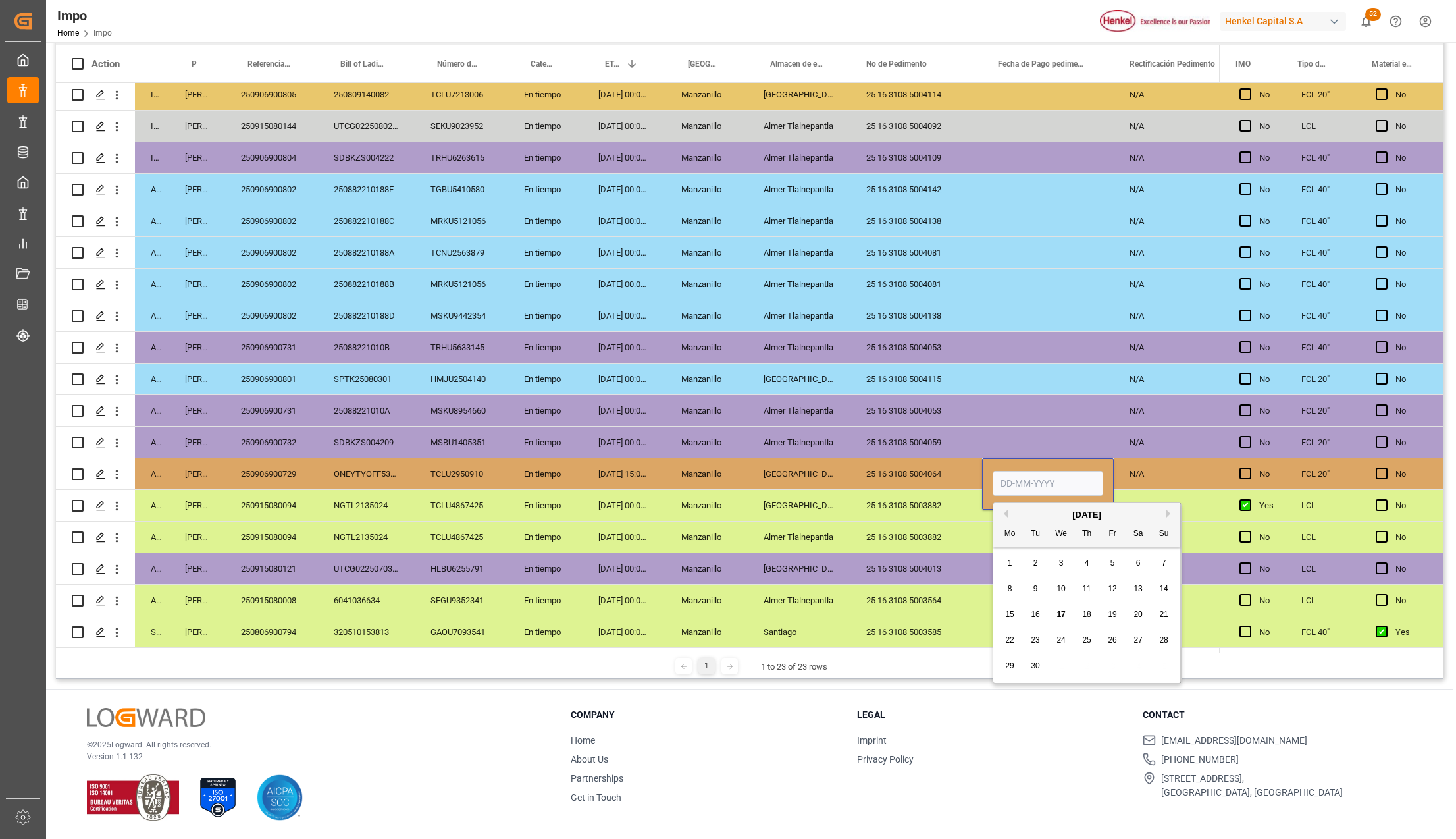
click at [1048, 480] on input "Press SPACE to select this row." at bounding box center [1047, 483] width 111 height 25
type input "15-09-2025"
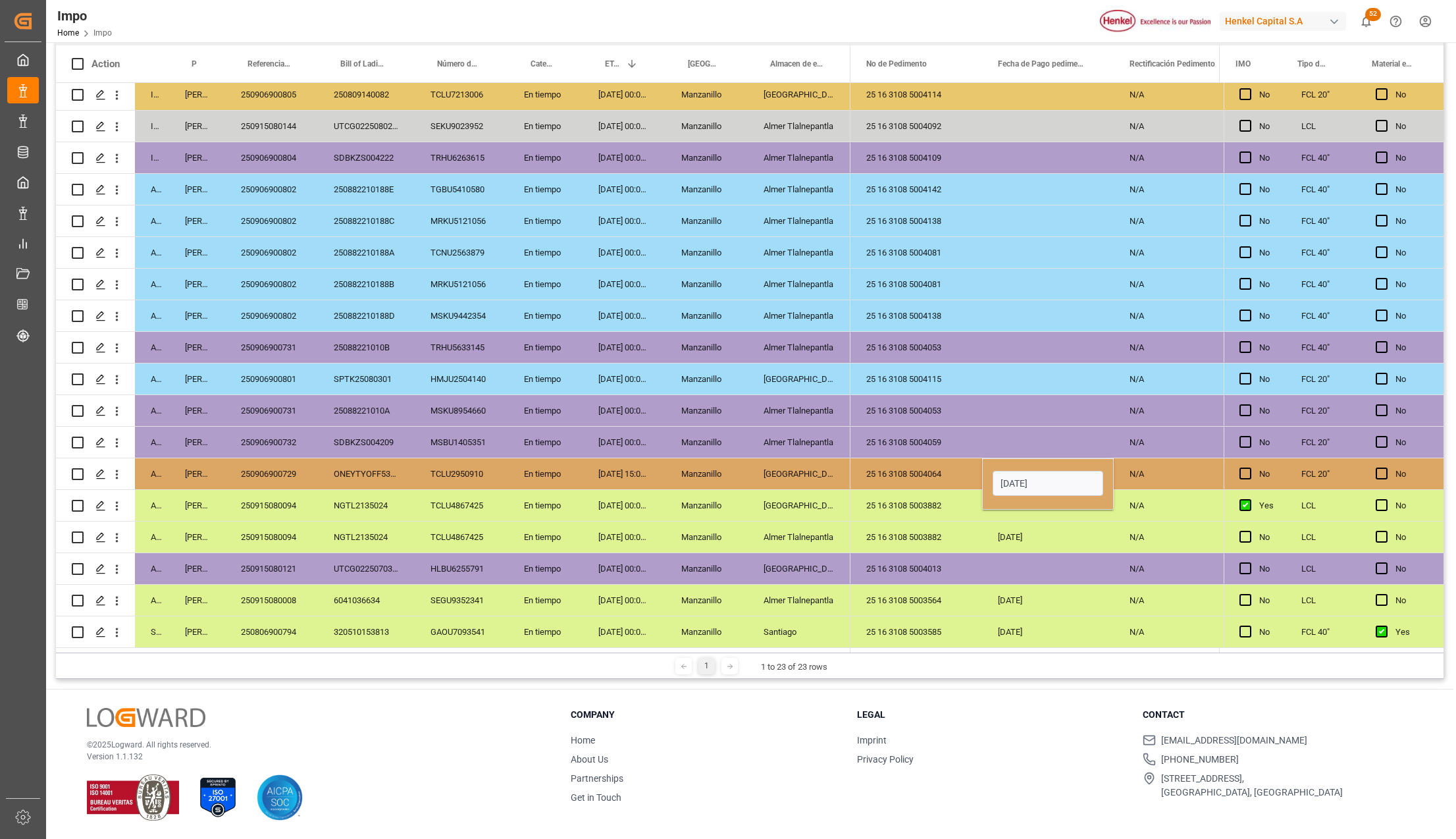
click at [1096, 557] on div "Press SPACE to select this row." at bounding box center [1048, 568] width 132 height 31
click at [1009, 553] on div "Press SPACE to select this row." at bounding box center [1048, 568] width 132 height 31
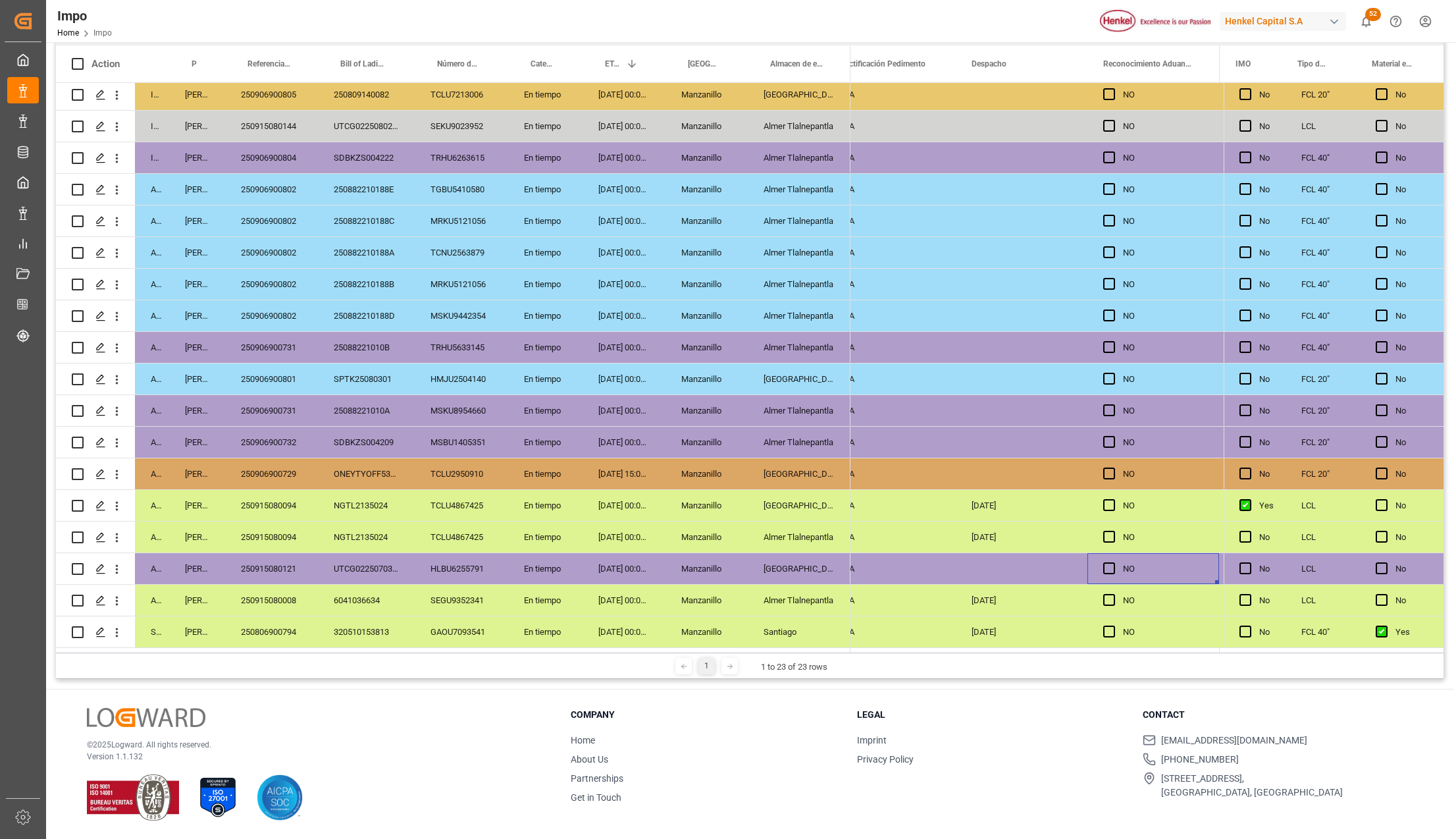
click at [804, 459] on div "Salamanca" at bounding box center [798, 474] width 103 height 31
click at [995, 467] on div "Press SPACE to select this row." at bounding box center [1021, 474] width 132 height 31
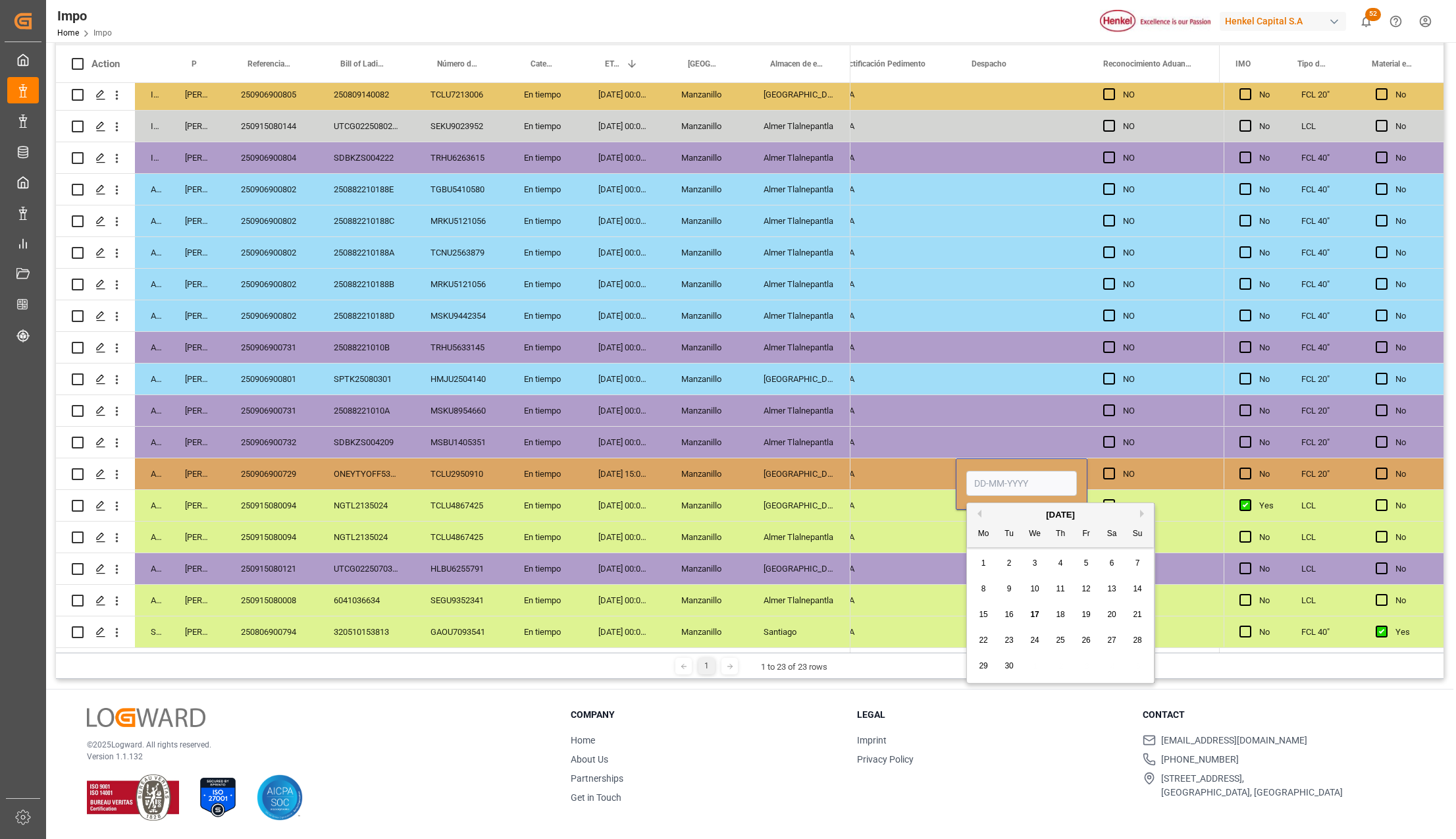
click at [995, 475] on input "Press SPACE to select this row." at bounding box center [1021, 483] width 111 height 25
type input "19-09-2025"
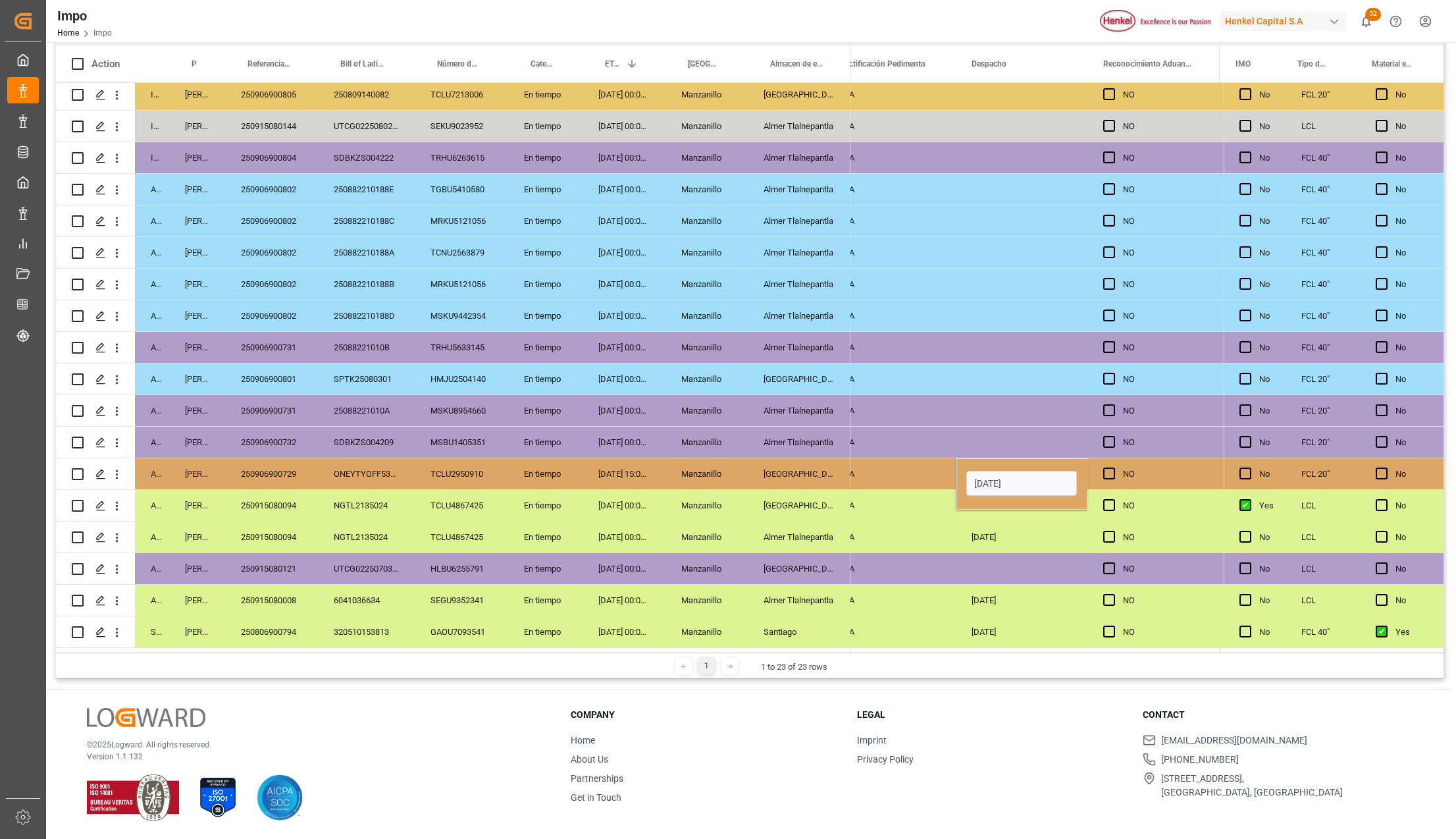
click at [970, 533] on div "[DATE]" at bounding box center [1021, 536] width 132 height 31
click at [1011, 464] on div "[DATE]" at bounding box center [1021, 474] width 132 height 31
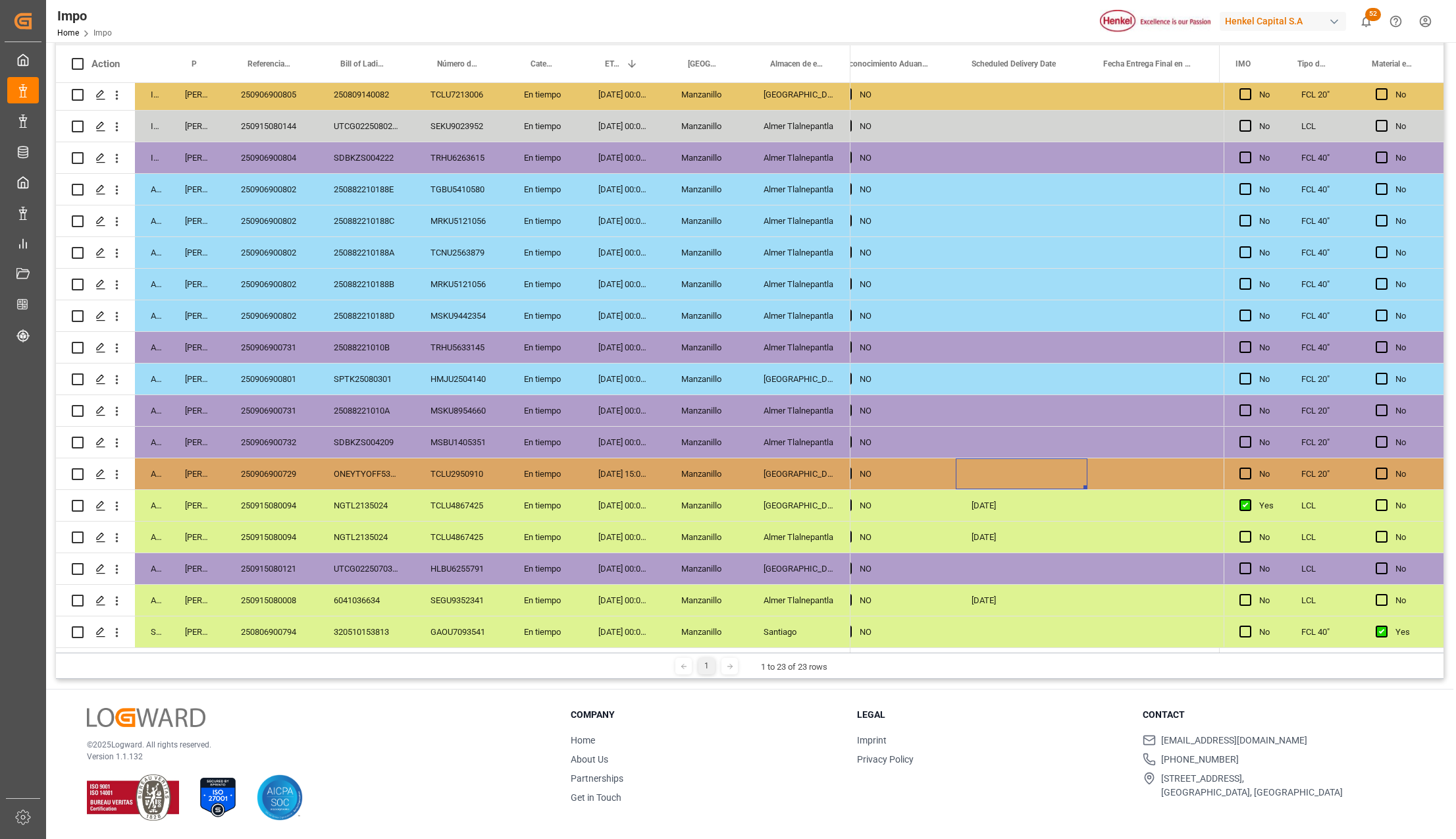
click at [1011, 464] on div "Press SPACE to select this row." at bounding box center [1021, 474] width 132 height 31
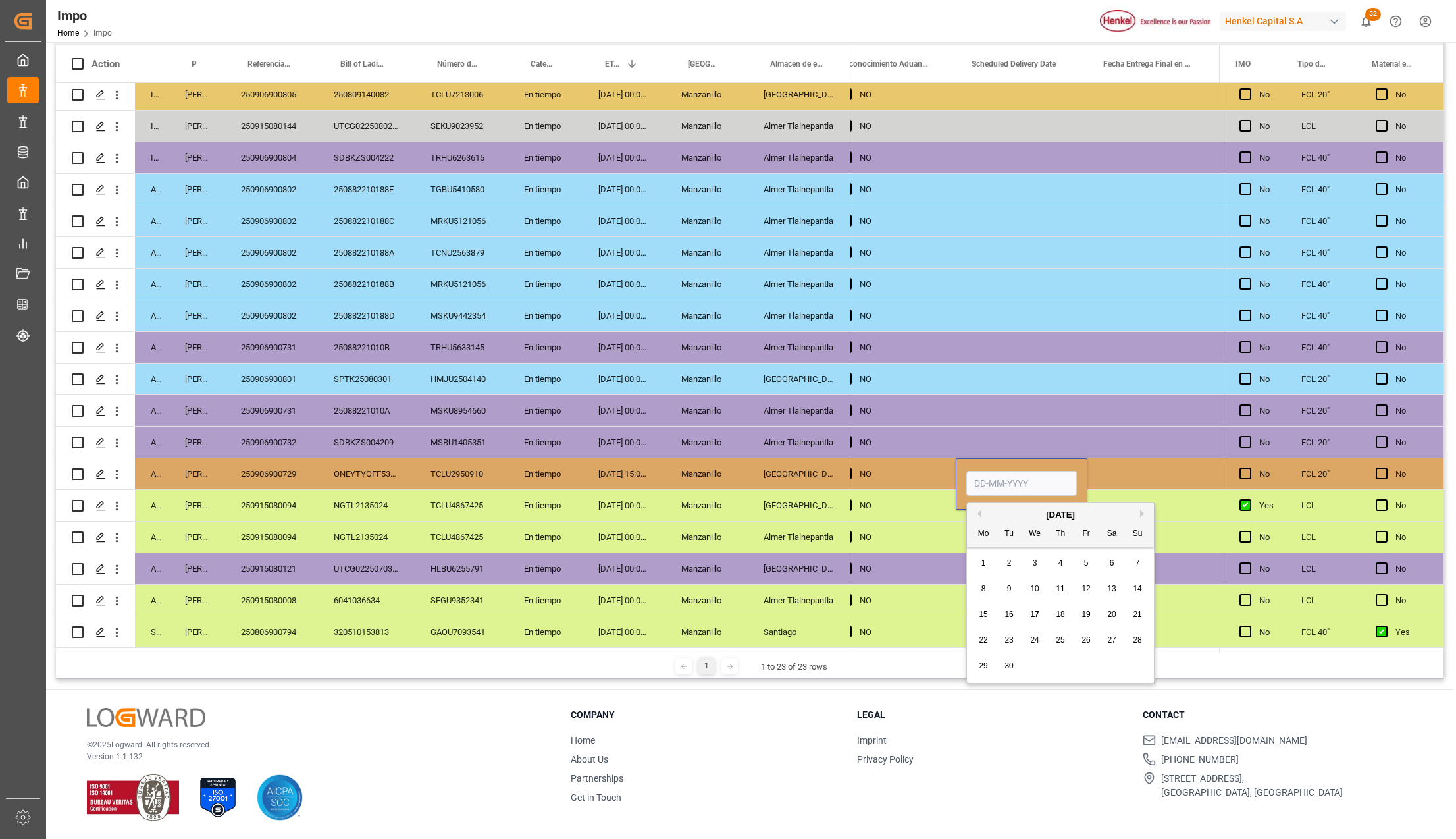
click at [1004, 472] on input "Press SPACE to select this row." at bounding box center [1021, 483] width 111 height 25
type input "[DATE]"
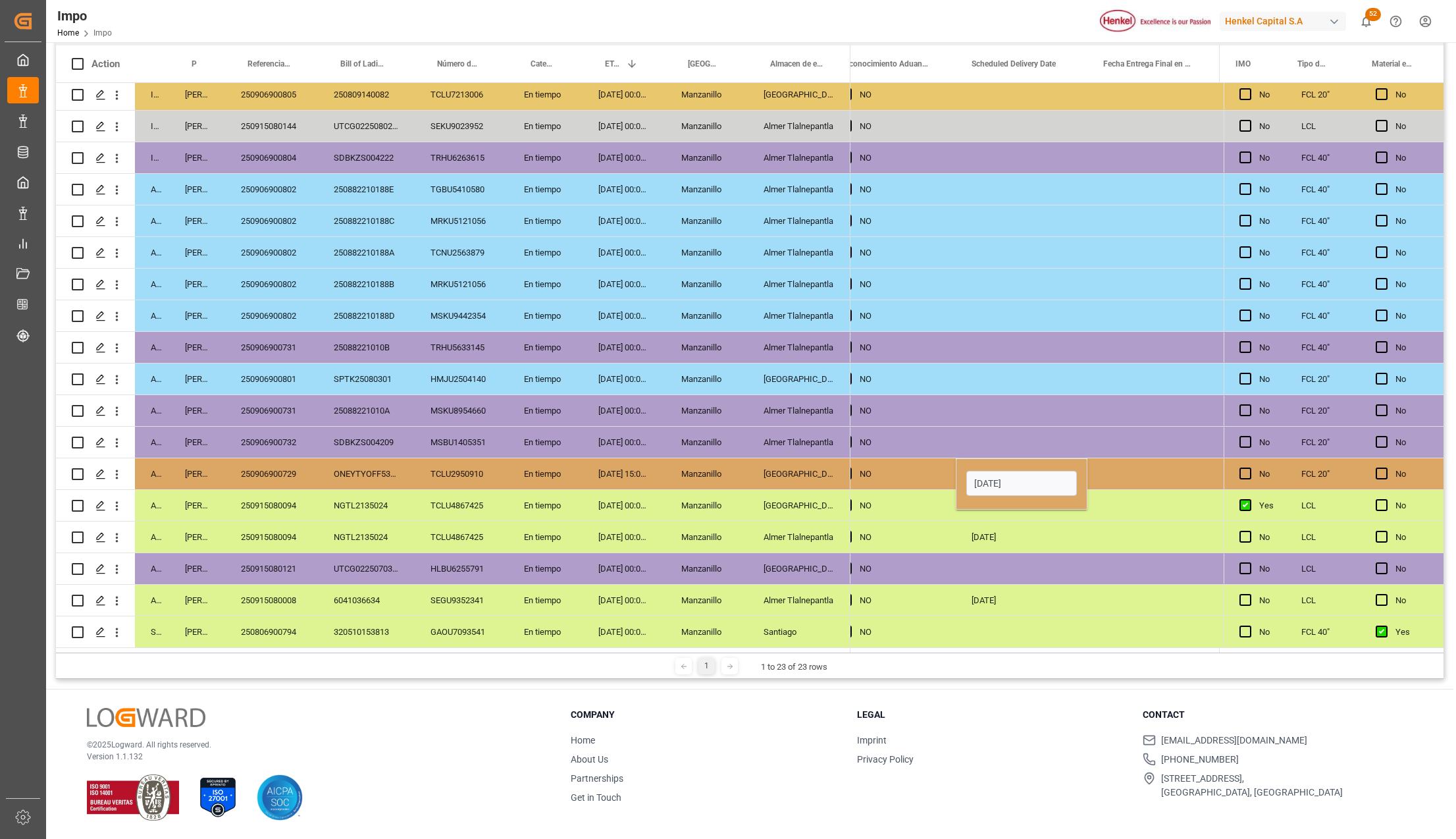
click at [1009, 576] on div "Press SPACE to select this row." at bounding box center [1021, 568] width 132 height 31
click at [279, 598] on div "250915080008" at bounding box center [271, 599] width 92 height 31
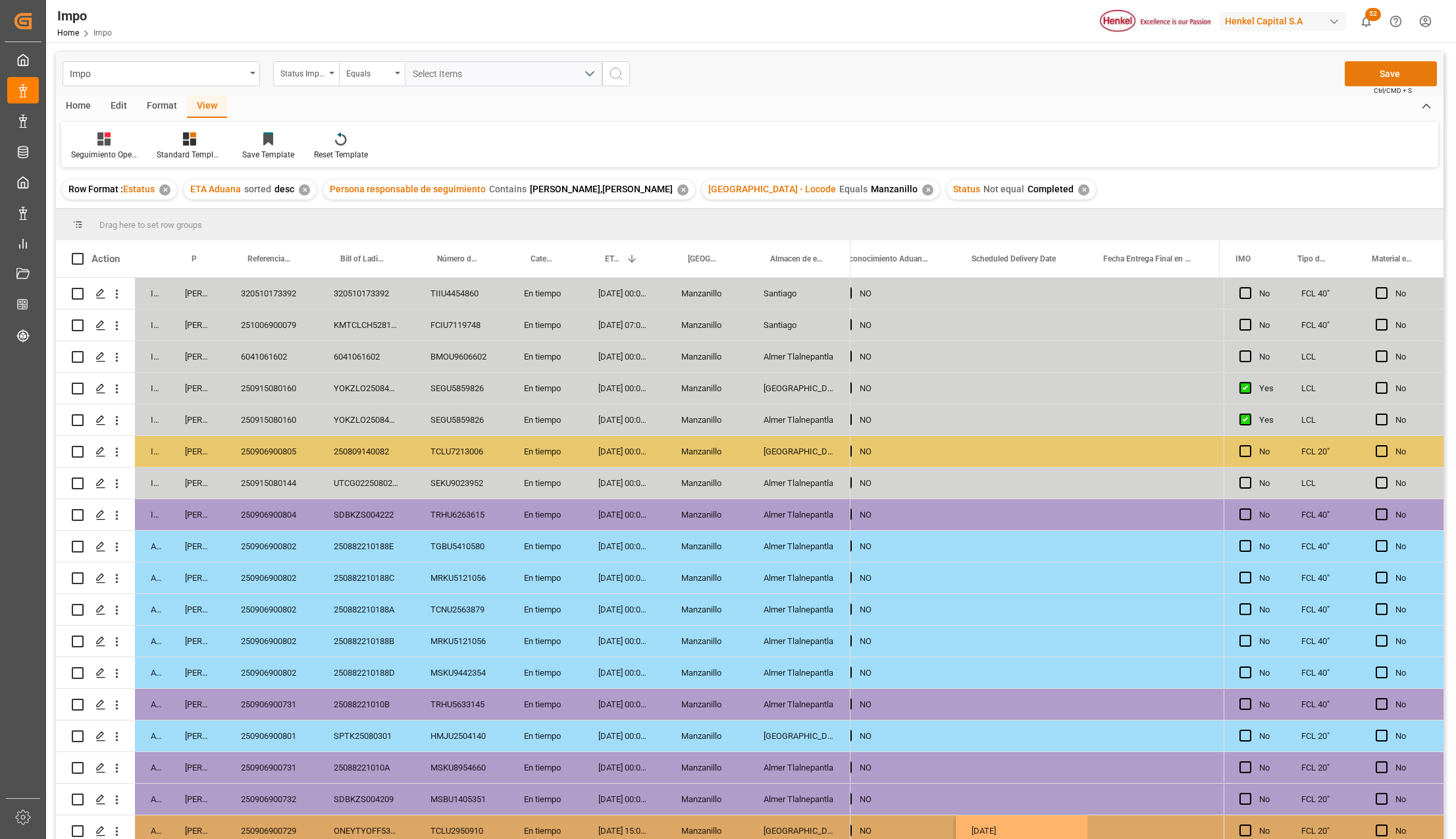
click at [1396, 78] on button "Save" at bounding box center [1390, 73] width 92 height 25
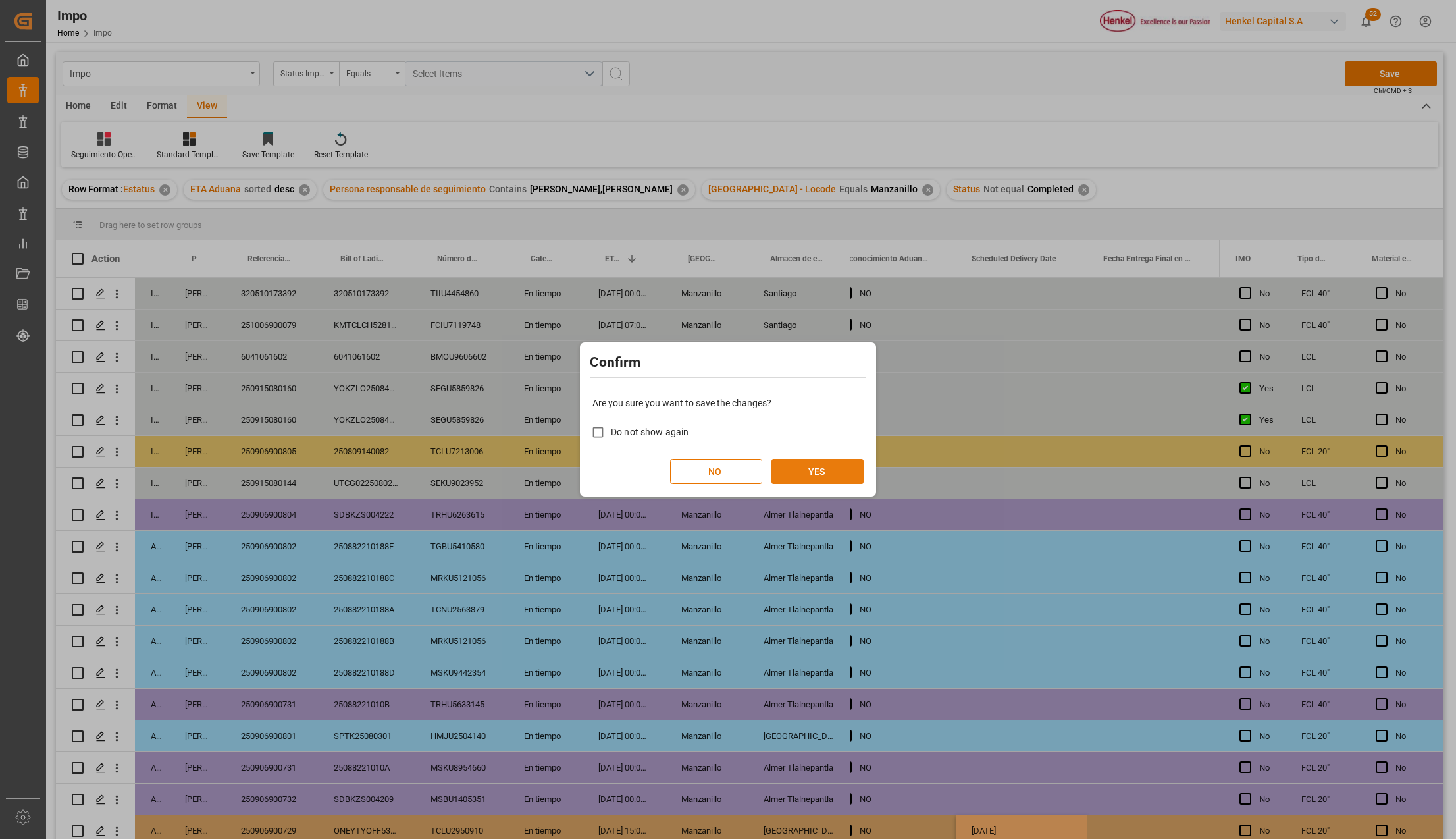
click at [830, 480] on button "YES" at bounding box center [817, 472] width 92 height 25
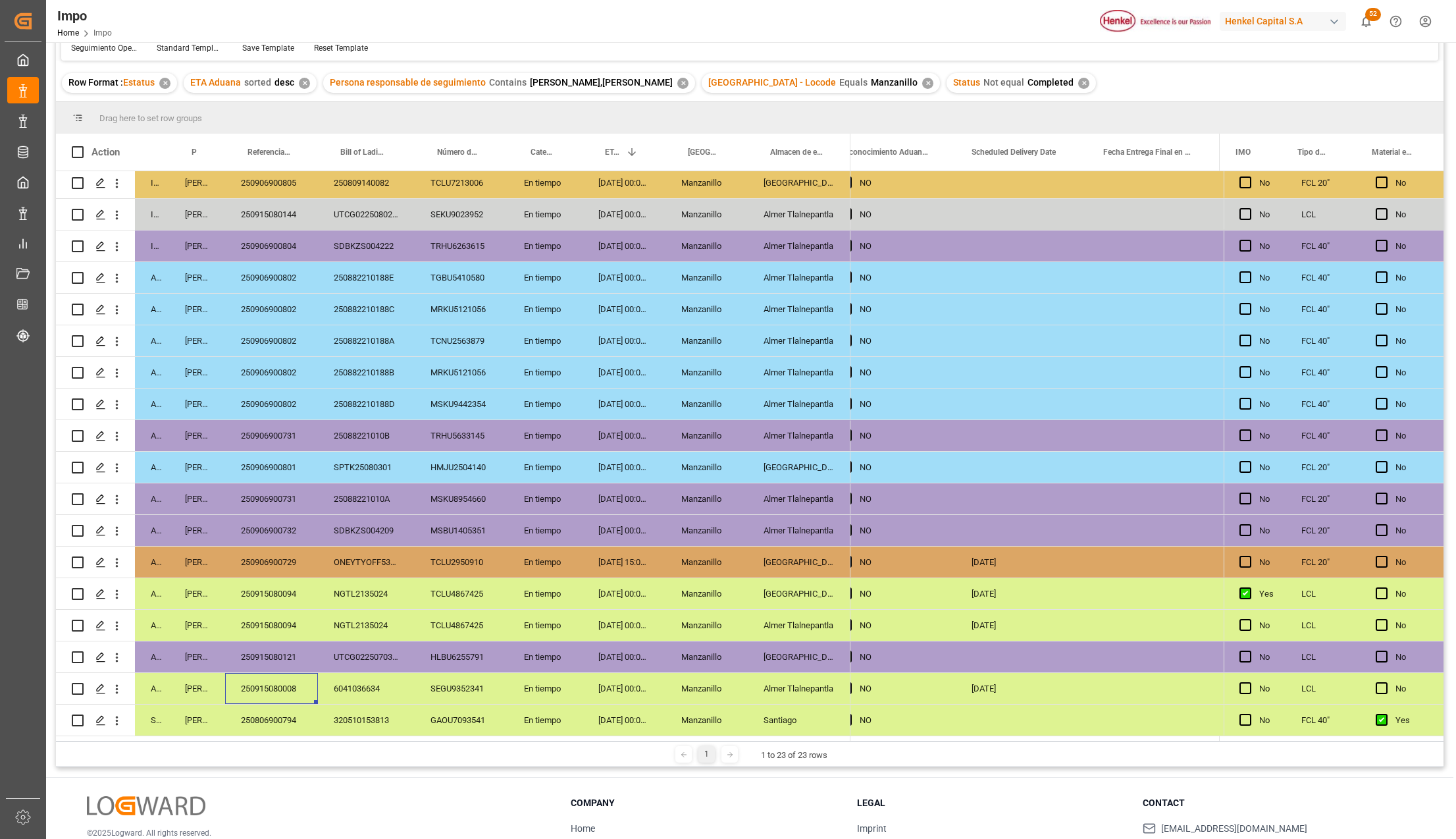
click at [995, 685] on div "[DATE]" at bounding box center [1021, 688] width 132 height 31
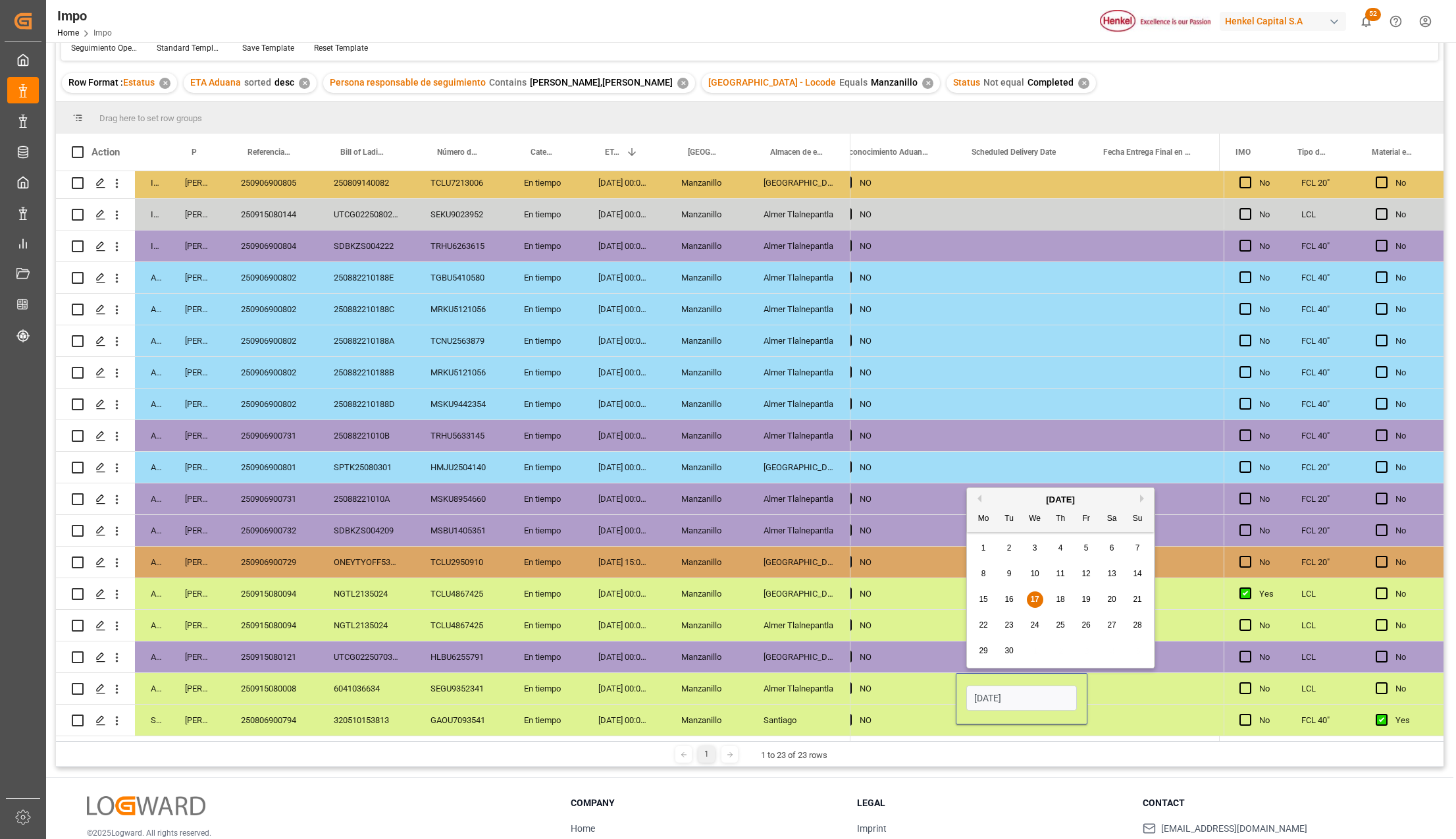
click at [995, 685] on input "[DATE]" at bounding box center [1021, 697] width 111 height 25
click at [832, 694] on div "Almer Tlalnepantla" at bounding box center [798, 688] width 103 height 31
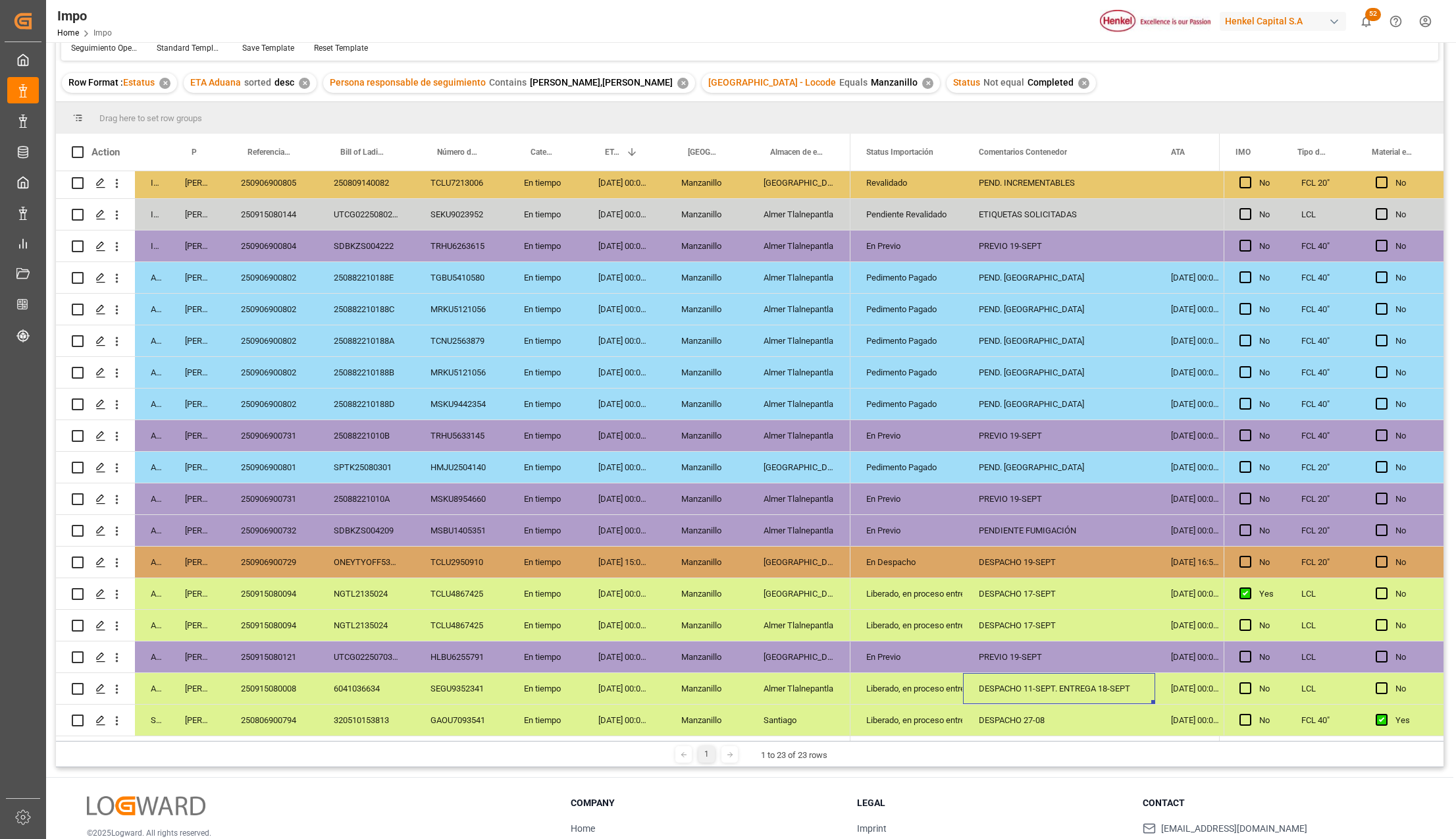
drag, startPoint x: 288, startPoint y: 680, endPoint x: 298, endPoint y: 682, distance: 10.2
click at [288, 680] on div "250915080008" at bounding box center [271, 688] width 92 height 31
click at [1040, 691] on div "DESPACHO 11-SEPT. ENTREGA 18-SEPT" at bounding box center [1059, 688] width 192 height 31
click at [292, 678] on div "250915080008" at bounding box center [271, 688] width 92 height 31
click at [1049, 682] on div "DESPACHO 11-SEPT. ENTREGA 18-SEPT" at bounding box center [1059, 688] width 192 height 31
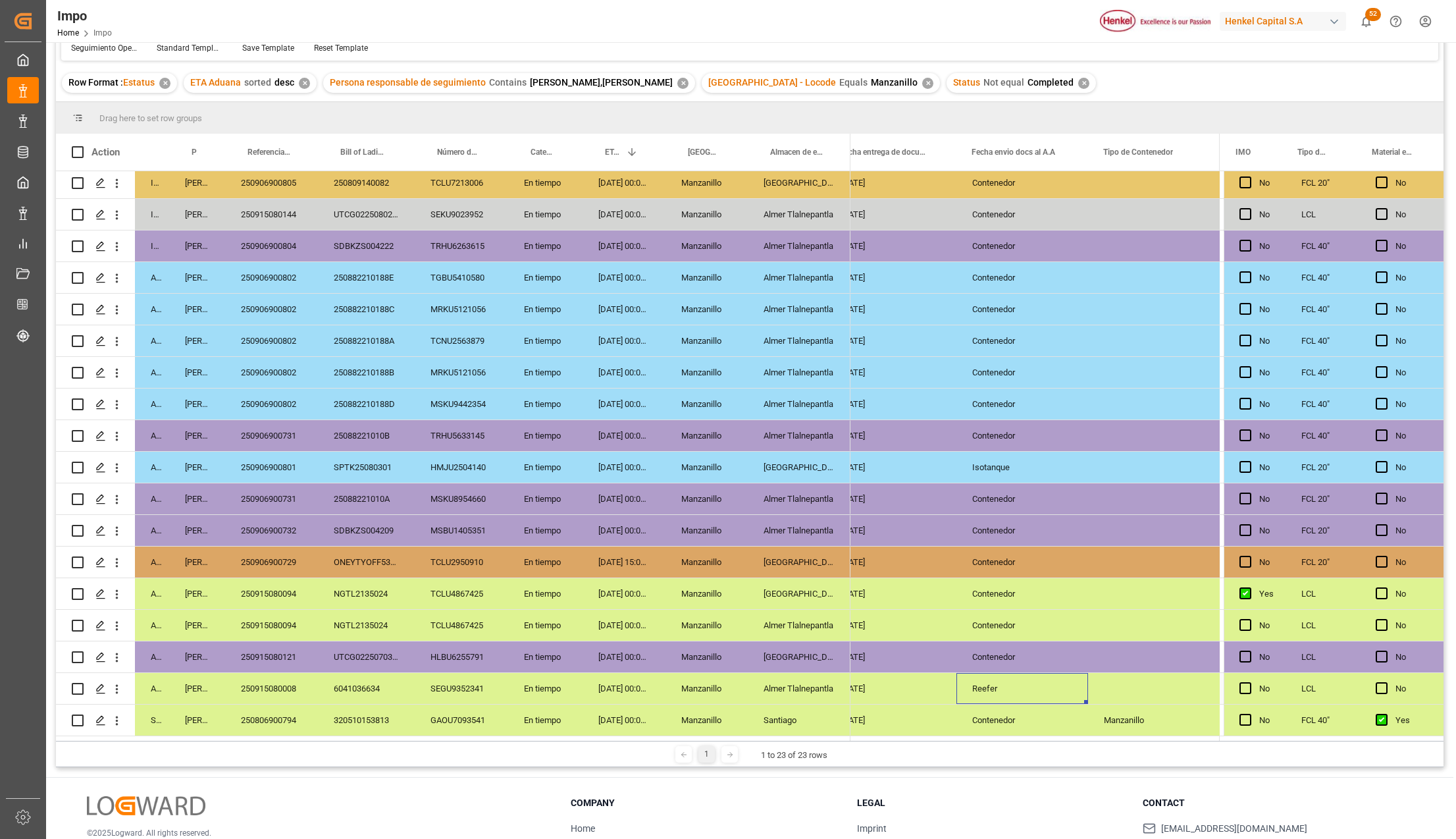
scroll to position [0, 2381]
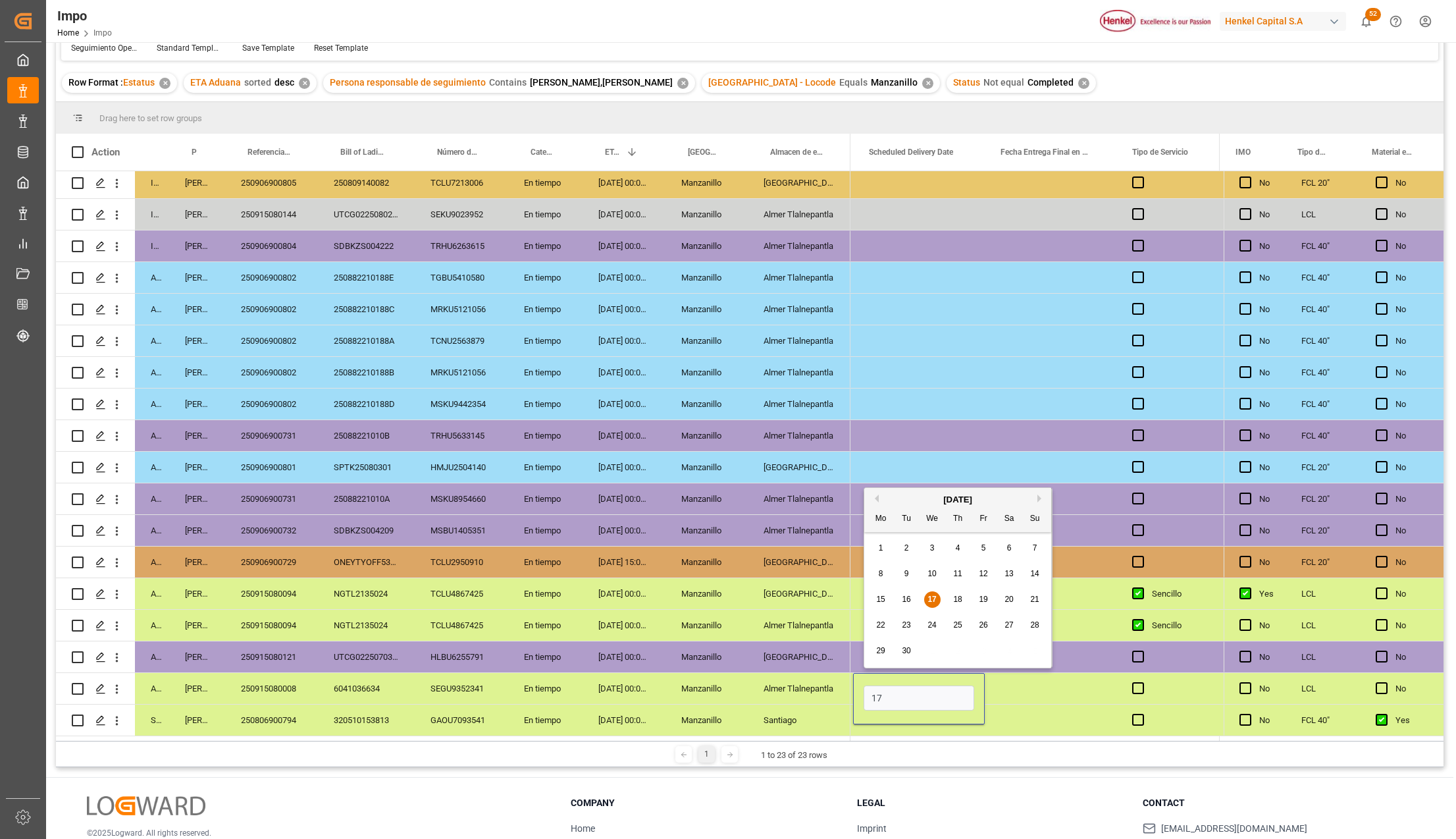
type input "1"
type input "[DATE]"
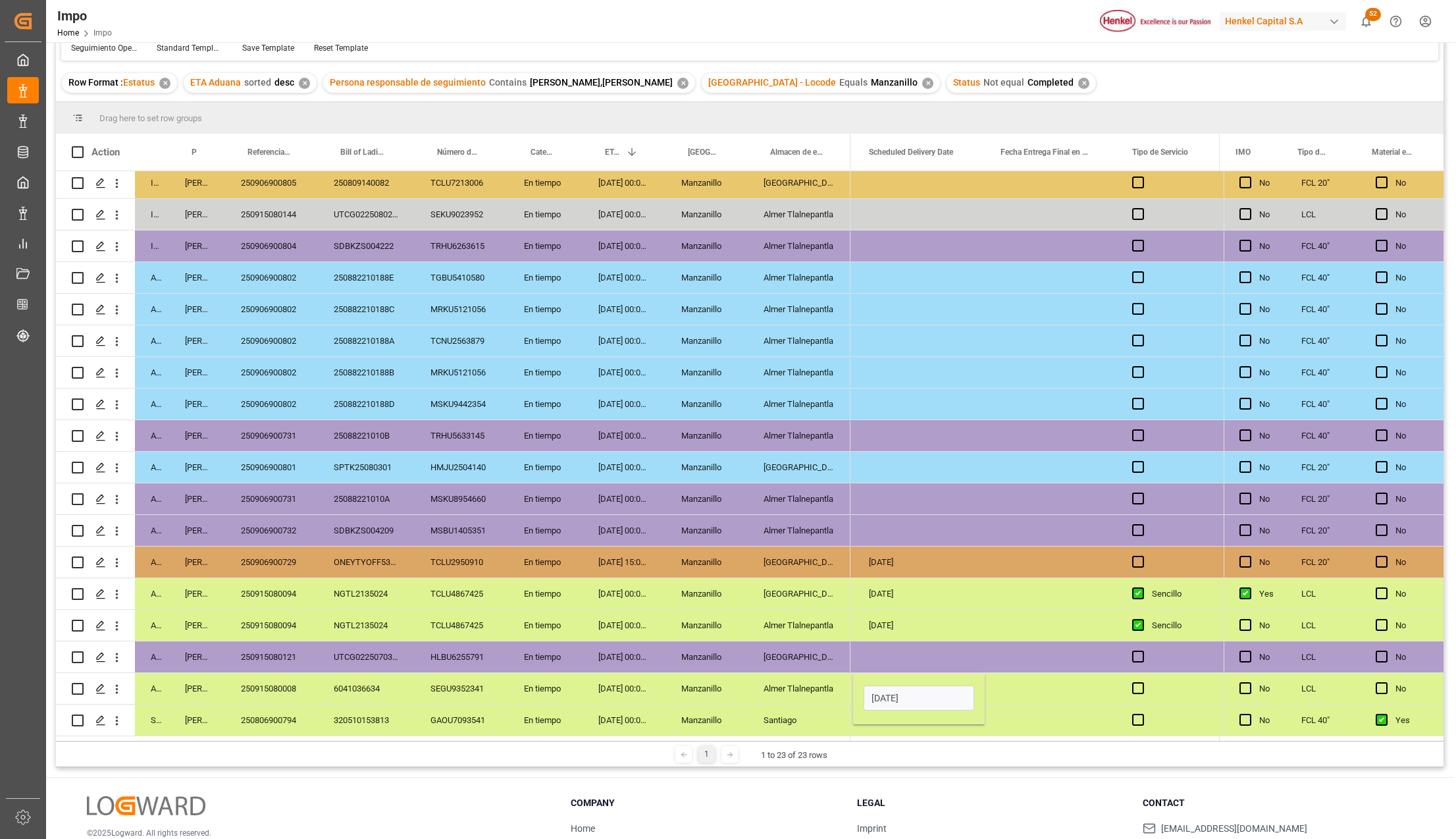
click at [1025, 691] on div "Press SPACE to select this row." at bounding box center [1051, 688] width 132 height 31
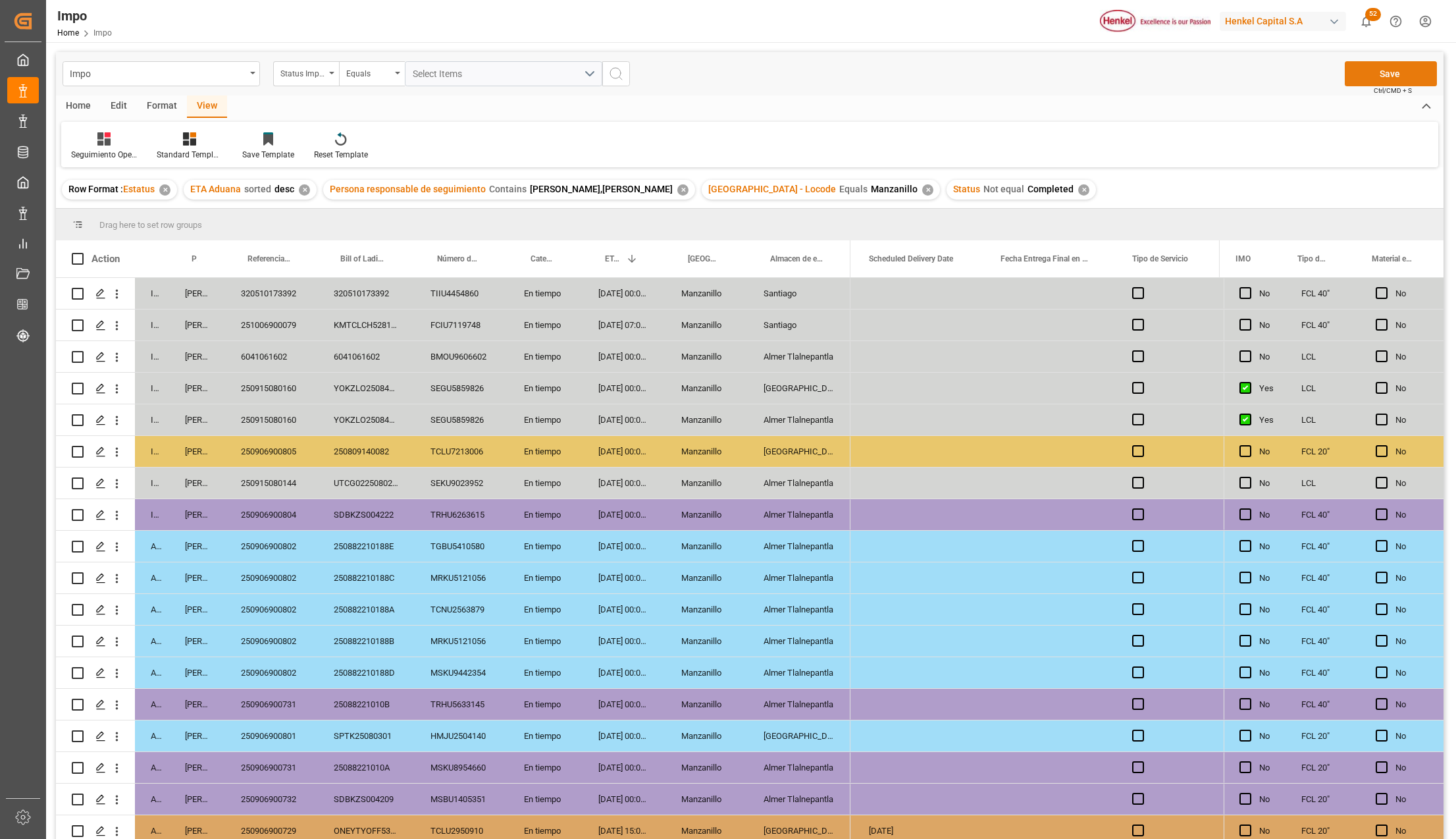
click at [1378, 82] on button "Save" at bounding box center [1390, 73] width 92 height 25
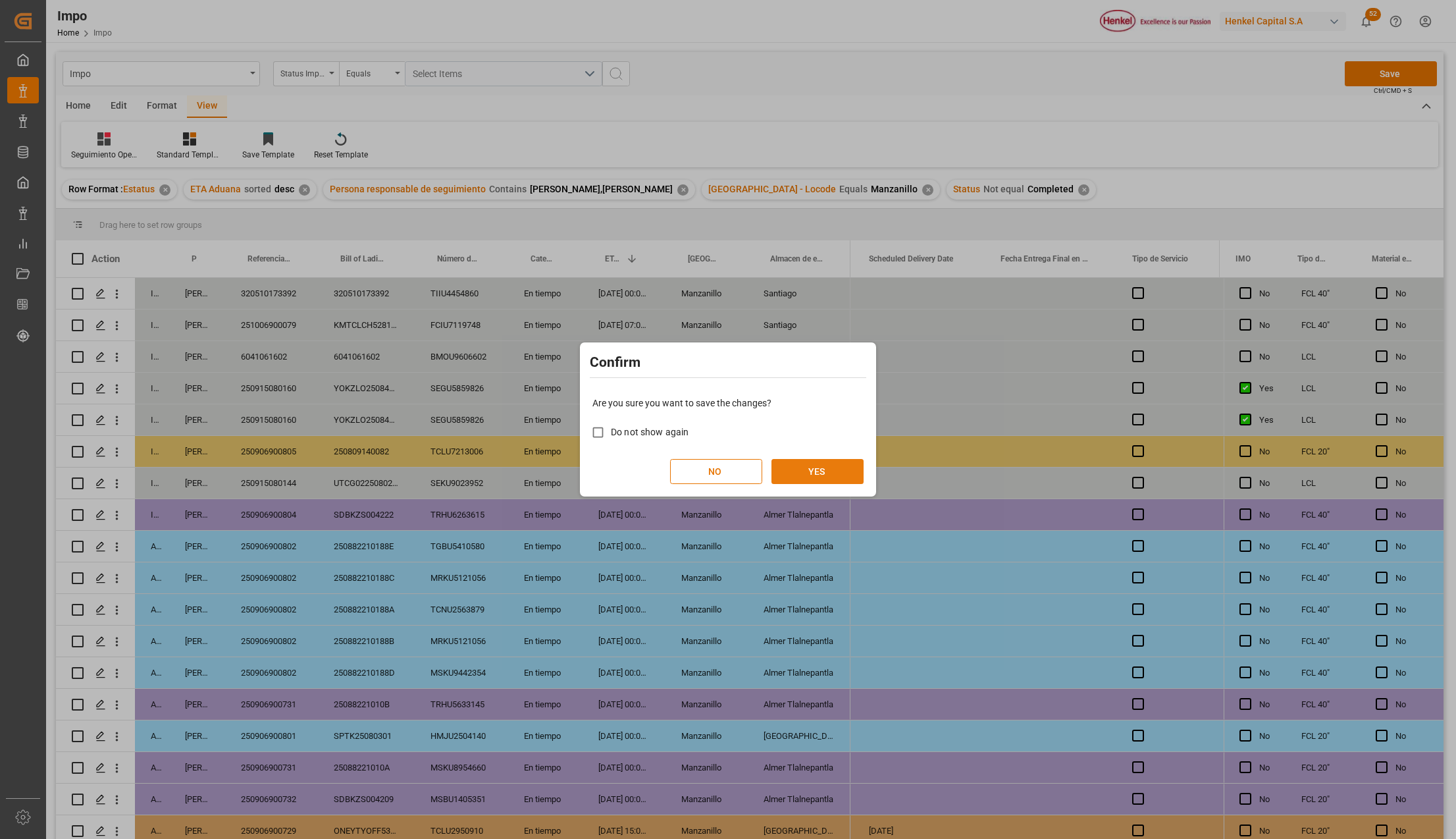
click at [833, 472] on button "YES" at bounding box center [817, 472] width 92 height 25
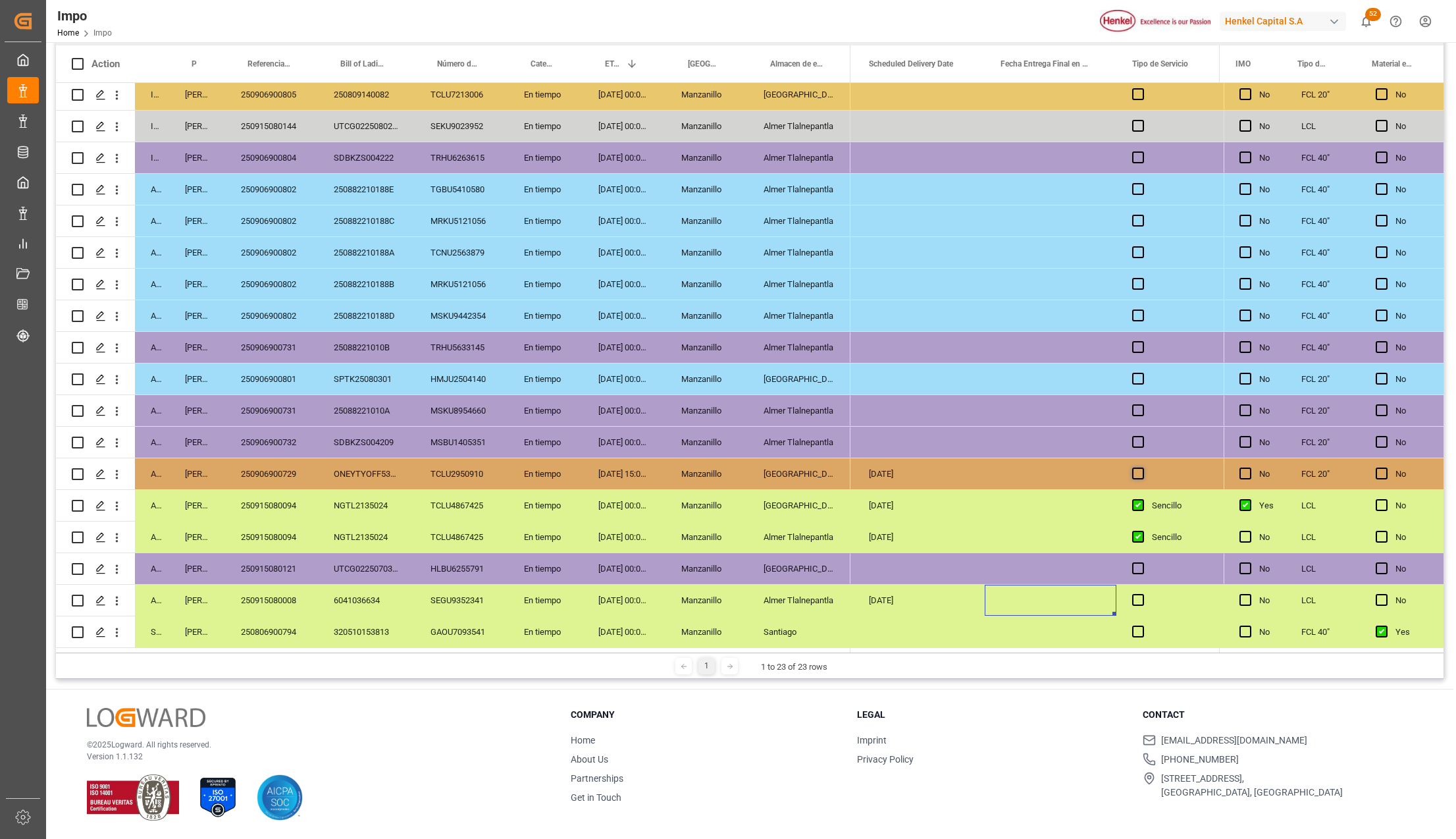
click at [1138, 470] on span "Press SPACE to select this row." at bounding box center [1138, 473] width 12 height 12
click at [1142, 467] on input "Press SPACE to select this row." at bounding box center [1142, 467] width 0 height 0
click at [773, 467] on div "[GEOGRAPHIC_DATA]" at bounding box center [798, 474] width 103 height 31
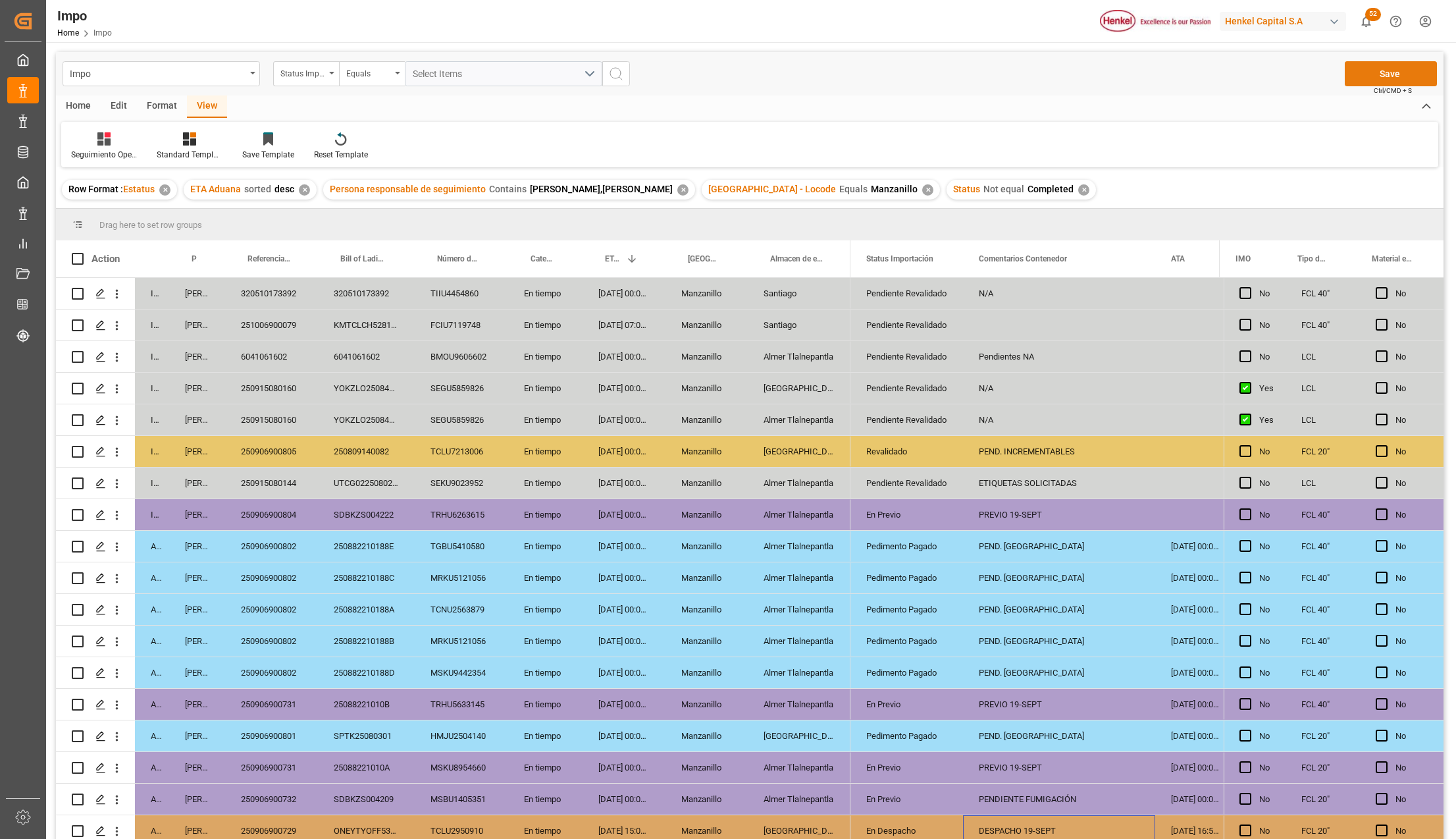
click at [1391, 67] on button "Save" at bounding box center [1390, 73] width 92 height 25
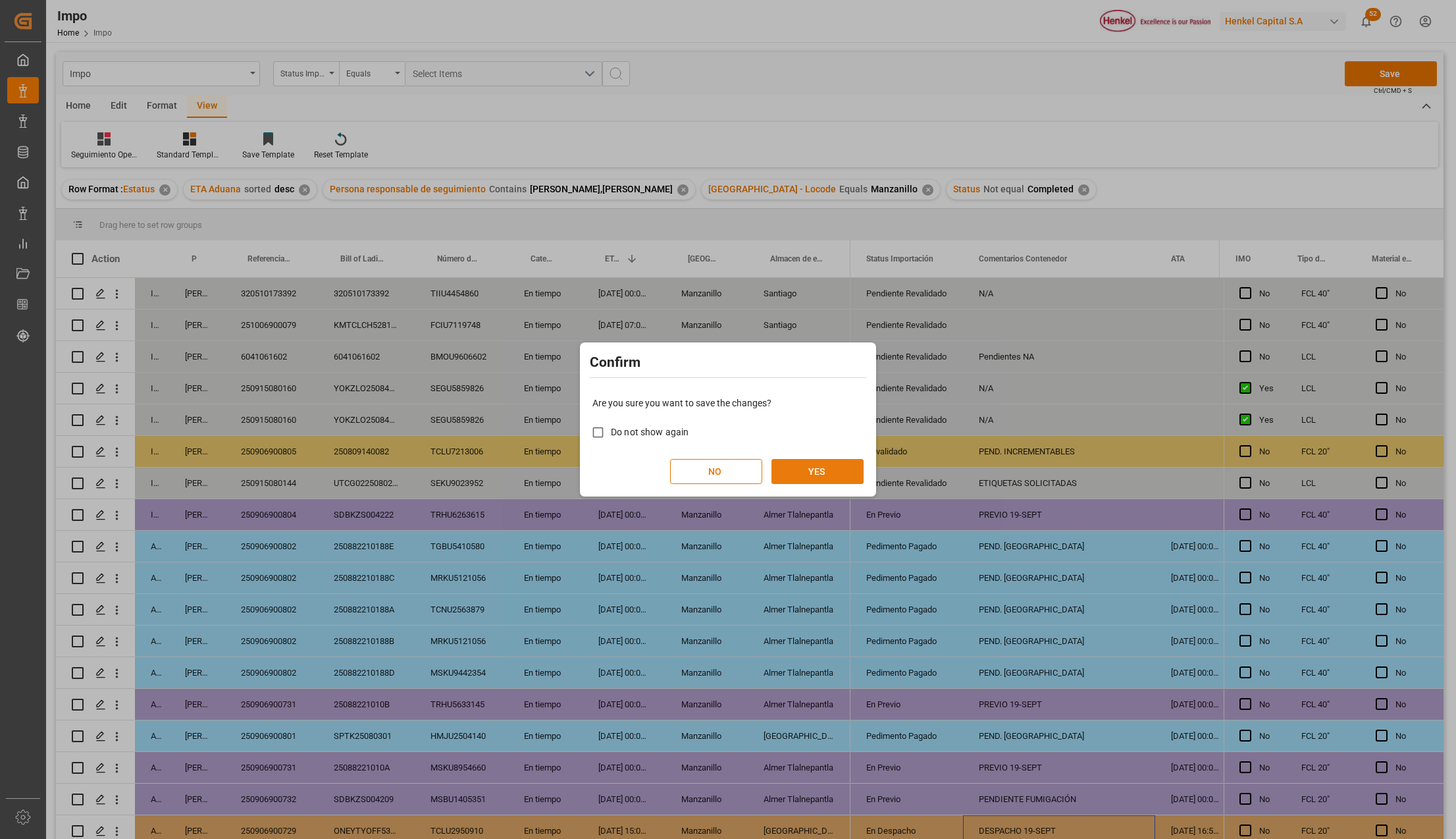
click at [802, 472] on button "YES" at bounding box center [817, 472] width 92 height 25
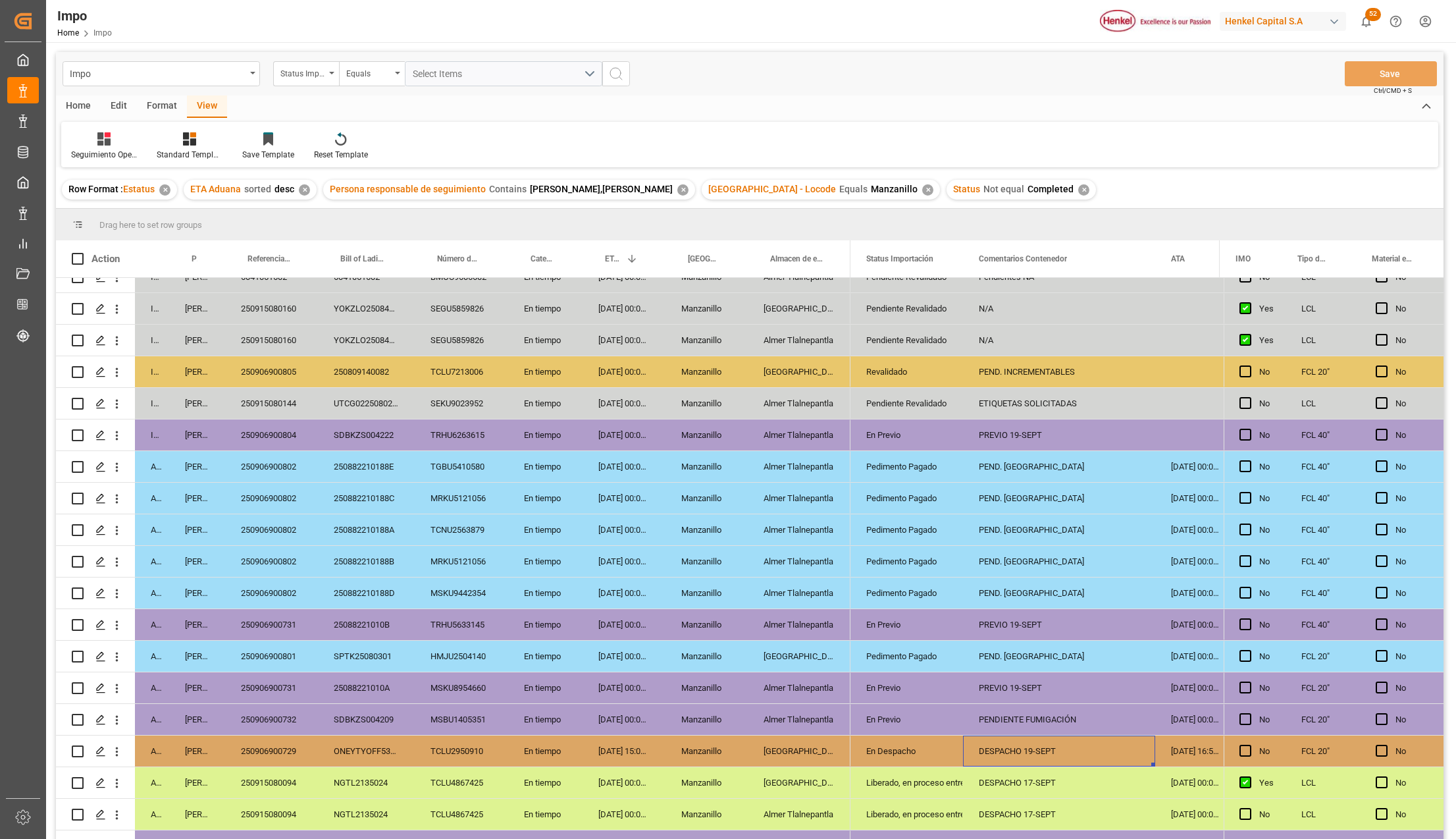
scroll to position [88, 0]
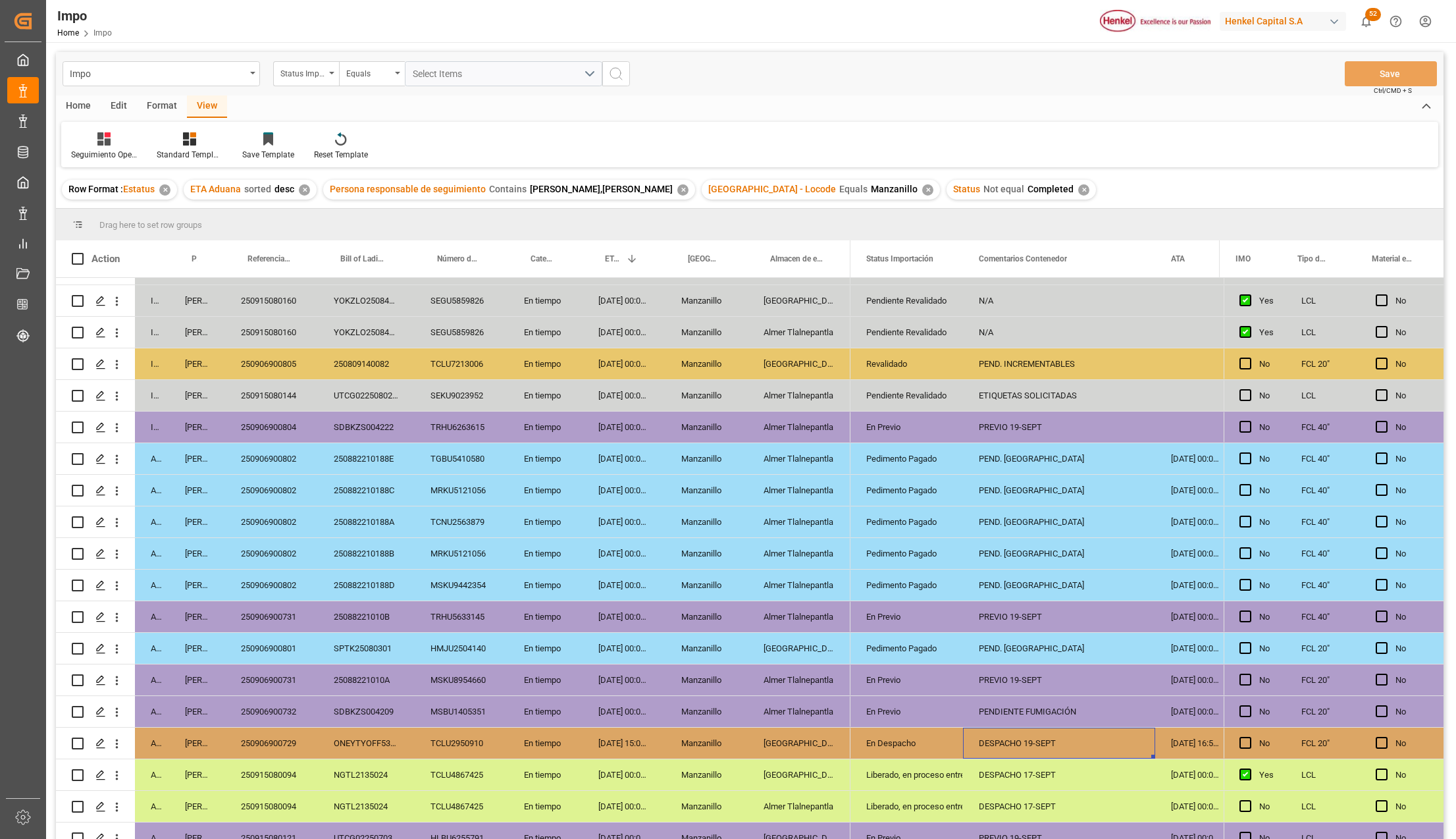
click at [751, 649] on div "[GEOGRAPHIC_DATA]" at bounding box center [798, 648] width 103 height 31
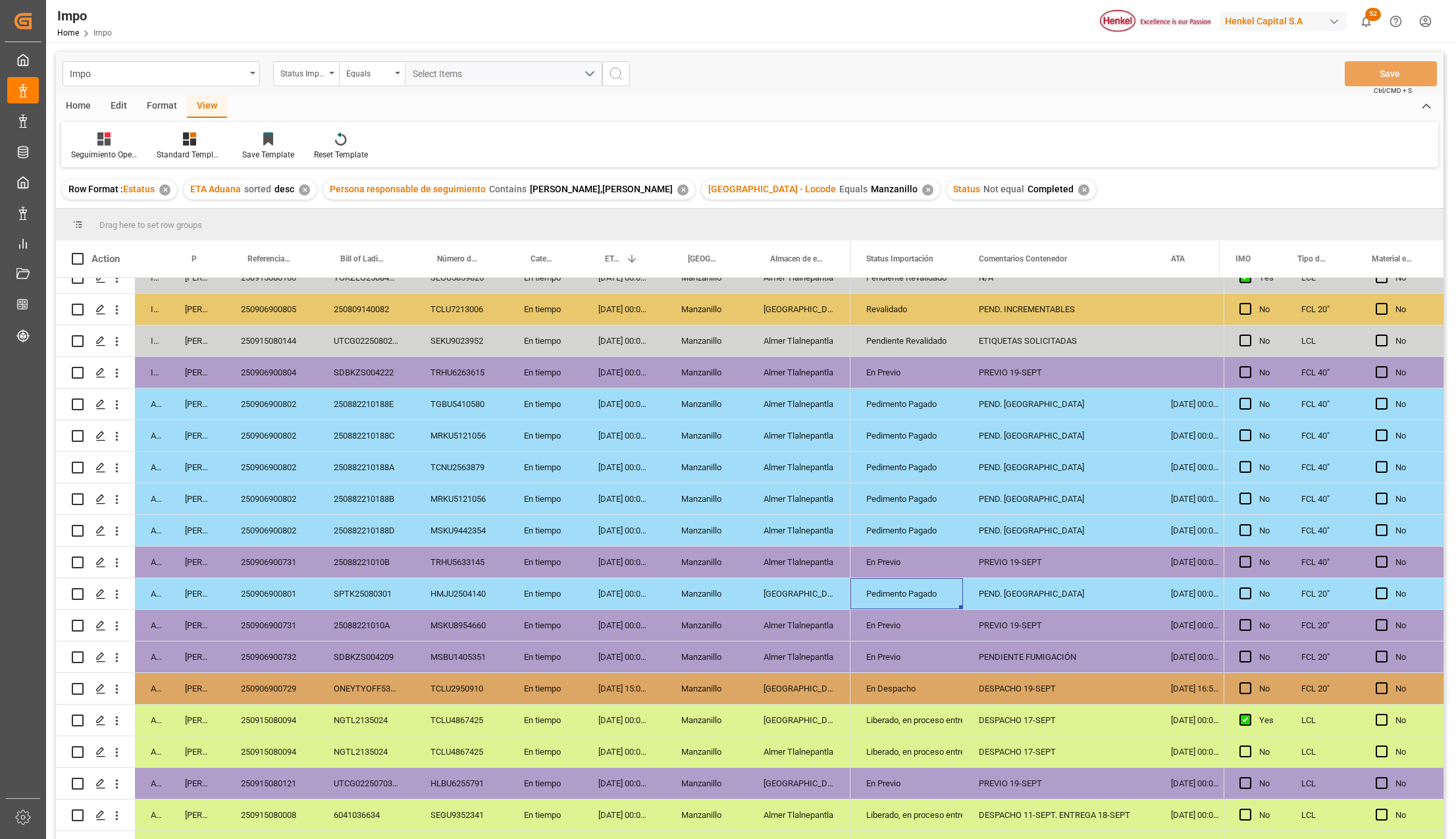
scroll to position [166, 0]
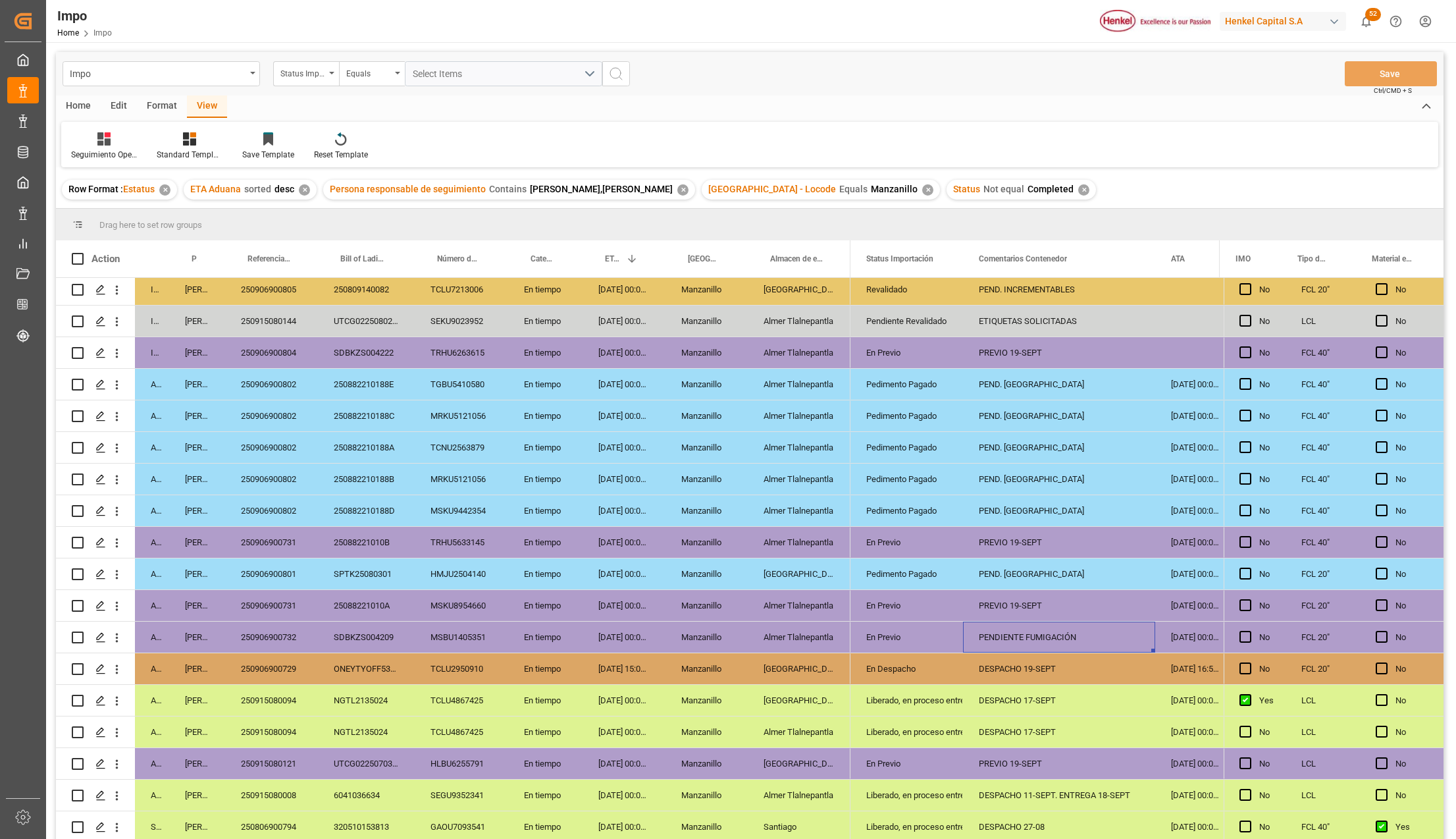
click at [1051, 623] on div "PENDIENTE FUMIGACIÓN" at bounding box center [1059, 637] width 192 height 31
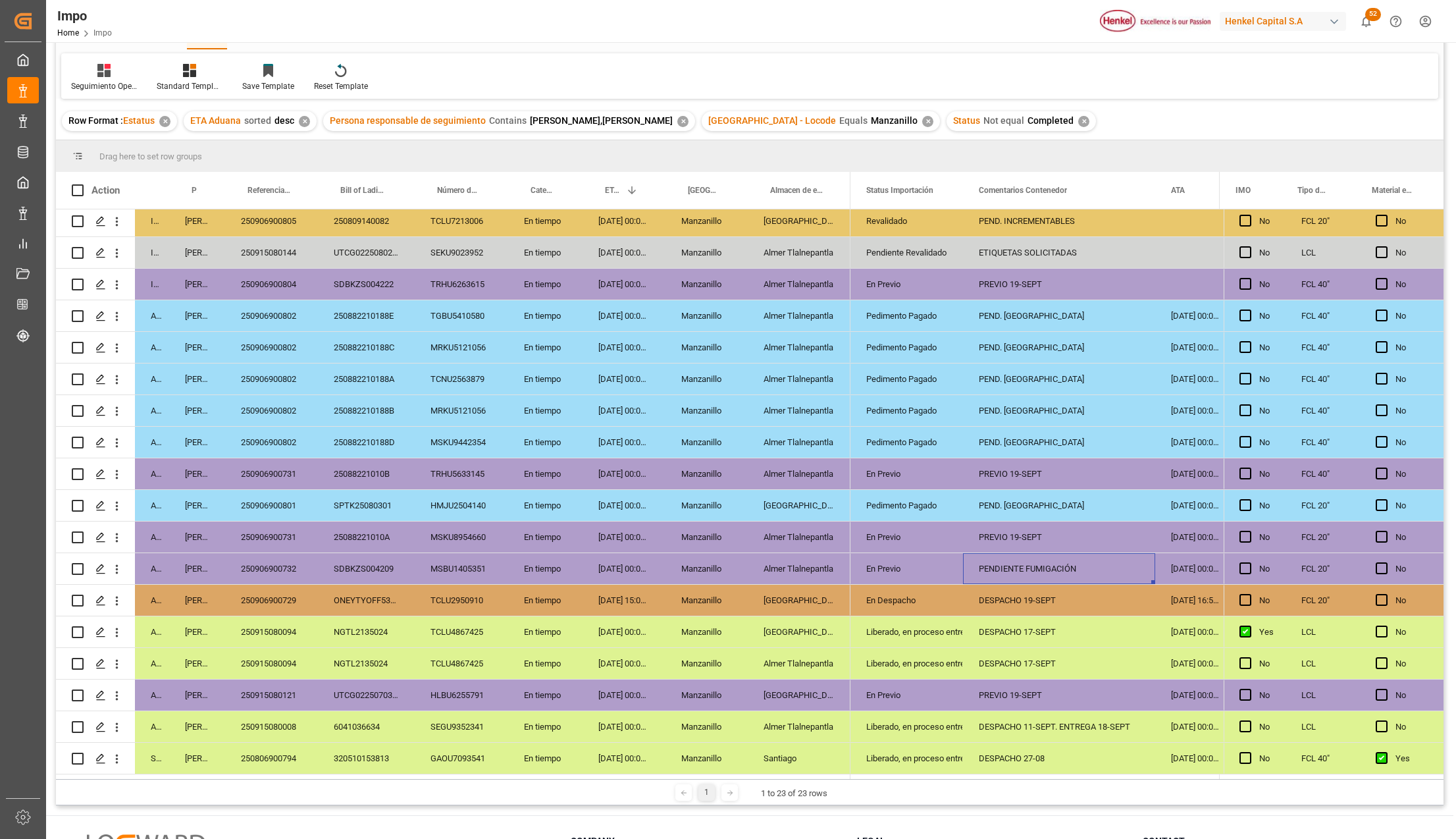
scroll to position [175, 0]
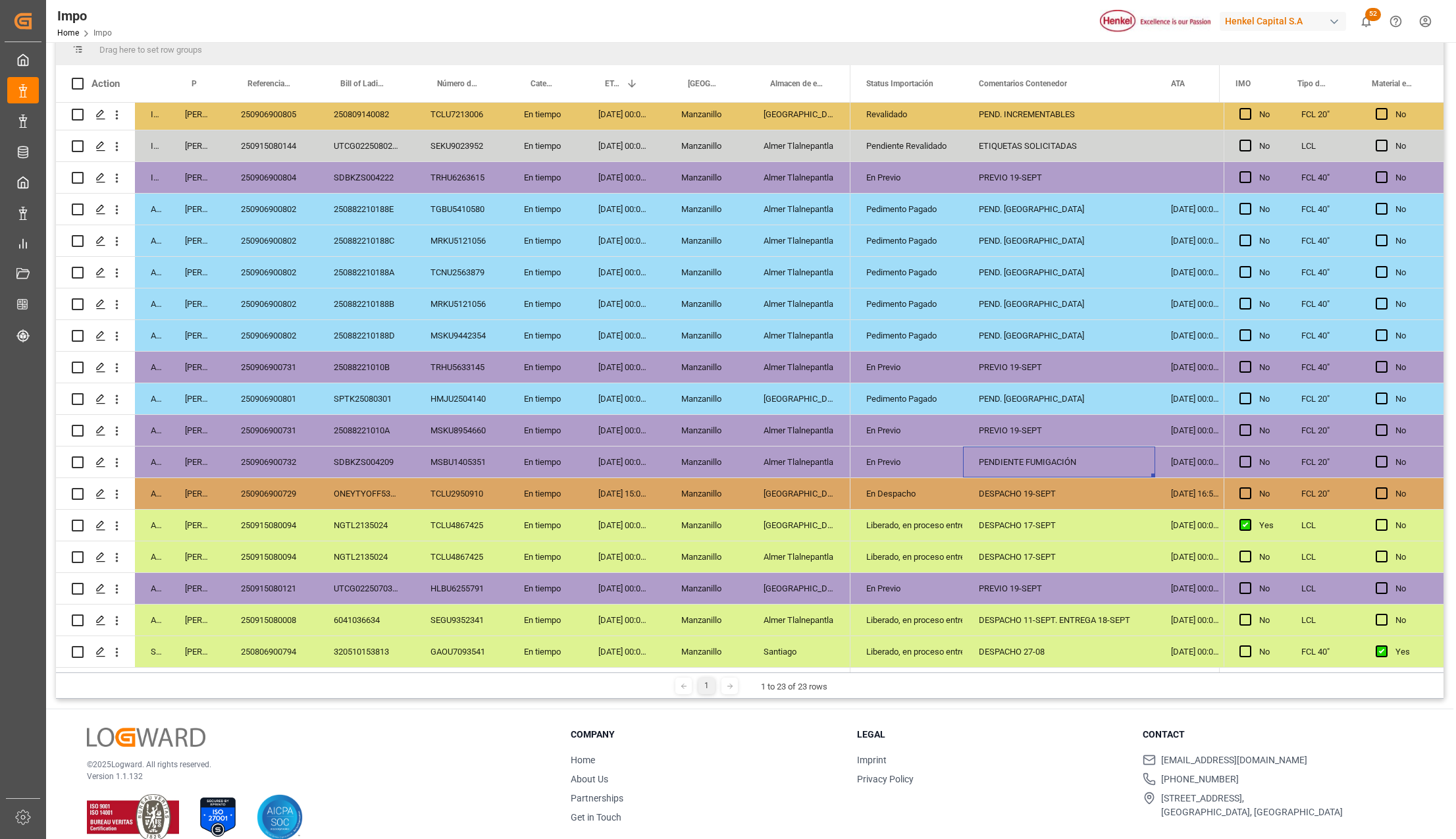
click at [1007, 580] on div "PREVIO 19-SEPT" at bounding box center [1059, 588] width 192 height 31
click at [303, 575] on div "250915080121" at bounding box center [271, 588] width 92 height 31
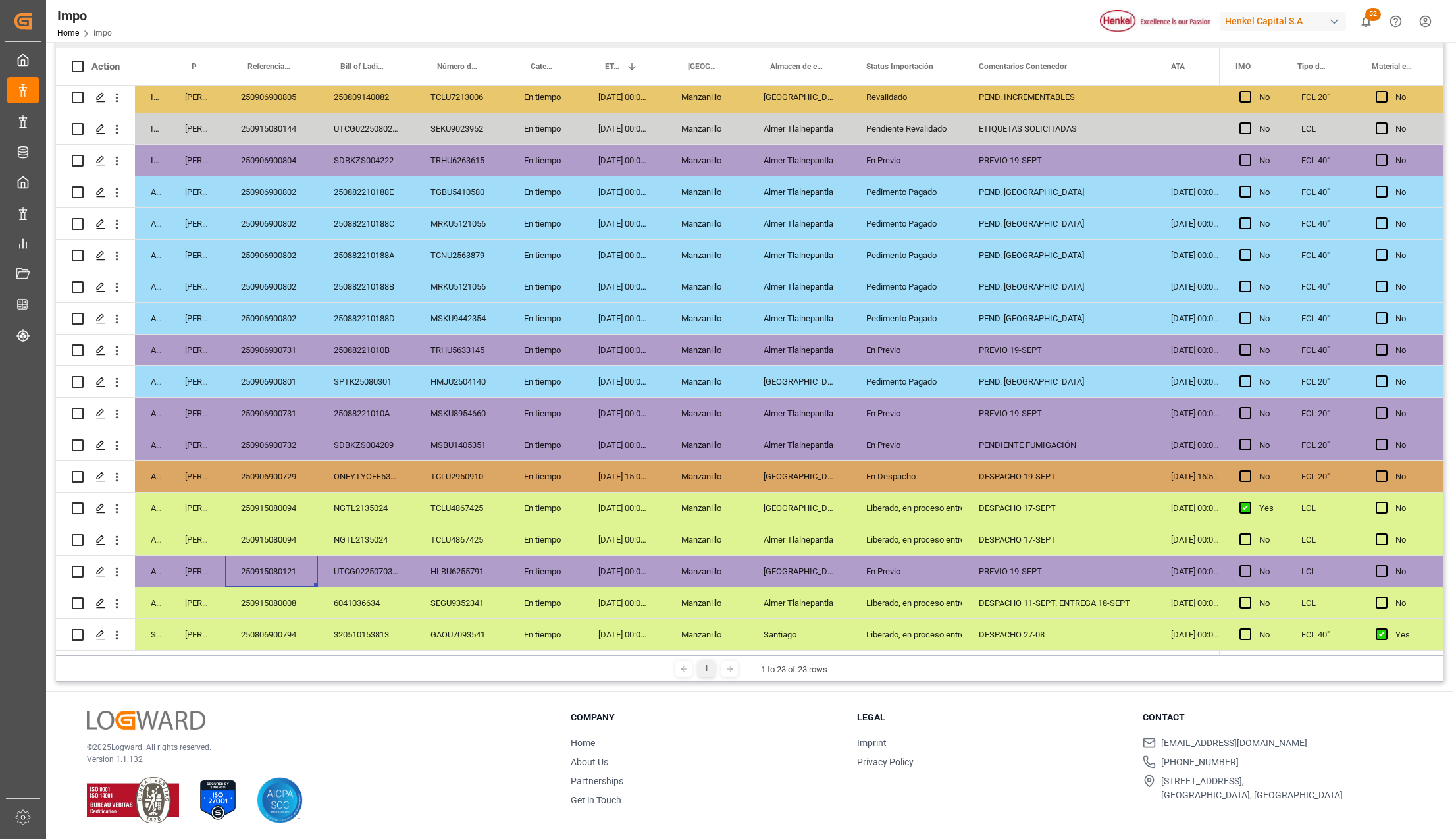
scroll to position [195, 0]
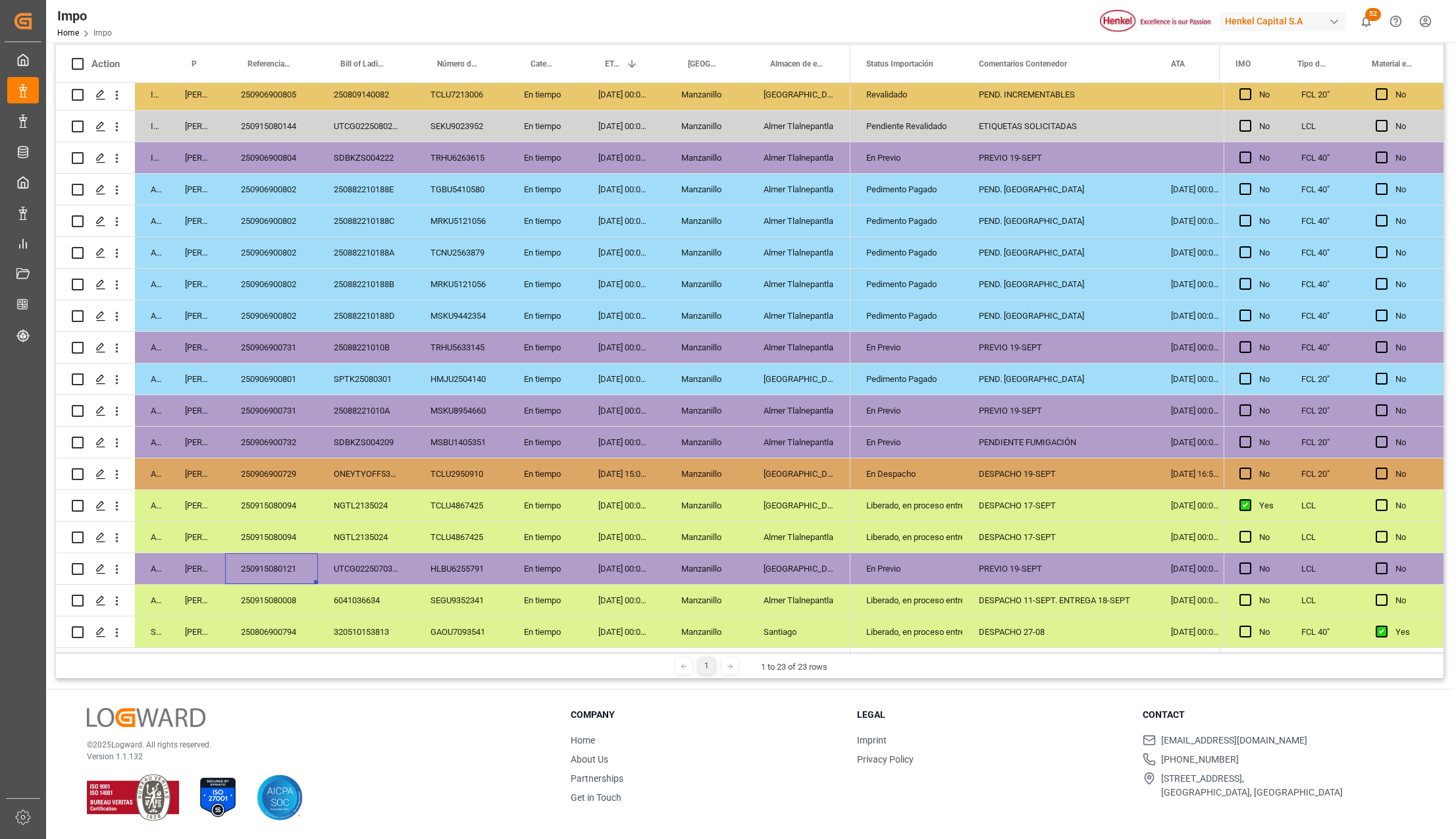
click at [888, 438] on div "En Previo" at bounding box center [907, 442] width 81 height 31
click at [888, 406] on div "En Previo" at bounding box center [907, 411] width 81 height 31
click at [297, 407] on div "250906900731" at bounding box center [271, 410] width 92 height 31
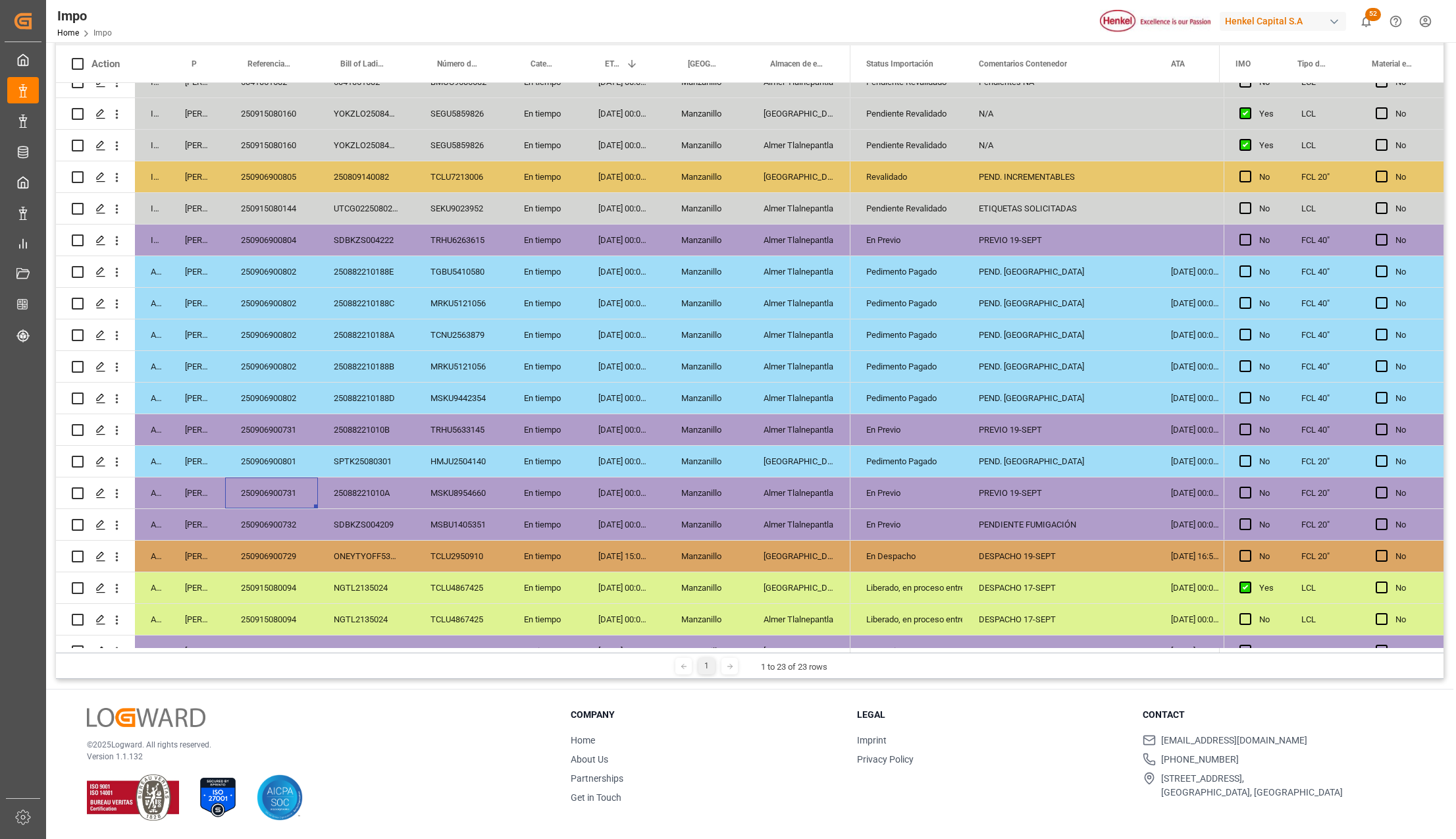
scroll to position [0, 0]
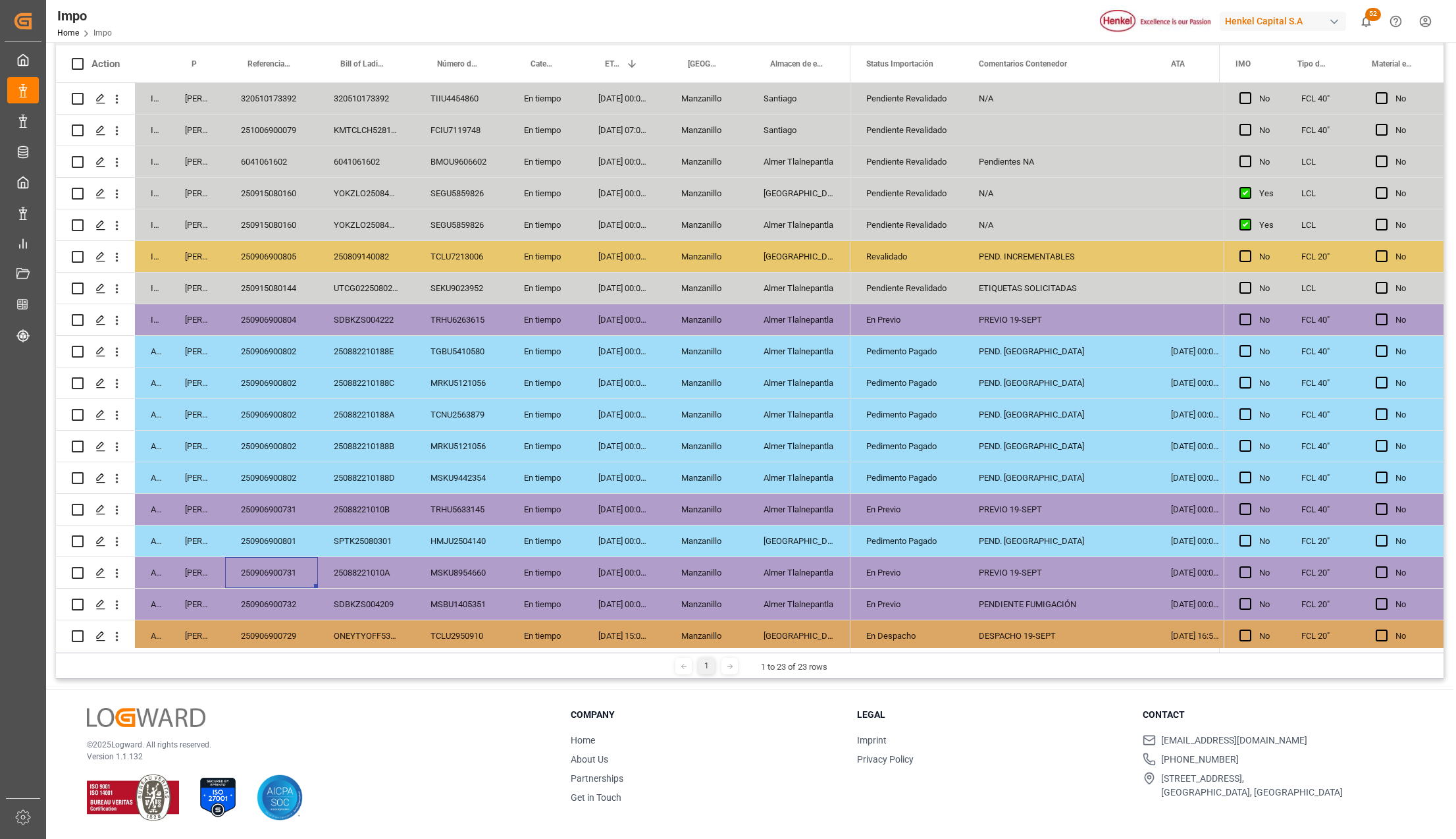
click at [274, 322] on div "250906900804" at bounding box center [271, 319] width 92 height 31
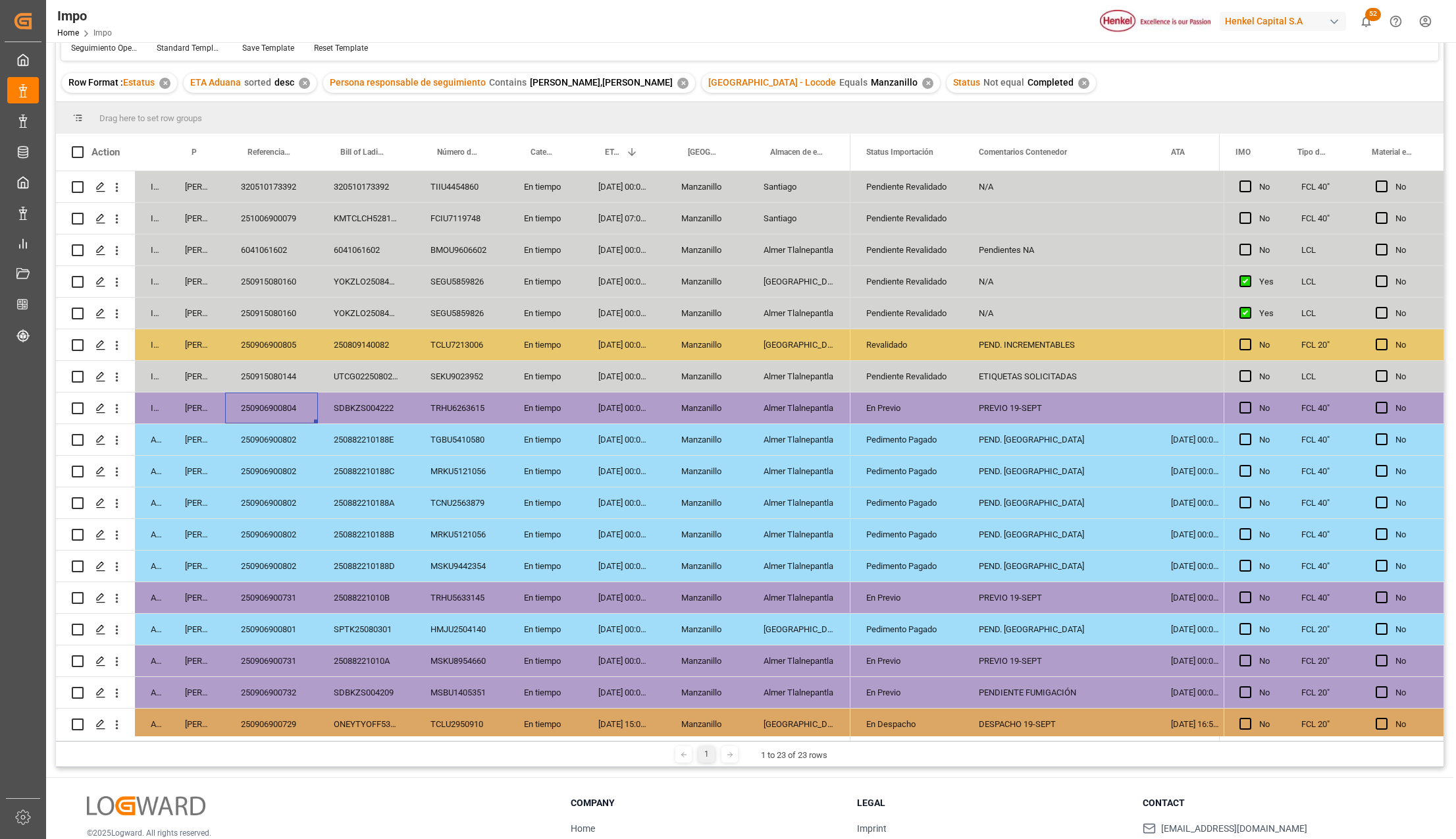
click at [994, 383] on div "ETIQUETAS SOLICITADAS" at bounding box center [1059, 376] width 192 height 31
click at [909, 374] on div "Pendiente Revalidado" at bounding box center [907, 376] width 81 height 31
click at [277, 375] on div "250915080144" at bounding box center [271, 376] width 92 height 31
click at [608, 380] on div "[DATE] 00:00:00" at bounding box center [624, 376] width 83 height 31
click at [607, 380] on div "[DATE] 00:00:00" at bounding box center [624, 376] width 83 height 31
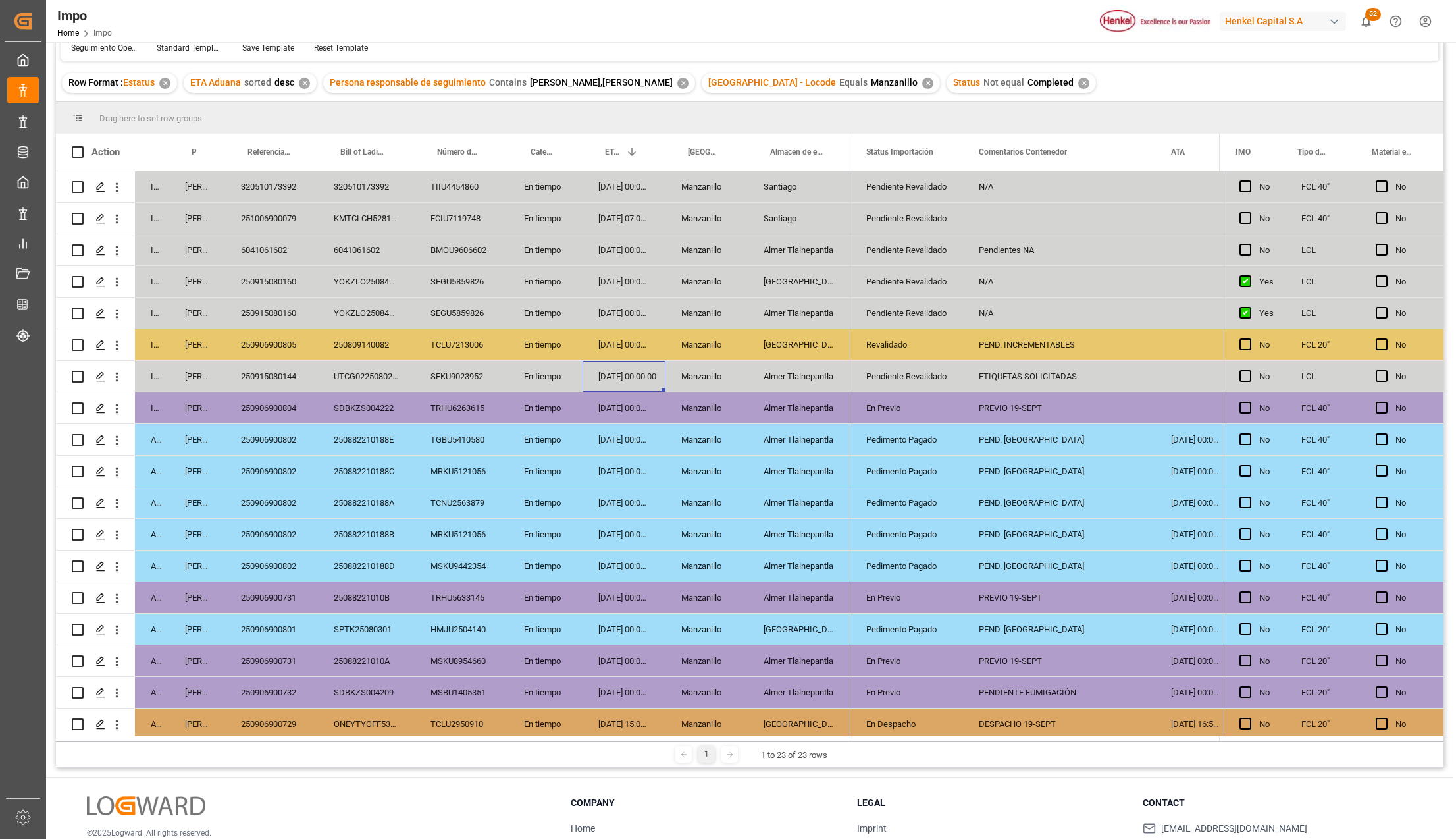
click at [359, 369] on div "UTCG0225080218" at bounding box center [366, 376] width 97 height 31
click at [790, 375] on div "Almer Tlalnepantla" at bounding box center [798, 376] width 103 height 31
click at [1019, 380] on div "ETIQUETAS SOLICITADAS" at bounding box center [1059, 376] width 192 height 31
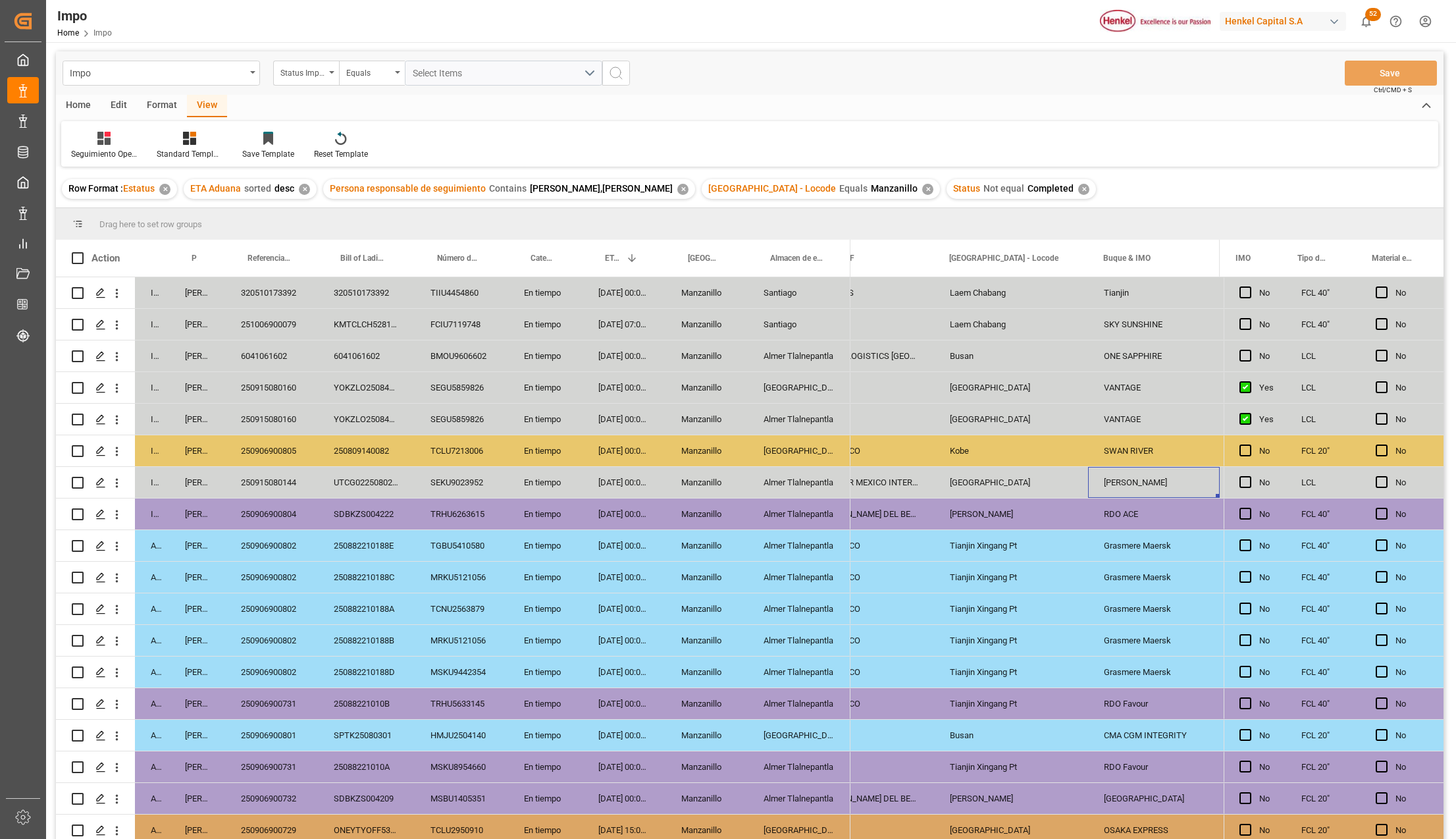
scroll to position [0, 0]
click at [295, 451] on div "250906900805" at bounding box center [271, 451] width 92 height 31
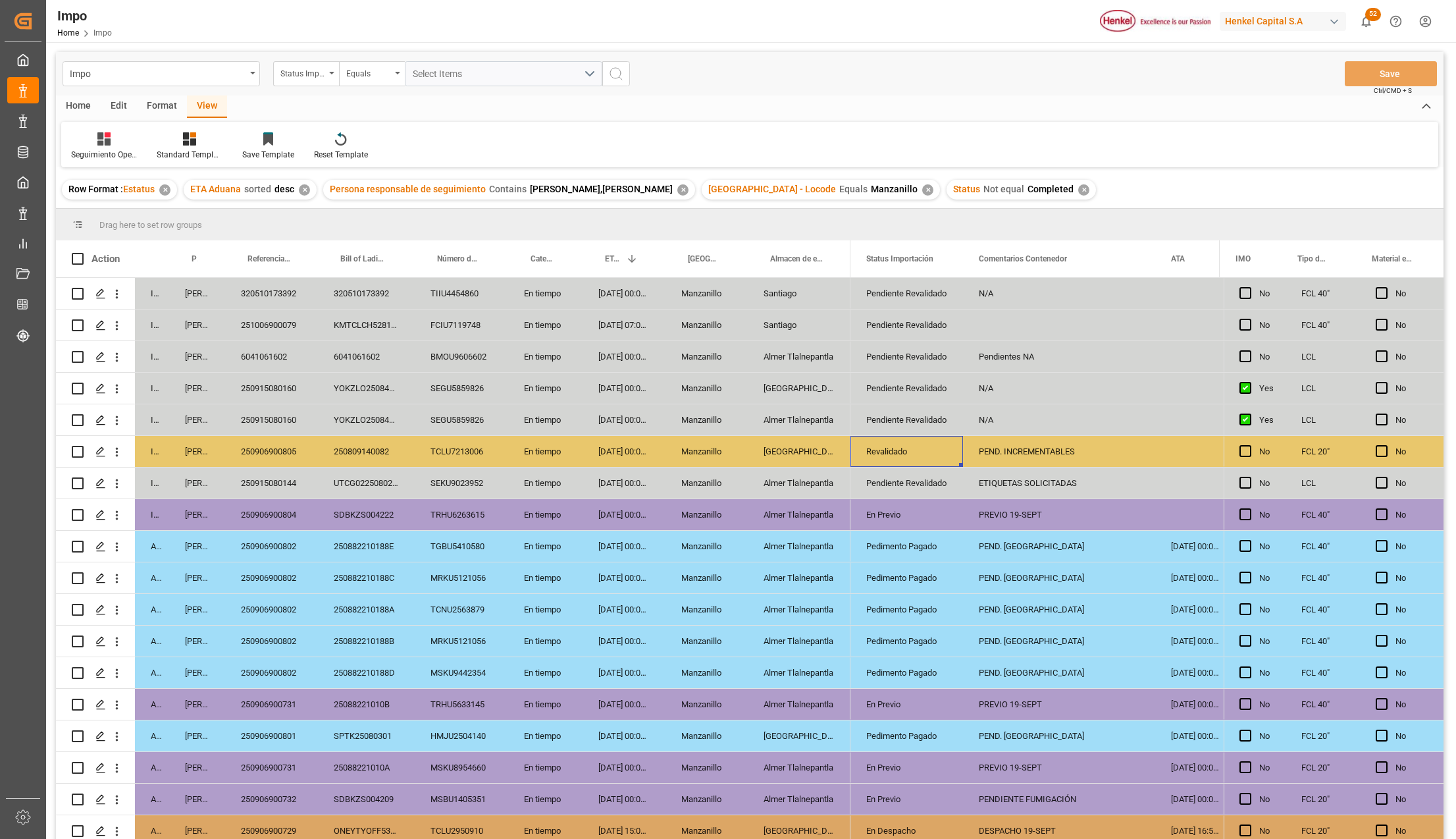
click at [259, 436] on div "250906900805" at bounding box center [271, 451] width 92 height 31
click at [987, 448] on div "PEND. INCREMENTABLES" at bounding box center [1059, 451] width 192 height 31
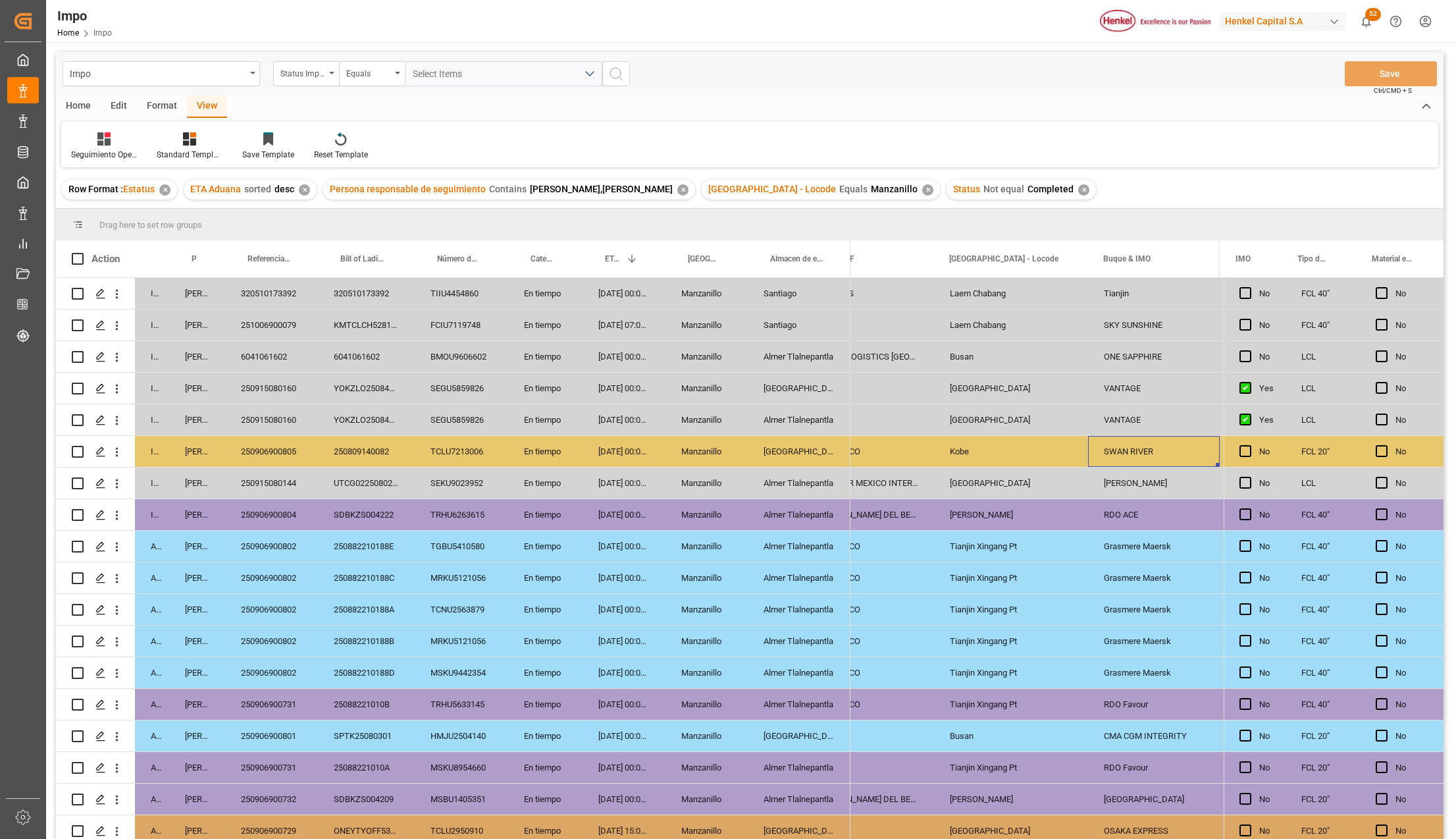
scroll to position [0, 1591]
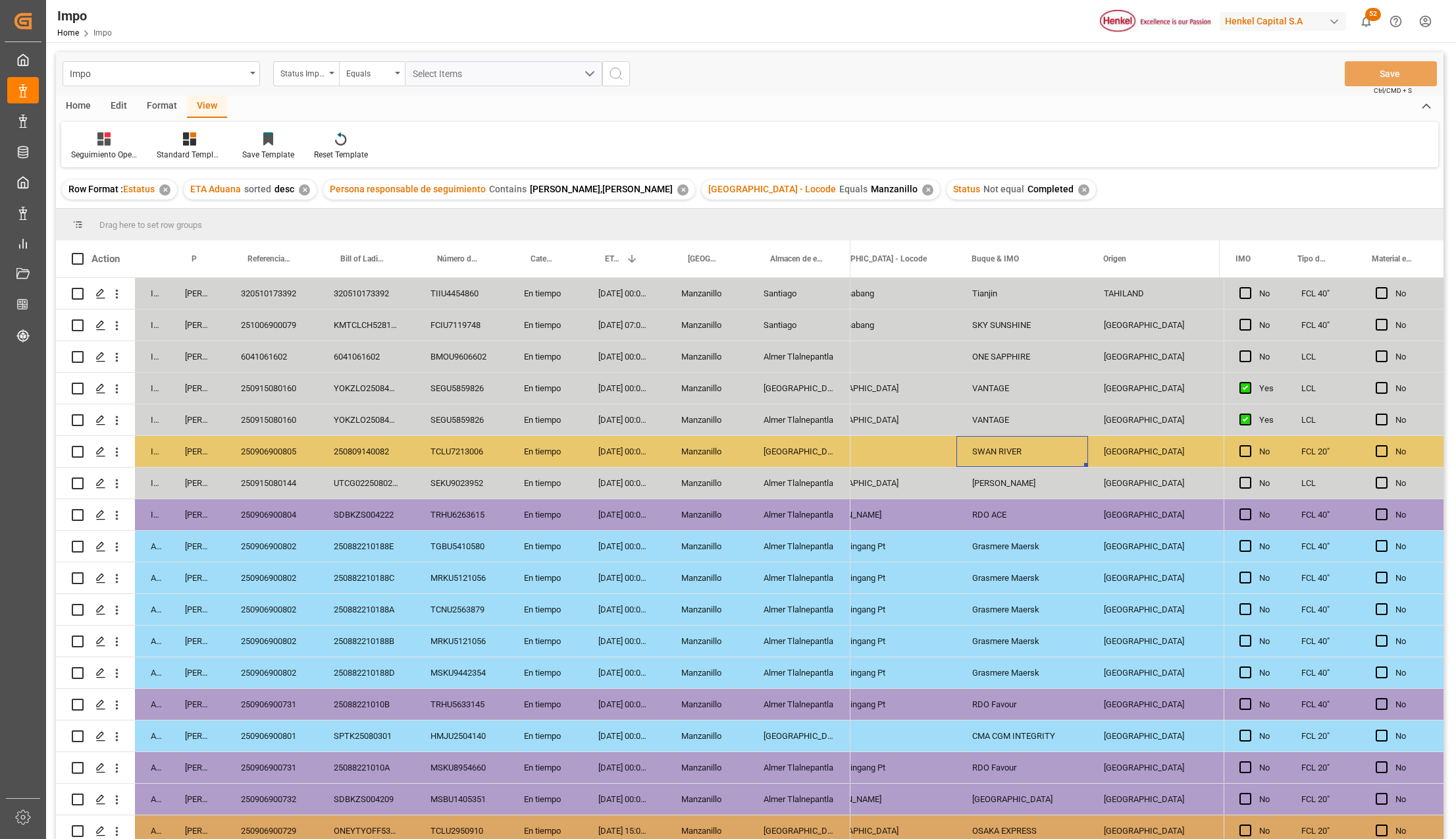
click at [430, 455] on div "TCLU7213006" at bounding box center [461, 451] width 93 height 31
click at [778, 446] on div "[GEOGRAPHIC_DATA]" at bounding box center [798, 451] width 103 height 31
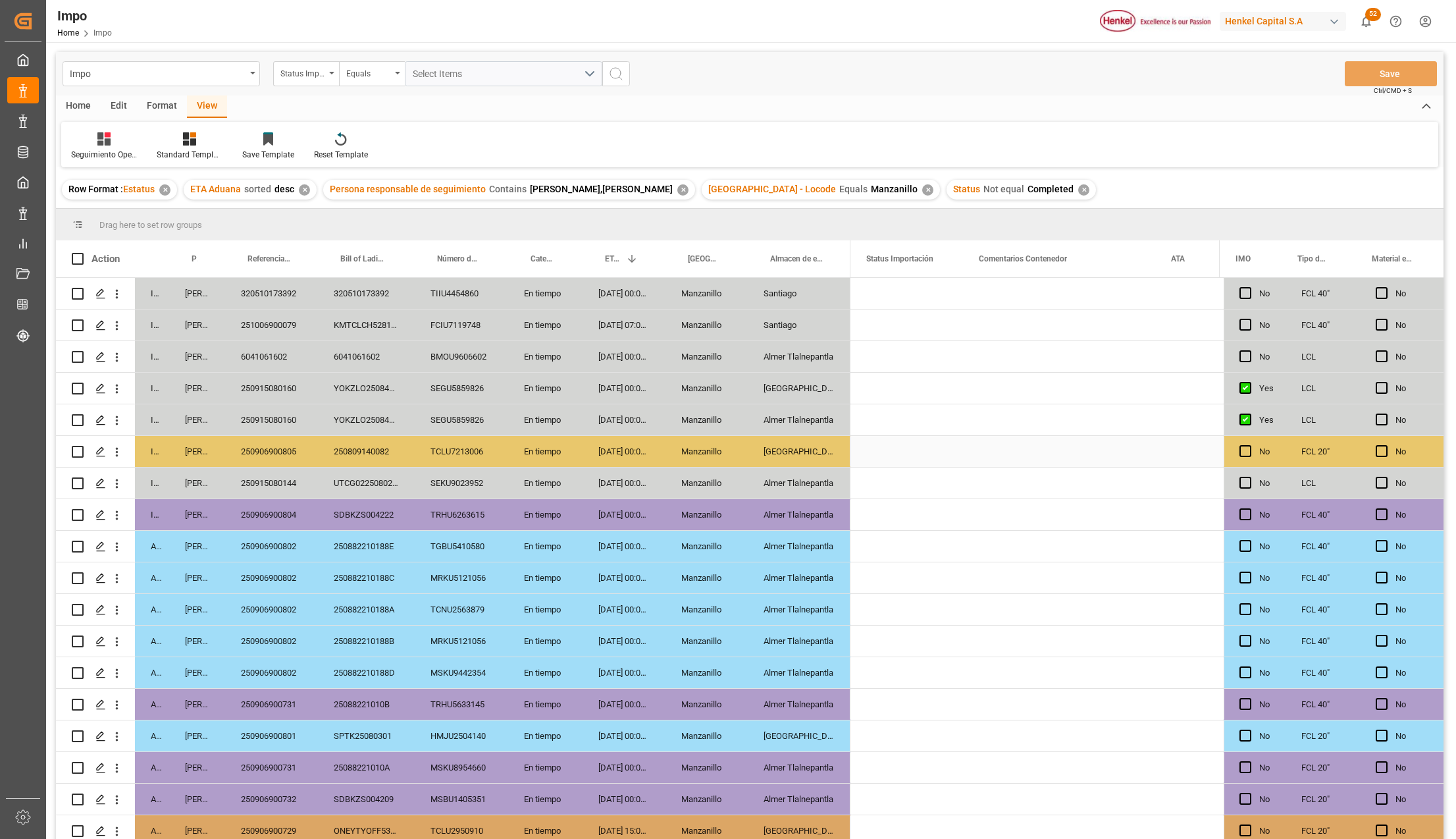
scroll to position [0, 0]
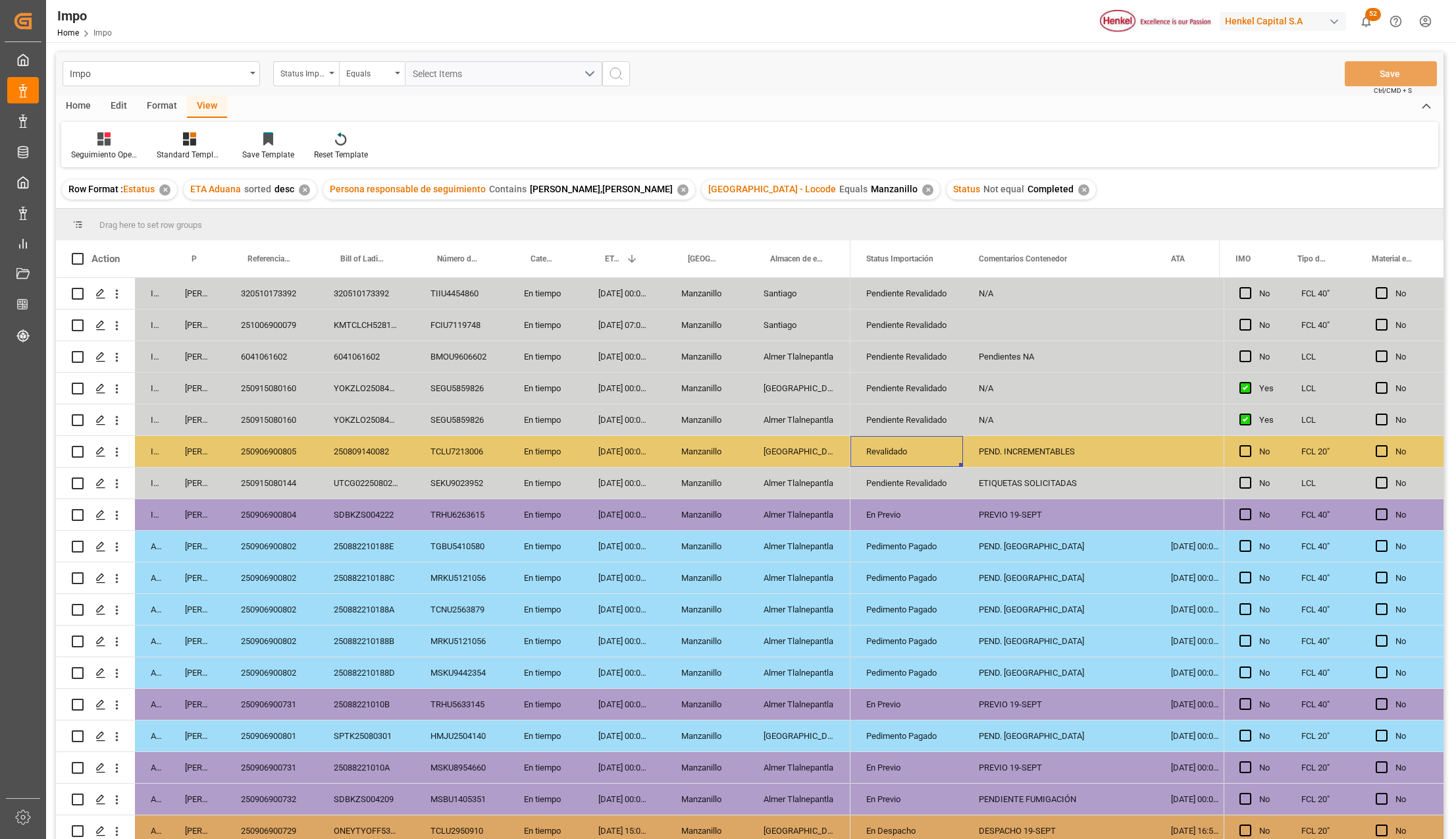
click at [274, 442] on div "250906900805" at bounding box center [271, 451] width 92 height 31
click at [613, 422] on div "20-09-2025 00:00:00" at bounding box center [624, 419] width 83 height 31
click at [464, 419] on div "SEGU5859826" at bounding box center [461, 419] width 93 height 31
click at [249, 418] on div "250915080160" at bounding box center [271, 419] width 92 height 31
click at [609, 421] on div "20-09-2025 00:00:00" at bounding box center [624, 419] width 83 height 31
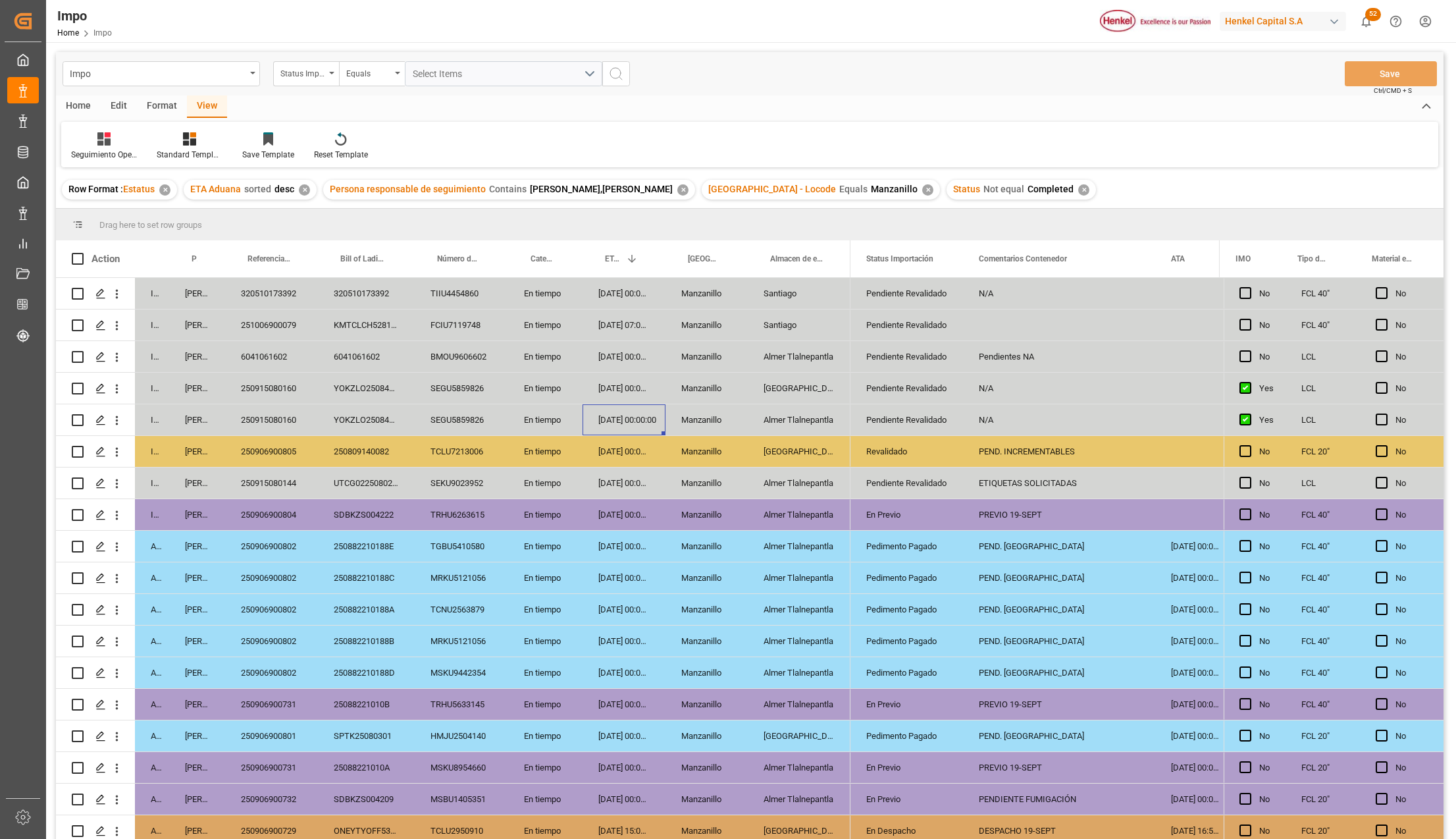
click at [609, 388] on div "20-09-2025 00:00:00" at bounding box center [624, 388] width 83 height 31
click at [265, 387] on div "250915080160" at bounding box center [271, 388] width 92 height 31
click at [787, 393] on div "[GEOGRAPHIC_DATA]" at bounding box center [798, 388] width 103 height 31
click at [792, 427] on div "Almer Tlalnepantla" at bounding box center [798, 419] width 103 height 31
click at [786, 354] on div "Almer Tlalnepantla" at bounding box center [798, 356] width 103 height 31
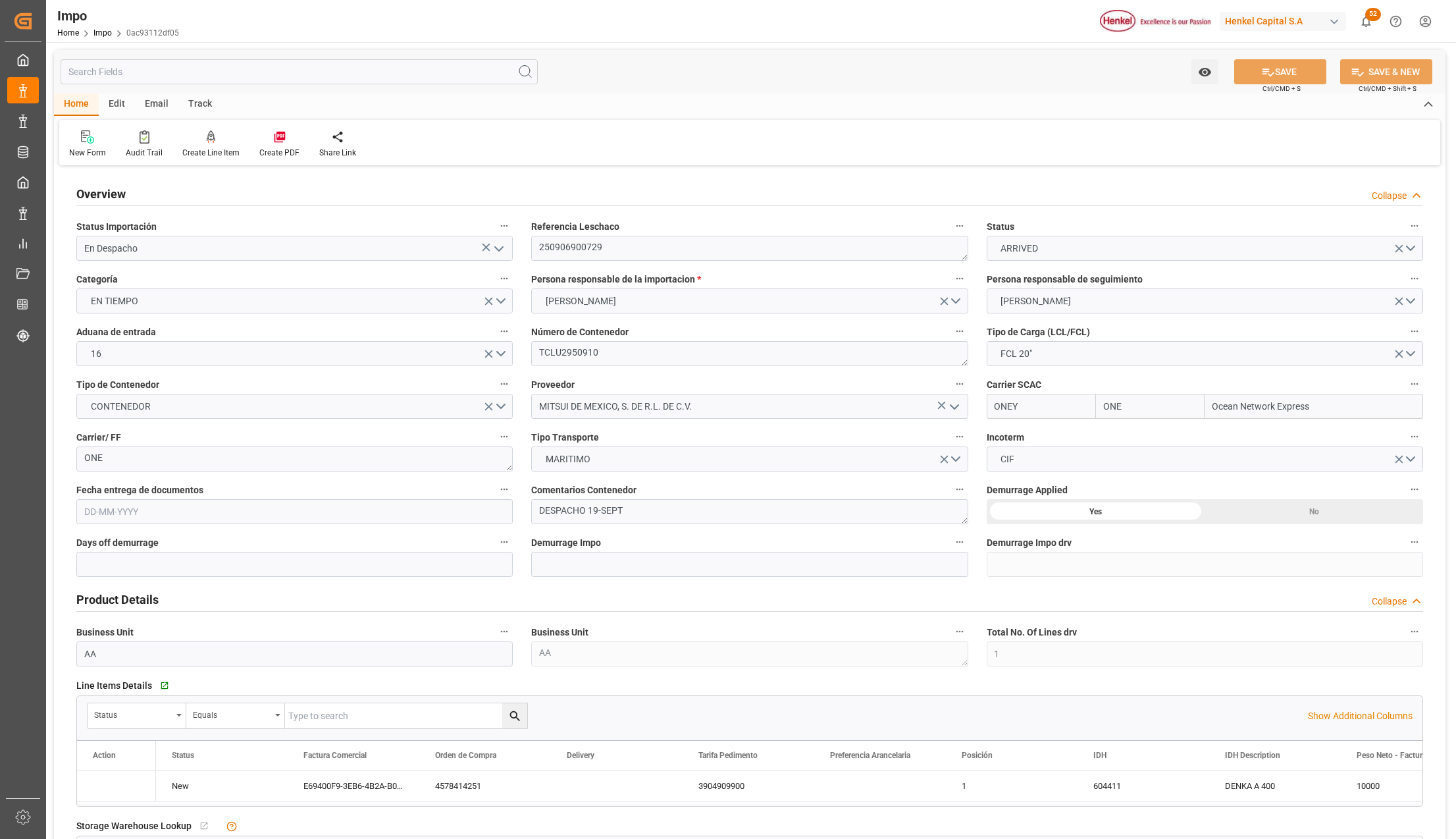
type input "ONE"
type input "Ocean Network Express"
type input "1"
type input "14.85"
type input "10"
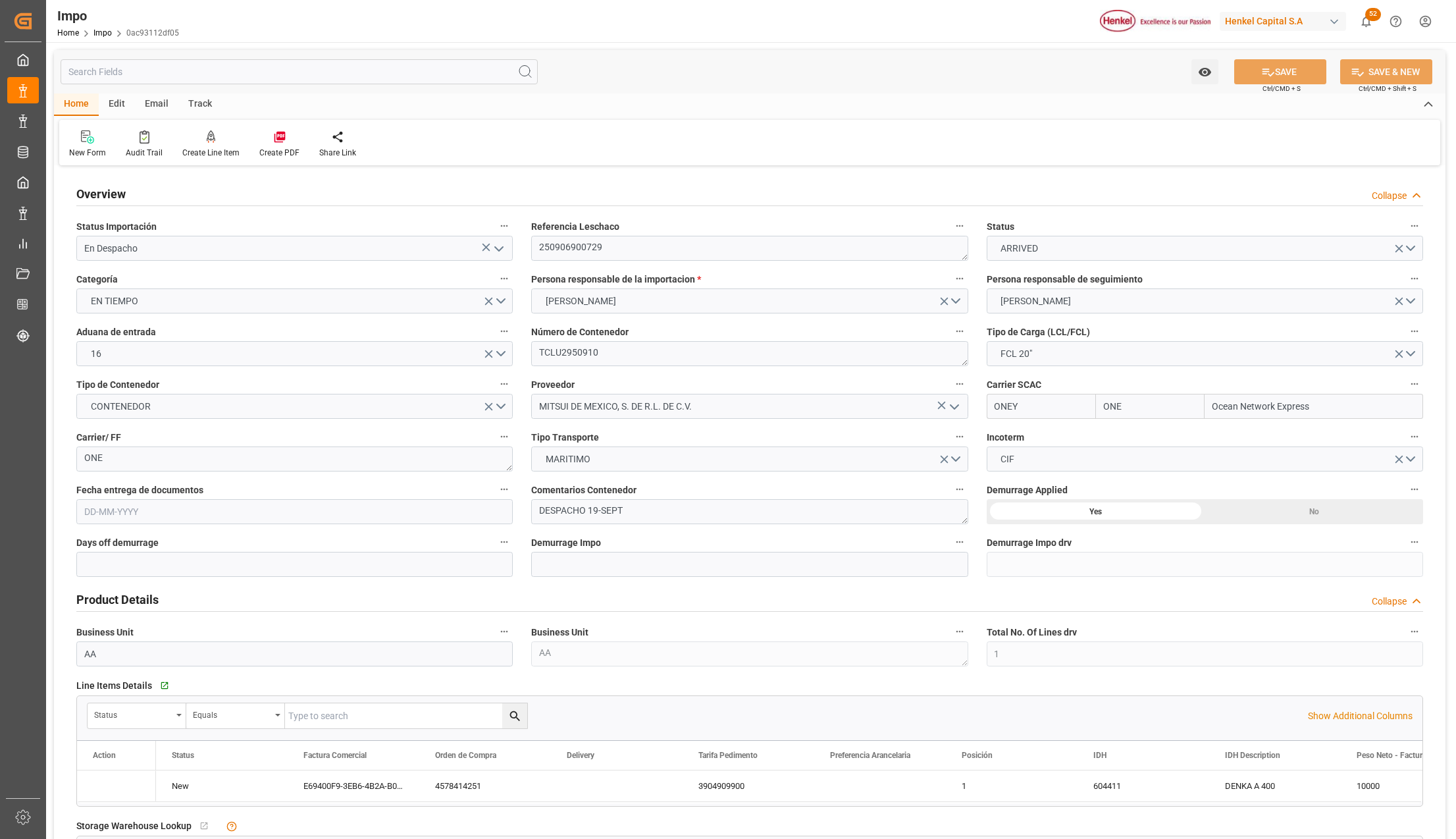
type input "[DATE]"
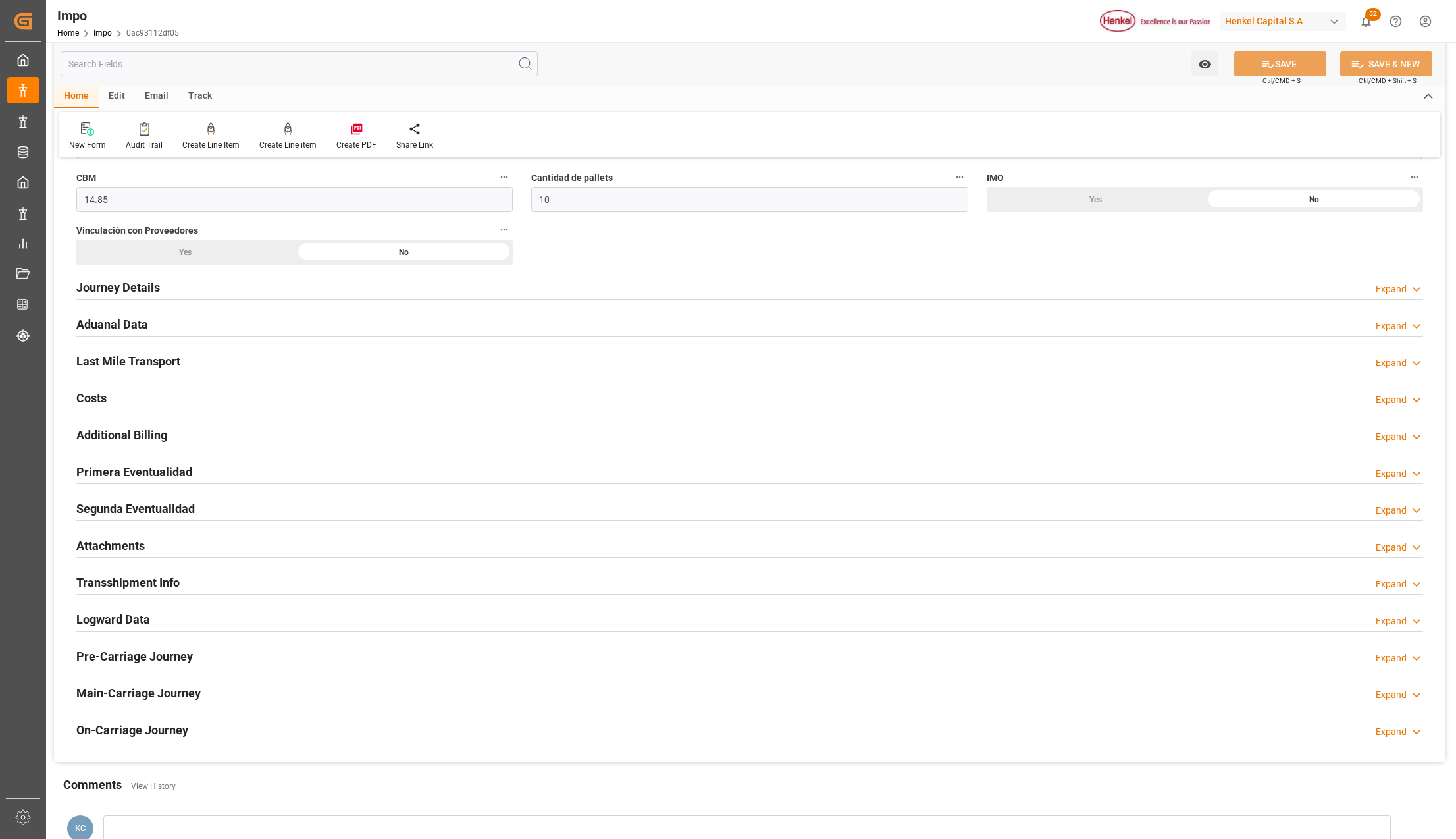
scroll to position [790, 0]
click at [119, 467] on h2 "Primera Eventualidad" at bounding box center [134, 469] width 116 height 18
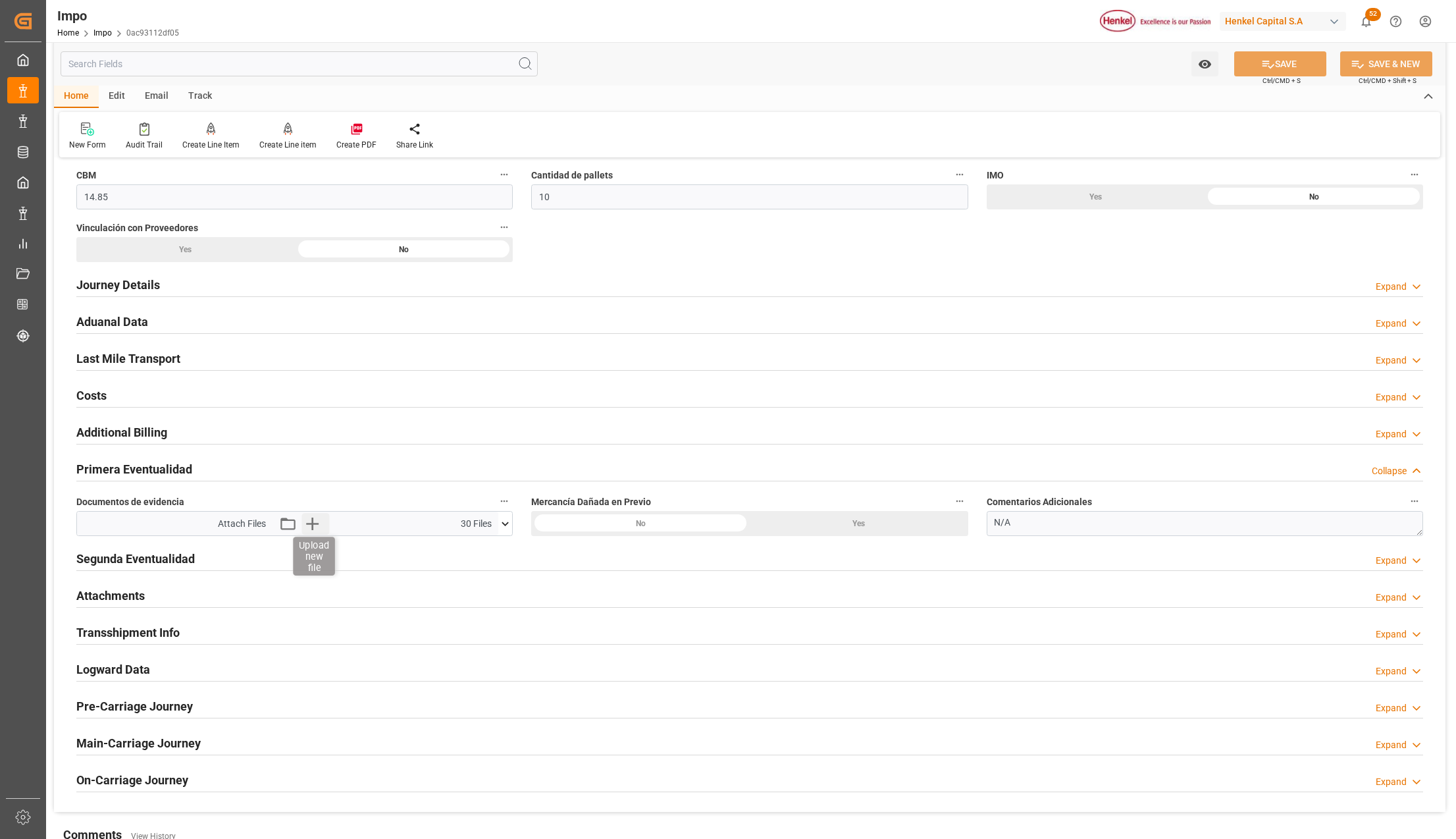
click at [312, 523] on icon "button" at bounding box center [312, 524] width 12 height 12
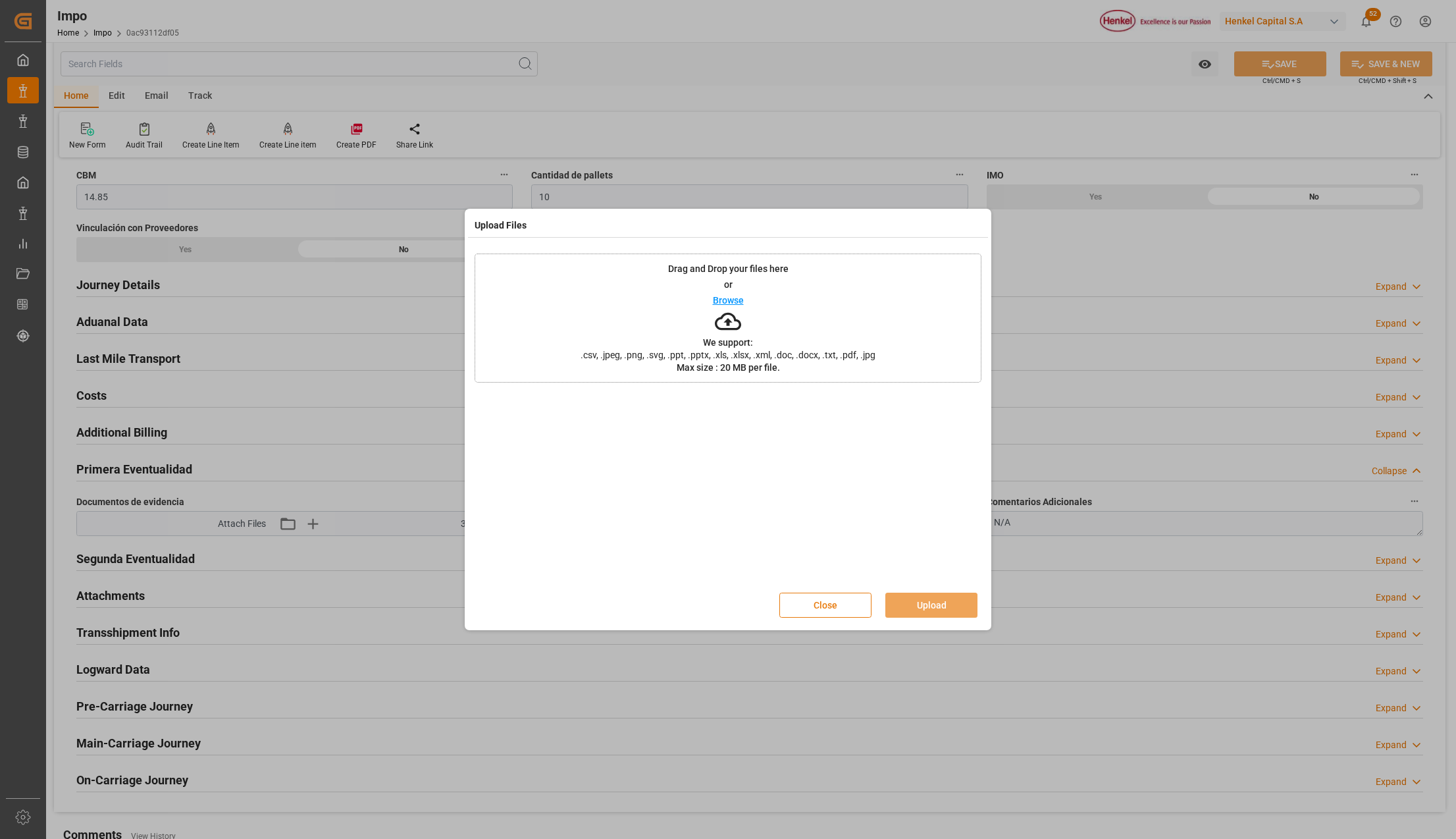
click at [832, 604] on button "Close" at bounding box center [825, 605] width 92 height 25
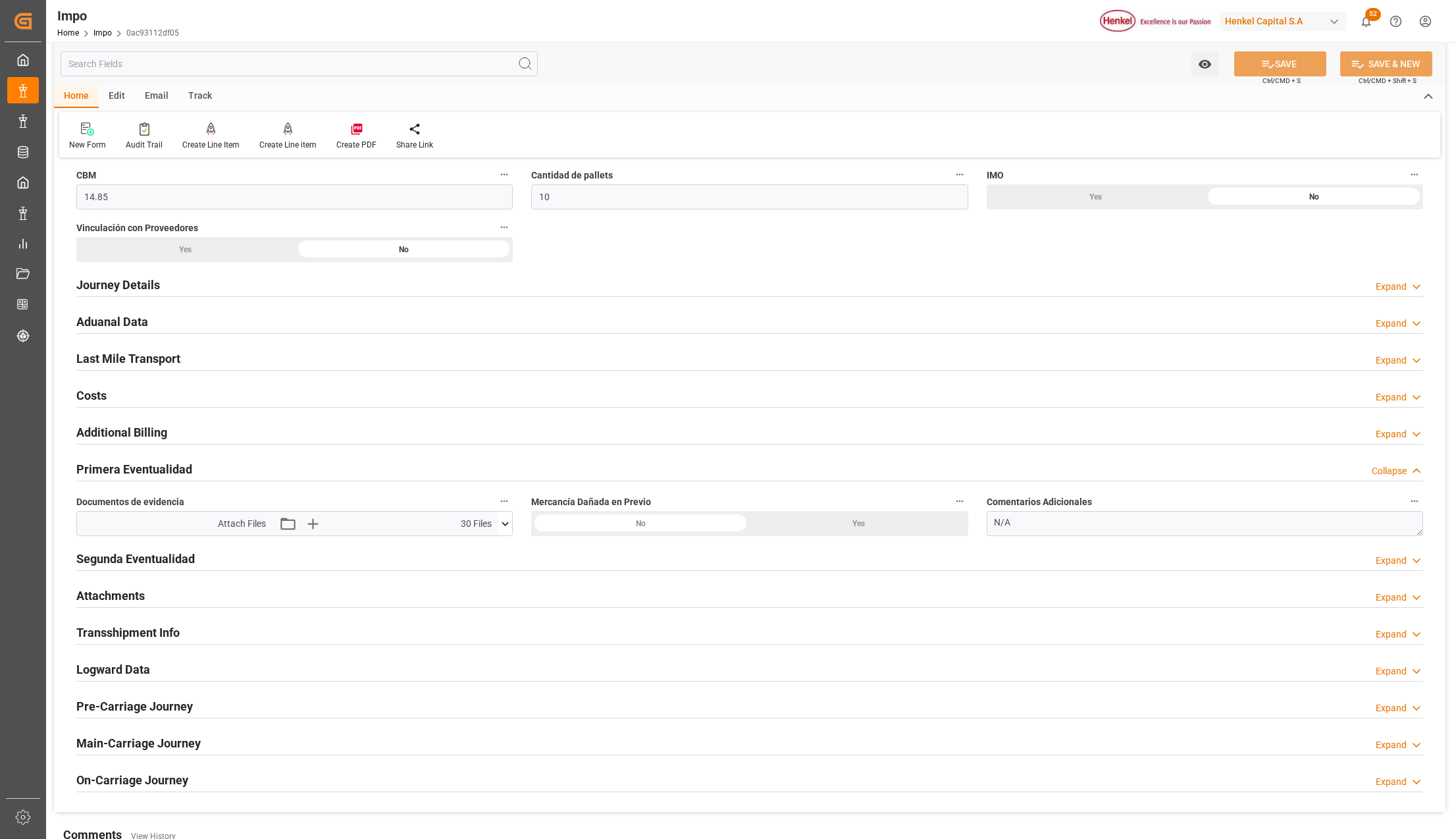
click at [501, 519] on button at bounding box center [505, 523] width 14 height 24
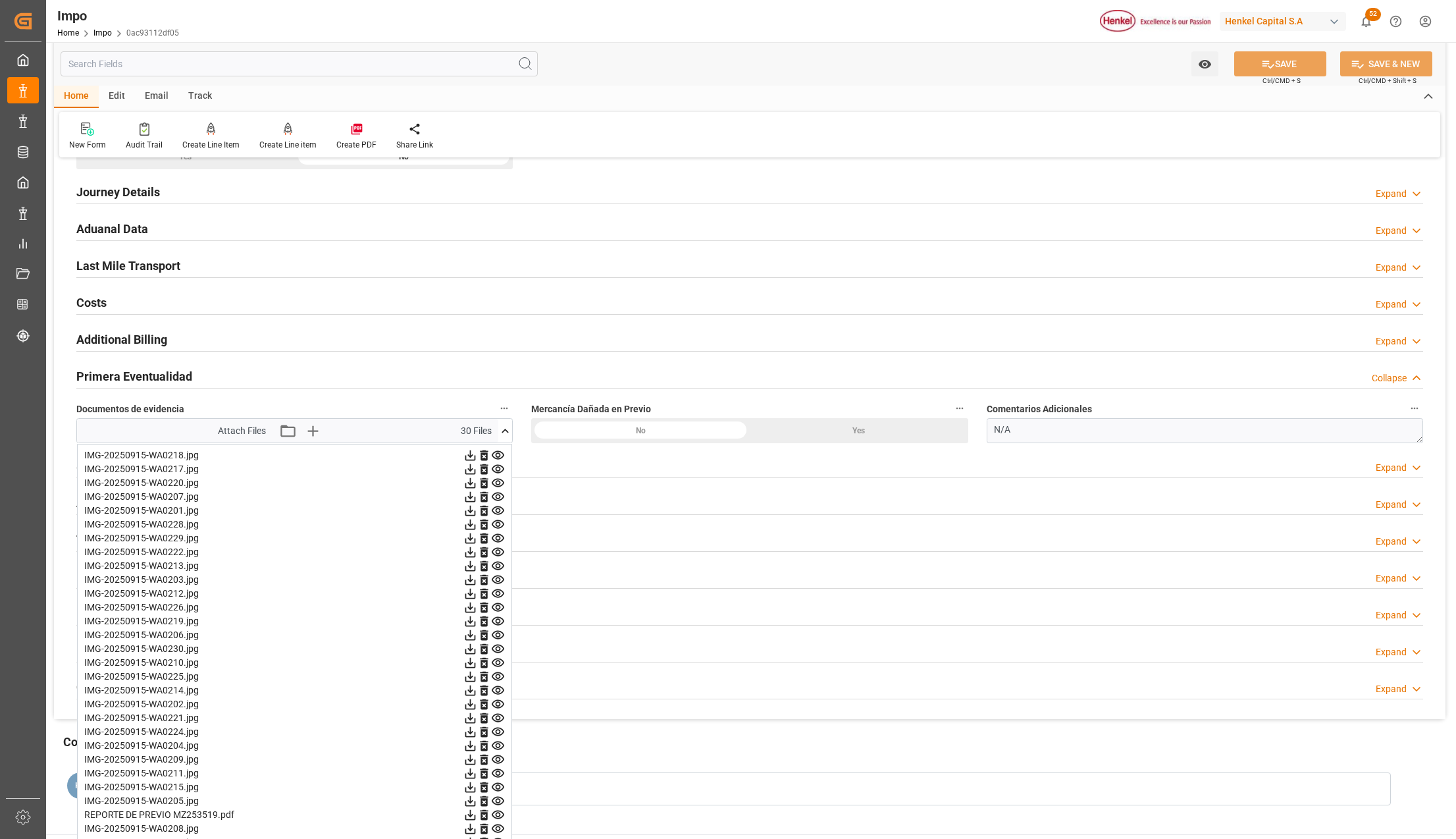
scroll to position [1033, 0]
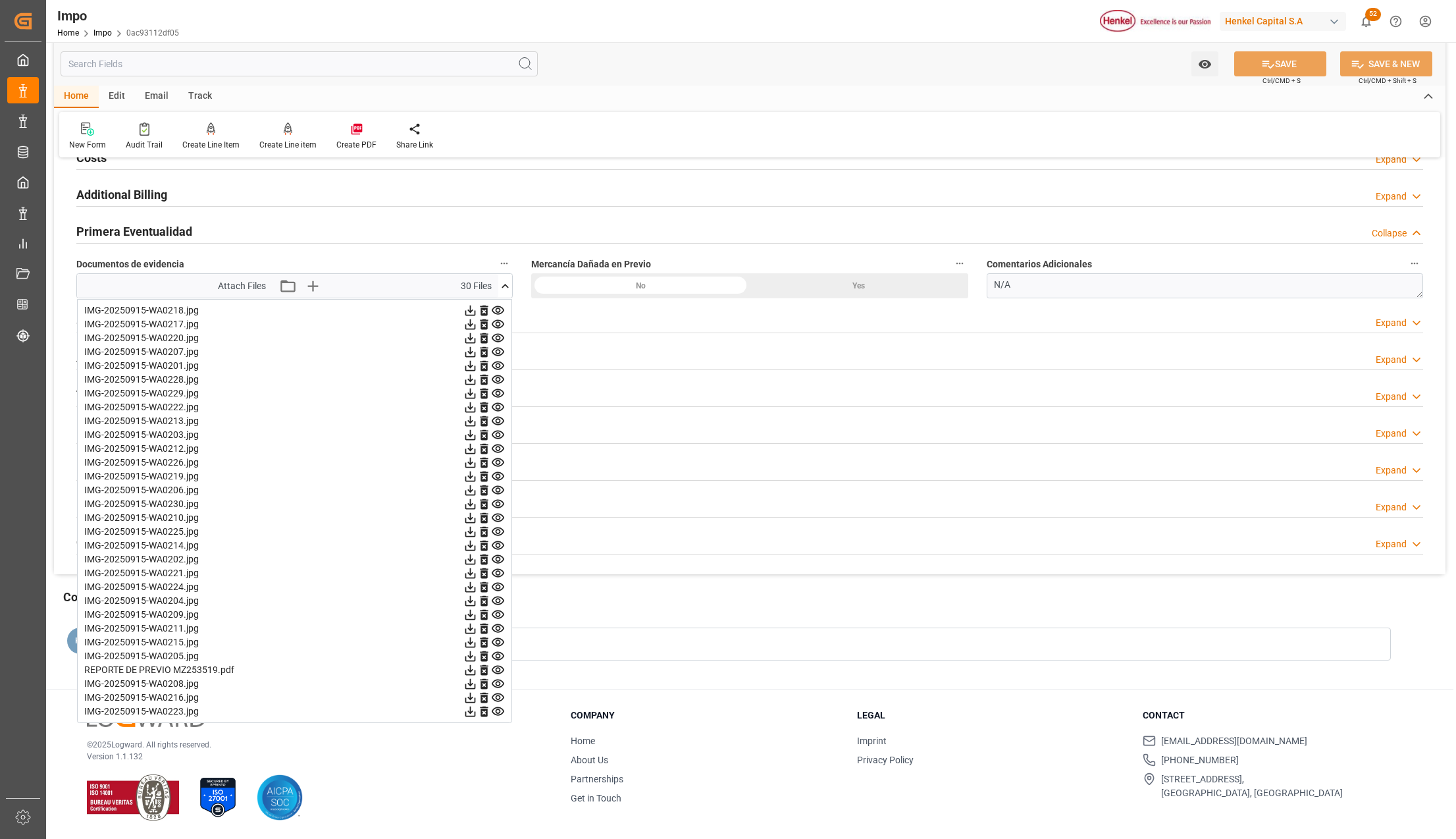
click at [614, 312] on div "Segunda Eventualidad Expand" at bounding box center [749, 320] width 1347 height 25
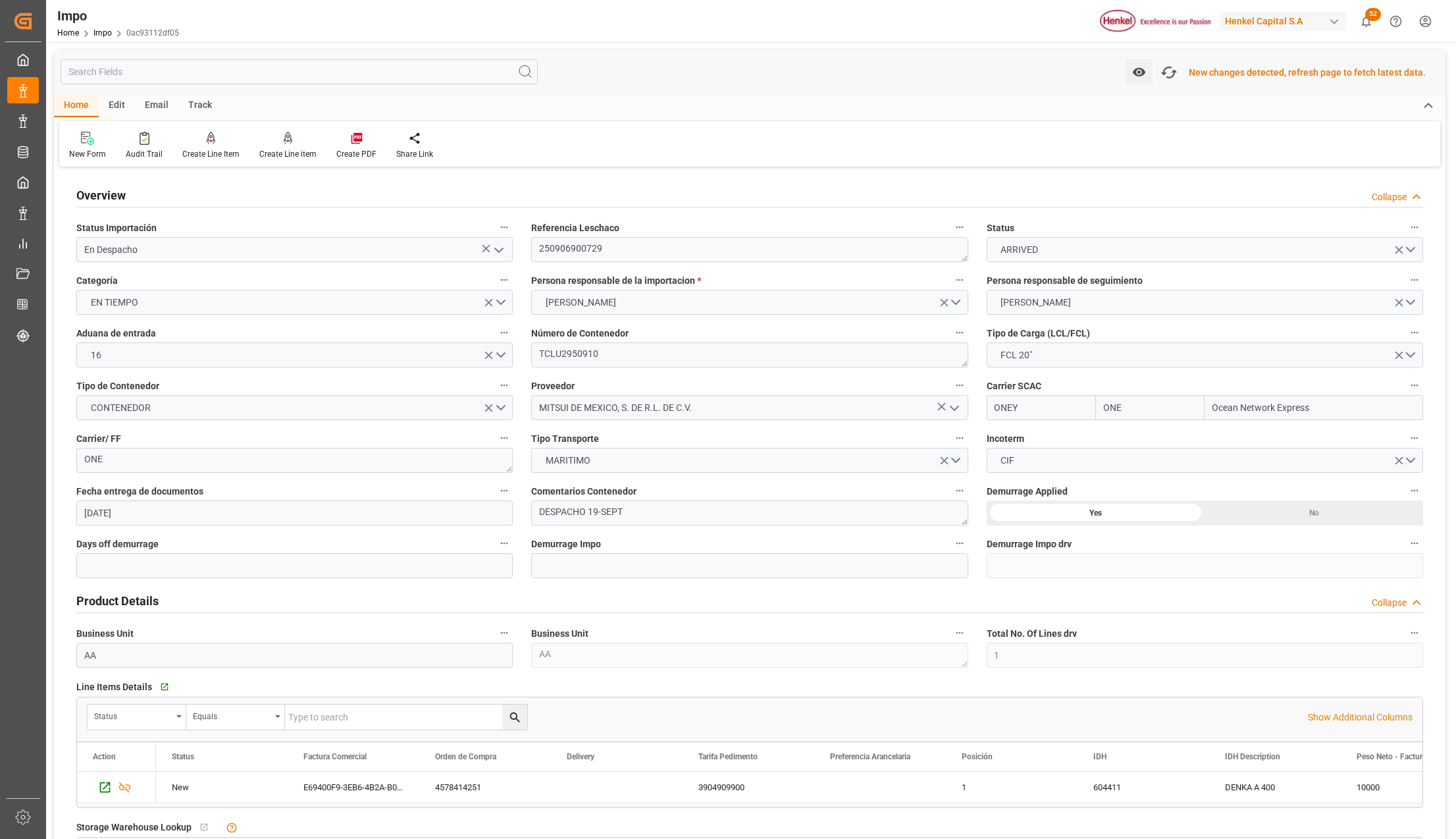
scroll to position [1034, 0]
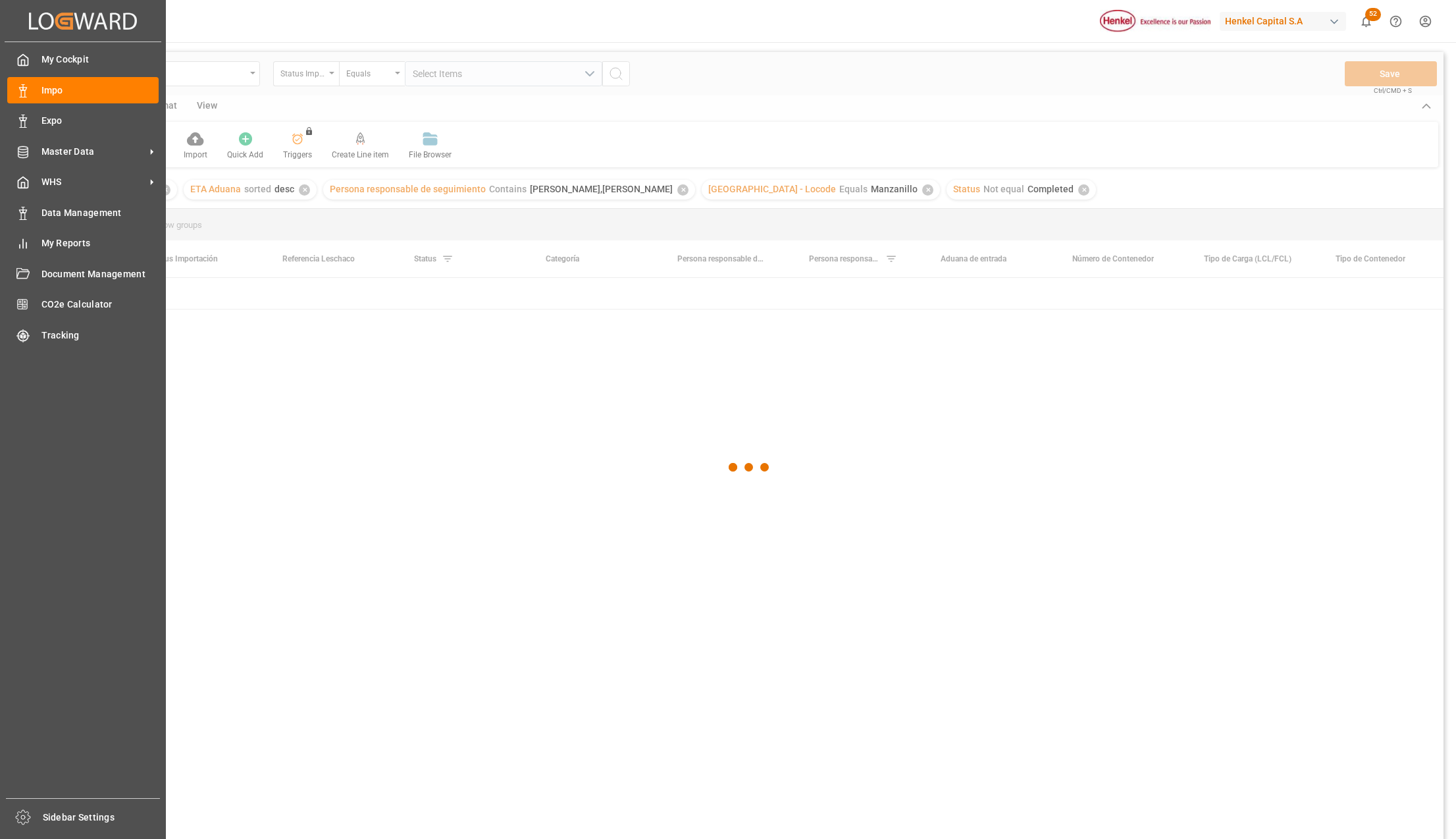
drag, startPoint x: 61, startPoint y: 92, endPoint x: 165, endPoint y: 125, distance: 109.1
click at [61, 92] on span "Impo" at bounding box center [100, 91] width 118 height 14
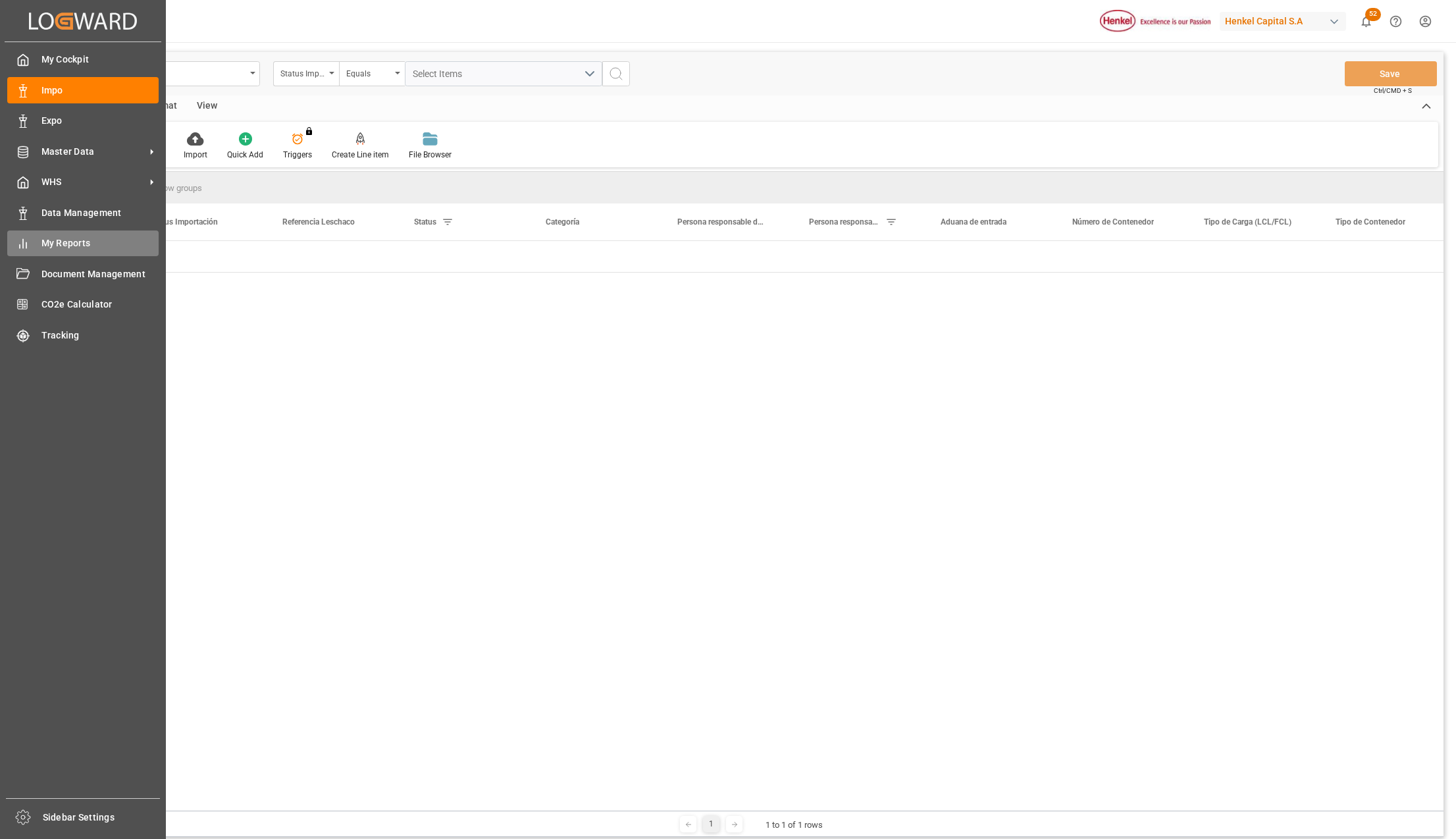
click at [80, 242] on span "My Reports" at bounding box center [100, 243] width 118 height 14
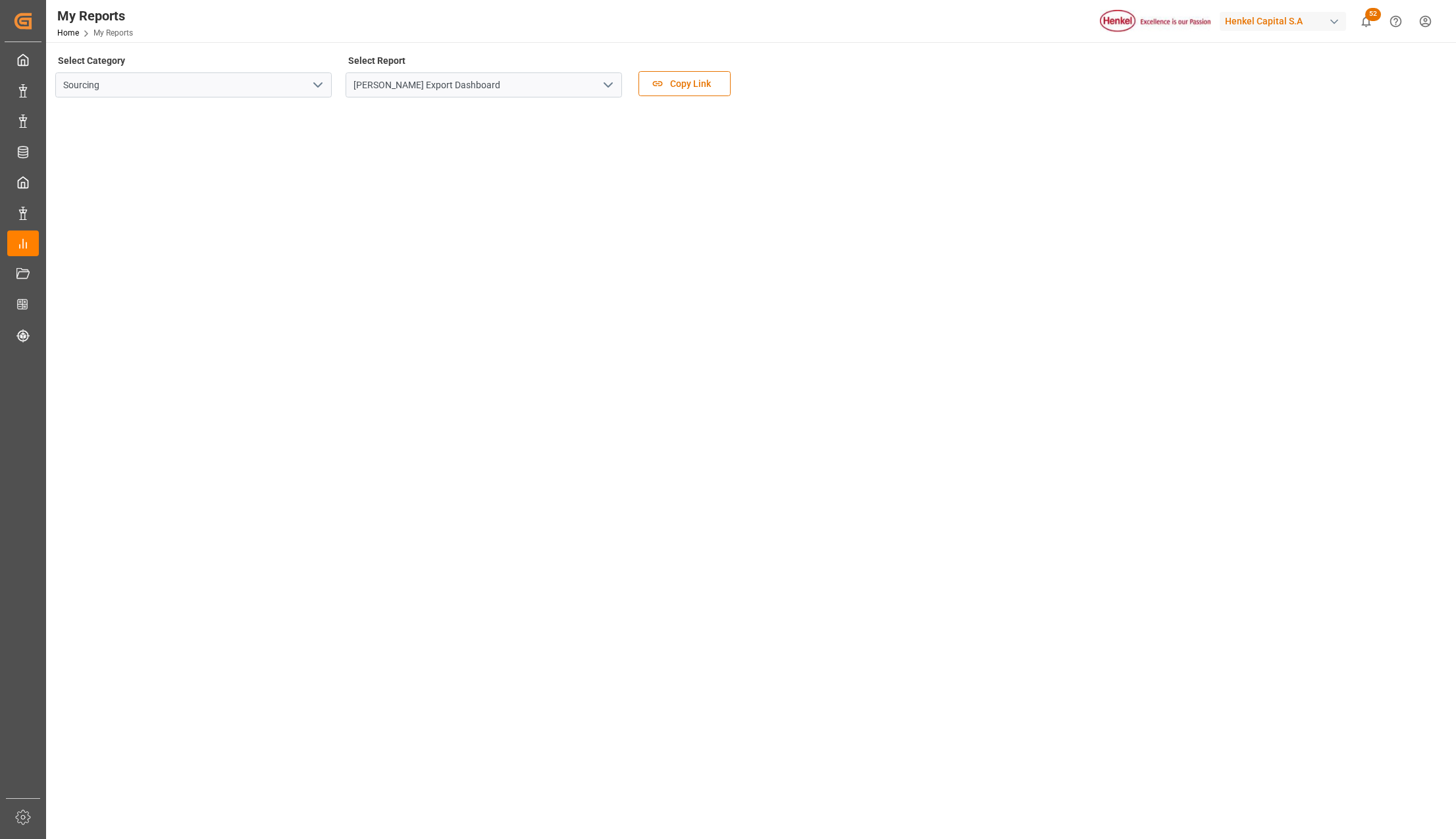
click at [598, 87] on button "open menu" at bounding box center [607, 85] width 20 height 20
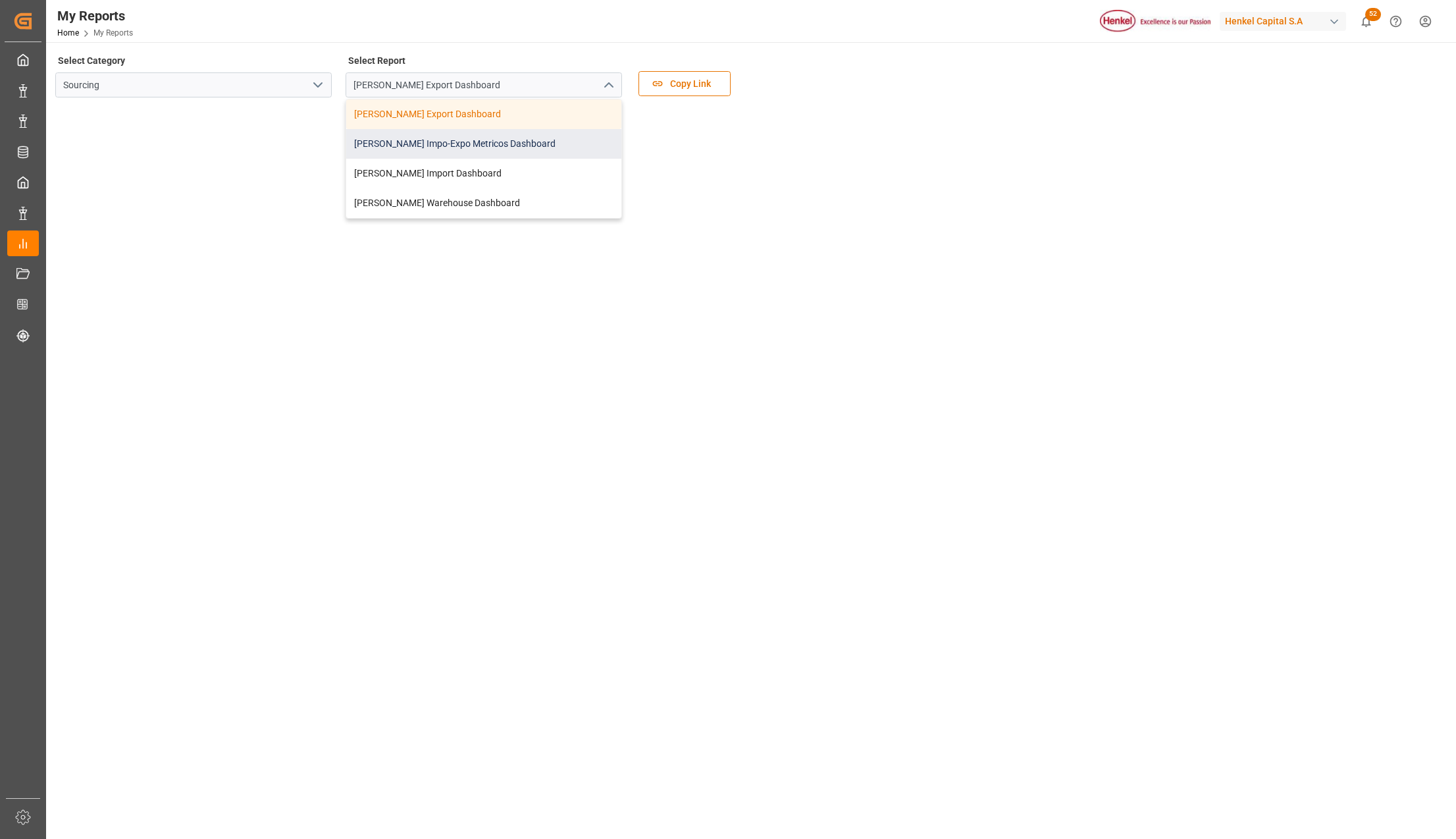
click at [385, 148] on div "[PERSON_NAME] Impo-Expo Metricos Dashboard" at bounding box center [484, 144] width 275 height 30
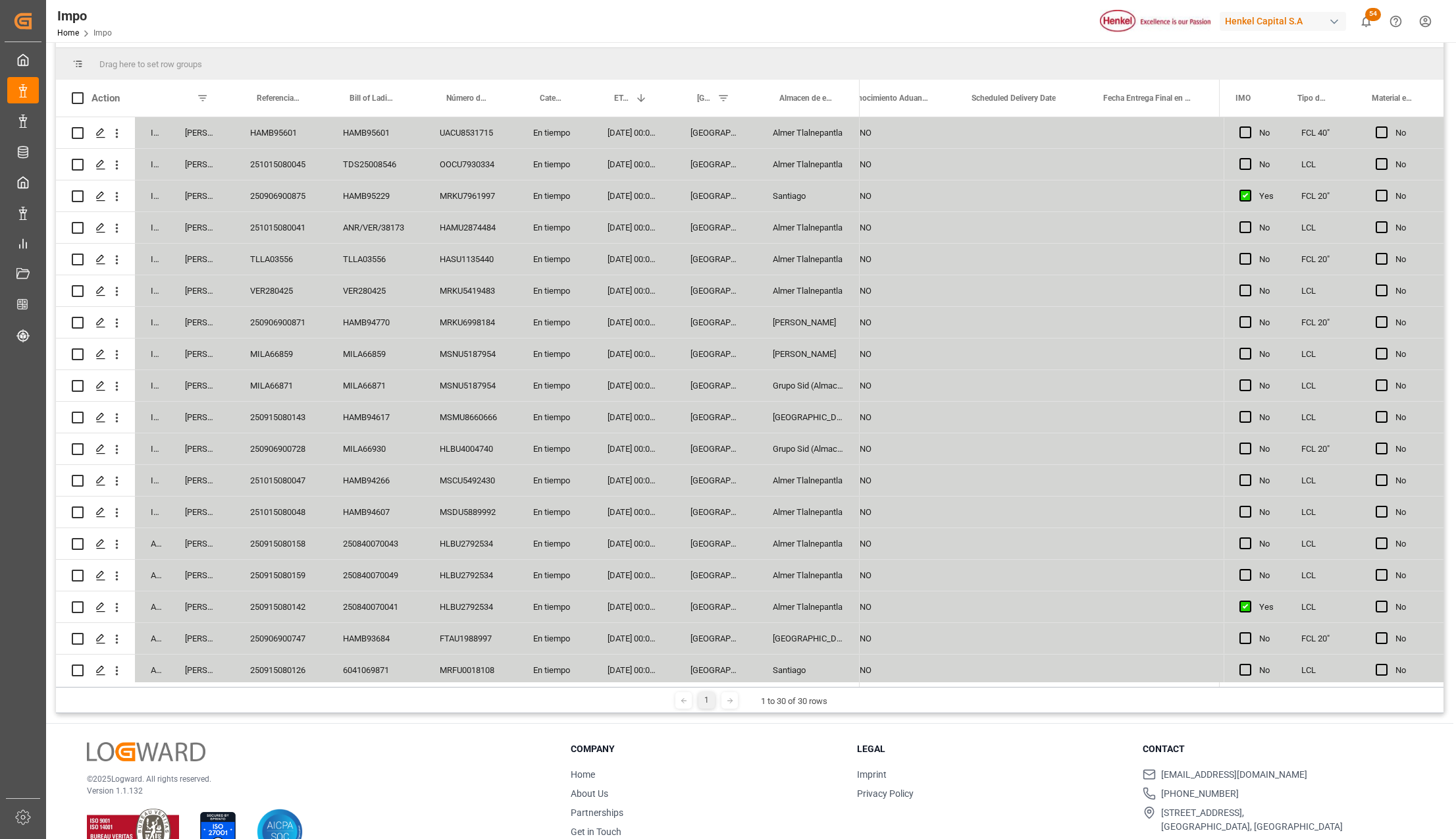
scroll to position [19, 0]
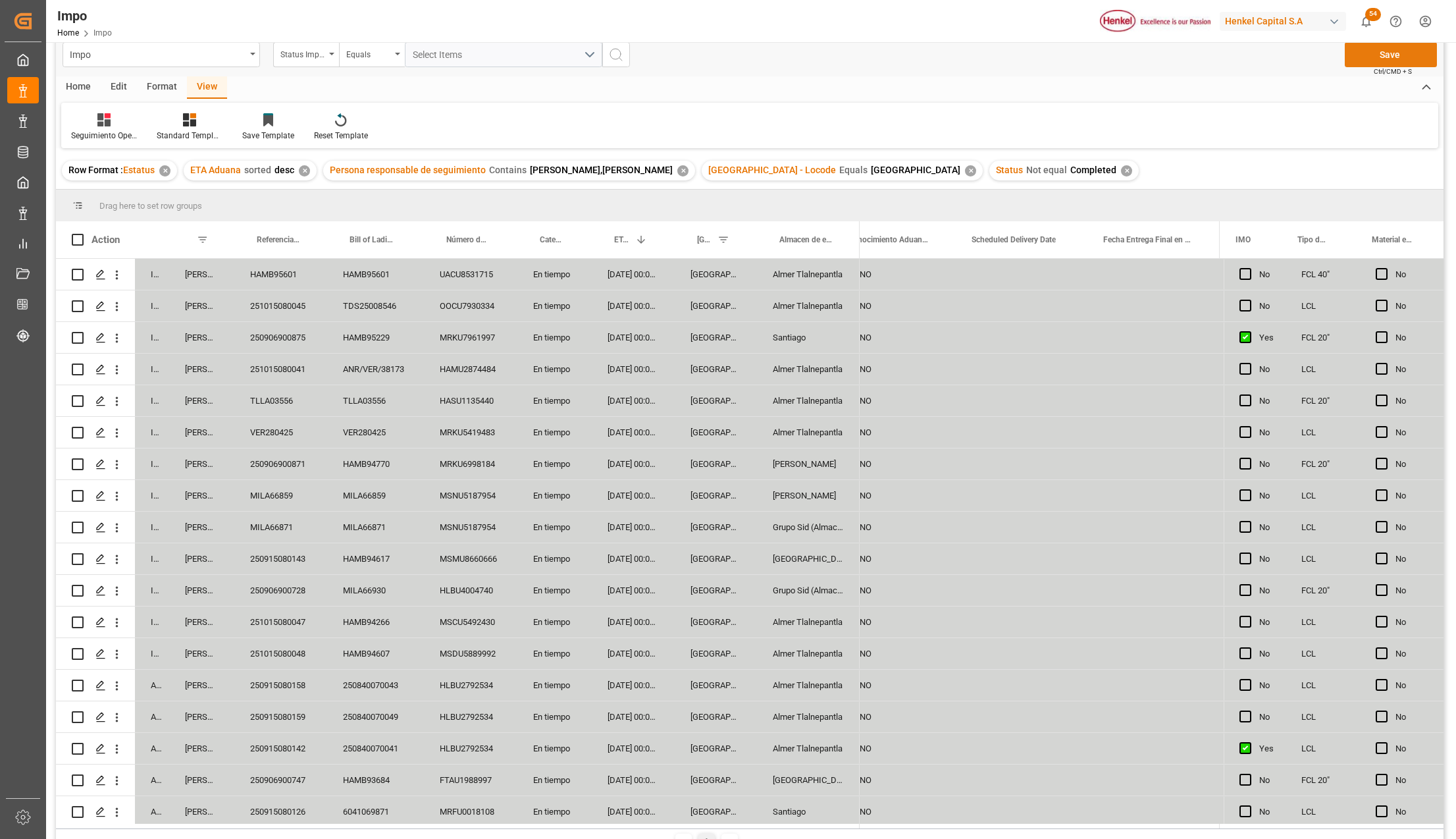
click at [1396, 48] on button "Save" at bounding box center [1390, 54] width 92 height 25
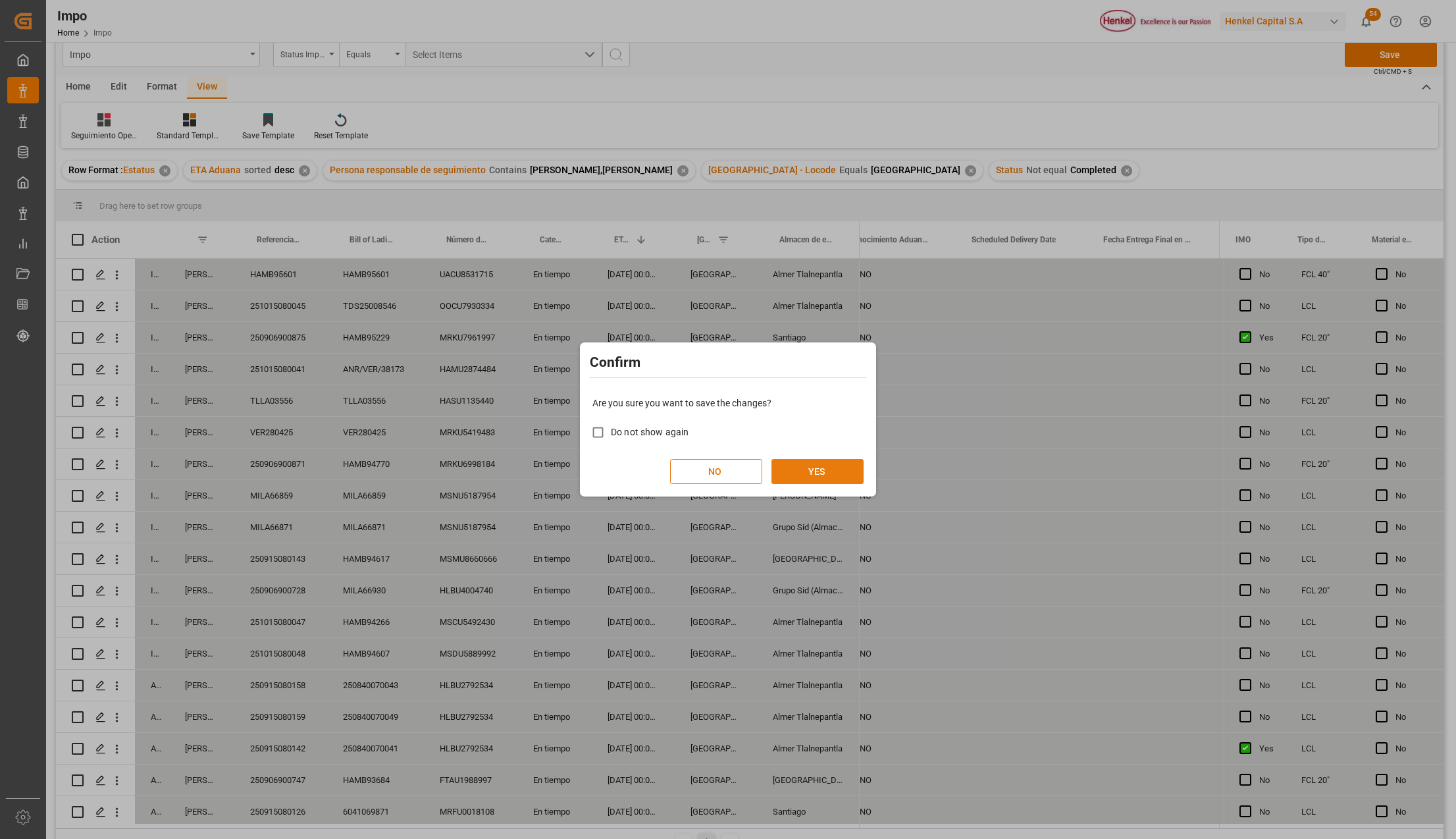
click at [798, 464] on button "YES" at bounding box center [817, 472] width 92 height 25
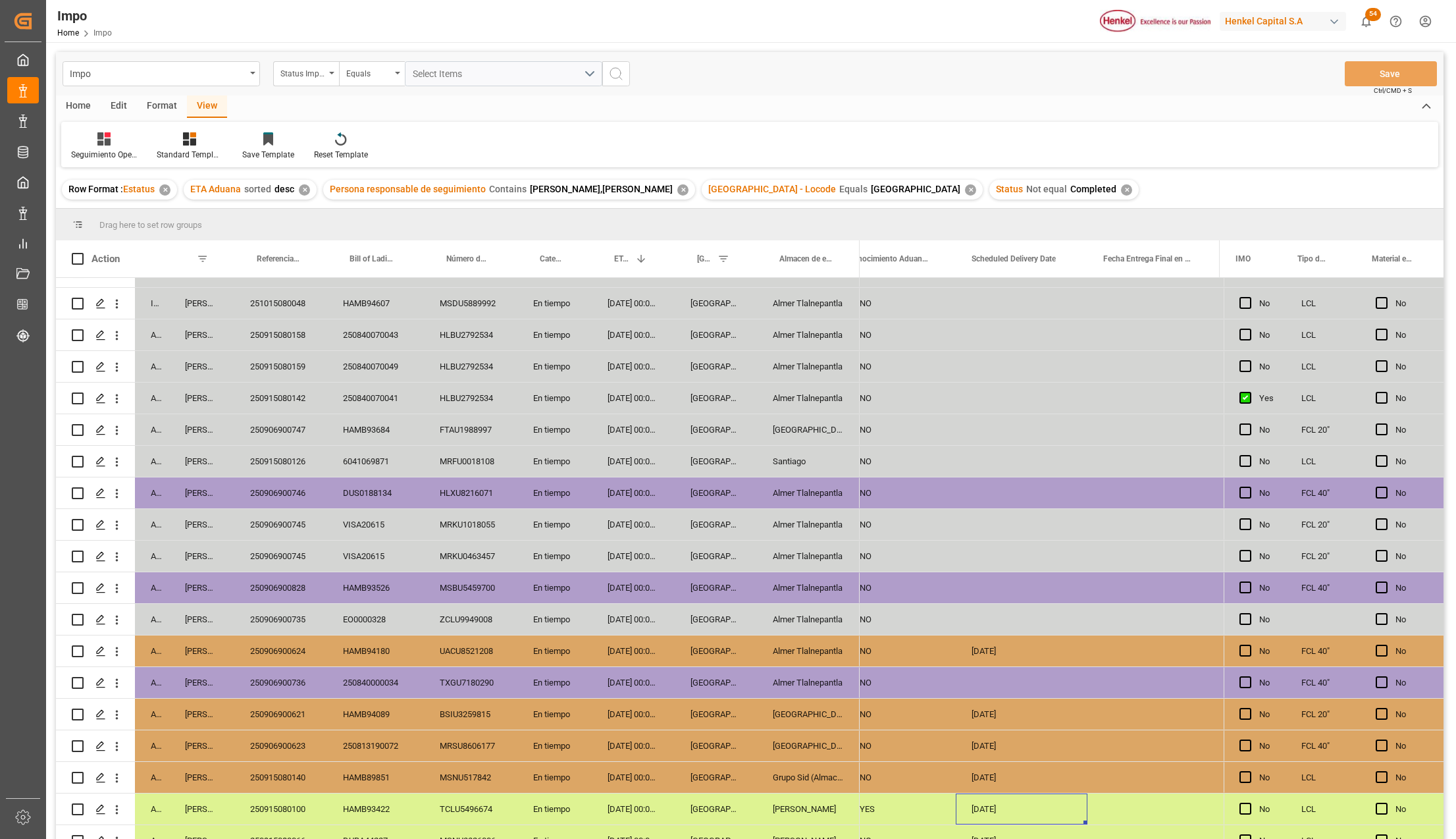
scroll to position [387, 0]
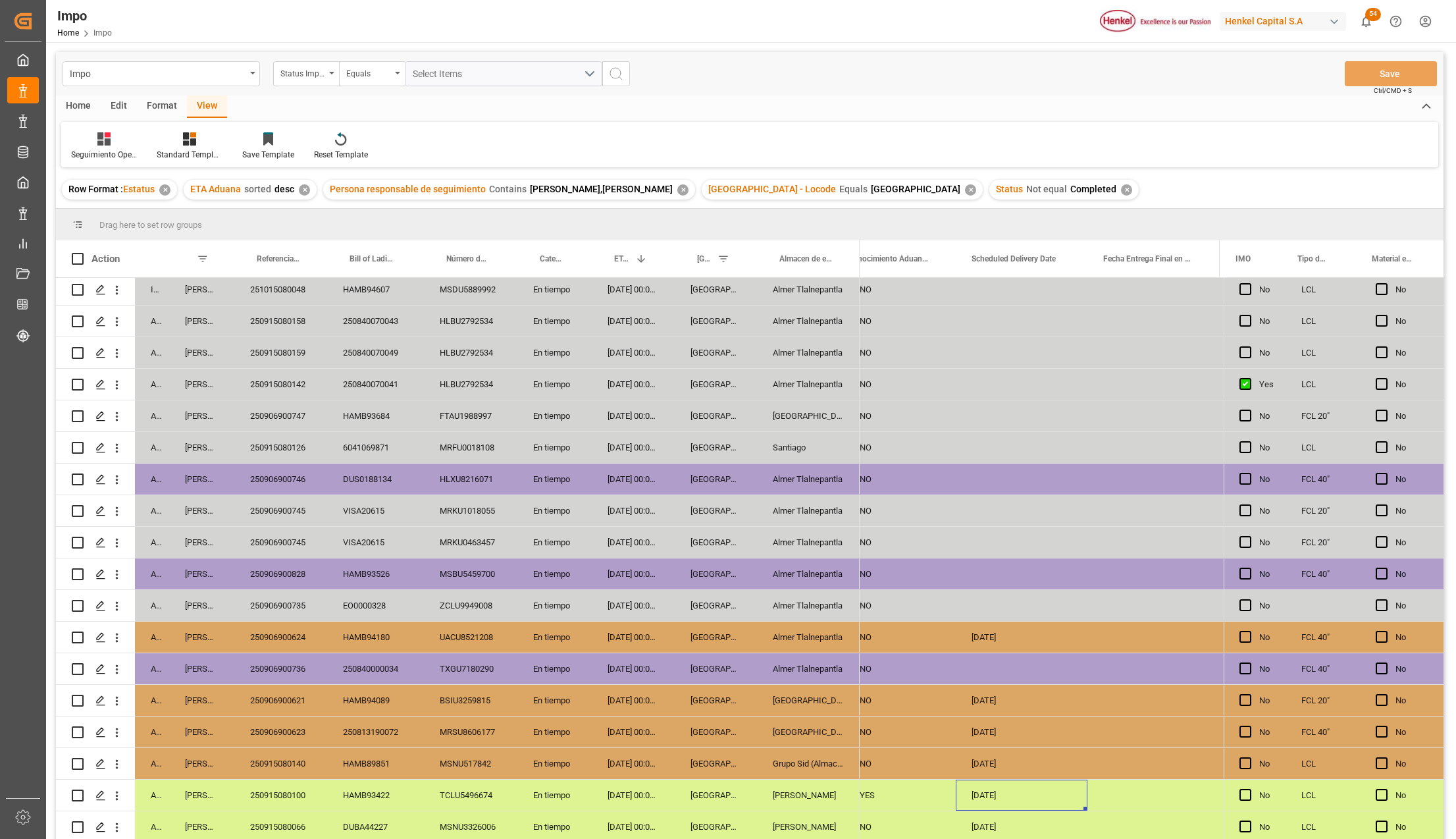
click at [493, 664] on div "TXGU7180290" at bounding box center [470, 668] width 93 height 31
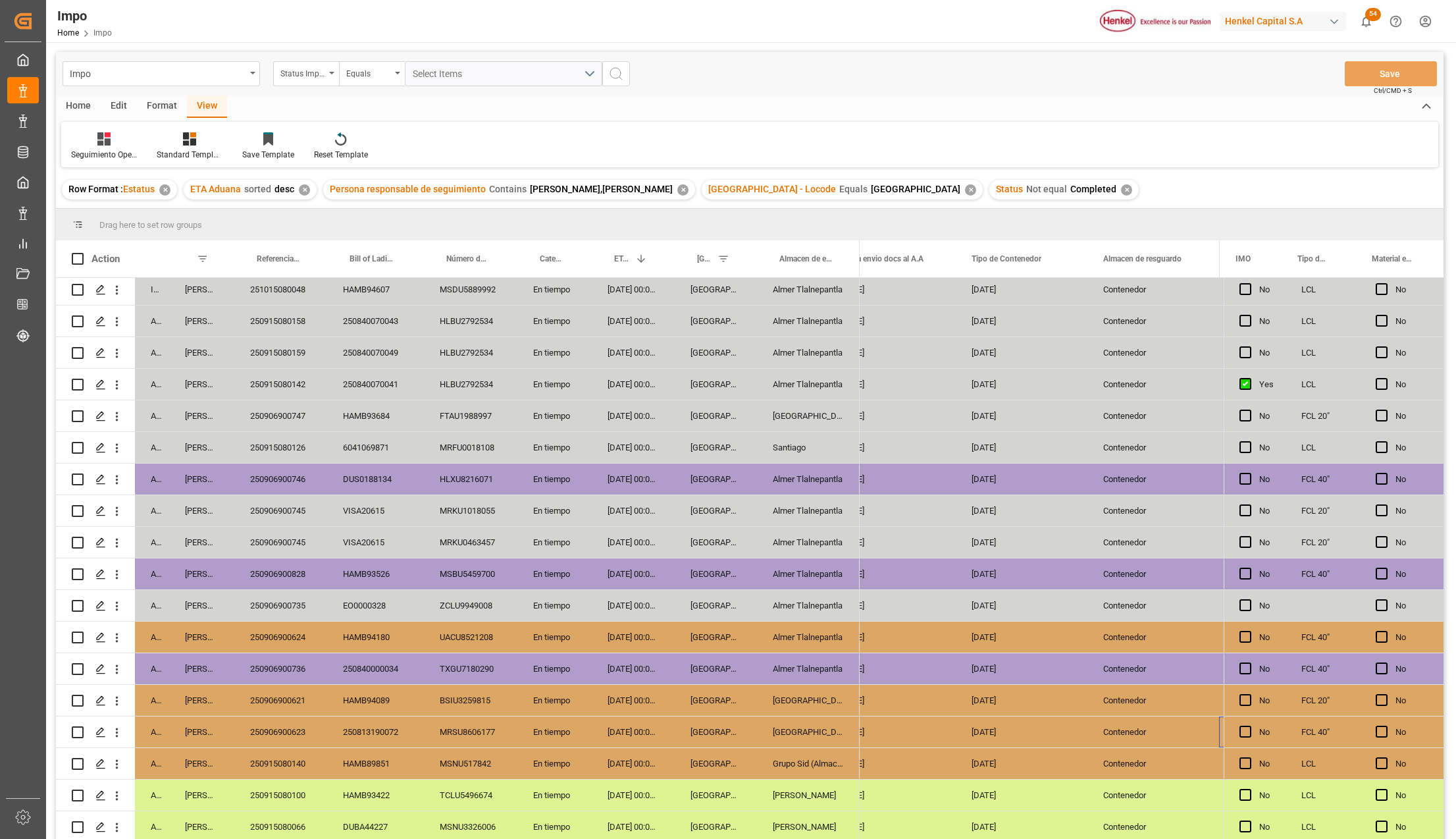
scroll to position [0, 0]
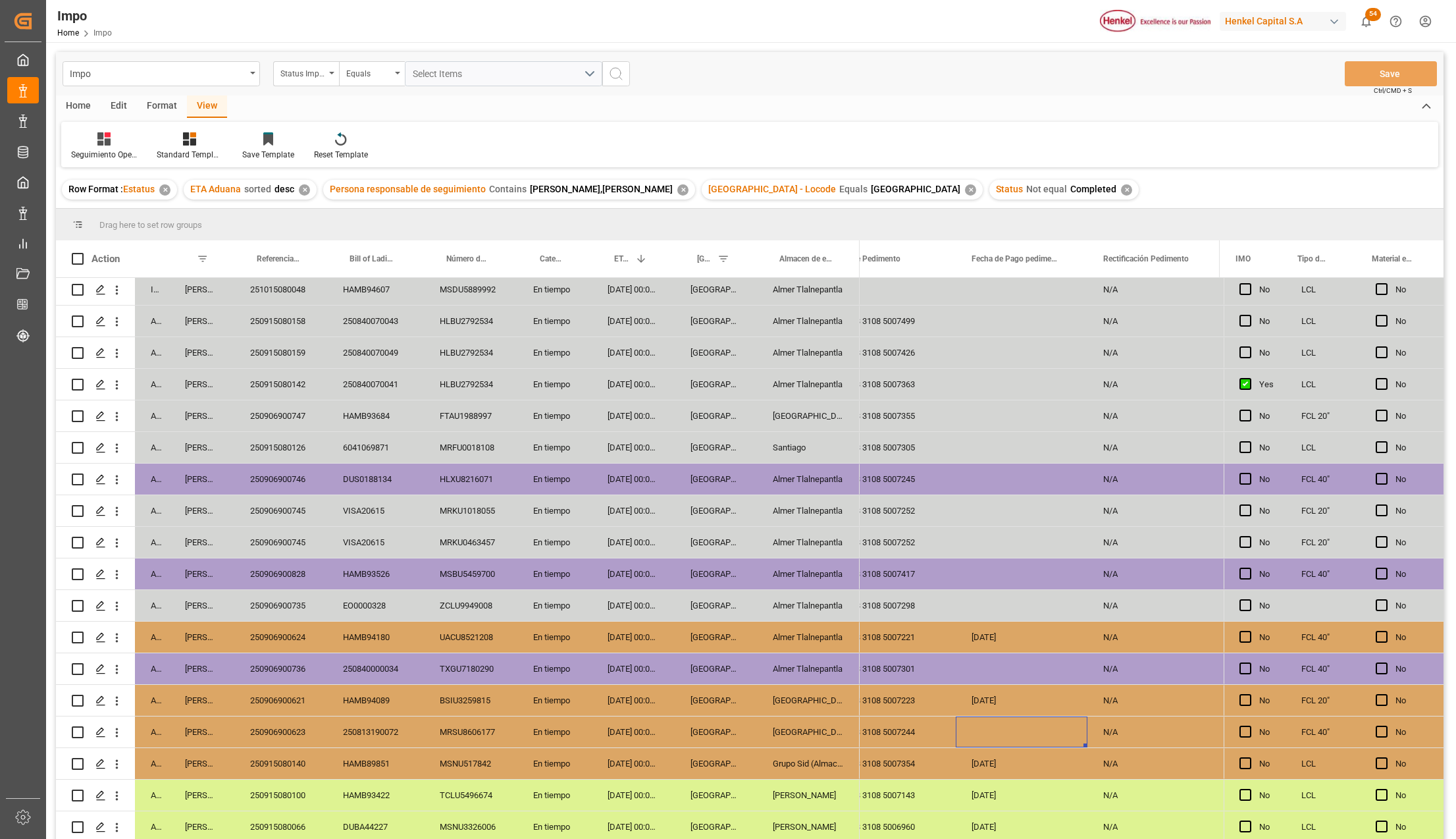
click at [990, 759] on div "[DATE]" at bounding box center [1021, 763] width 132 height 31
click at [1002, 730] on div "Press SPACE to select this row." at bounding box center [1021, 731] width 132 height 31
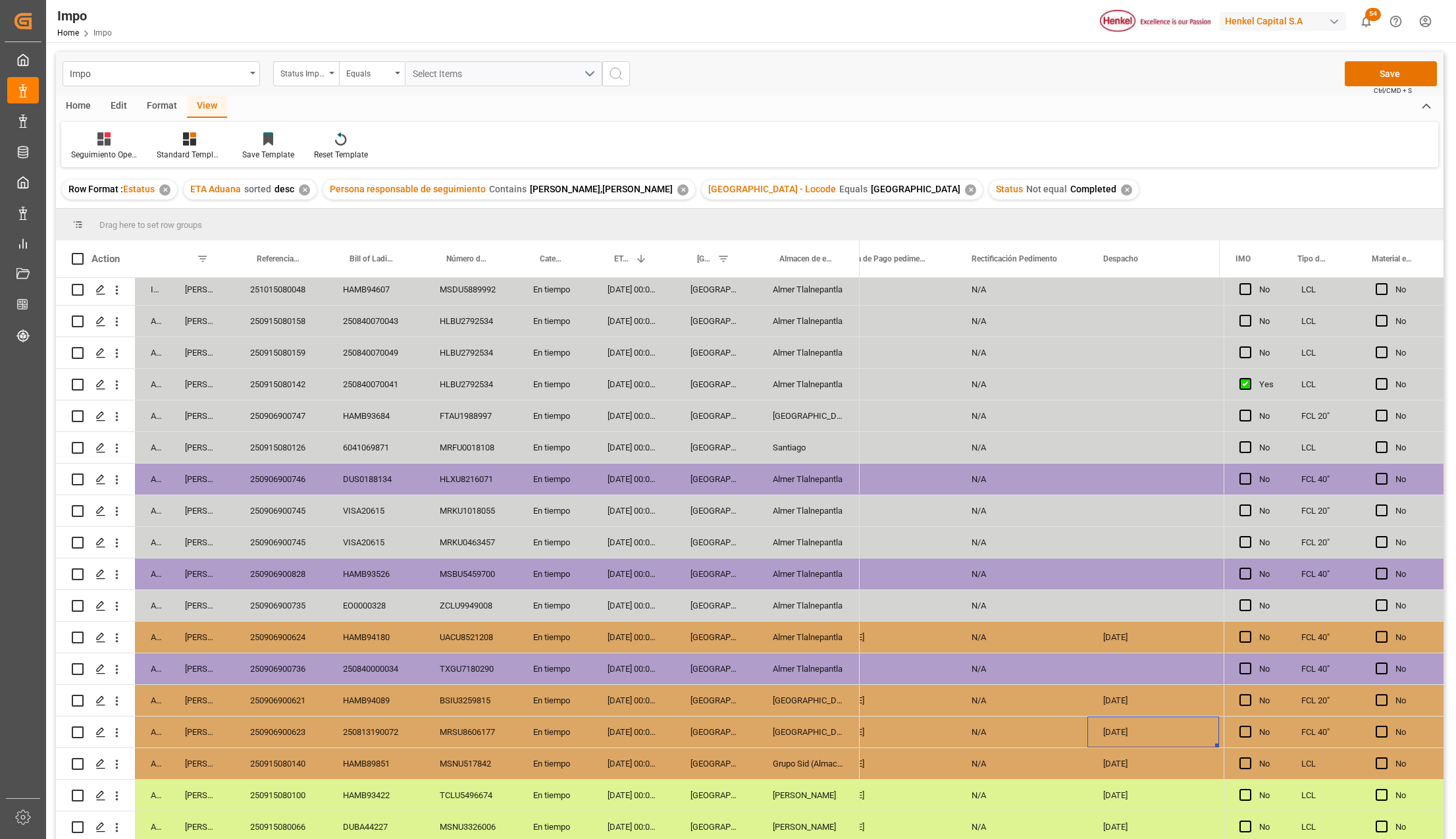
click at [1113, 730] on div "[DATE]" at bounding box center [1153, 731] width 132 height 31
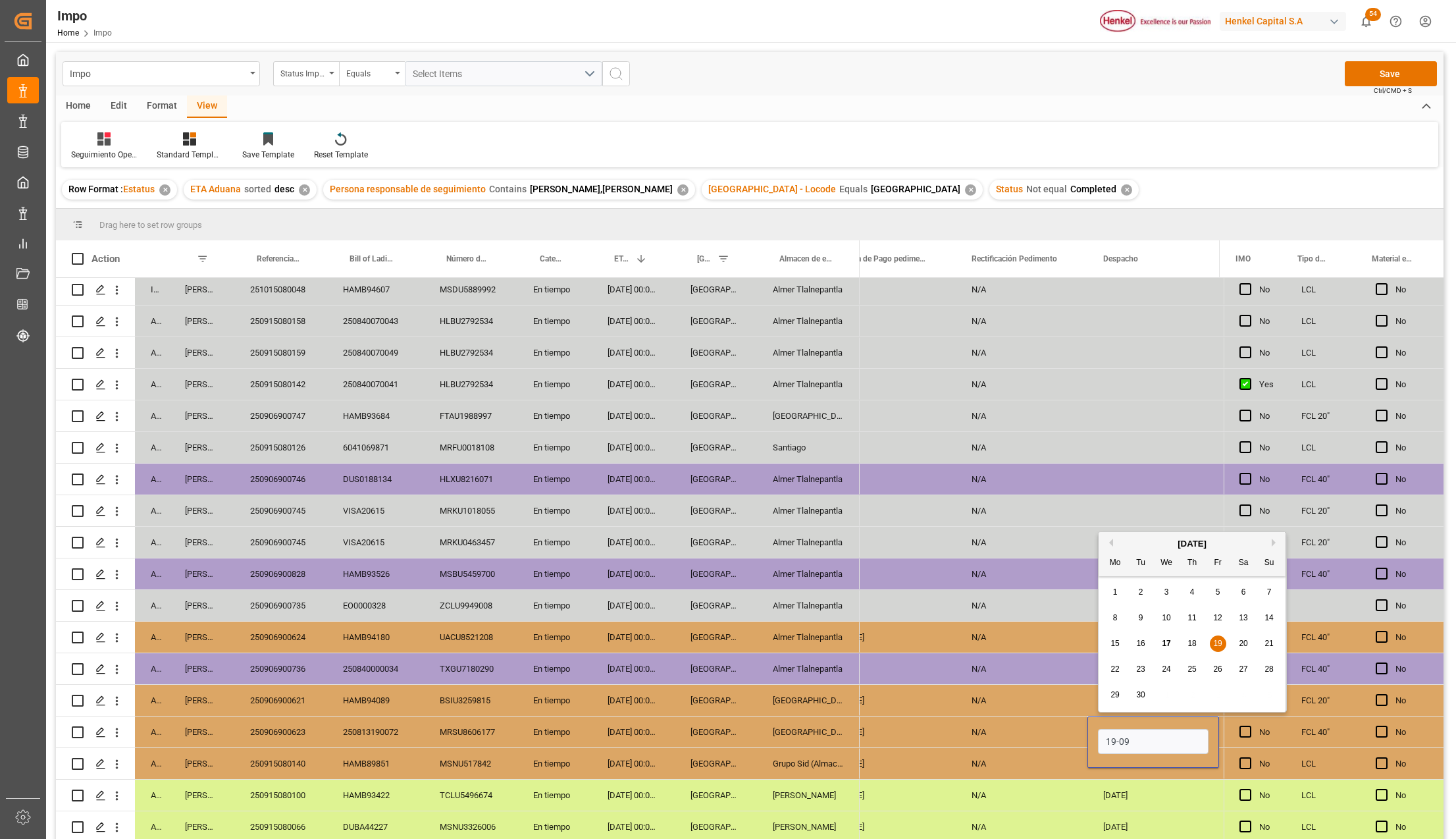
type input "[DATE]"
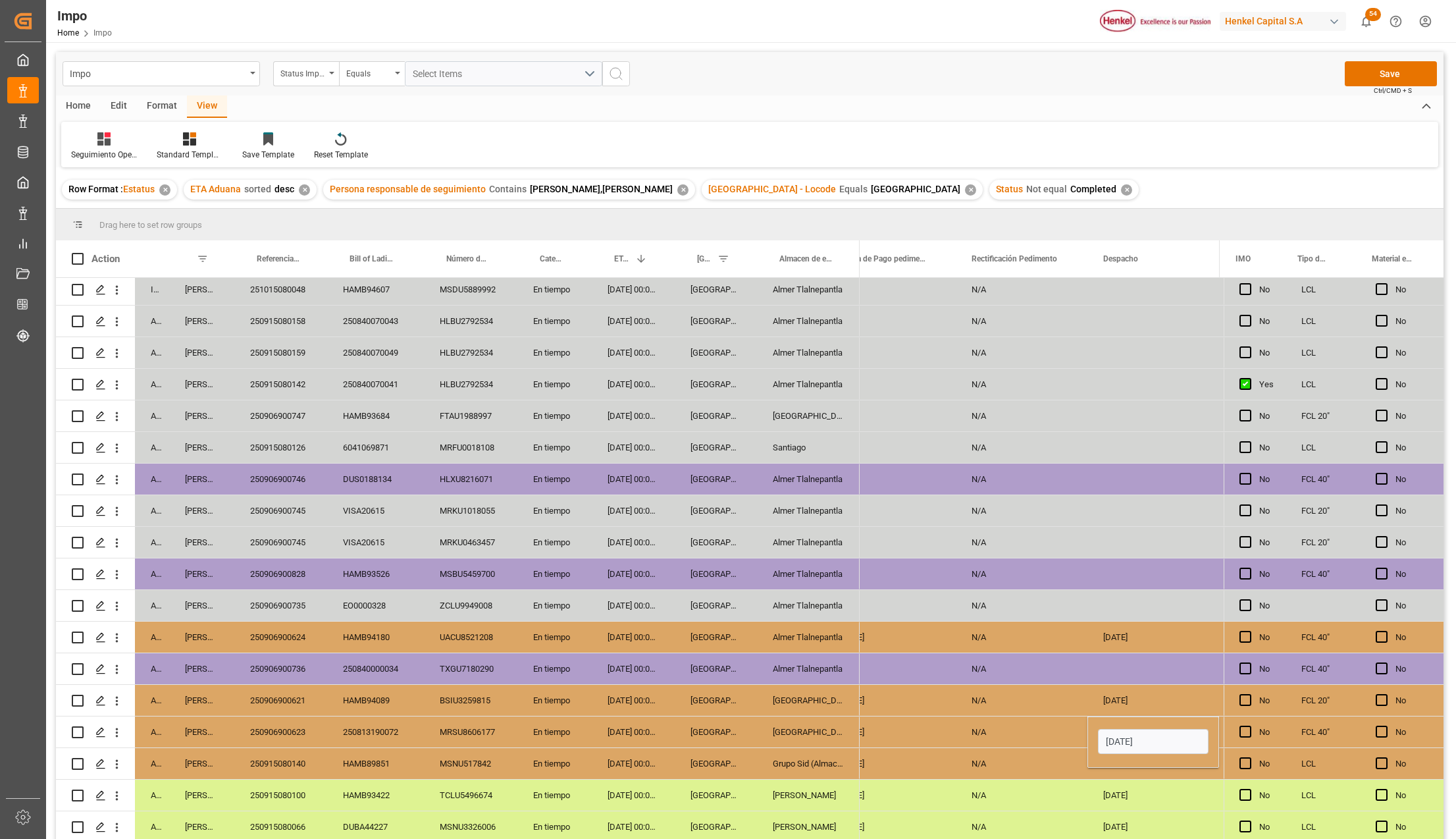
click at [1058, 748] on div "N/A" at bounding box center [1021, 763] width 132 height 31
click at [1053, 732] on div "N/A" at bounding box center [1021, 731] width 132 height 31
click at [1028, 734] on div "[DATE]" at bounding box center [1021, 731] width 132 height 31
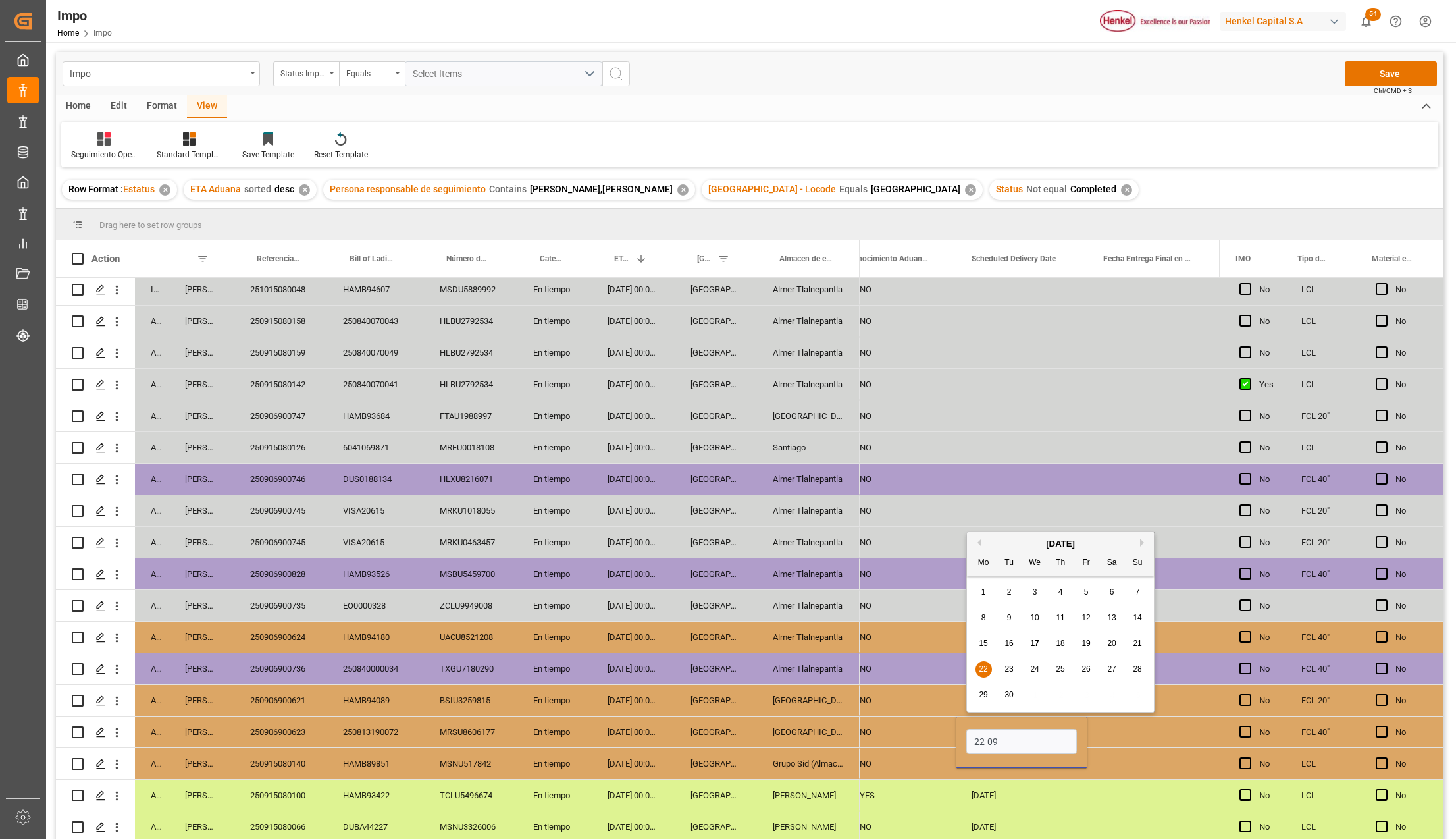
type input "[DATE]"
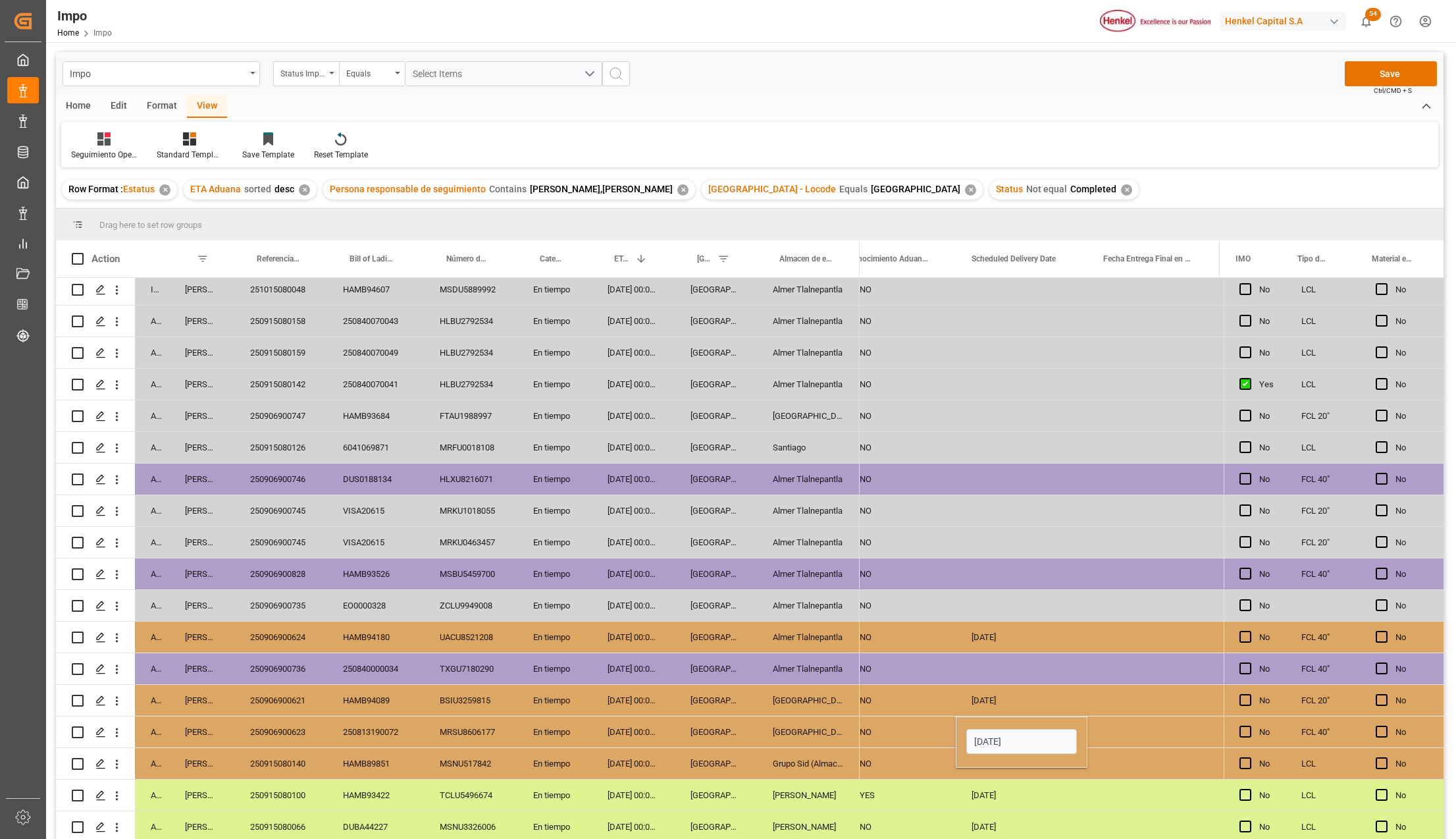
click at [1043, 780] on div "[DATE]" at bounding box center [1021, 795] width 132 height 31
click at [1418, 67] on button "Save" at bounding box center [1390, 73] width 92 height 25
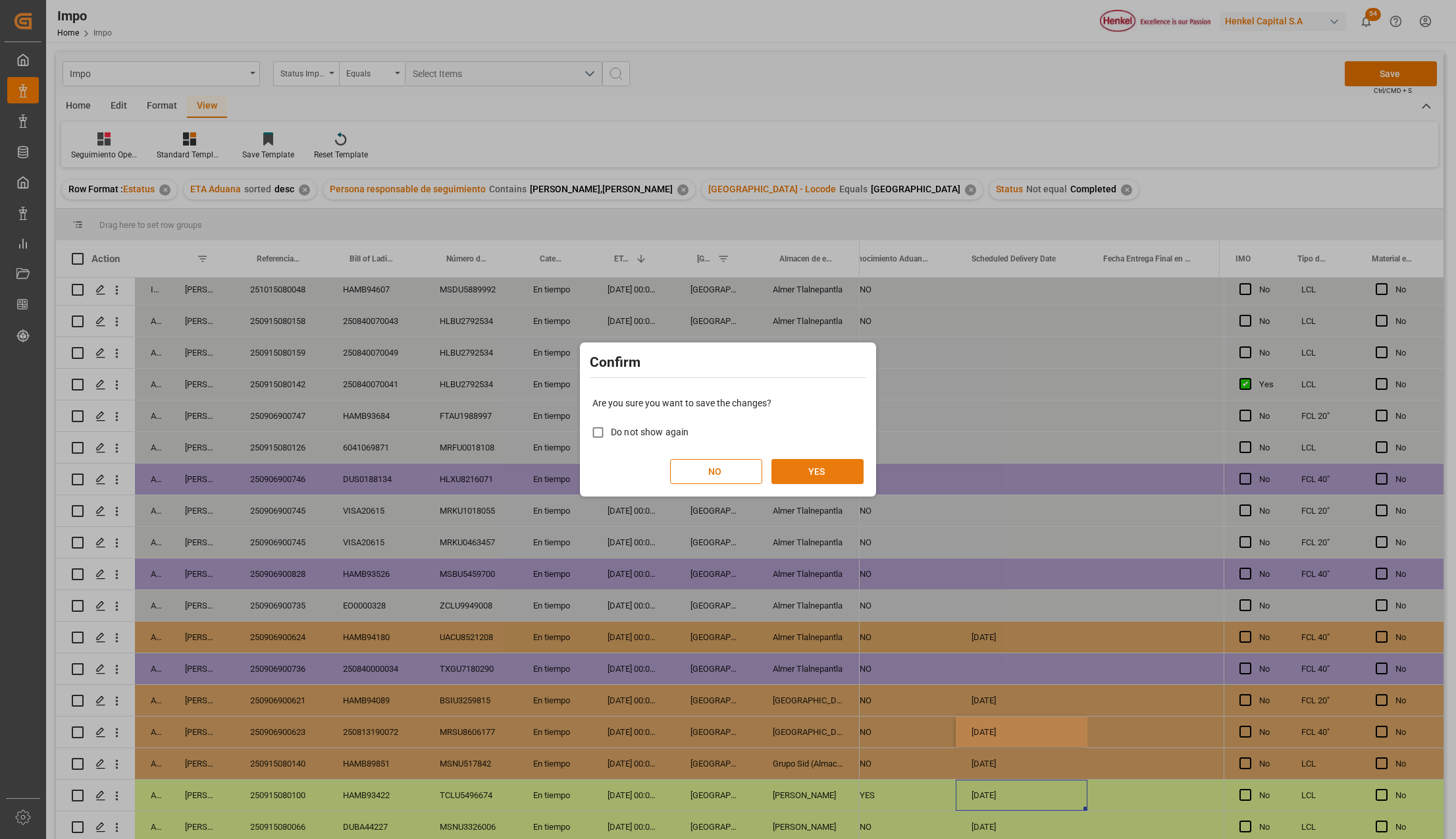
click at [819, 459] on button "YES" at bounding box center [817, 472] width 92 height 25
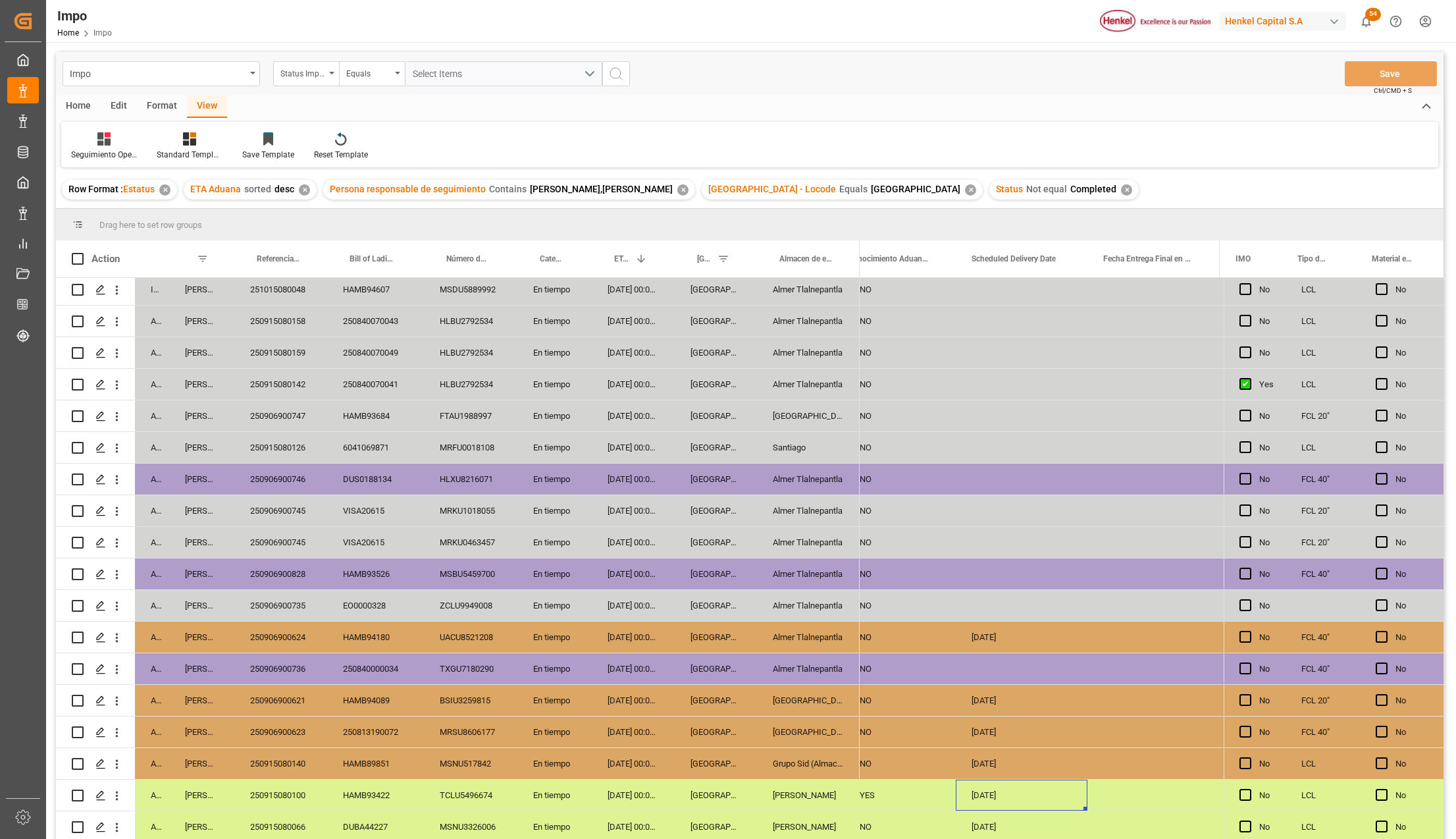
click at [811, 759] on div "Grupo Sid (Almacenaje y Distribucion AVIOR)" at bounding box center [808, 763] width 103 height 31
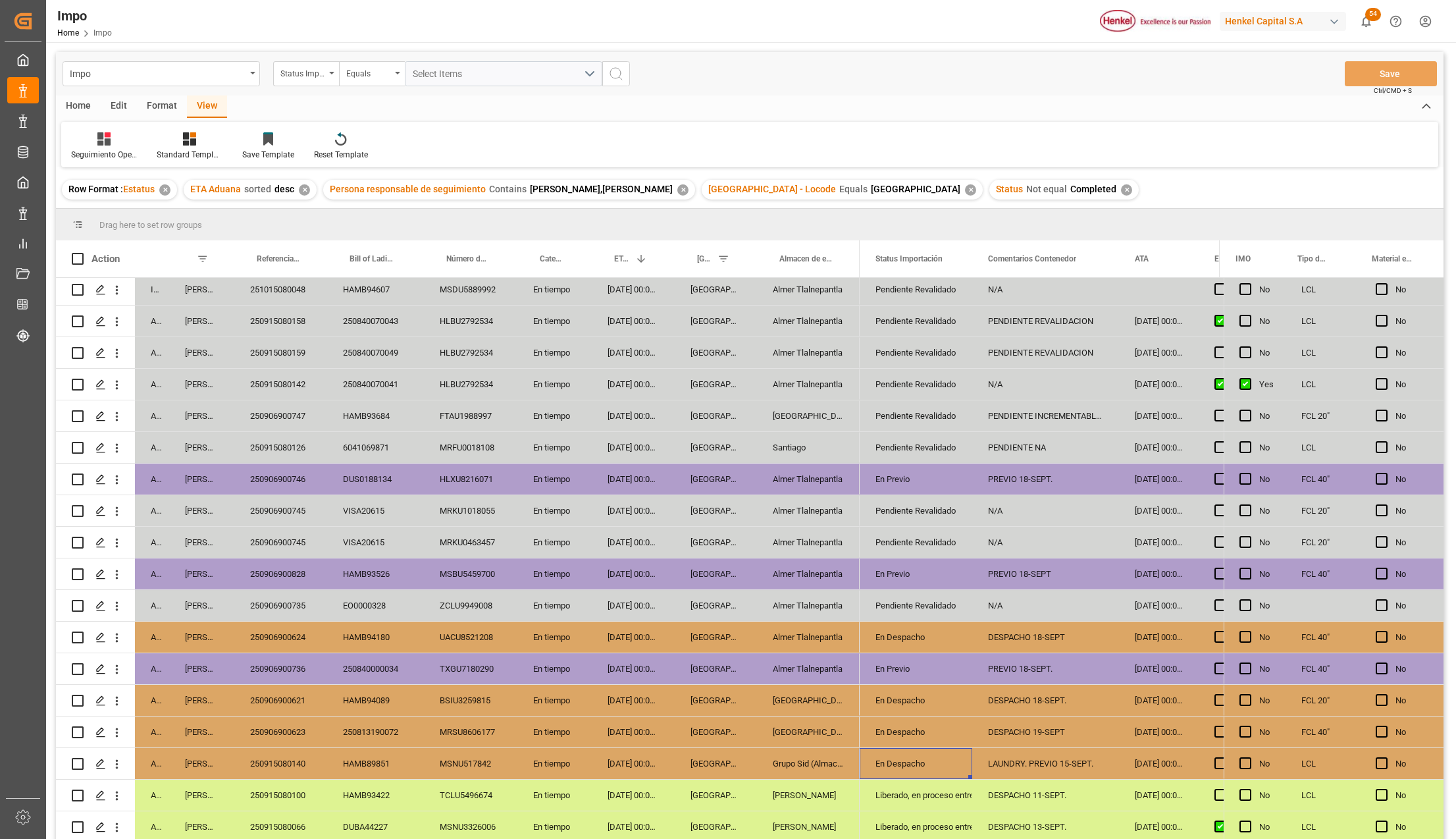
click at [303, 725] on div "250906900623" at bounding box center [281, 731] width 92 height 31
click at [922, 729] on div "En Despacho" at bounding box center [915, 732] width 81 height 31
click at [778, 727] on div "[GEOGRAPHIC_DATA]" at bounding box center [808, 731] width 103 height 31
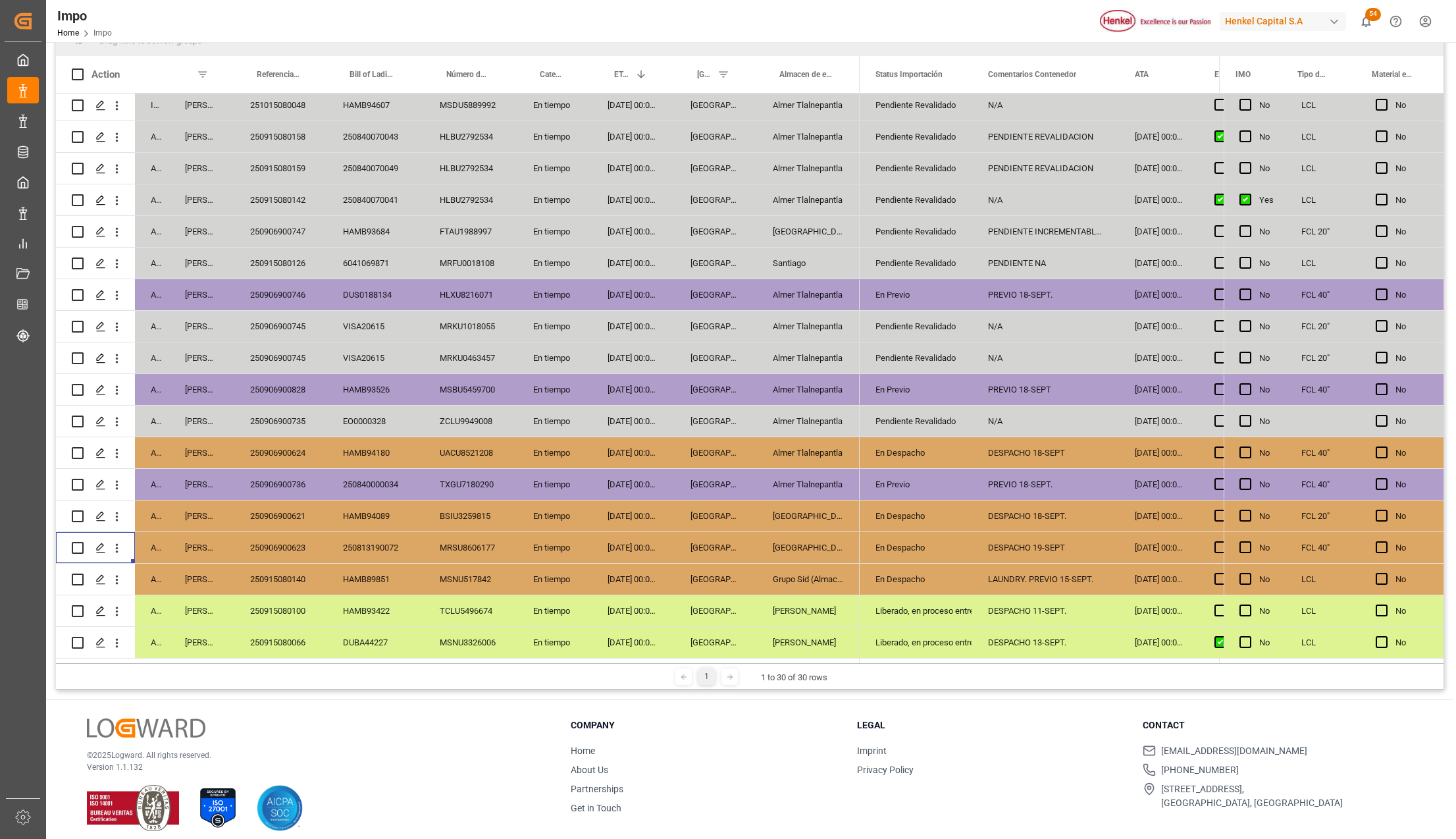
scroll to position [195, 0]
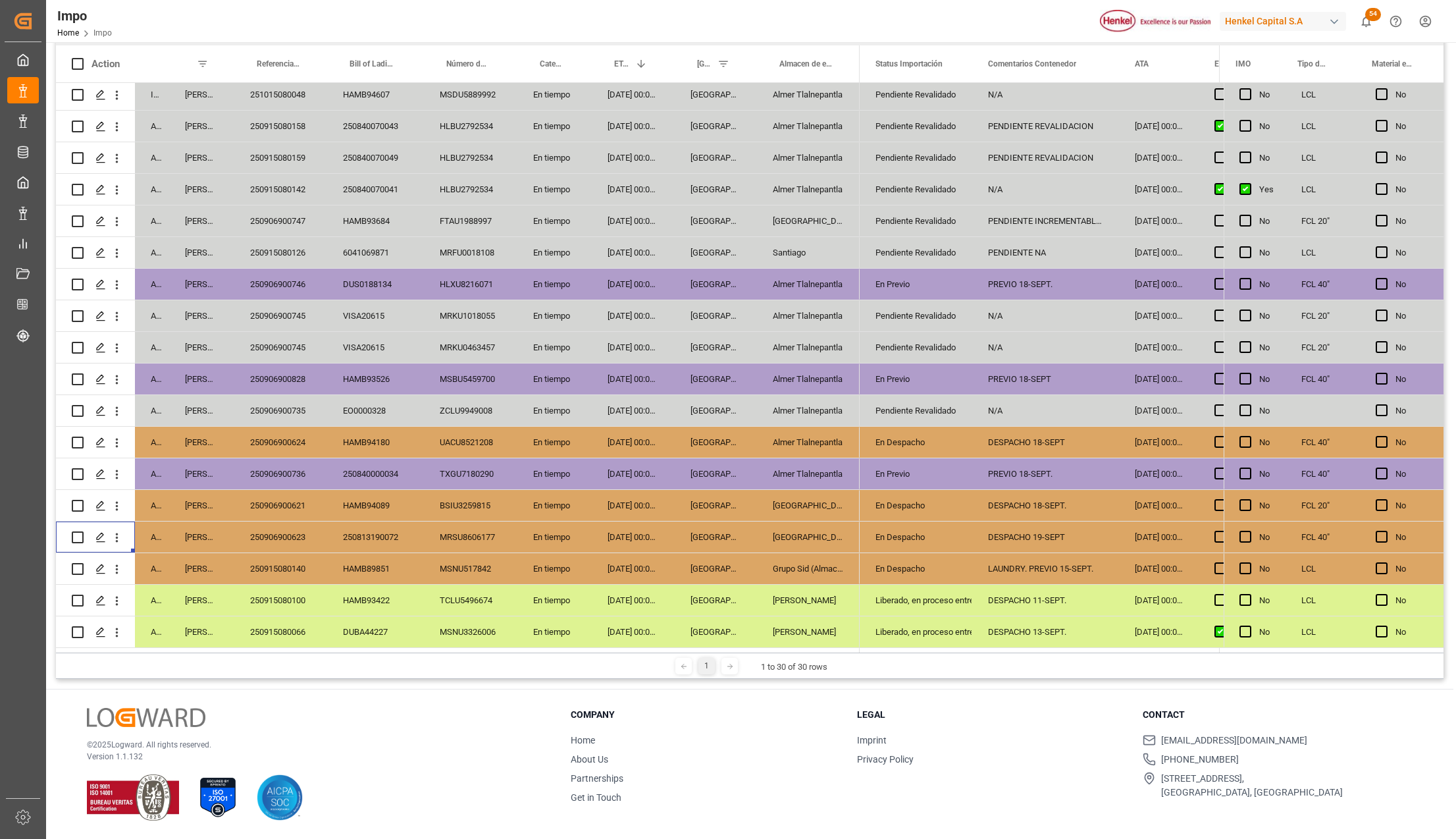
click at [1038, 562] on div "LAUNDRY. PREVIO 15-SEPT." at bounding box center [1045, 568] width 147 height 31
click at [645, 401] on div "[DATE] 00:00:00" at bounding box center [633, 410] width 83 height 31
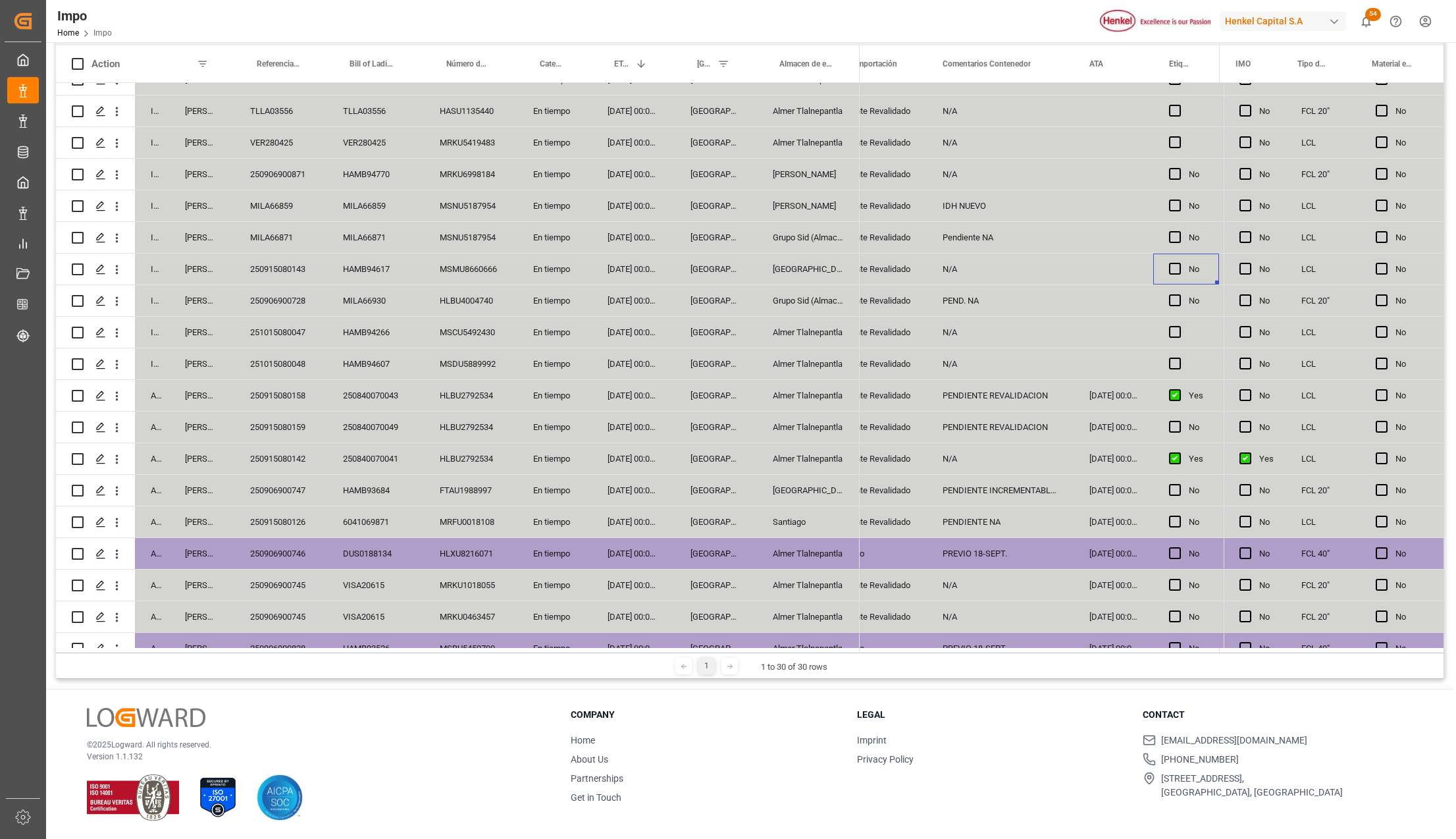
scroll to position [109, 0]
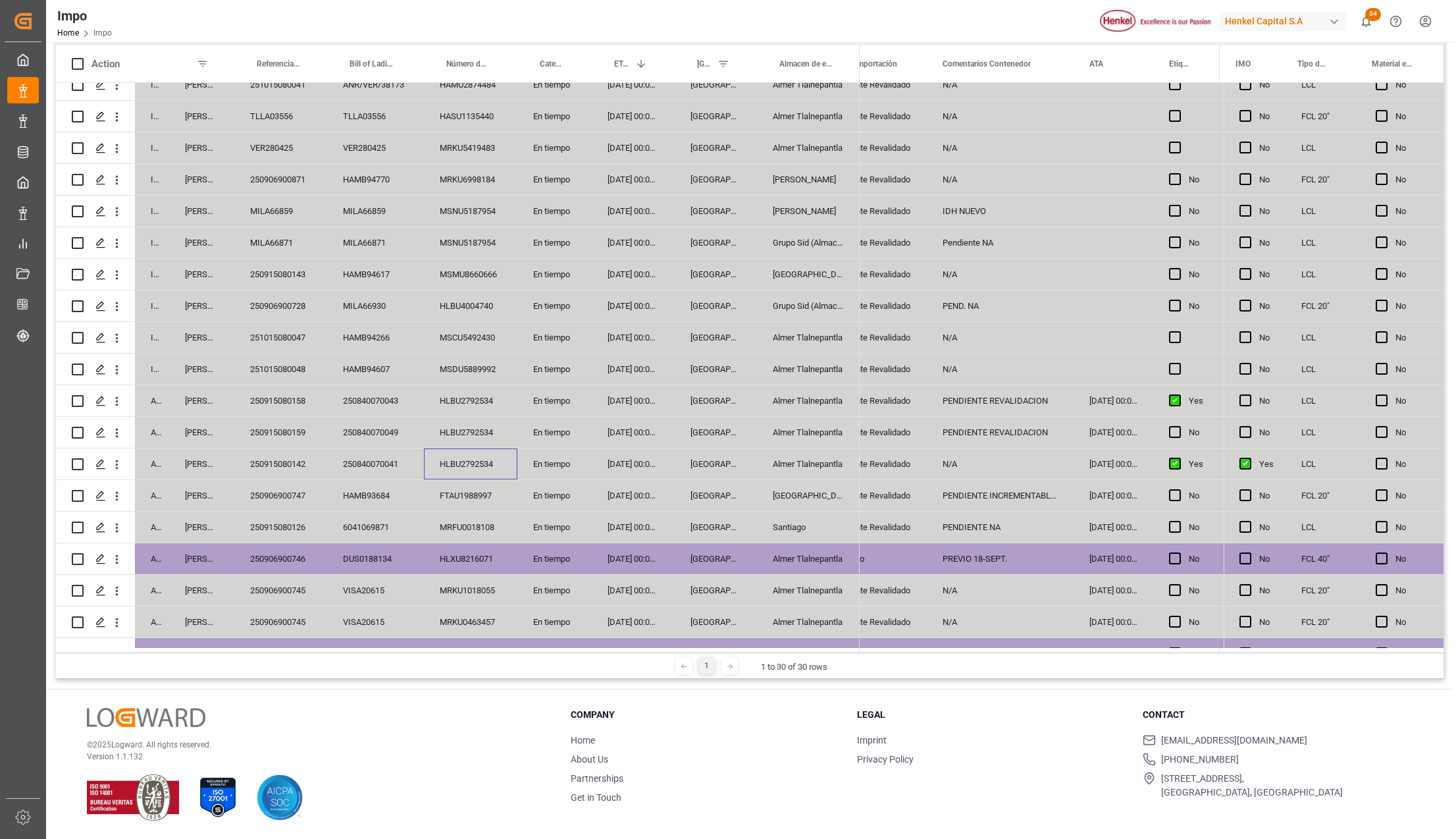
click at [443, 459] on div "HLBU2792534" at bounding box center [470, 463] width 93 height 31
click at [883, 459] on div "Pendiente Revalidado" at bounding box center [870, 464] width 81 height 31
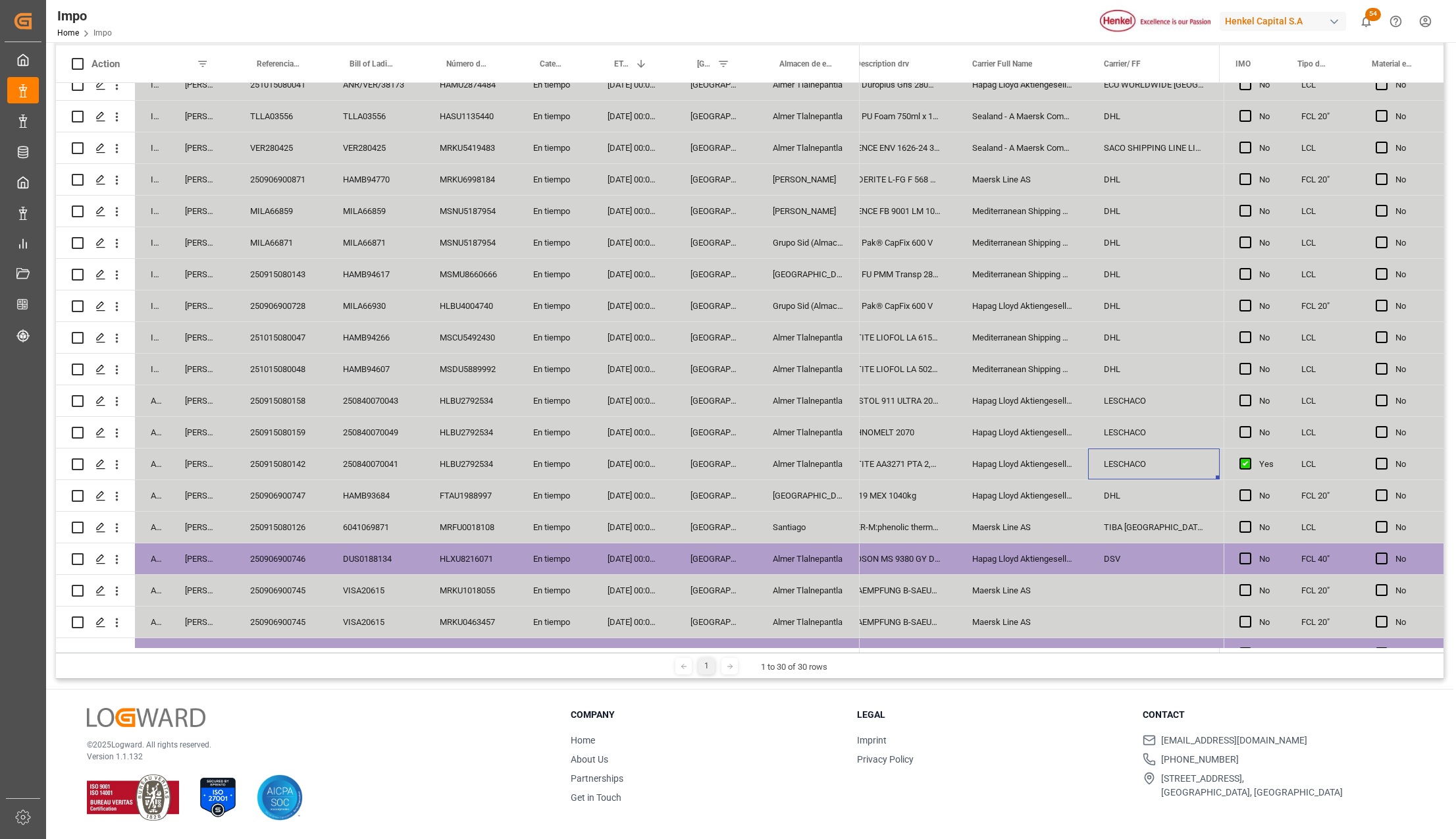
scroll to position [0, 1293]
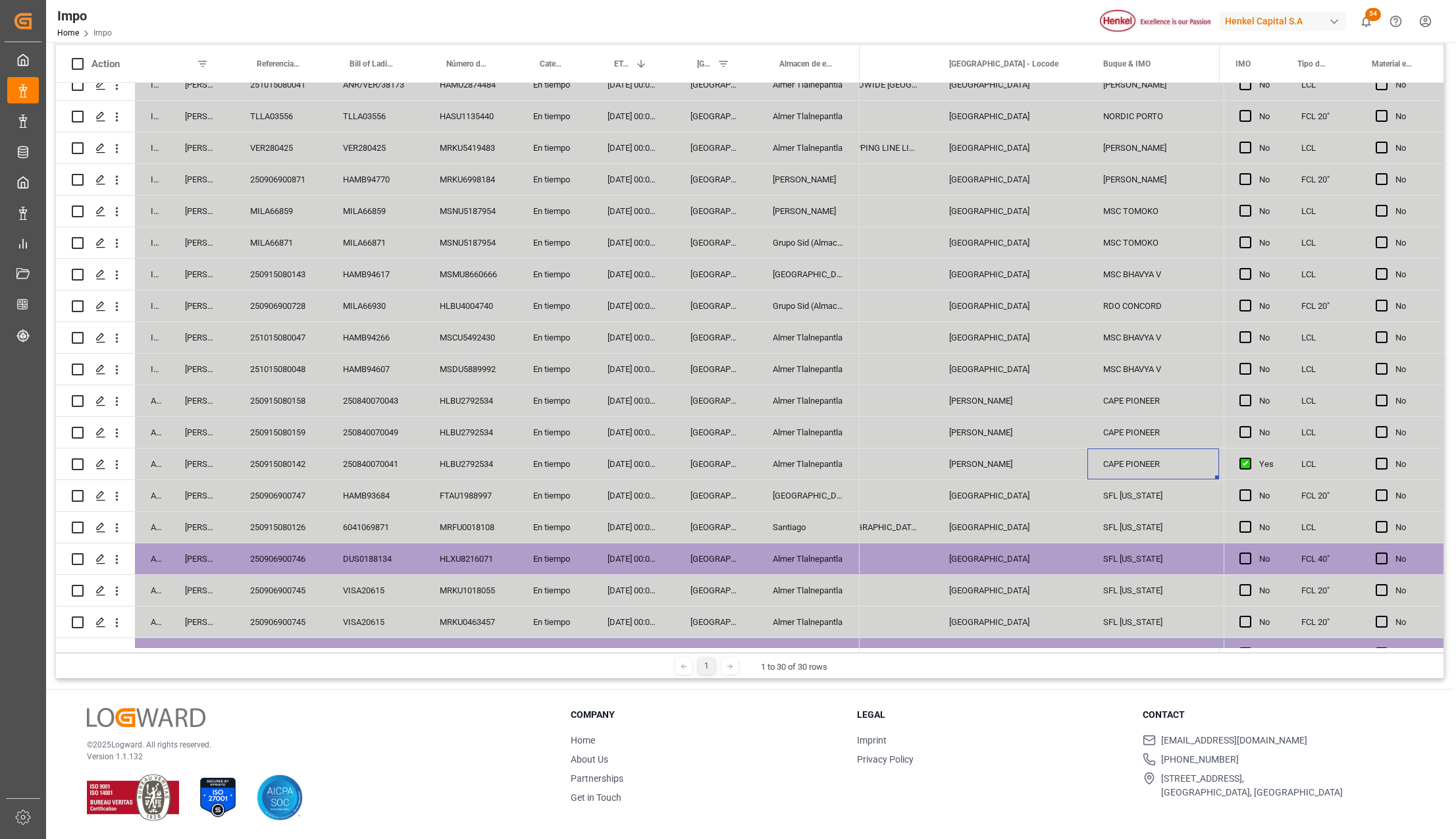
click at [1138, 497] on div "SFL [US_STATE]" at bounding box center [1153, 495] width 132 height 31
click at [583, 490] on div "En tiempo" at bounding box center [554, 495] width 74 height 31
click at [280, 459] on div "250915080142" at bounding box center [281, 463] width 92 height 31
click at [266, 431] on div "250915080159" at bounding box center [281, 432] width 92 height 31
click at [825, 435] on div "Almer Tlalnepantla" at bounding box center [808, 432] width 103 height 31
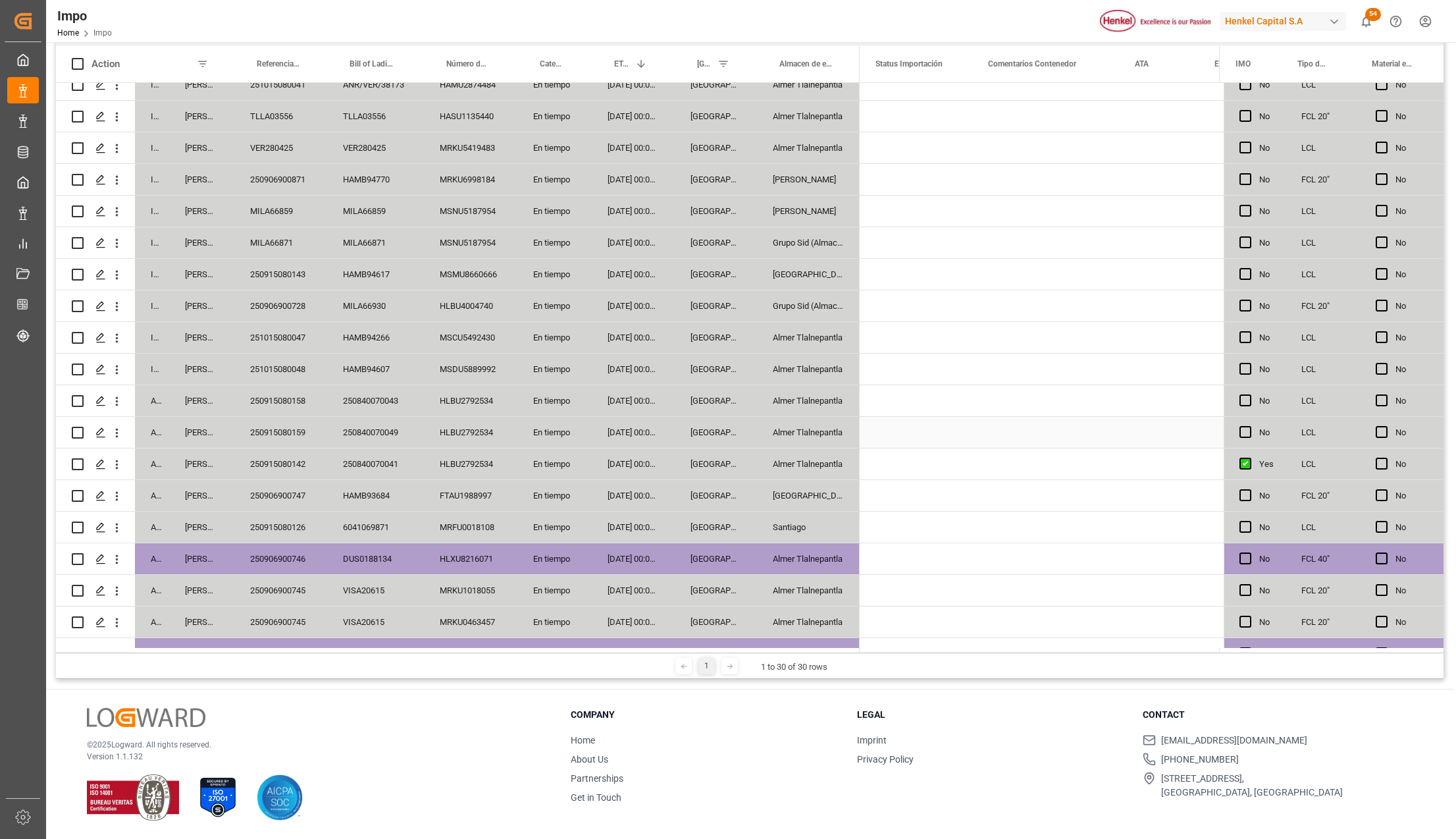
scroll to position [0, 0]
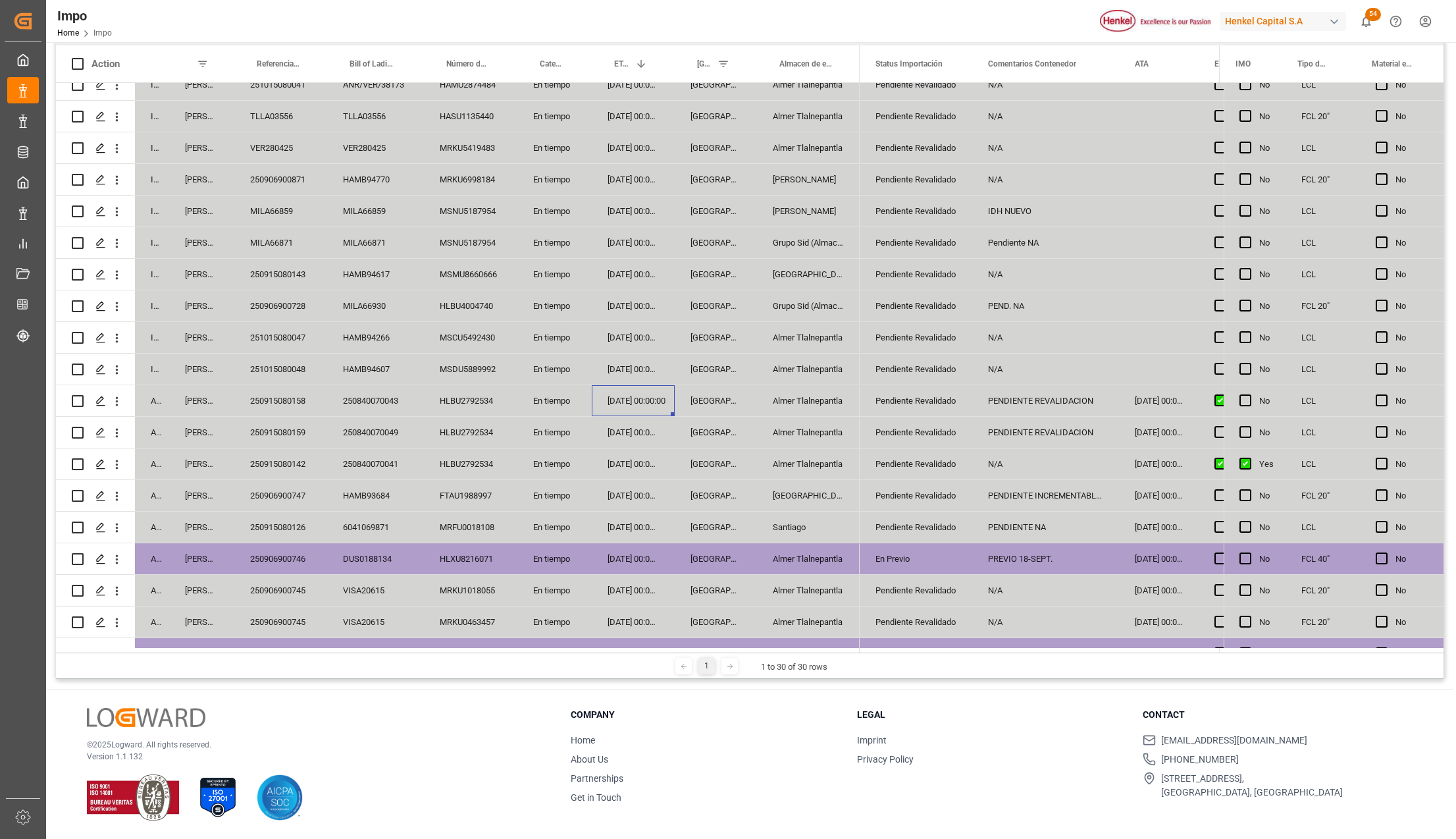
click at [292, 391] on div "250915080158" at bounding box center [281, 400] width 92 height 31
click at [662, 365] on div "[DATE] 00:00:00" at bounding box center [633, 369] width 83 height 31
click at [477, 361] on div "MSDU5889992" at bounding box center [470, 369] width 93 height 31
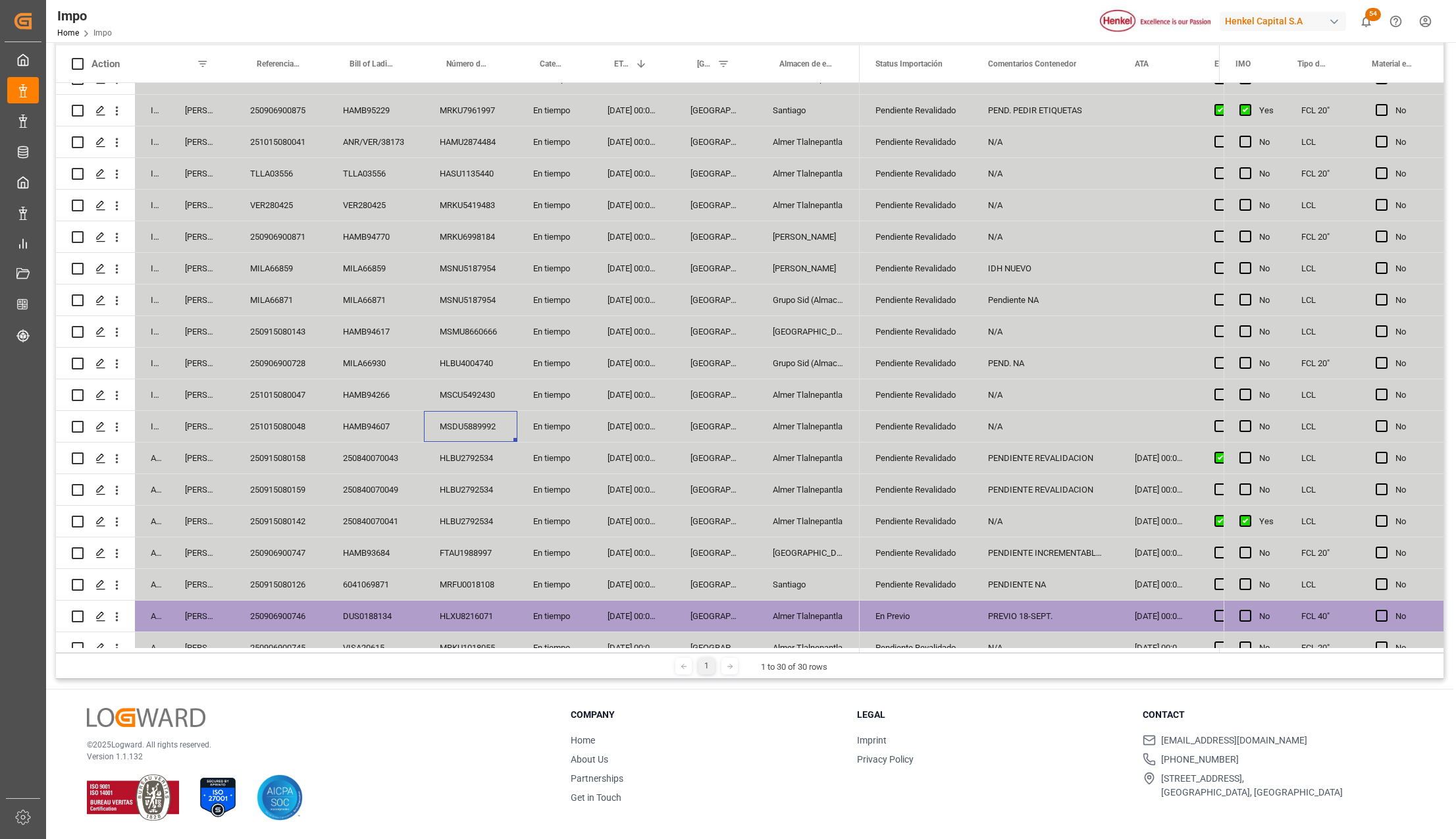
scroll to position [21, 0]
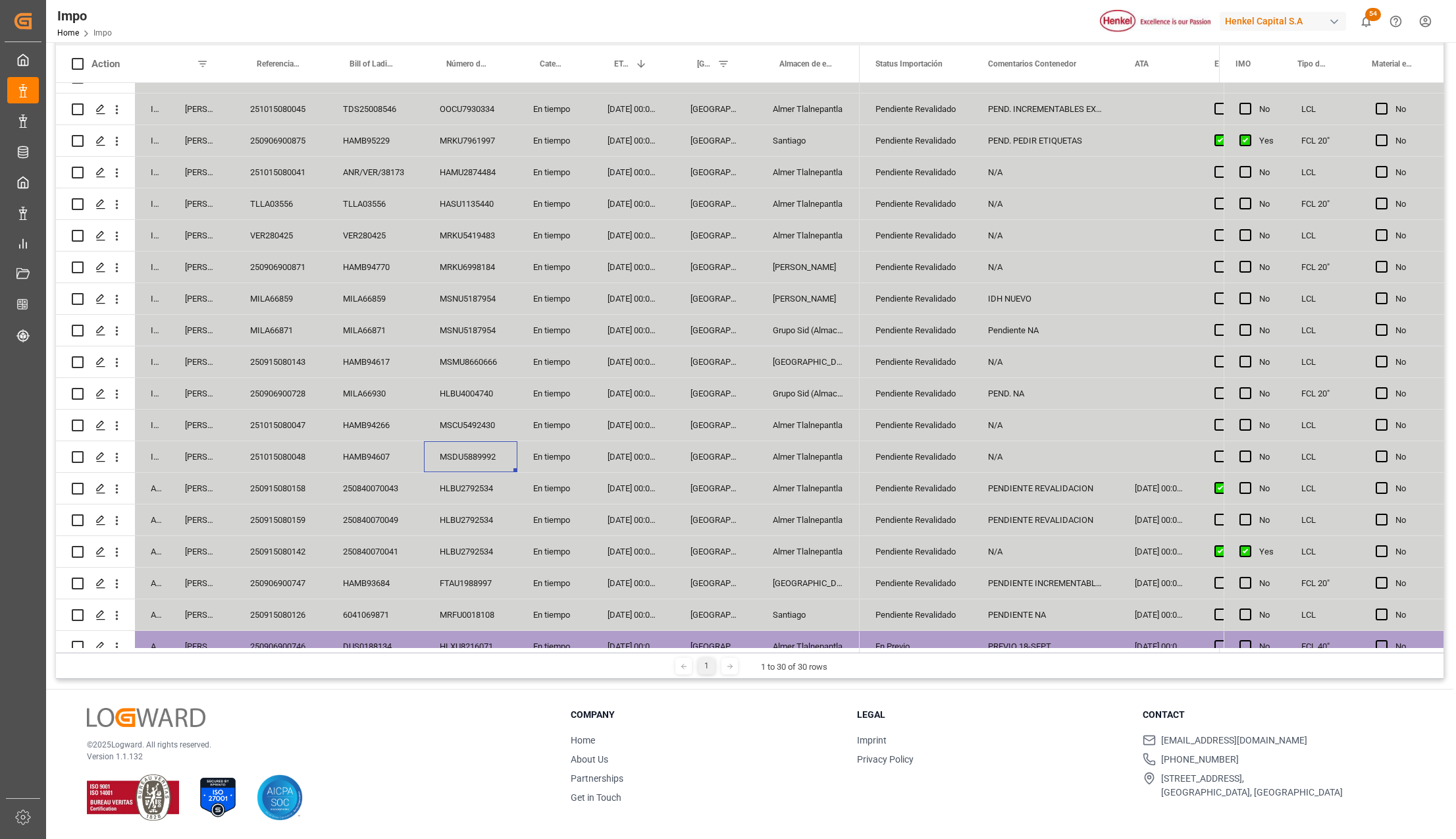
click at [276, 453] on div "251015080048" at bounding box center [281, 456] width 92 height 31
click at [282, 427] on div "251015080047" at bounding box center [281, 425] width 92 height 31
click at [917, 423] on div "Pendiente Revalidado" at bounding box center [915, 425] width 81 height 31
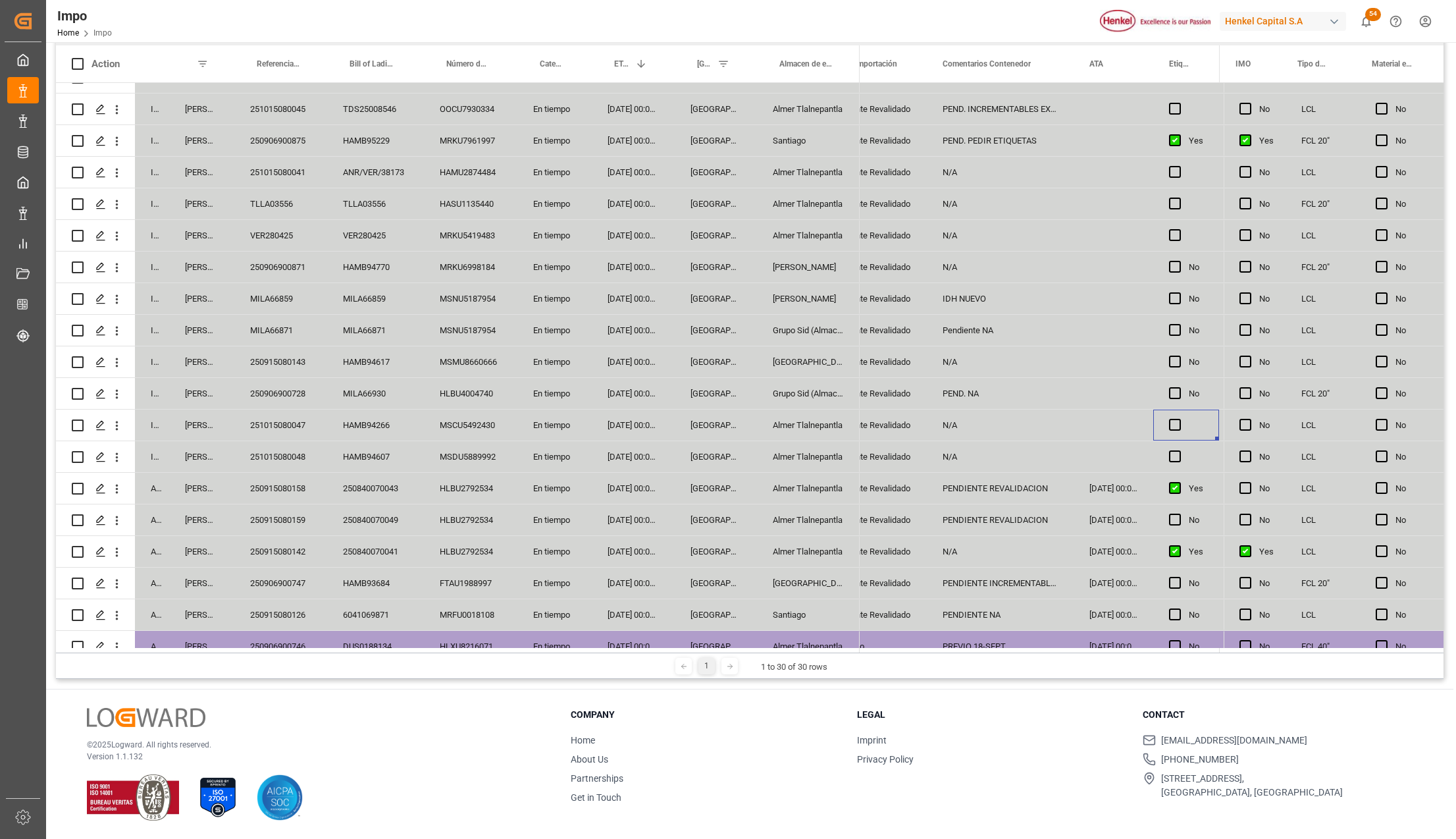
scroll to position [0, 177]
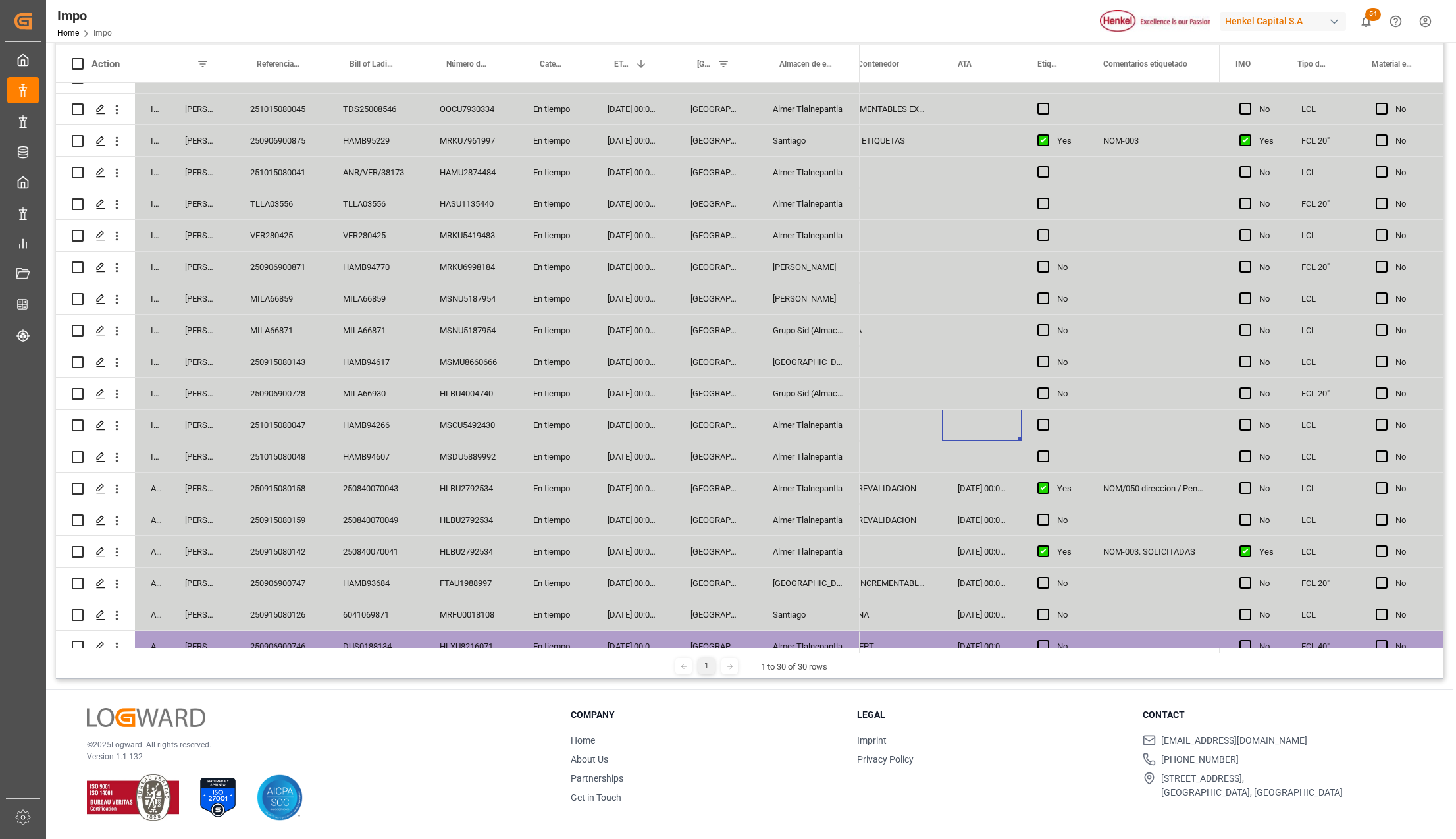
click at [293, 389] on div "250906900728" at bounding box center [281, 393] width 92 height 31
click at [808, 387] on div "Grupo Sid (Almacenaje y Distribucion AVIOR)" at bounding box center [808, 393] width 103 height 31
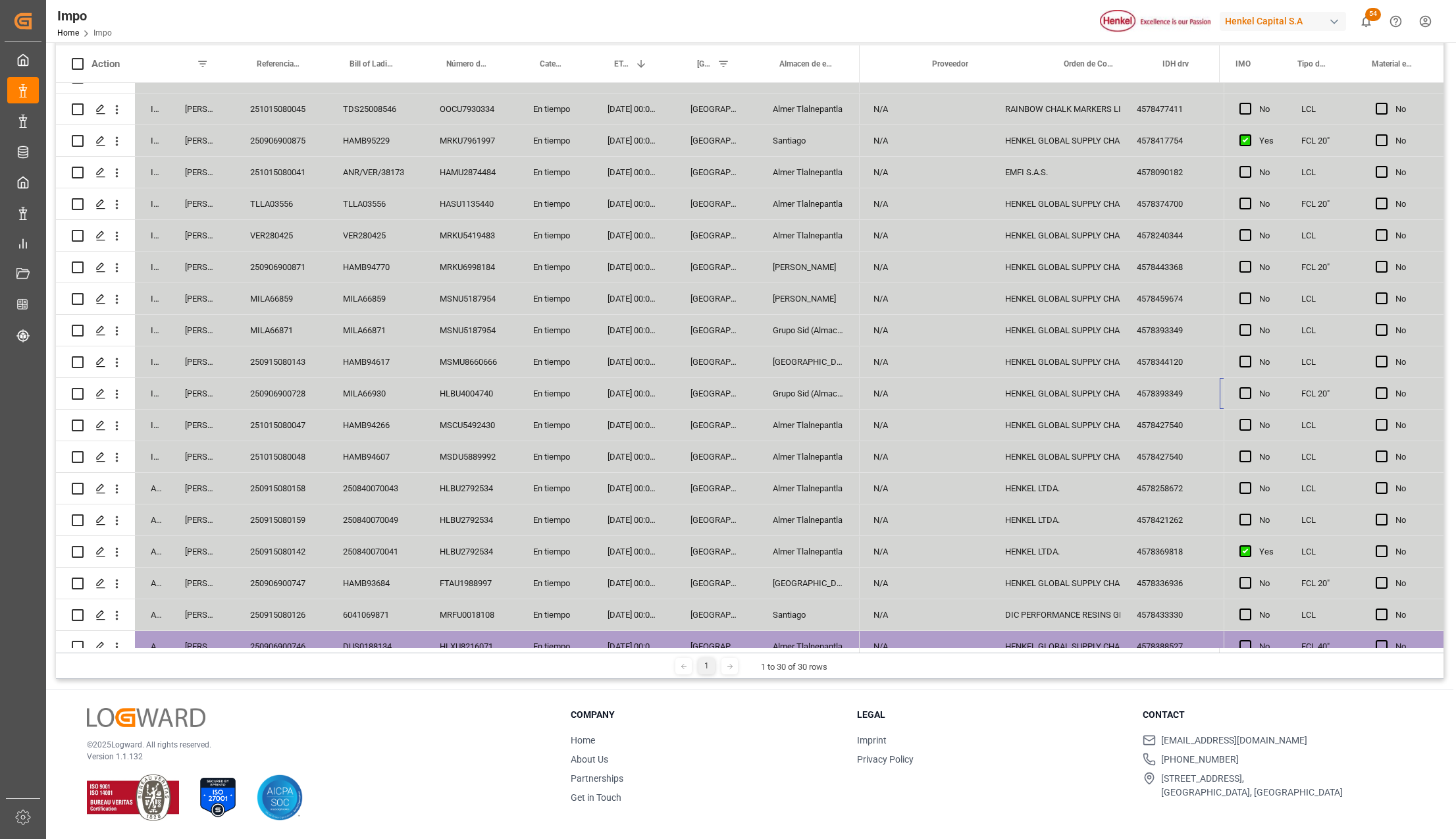
scroll to position [0, 743]
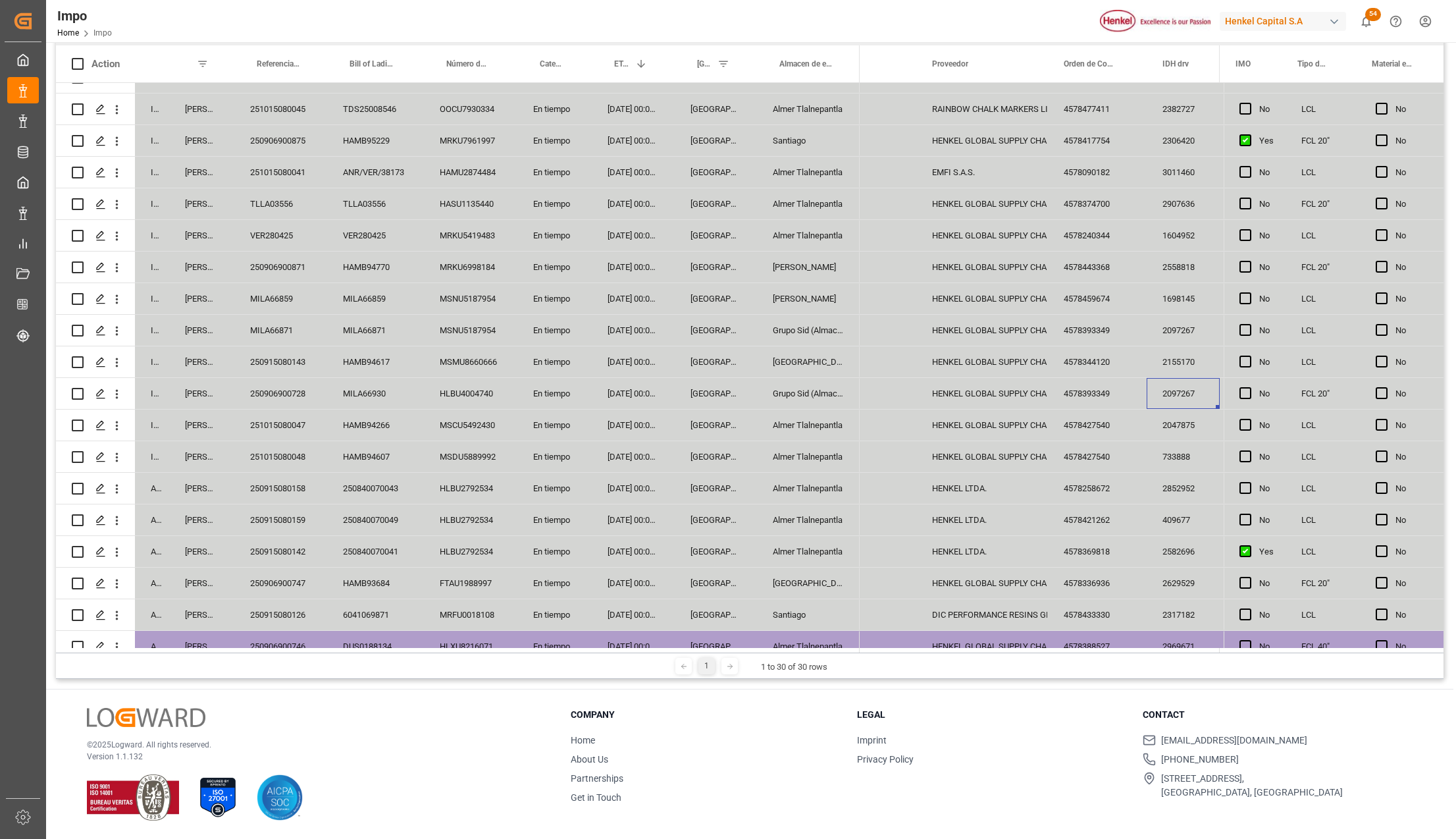
click at [387, 394] on div "MILA66930" at bounding box center [375, 393] width 97 height 31
click at [1104, 394] on div "4578393349" at bounding box center [1097, 393] width 99 height 31
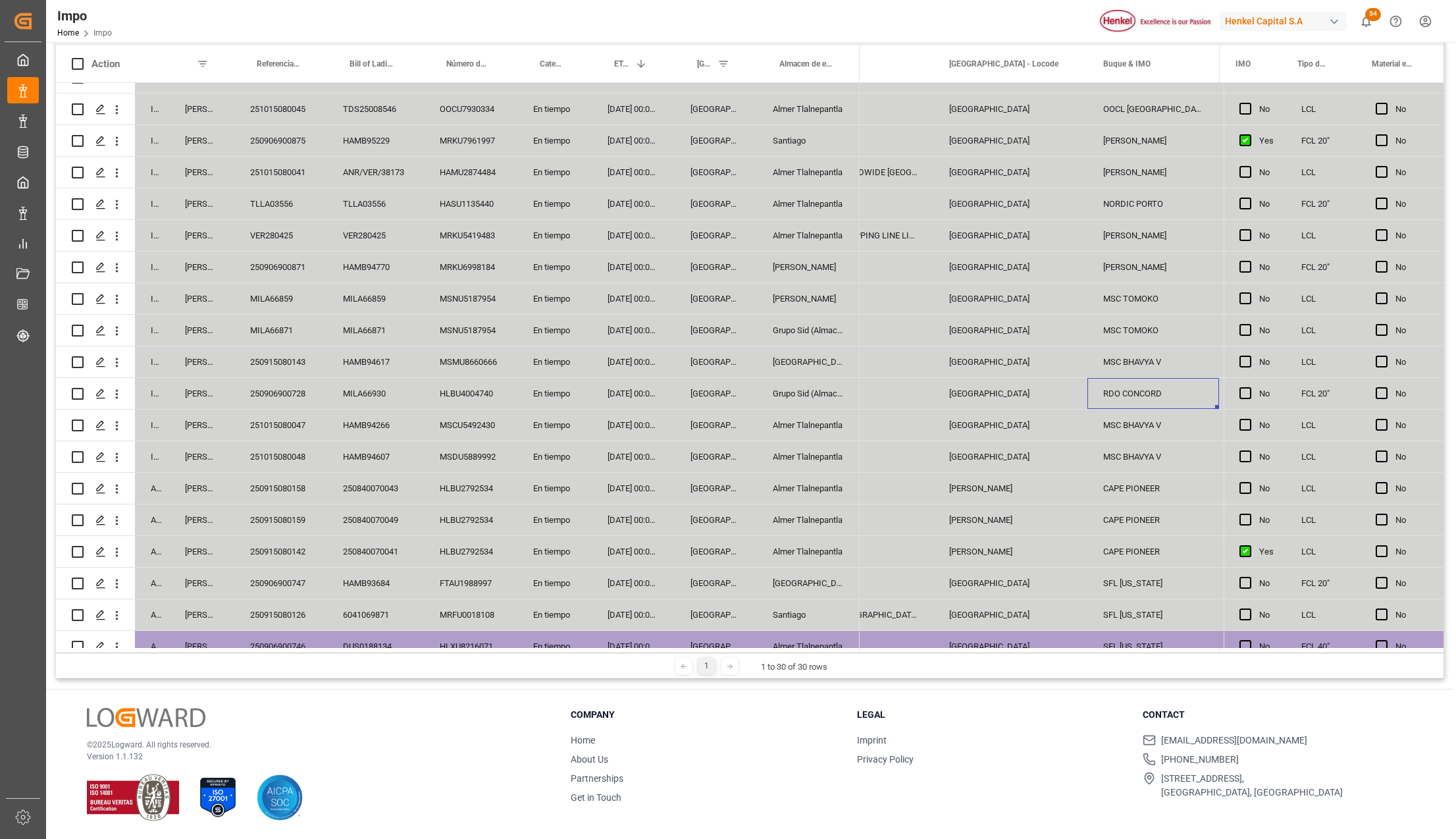
scroll to position [0, 1556]
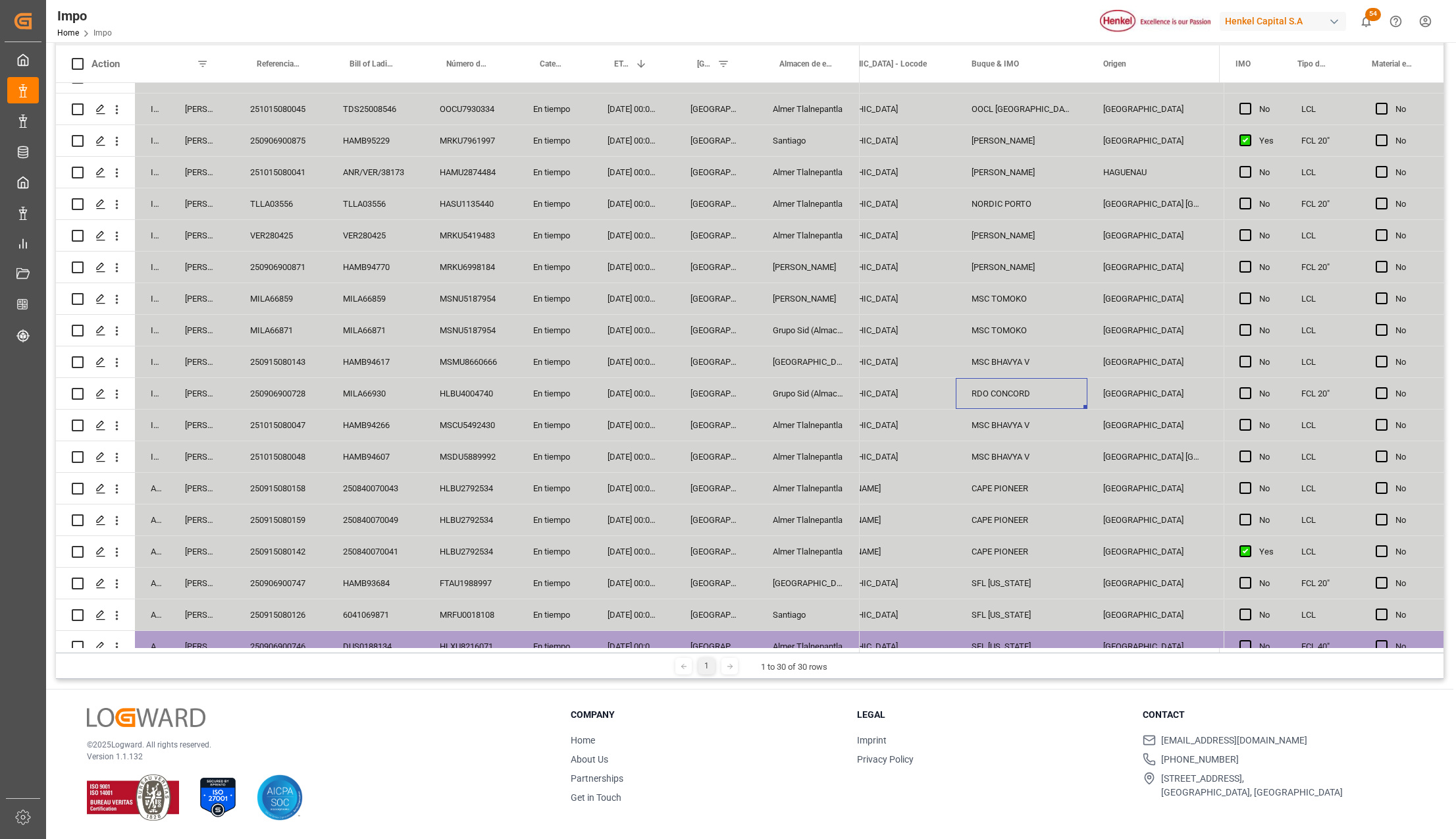
click at [995, 367] on div "MSC BHAVYA V" at bounding box center [1021, 361] width 132 height 31
click at [271, 359] on div "250915080143" at bounding box center [281, 361] width 92 height 31
click at [1026, 361] on div "MSC BHAVYA V" at bounding box center [1021, 361] width 132 height 31
click at [469, 369] on div "MSMU8660666" at bounding box center [470, 361] width 93 height 31
click at [279, 355] on div "250915080143" at bounding box center [281, 361] width 92 height 31
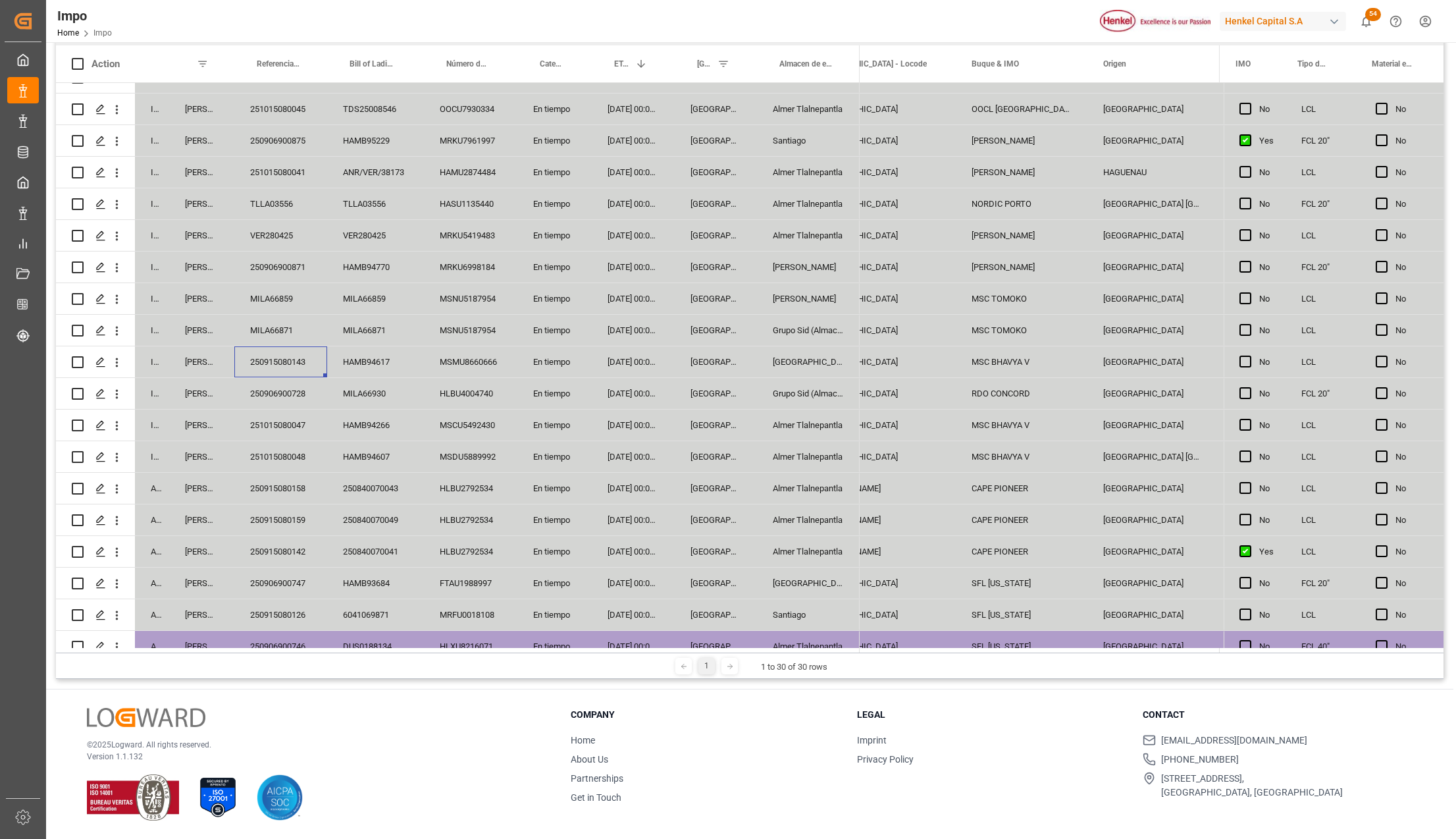
click at [995, 366] on div "MSC BHAVYA V" at bounding box center [1021, 361] width 132 height 31
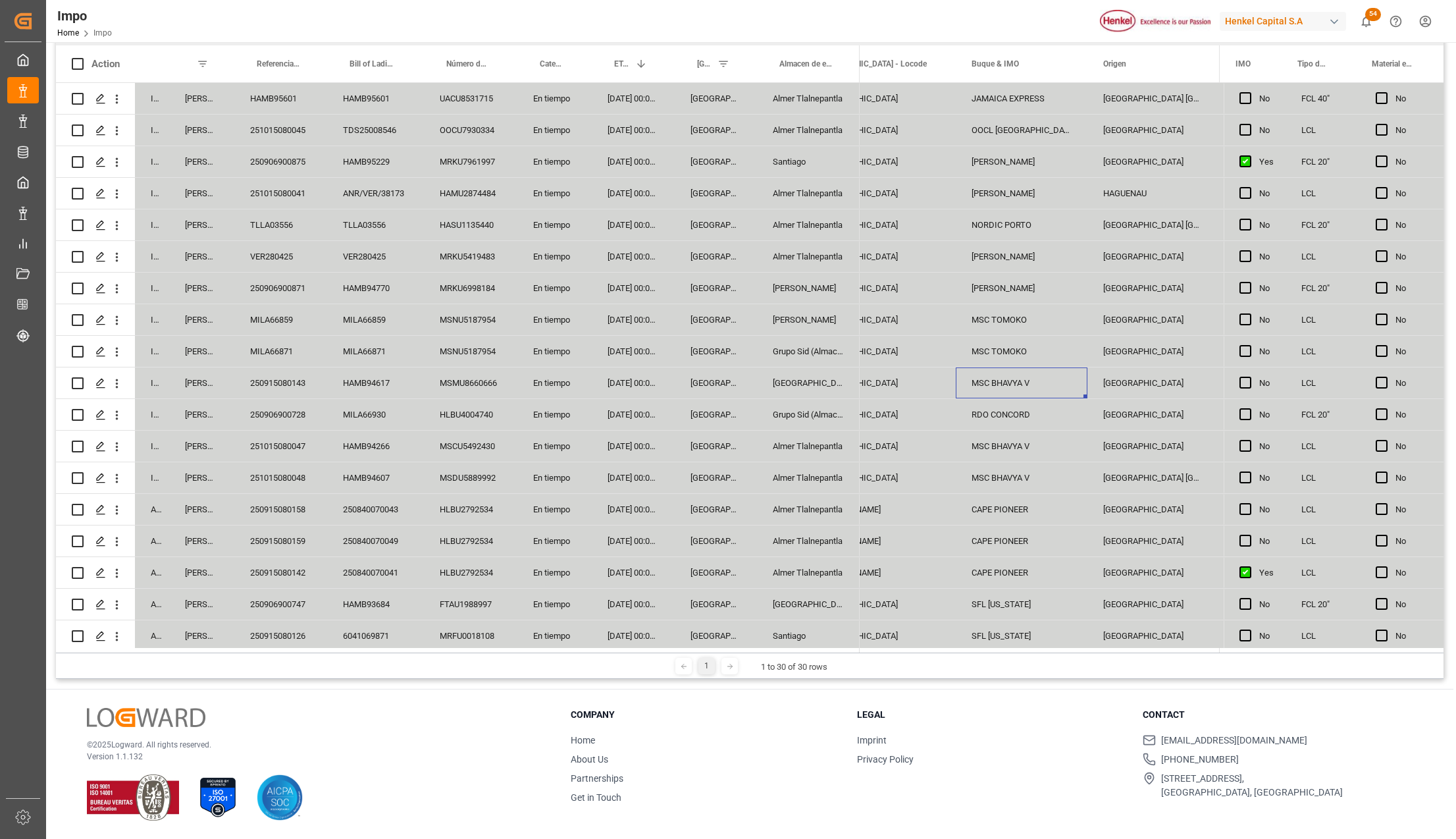
click at [985, 445] on div "MSC BHAVYA V" at bounding box center [1021, 446] width 132 height 31
click at [1015, 411] on div "RDO CONCORD" at bounding box center [1021, 414] width 132 height 31
click at [309, 412] on div "250906900728" at bounding box center [281, 414] width 92 height 31
click at [972, 414] on div "RDO CONCORD" at bounding box center [1021, 414] width 132 height 31
click at [453, 417] on div "HLBU4004740" at bounding box center [470, 414] width 93 height 31
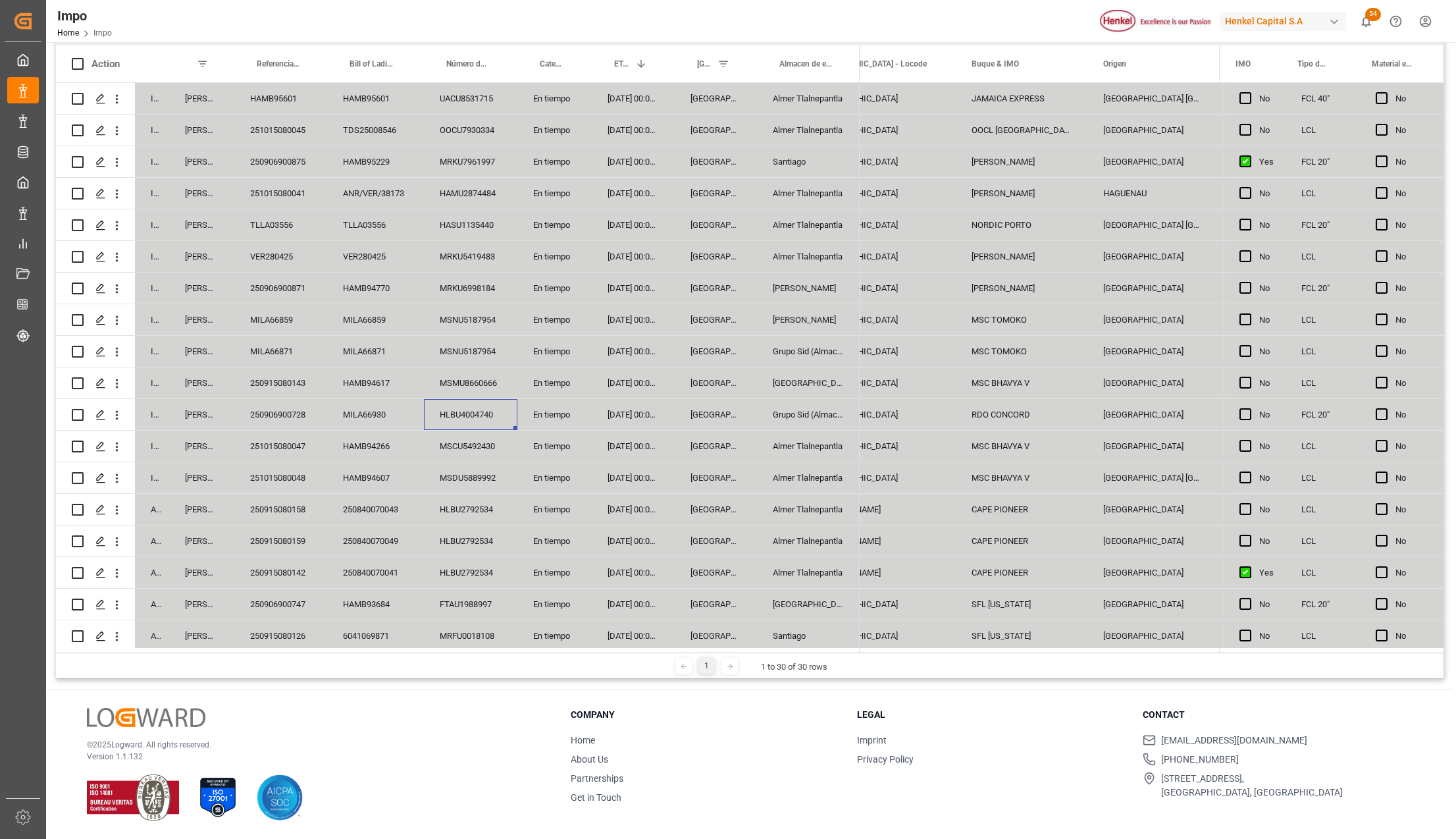
click at [464, 414] on div "HLBU4004740" at bounding box center [470, 414] width 93 height 31
click at [375, 410] on div "MILA66930" at bounding box center [375, 414] width 97 height 31
click at [485, 414] on div "HLBU4004740" at bounding box center [470, 414] width 93 height 31
click at [484, 416] on input "HLBU4004740" at bounding box center [471, 422] width 72 height 25
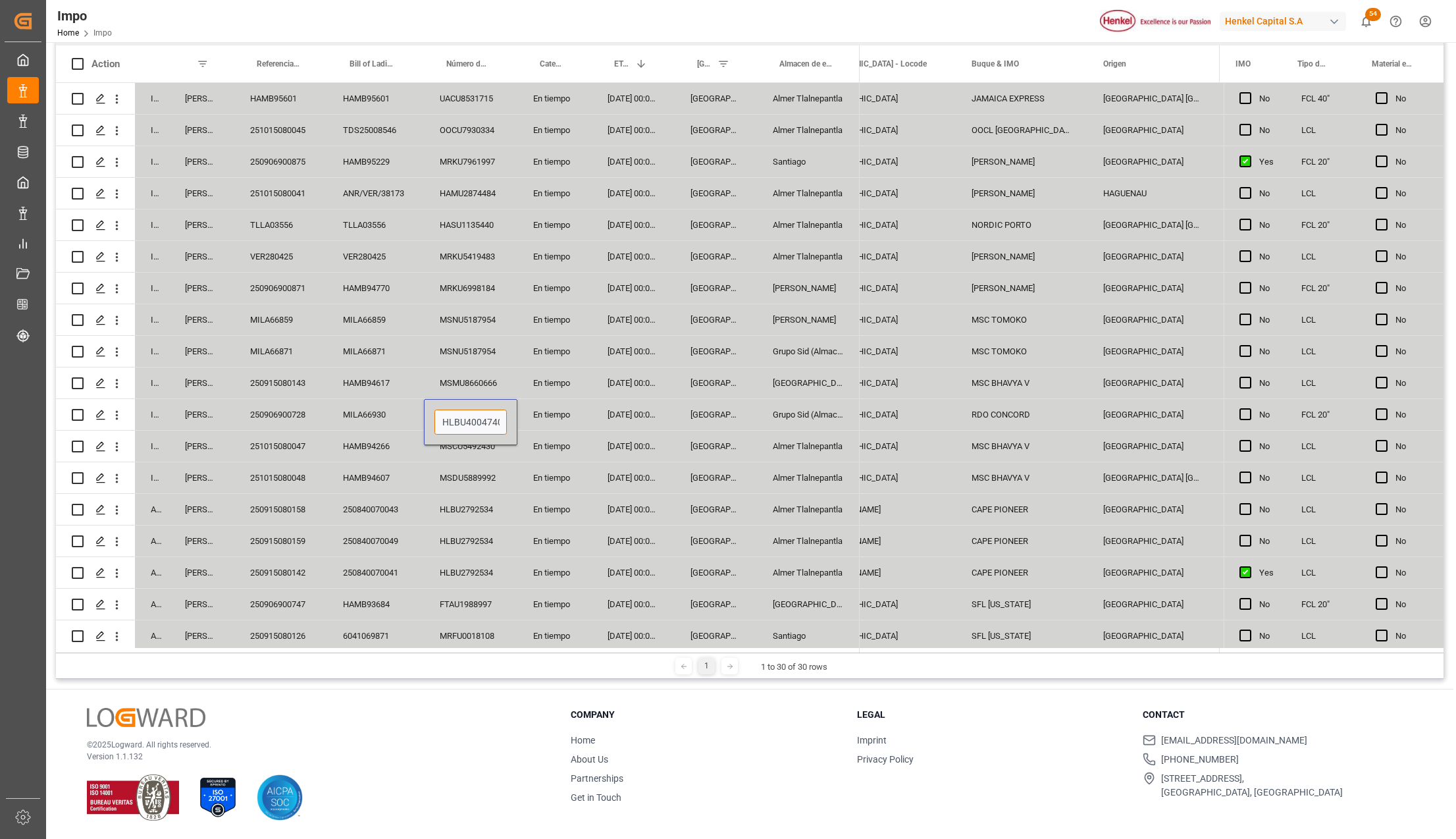
click at [484, 416] on input "HLBU4004740" at bounding box center [471, 422] width 72 height 25
type input "HLBU4004740"
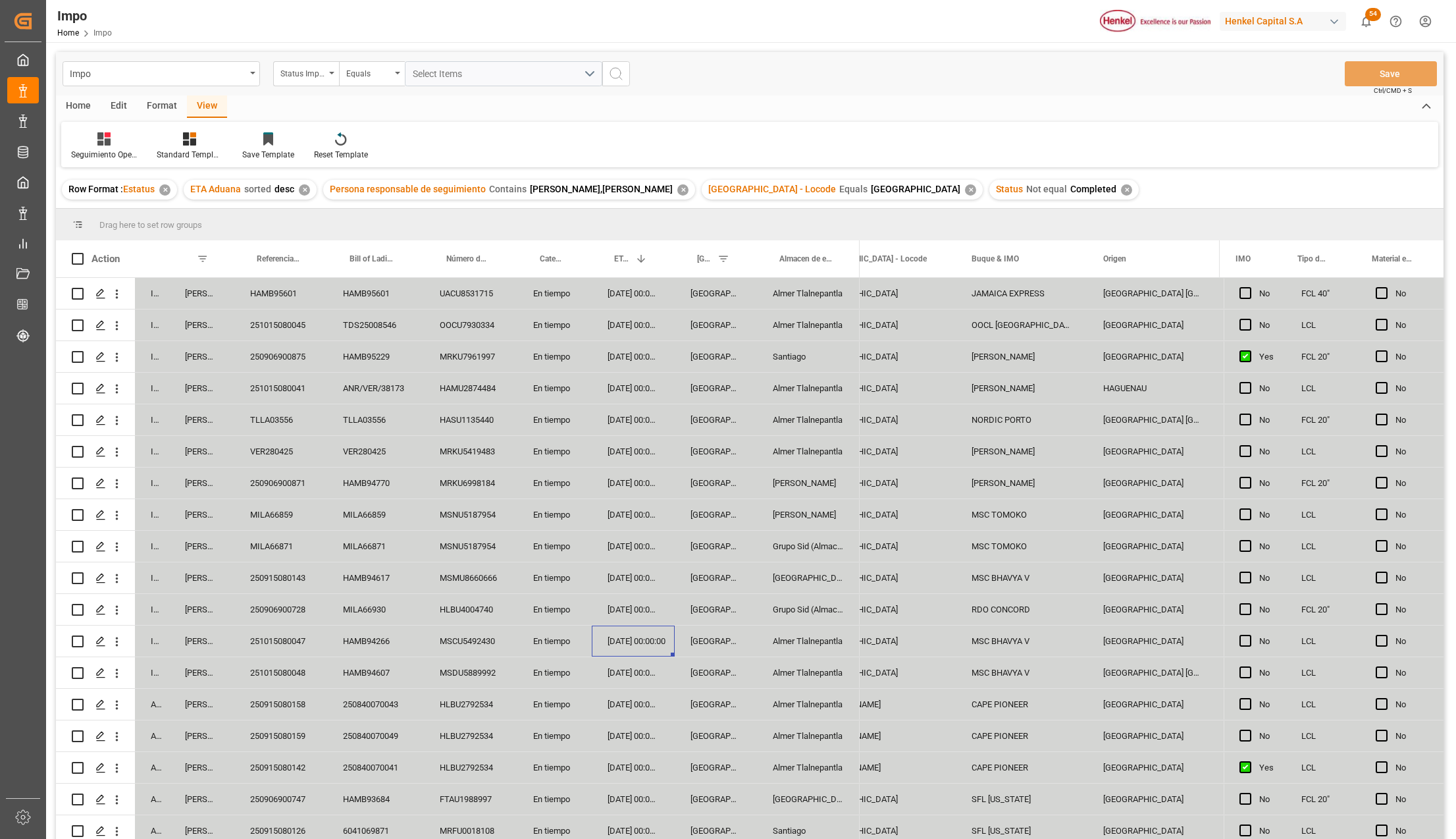
click at [616, 627] on div "18-09-2025 00:00:00" at bounding box center [633, 640] width 83 height 31
click at [475, 612] on div "HLBU4004740" at bounding box center [470, 609] width 93 height 31
click at [300, 608] on div "250906900728" at bounding box center [281, 609] width 92 height 31
click at [290, 574] on div "250915080143" at bounding box center [281, 577] width 92 height 31
click at [1006, 580] on div "MSC BHAVYA V" at bounding box center [1021, 577] width 132 height 31
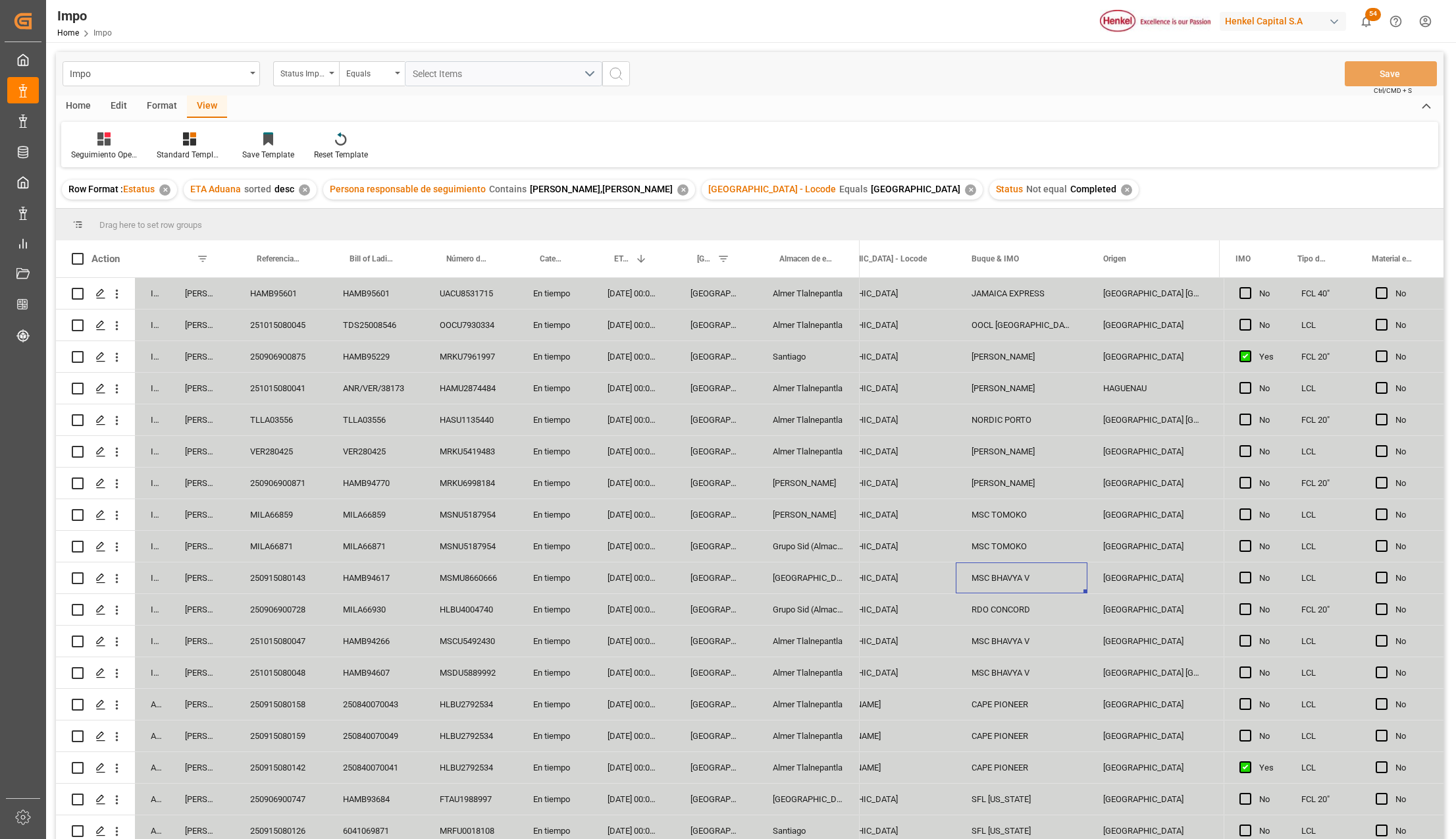
click at [629, 576] on div "19-09-2025 00:00:00" at bounding box center [633, 577] width 83 height 31
click at [636, 604] on div "18-09-2025 00:00:00" at bounding box center [633, 609] width 83 height 31
click at [630, 574] on div "19-09-2025 00:00:00" at bounding box center [633, 577] width 83 height 31
click at [632, 604] on div "18-09-2025 00:00:00" at bounding box center [633, 609] width 83 height 31
click at [269, 566] on div "250915080143" at bounding box center [281, 577] width 92 height 31
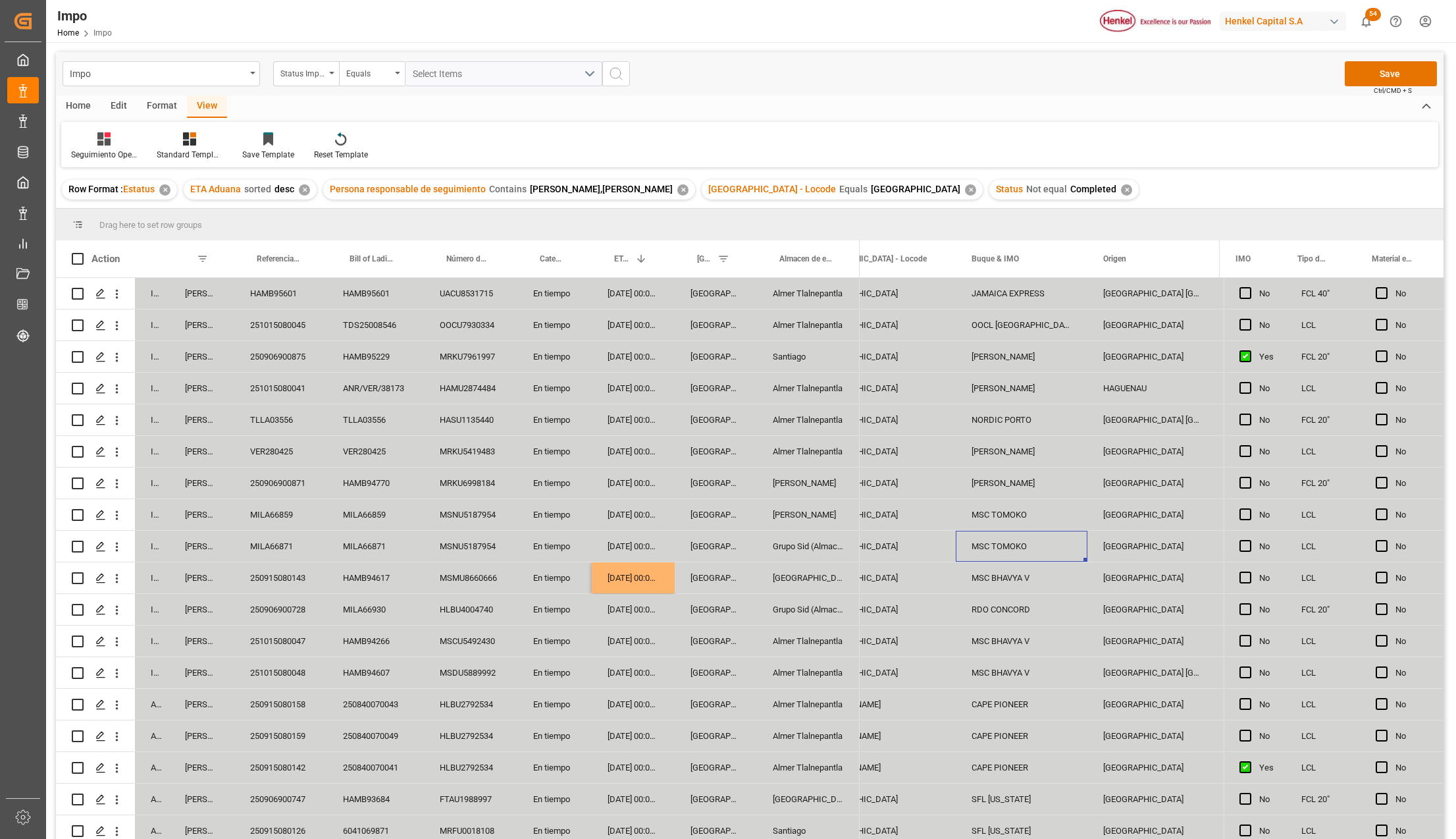
click at [980, 548] on div "MSC TOMOKO" at bounding box center [1021, 546] width 132 height 31
click at [467, 542] on div "MSNU5187954" at bounding box center [470, 546] width 93 height 31
click at [638, 544] on div "21-09-2025 00:00:00" at bounding box center [633, 546] width 83 height 31
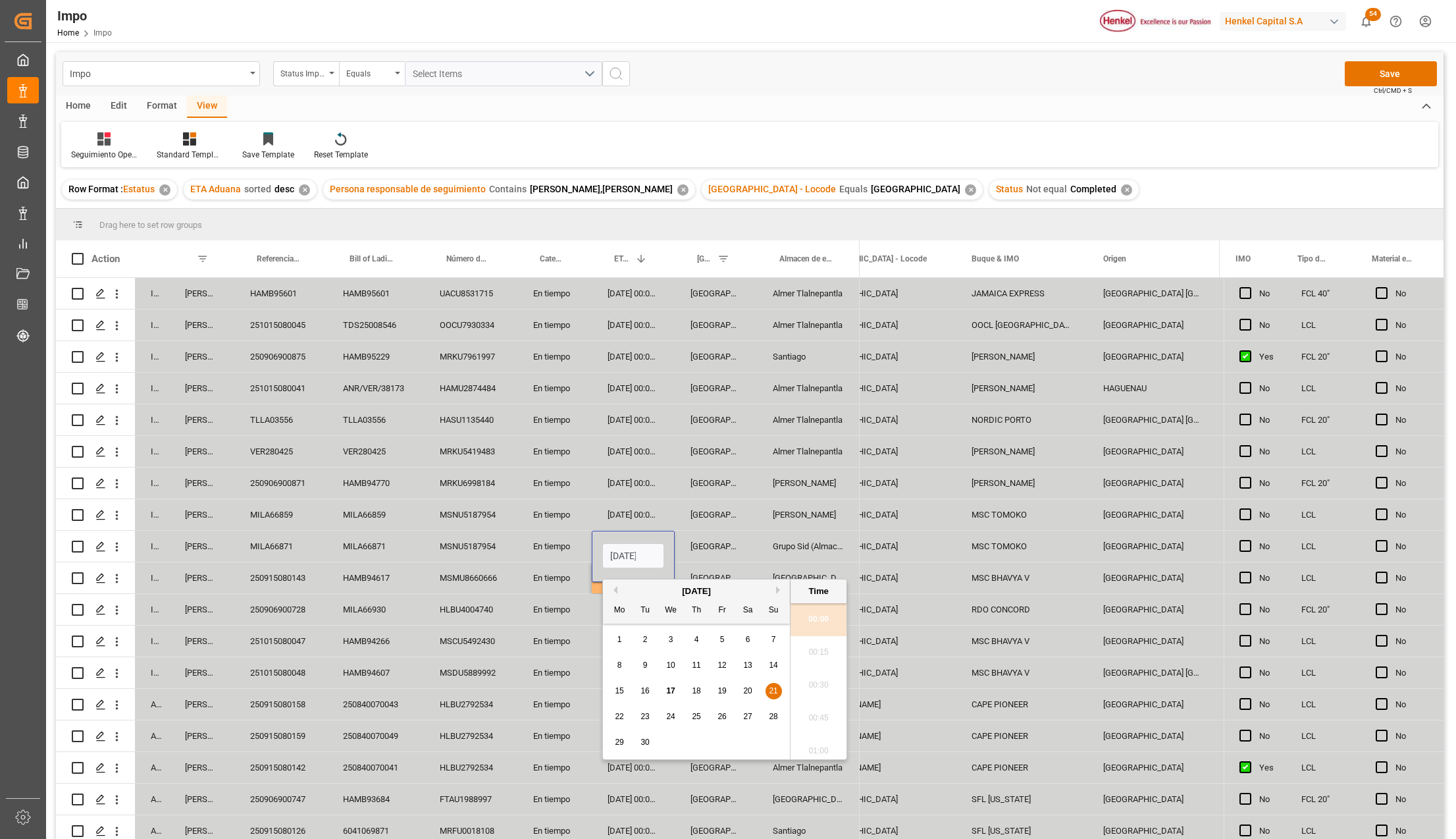
scroll to position [2869, 0]
click at [638, 559] on input "21-09-2025 00:00" at bounding box center [633, 555] width 62 height 25
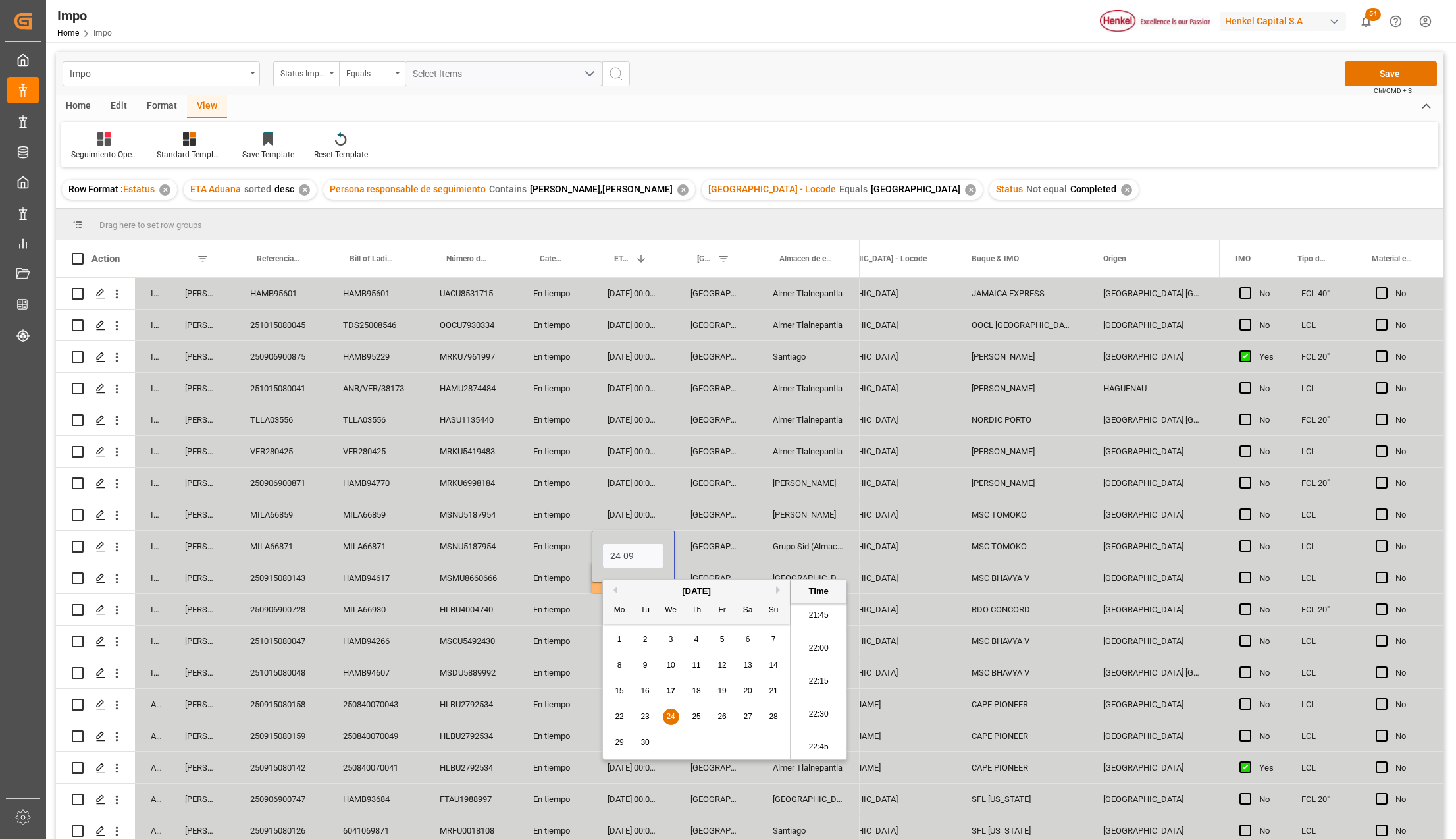
type input "24-09-2025 00:00"
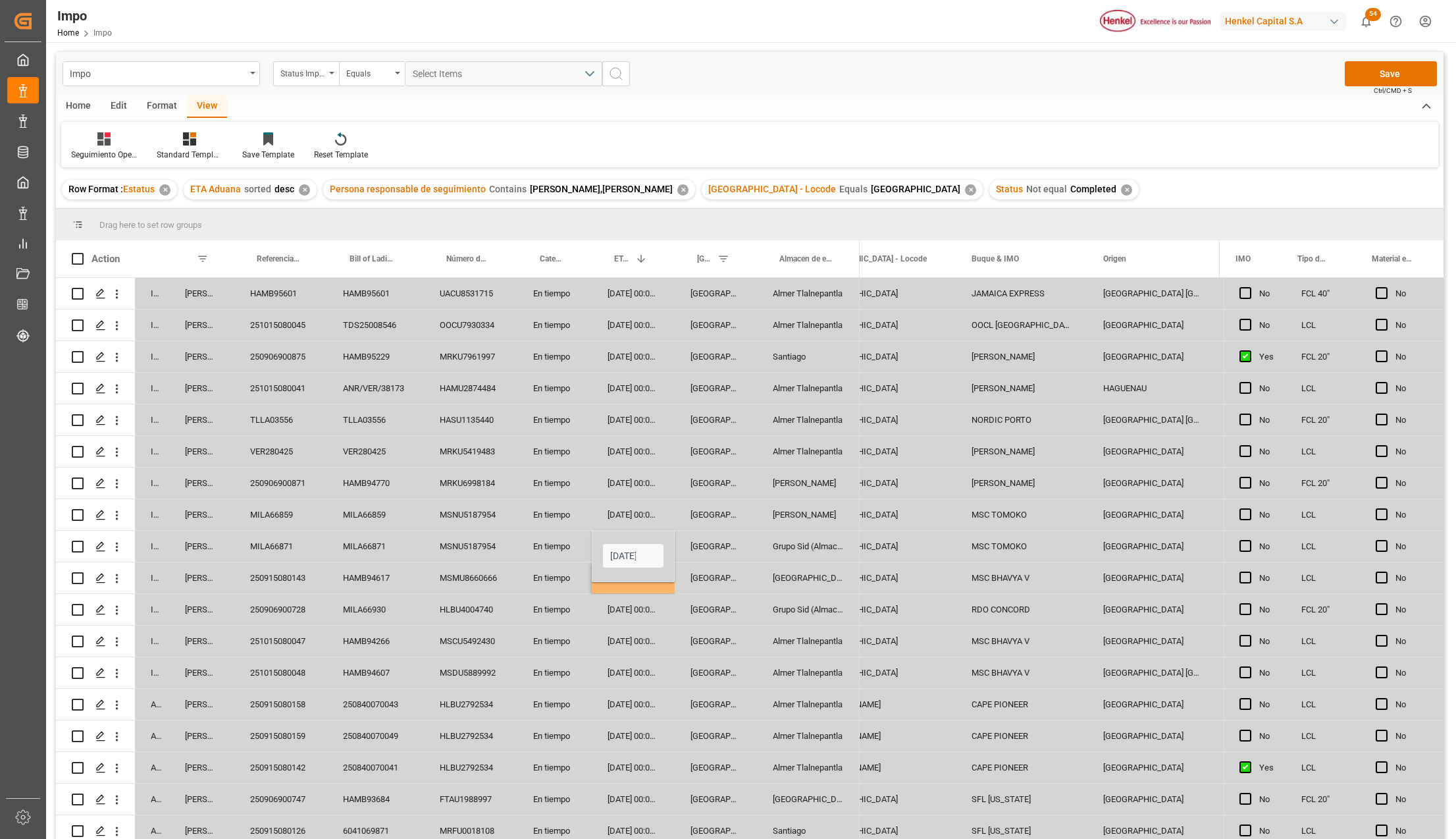
click at [643, 668] on div "18-09-2025 00:00:00" at bounding box center [633, 672] width 83 height 31
click at [637, 542] on div "24-09-2025 00:00:00" at bounding box center [633, 546] width 83 height 31
click at [641, 517] on div "21-09-2025 00:00:00" at bounding box center [633, 514] width 83 height 31
click at [279, 509] on div "MILA66859" at bounding box center [281, 514] width 92 height 31
click at [273, 540] on div "MILA66871" at bounding box center [281, 546] width 92 height 31
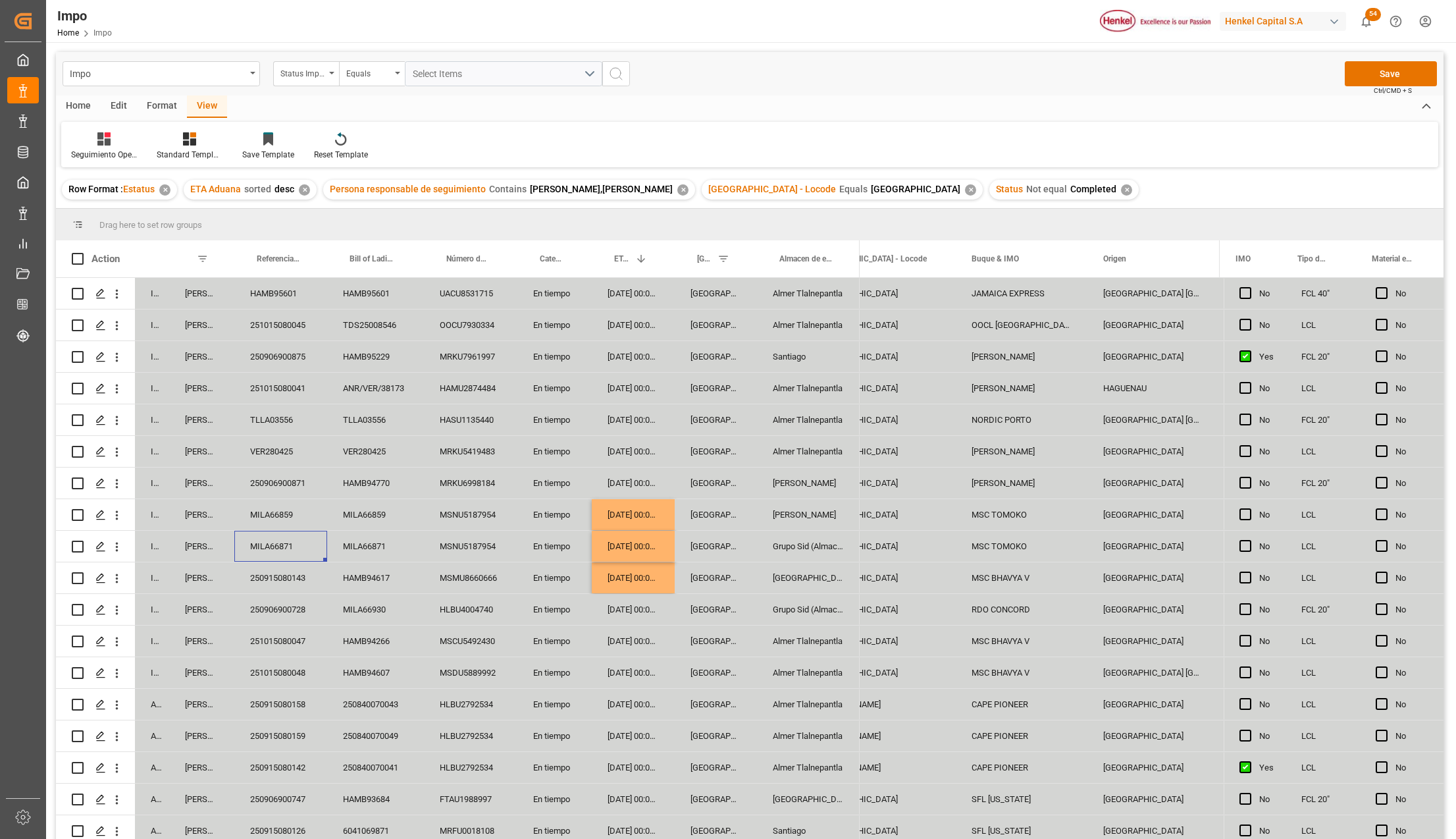
click at [269, 519] on div "MILA66859" at bounding box center [281, 514] width 92 height 31
click at [1364, 76] on button "Save" at bounding box center [1390, 73] width 92 height 25
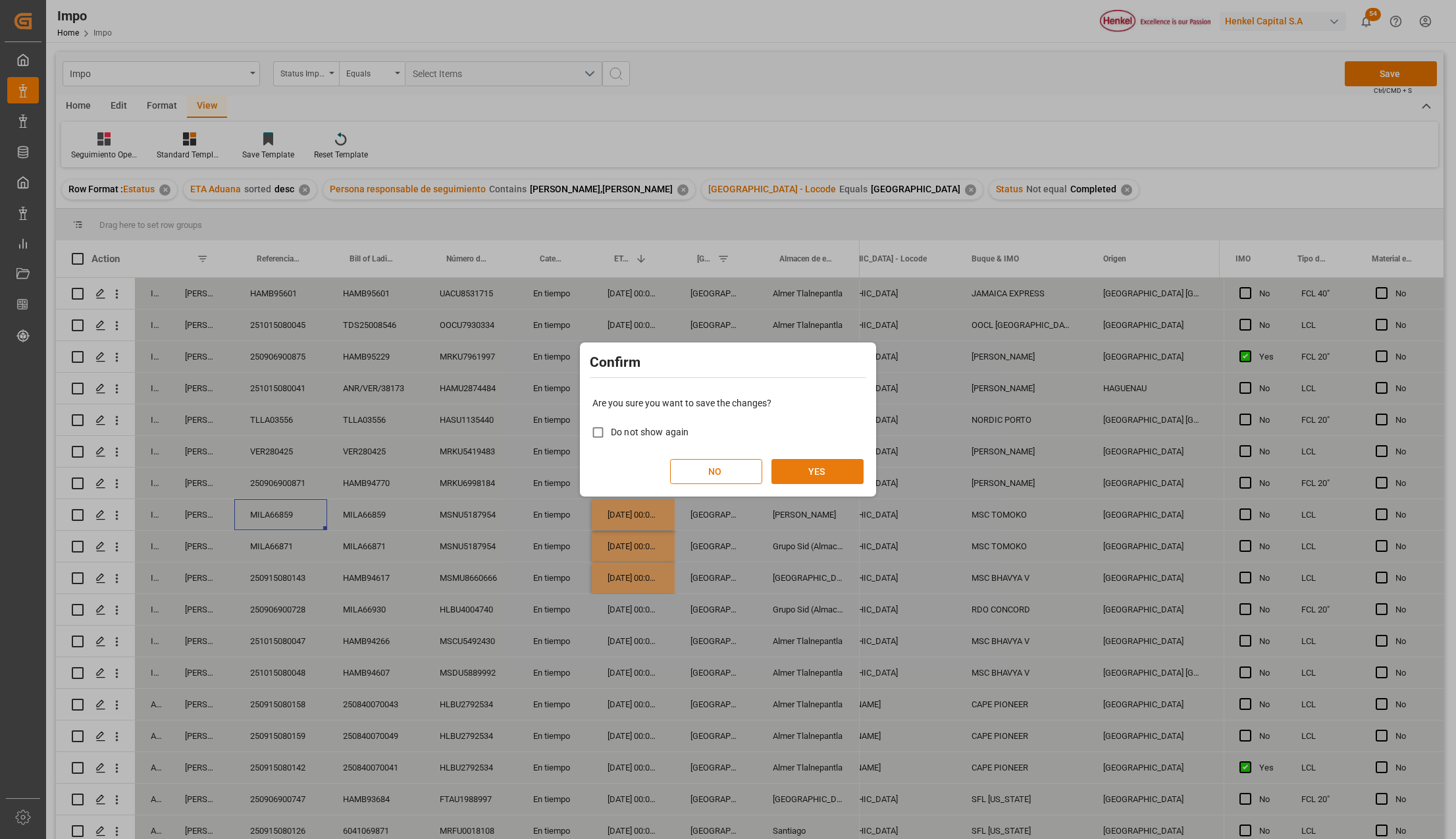
click at [799, 476] on button "YES" at bounding box center [817, 472] width 92 height 25
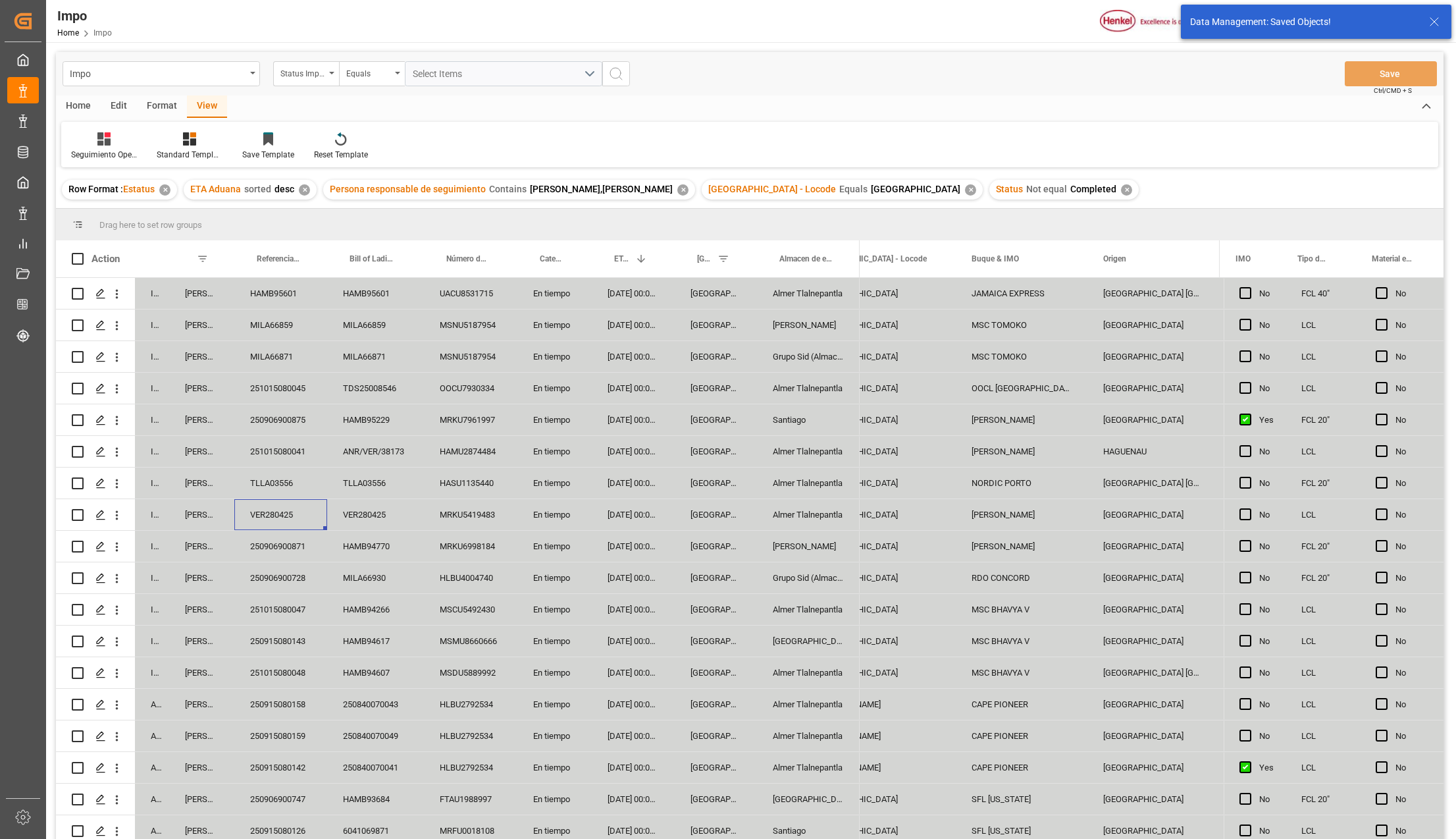
click at [540, 533] on div "En tiempo" at bounding box center [554, 546] width 74 height 31
click at [991, 553] on div "Clemens Schulte" at bounding box center [1021, 546] width 132 height 31
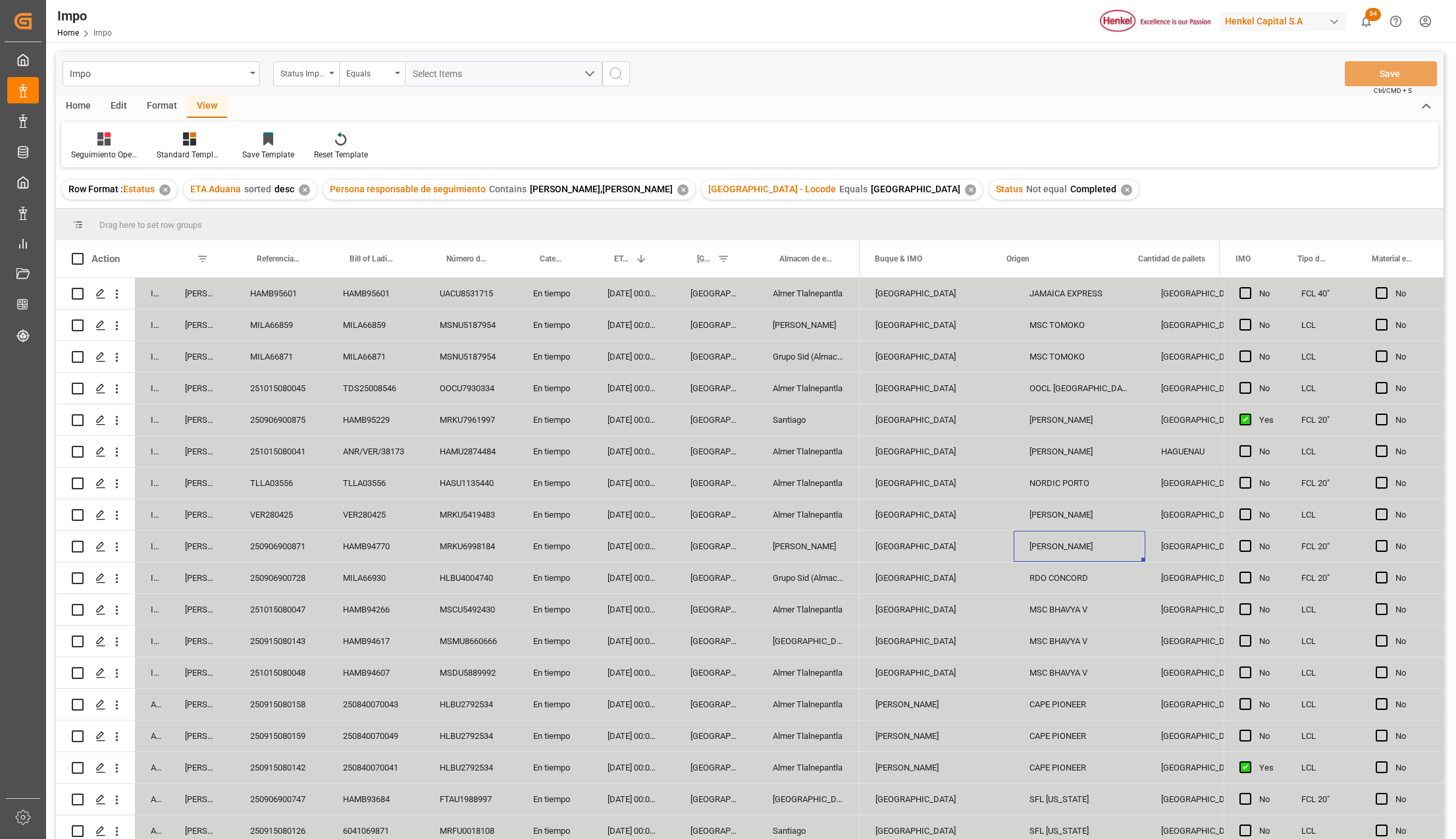
scroll to position [0, 1498]
click at [477, 548] on div "MRKU6998184" at bounding box center [470, 546] width 93 height 31
click at [296, 509] on div "VER280425" at bounding box center [281, 514] width 92 height 31
click at [622, 488] on div "22-09-2025 00:00:00" at bounding box center [633, 482] width 83 height 31
click at [628, 425] on div "22-09-2025 00:00:00" at bounding box center [633, 419] width 83 height 31
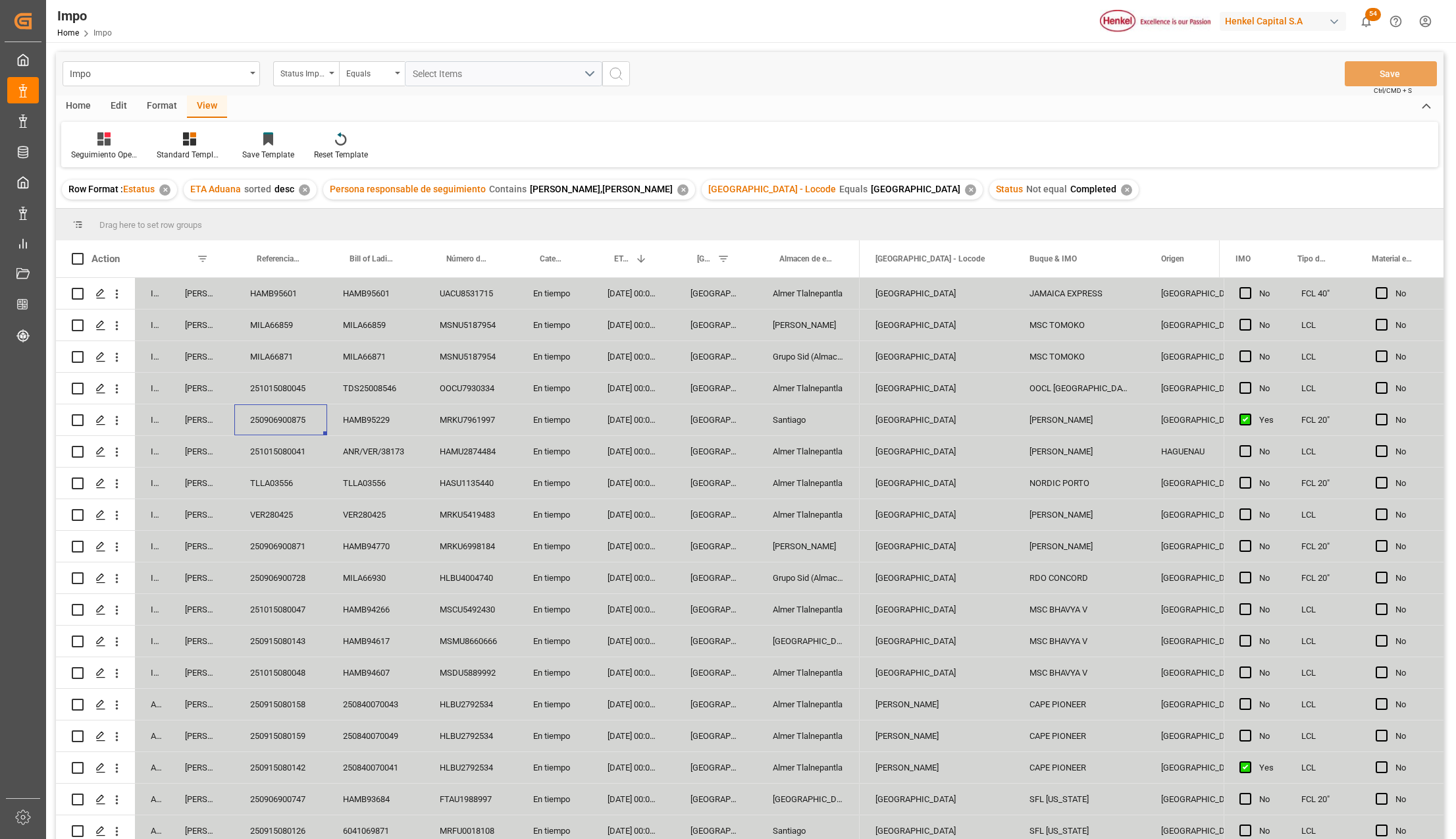
click at [279, 418] on div "250906900875" at bounding box center [281, 419] width 92 height 31
click at [627, 387] on div "23-09-2025 00:00:00" at bounding box center [633, 388] width 83 height 31
click at [267, 393] on div "251015080045" at bounding box center [281, 388] width 92 height 31
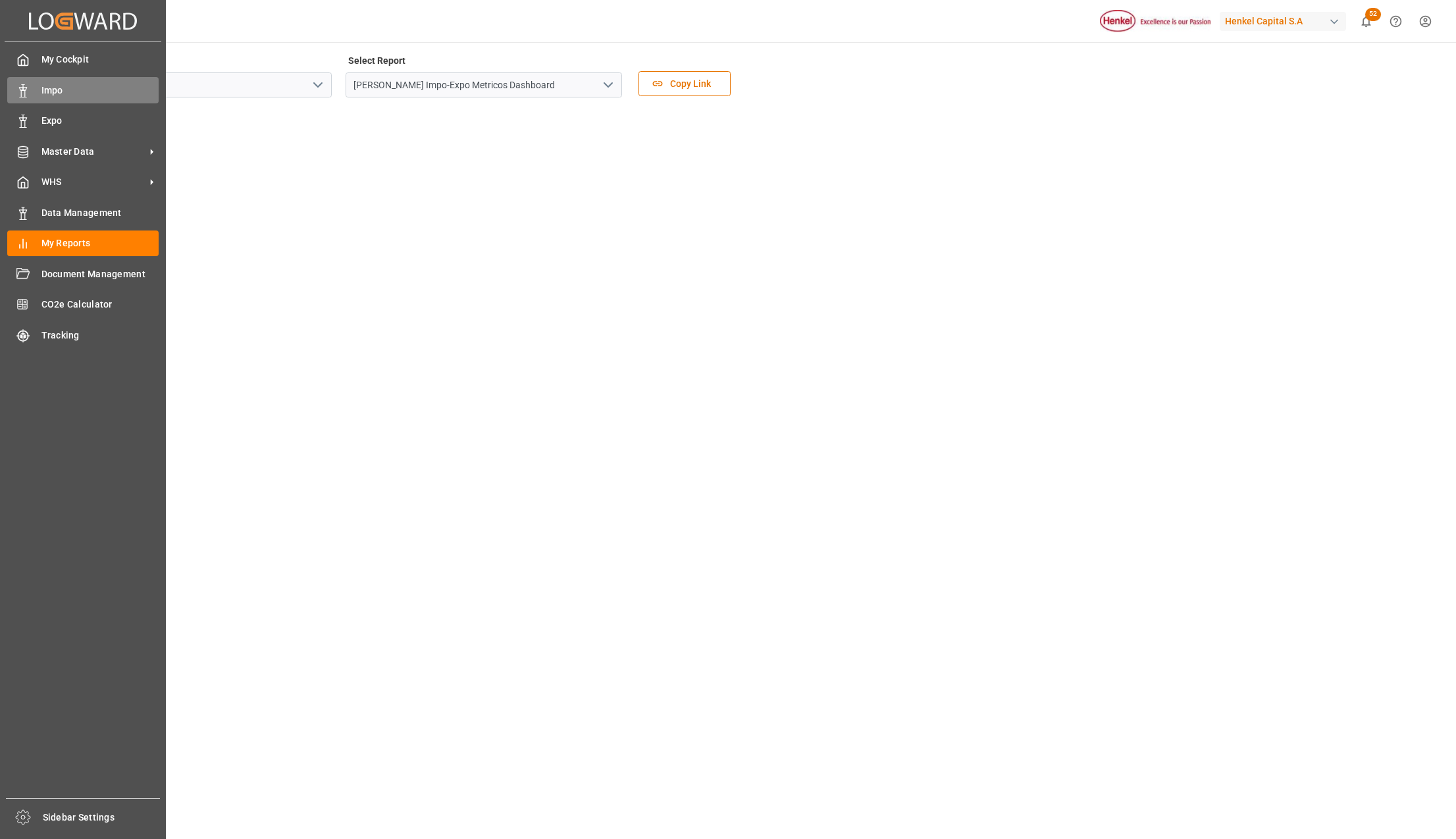
click at [58, 95] on span "Impo" at bounding box center [100, 91] width 118 height 14
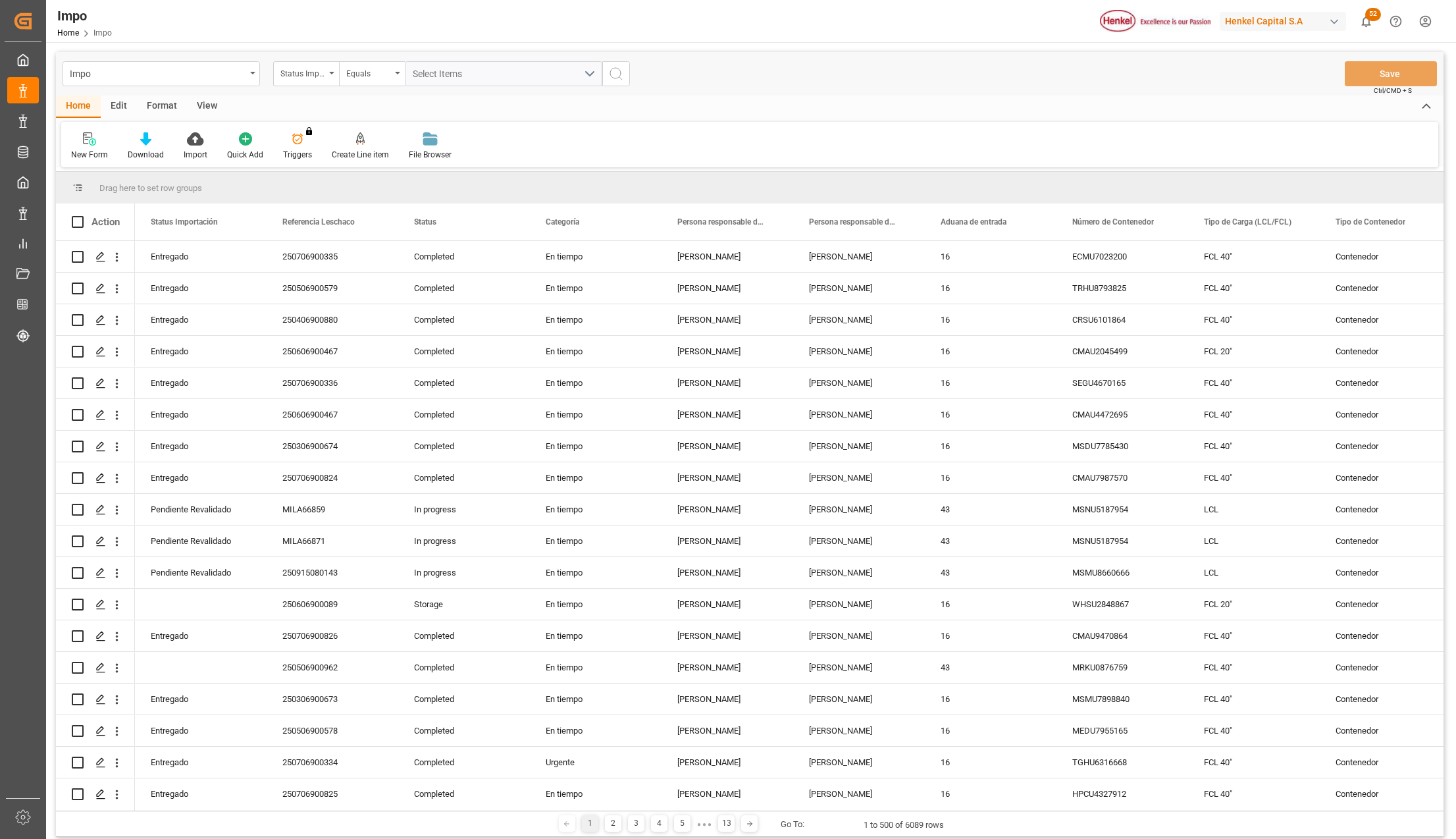
click at [209, 103] on div "View" at bounding box center [207, 106] width 40 height 22
click at [164, 104] on div "Format" at bounding box center [162, 106] width 50 height 22
click at [82, 152] on div "Filter Rows" at bounding box center [90, 154] width 39 height 12
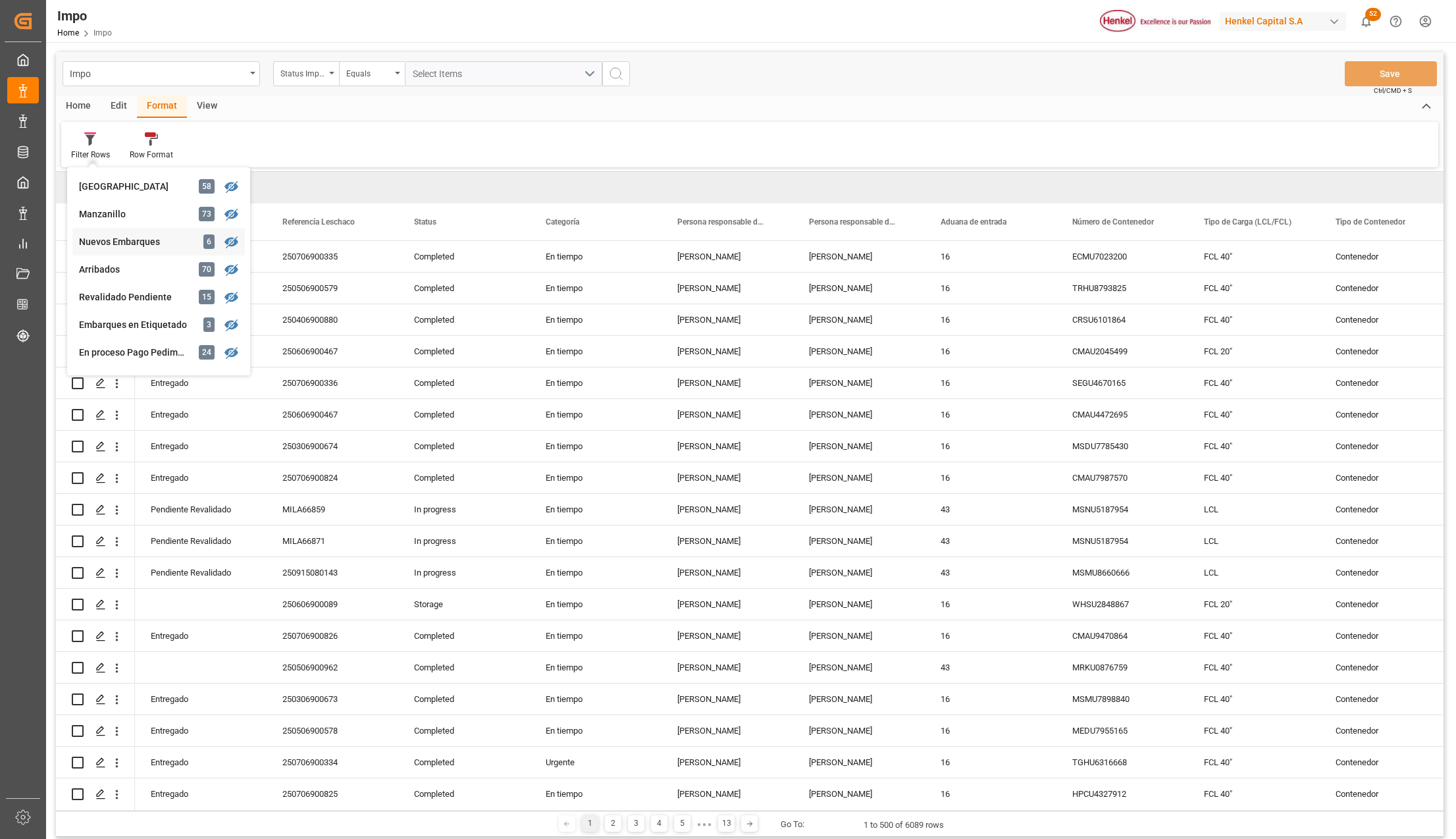
click at [134, 241] on div "Nuevos Embarques" at bounding box center [136, 242] width 115 height 14
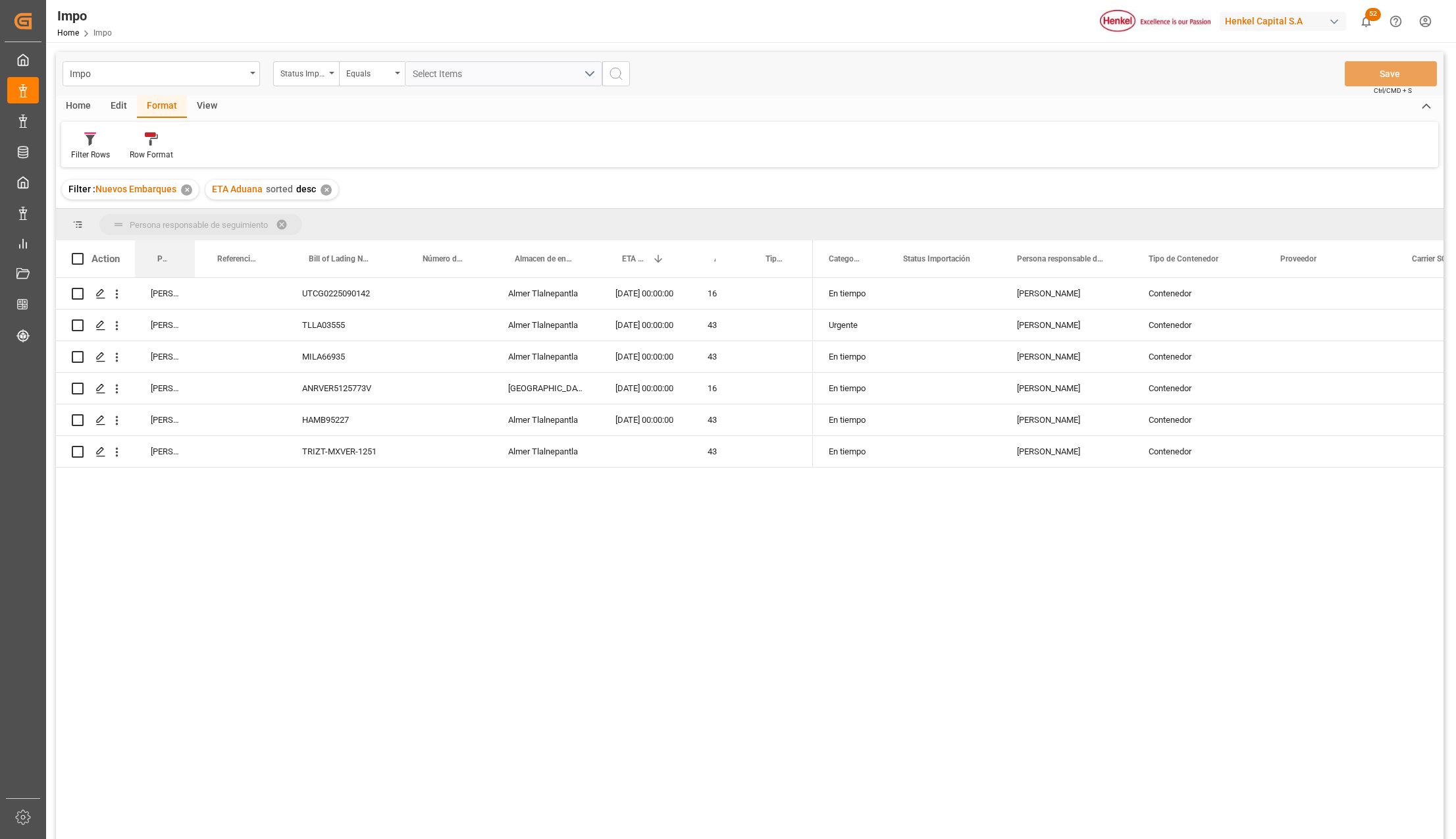
drag, startPoint x: 156, startPoint y: 251, endPoint x: 164, endPoint y: 222, distance: 30.1
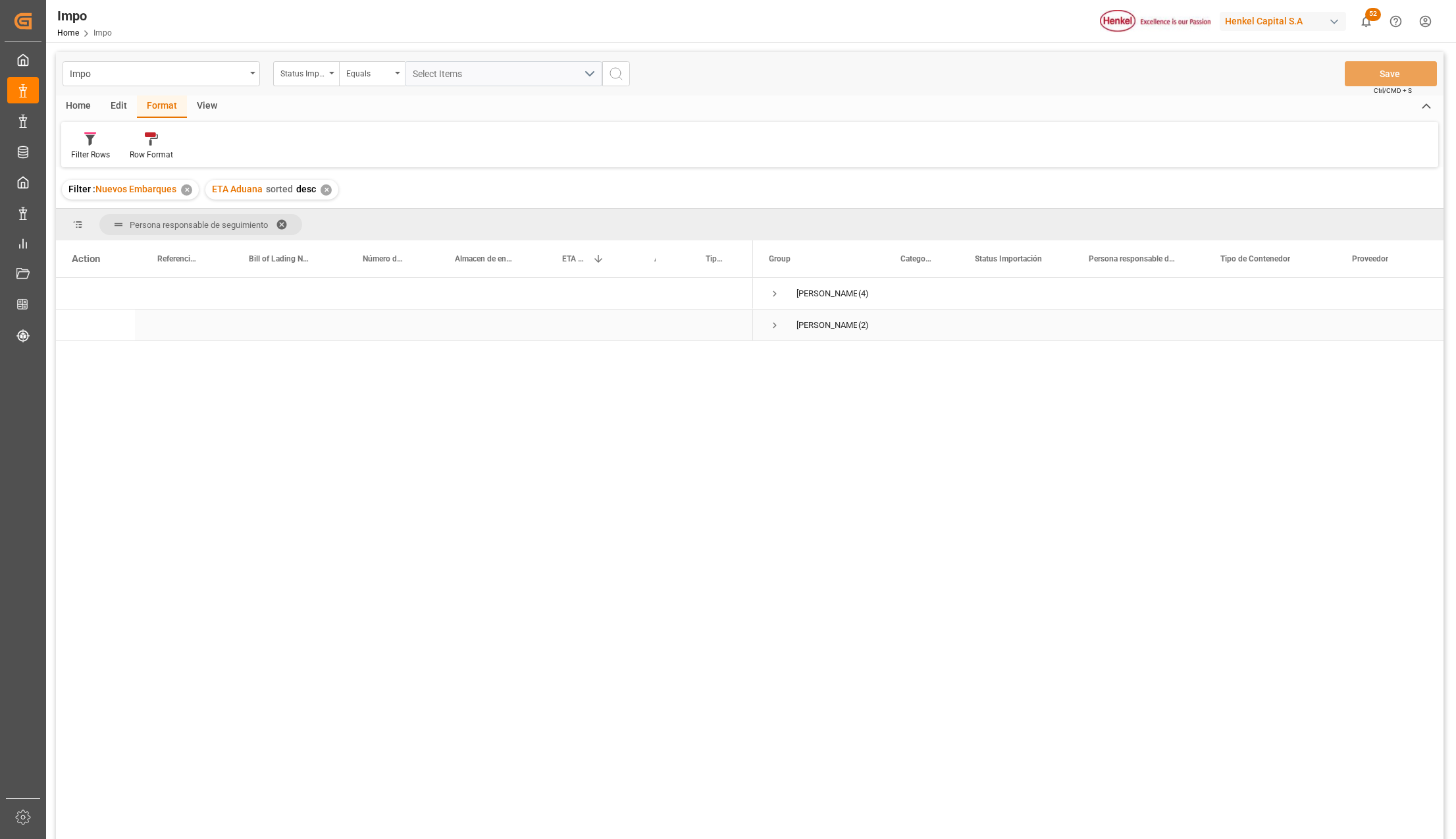
click at [774, 322] on span "Press SPACE to select this row." at bounding box center [774, 325] width 12 height 12
click at [580, 359] on div "[DATE] 00:00:00" at bounding box center [586, 356] width 92 height 31
click at [270, 361] on div "HAMB95227" at bounding box center [283, 356] width 114 height 31
click at [772, 291] on span "Press SPACE to select this row." at bounding box center [774, 293] width 12 height 12
